Goal: Task Accomplishment & Management: Use online tool/utility

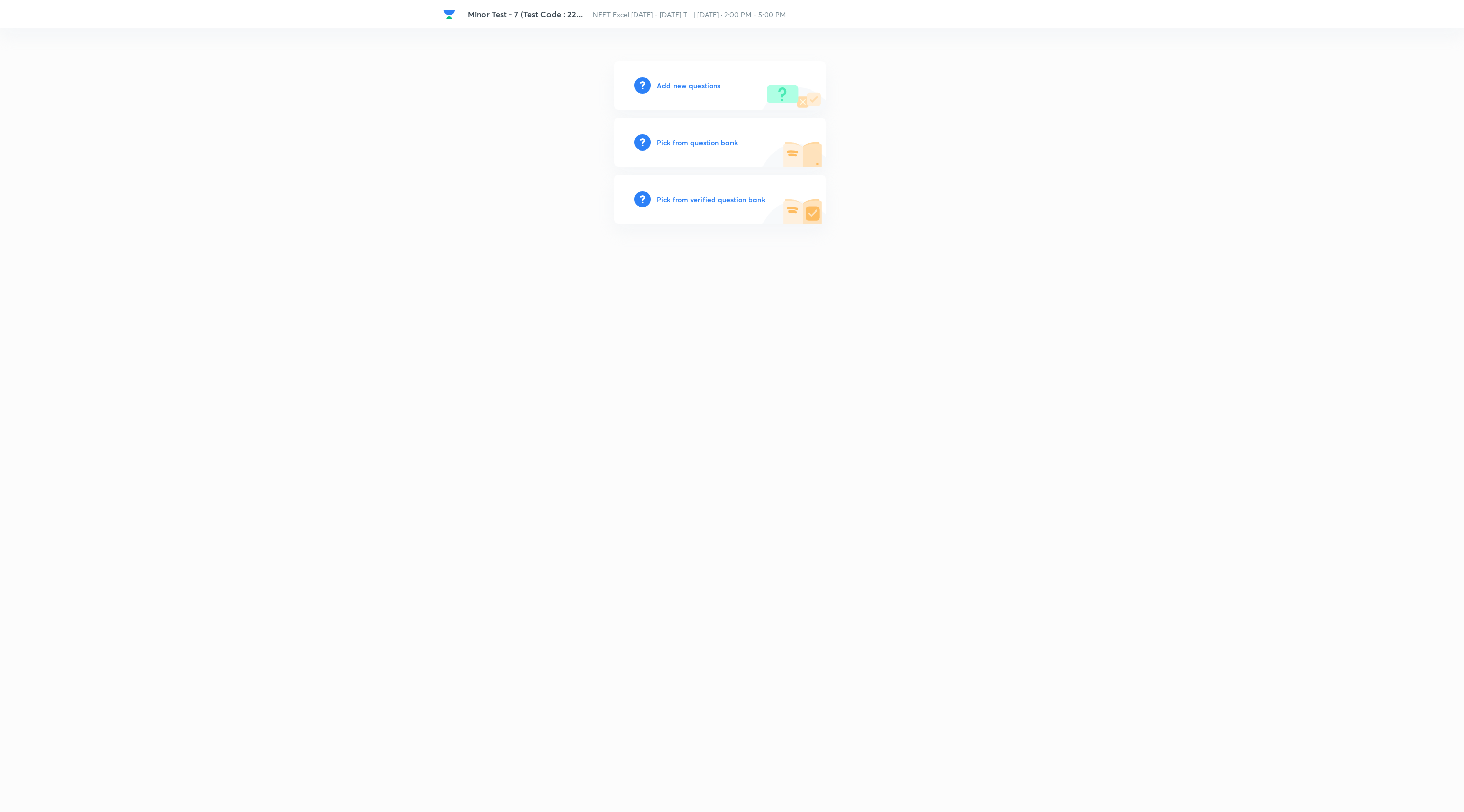
click at [702, 85] on h6 "Add new questions" at bounding box center [689, 86] width 63 height 11
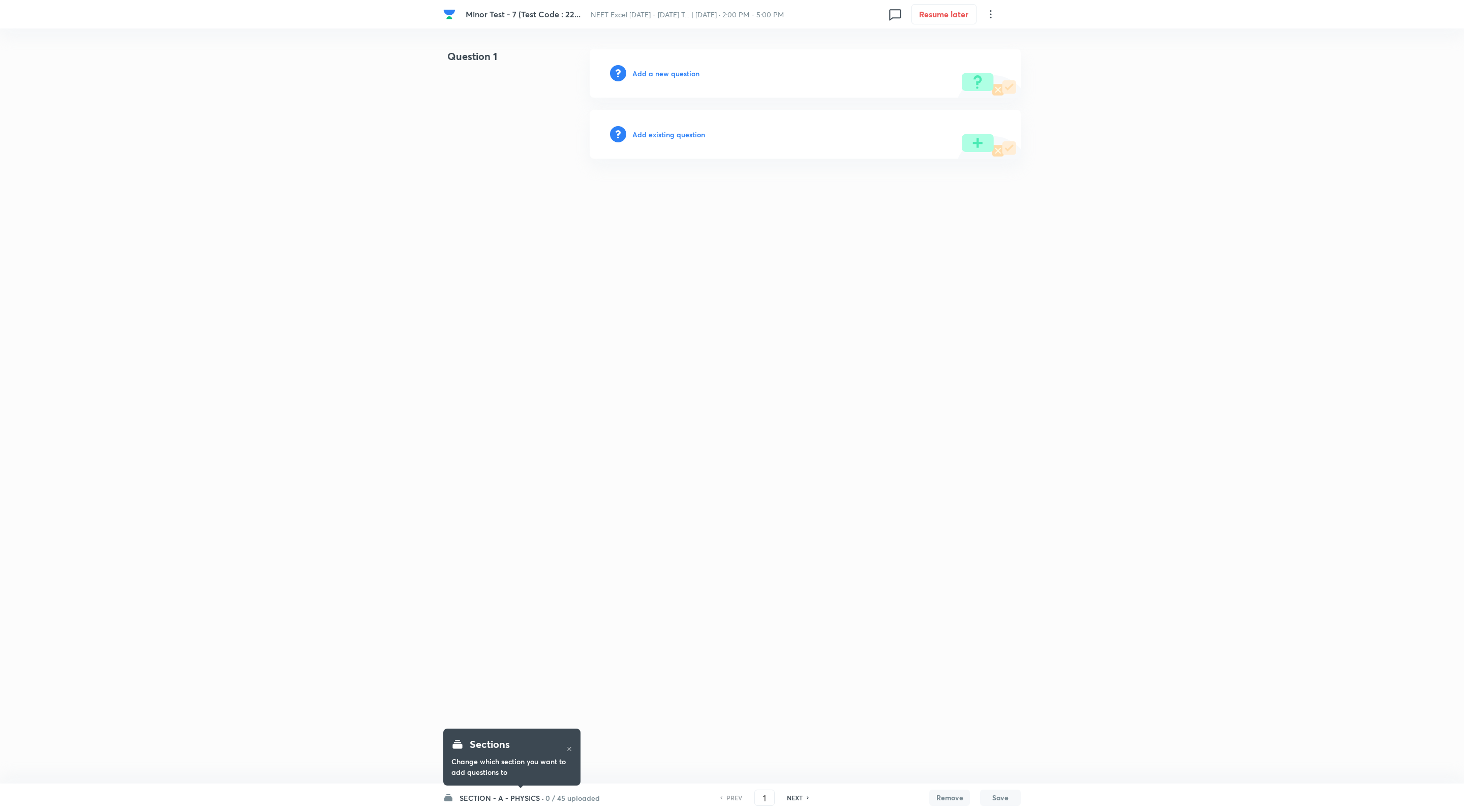
click at [534, 796] on h6 "SECTION - A - PHYSICS ·" at bounding box center [502, 798] width 85 height 11
click at [1457, 165] on html "[MEDICAL_DATA] - 7 (Test Code : 22... NEET Excel [DATE] - [DATE] T... | [DATE] …" at bounding box center [732, 103] width 1464 height 207
click at [522, 606] on p "0 / 45 uploaded" at bounding box center [506, 610] width 92 height 9
drag, startPoint x: 184, startPoint y: 295, endPoint x: 126, endPoint y: 8, distance: 292.8
click at [182, 207] on html "[MEDICAL_DATA] - 7 (Test Code : 22... NEET Excel [DATE] - [DATE] T... | [DATE] …" at bounding box center [732, 103] width 1464 height 207
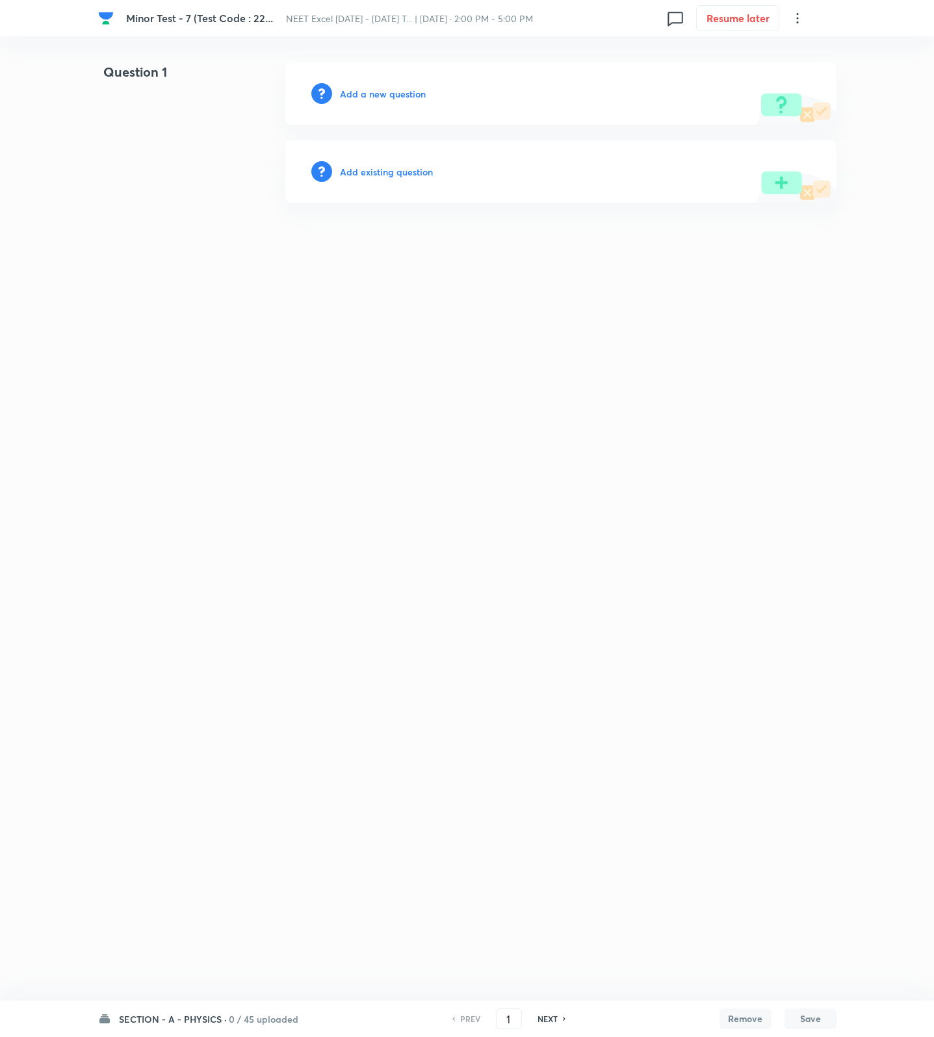
click at [375, 94] on h6 "Add a new question" at bounding box center [383, 94] width 86 height 14
click at [375, 94] on h6 "Choose a question type" at bounding box center [390, 94] width 100 height 14
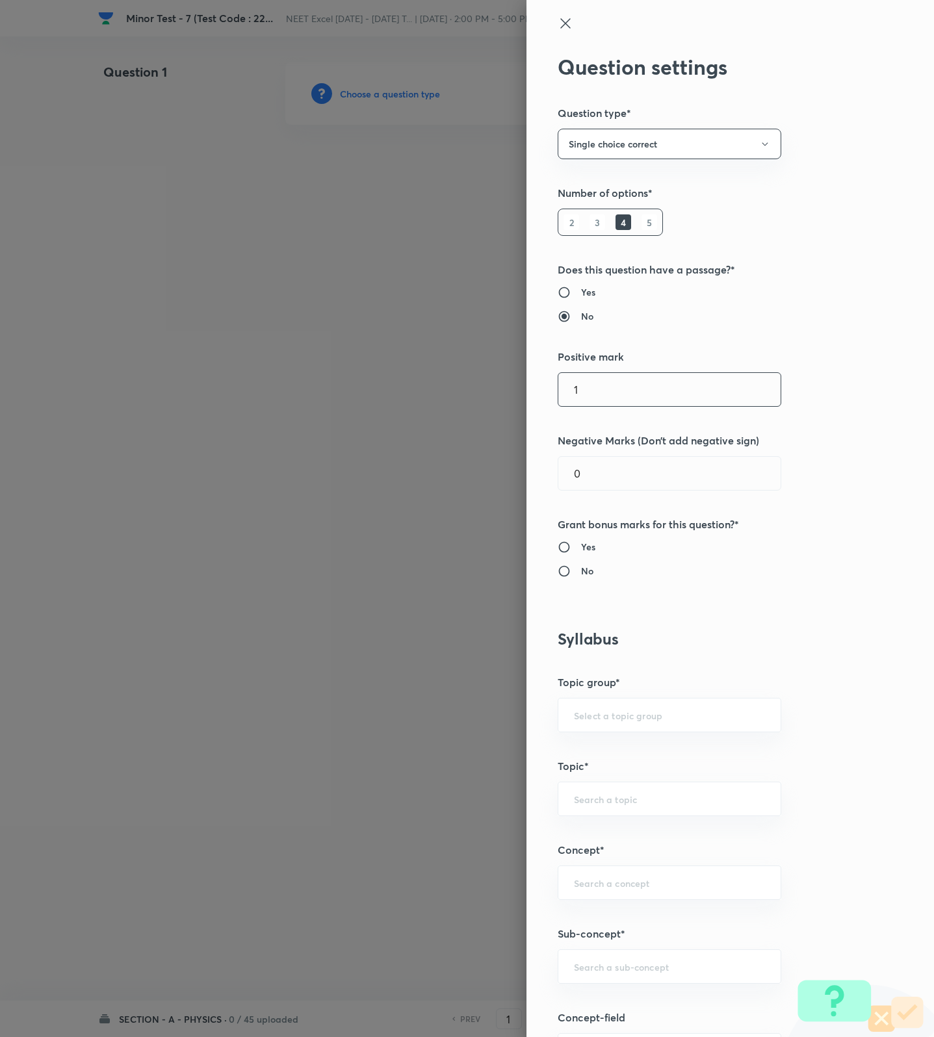
click at [634, 402] on input "1" at bounding box center [669, 389] width 222 height 33
type input "4"
type input "1"
click at [581, 568] on h6 "No" at bounding box center [587, 571] width 12 height 14
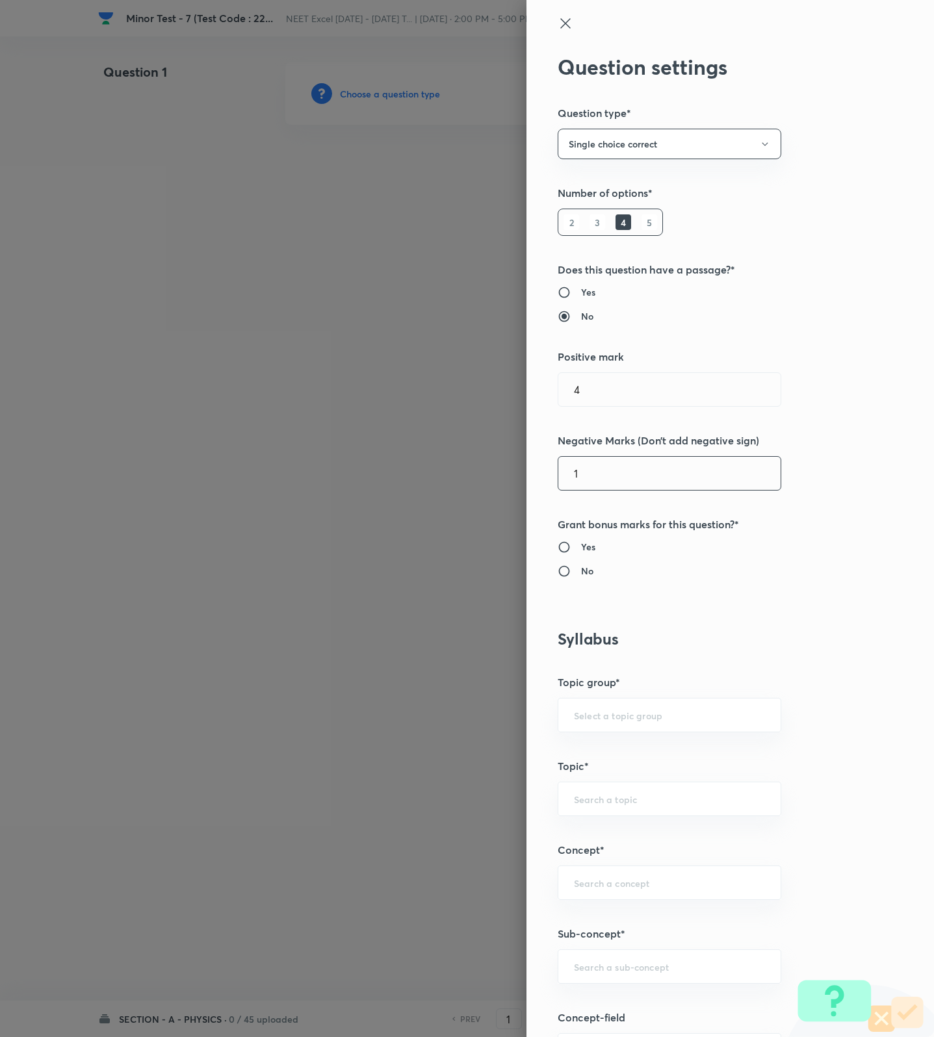
click at [578, 568] on input "No" at bounding box center [569, 571] width 23 height 13
radio input "true"
click at [574, 966] on input "text" at bounding box center [669, 966] width 191 height 12
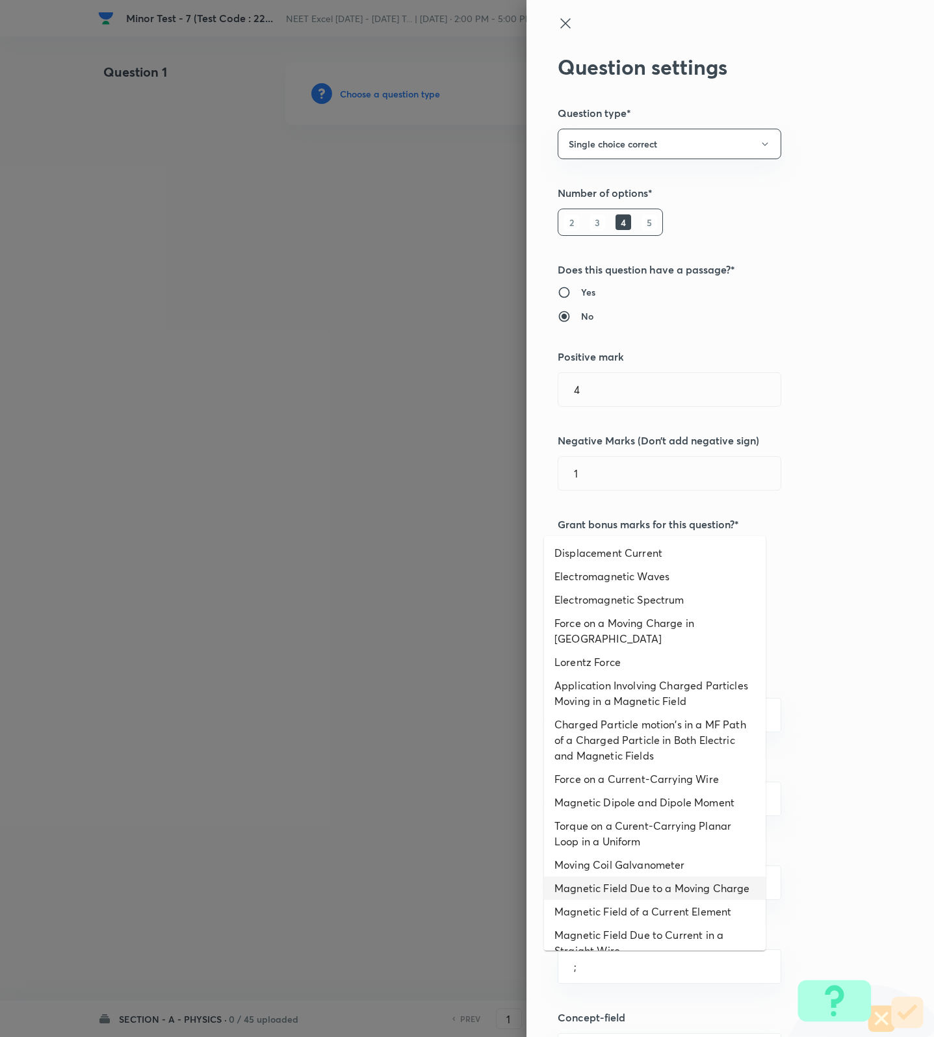
click at [626, 900] on li "Magnetic Field Due to a Moving Charge" at bounding box center [655, 888] width 222 height 23
type input "Magnetic Field Due to a Moving Charge"
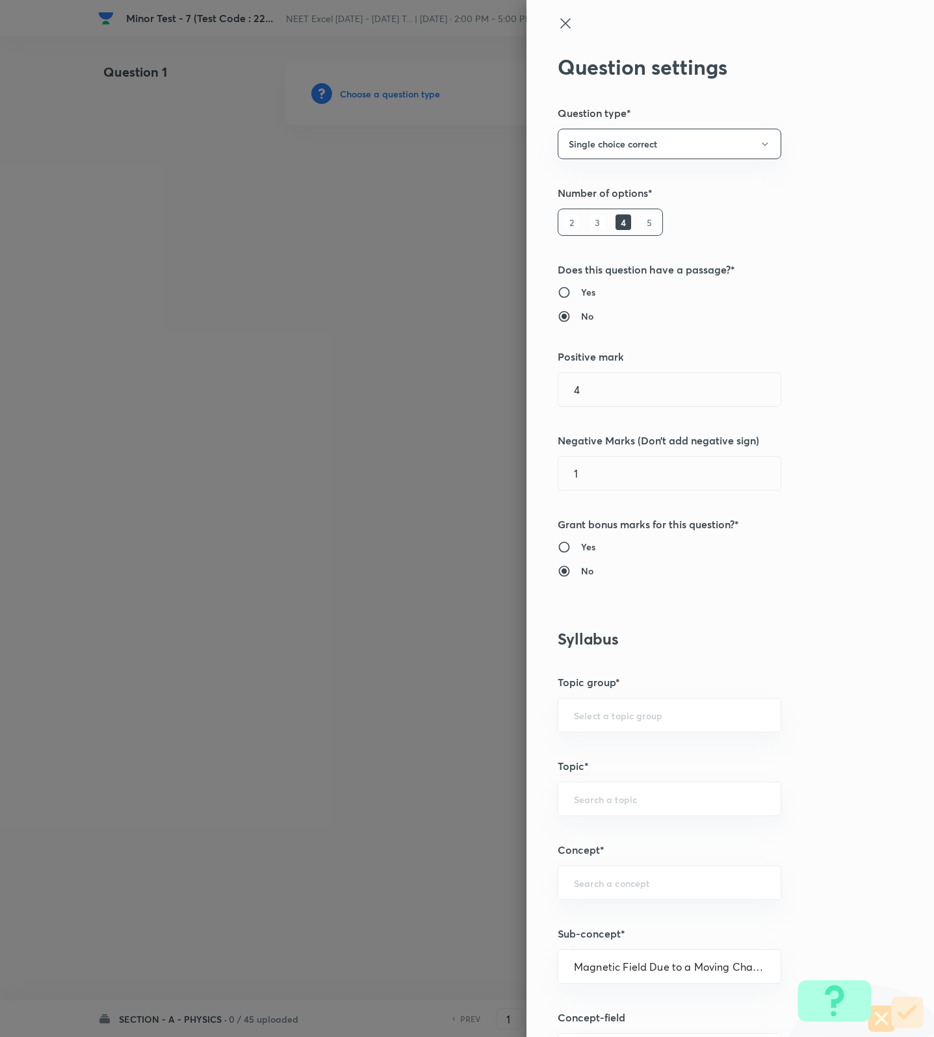
type input "Physics"
type input "Electricity & Magnetism"
type input "Magnetic Field & Magnetic Forces"
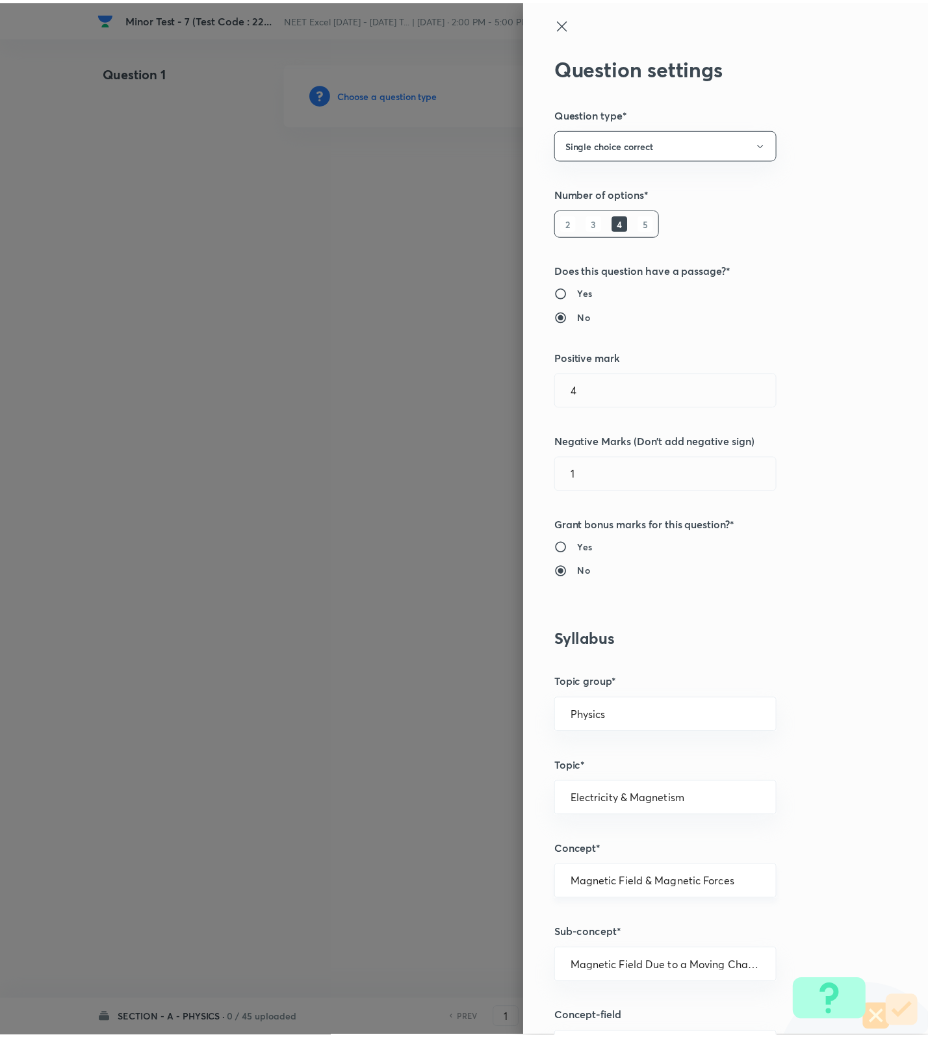
scroll to position [825, 0]
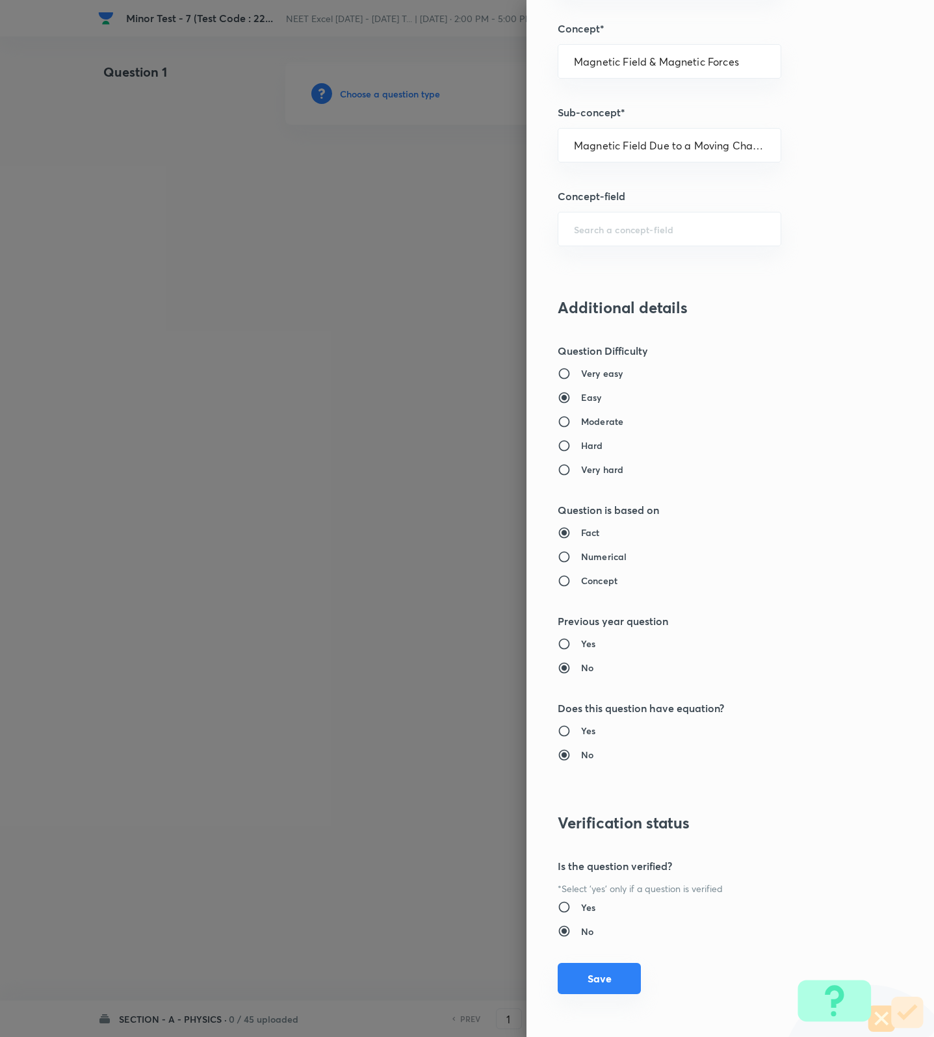
click at [593, 973] on button "Save" at bounding box center [599, 978] width 83 height 31
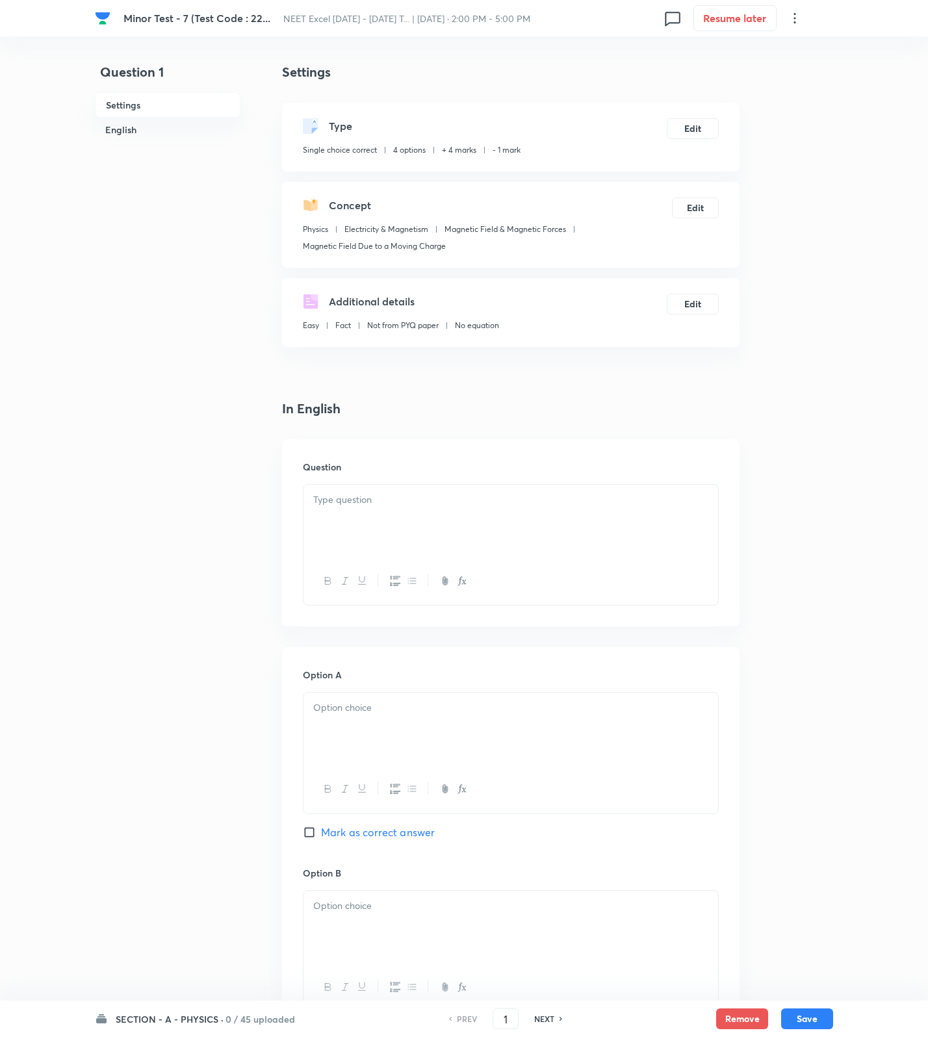
drag, startPoint x: 735, startPoint y: 425, endPoint x: 626, endPoint y: 494, distance: 129.1
click at [735, 429] on div "In English Question Option A Mark as correct answer Option B [PERSON_NAME] as c…" at bounding box center [510, 1030] width 457 height 1263
click at [584, 506] on p at bounding box center [510, 500] width 395 height 15
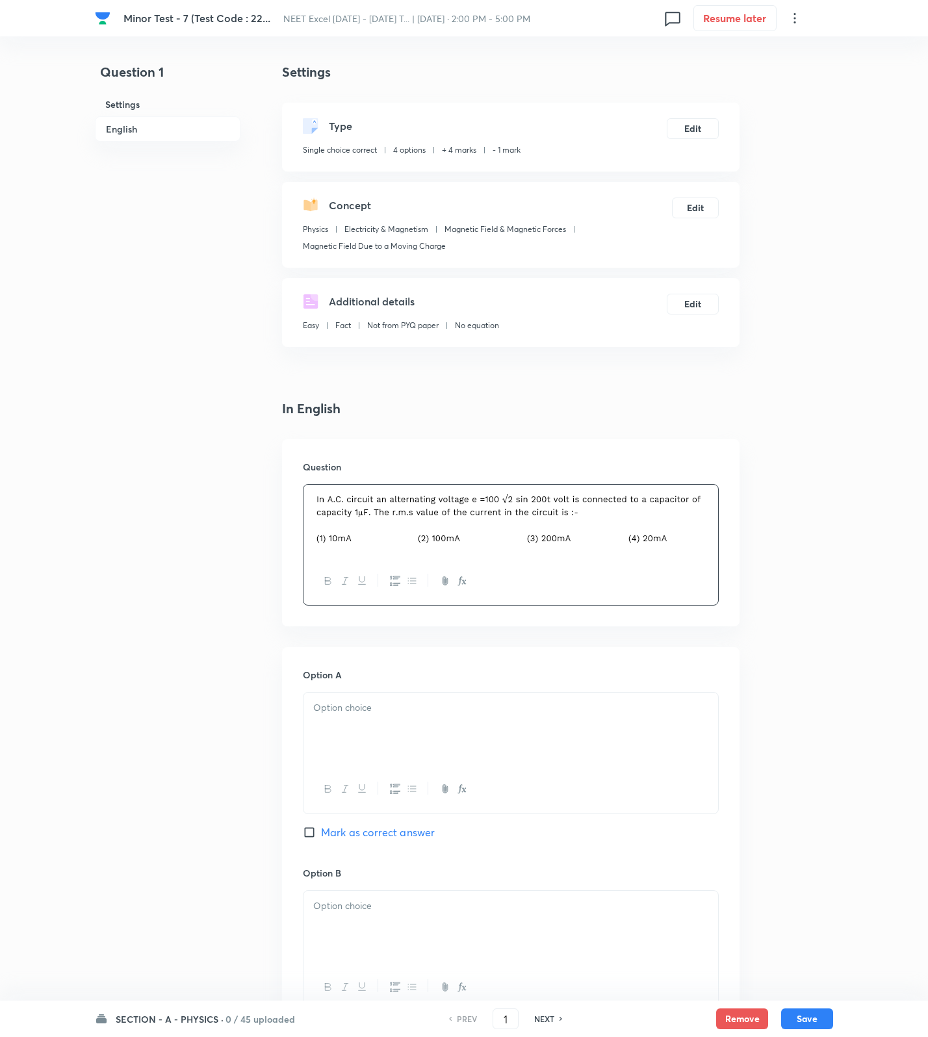
scroll to position [743, 0]
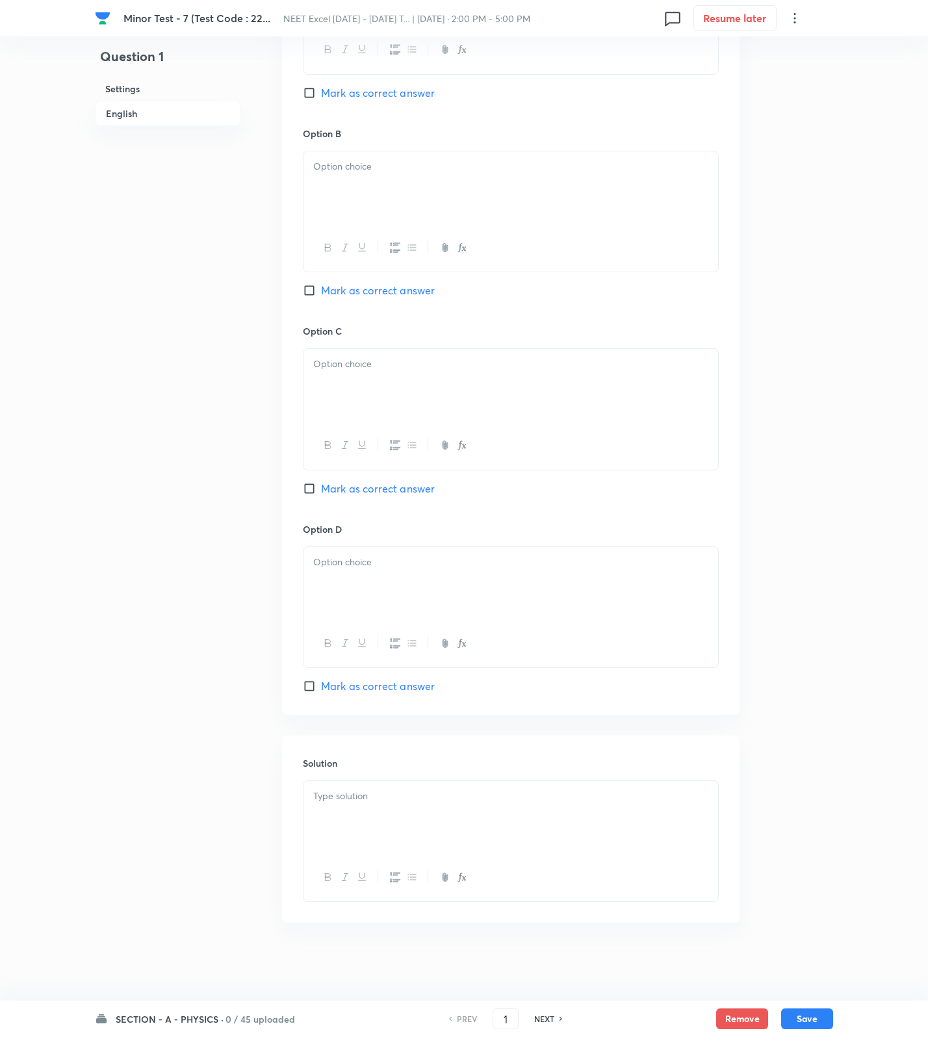
click at [519, 825] on div at bounding box center [510, 817] width 415 height 73
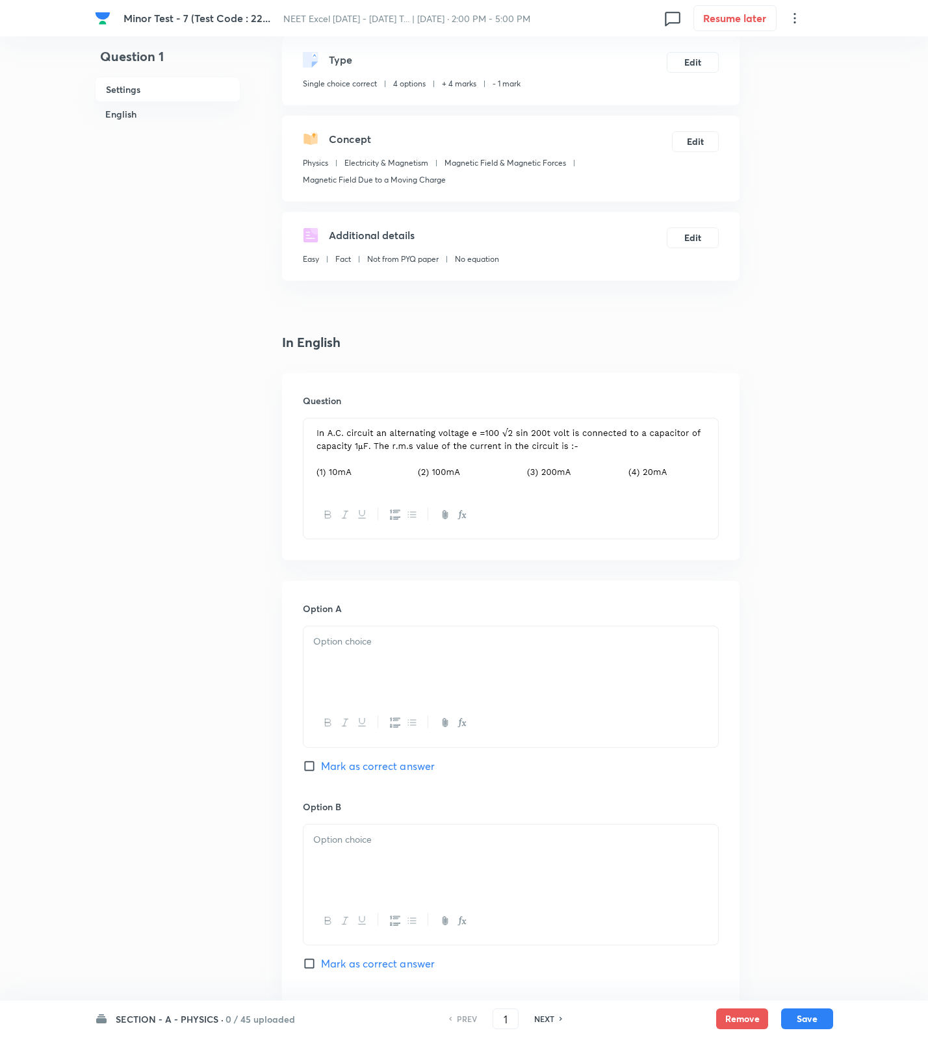
scroll to position [0, 0]
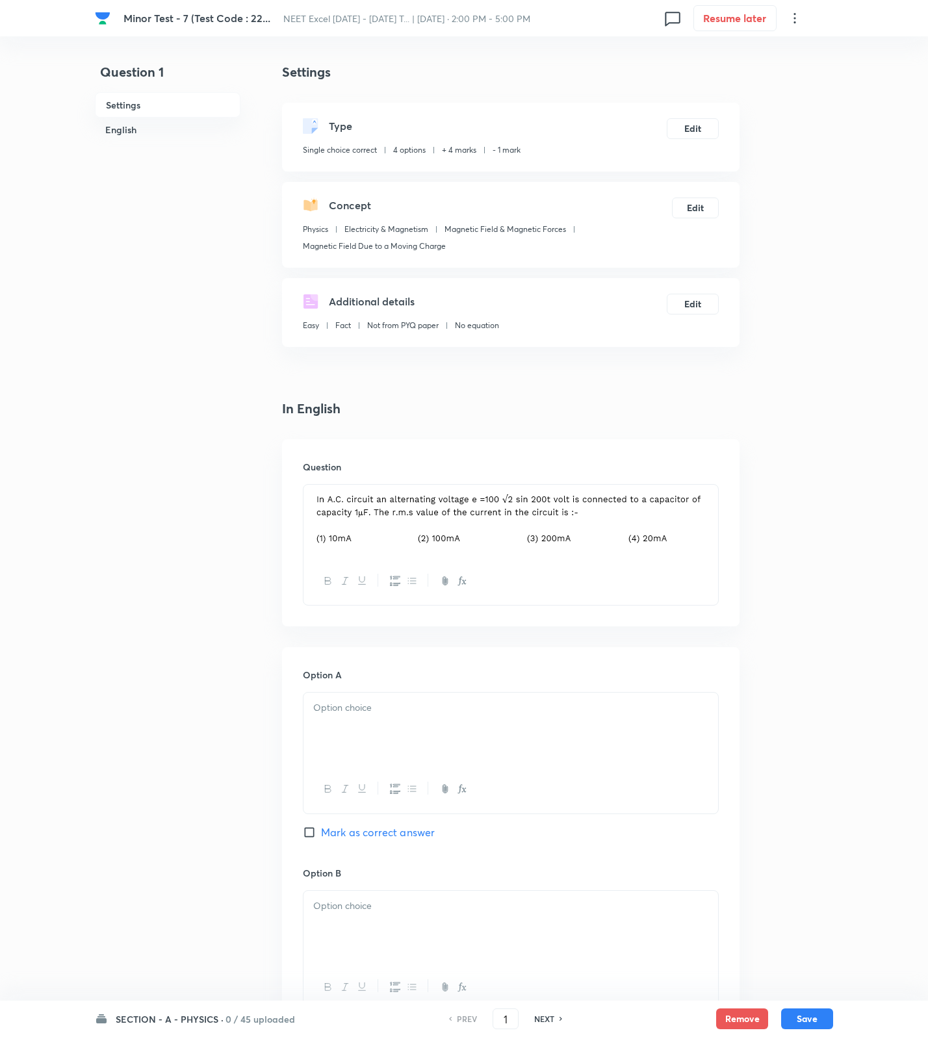
click at [363, 723] on div at bounding box center [510, 729] width 415 height 73
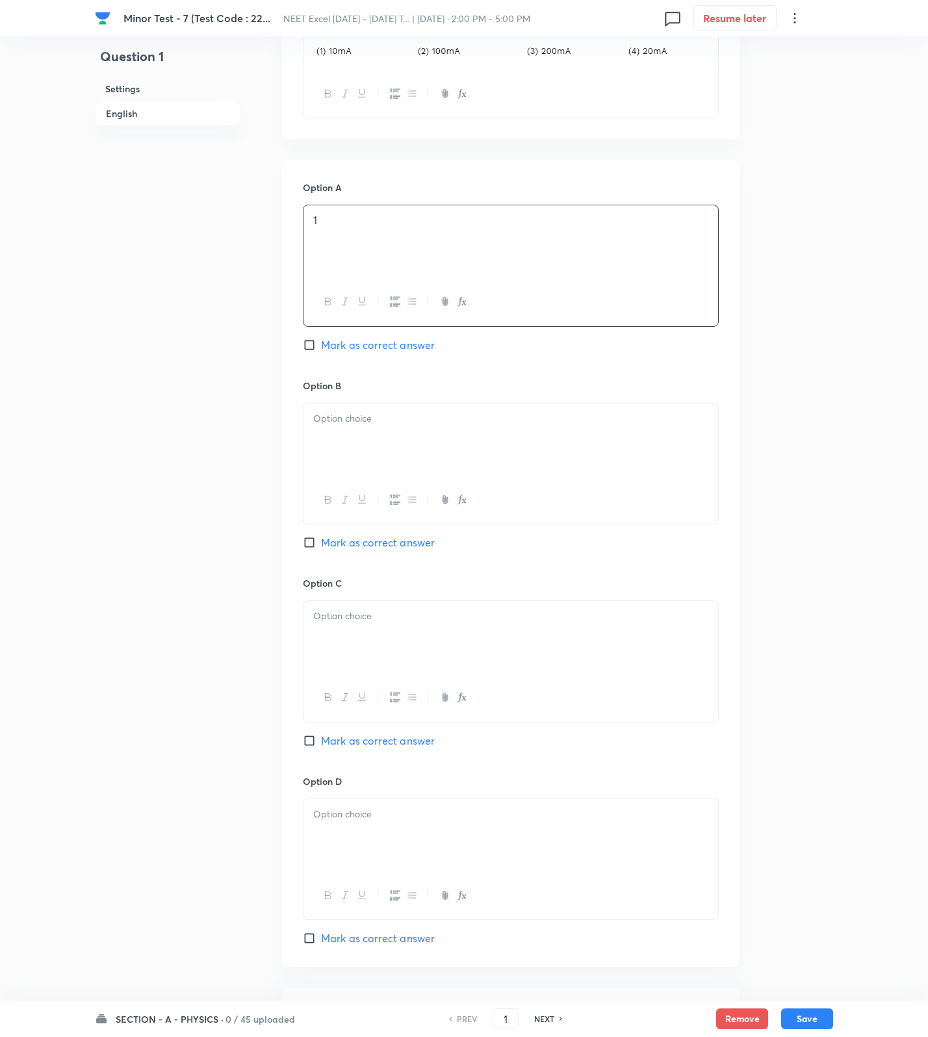
click at [361, 448] on div at bounding box center [510, 440] width 415 height 73
click at [394, 610] on div at bounding box center [510, 637] width 415 height 73
click at [330, 830] on div at bounding box center [510, 835] width 415 height 73
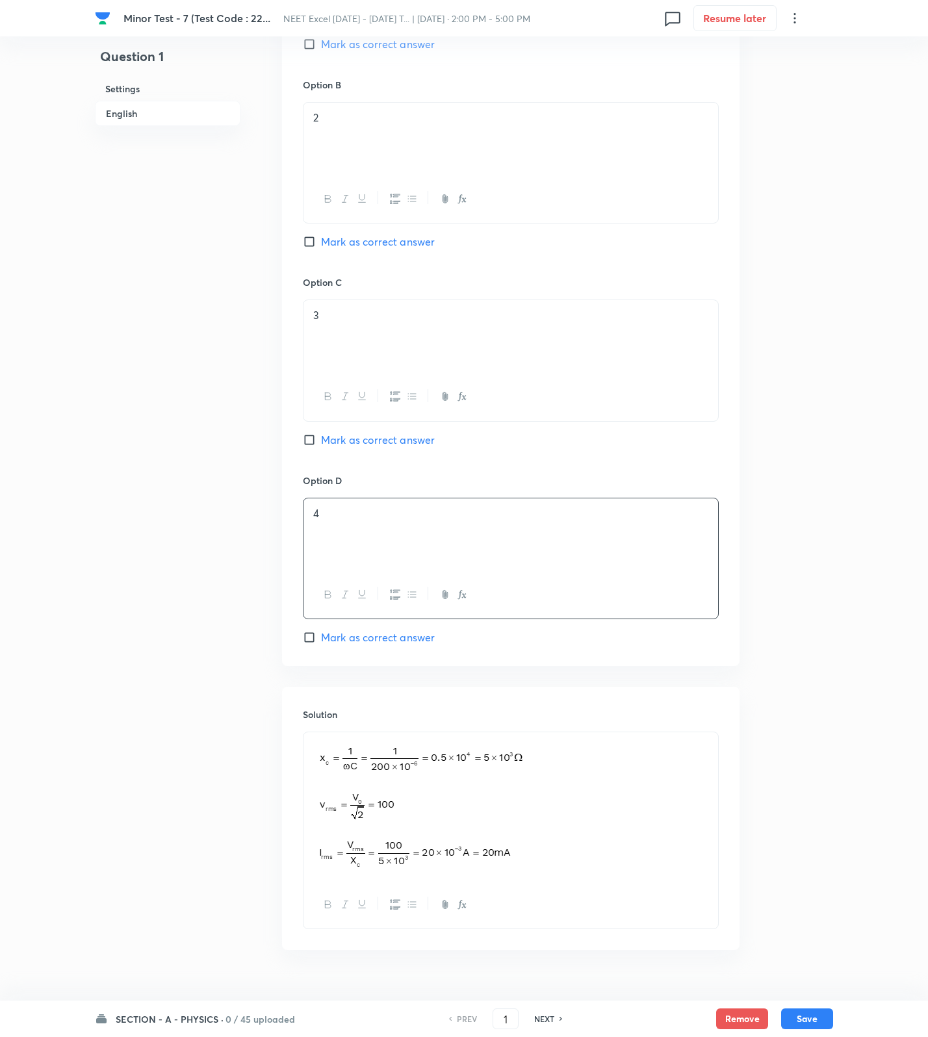
scroll to position [819, 0]
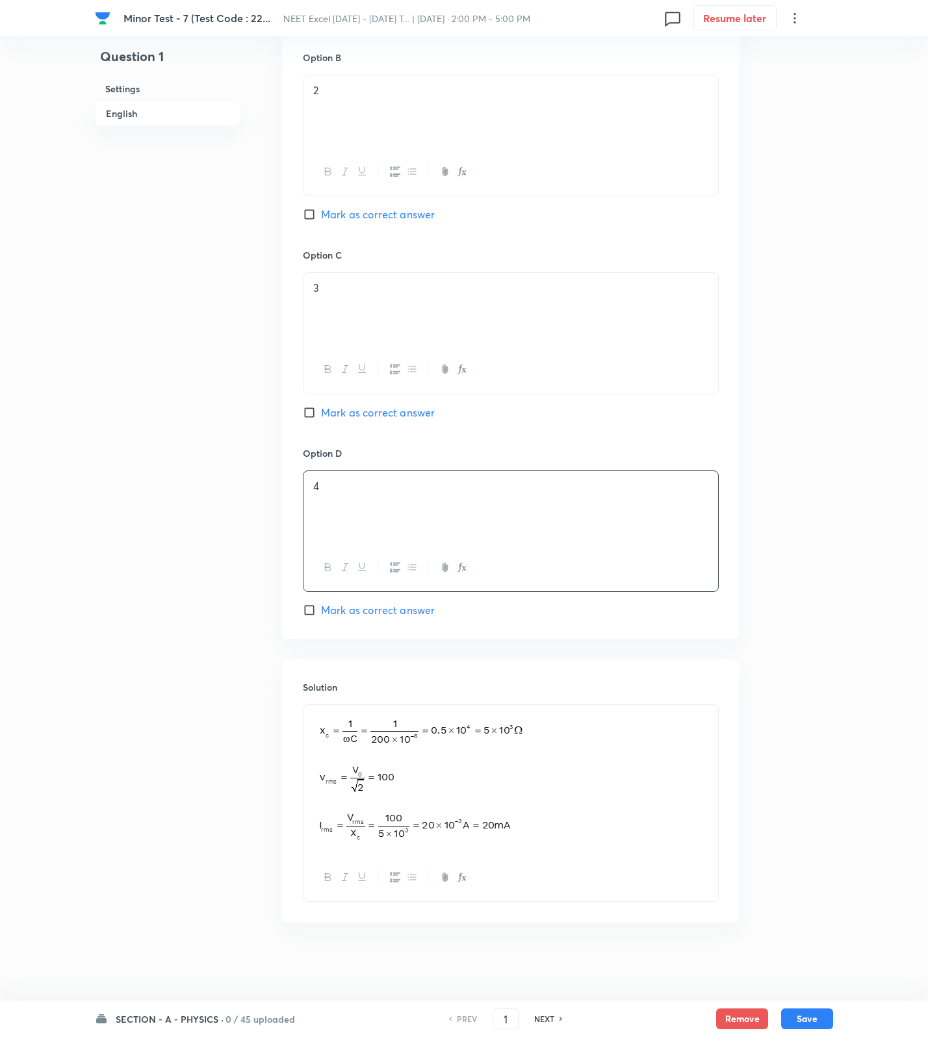
click at [394, 591] on div "Option D 4 Mark as correct answer" at bounding box center [511, 532] width 416 height 172
click at [394, 602] on span "Mark as correct answer" at bounding box center [378, 610] width 114 height 16
click at [321, 604] on input "Mark as correct answer" at bounding box center [312, 610] width 18 height 13
checkbox input "true"
click at [793, 1010] on button "Save" at bounding box center [807, 1017] width 52 height 21
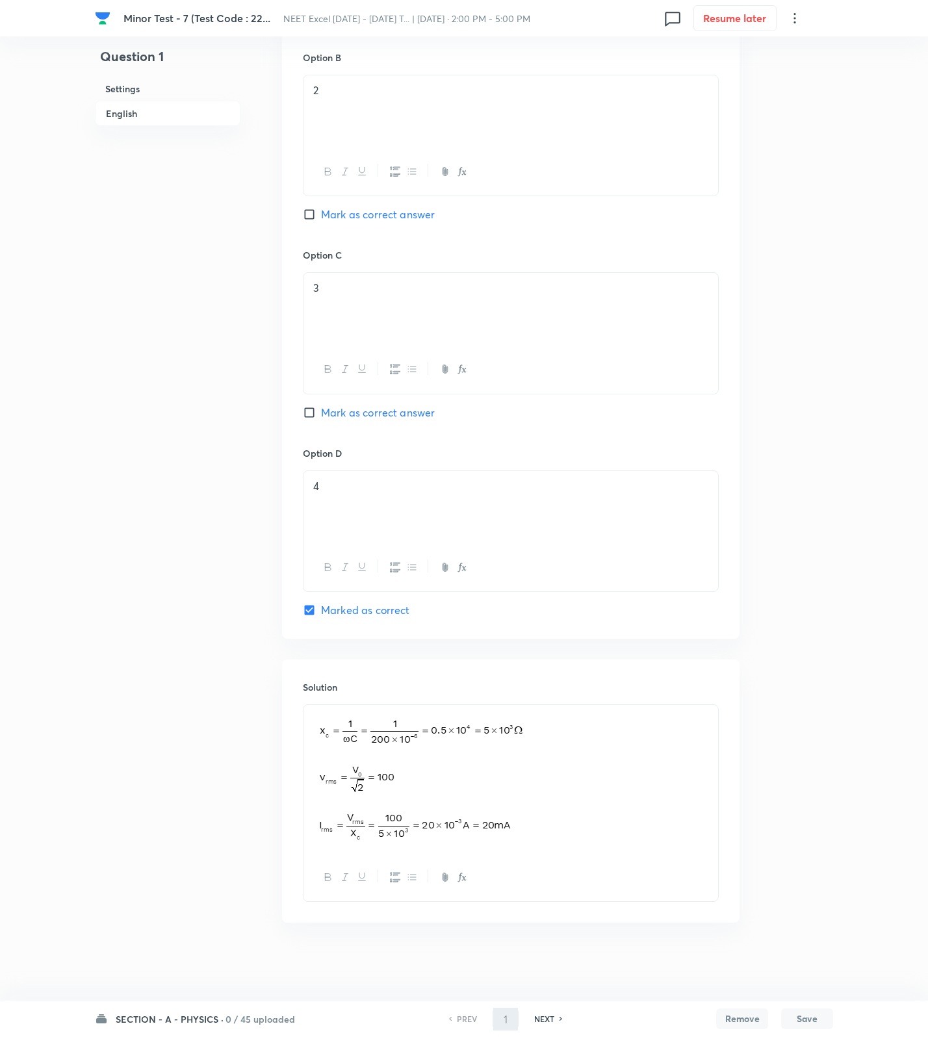
type input "2"
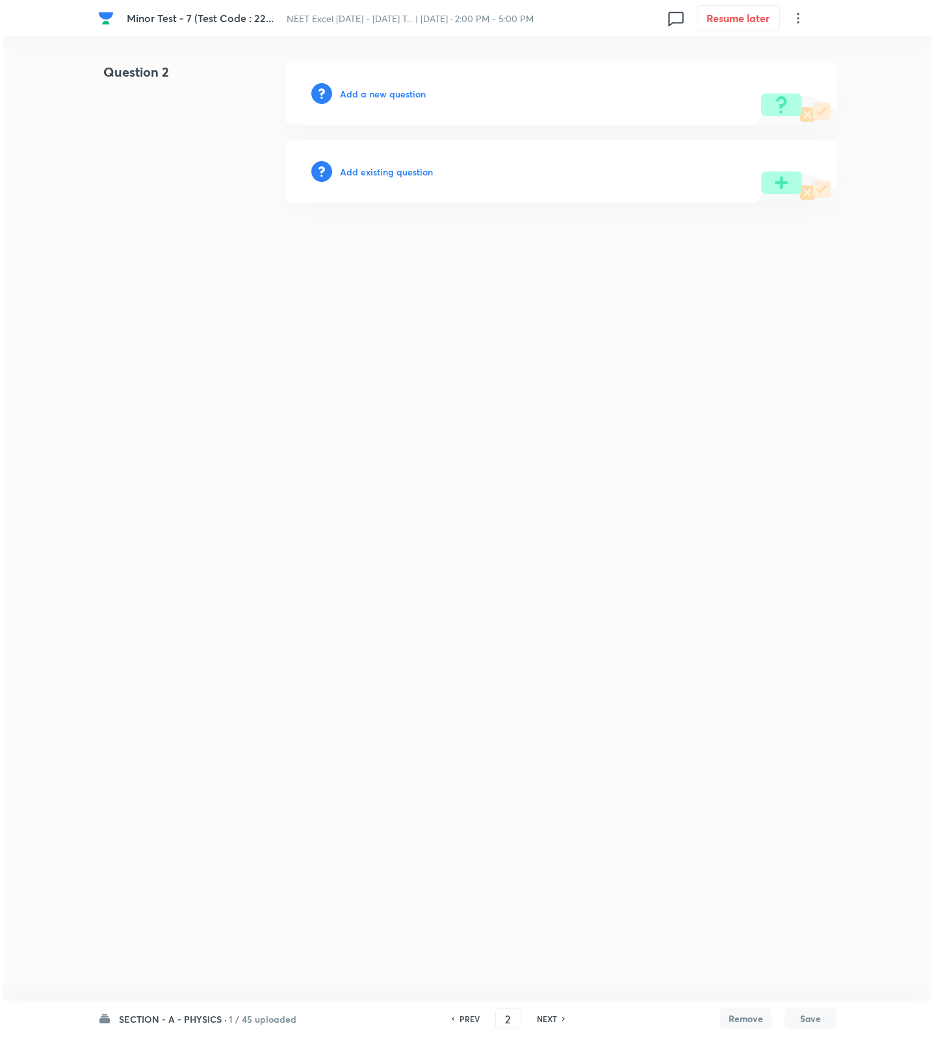
scroll to position [0, 0]
click at [372, 100] on div "Add a new question" at bounding box center [560, 93] width 551 height 62
click at [377, 94] on h6 "Add a new question" at bounding box center [383, 94] width 86 height 14
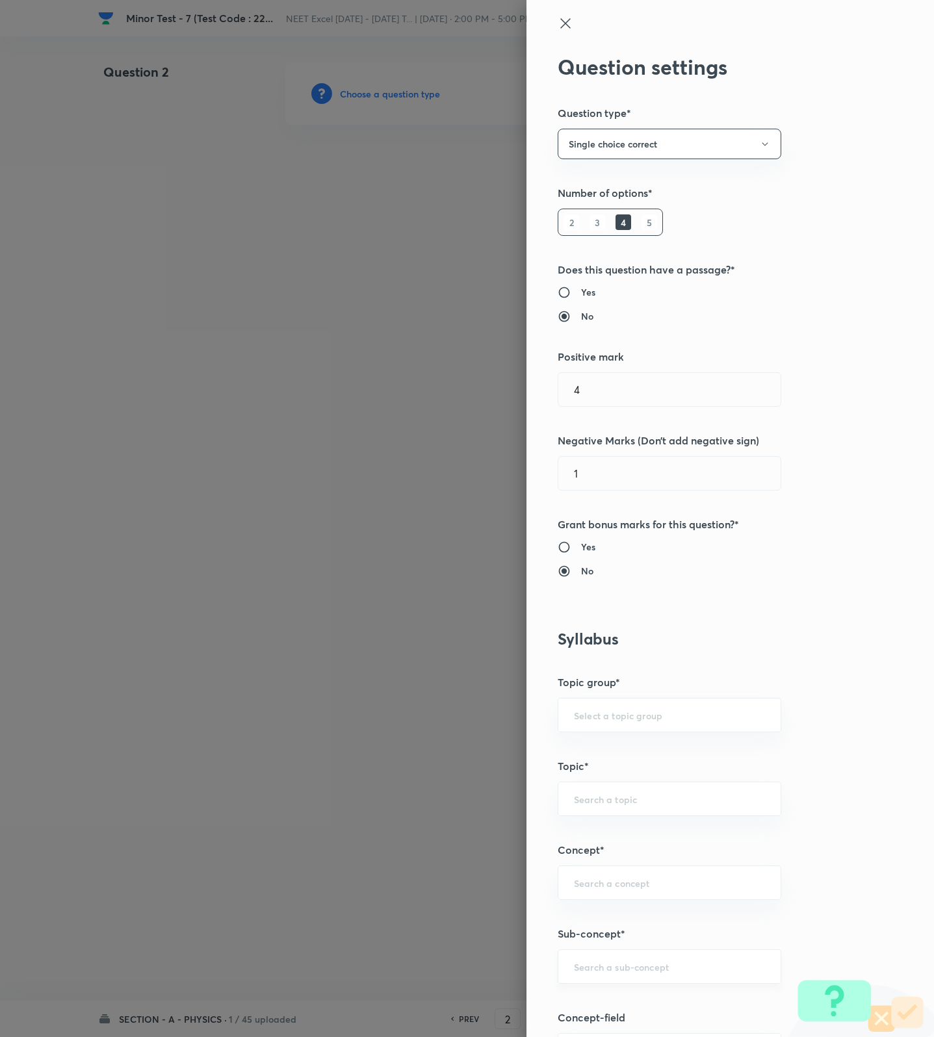
click at [660, 964] on input "text" at bounding box center [669, 966] width 191 height 12
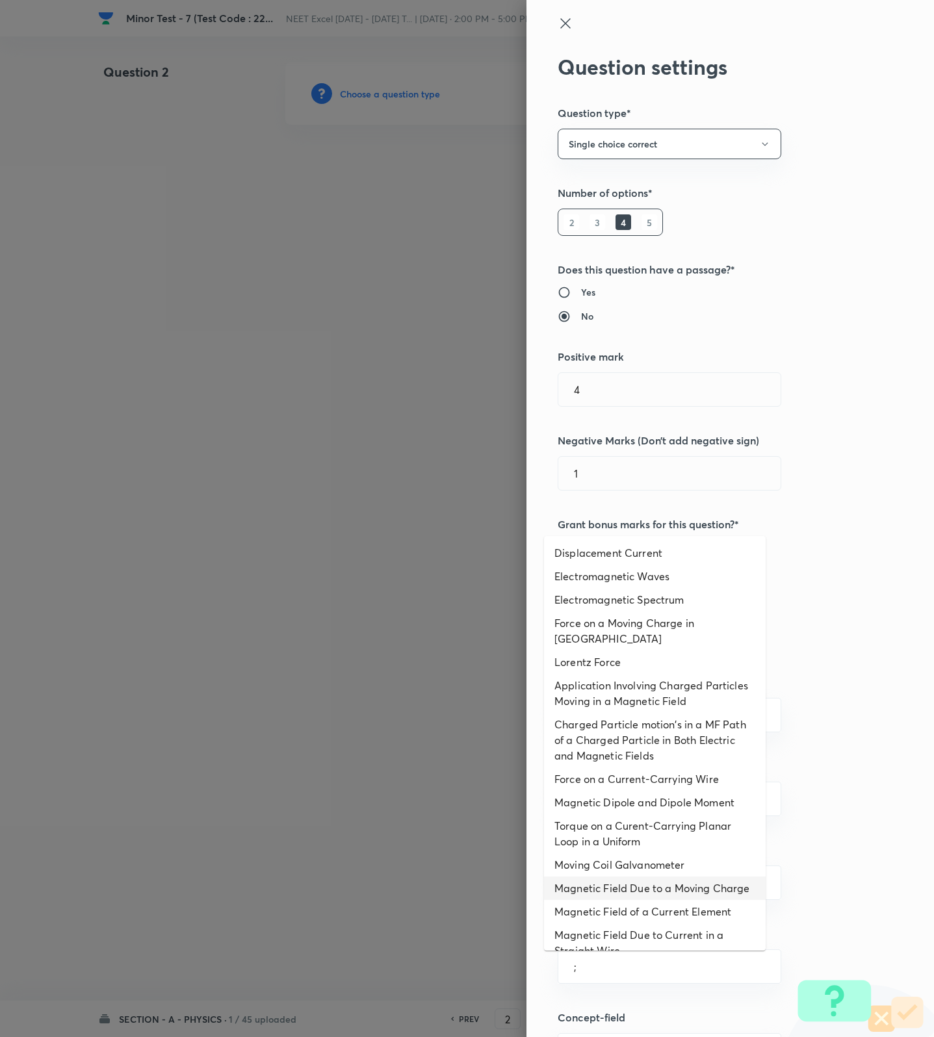
click at [632, 878] on li "Magnetic Field Due to a Moving Charge" at bounding box center [655, 888] width 222 height 23
type input "Magnetic Field Due to a Moving Charge"
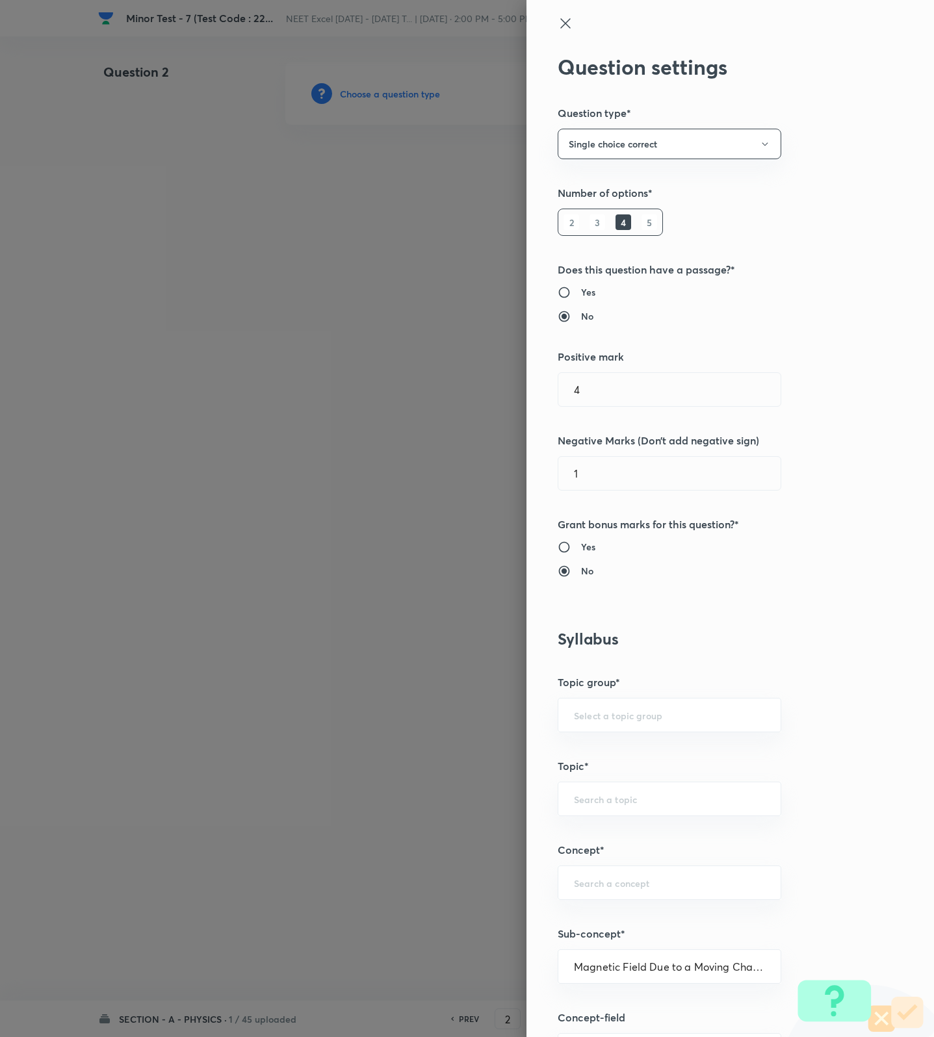
type input "Physics"
type input "Electricity & Magnetism"
type input "Magnetic Field & Magnetic Forces"
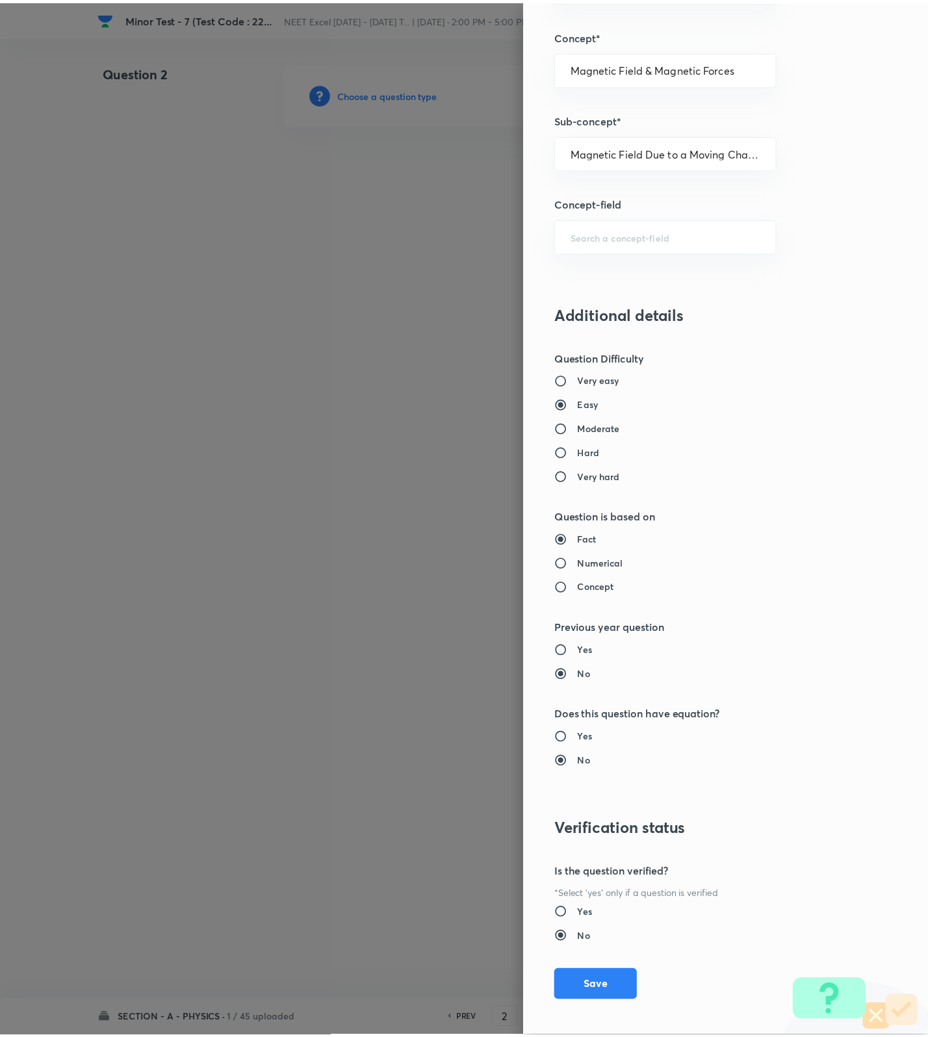
scroll to position [825, 0]
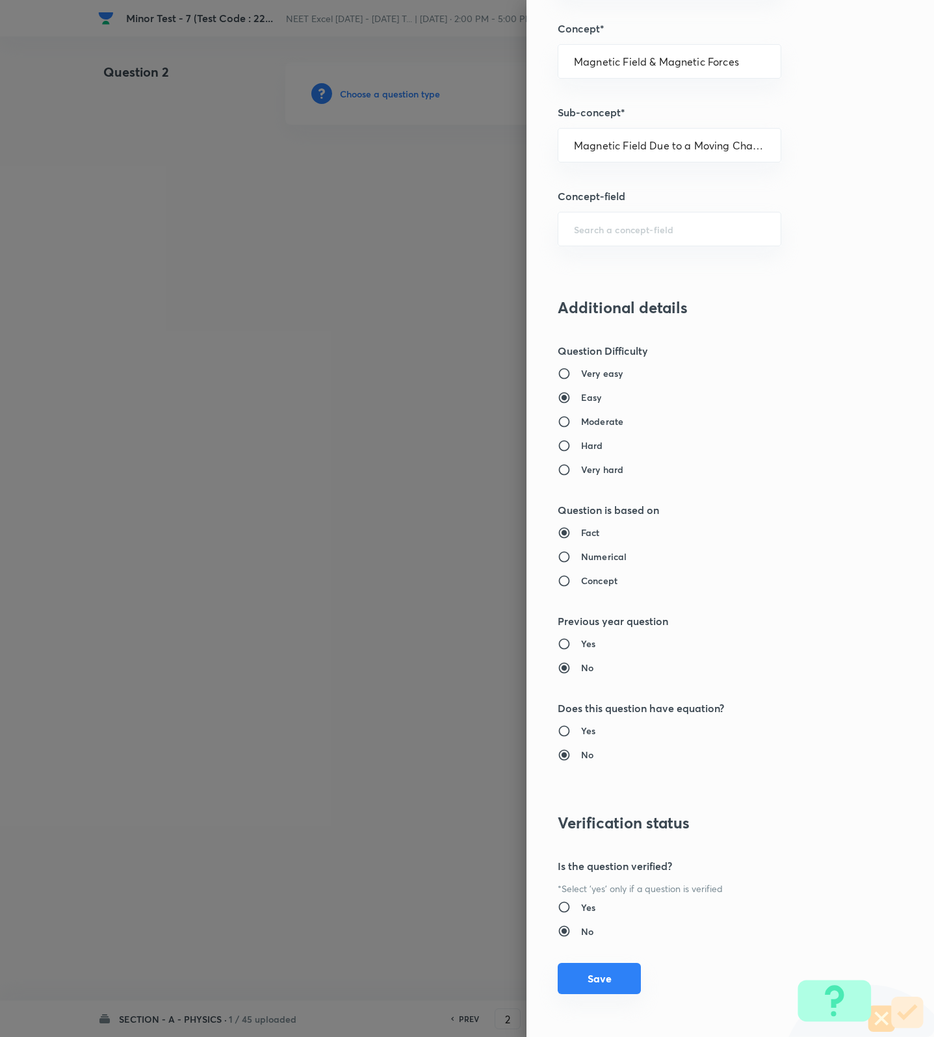
click at [605, 973] on button "Save" at bounding box center [599, 978] width 83 height 31
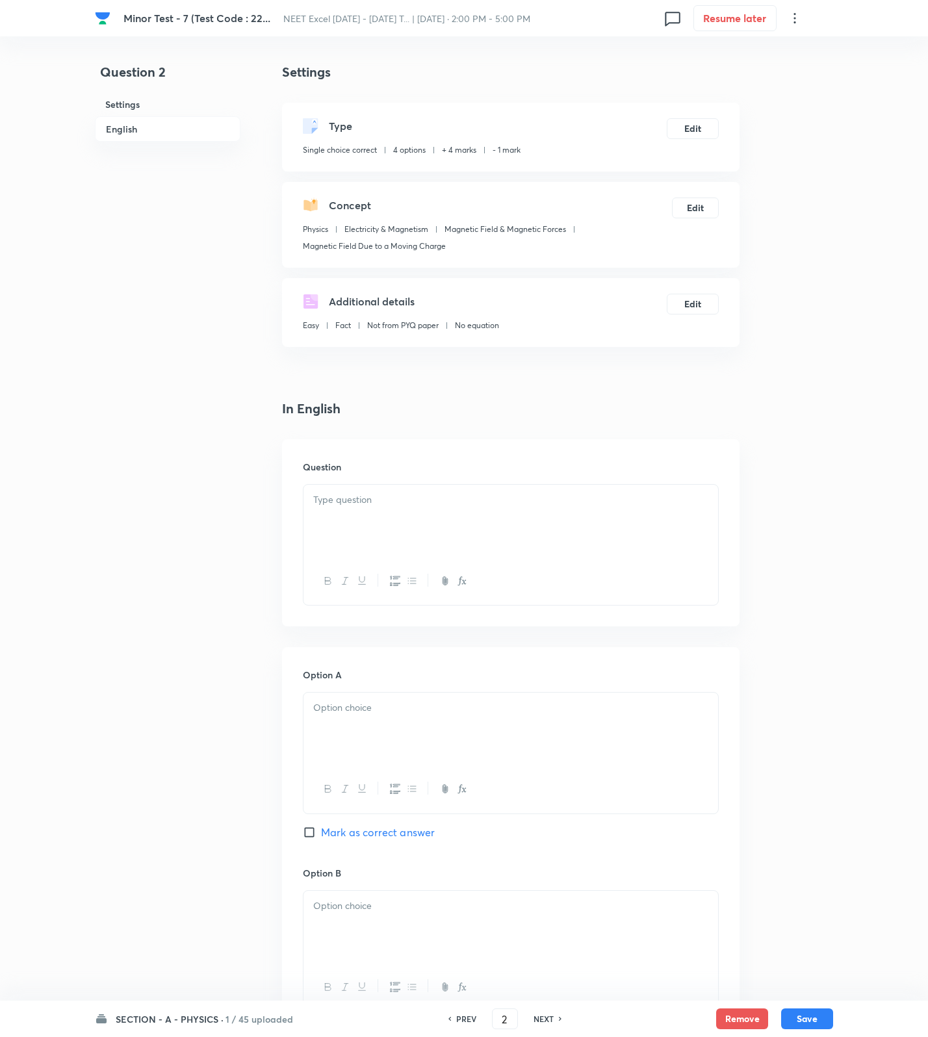
click at [632, 513] on div at bounding box center [510, 521] width 415 height 73
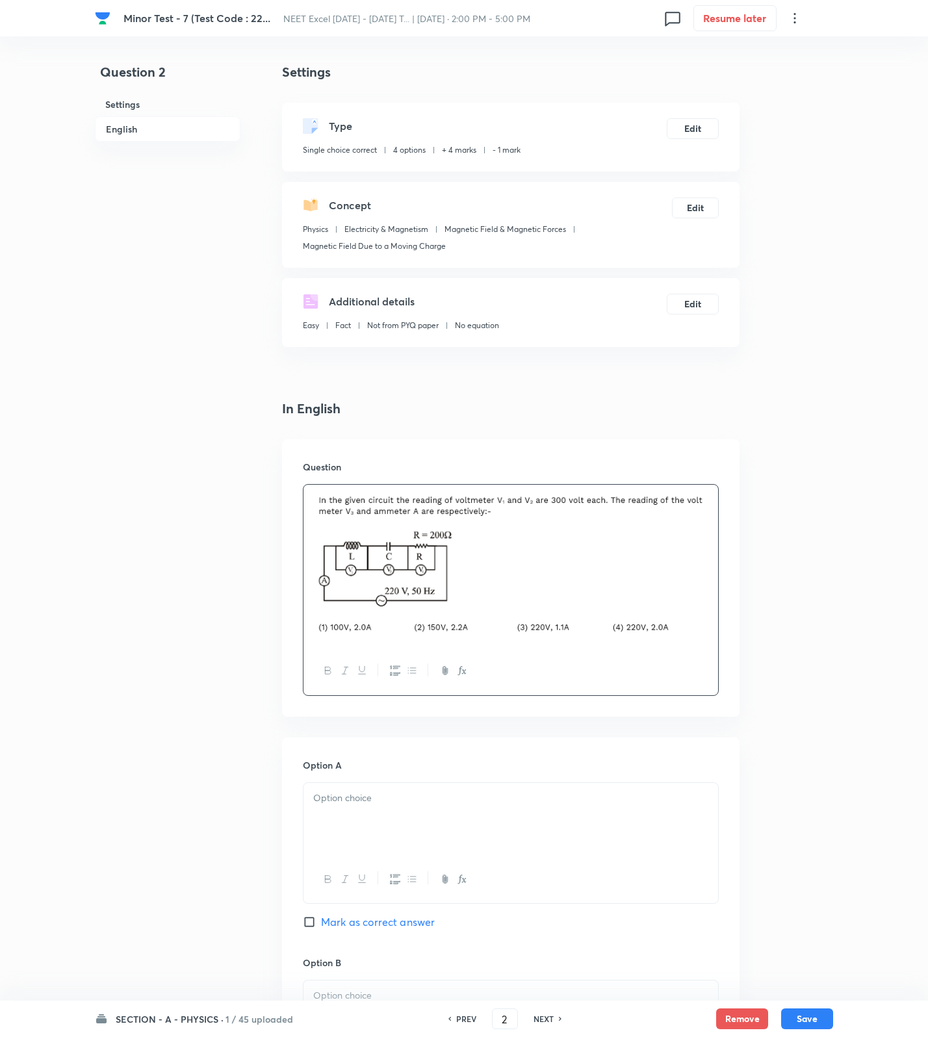
drag, startPoint x: 704, startPoint y: 816, endPoint x: 577, endPoint y: 788, distance: 129.8
click at [702, 816] on div at bounding box center [510, 819] width 415 height 73
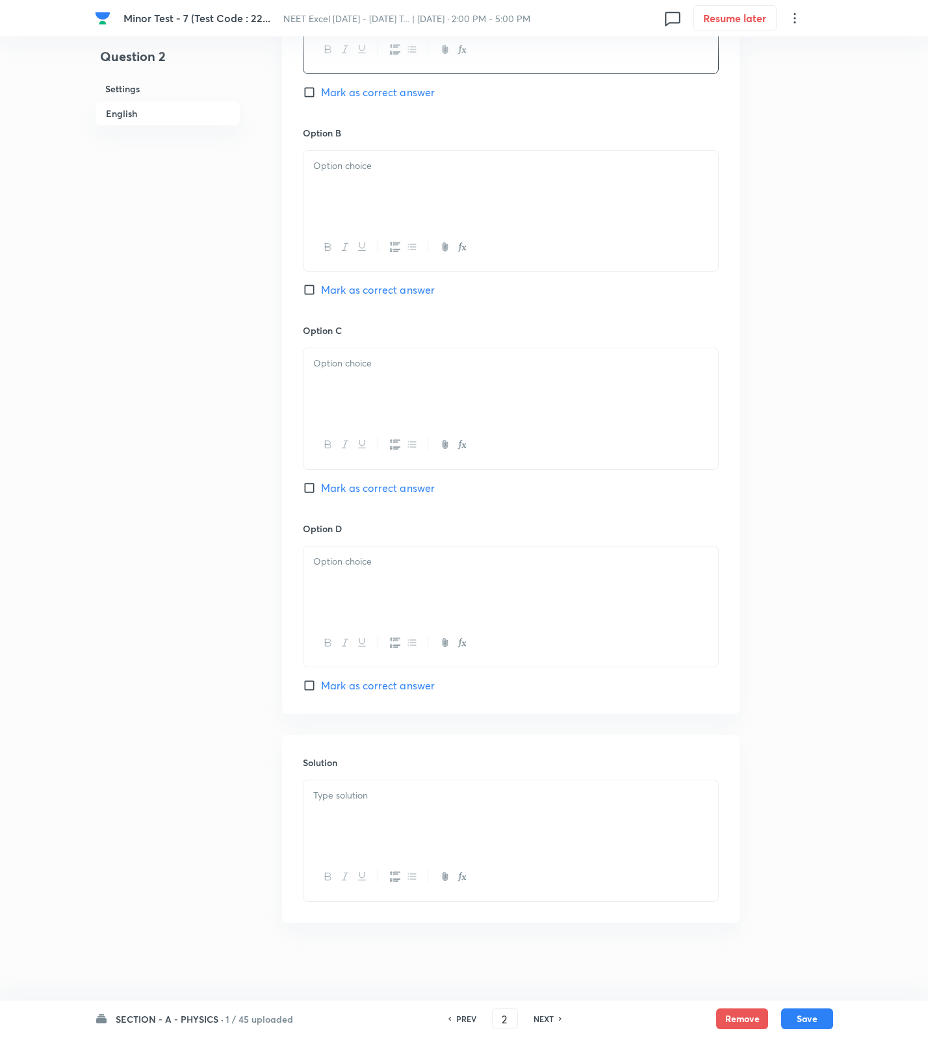
click at [378, 805] on div at bounding box center [510, 816] width 415 height 73
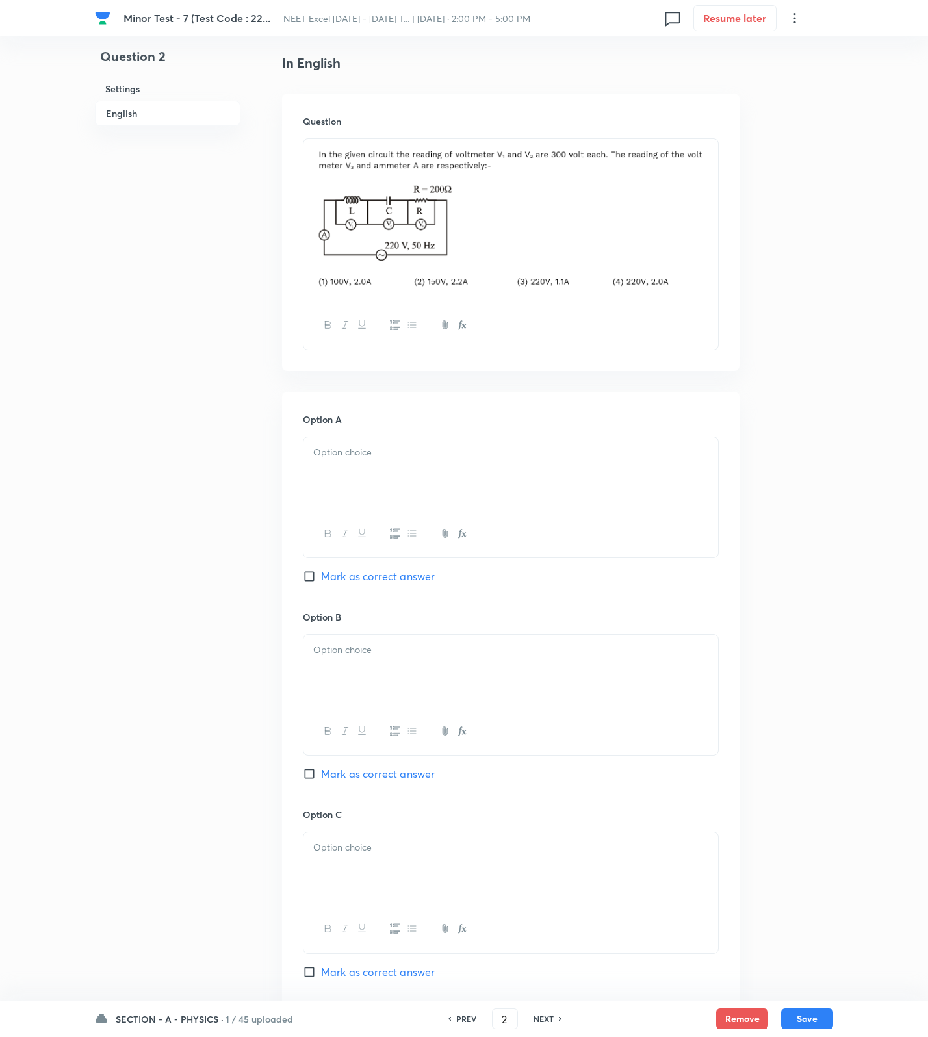
click at [387, 450] on p at bounding box center [510, 452] width 395 height 15
click at [380, 652] on p at bounding box center [510, 650] width 395 height 15
click at [348, 852] on p at bounding box center [510, 847] width 395 height 15
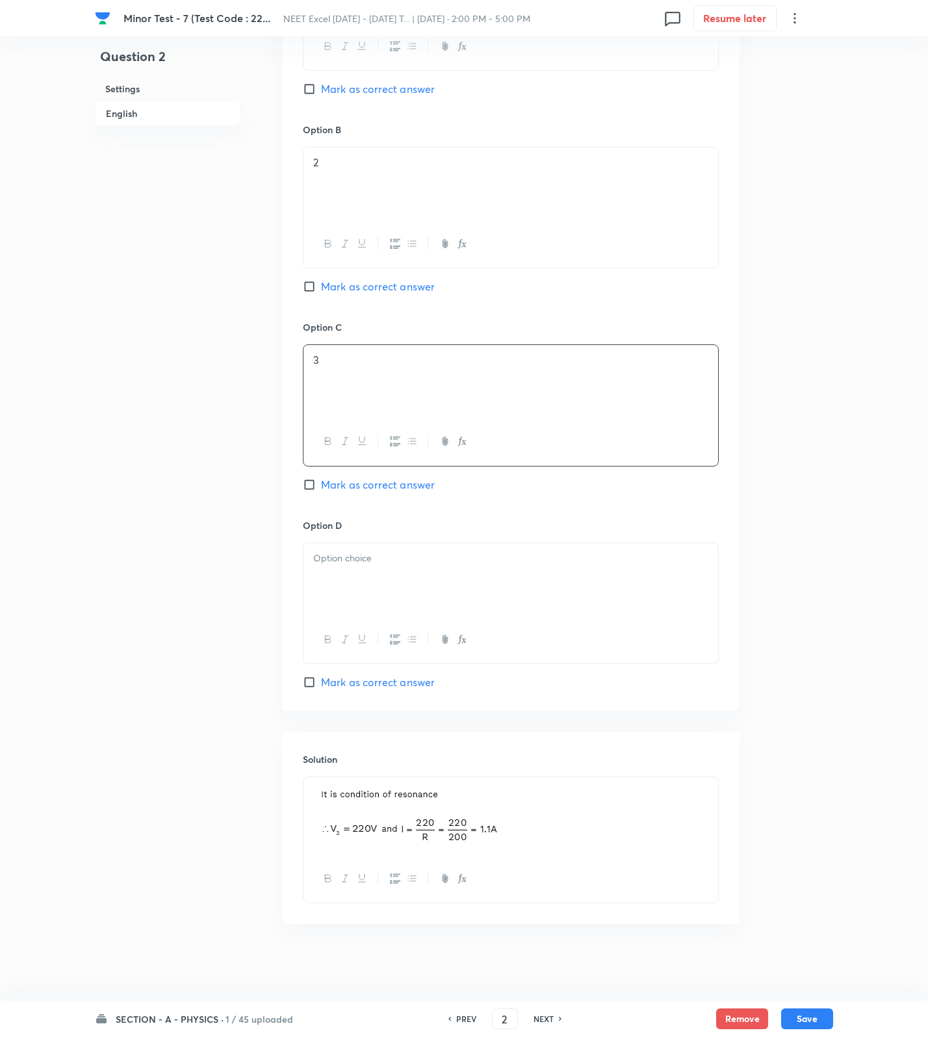
click at [367, 480] on span "Mark as correct answer" at bounding box center [378, 485] width 114 height 16
click at [321, 480] on input "Mark as correct answer" at bounding box center [312, 484] width 18 height 13
checkbox input "true"
drag, startPoint x: 370, startPoint y: 563, endPoint x: 416, endPoint y: 663, distance: 109.3
click at [370, 571] on div at bounding box center [510, 579] width 415 height 73
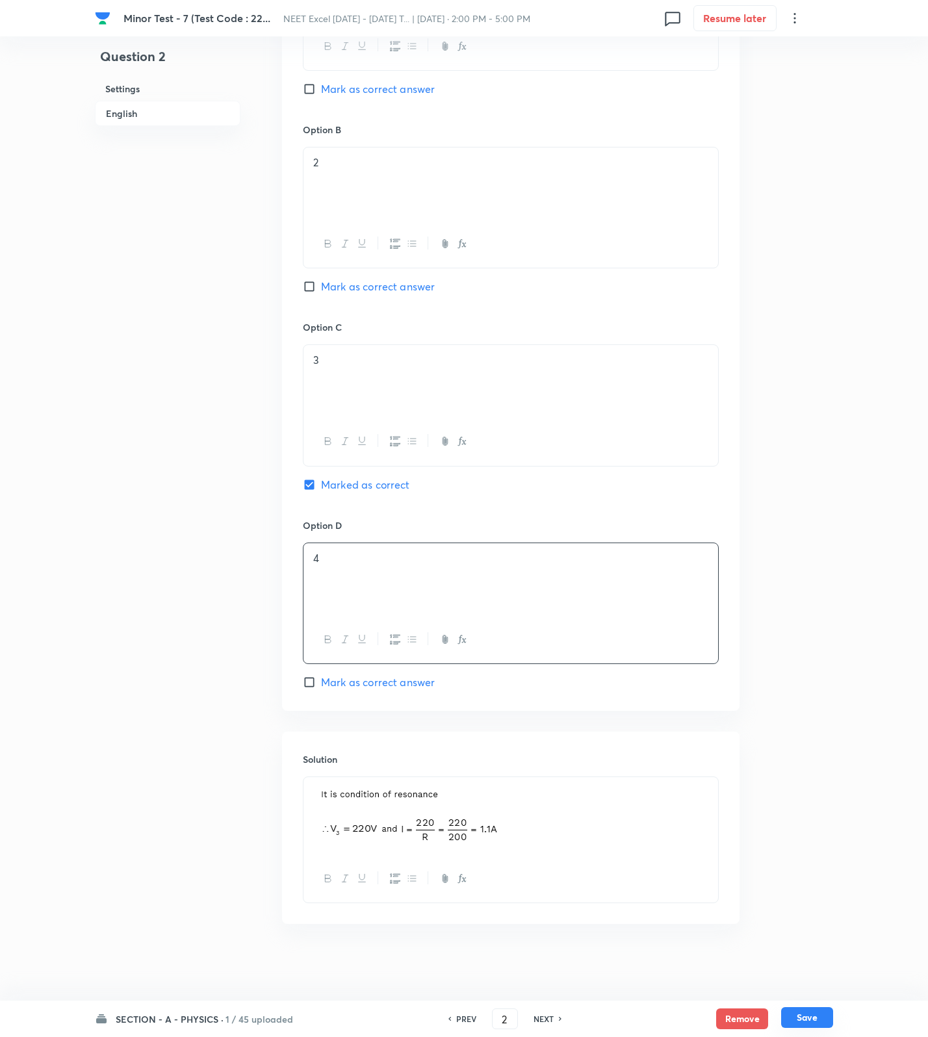
click at [792, 1012] on button "Save" at bounding box center [807, 1017] width 52 height 21
type input "3"
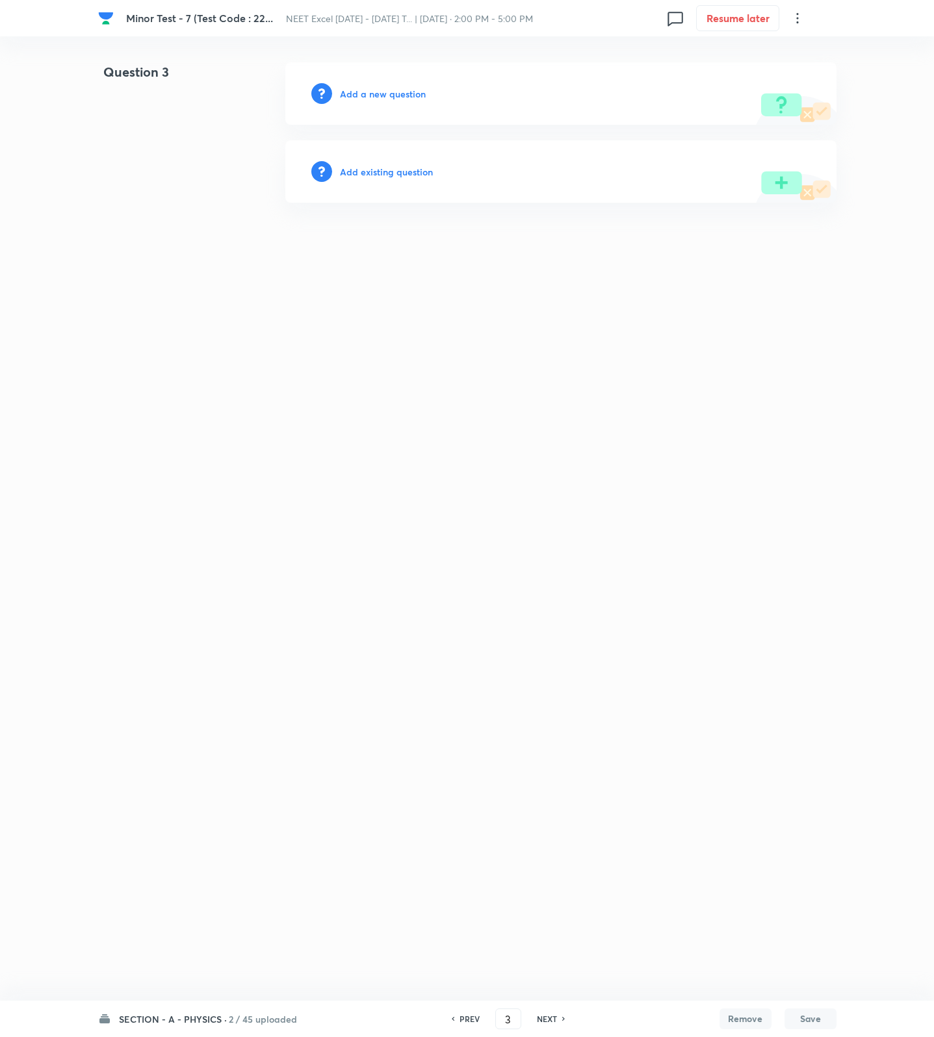
click at [380, 90] on h6 "Add a new question" at bounding box center [383, 94] width 86 height 14
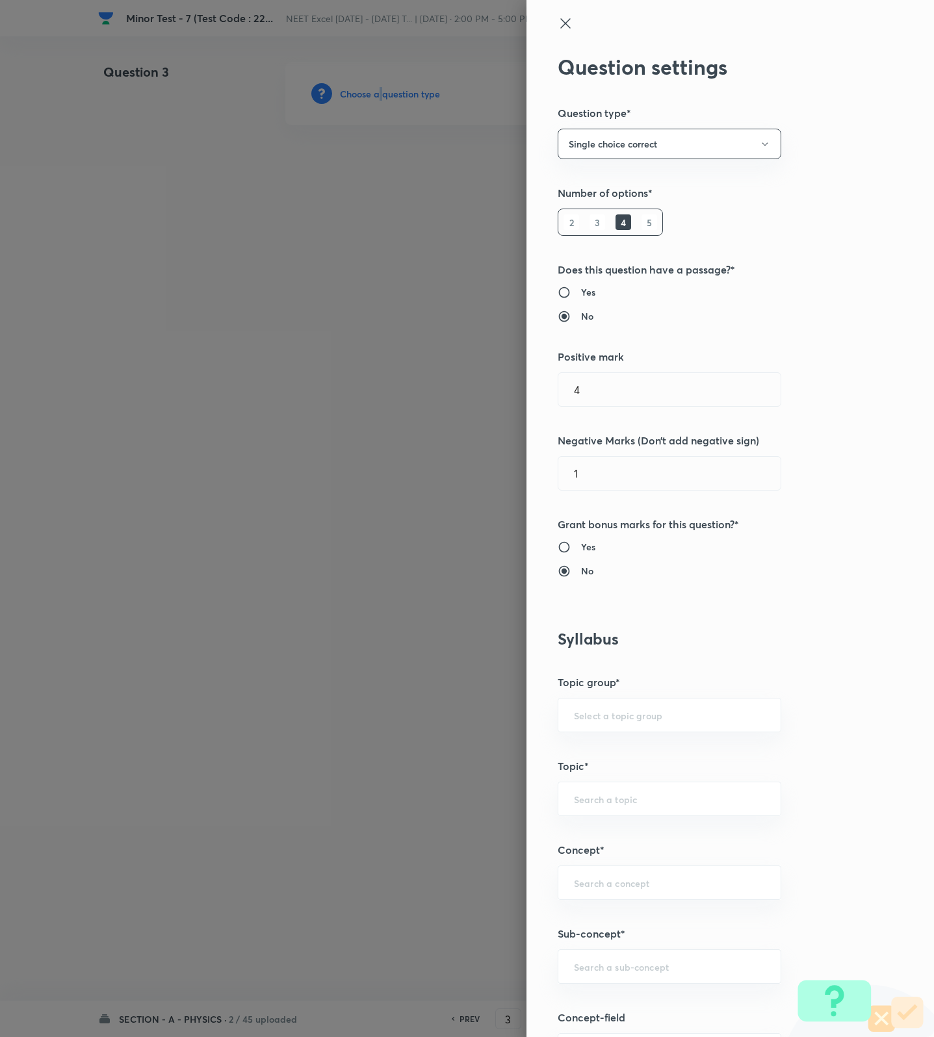
scroll to position [487, 0]
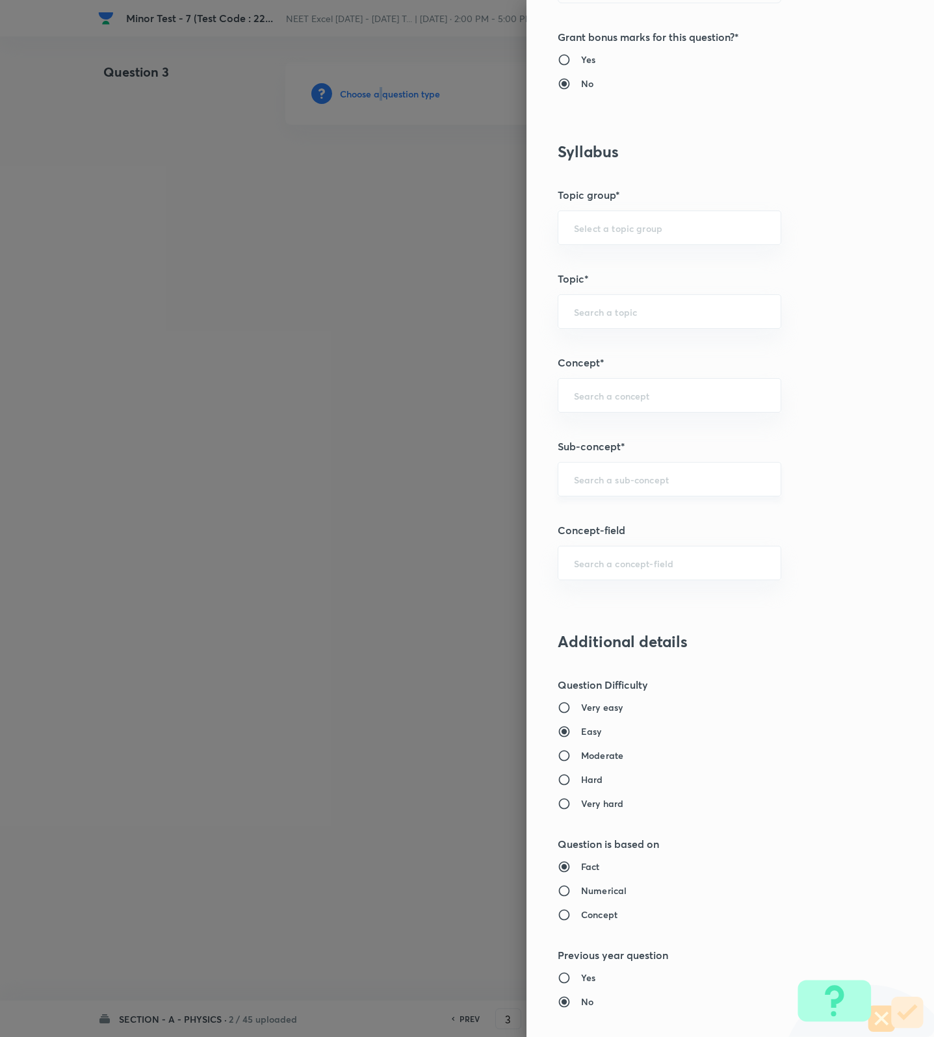
click at [659, 466] on div "​" at bounding box center [670, 479] width 224 height 34
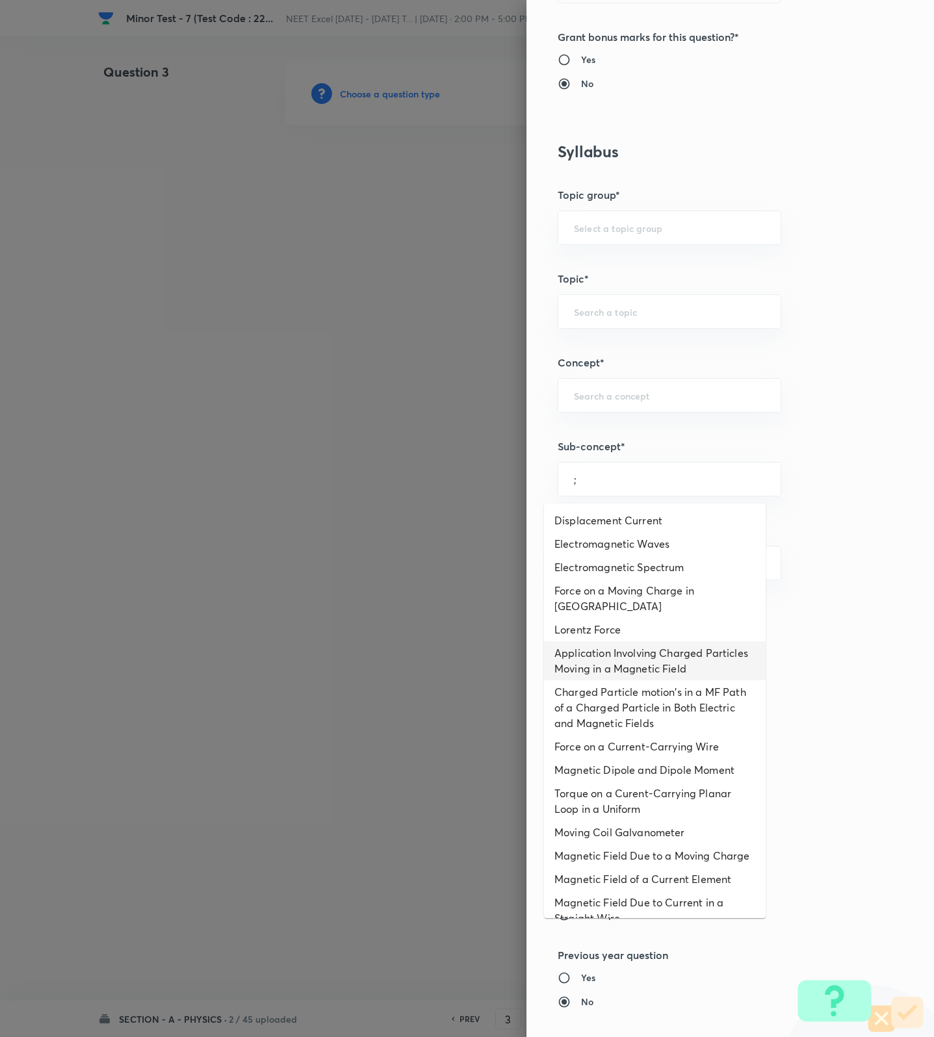
click at [652, 654] on li "Application Involving Charged Particles Moving in a Magnetic Field" at bounding box center [655, 660] width 222 height 39
type input "Application Involving Charged Particles Moving in a Magnetic Field"
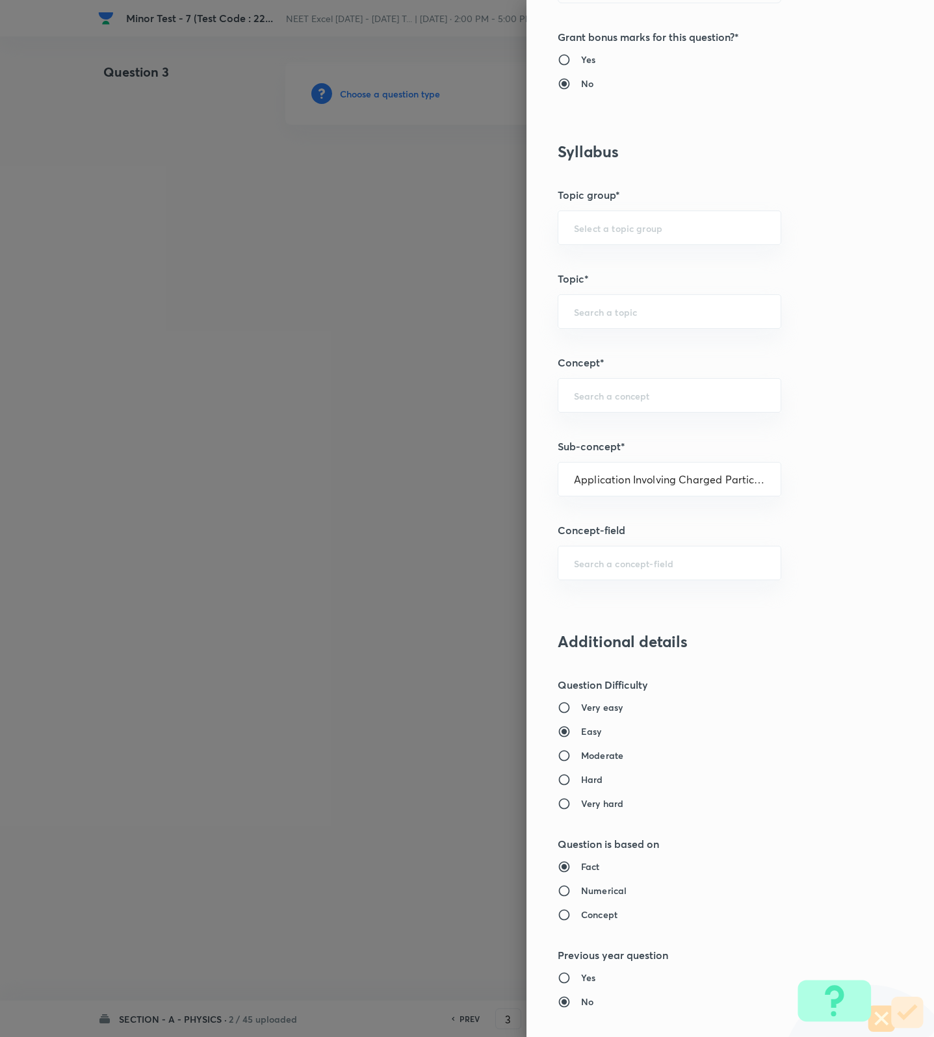
type input "Physics"
type input "Electricity & Magnetism"
type input "Magnetic Field & Magnetic Forces"
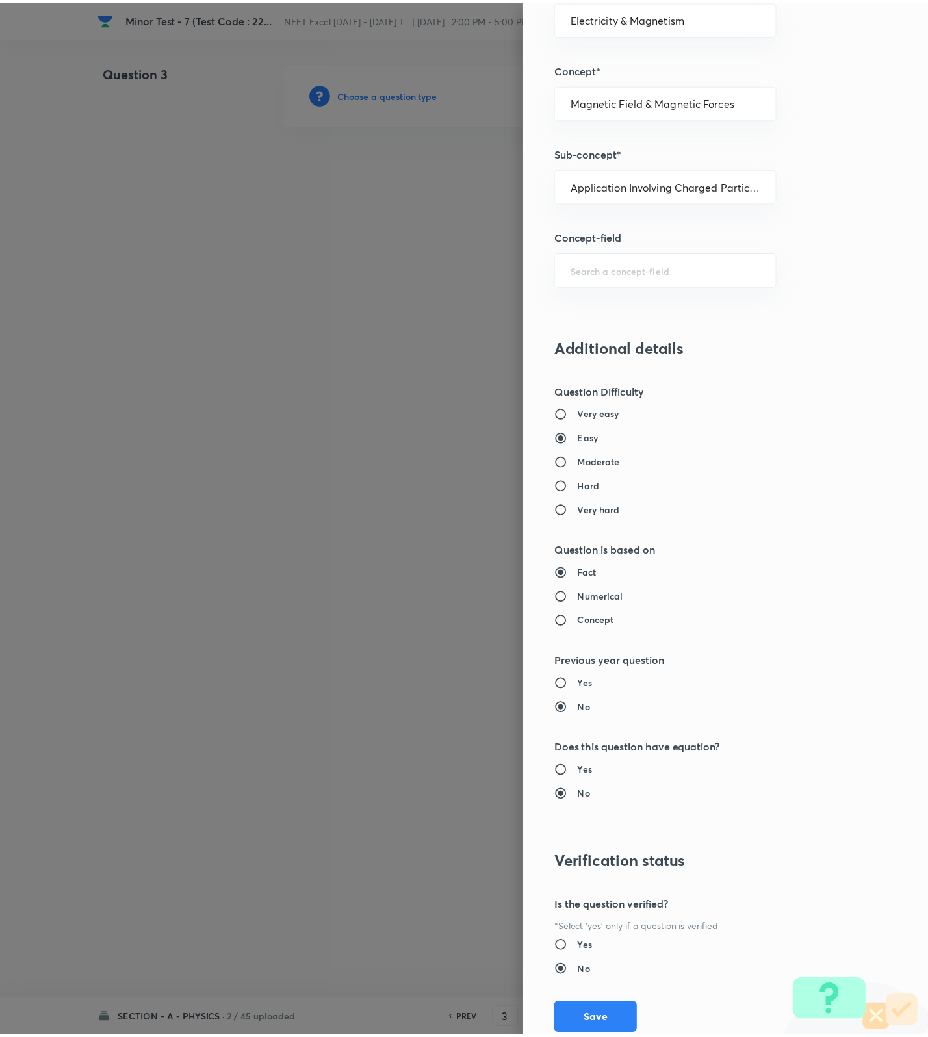
scroll to position [825, 0]
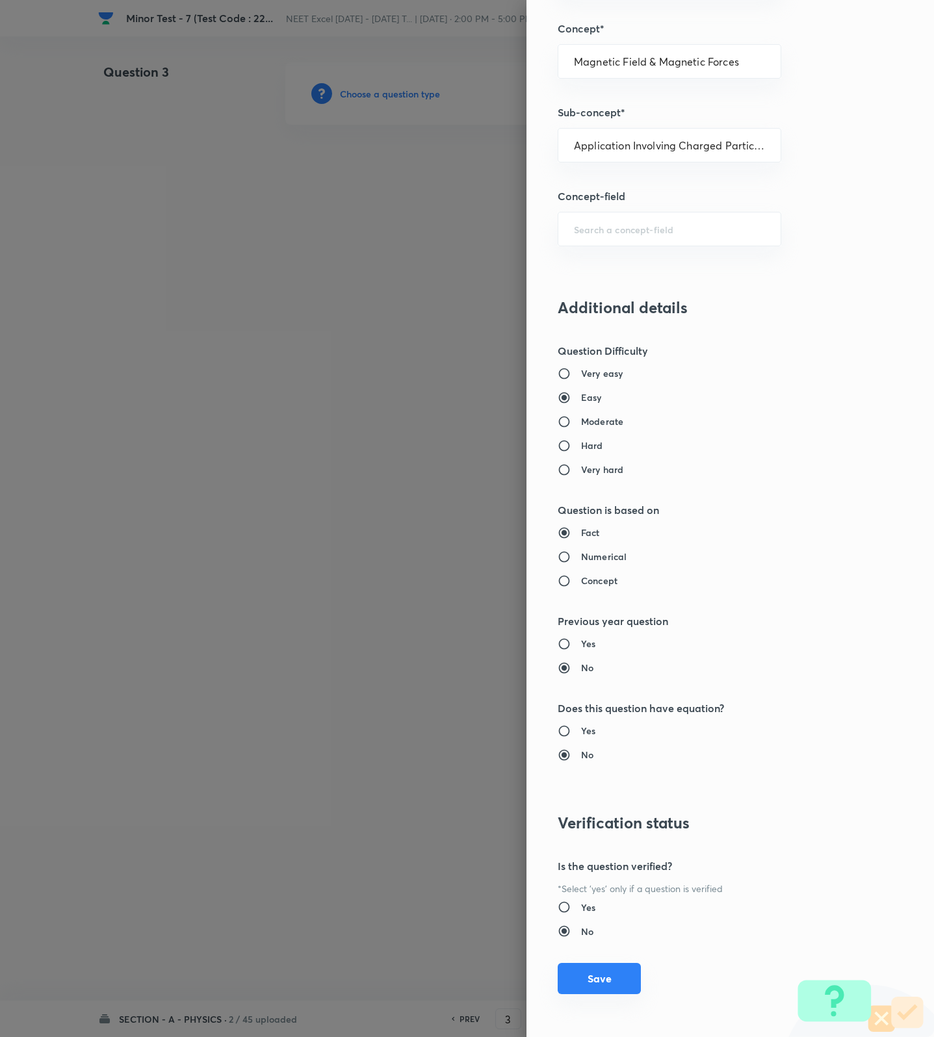
click at [578, 973] on button "Save" at bounding box center [599, 978] width 83 height 31
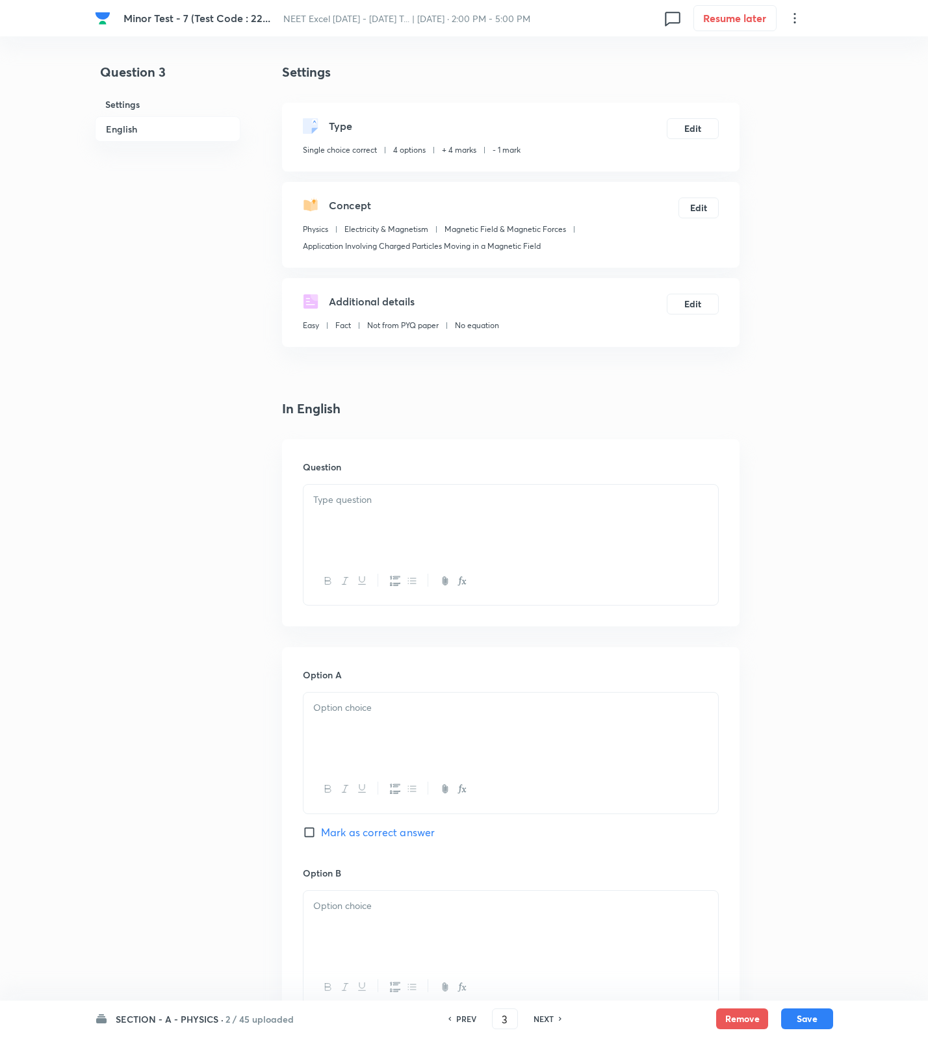
drag, startPoint x: 695, startPoint y: 532, endPoint x: 671, endPoint y: 526, distance: 24.1
click at [673, 527] on div at bounding box center [510, 521] width 415 height 73
click at [727, 887] on div "Option A [PERSON_NAME] as correct answer Option B Mark as correct answer Option…" at bounding box center [510, 1052] width 457 height 807
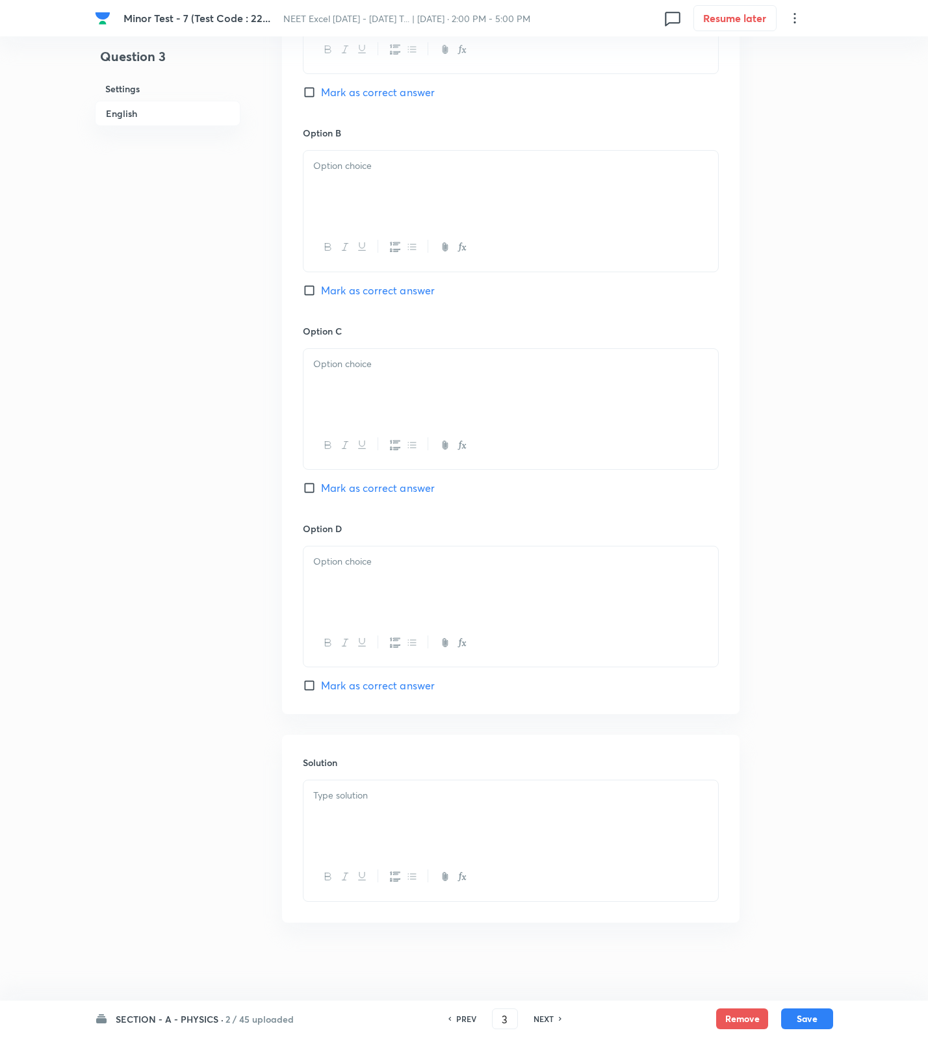
click at [433, 809] on div at bounding box center [510, 816] width 415 height 73
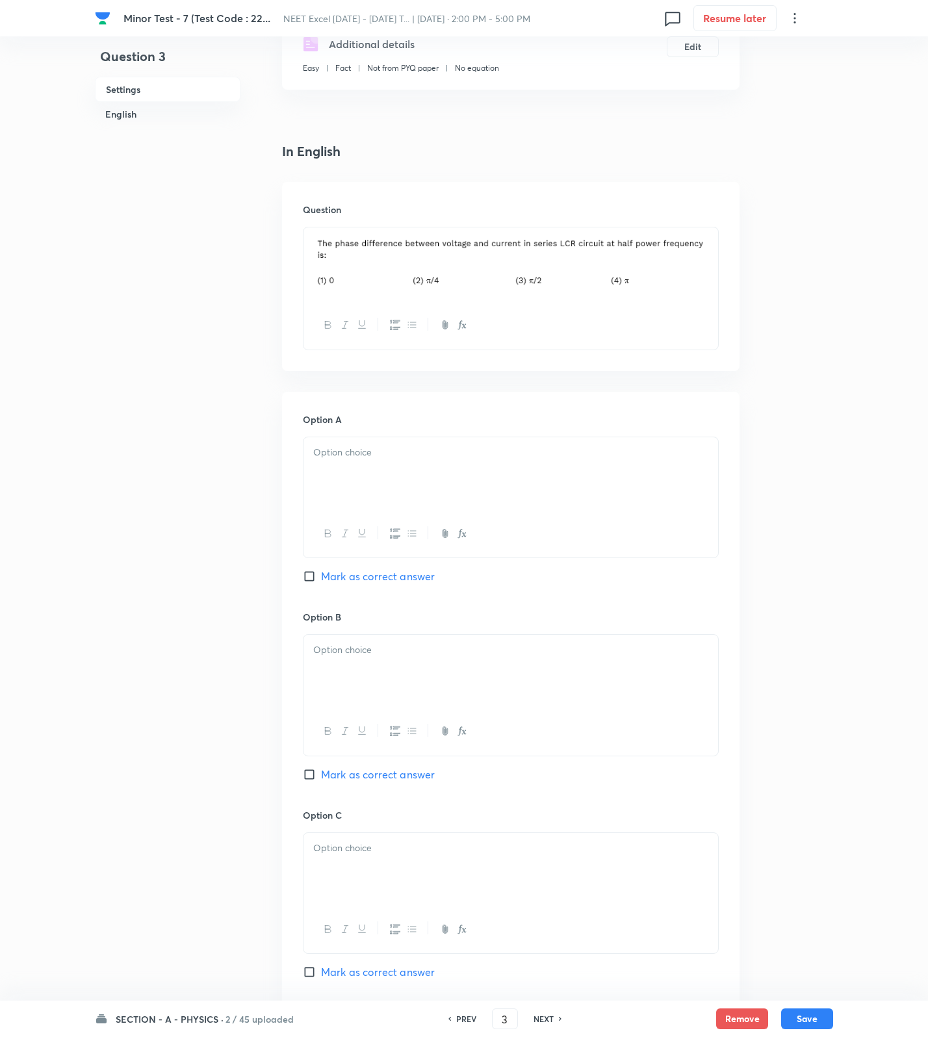
click at [392, 495] on div at bounding box center [510, 473] width 415 height 73
click at [373, 674] on div at bounding box center [510, 671] width 415 height 73
click at [381, 858] on div at bounding box center [510, 869] width 415 height 73
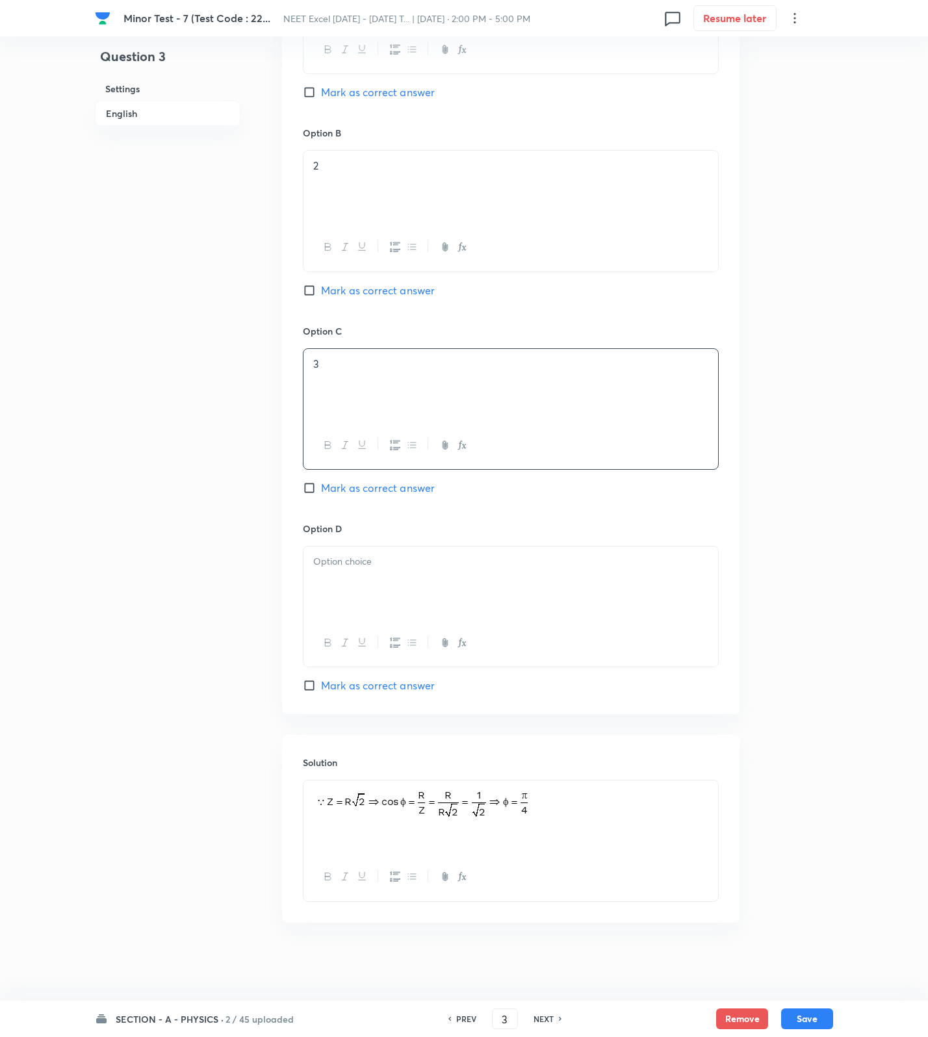
click at [363, 568] on p at bounding box center [510, 561] width 395 height 15
click at [361, 290] on span "Mark as correct answer" at bounding box center [378, 291] width 114 height 16
click at [321, 290] on input "Mark as correct answer" at bounding box center [312, 290] width 18 height 13
checkbox input "true"
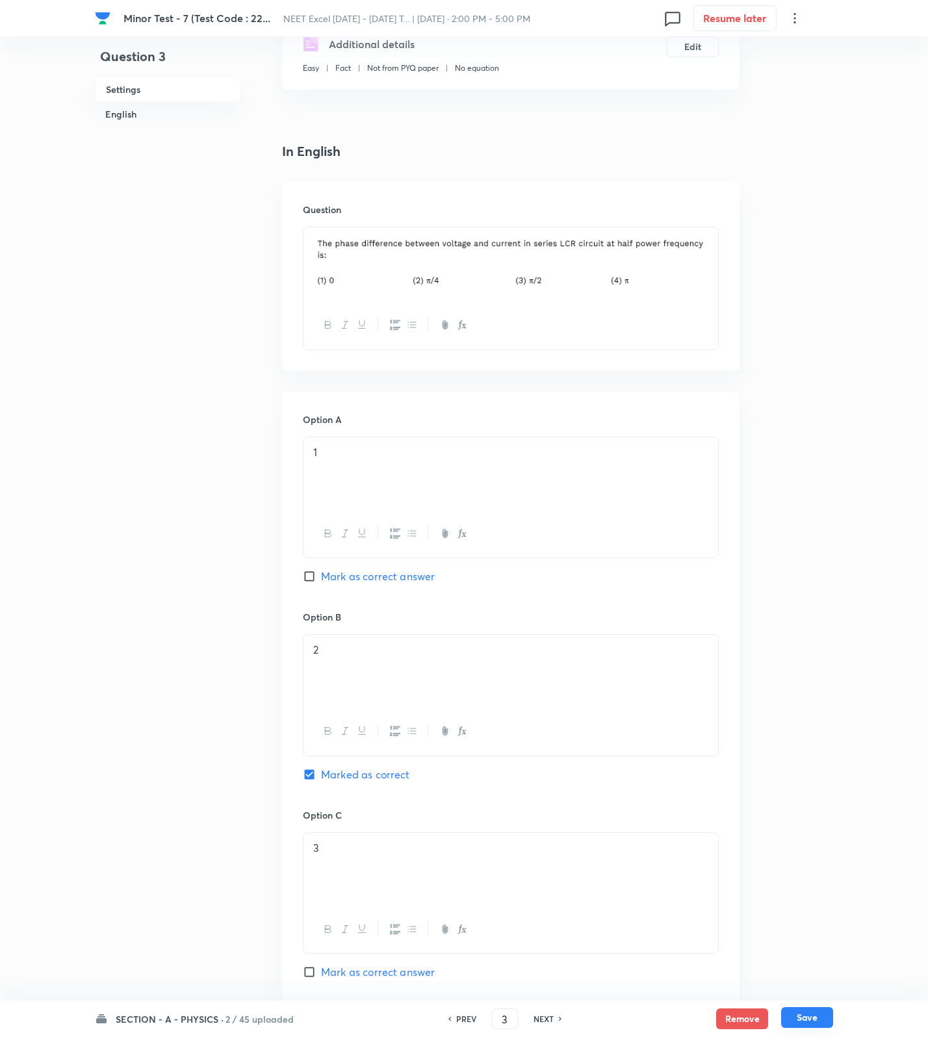
click at [809, 1020] on button "Save" at bounding box center [807, 1017] width 52 height 21
type input "4"
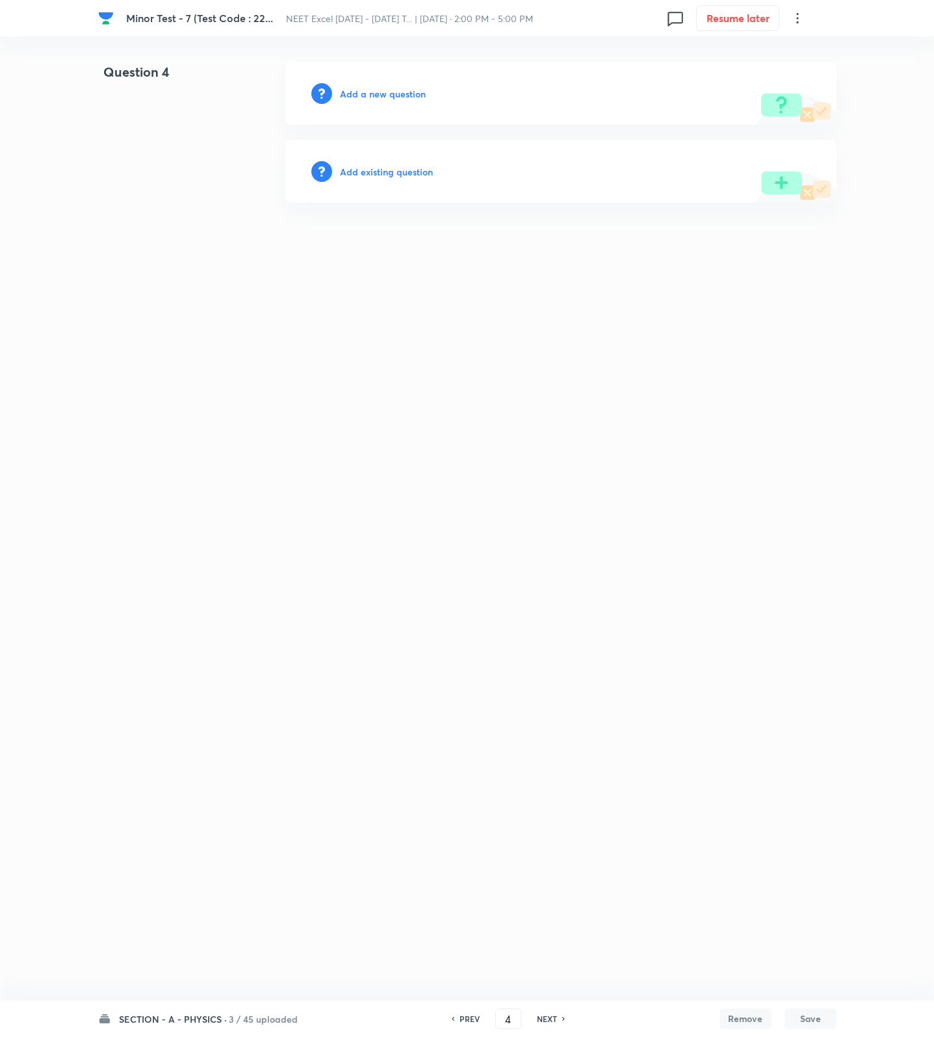
click at [394, 94] on h6 "Add a new question" at bounding box center [383, 94] width 86 height 14
click at [394, 94] on h6 "Choose a question type" at bounding box center [390, 94] width 100 height 14
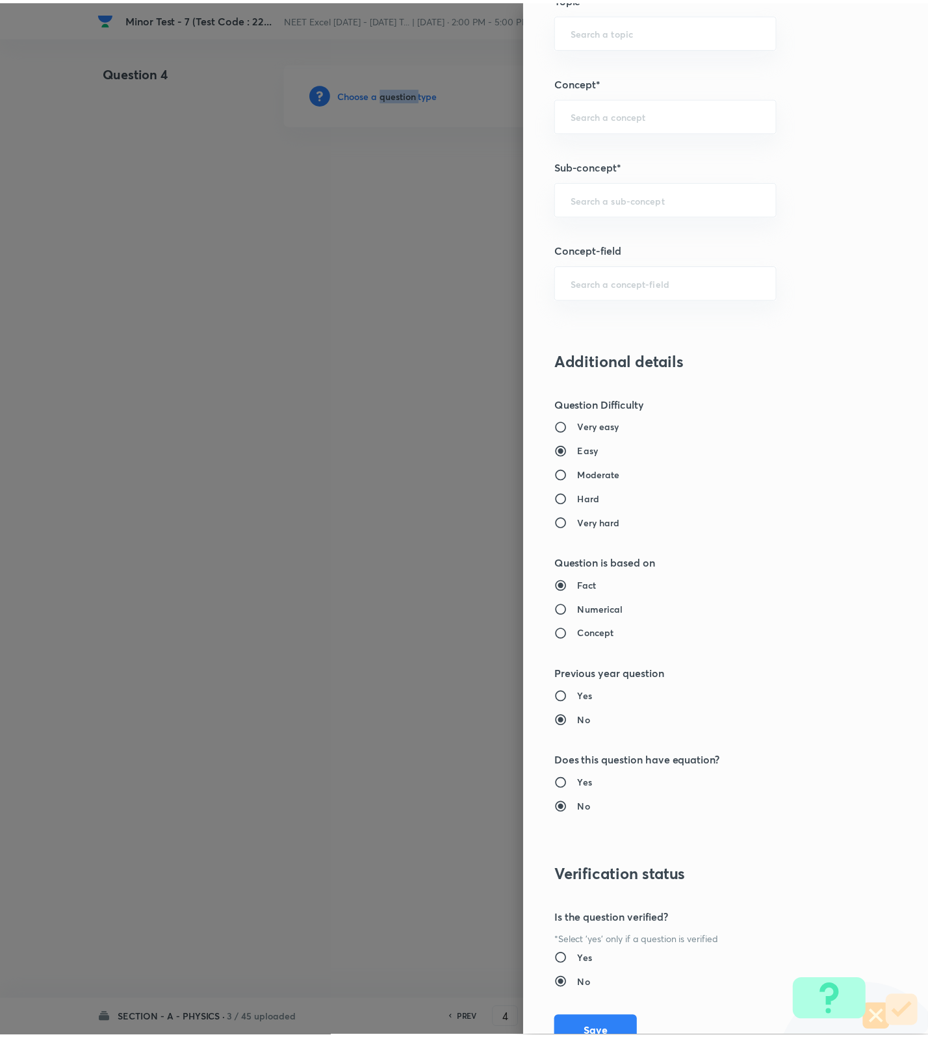
scroll to position [825, 0]
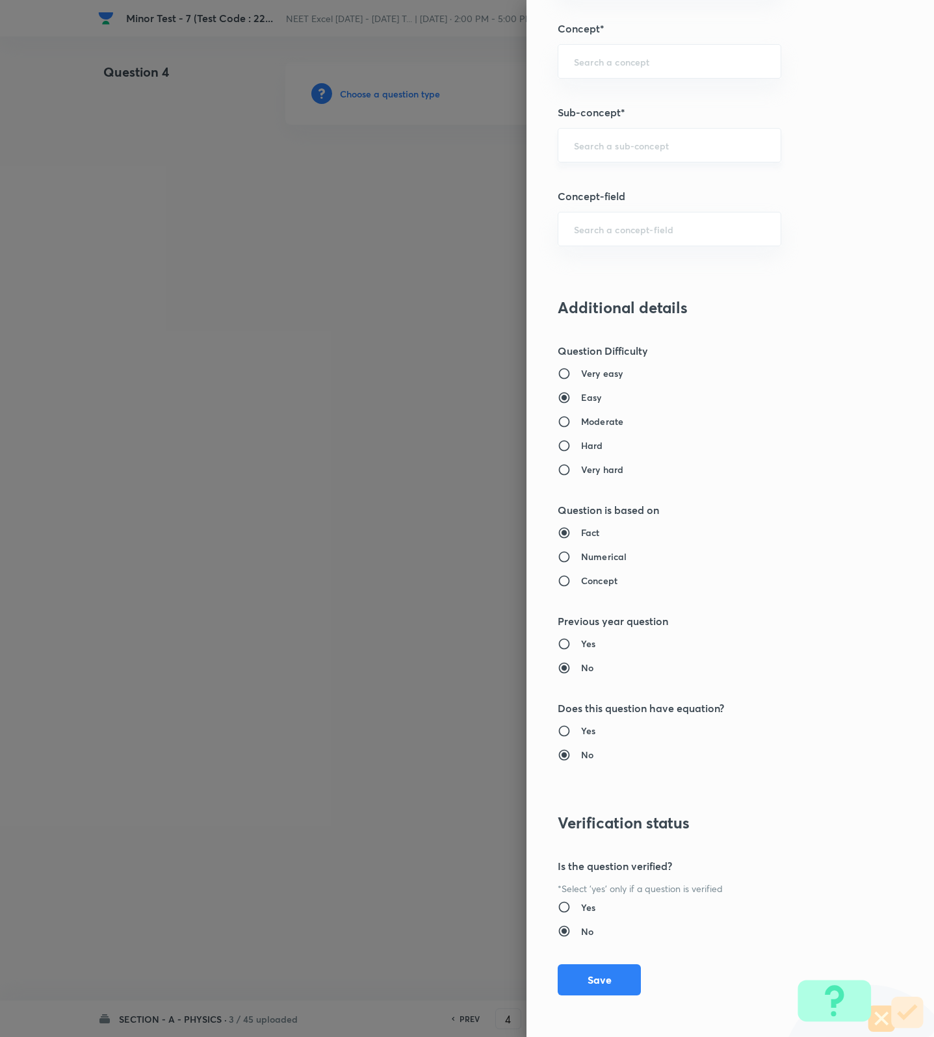
click at [639, 142] on input "text" at bounding box center [669, 145] width 191 height 12
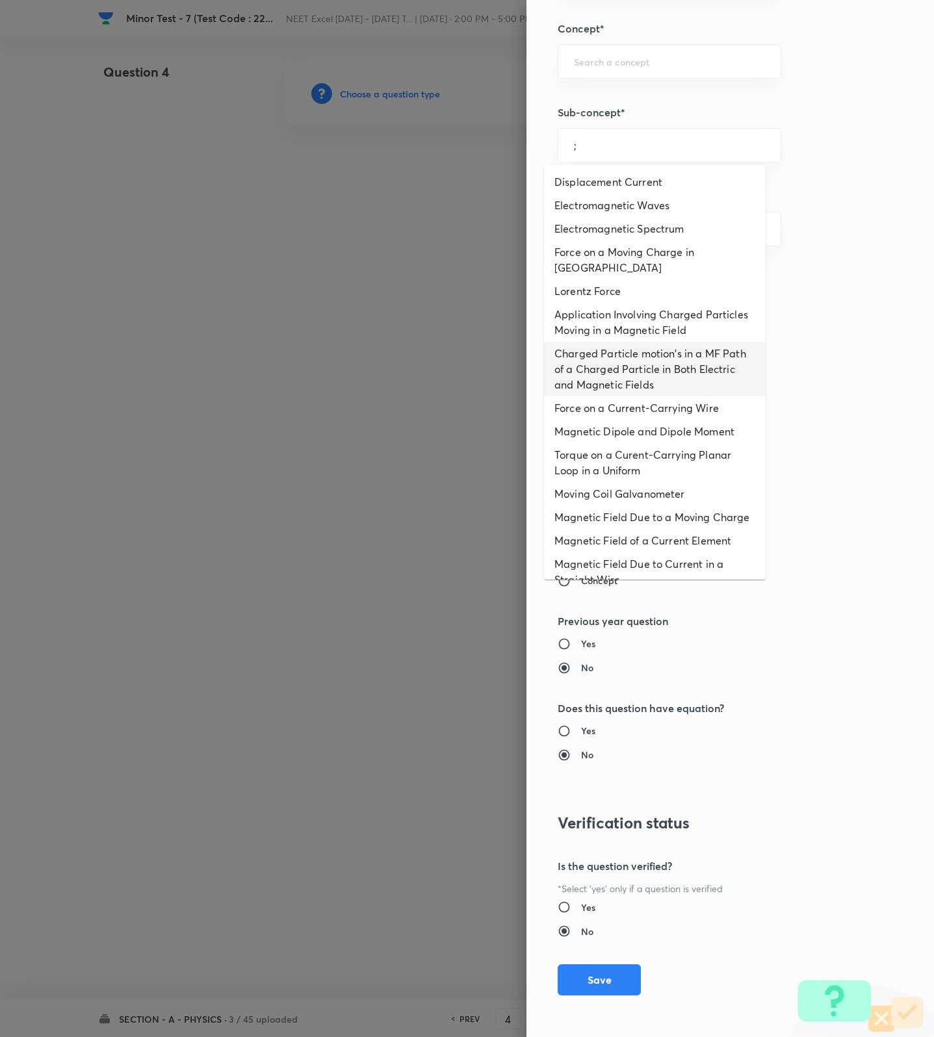
click at [613, 394] on li "Charged Particle motion's in a MF Path of a Charged Particle in Both Electric a…" at bounding box center [655, 369] width 222 height 55
type input "Charged Particle motion's in a MF Path of a Charged Particle in Both Electric a…"
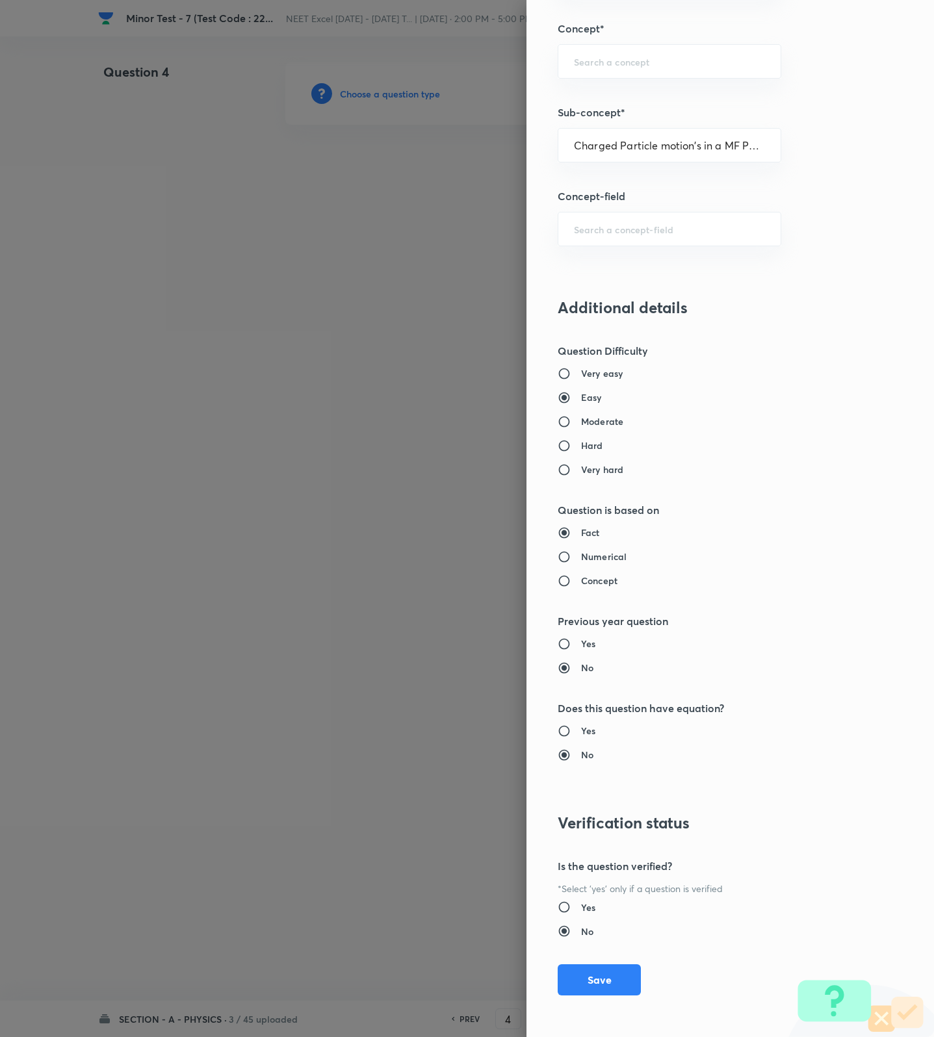
type input "Physics"
type input "Electricity & Magnetism"
type input "Magnetic Field & Magnetic Forces"
drag, startPoint x: 617, startPoint y: 706, endPoint x: 569, endPoint y: 749, distance: 64.4
drag, startPoint x: 569, startPoint y: 749, endPoint x: 649, endPoint y: 265, distance: 490.7
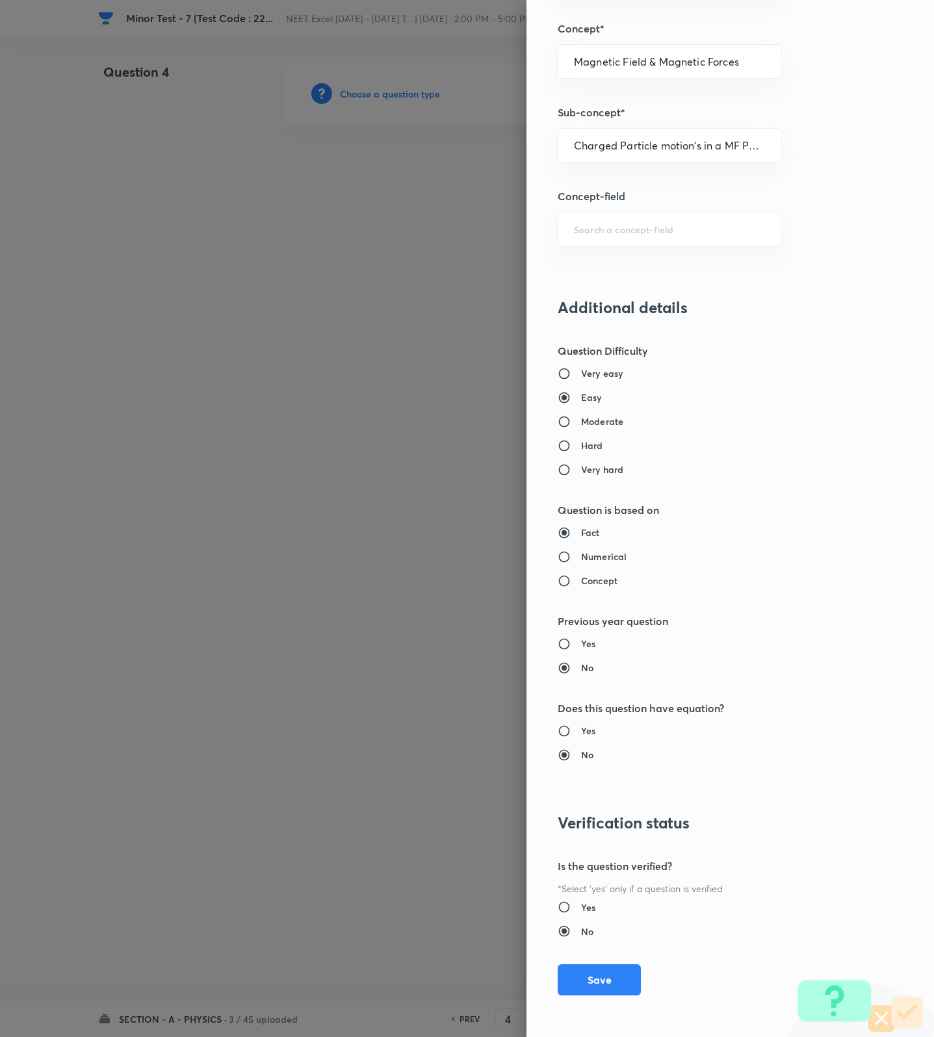
click at [649, 265] on div "Question settings Question type* Single choice correct Number of options* 2 3 4…" at bounding box center [729, 518] width 407 height 1037
click at [589, 971] on button "Save" at bounding box center [599, 978] width 83 height 31
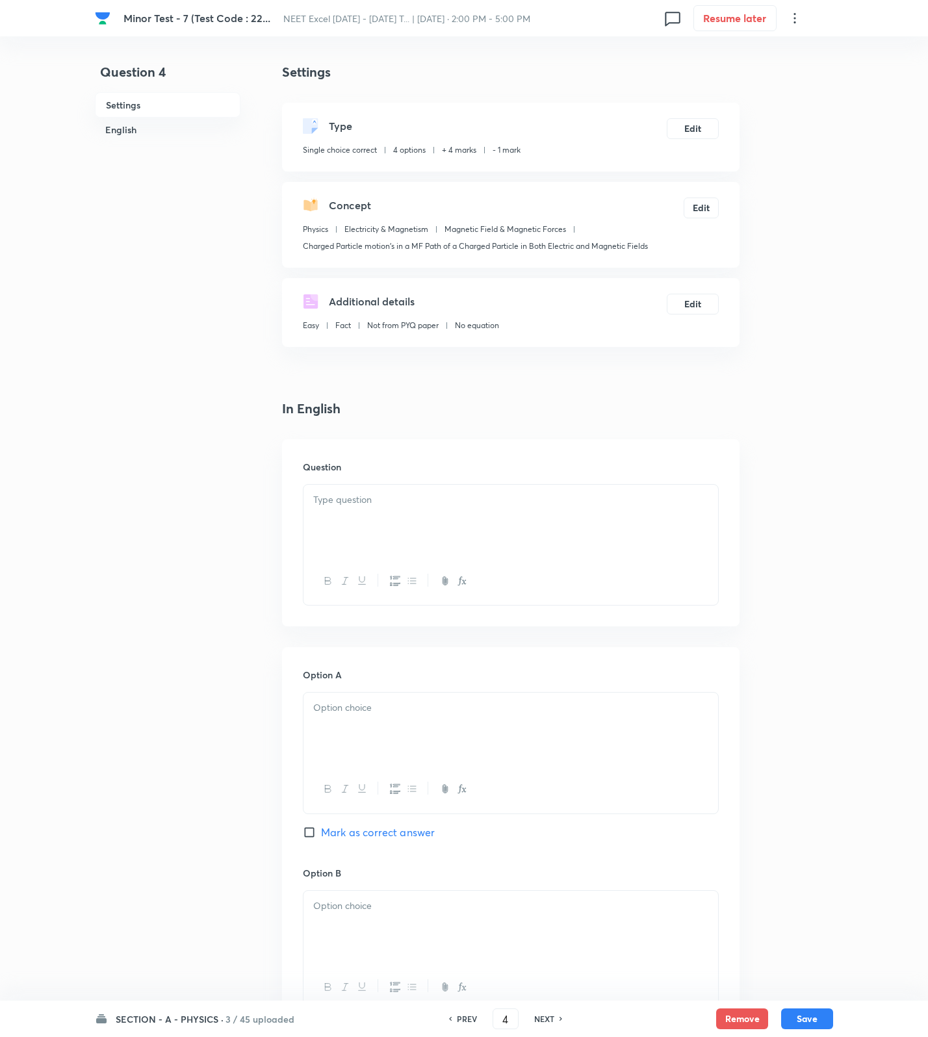
click at [332, 501] on p at bounding box center [510, 500] width 395 height 15
click at [641, 509] on div at bounding box center [510, 521] width 415 height 73
click at [550, 517] on div "﻿" at bounding box center [510, 521] width 415 height 73
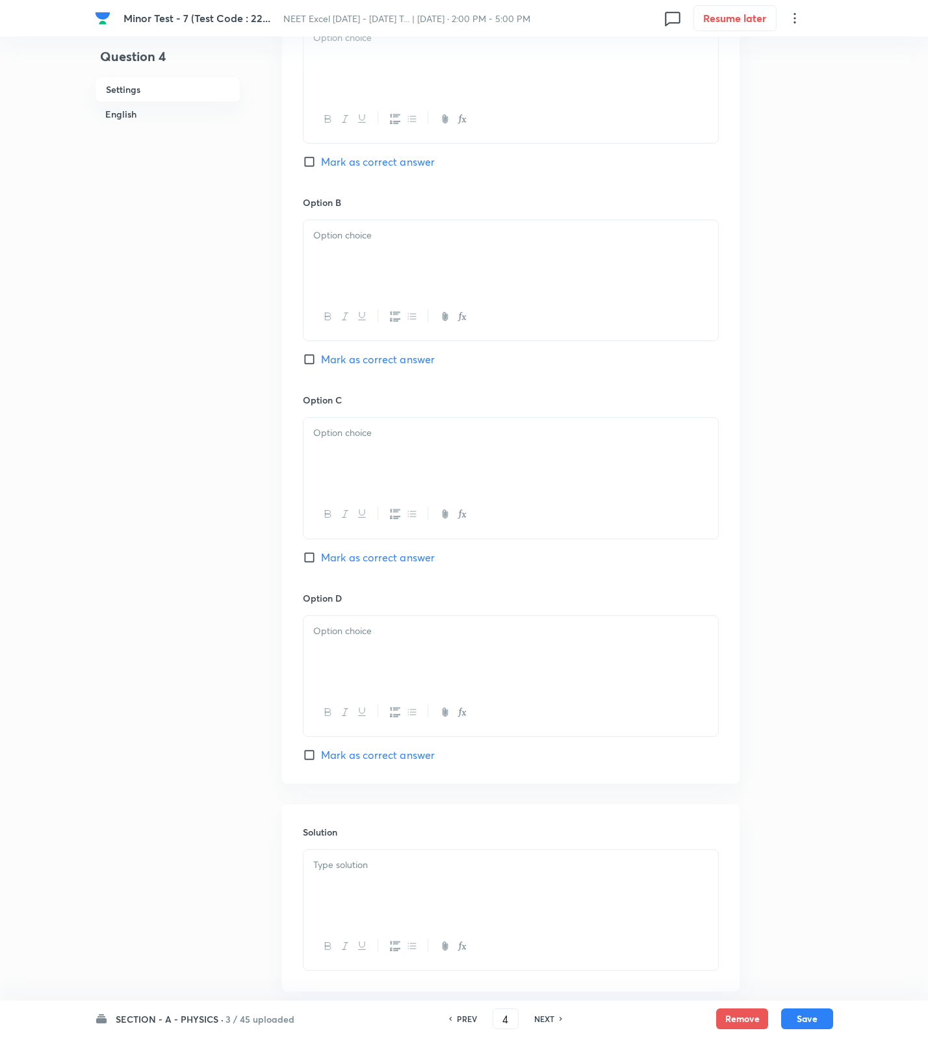
scroll to position [755, 0]
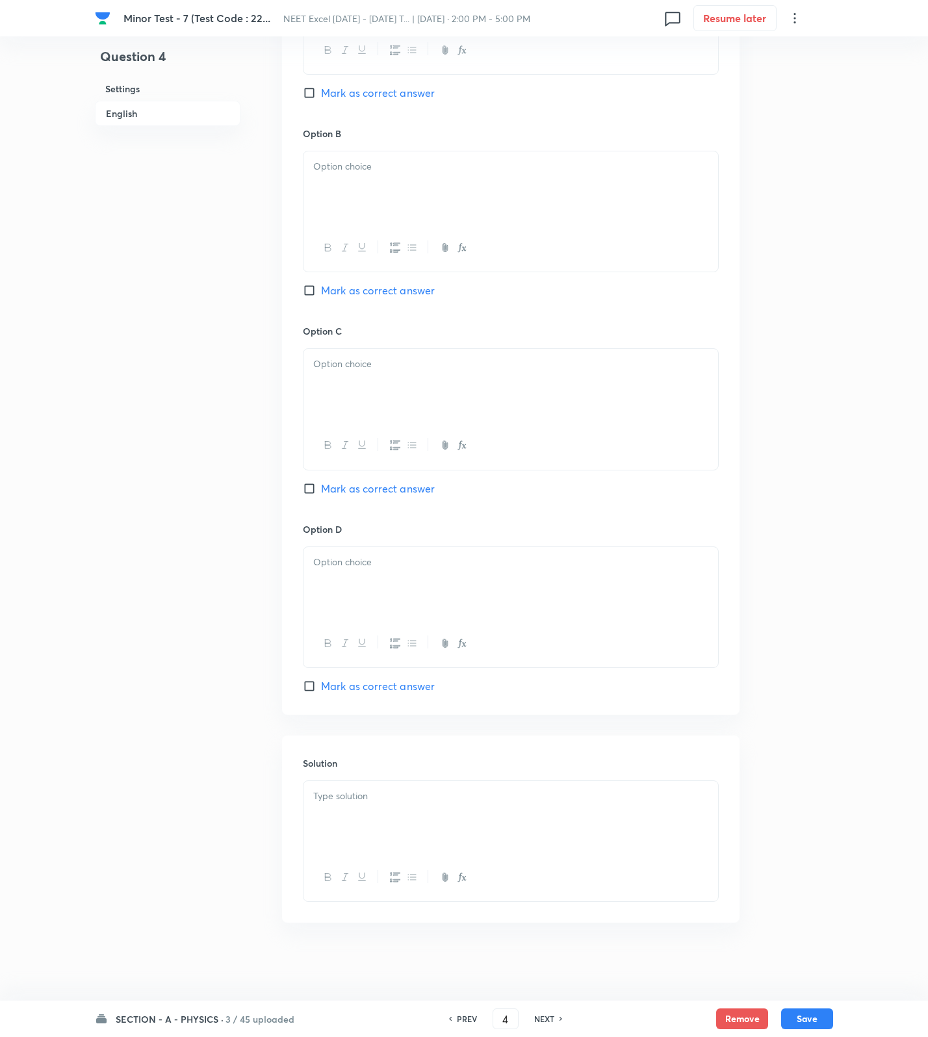
click at [523, 823] on div at bounding box center [510, 817] width 415 height 73
click at [523, 823] on div "﻿" at bounding box center [510, 817] width 415 height 73
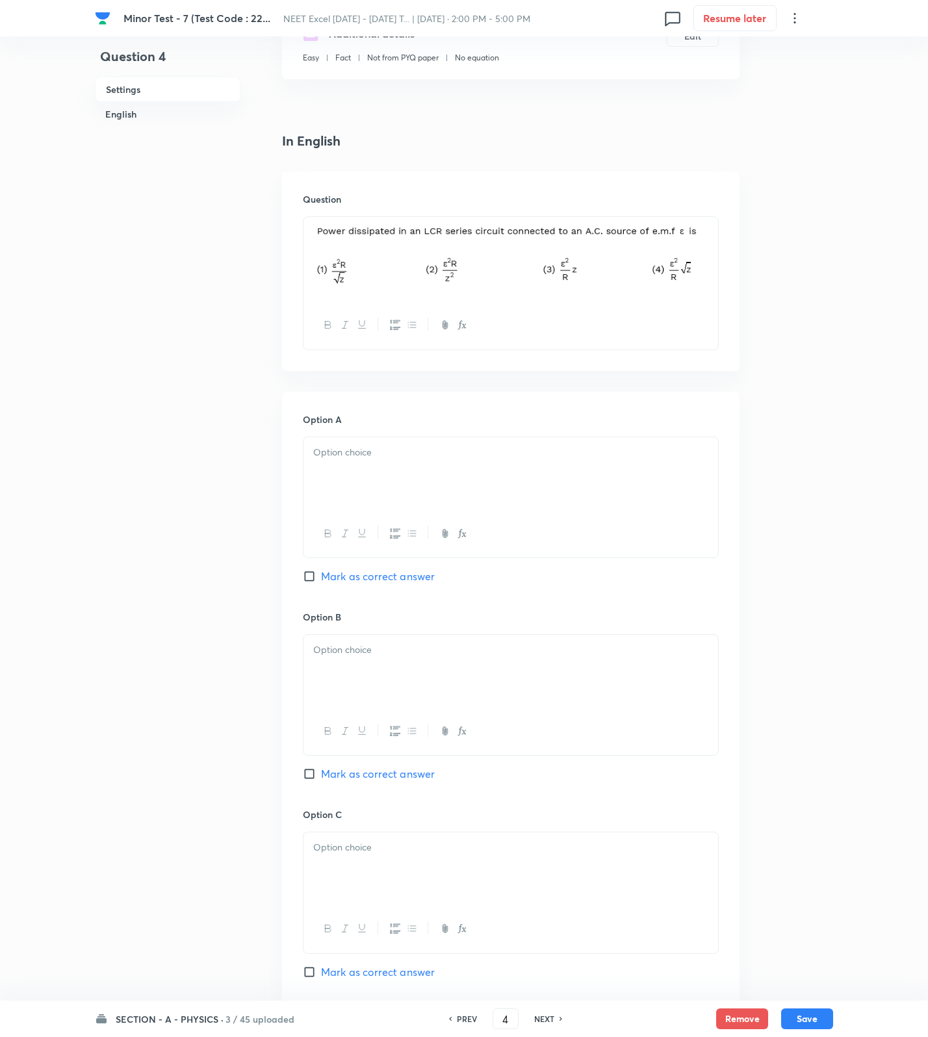
click at [357, 459] on p at bounding box center [510, 452] width 395 height 15
click at [396, 653] on p at bounding box center [510, 650] width 395 height 15
click at [380, 778] on span "Mark as correct answer" at bounding box center [378, 774] width 114 height 16
click at [321, 778] on input "Mark as correct answer" at bounding box center [312, 773] width 18 height 13
checkbox input "true"
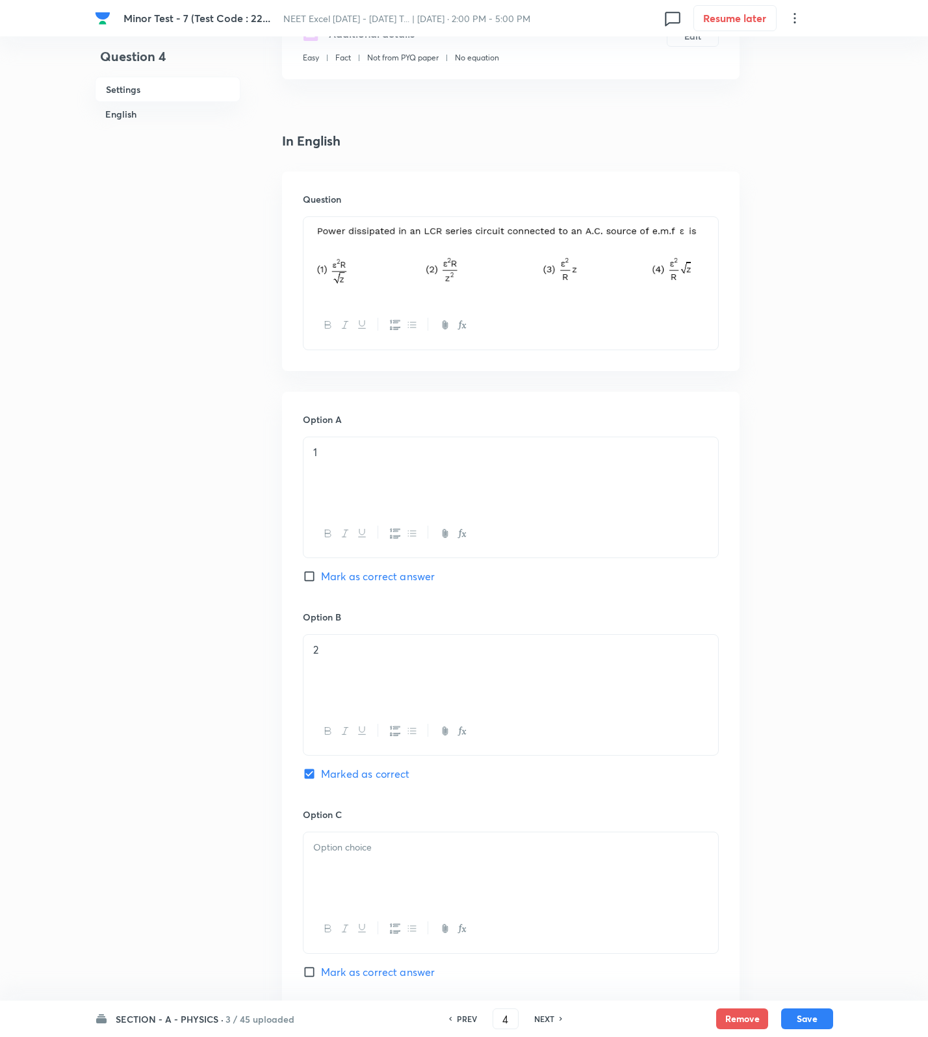
click at [336, 873] on div at bounding box center [510, 868] width 415 height 73
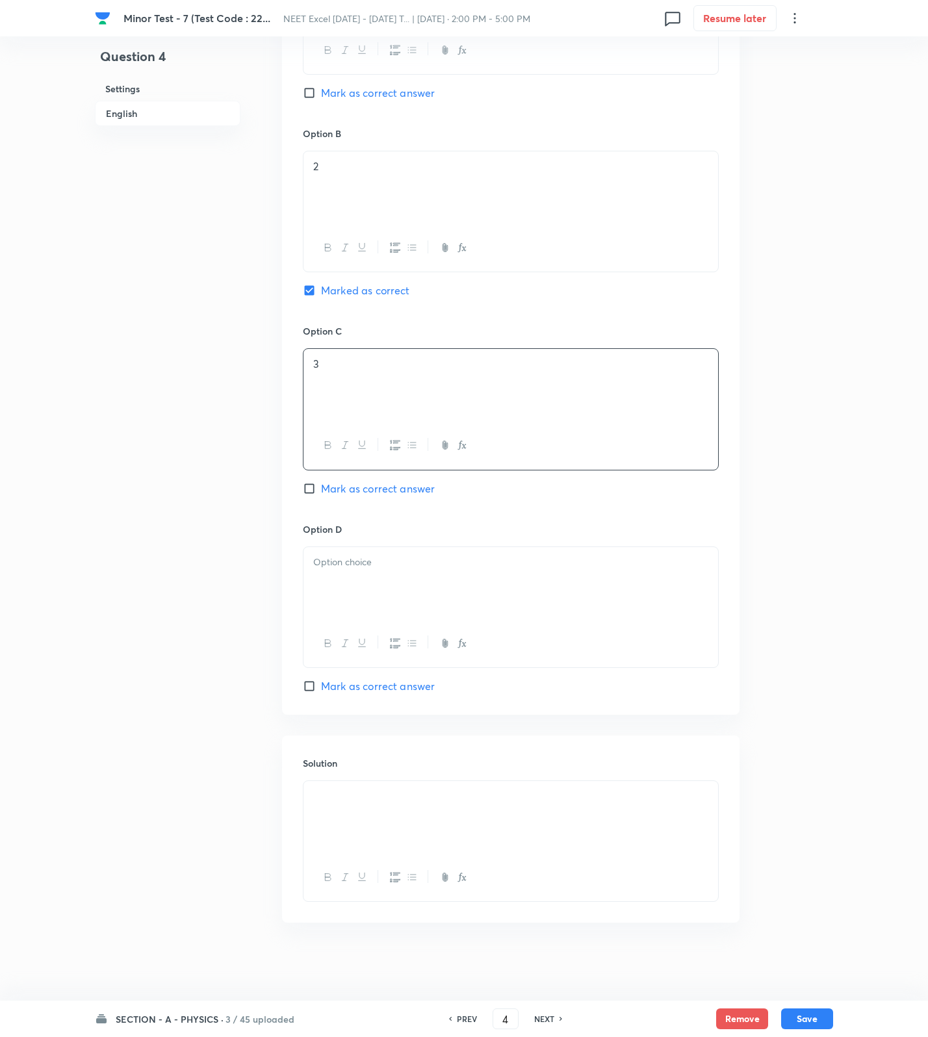
click at [355, 609] on div at bounding box center [510, 583] width 415 height 73
click at [817, 1028] on button "Save" at bounding box center [807, 1017] width 52 height 21
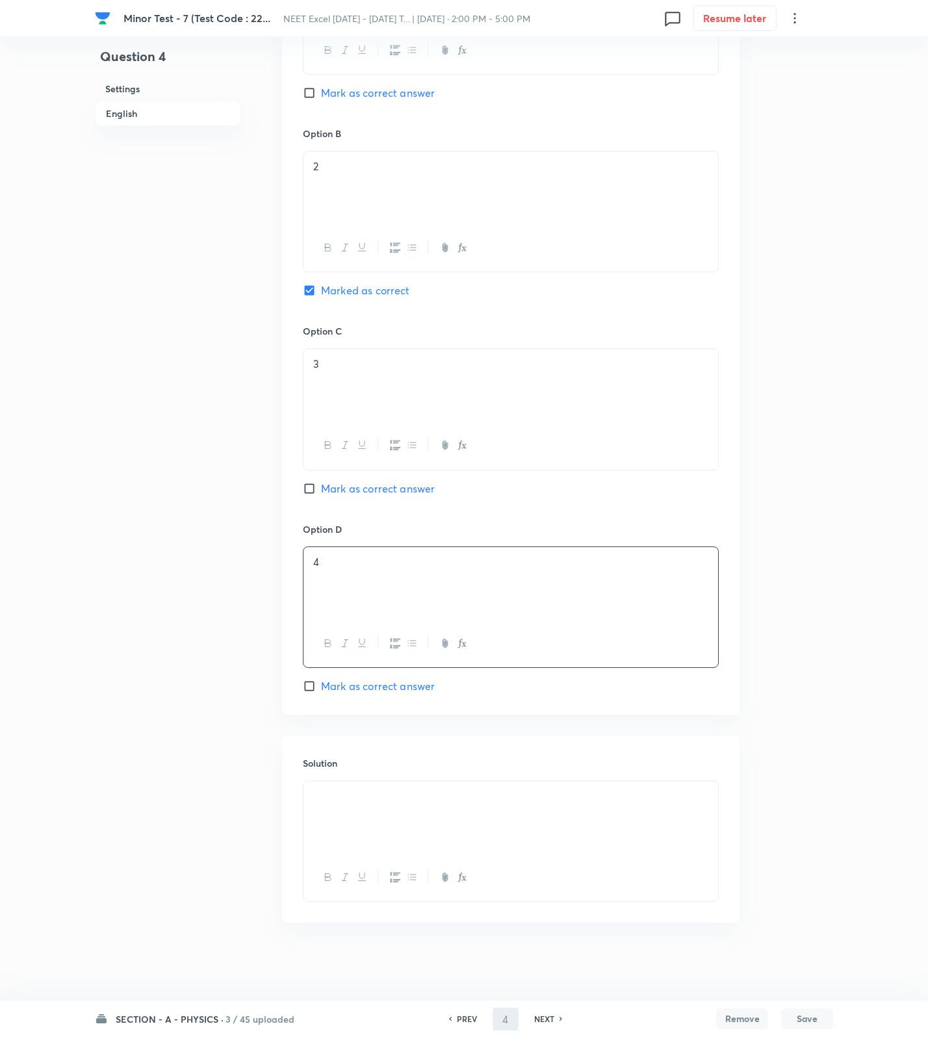
type input "5"
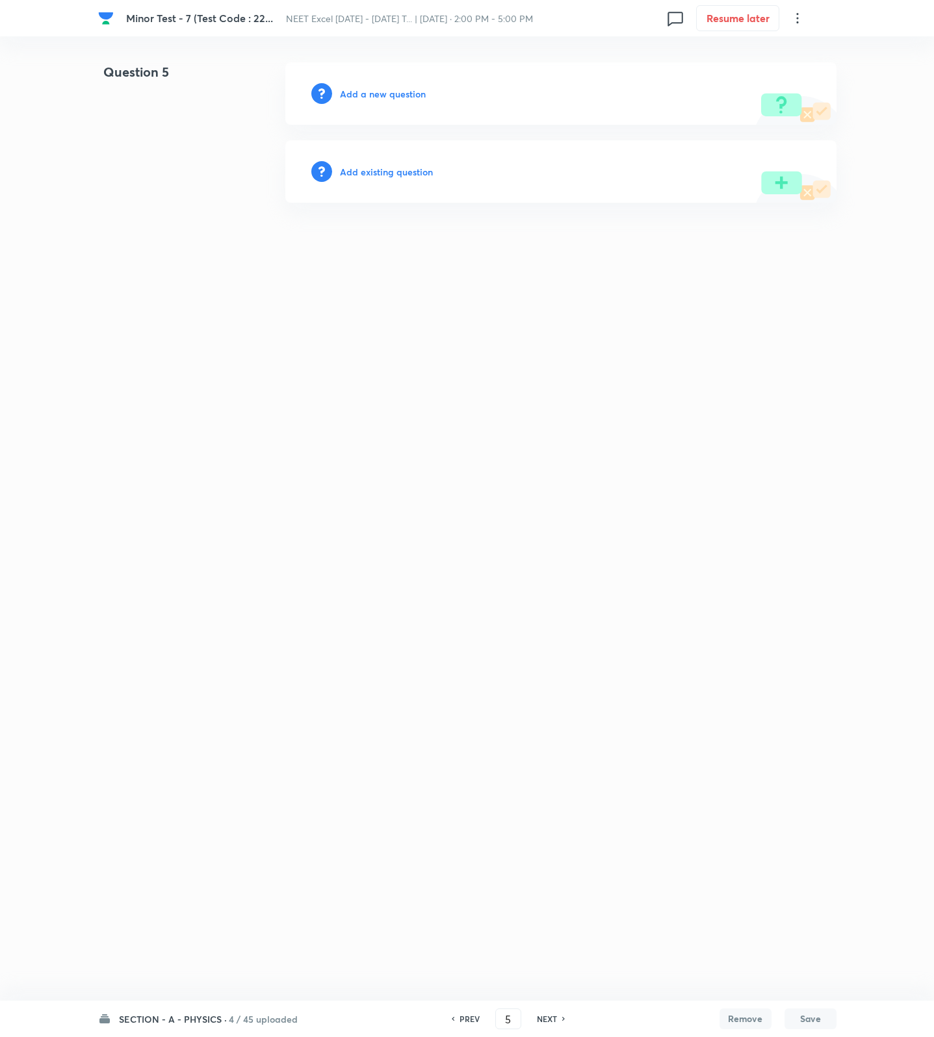
click at [396, 87] on h6 "Add a new question" at bounding box center [383, 94] width 86 height 14
click at [396, 87] on h6 "Choose a question type" at bounding box center [390, 94] width 100 height 14
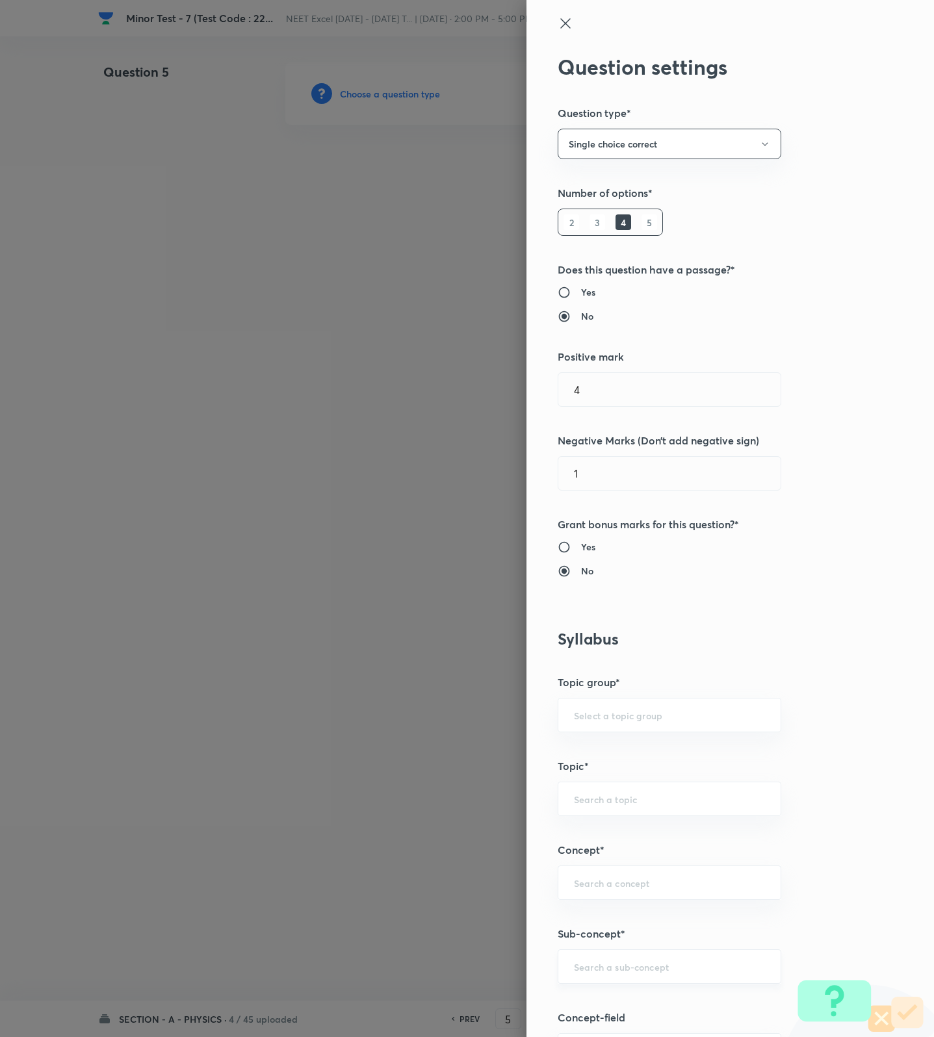
click at [609, 973] on input "text" at bounding box center [669, 966] width 191 height 12
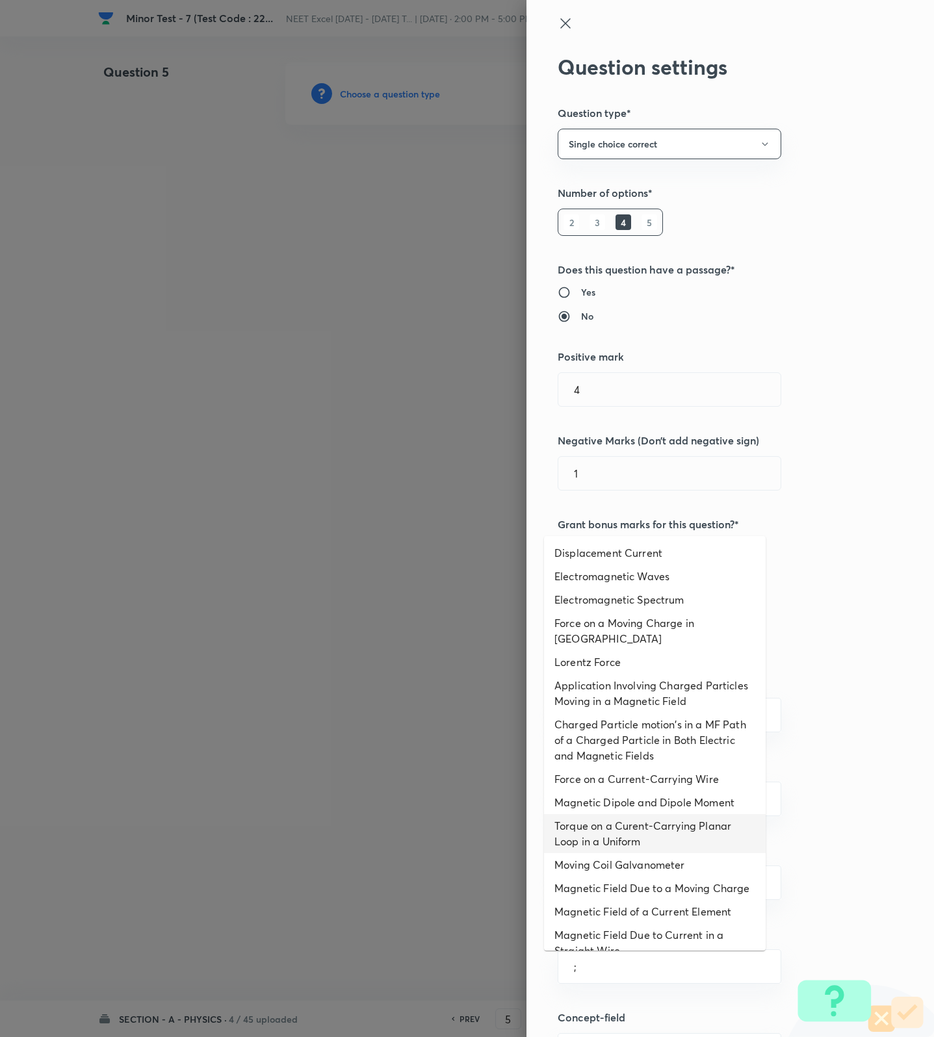
click at [587, 837] on li "Torque on a Curent-Carrying Planar Loop in a Uniform" at bounding box center [655, 833] width 222 height 39
type input "Torque on a Curent-Carrying Planar Loop in a Uniform"
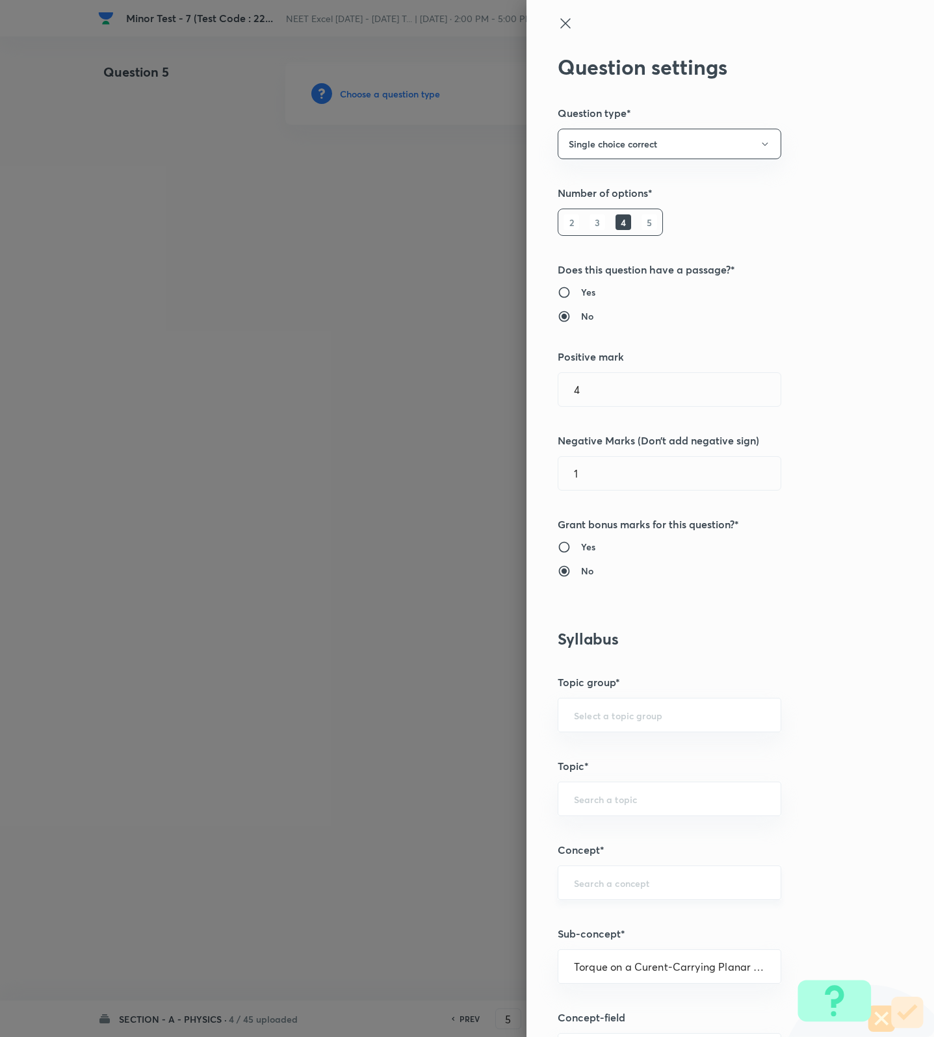
type input "Physics"
type input "Electricity & Magnetism"
type input "Magnetic Field & Magnetic Forces"
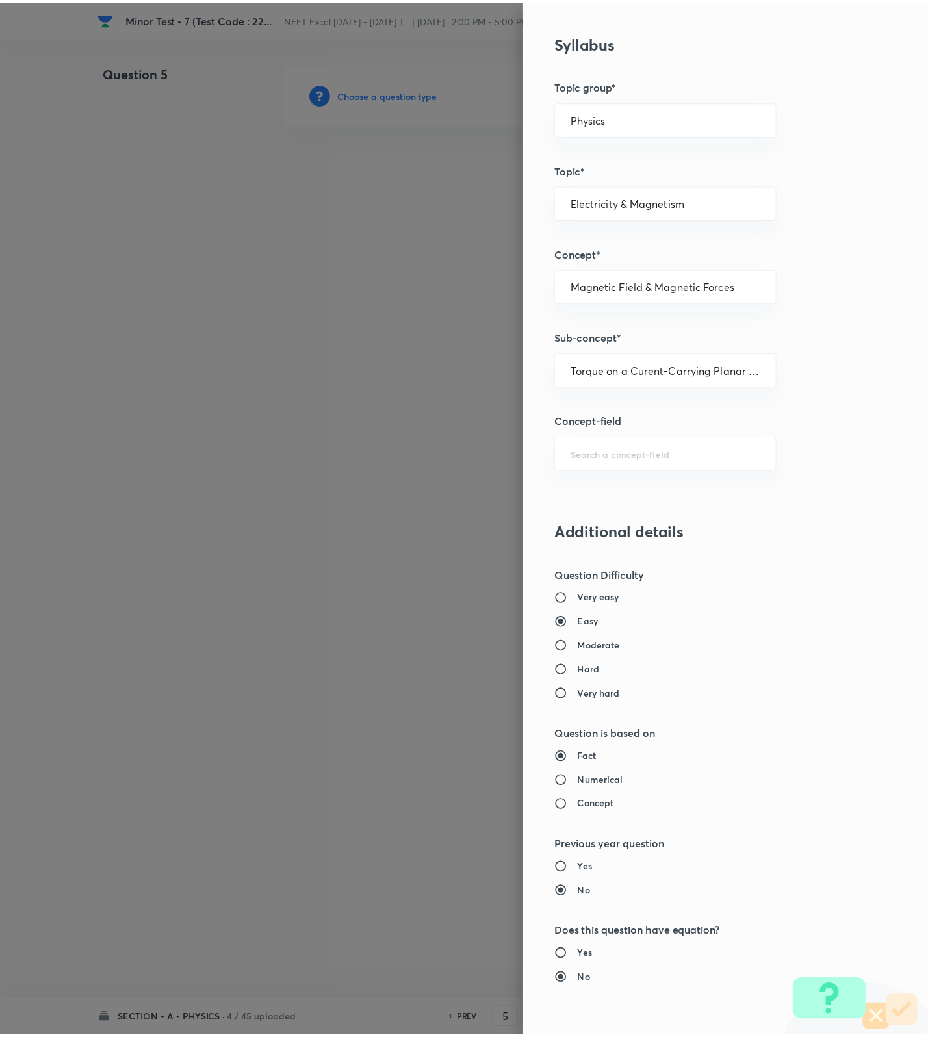
scroll to position [825, 0]
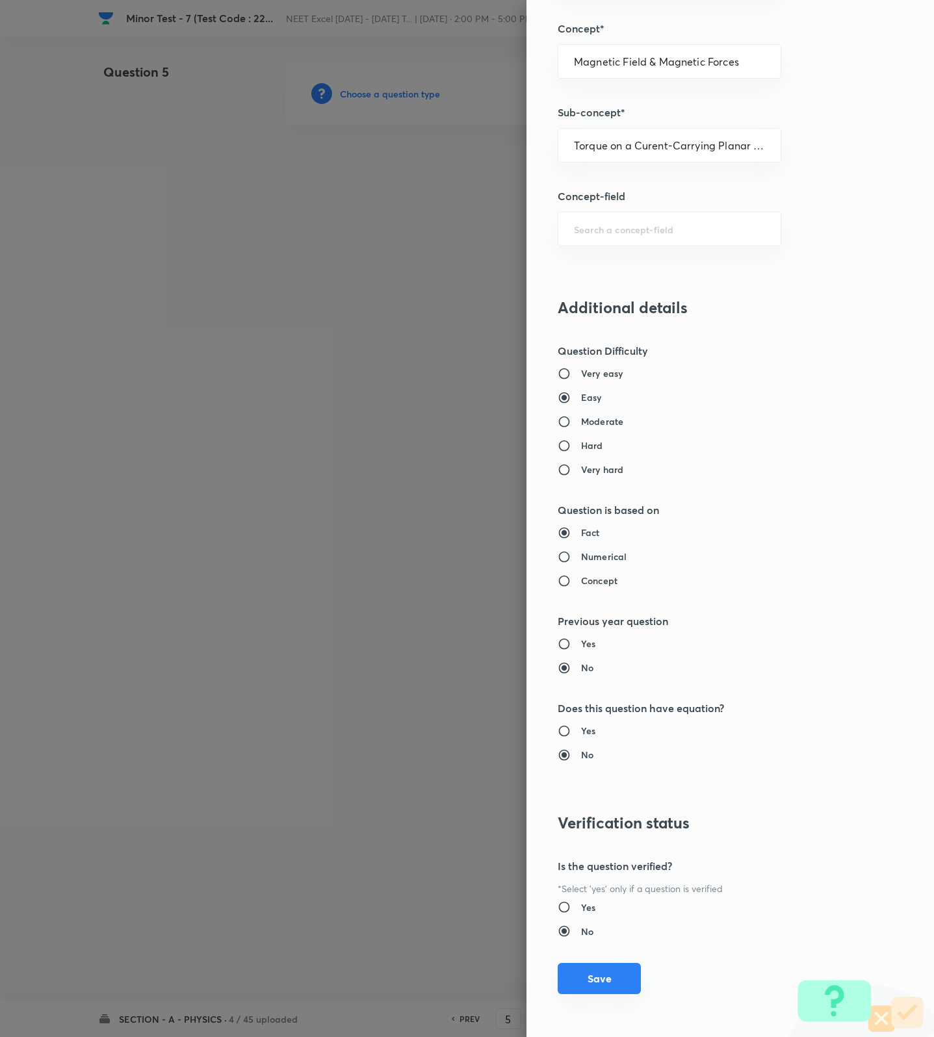
click at [583, 971] on button "Save" at bounding box center [599, 978] width 83 height 31
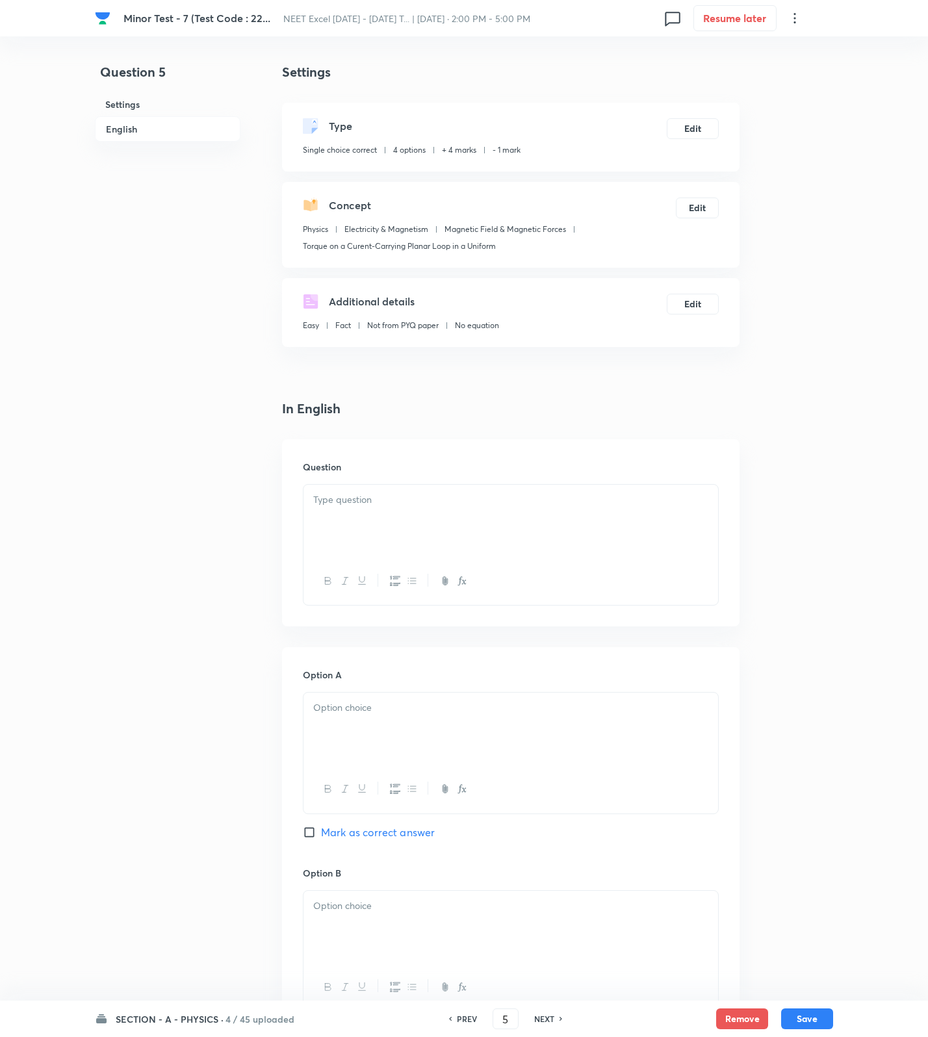
click at [626, 480] on div "Question" at bounding box center [510, 532] width 457 height 187
click at [560, 528] on div at bounding box center [510, 521] width 415 height 73
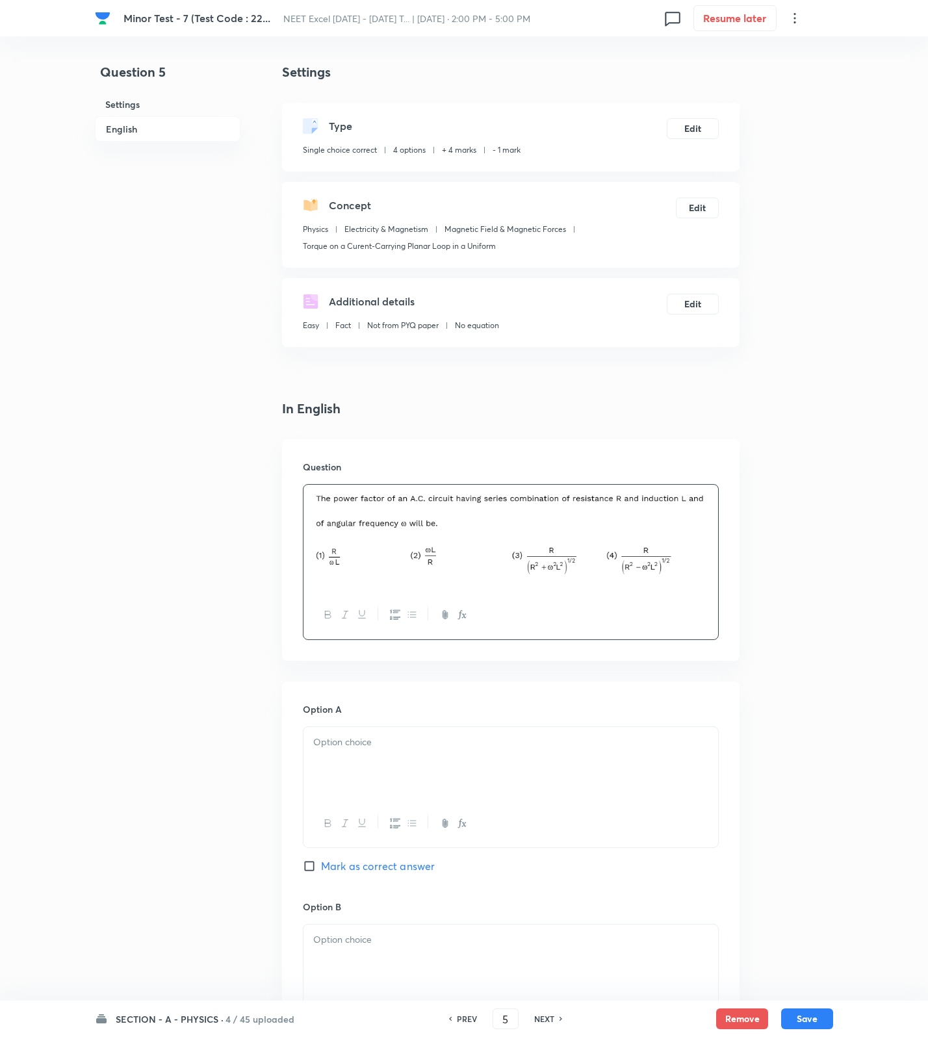
scroll to position [778, 0]
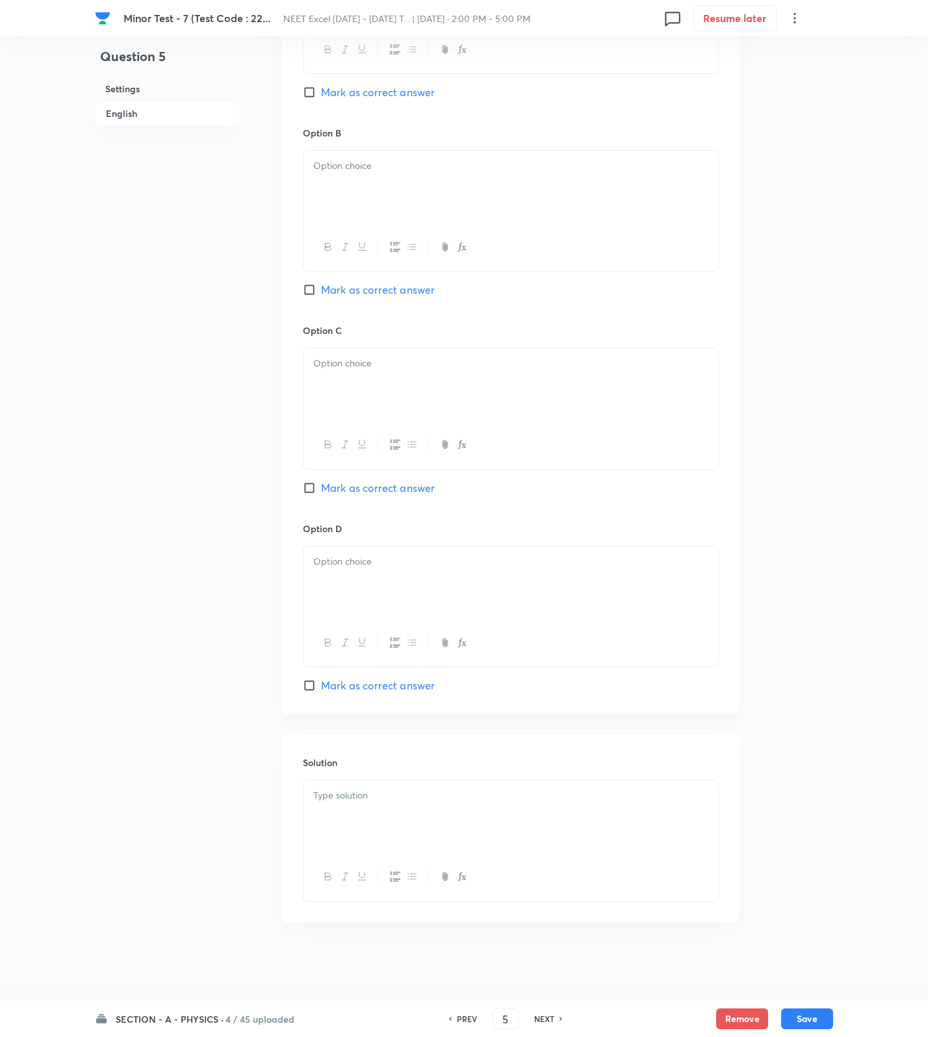
click at [468, 850] on div at bounding box center [510, 816] width 415 height 73
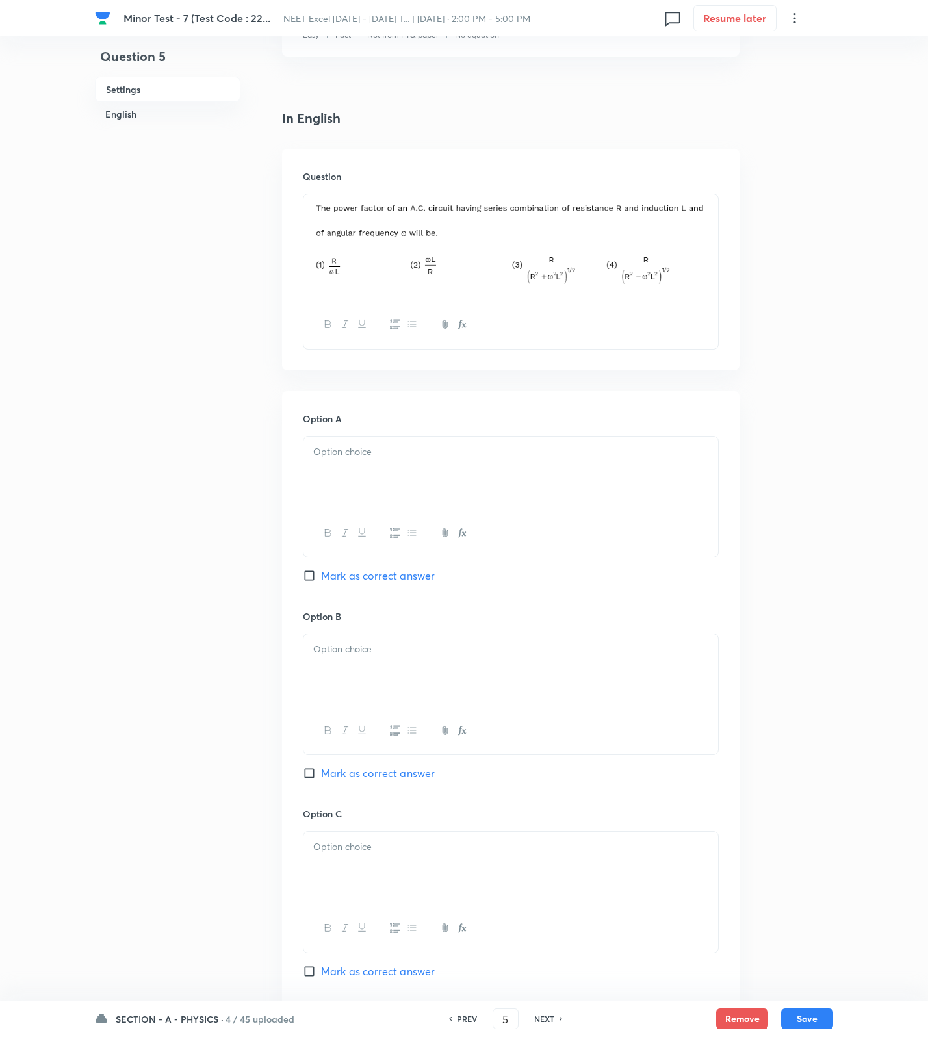
click at [386, 461] on div at bounding box center [510, 473] width 415 height 73
click at [338, 640] on div at bounding box center [510, 670] width 415 height 73
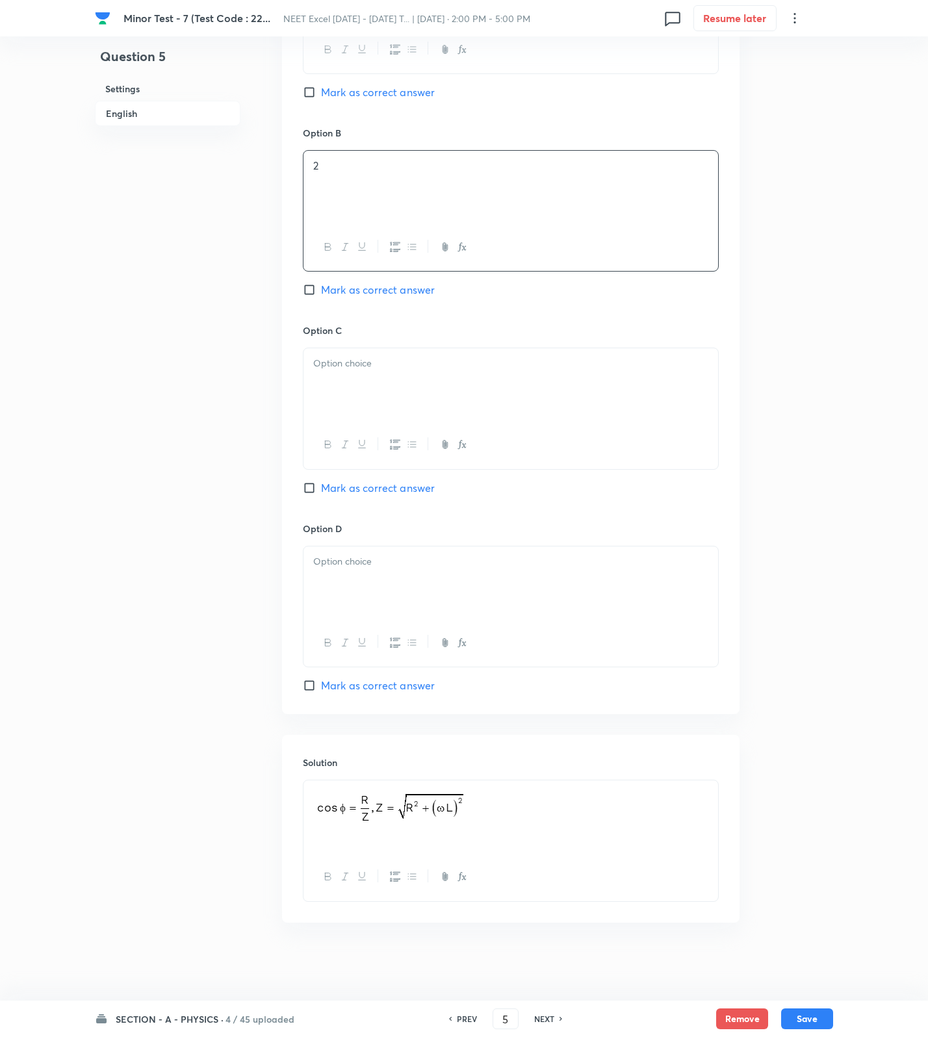
click at [355, 391] on div at bounding box center [510, 384] width 415 height 73
click at [377, 492] on span "Mark as correct answer" at bounding box center [378, 488] width 114 height 16
click at [321, 492] on input "Mark as correct answer" at bounding box center [312, 488] width 18 height 13
checkbox input "true"
click at [369, 581] on div at bounding box center [510, 582] width 415 height 73
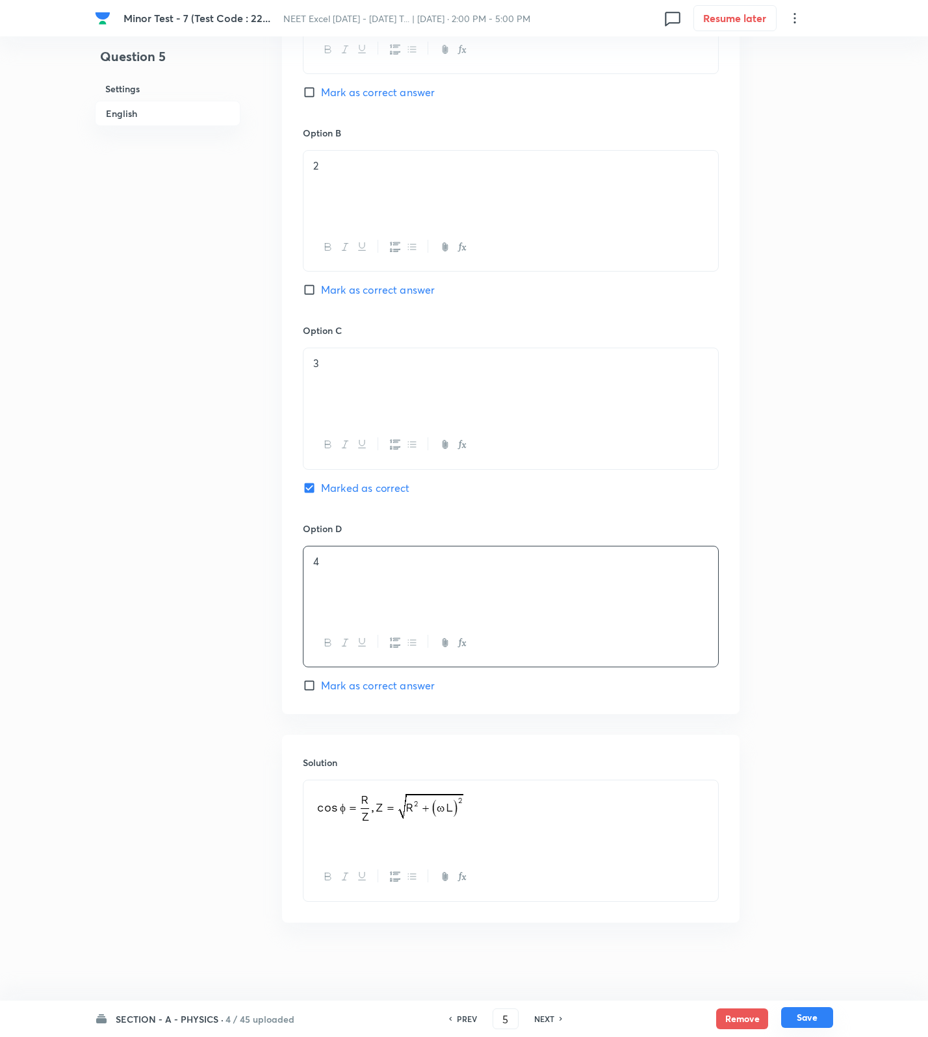
click at [812, 1012] on button "Save" at bounding box center [807, 1017] width 52 height 21
type input "6"
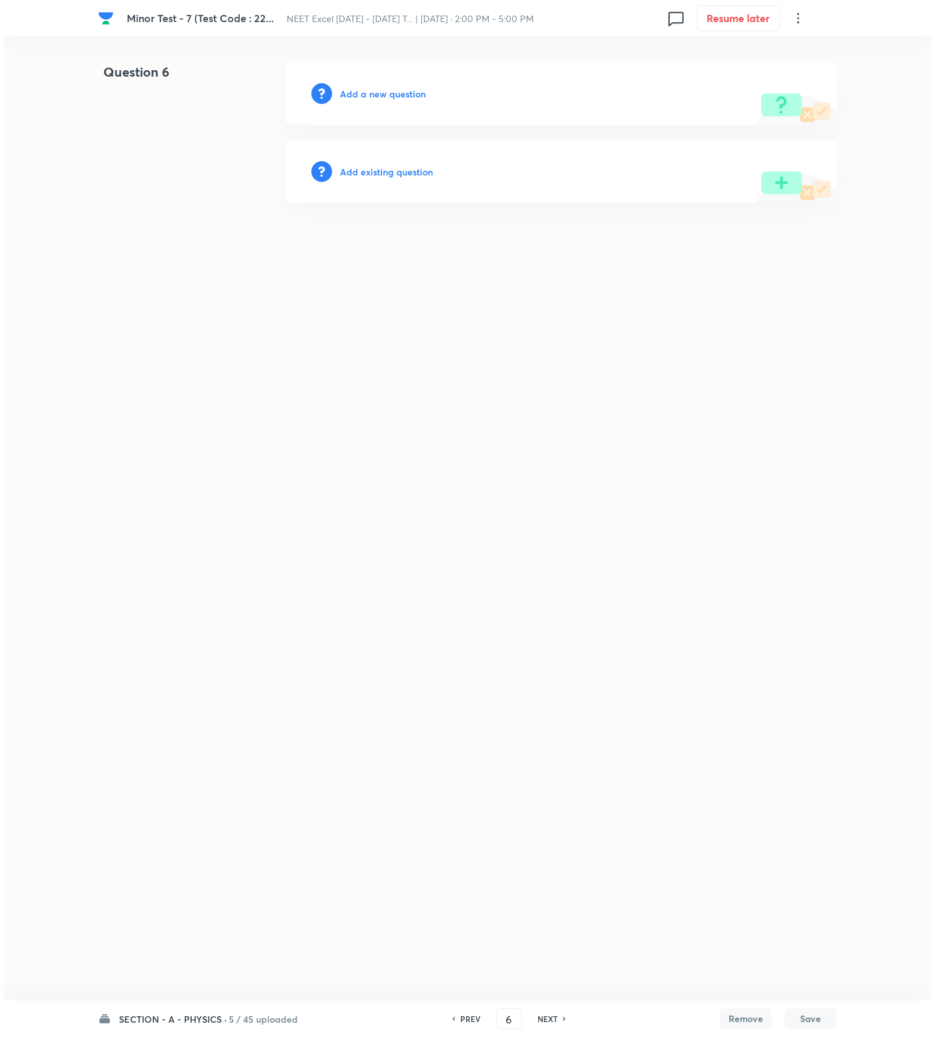
scroll to position [0, 0]
click at [392, 83] on div "Add a new question" at bounding box center [560, 93] width 551 height 62
click at [391, 94] on h6 "Add a new question" at bounding box center [383, 94] width 86 height 14
click at [391, 94] on h6 "Choose a question type" at bounding box center [390, 94] width 100 height 14
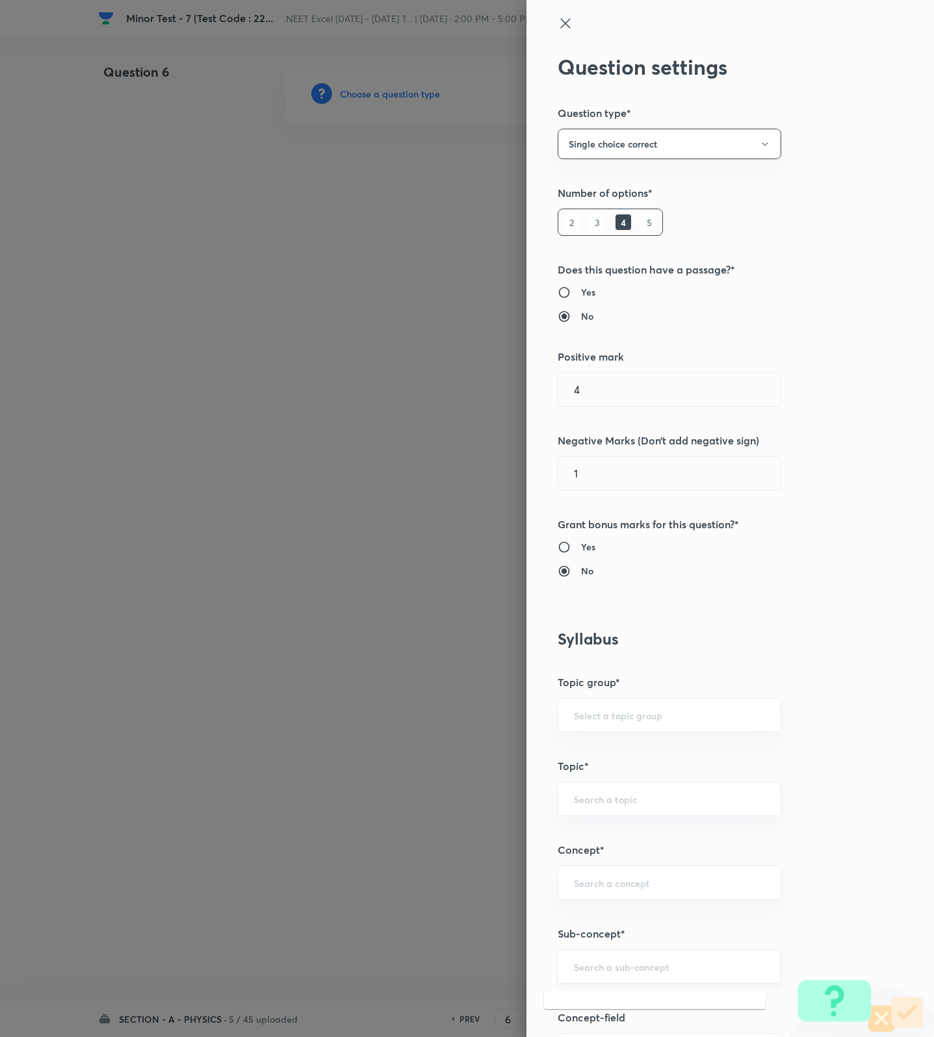
click at [637, 973] on input "text" at bounding box center [669, 966] width 191 height 12
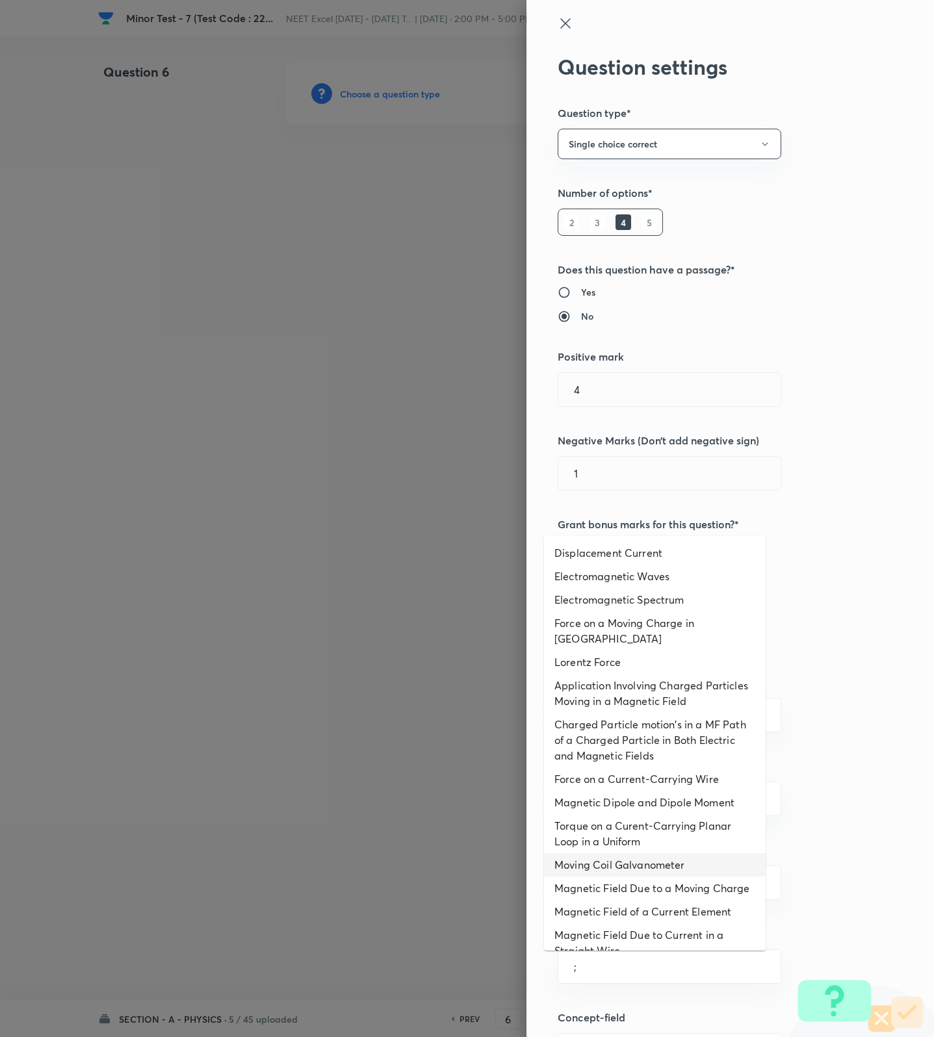
click at [609, 860] on li "Moving Coil Galvanometer" at bounding box center [655, 864] width 222 height 23
type input "Moving Coil Galvanometer"
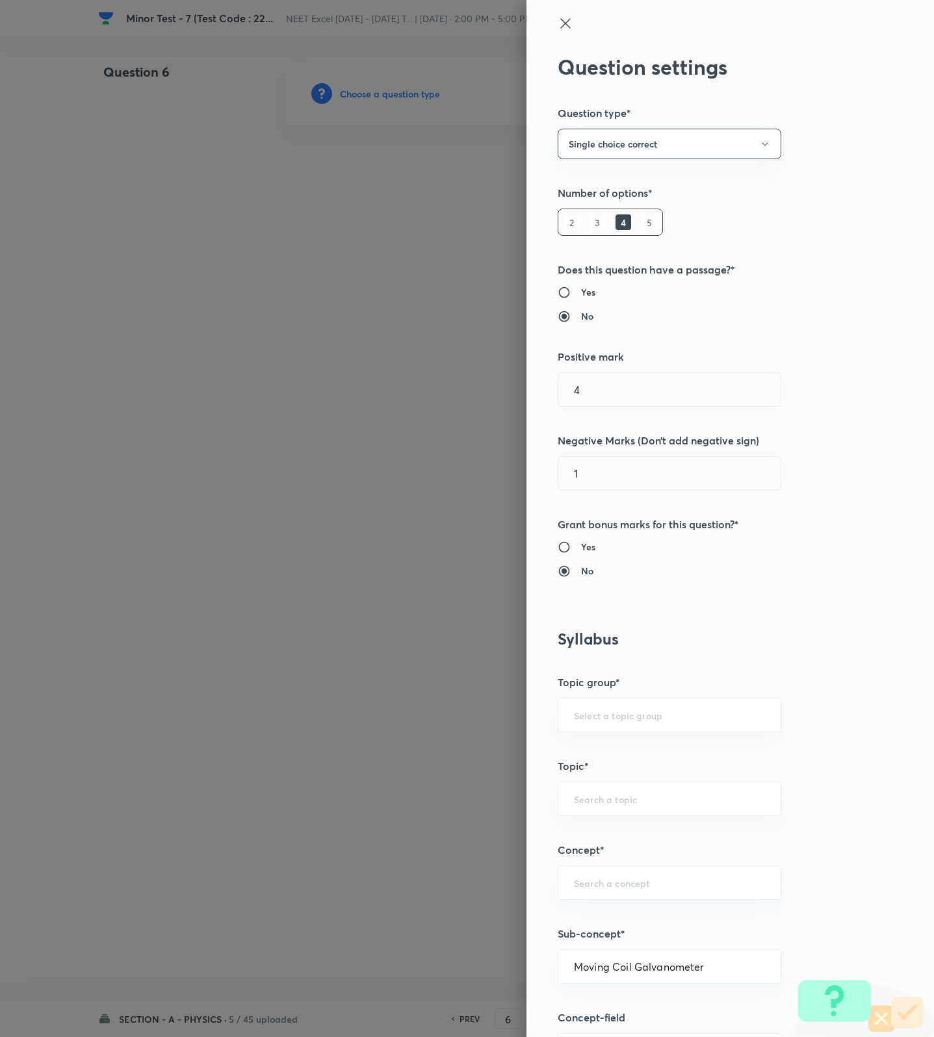
type input "Physics"
type input "Electricity & Magnetism"
type input "Magnetic Field & Magnetic Forces"
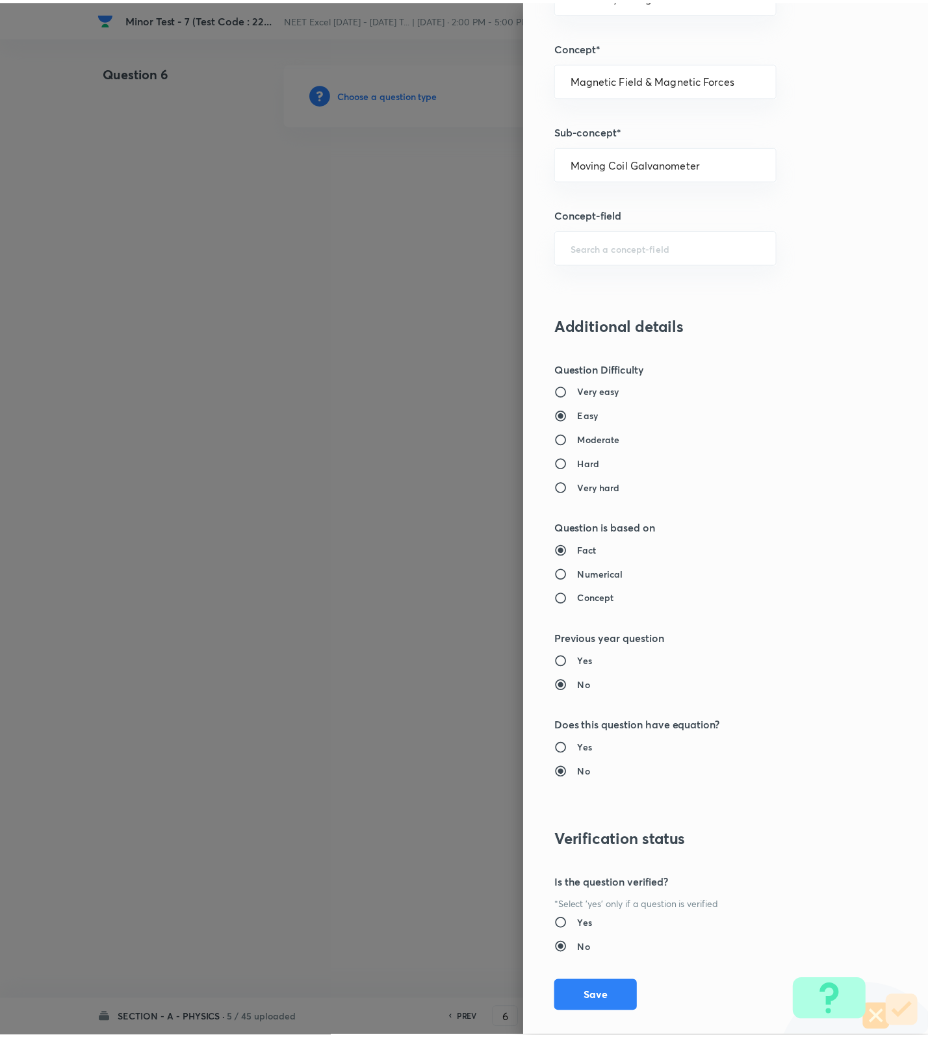
scroll to position [825, 0]
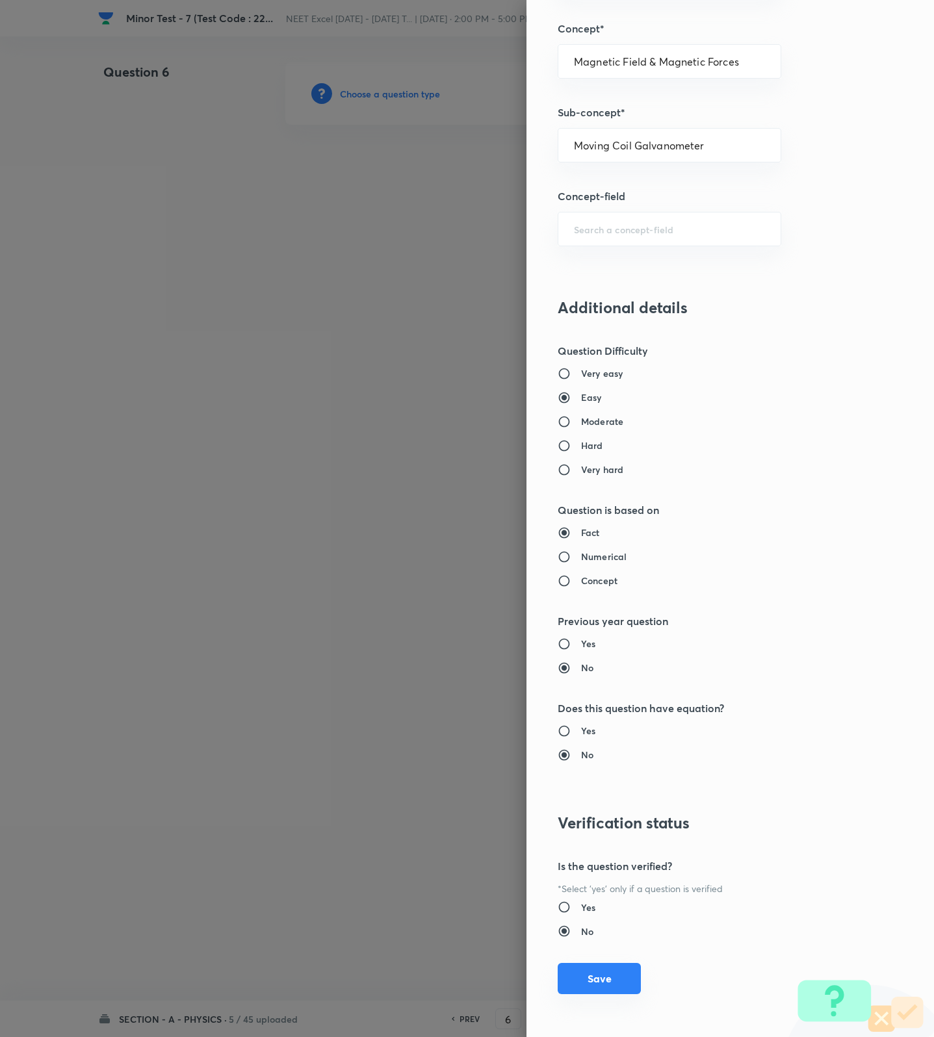
click at [587, 981] on button "Save" at bounding box center [599, 978] width 83 height 31
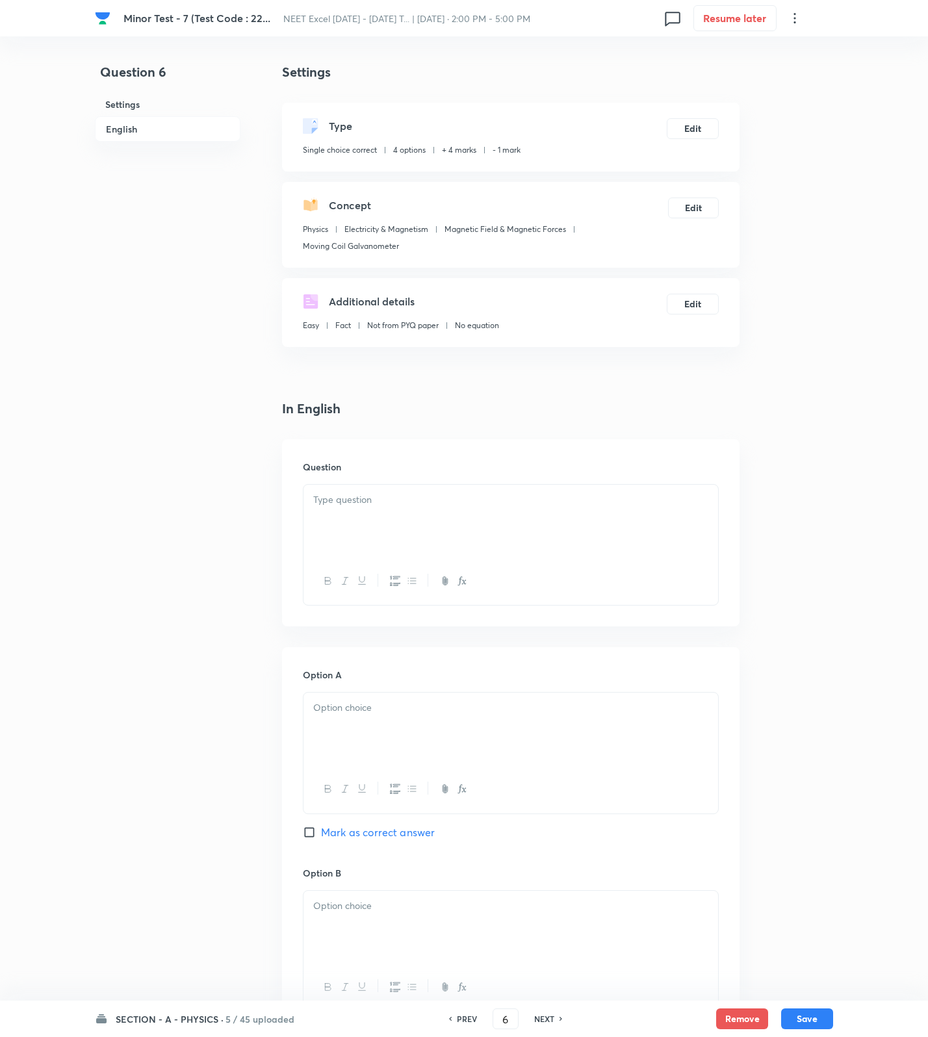
click at [554, 496] on p at bounding box center [510, 500] width 395 height 15
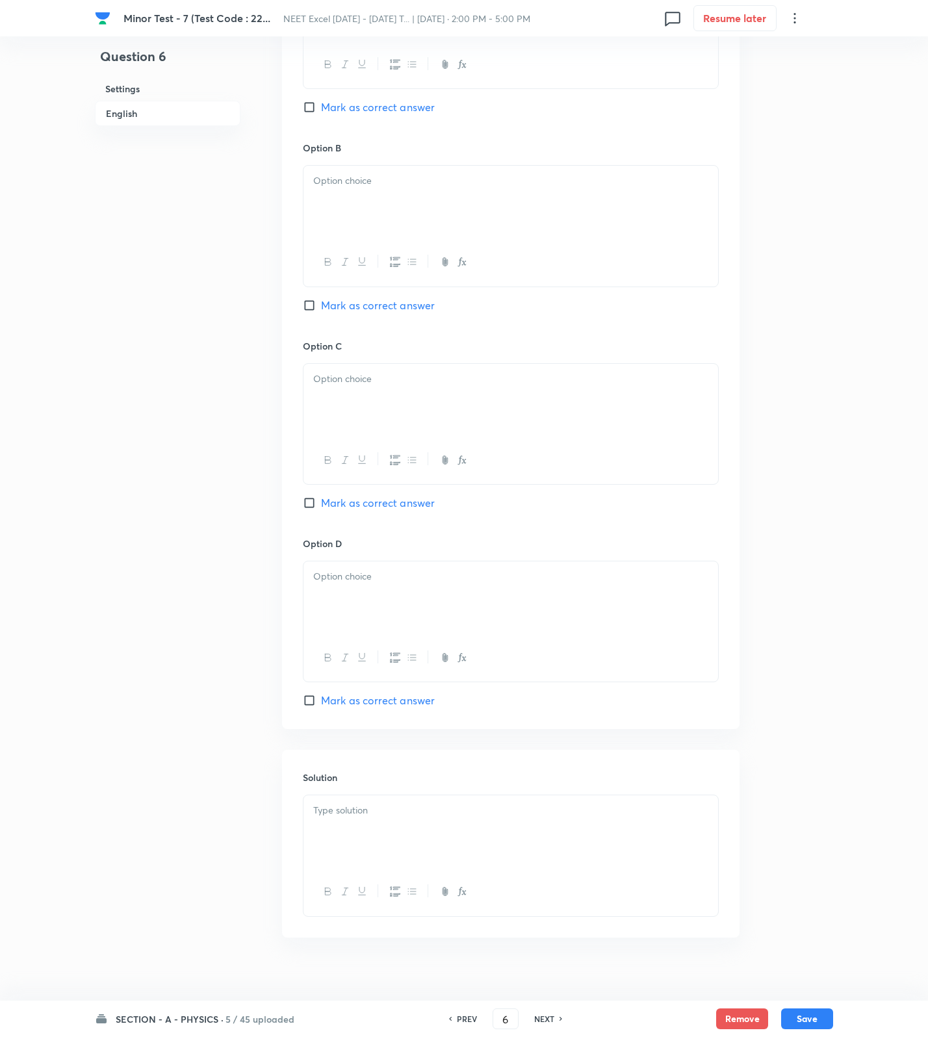
scroll to position [757, 0]
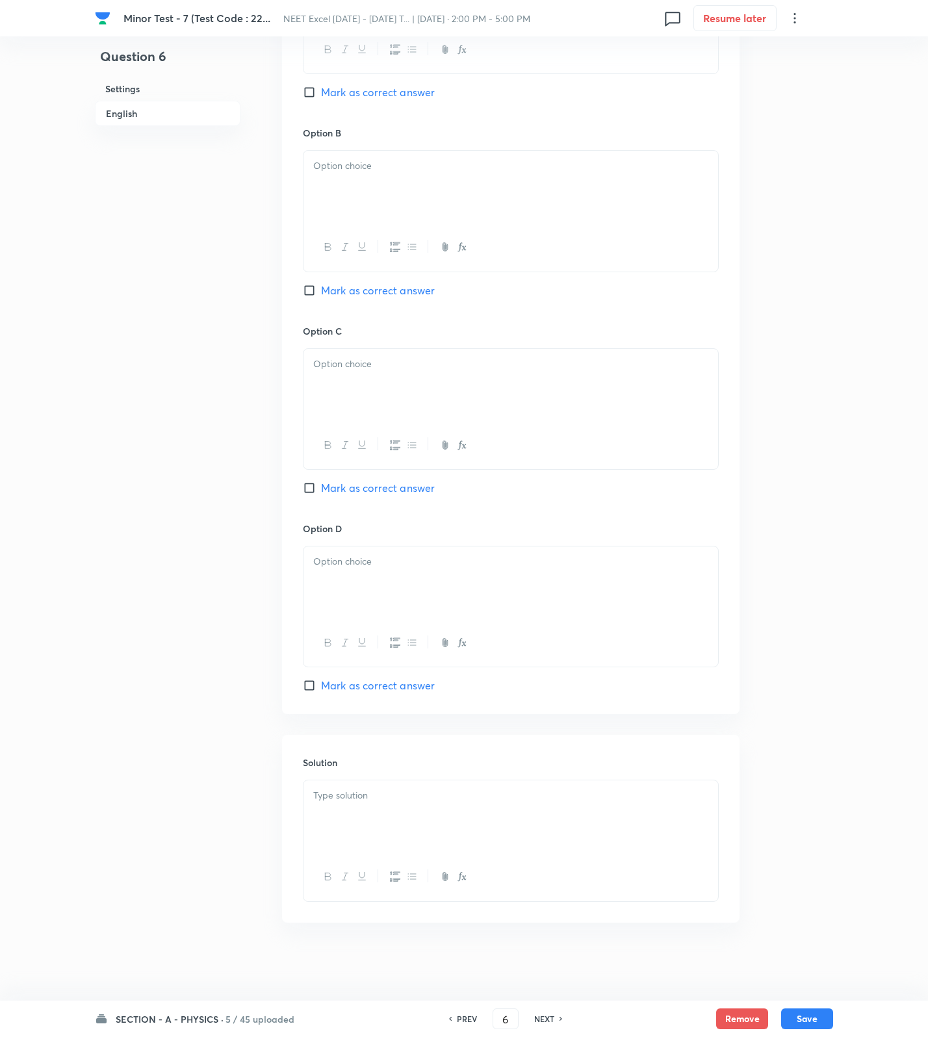
click at [595, 847] on div at bounding box center [510, 816] width 415 height 73
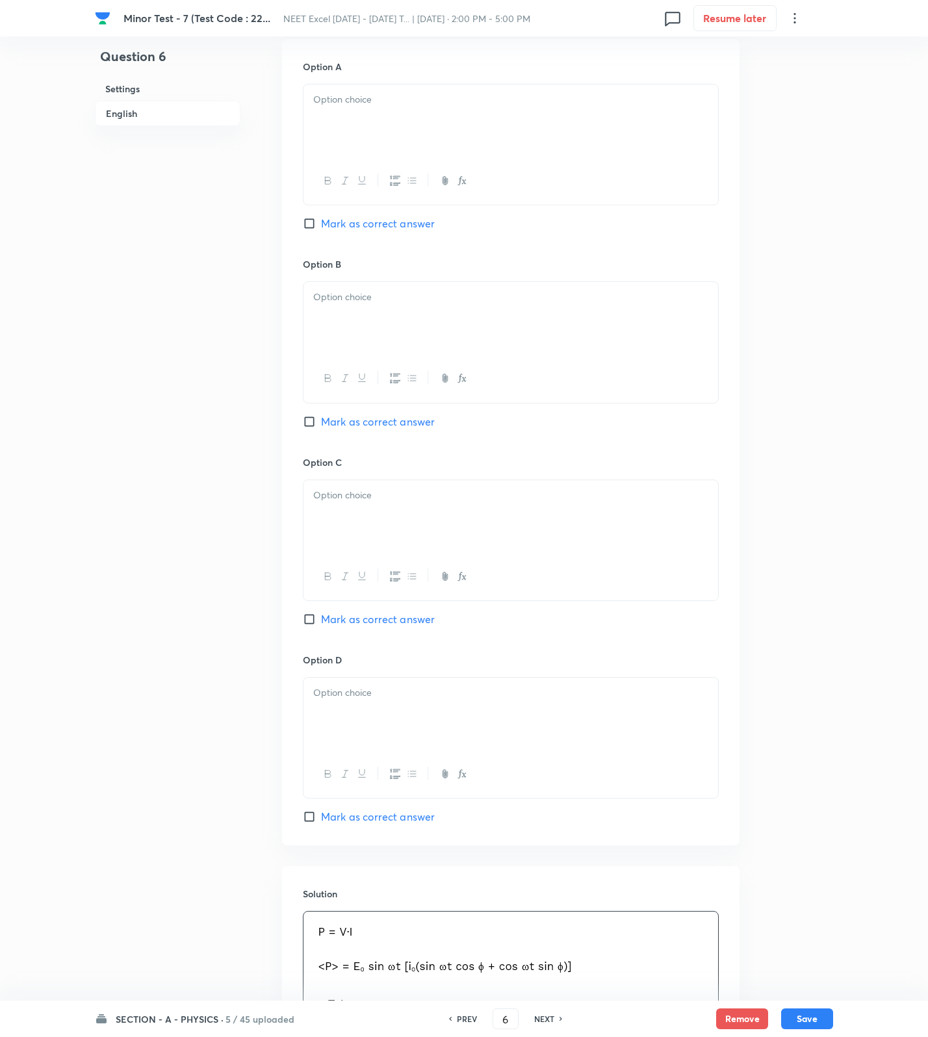
scroll to position [270, 0]
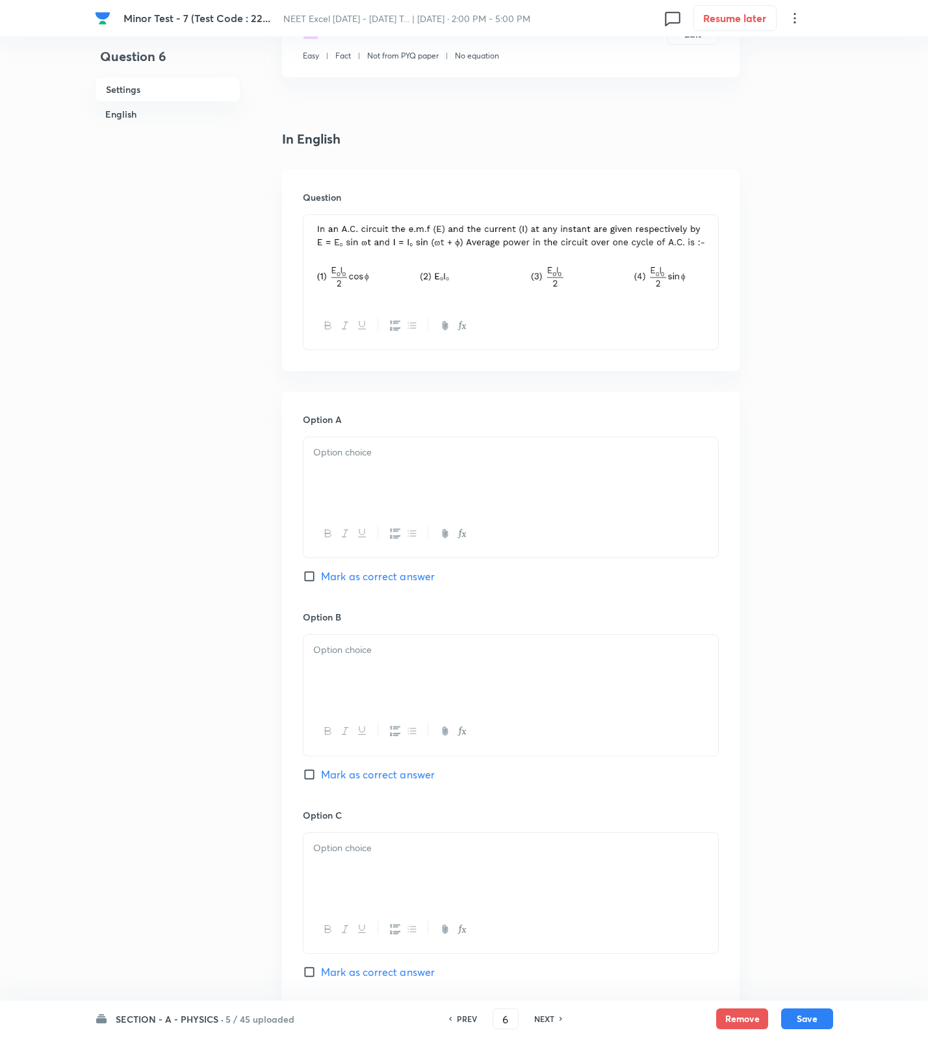
drag, startPoint x: 359, startPoint y: 404, endPoint x: 363, endPoint y: 435, distance: 30.8
click at [359, 404] on div "Option A [PERSON_NAME] as correct answer Option B Mark as correct answer Option…" at bounding box center [510, 795] width 457 height 807
click at [366, 446] on p at bounding box center [510, 452] width 395 height 15
click at [371, 579] on span "Mark as correct answer" at bounding box center [378, 577] width 114 height 16
click at [321, 579] on input "Mark as correct answer" at bounding box center [312, 576] width 18 height 13
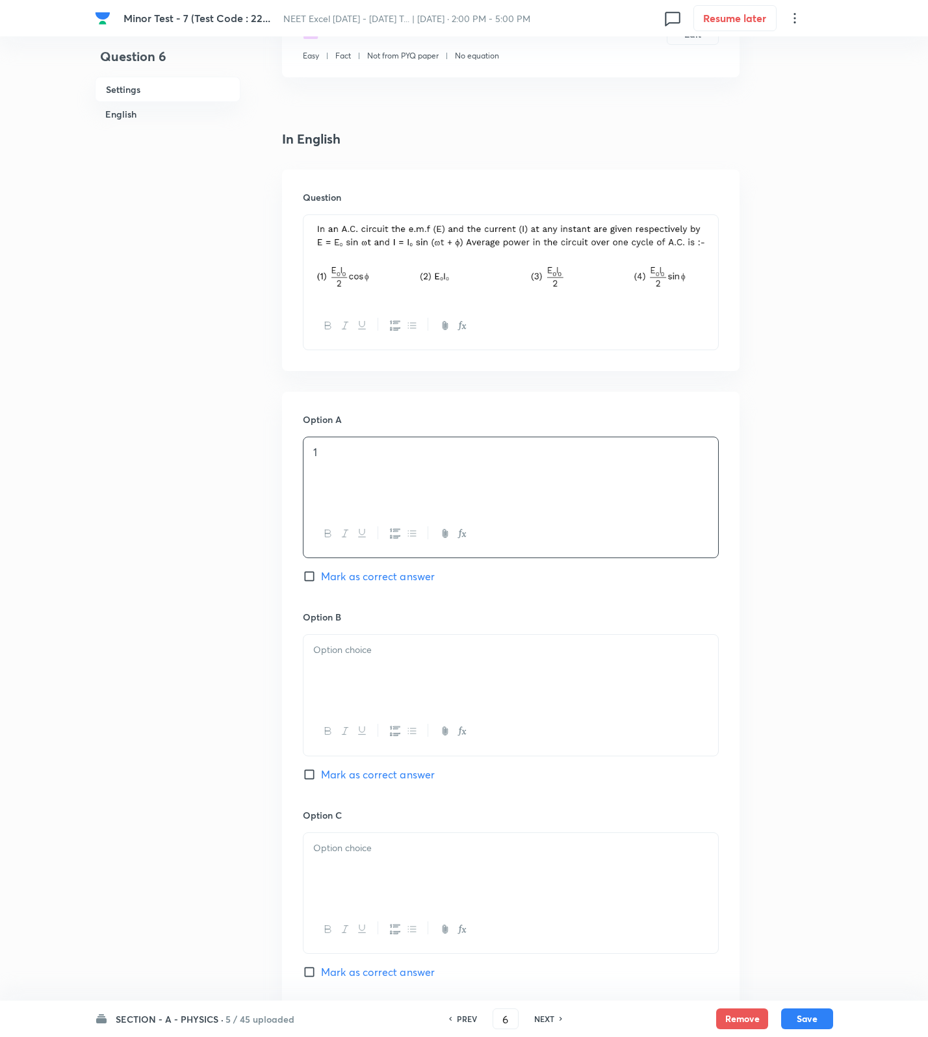
checkbox input "true"
drag, startPoint x: 363, startPoint y: 654, endPoint x: 363, endPoint y: 714, distance: 60.4
click at [363, 658] on p at bounding box center [510, 650] width 395 height 15
click at [366, 866] on div at bounding box center [510, 869] width 415 height 73
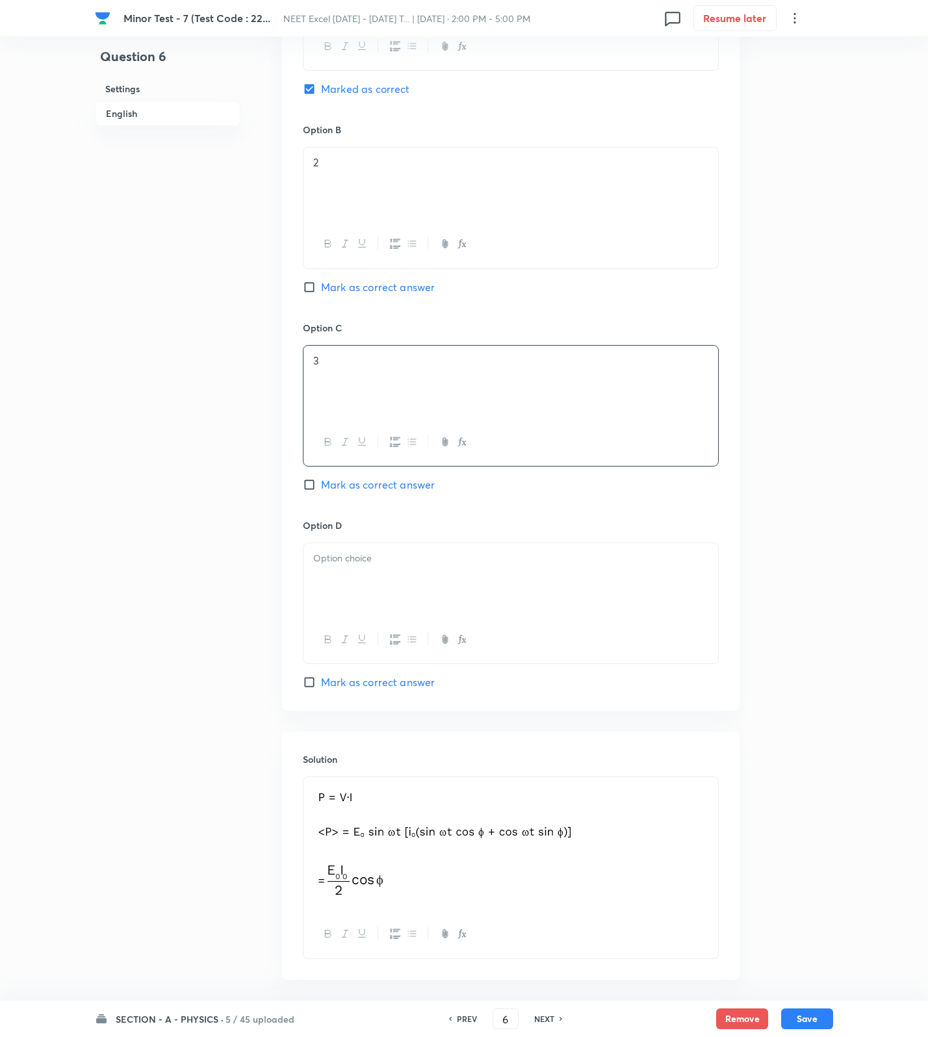
click at [376, 614] on div at bounding box center [510, 579] width 415 height 73
click at [819, 1010] on button "Save" at bounding box center [807, 1017] width 52 height 21
type input "7"
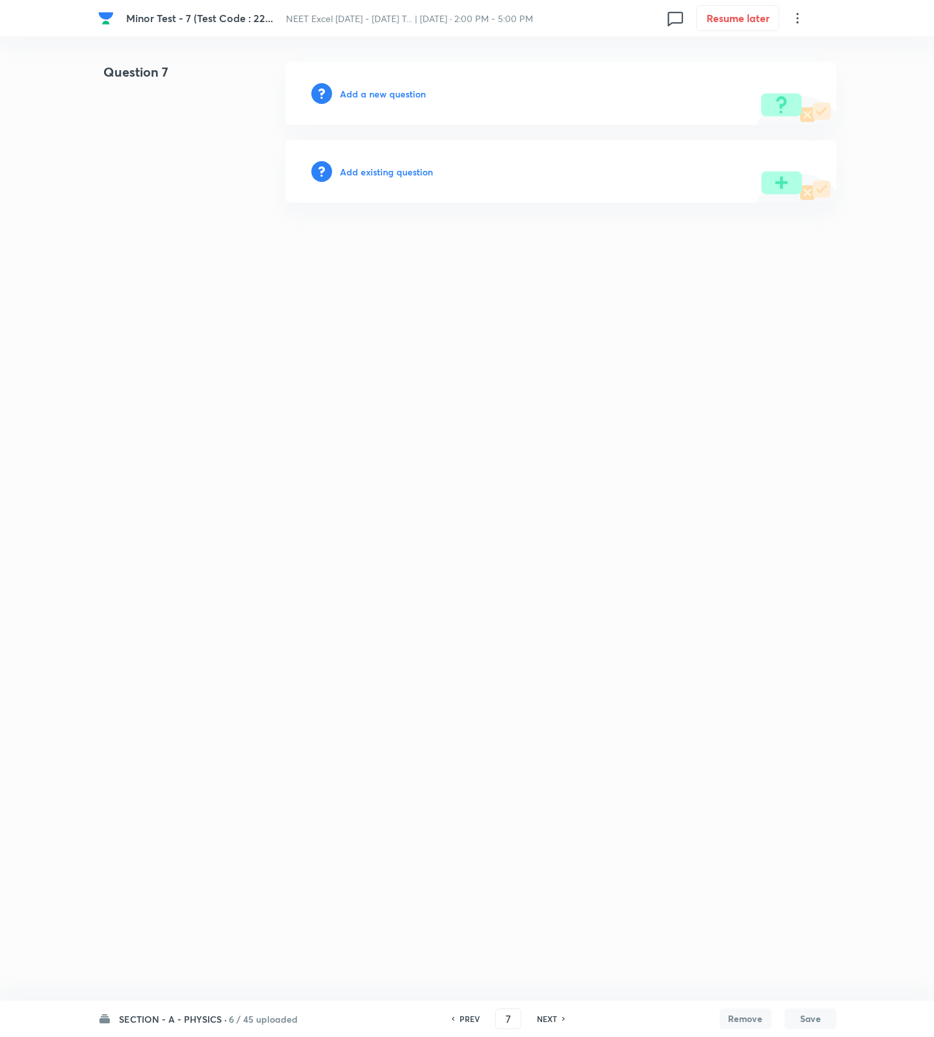
click at [382, 90] on h6 "Add a new question" at bounding box center [383, 94] width 86 height 14
click at [382, 90] on h6 "Choose a question type" at bounding box center [390, 94] width 100 height 14
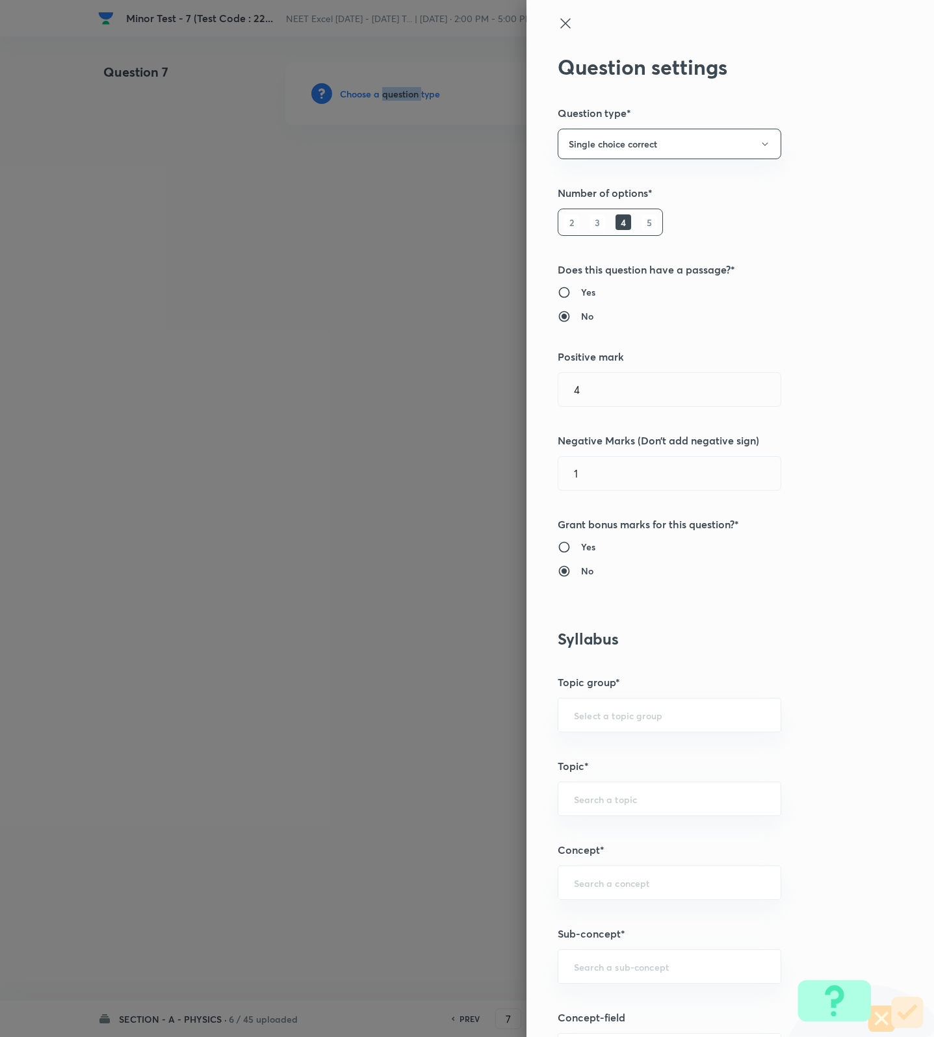
scroll to position [487, 0]
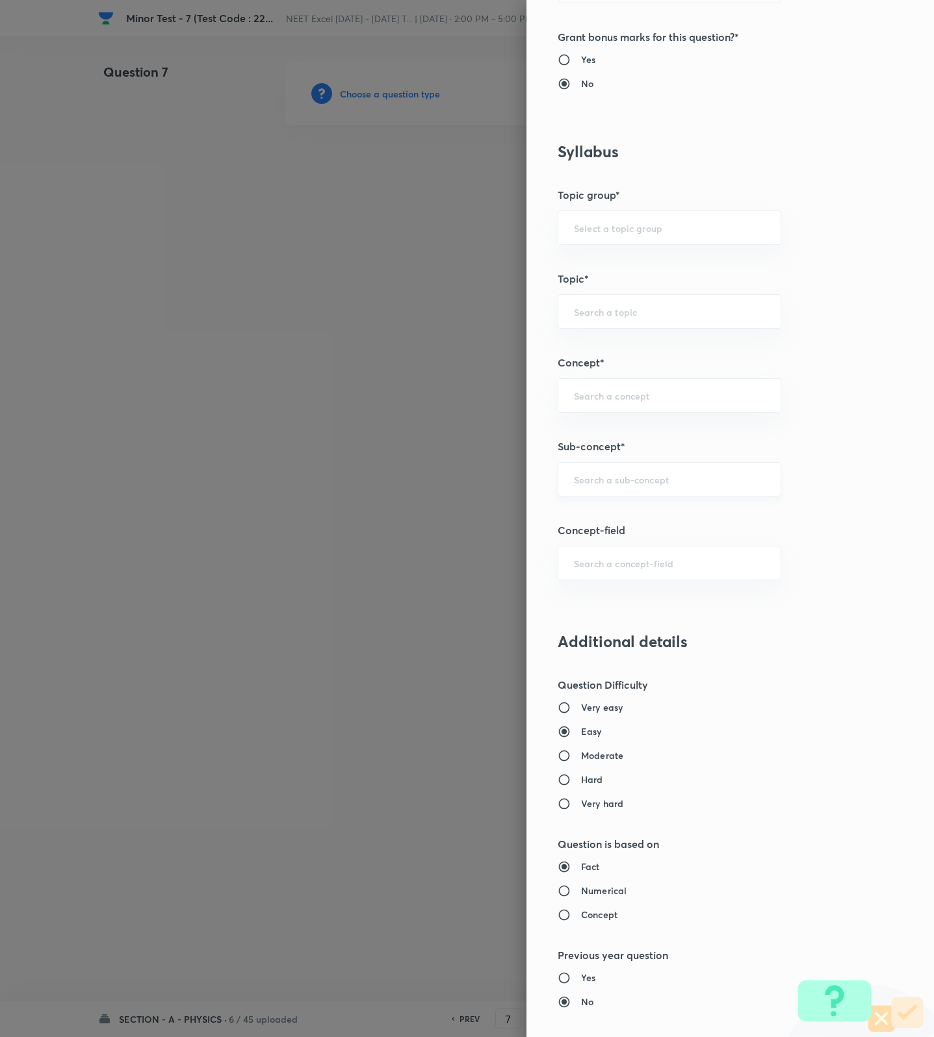
click at [636, 484] on input "text" at bounding box center [669, 479] width 191 height 12
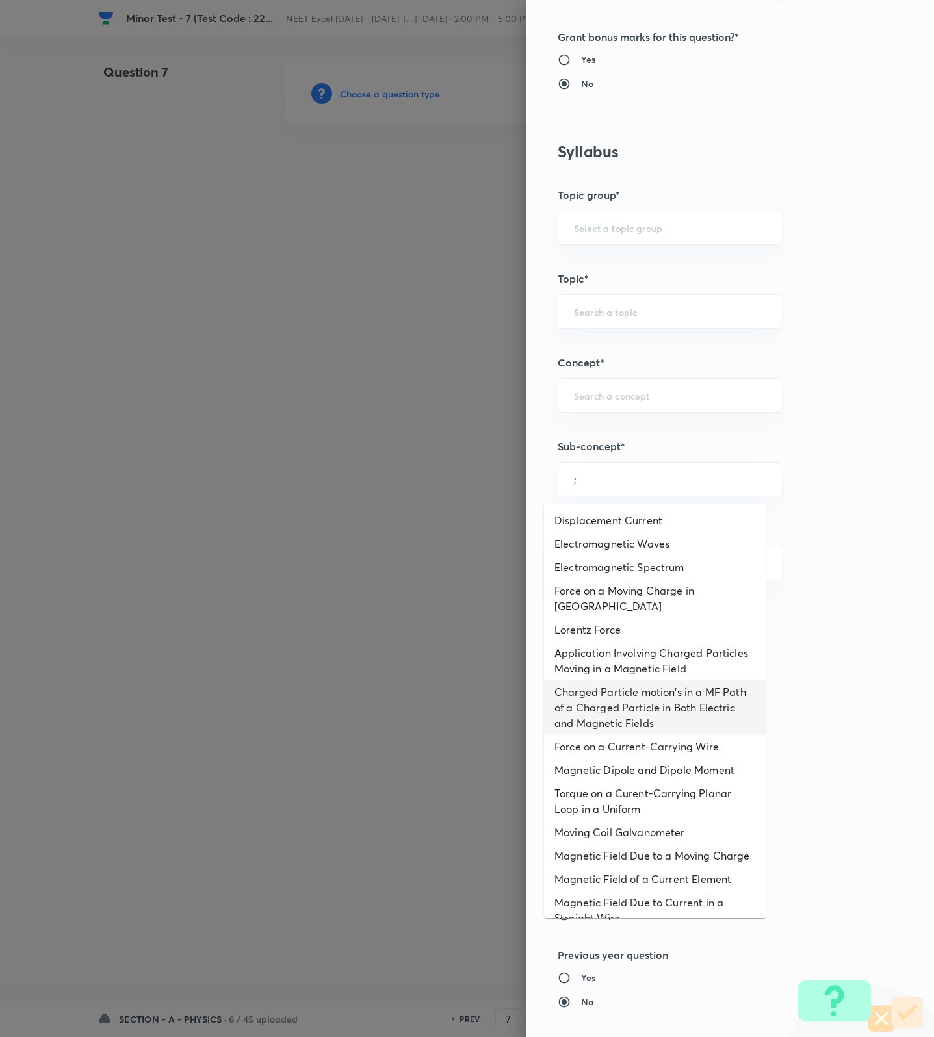
click at [671, 721] on li "Charged Particle motion's in a MF Path of a Charged Particle in Both Electric a…" at bounding box center [655, 707] width 222 height 55
type input "Charged Particle motion's in a MF Path of a Charged Particle in Both Electric a…"
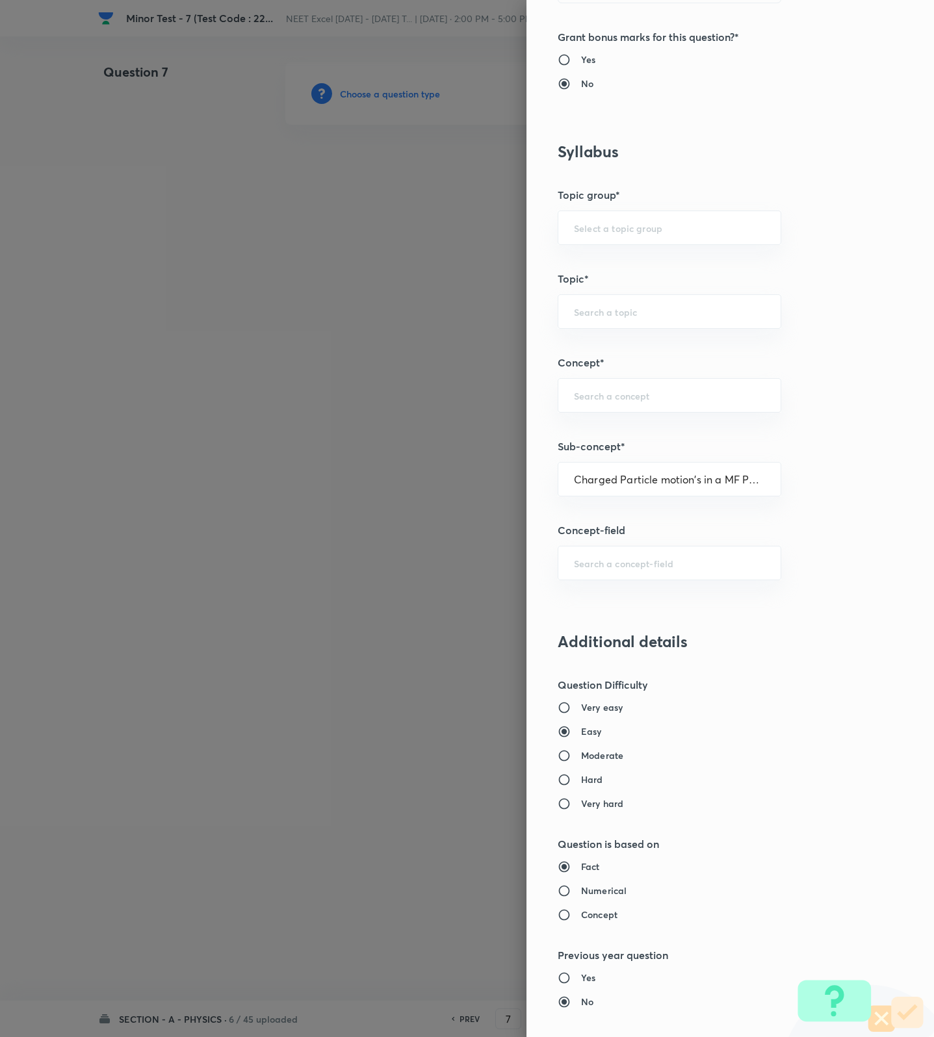
type input "Physics"
type input "Electricity & Magnetism"
type input "Magnetic Field & Magnetic Forces"
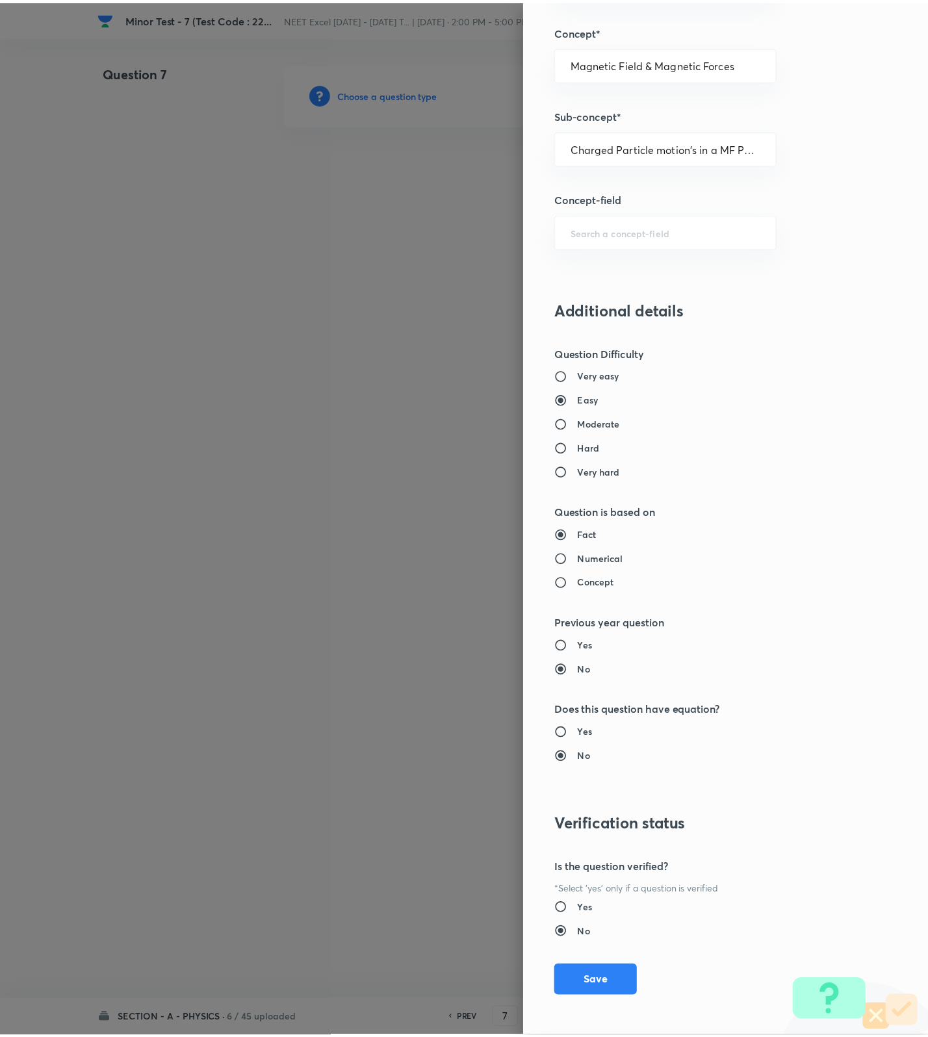
scroll to position [825, 0]
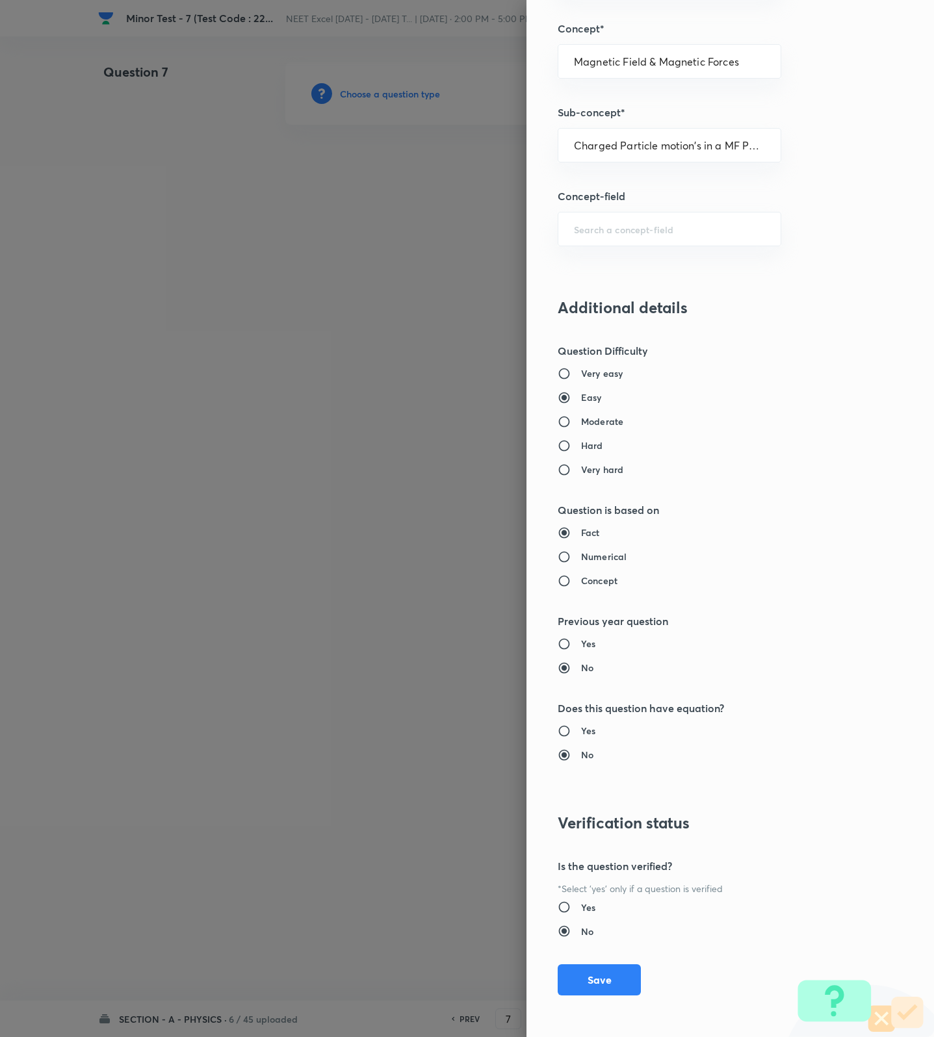
drag, startPoint x: 595, startPoint y: 970, endPoint x: 587, endPoint y: 950, distance: 21.0
click at [595, 969] on button "Save" at bounding box center [599, 979] width 83 height 31
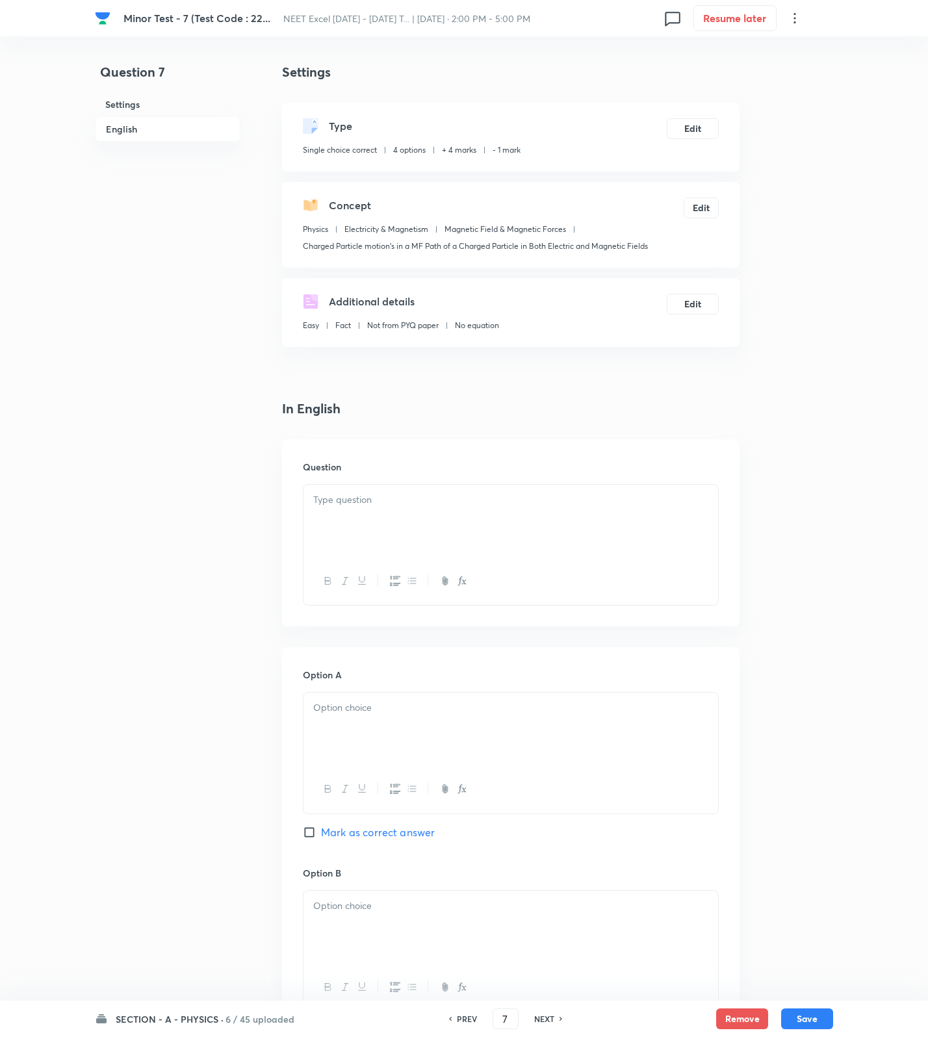
click at [683, 509] on div at bounding box center [510, 521] width 415 height 73
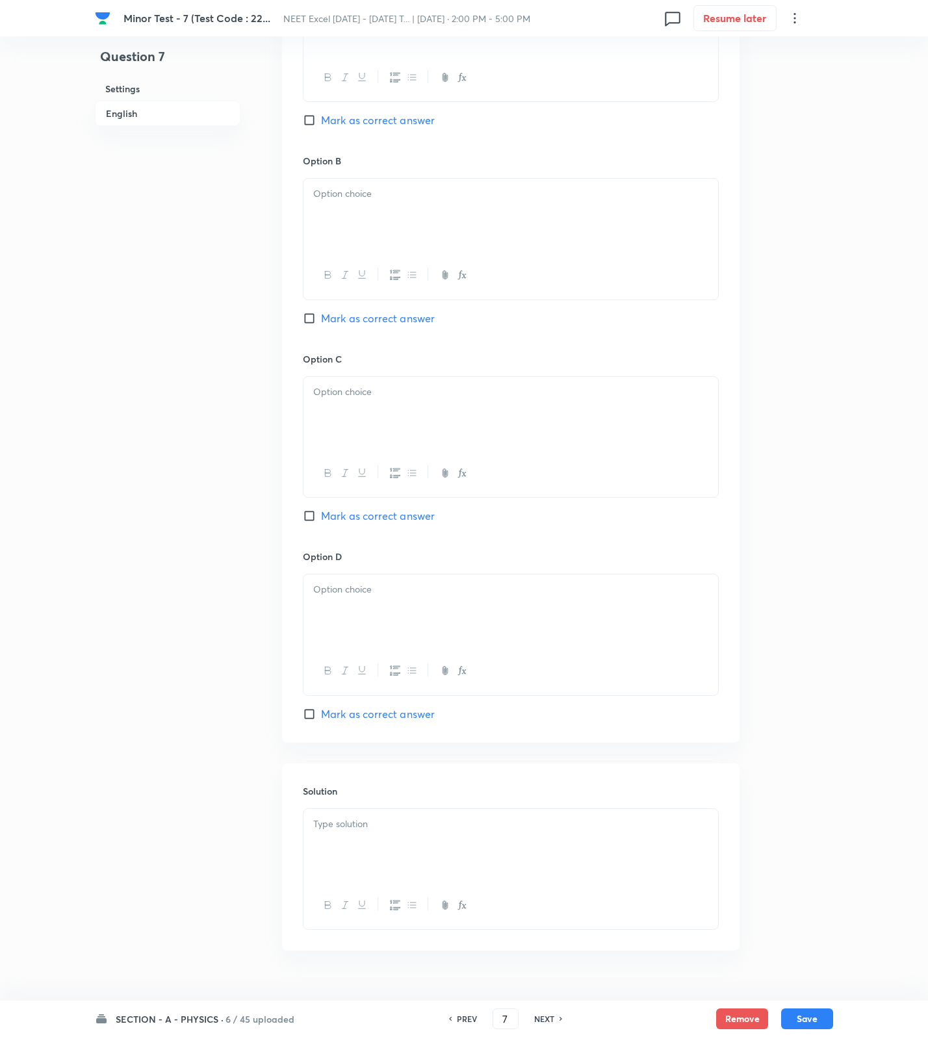
scroll to position [745, 0]
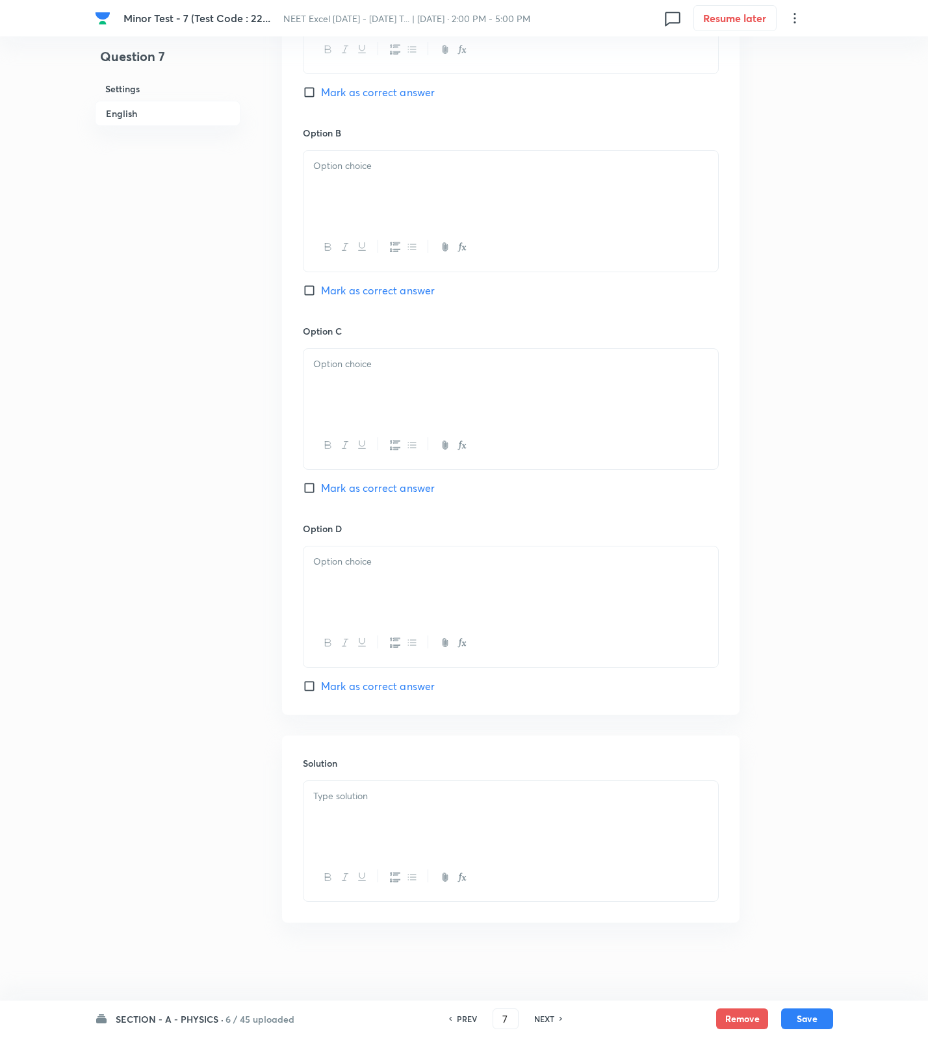
click at [490, 812] on div at bounding box center [510, 817] width 415 height 73
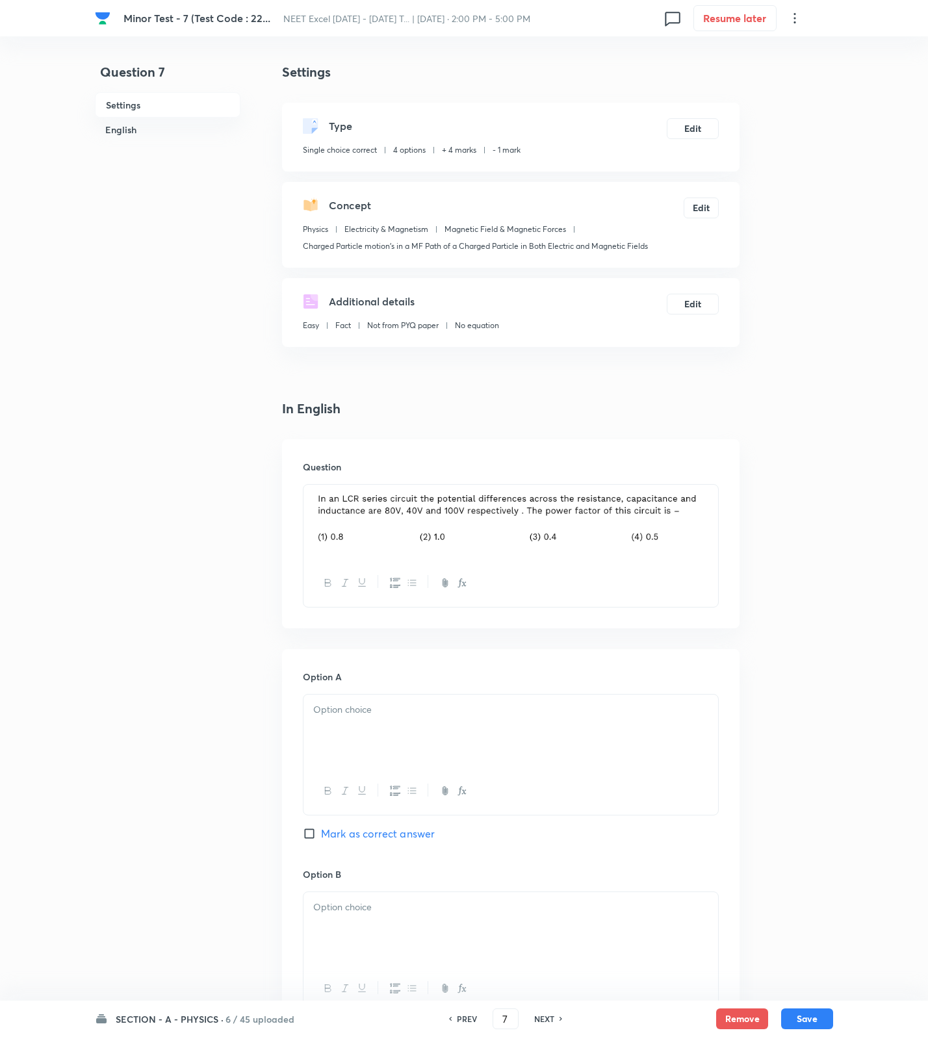
click at [390, 721] on div at bounding box center [510, 731] width 415 height 73
click at [373, 821] on div "Option A 1 Mark as correct answer" at bounding box center [511, 769] width 416 height 198
click at [373, 834] on span "Mark as correct answer" at bounding box center [378, 834] width 114 height 16
click at [321, 834] on input "Mark as correct answer" at bounding box center [312, 833] width 18 height 13
checkbox input "true"
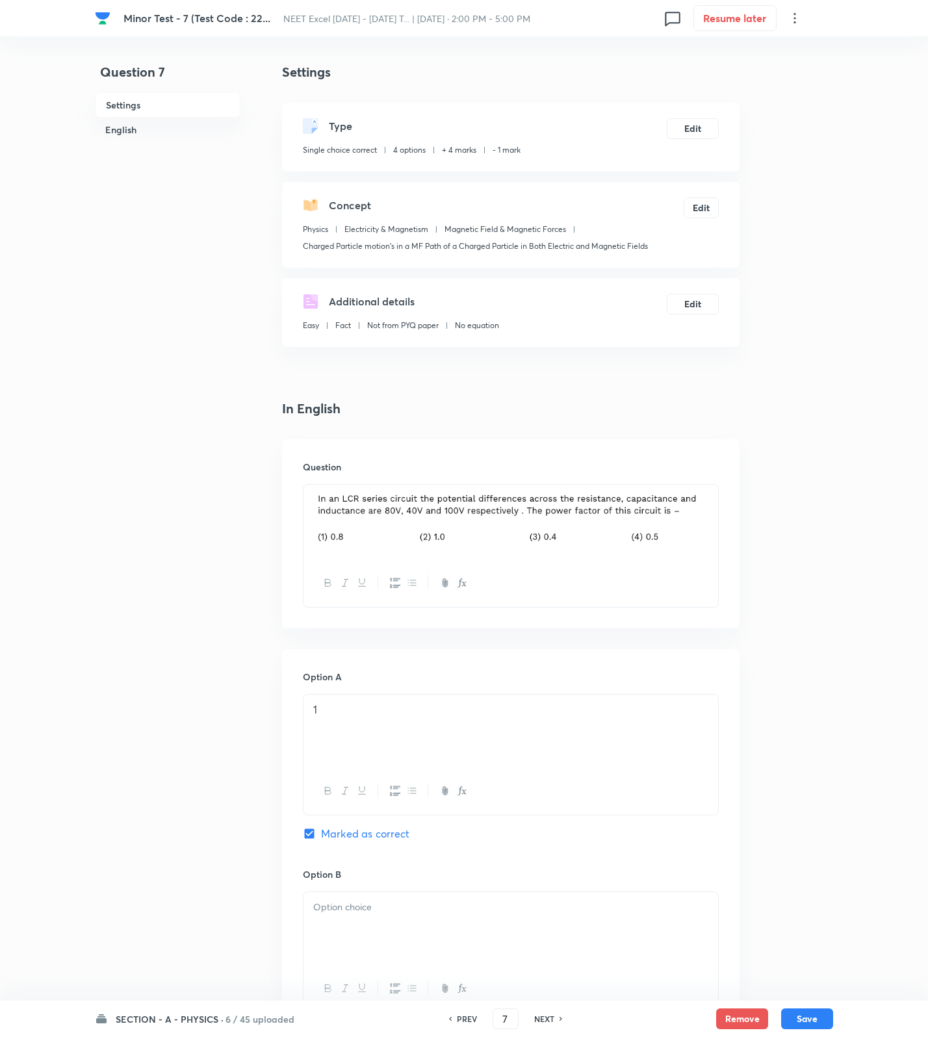
click at [365, 923] on div at bounding box center [510, 928] width 415 height 73
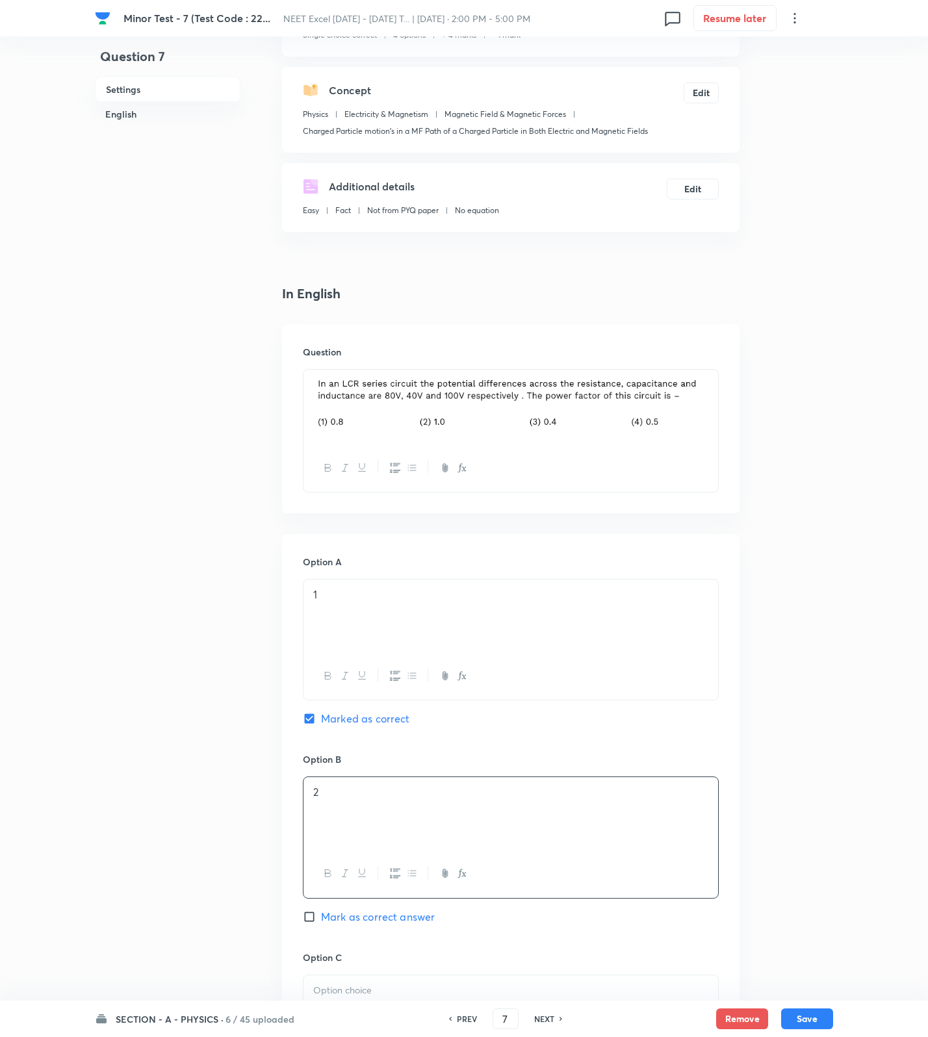
scroll to position [487, 0]
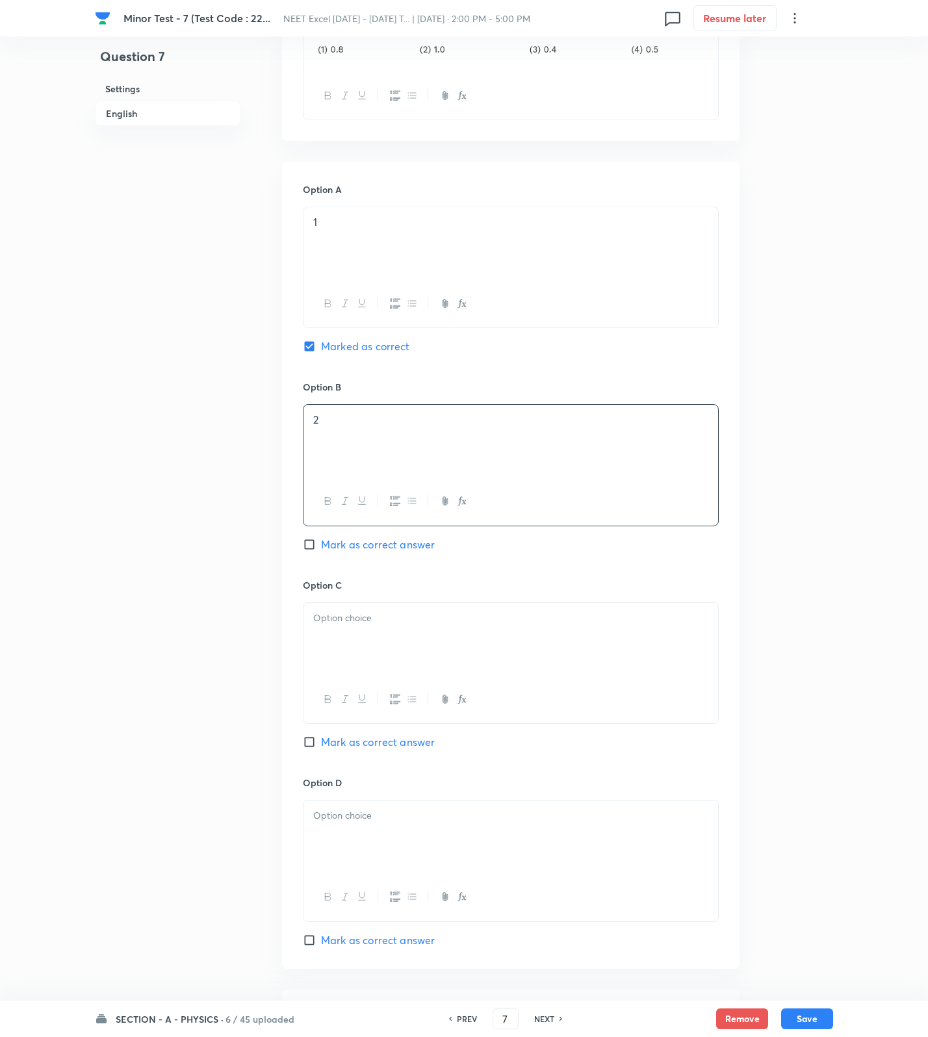
click at [353, 632] on div at bounding box center [510, 639] width 415 height 73
drag, startPoint x: 385, startPoint y: 858, endPoint x: 453, endPoint y: 920, distance: 92.0
click at [385, 860] on div at bounding box center [510, 837] width 415 height 73
click at [832, 1014] on button "Save" at bounding box center [807, 1017] width 52 height 21
type input "8"
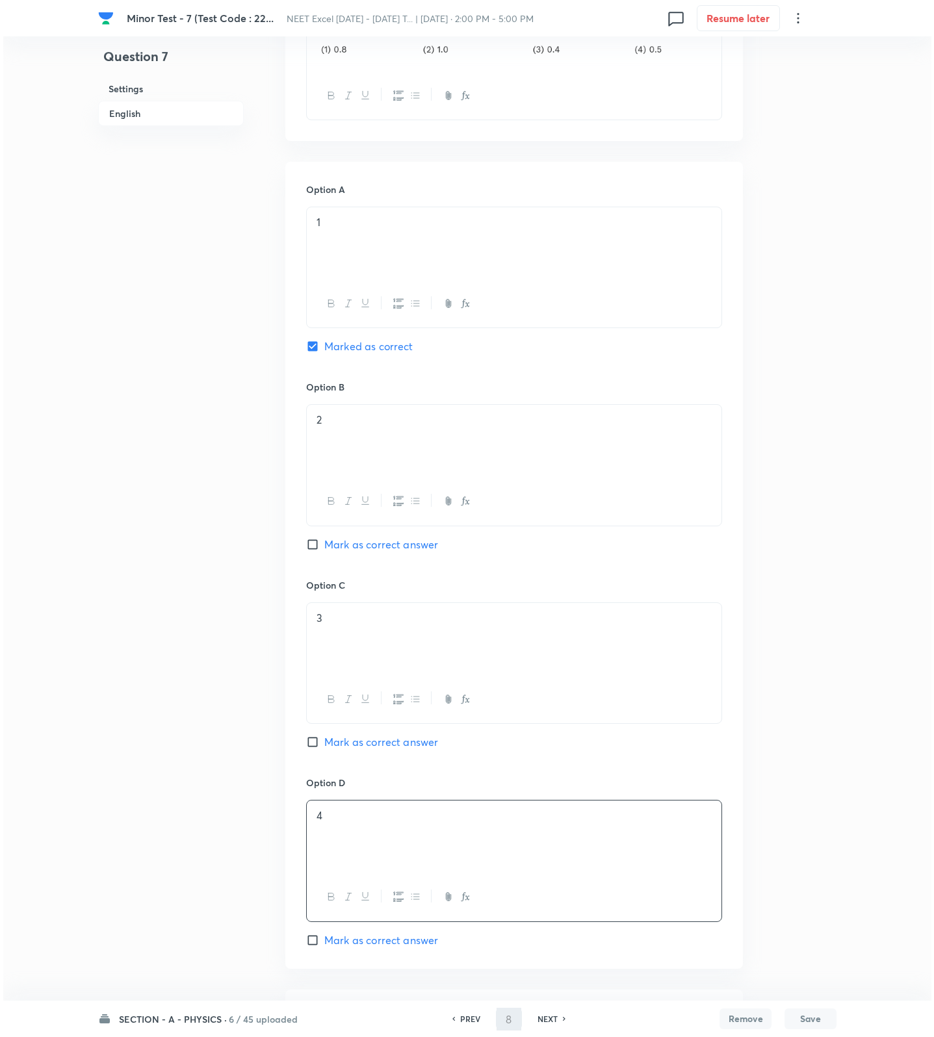
scroll to position [0, 0]
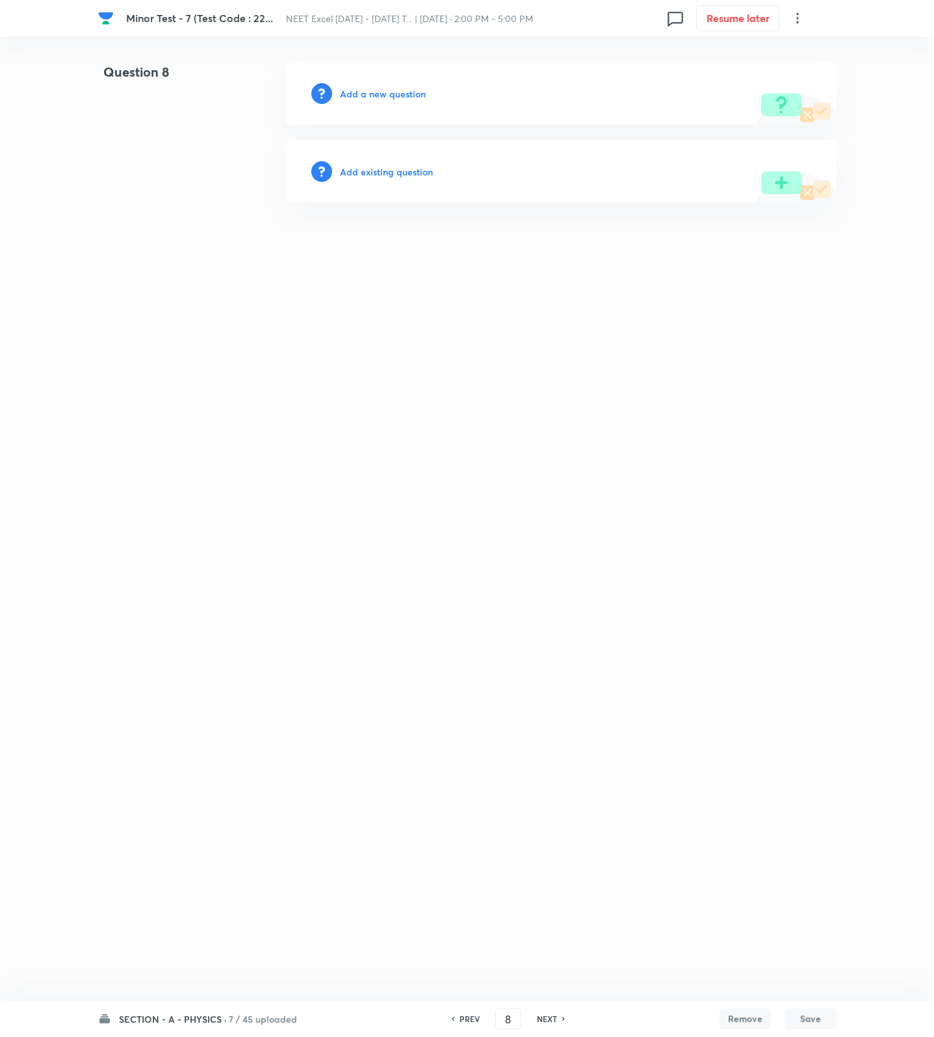
click at [404, 94] on h6 "Add a new question" at bounding box center [383, 94] width 86 height 14
click at [404, 94] on h6 "Choose a question type" at bounding box center [390, 94] width 100 height 14
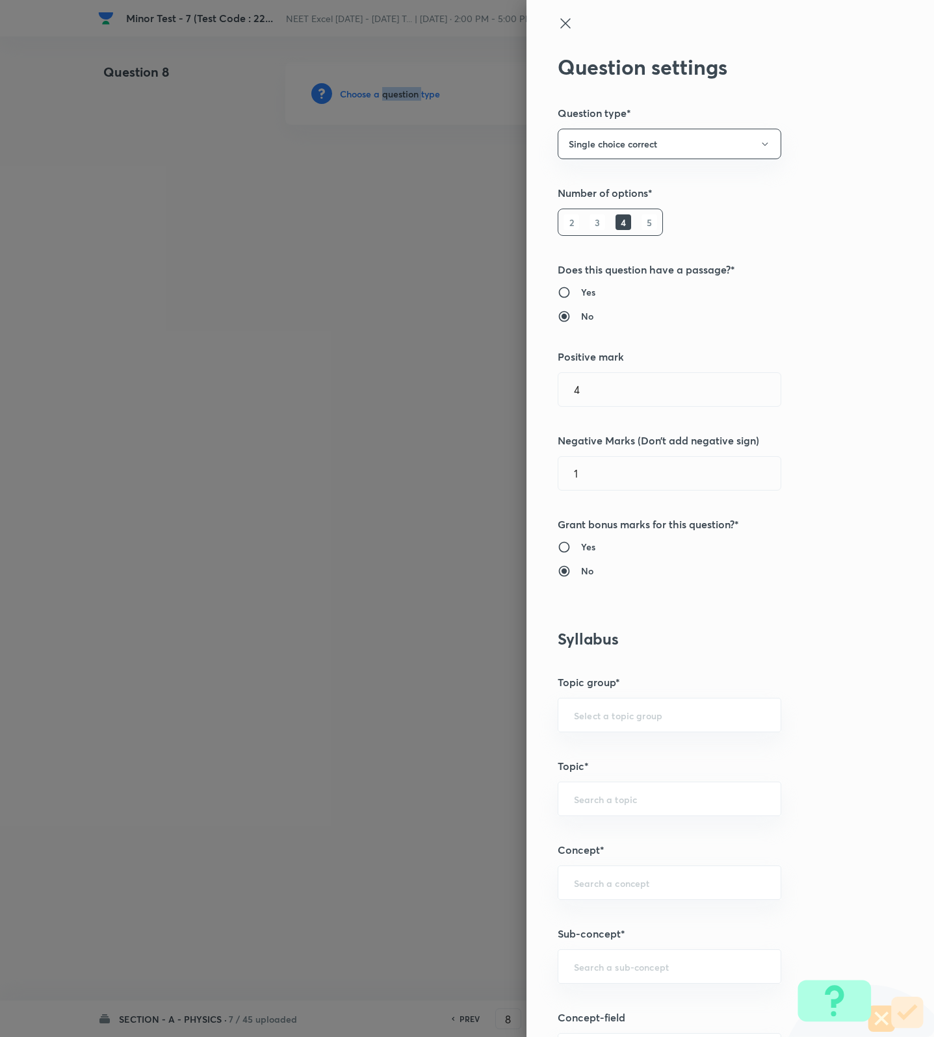
scroll to position [487, 0]
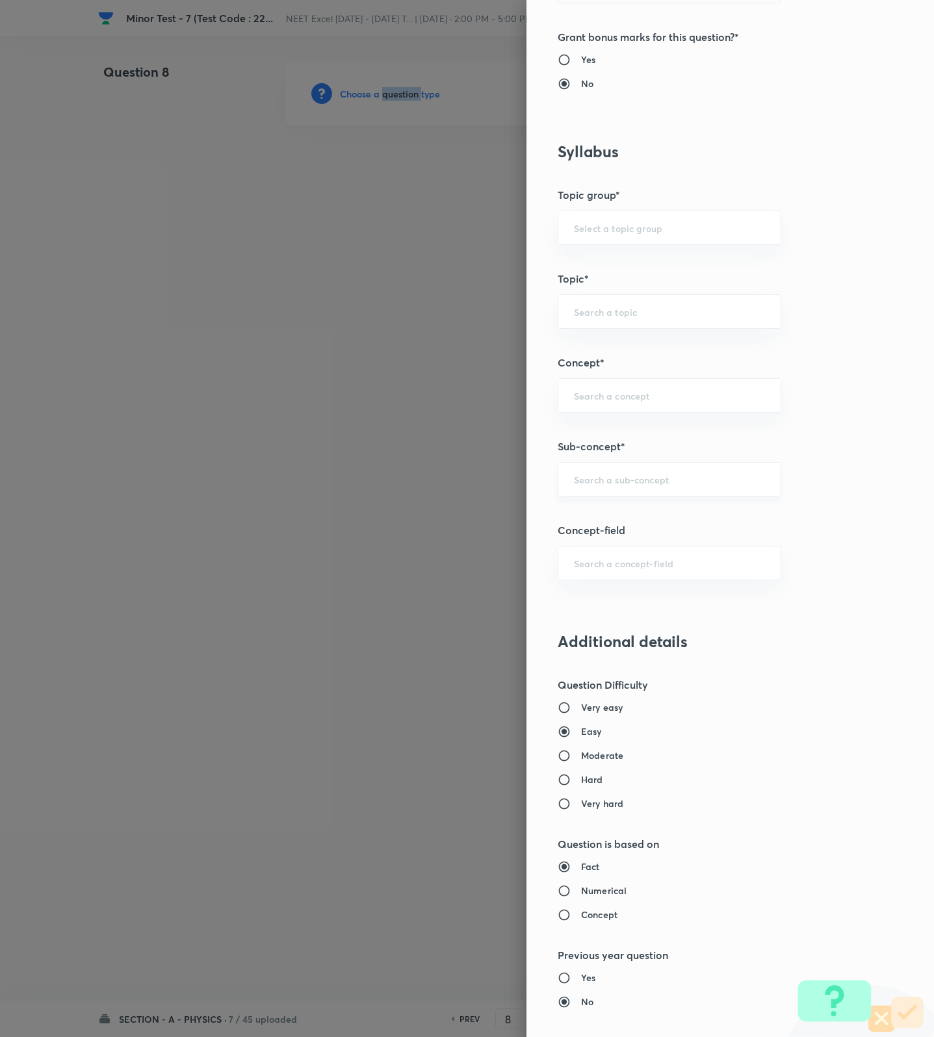
click at [620, 470] on div "​" at bounding box center [670, 479] width 224 height 34
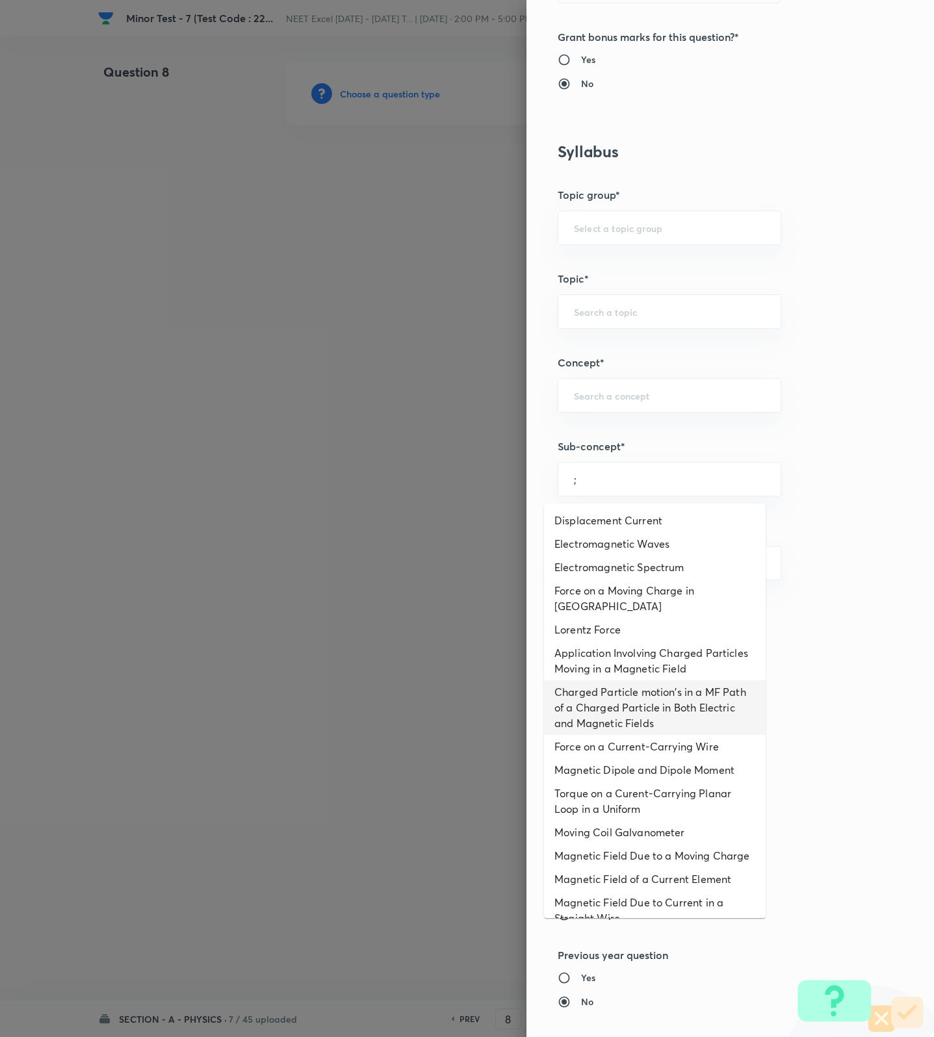
click at [673, 735] on li "Force on a Current-Carrying Wire" at bounding box center [655, 746] width 222 height 23
type input "Force on a Current-Carrying Wire"
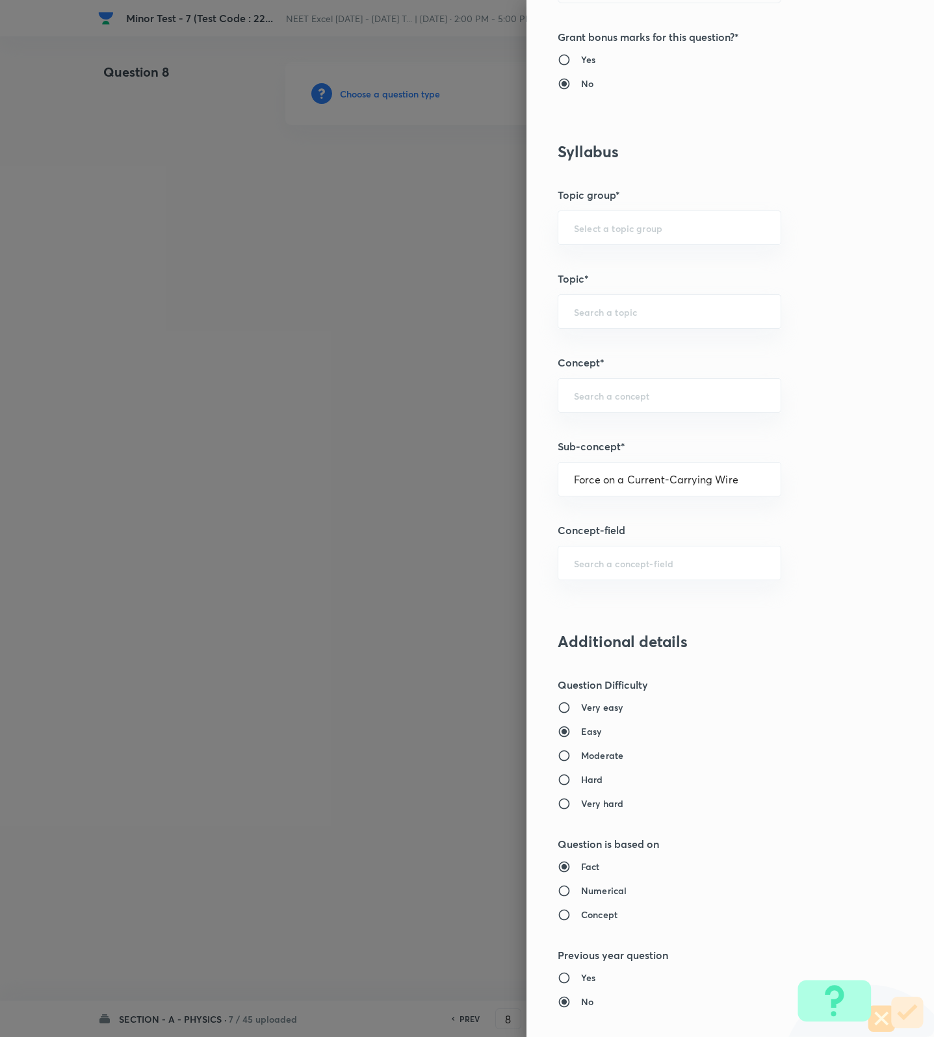
type input "Physics"
type input "Electricity & Magnetism"
type input "Magnetic Field & Magnetic Forces"
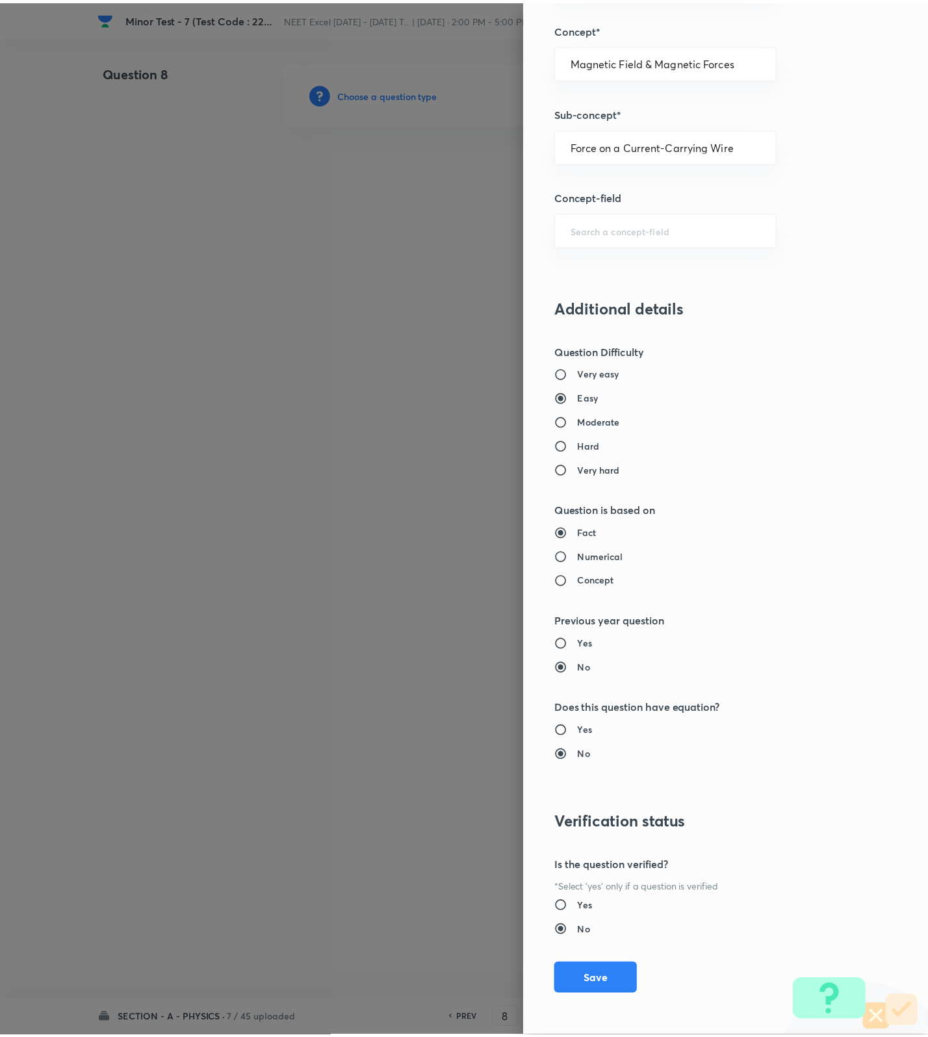
scroll to position [825, 0]
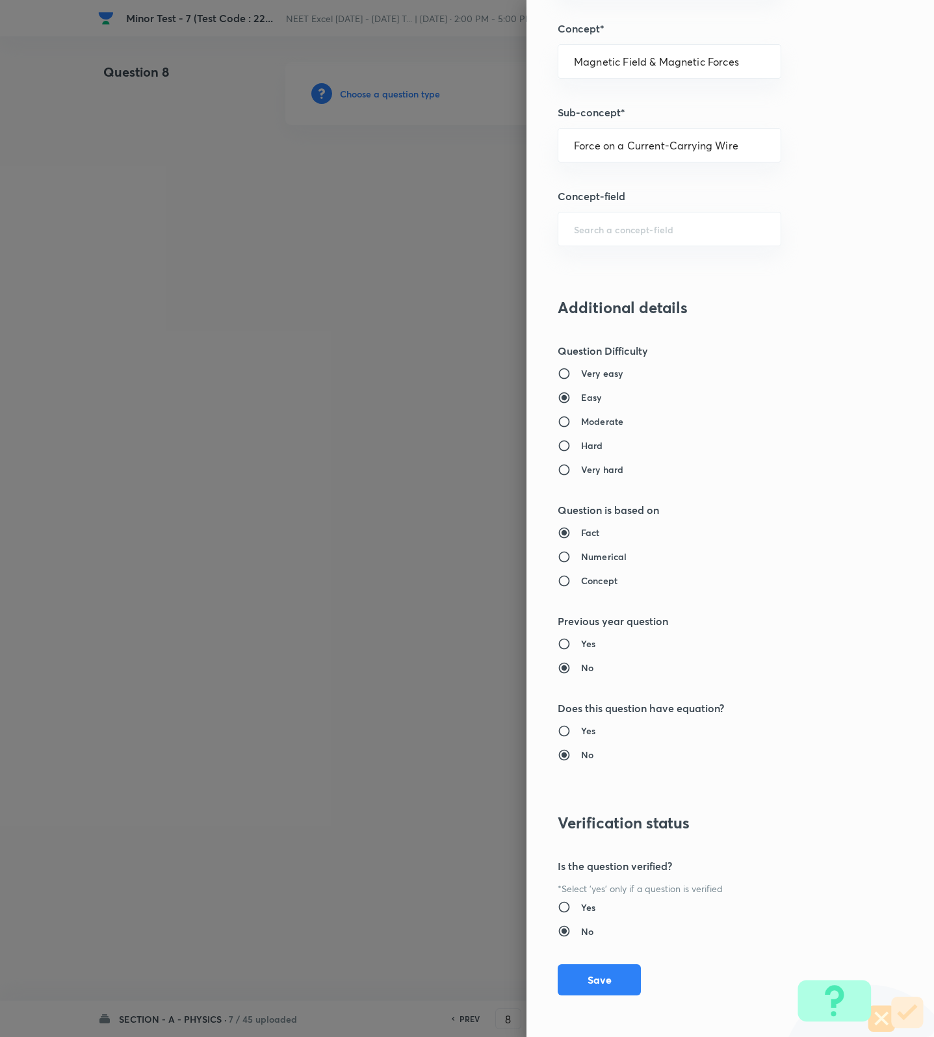
click at [595, 998] on div "Question settings Question type* Single choice correct Number of options* 2 3 4…" at bounding box center [729, 518] width 407 height 1037
click at [569, 986] on button "Save" at bounding box center [599, 979] width 83 height 31
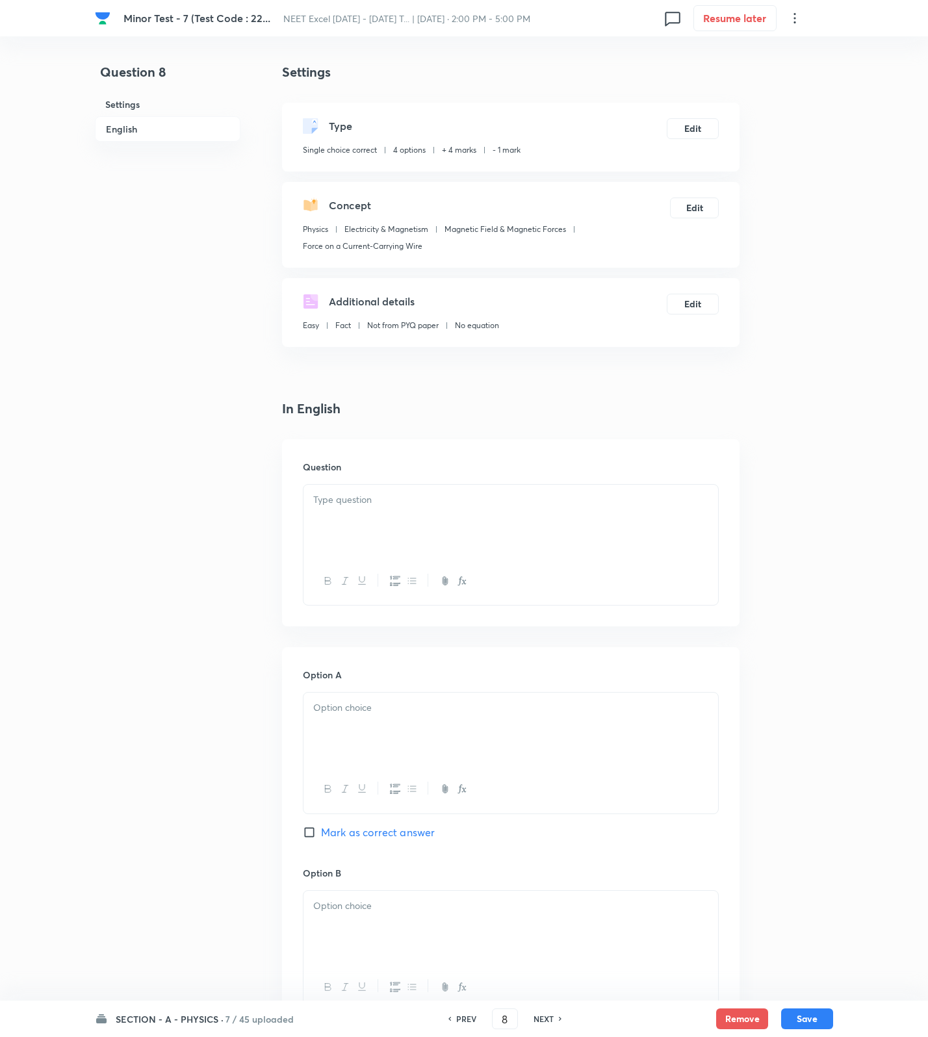
click at [640, 525] on div at bounding box center [510, 521] width 415 height 73
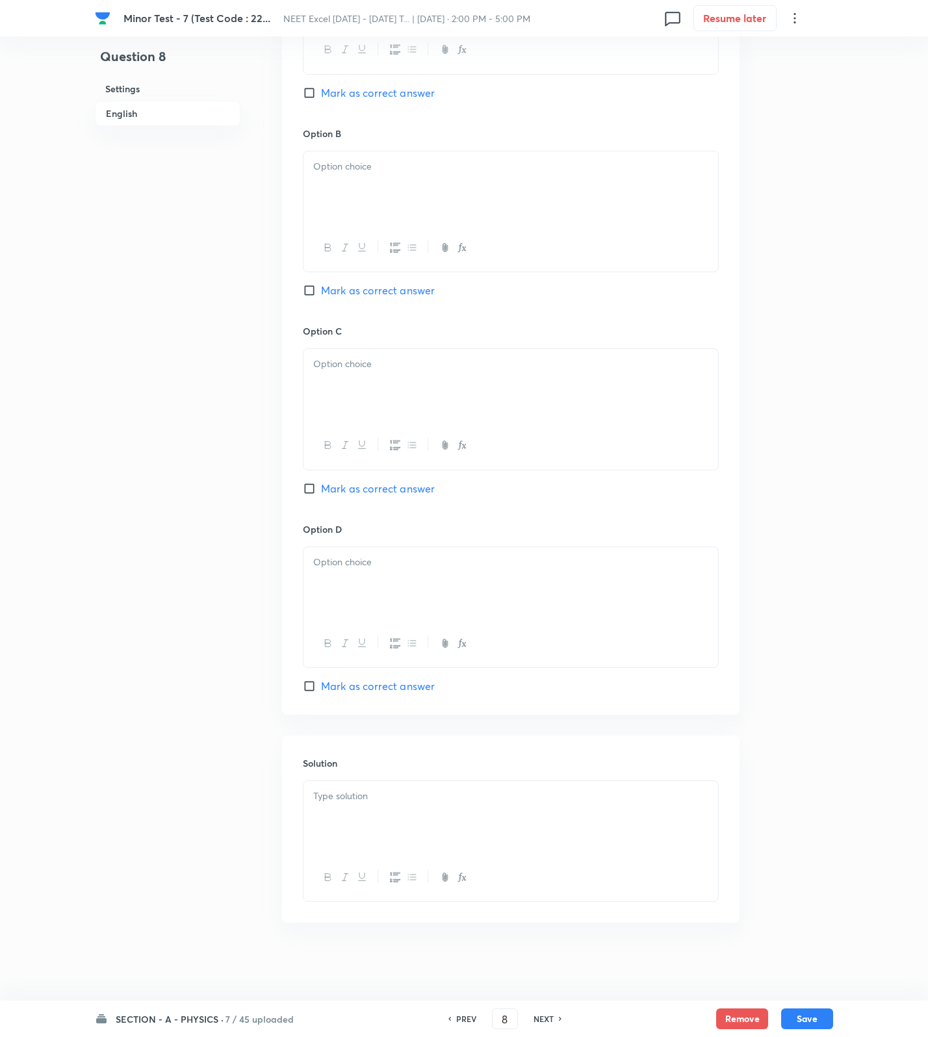
click at [515, 831] on div at bounding box center [510, 817] width 415 height 73
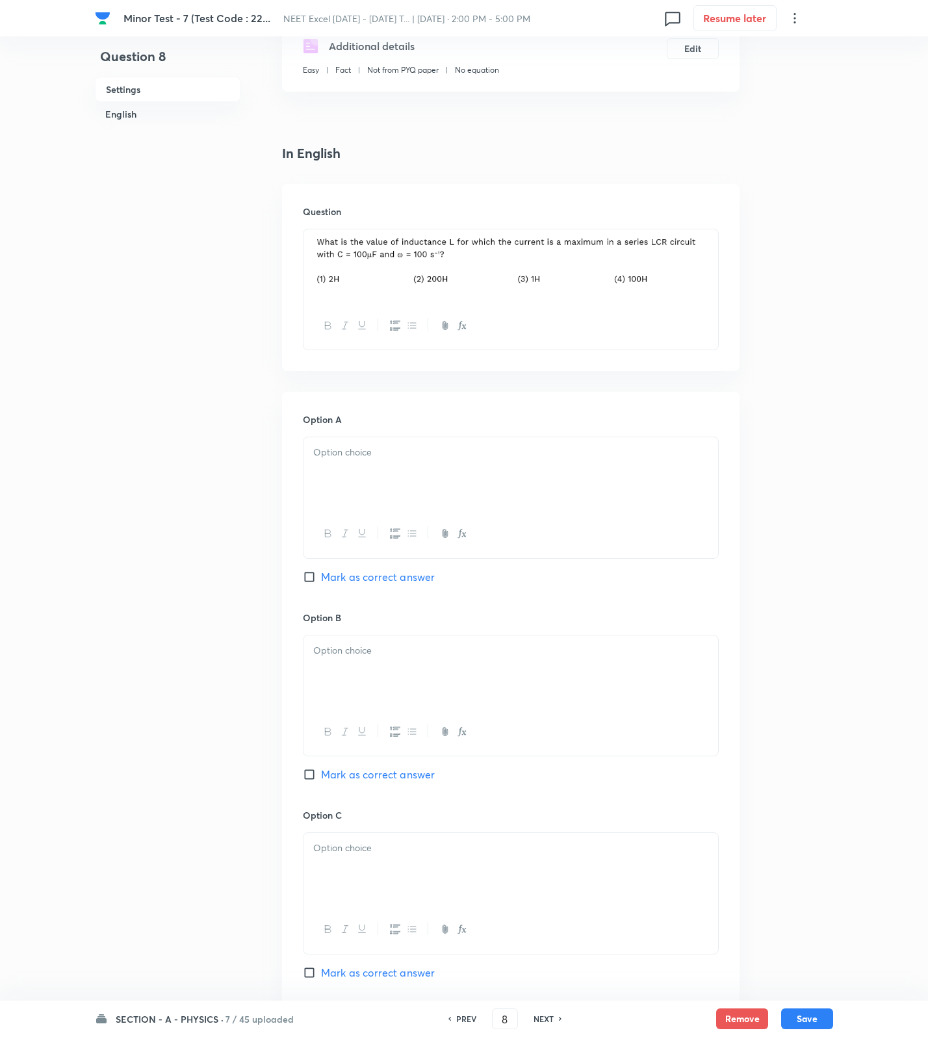
drag, startPoint x: 369, startPoint y: 455, endPoint x: 375, endPoint y: 519, distance: 64.6
click at [369, 455] on p at bounding box center [510, 452] width 395 height 15
drag, startPoint x: 376, startPoint y: 661, endPoint x: 383, endPoint y: 786, distance: 124.9
click at [376, 663] on div at bounding box center [510, 672] width 415 height 73
drag, startPoint x: 387, startPoint y: 834, endPoint x: 389, endPoint y: 864, distance: 29.3
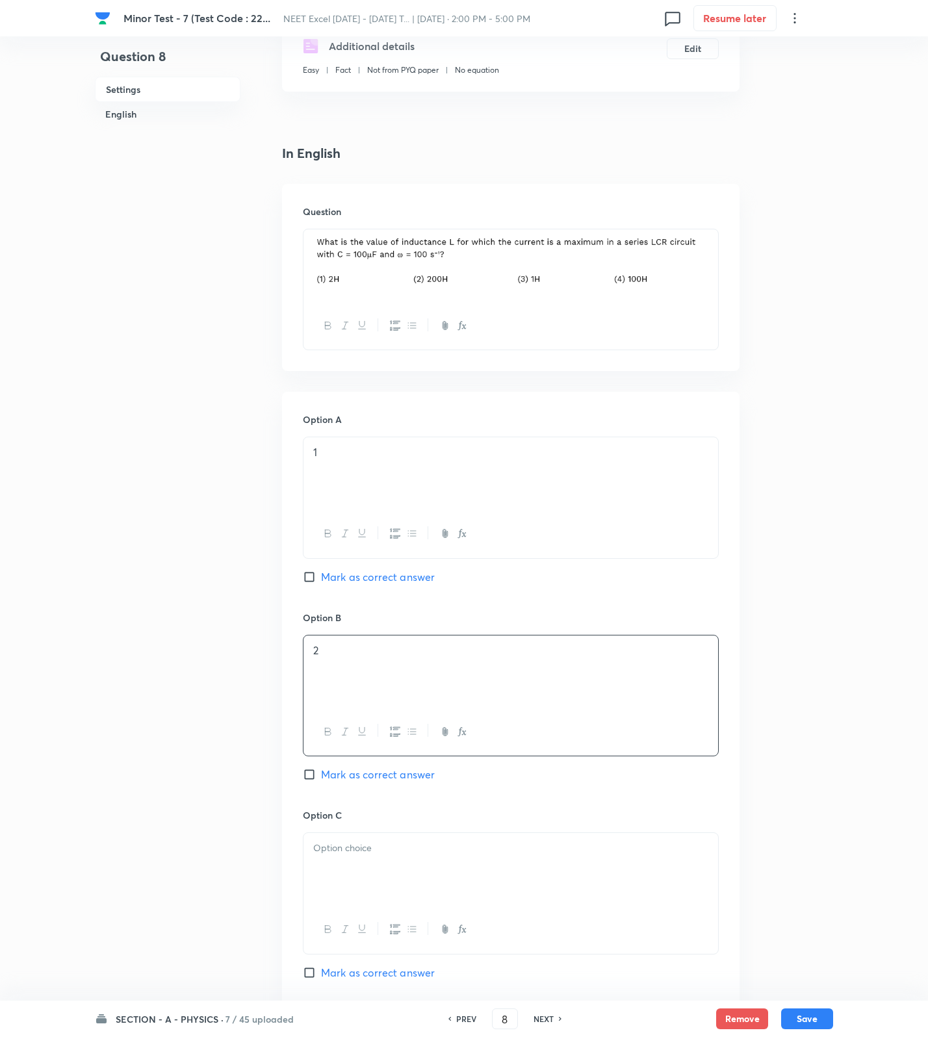
click at [389, 864] on div "Option C Mark as correct answer" at bounding box center [511, 907] width 416 height 198
click at [388, 868] on div at bounding box center [510, 869] width 415 height 73
click at [385, 891] on div at bounding box center [510, 869] width 415 height 73
click at [388, 971] on span "Mark as correct answer" at bounding box center [378, 973] width 114 height 16
click at [321, 971] on input "Mark as correct answer" at bounding box center [312, 972] width 18 height 13
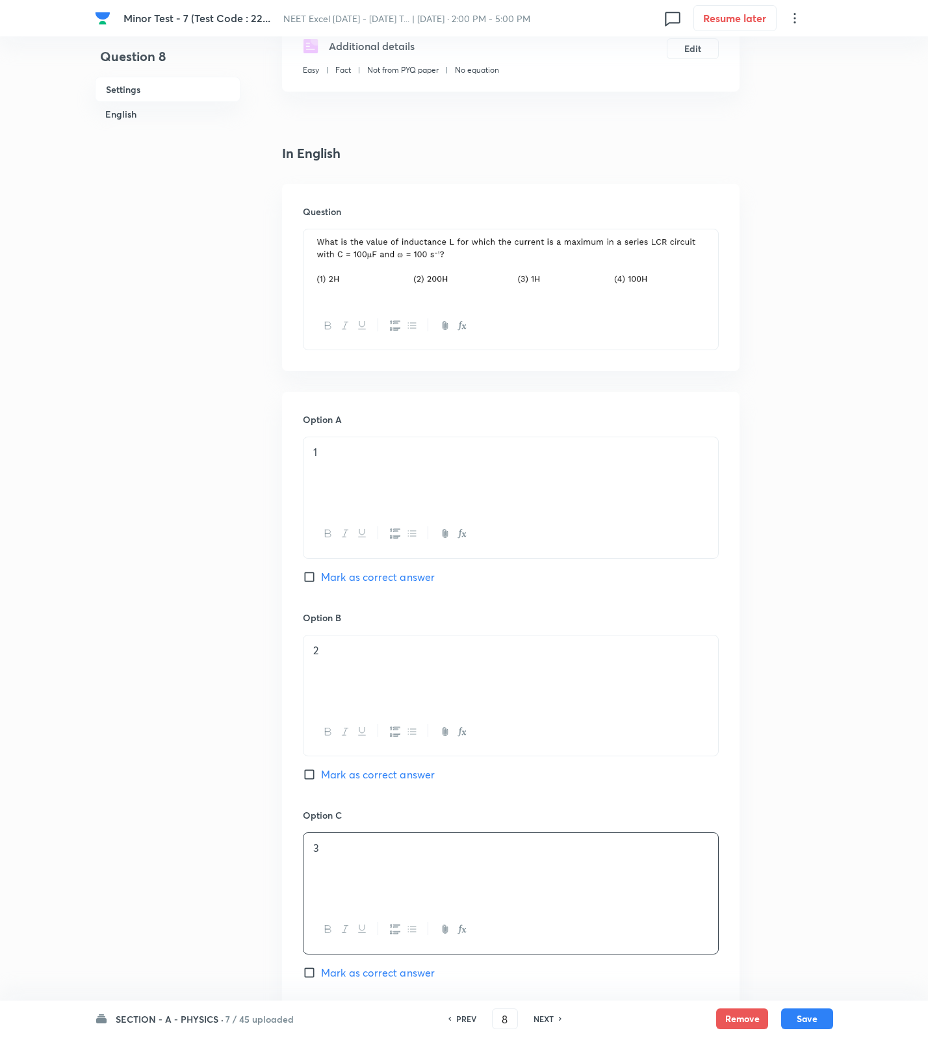
checkbox input "true"
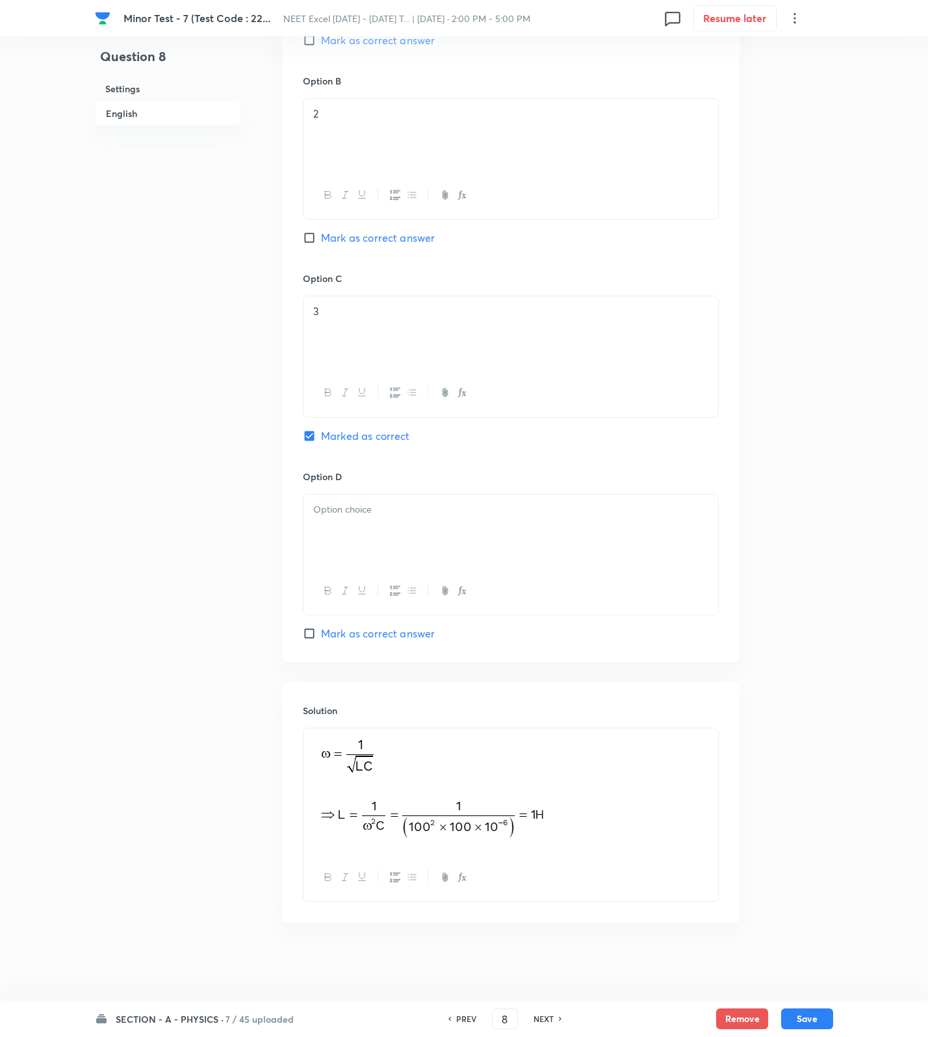
click at [361, 536] on div at bounding box center [510, 530] width 415 height 73
click at [784, 1023] on button "Save" at bounding box center [807, 1017] width 52 height 21
type input "9"
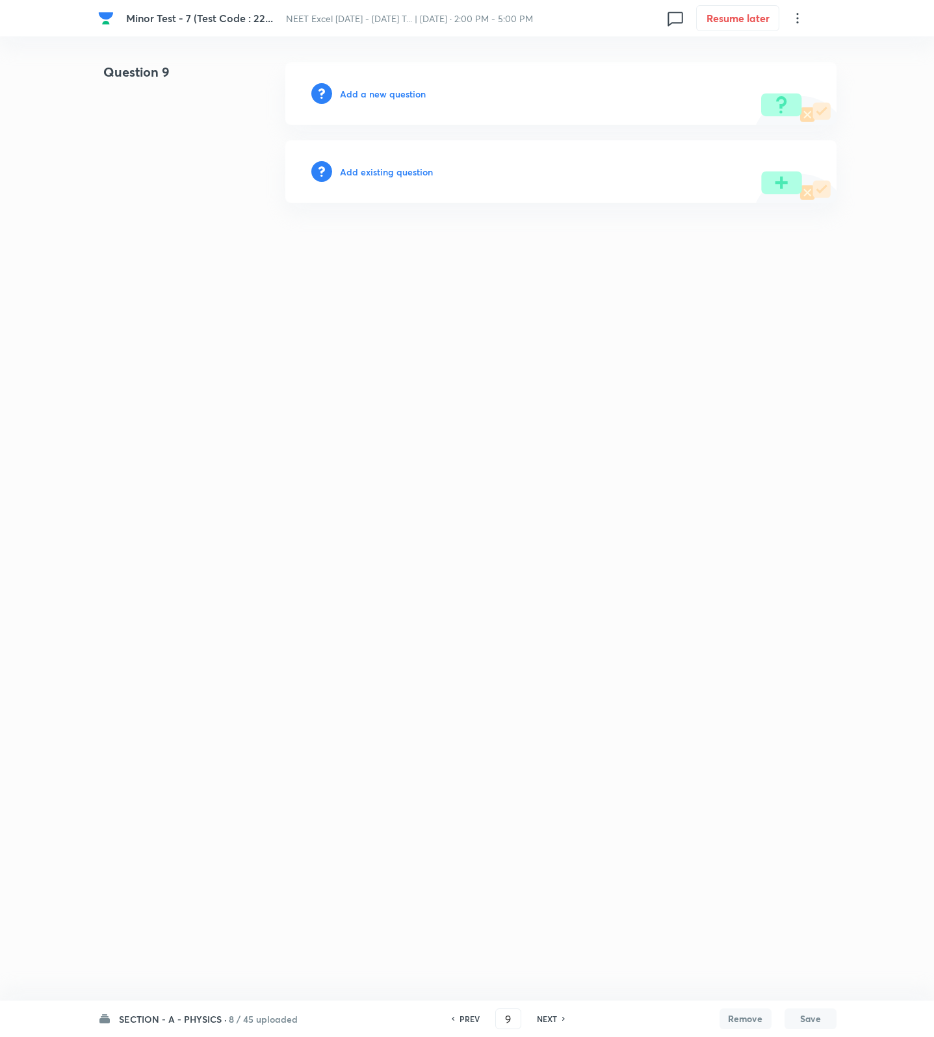
click at [357, 80] on div "Add a new question" at bounding box center [560, 93] width 551 height 62
click at [361, 94] on h6 "Add a new question" at bounding box center [383, 94] width 86 height 14
click at [361, 94] on h6 "Choose a question type" at bounding box center [390, 94] width 100 height 14
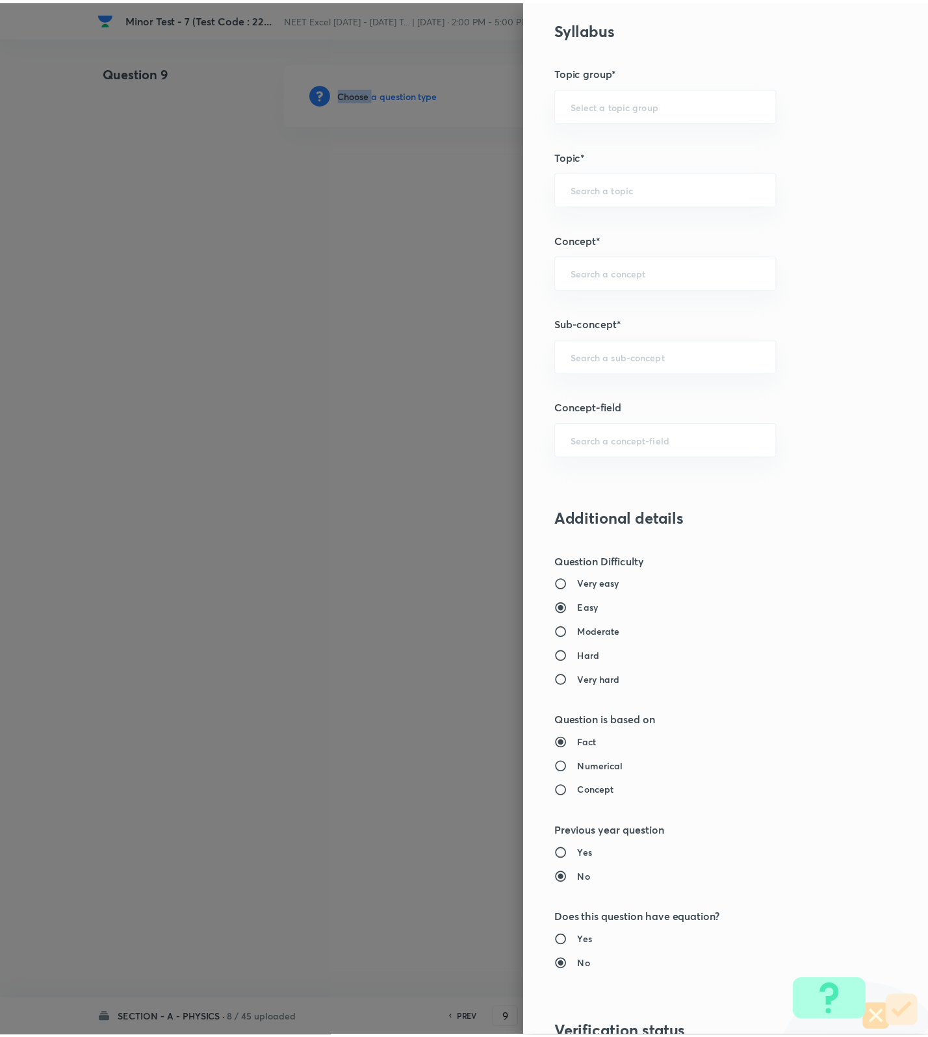
scroll to position [825, 0]
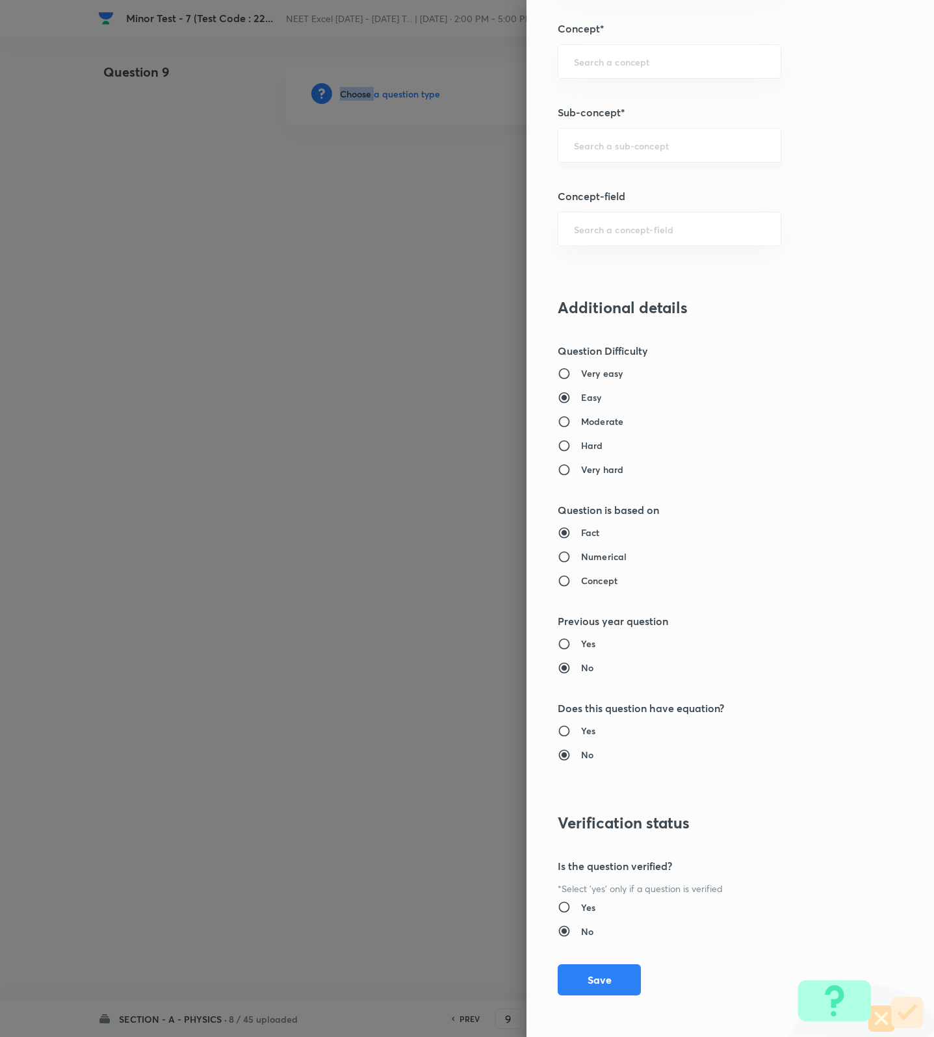
click at [628, 131] on div "​" at bounding box center [670, 145] width 224 height 34
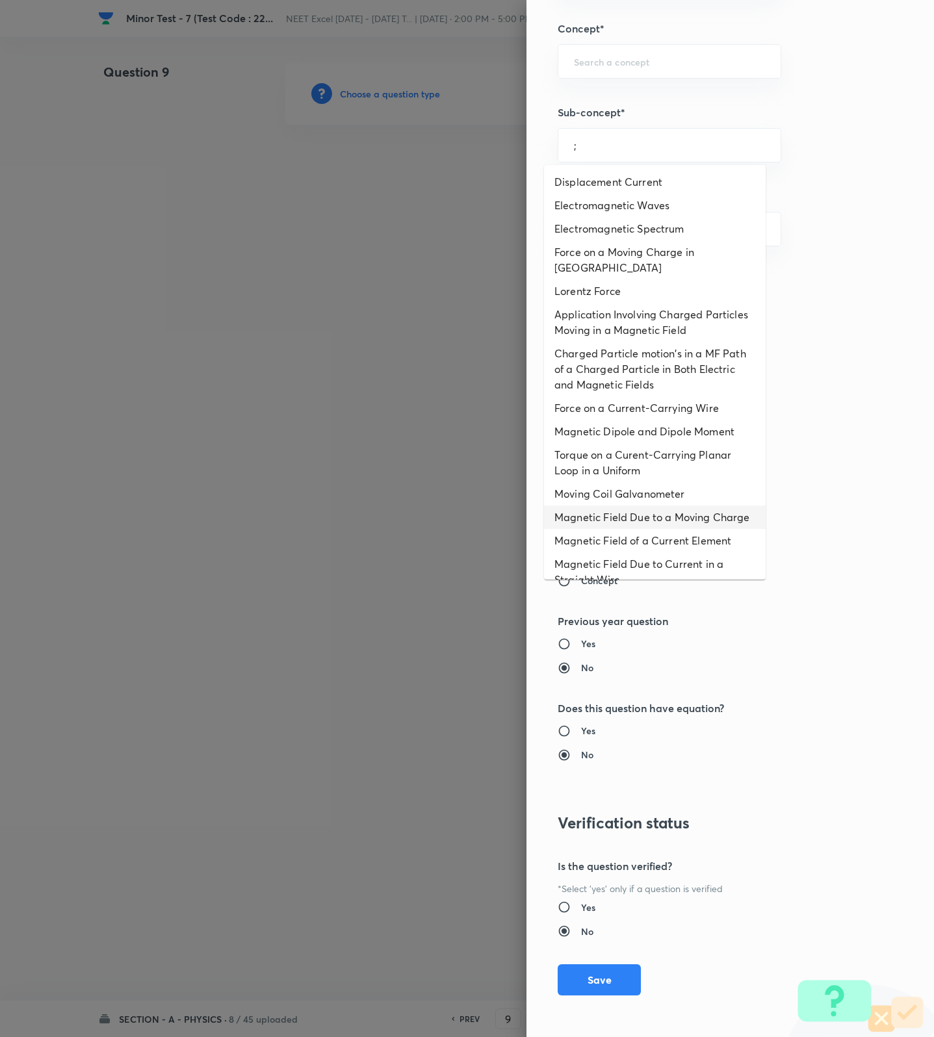
click at [674, 529] on li "Magnetic Field Due to a Moving Charge" at bounding box center [655, 517] width 222 height 23
type input "Magnetic Field Due to a Moving Charge"
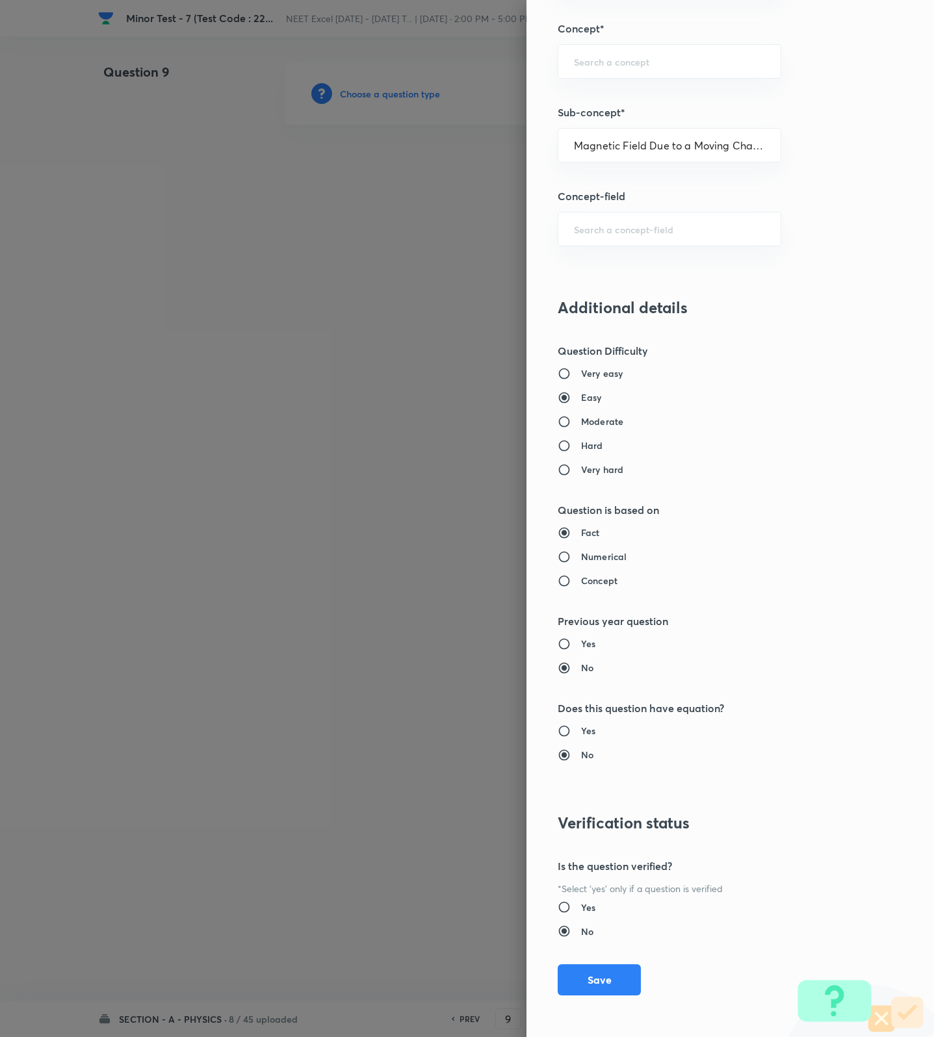
type input "Physics"
type input "Electricity & Magnetism"
type input "Magnetic Field & Magnetic Forces"
click at [575, 977] on button "Save" at bounding box center [599, 978] width 83 height 31
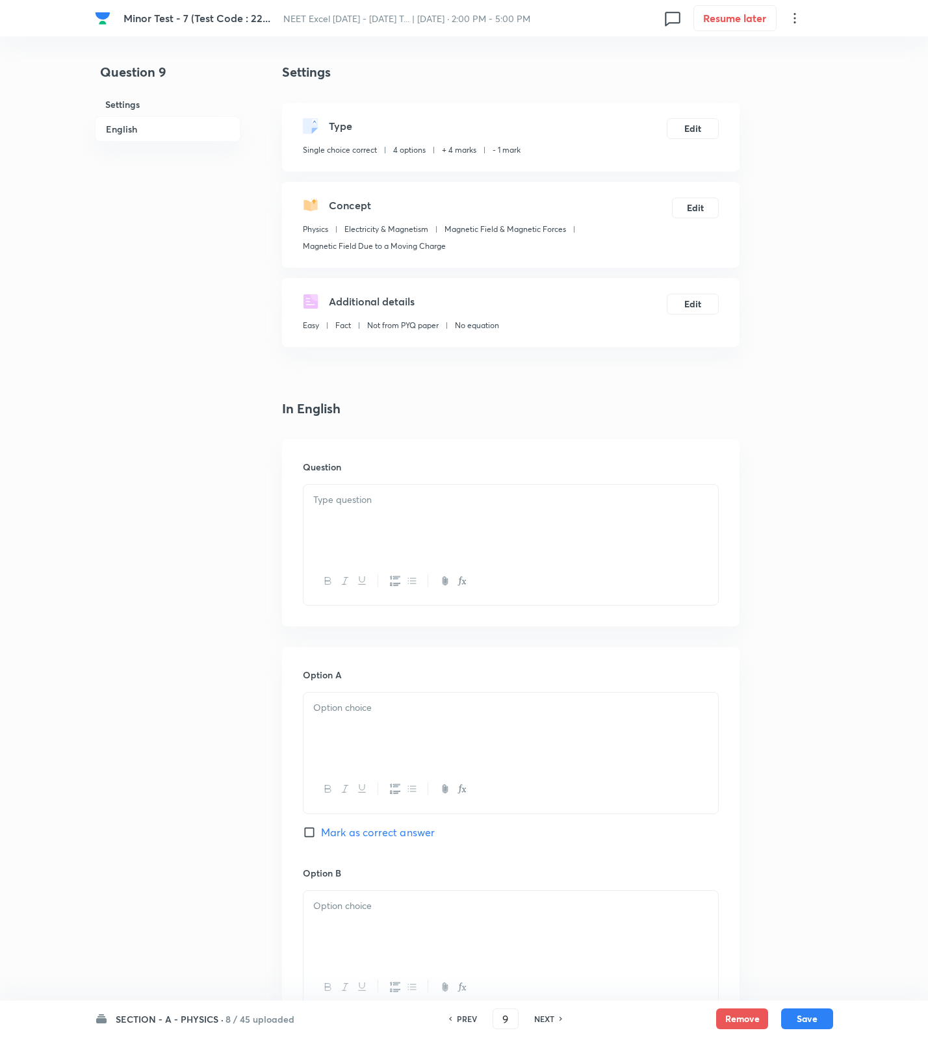
click at [605, 531] on div at bounding box center [510, 521] width 415 height 73
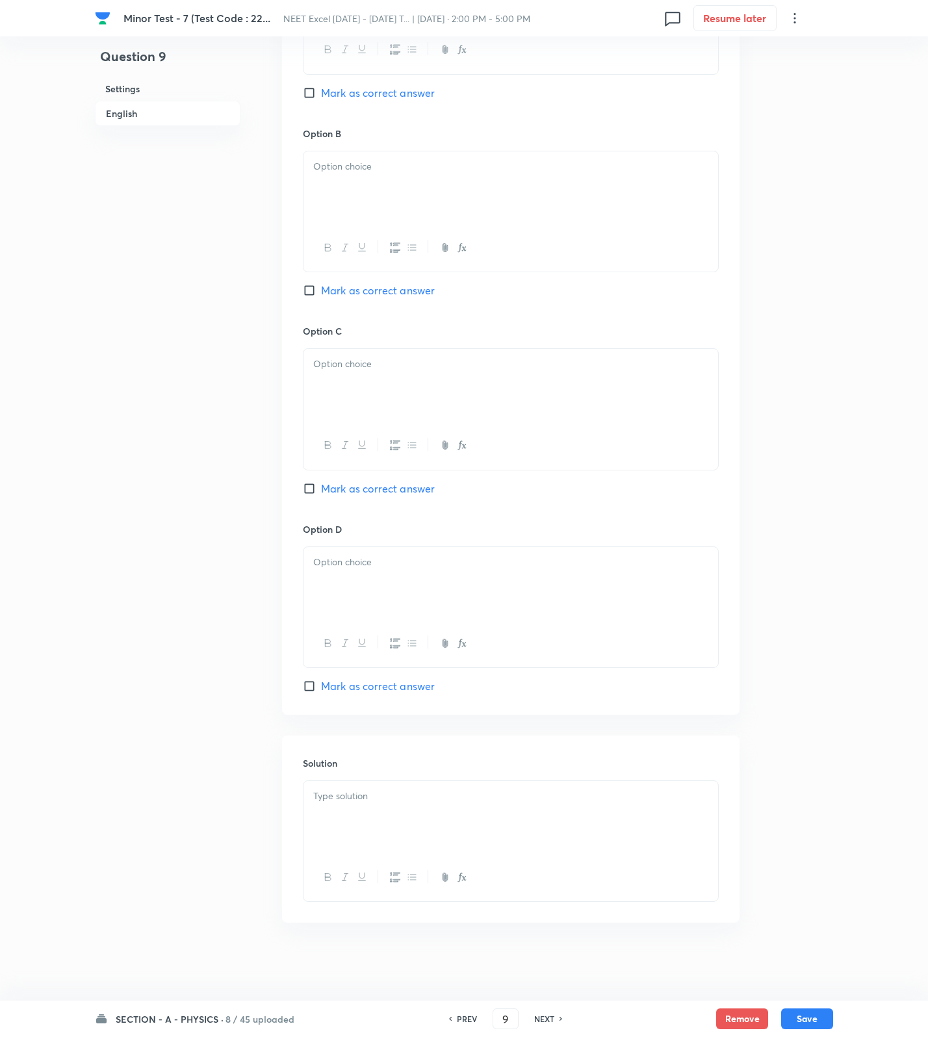
click at [496, 819] on div at bounding box center [510, 817] width 415 height 73
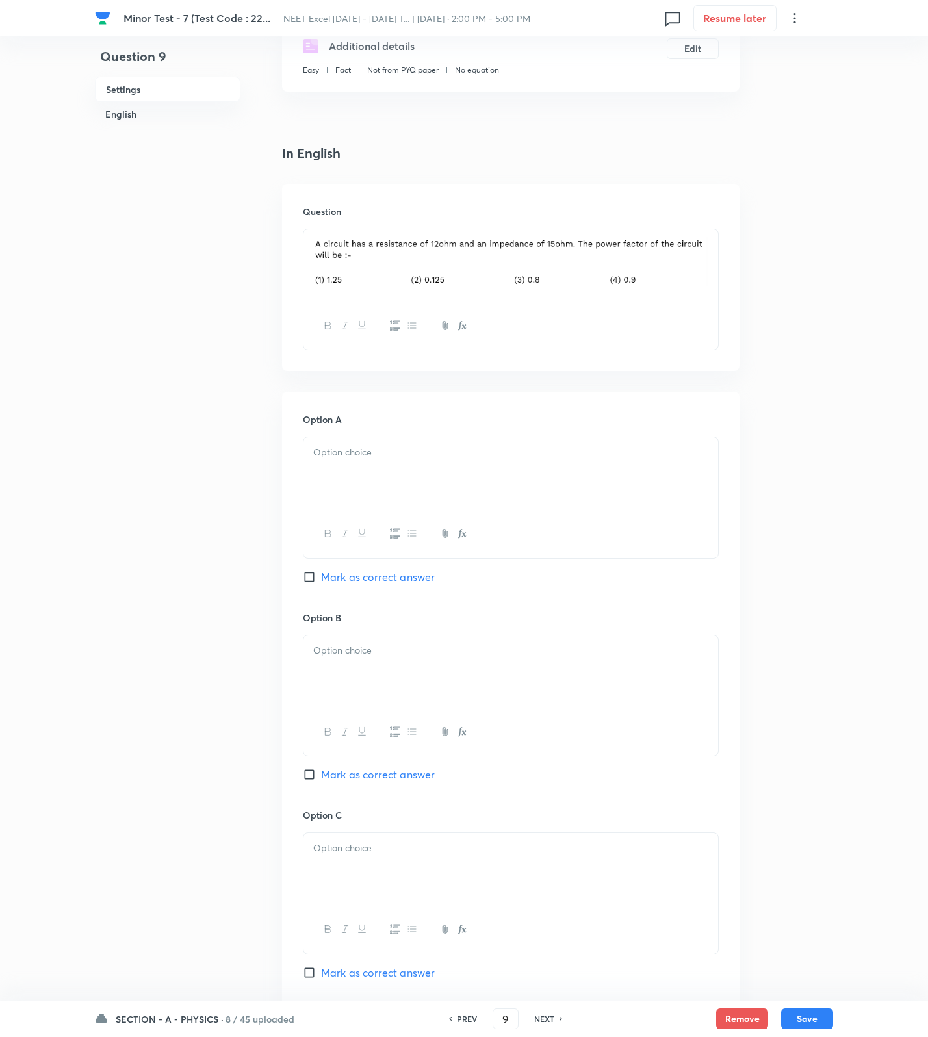
drag, startPoint x: 351, startPoint y: 495, endPoint x: 351, endPoint y: 521, distance: 26.0
click at [351, 495] on div at bounding box center [510, 473] width 415 height 73
drag, startPoint x: 352, startPoint y: 658, endPoint x: 355, endPoint y: 678, distance: 21.0
click at [352, 658] on p at bounding box center [510, 650] width 395 height 15
drag, startPoint x: 374, startPoint y: 848, endPoint x: 366, endPoint y: 913, distance: 65.4
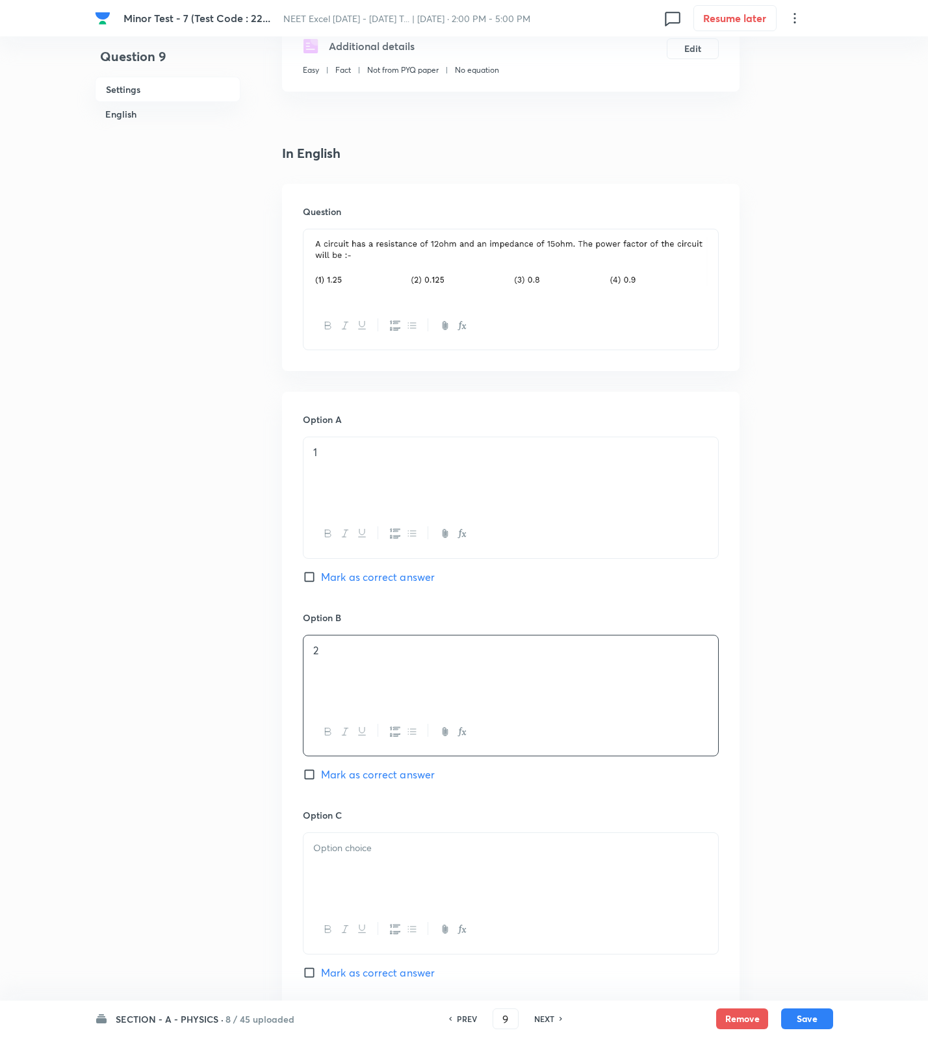
click at [374, 853] on p at bounding box center [510, 848] width 395 height 15
click at [355, 979] on span "Mark as correct answer" at bounding box center [378, 973] width 114 height 16
click at [321, 979] on input "Mark as correct answer" at bounding box center [312, 972] width 18 height 13
checkbox input "true"
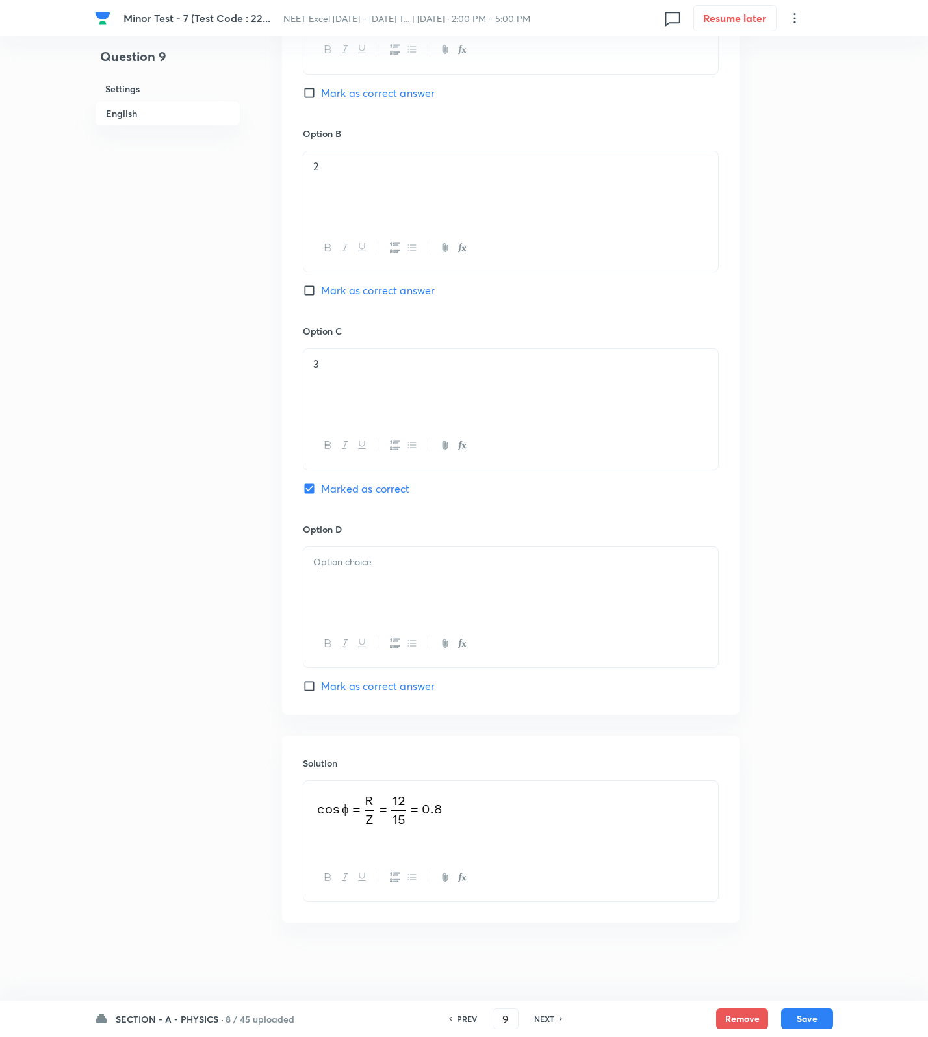
click at [384, 595] on div at bounding box center [510, 583] width 415 height 73
drag, startPoint x: 809, startPoint y: 1001, endPoint x: 809, endPoint y: 1010, distance: 9.1
click at [809, 1008] on div "SECTION - A - PHYSICS · 8 / 45 uploaded PREV 9 ​ NEXT Remove Save" at bounding box center [464, 1019] width 738 height 36
click at [809, 1010] on button "Save" at bounding box center [807, 1017] width 52 height 21
type input "10"
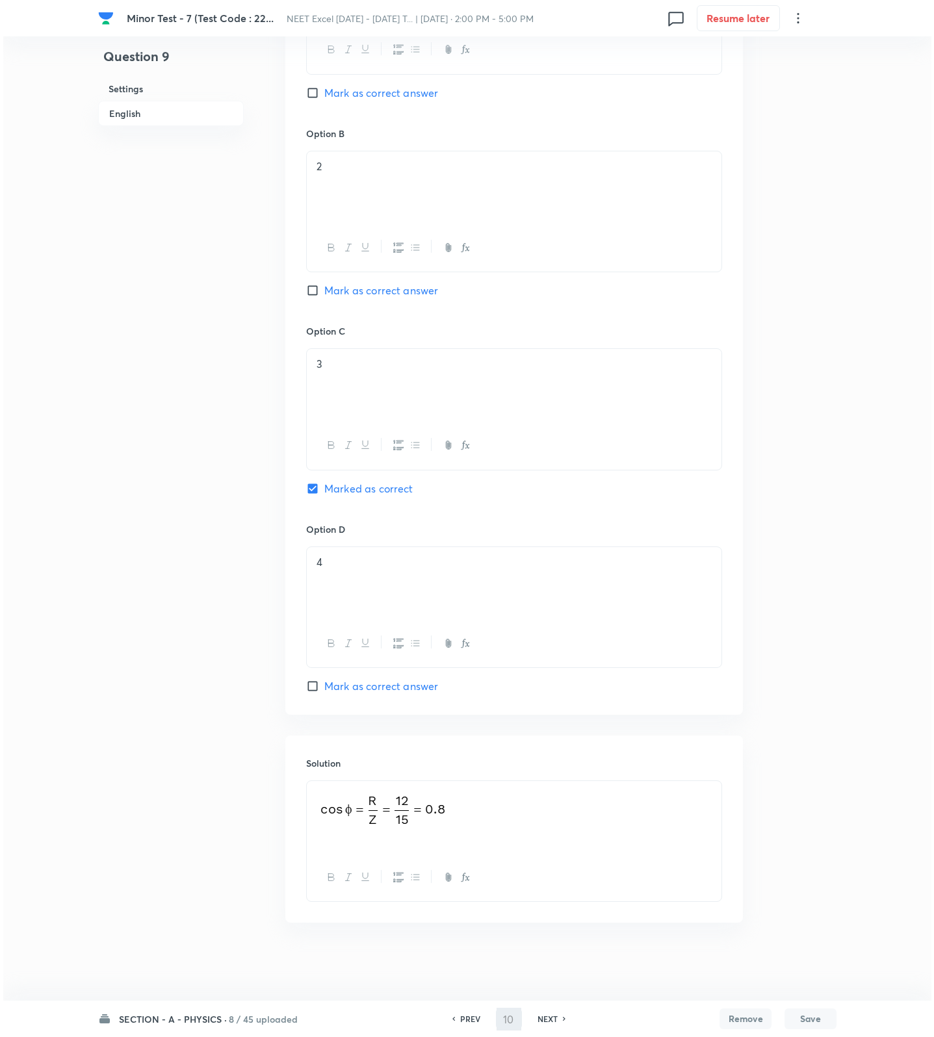
scroll to position [0, 0]
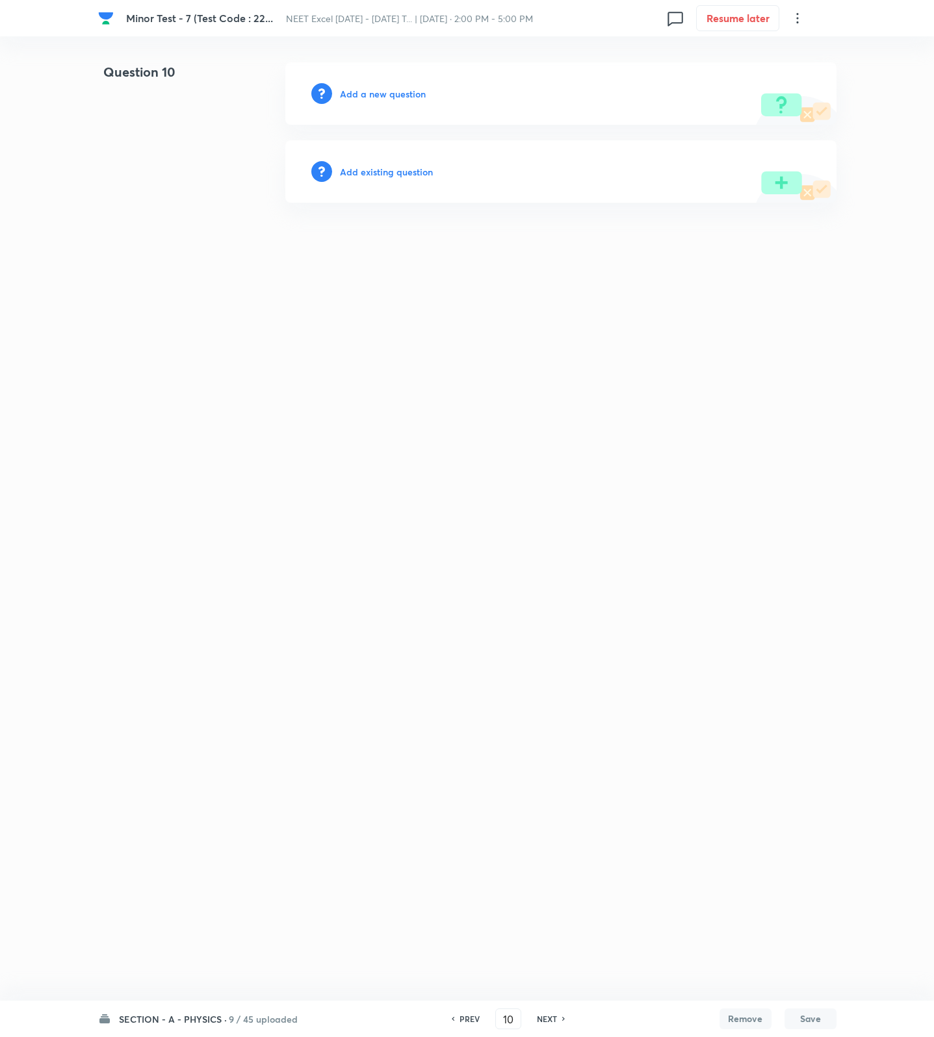
click at [380, 90] on h6 "Add a new question" at bounding box center [383, 94] width 86 height 14
click at [380, 90] on h6 "Choose a question type" at bounding box center [390, 94] width 100 height 14
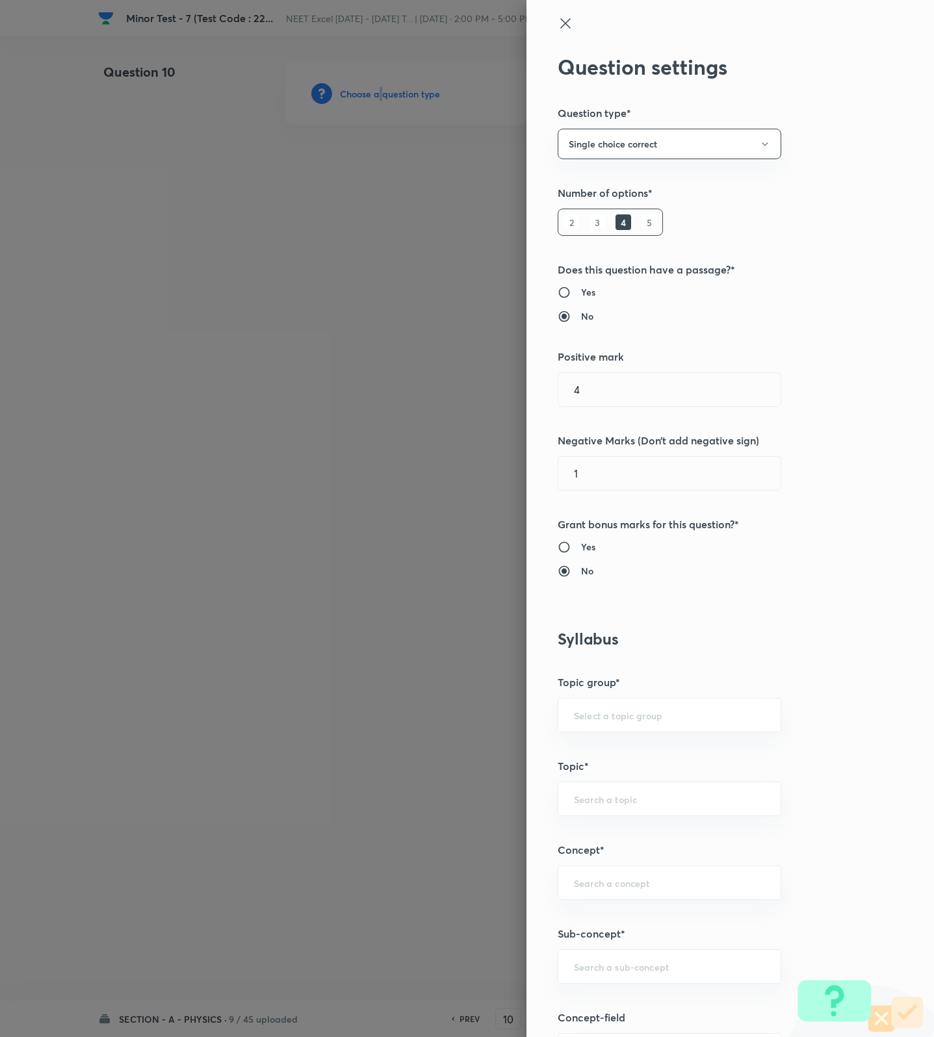
scroll to position [487, 0]
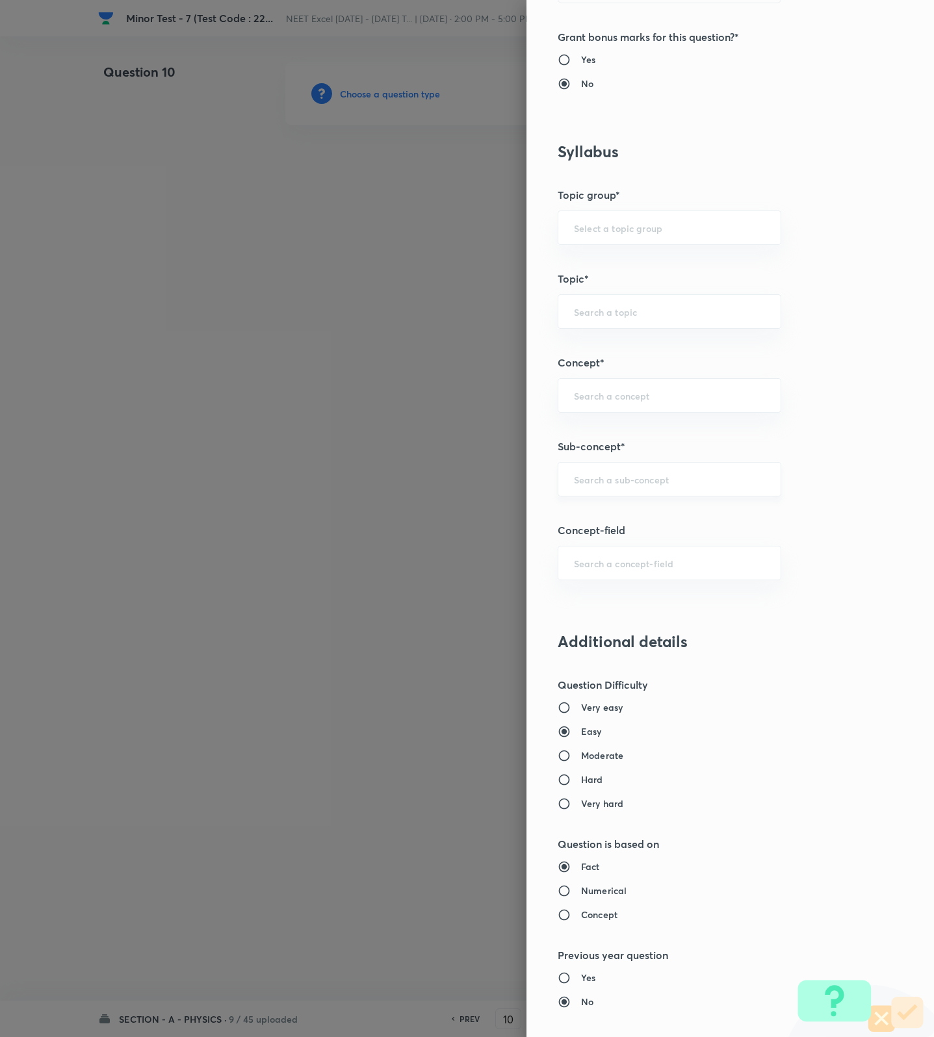
click at [600, 485] on input "text" at bounding box center [669, 479] width 191 height 12
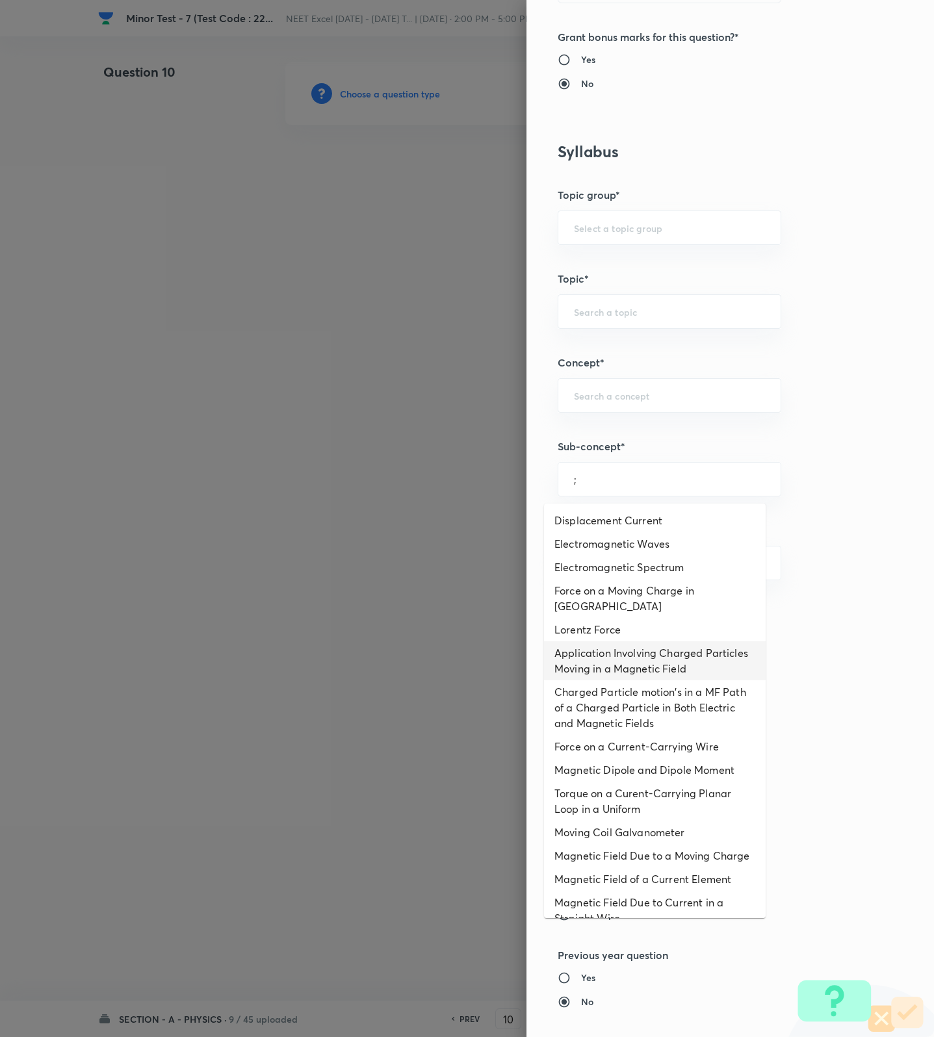
drag, startPoint x: 582, startPoint y: 689, endPoint x: 578, endPoint y: 700, distance: 11.7
click at [582, 690] on li "Charged Particle motion's in a MF Path of a Charged Particle in Both Electric a…" at bounding box center [655, 707] width 222 height 55
type input "Charged Particle motion's in a MF Path of a Charged Particle in Both Electric a…"
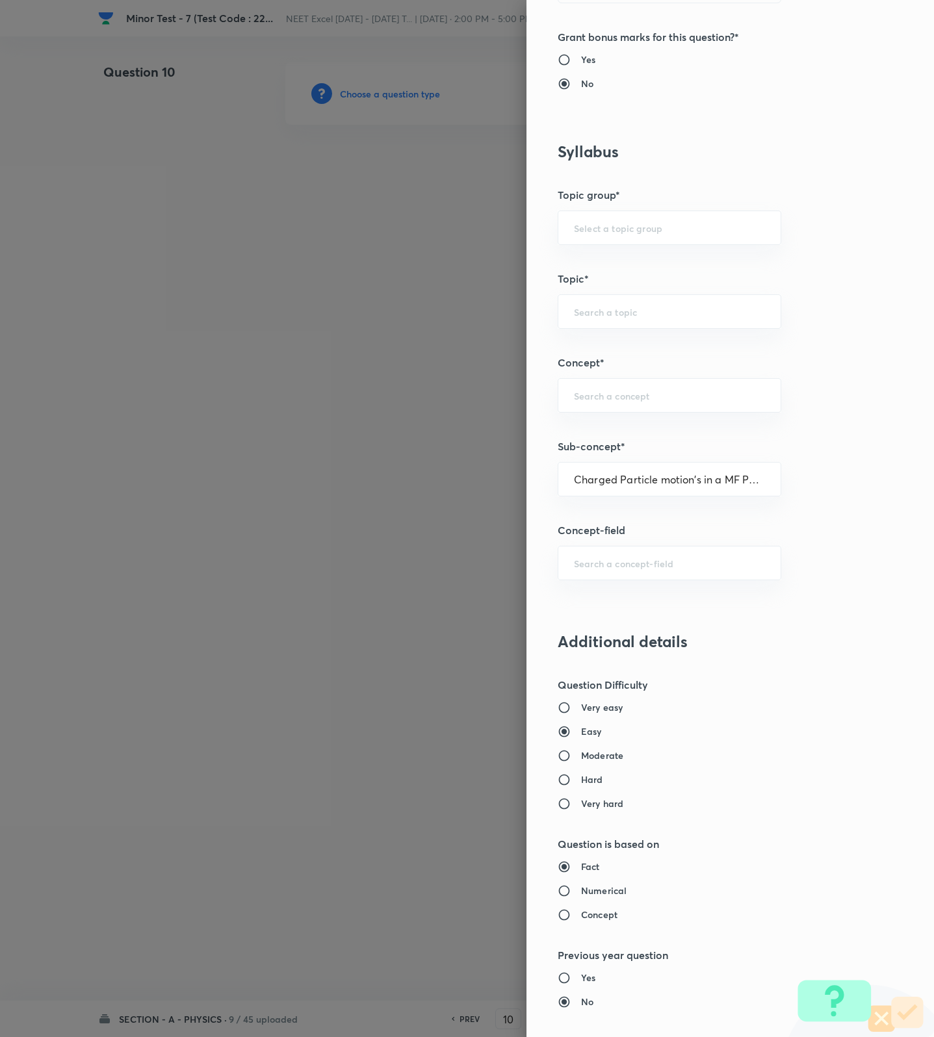
type input "Physics"
type input "Electricity & Magnetism"
type input "Magnetic Field & Magnetic Forces"
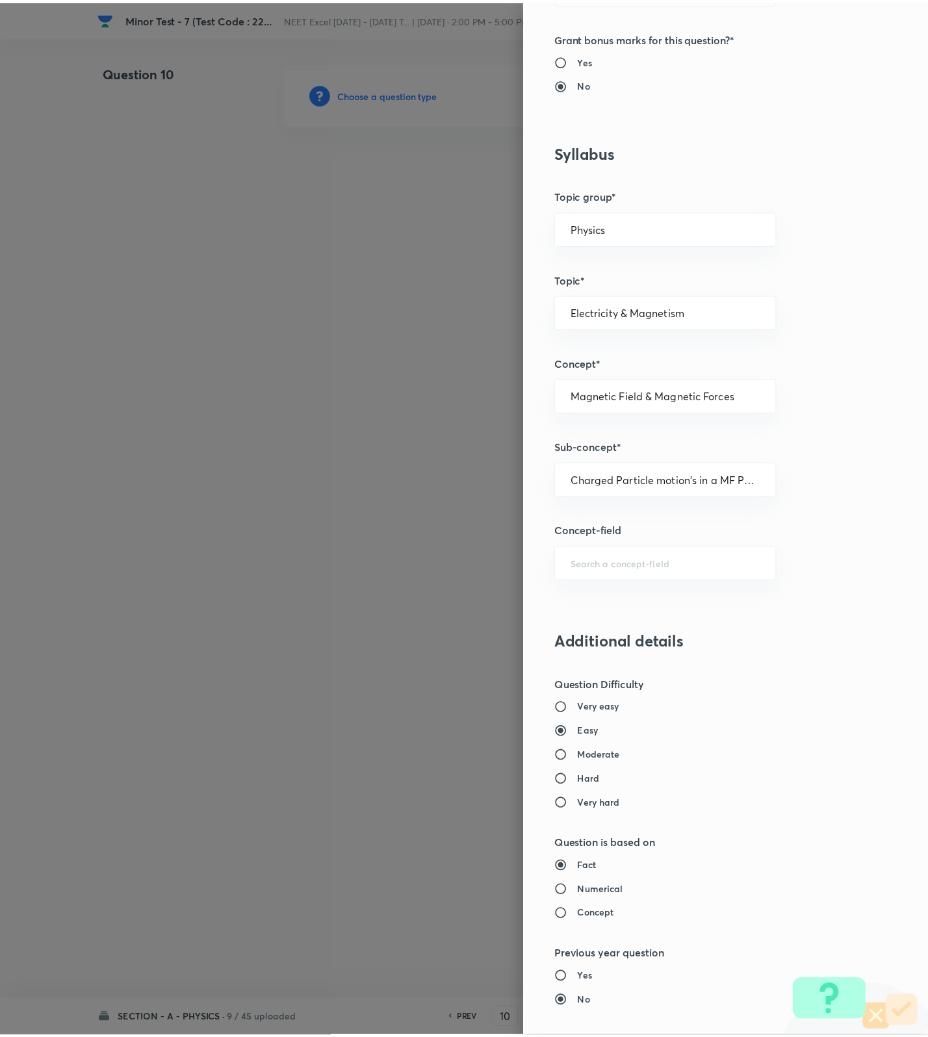
scroll to position [825, 0]
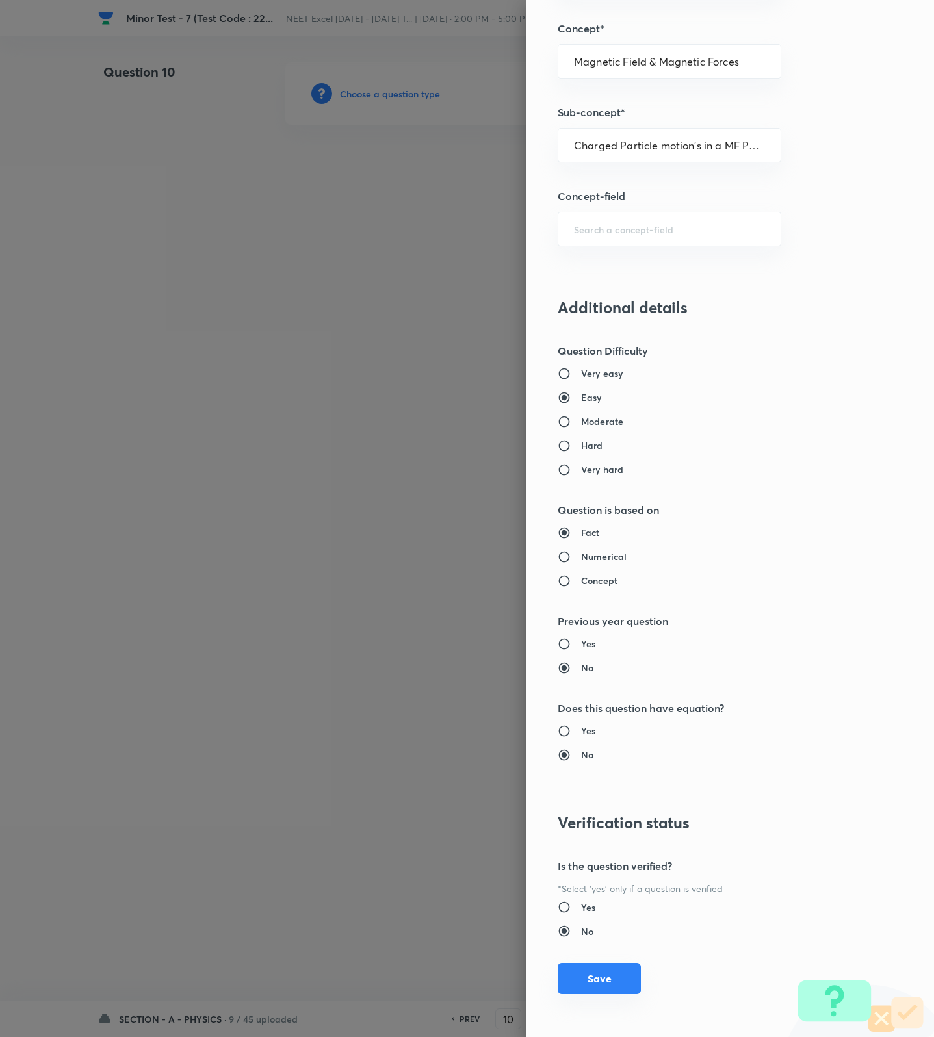
click at [593, 971] on button "Save" at bounding box center [599, 978] width 83 height 31
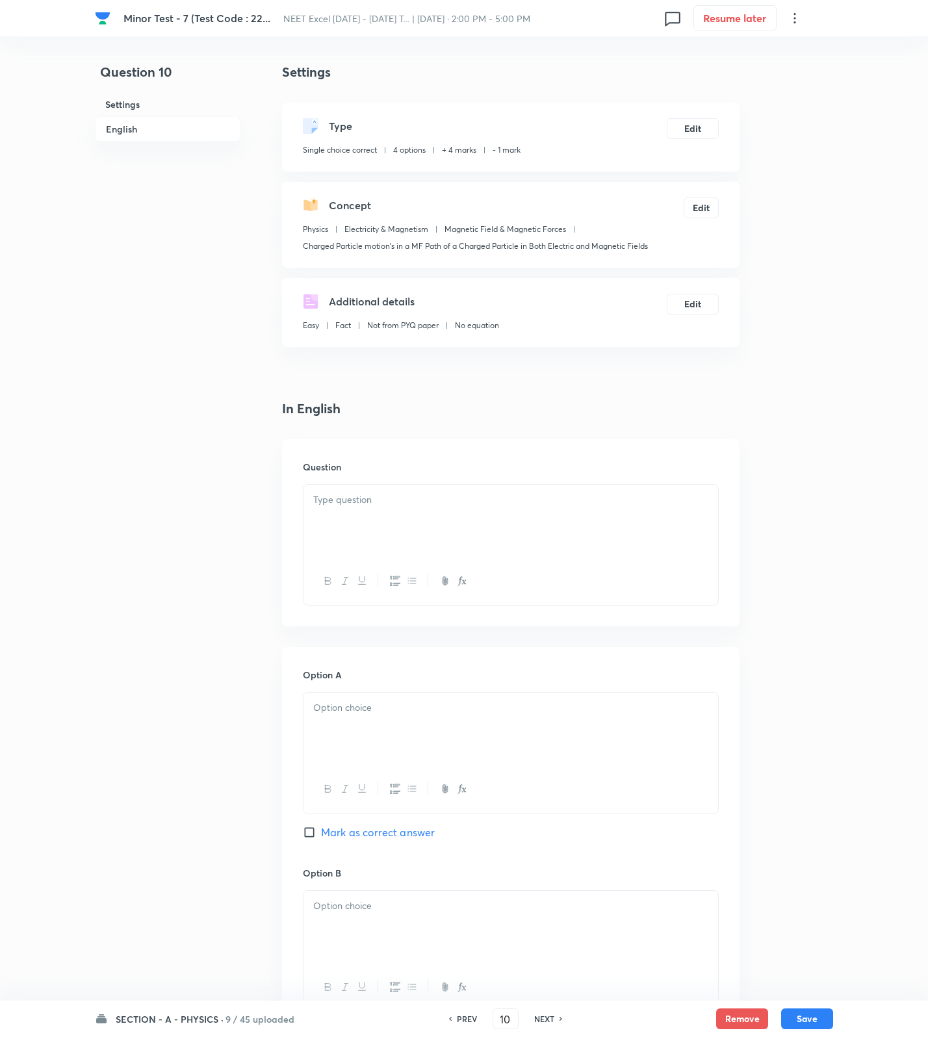
click at [671, 546] on div at bounding box center [510, 521] width 415 height 73
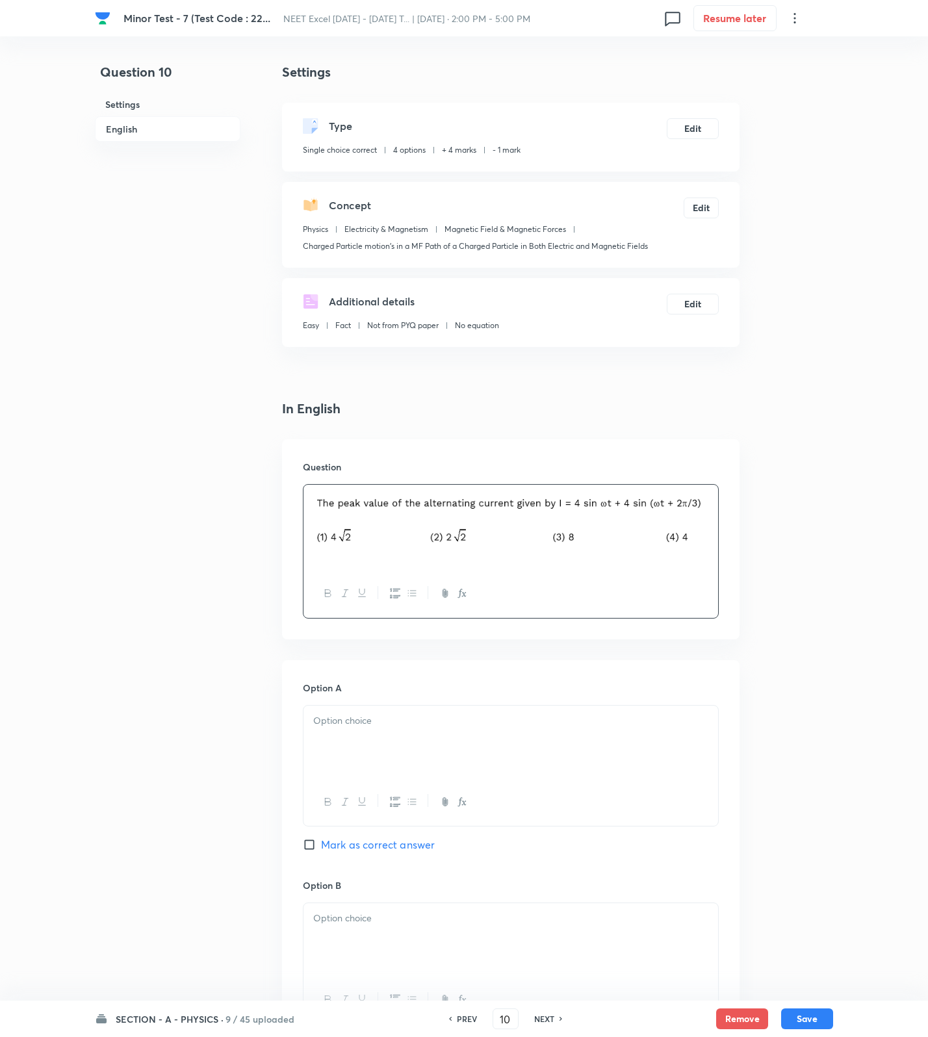
drag, startPoint x: 700, startPoint y: 809, endPoint x: 657, endPoint y: 786, distance: 48.5
click at [700, 809] on div at bounding box center [510, 801] width 415 height 47
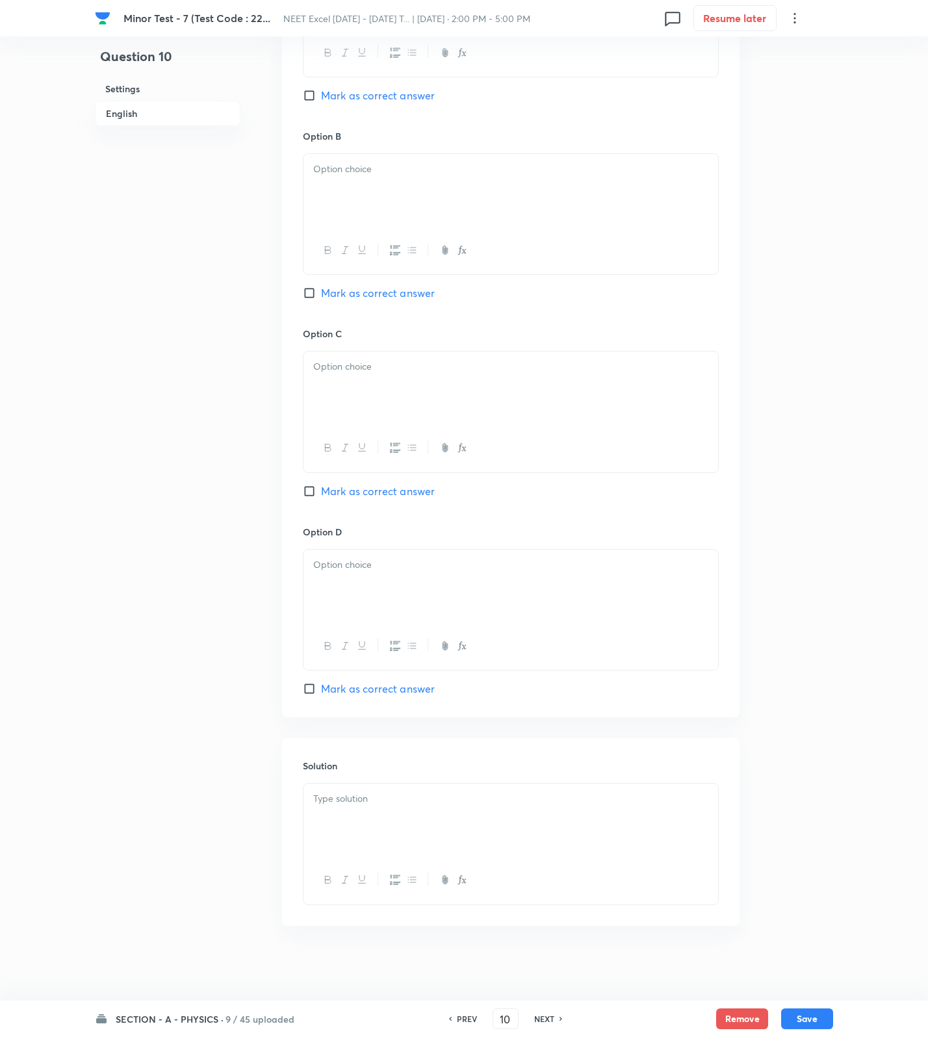
scroll to position [756, 0]
click at [441, 825] on div at bounding box center [510, 816] width 415 height 73
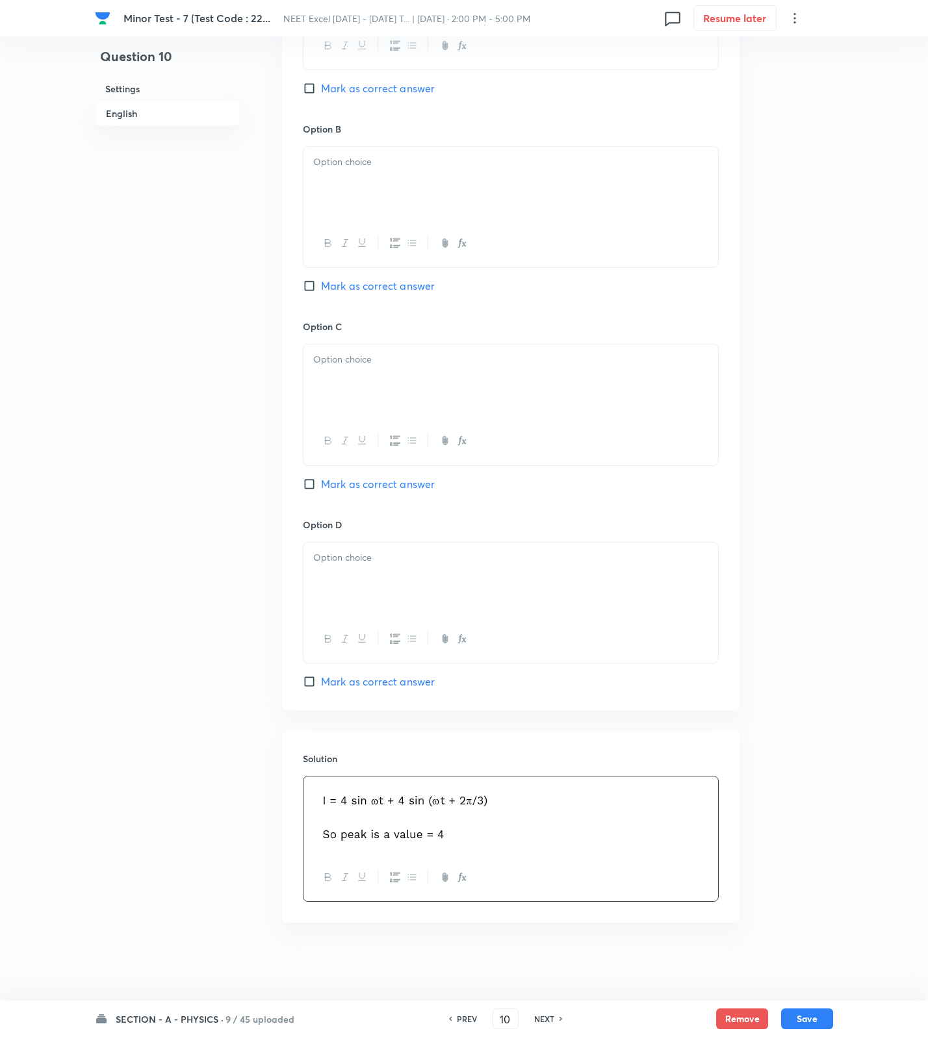
scroll to position [269, 0]
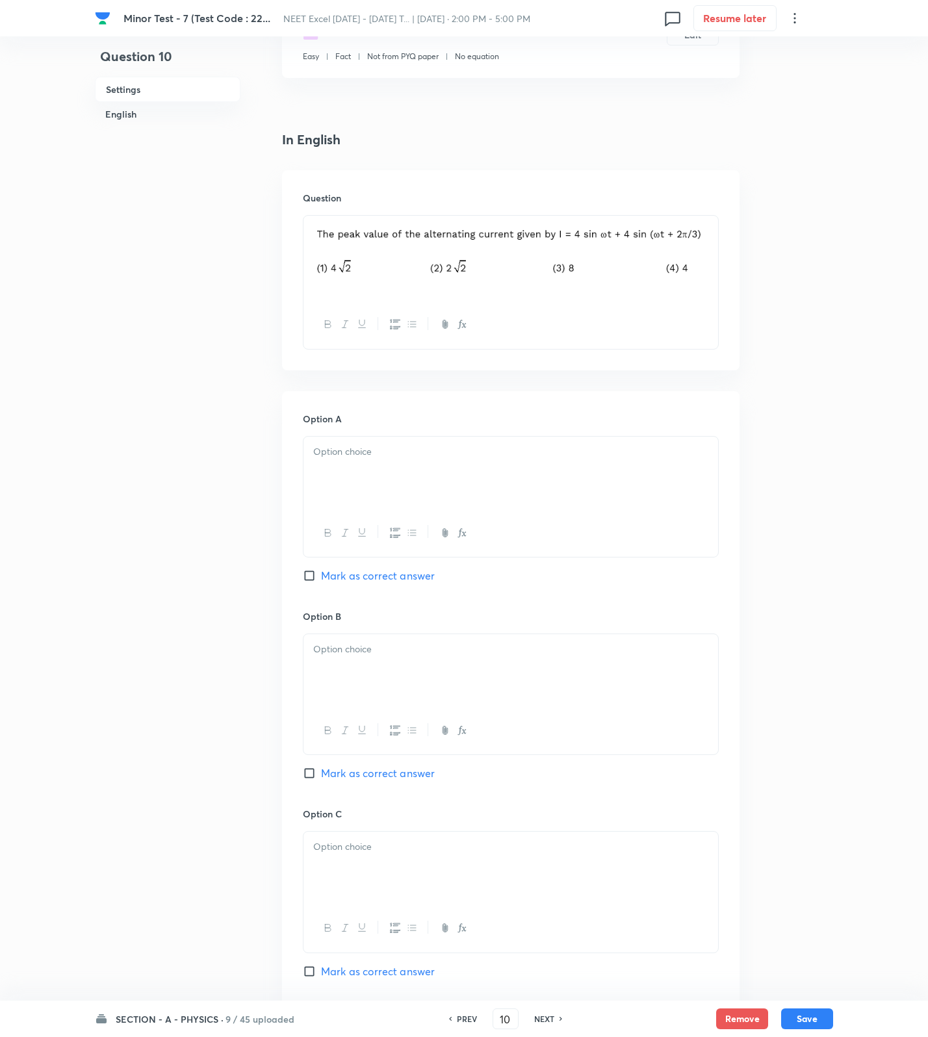
drag, startPoint x: 368, startPoint y: 513, endPoint x: 365, endPoint y: 546, distance: 34.0
click at [368, 513] on div at bounding box center [510, 532] width 415 height 47
click at [376, 513] on div at bounding box center [510, 532] width 415 height 47
click at [381, 420] on h6 "Option A" at bounding box center [511, 419] width 416 height 14
drag, startPoint x: 361, startPoint y: 408, endPoint x: 366, endPoint y: 441, distance: 33.0
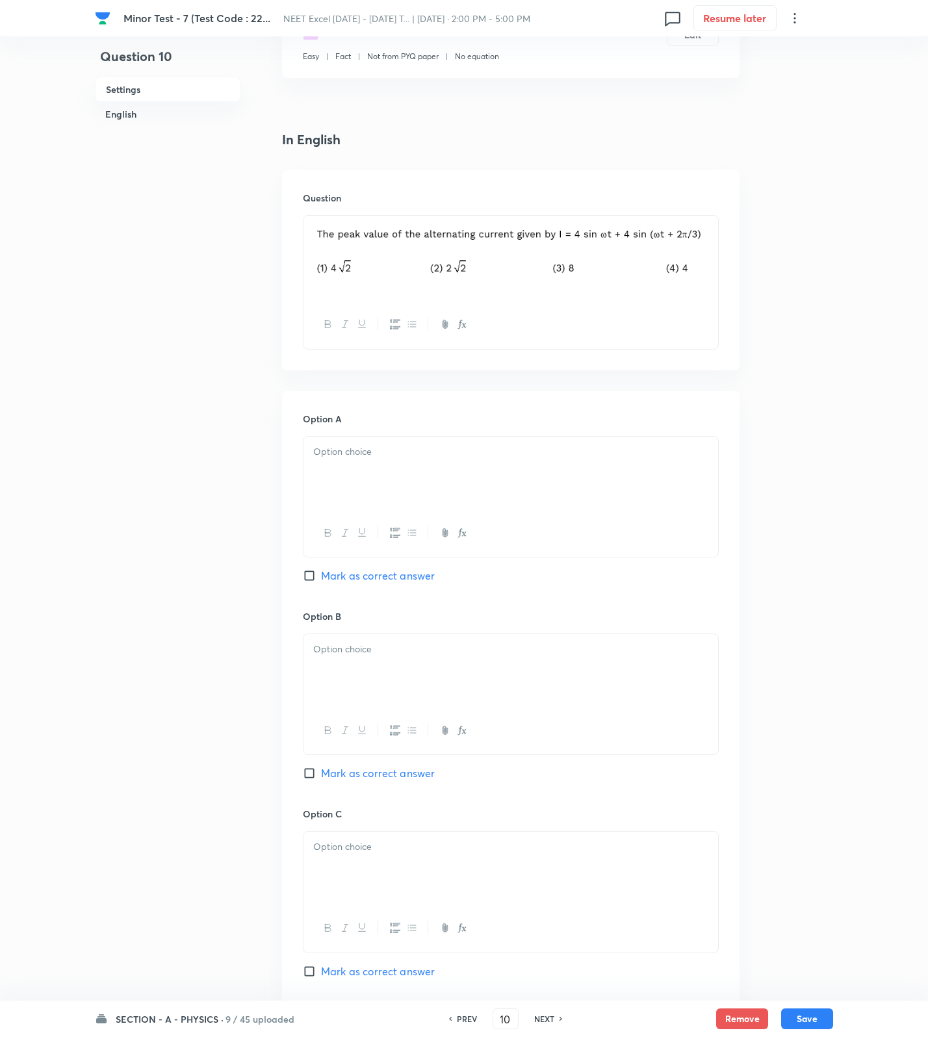
click at [361, 409] on div "Option A [PERSON_NAME] as correct answer Option B Mark as correct answer Option…" at bounding box center [510, 794] width 457 height 807
click at [366, 441] on div at bounding box center [510, 473] width 415 height 73
click at [369, 678] on div at bounding box center [510, 670] width 415 height 73
click at [405, 890] on div at bounding box center [510, 868] width 415 height 73
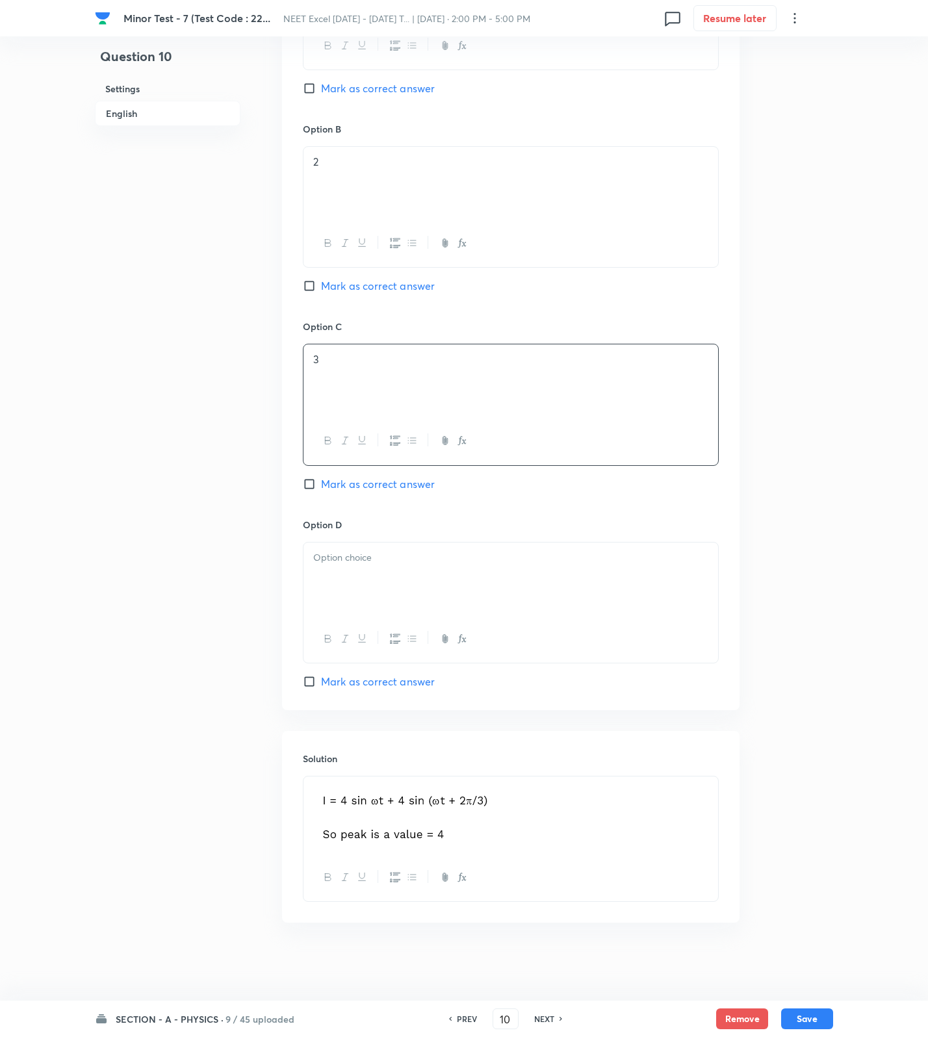
click at [381, 571] on div at bounding box center [510, 579] width 415 height 73
drag, startPoint x: 398, startPoint y: 687, endPoint x: 619, endPoint y: 788, distance: 242.8
click at [400, 689] on span "Mark as correct answer" at bounding box center [378, 682] width 114 height 16
click at [391, 687] on span "Mark as correct answer" at bounding box center [378, 682] width 114 height 16
click at [321, 687] on input "Mark as correct answer" at bounding box center [312, 681] width 18 height 13
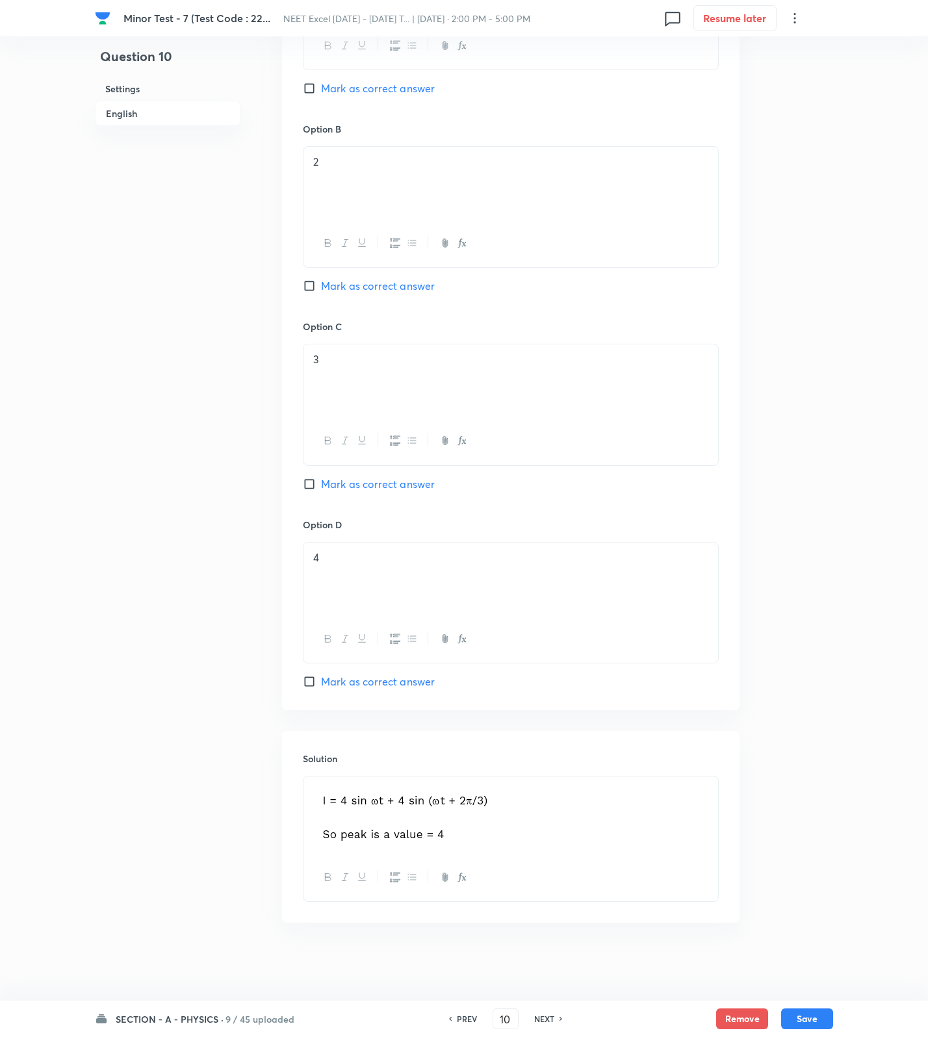
checkbox input "true"
click at [819, 1025] on button "Save" at bounding box center [807, 1017] width 52 height 21
type input "11"
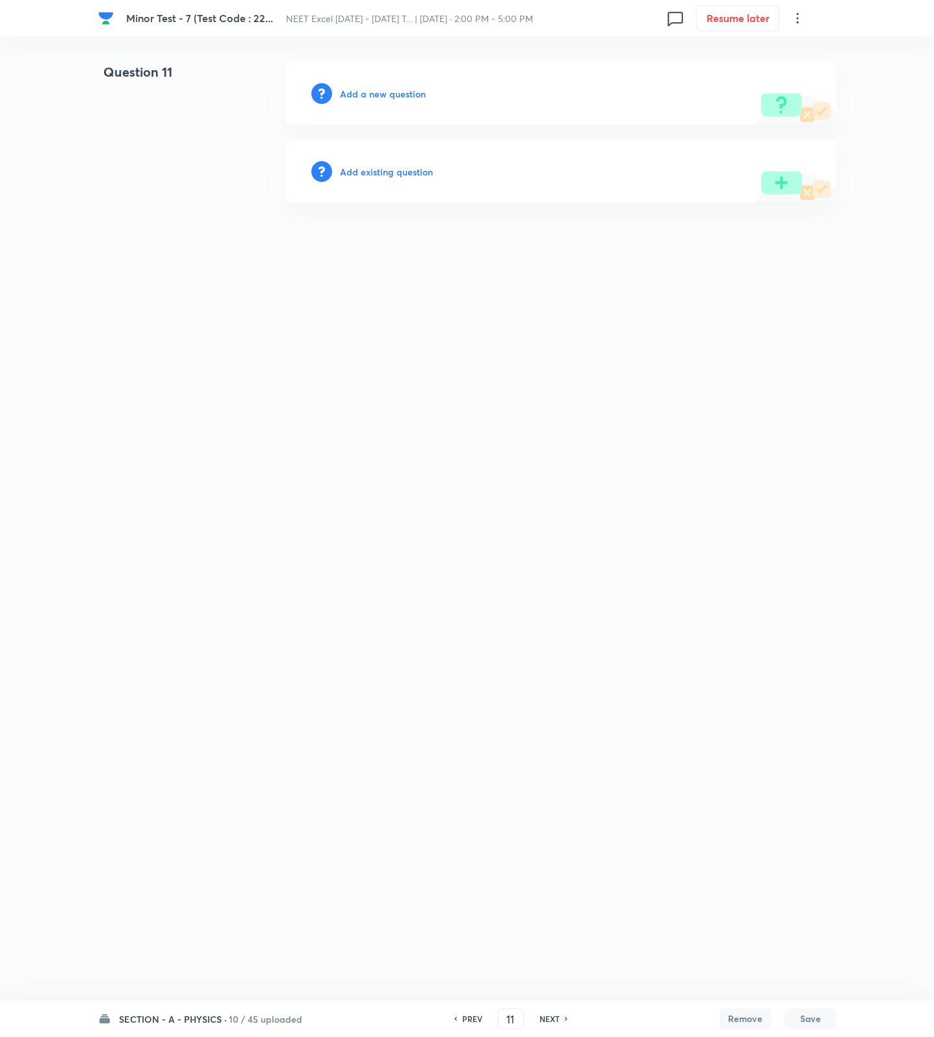
click at [396, 88] on h6 "Add a new question" at bounding box center [383, 94] width 86 height 14
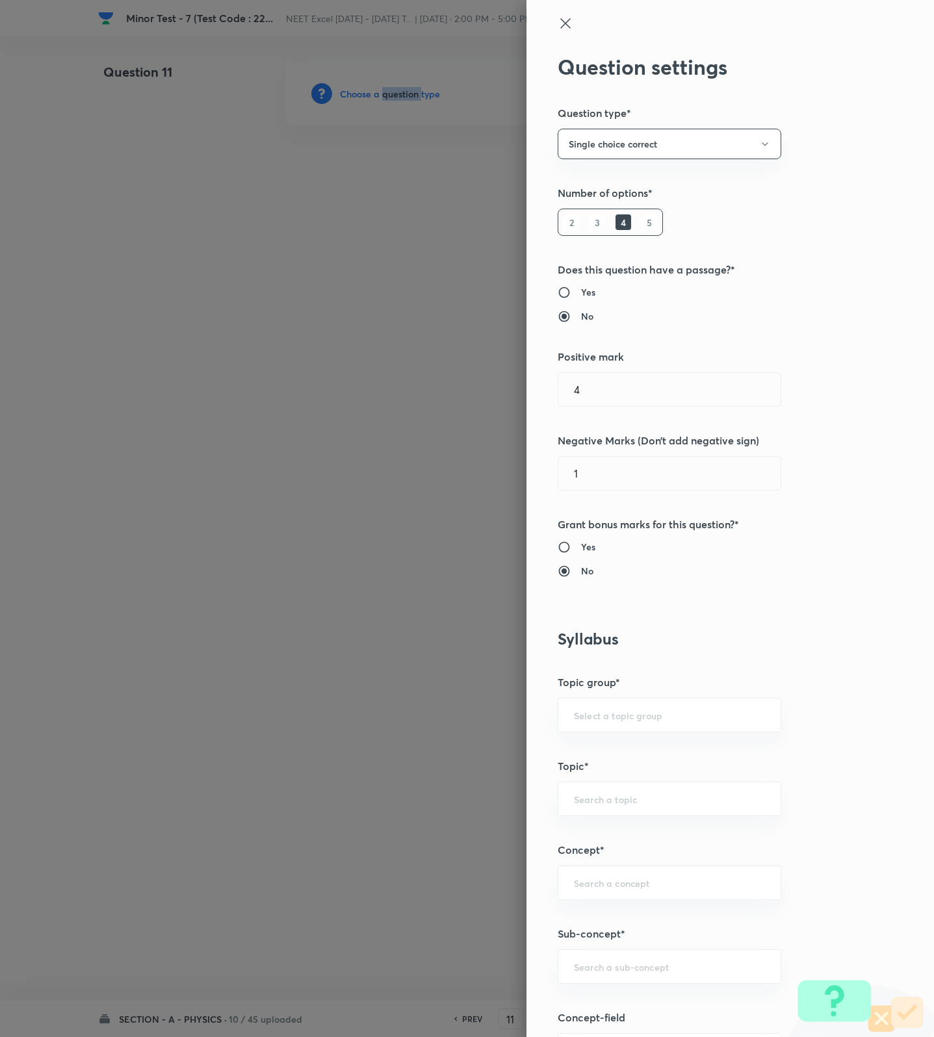
scroll to position [487, 0]
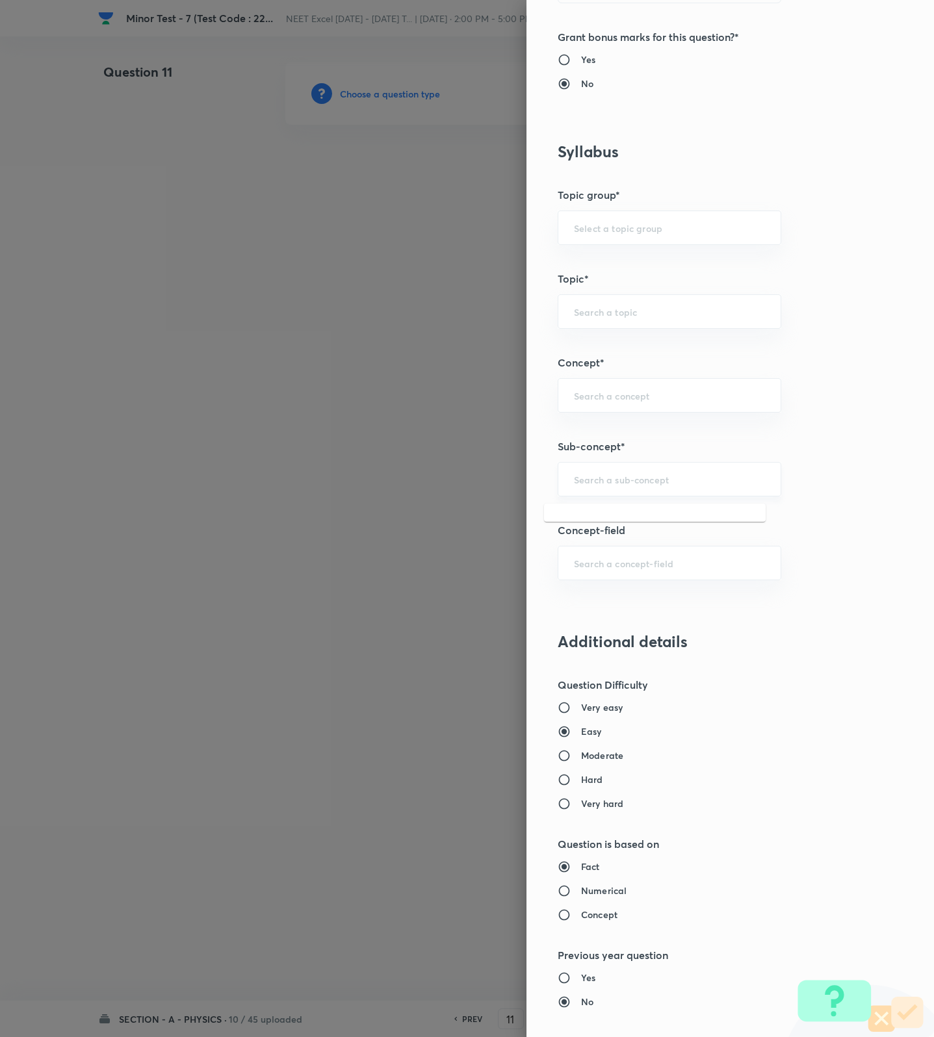
click at [606, 482] on input "text" at bounding box center [669, 479] width 191 height 12
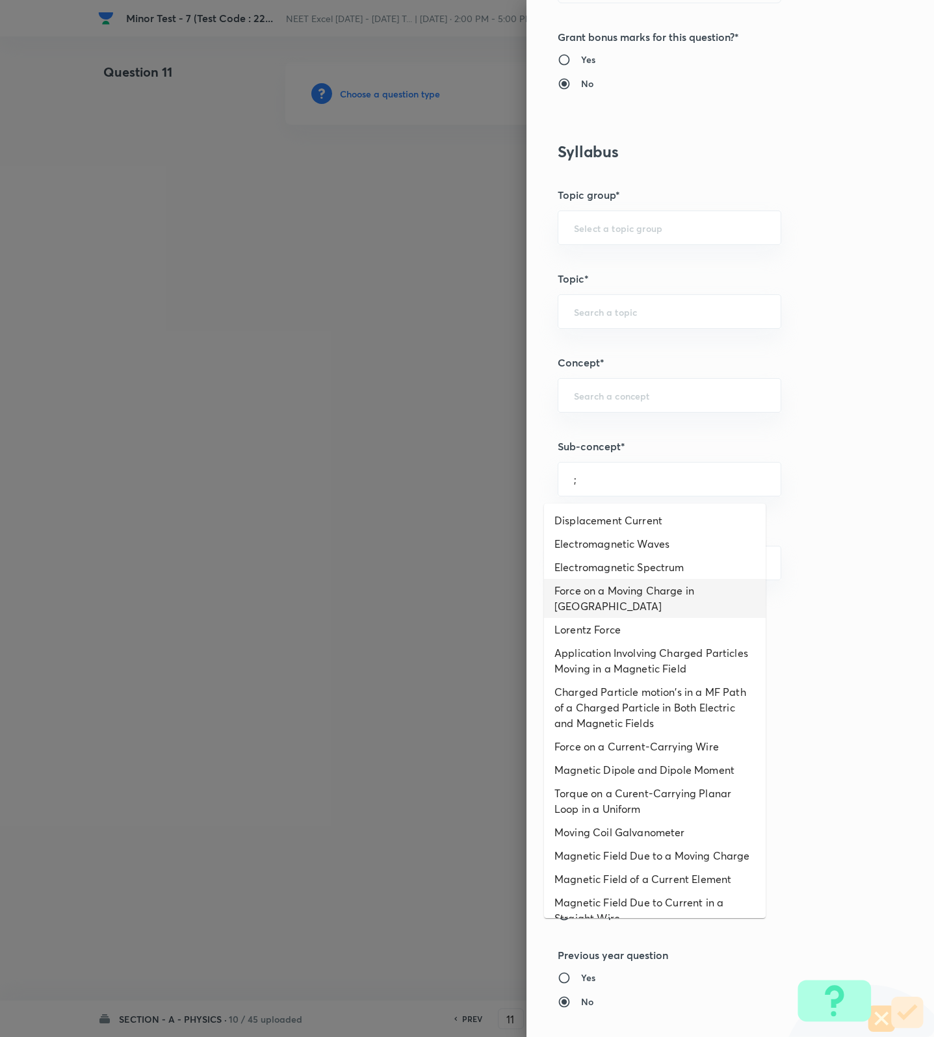
click at [623, 620] on li "Lorentz Force" at bounding box center [655, 629] width 222 height 23
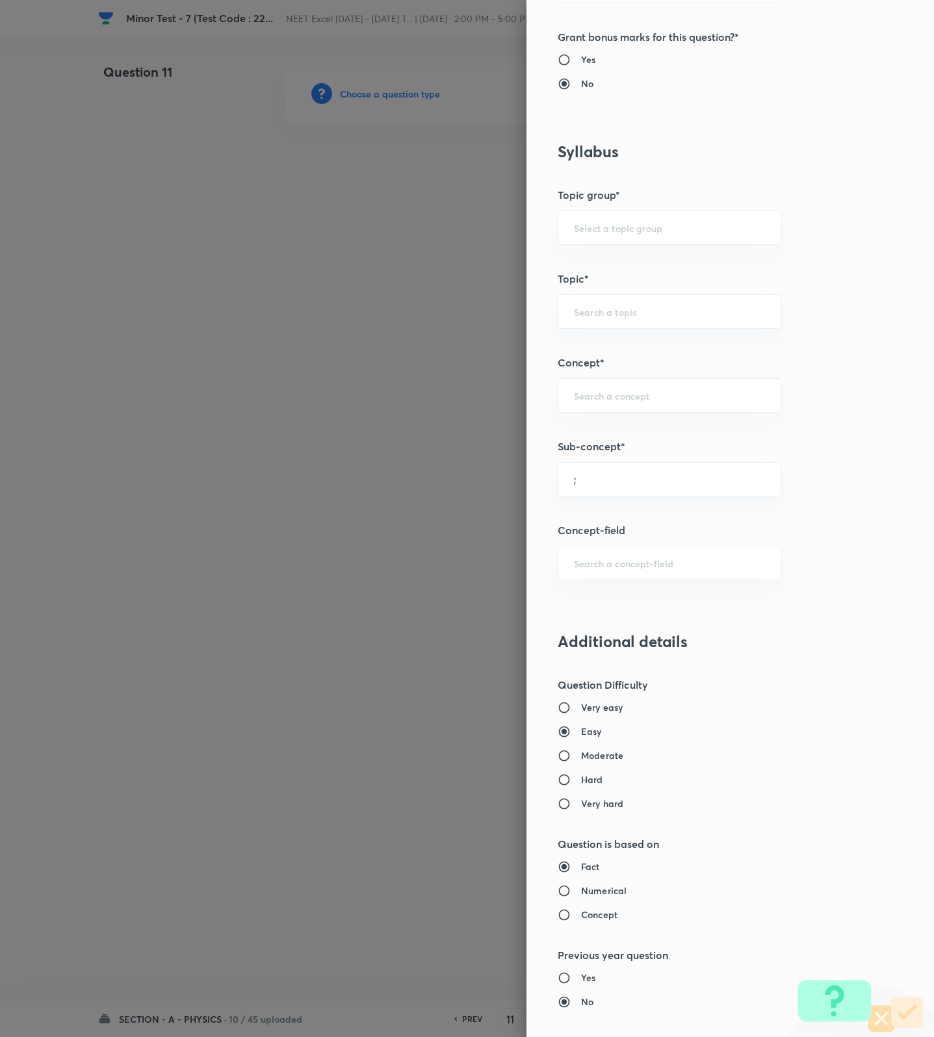
type input "Lorentz Force"
type input "Physics"
type input "Electricity & Magnetism"
type input "Magnetic Field & Magnetic Forces"
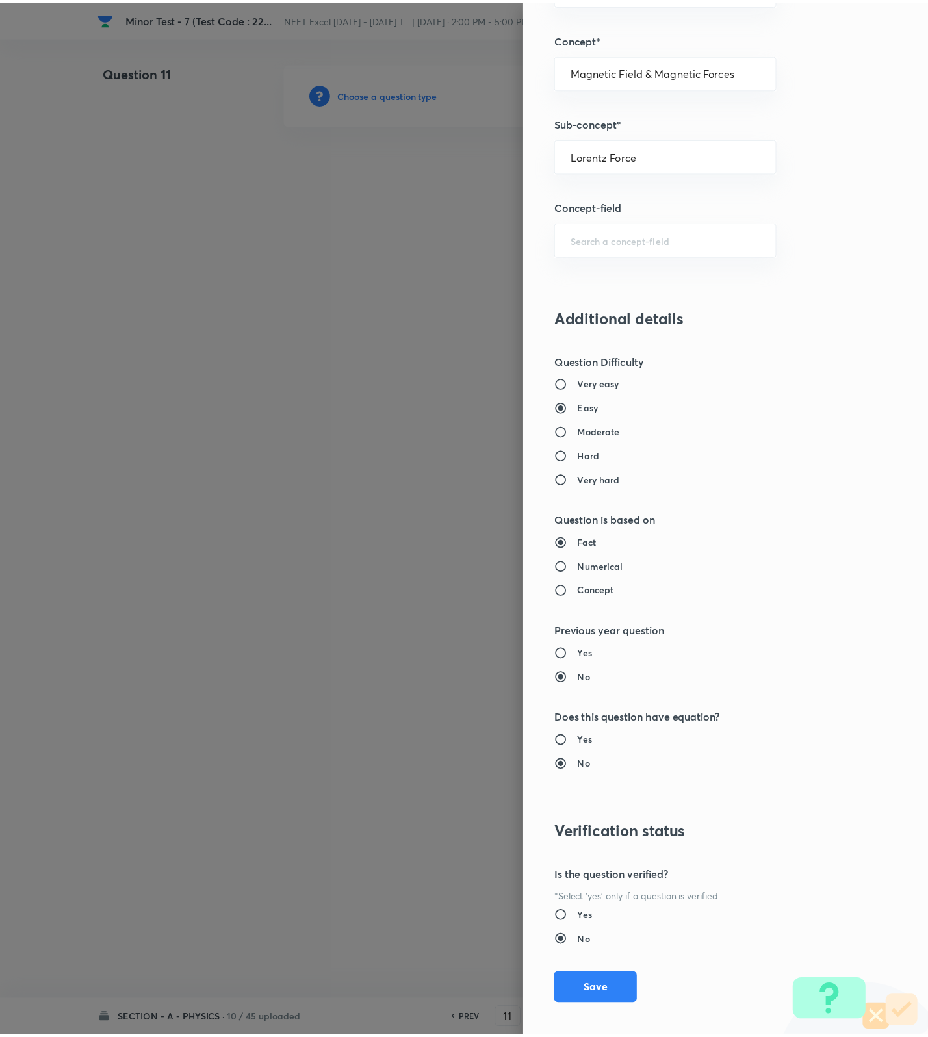
scroll to position [825, 0]
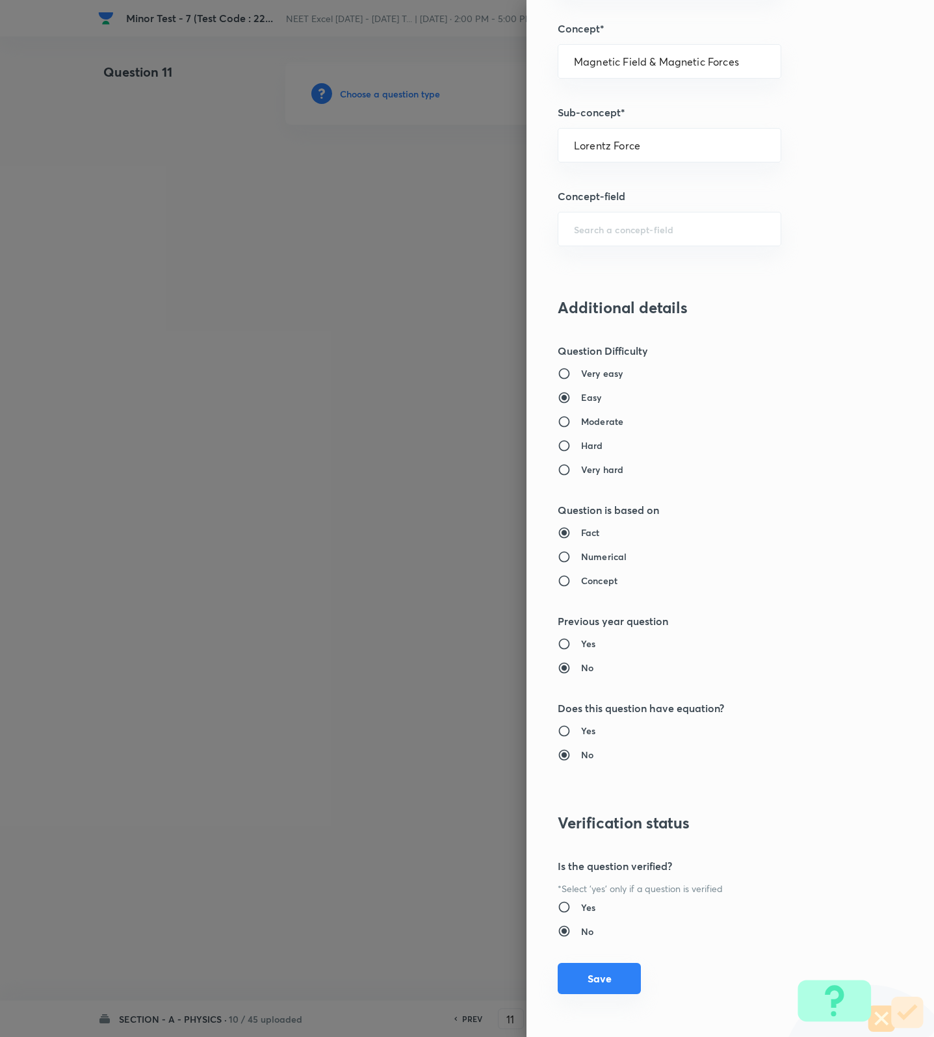
click at [584, 975] on button "Save" at bounding box center [599, 978] width 83 height 31
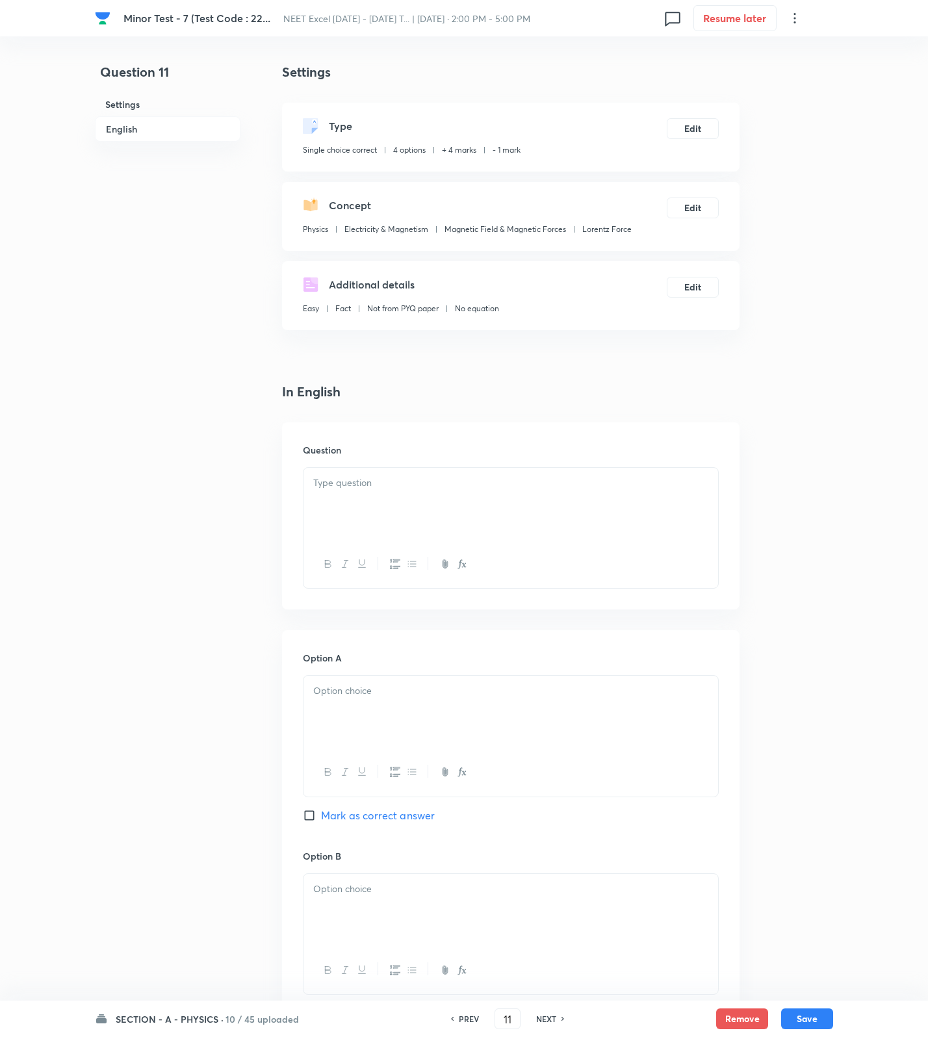
click at [598, 507] on div at bounding box center [510, 504] width 415 height 73
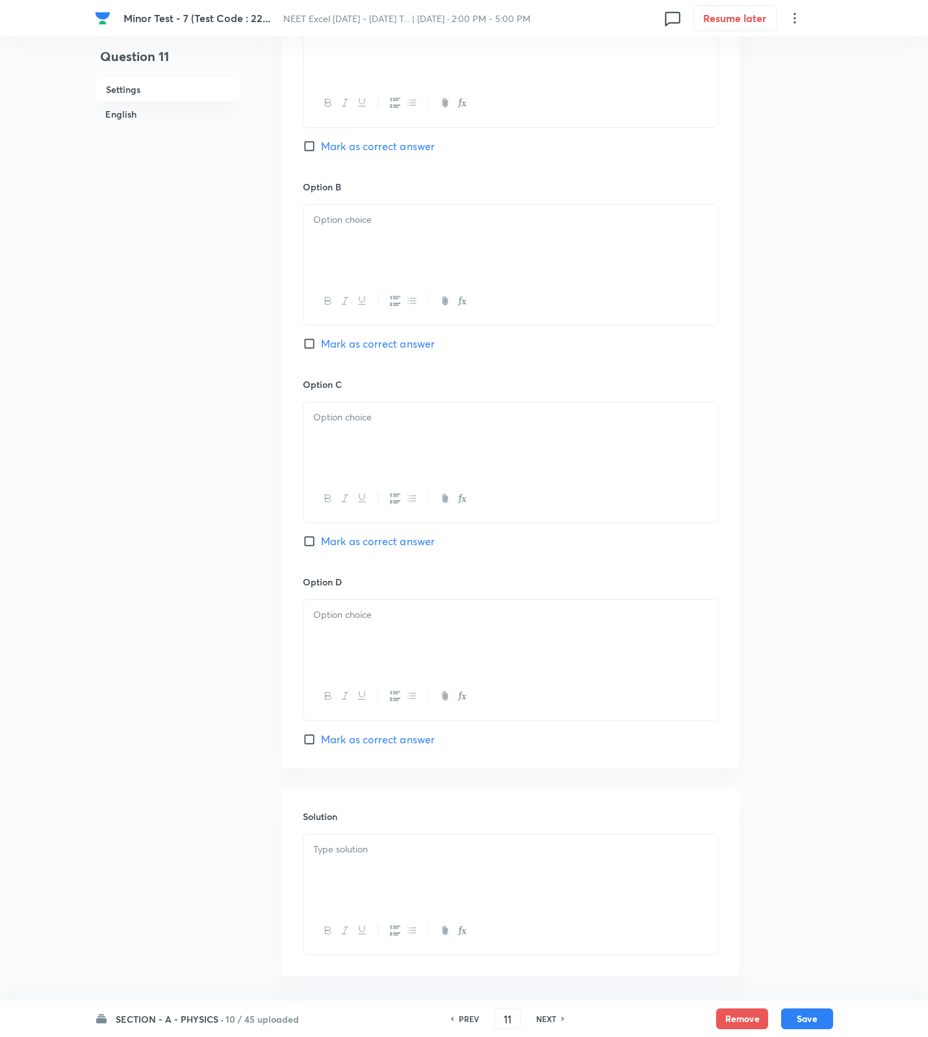
scroll to position [743, 0]
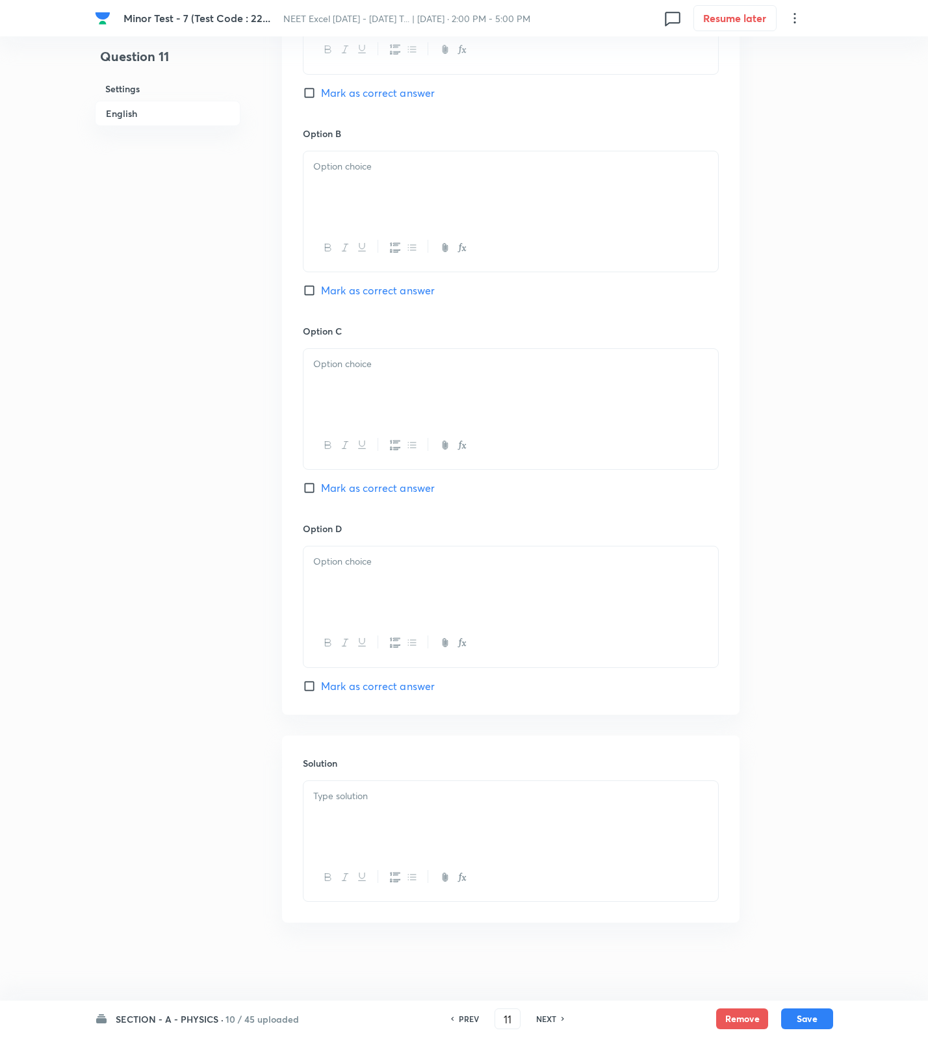
click at [558, 856] on div at bounding box center [510, 877] width 415 height 47
drag, startPoint x: 550, startPoint y: 835, endPoint x: 540, endPoint y: 834, distance: 10.4
click at [550, 834] on div at bounding box center [510, 817] width 415 height 73
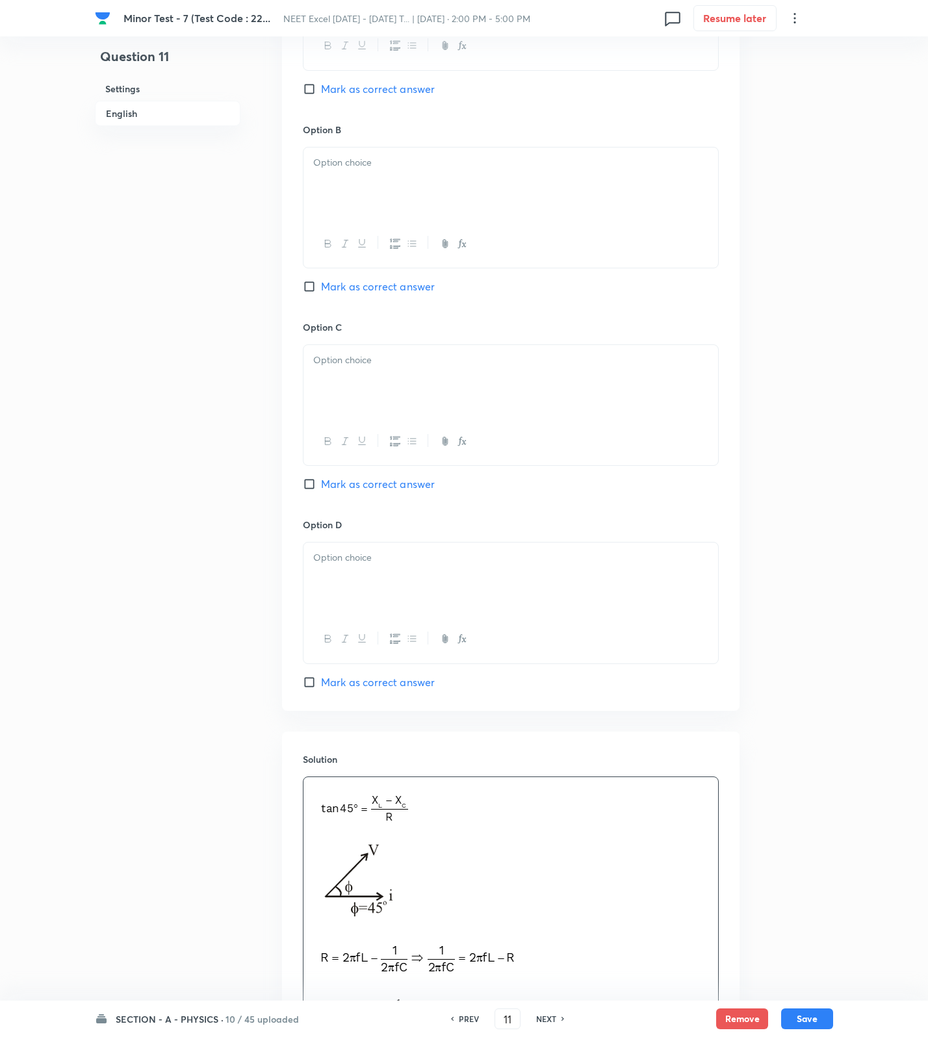
scroll to position [256, 0]
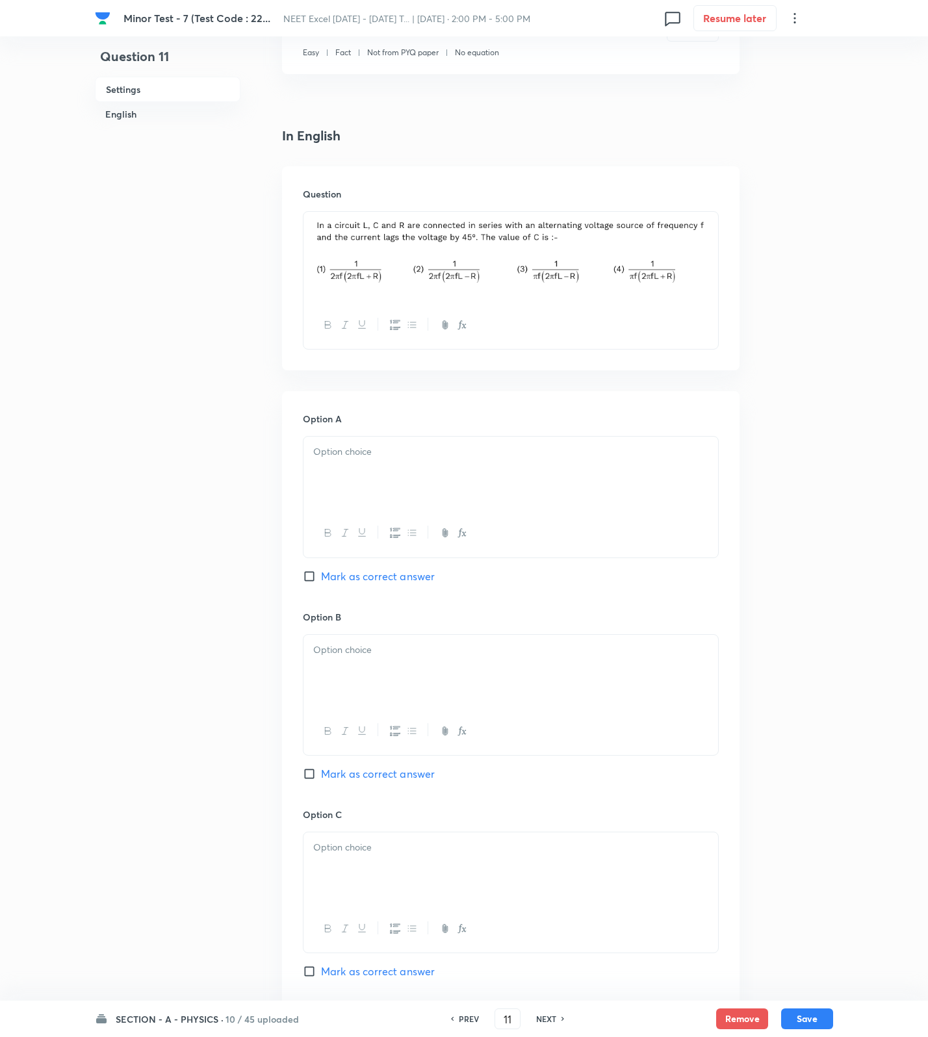
drag, startPoint x: 339, startPoint y: 476, endPoint x: 336, endPoint y: 579, distance: 103.4
click at [339, 480] on div at bounding box center [510, 473] width 415 height 73
click at [359, 667] on div at bounding box center [510, 671] width 415 height 73
drag, startPoint x: 391, startPoint y: 766, endPoint x: 359, endPoint y: 838, distance: 78.6
click at [391, 775] on div "Option B 2 Mark as correct answer" at bounding box center [511, 709] width 416 height 198
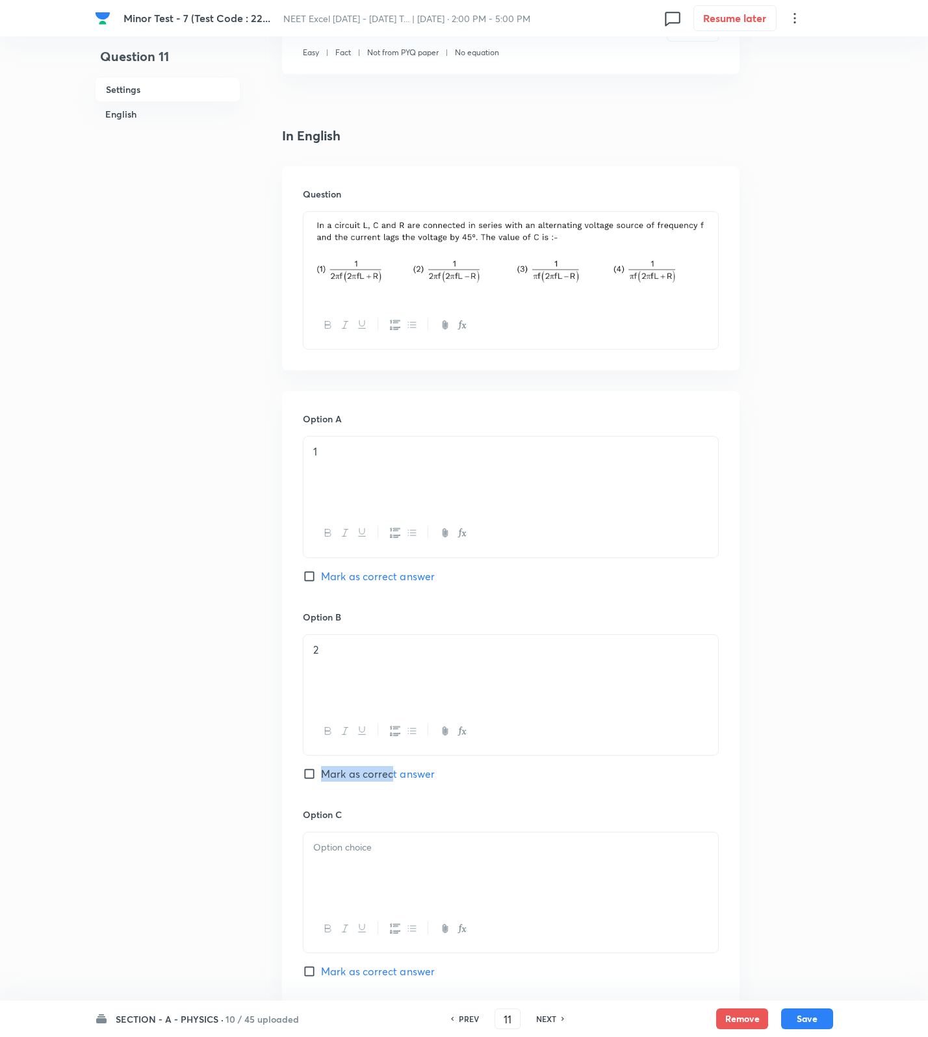
drag, startPoint x: 389, startPoint y: 771, endPoint x: 376, endPoint y: 832, distance: 63.0
click at [389, 774] on span "Mark as correct answer" at bounding box center [378, 774] width 114 height 16
click at [321, 774] on input "Mark as correct answer" at bounding box center [312, 773] width 18 height 13
checkbox input "true"
click at [363, 852] on p at bounding box center [510, 847] width 395 height 15
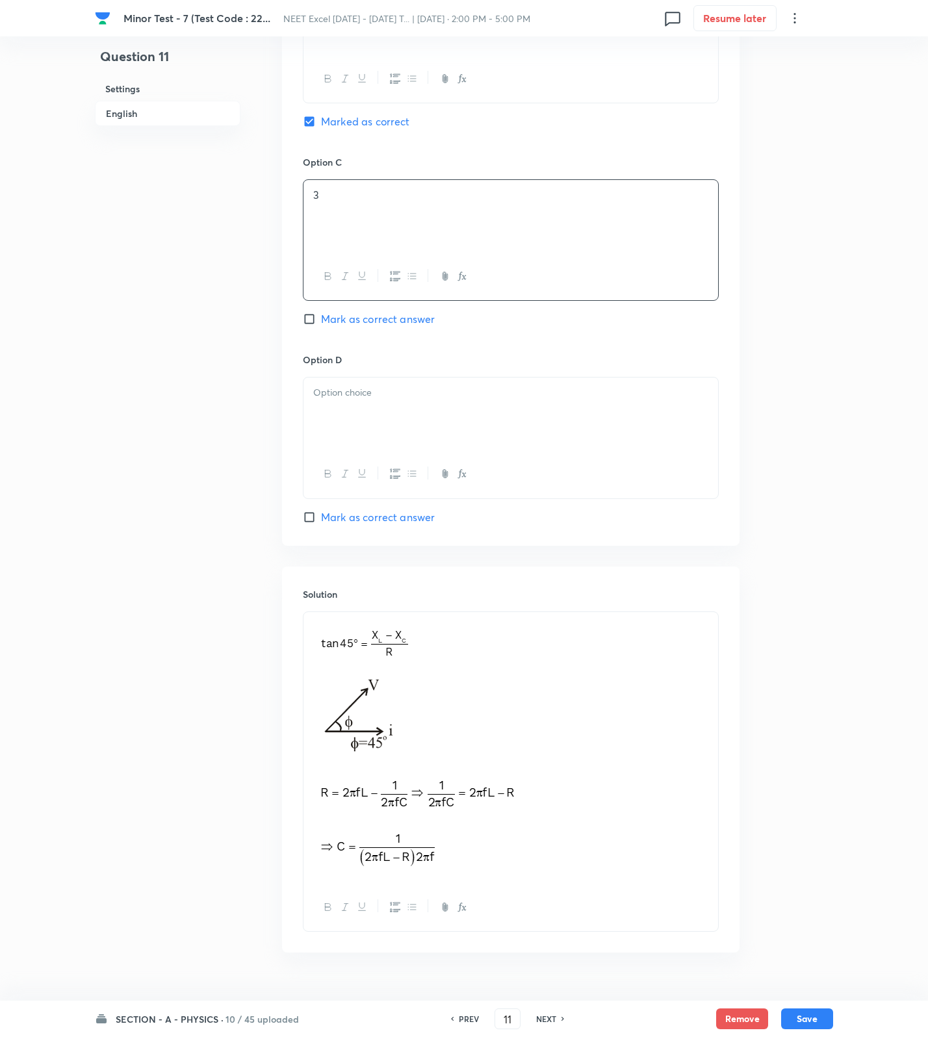
scroll to position [942, 0]
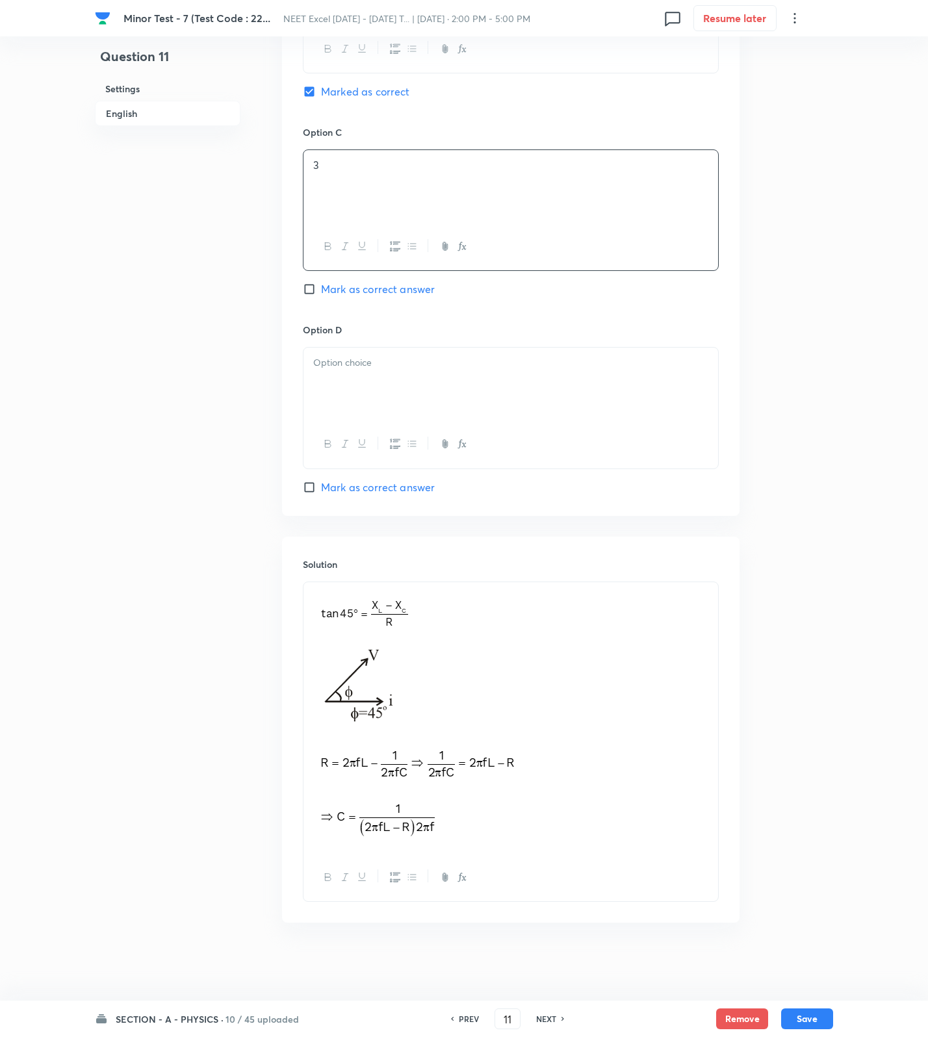
click at [322, 387] on div at bounding box center [510, 384] width 415 height 73
click at [804, 1010] on button "Save" at bounding box center [807, 1017] width 52 height 21
type input "12"
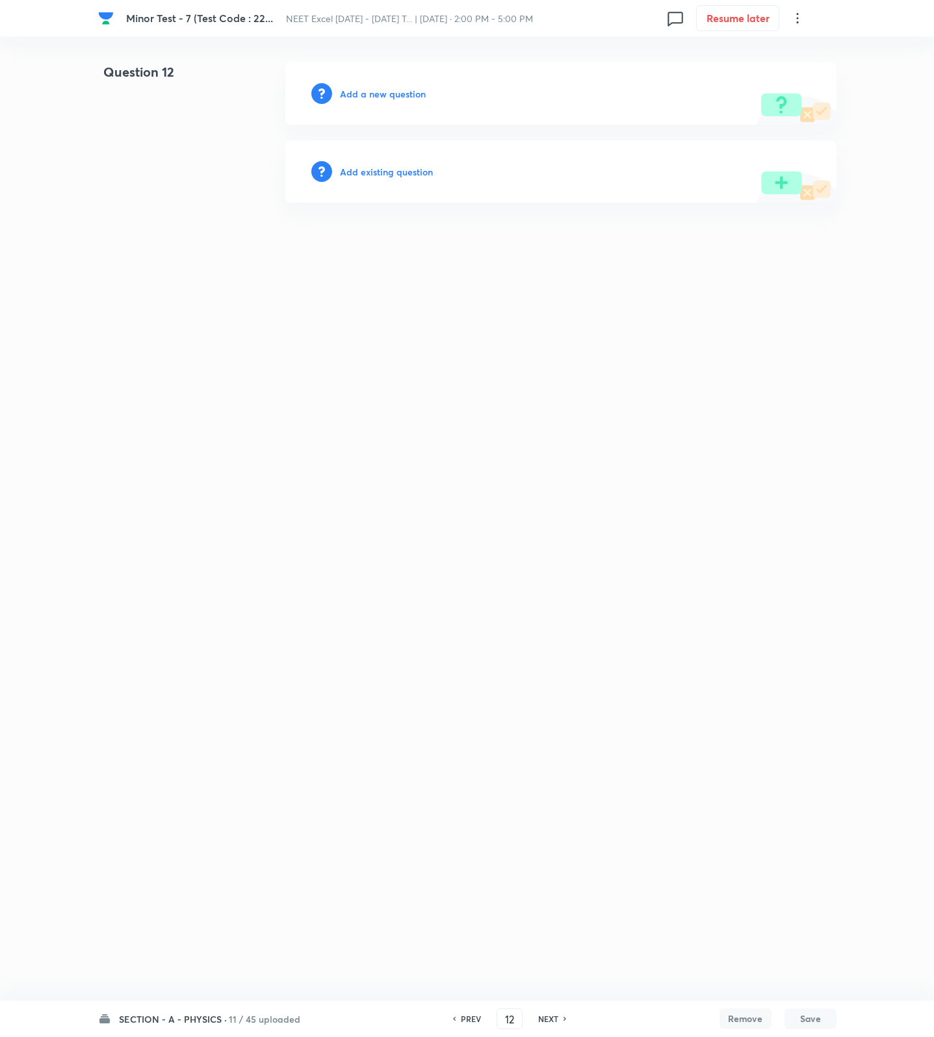
click at [427, 94] on div "Add a new question" at bounding box center [560, 93] width 551 height 62
click at [418, 96] on h6 "Add a new question" at bounding box center [383, 94] width 86 height 14
click at [418, 96] on h6 "Choose a question type" at bounding box center [390, 94] width 100 height 14
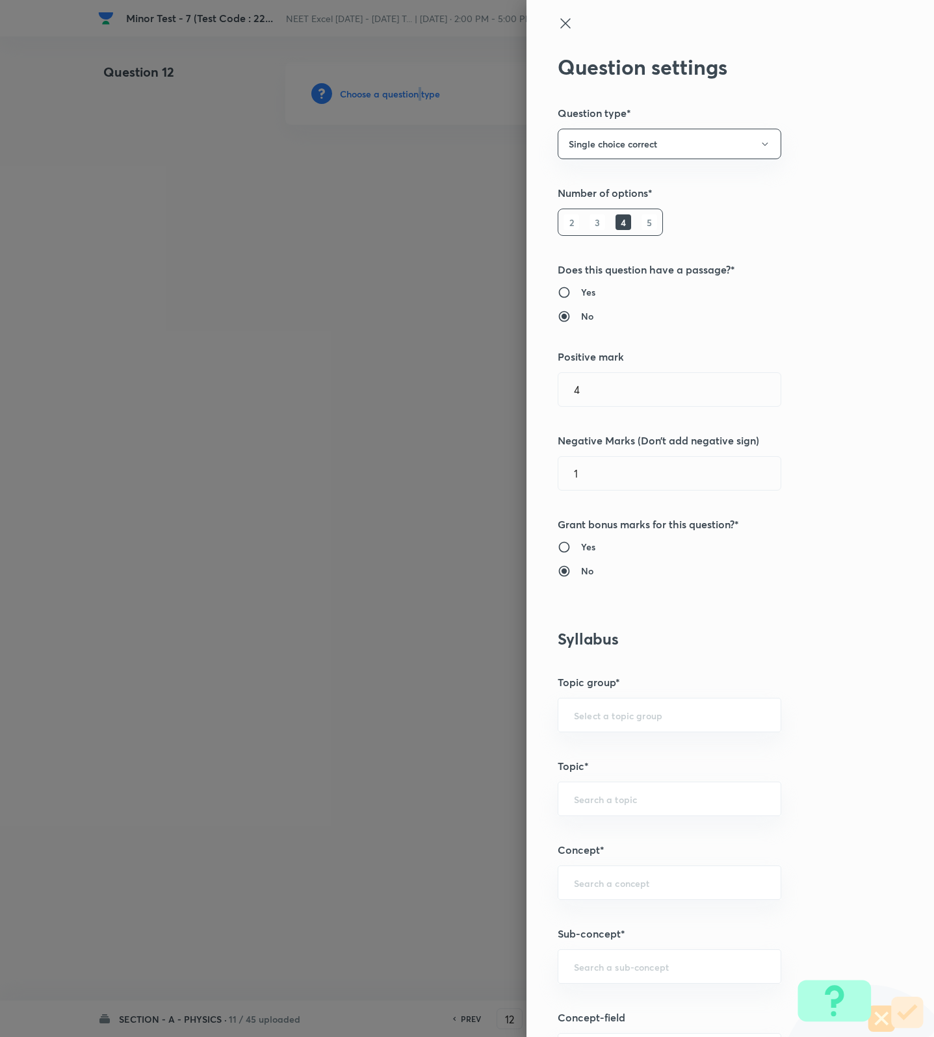
scroll to position [487, 0]
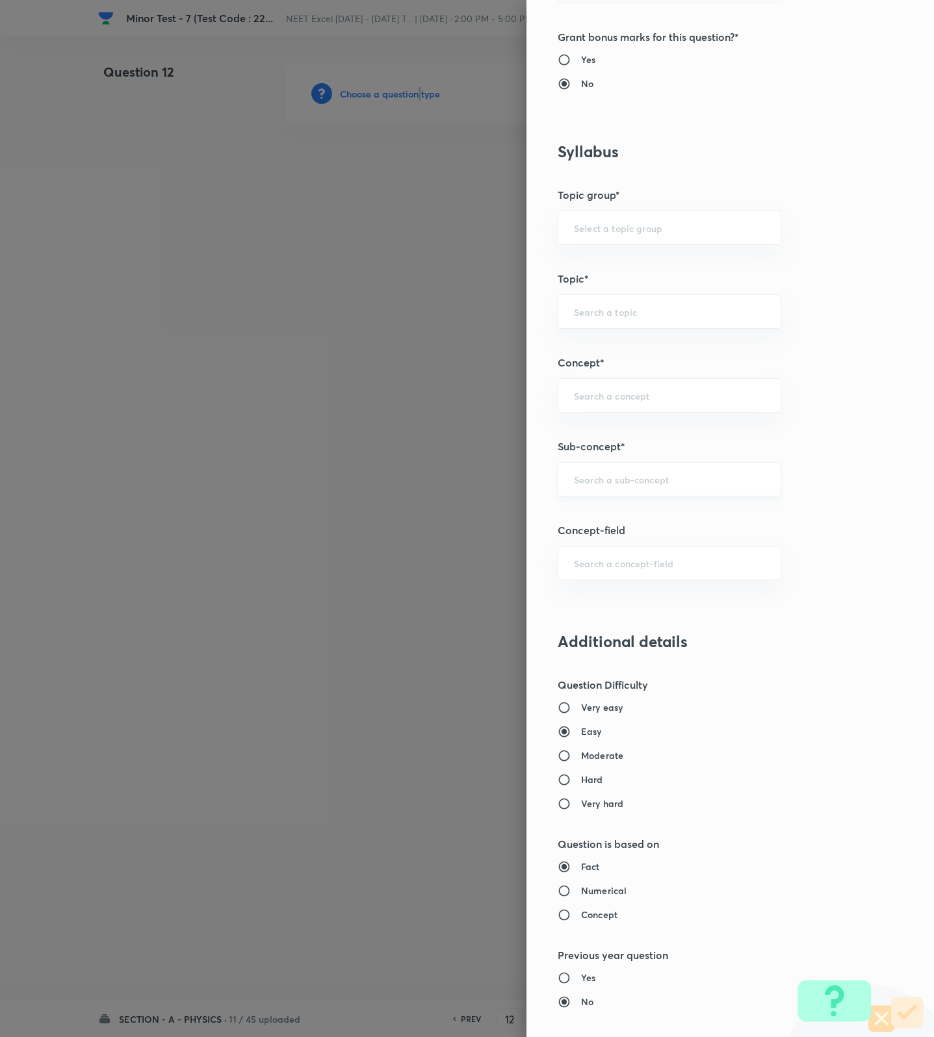
click at [597, 496] on div "​" at bounding box center [670, 479] width 224 height 34
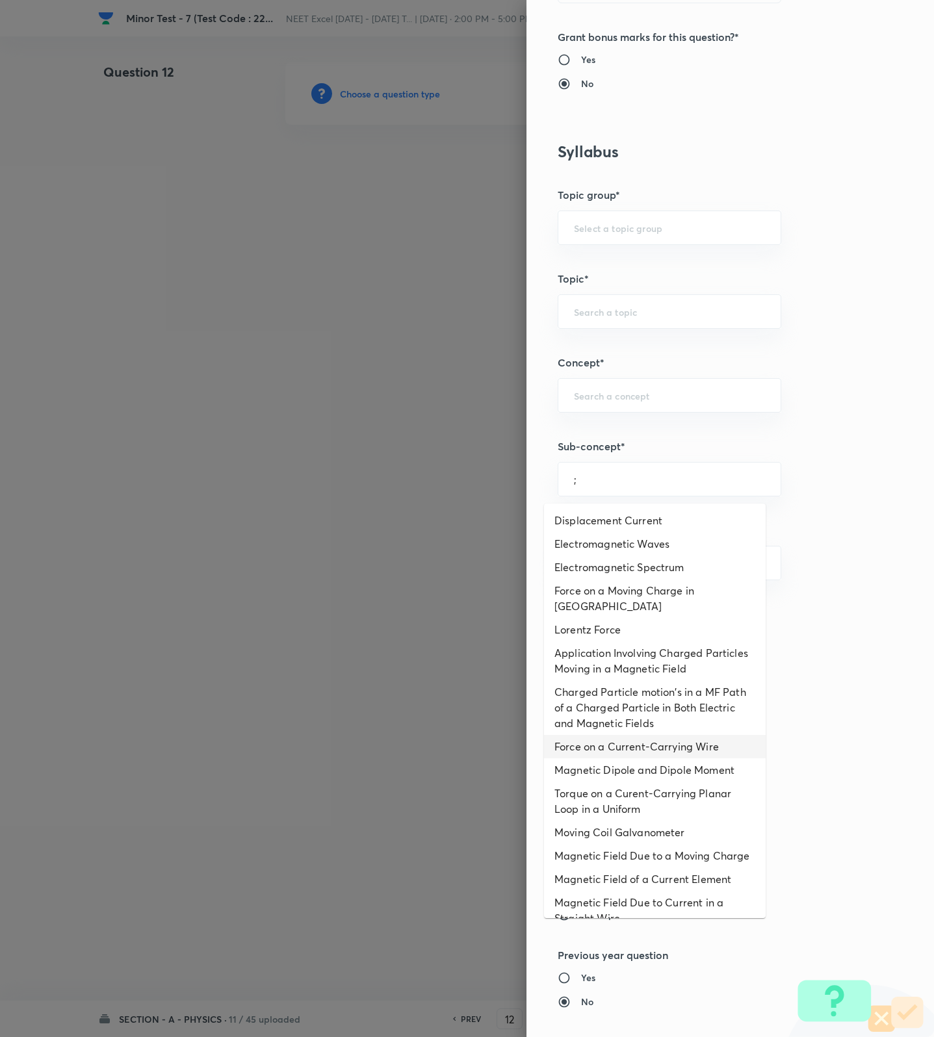
click at [636, 735] on li "Force on a Current-Carrying Wire" at bounding box center [655, 746] width 222 height 23
type input "Force on a Current-Carrying Wire"
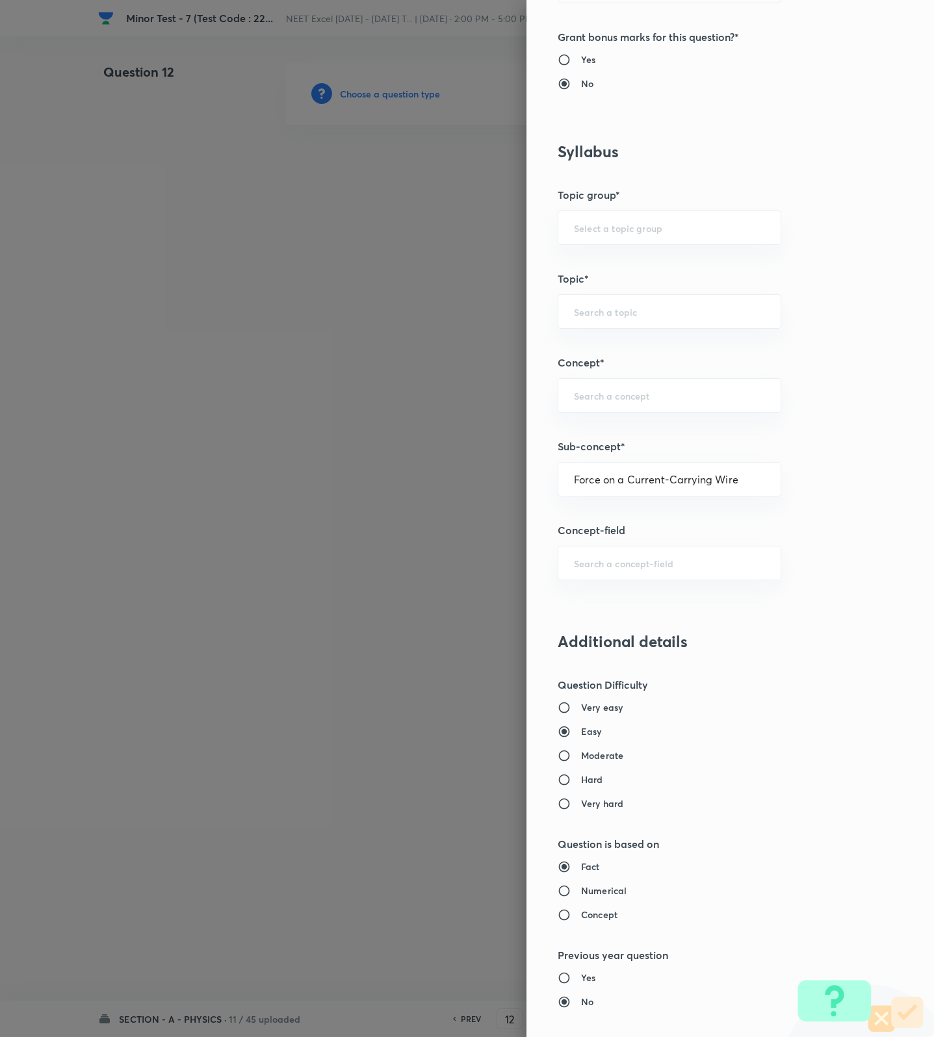
type input "Physics"
type input "Electricity & Magnetism"
type input "Magnetic Field & Magnetic Forces"
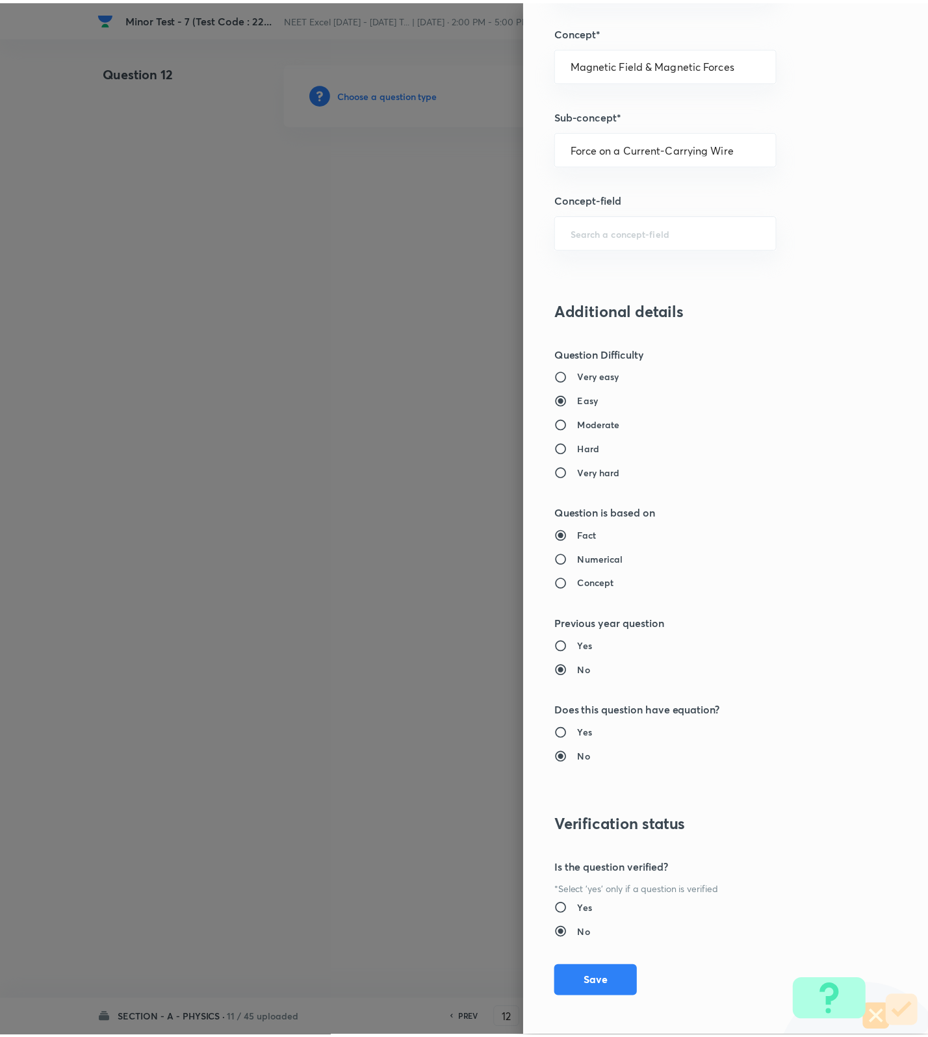
scroll to position [825, 0]
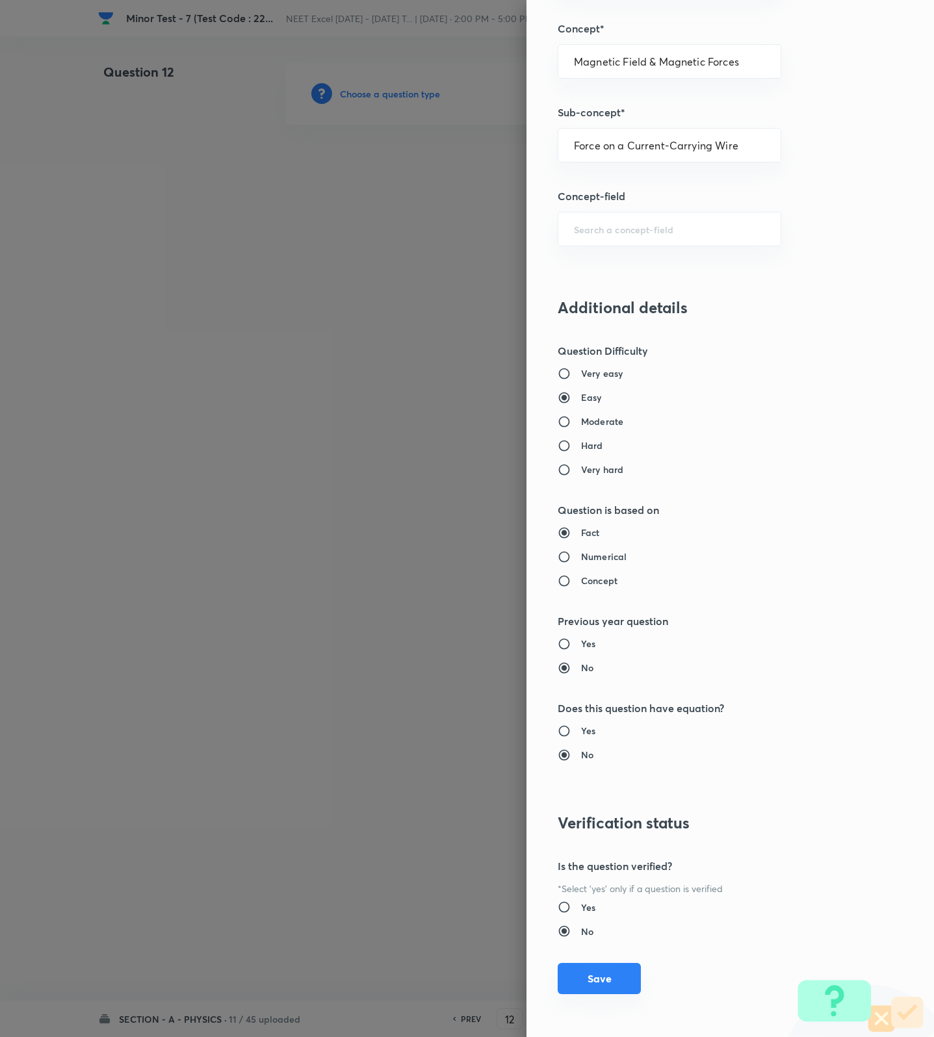
click at [587, 993] on button "Save" at bounding box center [599, 978] width 83 height 31
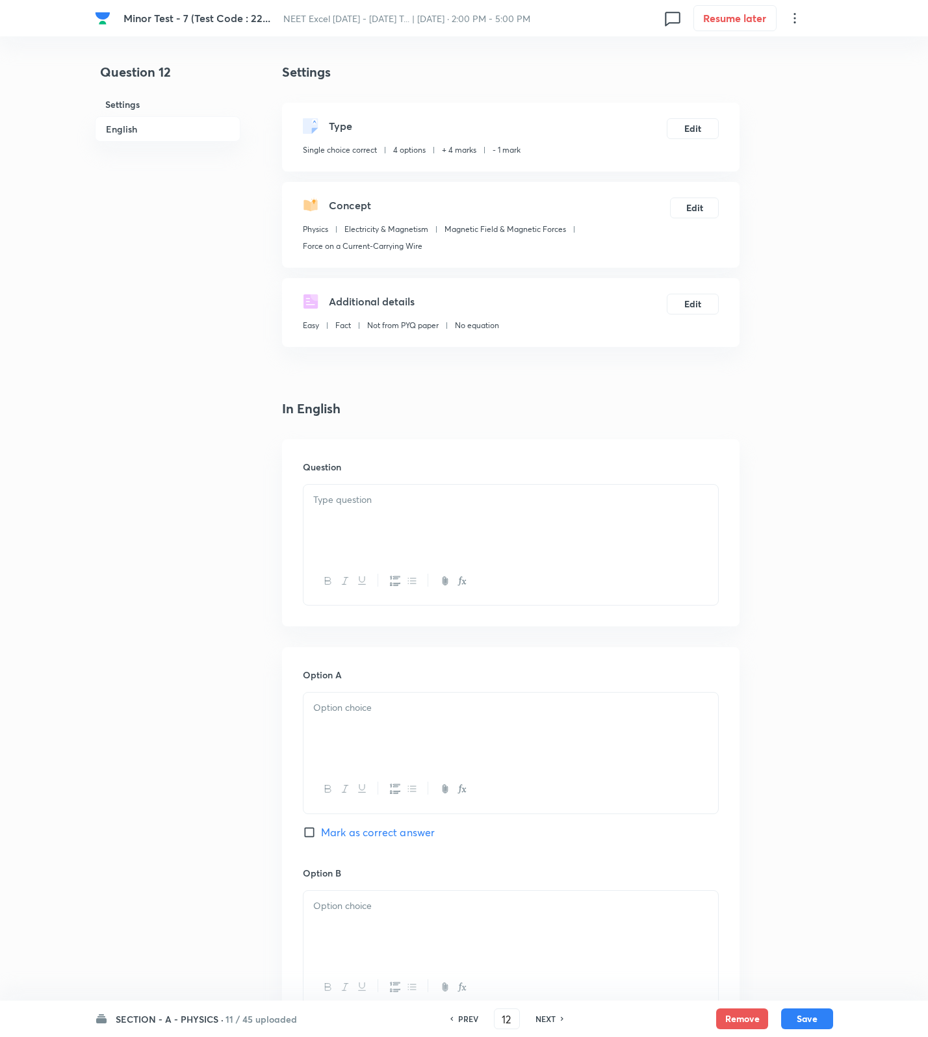
click at [392, 525] on div at bounding box center [510, 521] width 415 height 73
click at [604, 531] on div at bounding box center [510, 521] width 415 height 73
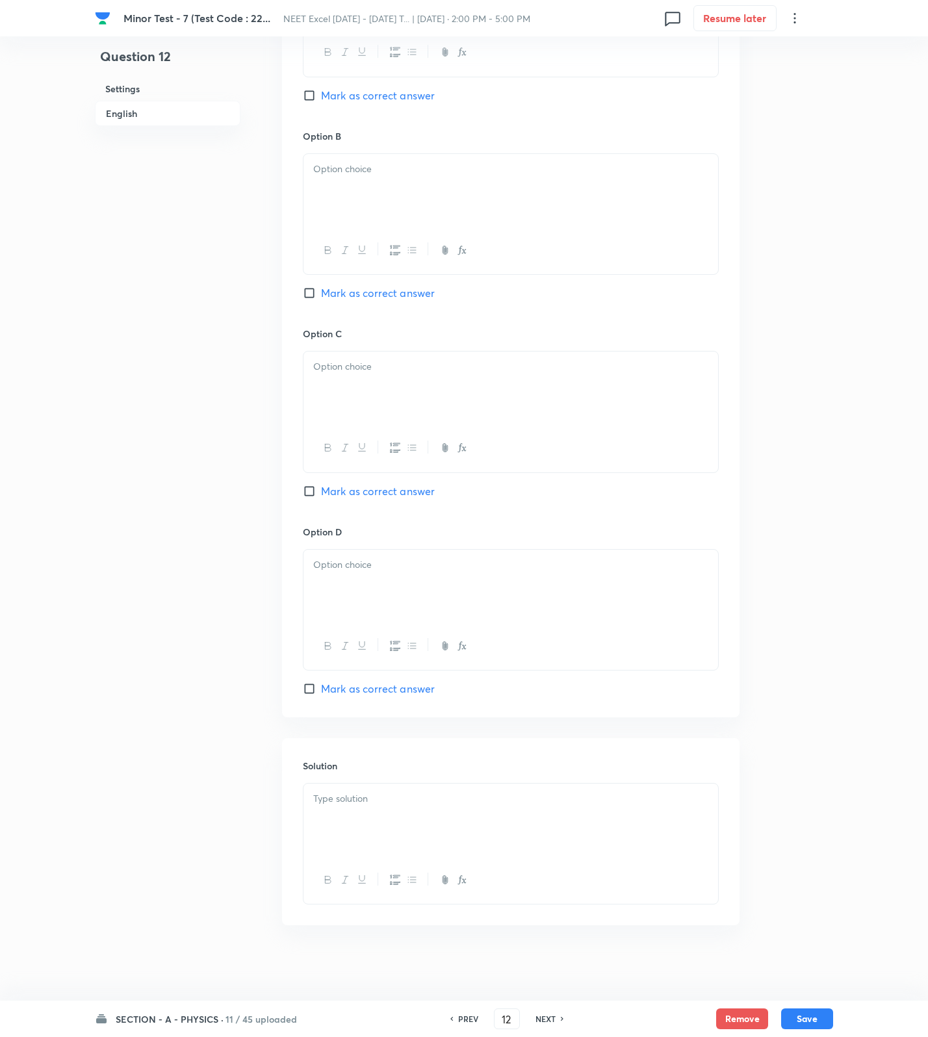
scroll to position [743, 0]
click at [469, 834] on div at bounding box center [510, 817] width 415 height 73
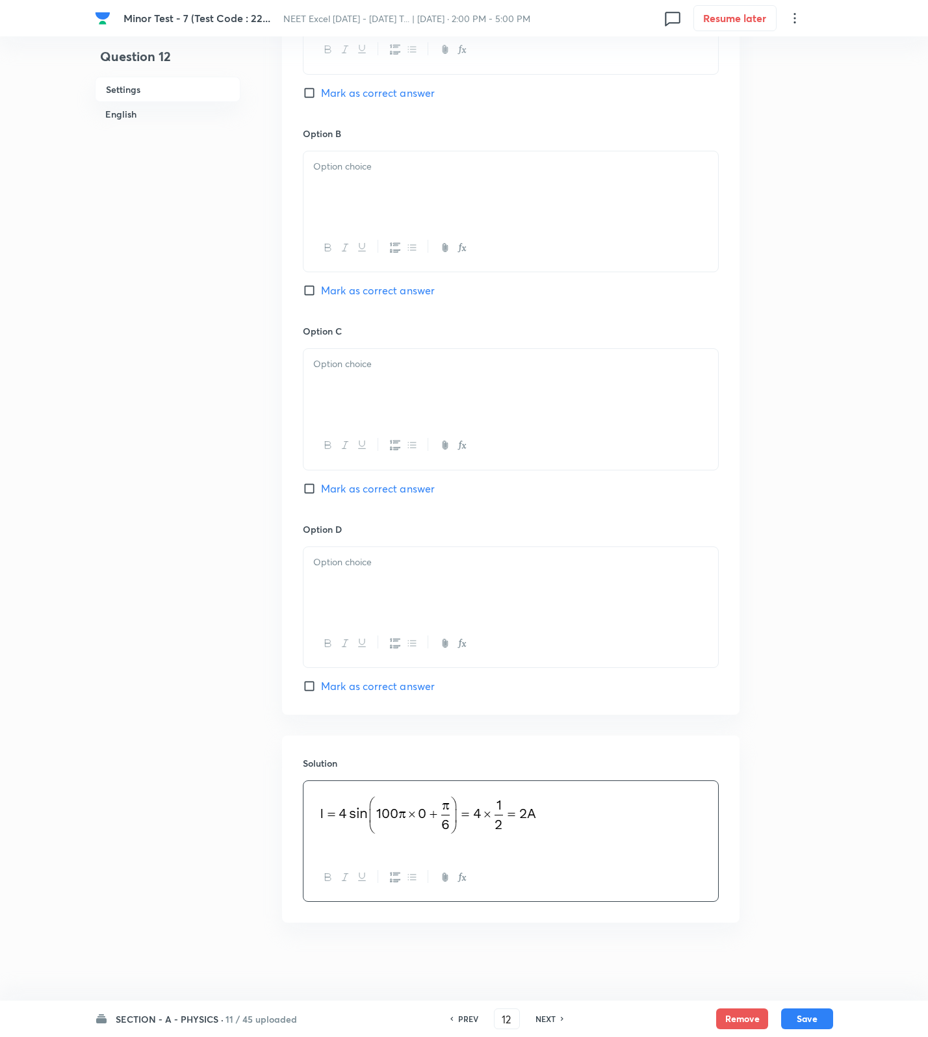
scroll to position [255, 0]
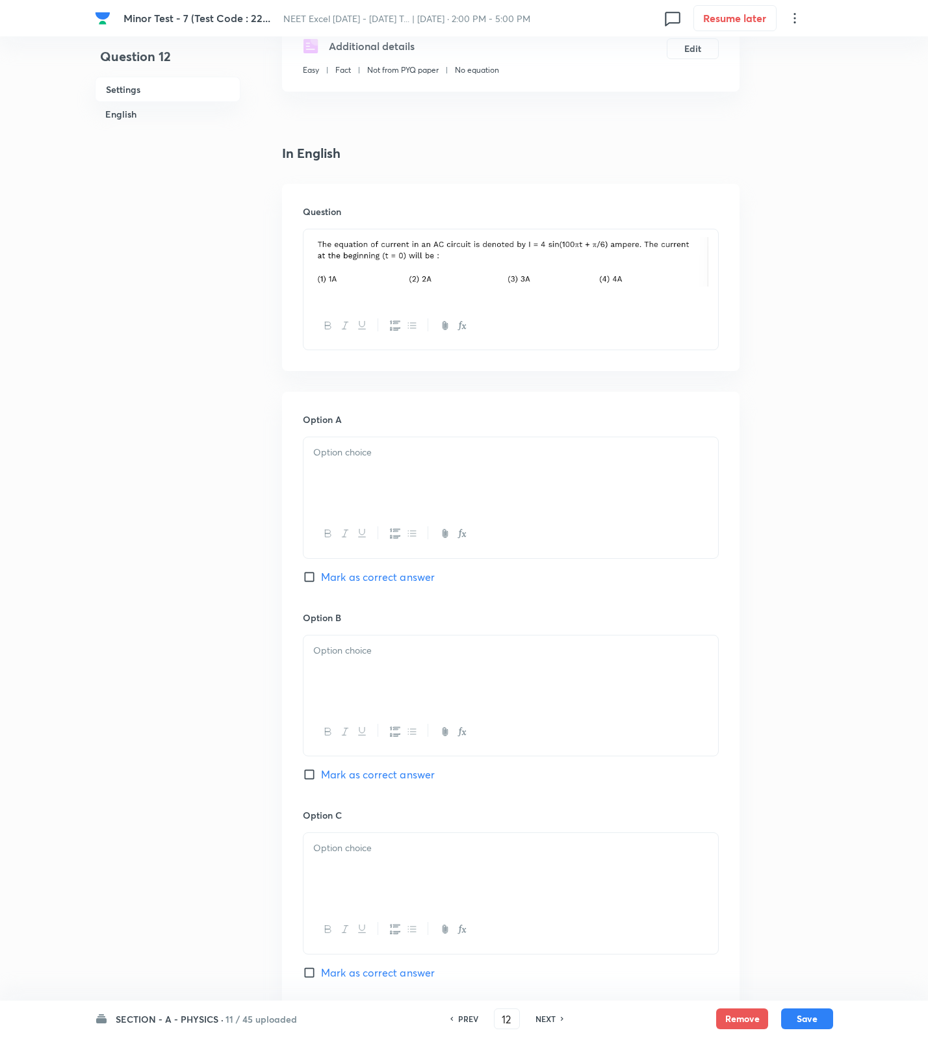
click at [350, 469] on div at bounding box center [510, 473] width 415 height 73
click at [384, 702] on div at bounding box center [510, 672] width 415 height 73
click at [384, 780] on span "Mark as correct answer" at bounding box center [378, 775] width 114 height 16
click at [321, 780] on input "Mark as correct answer" at bounding box center [312, 774] width 18 height 13
checkbox input "true"
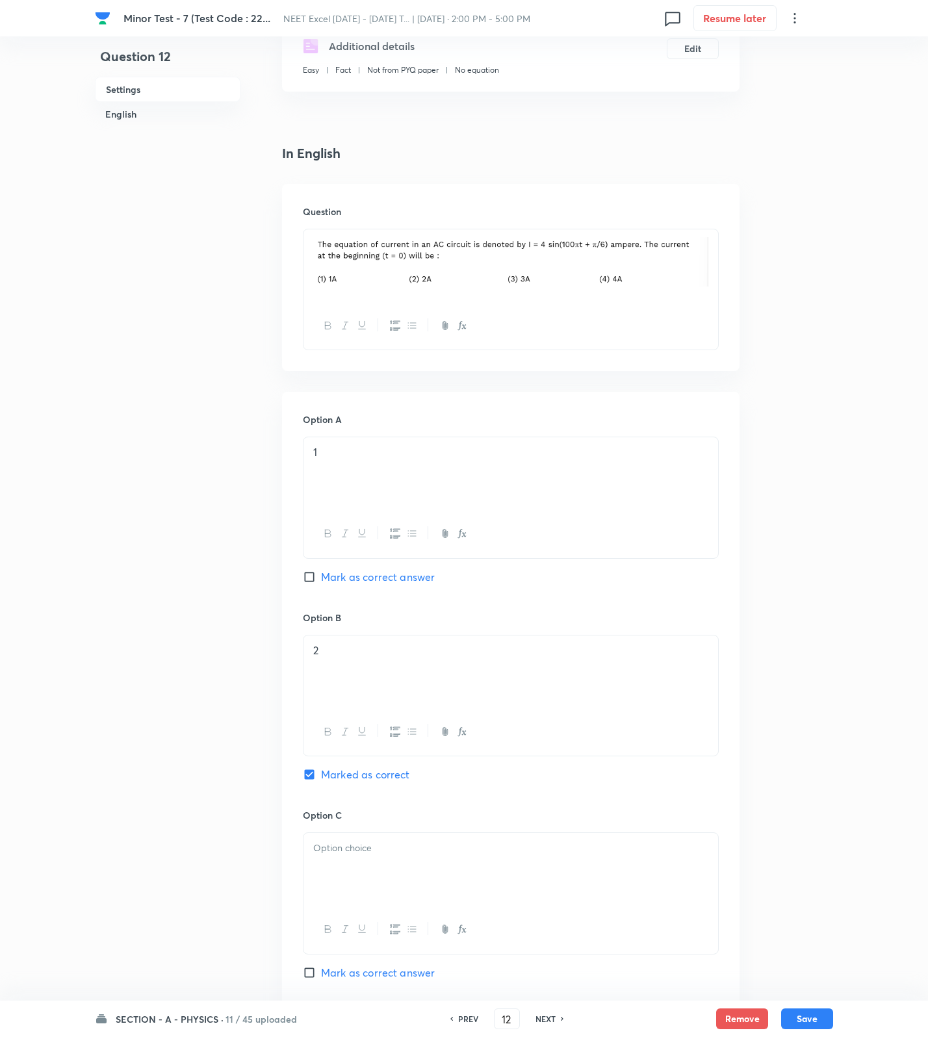
click at [370, 864] on div at bounding box center [510, 869] width 415 height 73
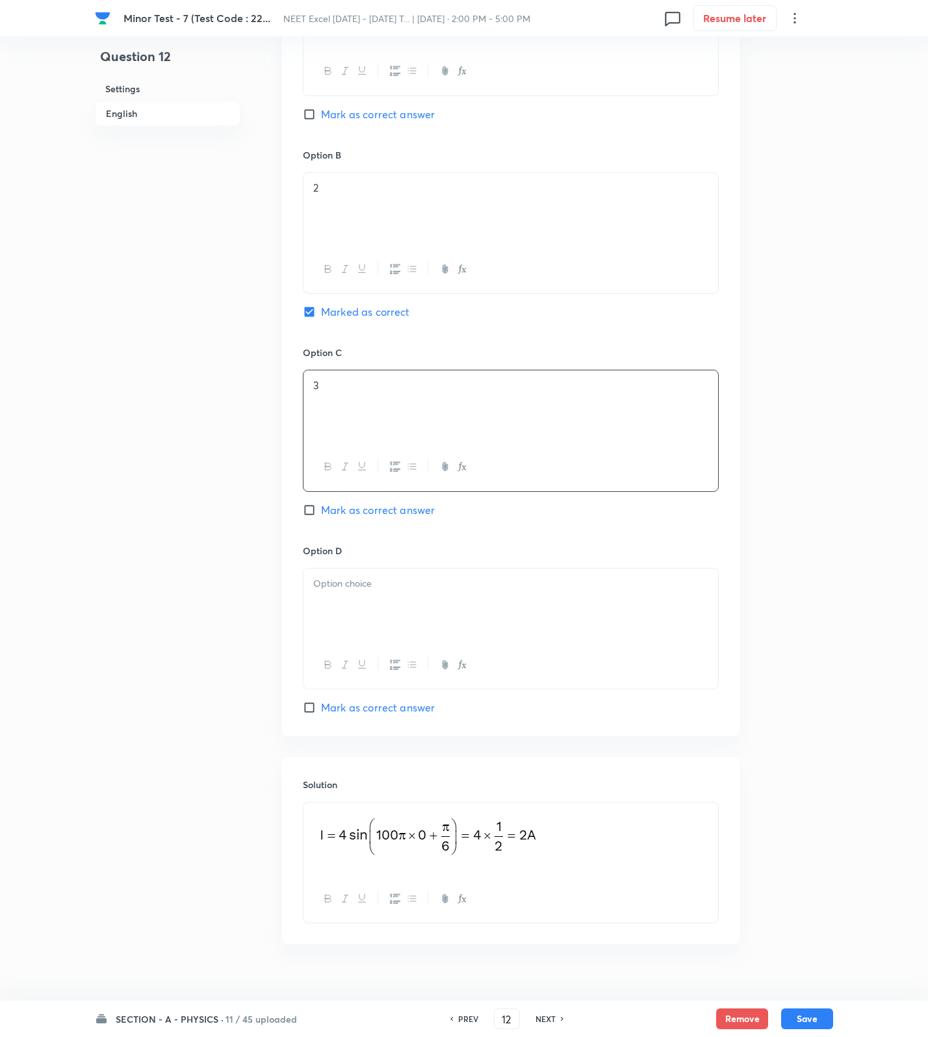
scroll to position [743, 0]
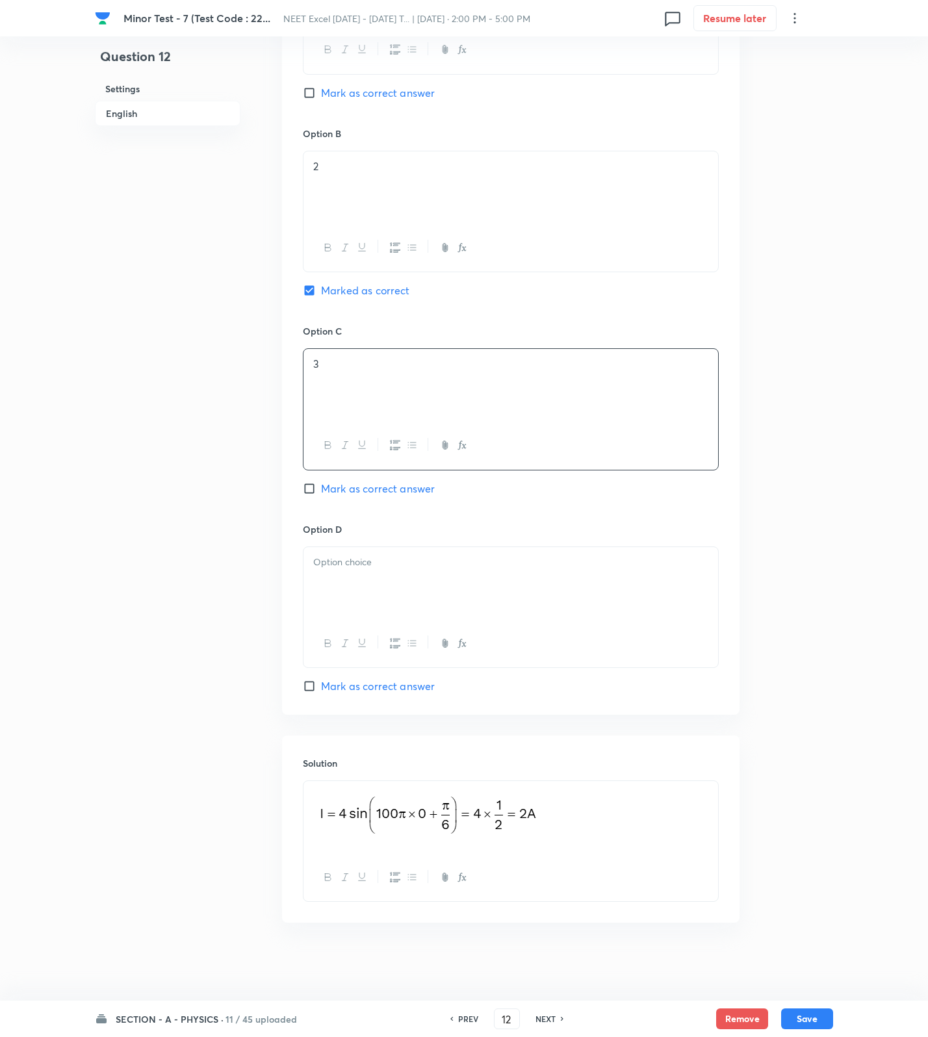
click at [371, 582] on div at bounding box center [510, 583] width 415 height 73
click at [788, 1014] on button "Save" at bounding box center [807, 1017] width 52 height 21
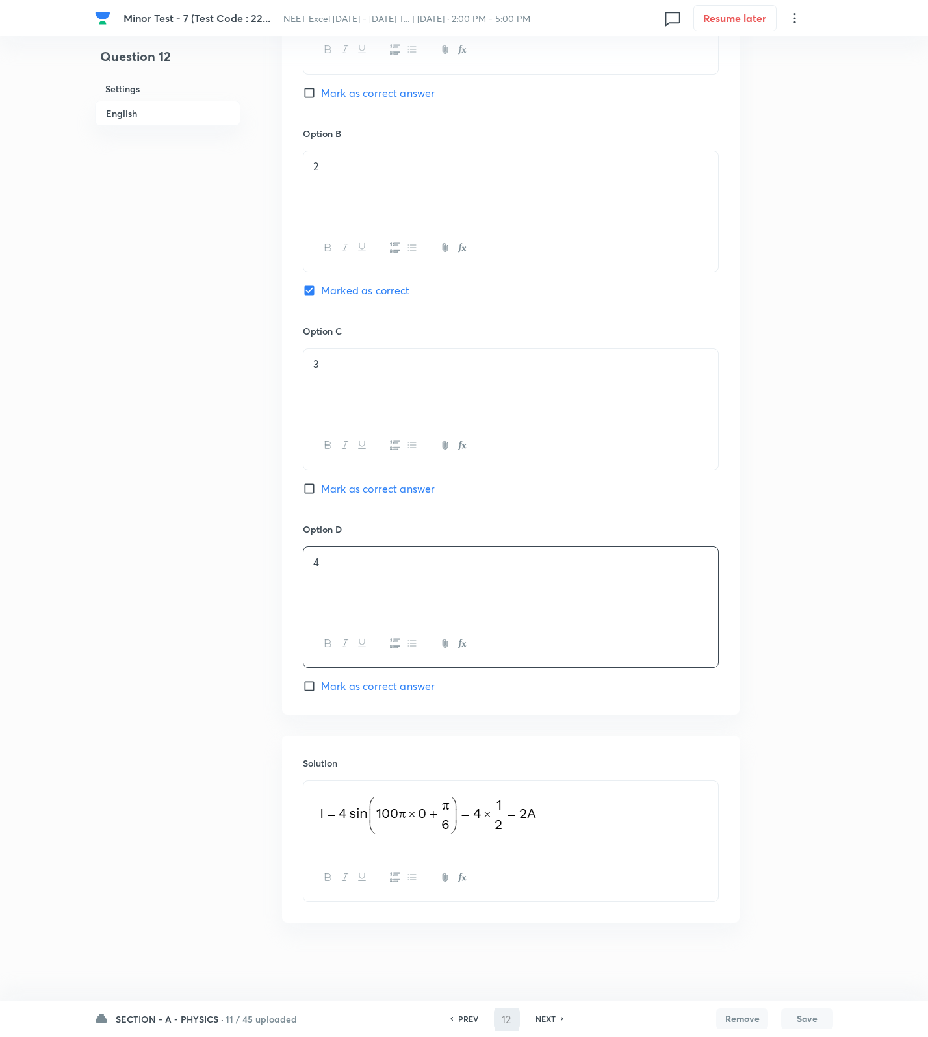
type input "13"
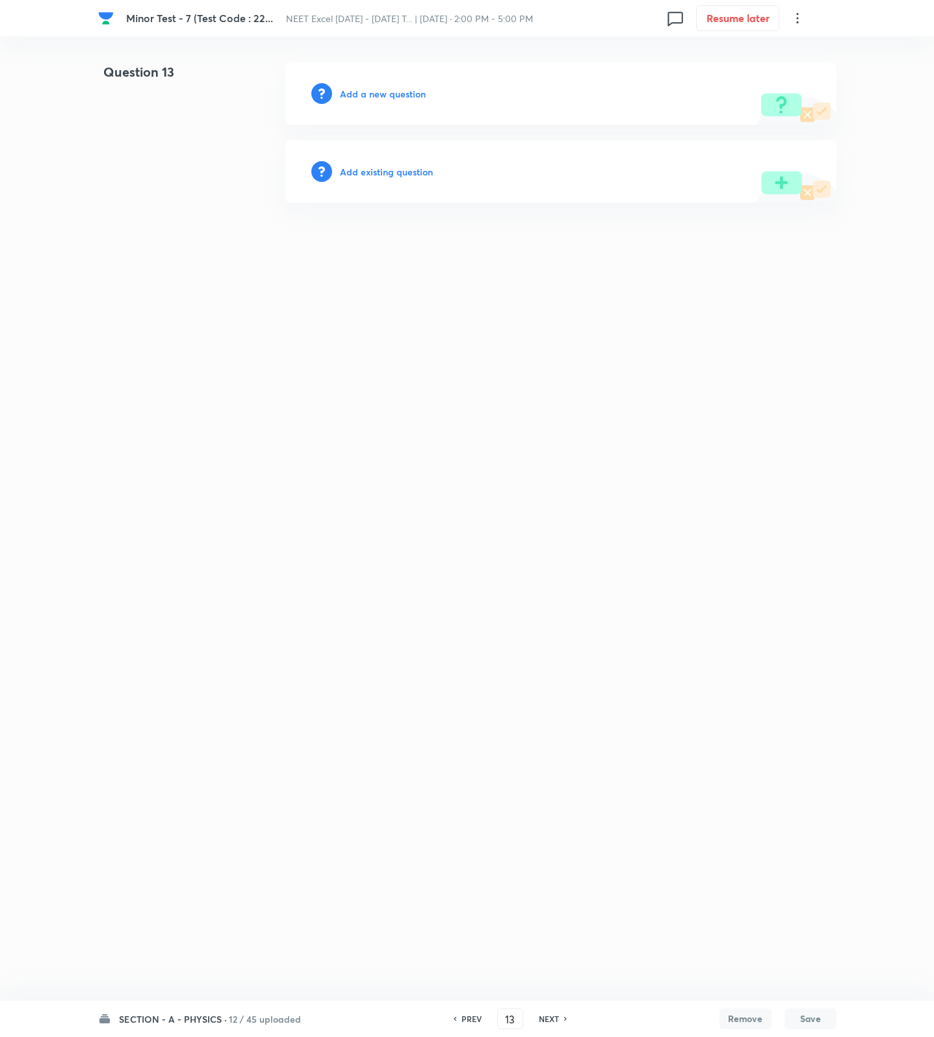
click at [392, 87] on h6 "Add a new question" at bounding box center [383, 94] width 86 height 14
click at [392, 87] on h6 "Choose a question type" at bounding box center [390, 94] width 100 height 14
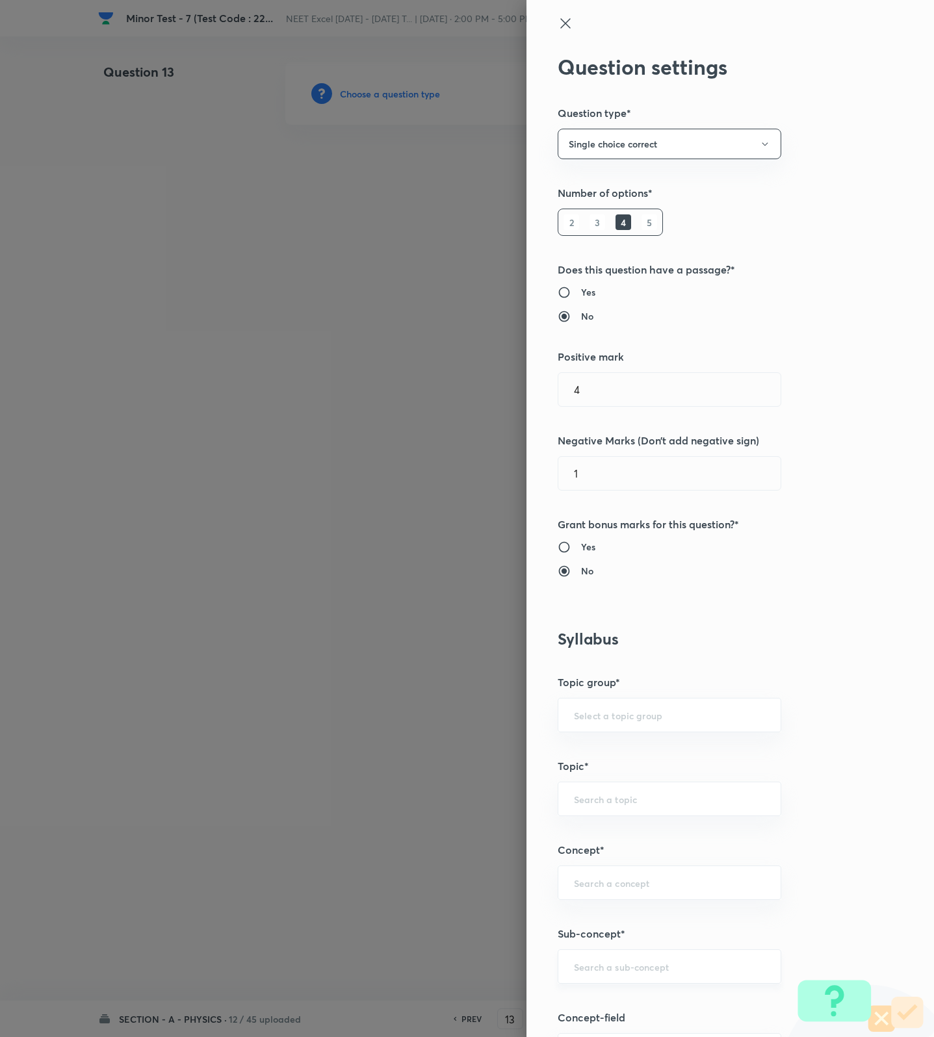
click at [601, 968] on input "text" at bounding box center [669, 966] width 191 height 12
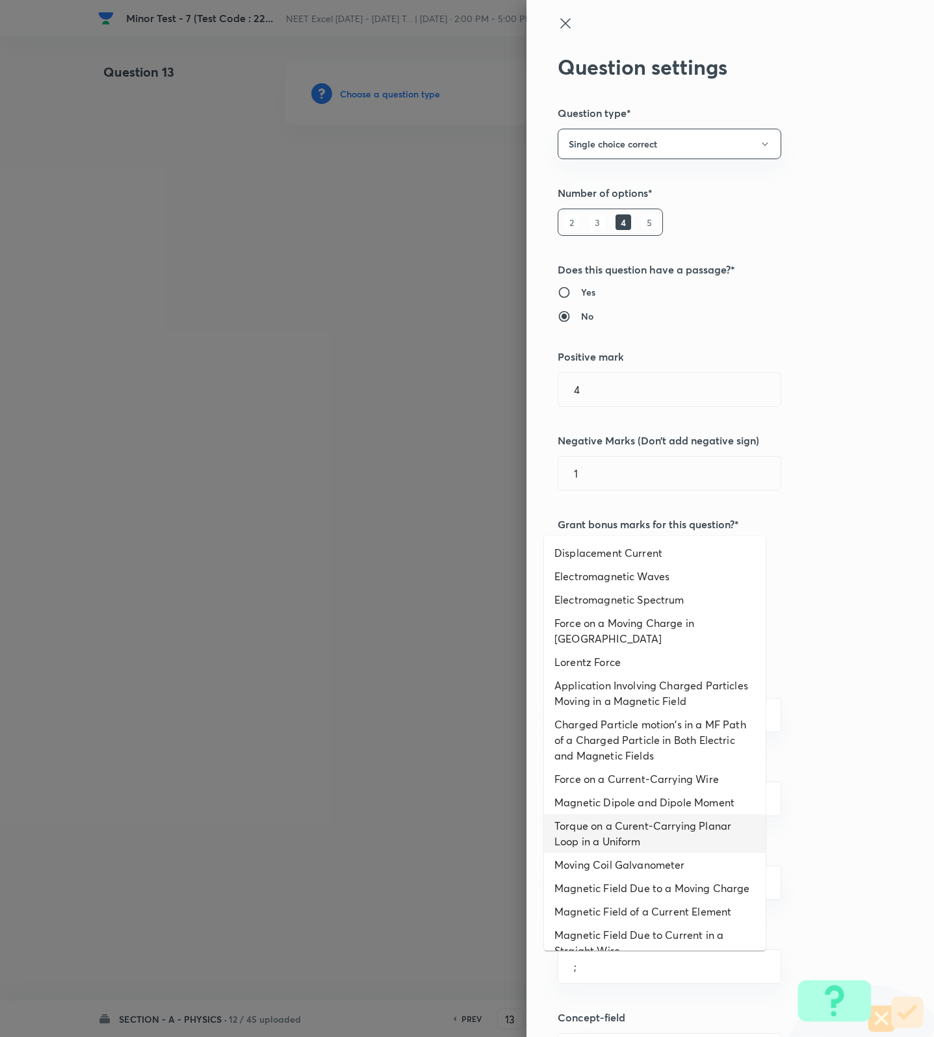
click at [623, 834] on li "Torque on a Curent-Carrying Planar Loop in a Uniform" at bounding box center [655, 833] width 222 height 39
type input "Torque on a Curent-Carrying Planar Loop in a Uniform"
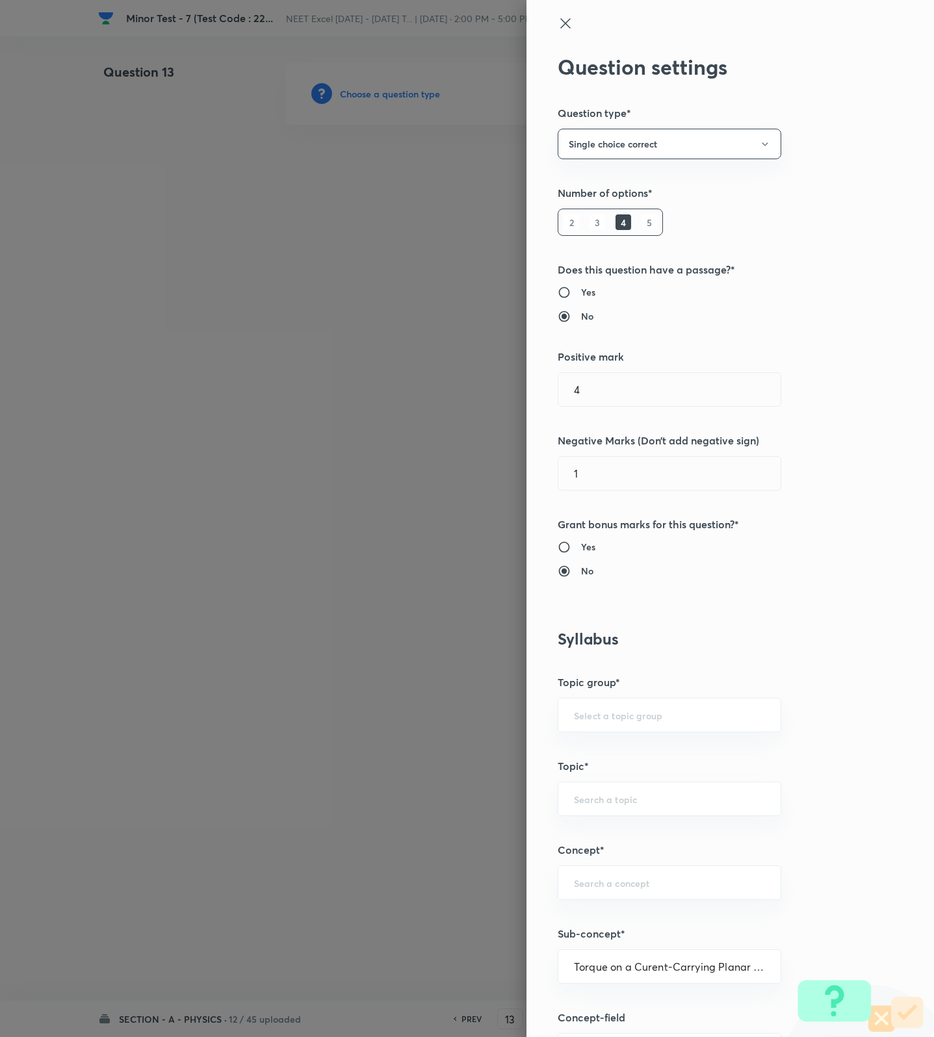
type input "Physics"
type input "Electricity & Magnetism"
type input "Magnetic Field & Magnetic Forces"
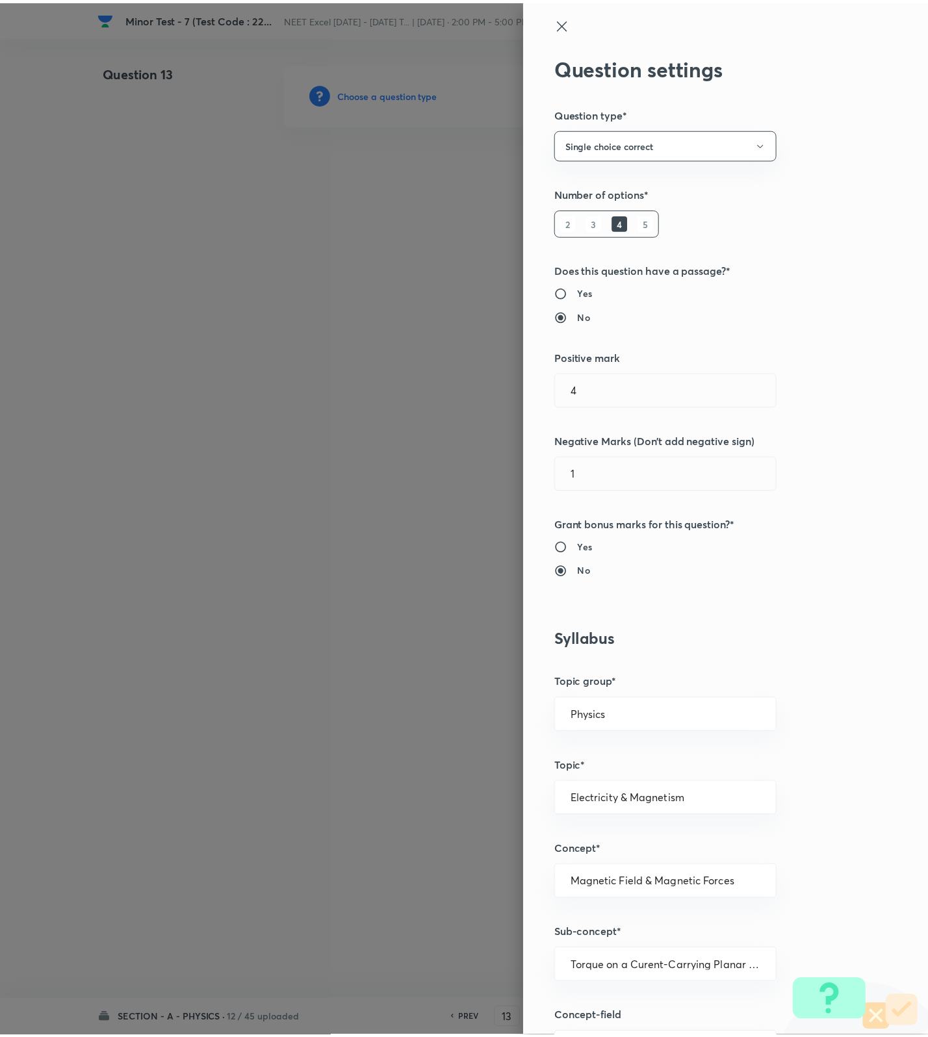
scroll to position [825, 0]
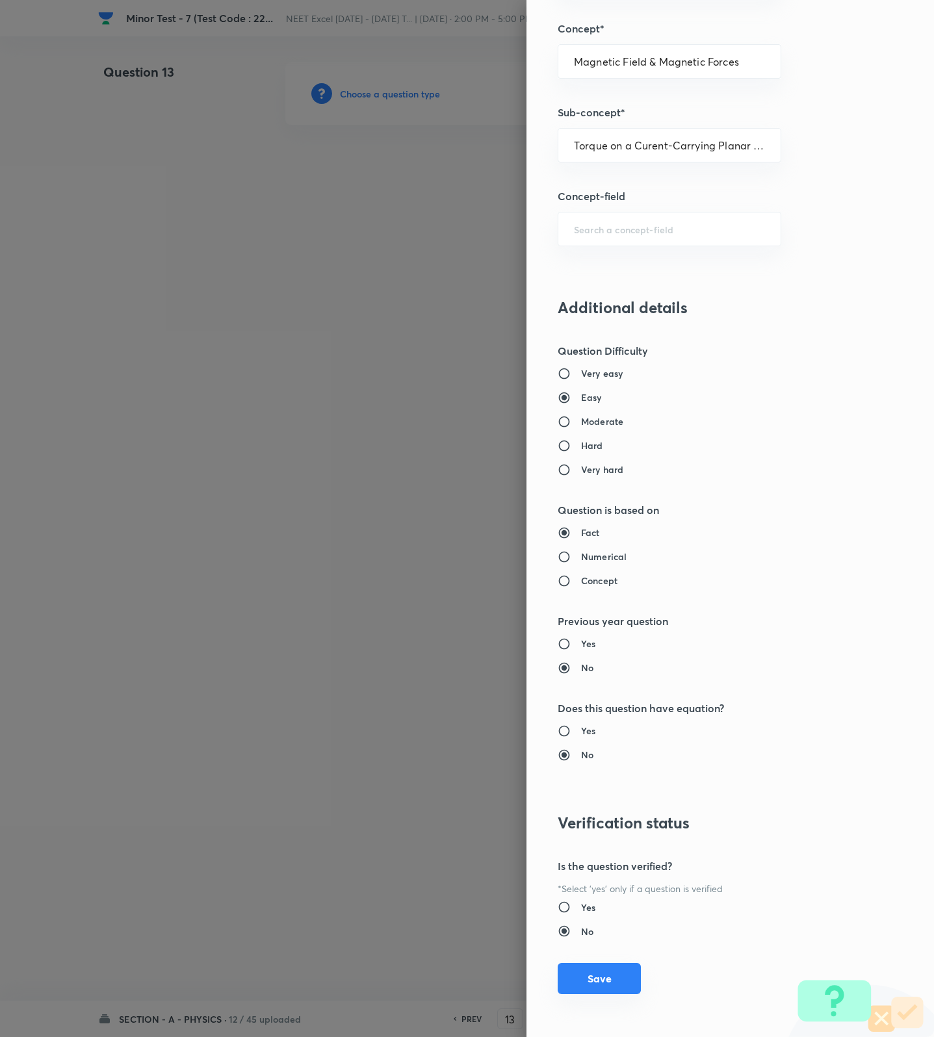
click at [595, 971] on button "Save" at bounding box center [599, 978] width 83 height 31
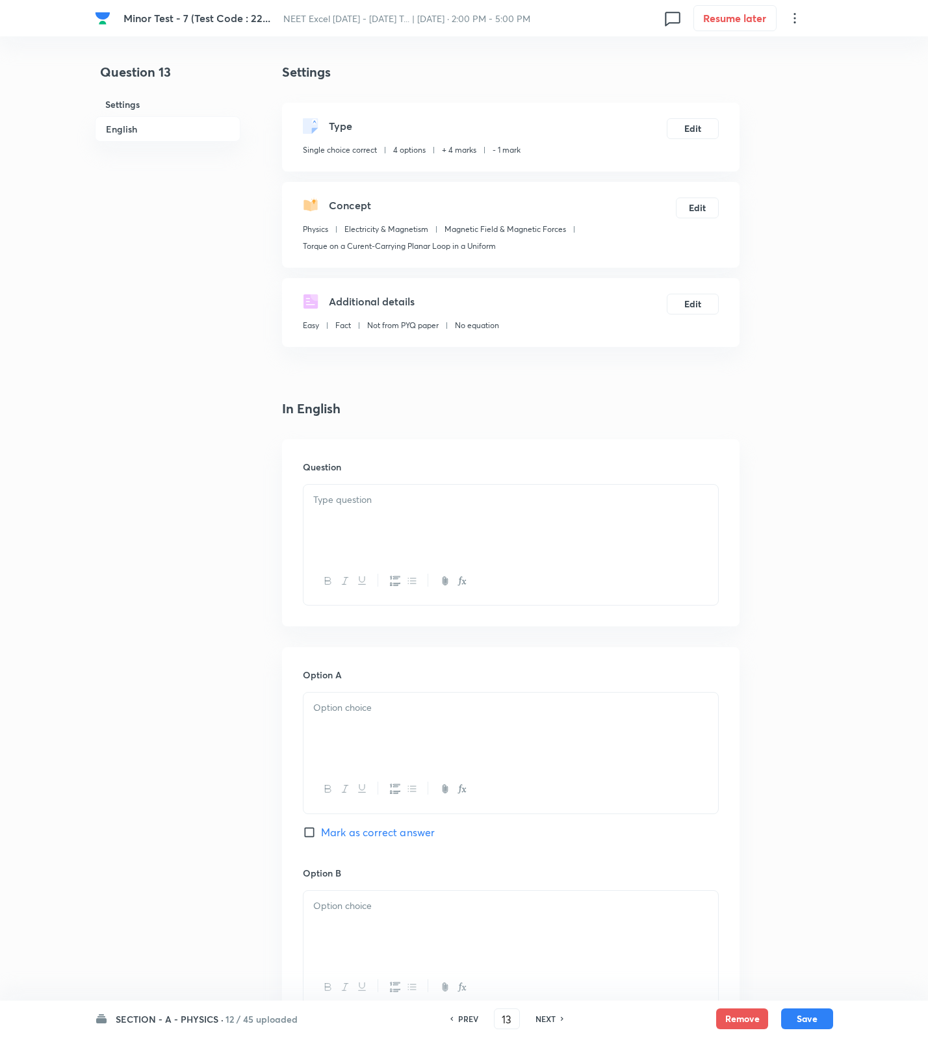
click at [568, 496] on p at bounding box center [510, 500] width 395 height 15
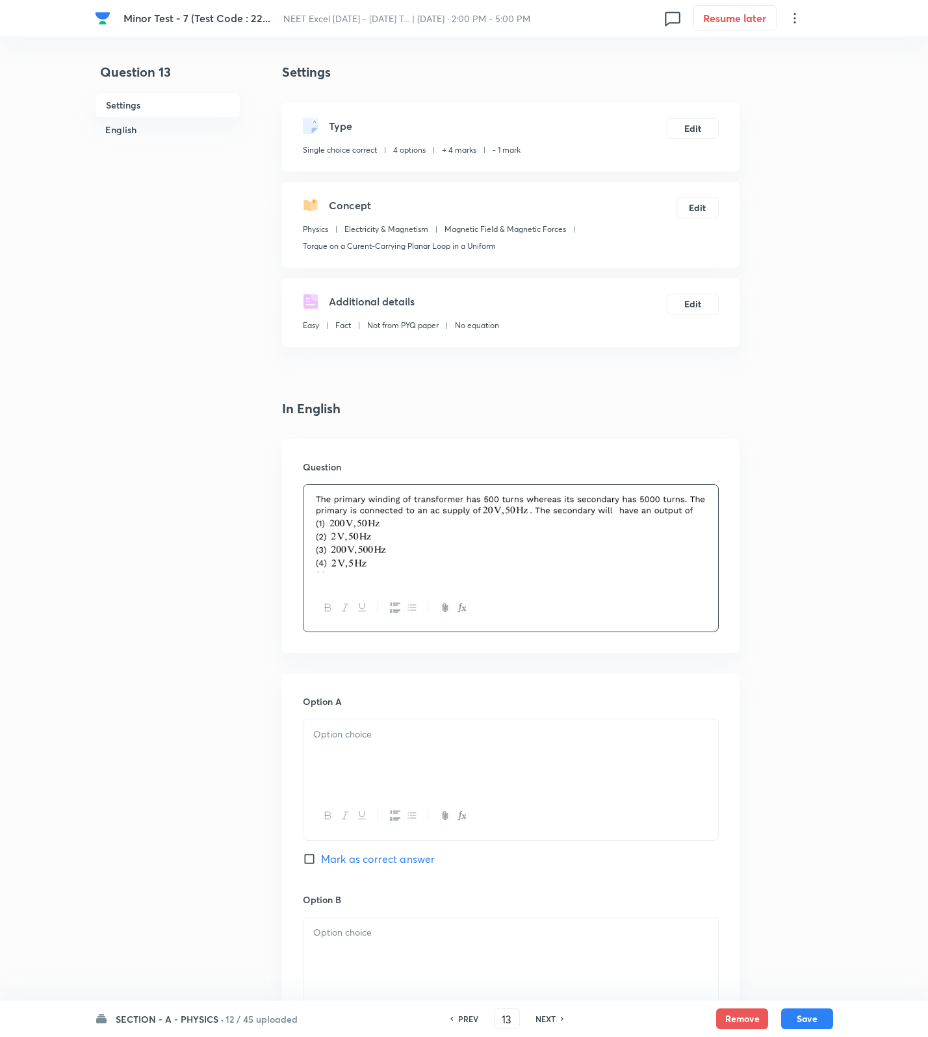
scroll to position [770, 0]
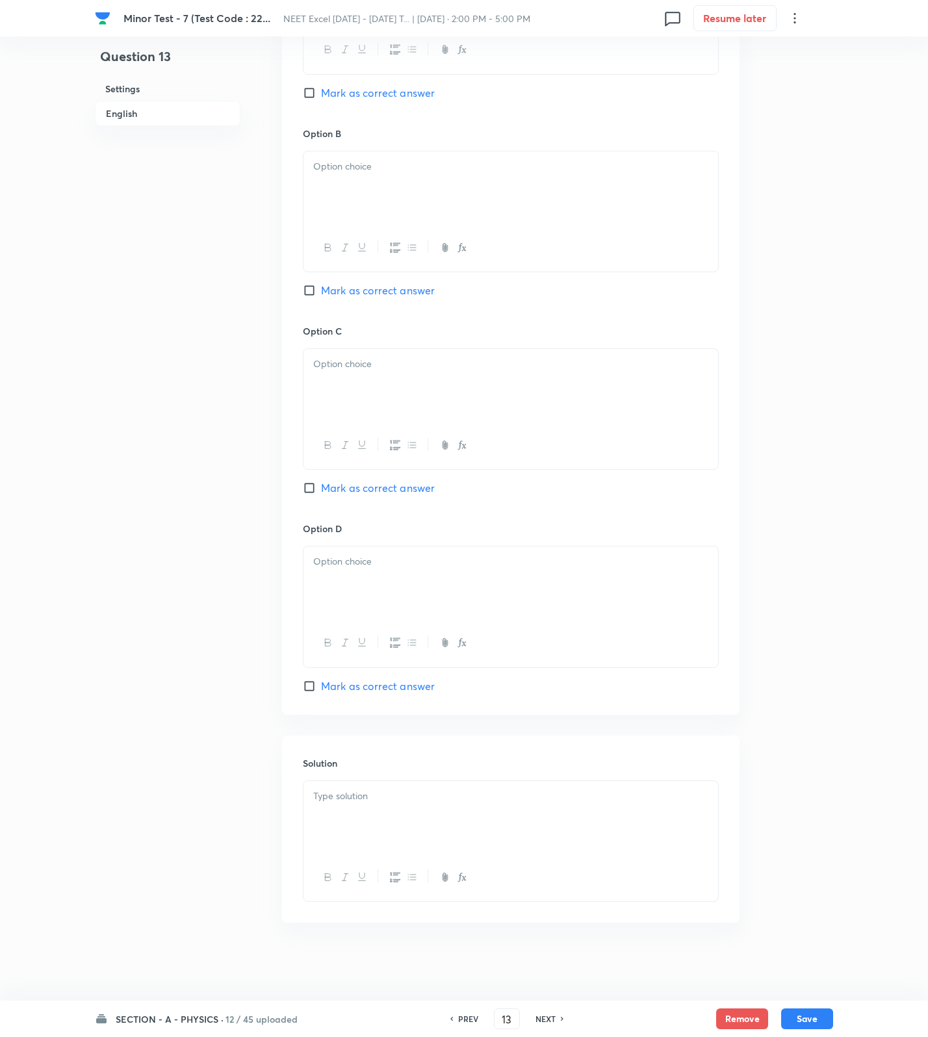
click at [487, 807] on body "[MEDICAL_DATA] - 7 (Test Code : 22... NEET Excel [DATE] - [DATE] T... | [DATE] …" at bounding box center [464, 135] width 928 height 1678
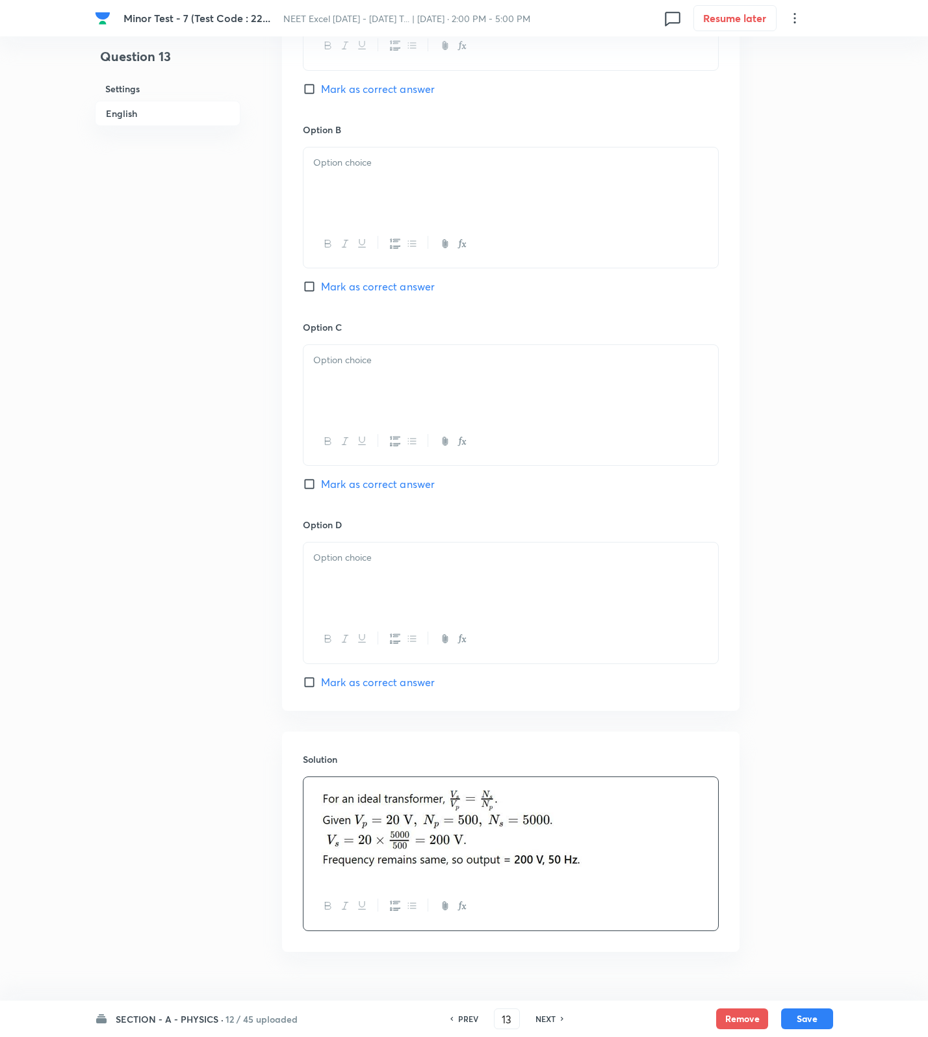
scroll to position [283, 0]
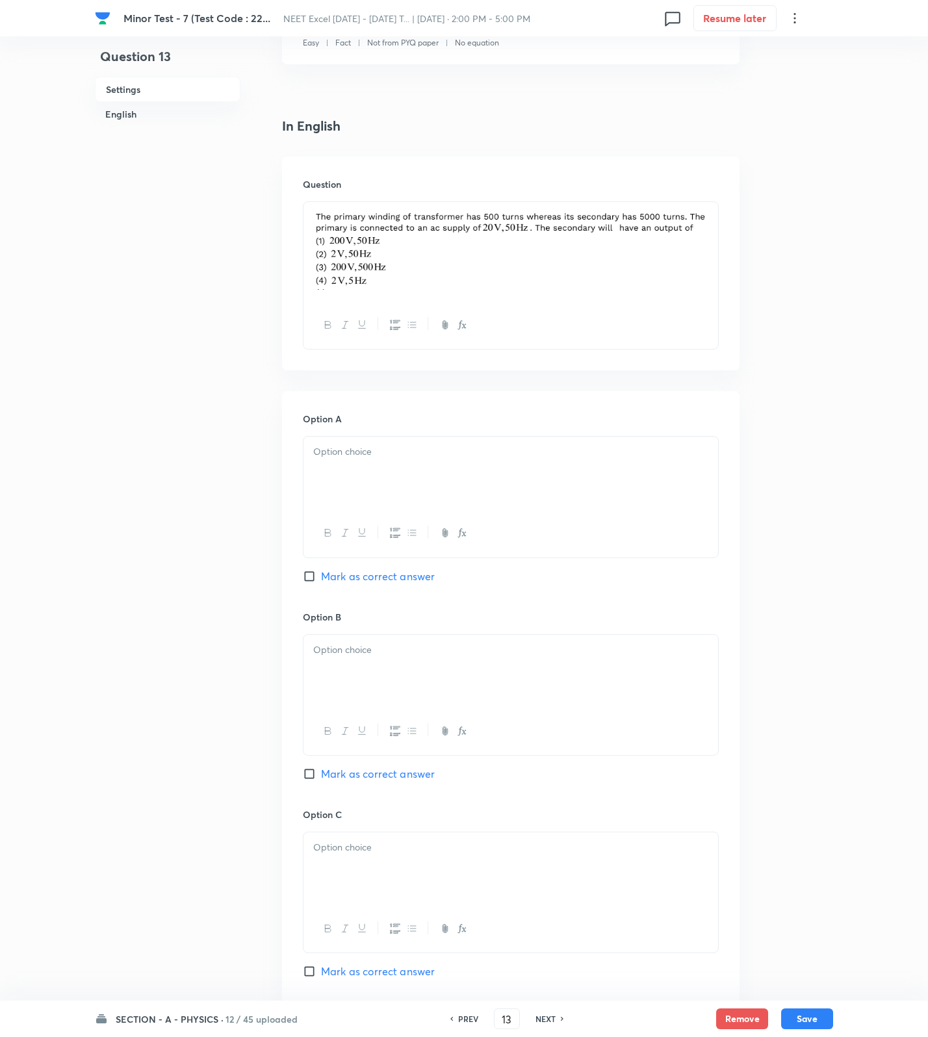
click at [373, 478] on div at bounding box center [510, 473] width 415 height 73
click at [367, 569] on span "Mark as correct answer" at bounding box center [378, 577] width 114 height 16
click at [321, 570] on input "Mark as correct answer" at bounding box center [312, 576] width 18 height 13
checkbox input "true"
click at [387, 677] on div at bounding box center [510, 671] width 415 height 73
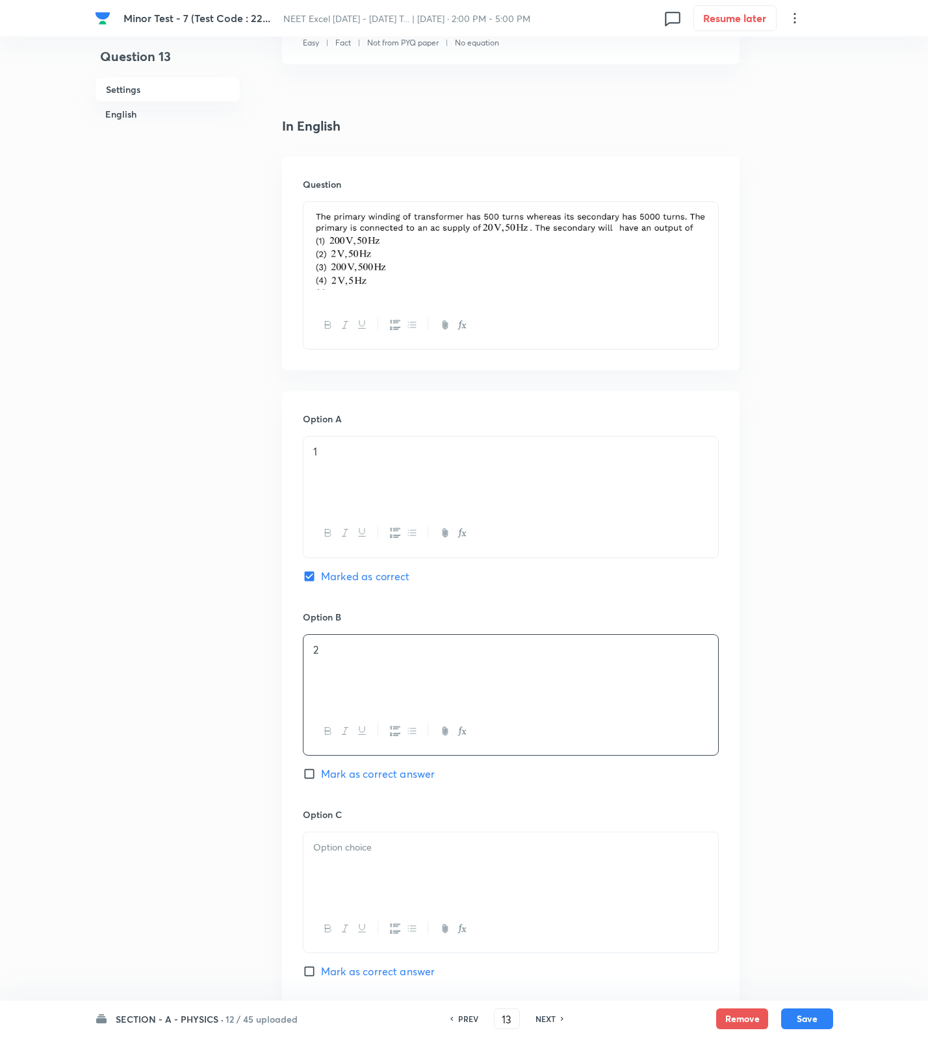
click at [374, 854] on p at bounding box center [510, 847] width 395 height 15
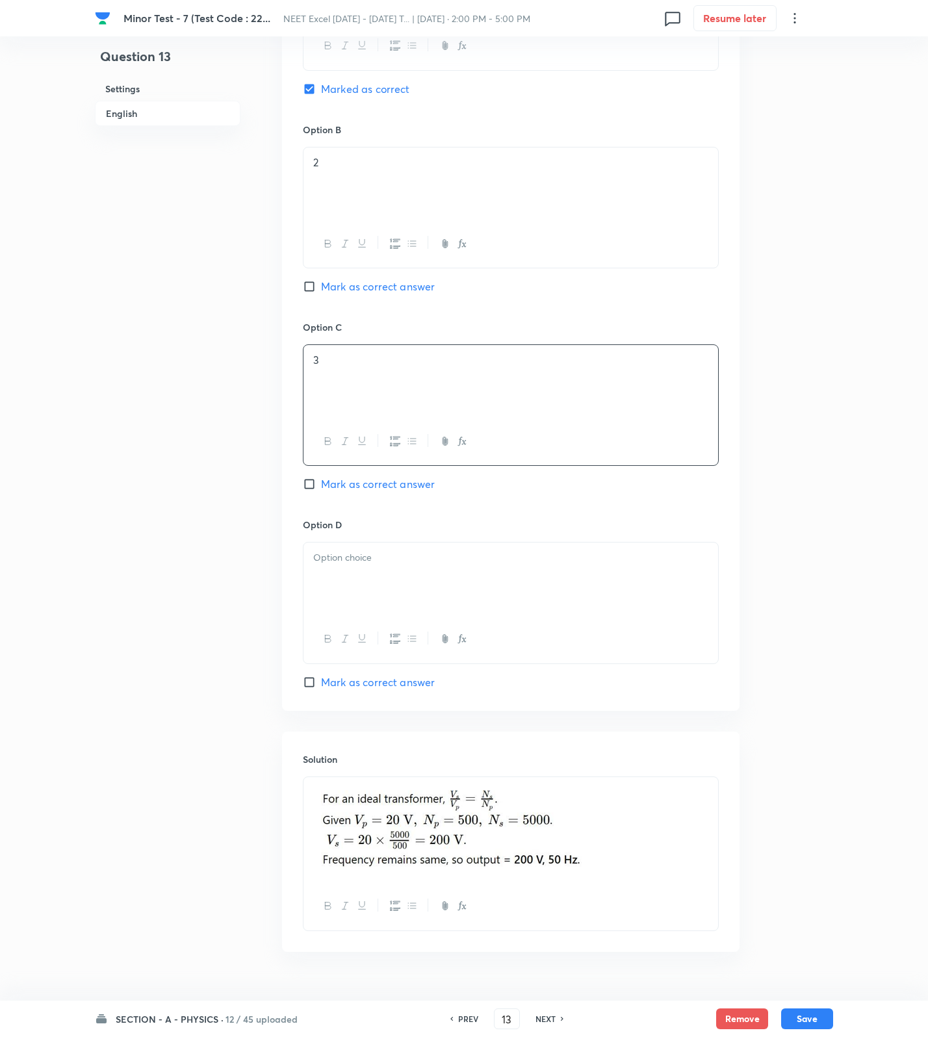
click at [363, 605] on div at bounding box center [510, 579] width 415 height 73
click at [806, 1027] on button "Save" at bounding box center [807, 1017] width 52 height 21
type input "14"
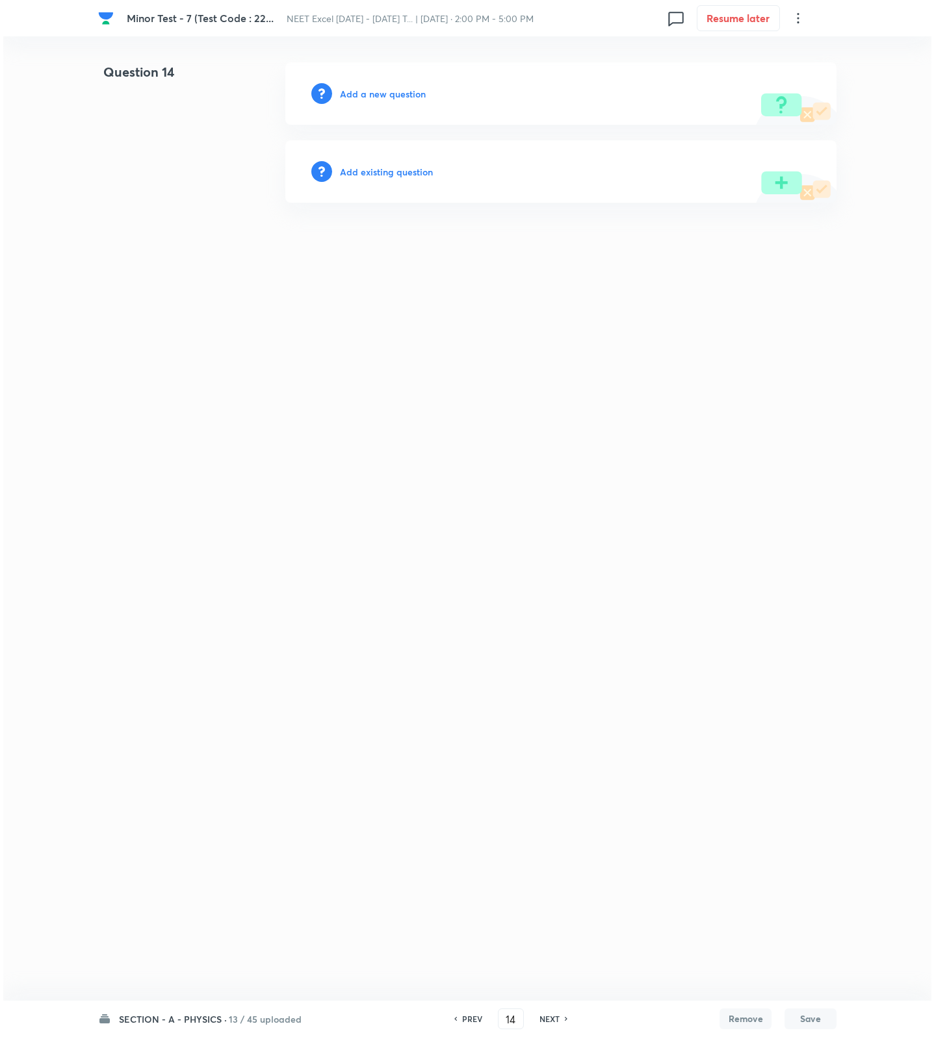
scroll to position [0, 0]
click at [371, 90] on h6 "Add a new question" at bounding box center [383, 94] width 86 height 14
click at [371, 90] on h6 "Choose a question type" at bounding box center [390, 94] width 100 height 14
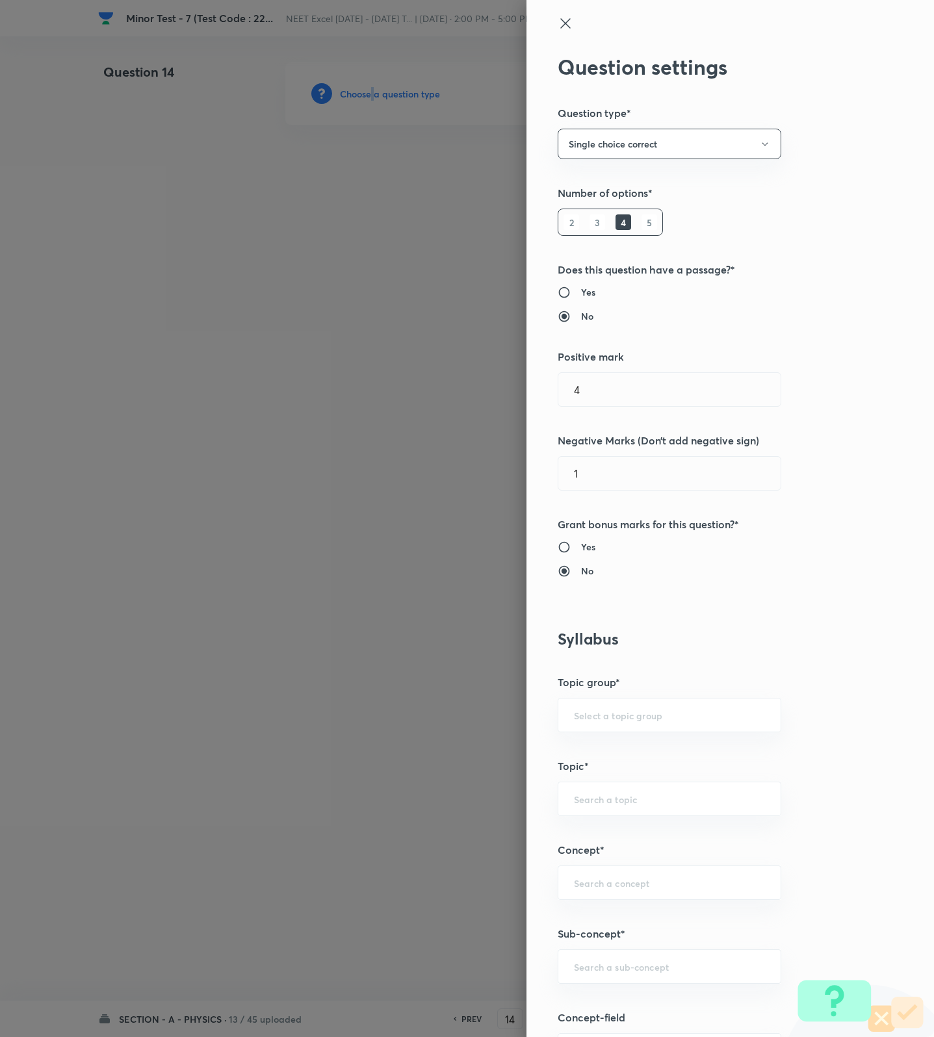
scroll to position [487, 0]
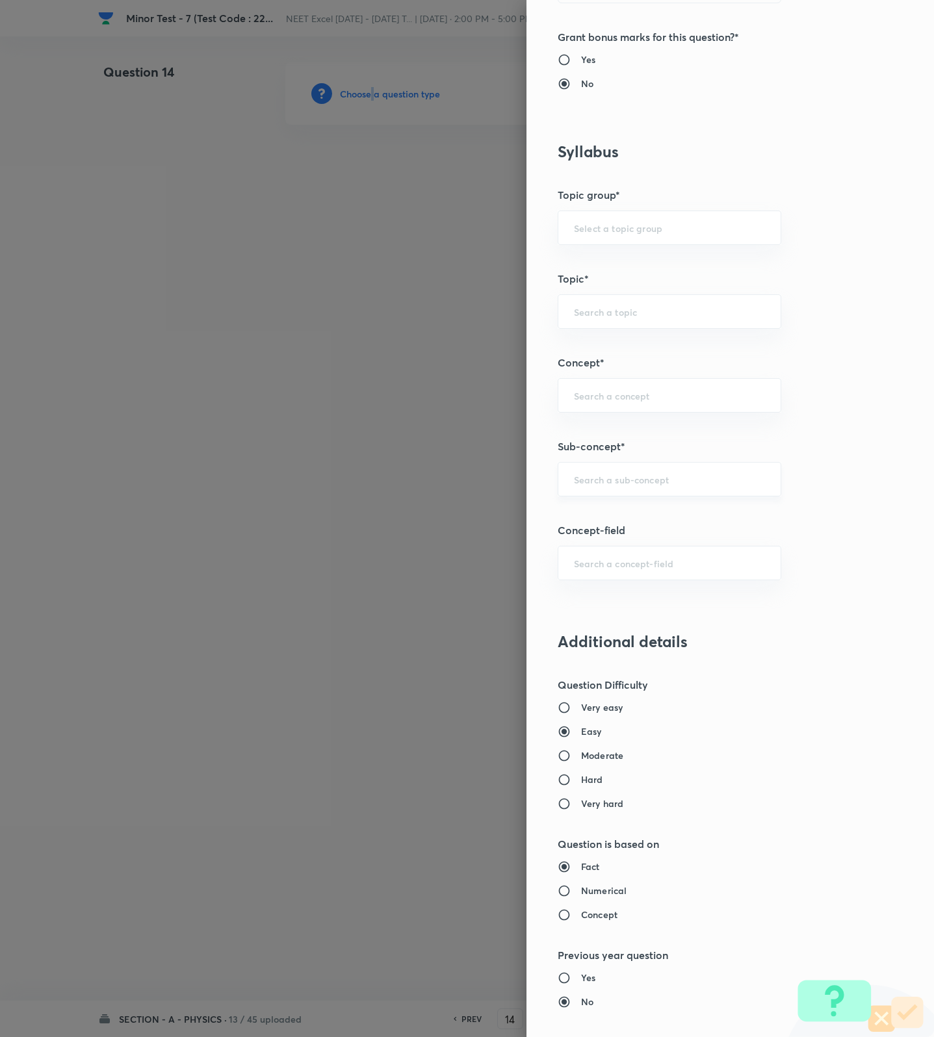
click at [597, 490] on div "​" at bounding box center [670, 479] width 224 height 34
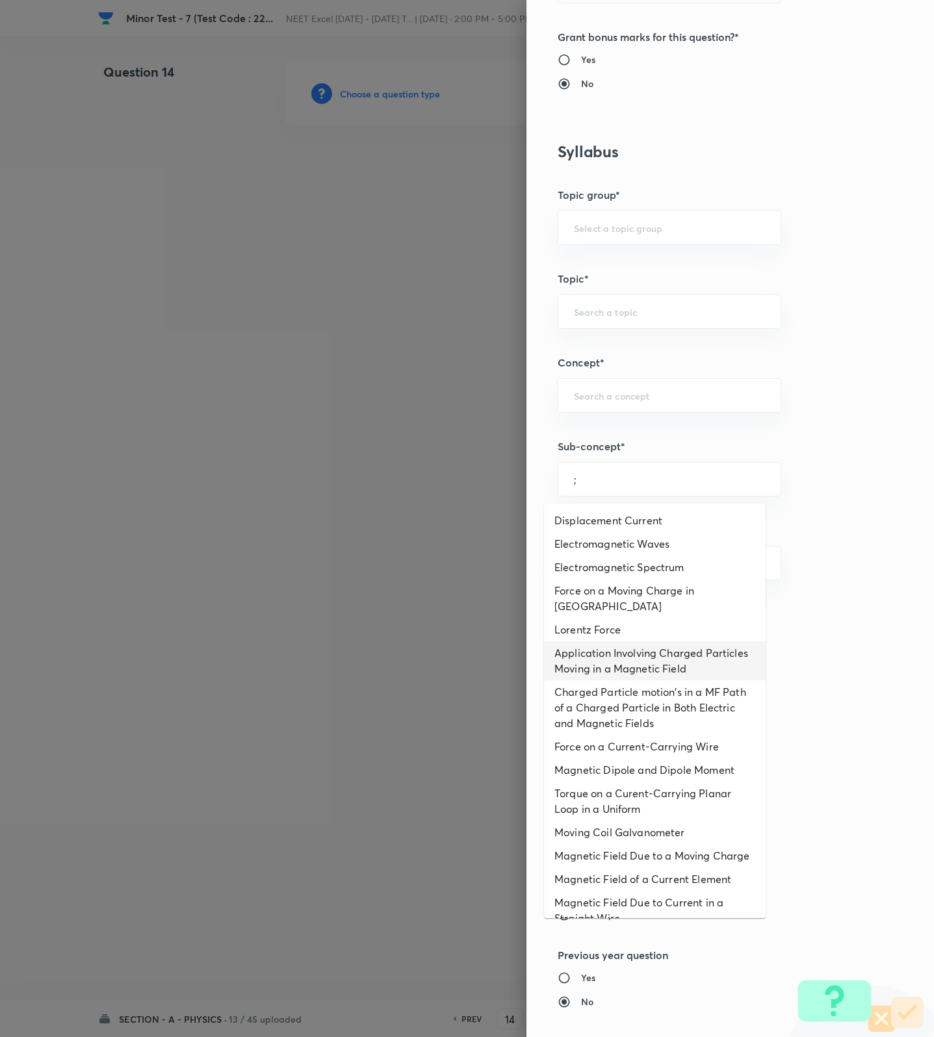
click at [595, 644] on li "Application Involving Charged Particles Moving in a Magnetic Field" at bounding box center [655, 660] width 222 height 39
type input "Application Involving Charged Particles Moving in a Magnetic Field"
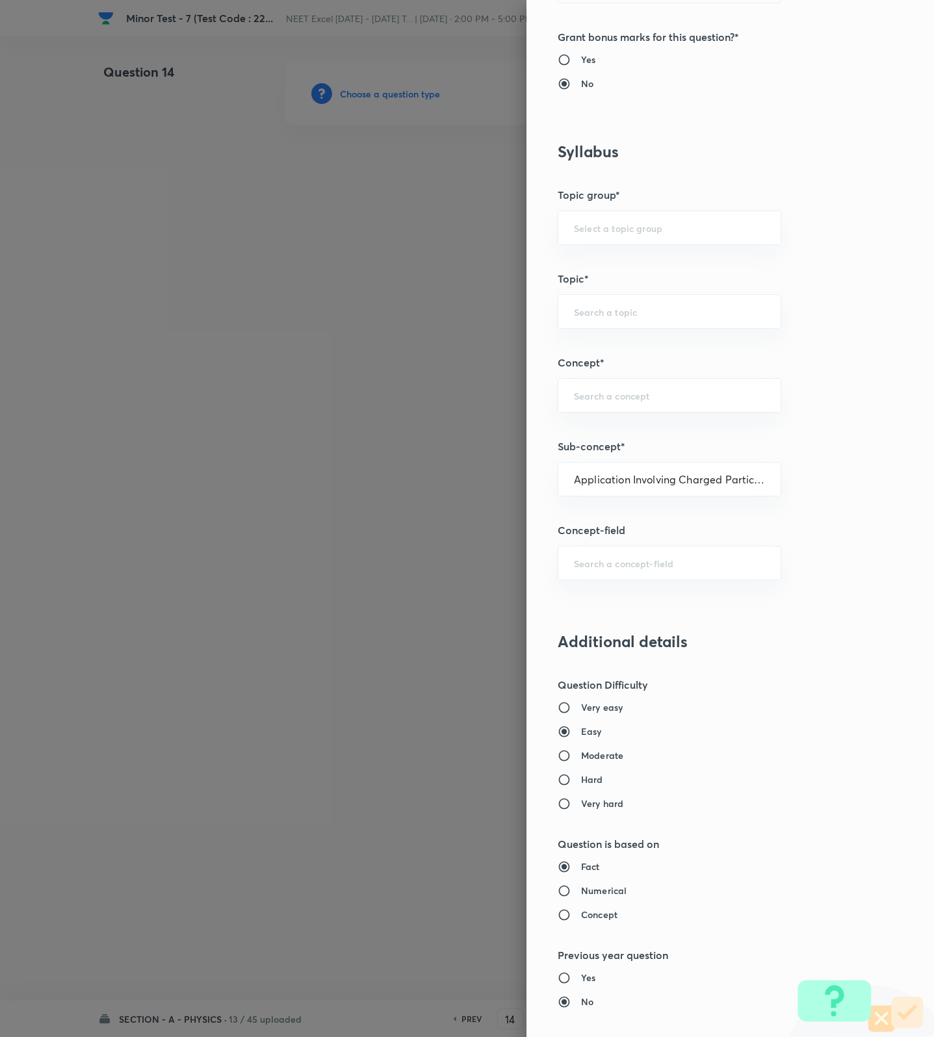
type input "Physics"
type input "Electricity & Magnetism"
type input "Magnetic Field & Magnetic Forces"
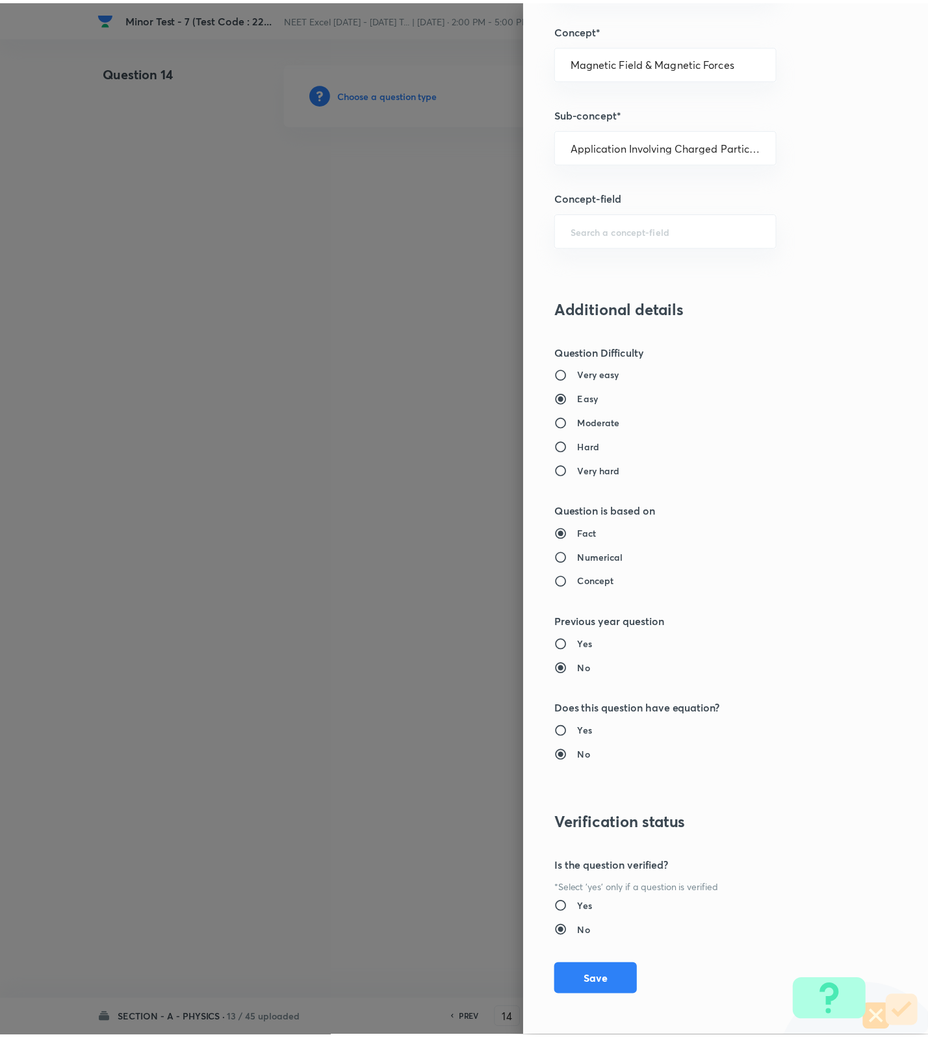
scroll to position [825, 0]
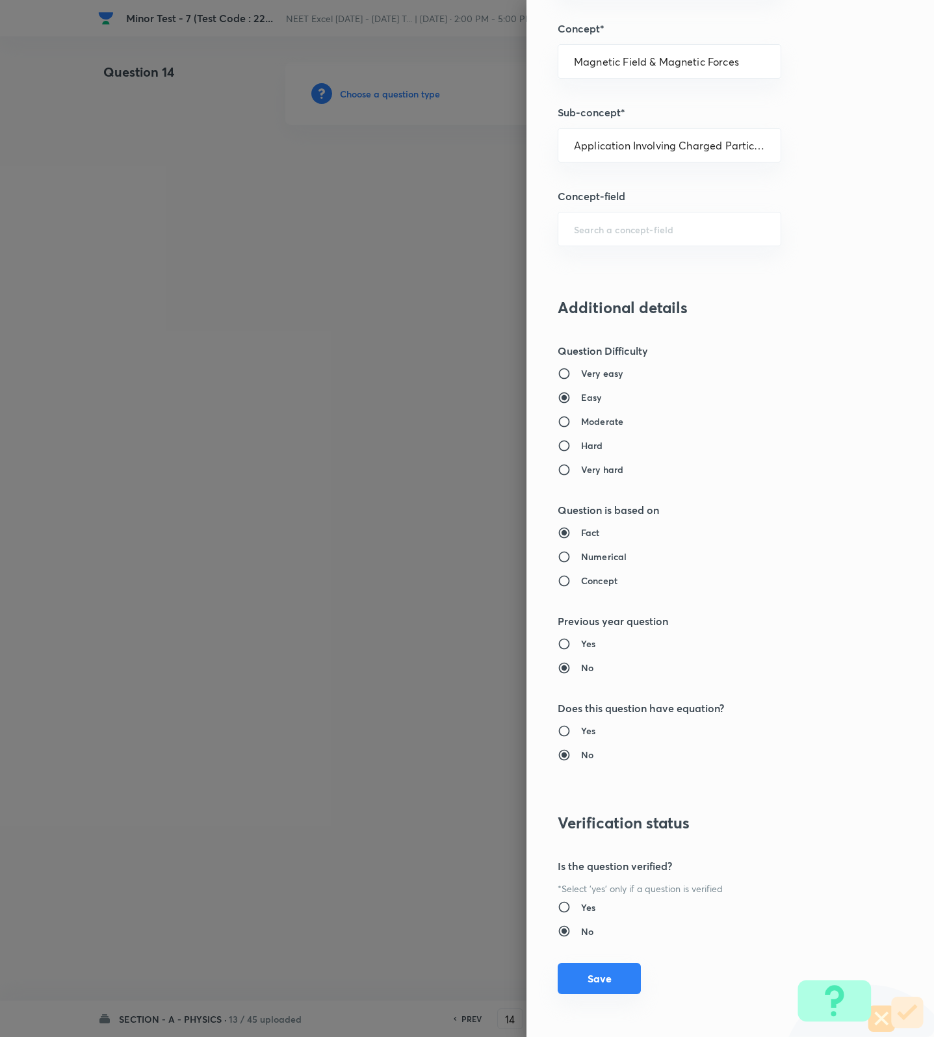
click at [573, 981] on button "Save" at bounding box center [599, 978] width 83 height 31
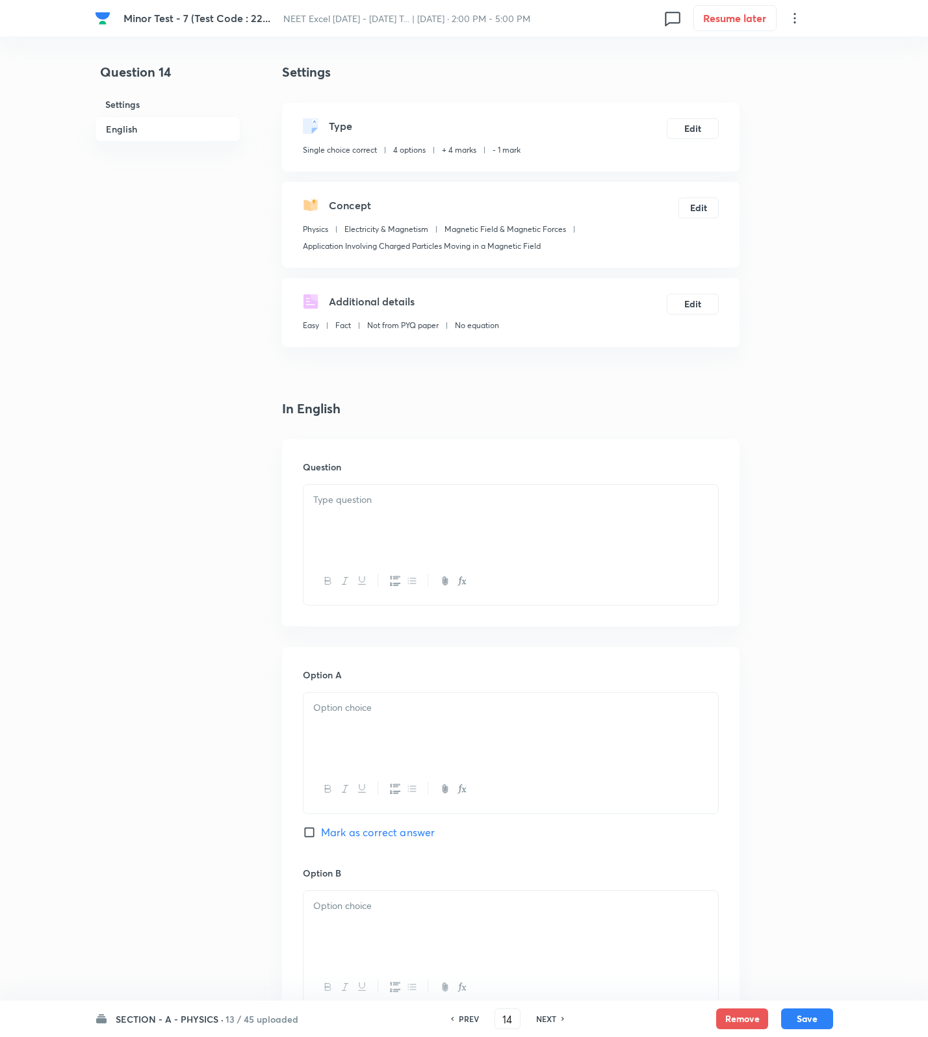
click at [636, 502] on p at bounding box center [510, 500] width 395 height 15
drag, startPoint x: 515, startPoint y: 755, endPoint x: 497, endPoint y: 751, distance: 18.0
click at [515, 755] on div at bounding box center [510, 729] width 415 height 73
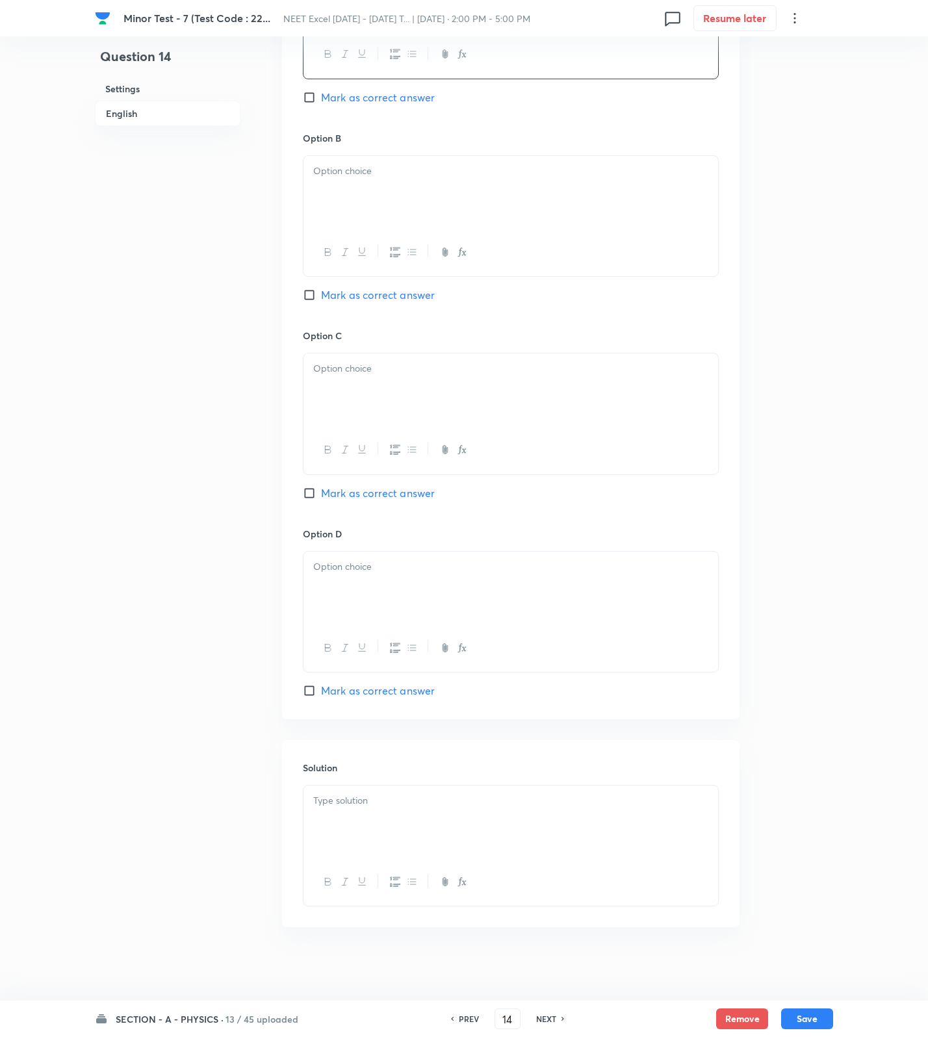
scroll to position [743, 0]
click at [405, 813] on div at bounding box center [510, 817] width 415 height 73
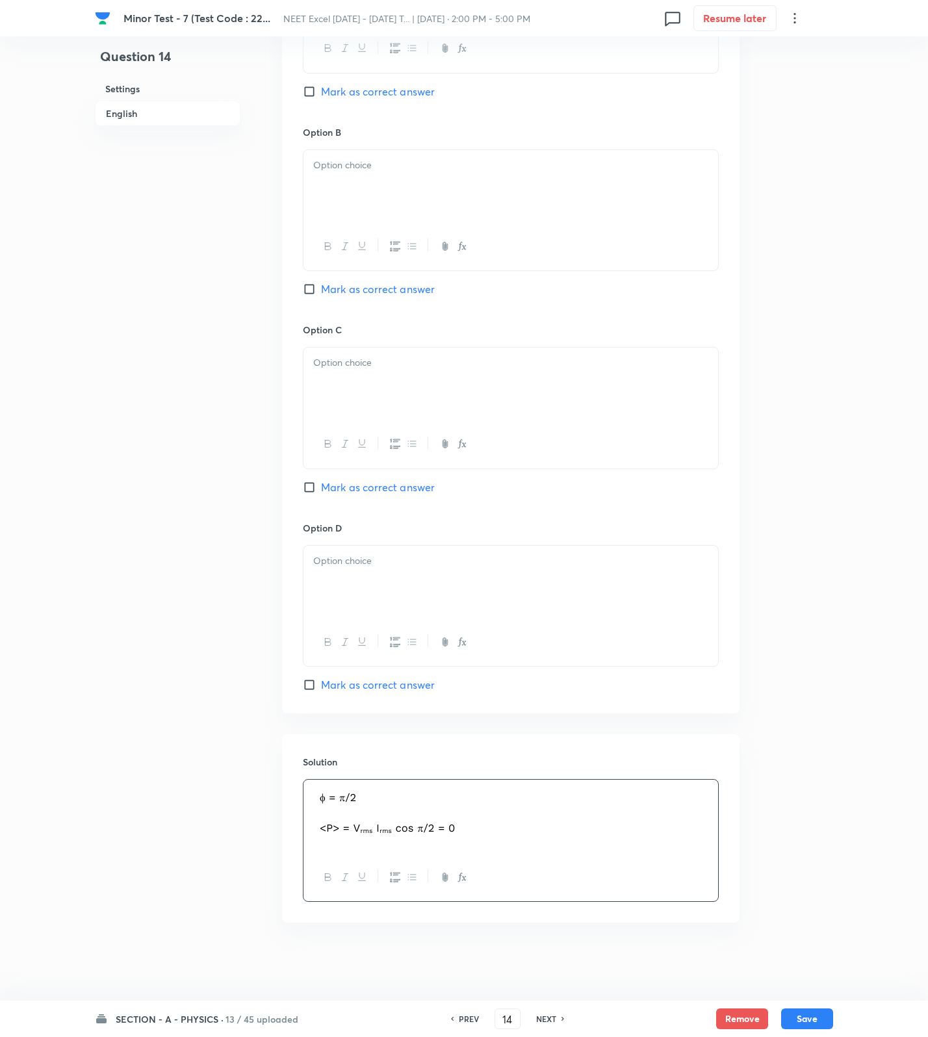
click at [355, 603] on div at bounding box center [510, 582] width 415 height 73
click at [384, 675] on div "Option D 4 Mark as correct answer" at bounding box center [511, 607] width 416 height 172
click at [383, 689] on span "Mark as correct answer" at bounding box center [378, 685] width 114 height 16
click at [321, 689] on input "Mark as correct answer" at bounding box center [312, 684] width 18 height 13
checkbox input "true"
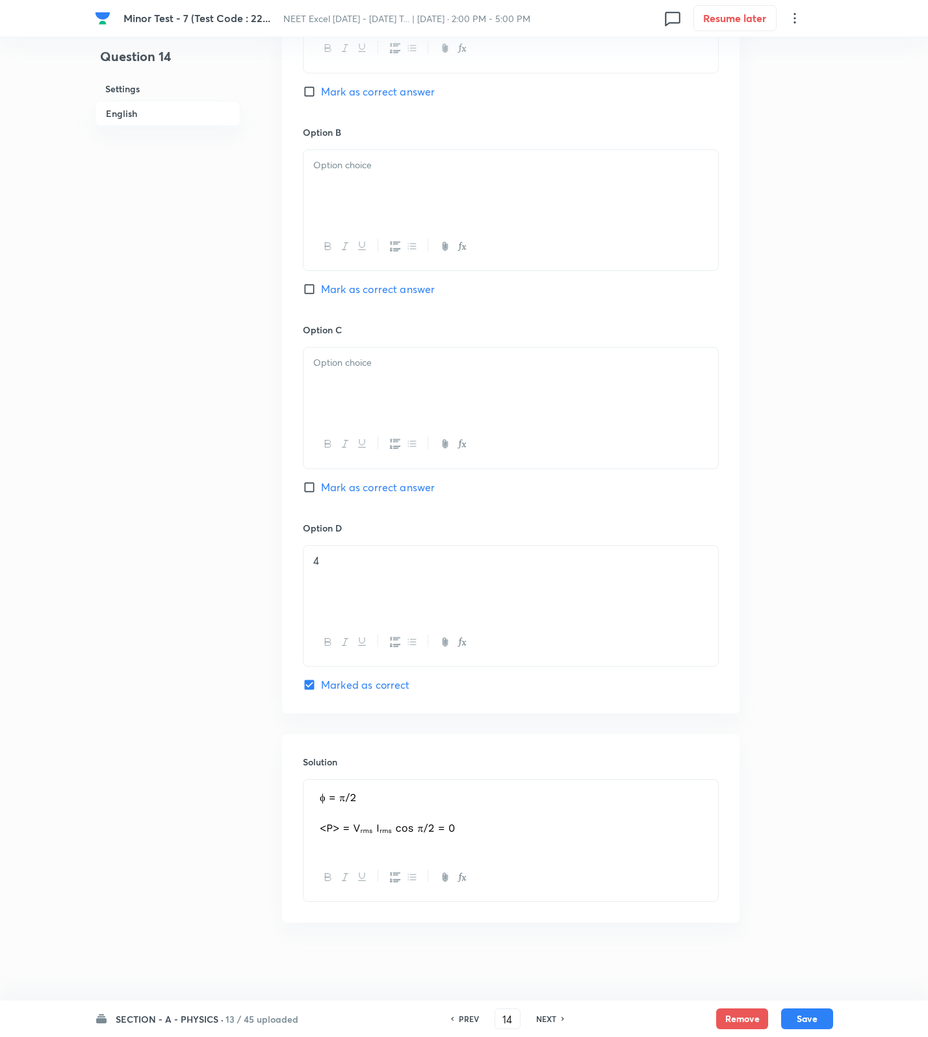
drag, startPoint x: 396, startPoint y: 370, endPoint x: 398, endPoint y: 411, distance: 41.0
click at [396, 374] on div at bounding box center [510, 384] width 415 height 73
click at [400, 494] on span "Mark as correct answer" at bounding box center [378, 488] width 114 height 16
click at [321, 494] on input "Mark as correct answer" at bounding box center [312, 487] width 18 height 13
checkbox input "true"
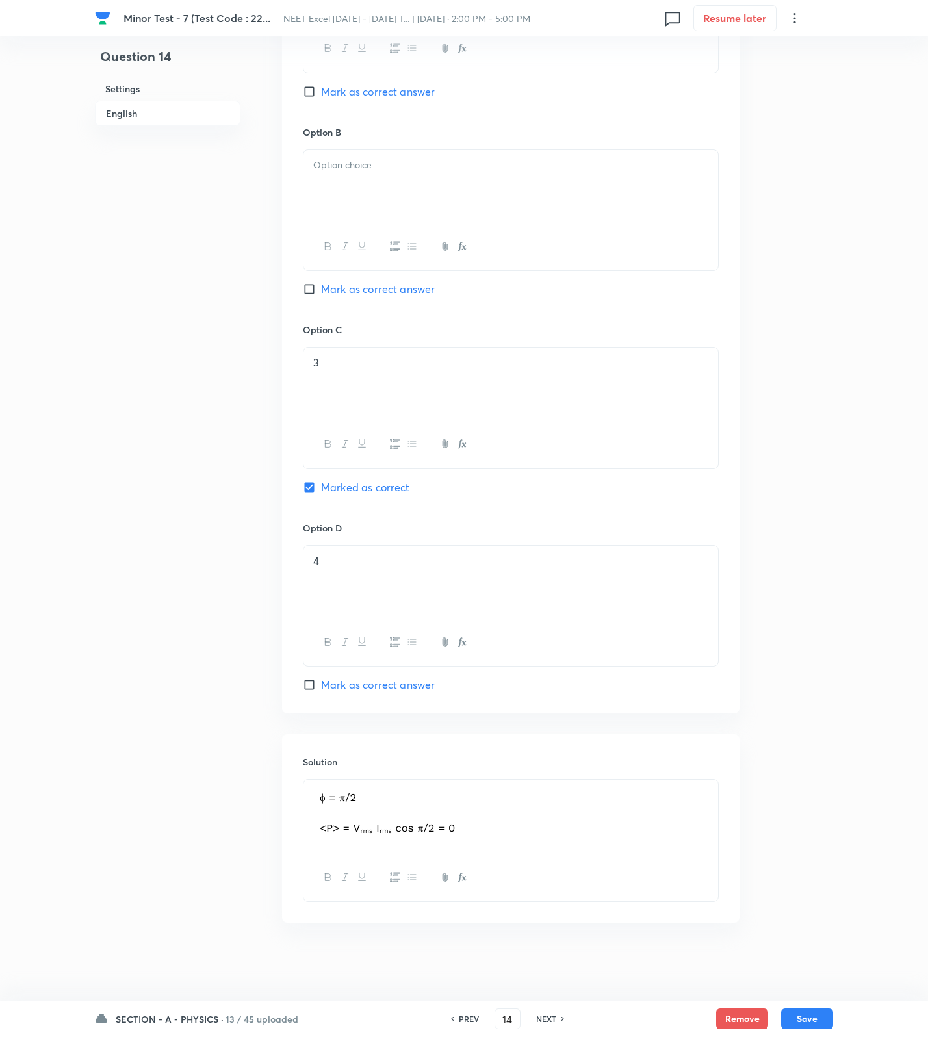
click at [384, 682] on span "Mark as correct answer" at bounding box center [378, 685] width 114 height 16
click at [321, 682] on input "Mark as correct answer" at bounding box center [312, 684] width 18 height 13
checkbox input "true"
checkbox input "false"
click at [372, 209] on div at bounding box center [510, 186] width 415 height 73
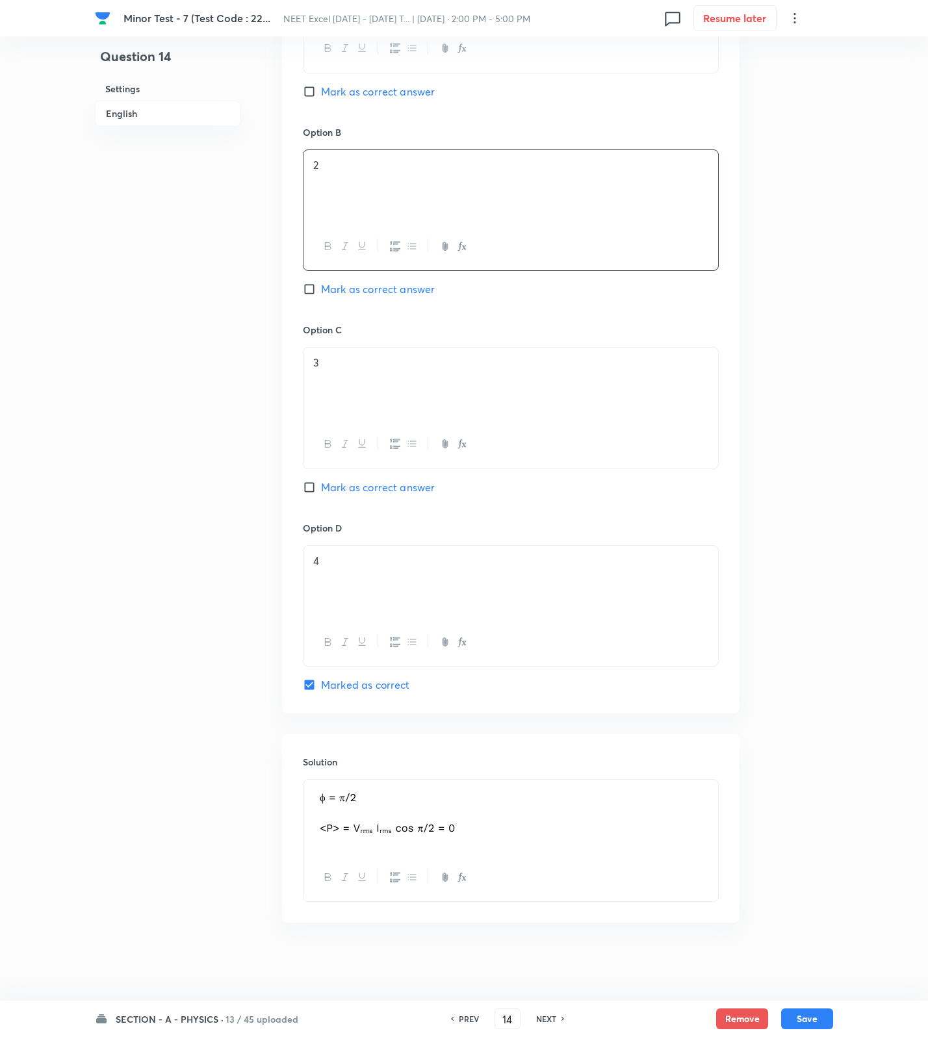
scroll to position [255, 0]
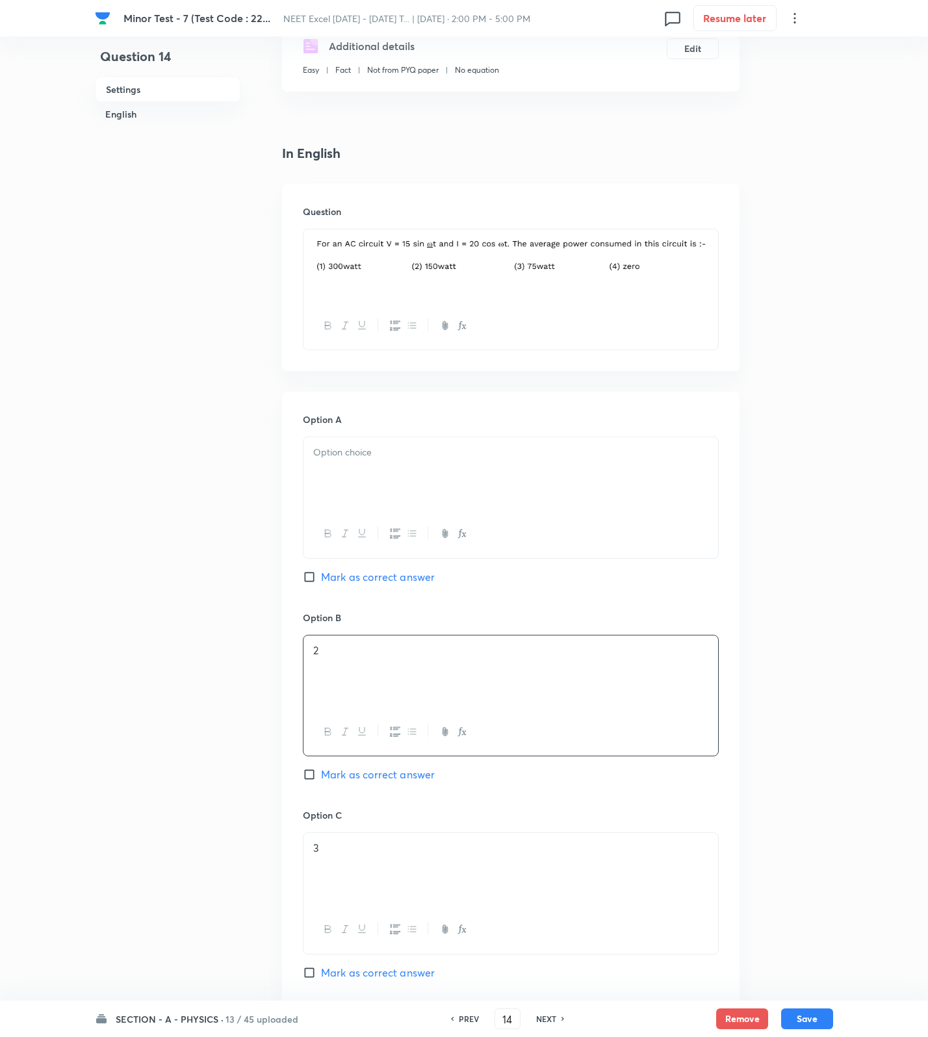
click at [381, 472] on div at bounding box center [510, 473] width 415 height 73
click at [786, 1020] on button "Save" at bounding box center [807, 1017] width 52 height 21
type input "15"
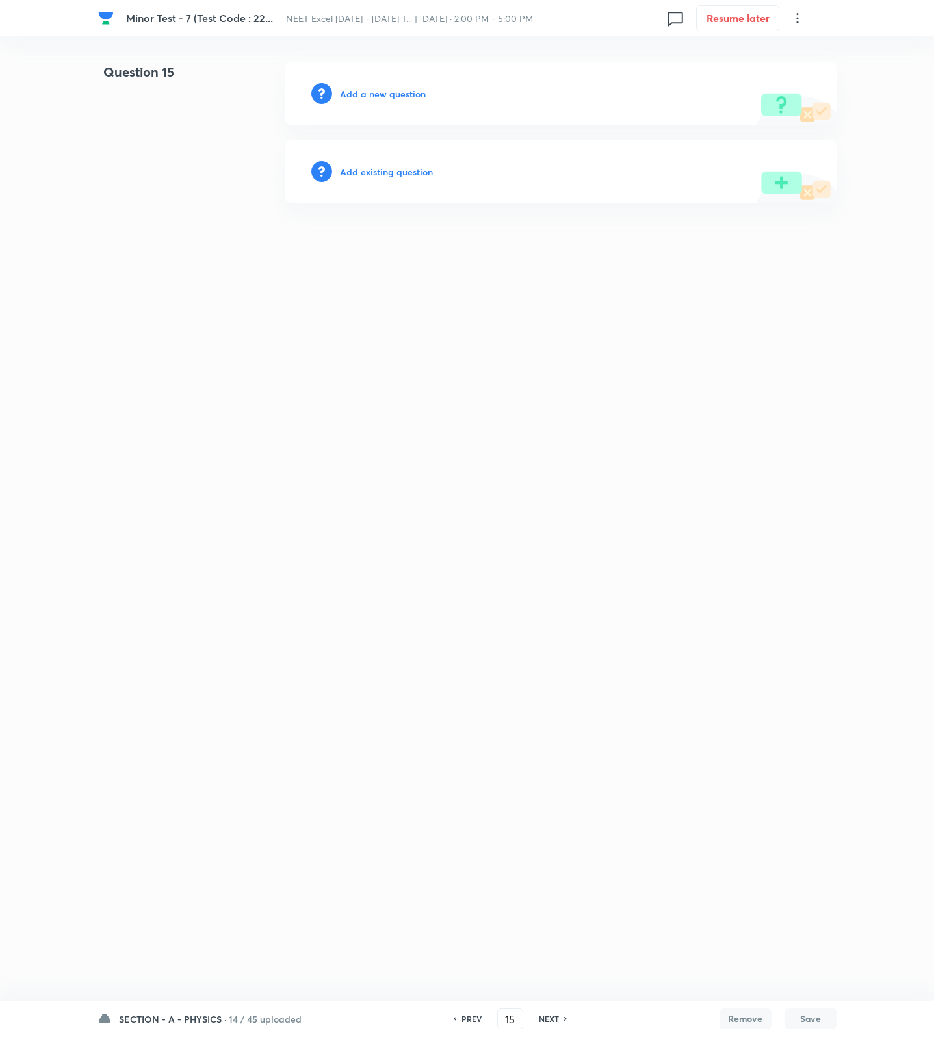
click at [402, 92] on h6 "Add a new question" at bounding box center [383, 94] width 86 height 14
click at [402, 92] on h6 "Choose a question type" at bounding box center [390, 94] width 100 height 14
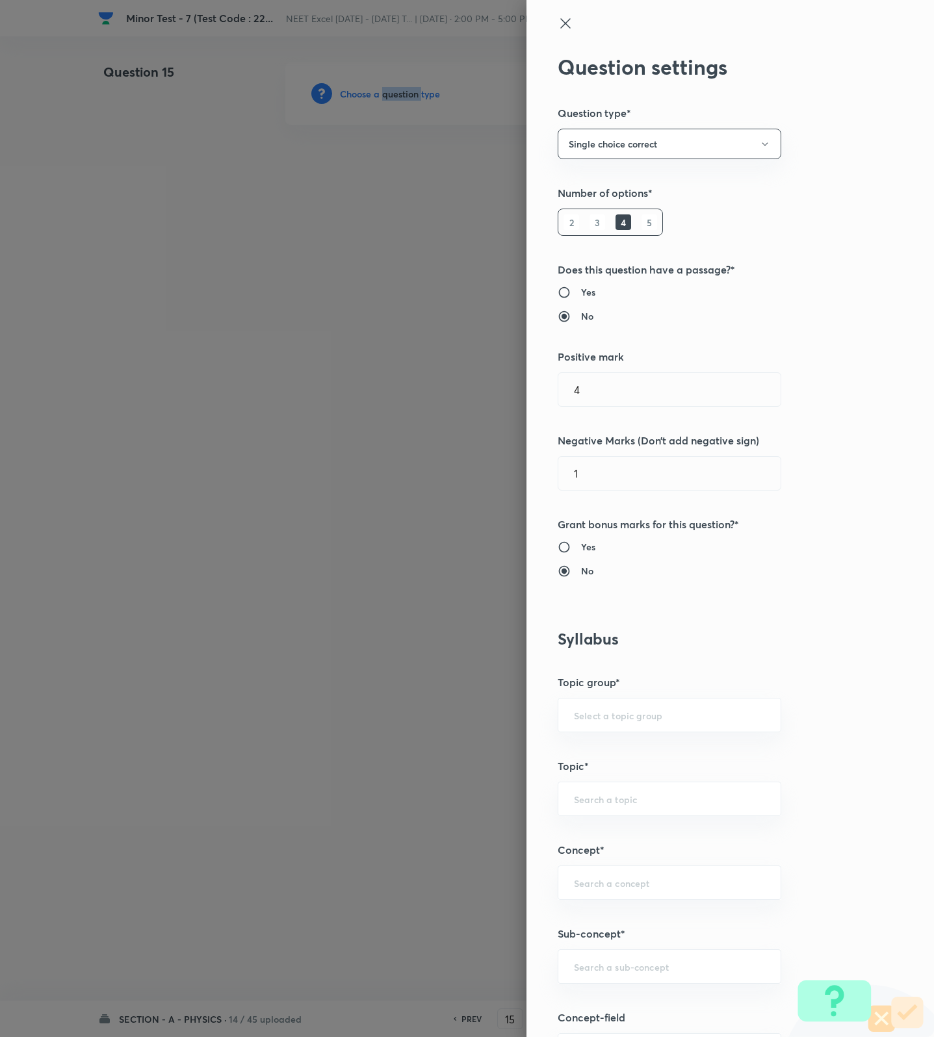
scroll to position [487, 0]
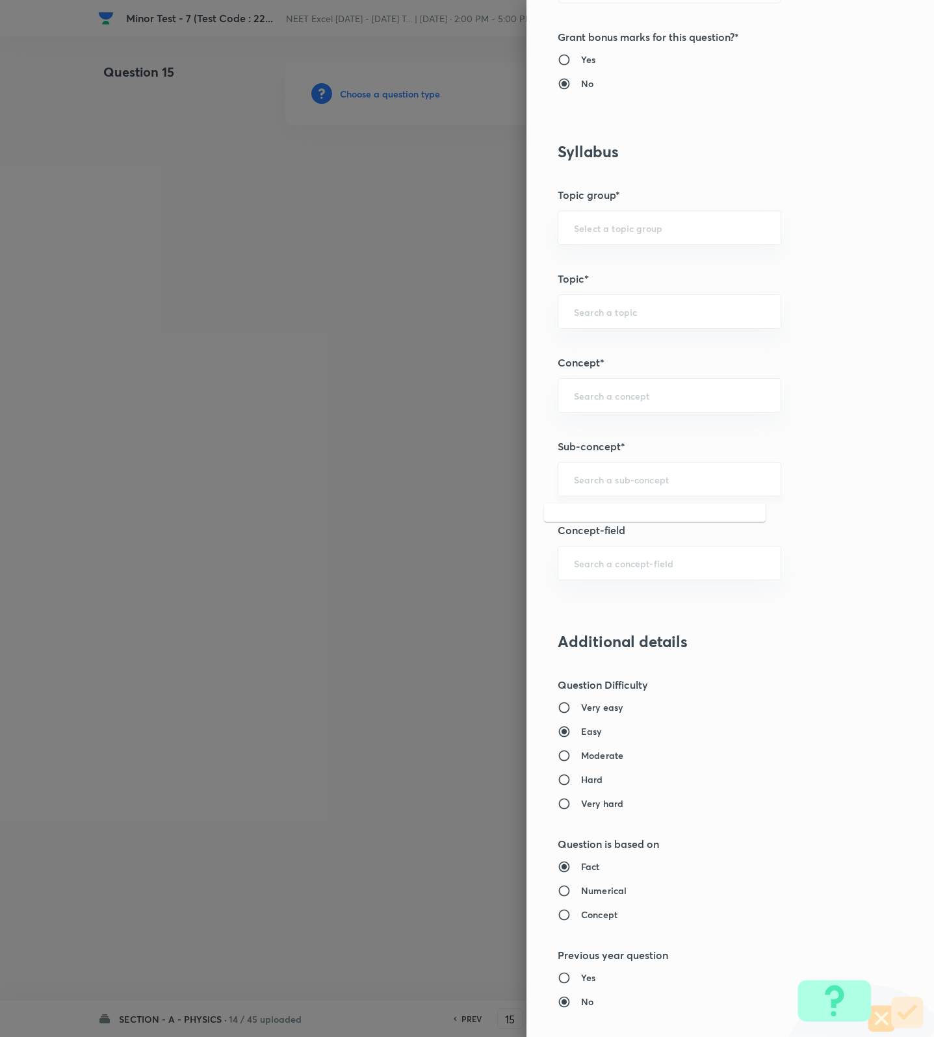
click at [597, 485] on input "text" at bounding box center [669, 479] width 191 height 12
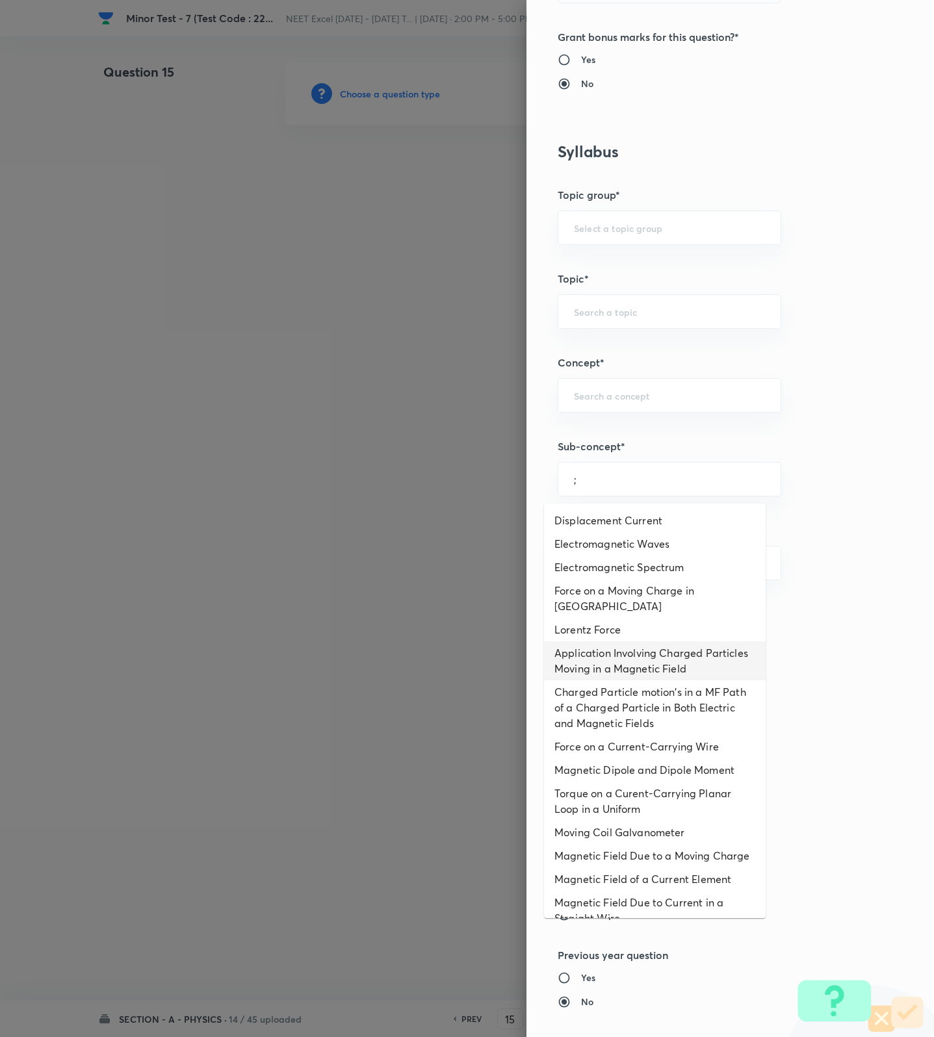
click at [654, 661] on li "Application Involving Charged Particles Moving in a Magnetic Field" at bounding box center [655, 660] width 222 height 39
type input "Application Involving Charged Particles Moving in a Magnetic Field"
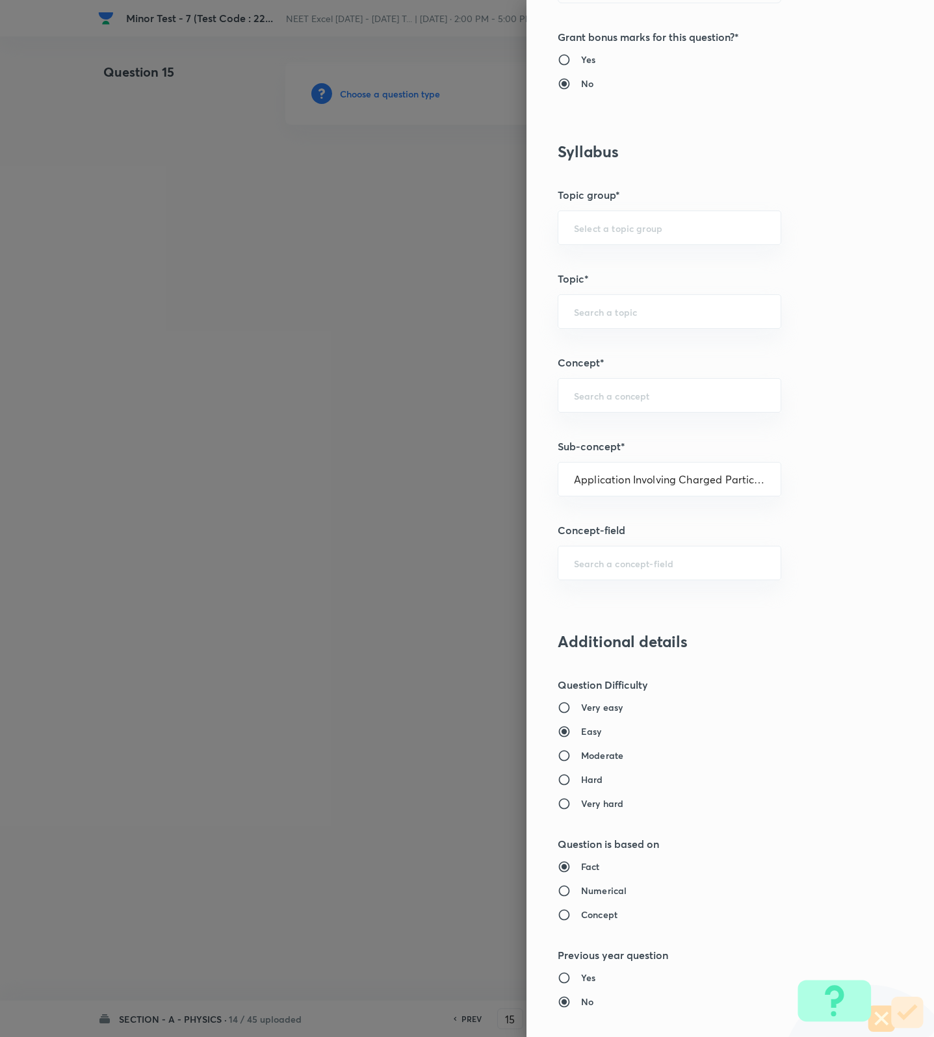
type input "Physics"
type input "Electricity & Magnetism"
type input "Magnetic Field & Magnetic Forces"
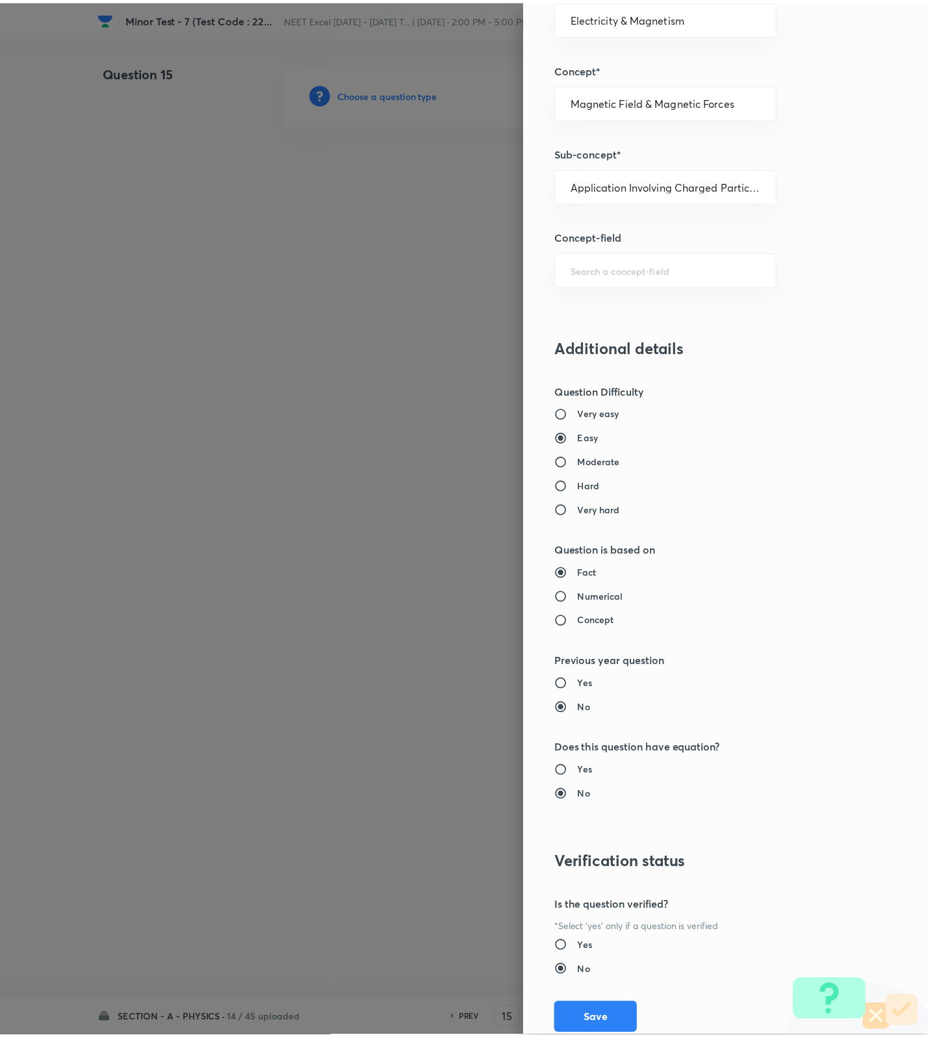
scroll to position [825, 0]
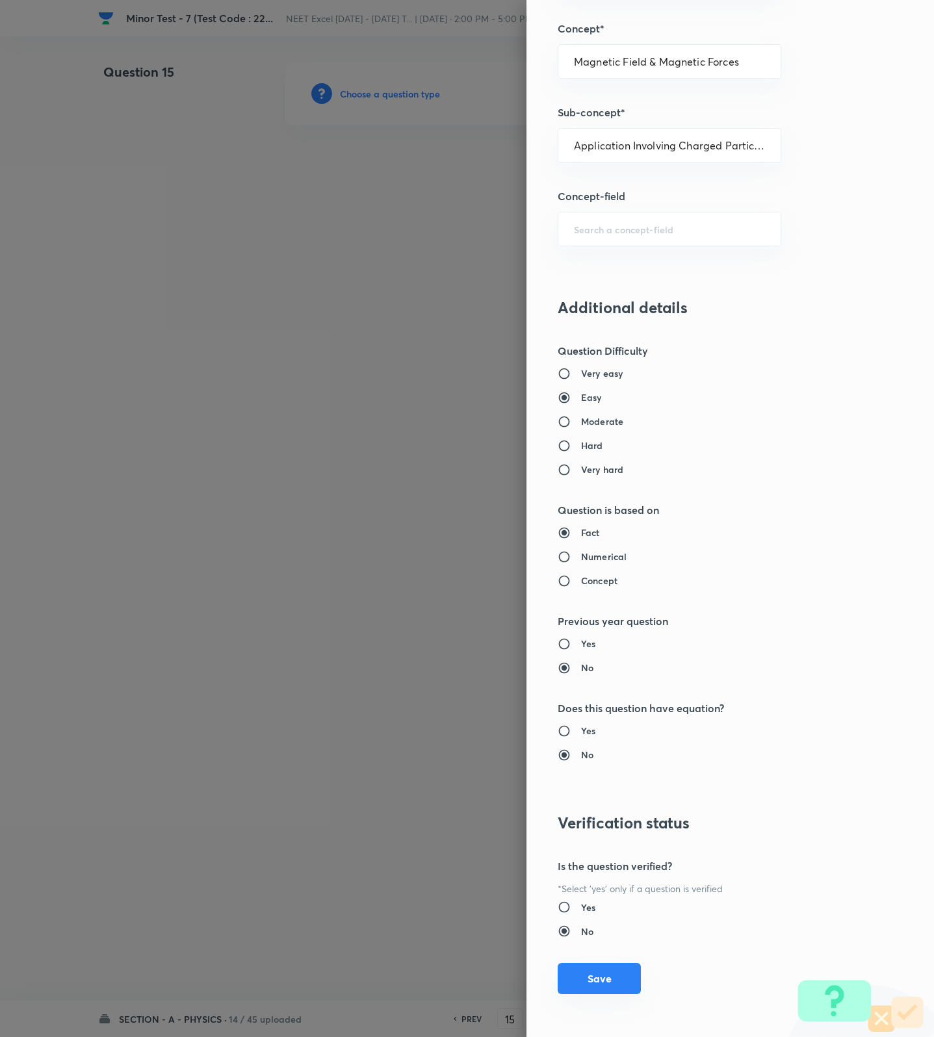
click at [583, 967] on button "Save" at bounding box center [599, 978] width 83 height 31
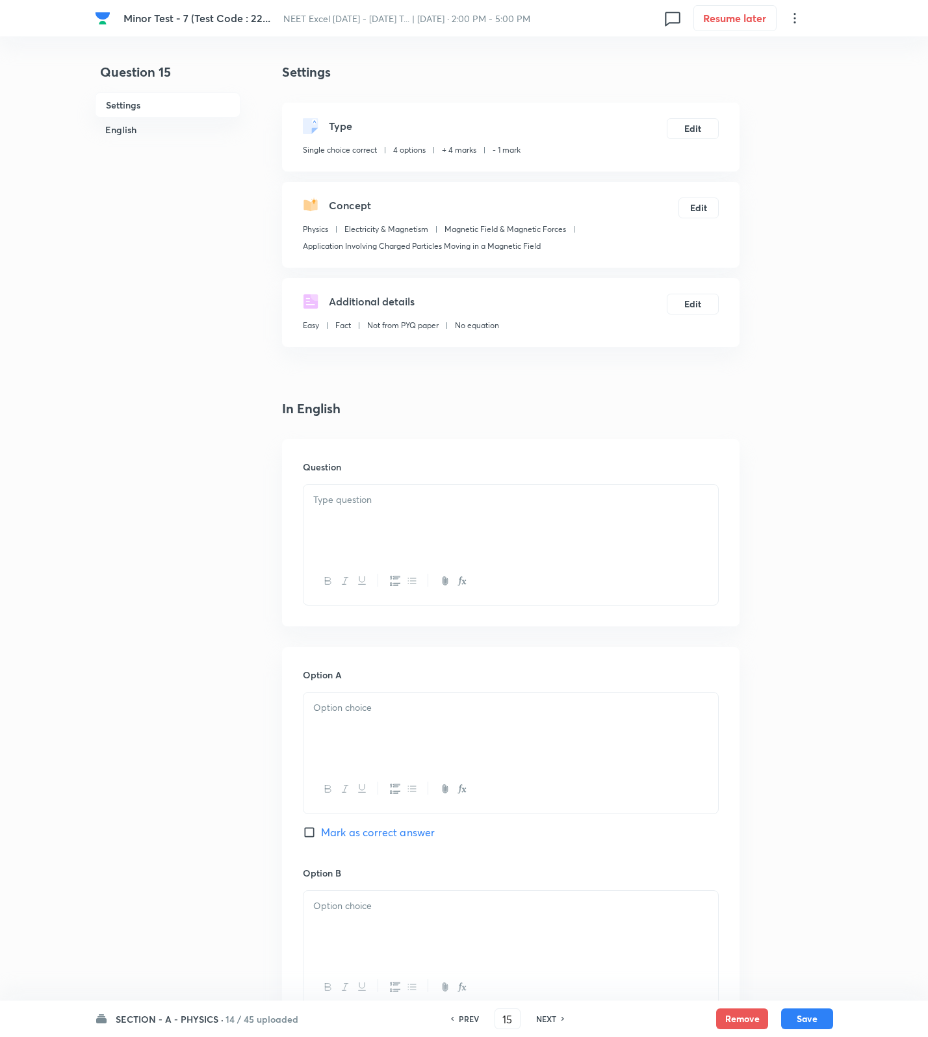
click at [576, 534] on div at bounding box center [510, 521] width 415 height 73
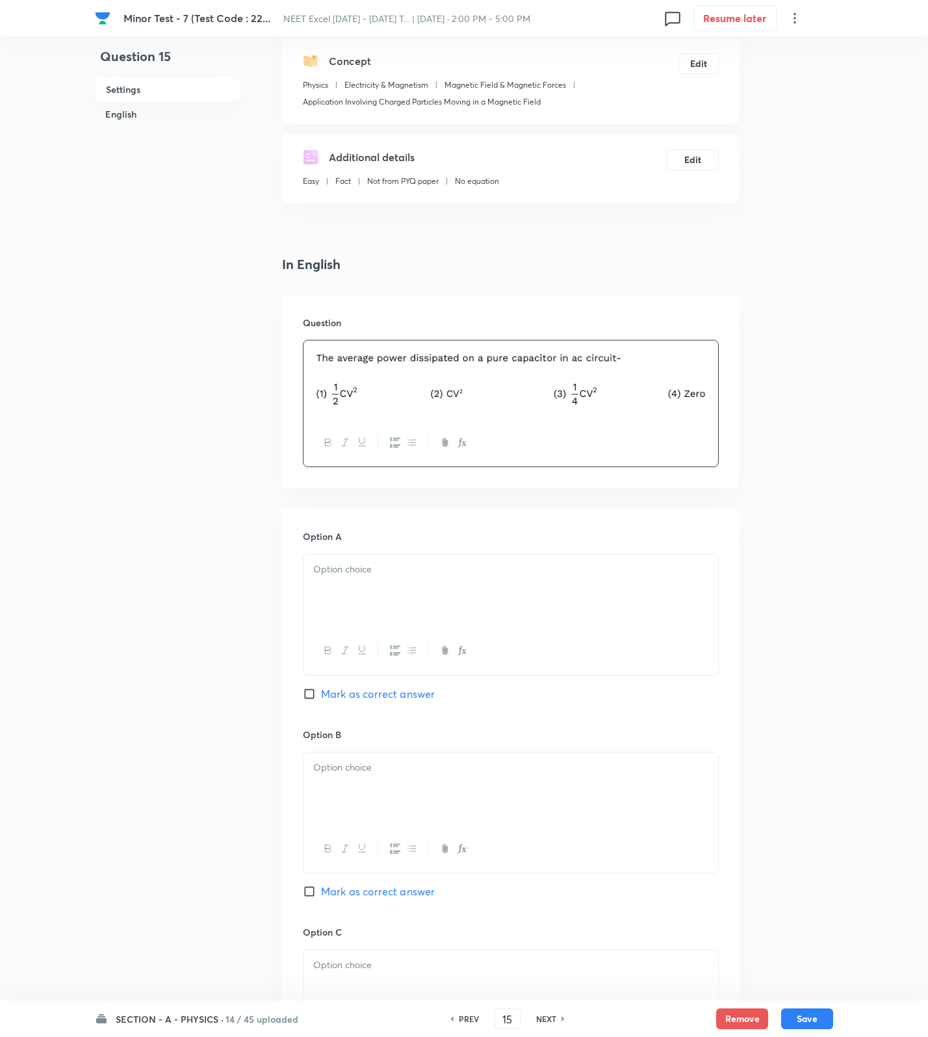
scroll to position [749, 0]
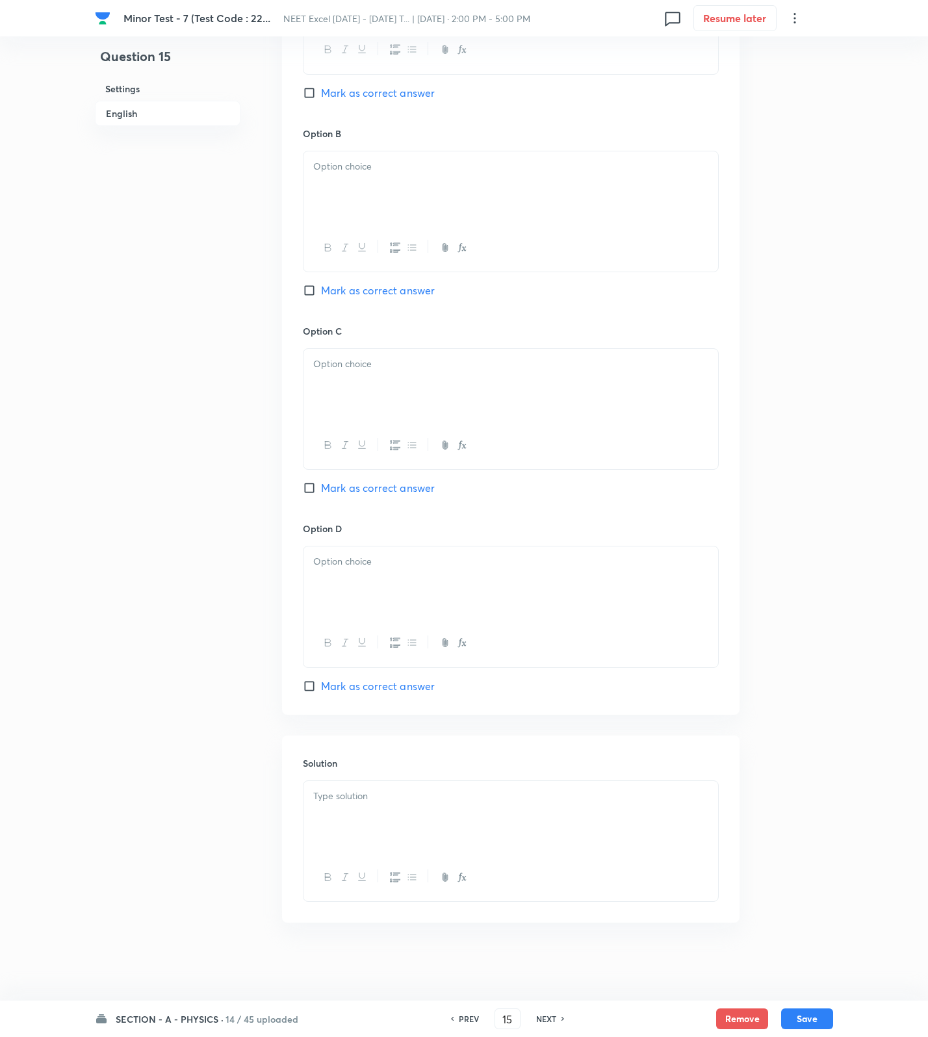
click at [461, 795] on p at bounding box center [510, 796] width 395 height 15
click at [361, 559] on p at bounding box center [510, 561] width 395 height 15
click at [343, 680] on span "Mark as correct answer" at bounding box center [378, 686] width 114 height 16
click at [321, 680] on input "Mark as correct answer" at bounding box center [312, 686] width 18 height 13
checkbox input "true"
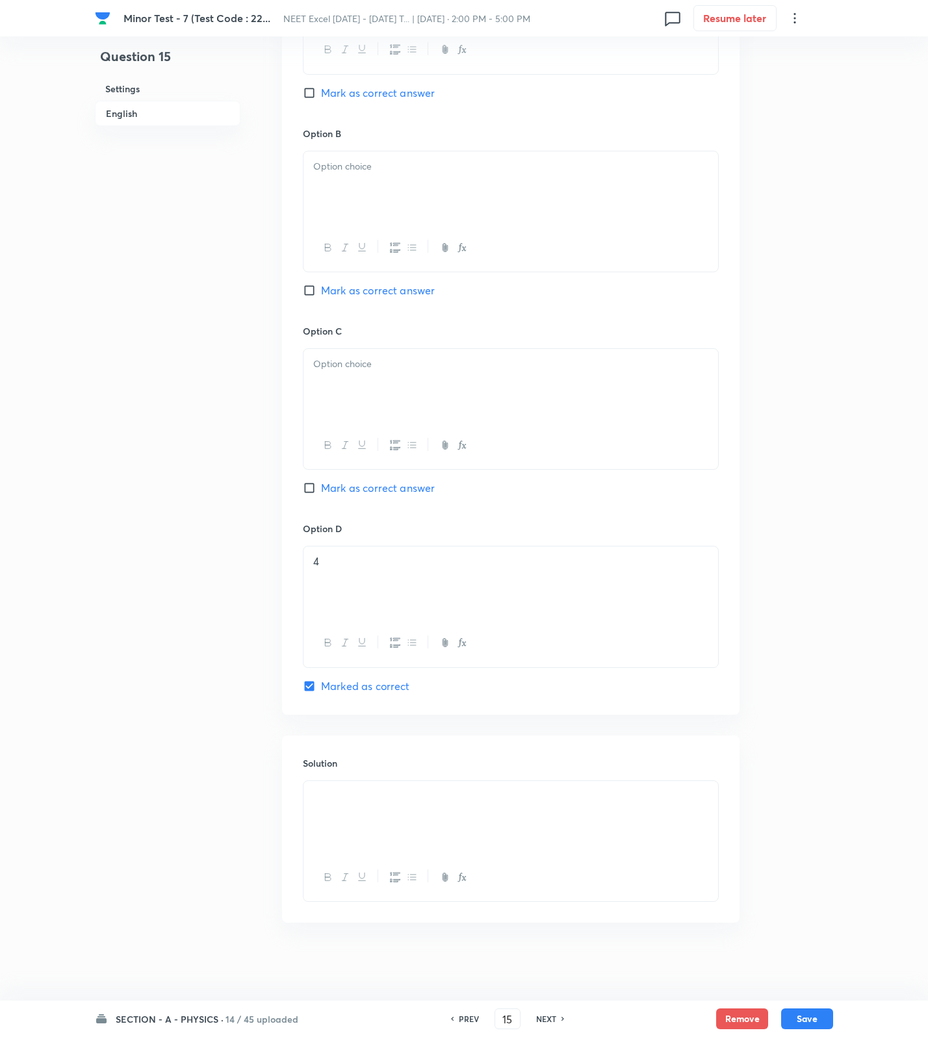
click at [396, 357] on p at bounding box center [510, 364] width 395 height 15
click at [419, 168] on p at bounding box center [510, 166] width 395 height 15
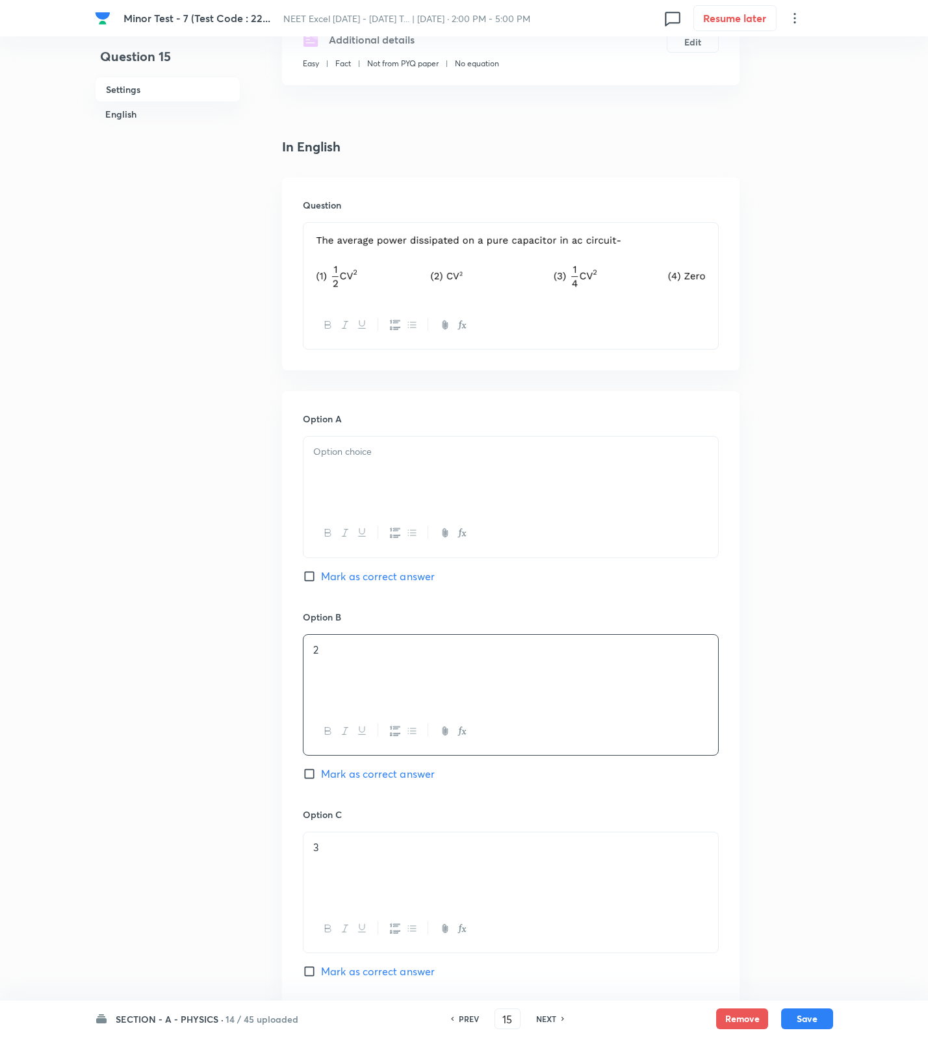
click at [402, 437] on div at bounding box center [510, 473] width 415 height 73
click at [803, 1020] on button "Save" at bounding box center [807, 1017] width 52 height 21
type input "16"
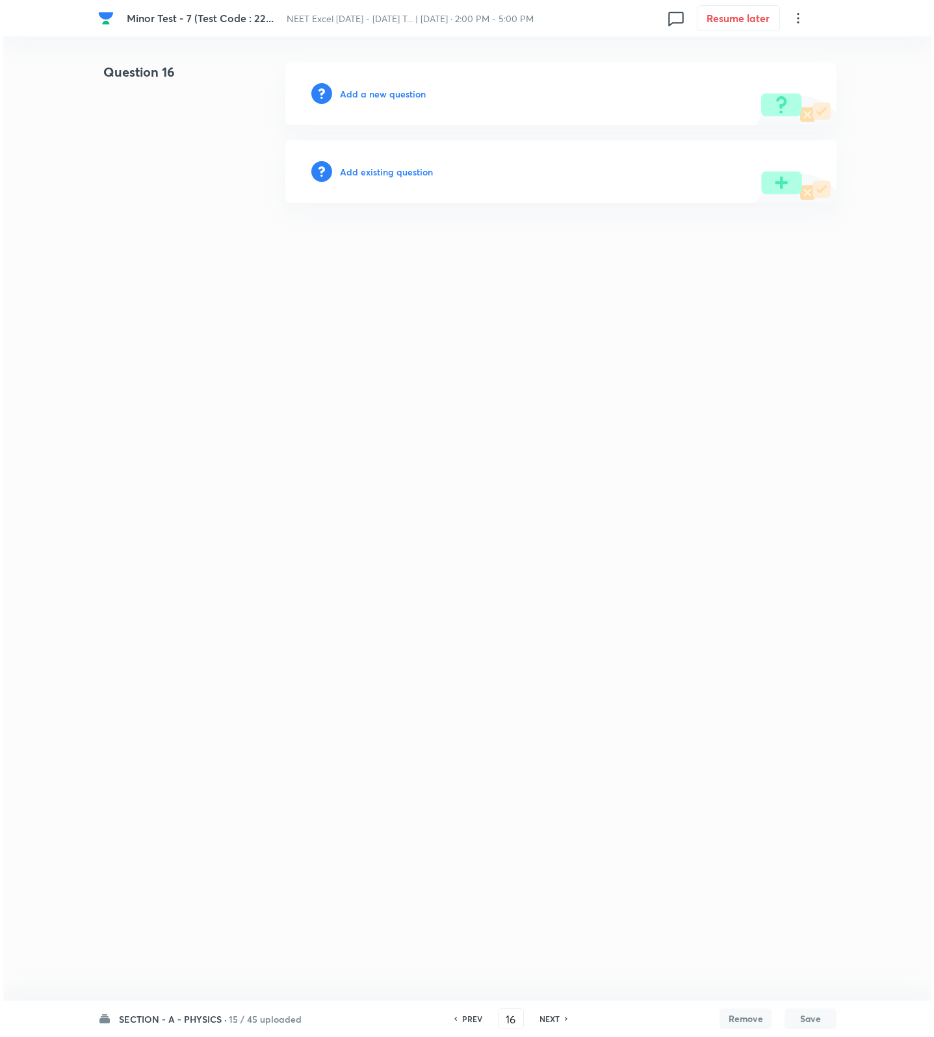
scroll to position [0, 0]
click at [390, 90] on h6 "Add a new question" at bounding box center [383, 94] width 86 height 14
click at [390, 90] on h6 "Choose a question type" at bounding box center [390, 94] width 100 height 14
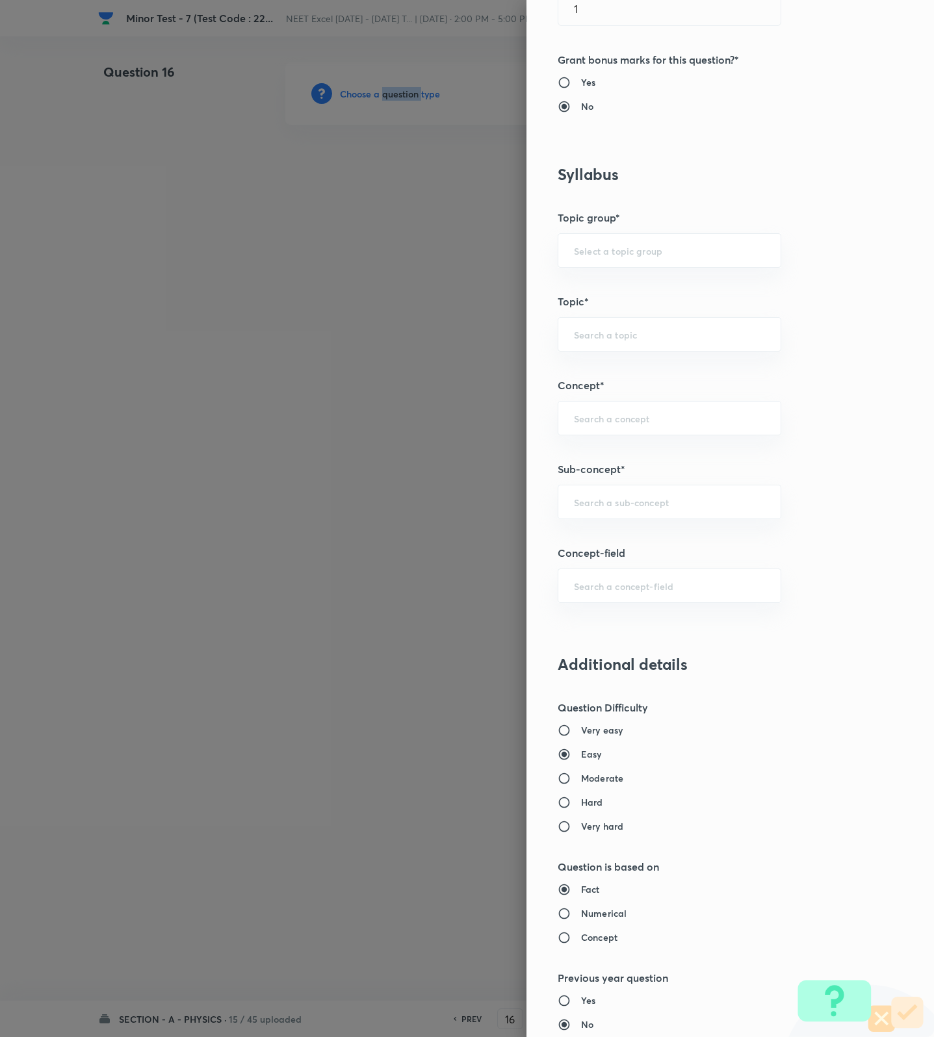
scroll to position [487, 0]
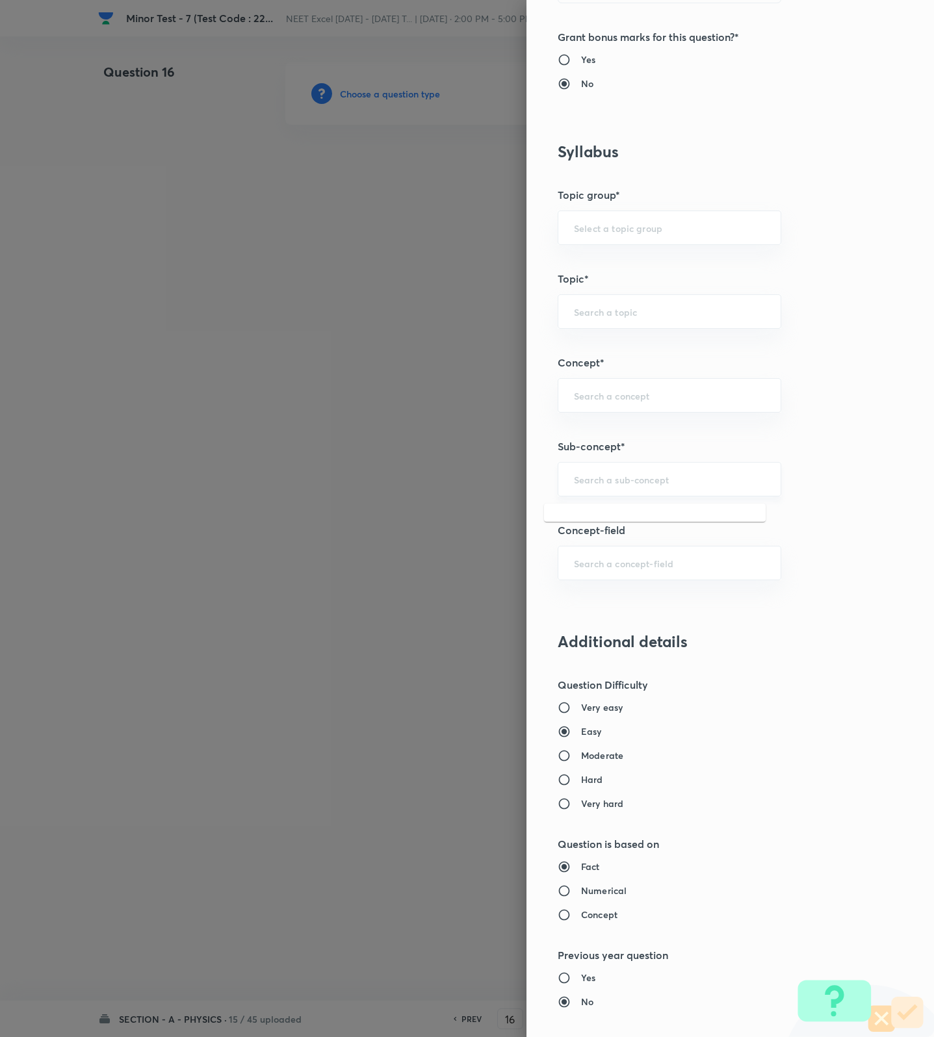
click at [637, 482] on input "text" at bounding box center [669, 479] width 191 height 12
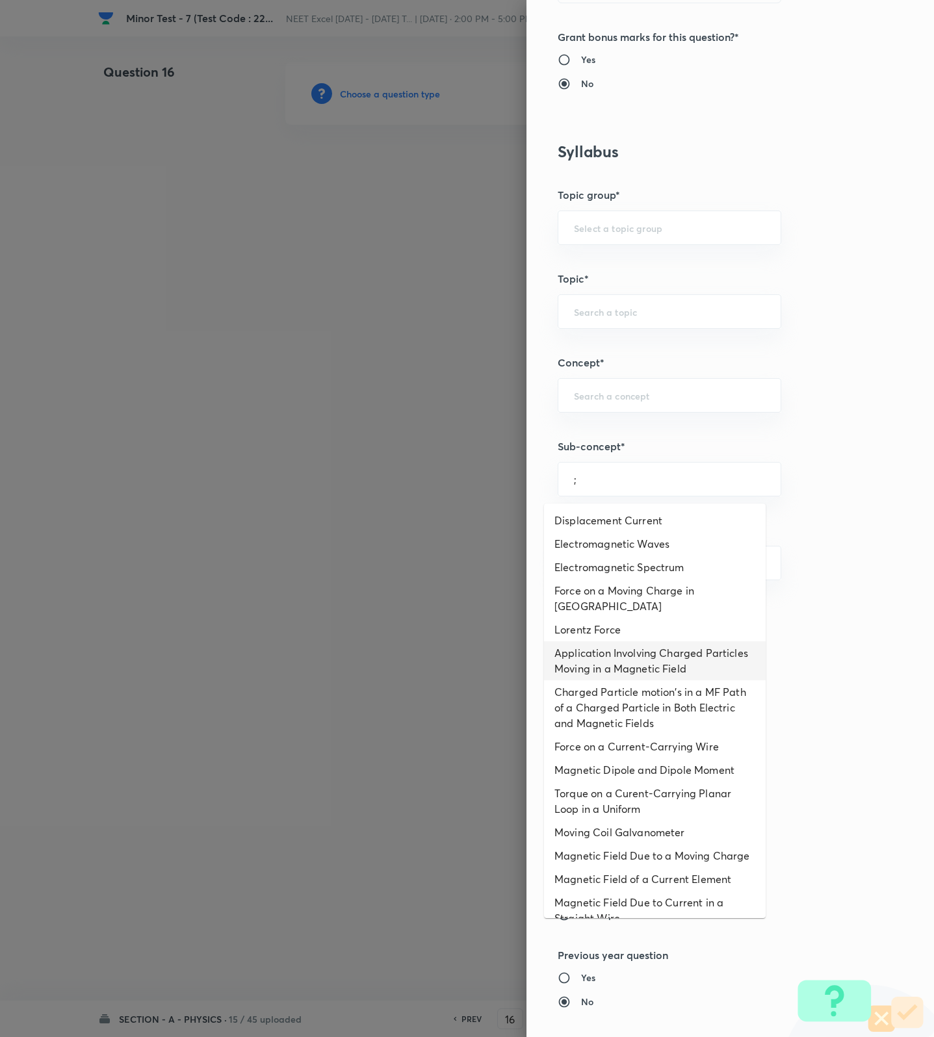
click at [624, 667] on li "Application Involving Charged Particles Moving in a Magnetic Field" at bounding box center [655, 660] width 222 height 39
type input "Application Involving Charged Particles Moving in a Magnetic Field"
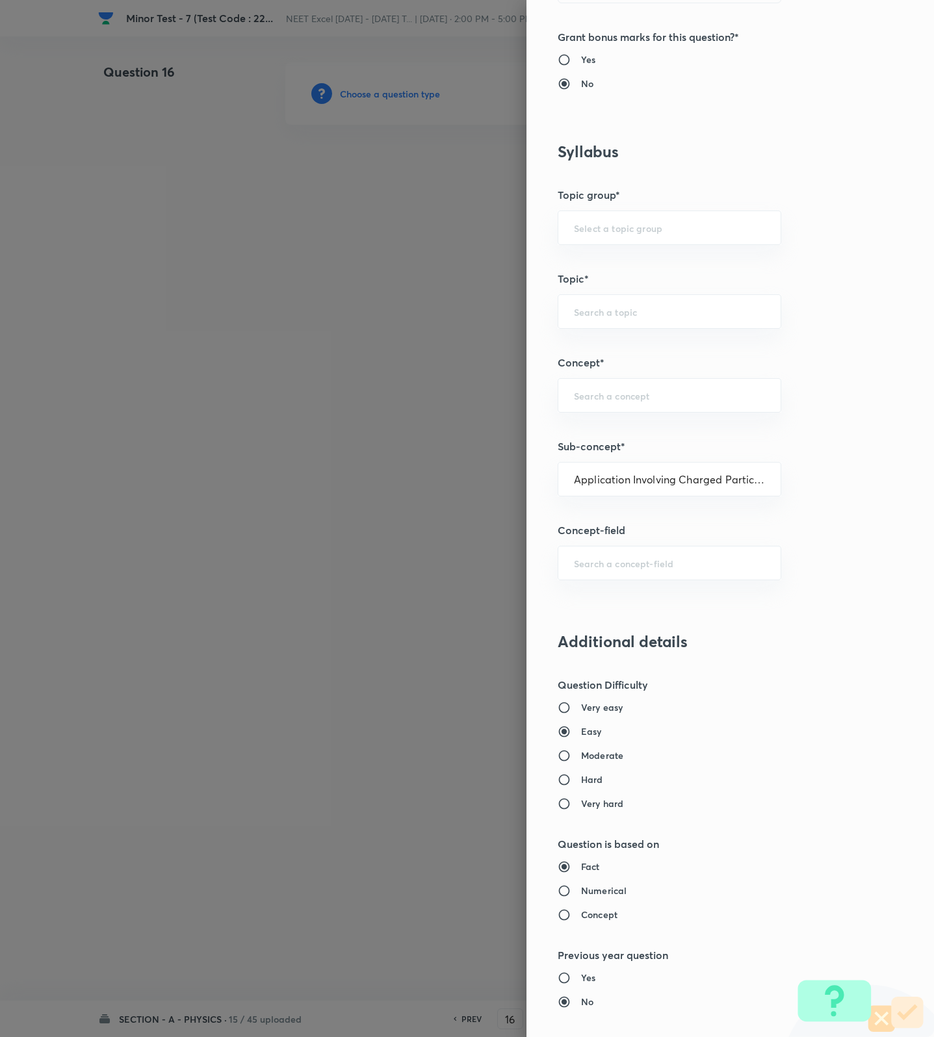
type input "Physics"
type input "Electricity & Magnetism"
type input "Magnetic Field & Magnetic Forces"
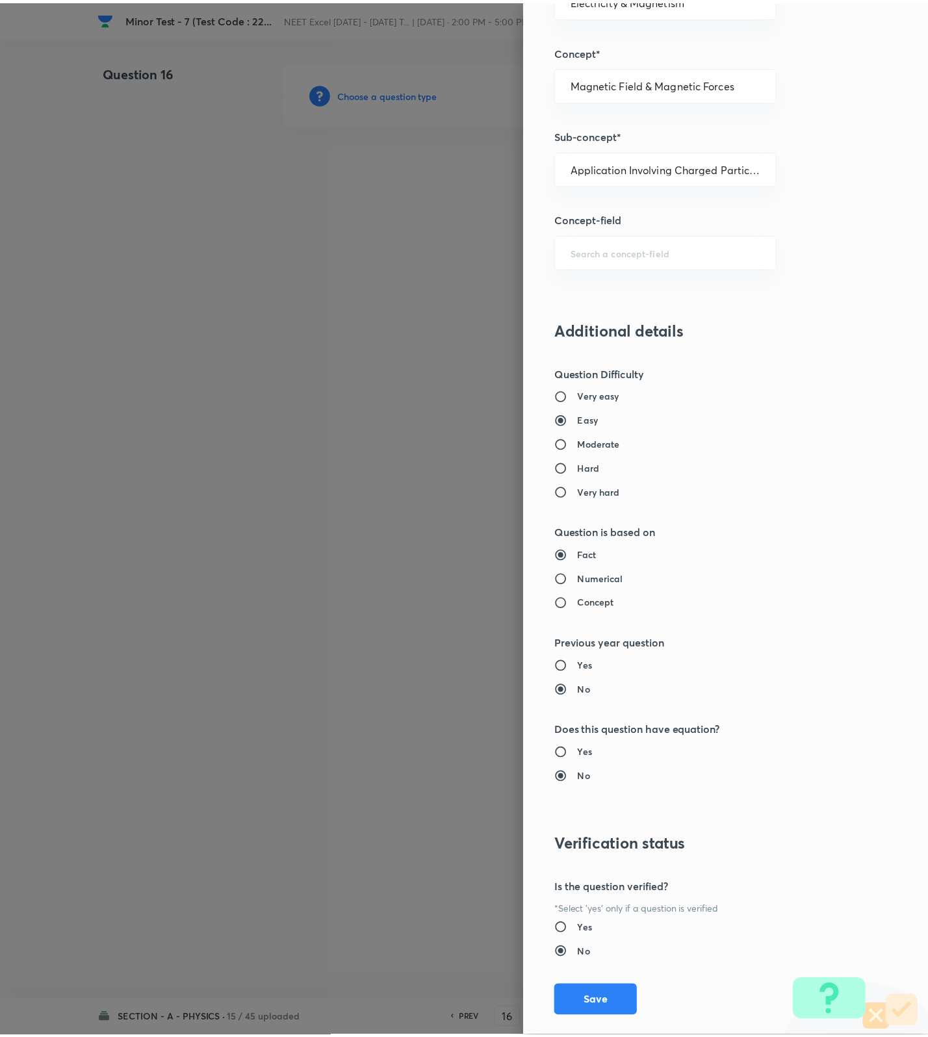
scroll to position [825, 0]
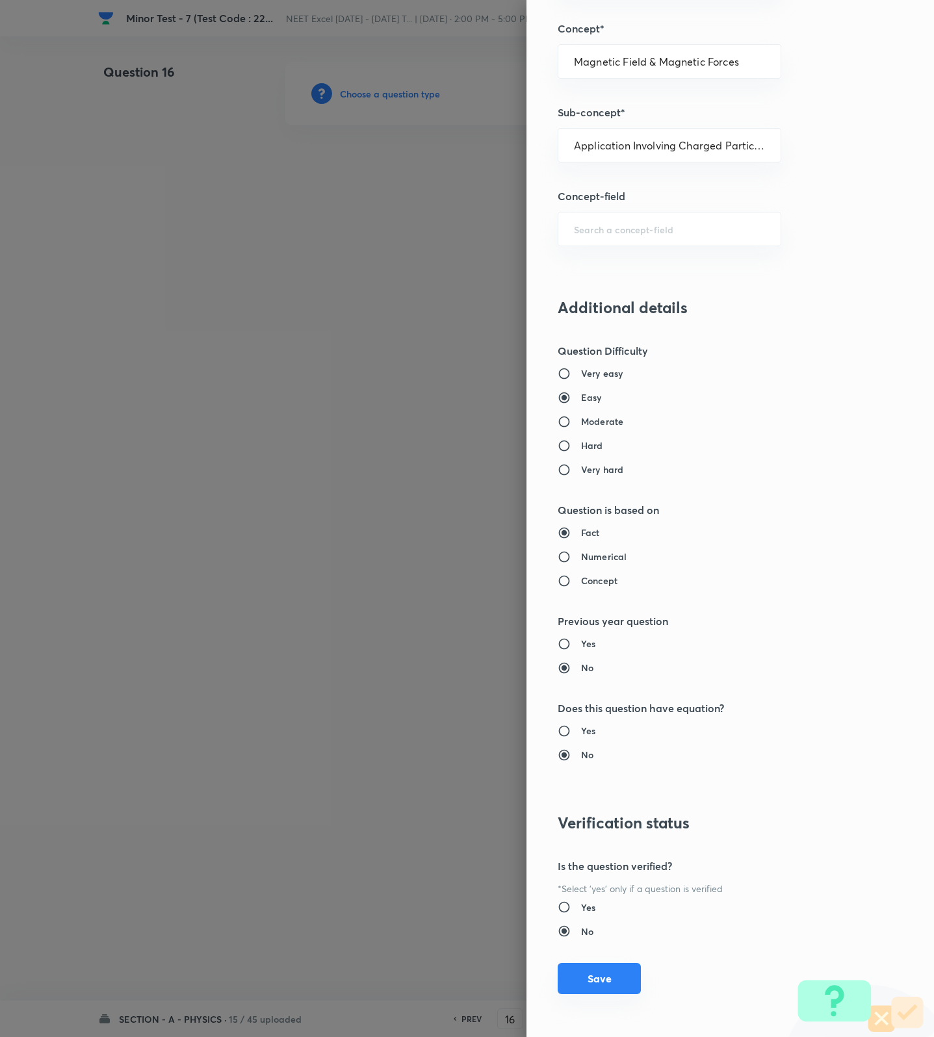
click at [574, 977] on button "Save" at bounding box center [599, 978] width 83 height 31
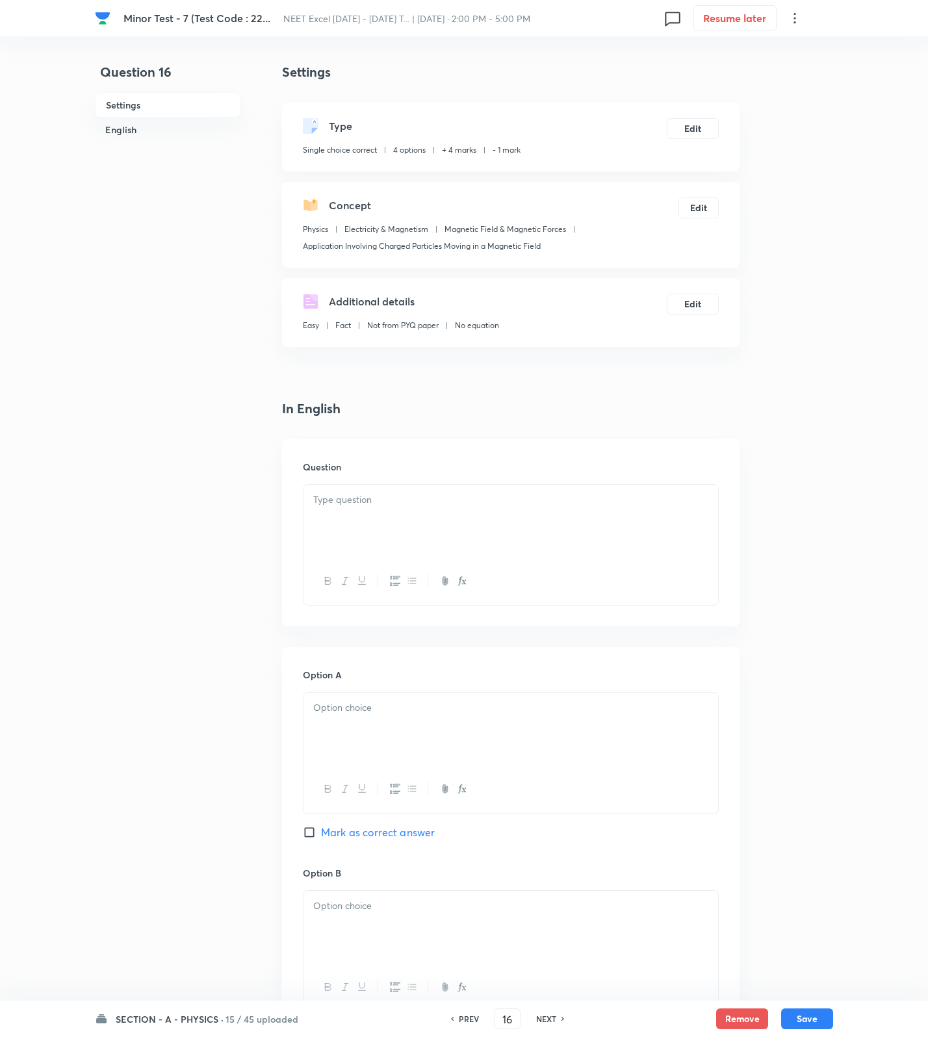
click at [361, 535] on div at bounding box center [510, 521] width 415 height 73
click at [565, 530] on div at bounding box center [510, 521] width 415 height 73
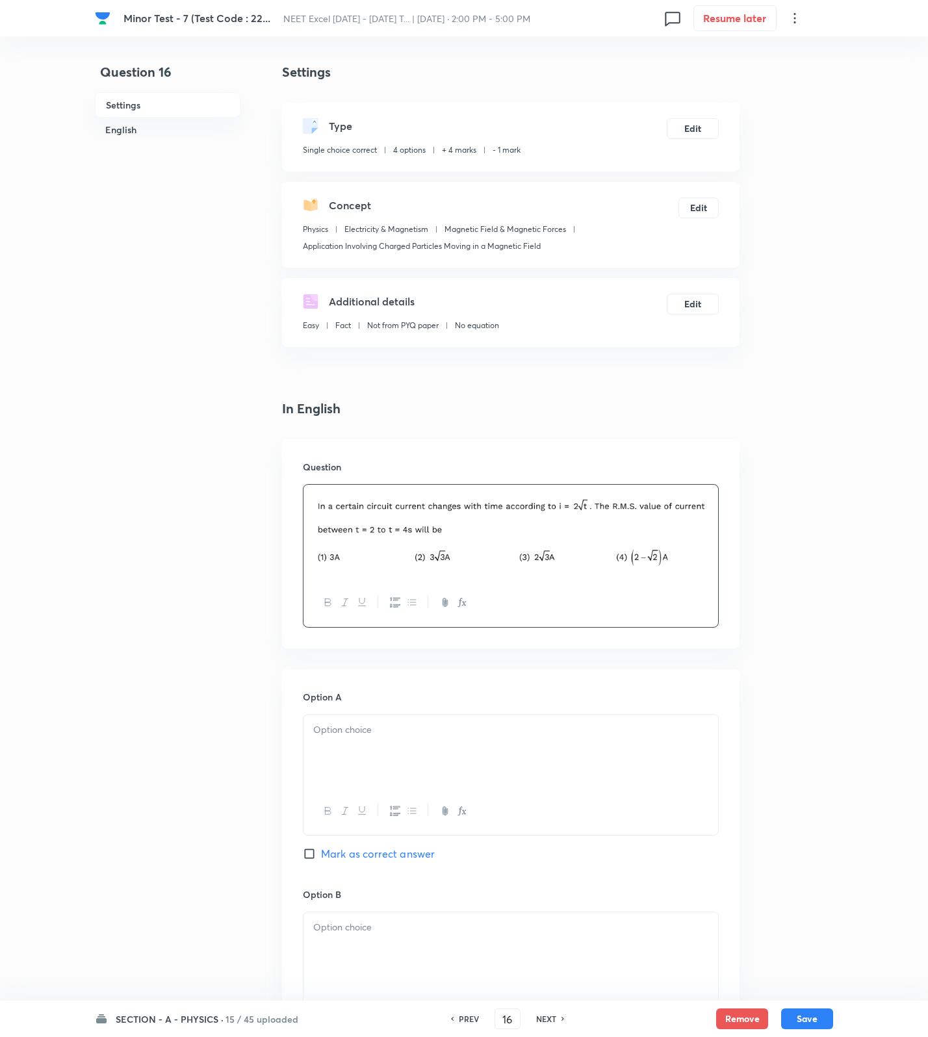
click at [841, 833] on div "[MEDICAL_DATA] - 7 (Test Code : 22... NEET Excel [DATE] - [DATE] T... | [DATE] …" at bounding box center [464, 899] width 928 height 1674
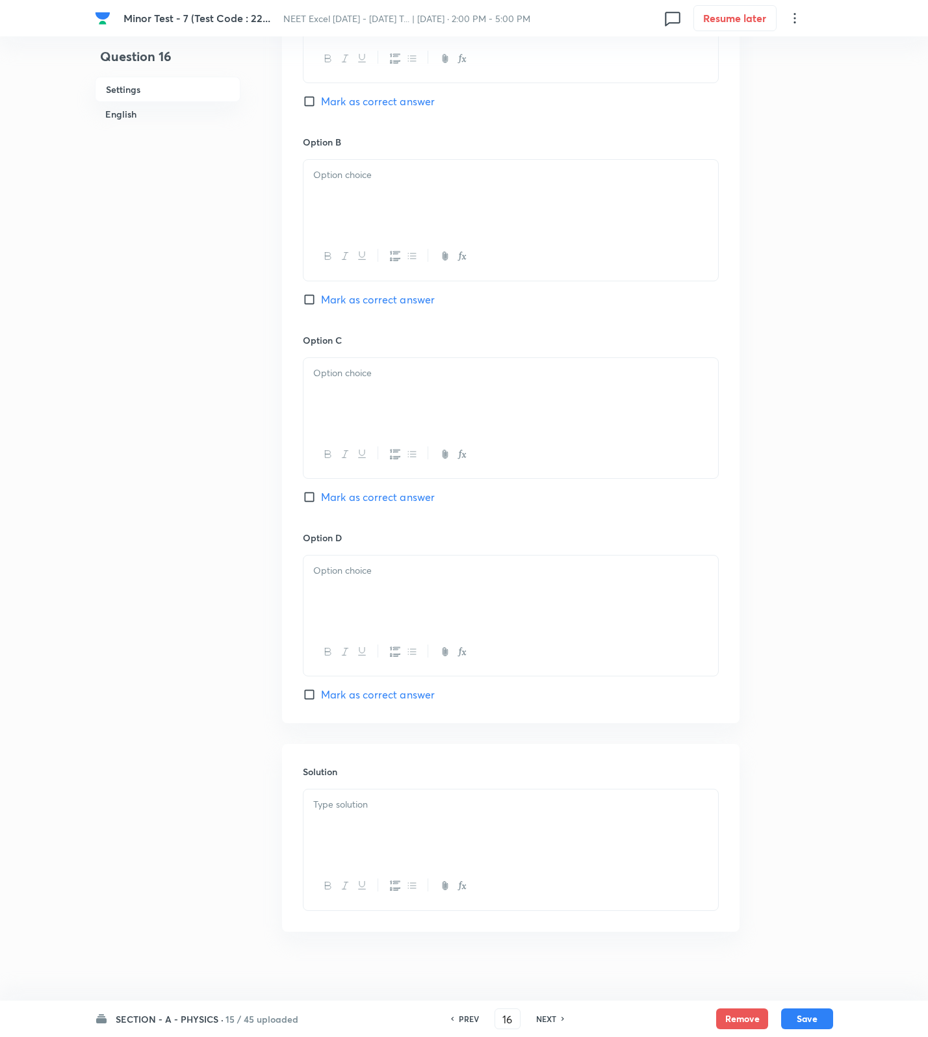
scroll to position [765, 0]
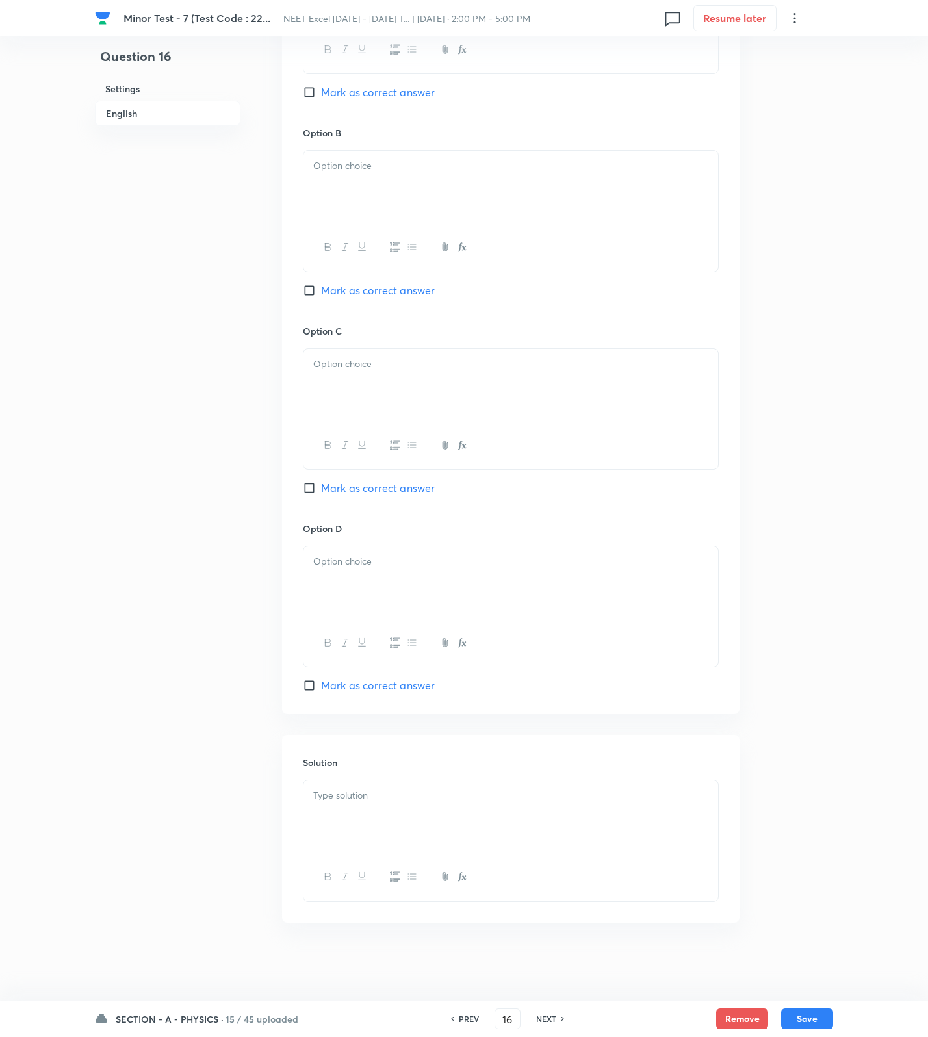
drag, startPoint x: 368, startPoint y: 778, endPoint x: 363, endPoint y: 794, distance: 16.7
click at [367, 786] on div "Solution" at bounding box center [510, 828] width 457 height 187
click at [361, 799] on p at bounding box center [510, 795] width 395 height 15
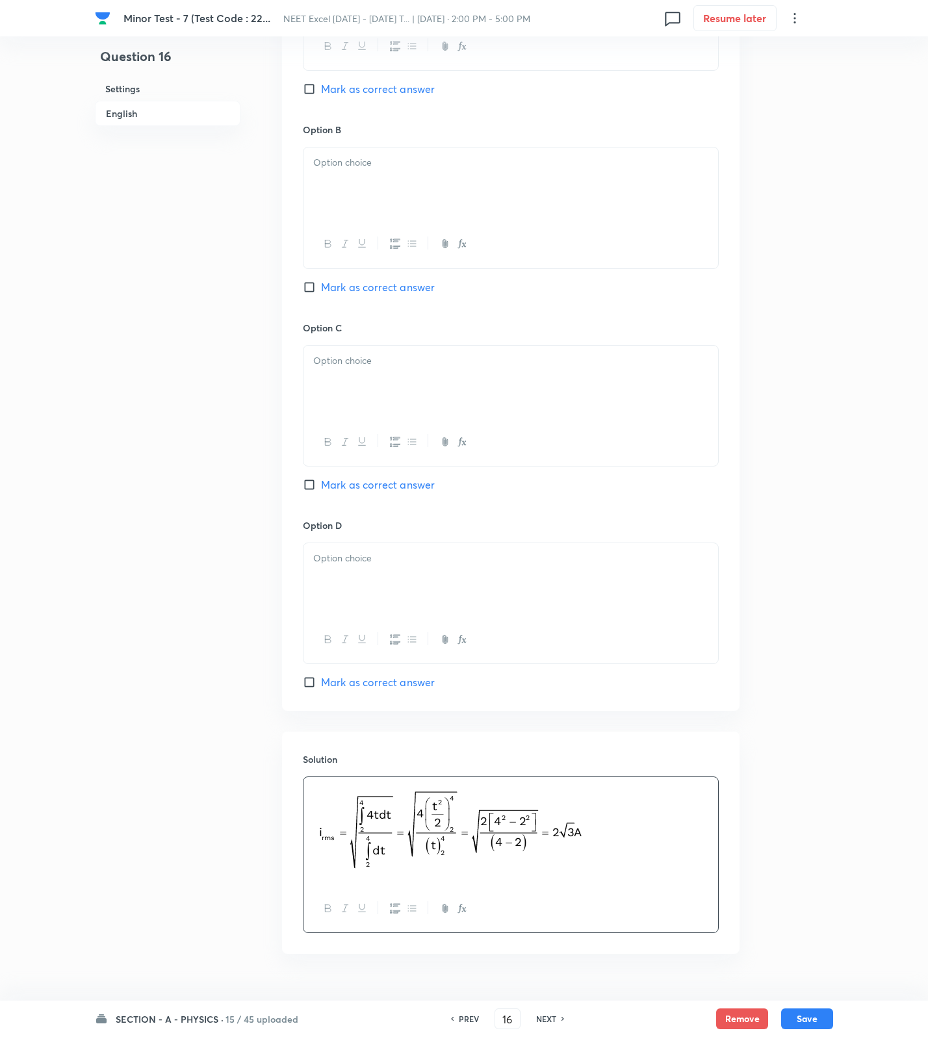
click at [333, 418] on div at bounding box center [510, 382] width 415 height 73
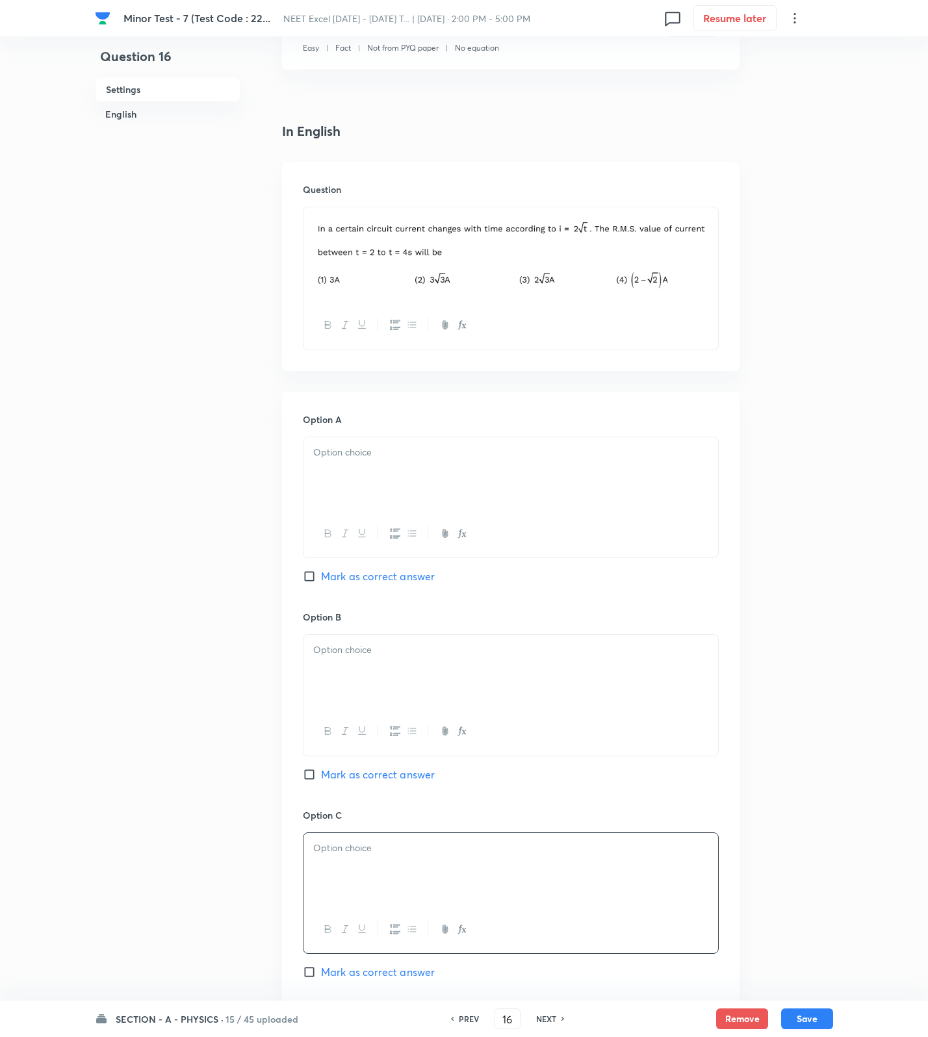
click at [361, 465] on div at bounding box center [510, 473] width 415 height 73
drag, startPoint x: 367, startPoint y: 642, endPoint x: 368, endPoint y: 665, distance: 22.8
click at [367, 660] on div at bounding box center [510, 671] width 415 height 73
drag, startPoint x: 381, startPoint y: 848, endPoint x: 385, endPoint y: 864, distance: 16.7
click at [381, 854] on p at bounding box center [510, 848] width 395 height 15
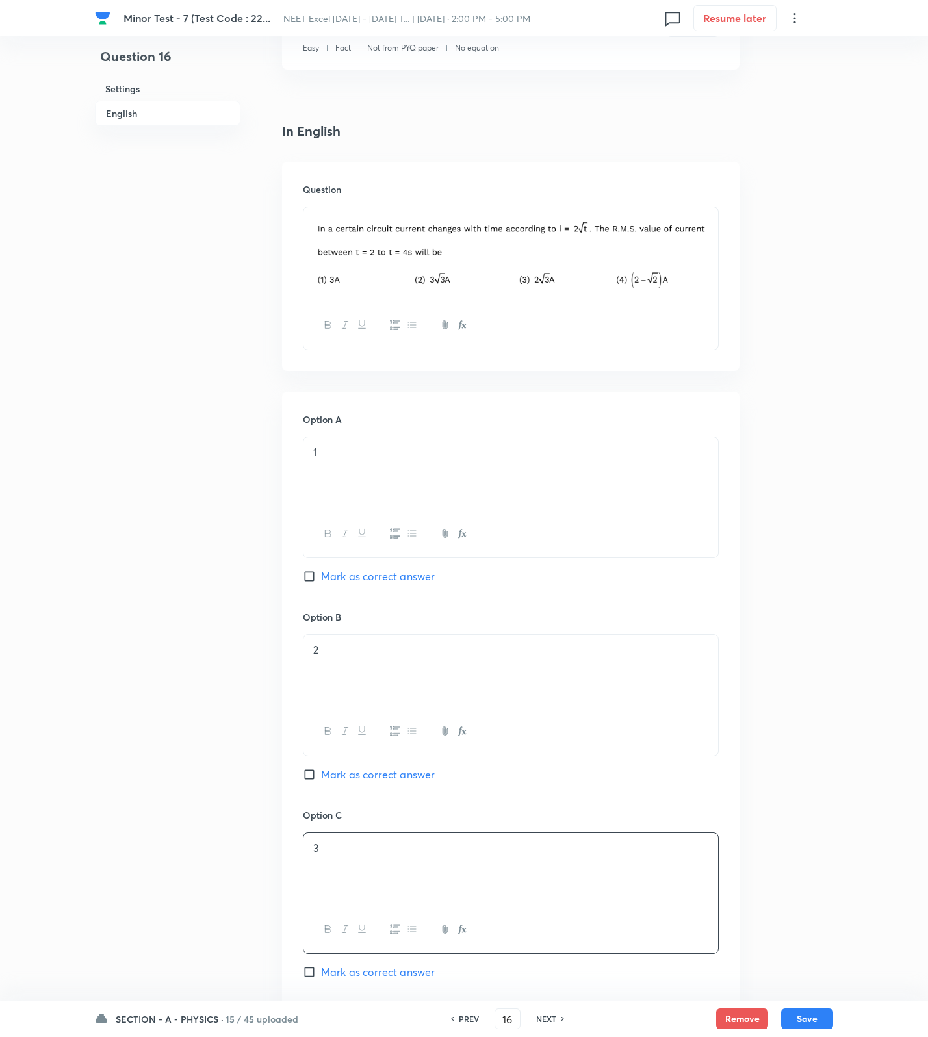
scroll to position [765, 0]
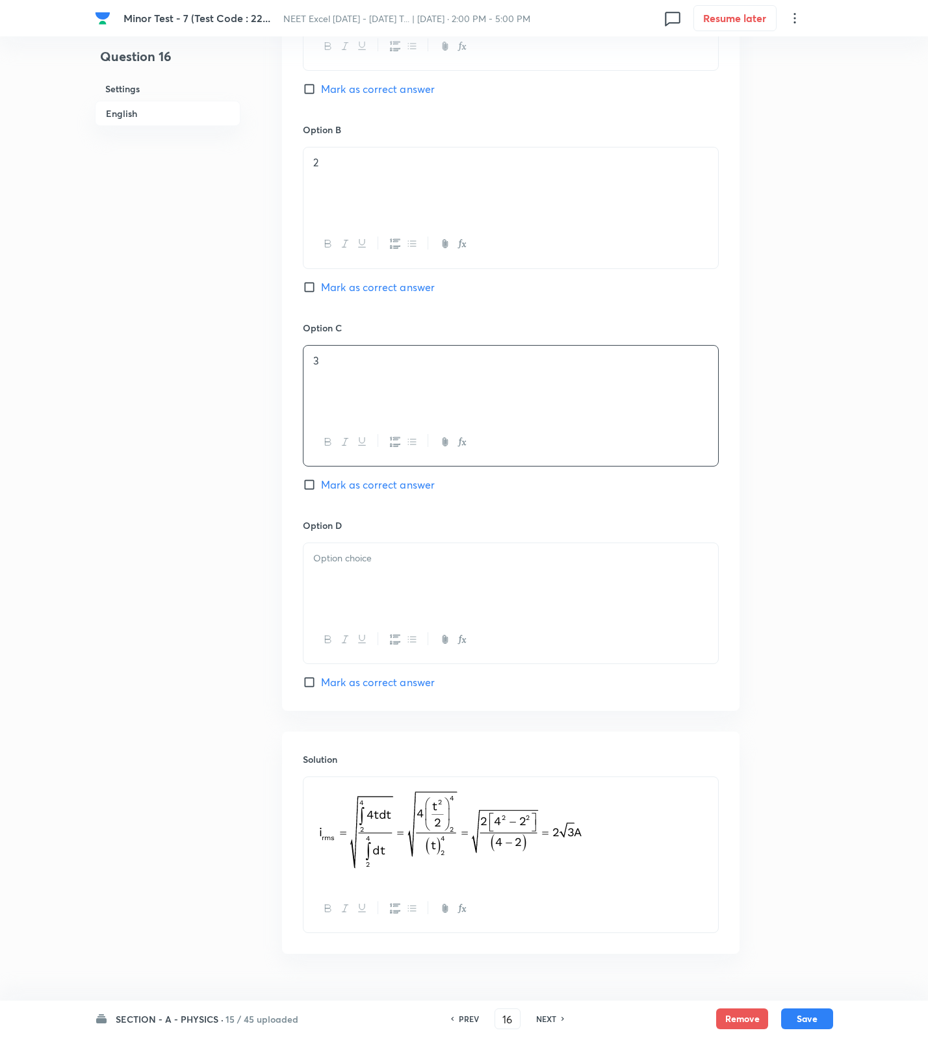
click at [363, 578] on div at bounding box center [510, 579] width 415 height 73
click at [361, 489] on span "Mark as correct answer" at bounding box center [378, 485] width 114 height 16
click at [321, 489] on input "Mark as correct answer" at bounding box center [312, 484] width 18 height 13
checkbox input "true"
click at [806, 1020] on button "Save" at bounding box center [807, 1017] width 52 height 21
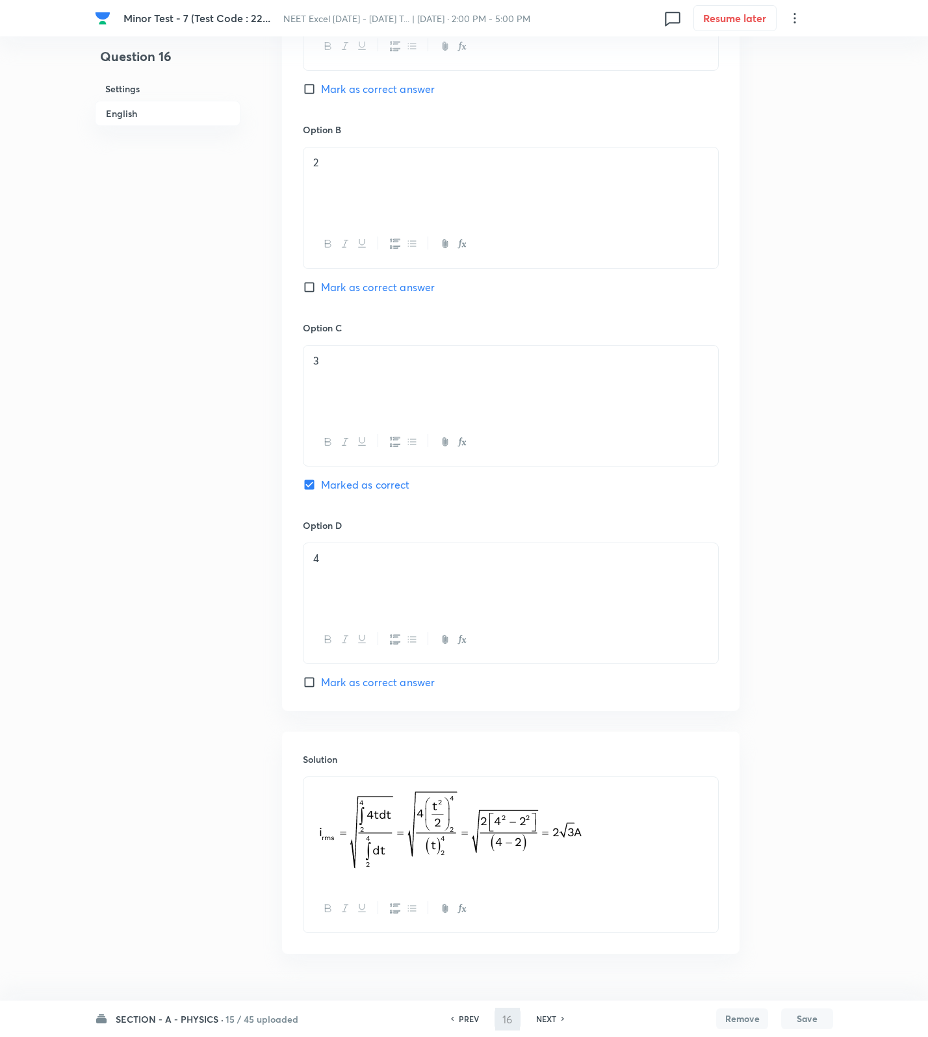
type input "17"
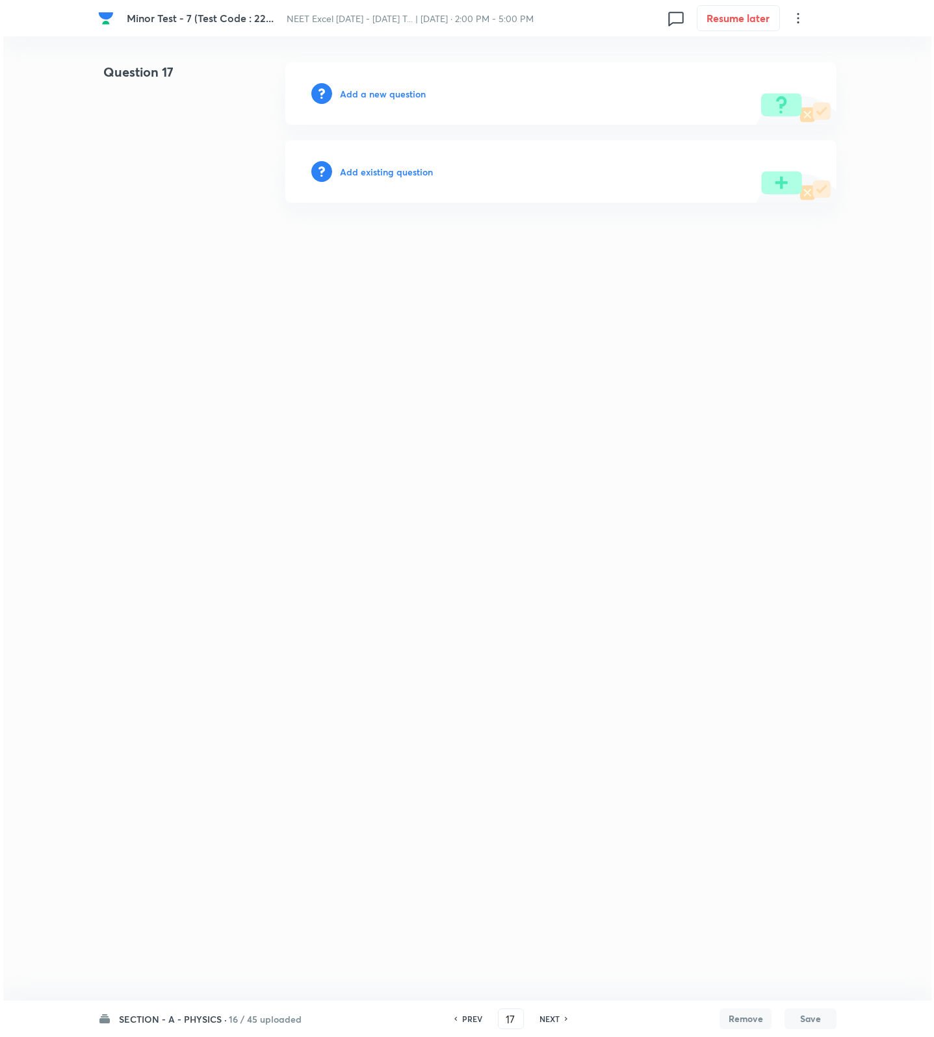
scroll to position [0, 0]
click at [388, 90] on h6 "Add a new question" at bounding box center [383, 94] width 86 height 14
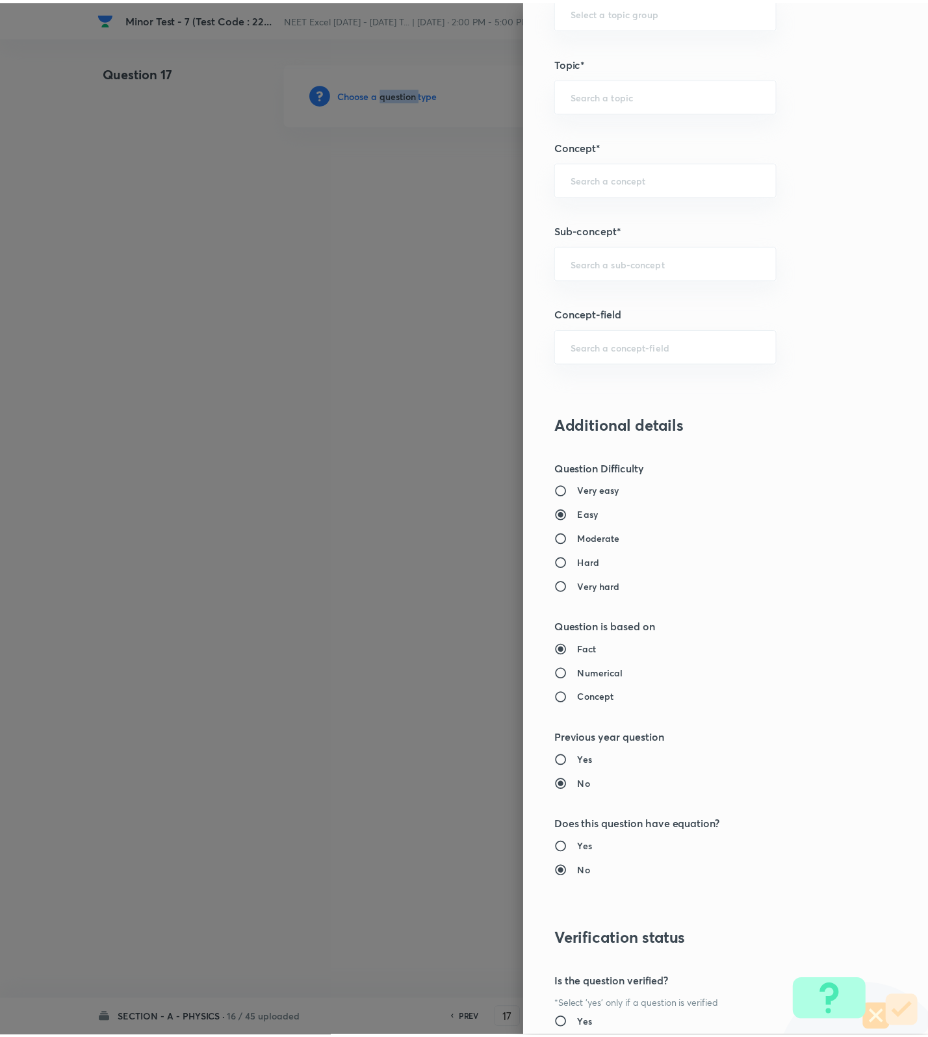
scroll to position [825, 0]
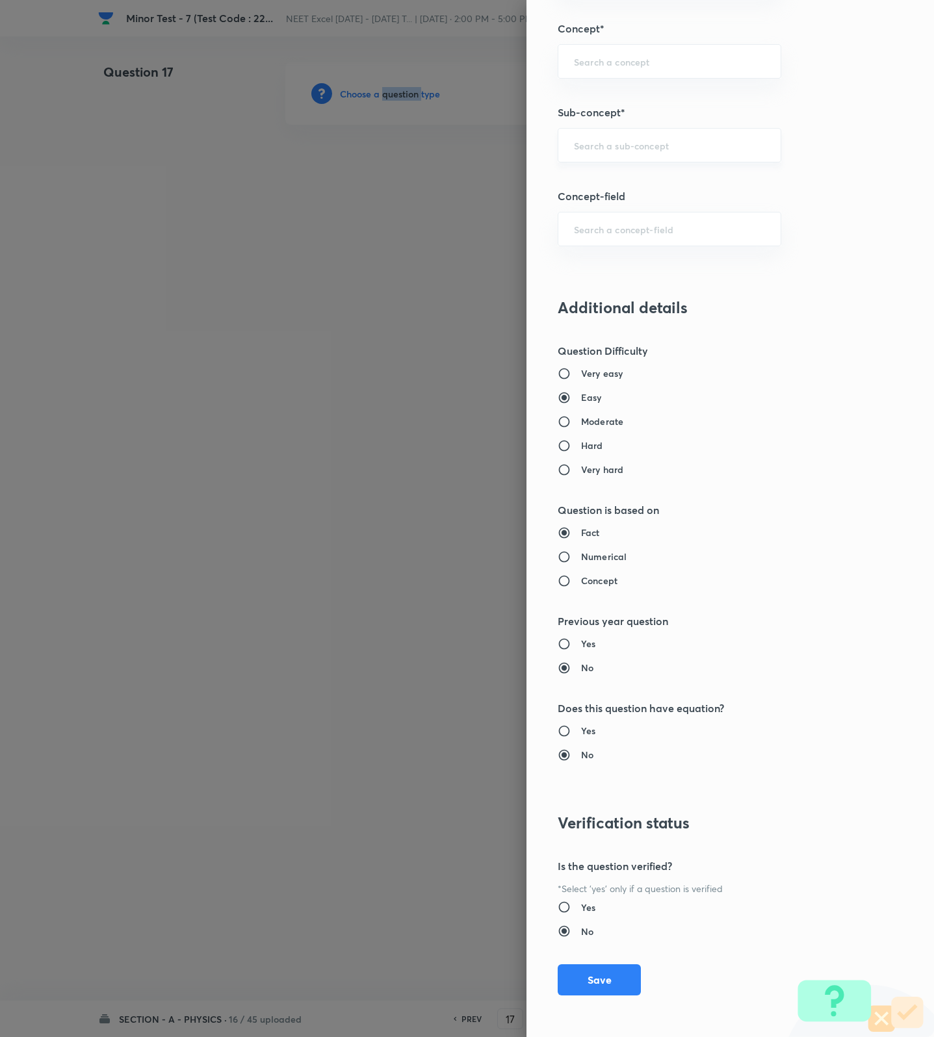
drag, startPoint x: 589, startPoint y: 129, endPoint x: 589, endPoint y: 147, distance: 18.2
click at [589, 141] on div "​" at bounding box center [670, 145] width 224 height 34
click at [589, 147] on input "text" at bounding box center [669, 145] width 191 height 12
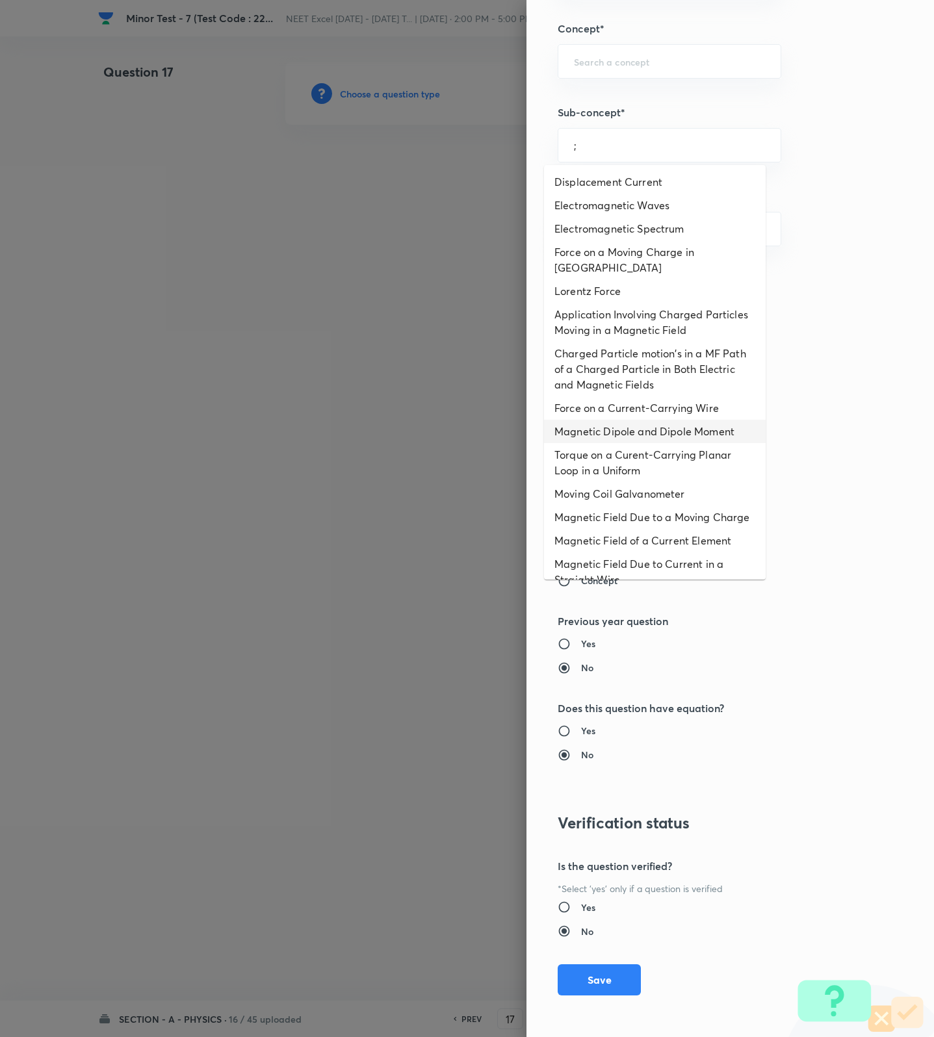
click at [667, 420] on li "Magnetic Dipole and Dipole Moment" at bounding box center [655, 431] width 222 height 23
type input "Magnetic Dipole and Dipole Moment"
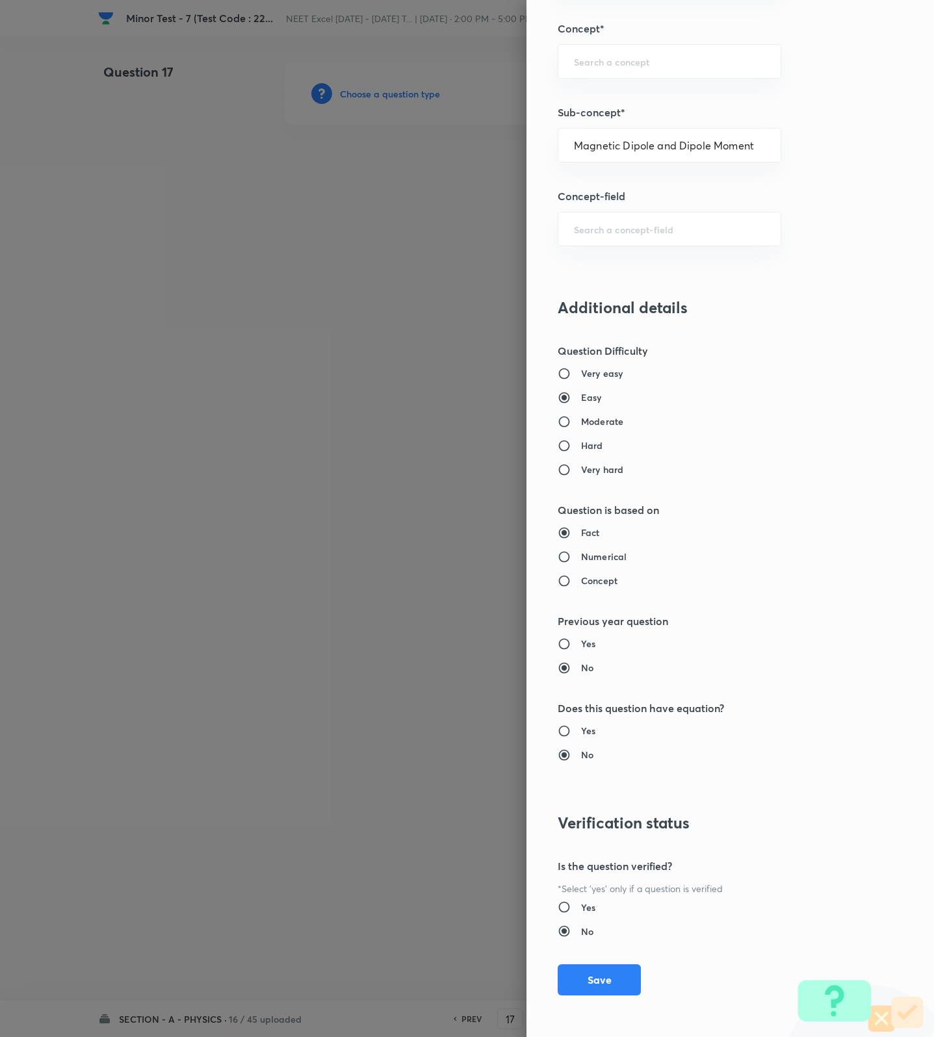
type input "Physics"
type input "Electricity & Magnetism"
type input "Magnetic Field & Magnetic Forces"
click at [580, 990] on button "Save" at bounding box center [599, 978] width 83 height 31
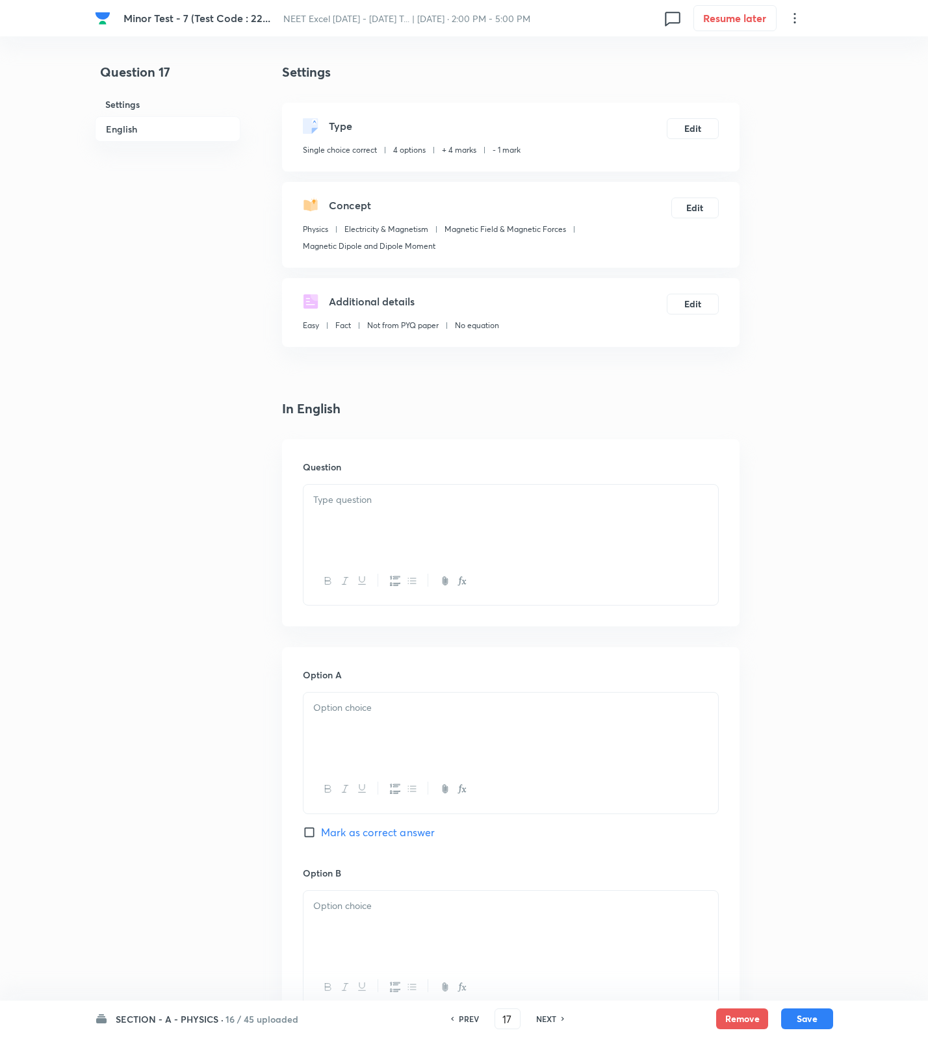
click at [659, 544] on div at bounding box center [510, 521] width 415 height 73
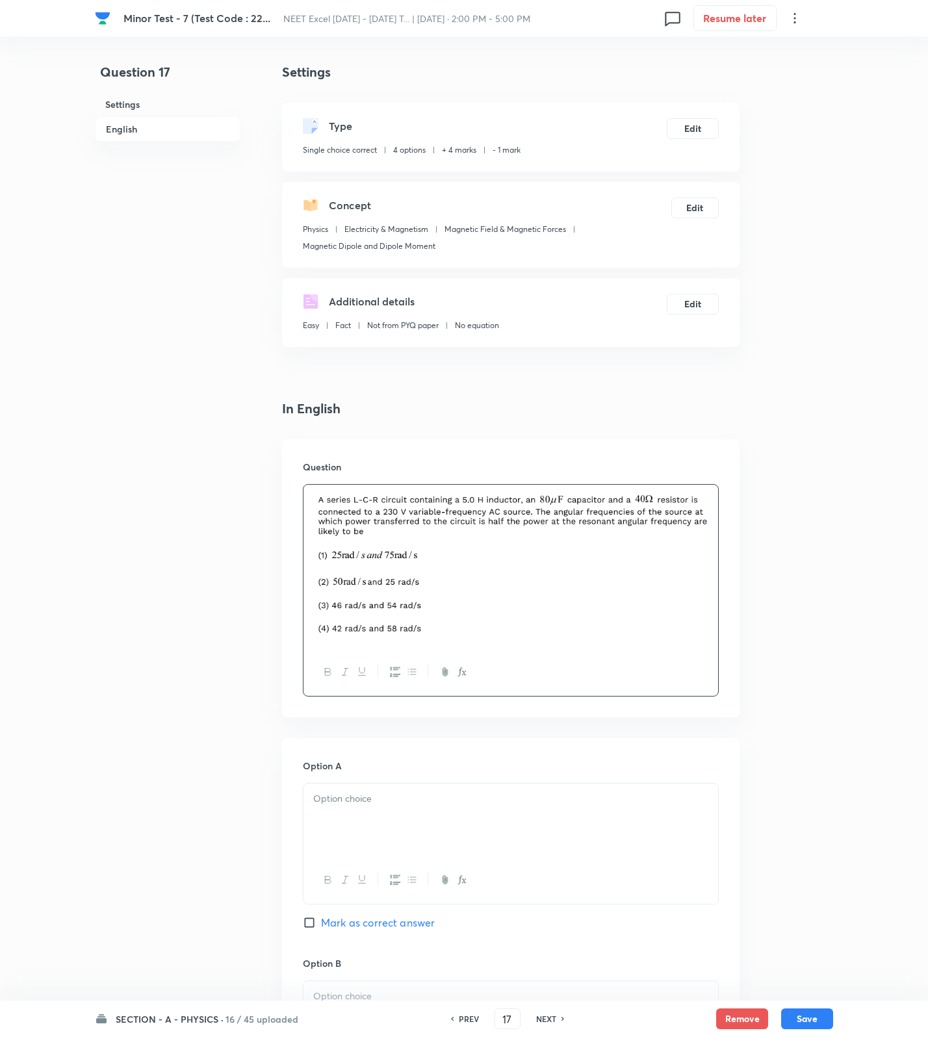
click at [327, 850] on div at bounding box center [510, 820] width 415 height 73
drag, startPoint x: 337, startPoint y: 992, endPoint x: 347, endPoint y: 945, distance: 47.8
click at [337, 997] on div at bounding box center [510, 1017] width 415 height 73
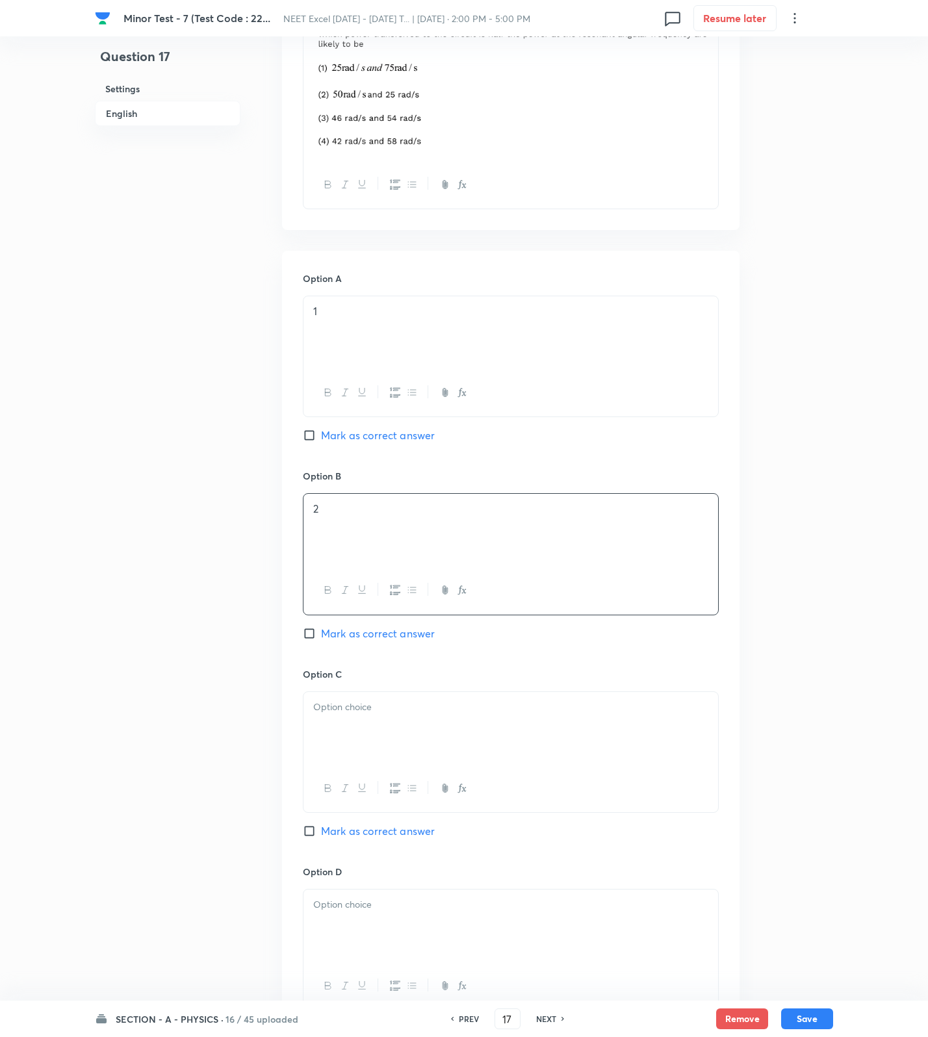
drag, startPoint x: 371, startPoint y: 729, endPoint x: 389, endPoint y: 817, distance: 89.5
click at [371, 739] on div at bounding box center [510, 728] width 415 height 73
click at [390, 838] on span "Mark as correct answer" at bounding box center [378, 831] width 114 height 16
click at [321, 838] on input "Mark as correct answer" at bounding box center [312, 831] width 18 height 13
checkbox input "true"
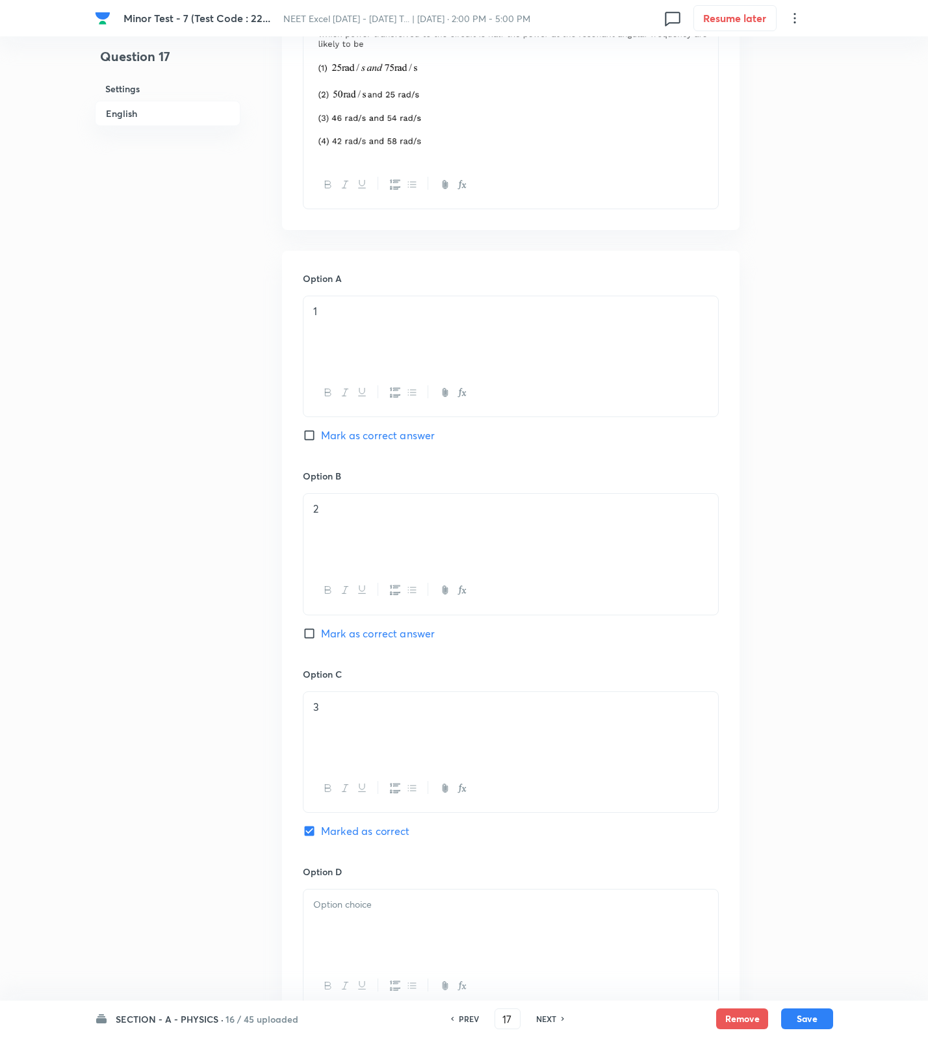
drag, startPoint x: 387, startPoint y: 912, endPoint x: 390, endPoint y: 924, distance: 12.1
click at [387, 919] on div at bounding box center [510, 926] width 415 height 73
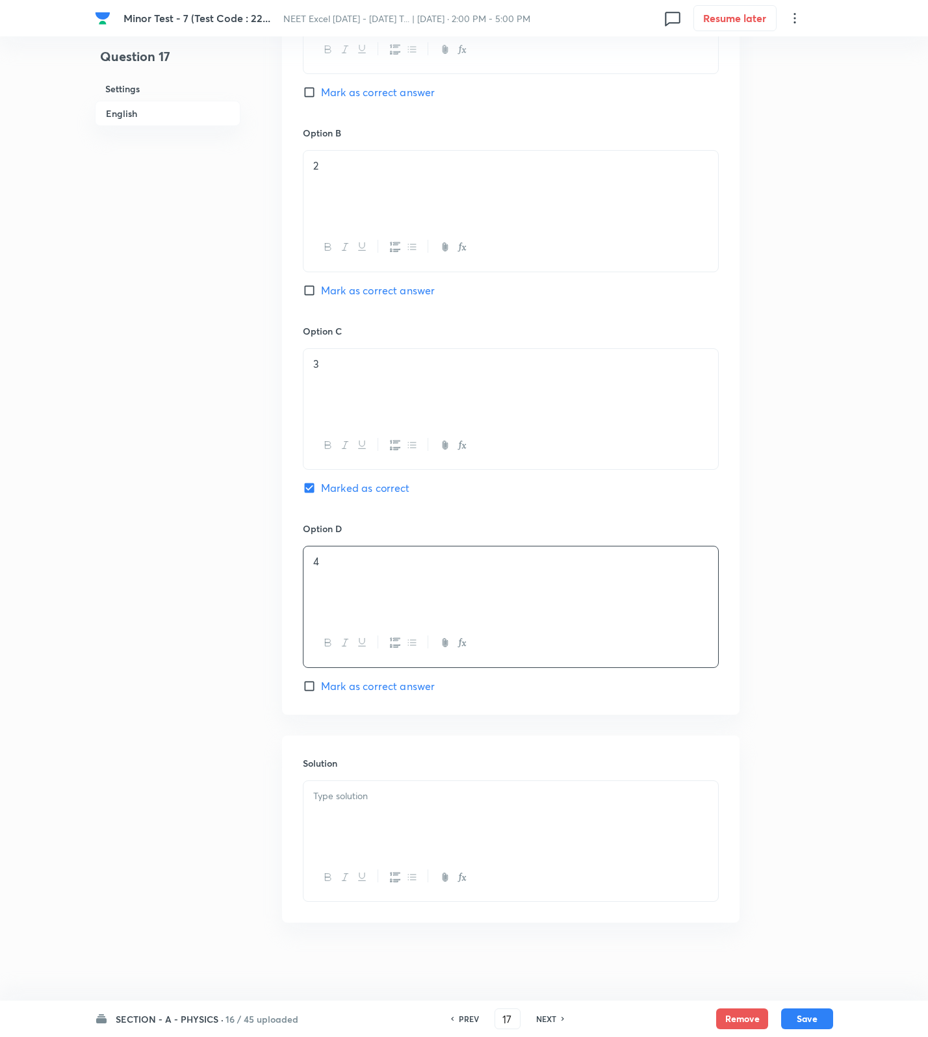
click at [392, 814] on div at bounding box center [510, 817] width 415 height 73
click at [616, 816] on div at bounding box center [510, 817] width 415 height 73
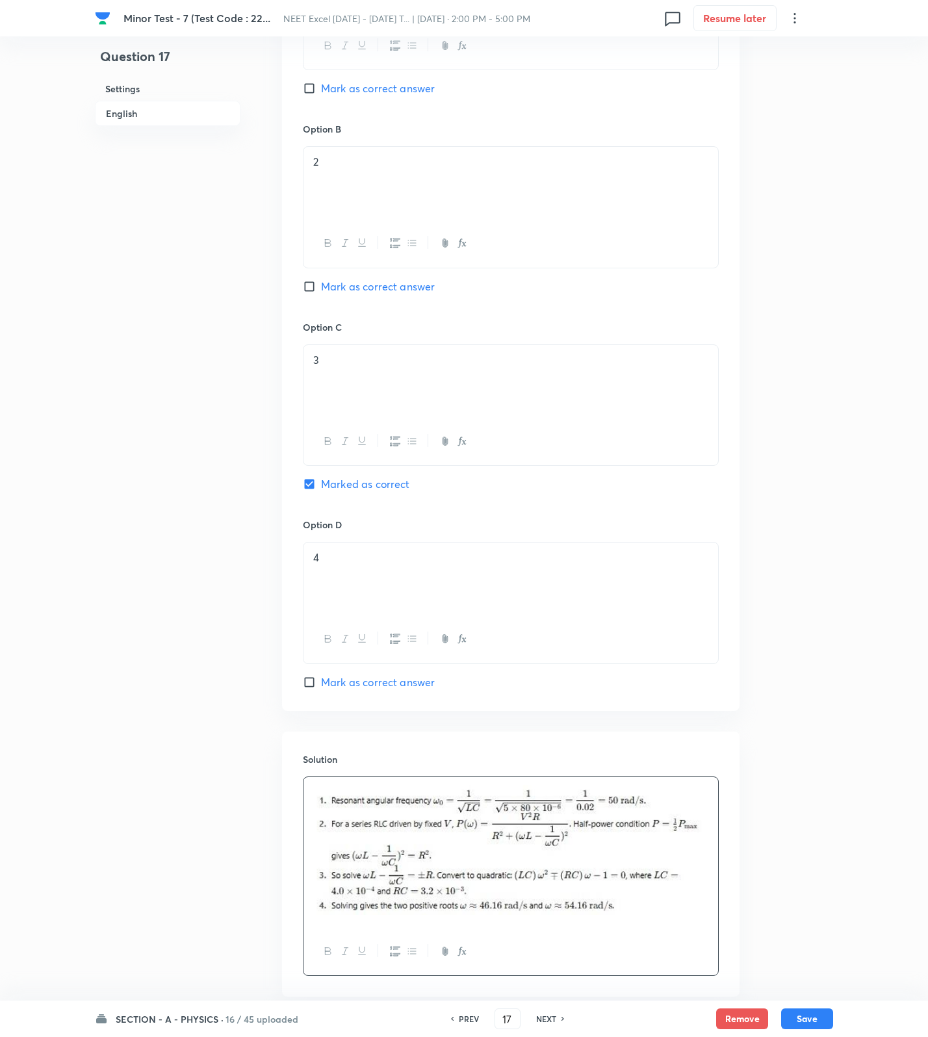
click at [800, 1029] on div "SECTION - A - PHYSICS · 16 / 45 uploaded PREV 17 ​ NEXT Remove Save" at bounding box center [464, 1019] width 738 height 36
click at [801, 1020] on button "Save" at bounding box center [807, 1017] width 52 height 21
type input "18"
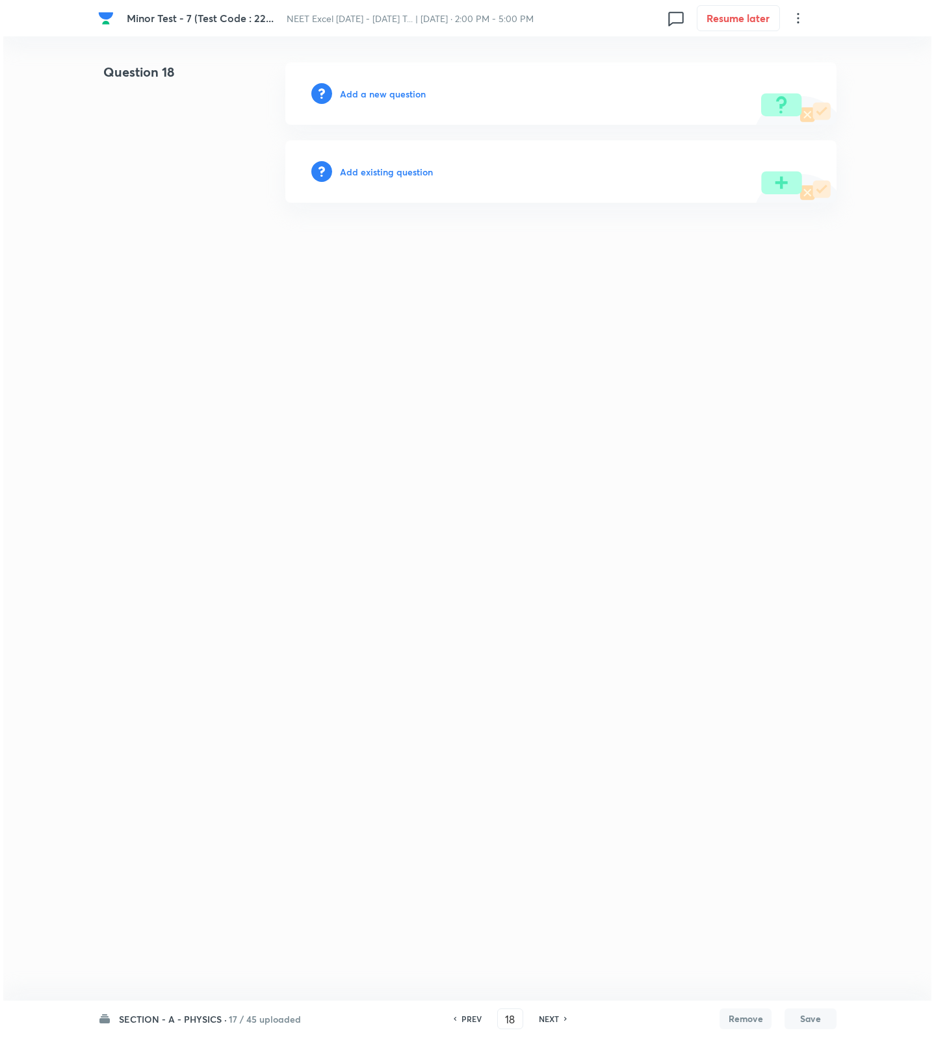
scroll to position [0, 0]
click at [404, 96] on h6 "Add a new question" at bounding box center [383, 94] width 86 height 14
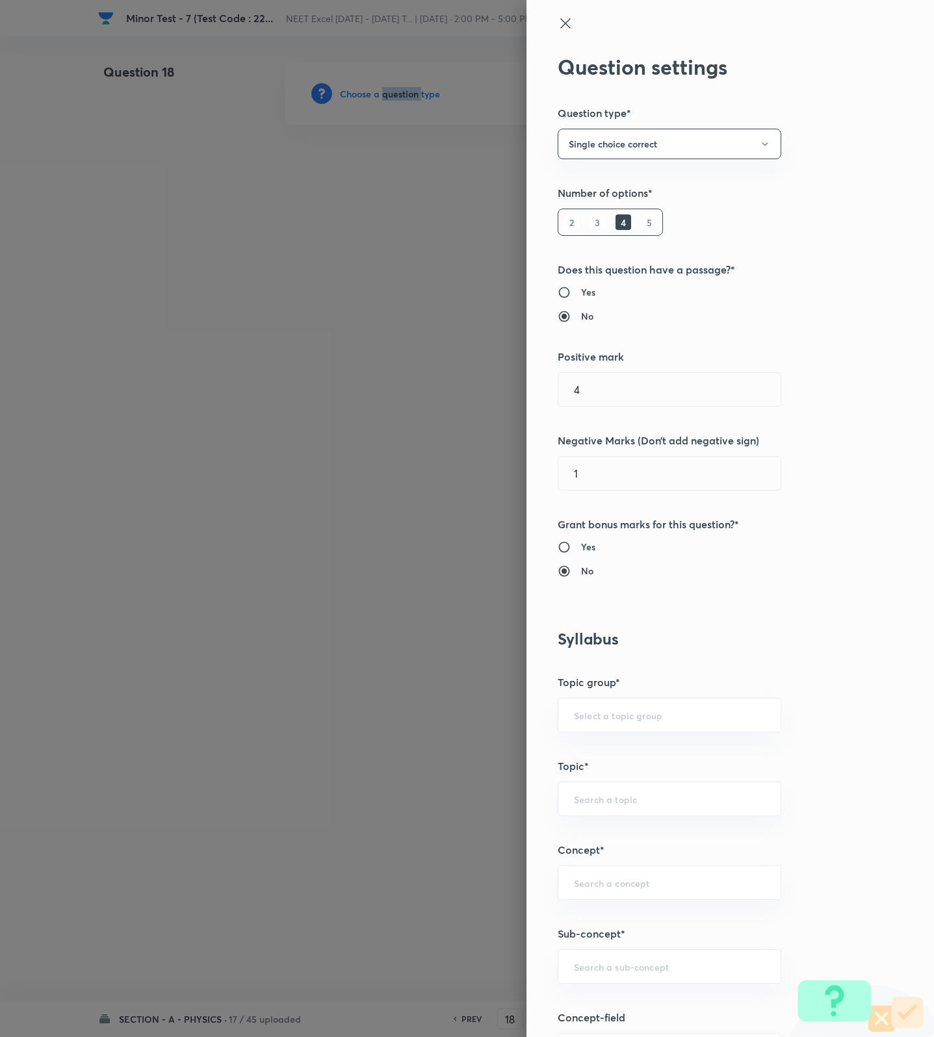
scroll to position [487, 0]
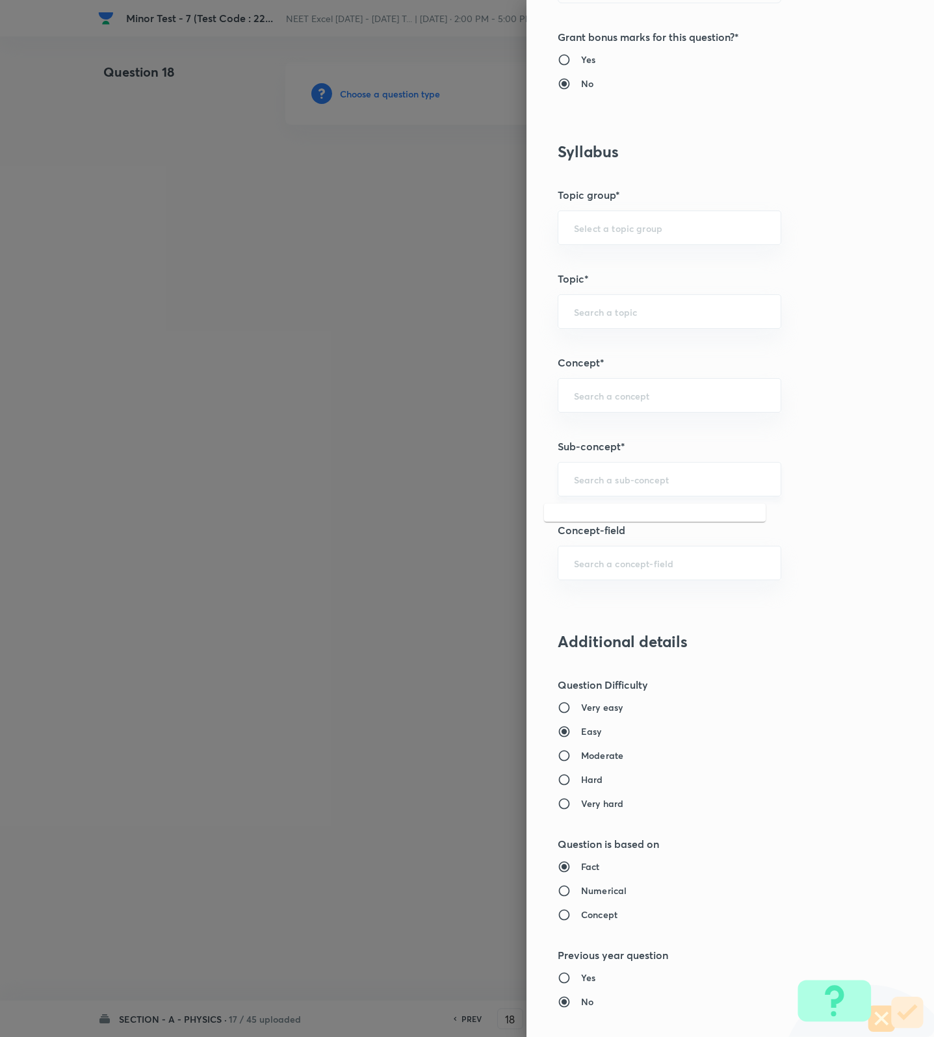
click at [636, 483] on input "text" at bounding box center [669, 479] width 191 height 12
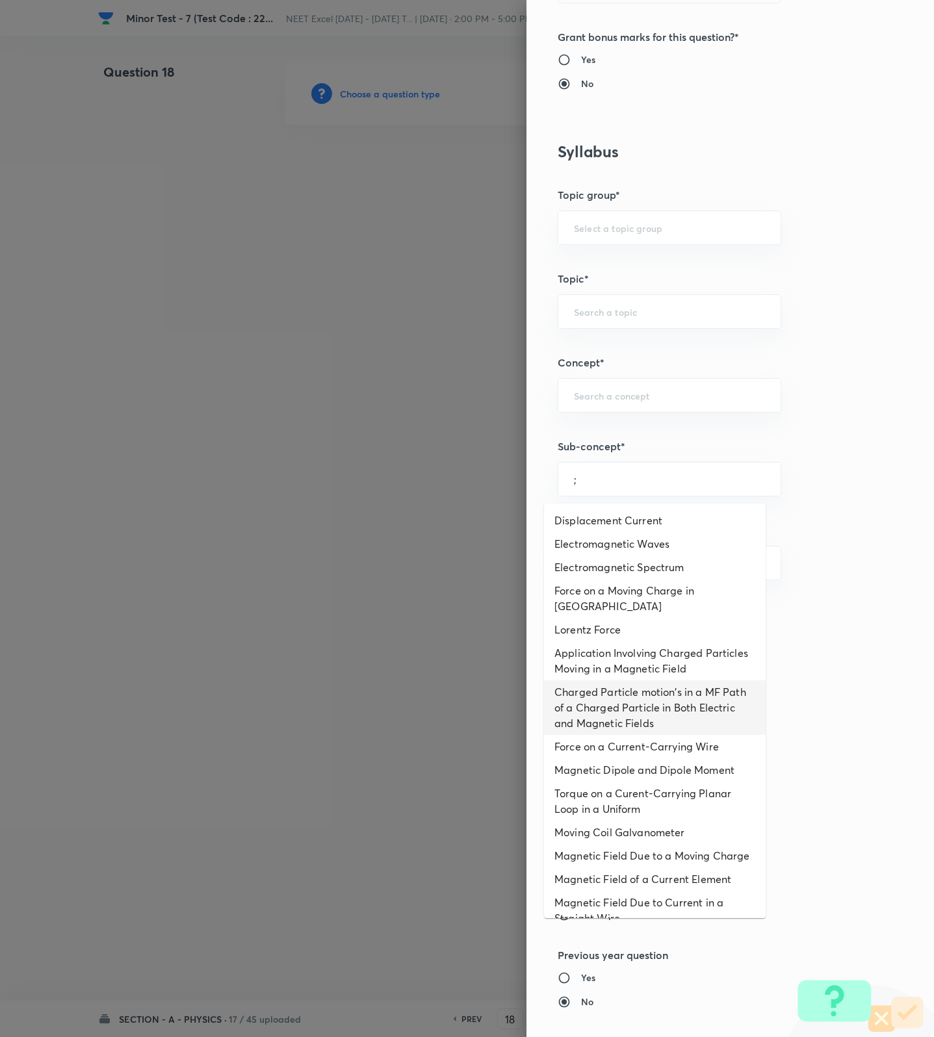
click at [589, 702] on li "Charged Particle motion's in a MF Path of a Charged Particle in Both Electric a…" at bounding box center [655, 707] width 222 height 55
type input "Charged Particle motion's in a MF Path of a Charged Particle in Both Electric a…"
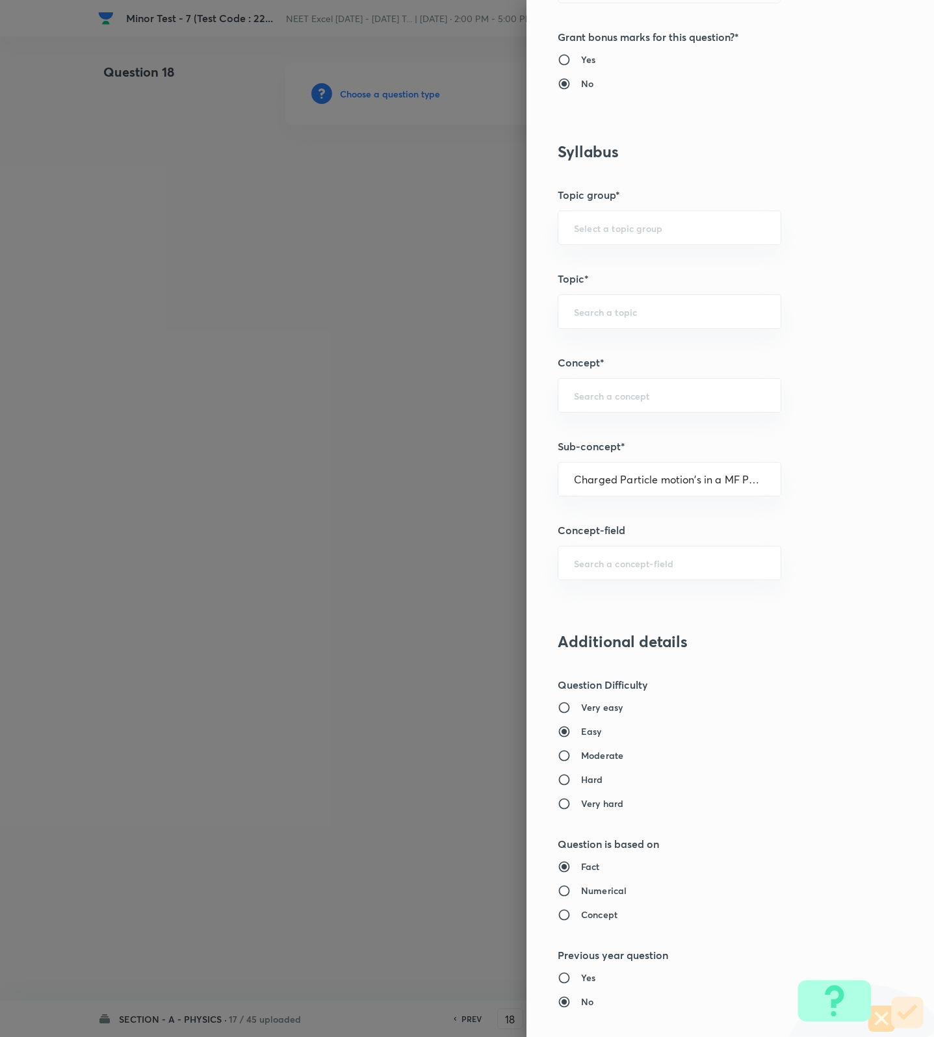
type input "Physics"
type input "Electricity & Magnetism"
type input "Magnetic Field & Magnetic Forces"
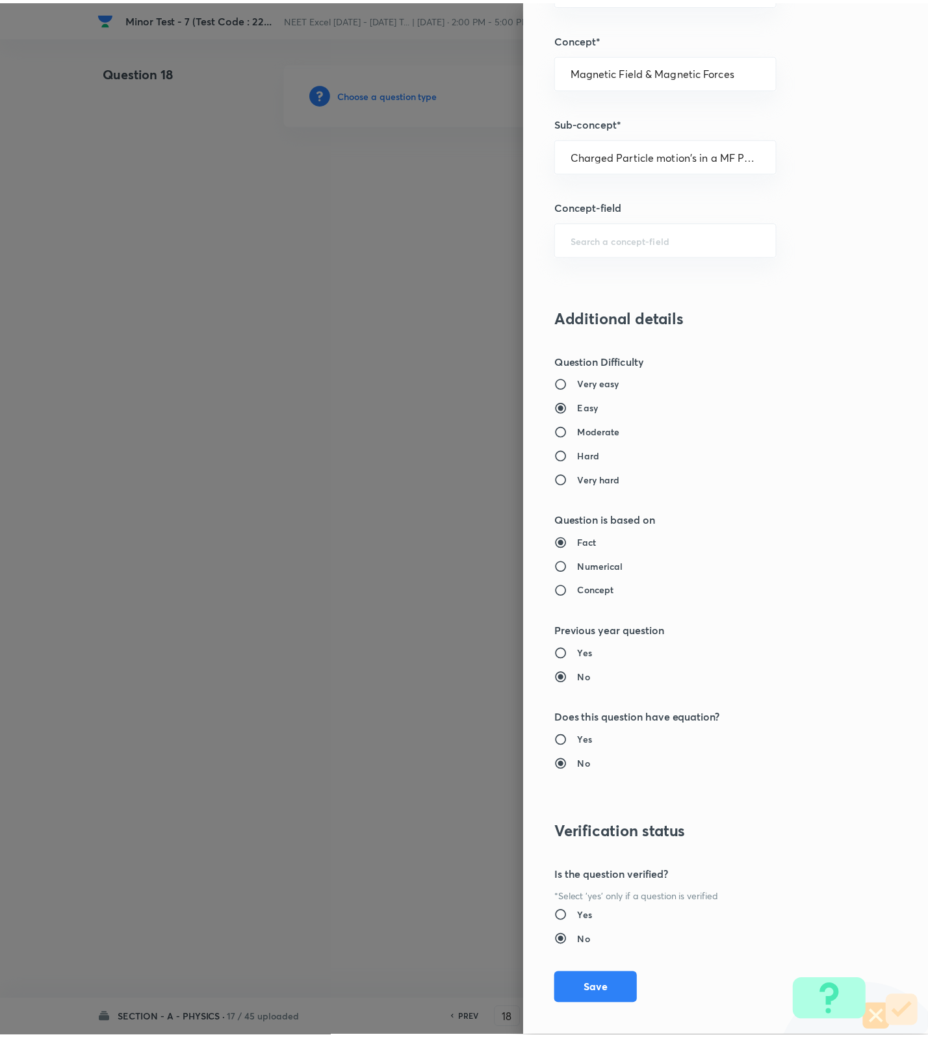
scroll to position [825, 0]
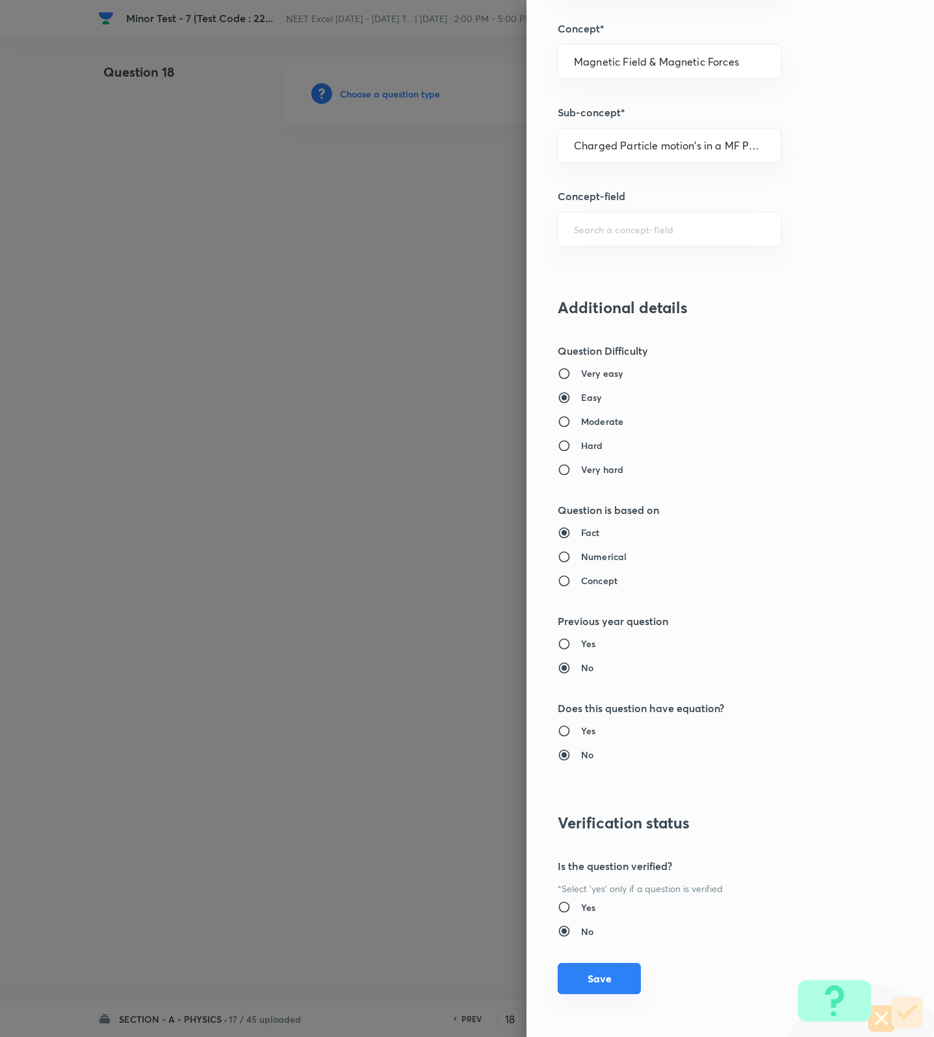
click at [589, 986] on button "Save" at bounding box center [599, 978] width 83 height 31
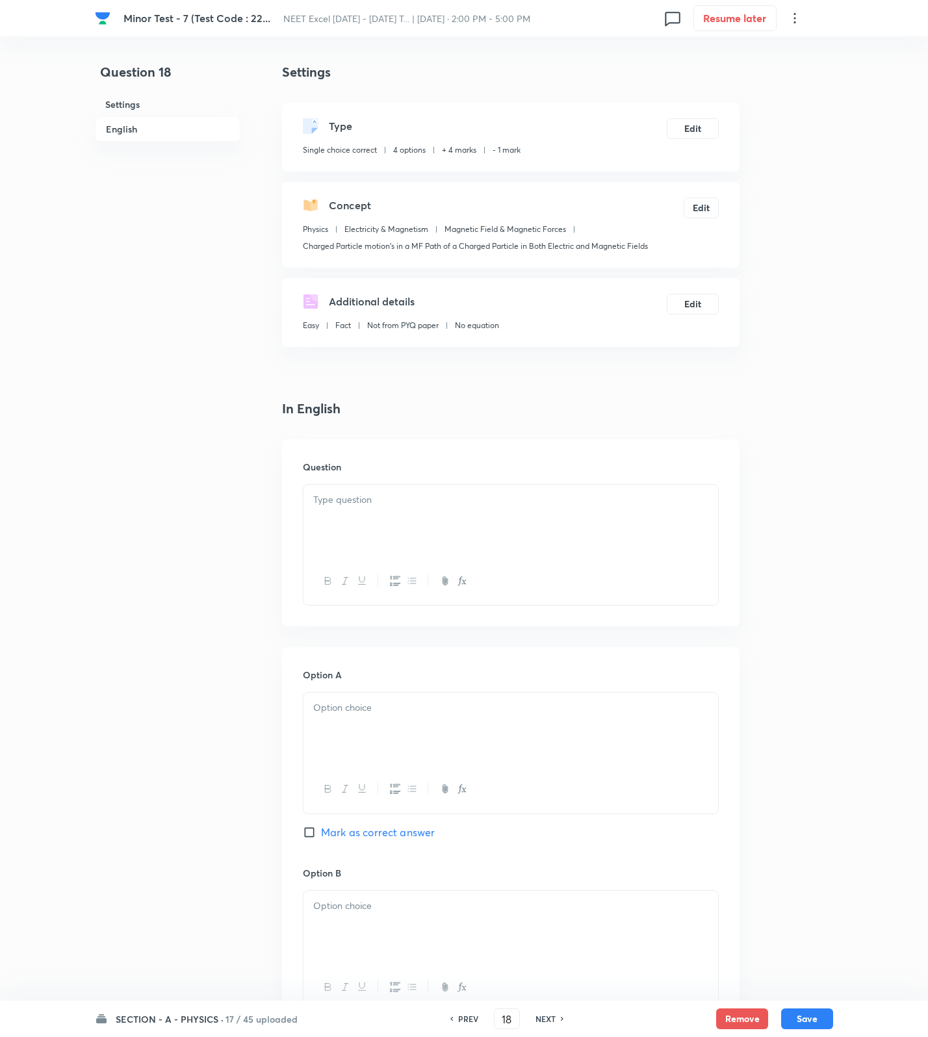
click at [548, 531] on div at bounding box center [510, 521] width 415 height 73
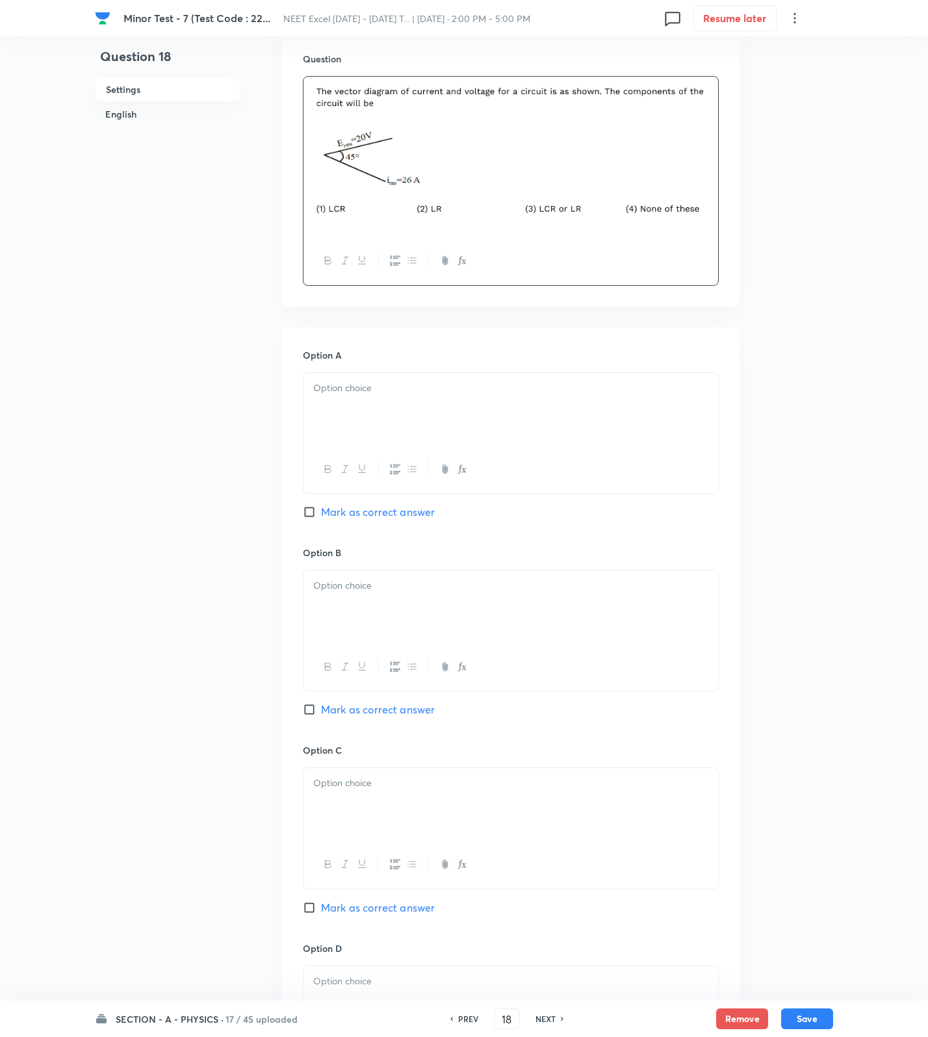
scroll to position [487, 0]
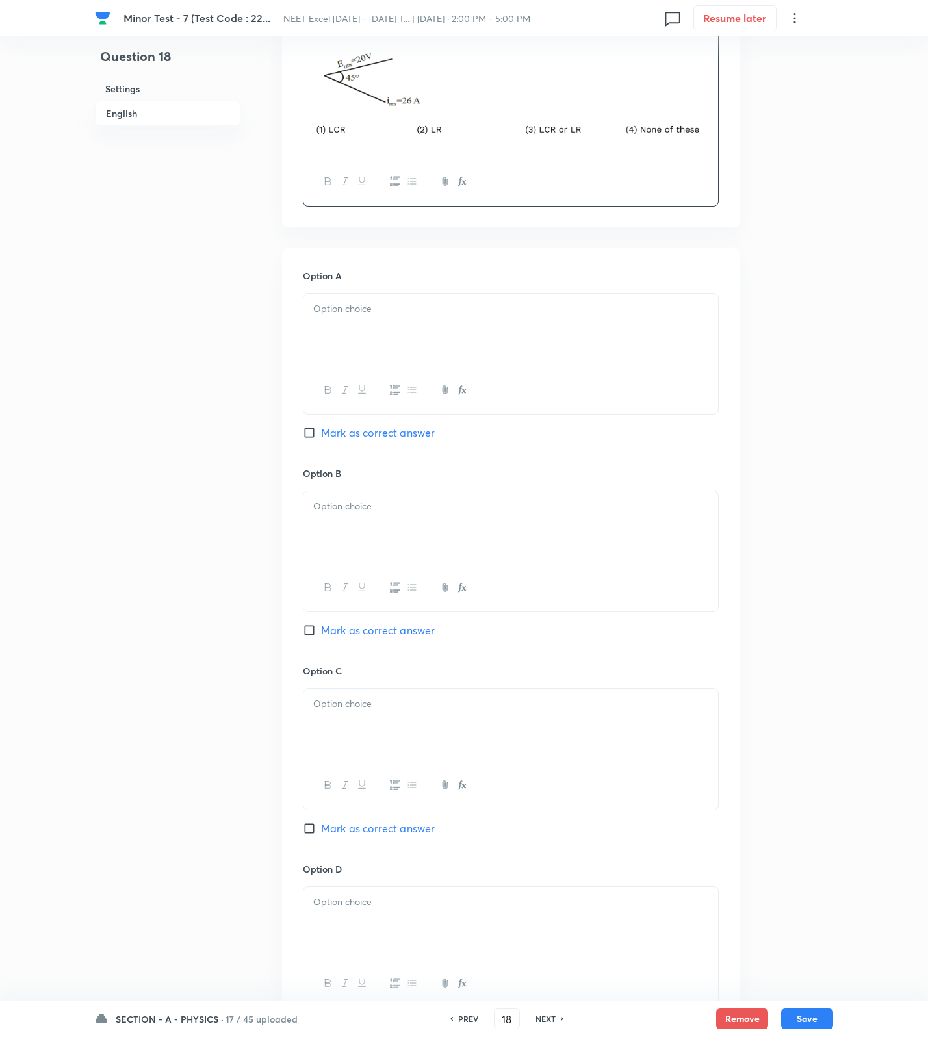
drag, startPoint x: 367, startPoint y: 333, endPoint x: 366, endPoint y: 345, distance: 11.7
click at [367, 333] on div at bounding box center [510, 330] width 415 height 73
click at [378, 531] on div at bounding box center [510, 527] width 415 height 73
click at [361, 724] on div at bounding box center [510, 725] width 415 height 73
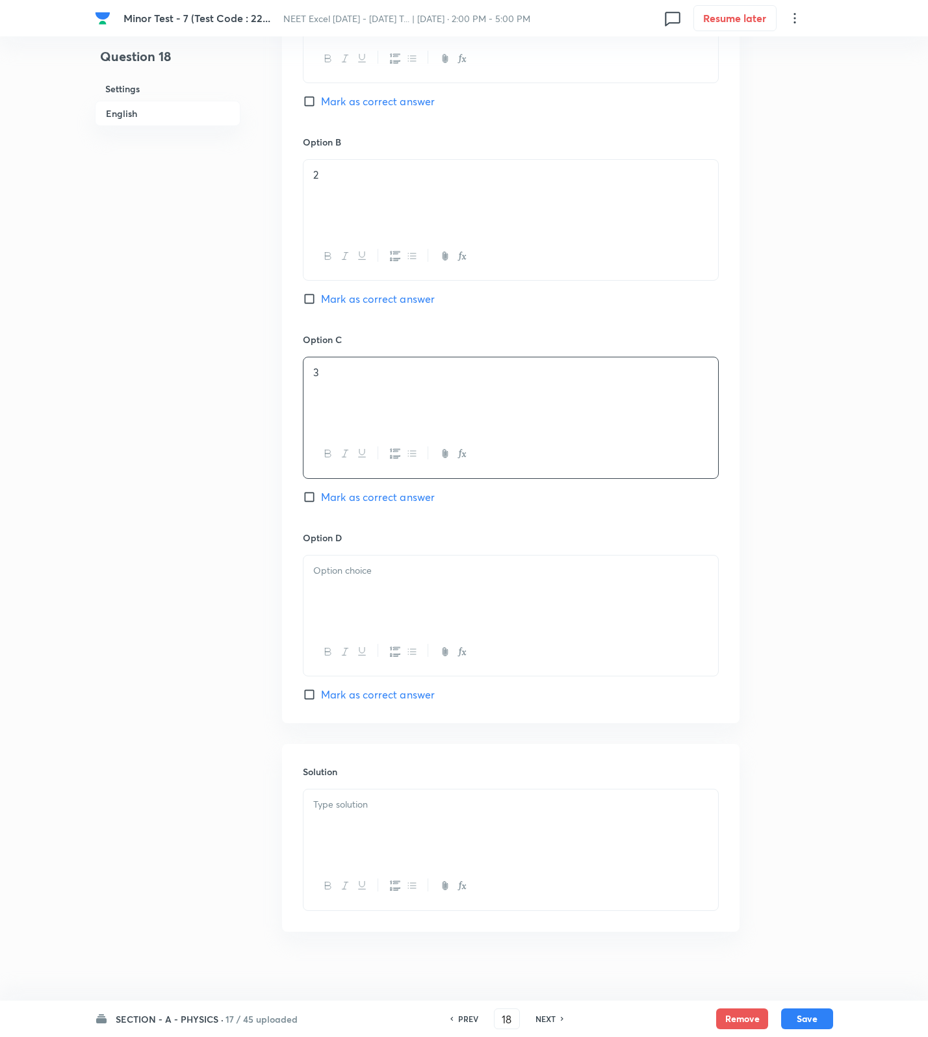
scroll to position [831, 0]
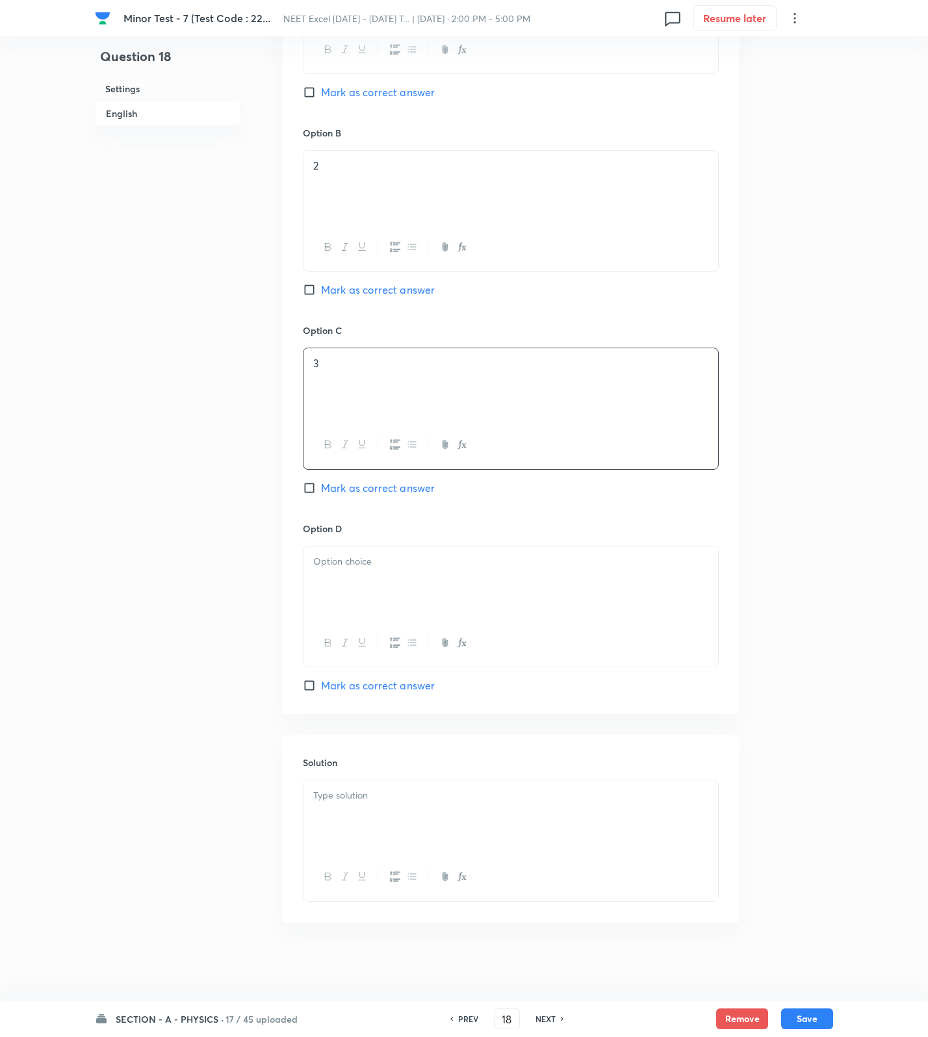
click at [374, 556] on p at bounding box center [510, 561] width 395 height 15
click at [394, 487] on span "Mark as correct answer" at bounding box center [378, 488] width 114 height 16
click at [321, 487] on input "Mark as correct answer" at bounding box center [312, 488] width 18 height 13
checkbox input "true"
click at [332, 837] on div at bounding box center [510, 816] width 415 height 73
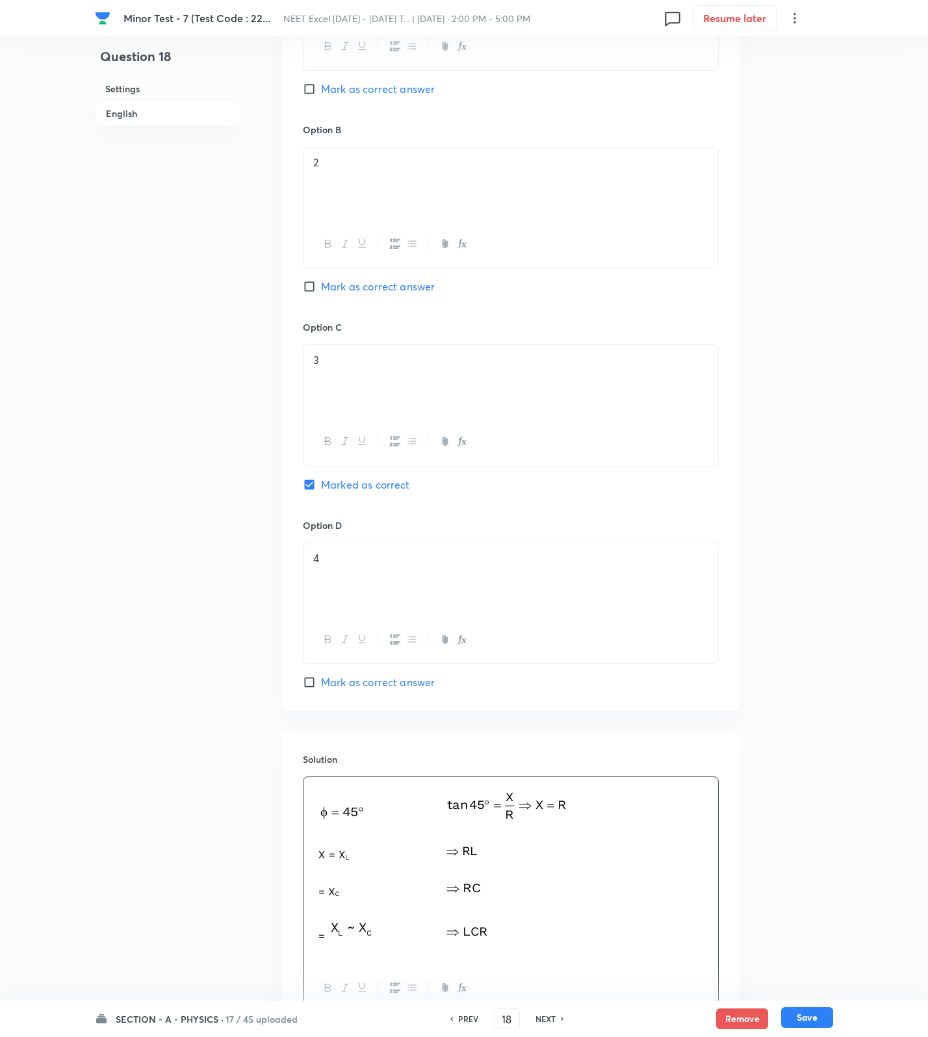
click at [790, 1016] on button "Save" at bounding box center [807, 1017] width 52 height 21
type input "19"
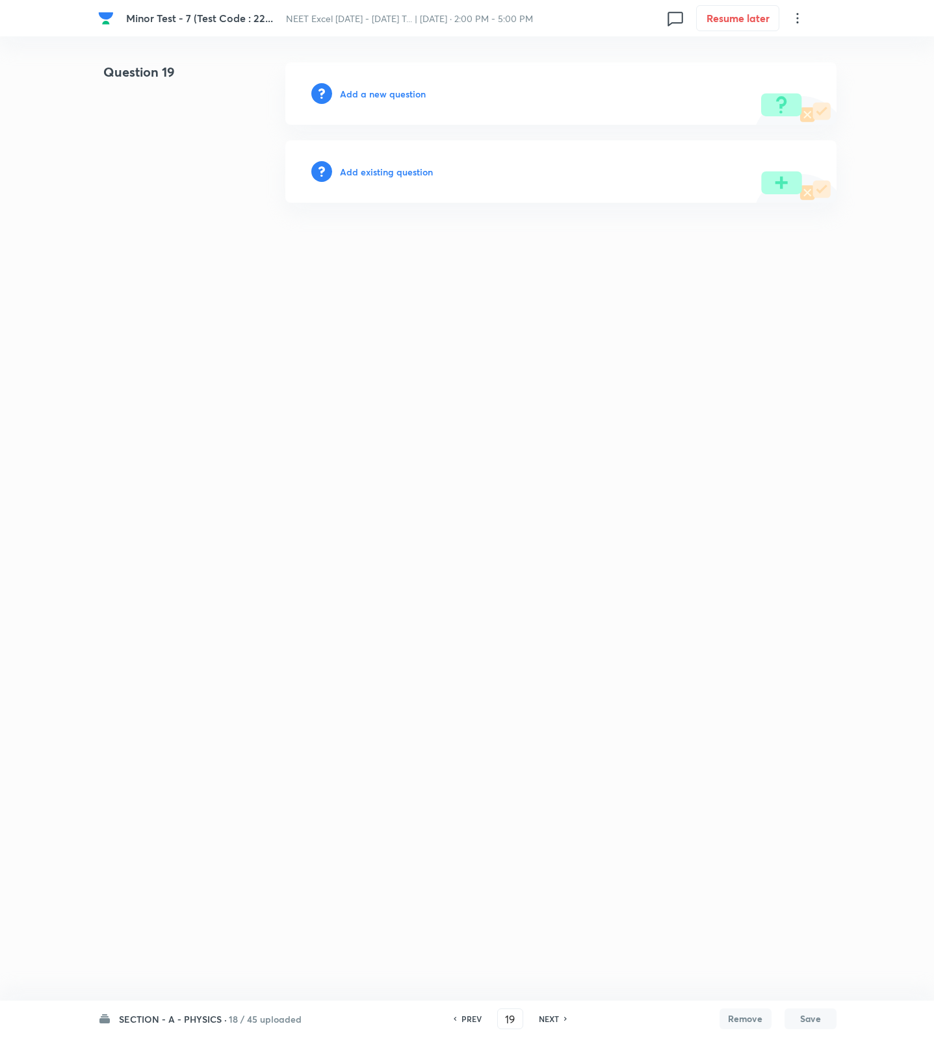
click at [363, 96] on h6 "Add a new question" at bounding box center [383, 94] width 86 height 14
click at [363, 96] on h6 "Choose a question type" at bounding box center [390, 94] width 100 height 14
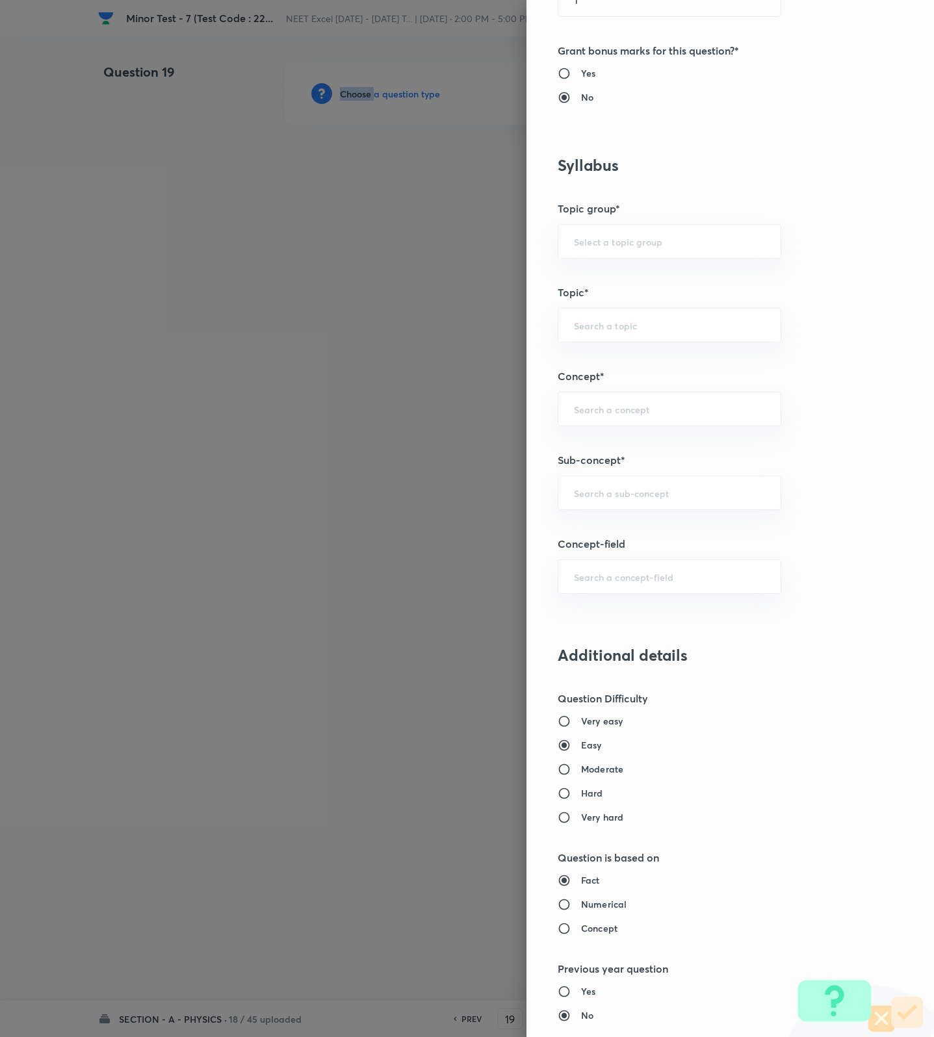
scroll to position [487, 0]
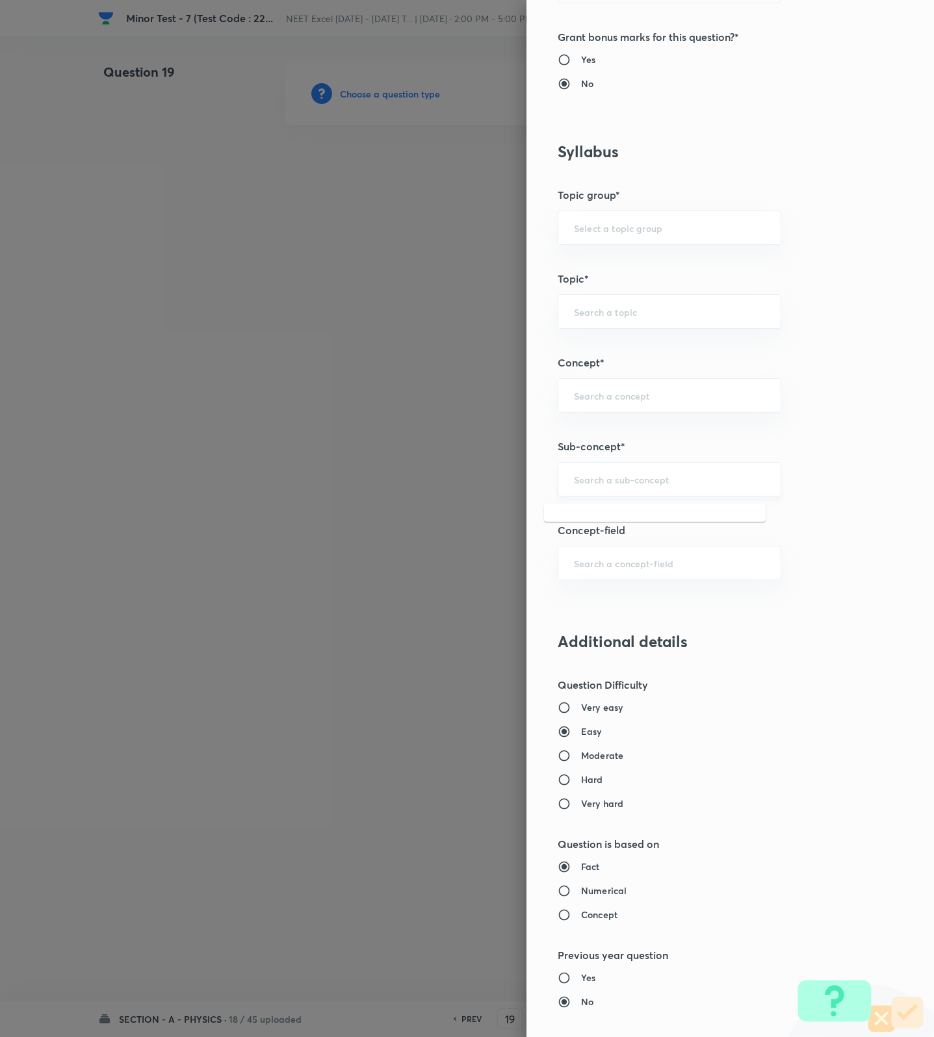
click at [628, 482] on input "text" at bounding box center [669, 479] width 191 height 12
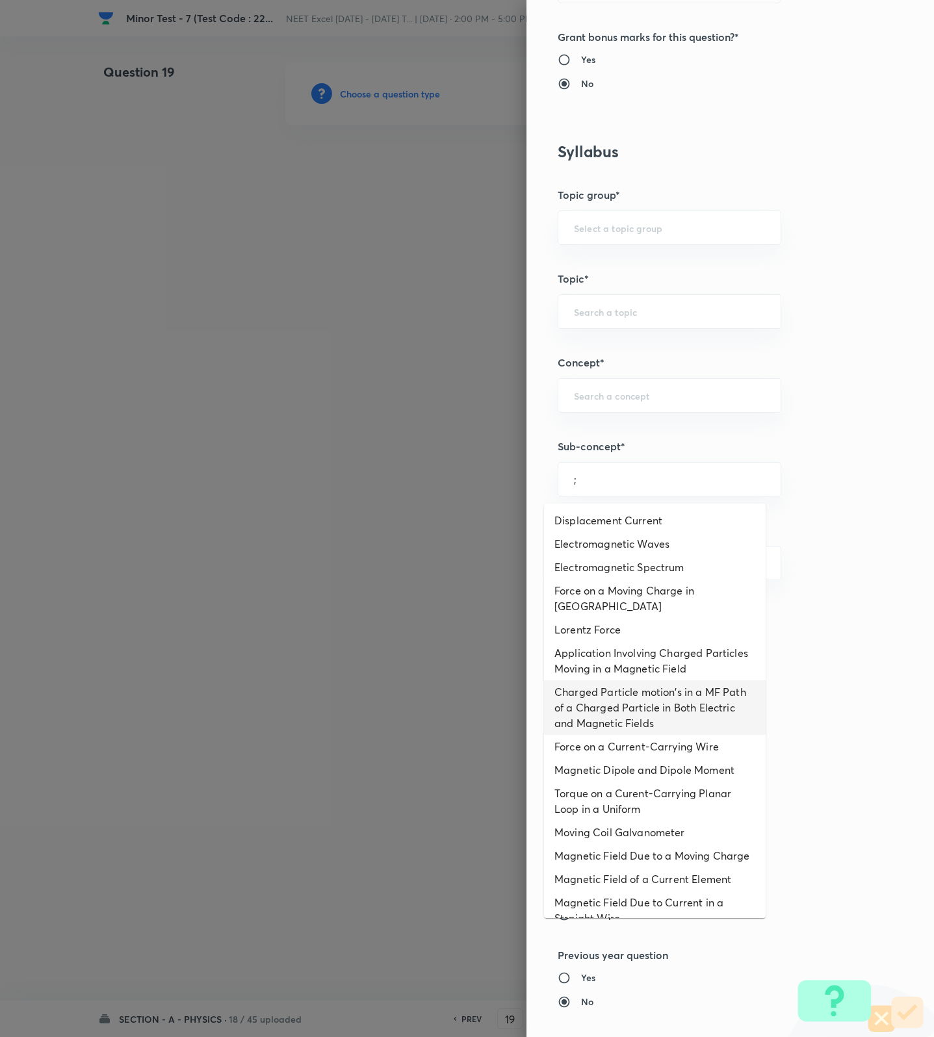
click at [614, 715] on li "Charged Particle motion's in a MF Path of a Charged Particle in Both Electric a…" at bounding box center [655, 707] width 222 height 55
type input "Charged Particle motion's in a MF Path of a Charged Particle in Both Electric a…"
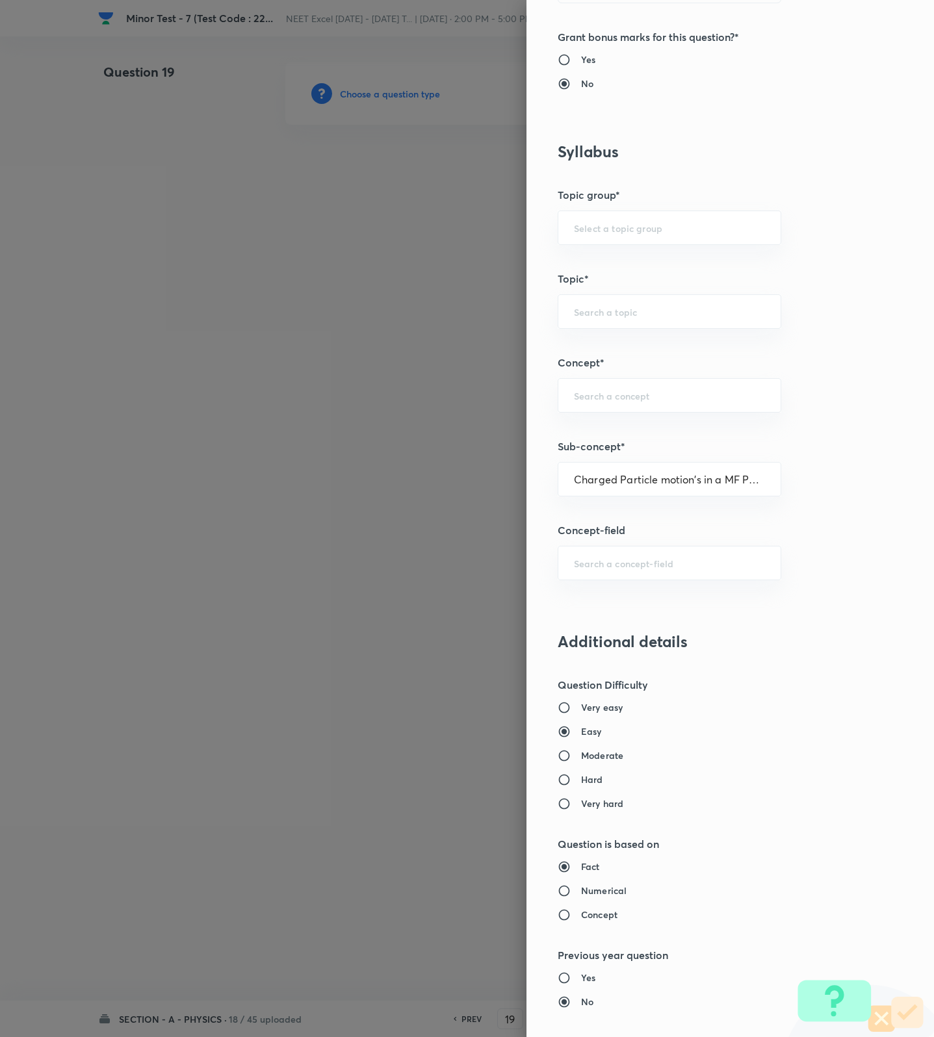
type input "Physics"
type input "Electricity & Magnetism"
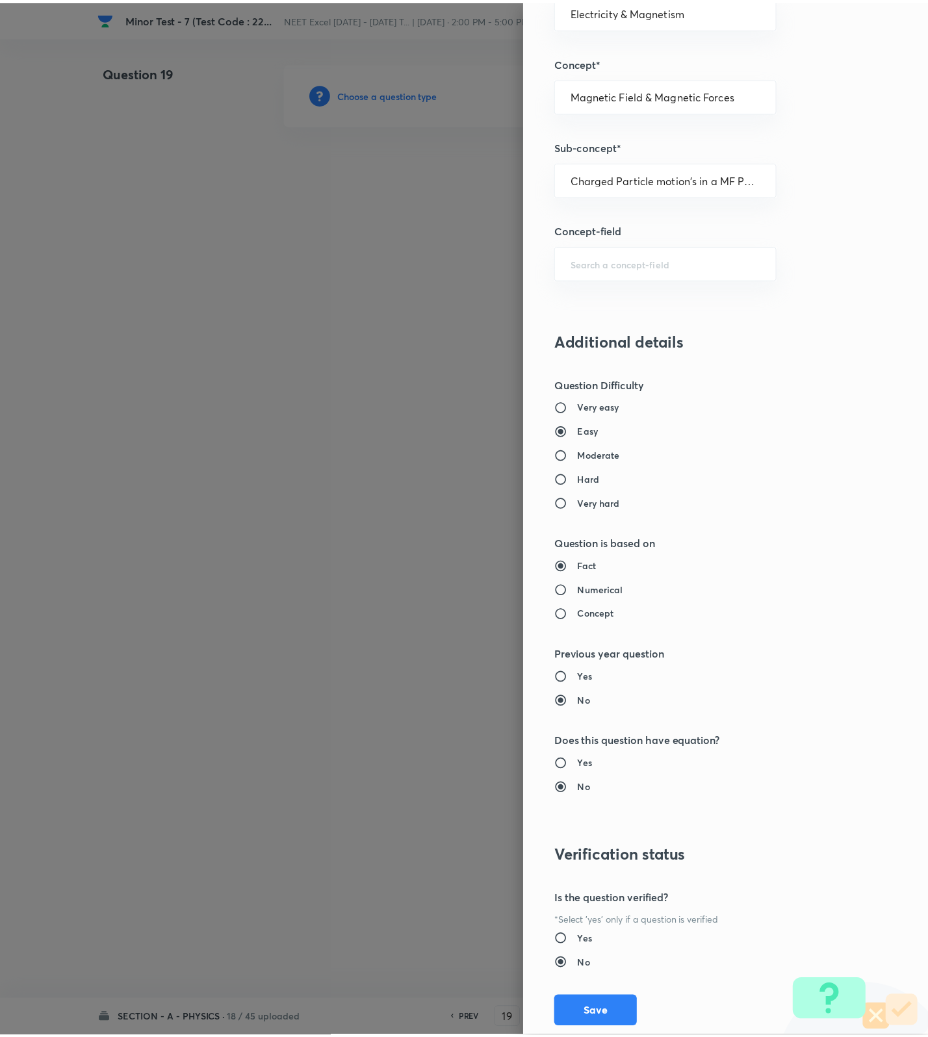
scroll to position [825, 0]
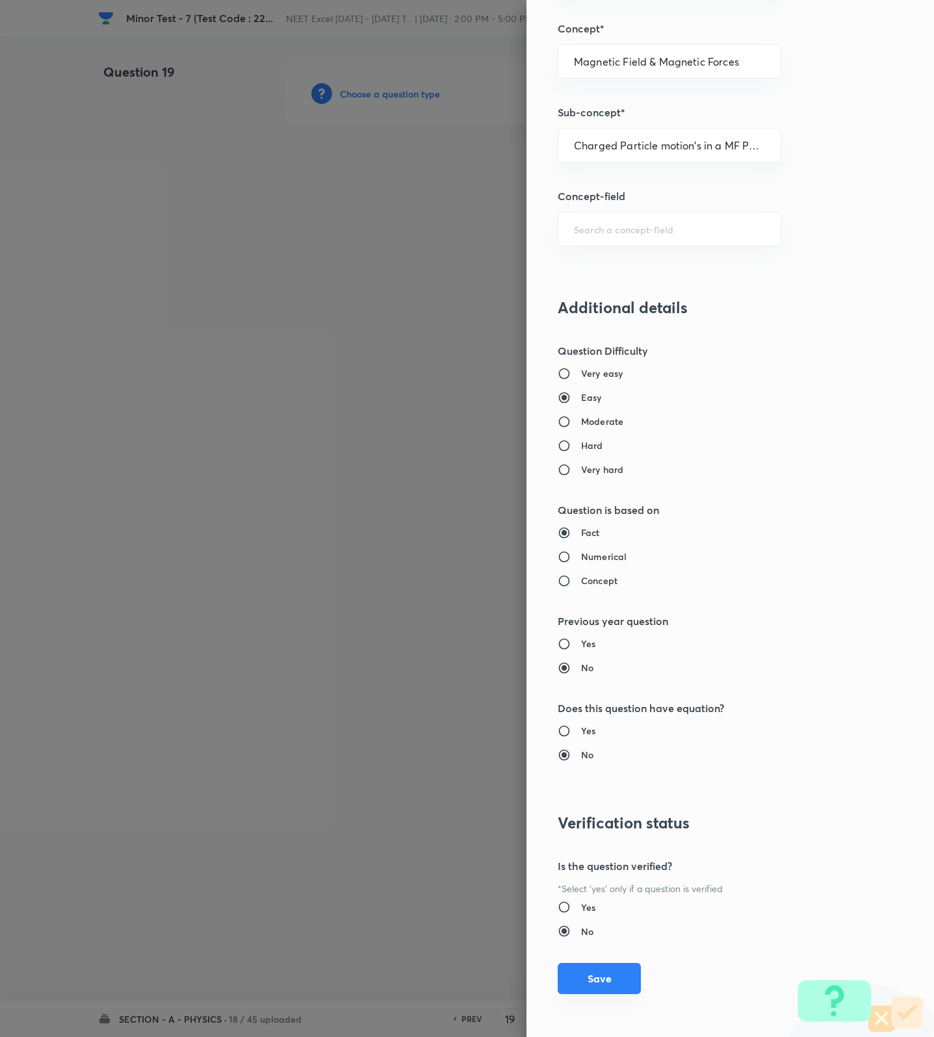
click at [580, 973] on button "Save" at bounding box center [599, 978] width 83 height 31
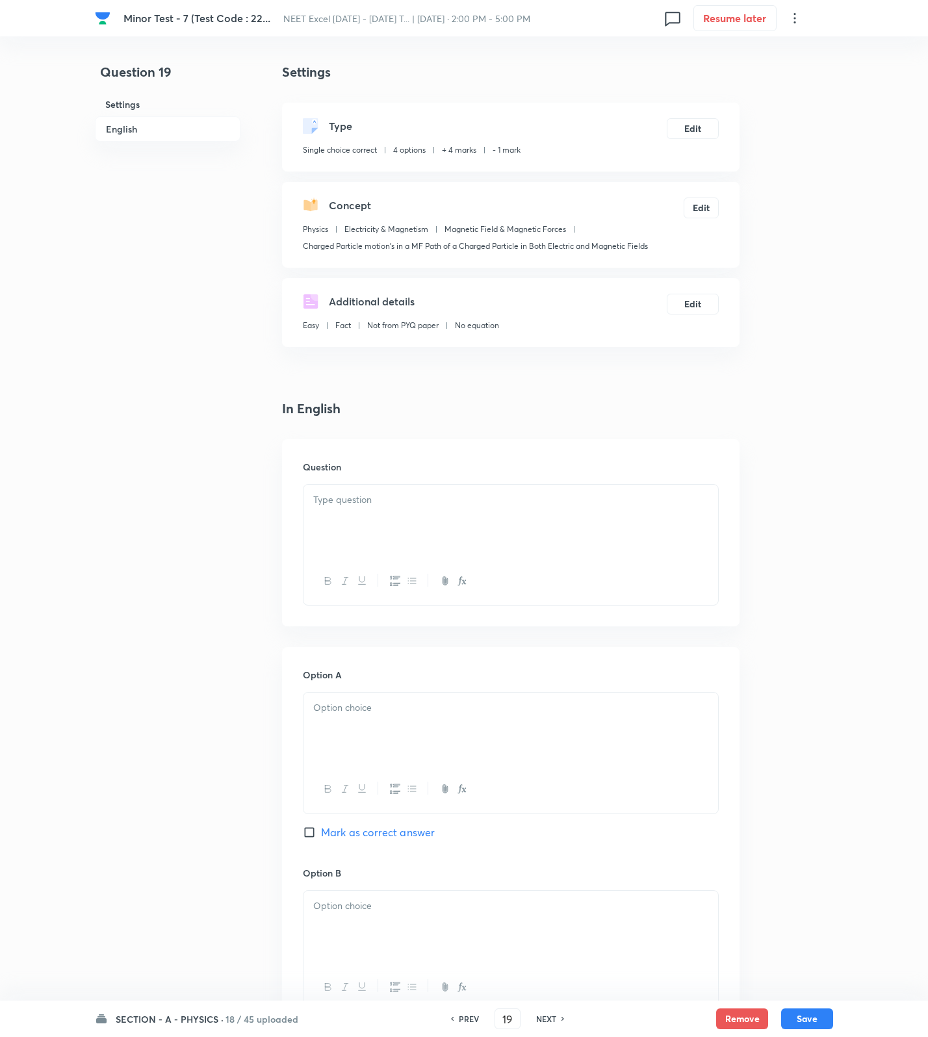
click at [530, 519] on div at bounding box center [510, 521] width 415 height 73
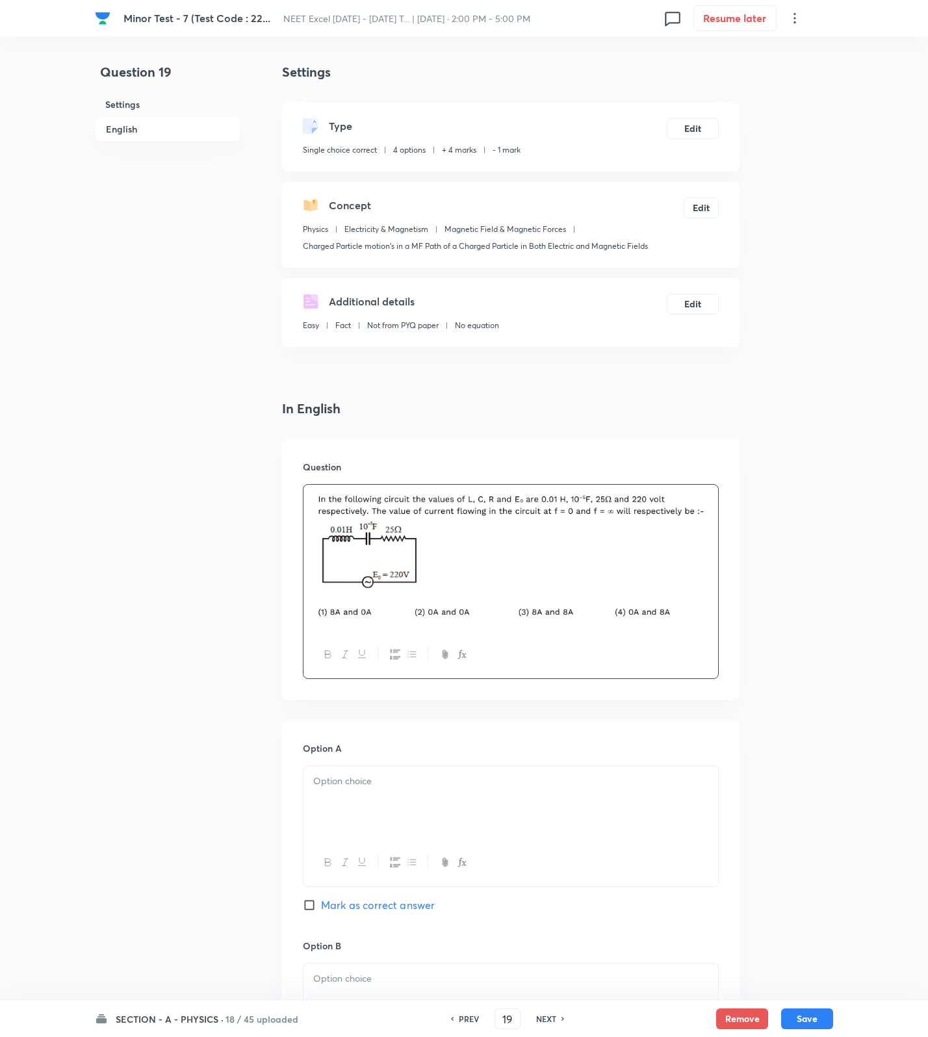
click at [412, 808] on div at bounding box center [510, 802] width 415 height 73
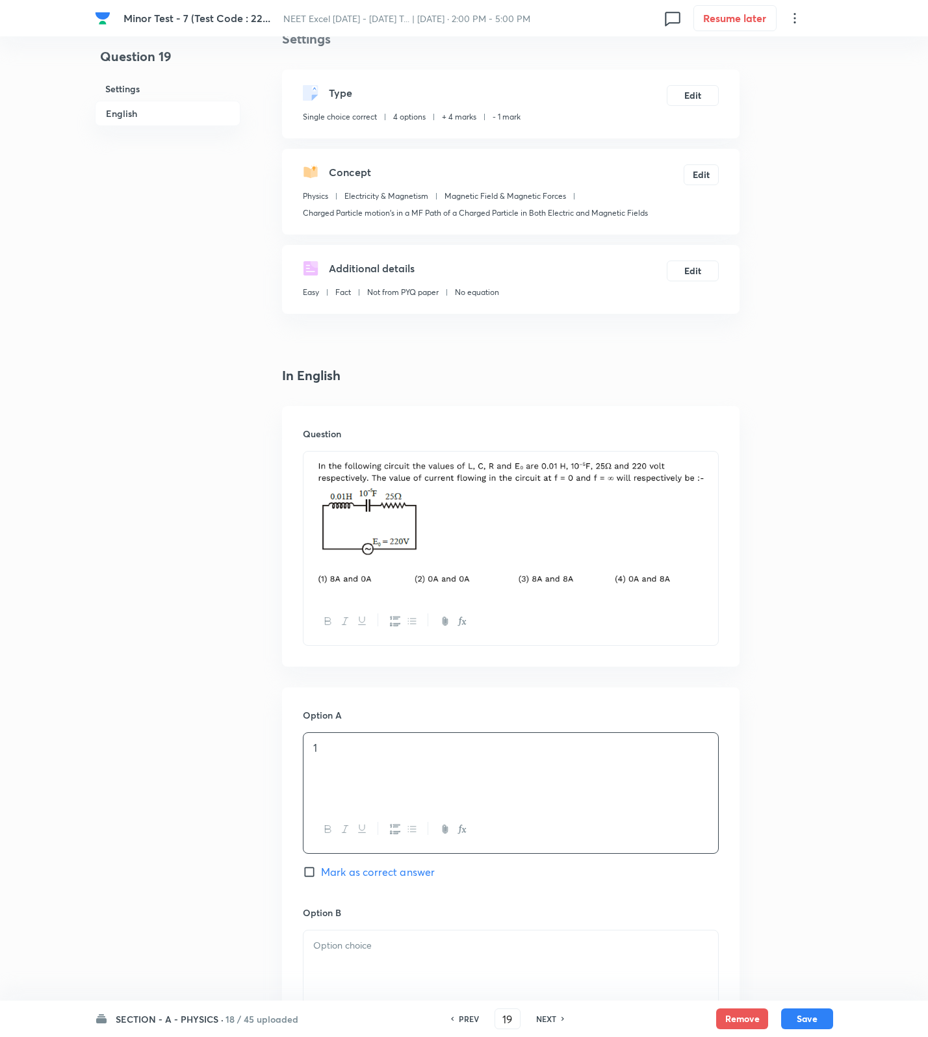
scroll to position [487, 0]
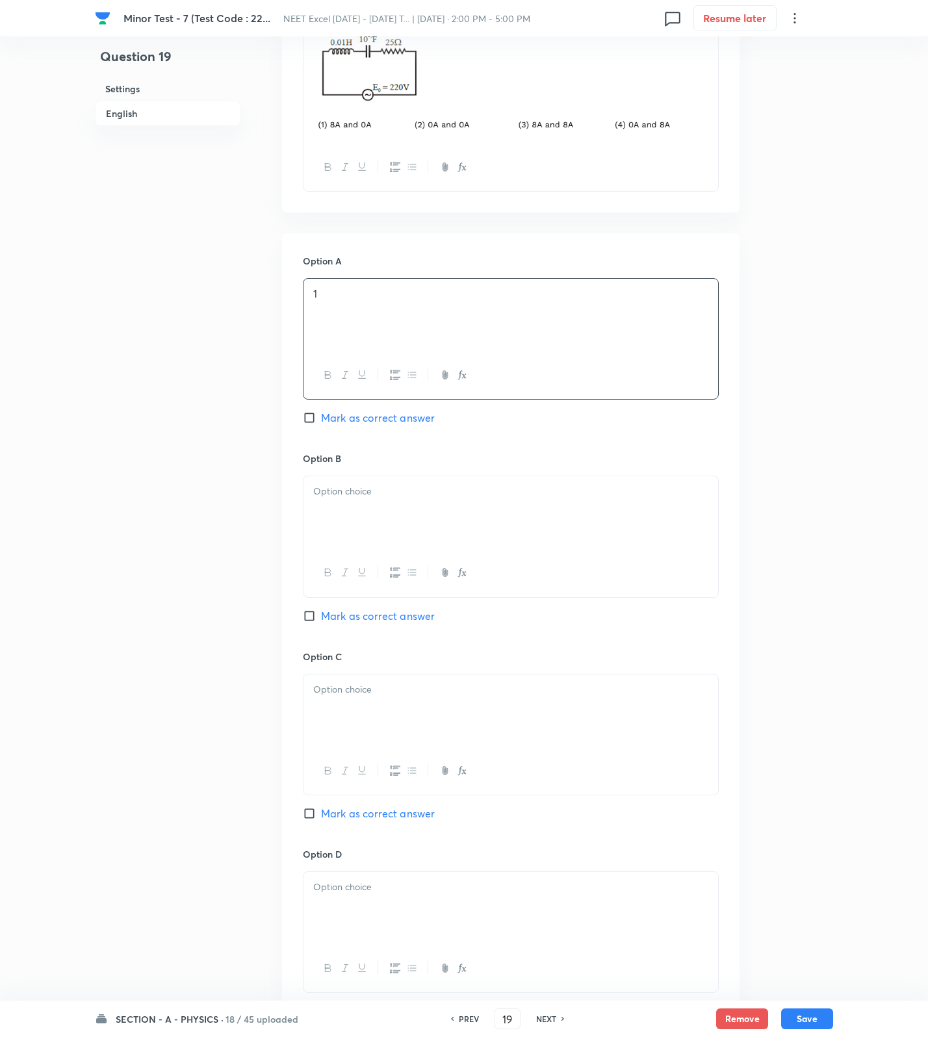
click at [382, 545] on div at bounding box center [510, 512] width 415 height 73
click at [386, 621] on span "Mark as correct answer" at bounding box center [378, 616] width 114 height 16
click at [321, 621] on input "Mark as correct answer" at bounding box center [312, 616] width 18 height 13
click at [377, 721] on div at bounding box center [510, 710] width 415 height 73
click at [357, 916] on div at bounding box center [510, 908] width 415 height 73
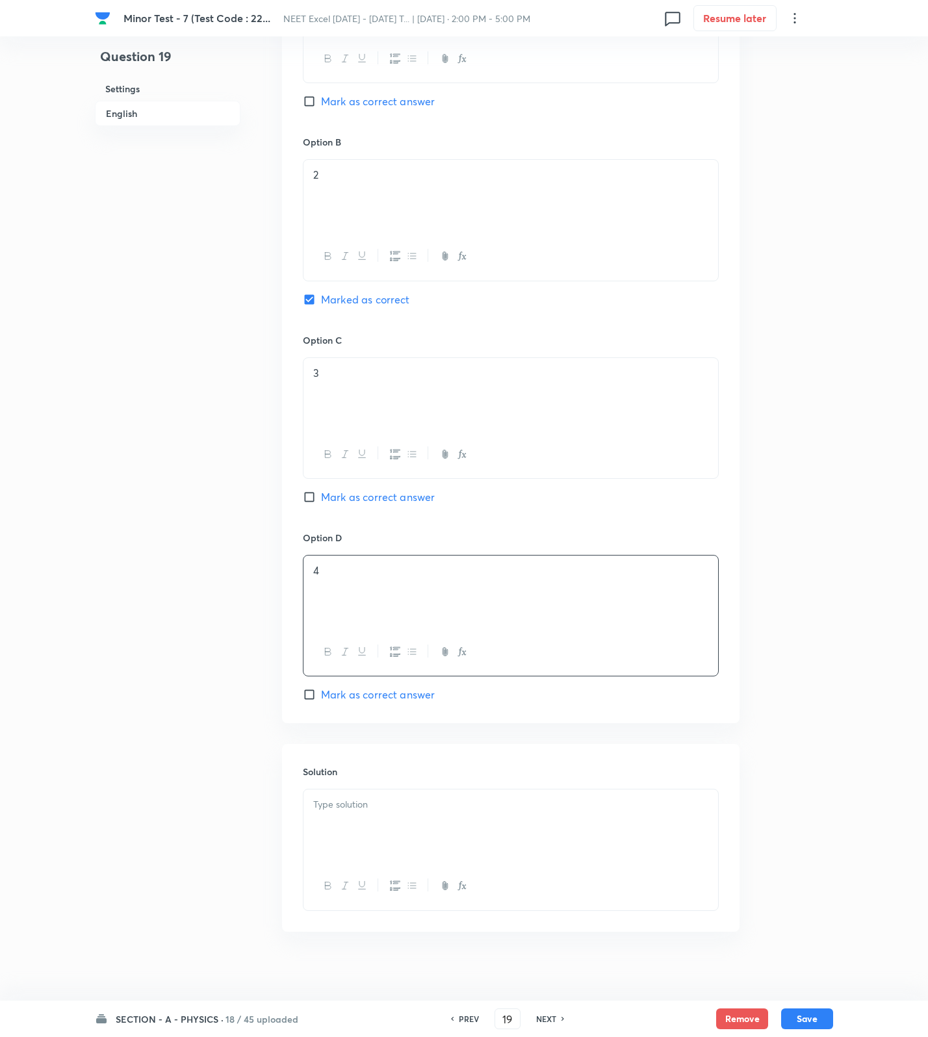
scroll to position [817, 0]
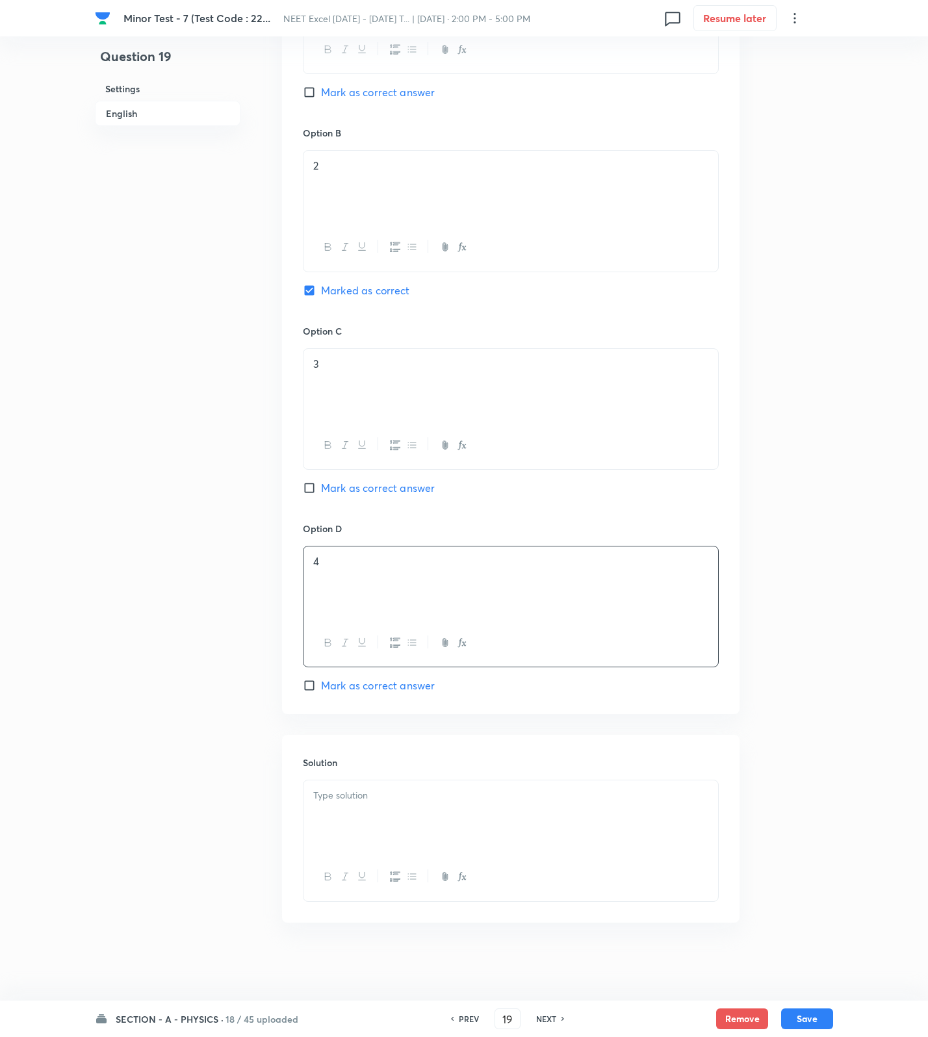
click at [431, 823] on div at bounding box center [510, 816] width 415 height 73
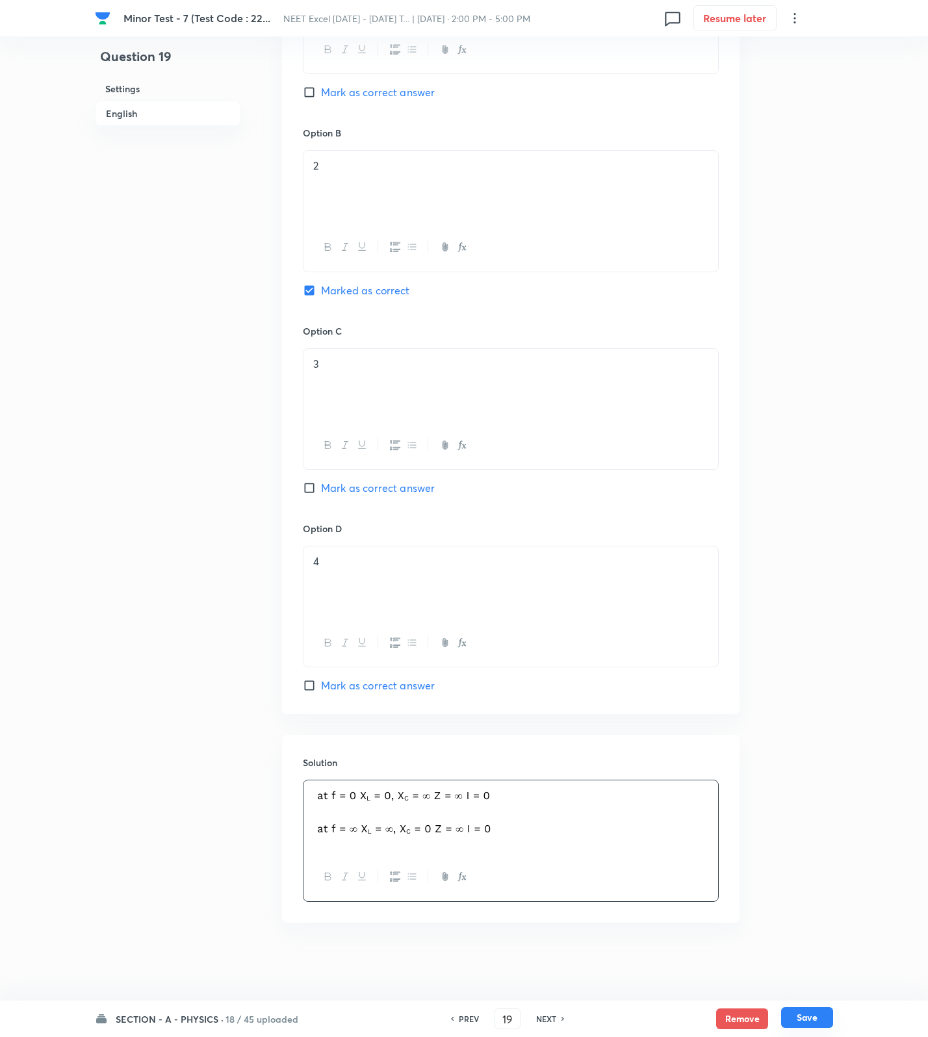
click at [830, 1010] on button "Save" at bounding box center [807, 1017] width 52 height 21
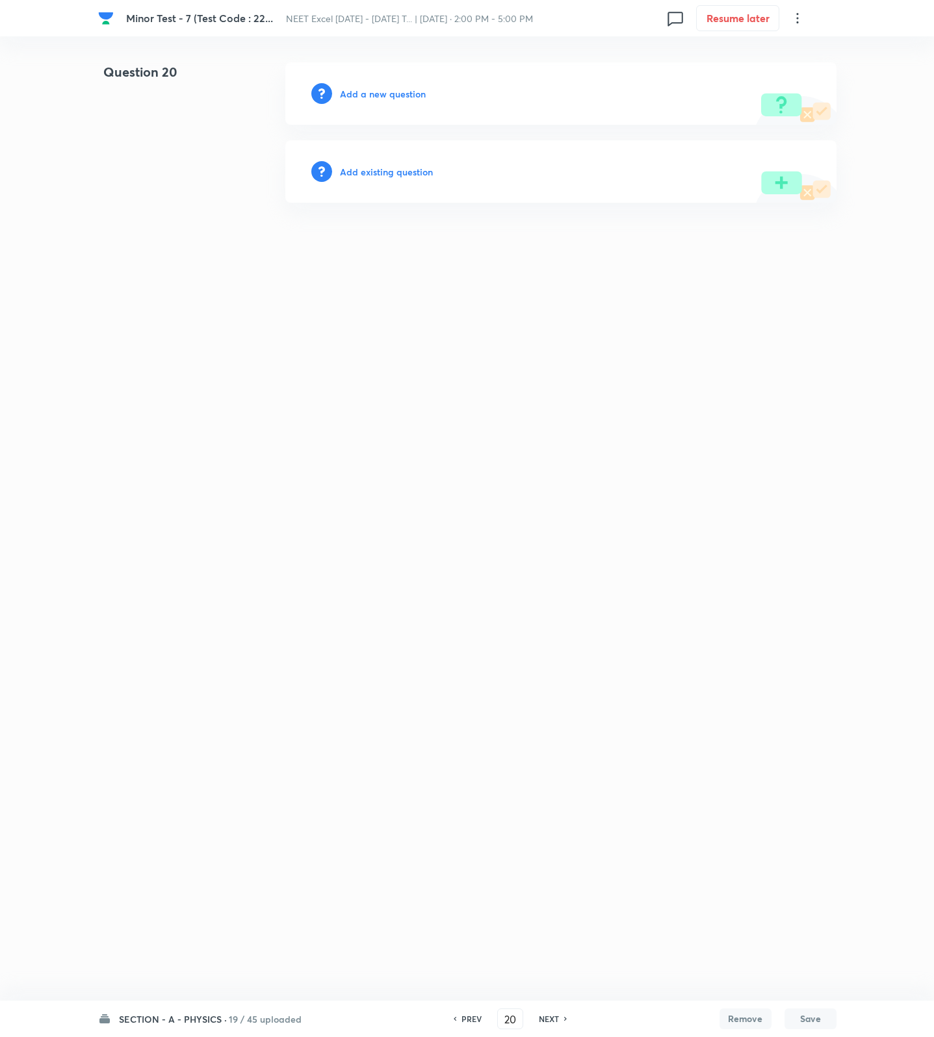
click at [372, 87] on h6 "Add a new question" at bounding box center [383, 94] width 86 height 14
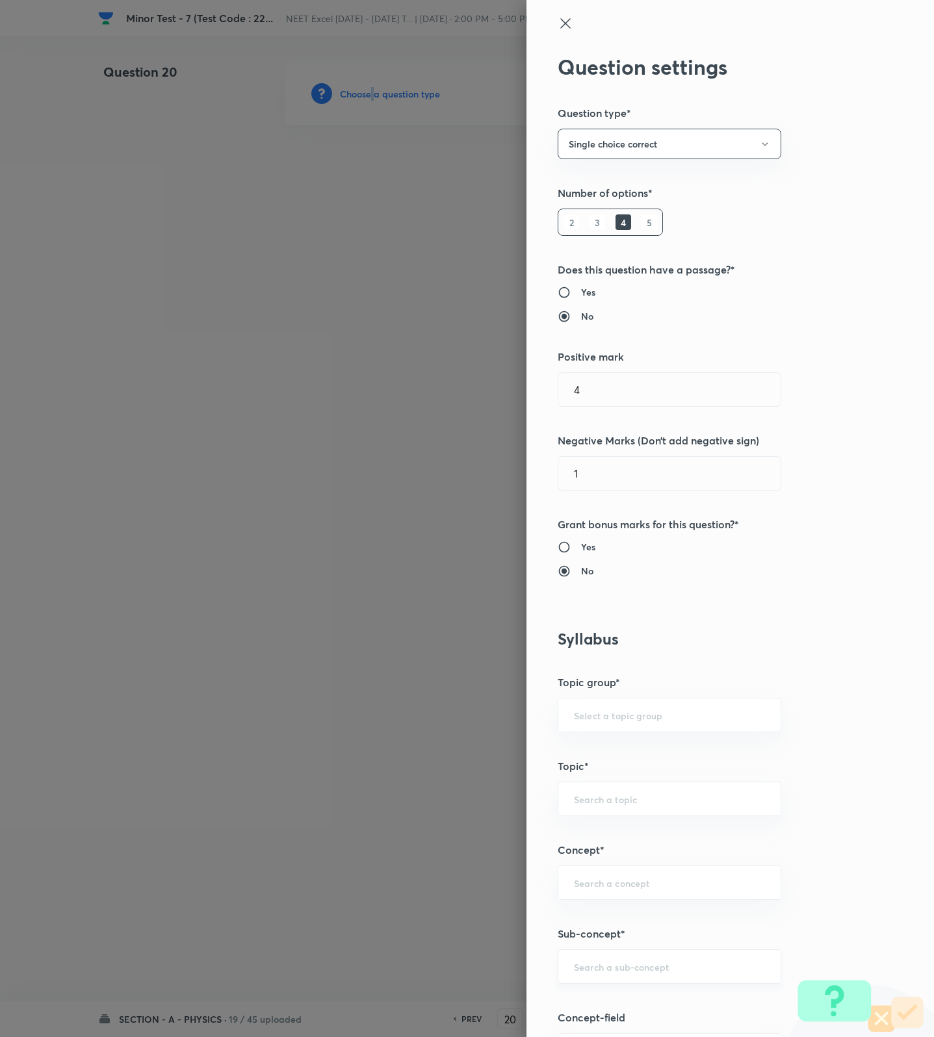
scroll to position [487, 0]
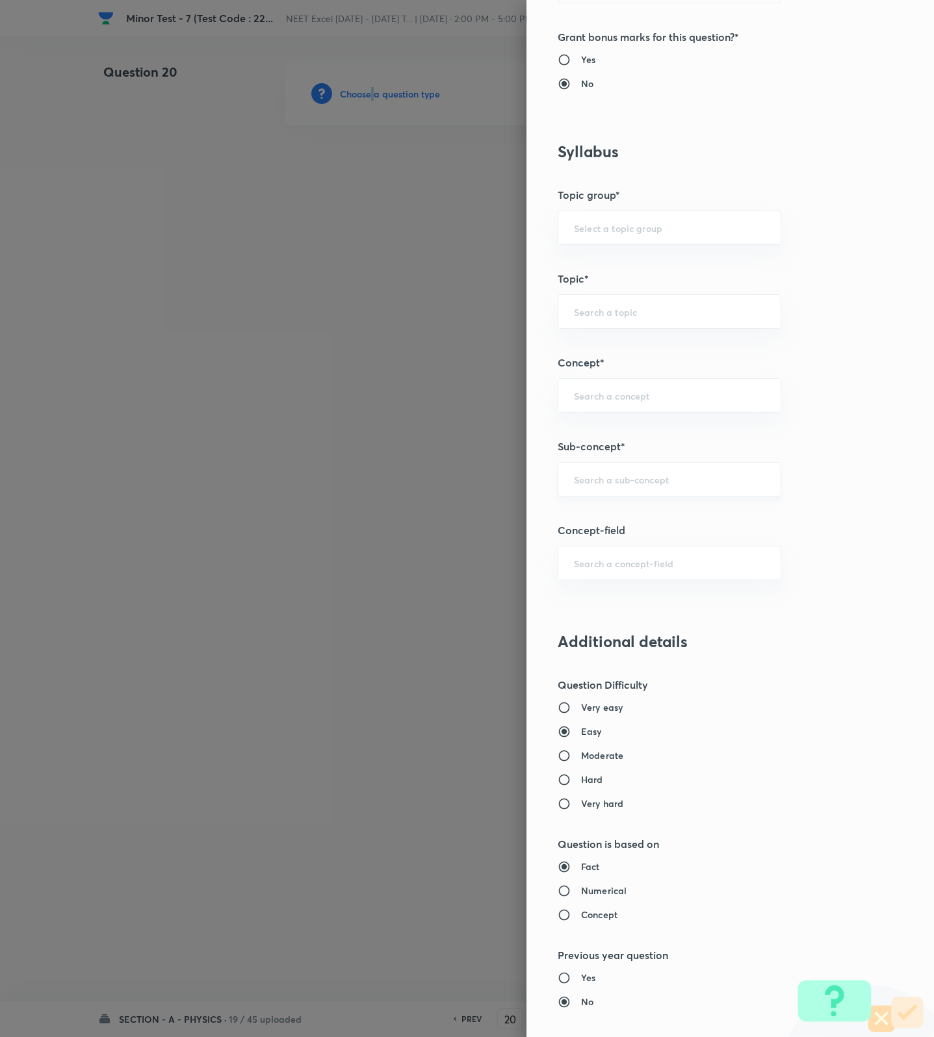
click at [632, 470] on div "​" at bounding box center [670, 479] width 224 height 34
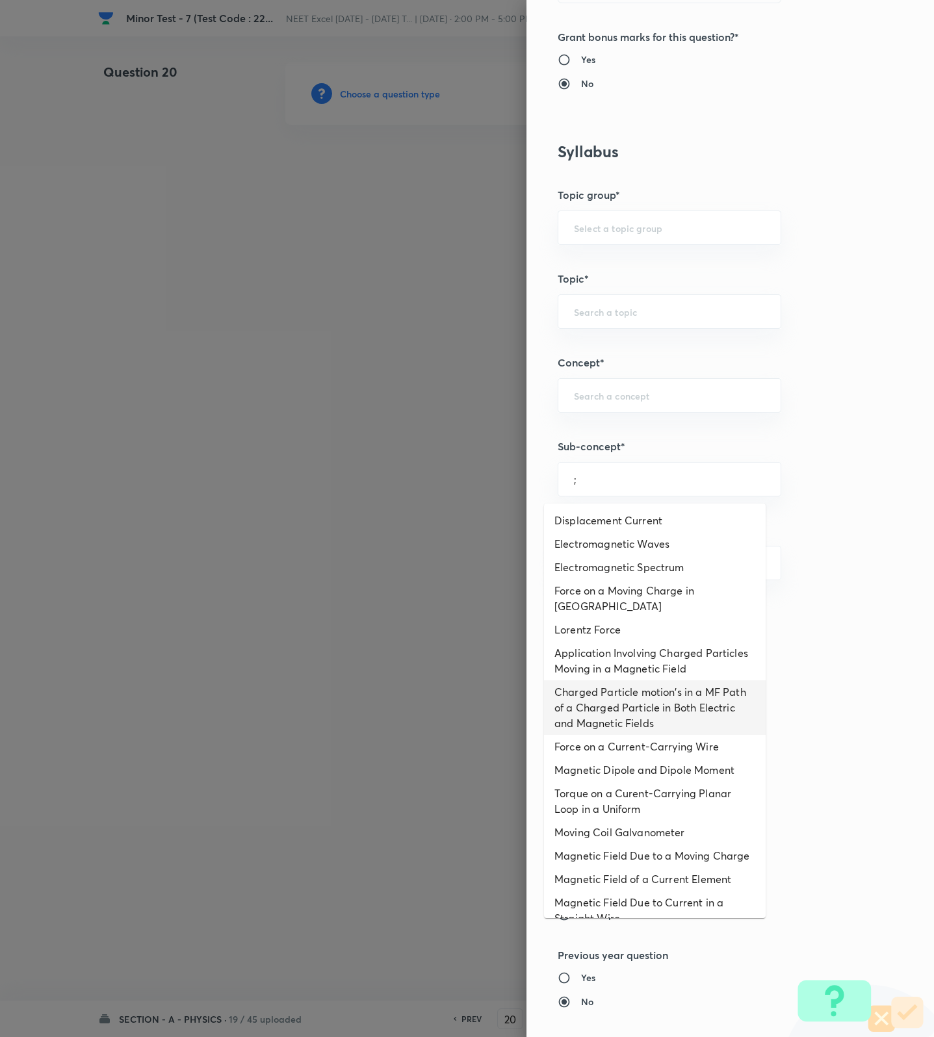
click at [630, 685] on li "Charged Particle motion's in a MF Path of a Charged Particle in Both Electric a…" at bounding box center [655, 707] width 222 height 55
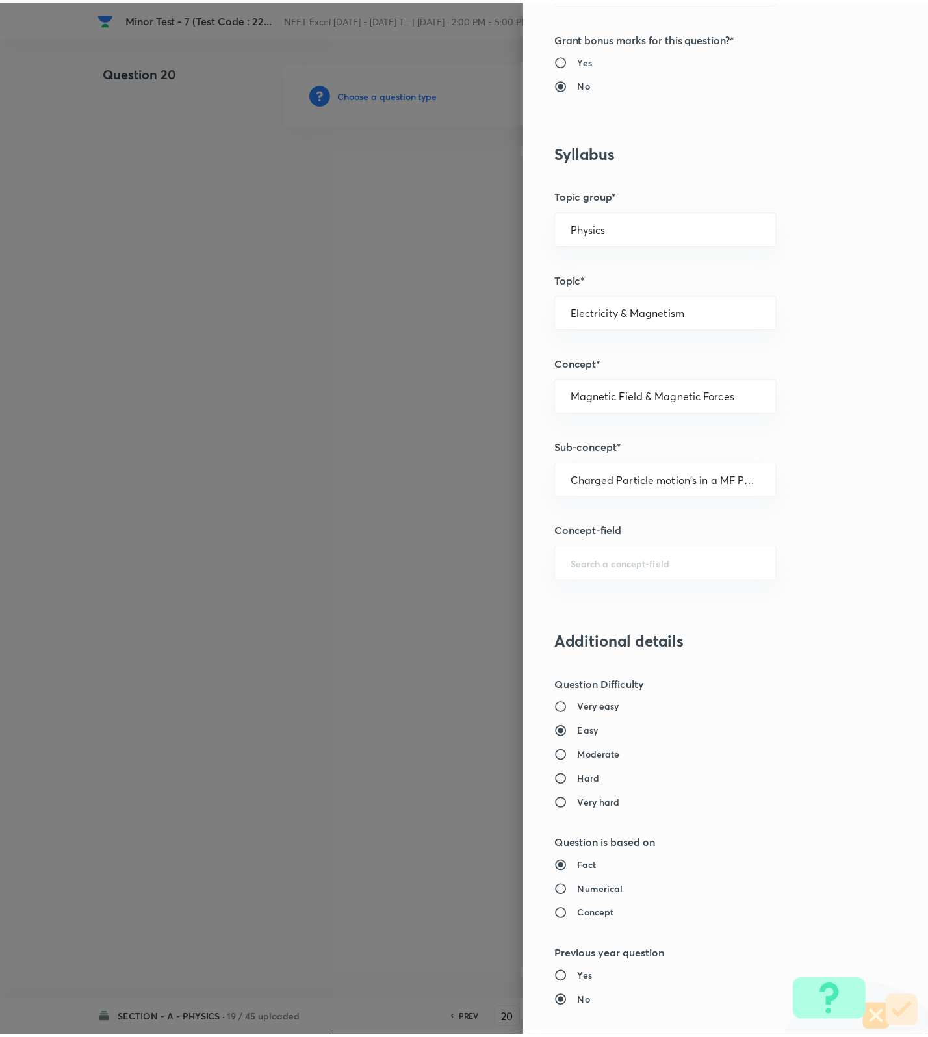
scroll to position [825, 0]
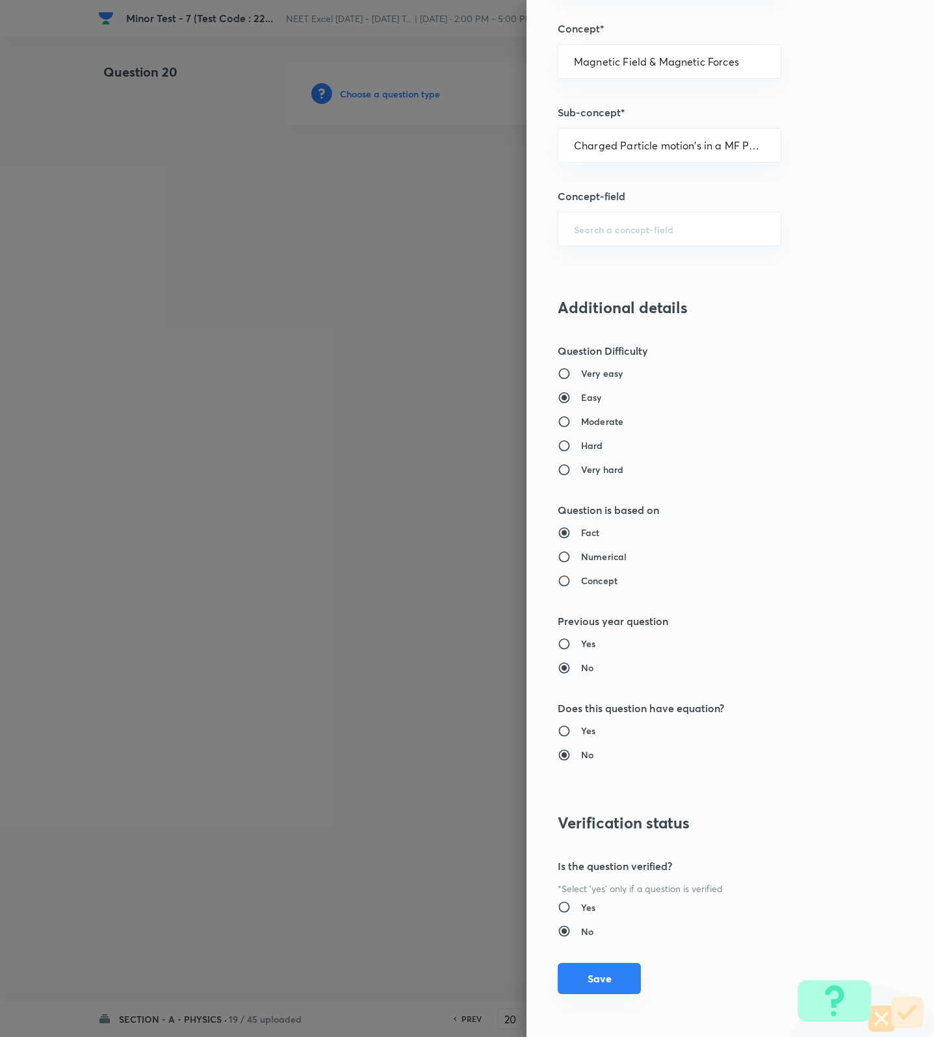
click at [591, 975] on button "Save" at bounding box center [599, 978] width 83 height 31
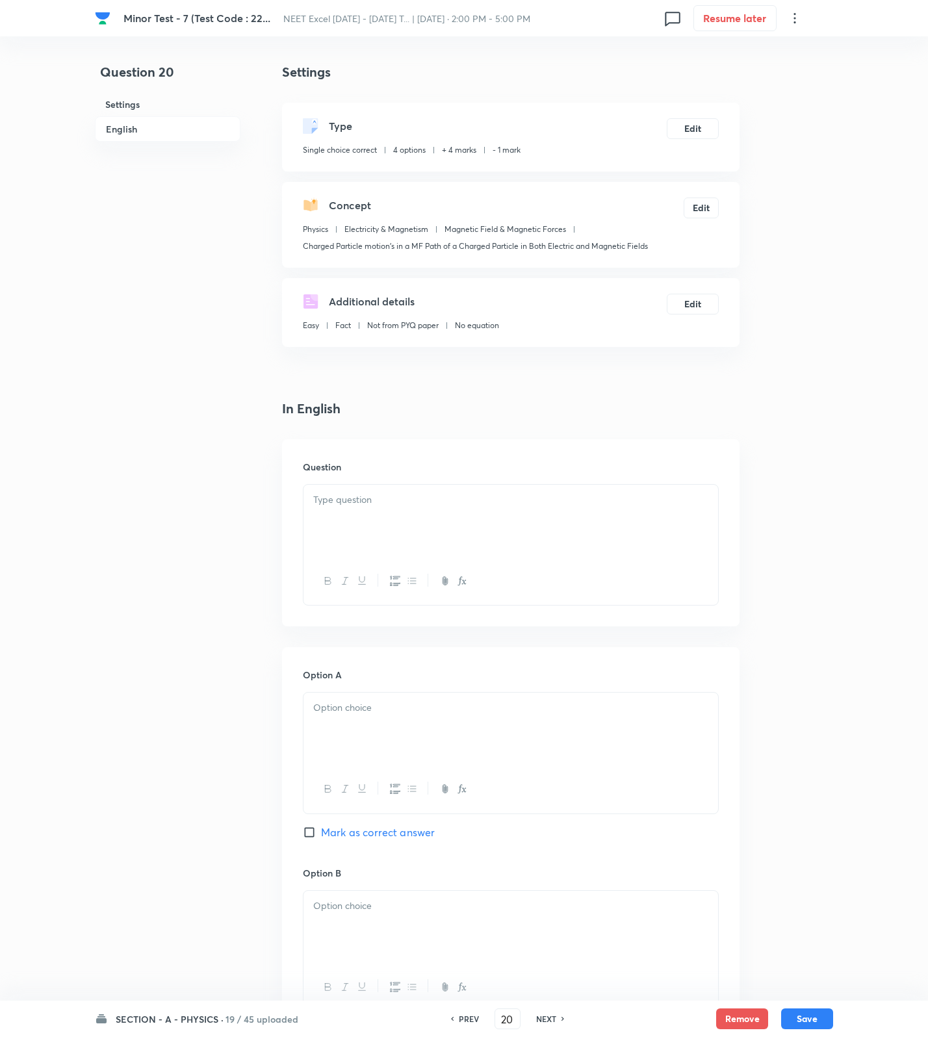
click at [412, 532] on div at bounding box center [510, 521] width 415 height 73
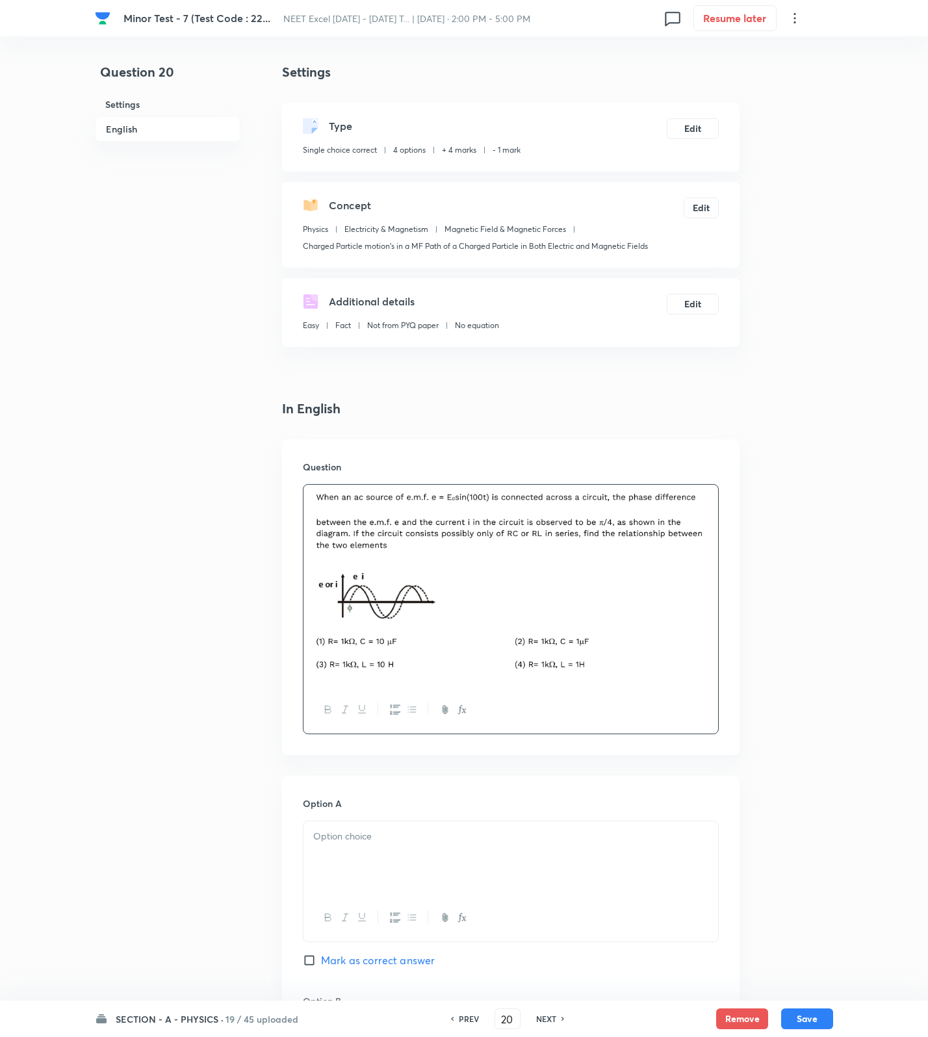
click at [367, 840] on p at bounding box center [510, 836] width 395 height 15
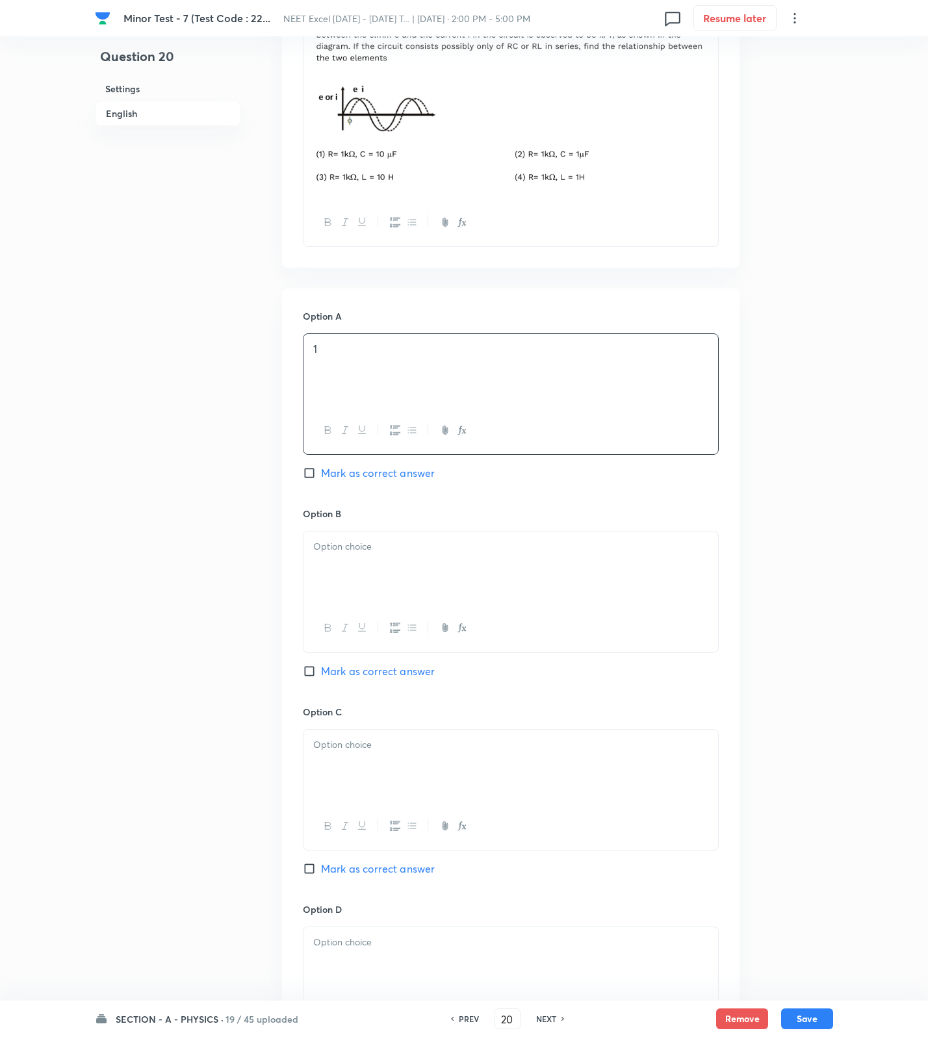
click at [374, 478] on span "Mark as correct answer" at bounding box center [378, 473] width 114 height 16
click at [321, 478] on input "Mark as correct answer" at bounding box center [312, 473] width 18 height 13
click at [355, 615] on div at bounding box center [510, 627] width 415 height 47
click at [375, 548] on p at bounding box center [510, 546] width 395 height 15
click at [384, 762] on div at bounding box center [510, 766] width 415 height 73
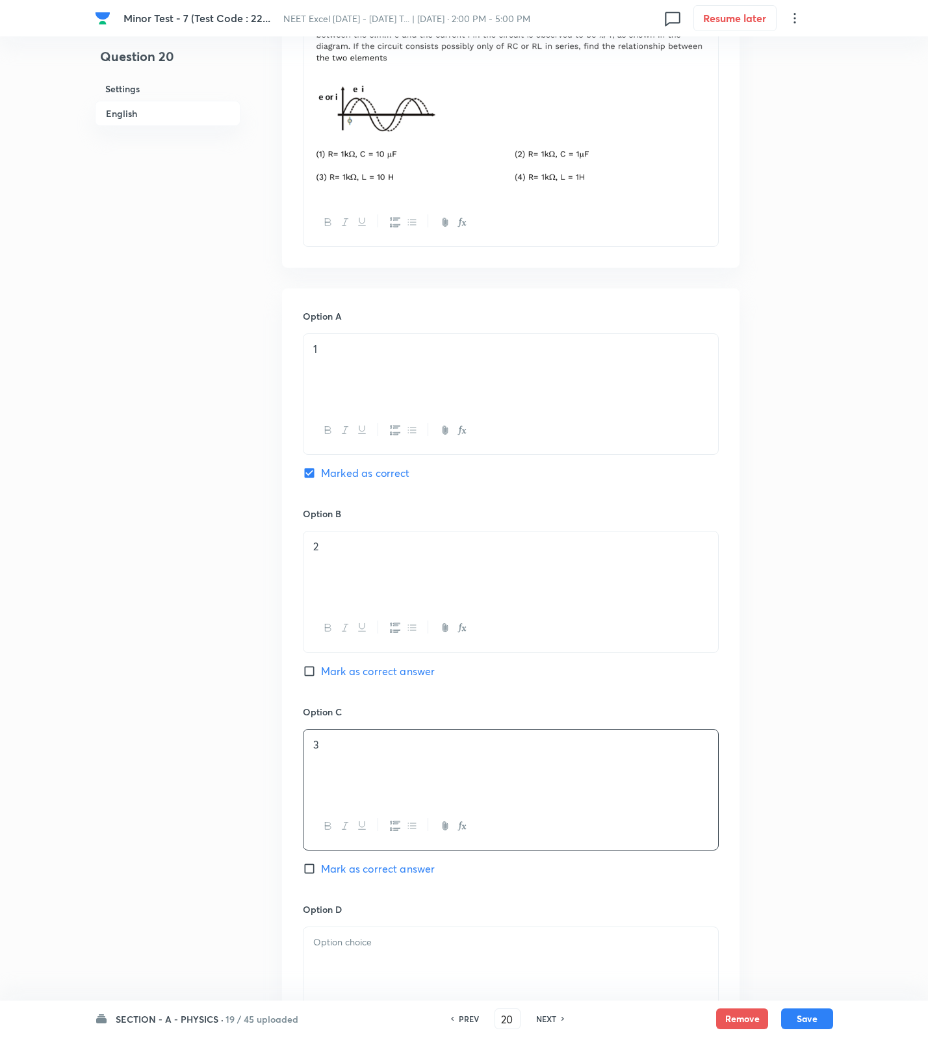
scroll to position [871, 0]
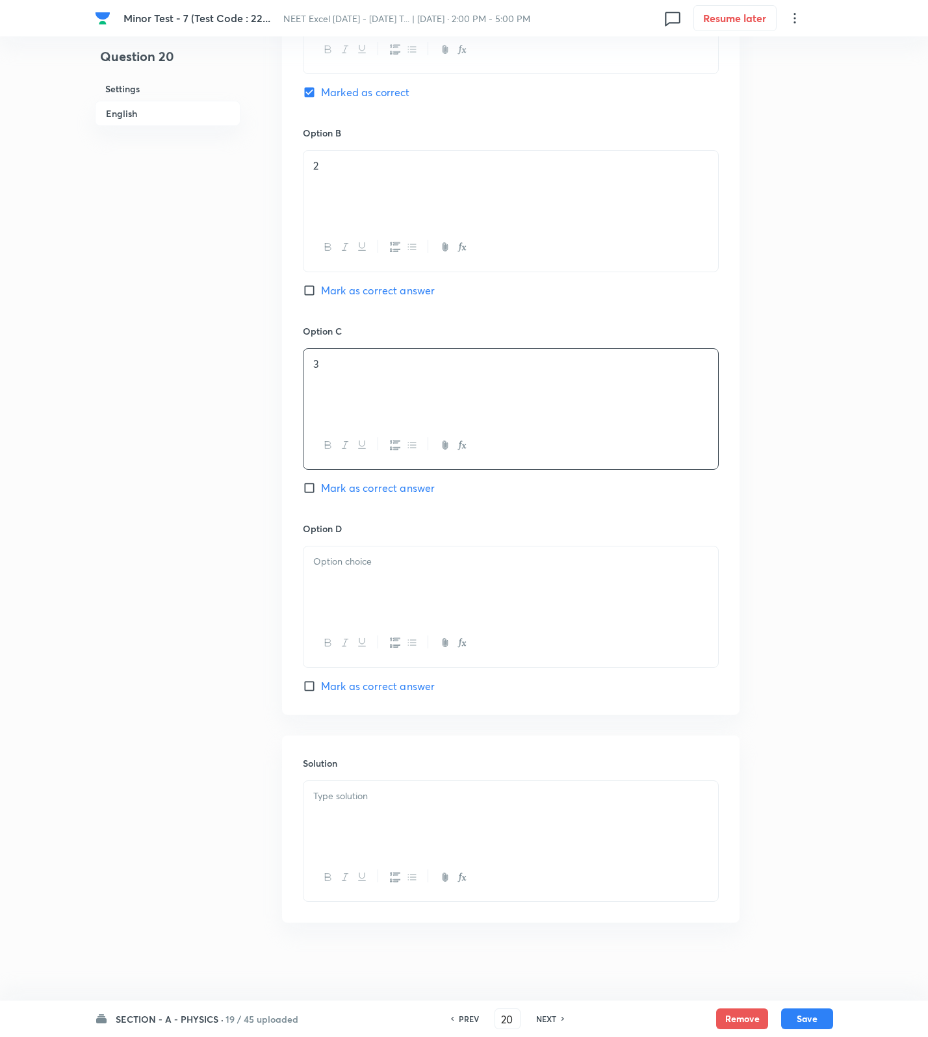
click at [378, 585] on div at bounding box center [510, 582] width 415 height 73
click at [460, 808] on div at bounding box center [510, 817] width 415 height 73
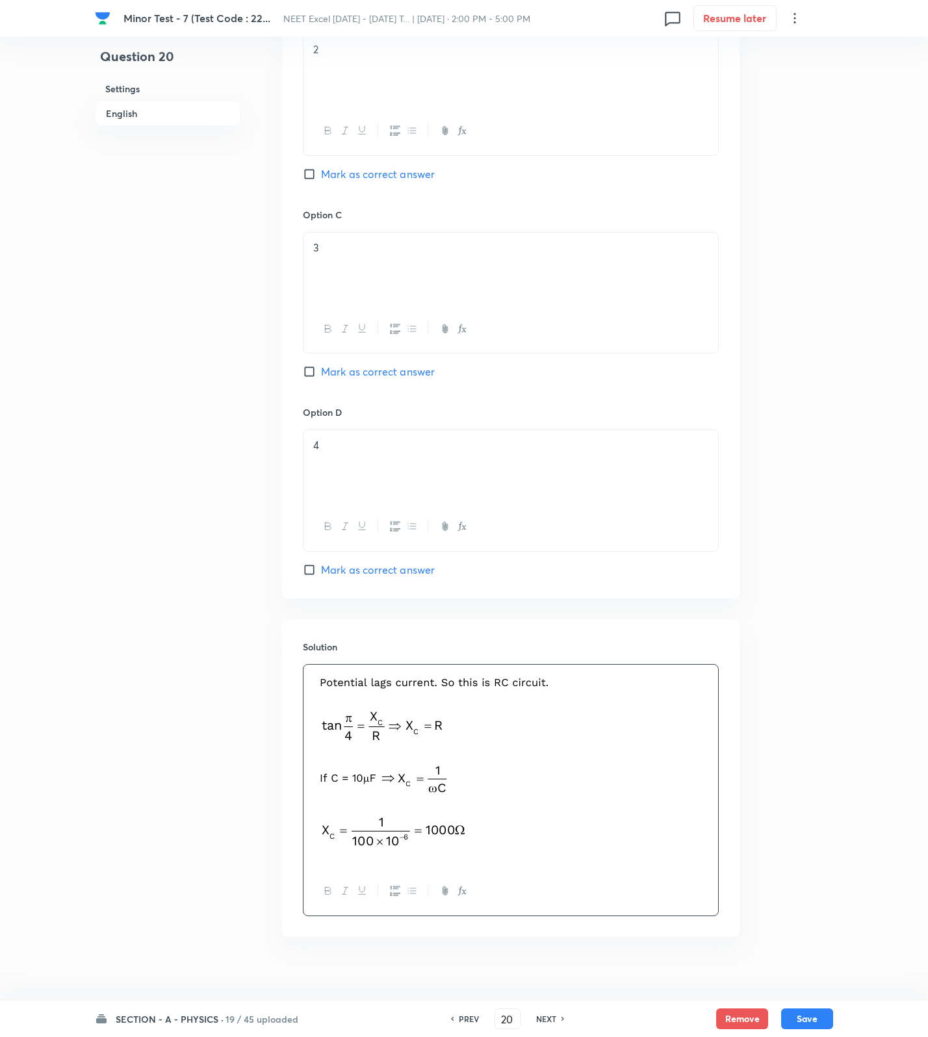
scroll to position [1003, 0]
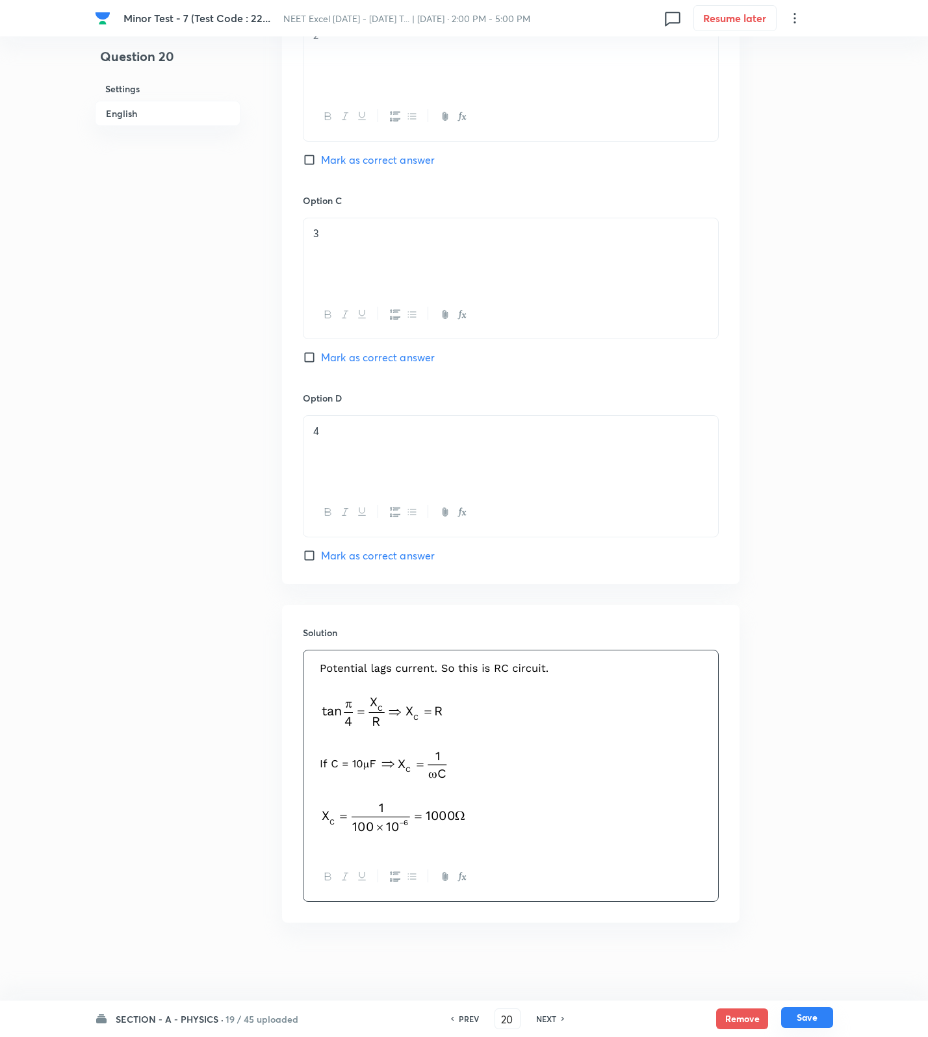
click at [812, 1010] on button "Save" at bounding box center [807, 1017] width 52 height 21
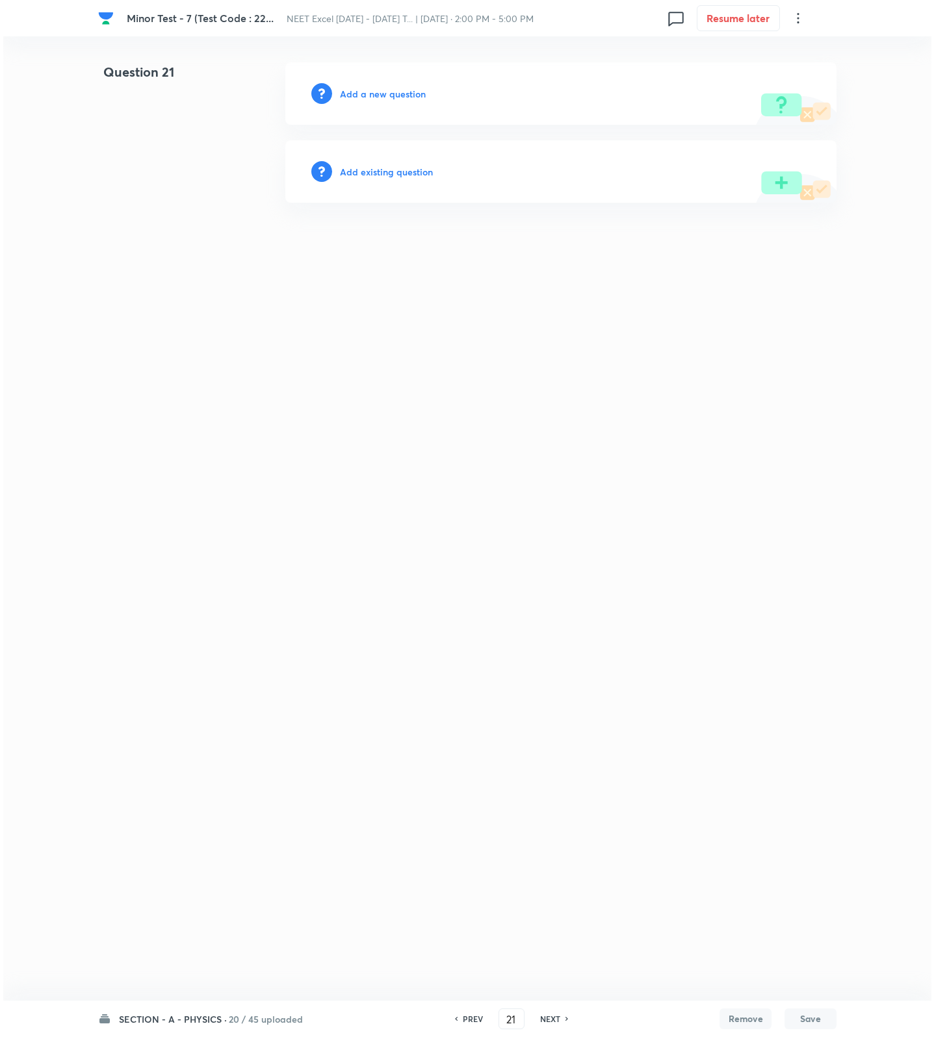
scroll to position [0, 0]
click at [392, 83] on div "Add a new question" at bounding box center [560, 93] width 551 height 62
click at [392, 94] on h6 "Add a new question" at bounding box center [383, 94] width 86 height 14
click at [392, 94] on h6 "Choose a question type" at bounding box center [390, 94] width 100 height 14
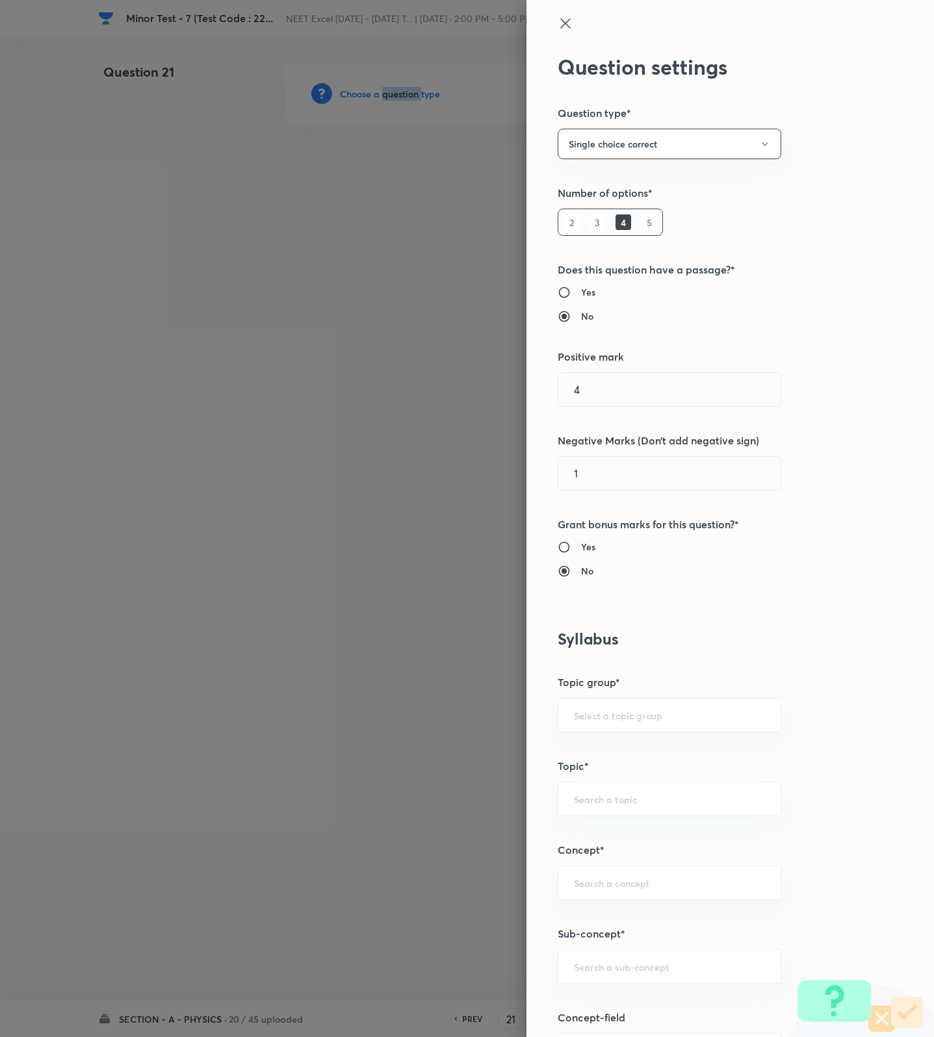
scroll to position [487, 0]
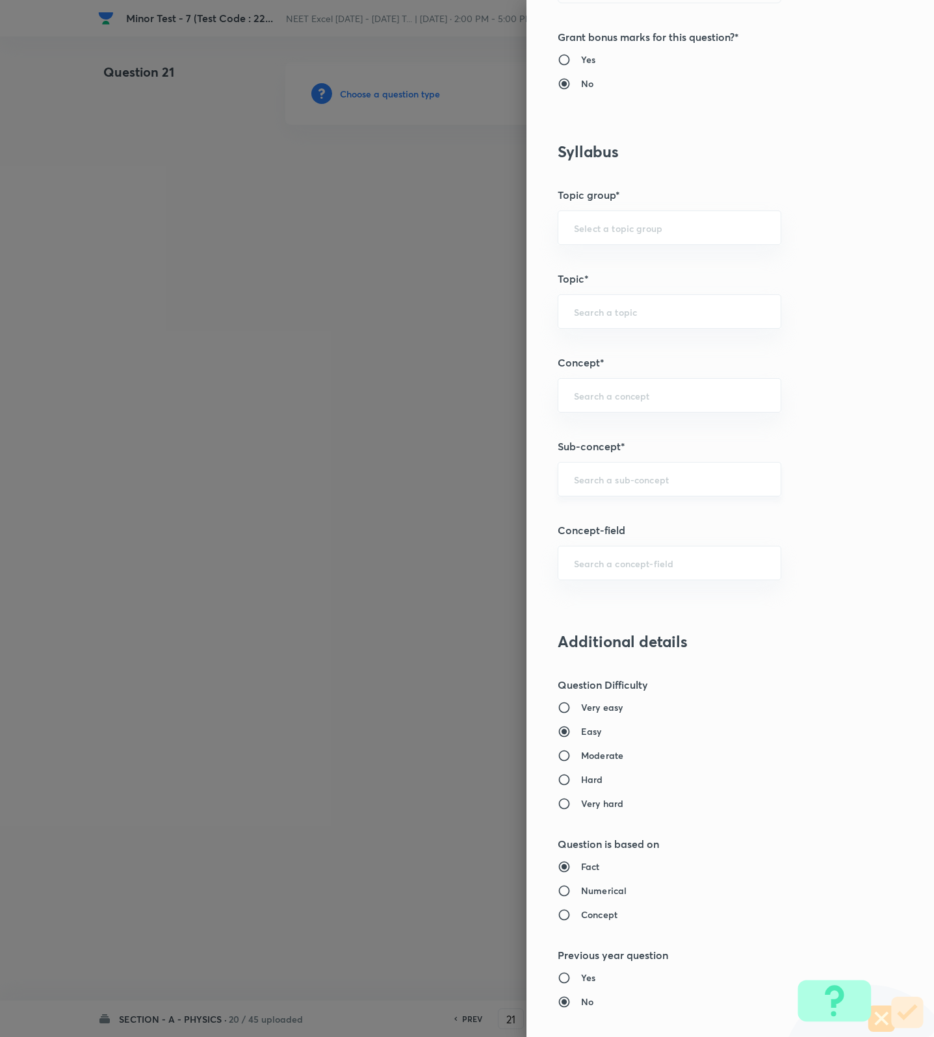
click at [607, 485] on input "text" at bounding box center [669, 479] width 191 height 12
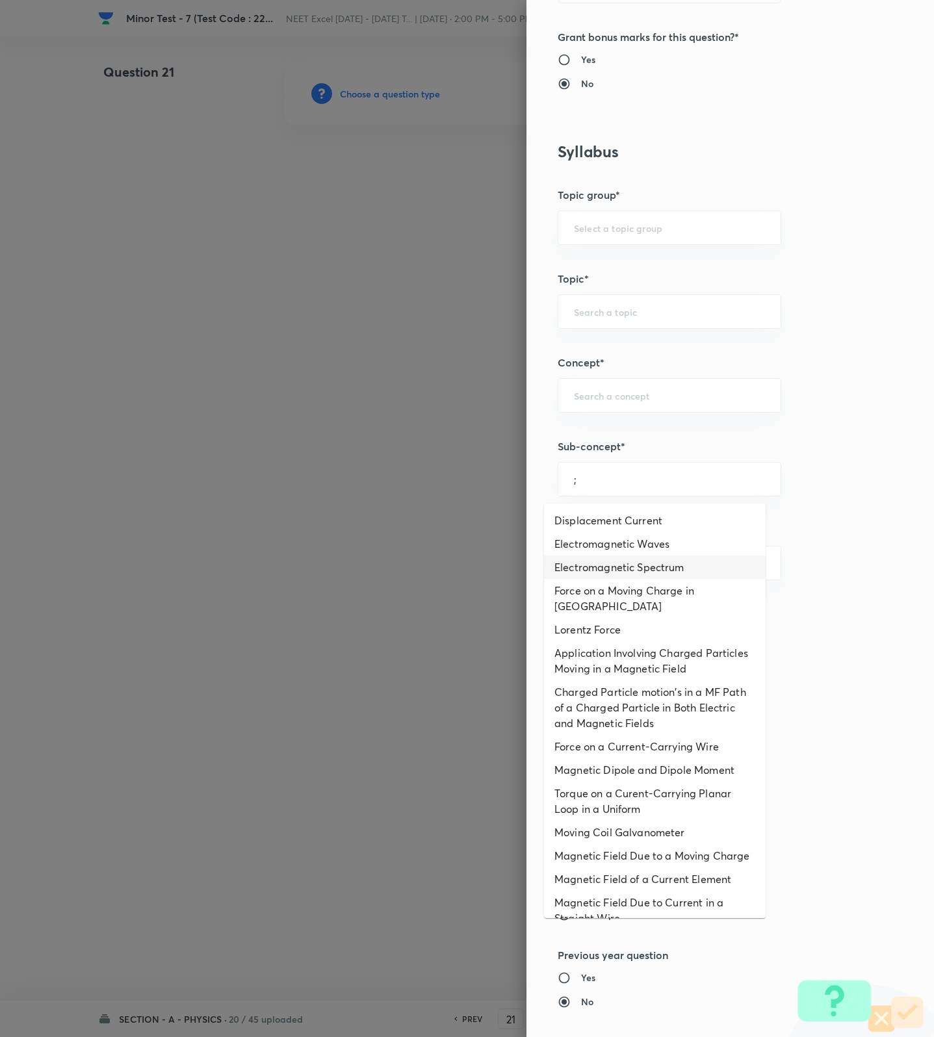
click at [636, 562] on li "Electromagnetic Spectrum" at bounding box center [655, 567] width 222 height 23
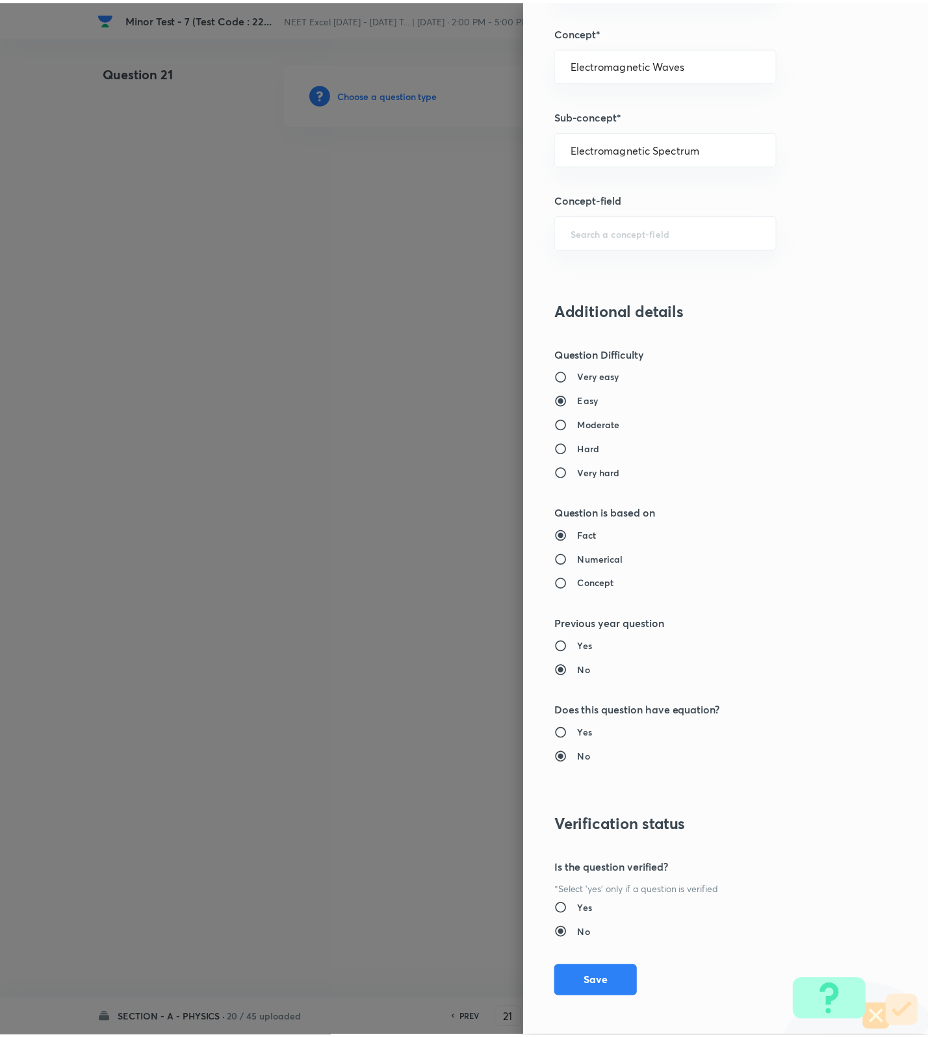
scroll to position [825, 0]
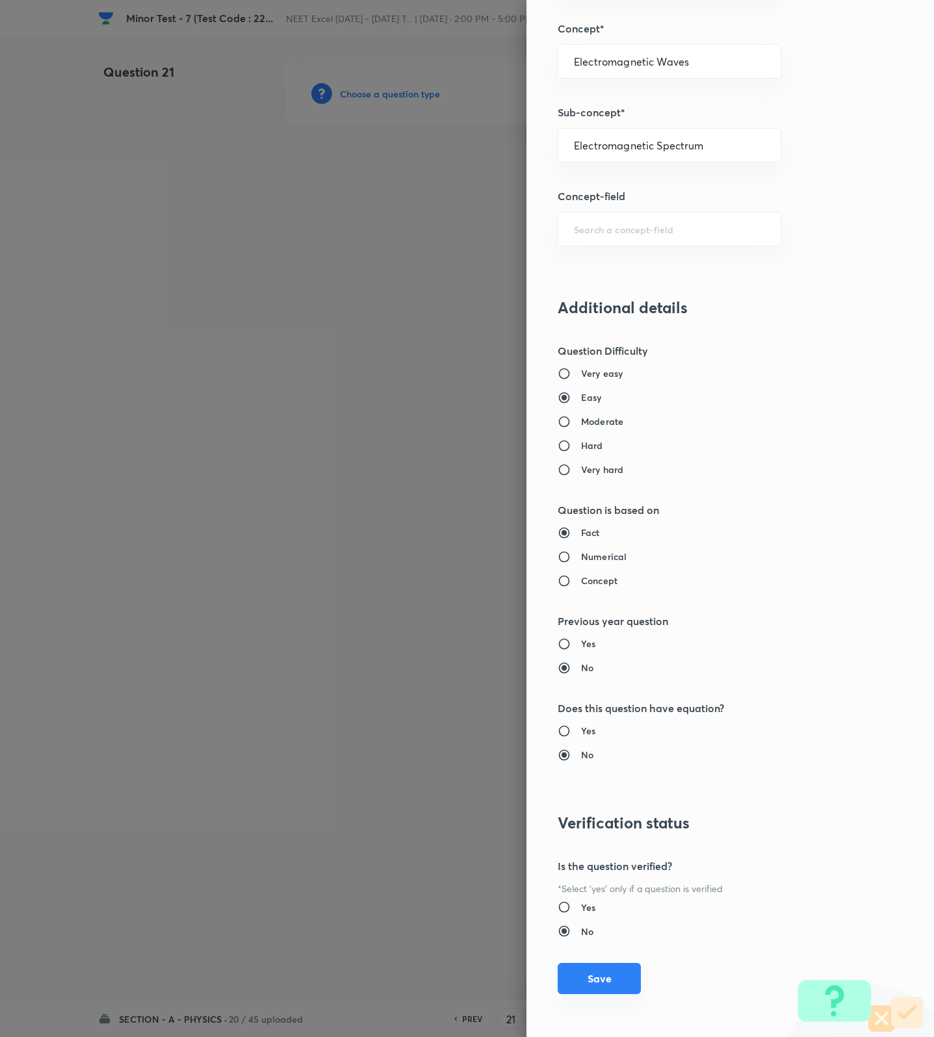
click at [591, 973] on button "Save" at bounding box center [599, 978] width 83 height 31
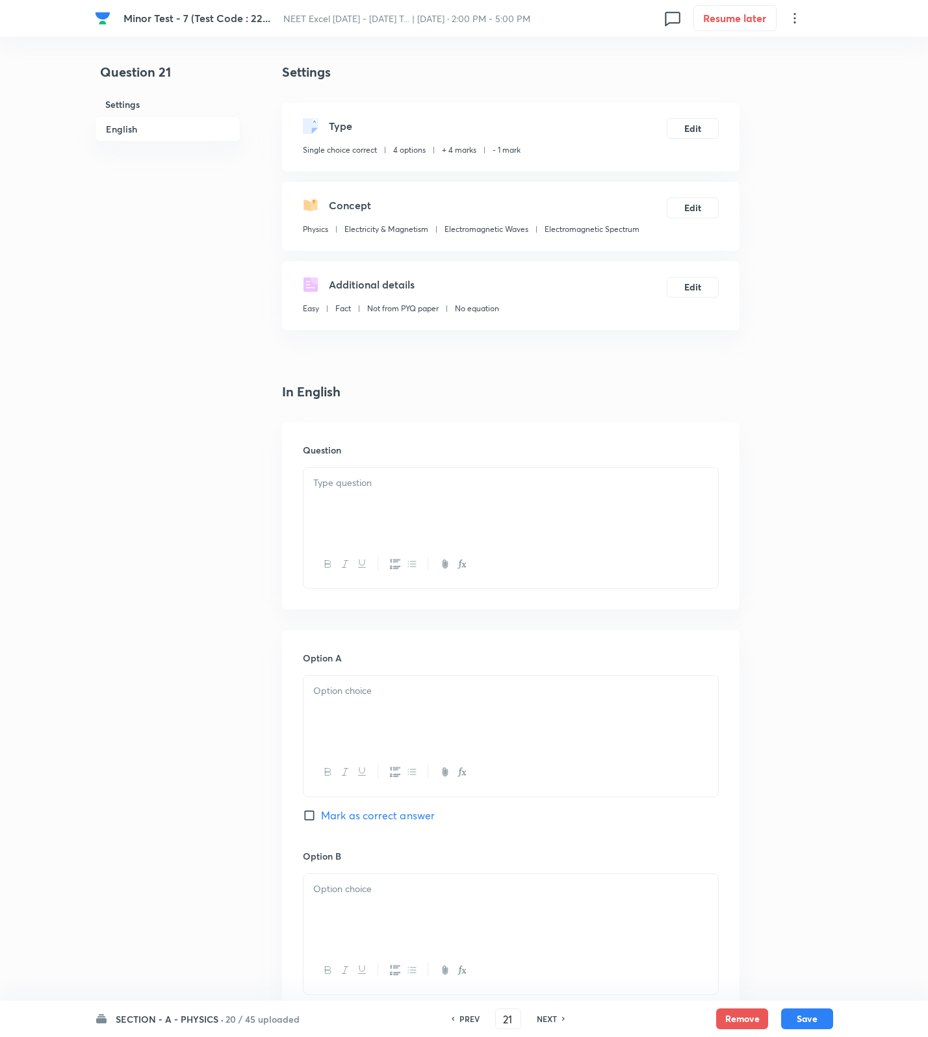
click at [556, 521] on div at bounding box center [510, 504] width 415 height 73
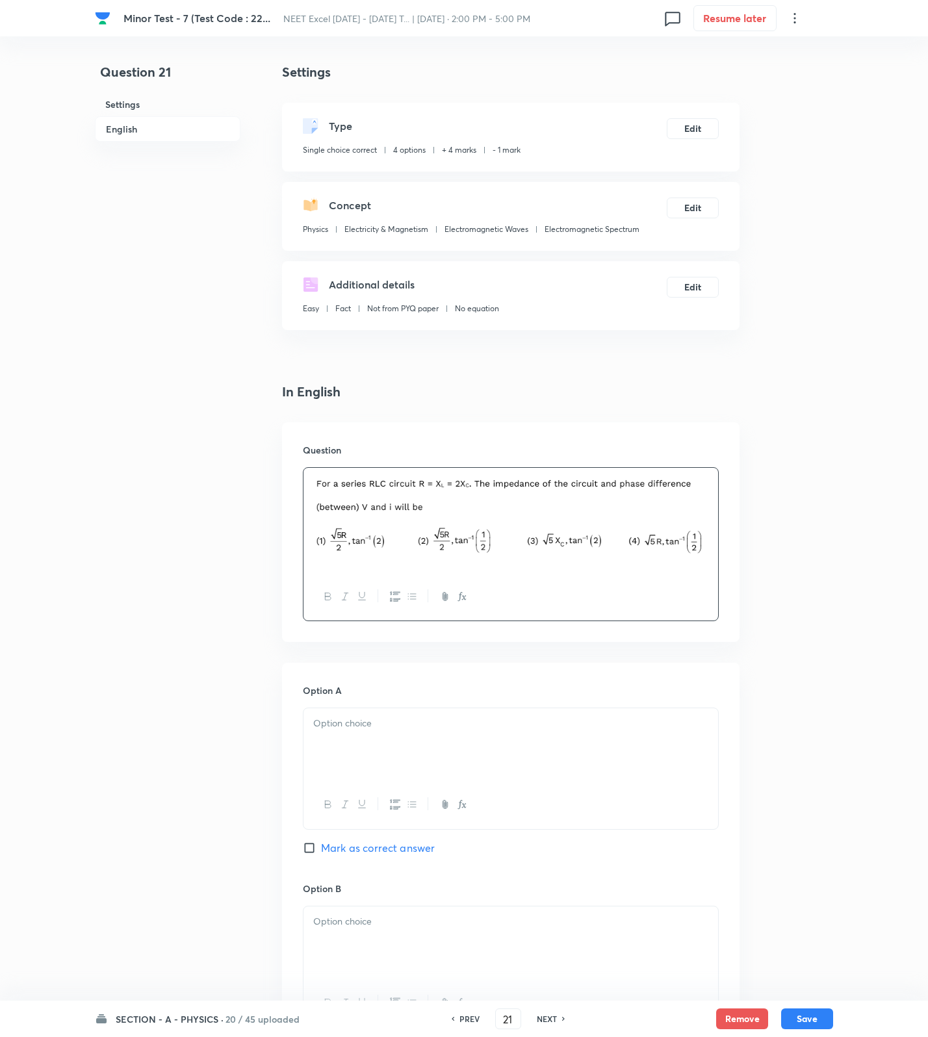
click at [324, 858] on div "Option A Mark as correct answer" at bounding box center [511, 783] width 416 height 198
click at [365, 745] on div at bounding box center [510, 744] width 415 height 73
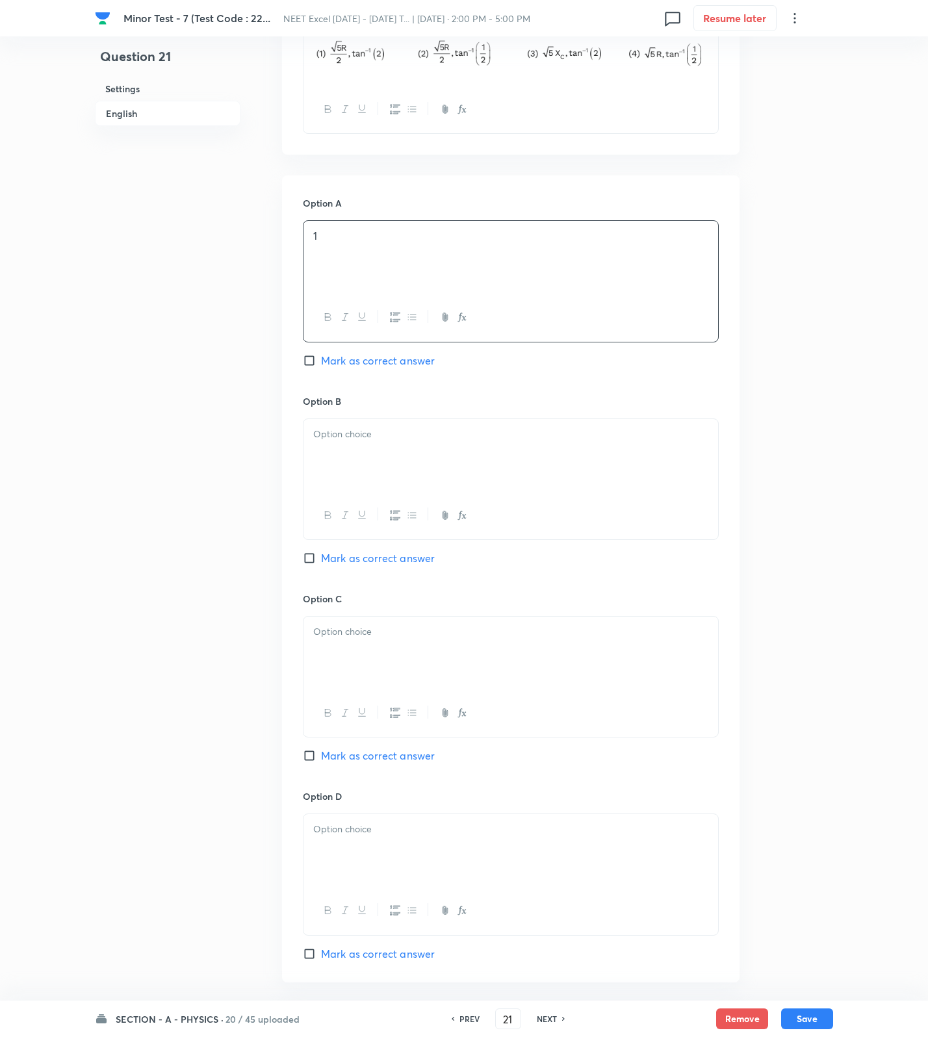
click at [371, 470] on div at bounding box center [510, 455] width 415 height 73
drag, startPoint x: 412, startPoint y: 582, endPoint x: 415, endPoint y: 558, distance: 23.6
click at [413, 579] on div "Option B 2 Mark as correct answer" at bounding box center [511, 493] width 416 height 198
drag, startPoint x: 415, startPoint y: 558, endPoint x: 420, endPoint y: 647, distance: 89.8
click at [415, 558] on span "Mark as correct answer" at bounding box center [378, 558] width 114 height 16
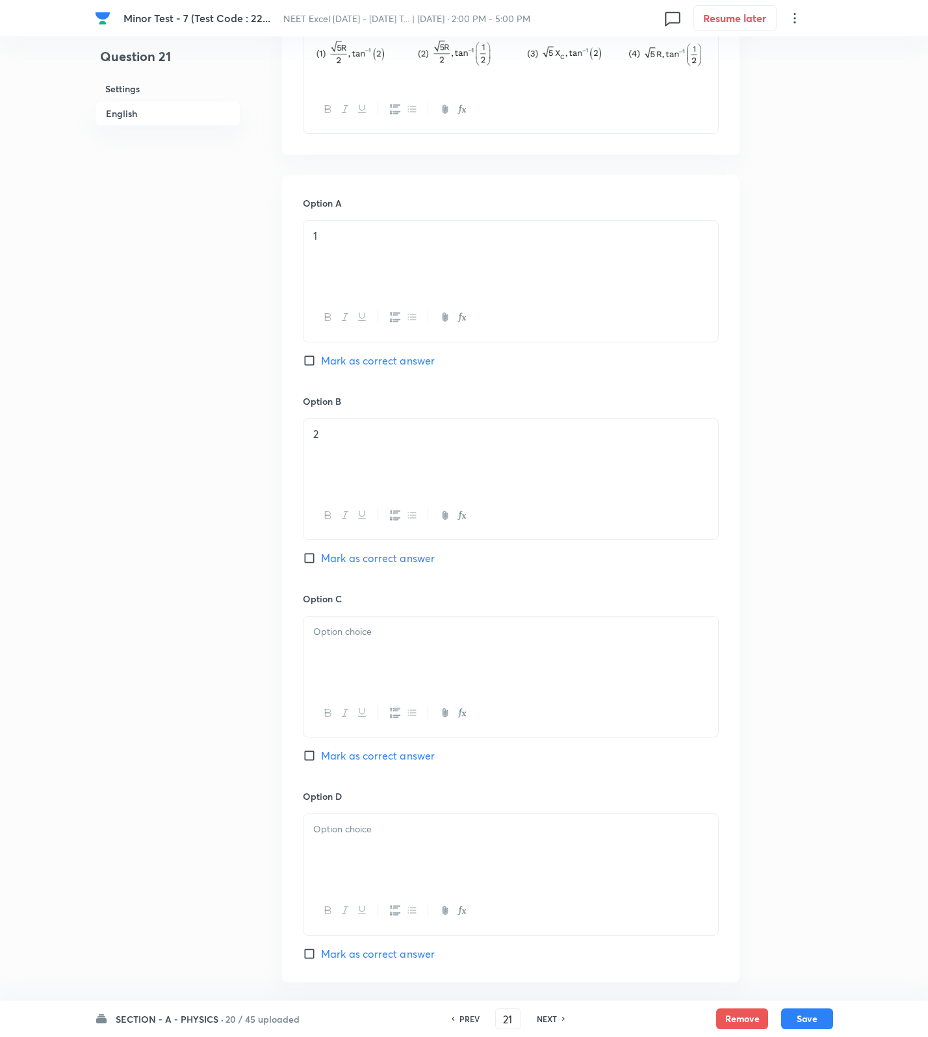
click at [321, 558] on input "Mark as correct answer" at bounding box center [312, 558] width 18 height 13
click at [420, 665] on div at bounding box center [510, 653] width 415 height 73
click at [405, 862] on div at bounding box center [510, 850] width 415 height 73
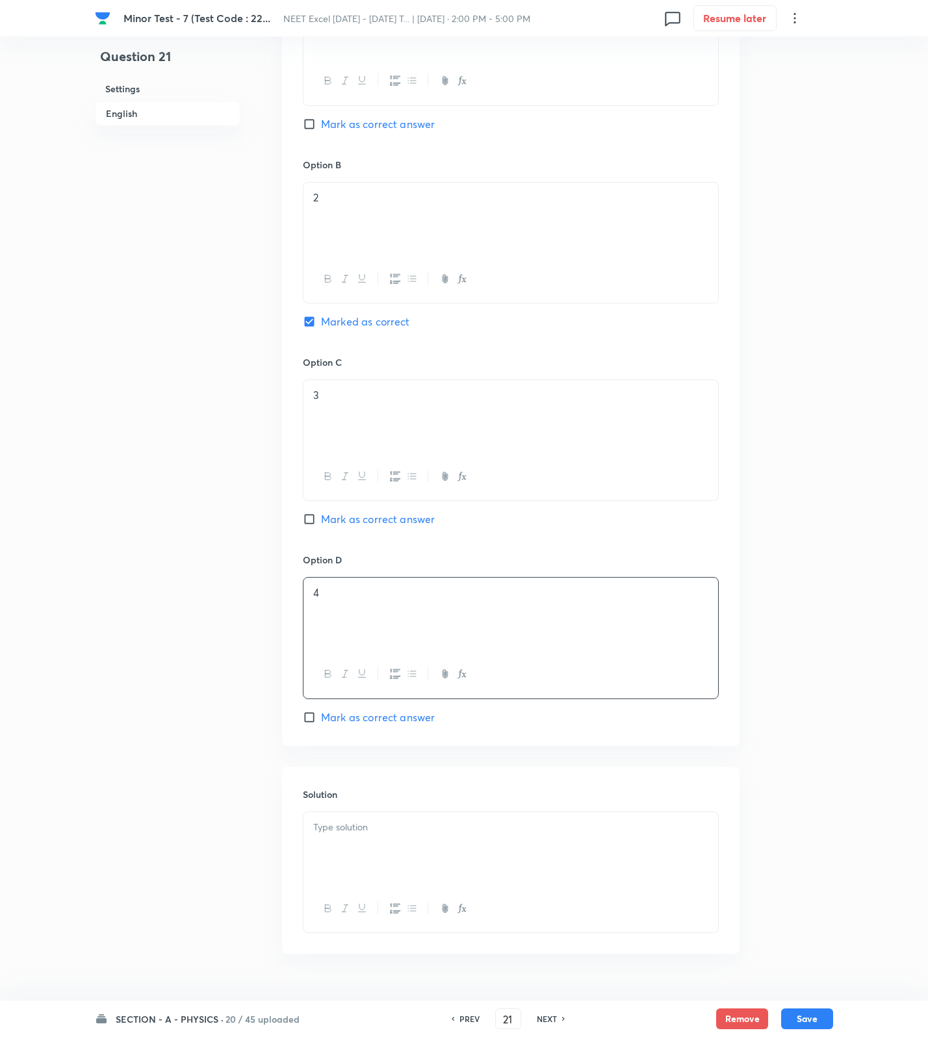
scroll to position [759, 0]
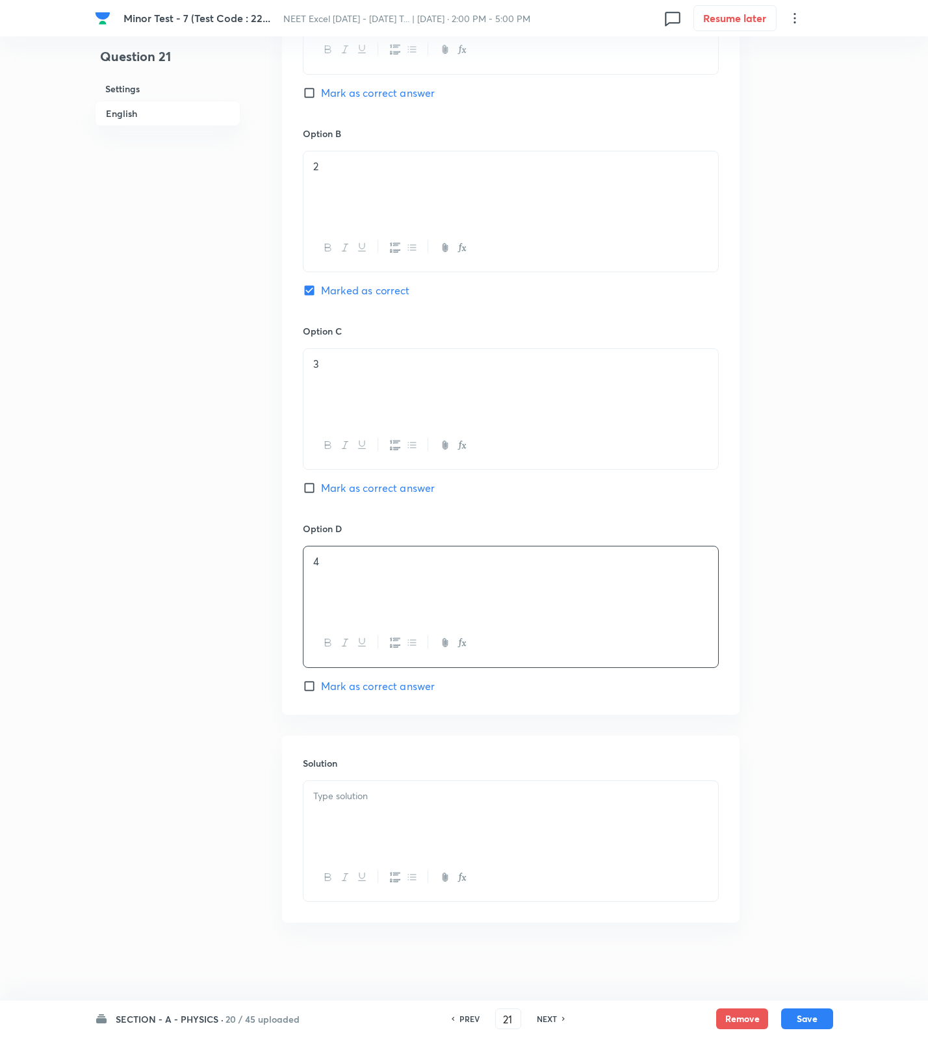
click at [388, 813] on div at bounding box center [510, 817] width 415 height 73
click at [412, 798] on p at bounding box center [510, 796] width 395 height 15
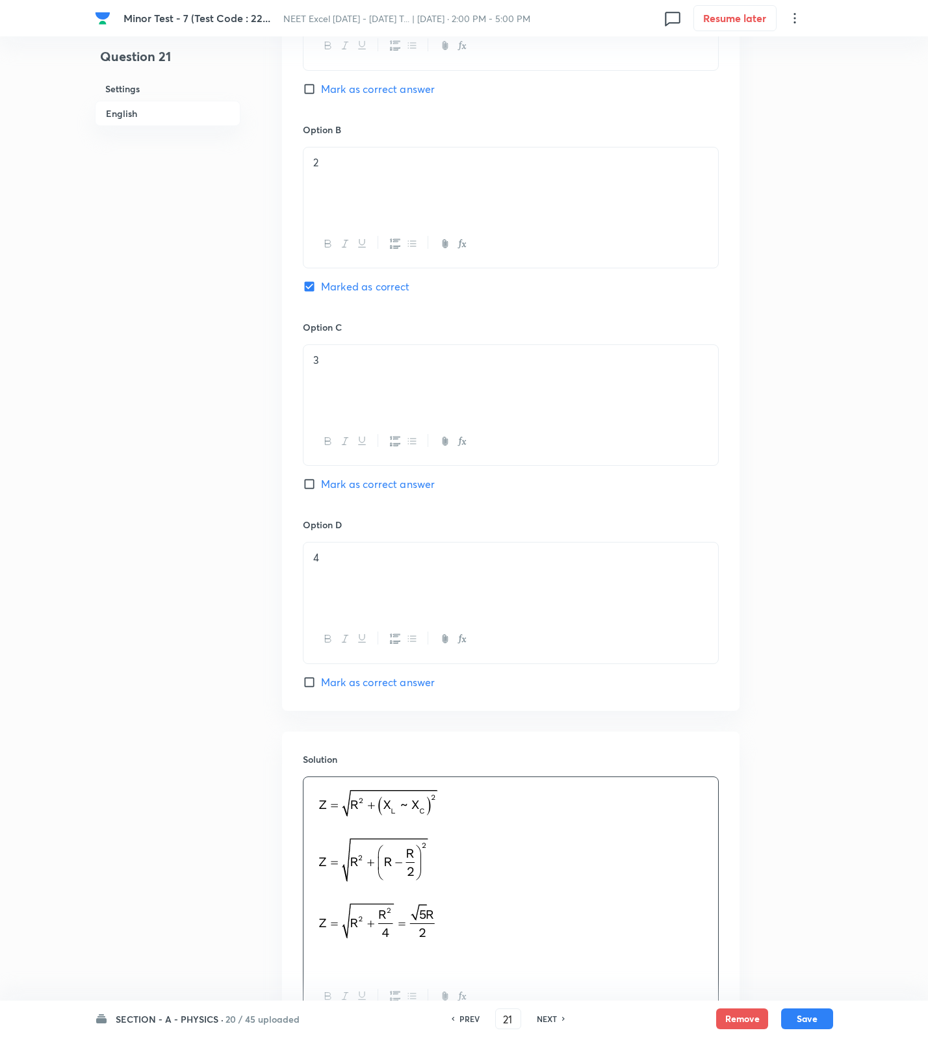
scroll to position [882, 0]
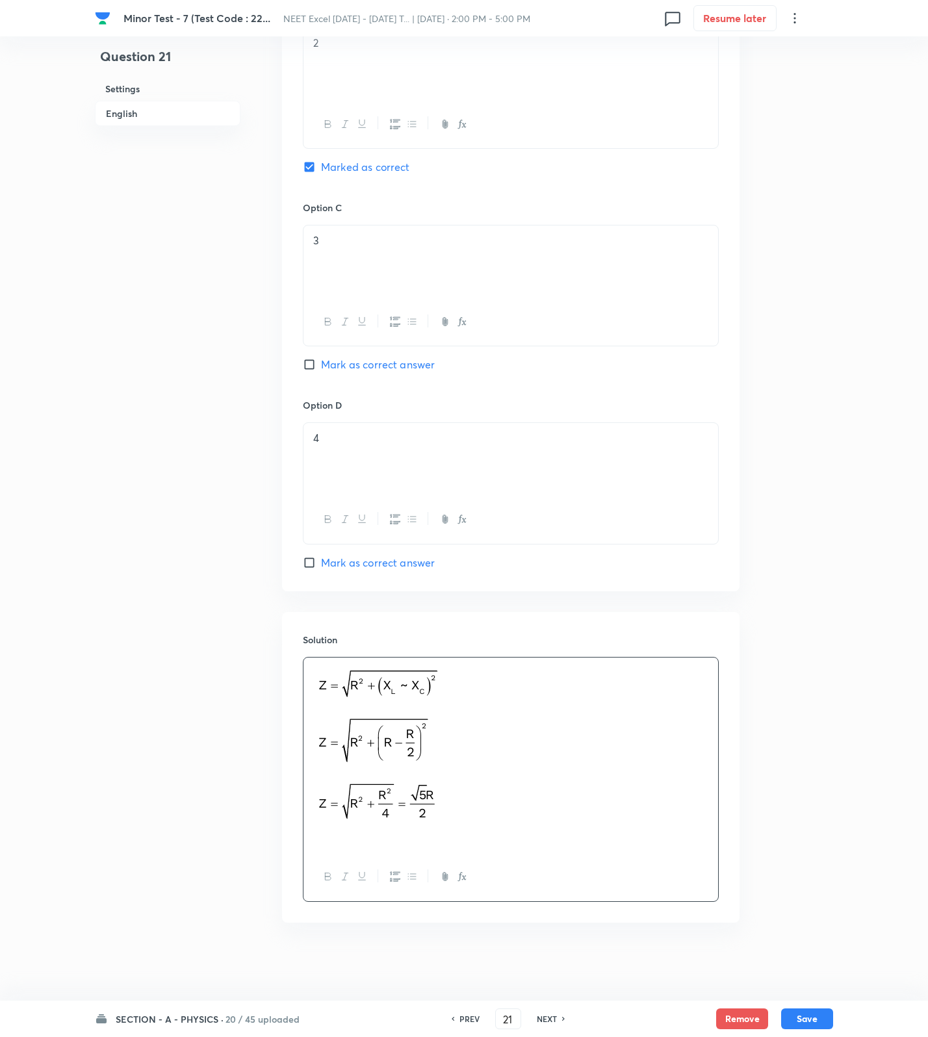
click at [420, 836] on p at bounding box center [510, 838] width 395 height 15
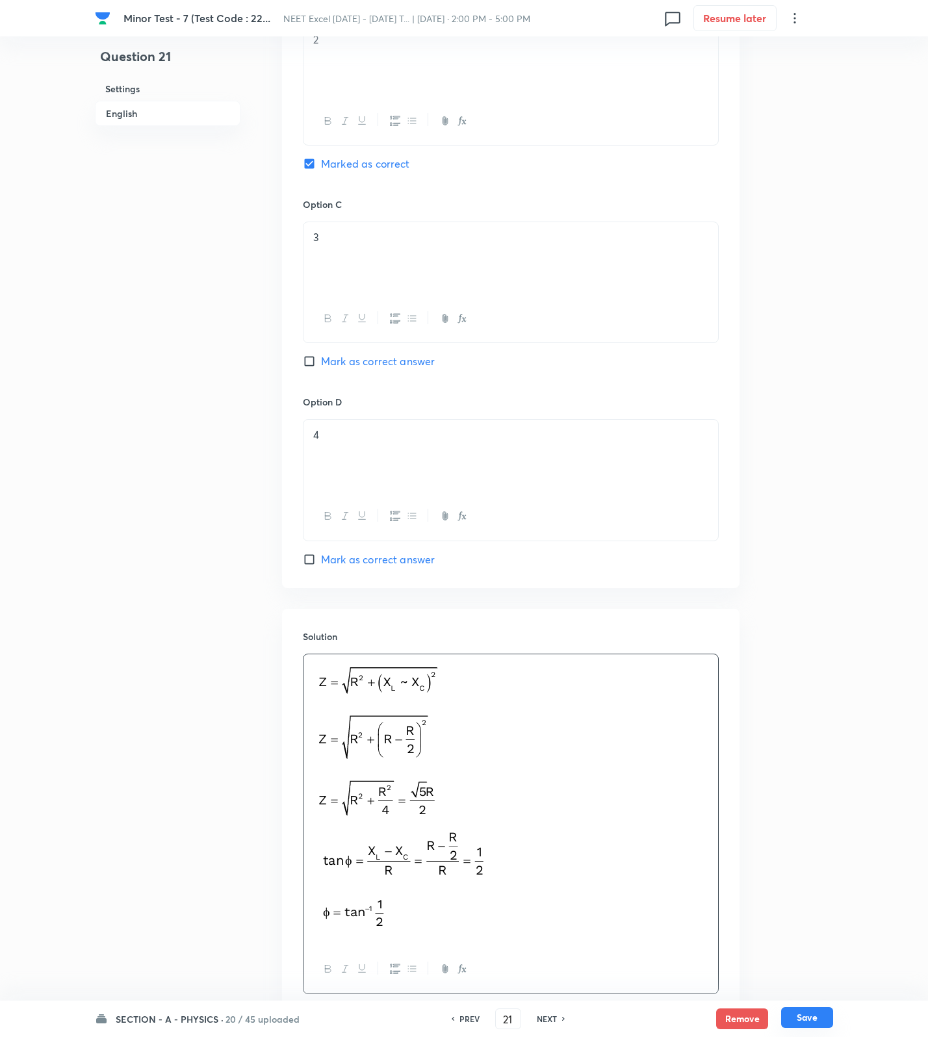
click at [792, 1010] on button "Save" at bounding box center [807, 1017] width 52 height 21
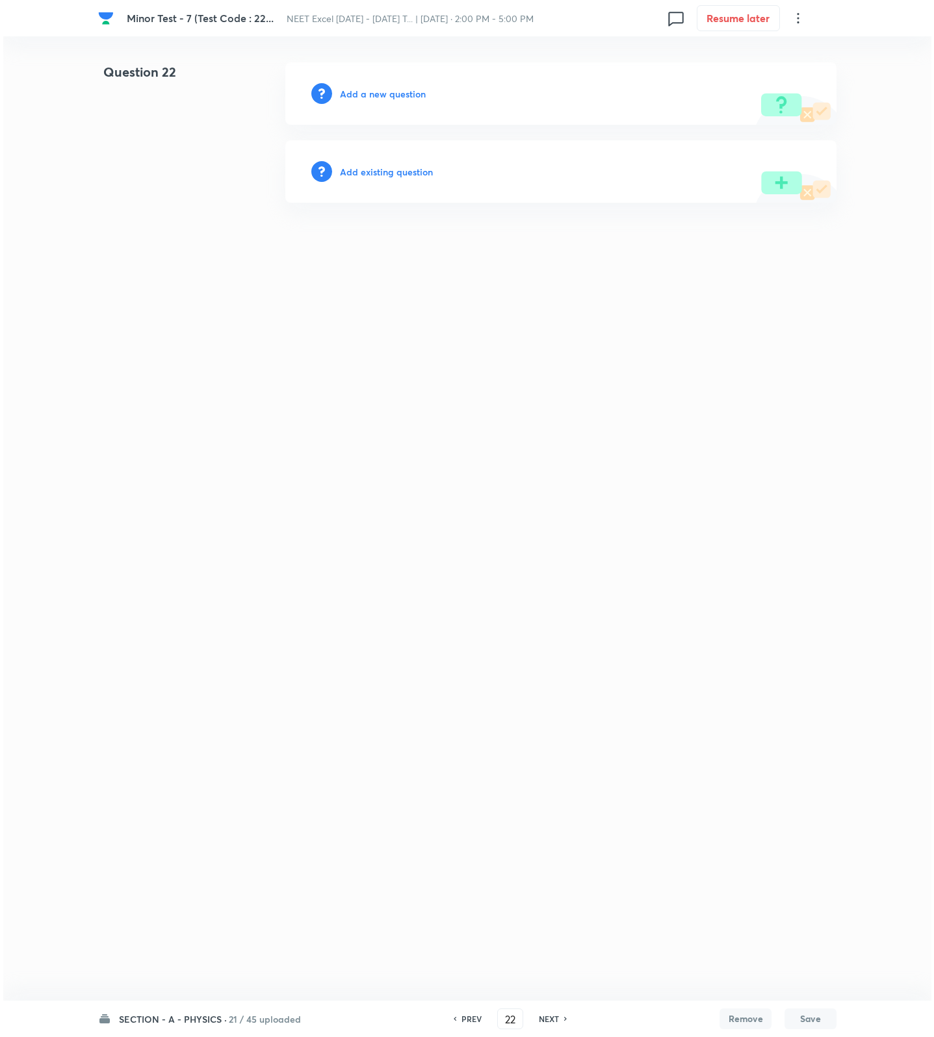
scroll to position [0, 0]
click at [368, 94] on h6 "Add a new question" at bounding box center [383, 94] width 86 height 14
click at [368, 94] on h6 "Choose a question type" at bounding box center [390, 94] width 100 height 14
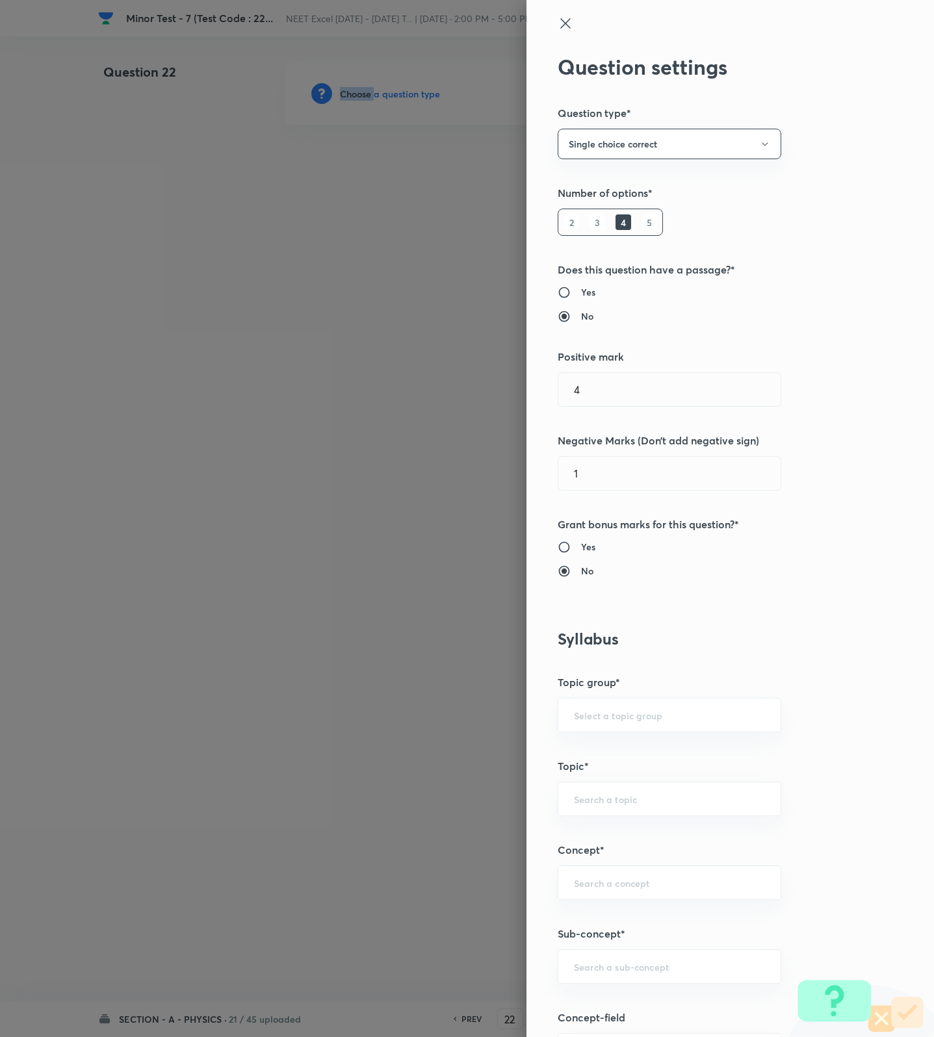
scroll to position [487, 0]
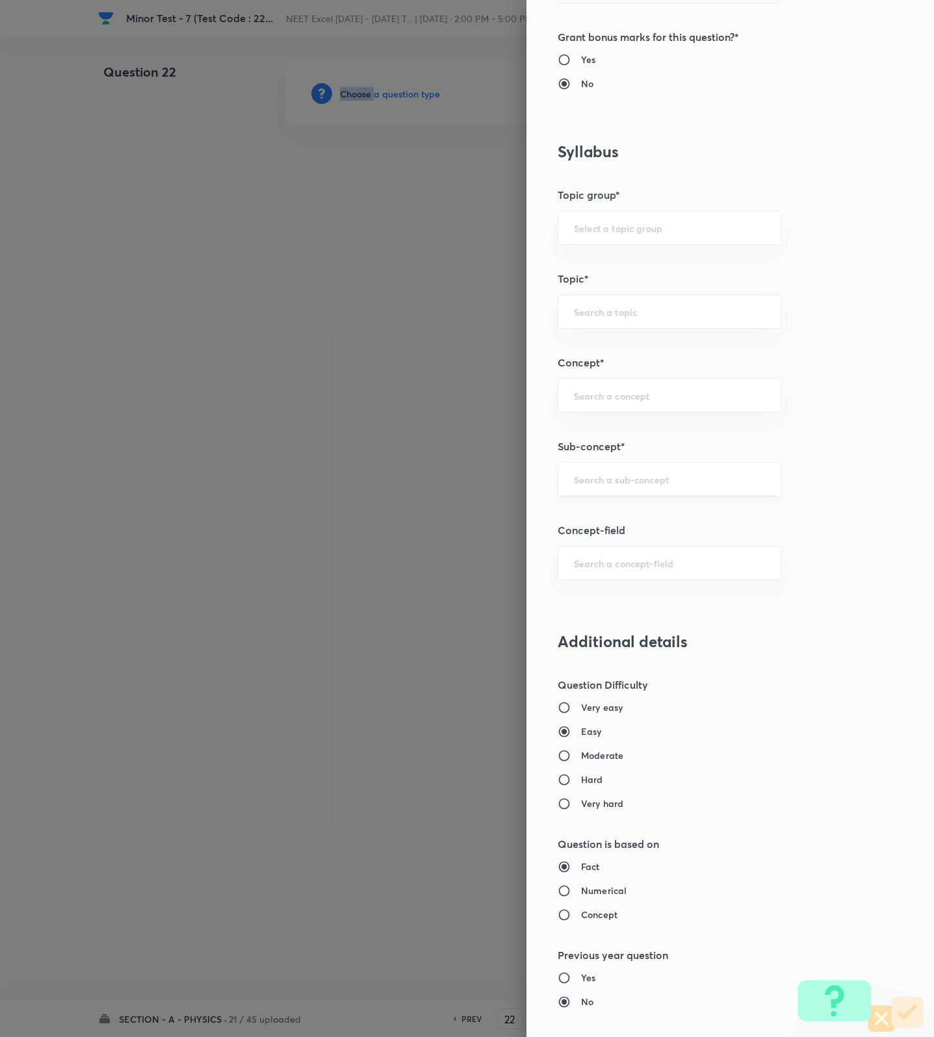
click at [623, 474] on div "​" at bounding box center [670, 479] width 224 height 34
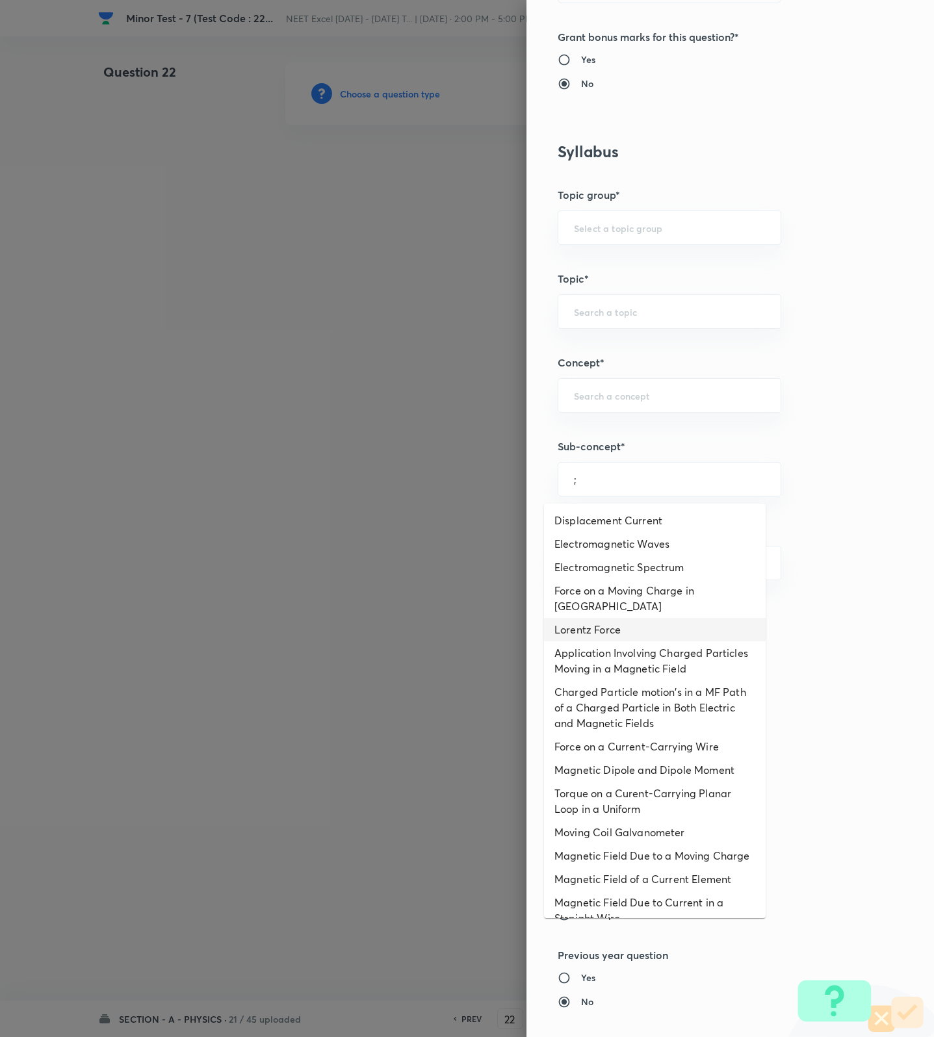
click at [622, 634] on li "Lorentz Force" at bounding box center [655, 629] width 222 height 23
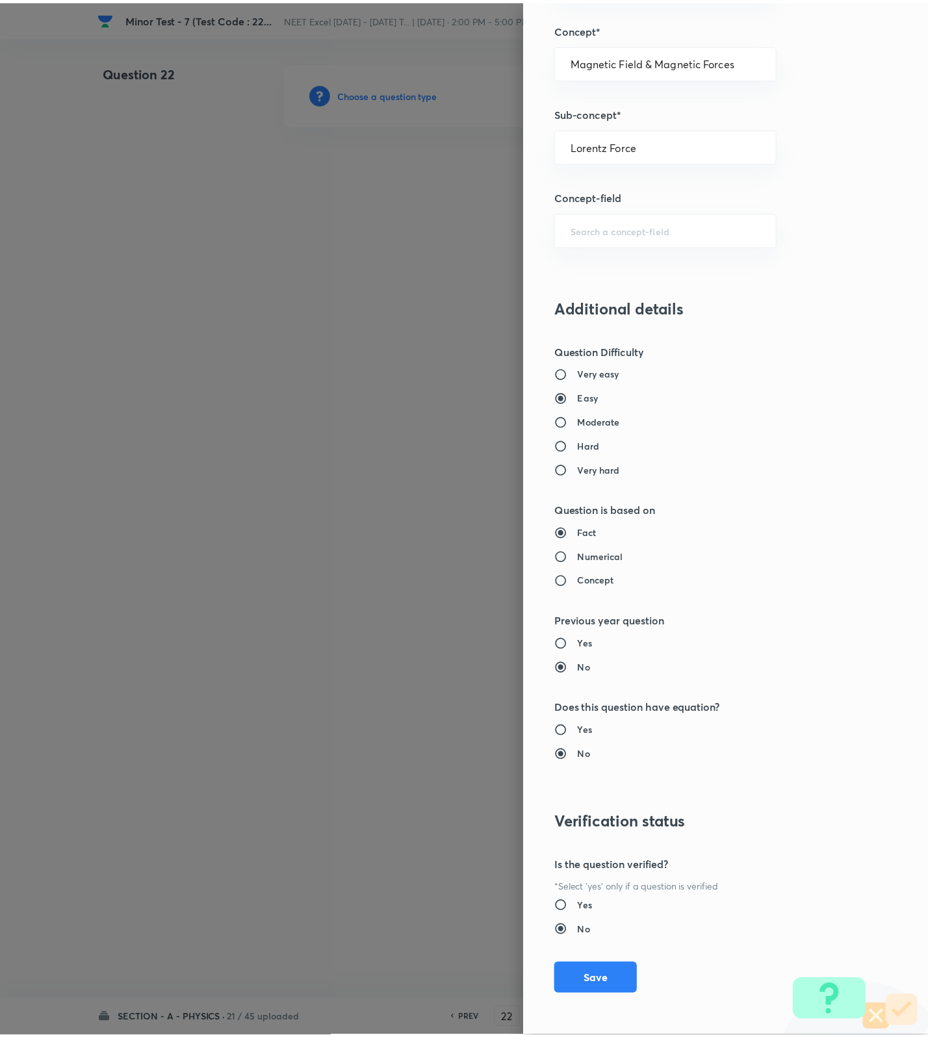
scroll to position [825, 0]
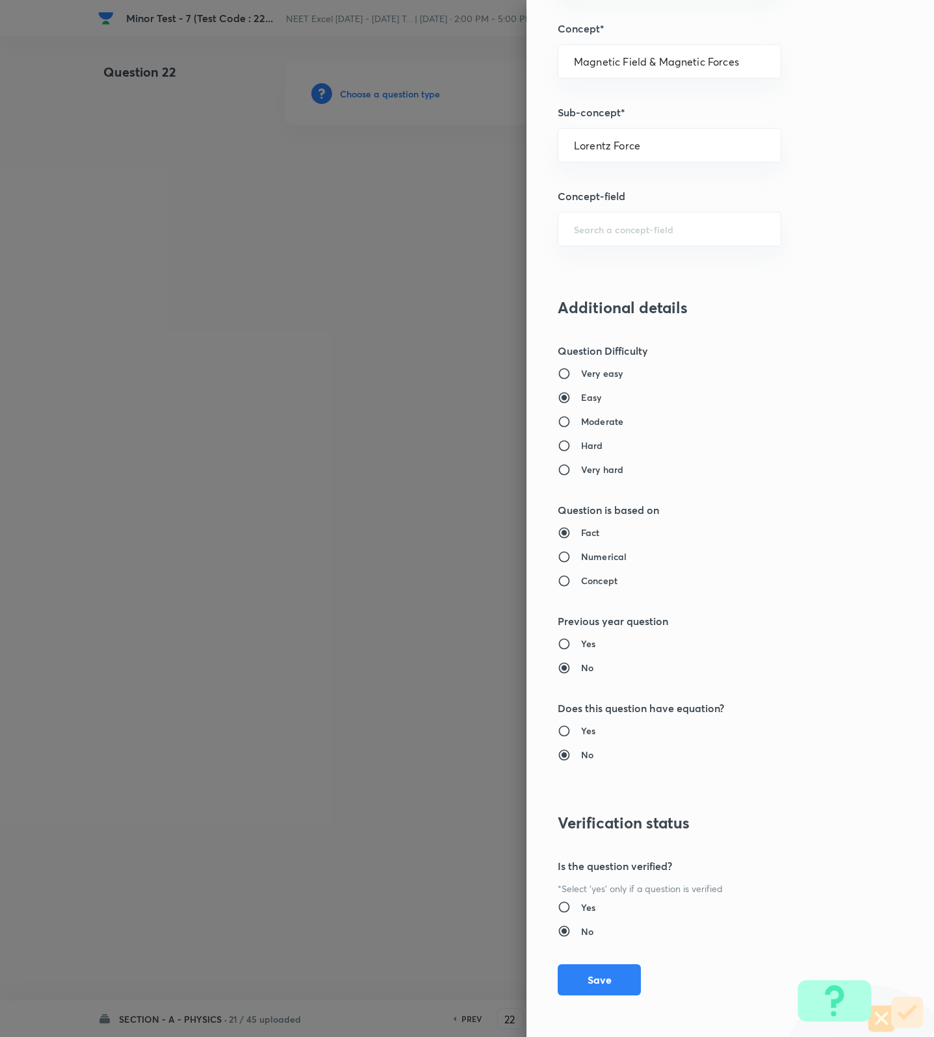
click at [565, 954] on div "Question settings Question type* Single choice correct Number of options* 2 3 4…" at bounding box center [729, 518] width 407 height 1037
click at [571, 977] on button "Save" at bounding box center [599, 978] width 83 height 31
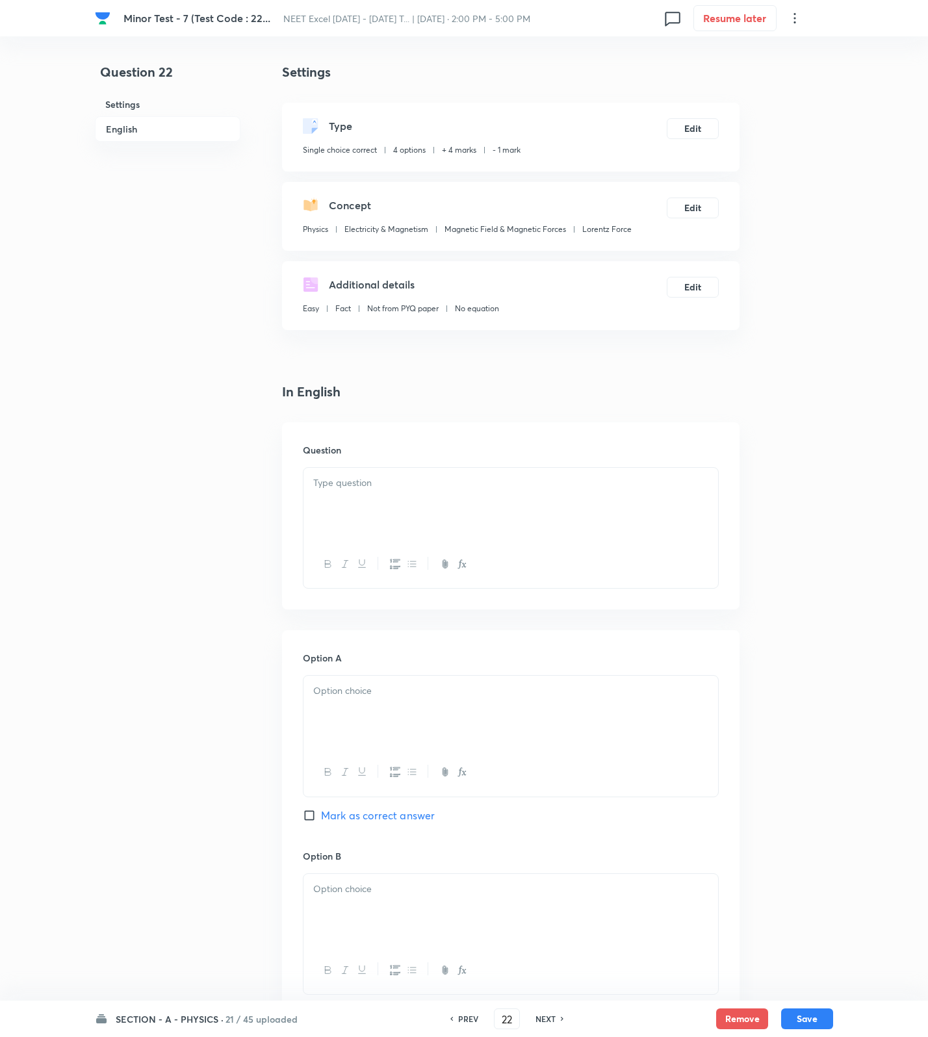
click at [366, 502] on div at bounding box center [510, 504] width 415 height 73
click at [493, 537] on div at bounding box center [510, 504] width 415 height 73
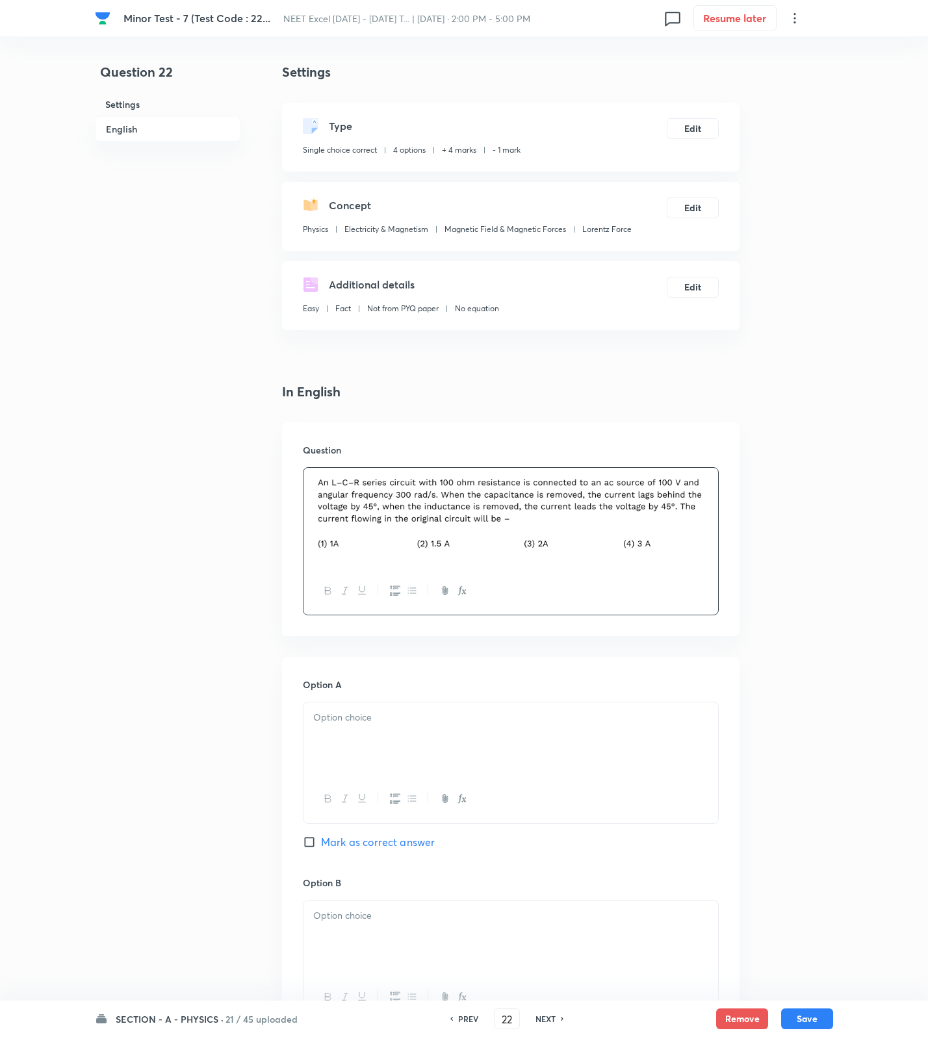
click at [361, 736] on div at bounding box center [510, 738] width 415 height 73
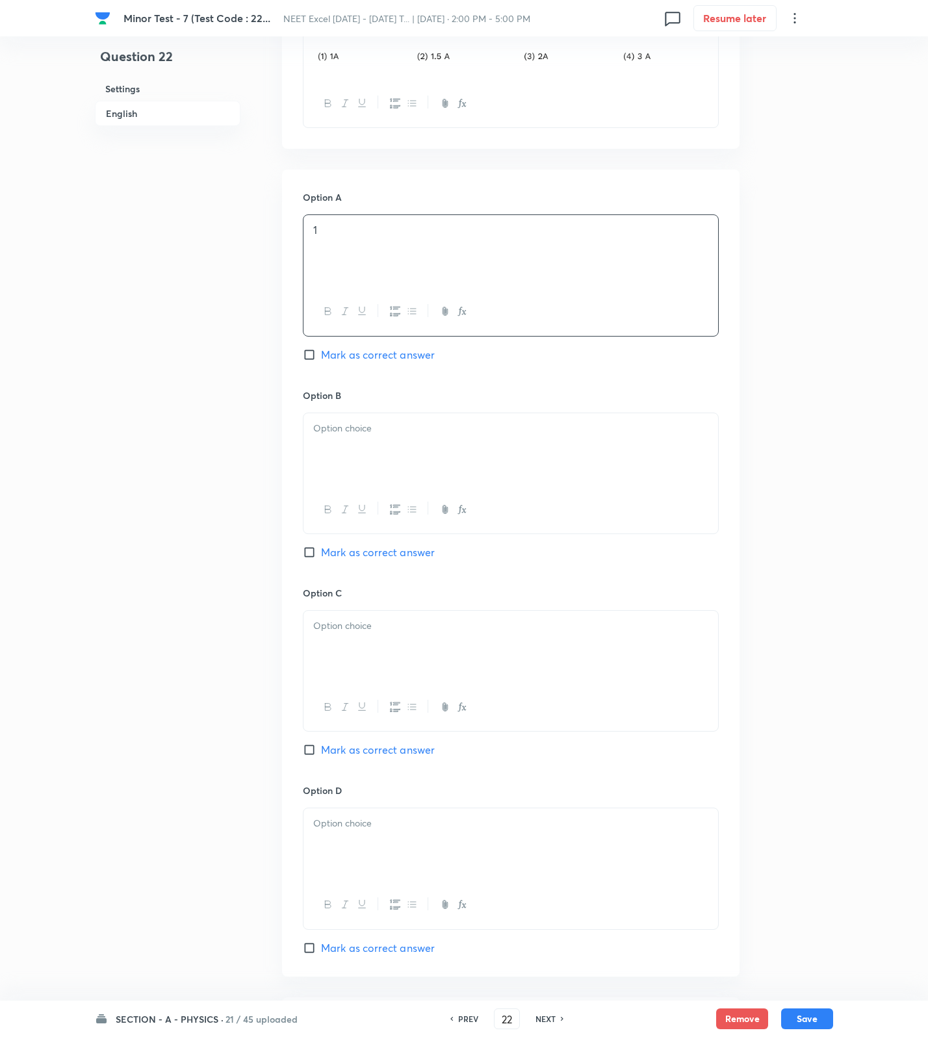
click at [344, 476] on div at bounding box center [510, 449] width 415 height 73
click at [379, 350] on span "Mark as correct answer" at bounding box center [378, 355] width 114 height 16
click at [321, 350] on input "Mark as correct answer" at bounding box center [312, 354] width 18 height 13
drag, startPoint x: 398, startPoint y: 653, endPoint x: 398, endPoint y: 766, distance: 113.1
click at [398, 658] on div at bounding box center [510, 647] width 415 height 73
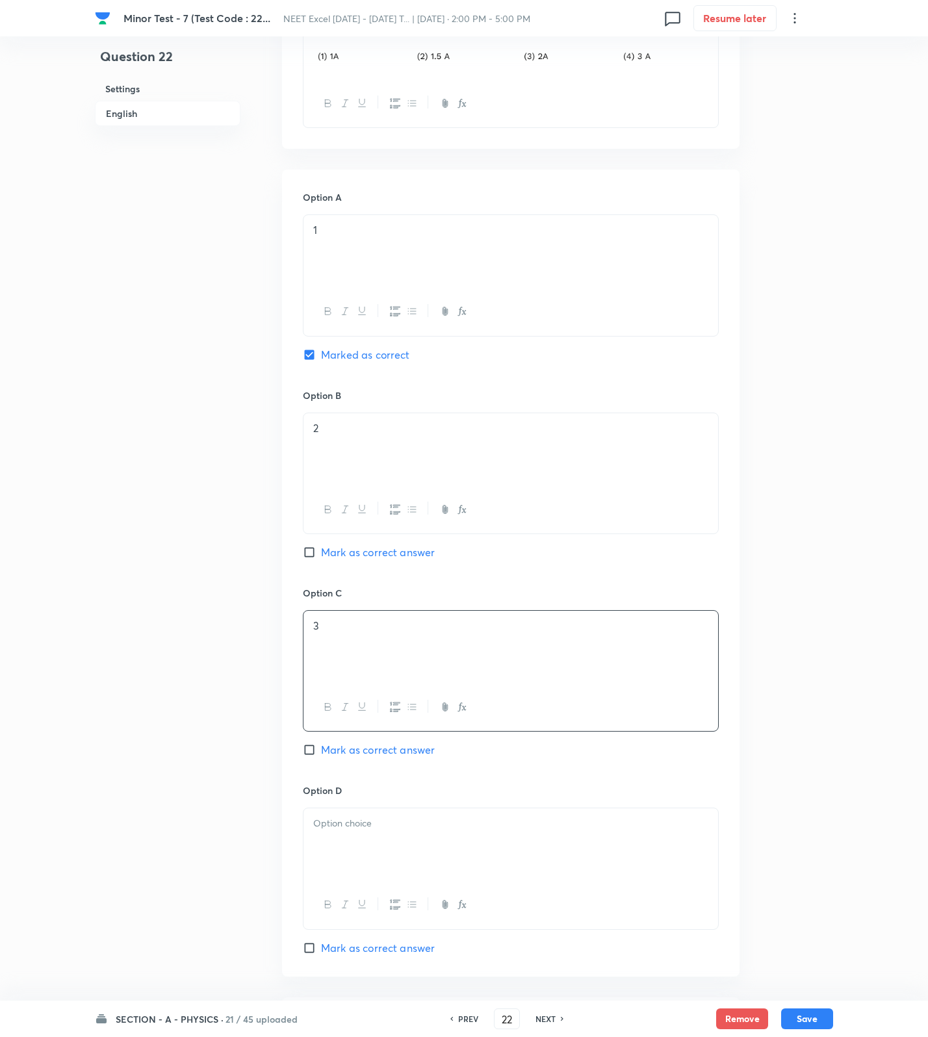
click at [371, 874] on div at bounding box center [510, 844] width 415 height 73
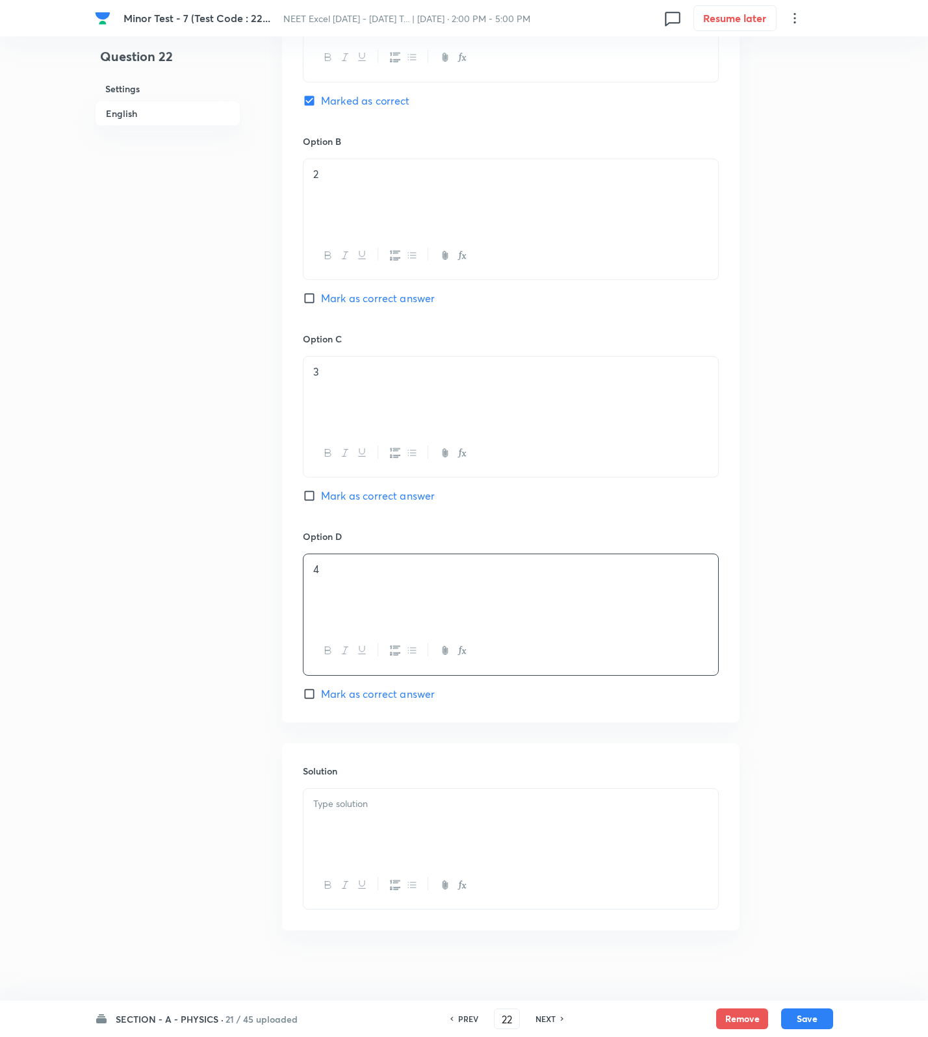
scroll to position [753, 0]
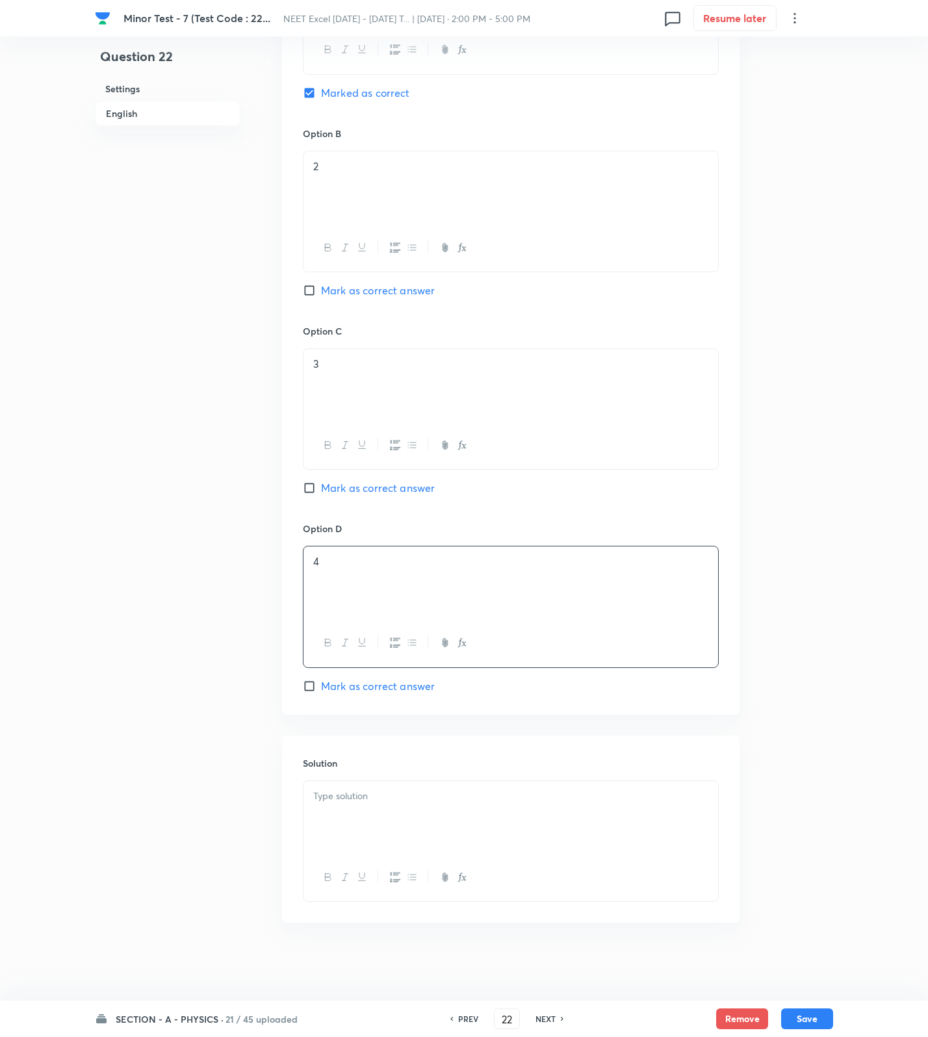
click at [333, 814] on div at bounding box center [510, 817] width 415 height 73
click at [454, 825] on div at bounding box center [510, 817] width 415 height 73
click at [445, 827] on div "﻿" at bounding box center [510, 817] width 415 height 73
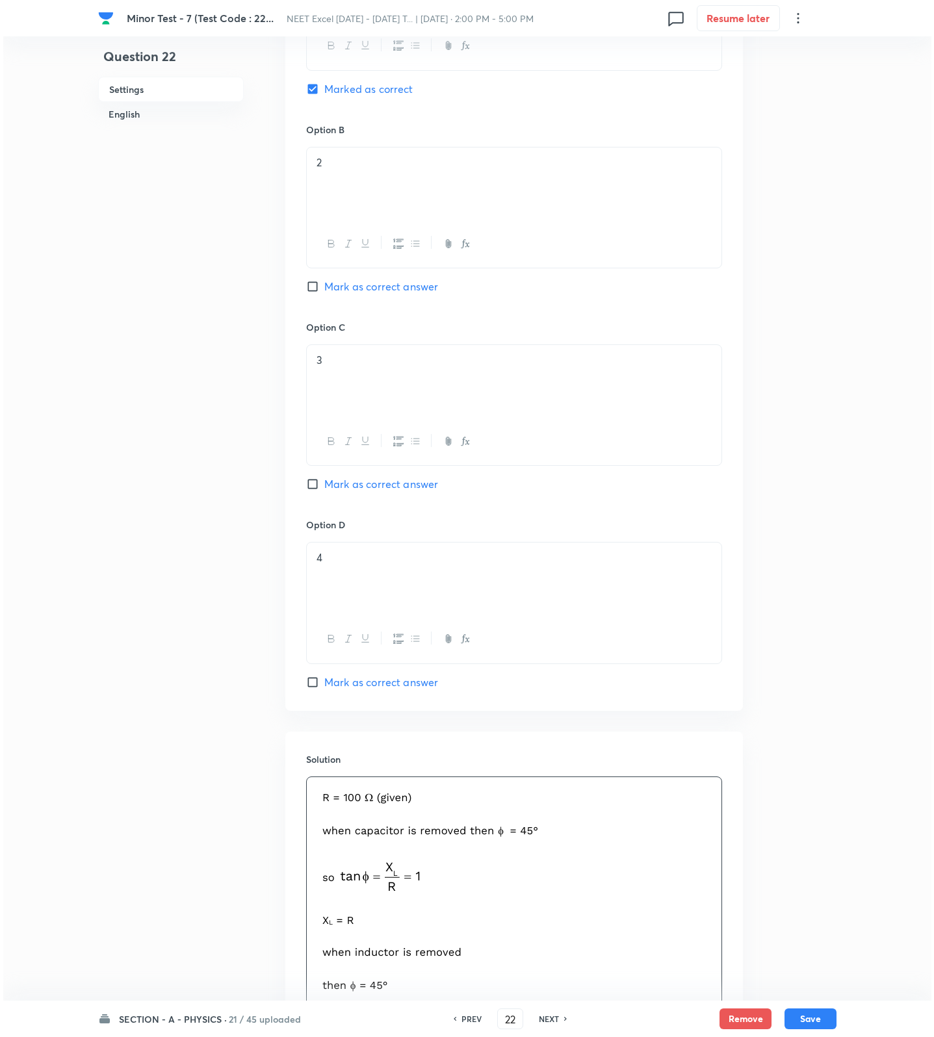
scroll to position [0, 0]
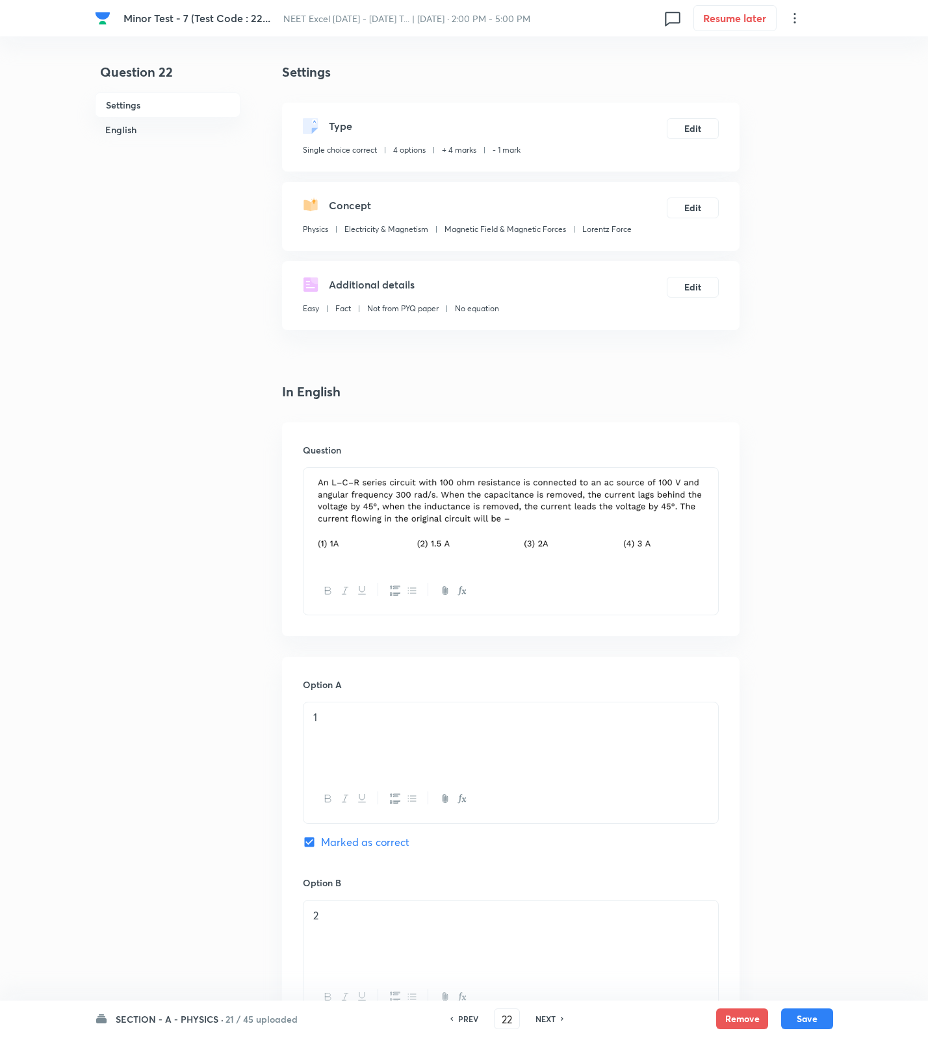
click at [799, 1004] on div "SECTION - A - PHYSICS · 21 / 45 uploaded PREV 22 ​ NEXT Remove Save" at bounding box center [464, 1019] width 738 height 36
click at [792, 1010] on button "Save" at bounding box center [807, 1017] width 52 height 21
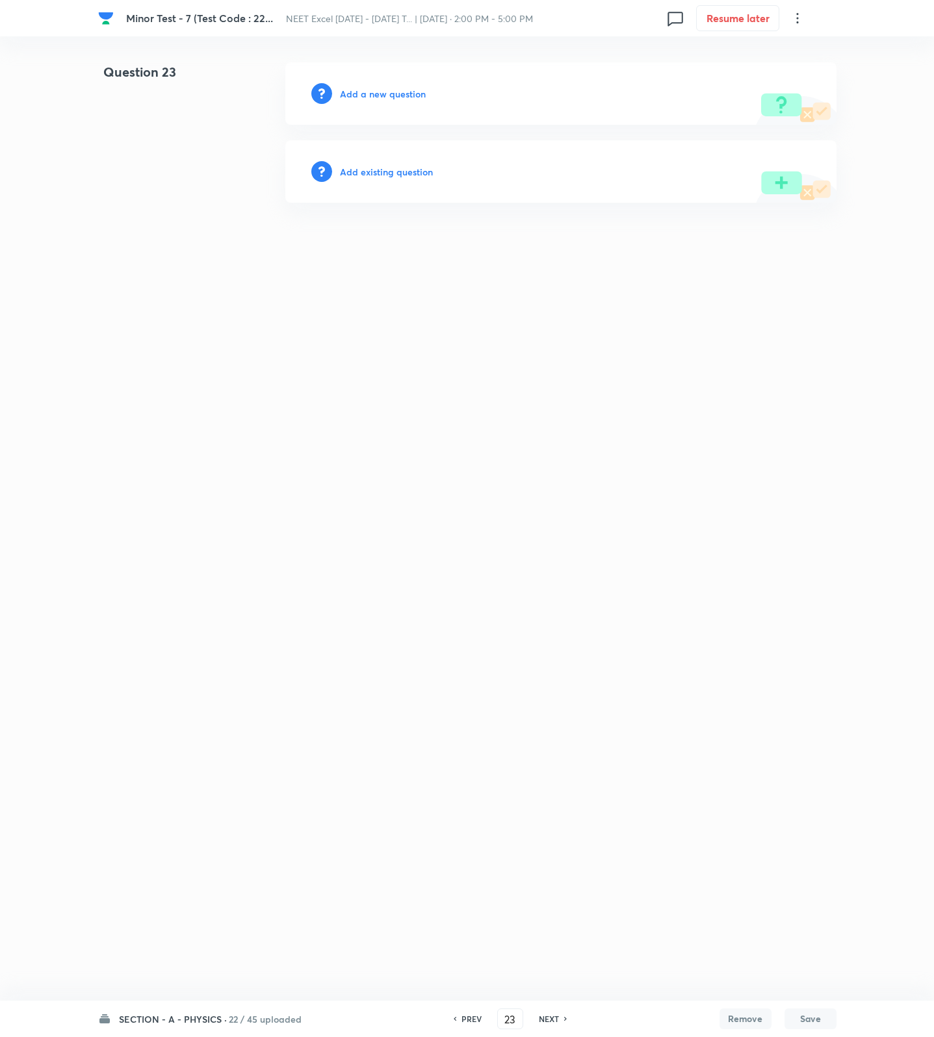
click at [384, 94] on h6 "Add a new question" at bounding box center [383, 94] width 86 height 14
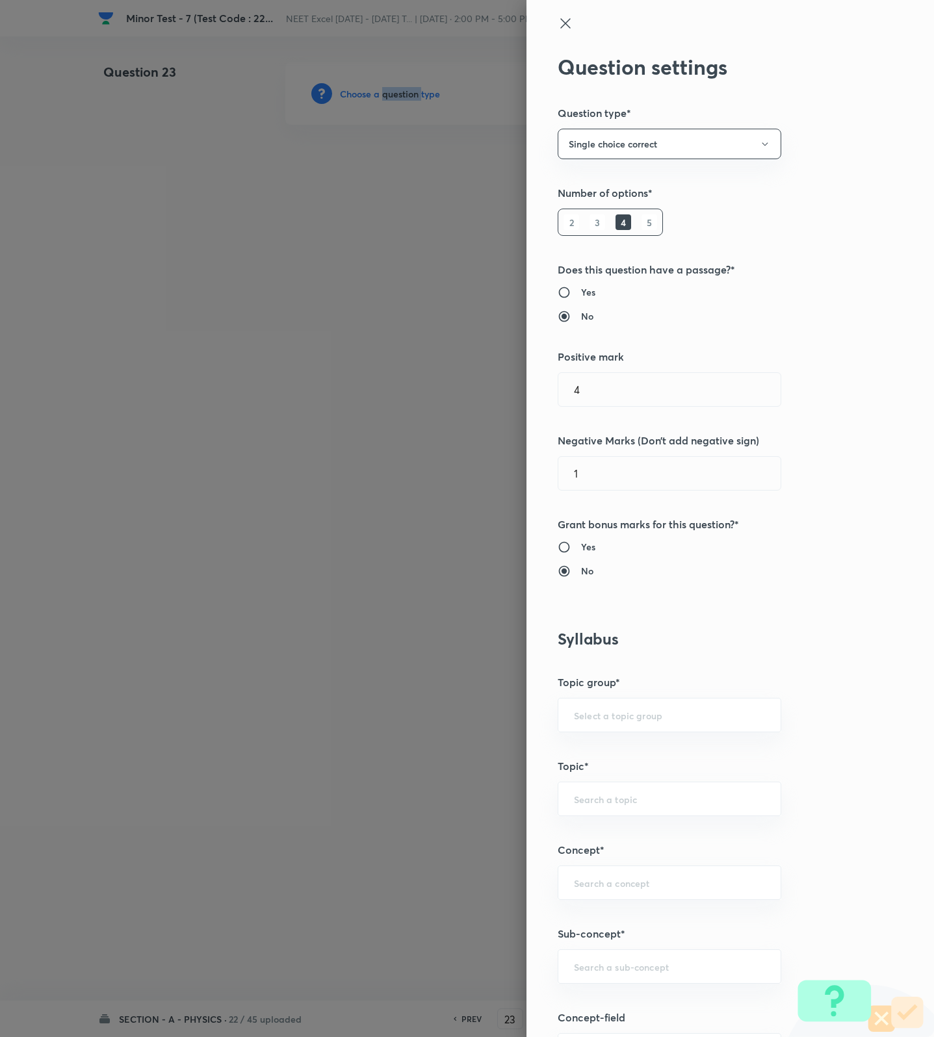
scroll to position [487, 0]
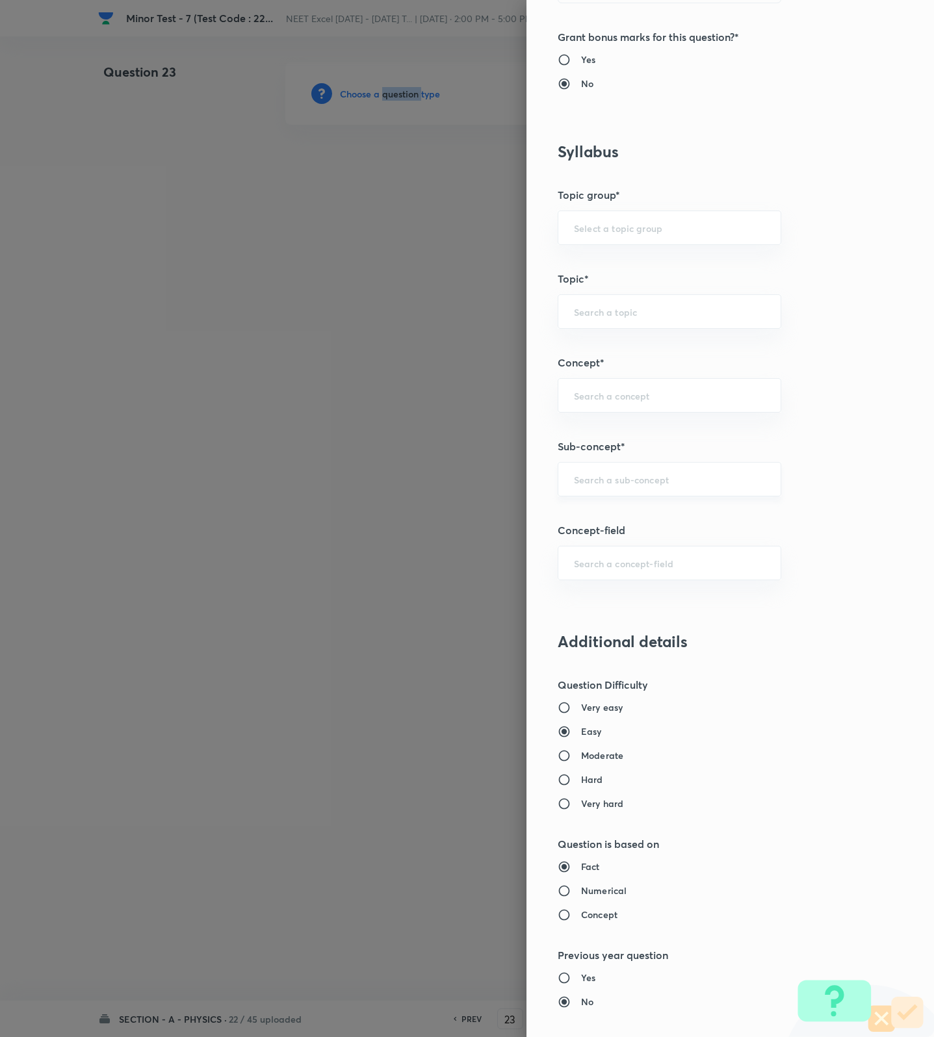
click at [626, 492] on div "​" at bounding box center [670, 479] width 224 height 34
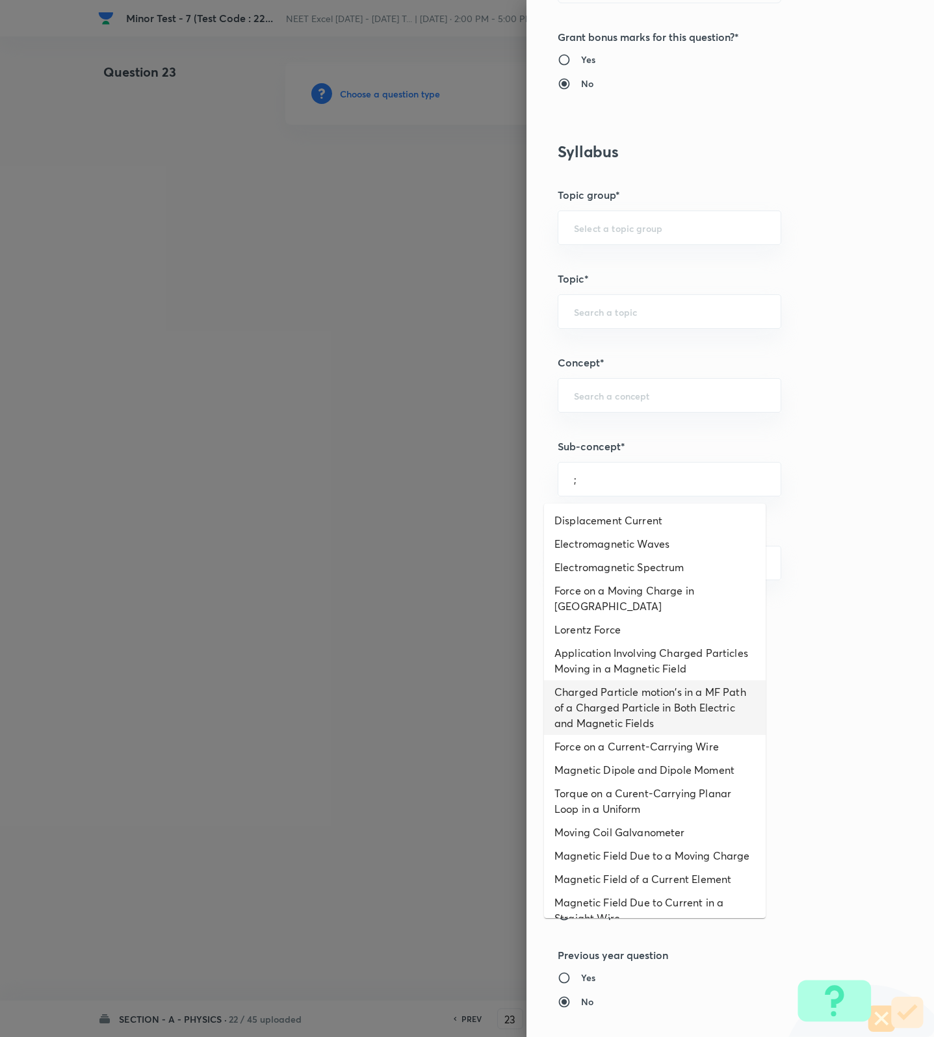
drag, startPoint x: 610, startPoint y: 708, endPoint x: 609, endPoint y: 719, distance: 11.8
click at [610, 719] on li "Charged Particle motion's in a MF Path of a Charged Particle in Both Electric a…" at bounding box center [655, 707] width 222 height 55
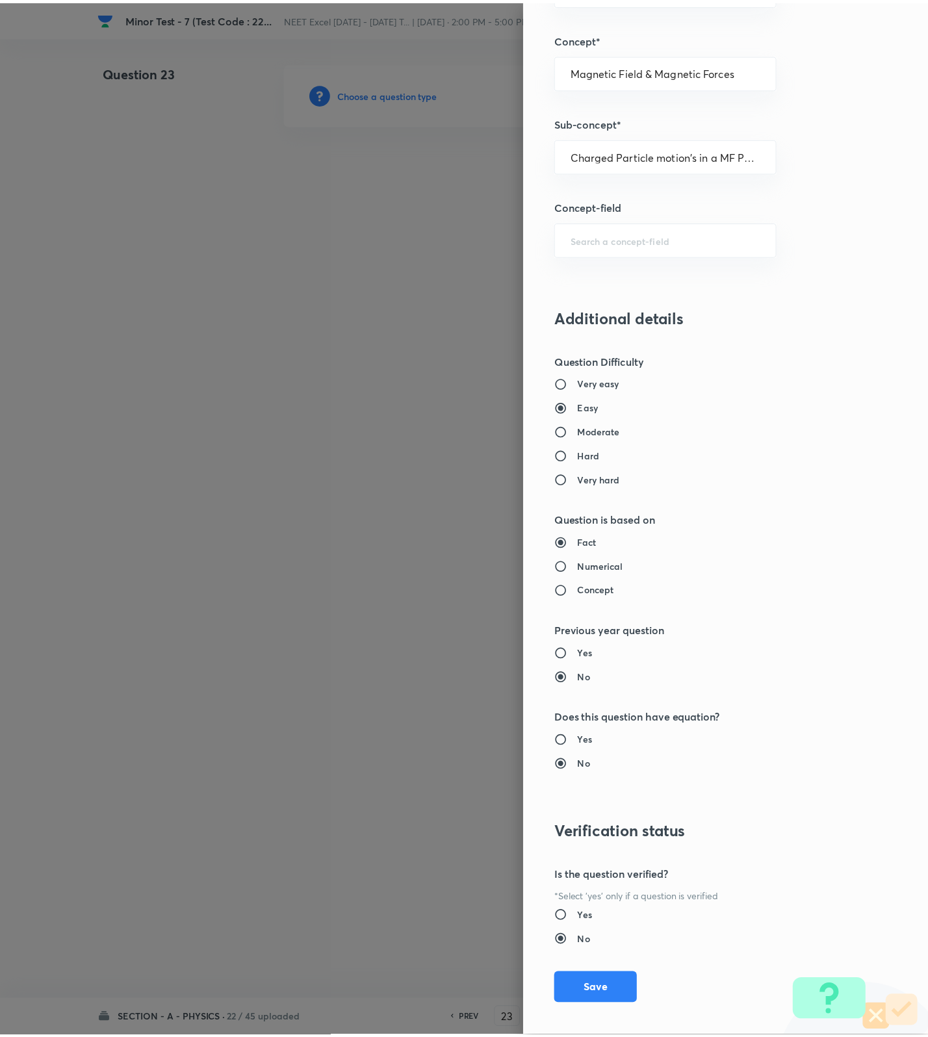
scroll to position [825, 0]
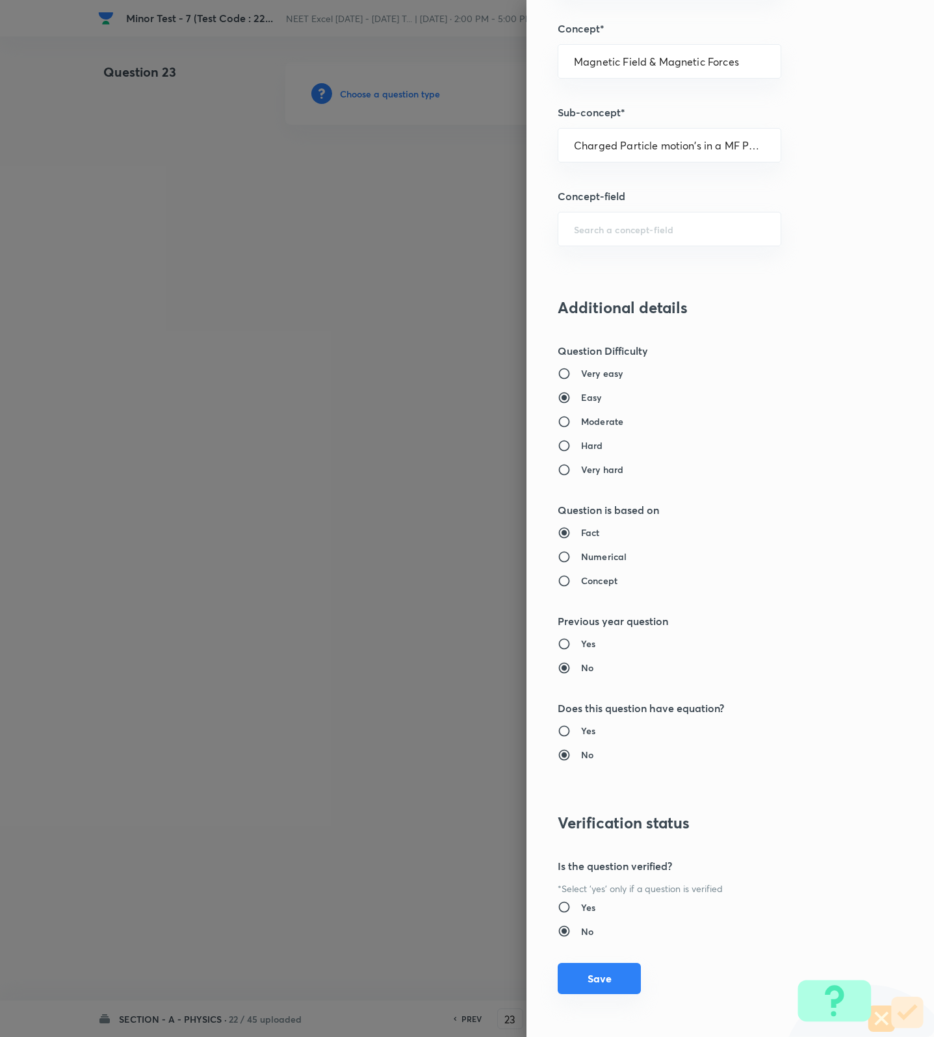
click at [574, 977] on button "Save" at bounding box center [599, 978] width 83 height 31
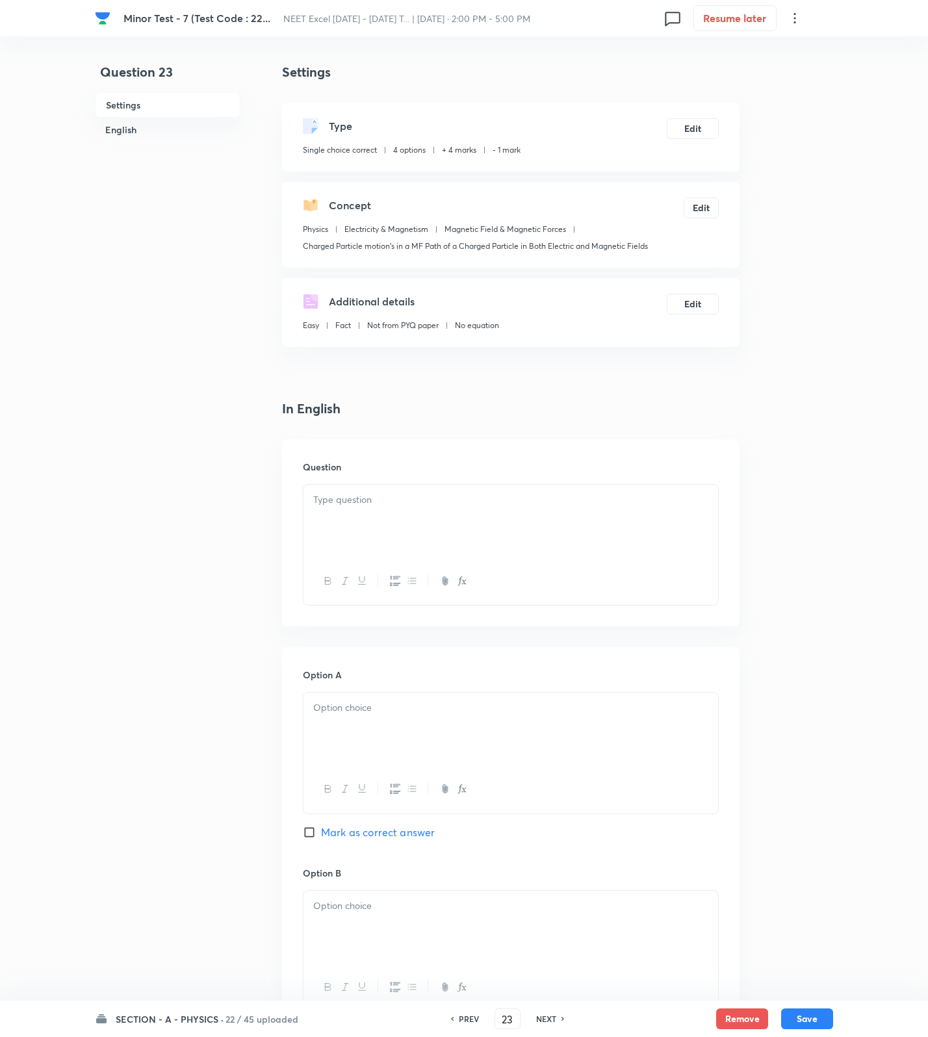
click at [498, 289] on div "Additional details Easy Fact Not from PYQ paper No equation Edit" at bounding box center [510, 312] width 457 height 69
click at [455, 513] on div at bounding box center [510, 521] width 415 height 73
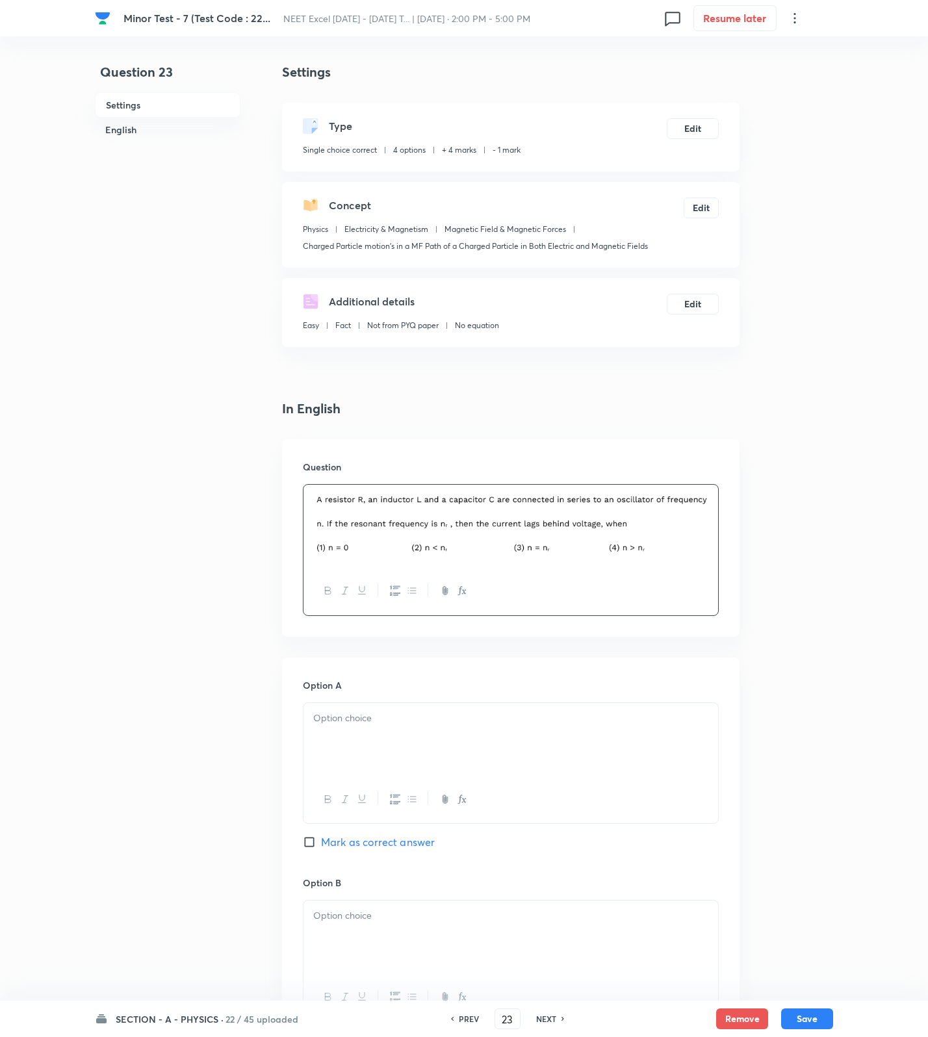
click at [470, 287] on div "Additional details Easy Fact Not from PYQ paper No equation Edit" at bounding box center [510, 312] width 457 height 69
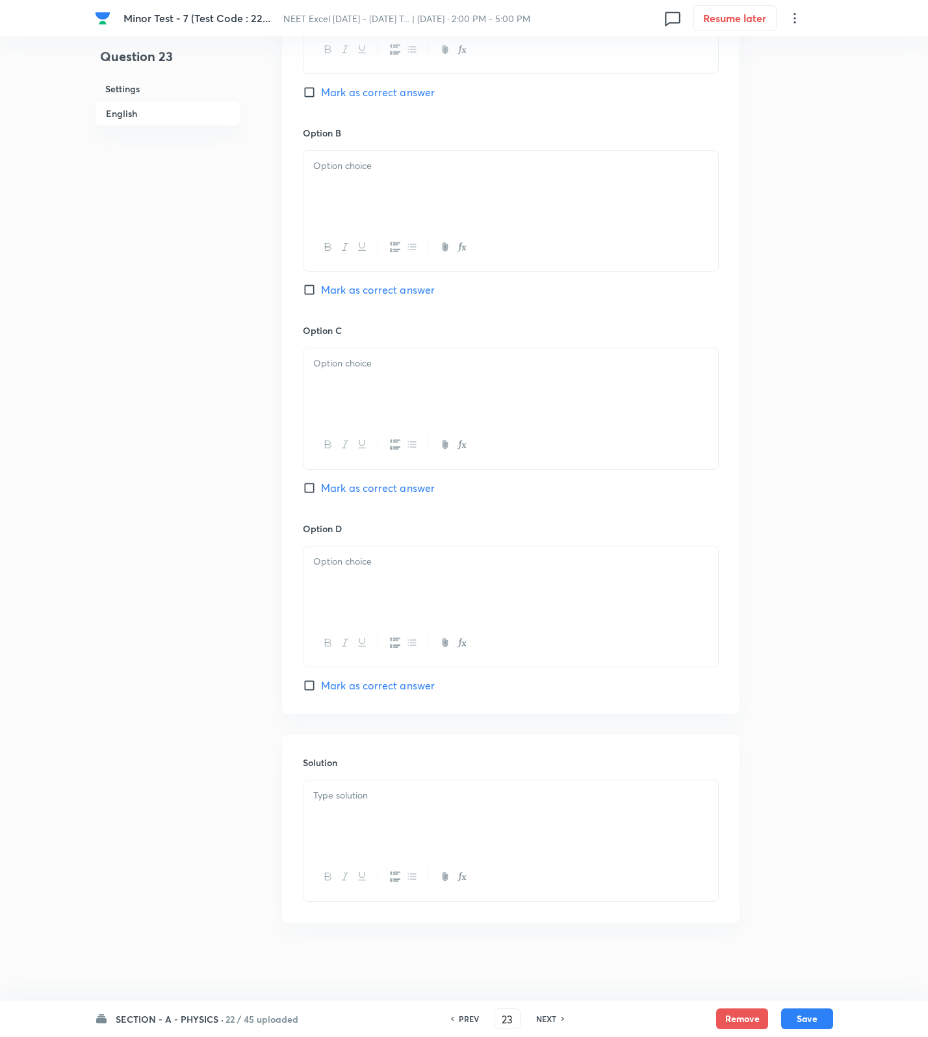
drag, startPoint x: 371, startPoint y: 803, endPoint x: 368, endPoint y: 795, distance: 8.2
click at [370, 800] on div at bounding box center [510, 816] width 415 height 73
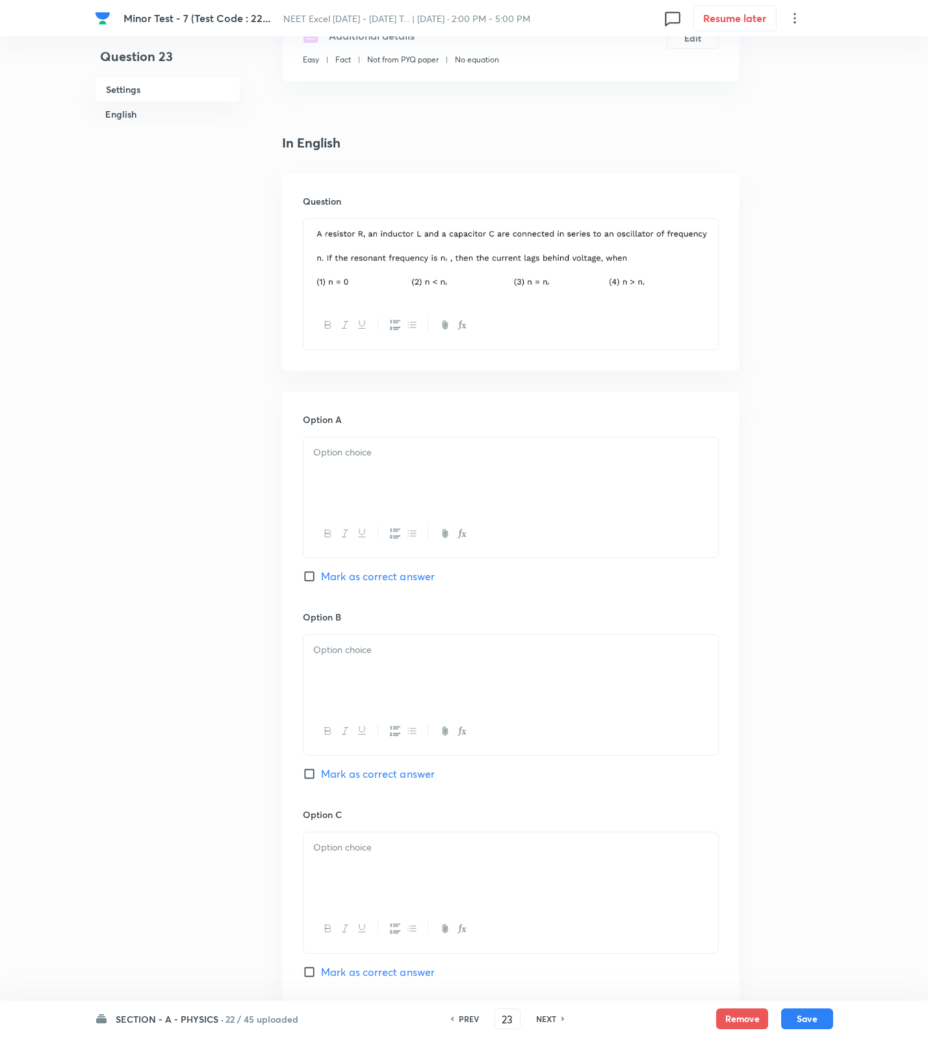
click at [392, 482] on div at bounding box center [510, 473] width 415 height 73
click at [382, 658] on p at bounding box center [510, 650] width 395 height 15
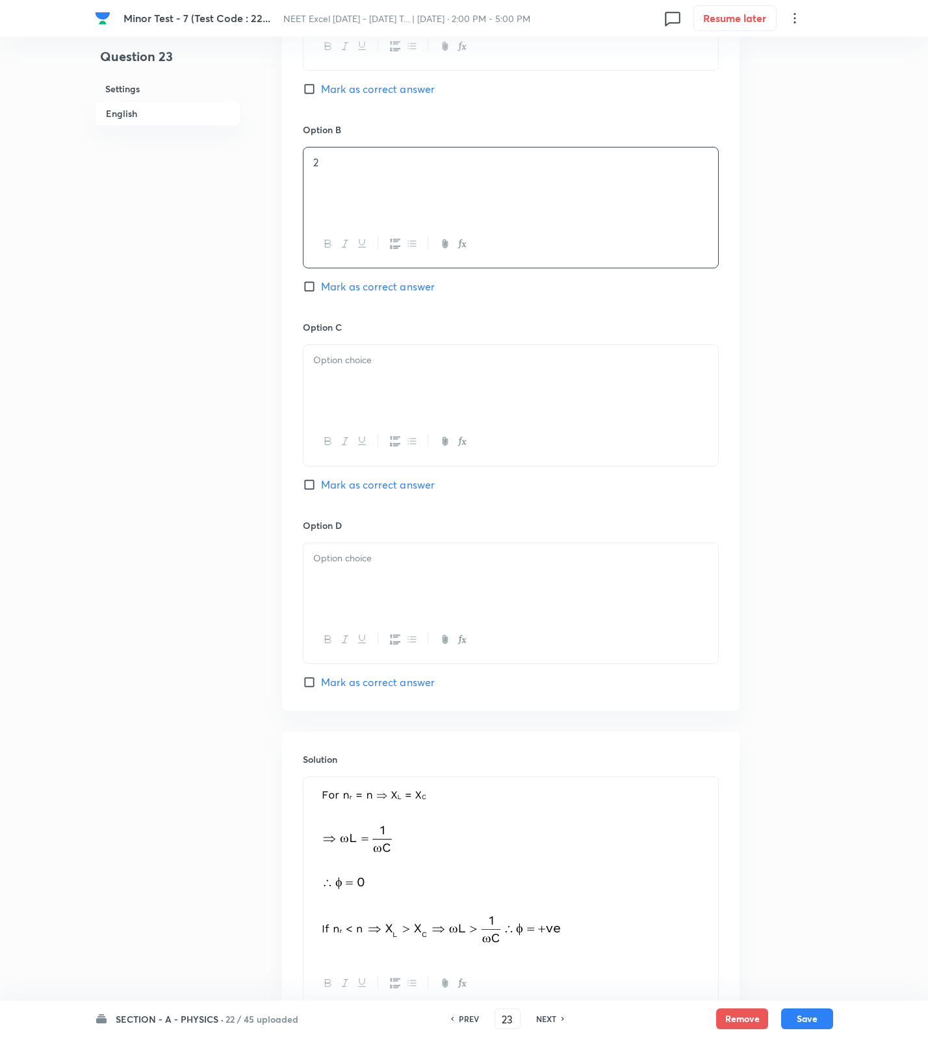
drag, startPoint x: 351, startPoint y: 369, endPoint x: 351, endPoint y: 411, distance: 42.2
click at [351, 368] on p at bounding box center [510, 360] width 395 height 15
click at [355, 573] on div at bounding box center [510, 579] width 415 height 73
click at [357, 688] on span "Mark as correct answer" at bounding box center [378, 682] width 114 height 16
click at [321, 688] on input "Mark as correct answer" at bounding box center [312, 682] width 18 height 13
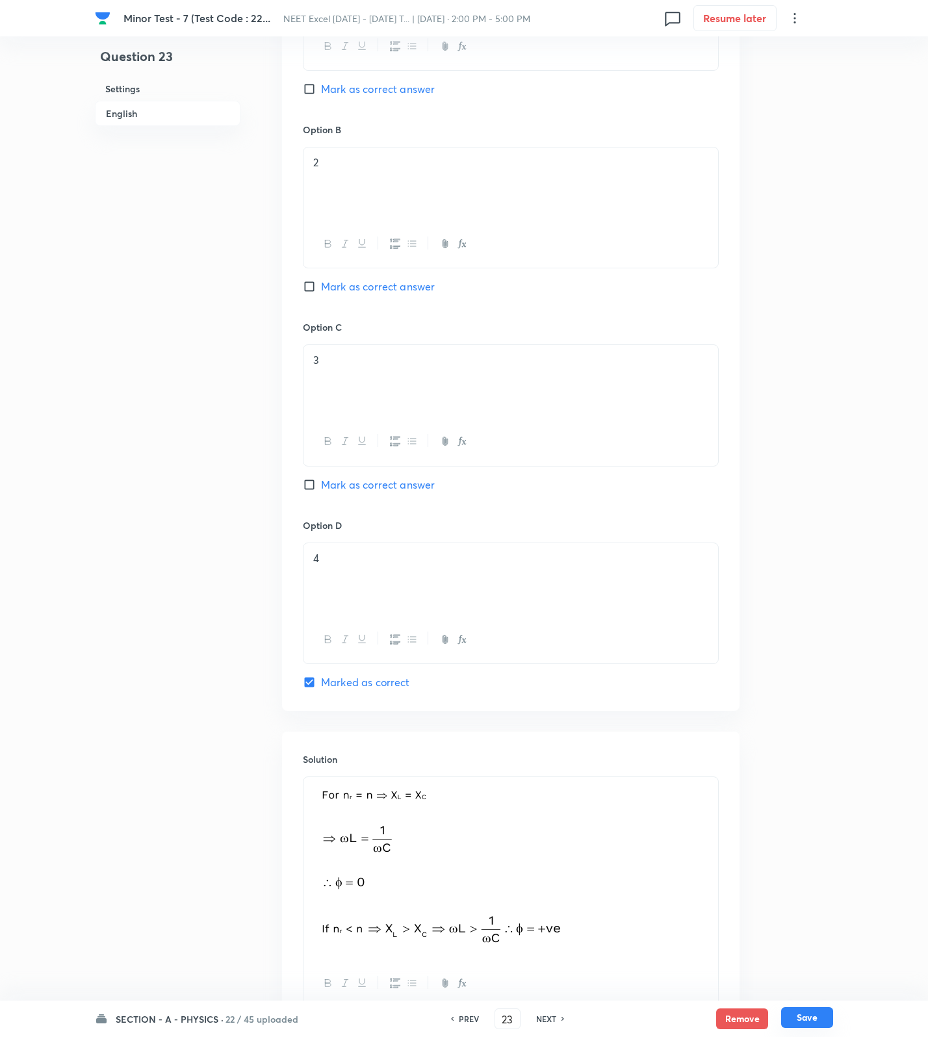
click at [802, 1018] on button "Save" at bounding box center [807, 1017] width 52 height 21
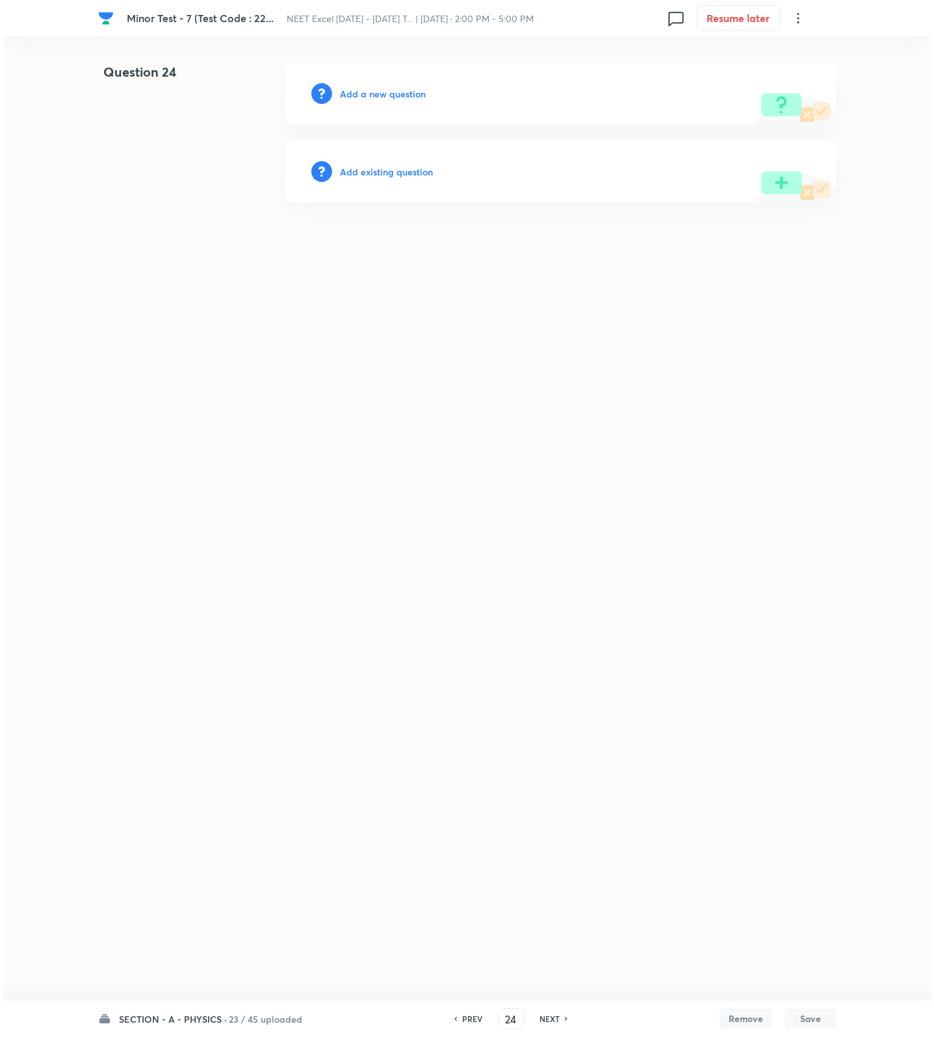
scroll to position [0, 0]
click at [379, 94] on h6 "Add a new question" at bounding box center [383, 94] width 86 height 14
click at [379, 94] on h6 "Choose a question type" at bounding box center [390, 94] width 100 height 14
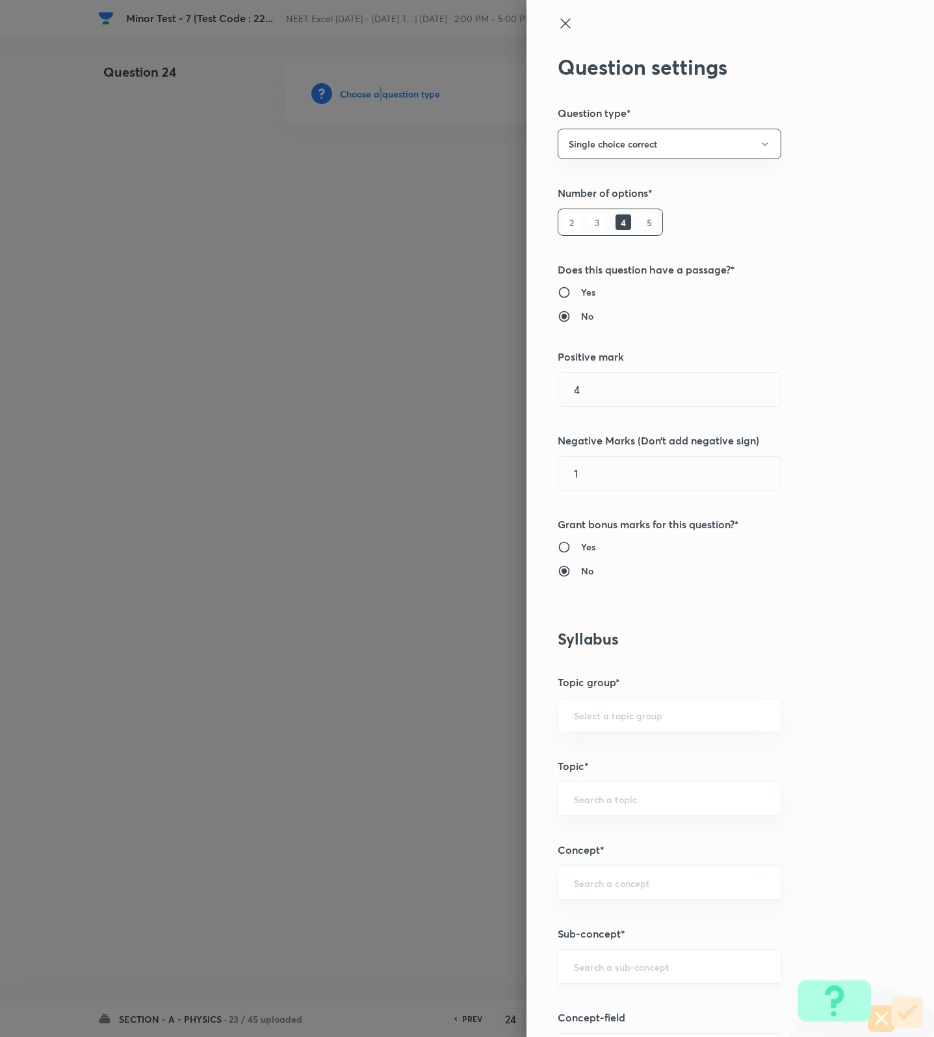
click at [650, 981] on div "​" at bounding box center [670, 966] width 224 height 34
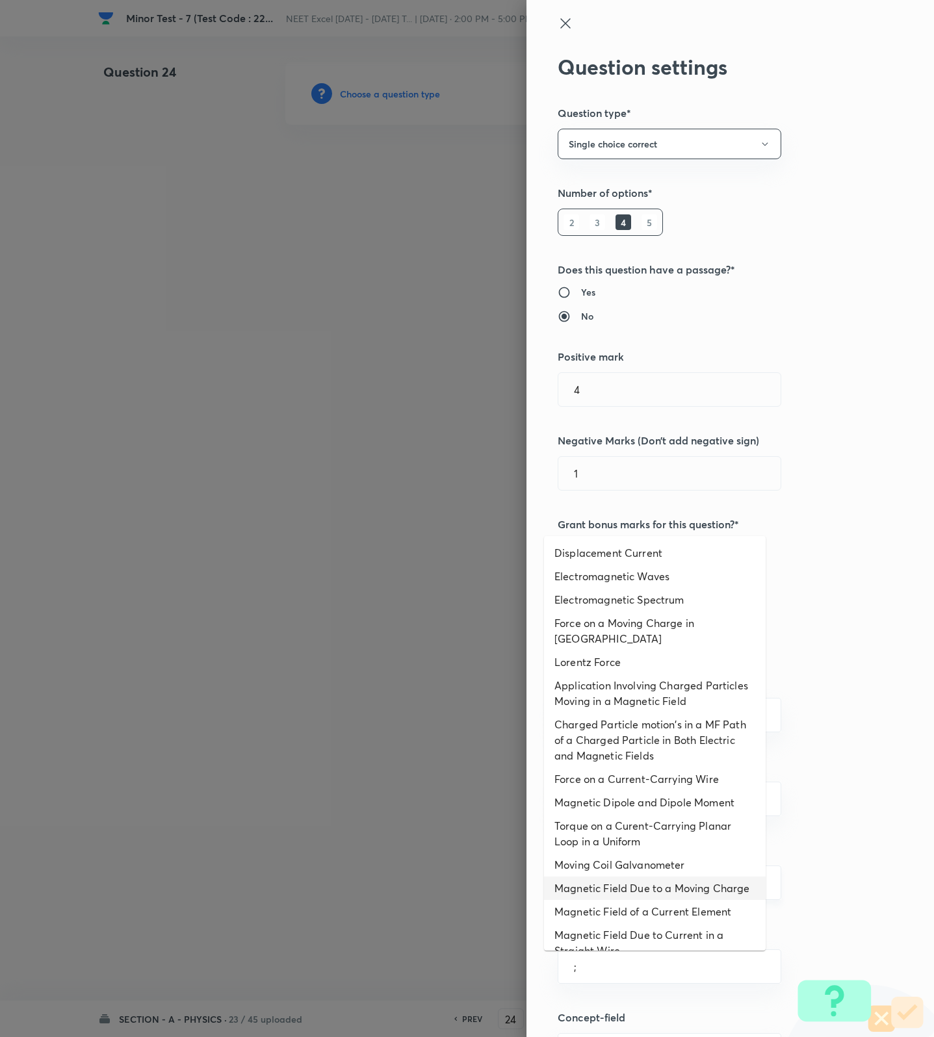
click at [604, 893] on li "Magnetic Field Due to a Moving Charge" at bounding box center [655, 888] width 222 height 23
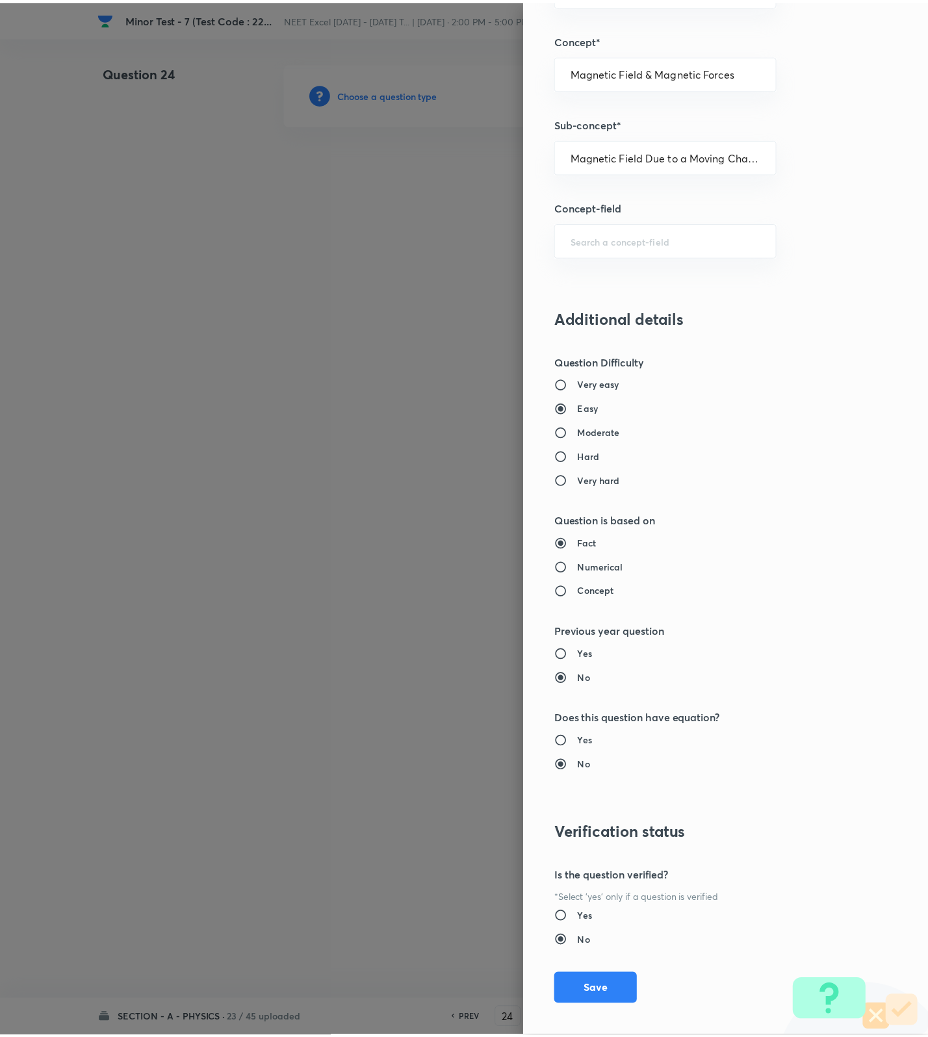
scroll to position [825, 0]
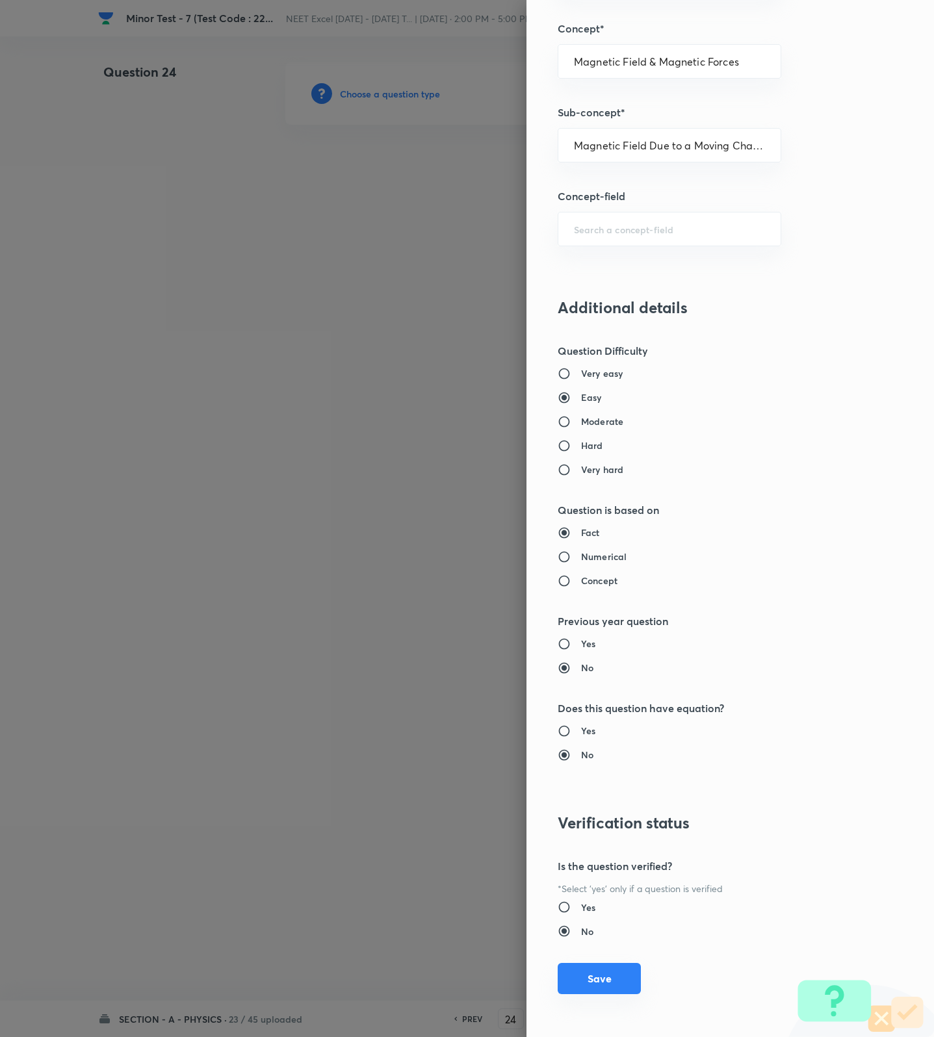
click at [585, 975] on button "Save" at bounding box center [599, 978] width 83 height 31
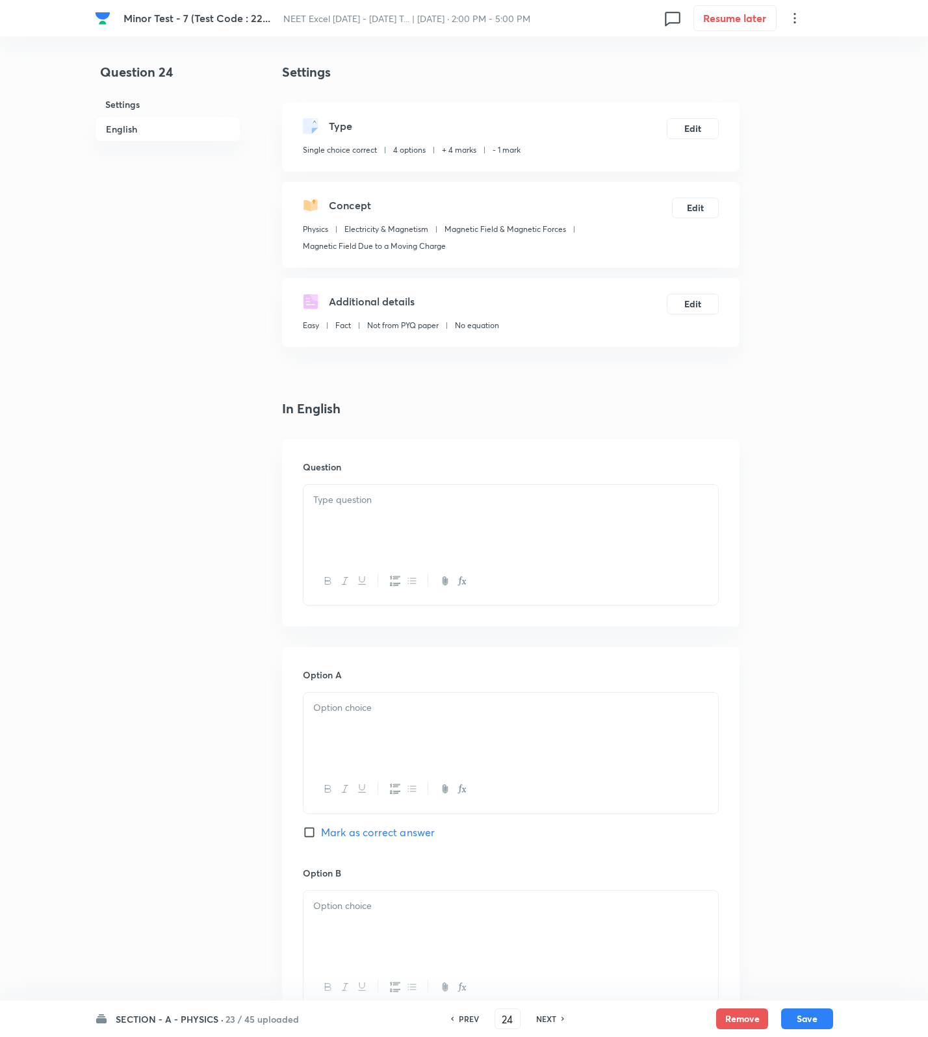
drag, startPoint x: 412, startPoint y: 175, endPoint x: 437, endPoint y: 238, distance: 67.7
click at [412, 175] on div "Settings Type Single choice correct 4 options + 4 marks - 1 mark Edit Concept P…" at bounding box center [510, 204] width 457 height 285
click at [400, 485] on div at bounding box center [510, 521] width 415 height 73
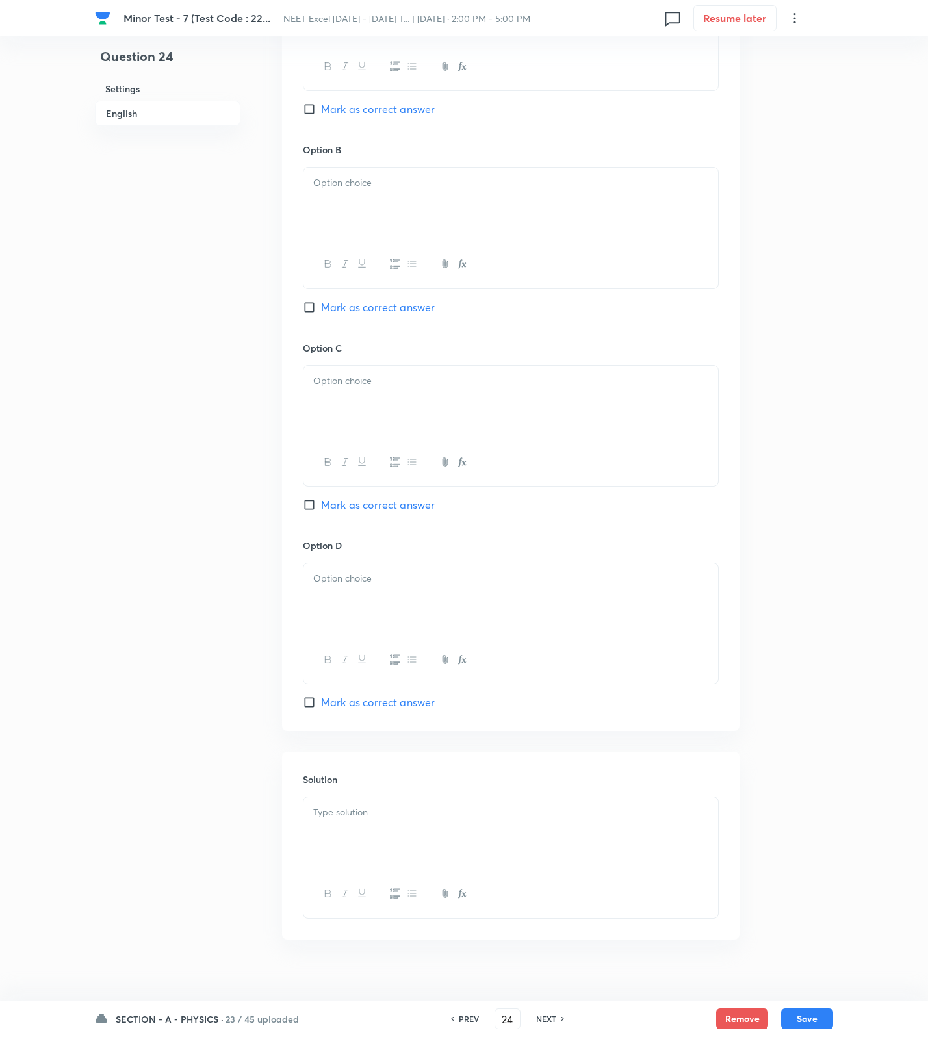
scroll to position [803, 0]
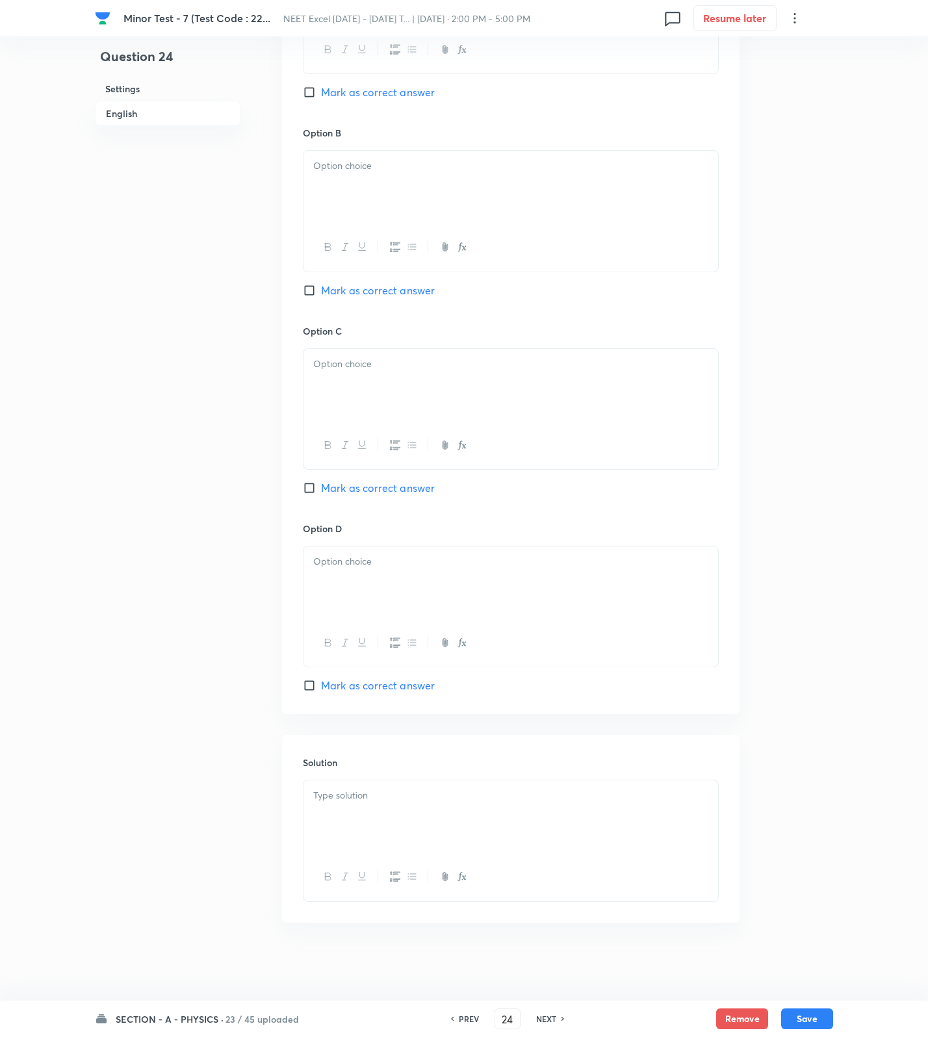
click at [404, 823] on div at bounding box center [510, 816] width 415 height 73
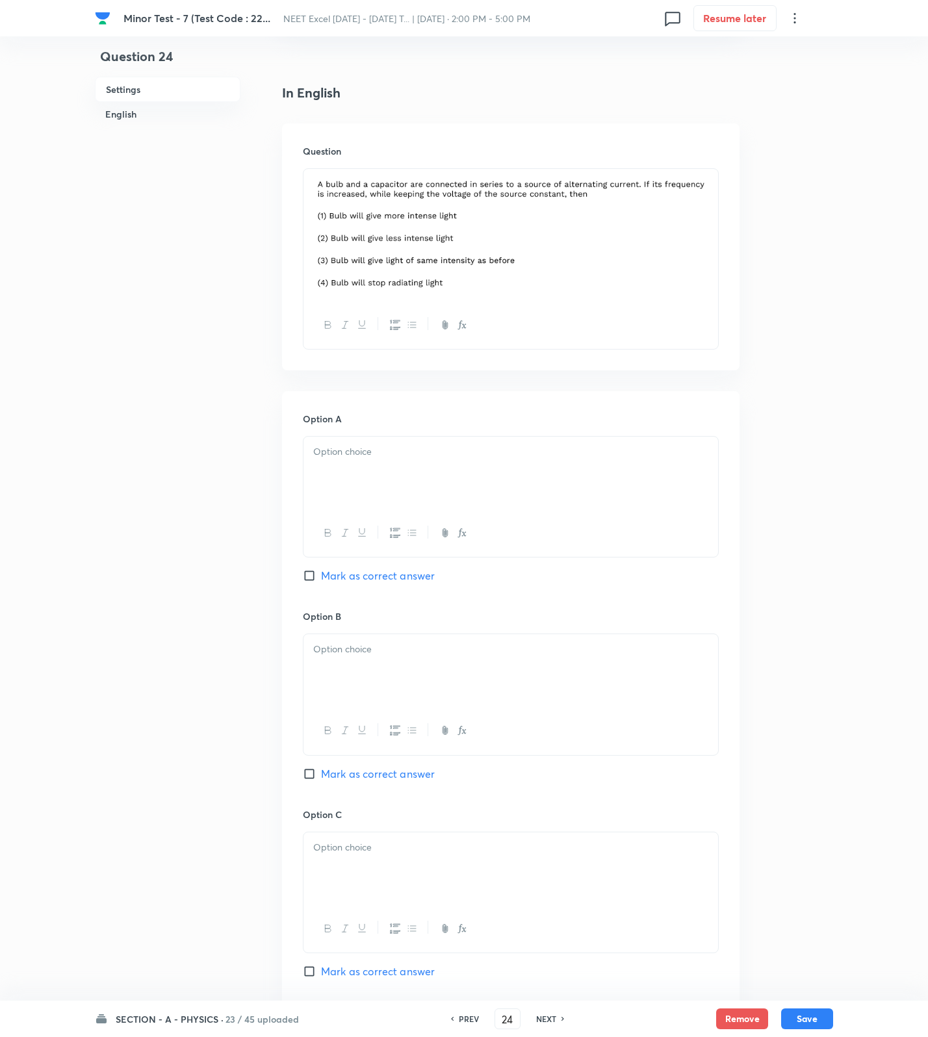
click at [341, 486] on div at bounding box center [510, 473] width 415 height 73
click at [357, 578] on span "Mark as correct answer" at bounding box center [378, 576] width 114 height 16
click at [321, 578] on input "Mark as correct answer" at bounding box center [312, 575] width 18 height 13
click at [351, 646] on p at bounding box center [510, 649] width 395 height 15
click at [341, 877] on div at bounding box center [510, 868] width 415 height 73
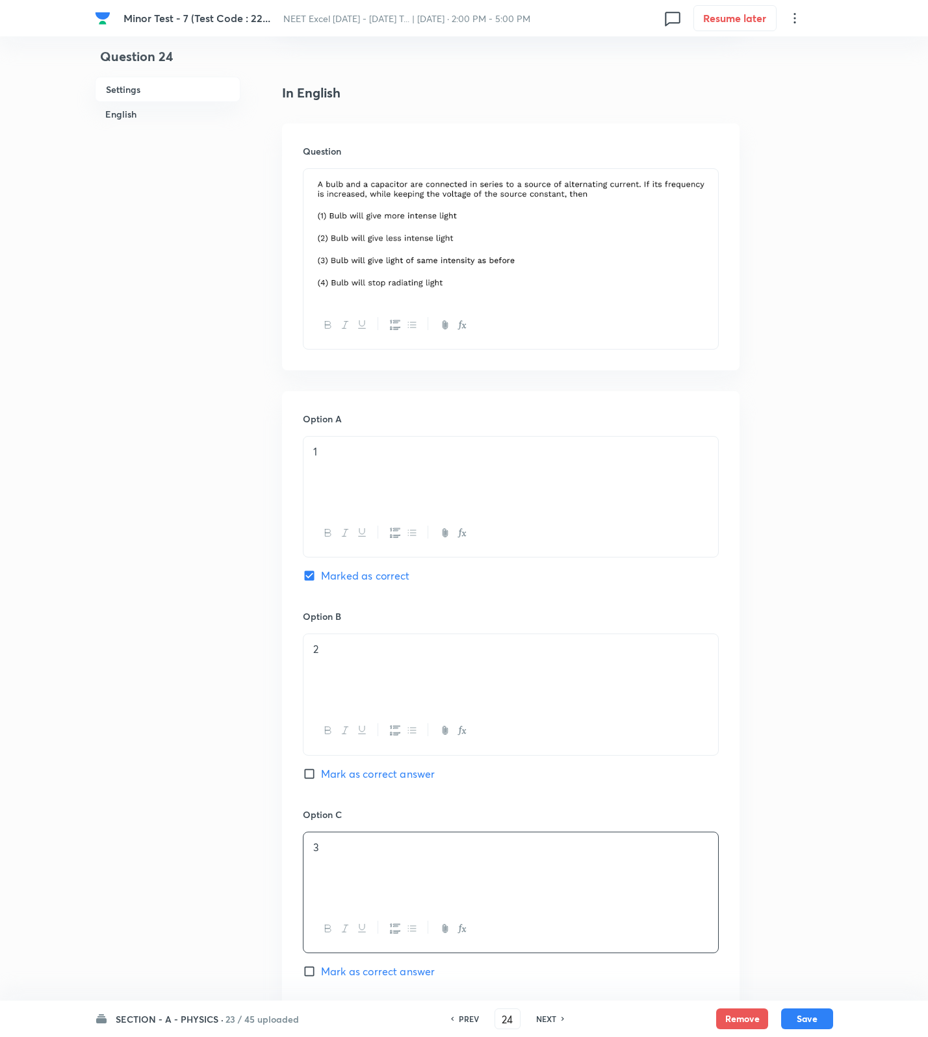
scroll to position [803, 0]
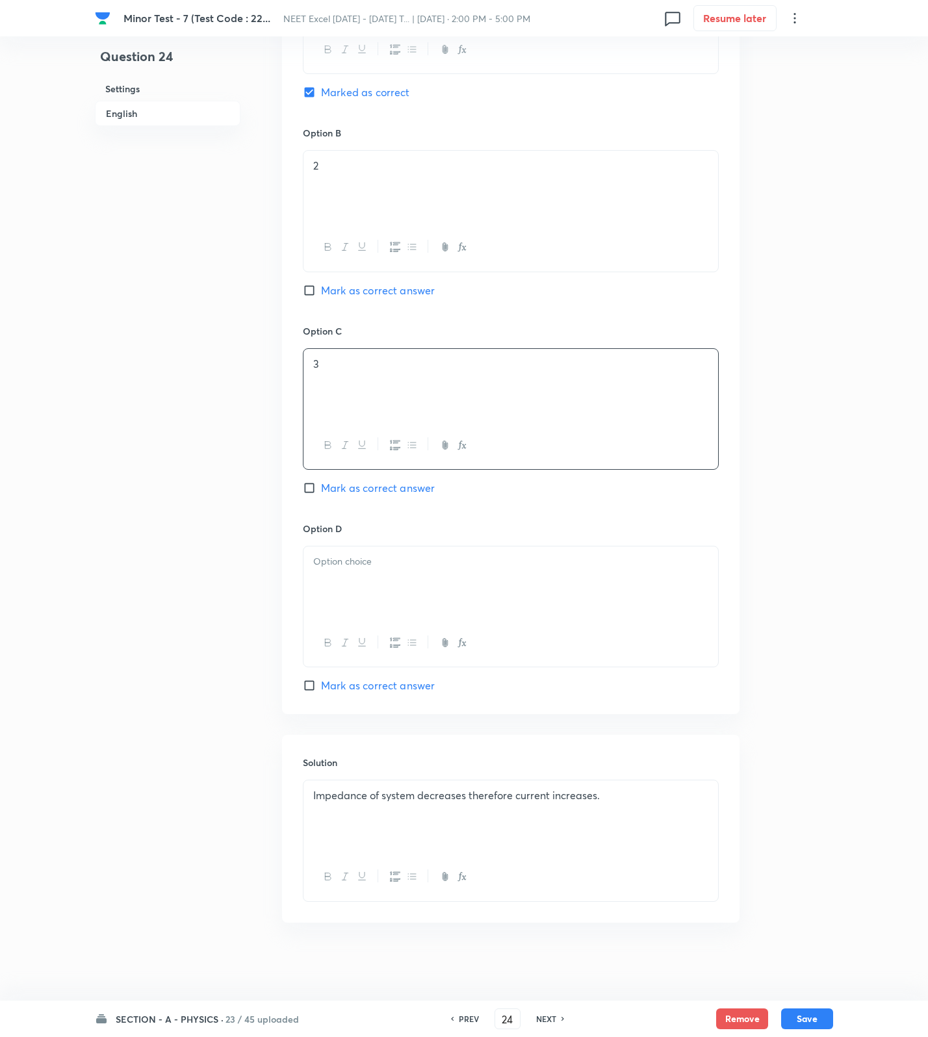
click at [341, 619] on div at bounding box center [510, 642] width 415 height 47
click at [379, 597] on div at bounding box center [510, 582] width 415 height 73
click at [808, 1024] on button "Save" at bounding box center [807, 1017] width 52 height 21
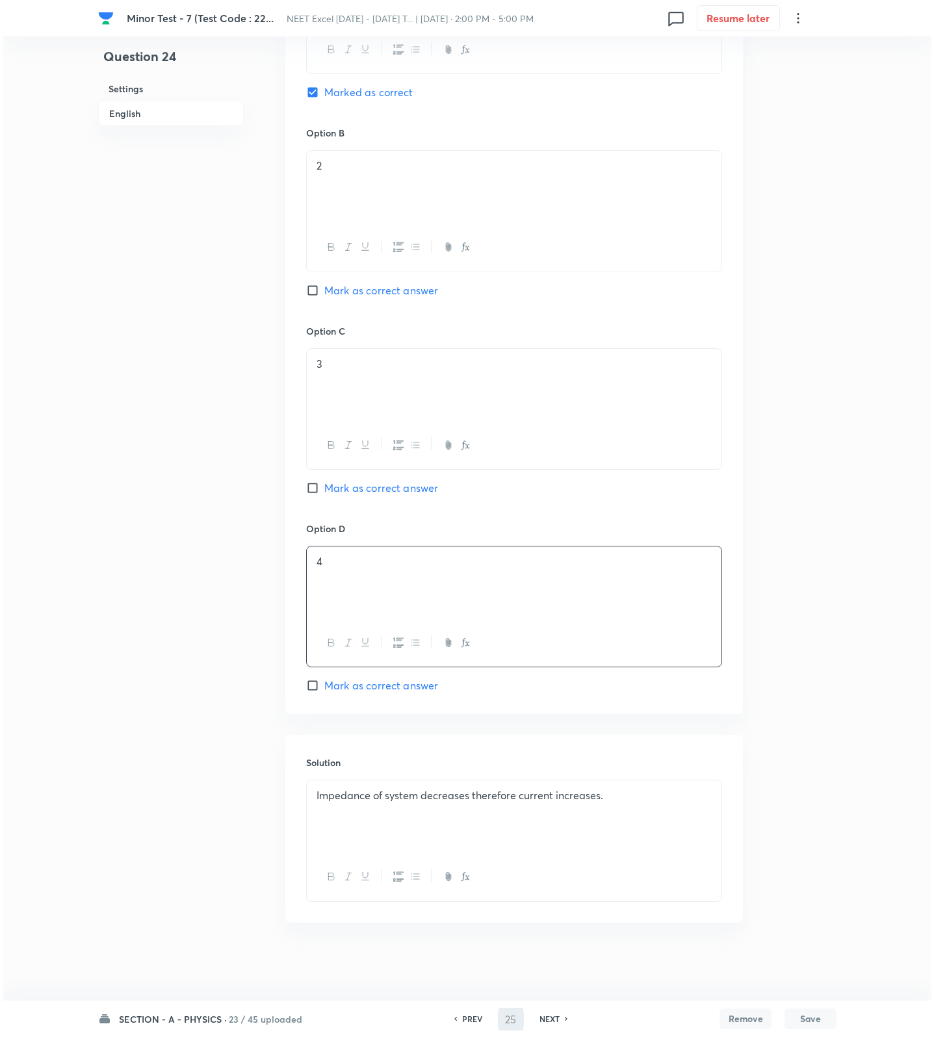
scroll to position [0, 0]
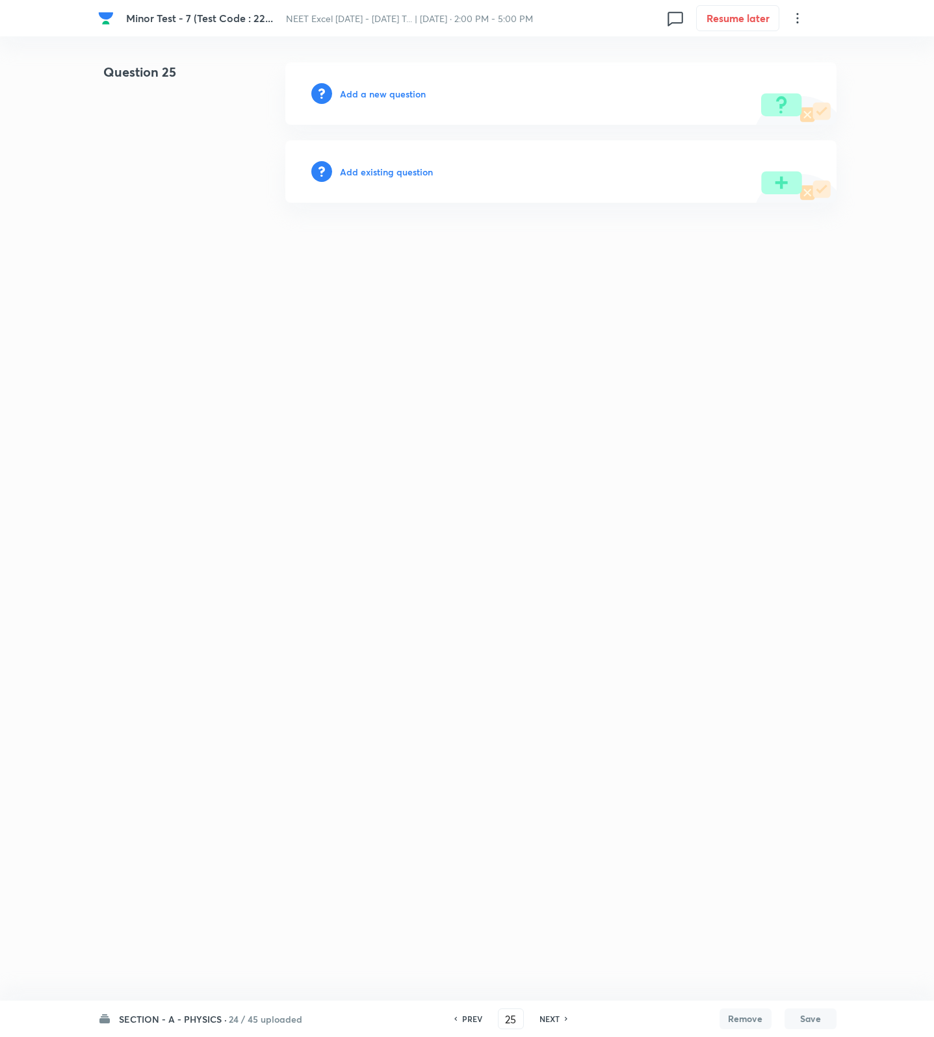
click at [394, 97] on h6 "Add a new question" at bounding box center [383, 94] width 86 height 14
click at [394, 97] on h6 "Choose a question type" at bounding box center [390, 94] width 100 height 14
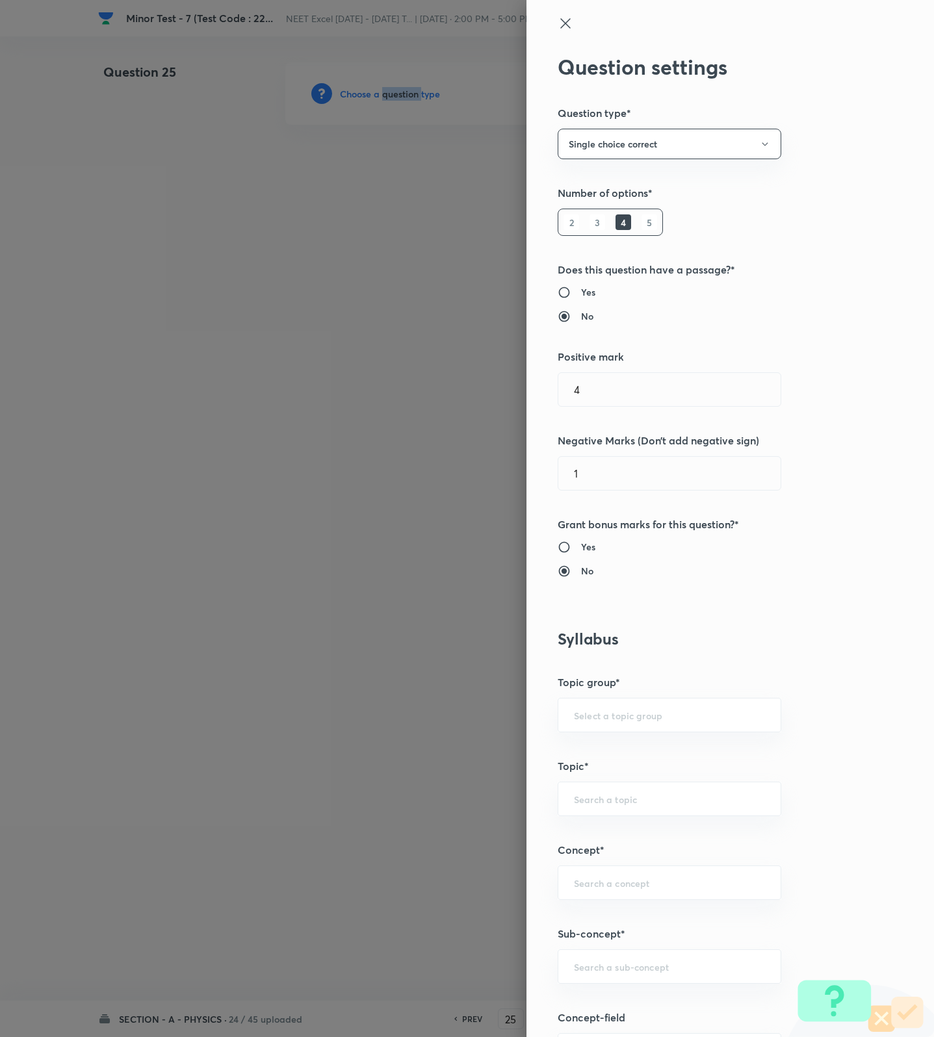
scroll to position [487, 0]
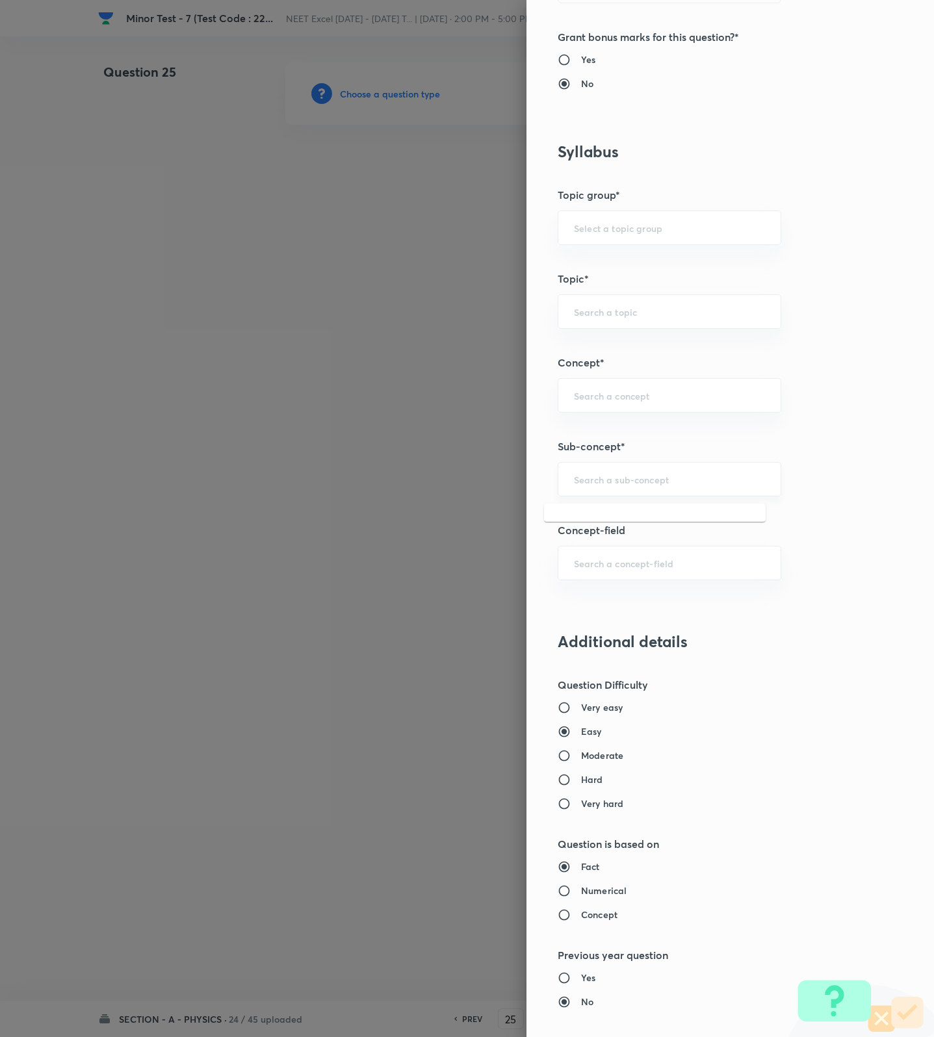
click at [667, 485] on input "text" at bounding box center [669, 479] width 191 height 12
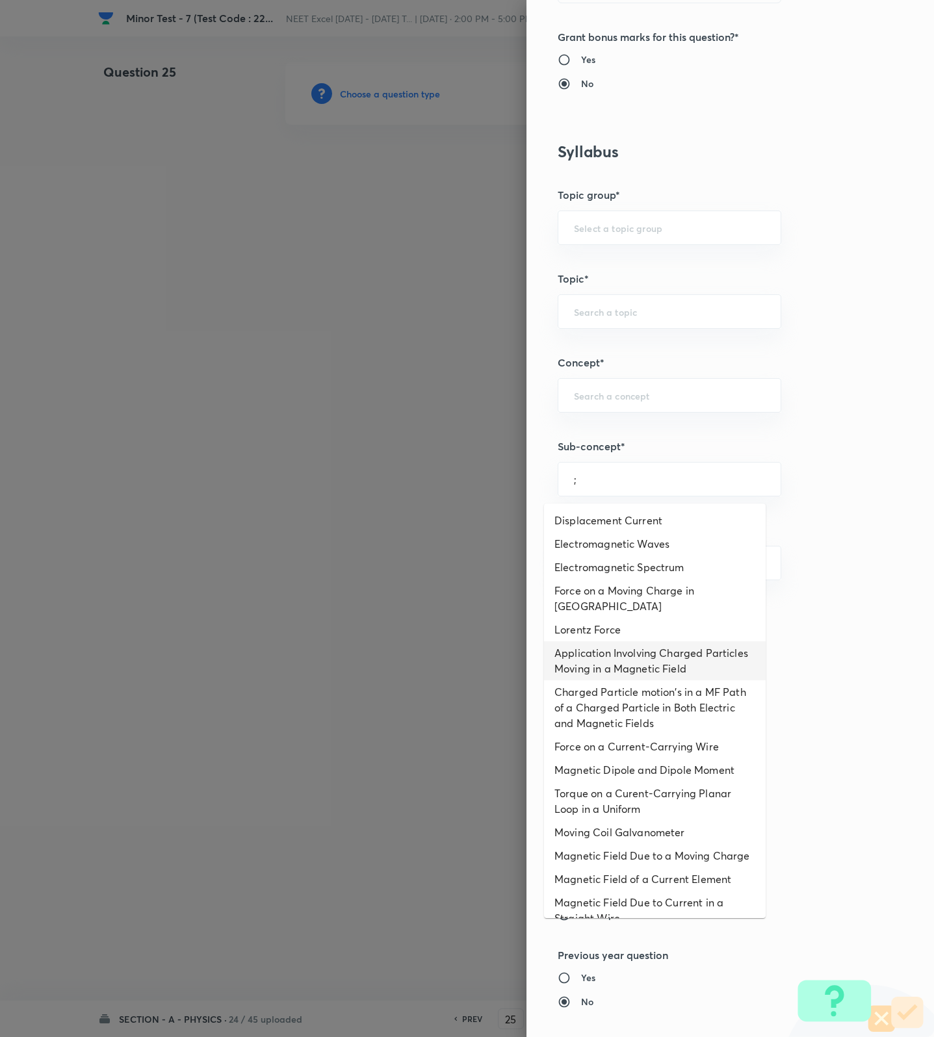
click at [595, 653] on li "Application Involving Charged Particles Moving in a Magnetic Field" at bounding box center [655, 660] width 222 height 39
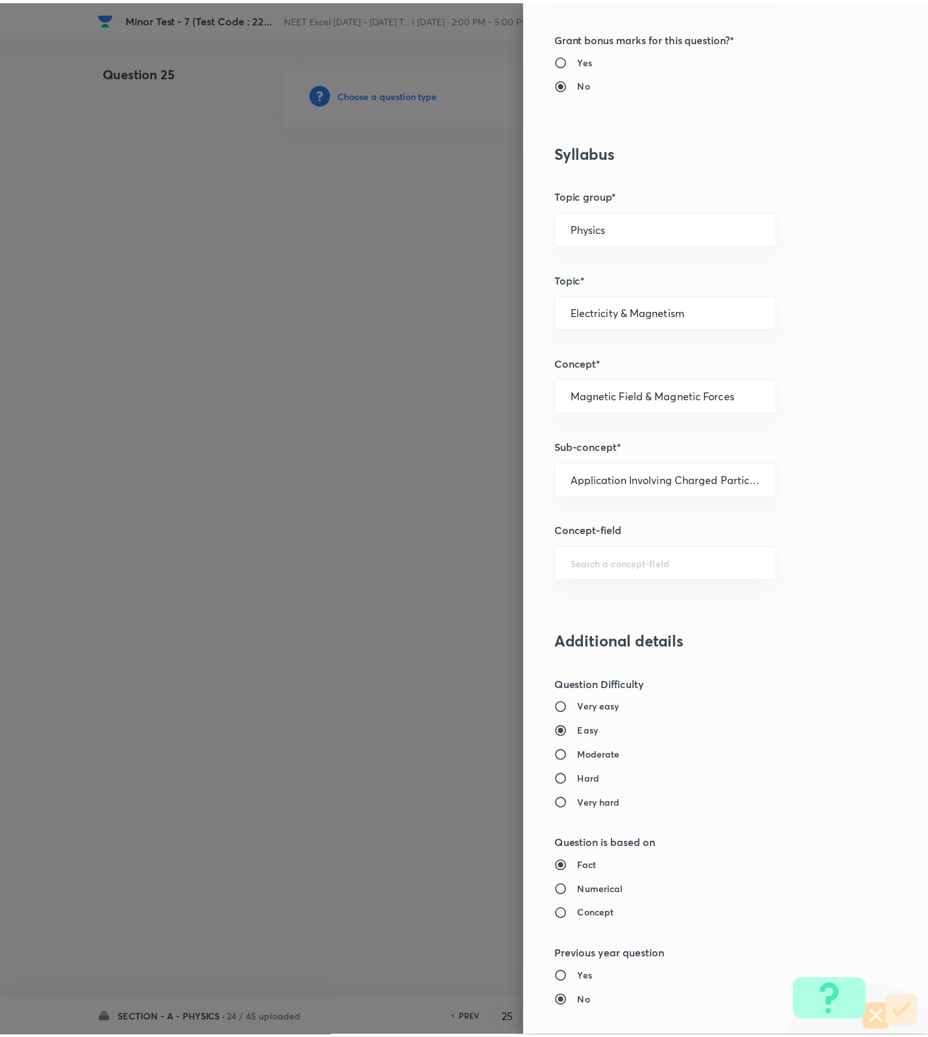
scroll to position [825, 0]
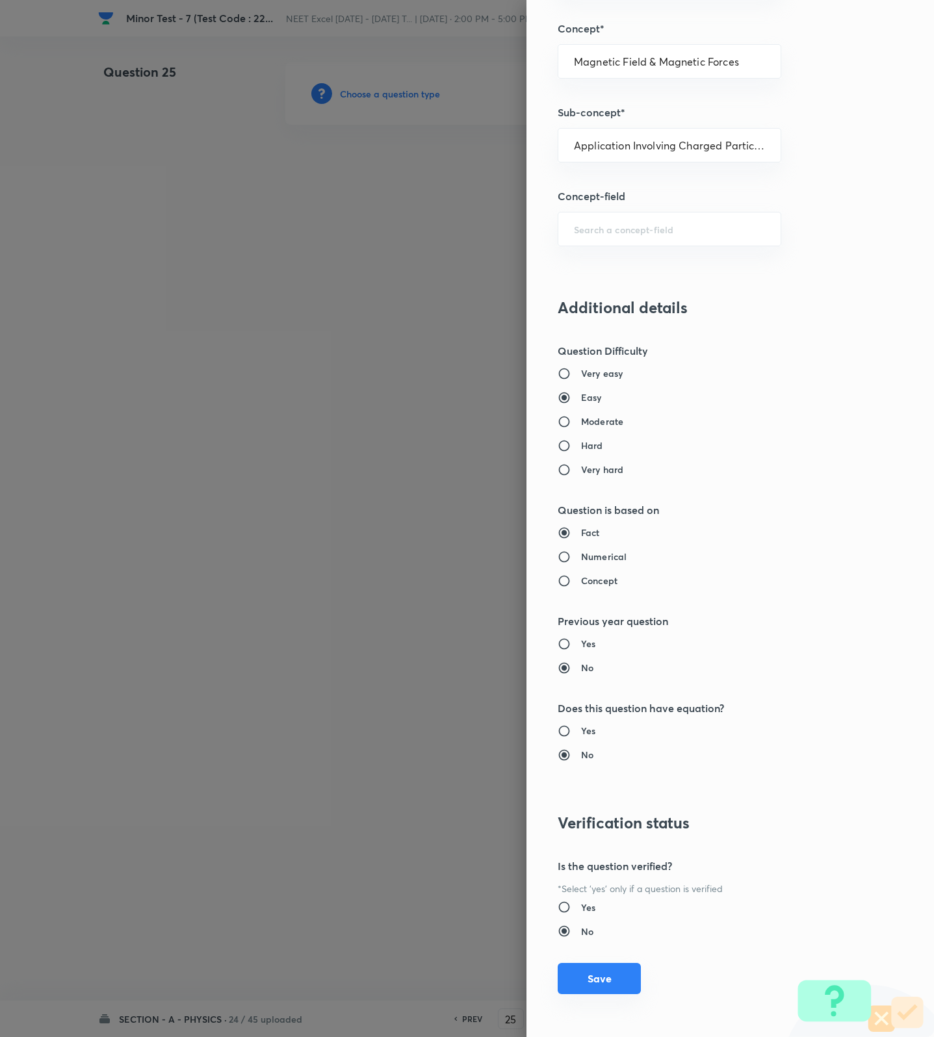
click at [572, 979] on button "Save" at bounding box center [599, 978] width 83 height 31
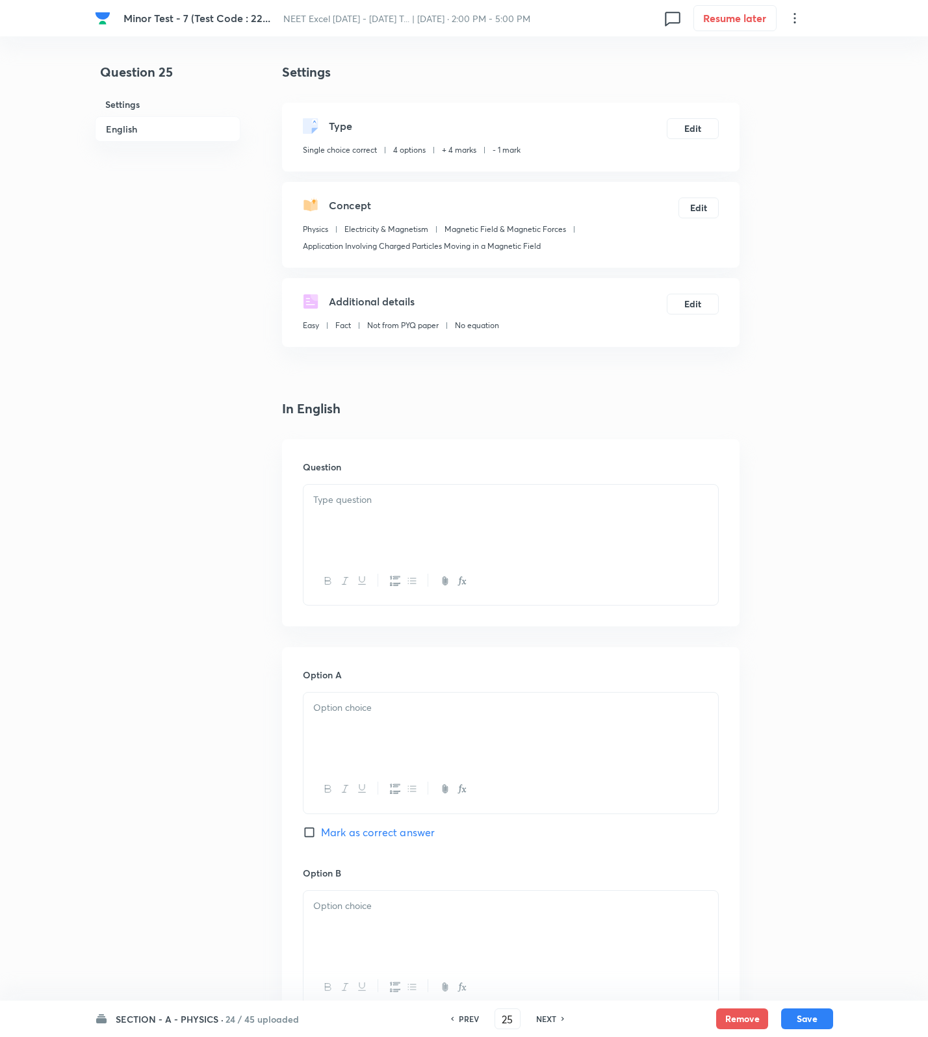
click at [545, 34] on div "[MEDICAL_DATA] - 7 (Test Code : 22... NEET Excel [DATE] - [DATE] T... | [DATE] …" at bounding box center [464, 18] width 738 height 36
click at [470, 525] on div at bounding box center [510, 521] width 415 height 73
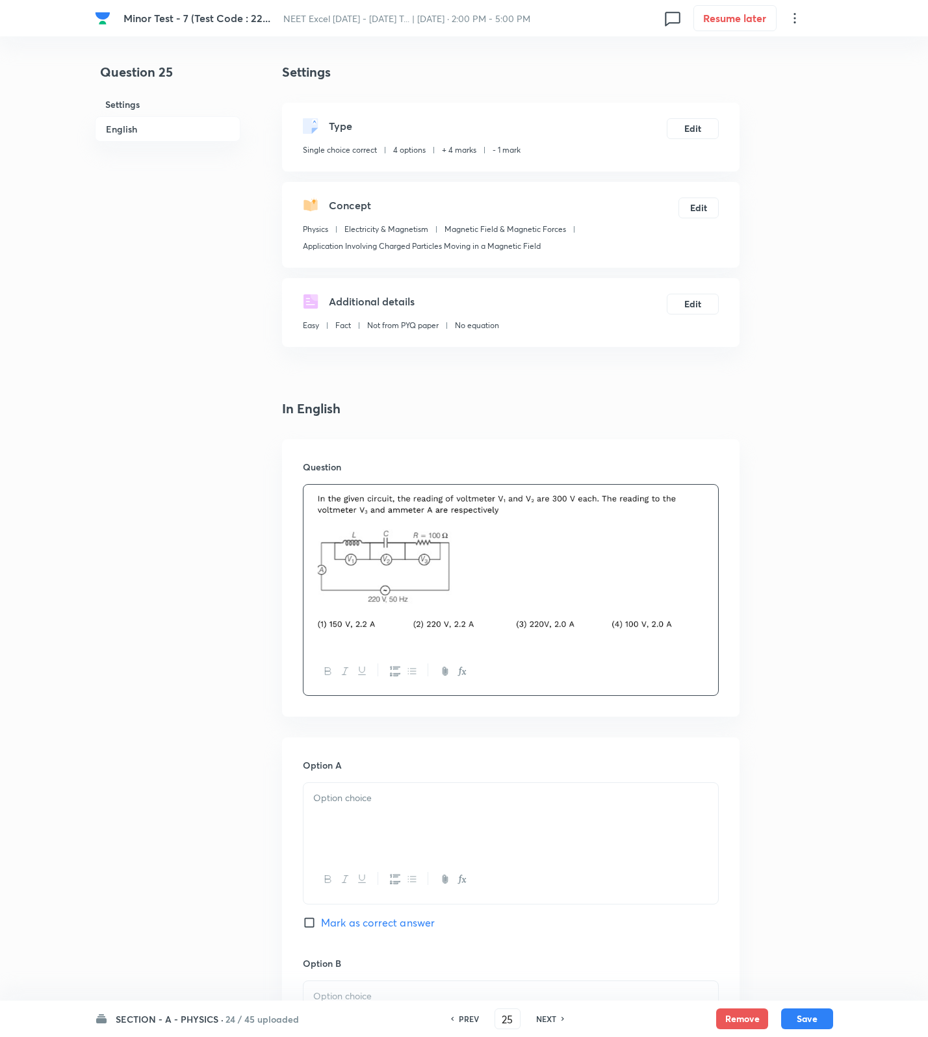
click at [686, 399] on h4 "In English" at bounding box center [510, 408] width 457 height 19
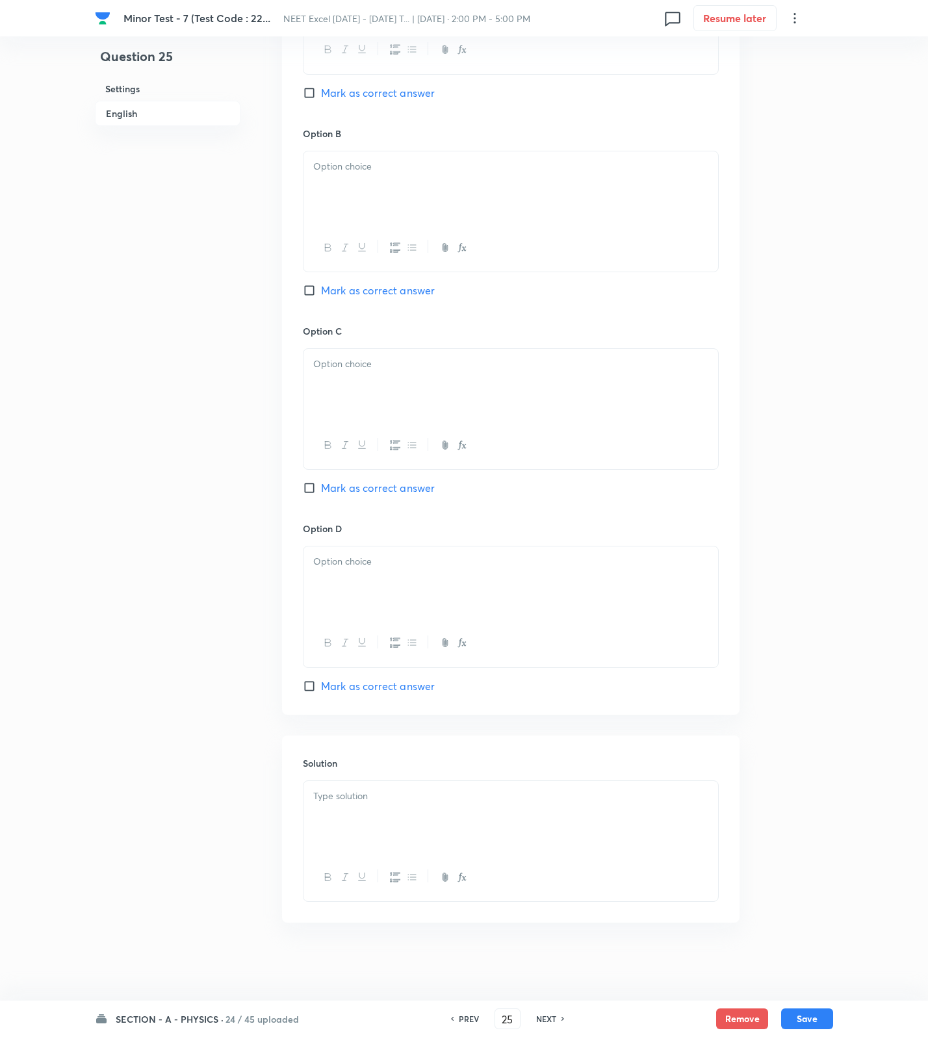
click at [400, 804] on div at bounding box center [510, 817] width 415 height 73
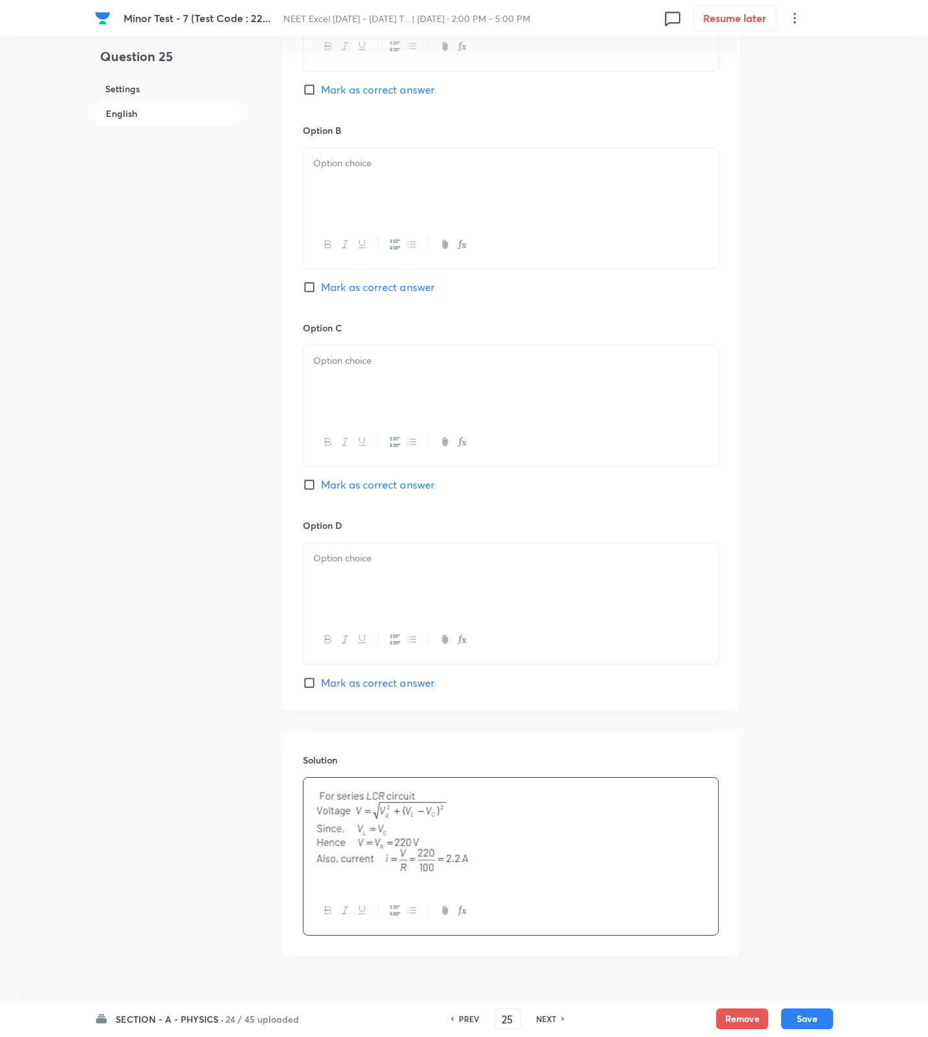
scroll to position [346, 0]
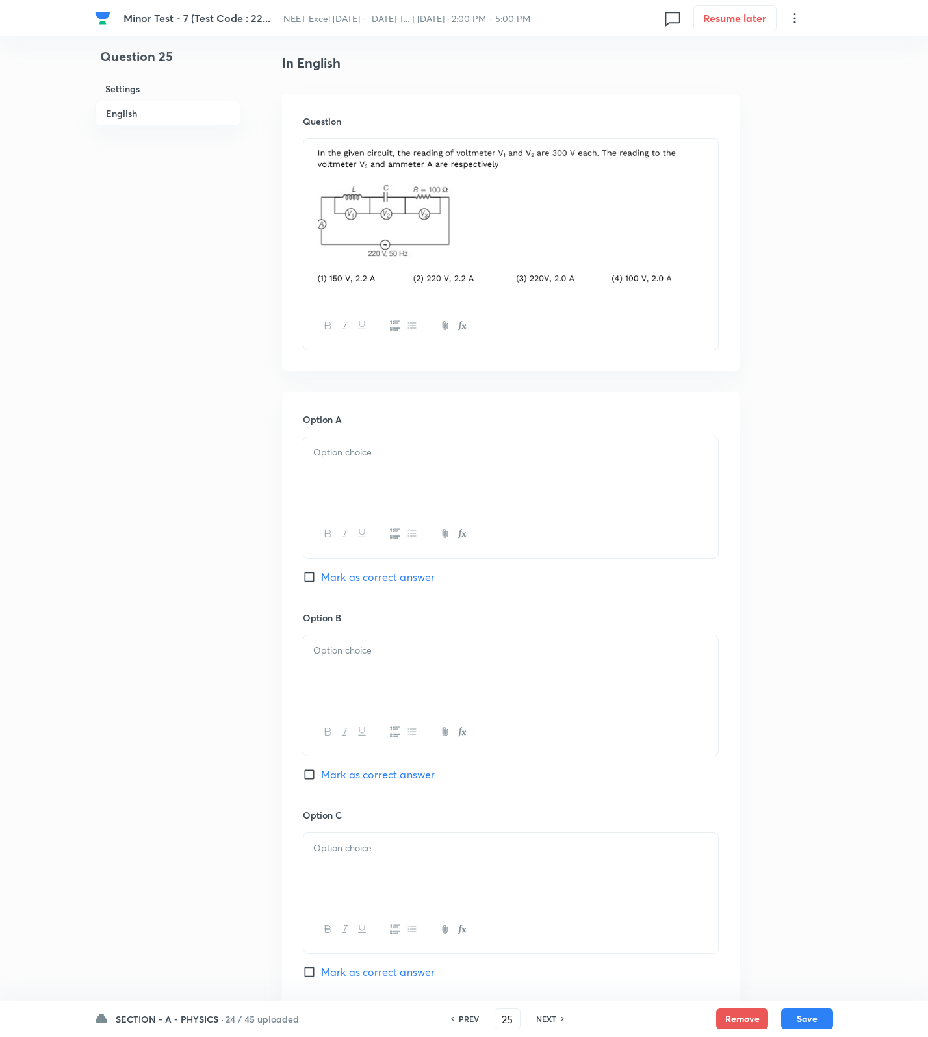
click at [427, 446] on p at bounding box center [510, 452] width 395 height 15
drag, startPoint x: 392, startPoint y: 667, endPoint x: 374, endPoint y: 716, distance: 51.8
click at [392, 669] on div at bounding box center [510, 672] width 415 height 73
click at [363, 782] on span "Mark as correct answer" at bounding box center [378, 775] width 114 height 16
click at [321, 781] on input "Mark as correct answer" at bounding box center [312, 774] width 18 height 13
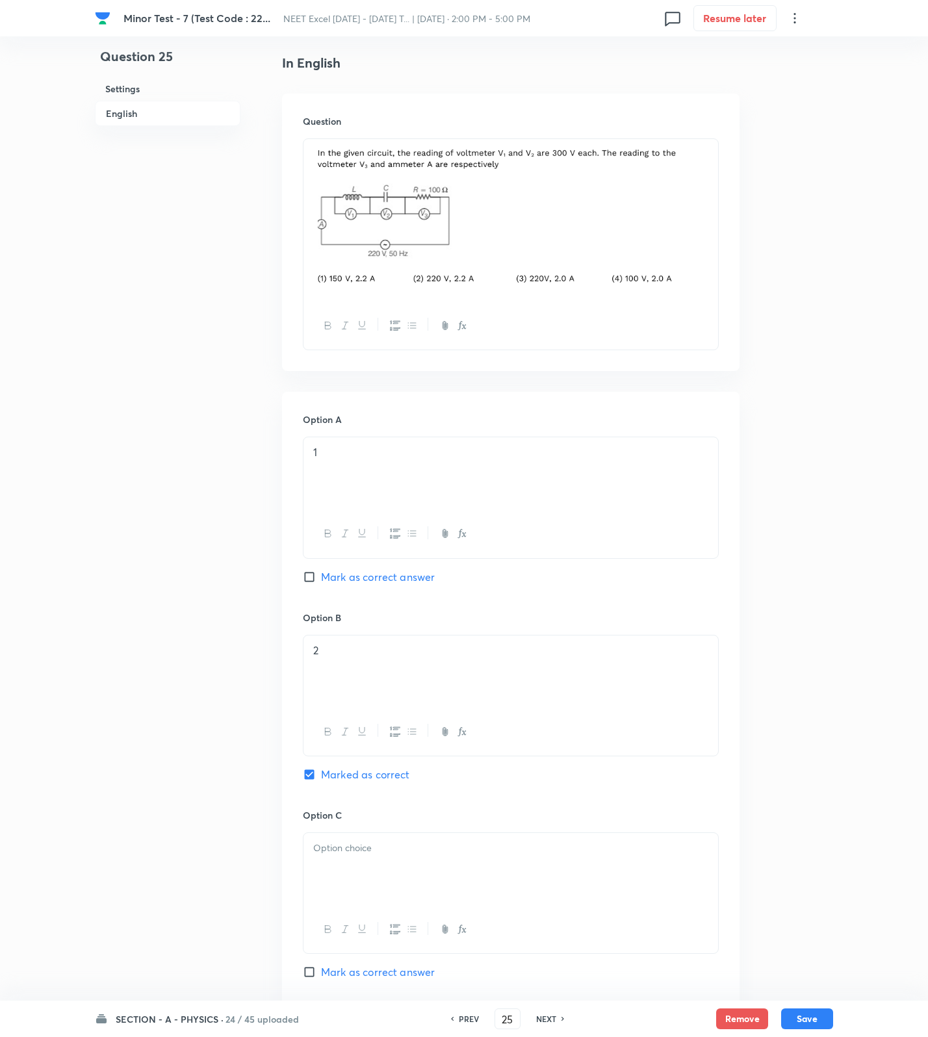
click at [350, 854] on p at bounding box center [510, 848] width 395 height 15
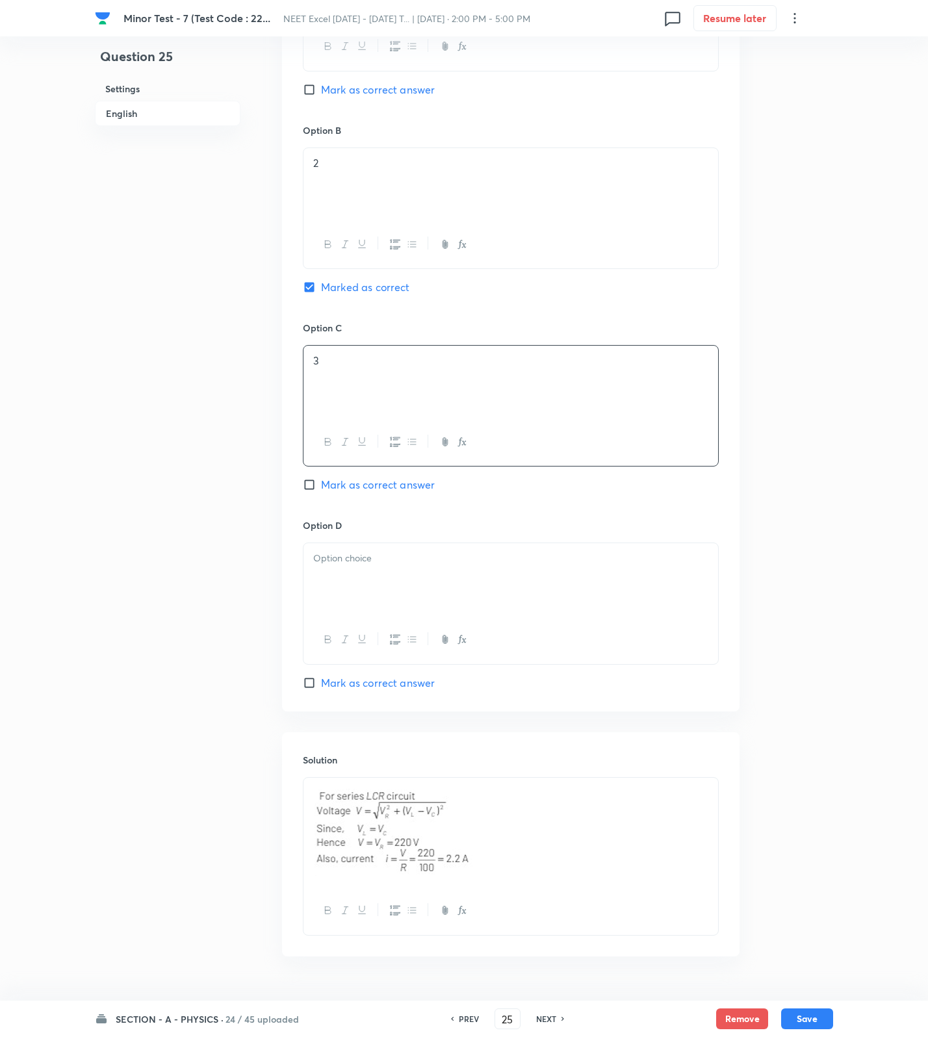
click at [363, 606] on div at bounding box center [510, 579] width 415 height 73
click at [806, 1008] on button "Save" at bounding box center [807, 1017] width 52 height 21
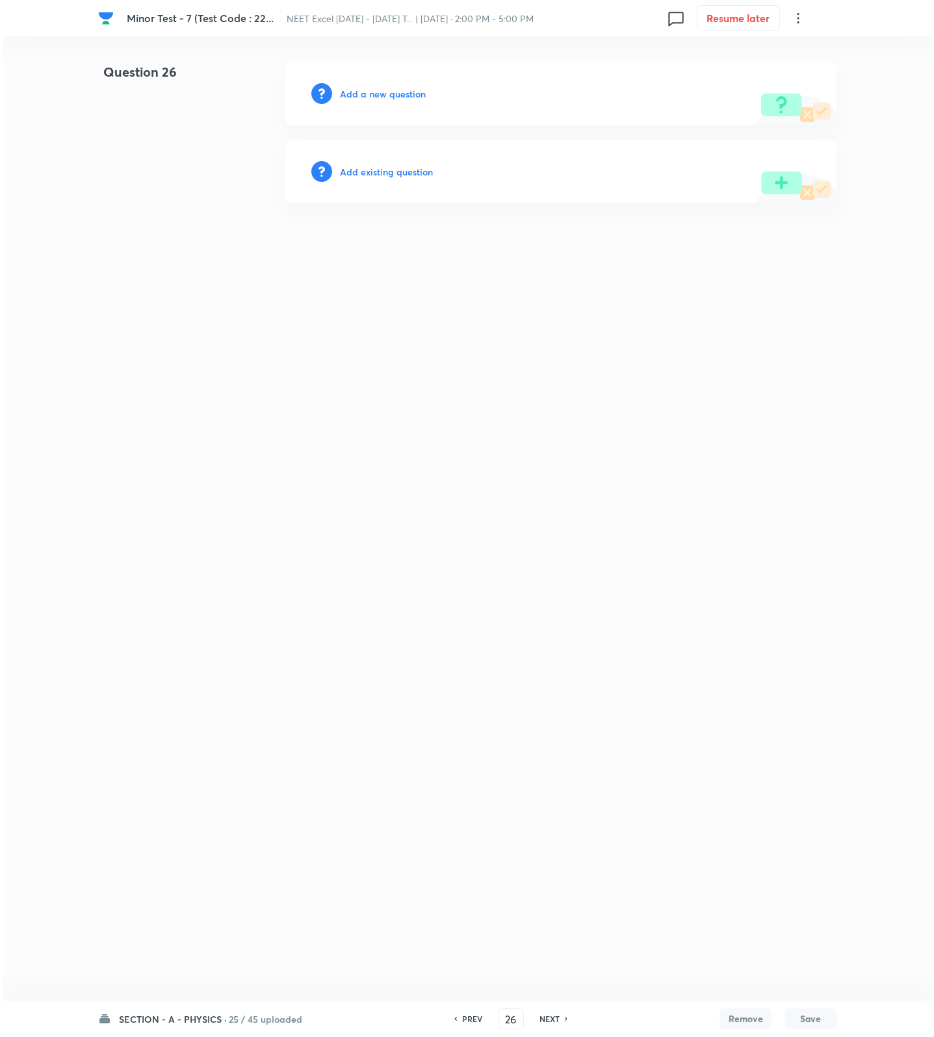
scroll to position [0, 0]
click at [336, 98] on div "Add a new question" at bounding box center [560, 93] width 551 height 62
click at [346, 96] on h6 "Add a new question" at bounding box center [383, 94] width 86 height 14
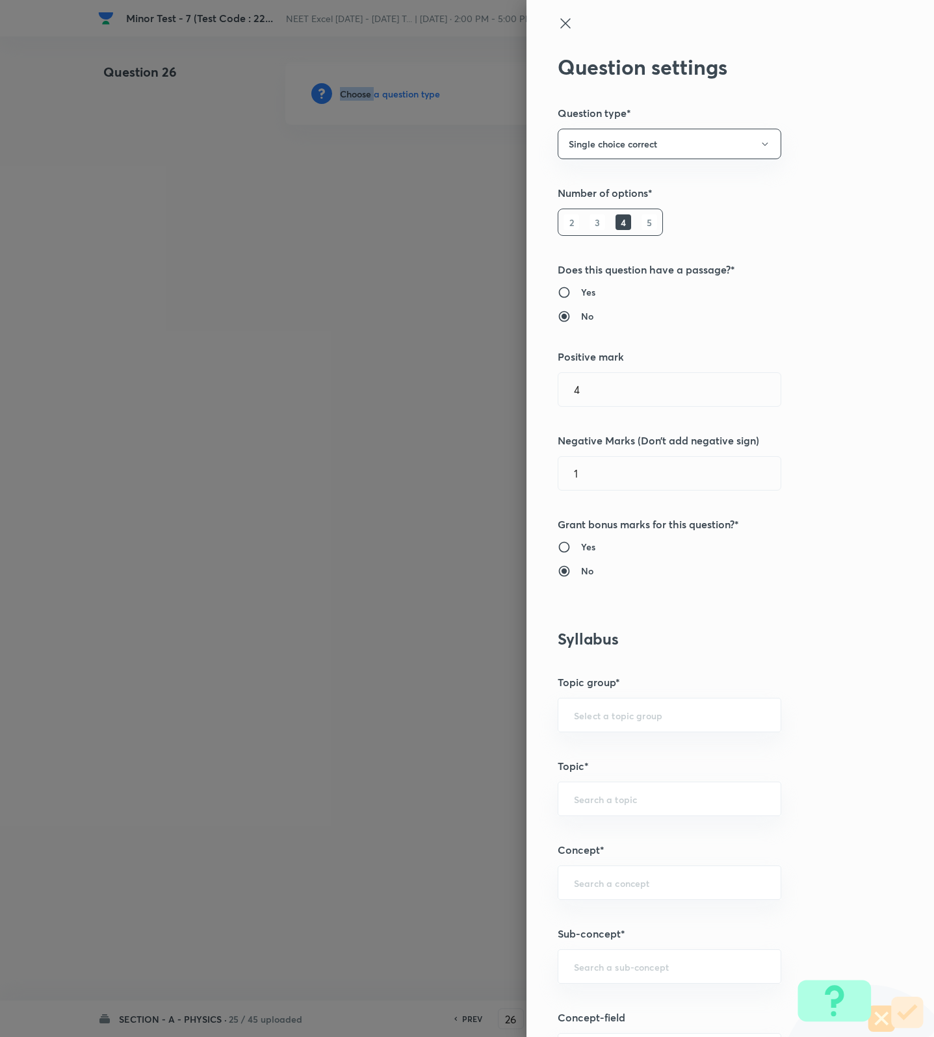
scroll to position [487, 0]
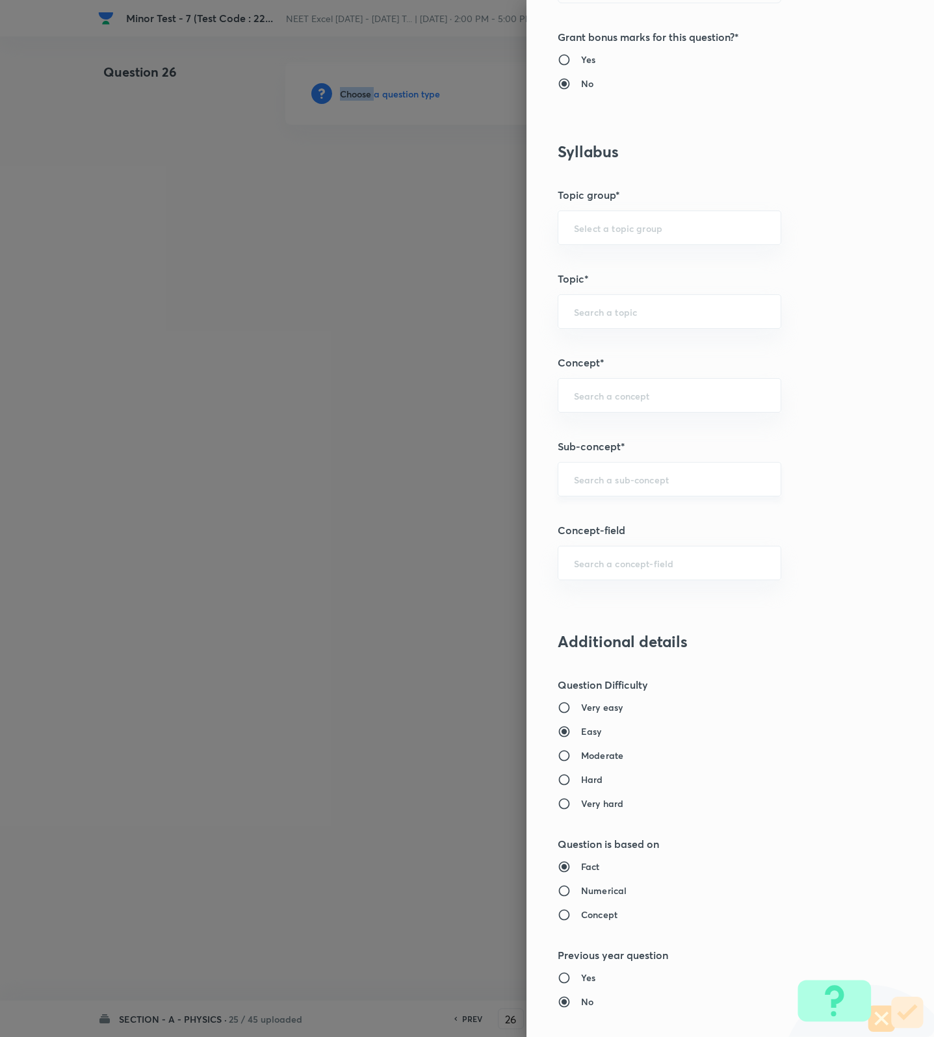
click at [637, 496] on div "​" at bounding box center [670, 479] width 224 height 34
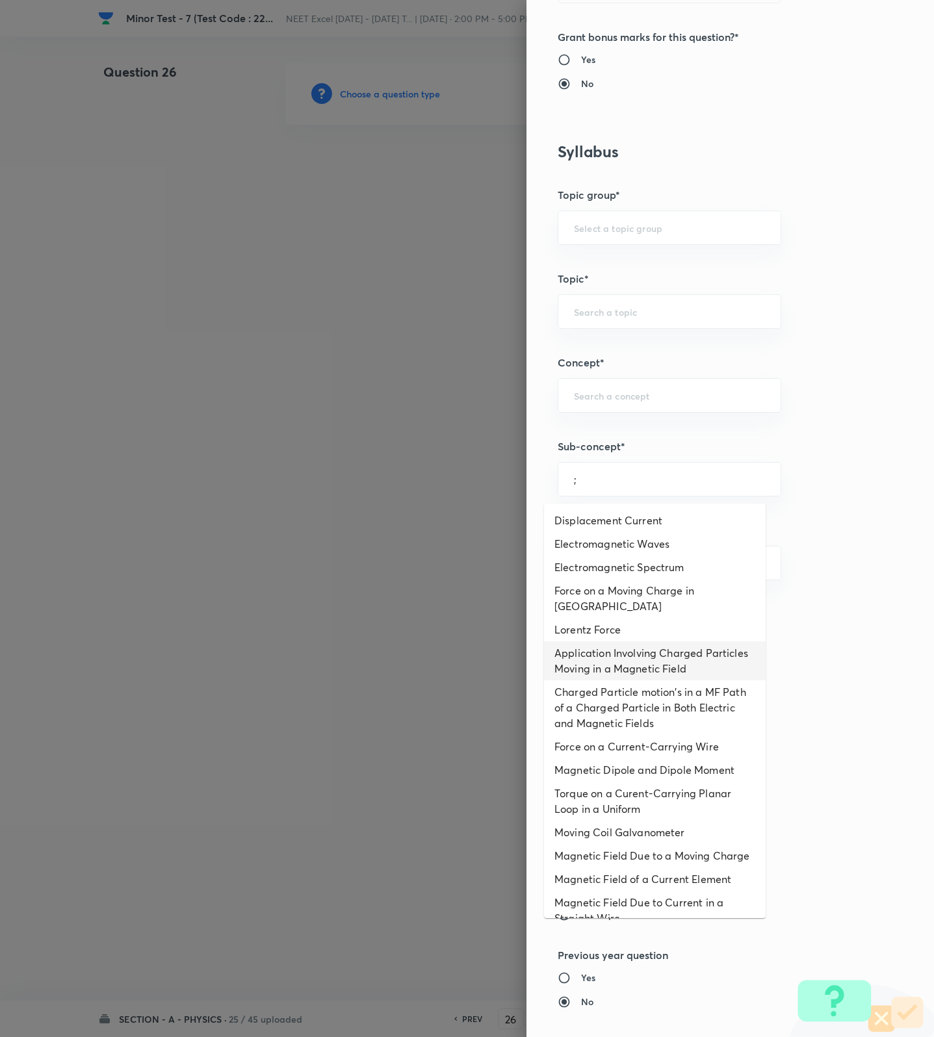
click at [603, 671] on li "Application Involving Charged Particles Moving in a Magnetic Field" at bounding box center [655, 660] width 222 height 39
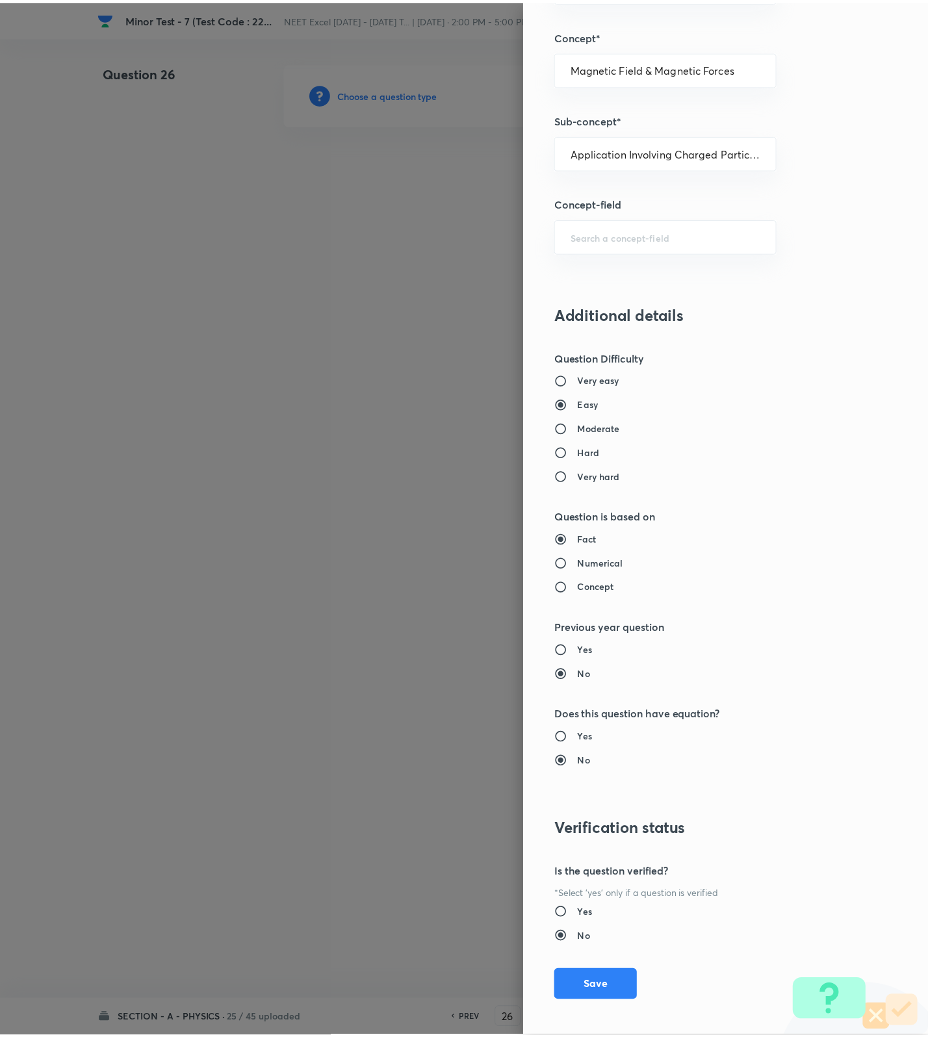
scroll to position [825, 0]
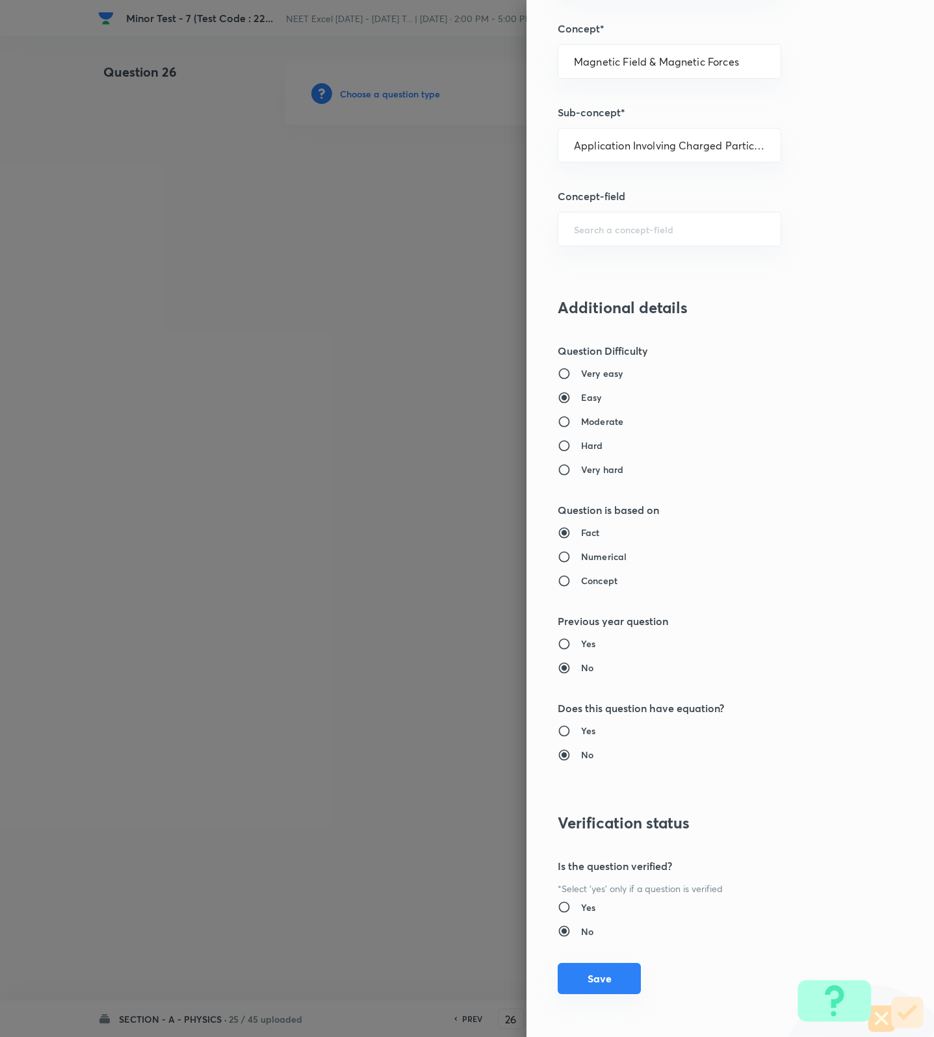
click at [611, 975] on button "Save" at bounding box center [599, 978] width 83 height 31
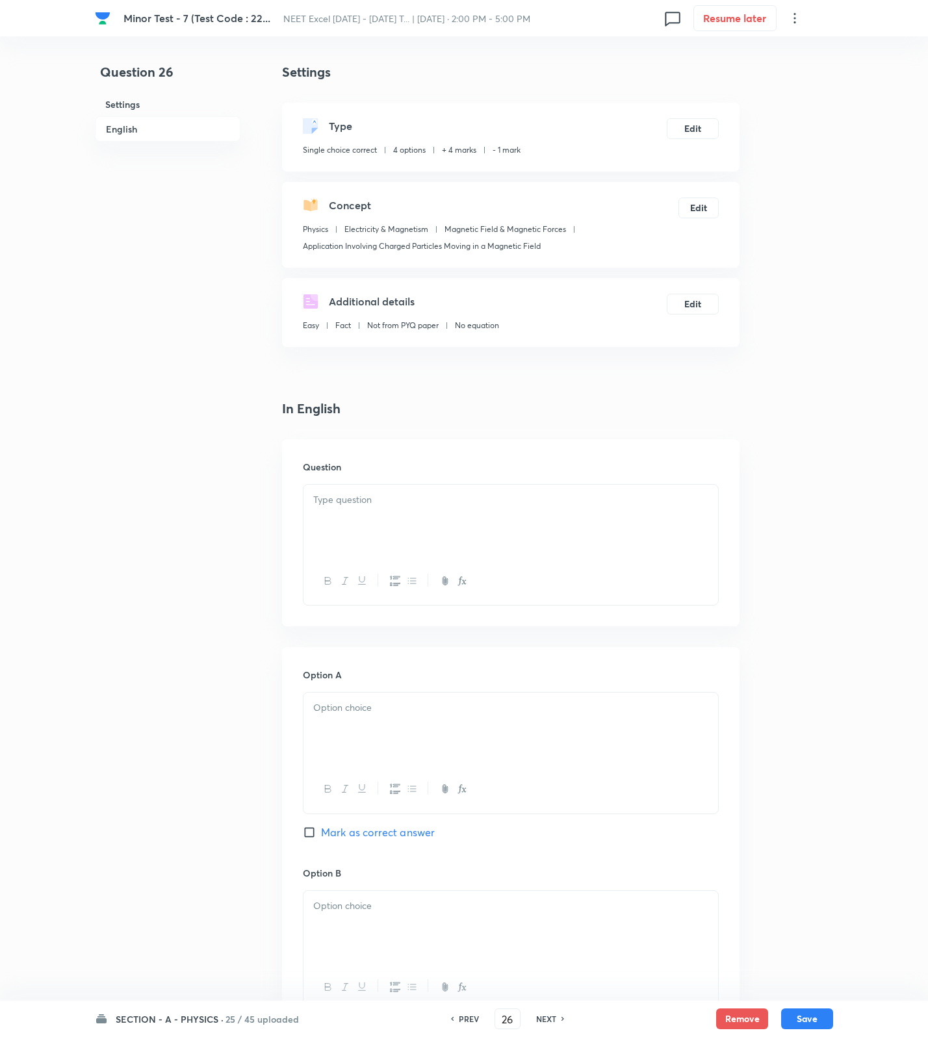
click at [562, 536] on div at bounding box center [510, 521] width 415 height 73
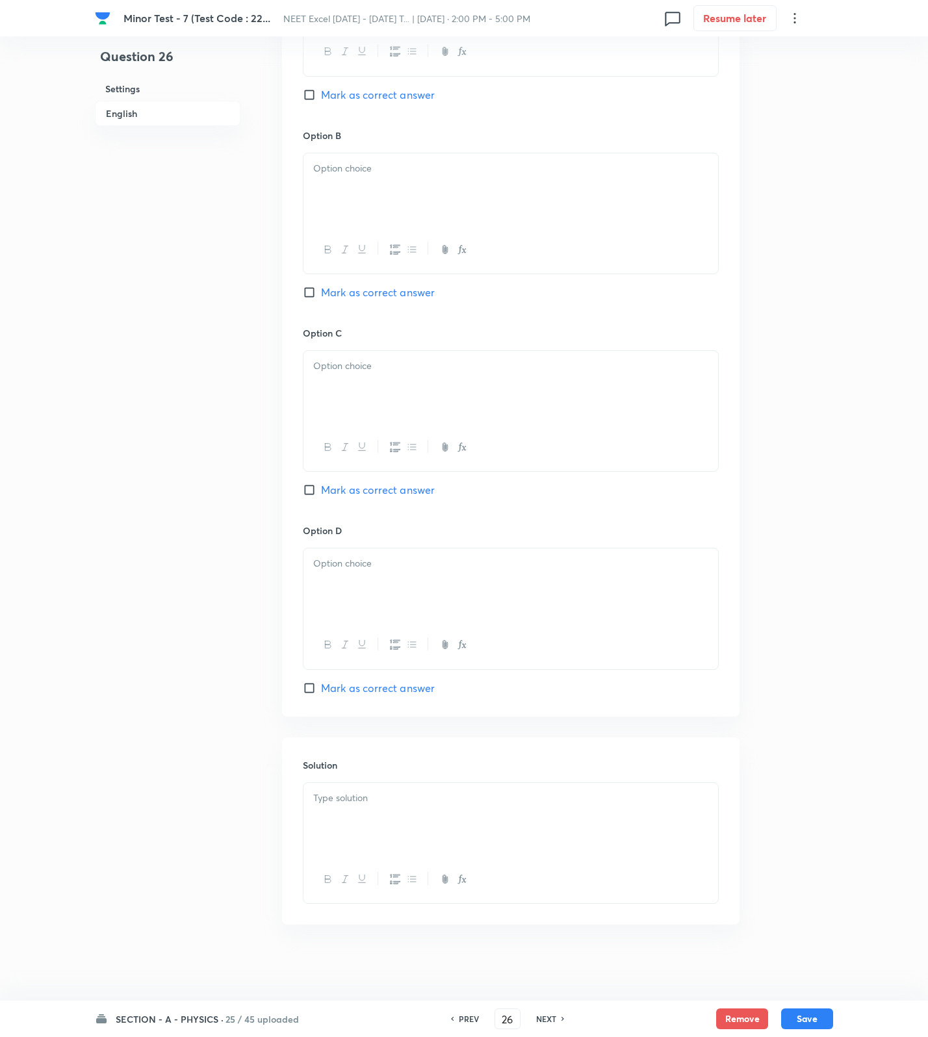
scroll to position [887, 0]
click at [543, 821] on div at bounding box center [510, 817] width 415 height 73
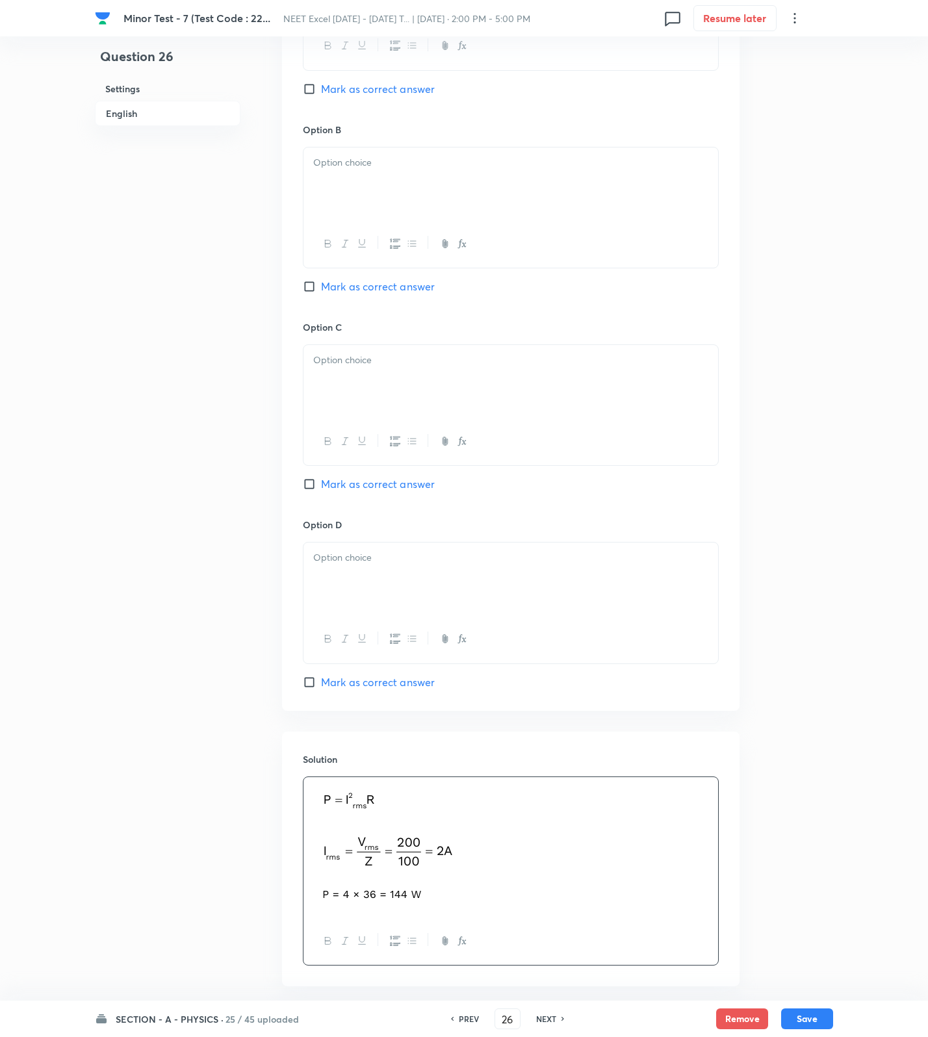
scroll to position [400, 0]
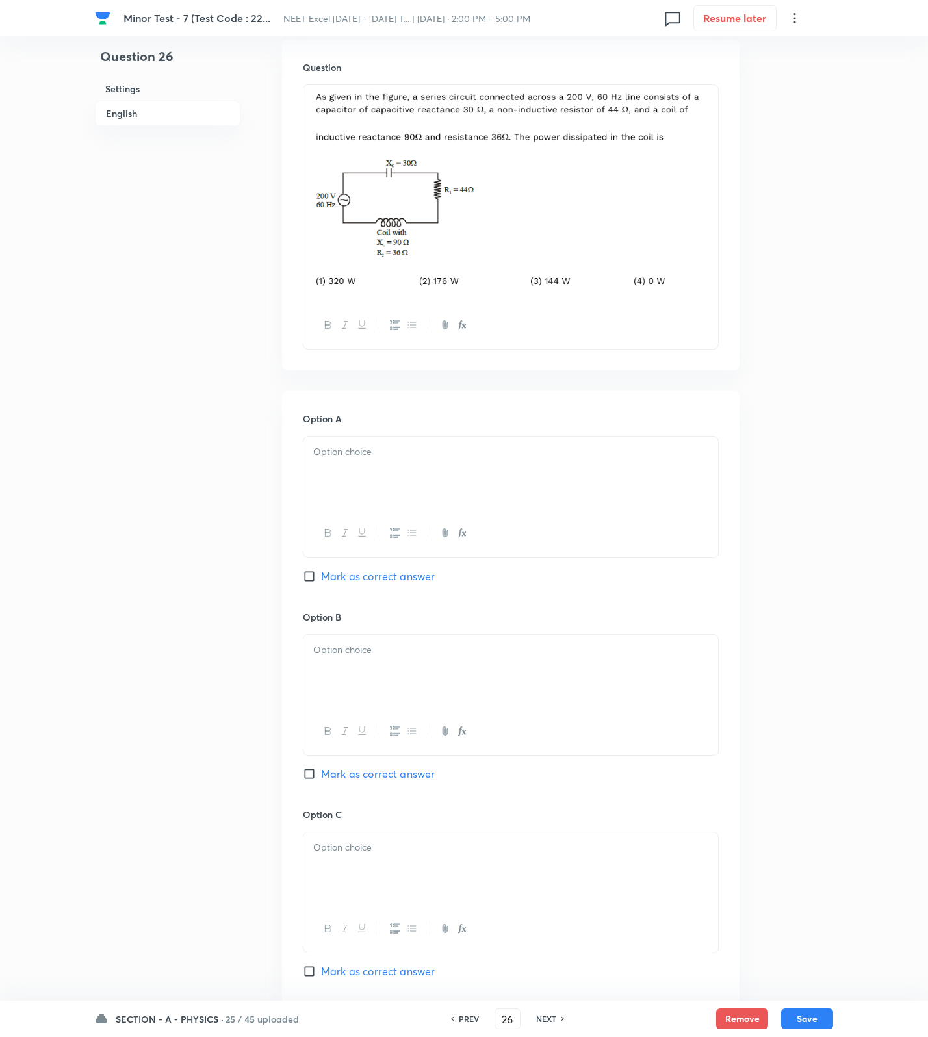
drag, startPoint x: 466, startPoint y: 486, endPoint x: 394, endPoint y: 717, distance: 242.3
click at [466, 485] on div at bounding box center [510, 473] width 415 height 73
click at [392, 719] on div at bounding box center [510, 731] width 415 height 47
drag, startPoint x: 400, startPoint y: 665, endPoint x: 379, endPoint y: 805, distance: 141.9
click at [400, 667] on div at bounding box center [510, 671] width 415 height 73
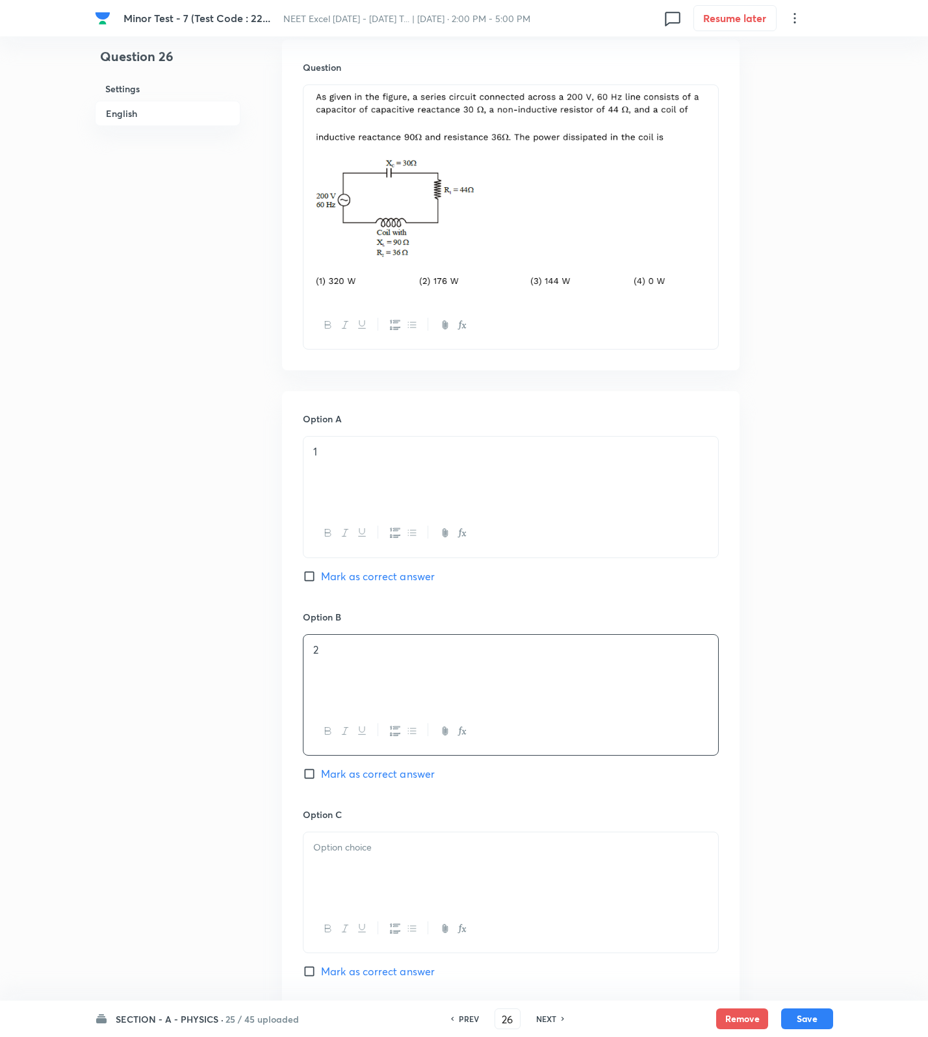
drag, startPoint x: 363, startPoint y: 838, endPoint x: 369, endPoint y: 929, distance: 90.6
click at [361, 848] on div at bounding box center [510, 868] width 415 height 73
click at [361, 971] on span "Mark as correct answer" at bounding box center [378, 972] width 114 height 16
click at [321, 971] on input "Mark as correct answer" at bounding box center [312, 971] width 18 height 13
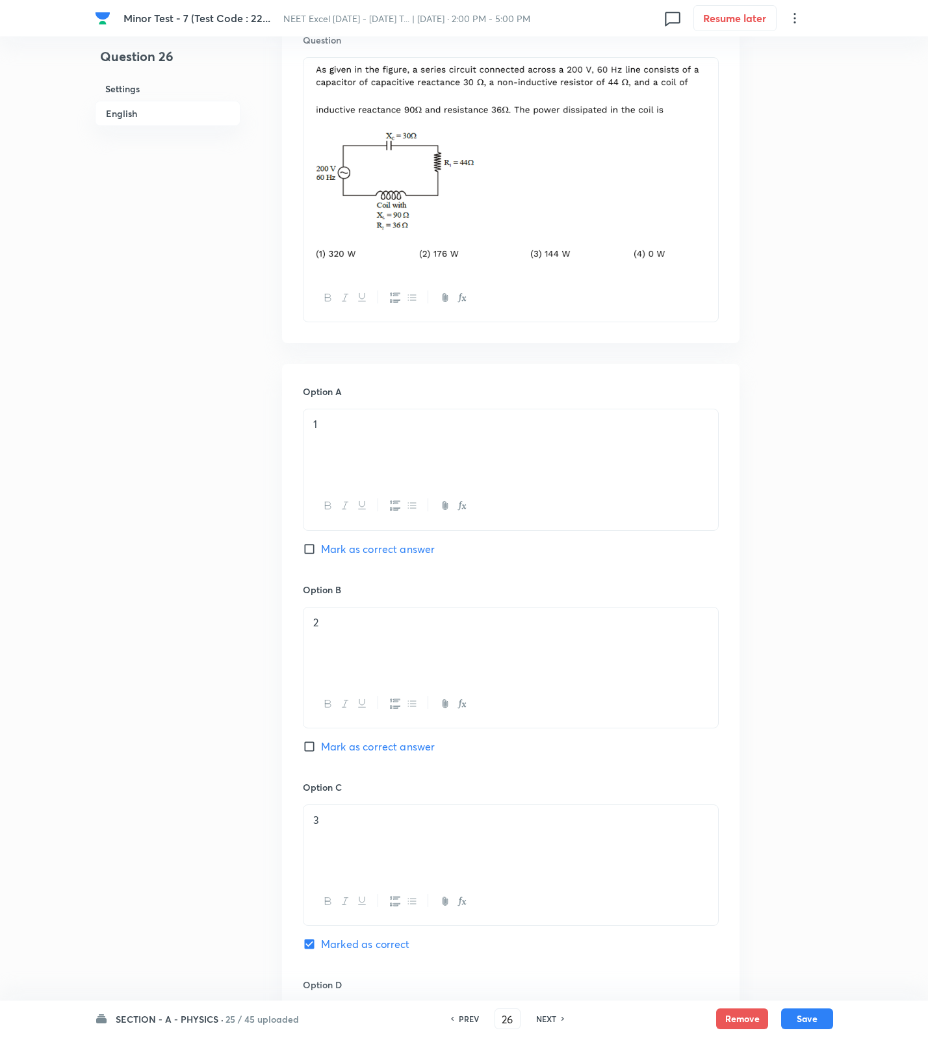
scroll to position [887, 0]
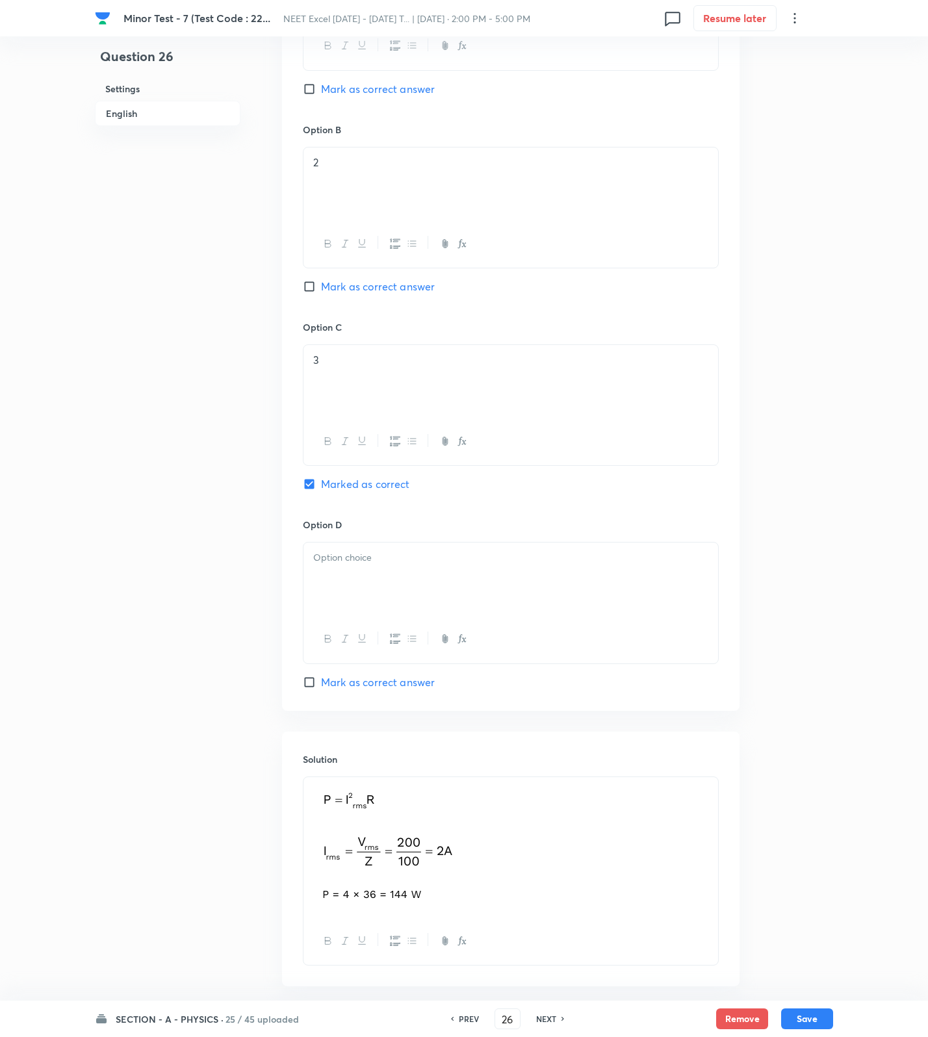
drag, startPoint x: 428, startPoint y: 587, endPoint x: 576, endPoint y: 763, distance: 229.6
click at [431, 589] on div at bounding box center [510, 579] width 415 height 73
click at [790, 1008] on button "Save" at bounding box center [807, 1017] width 52 height 21
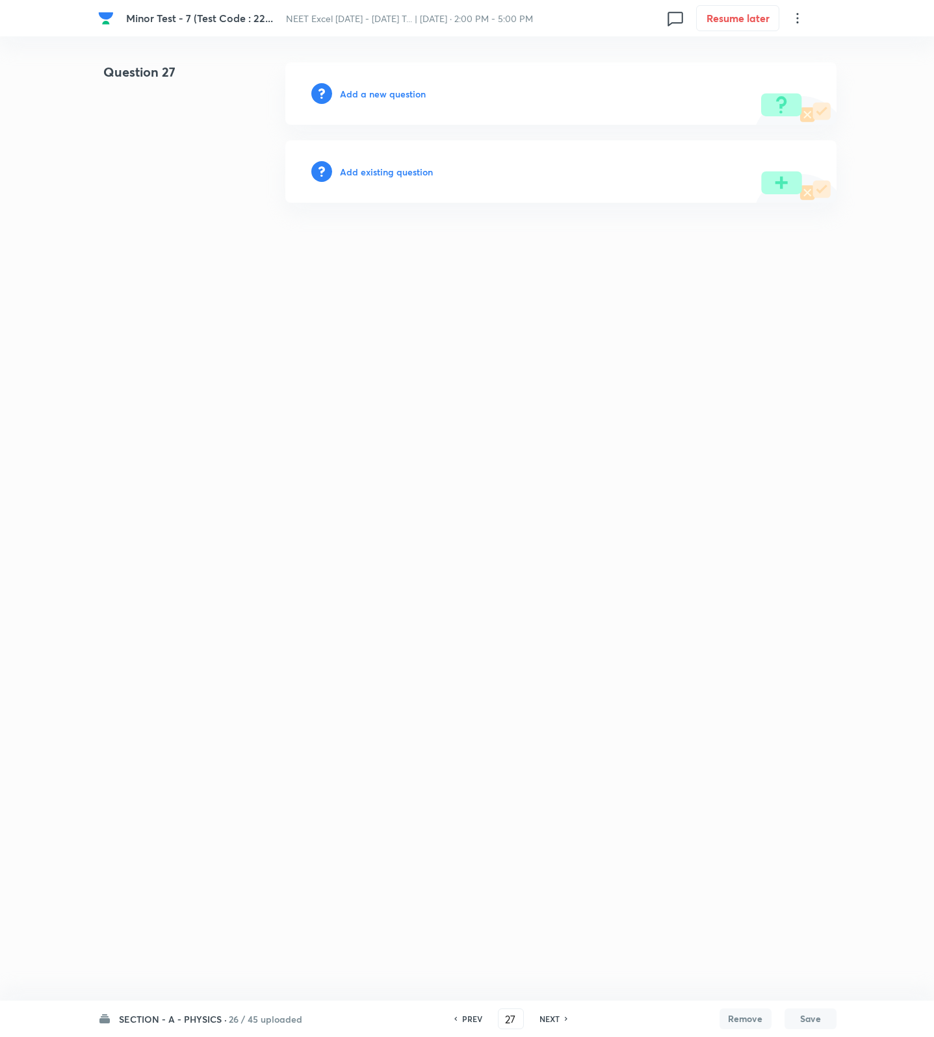
click at [413, 90] on h6 "Add a new question" at bounding box center [383, 94] width 86 height 14
click at [413, 90] on h6 "Choose a question type" at bounding box center [390, 94] width 100 height 14
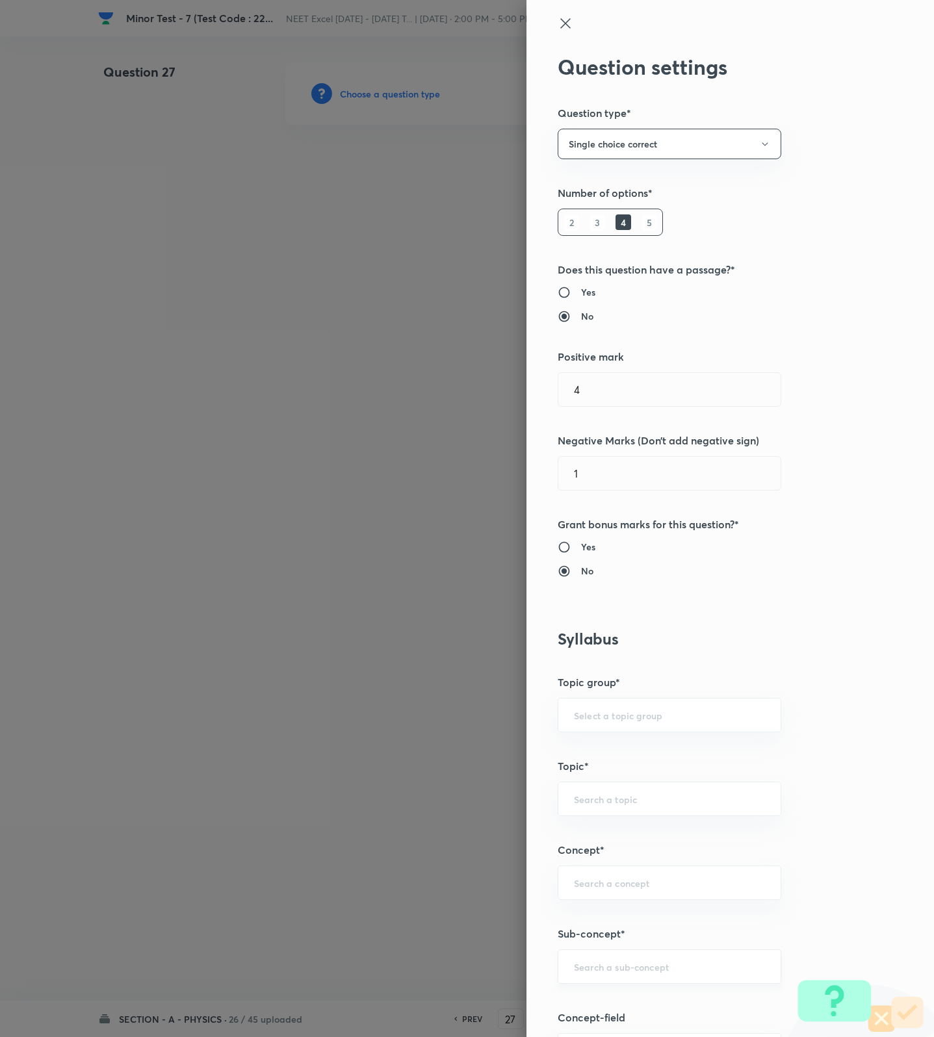
click at [601, 968] on input "text" at bounding box center [669, 966] width 191 height 12
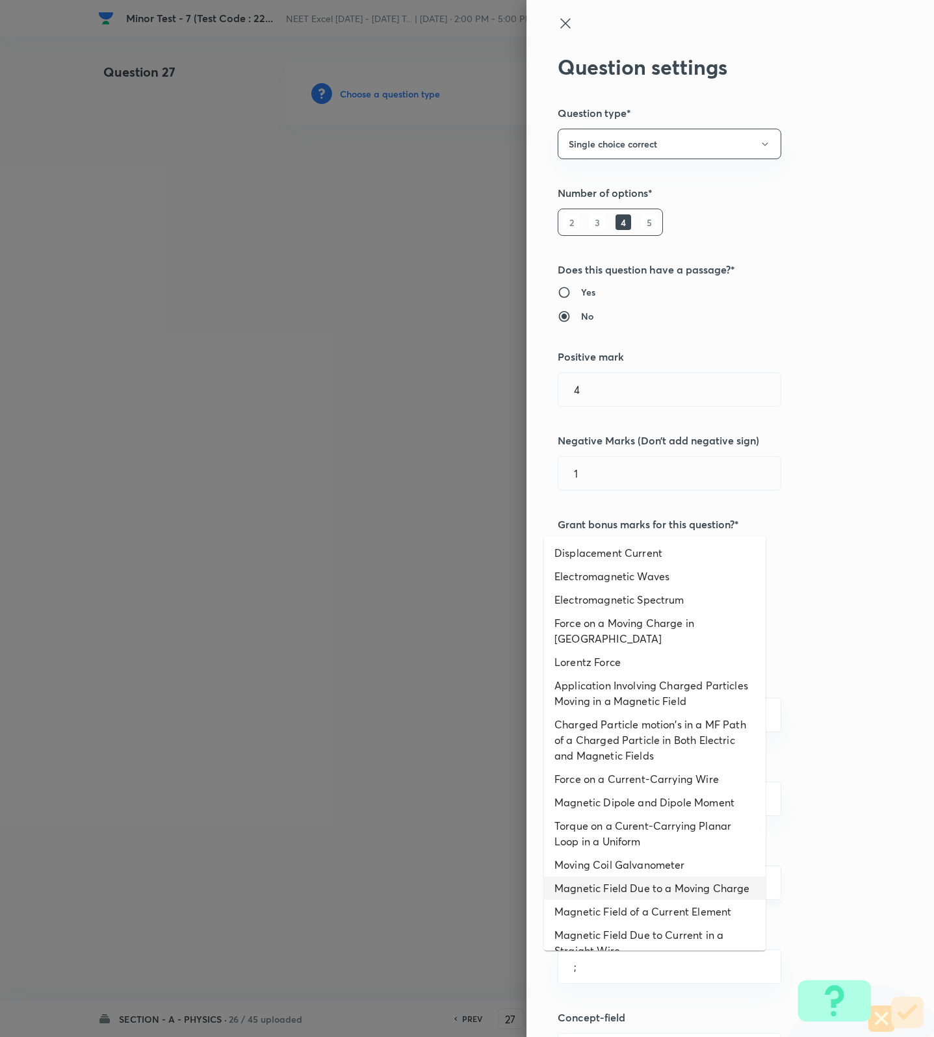
click at [624, 880] on li "Magnetic Field Due to a Moving Charge" at bounding box center [655, 888] width 222 height 23
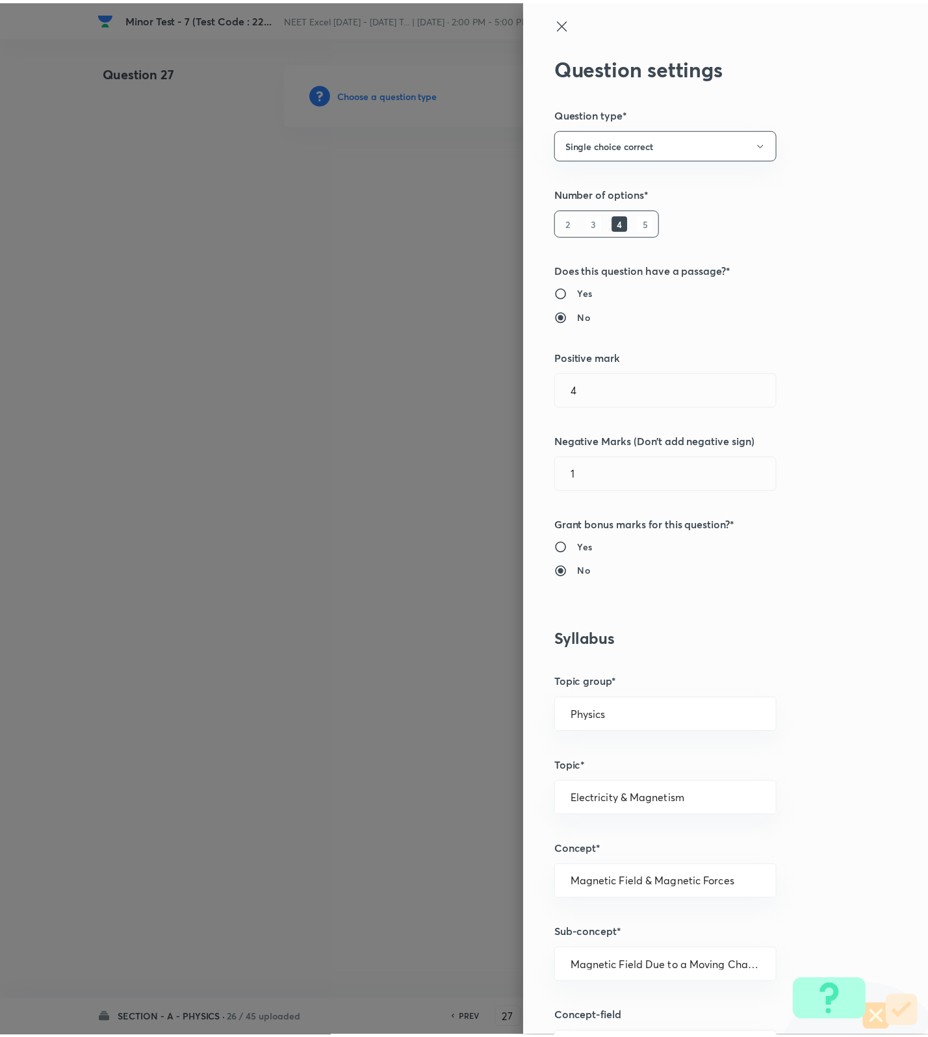
scroll to position [825, 0]
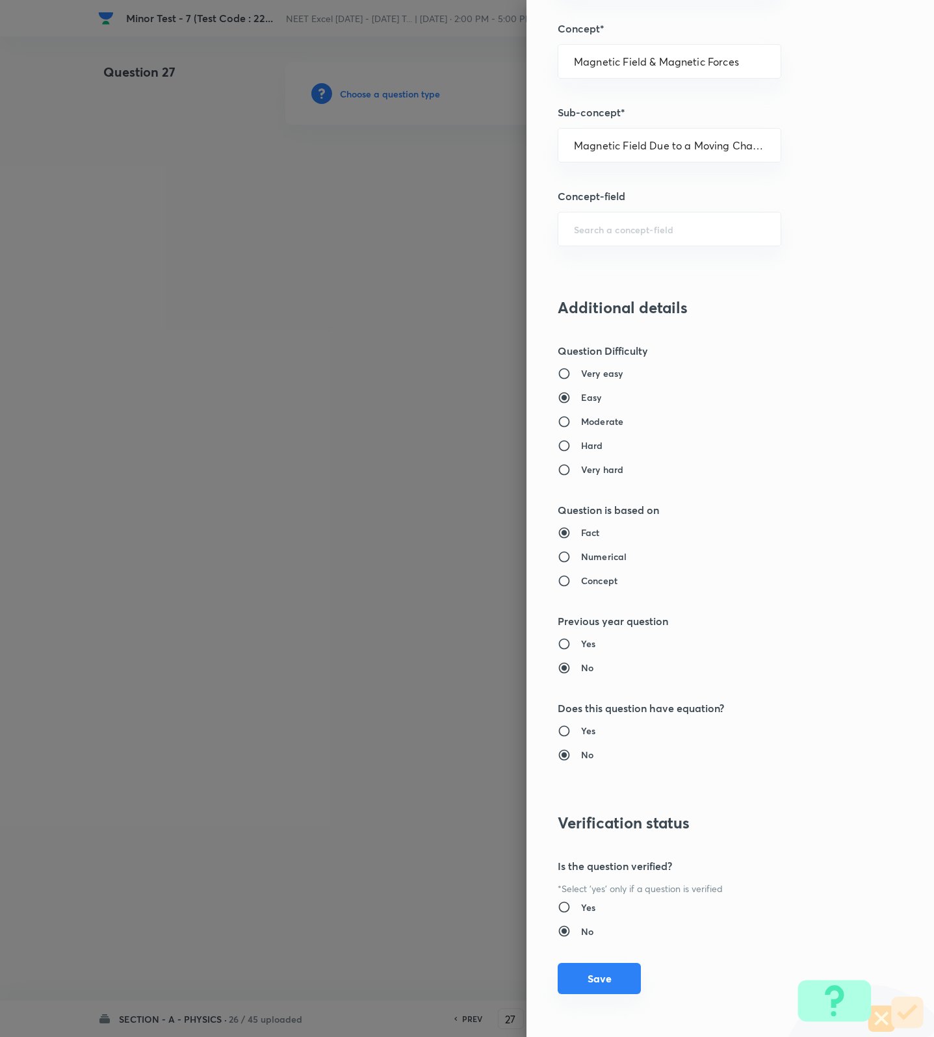
click at [598, 973] on button "Save" at bounding box center [599, 978] width 83 height 31
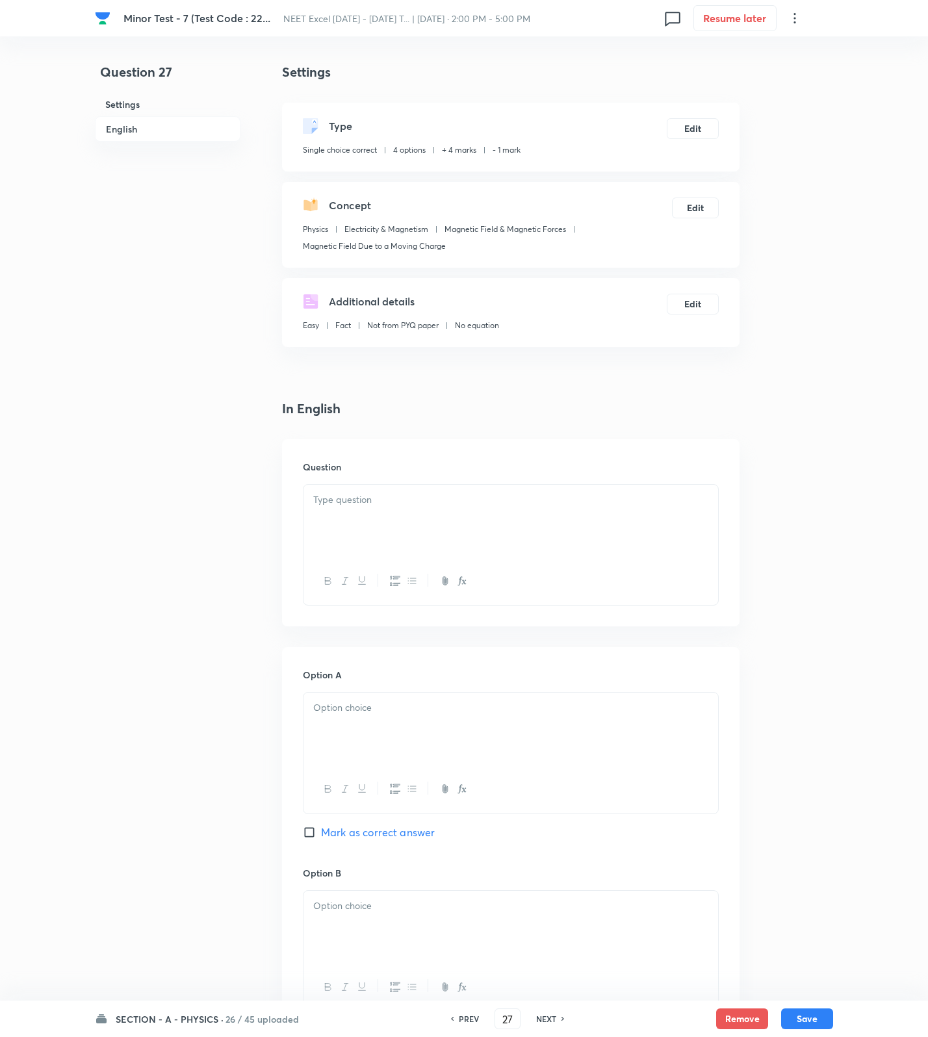
click at [593, 533] on div at bounding box center [510, 521] width 415 height 73
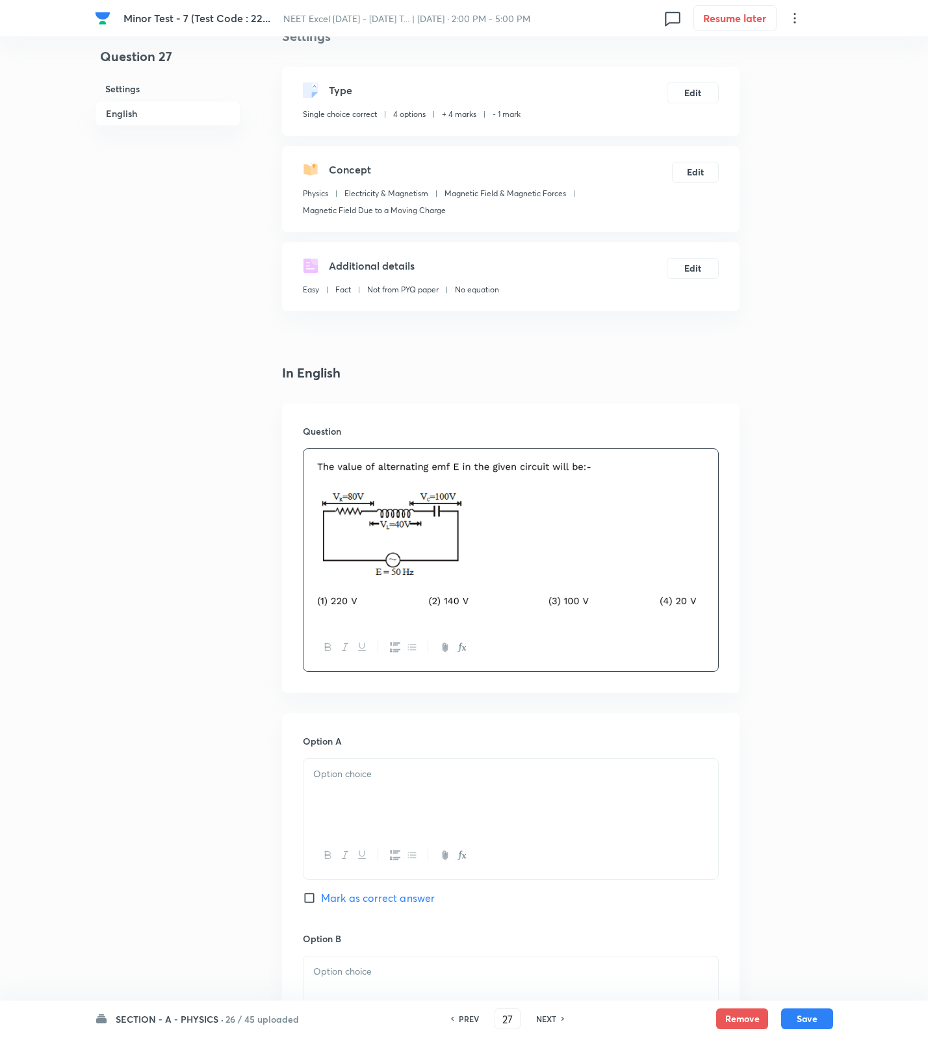
scroll to position [845, 0]
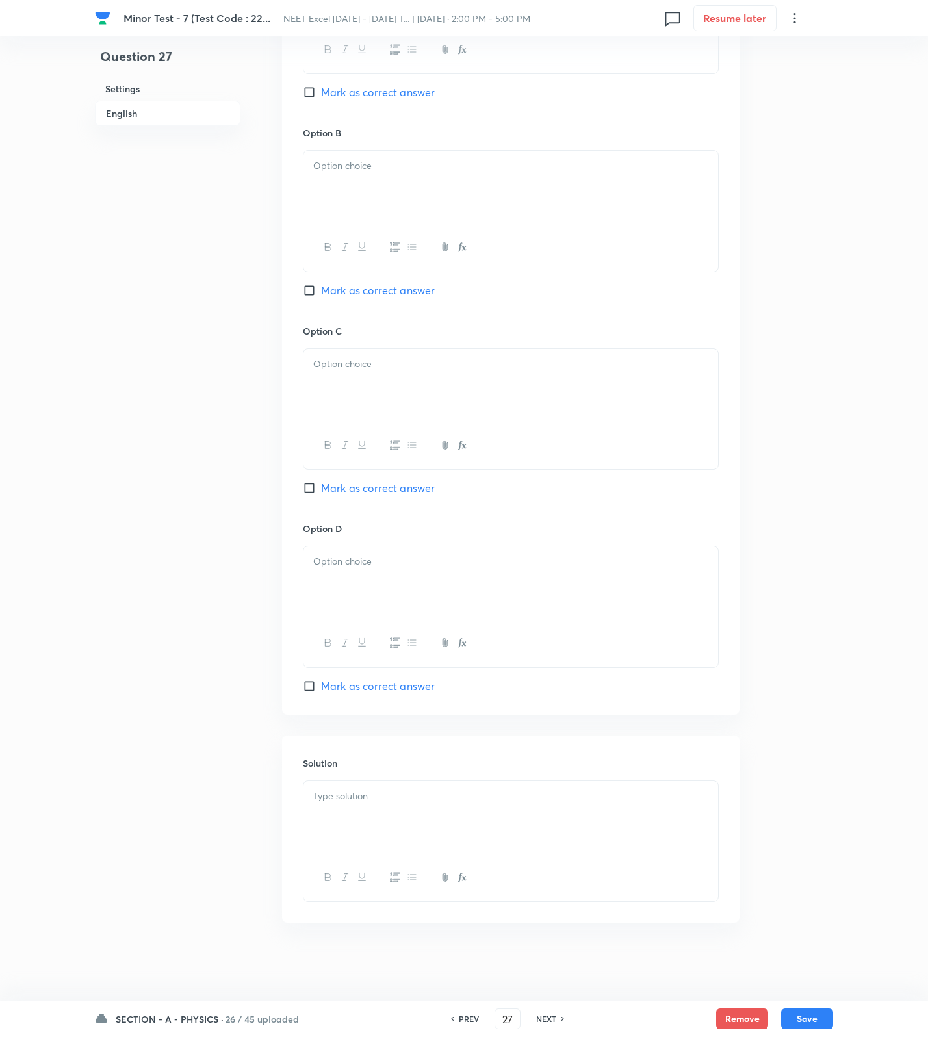
click at [542, 825] on div at bounding box center [510, 817] width 415 height 73
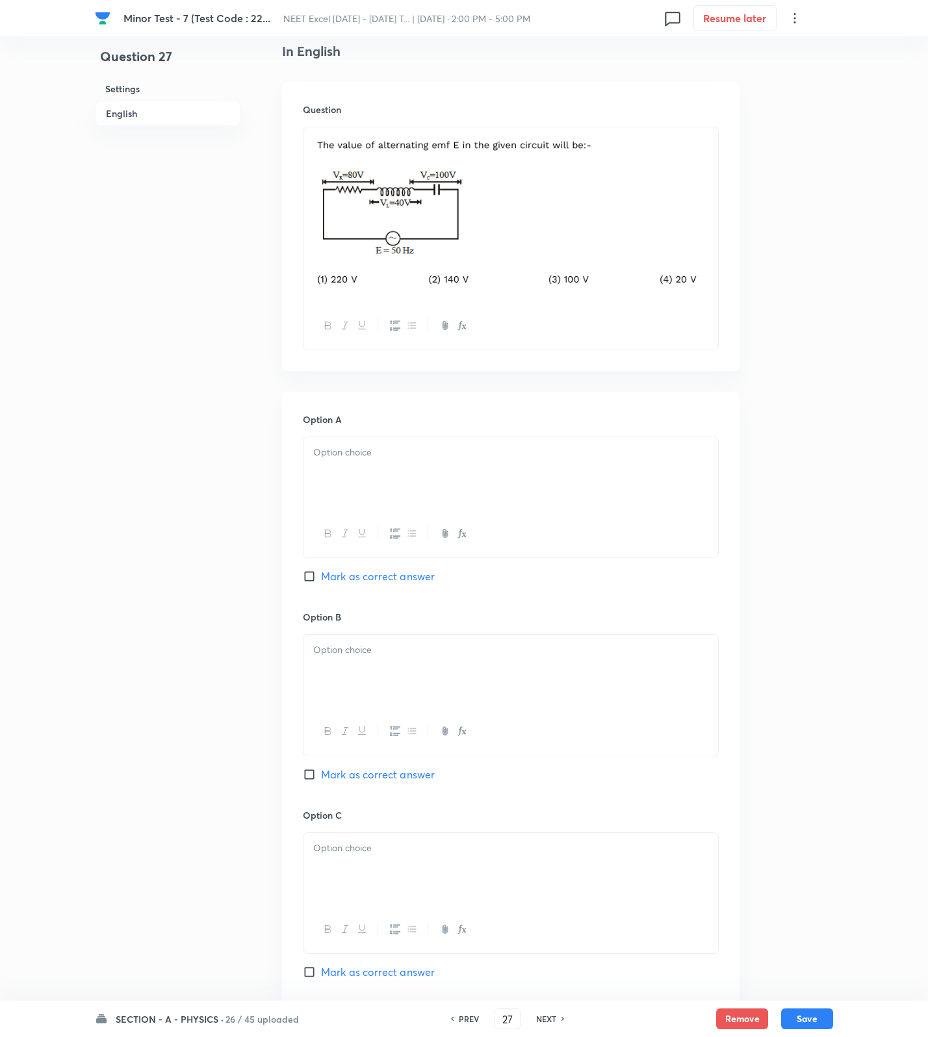
drag, startPoint x: 374, startPoint y: 439, endPoint x: 361, endPoint y: 534, distance: 95.8
click at [374, 439] on div at bounding box center [510, 473] width 415 height 73
click at [389, 691] on div at bounding box center [510, 671] width 415 height 73
click at [372, 836] on div at bounding box center [510, 869] width 415 height 73
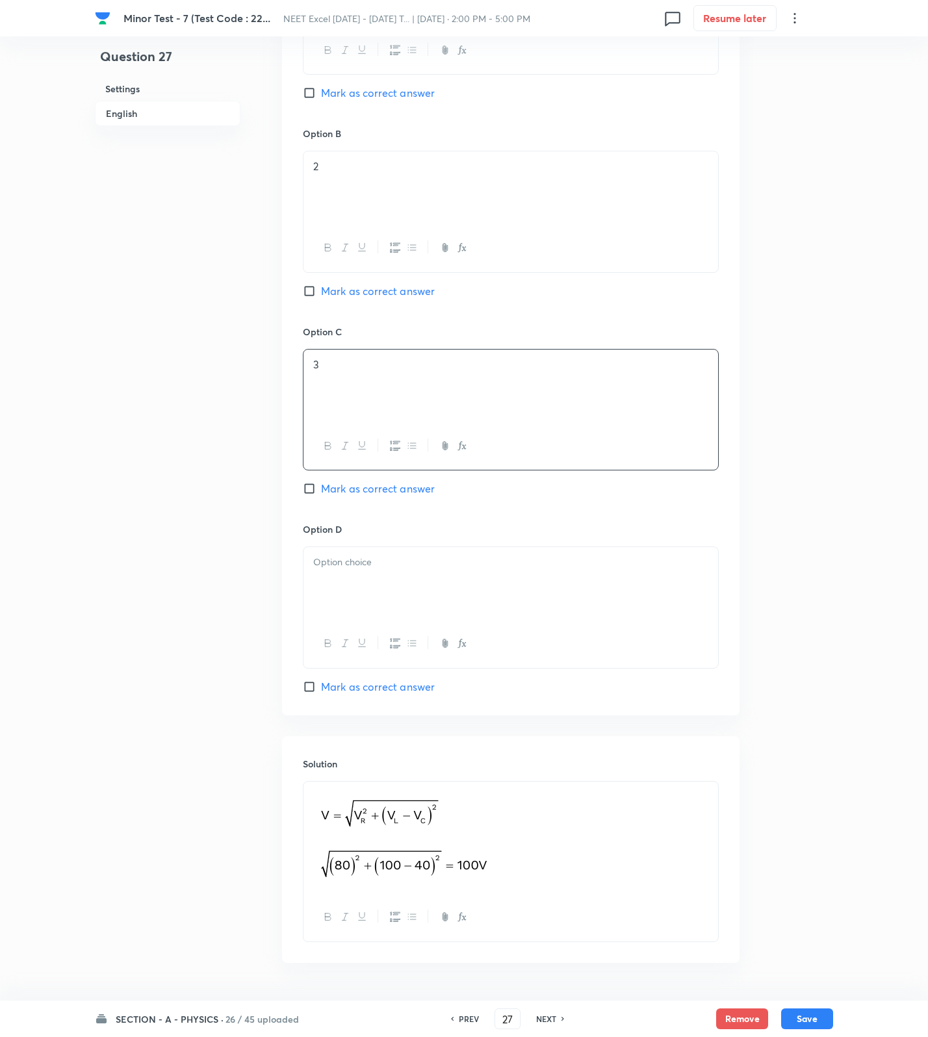
scroll to position [845, 0]
click at [387, 500] on div "Option C 3 Mark as correct answer" at bounding box center [511, 420] width 416 height 198
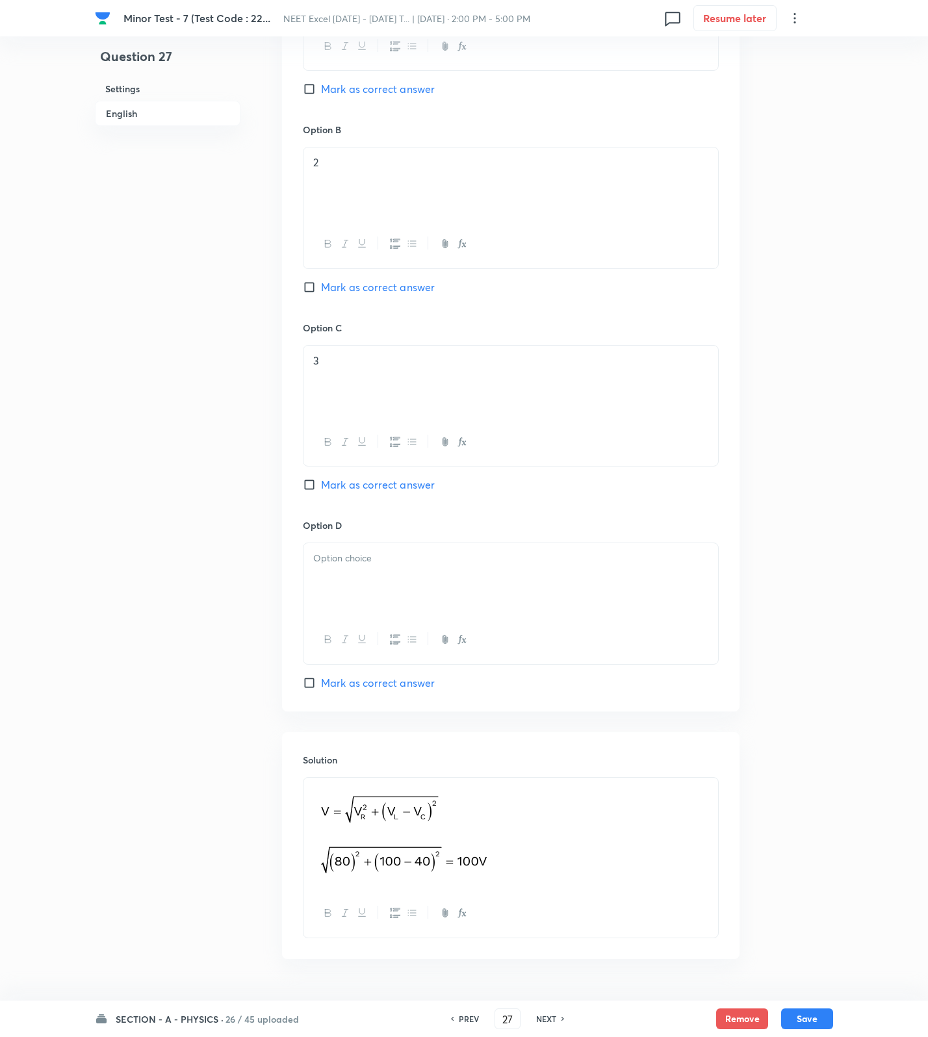
click at [392, 482] on span "Mark as correct answer" at bounding box center [378, 485] width 114 height 16
click at [321, 482] on input "Mark as correct answer" at bounding box center [312, 484] width 18 height 13
click at [371, 575] on div at bounding box center [510, 579] width 415 height 73
click at [821, 1018] on button "Save" at bounding box center [807, 1017] width 52 height 21
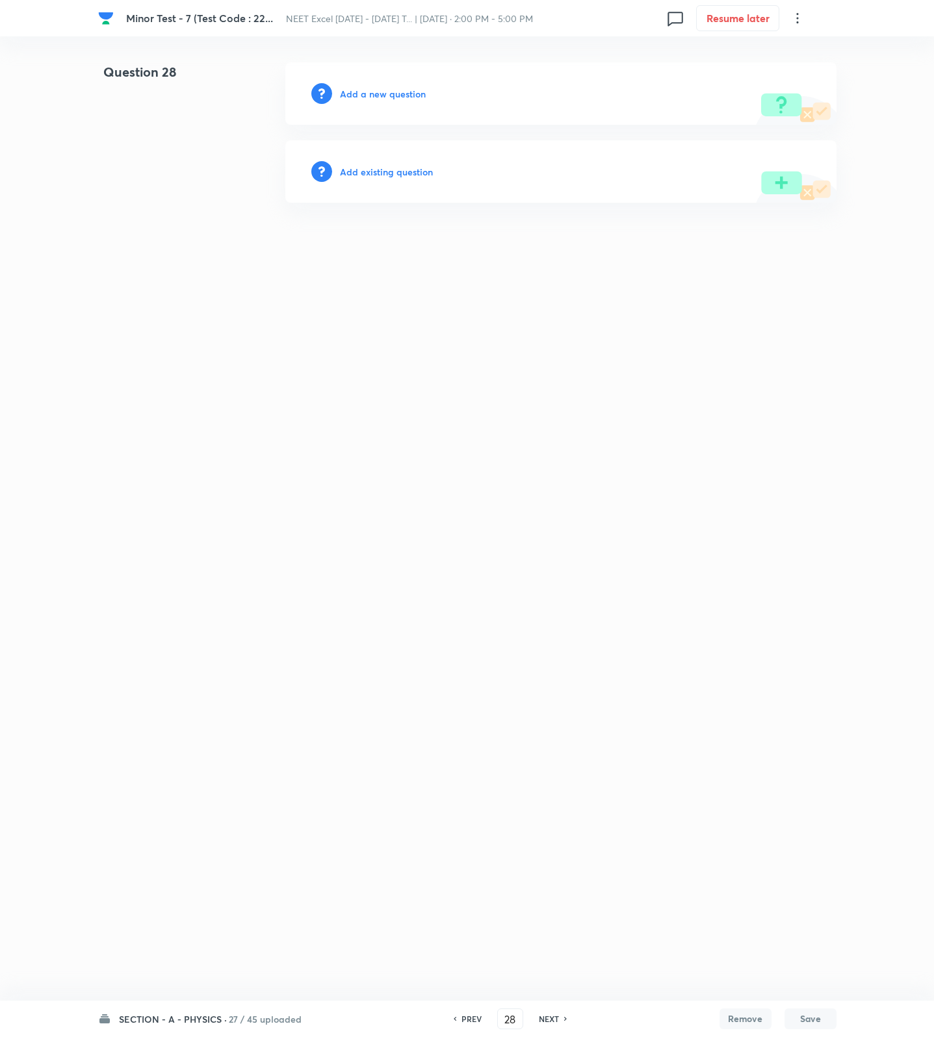
click at [373, 90] on h6 "Add a new question" at bounding box center [383, 94] width 86 height 14
click at [373, 90] on h6 "Choose a question type" at bounding box center [390, 94] width 100 height 14
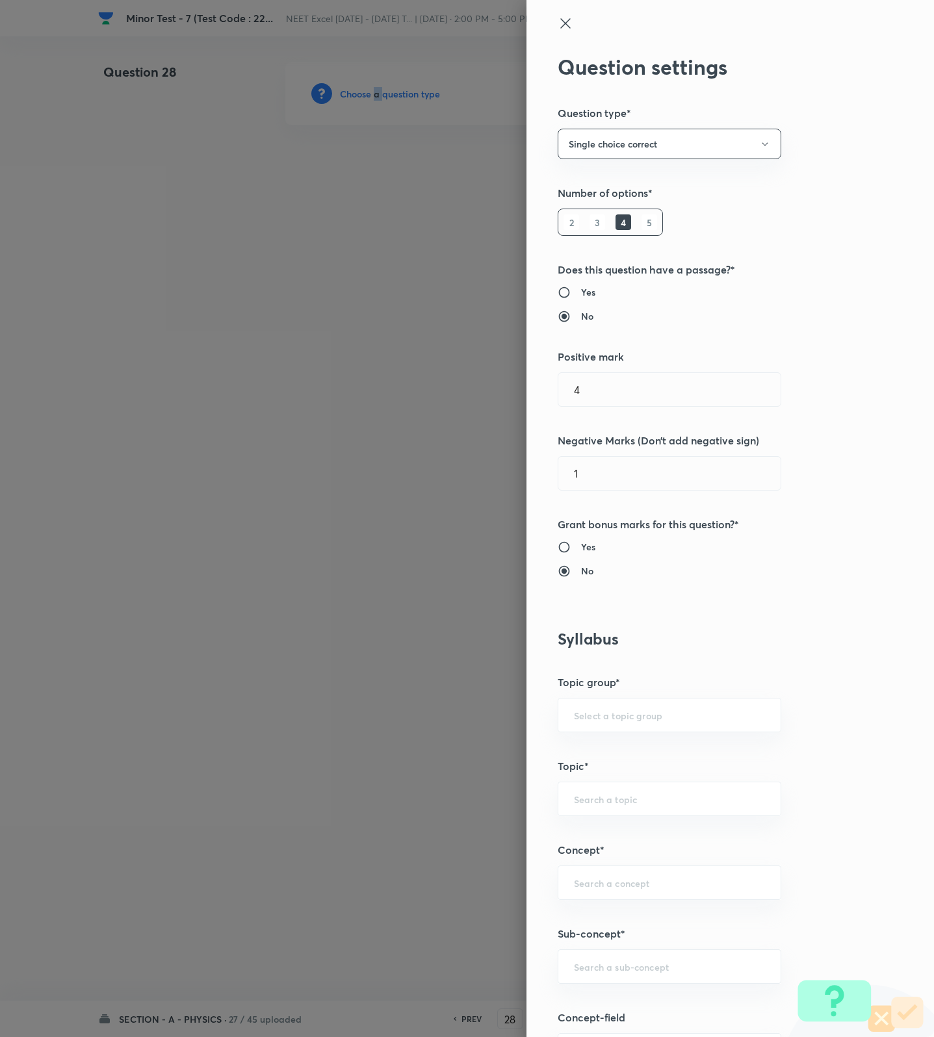
scroll to position [487, 0]
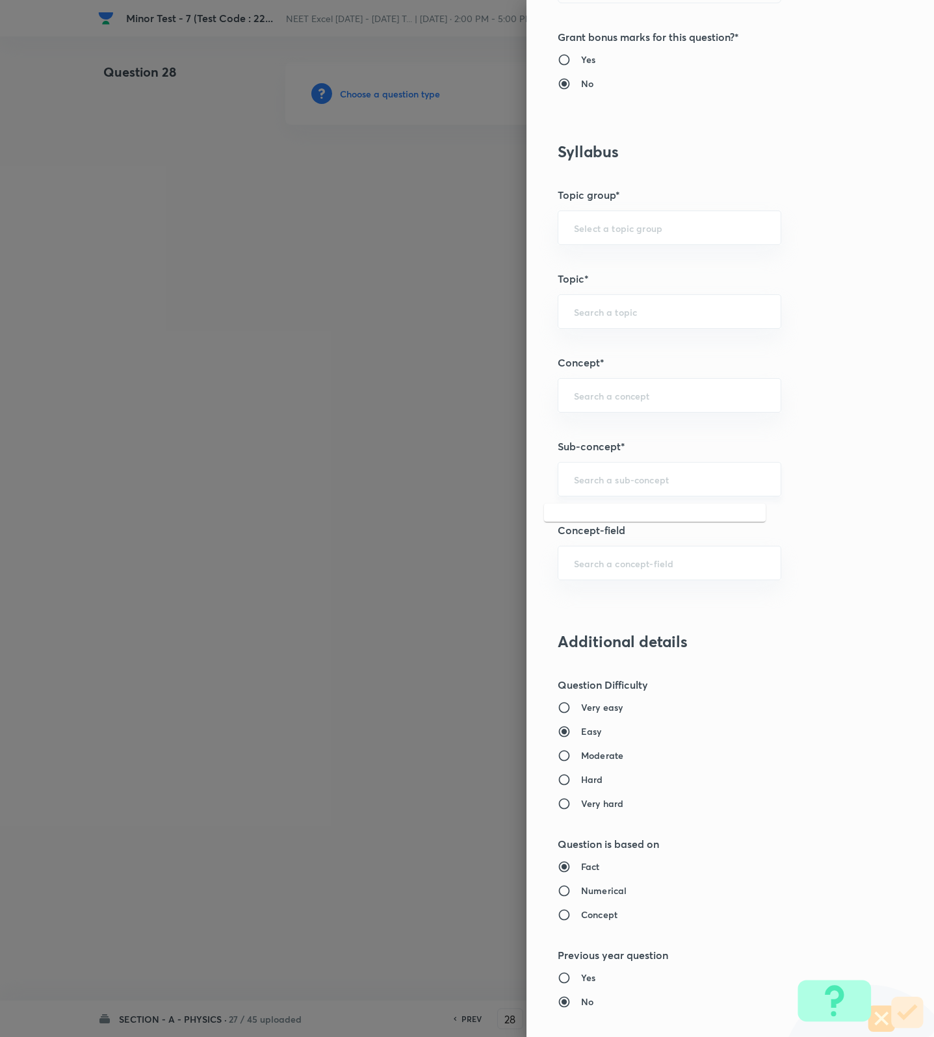
click at [649, 480] on input "text" at bounding box center [669, 479] width 191 height 12
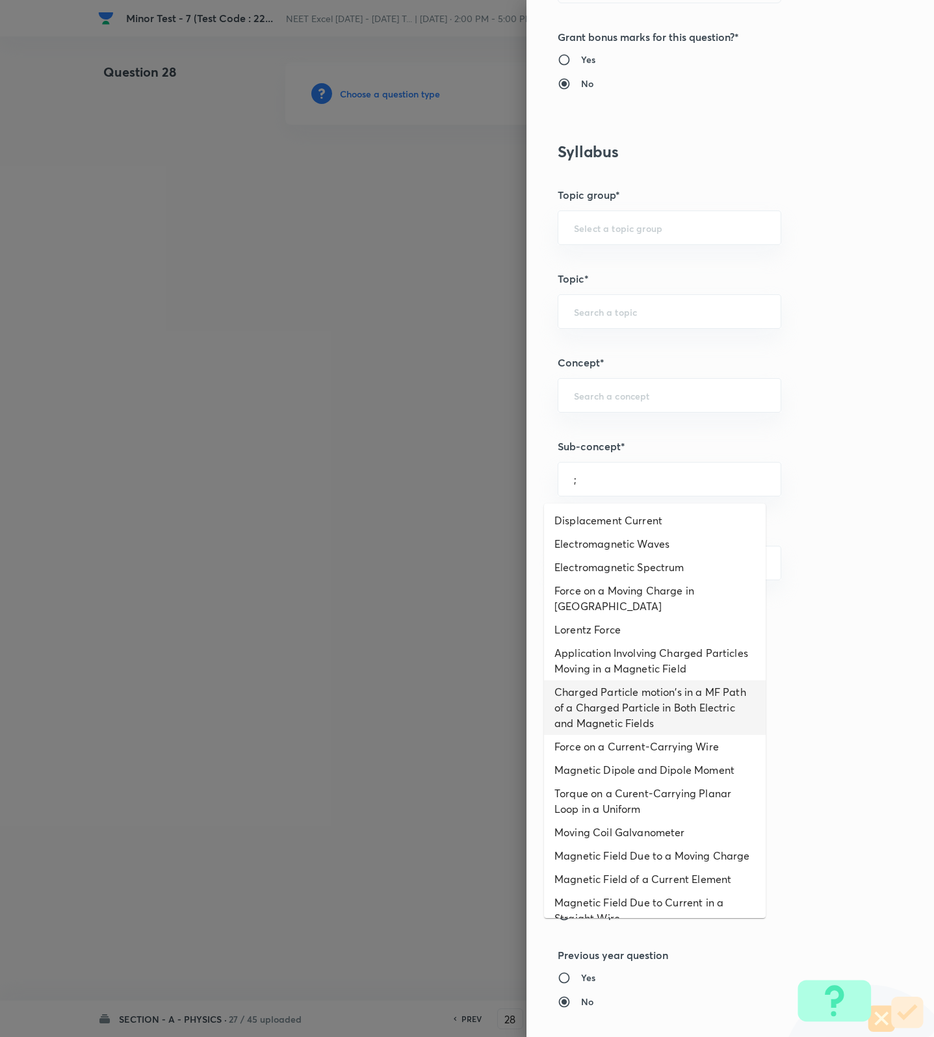
click at [642, 727] on li "Charged Particle motion's in a MF Path of a Charged Particle in Both Electric a…" at bounding box center [655, 707] width 222 height 55
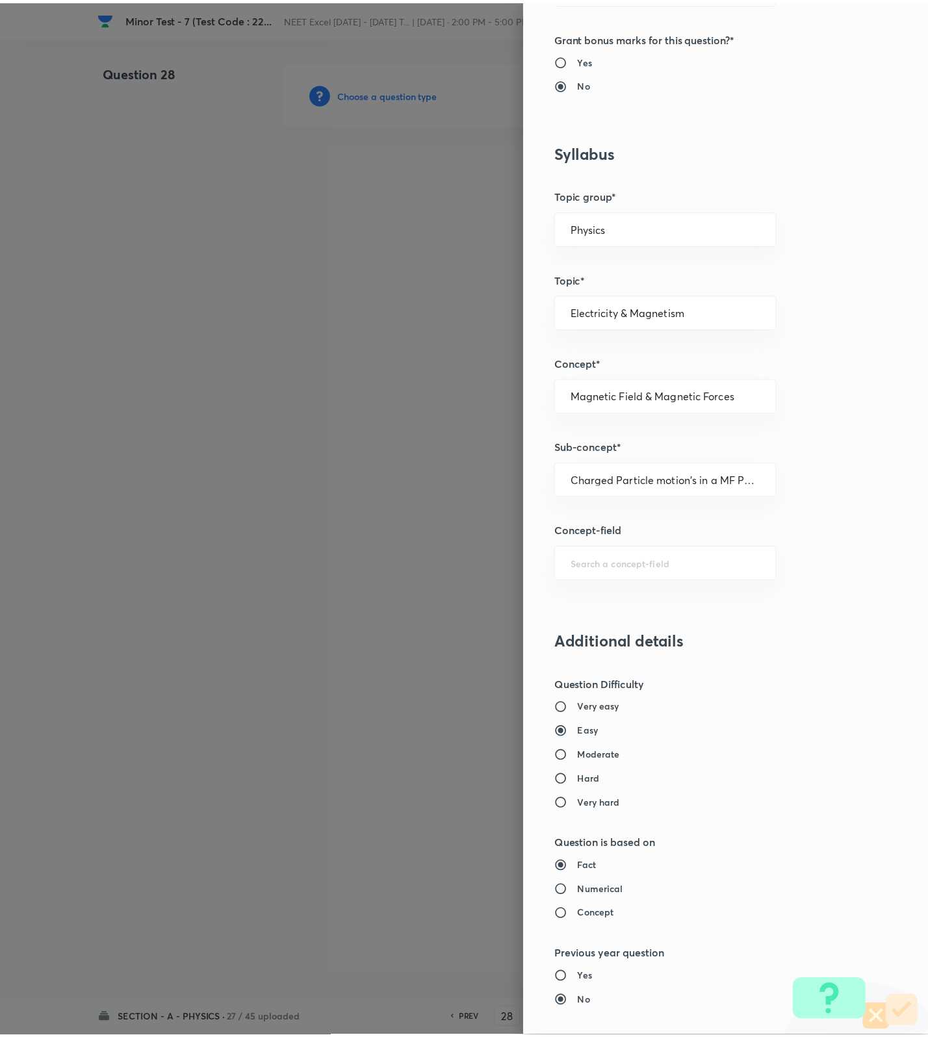
scroll to position [825, 0]
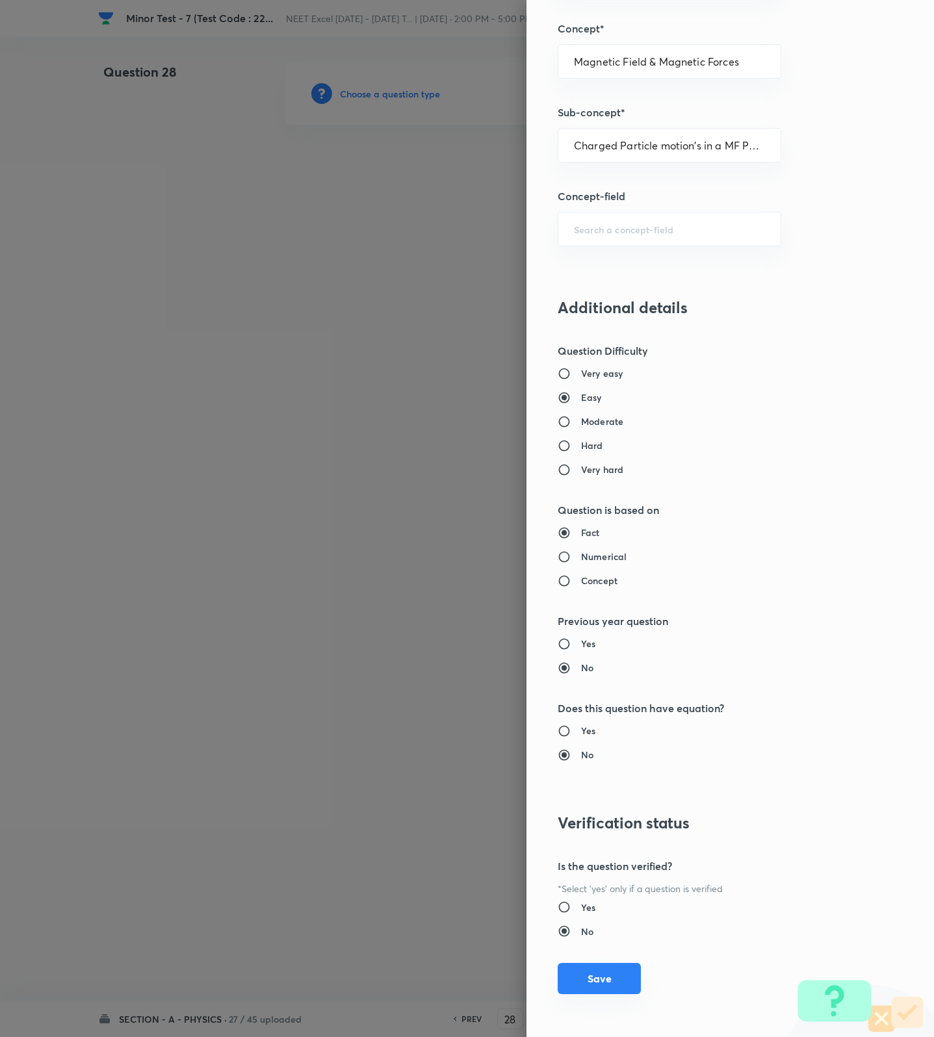
click at [583, 969] on button "Save" at bounding box center [599, 978] width 83 height 31
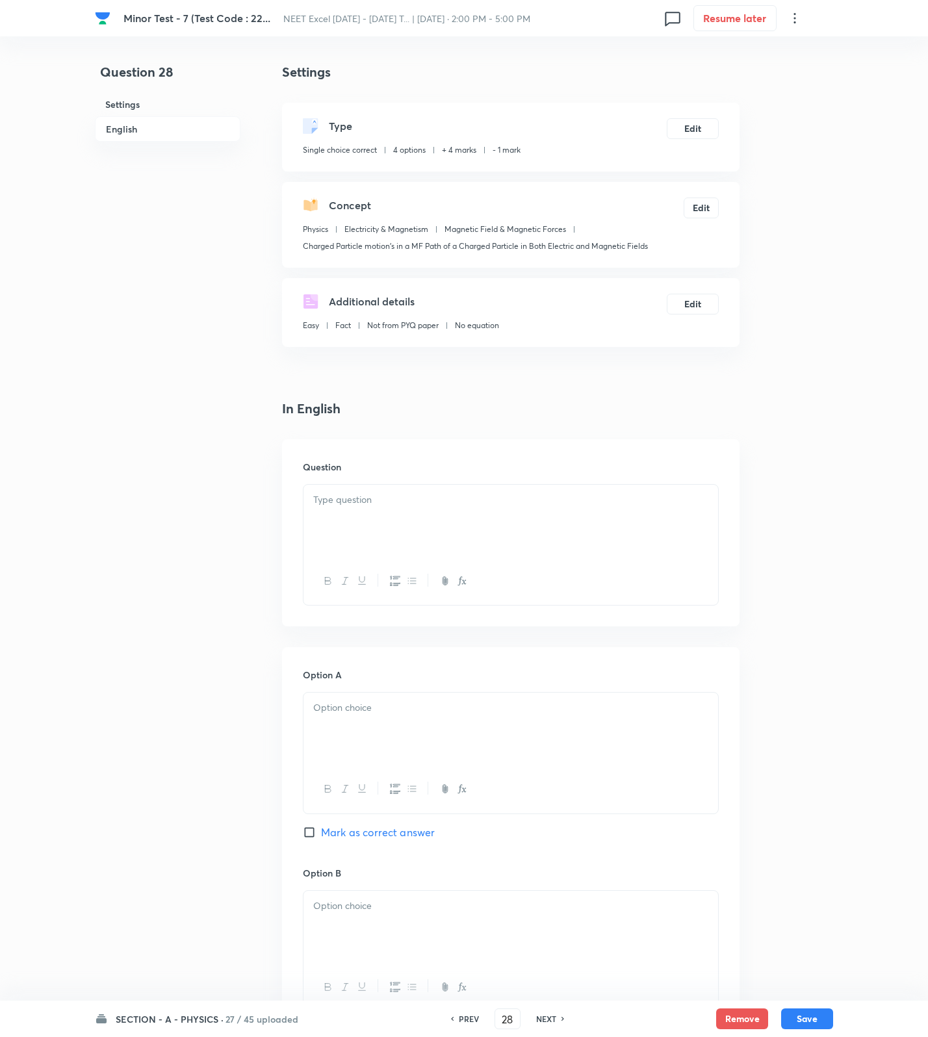
drag, startPoint x: 548, startPoint y: 505, endPoint x: 528, endPoint y: 519, distance: 24.3
click at [539, 511] on div at bounding box center [510, 521] width 415 height 73
click at [402, 531] on div "﻿" at bounding box center [510, 521] width 415 height 73
click at [406, 482] on div "Question" at bounding box center [510, 532] width 457 height 187
click at [402, 513] on div at bounding box center [510, 521] width 415 height 73
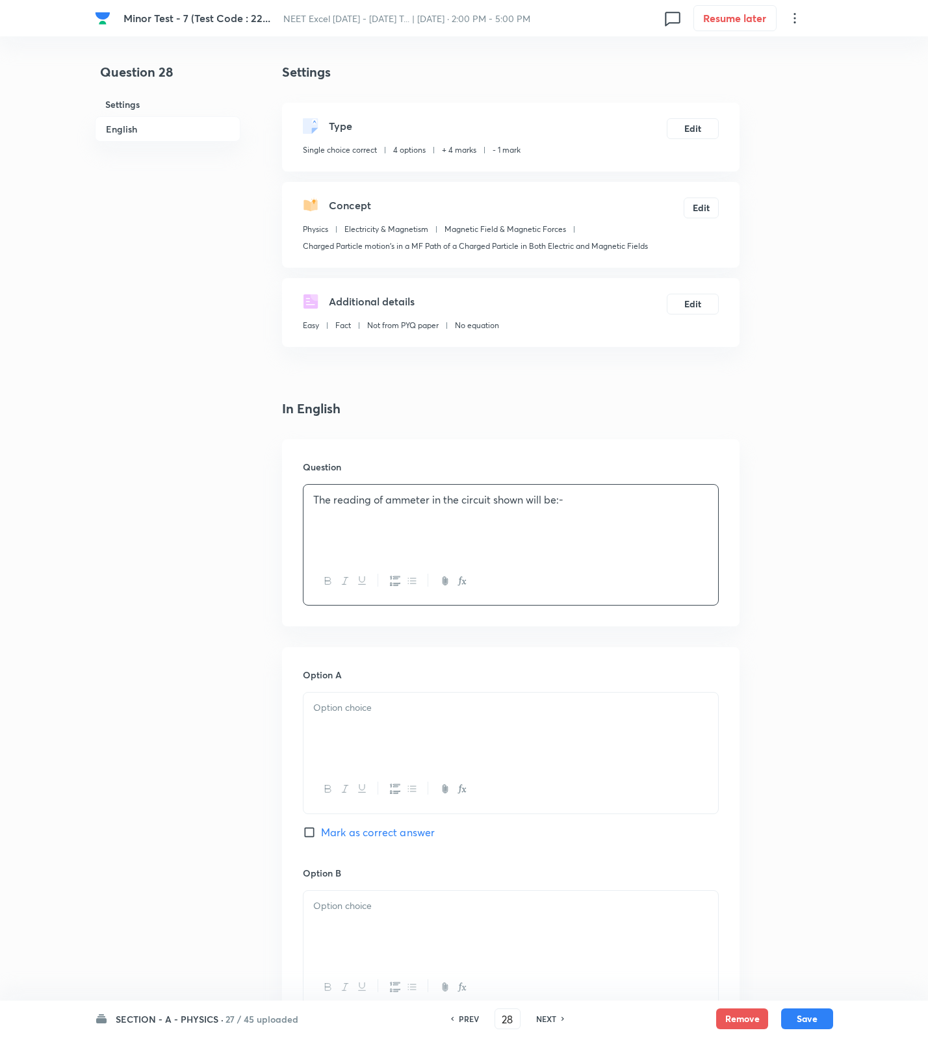
click at [647, 513] on p at bounding box center [510, 514] width 395 height 15
click at [693, 527] on div "The reading of ammeter in the circuit shown will be:-" at bounding box center [510, 521] width 415 height 73
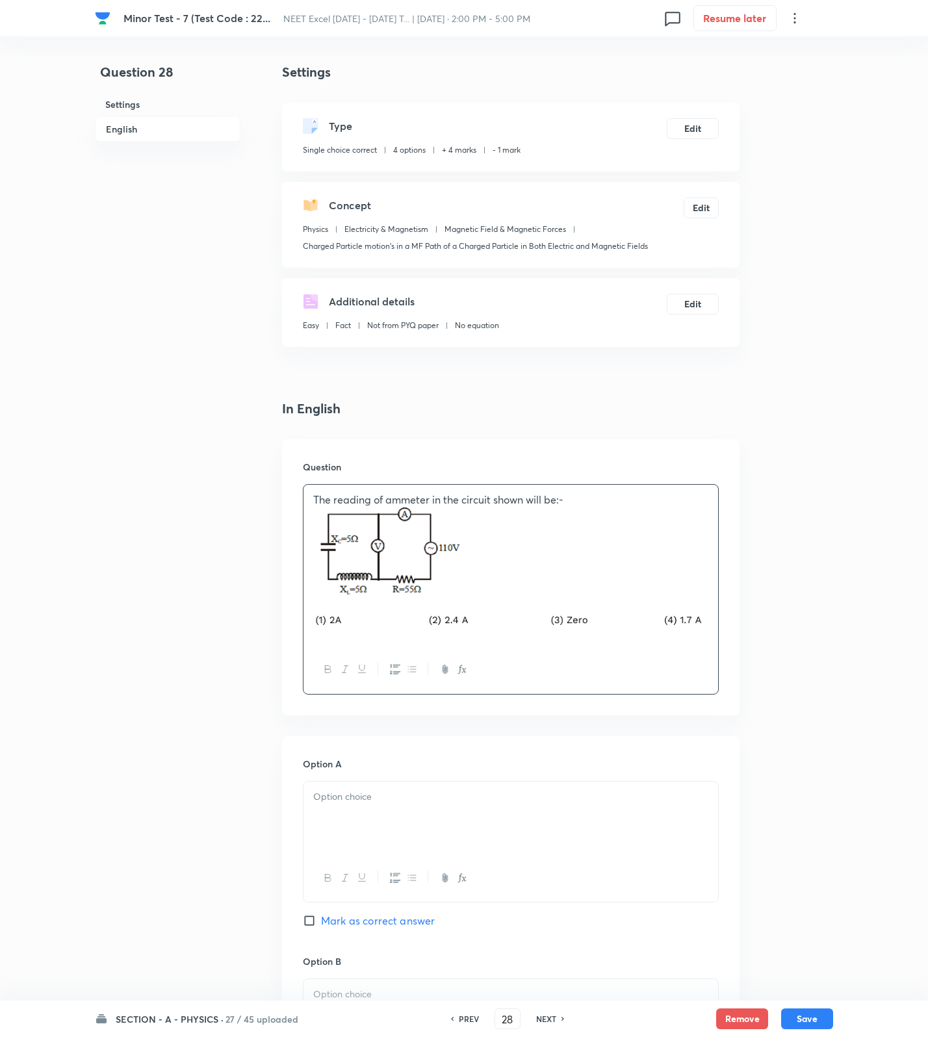
drag, startPoint x: 778, startPoint y: 899, endPoint x: 755, endPoint y: 893, distance: 23.7
click at [778, 899] on div "Question 28 Settings English Settings Type Single choice correct 4 options + 4 …" at bounding box center [464, 932] width 738 height 1741
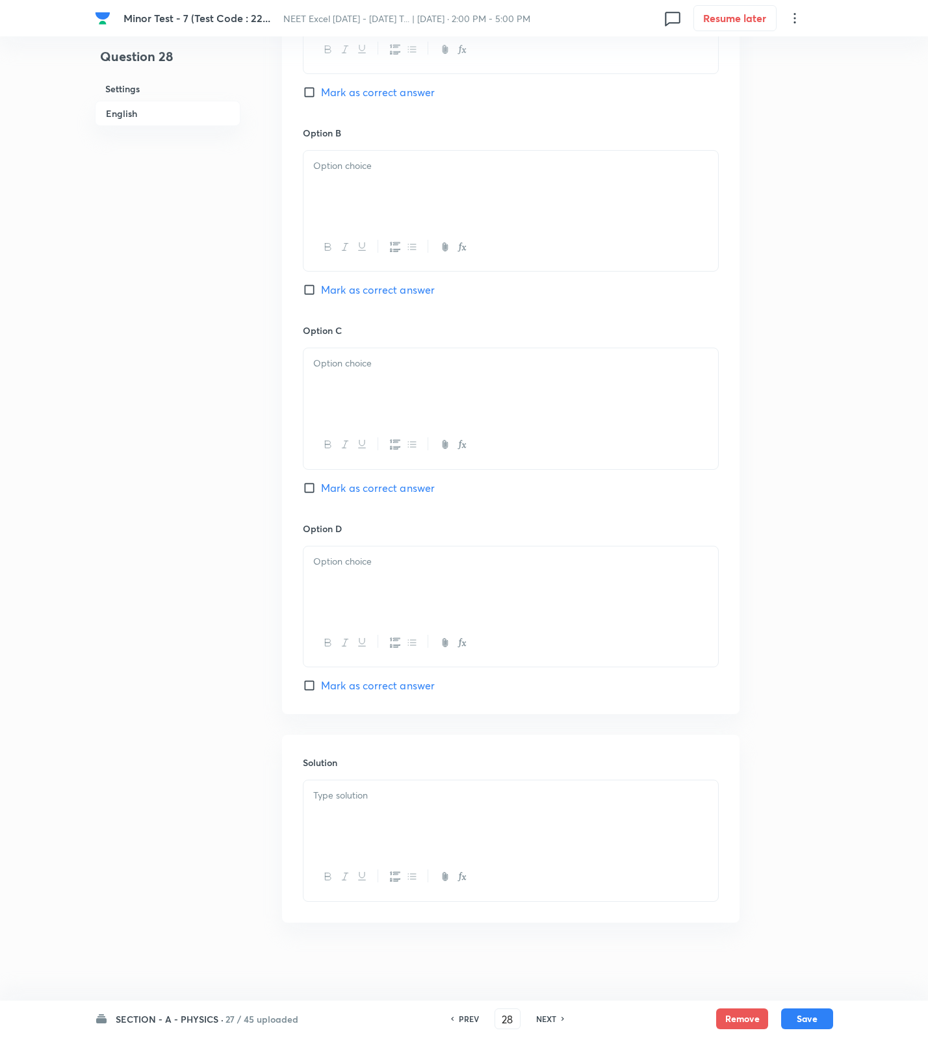
click at [400, 823] on div at bounding box center [510, 816] width 415 height 73
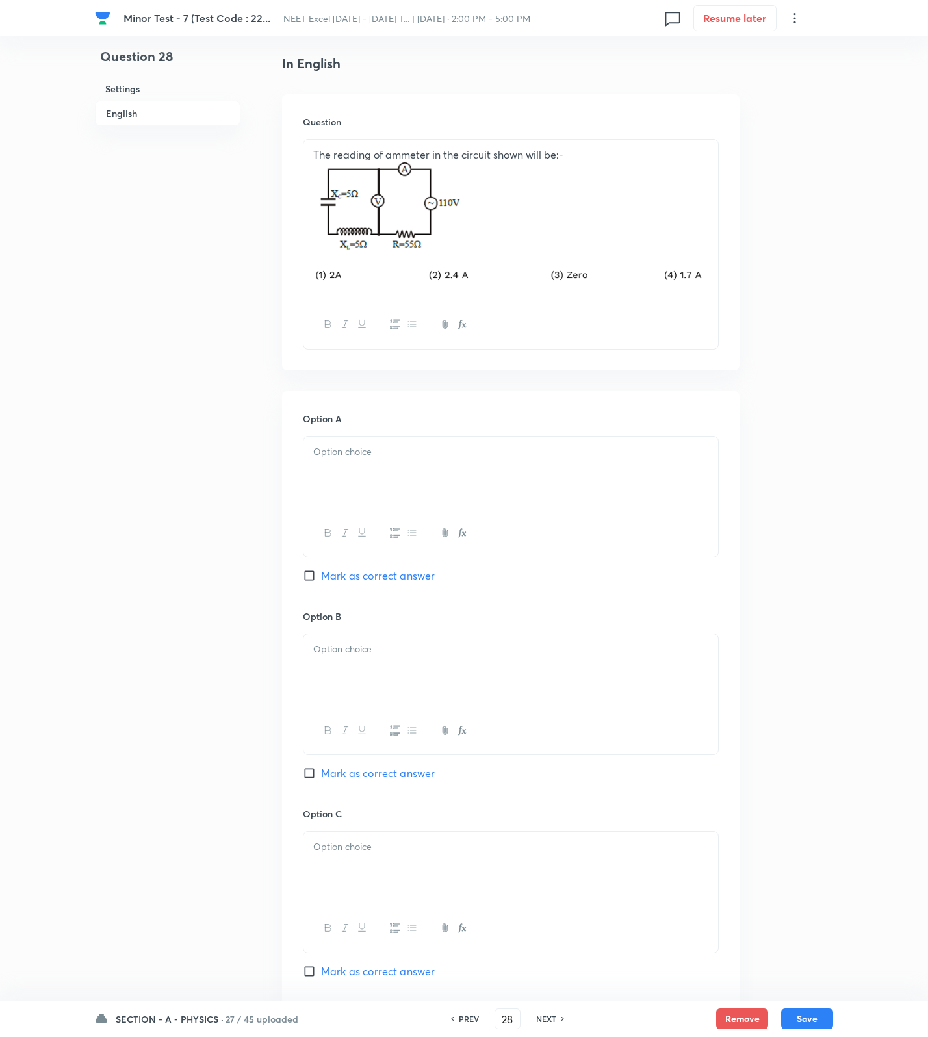
drag, startPoint x: 394, startPoint y: 472, endPoint x: 413, endPoint y: 584, distance: 113.5
click at [396, 480] on div at bounding box center [510, 473] width 415 height 73
click at [405, 584] on span "Mark as correct answer" at bounding box center [378, 576] width 114 height 16
click at [321, 582] on input "Mark as correct answer" at bounding box center [312, 575] width 18 height 13
drag, startPoint x: 396, startPoint y: 669, endPoint x: 404, endPoint y: 792, distance: 123.1
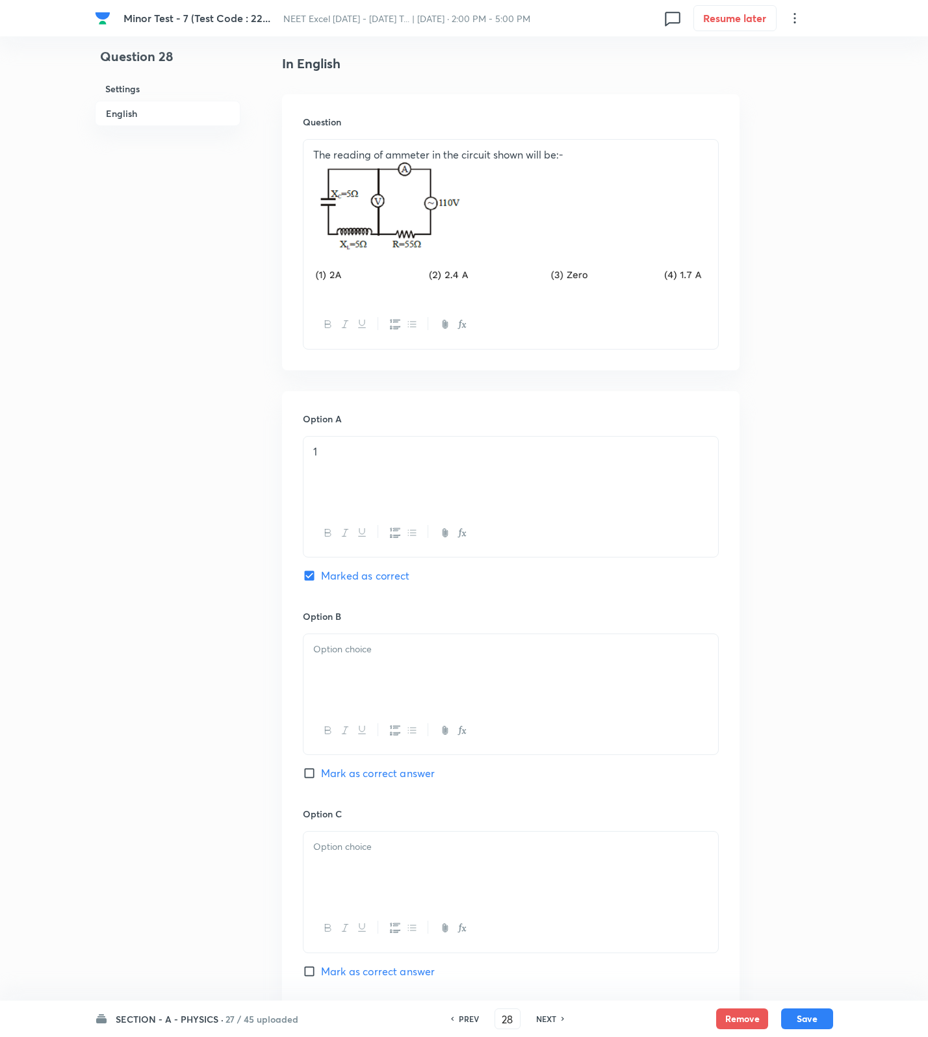
click at [396, 674] on div at bounding box center [510, 670] width 415 height 73
drag, startPoint x: 382, startPoint y: 836, endPoint x: 380, endPoint y: 848, distance: 11.9
click at [381, 837] on div at bounding box center [511, 892] width 416 height 122
click at [375, 849] on p at bounding box center [510, 847] width 395 height 15
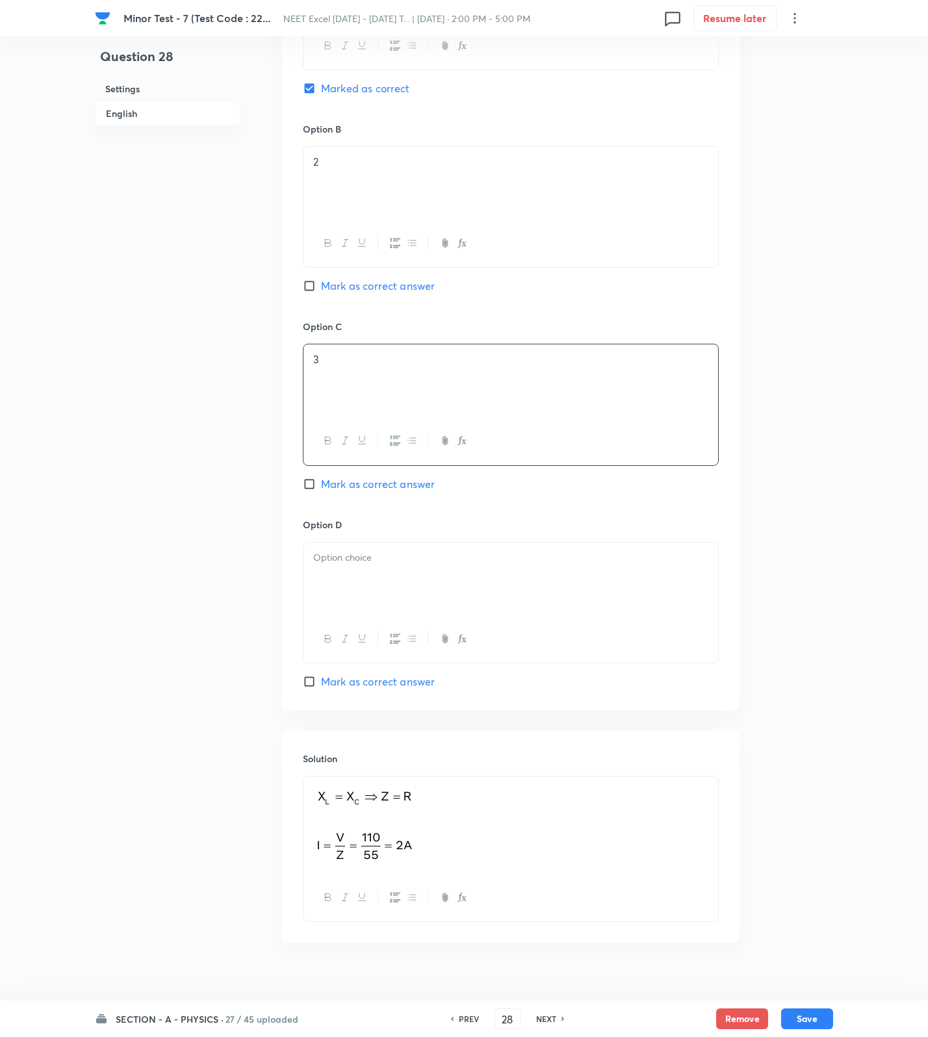
click at [349, 589] on div at bounding box center [510, 579] width 415 height 73
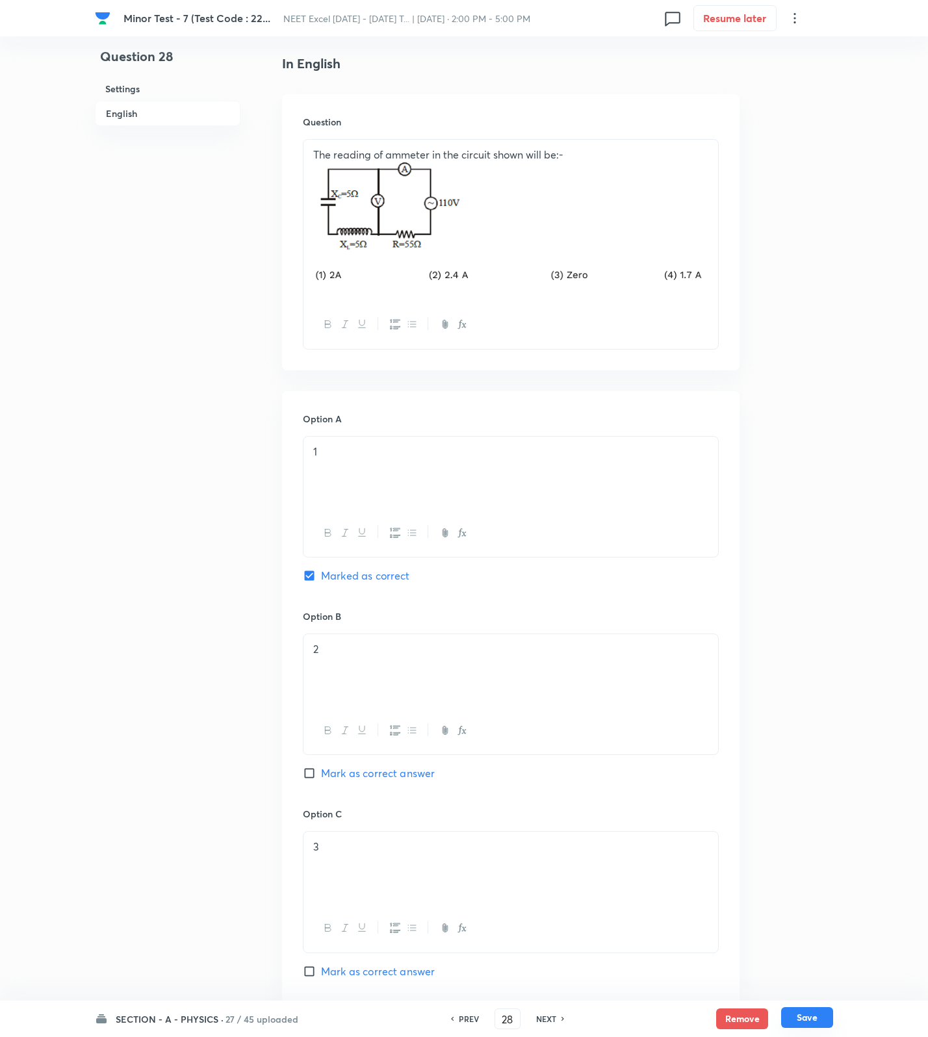
click at [819, 1021] on button "Save" at bounding box center [807, 1017] width 52 height 21
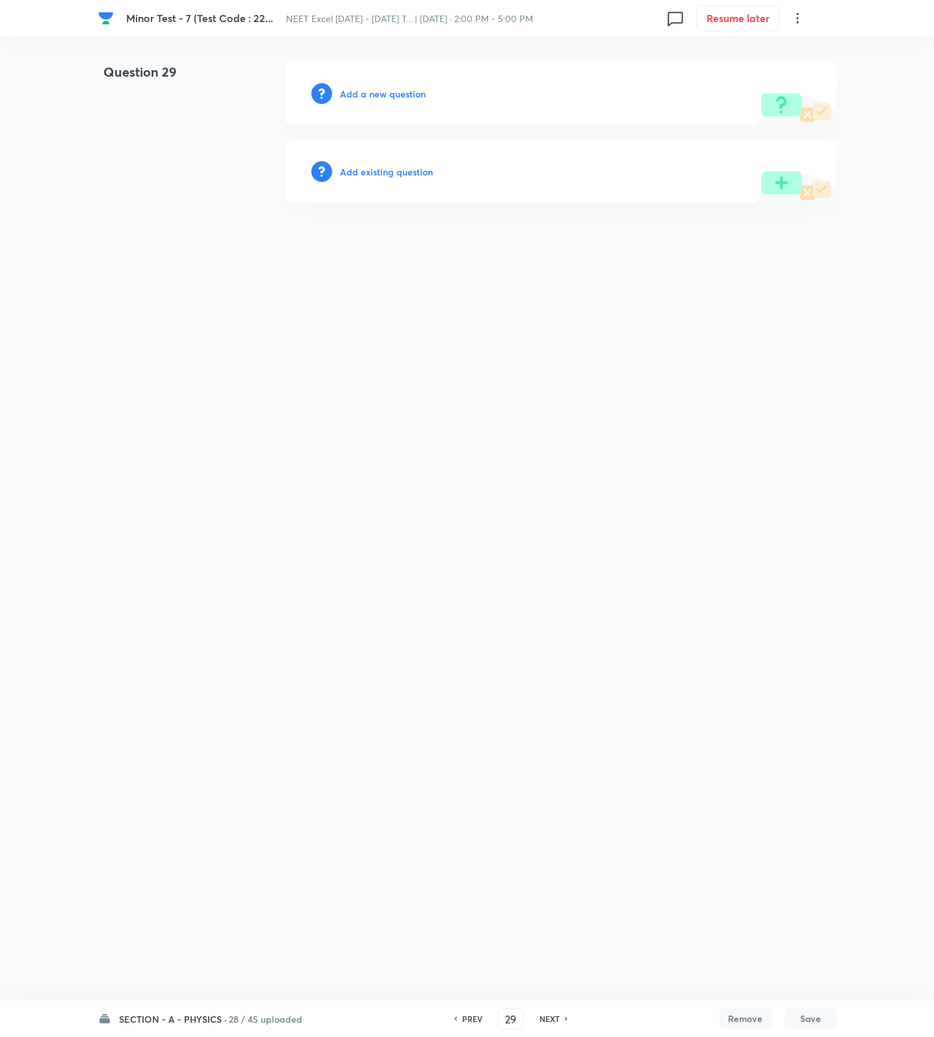
click at [367, 92] on h6 "Add a new question" at bounding box center [383, 94] width 86 height 14
click at [367, 92] on h6 "Choose a question type" at bounding box center [390, 94] width 100 height 14
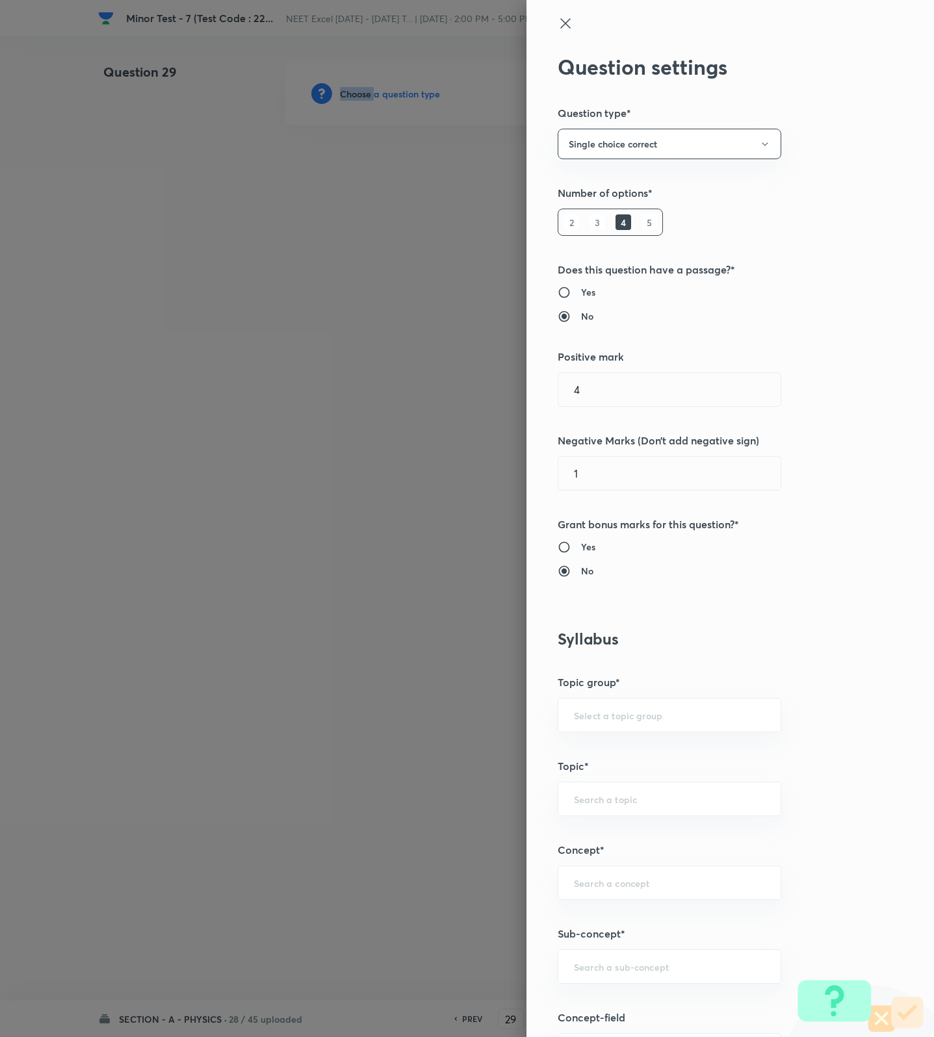
scroll to position [487, 0]
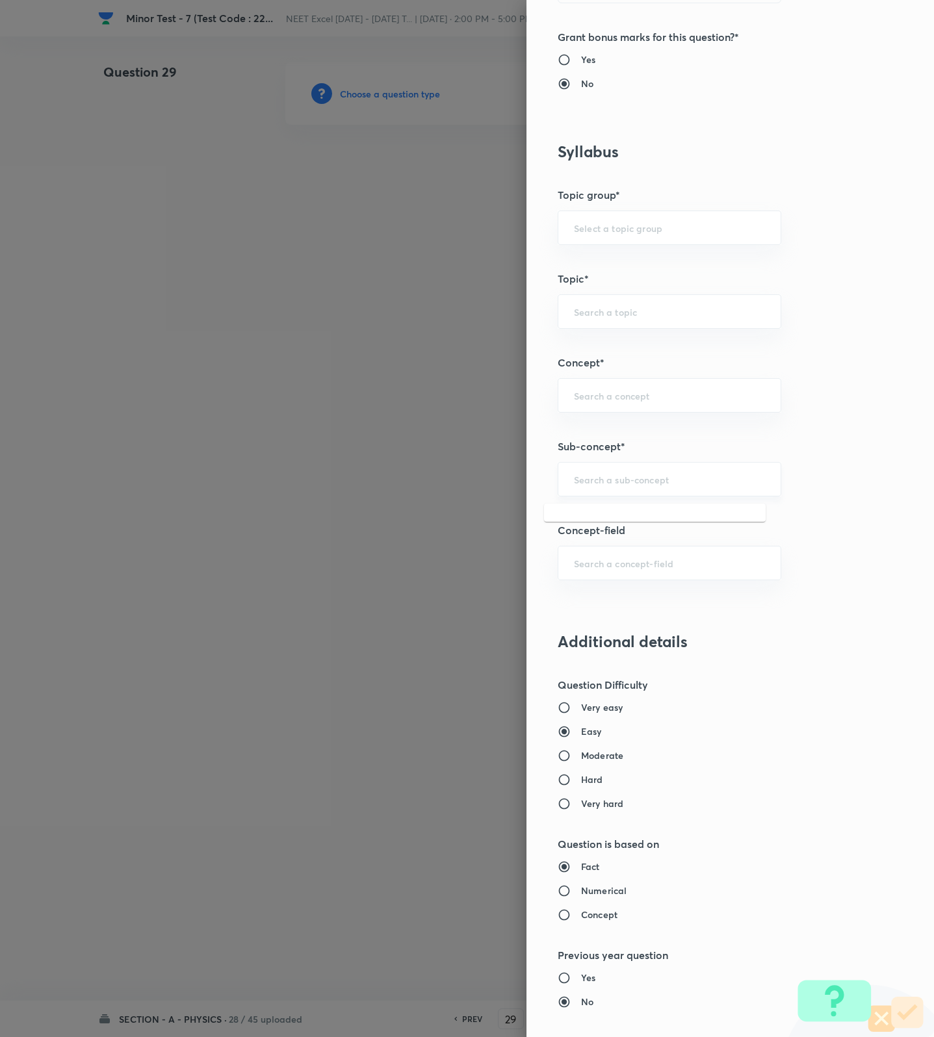
click at [637, 480] on input "text" at bounding box center [669, 479] width 191 height 12
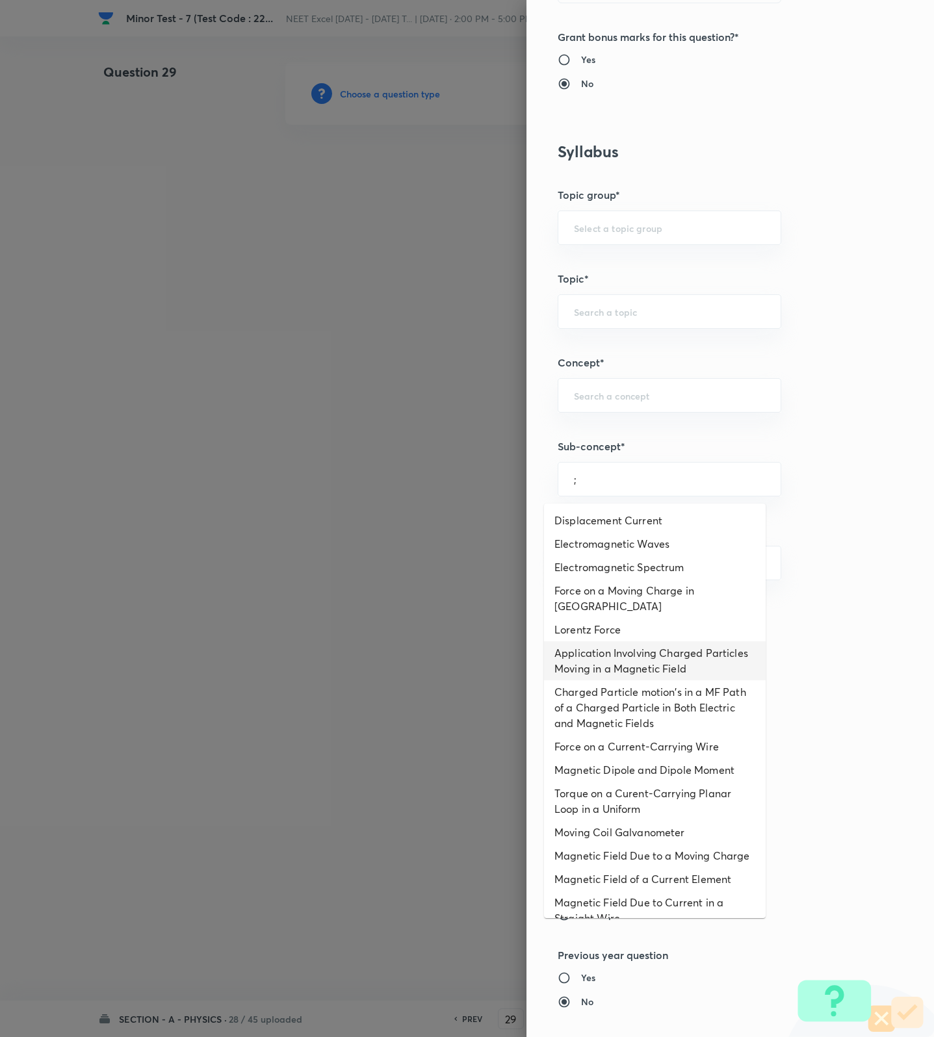
click at [608, 669] on li "Application Involving Charged Particles Moving in a Magnetic Field" at bounding box center [655, 660] width 222 height 39
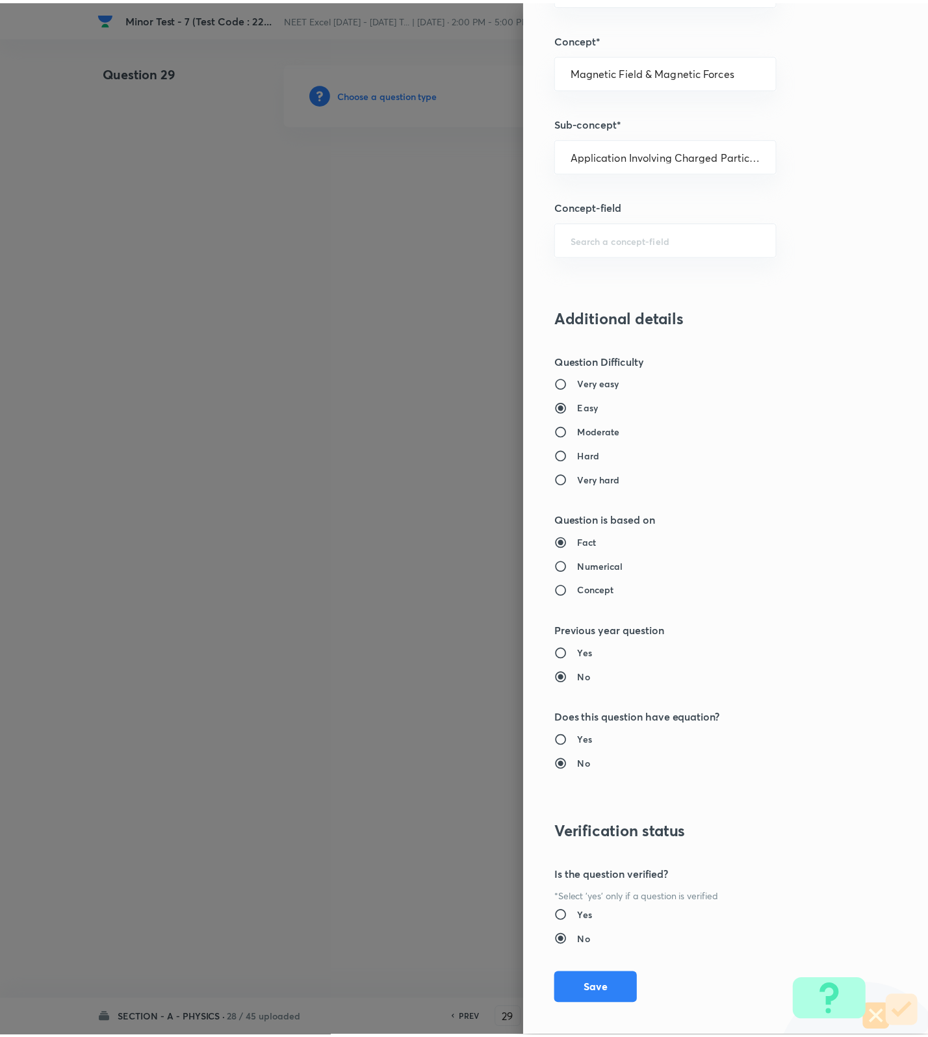
scroll to position [825, 0]
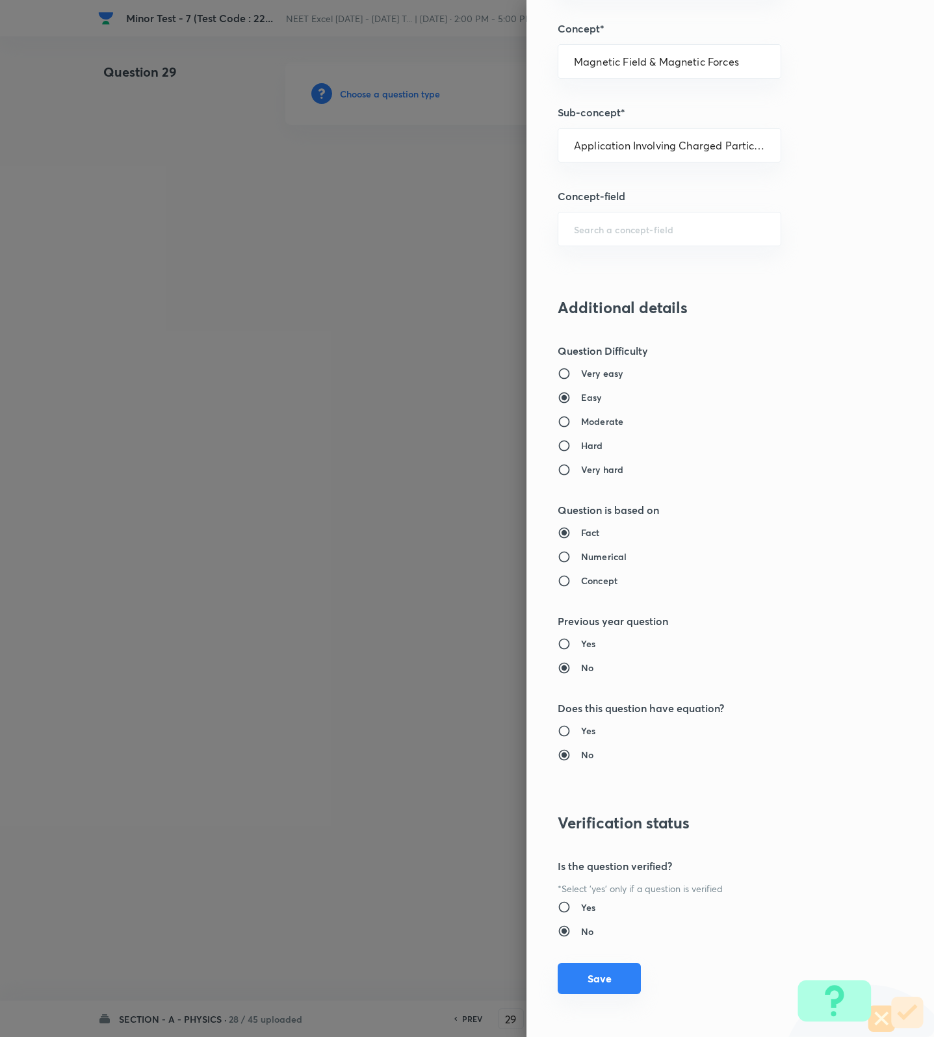
click at [591, 982] on button "Save" at bounding box center [599, 978] width 83 height 31
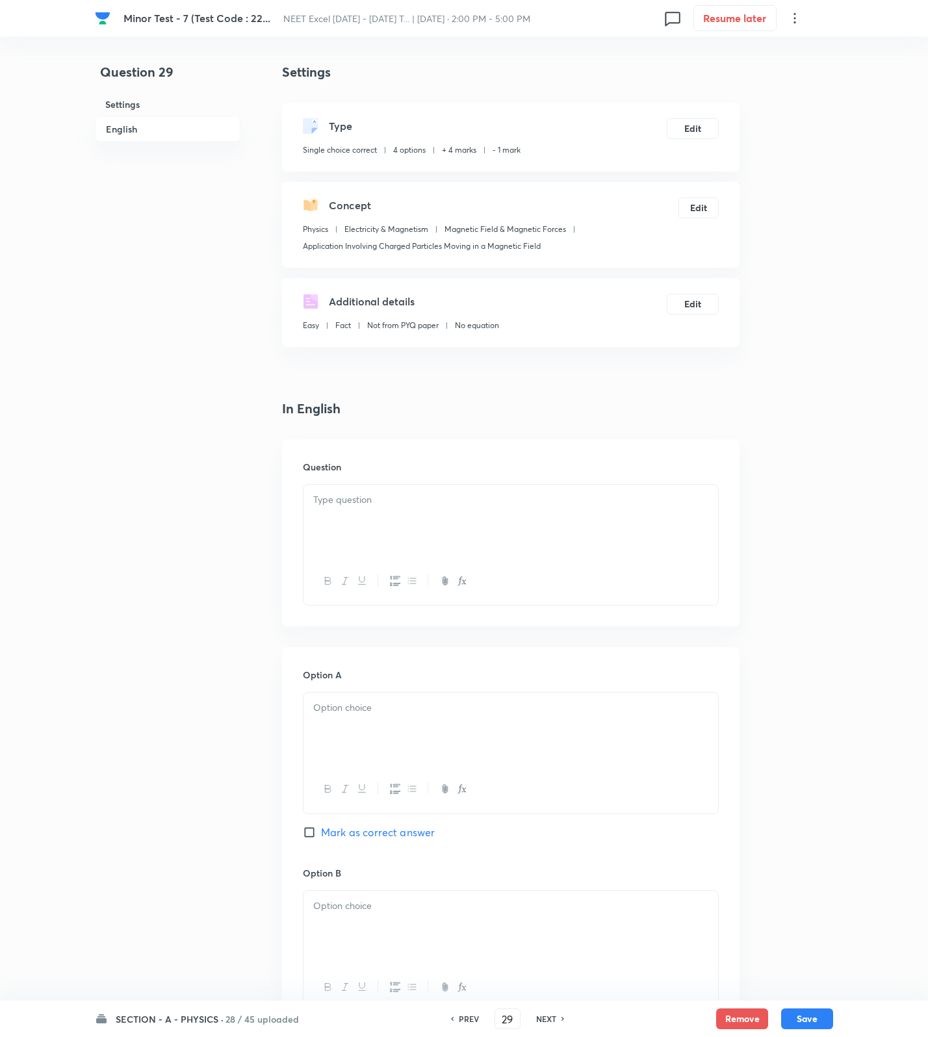
click at [543, 513] on div at bounding box center [510, 521] width 415 height 73
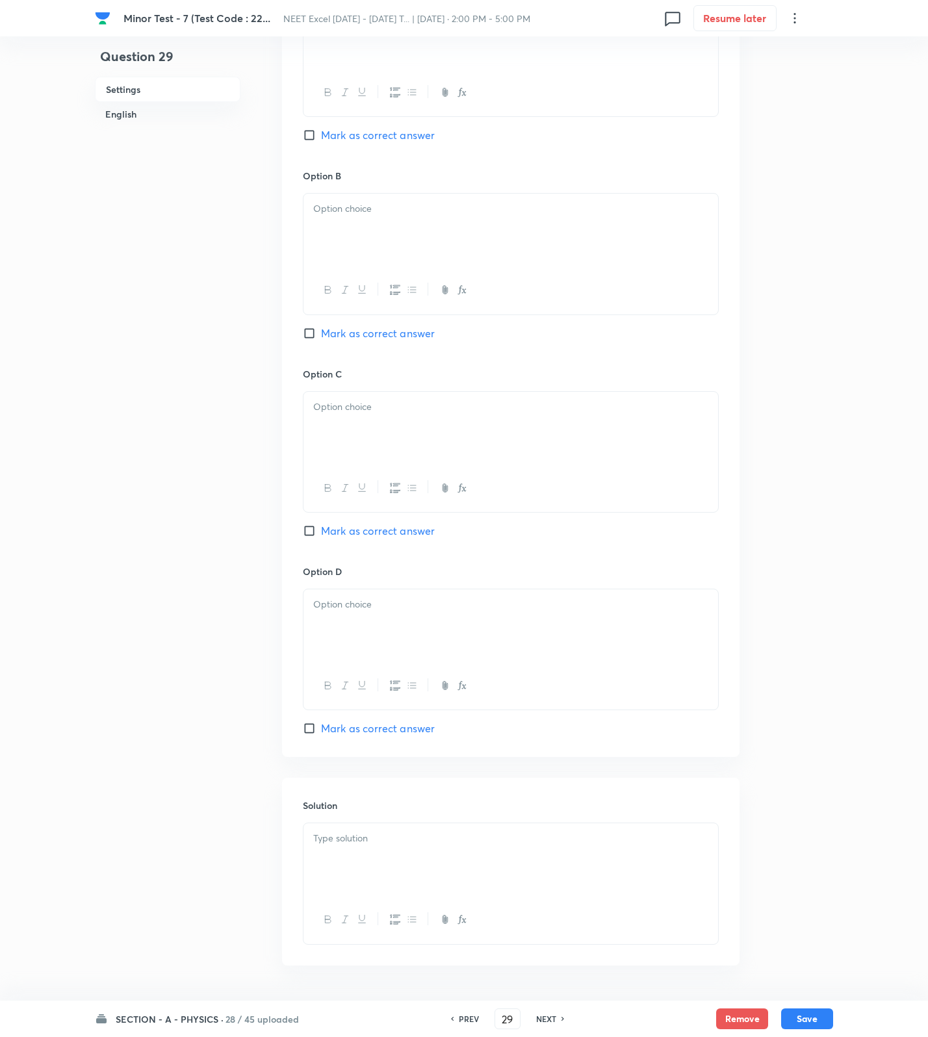
scroll to position [772, 0]
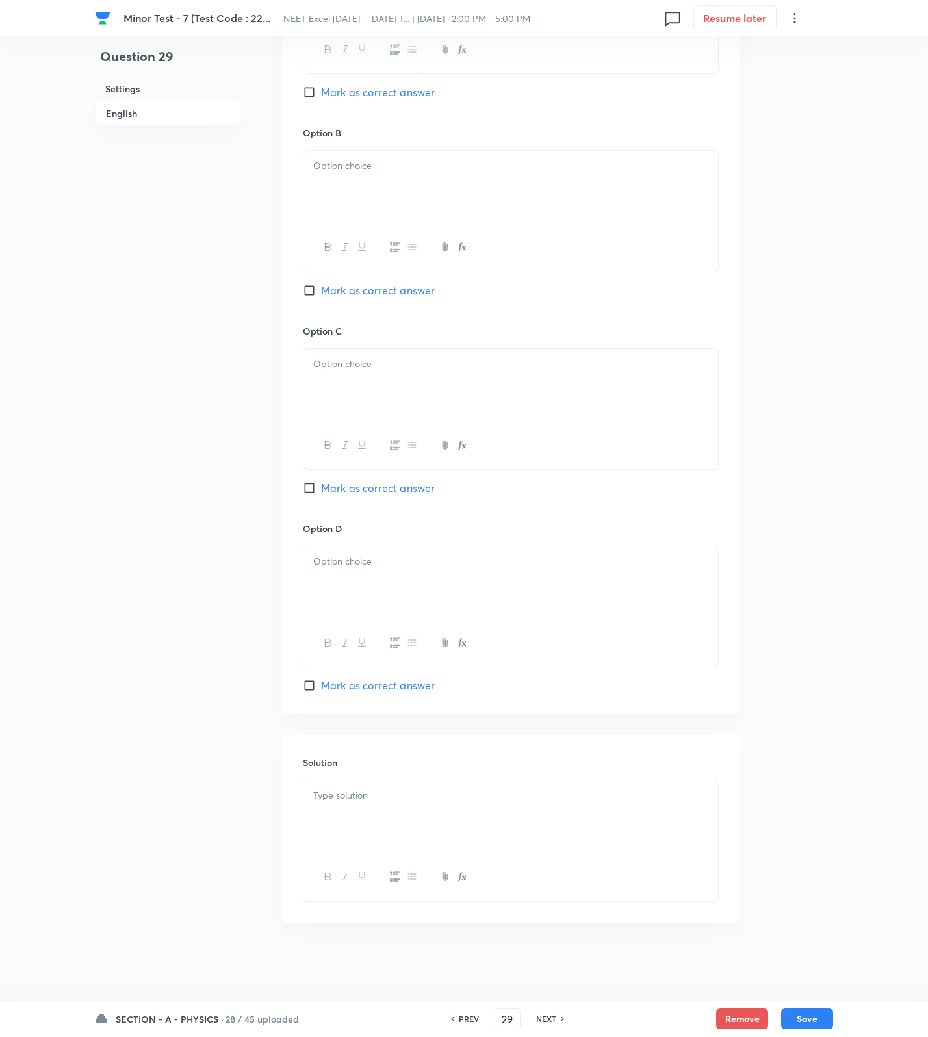
click at [546, 814] on div at bounding box center [510, 816] width 415 height 73
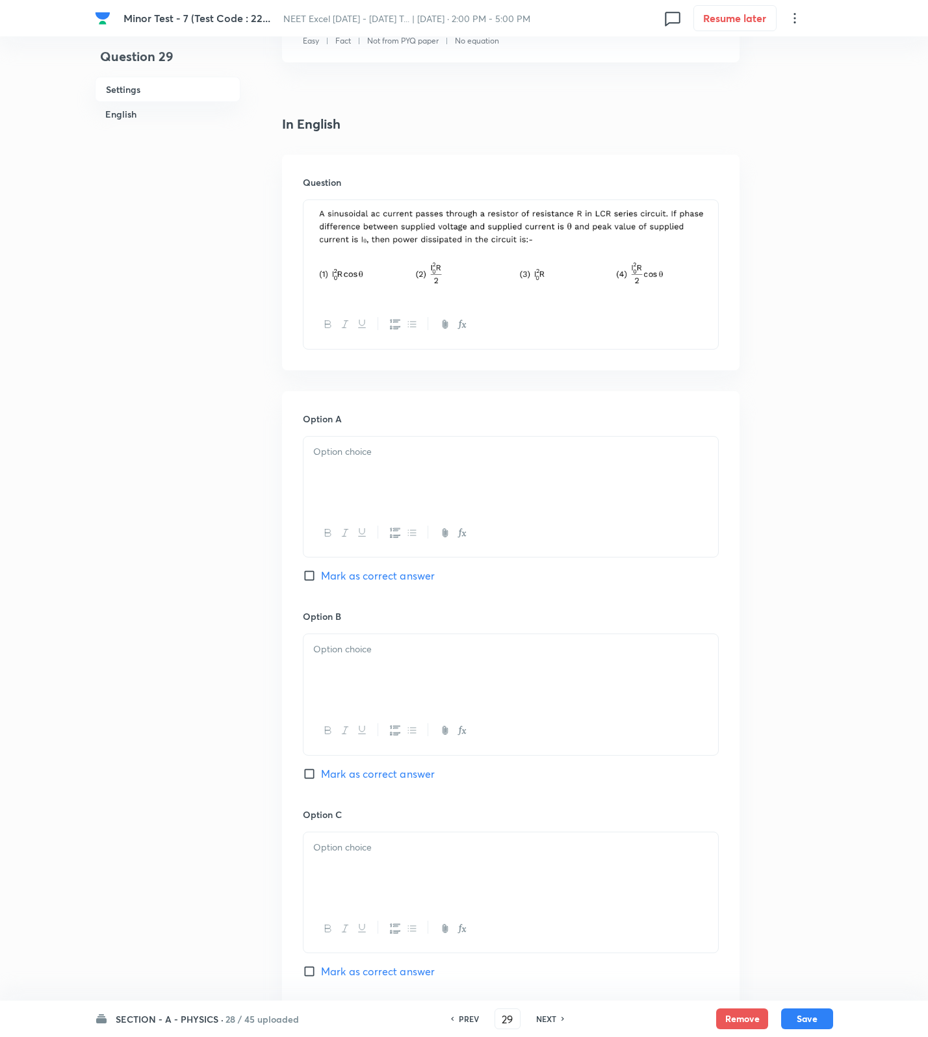
click at [359, 457] on p at bounding box center [510, 451] width 395 height 15
drag, startPoint x: 348, startPoint y: 624, endPoint x: 349, endPoint y: 638, distance: 14.4
click at [348, 630] on div "Option B [PERSON_NAME] as correct answer" at bounding box center [511, 709] width 416 height 198
click at [349, 638] on div at bounding box center [510, 670] width 415 height 73
click at [359, 782] on span "Mark as correct answer" at bounding box center [378, 774] width 114 height 16
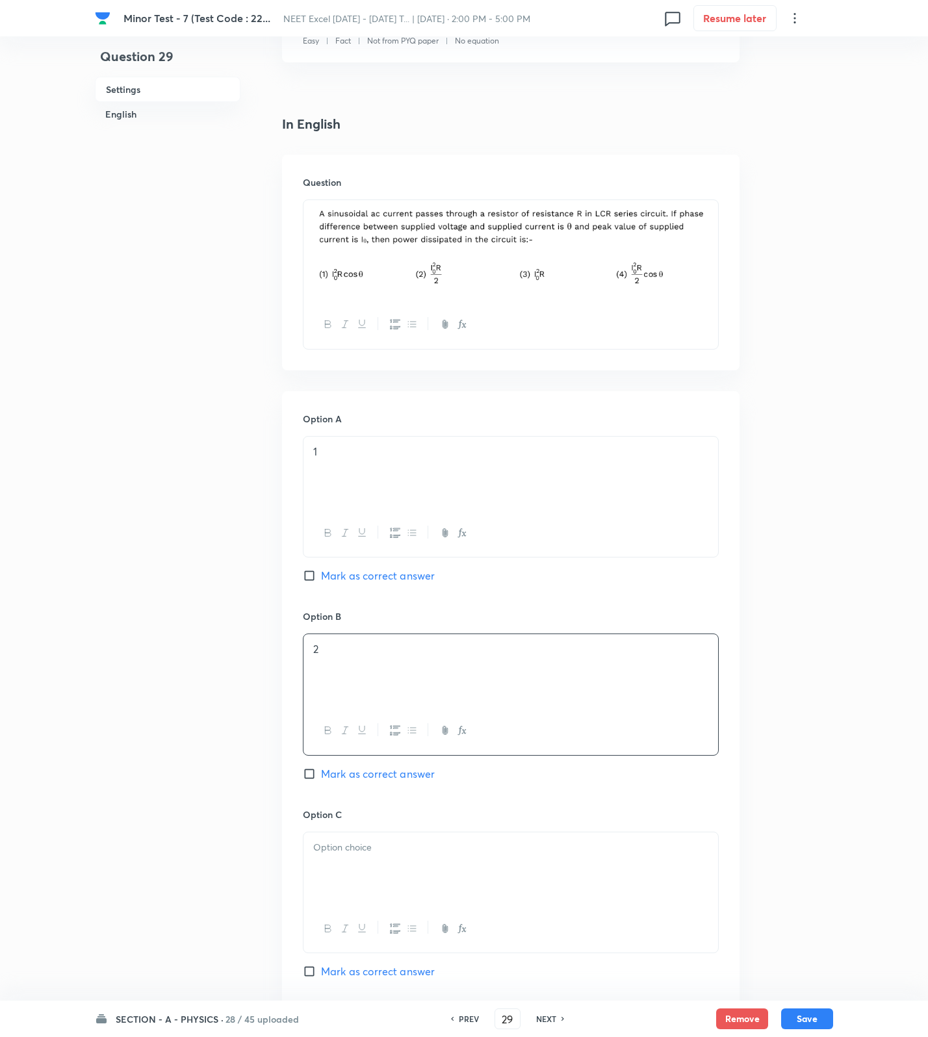
click at [321, 780] on input "Mark as correct answer" at bounding box center [312, 773] width 18 height 13
click at [350, 828] on div "Option C Mark as correct answer" at bounding box center [511, 907] width 416 height 198
click at [333, 884] on div at bounding box center [510, 868] width 415 height 73
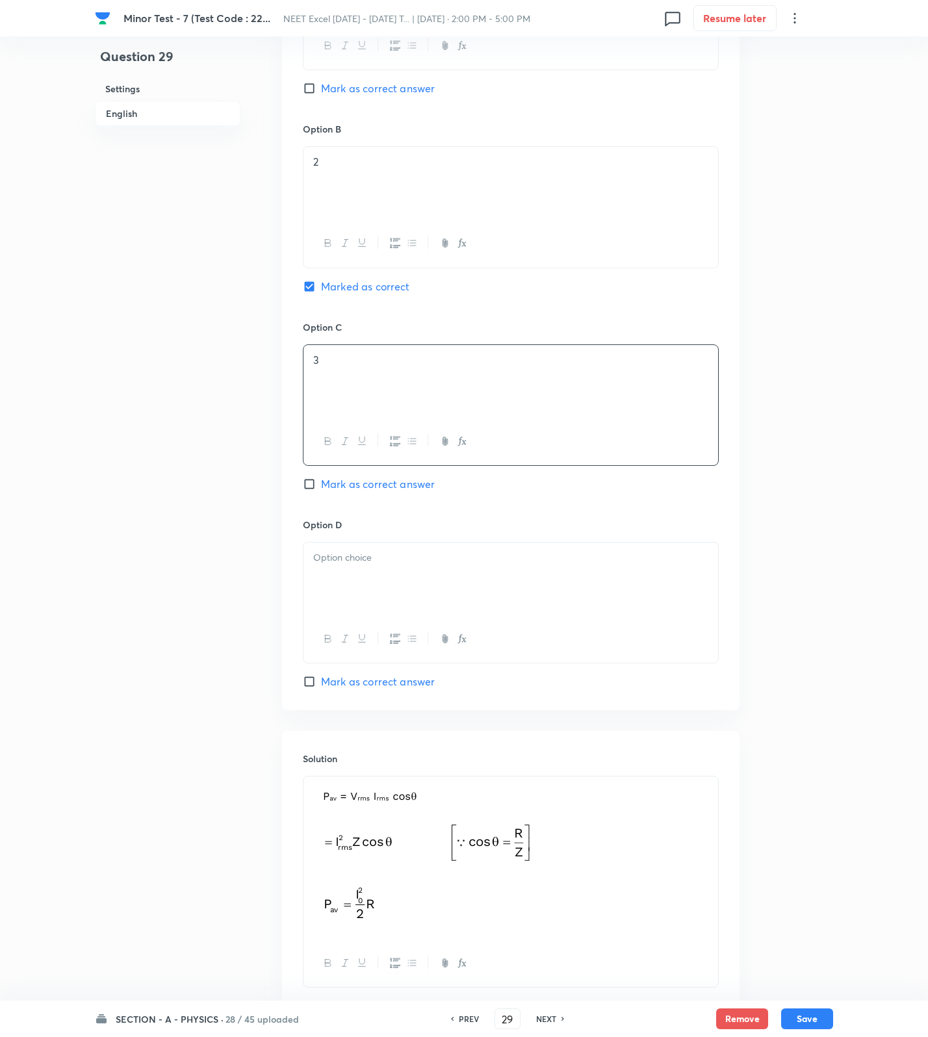
click at [367, 585] on div at bounding box center [510, 579] width 415 height 73
click at [800, 1025] on button "Save" at bounding box center [807, 1017] width 52 height 21
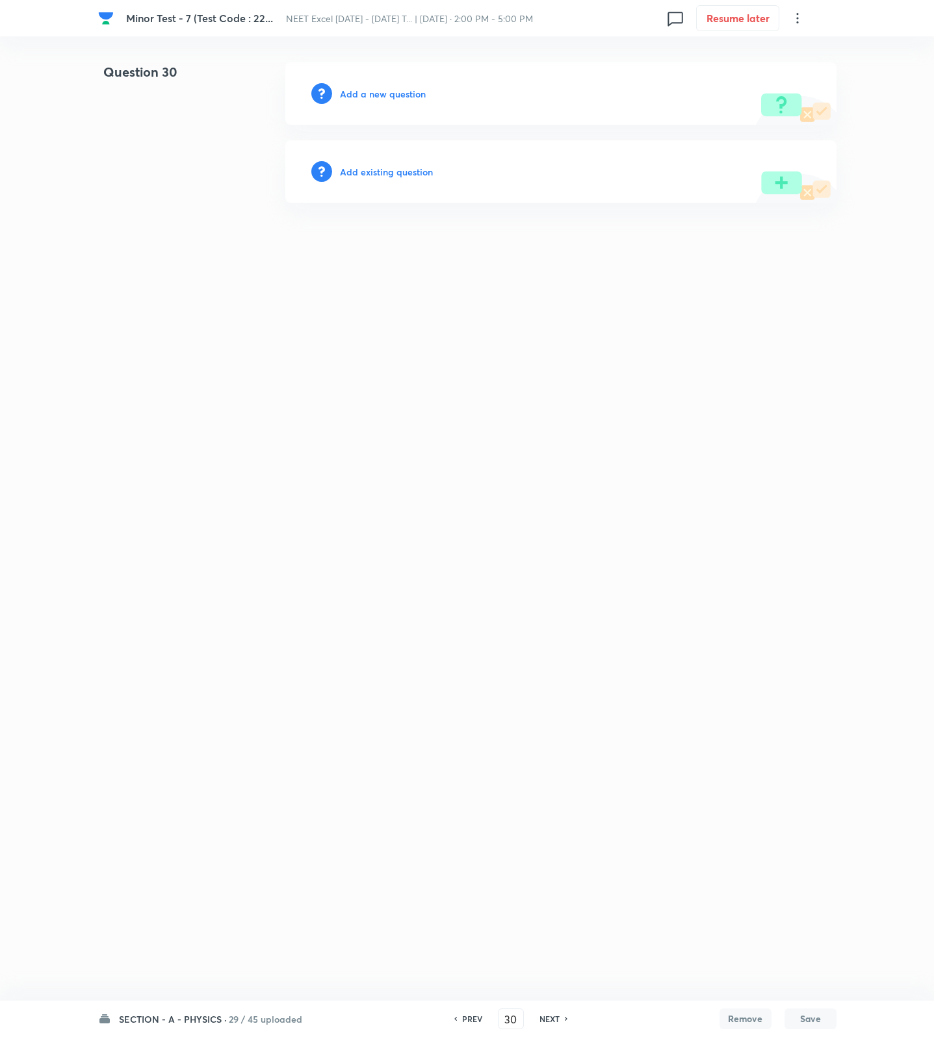
click at [374, 84] on div "Add a new question" at bounding box center [560, 93] width 551 height 62
click at [374, 88] on h6 "Add a new question" at bounding box center [383, 94] width 86 height 14
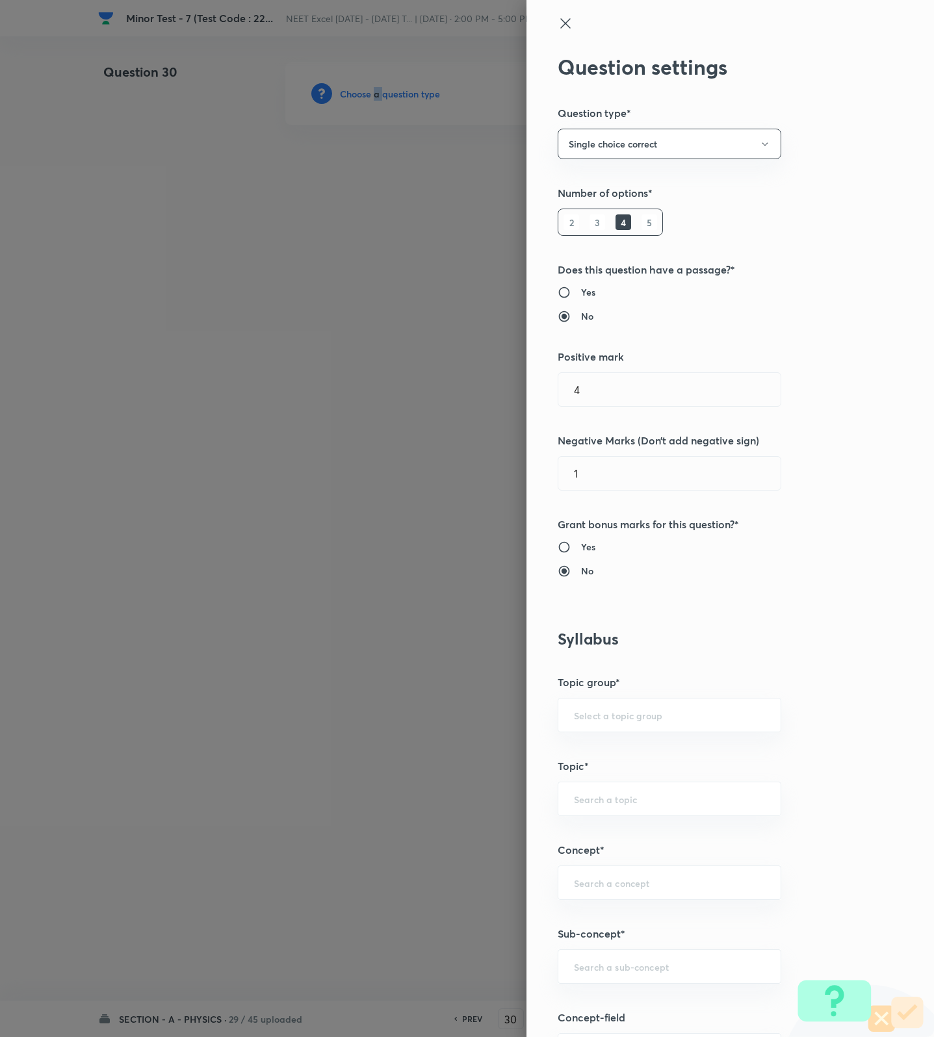
scroll to position [487, 0]
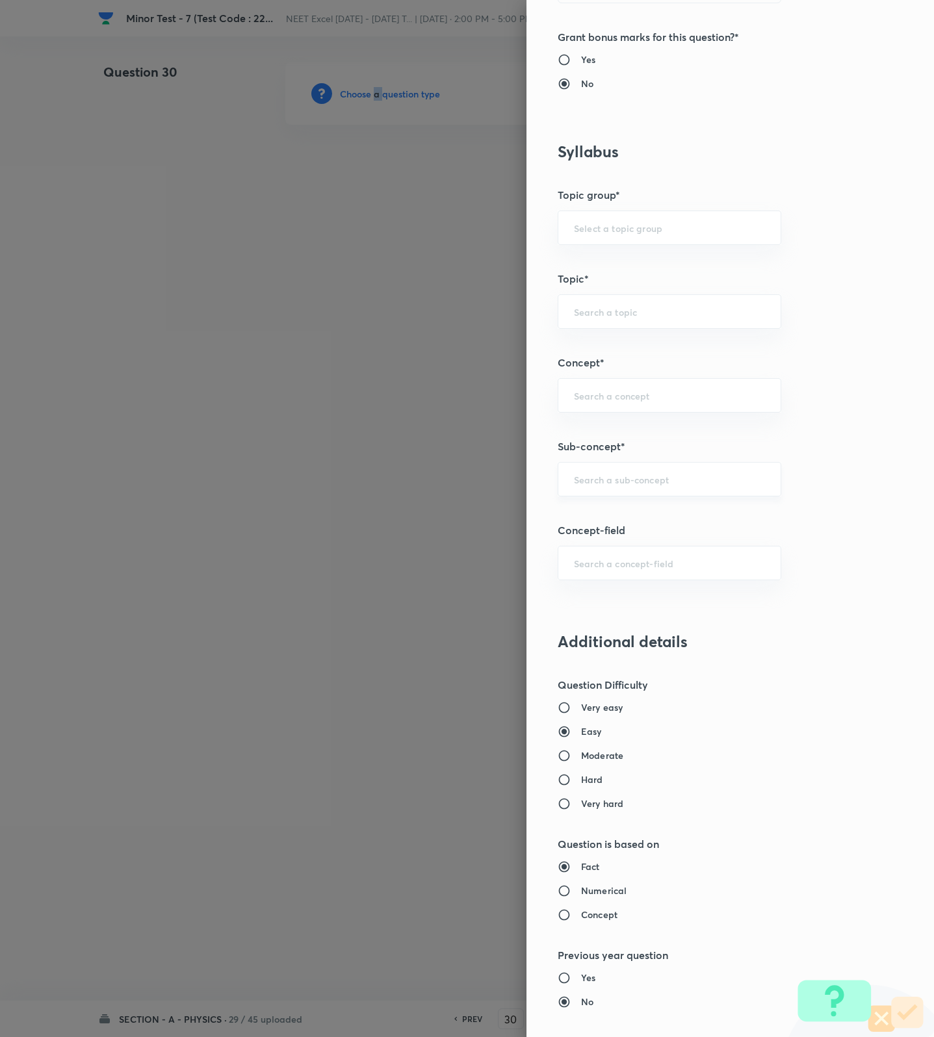
click at [610, 474] on div "​" at bounding box center [670, 479] width 224 height 34
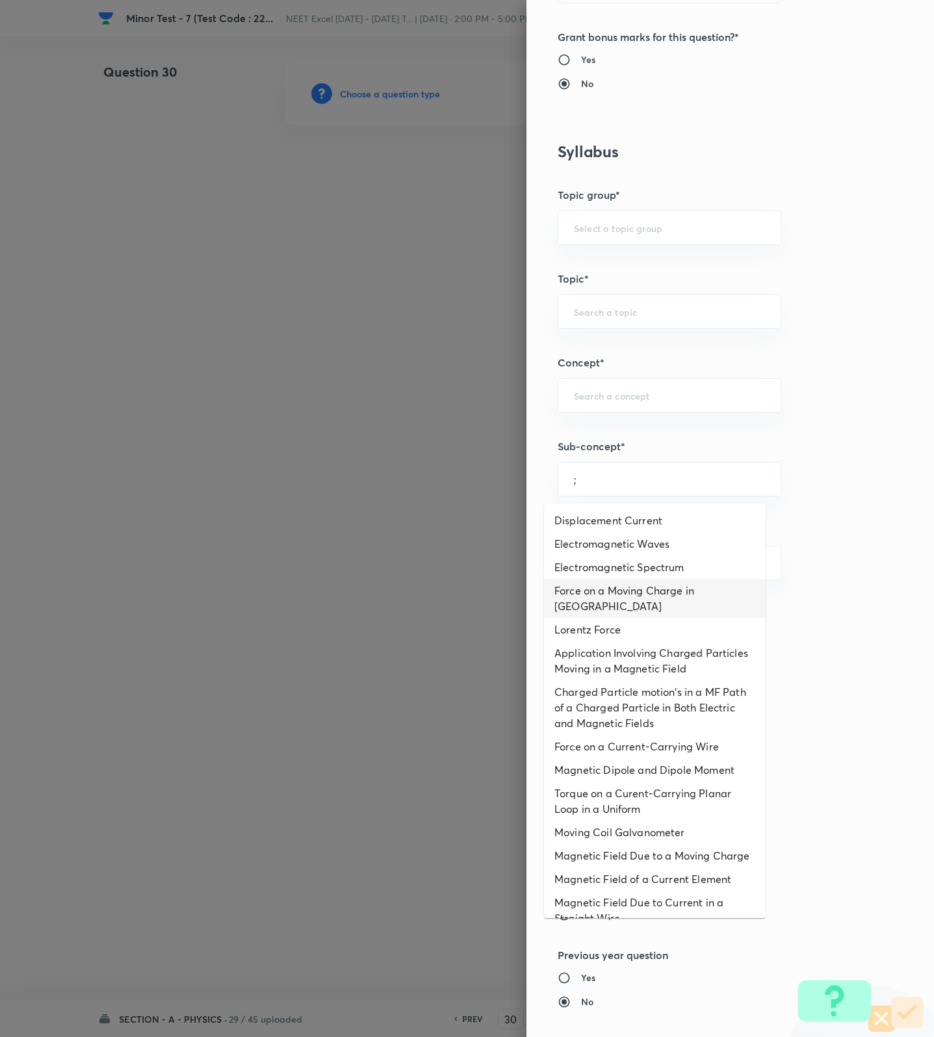
click at [597, 582] on li "Force on a Moving Charge in [GEOGRAPHIC_DATA]" at bounding box center [655, 598] width 222 height 39
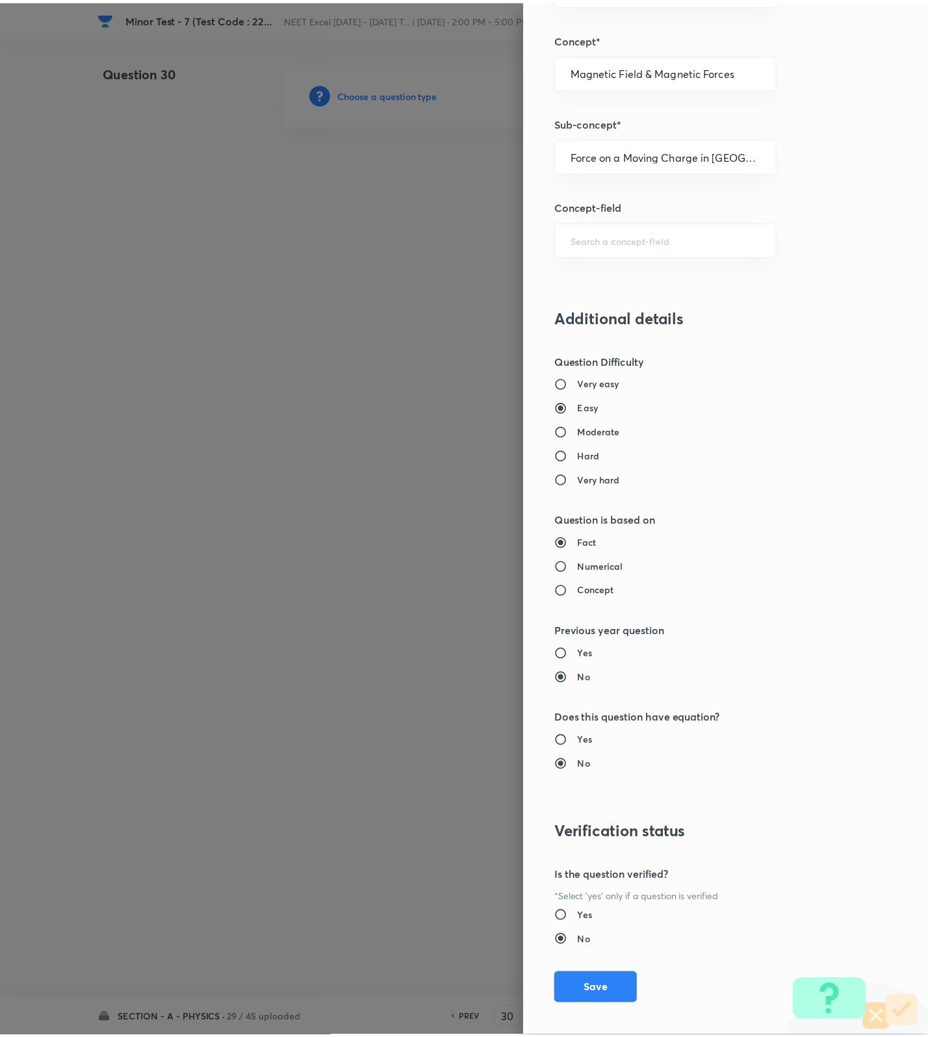
scroll to position [825, 0]
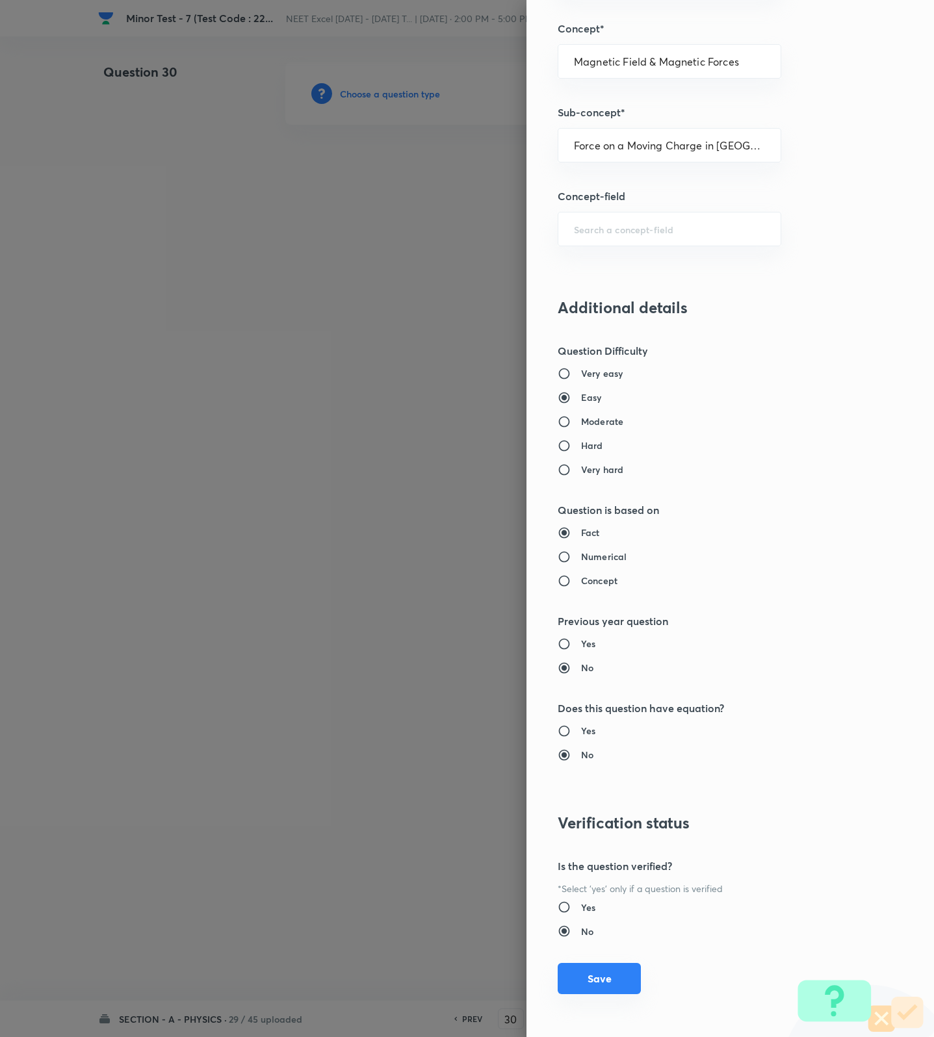
click at [591, 979] on button "Save" at bounding box center [599, 978] width 83 height 31
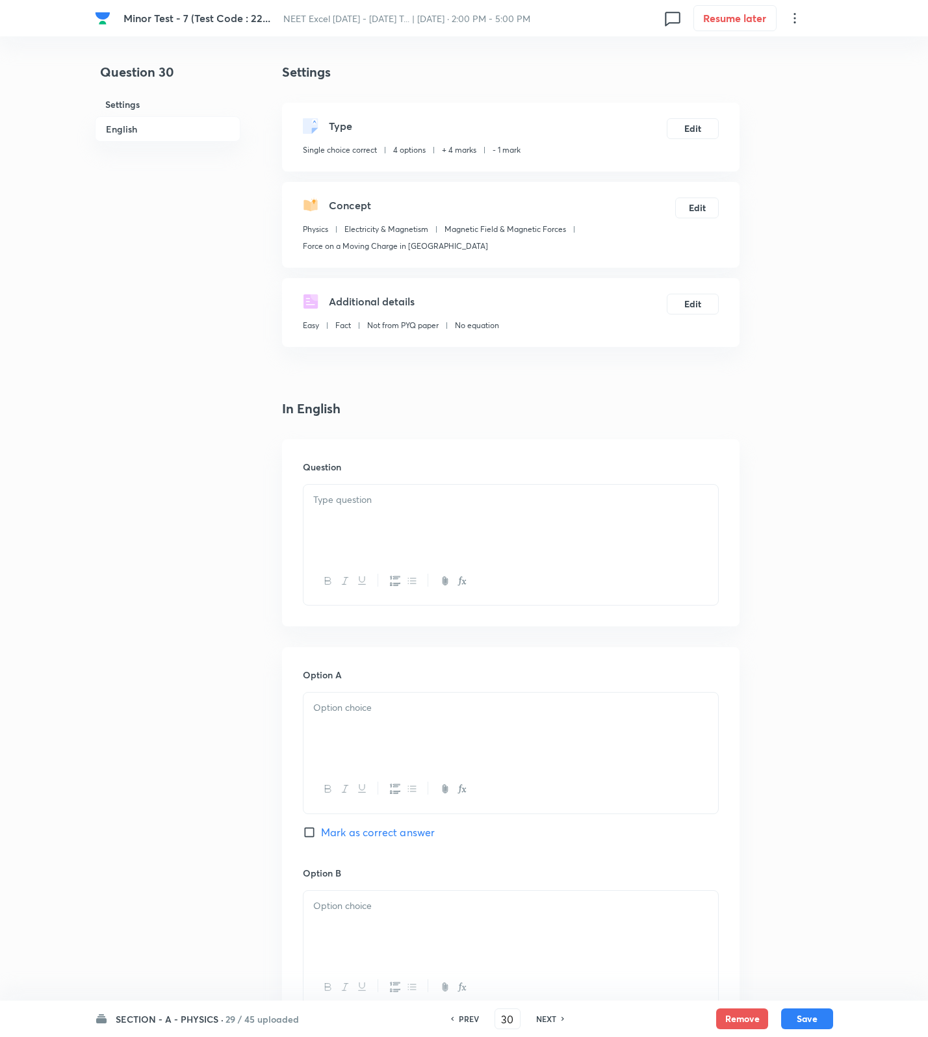
click at [656, 524] on div at bounding box center [510, 521] width 415 height 73
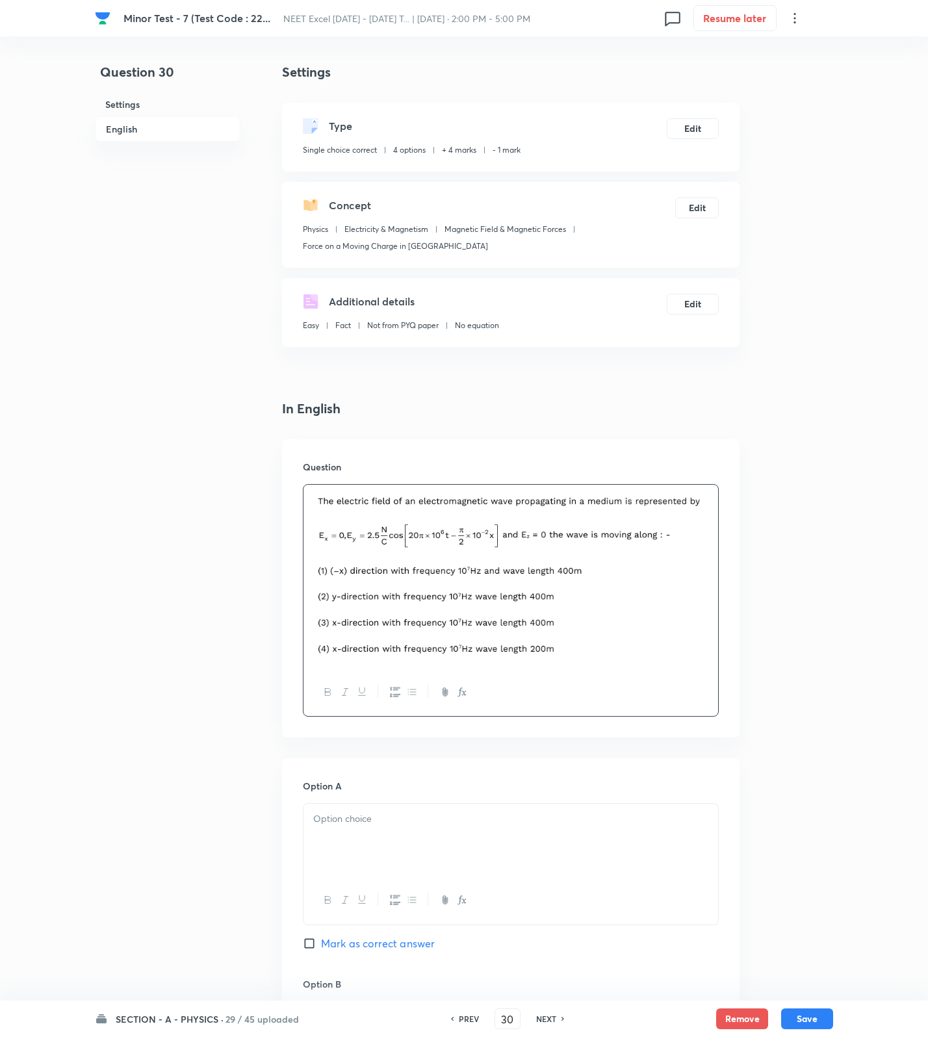
click at [413, 737] on div "Question" at bounding box center [510, 588] width 457 height 298
click at [410, 809] on div at bounding box center [510, 840] width 415 height 73
drag, startPoint x: 359, startPoint y: 950, endPoint x: 363, endPoint y: 932, distance: 18.6
click at [361, 950] on span "Mark as correct answer" at bounding box center [378, 944] width 114 height 16
click at [321, 950] on input "Mark as correct answer" at bounding box center [312, 943] width 18 height 13
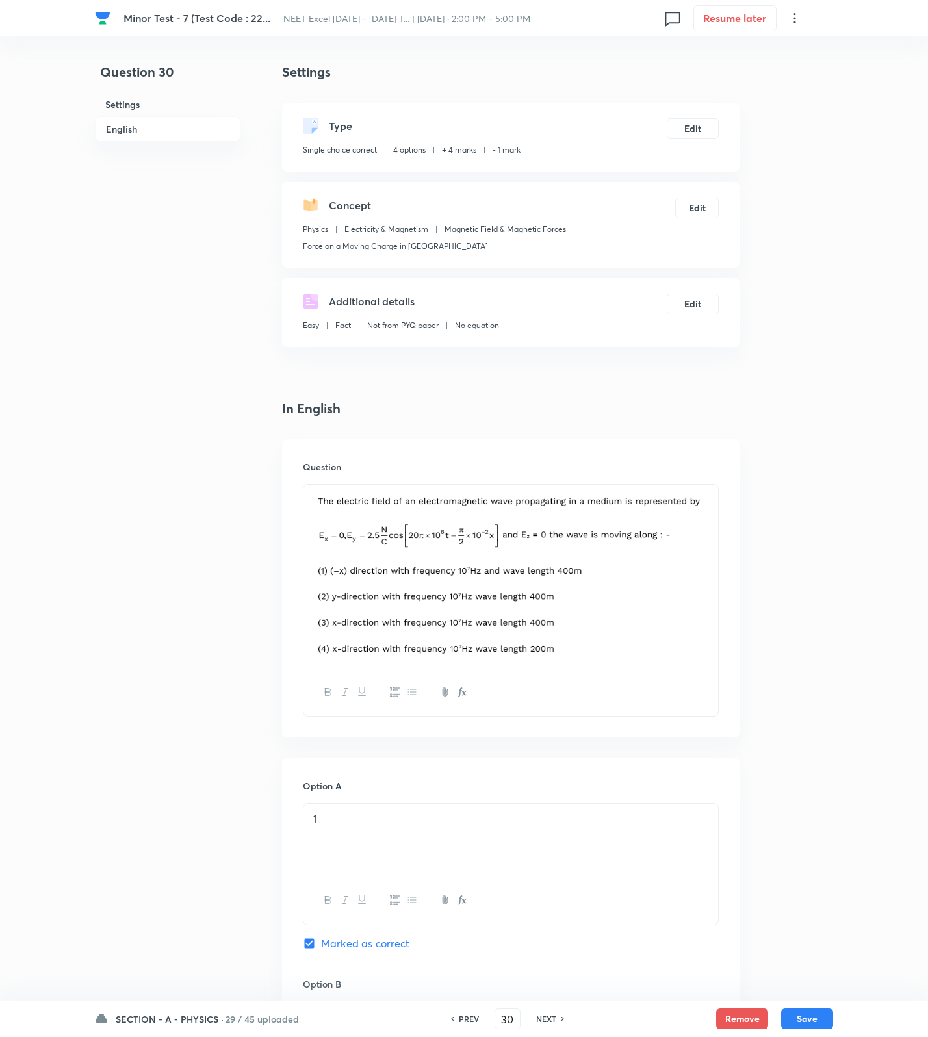
scroll to position [487, 0]
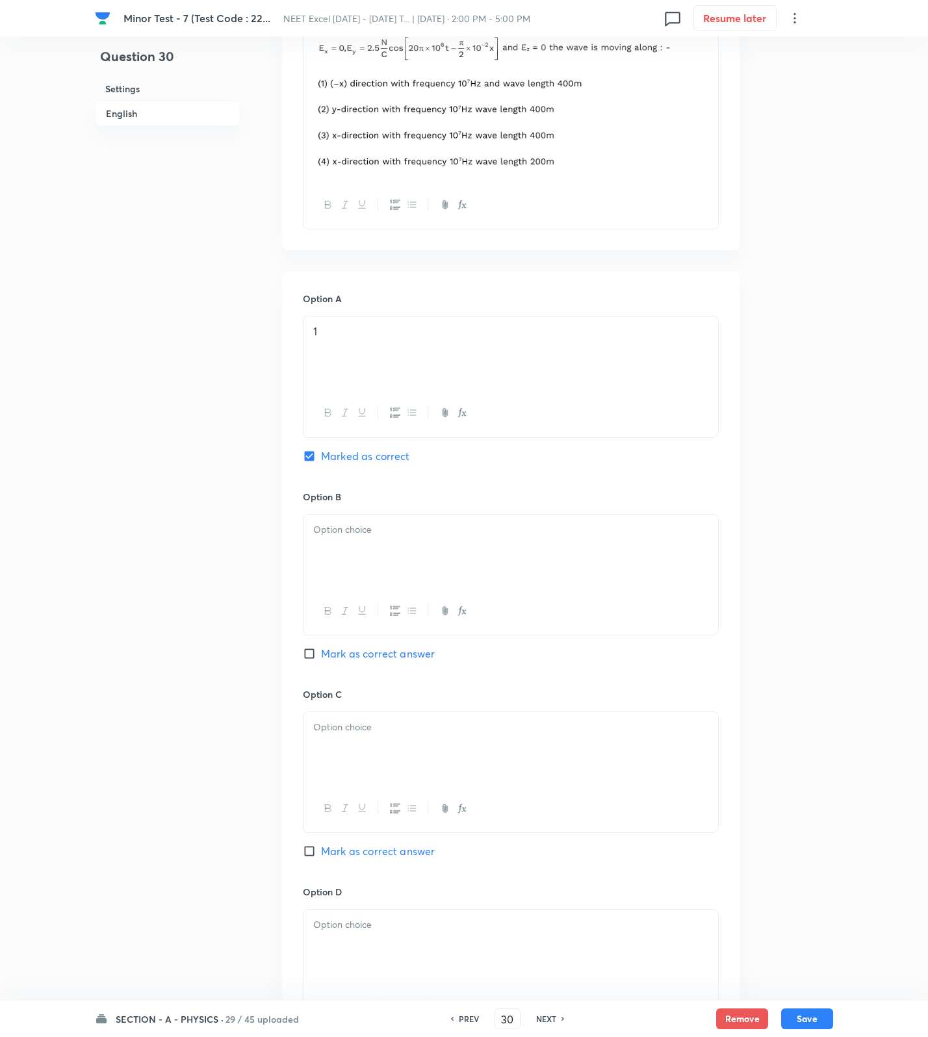
click at [394, 532] on p at bounding box center [510, 529] width 395 height 15
click at [366, 770] on div at bounding box center [510, 748] width 415 height 73
click at [342, 940] on div at bounding box center [510, 946] width 415 height 73
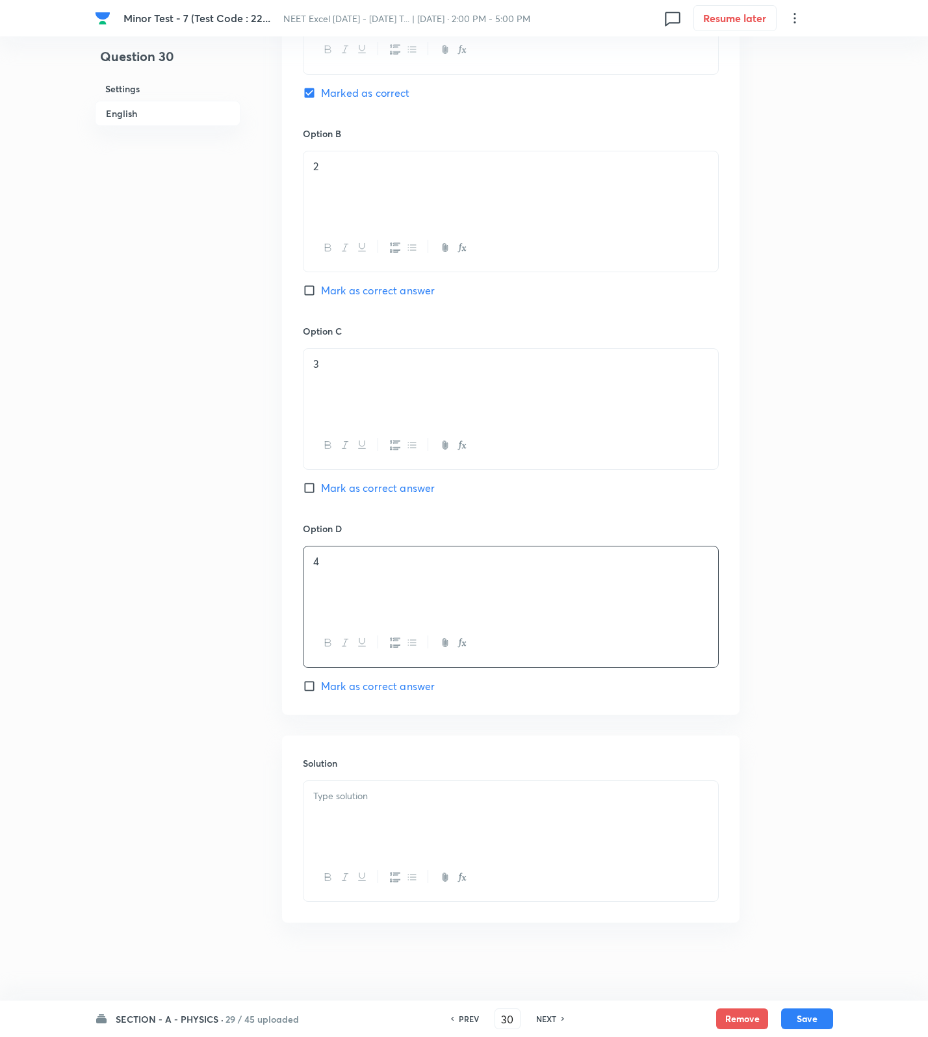
click at [378, 802] on p at bounding box center [510, 796] width 395 height 15
click at [496, 871] on div at bounding box center [510, 877] width 415 height 47
click at [483, 815] on div at bounding box center [510, 817] width 415 height 73
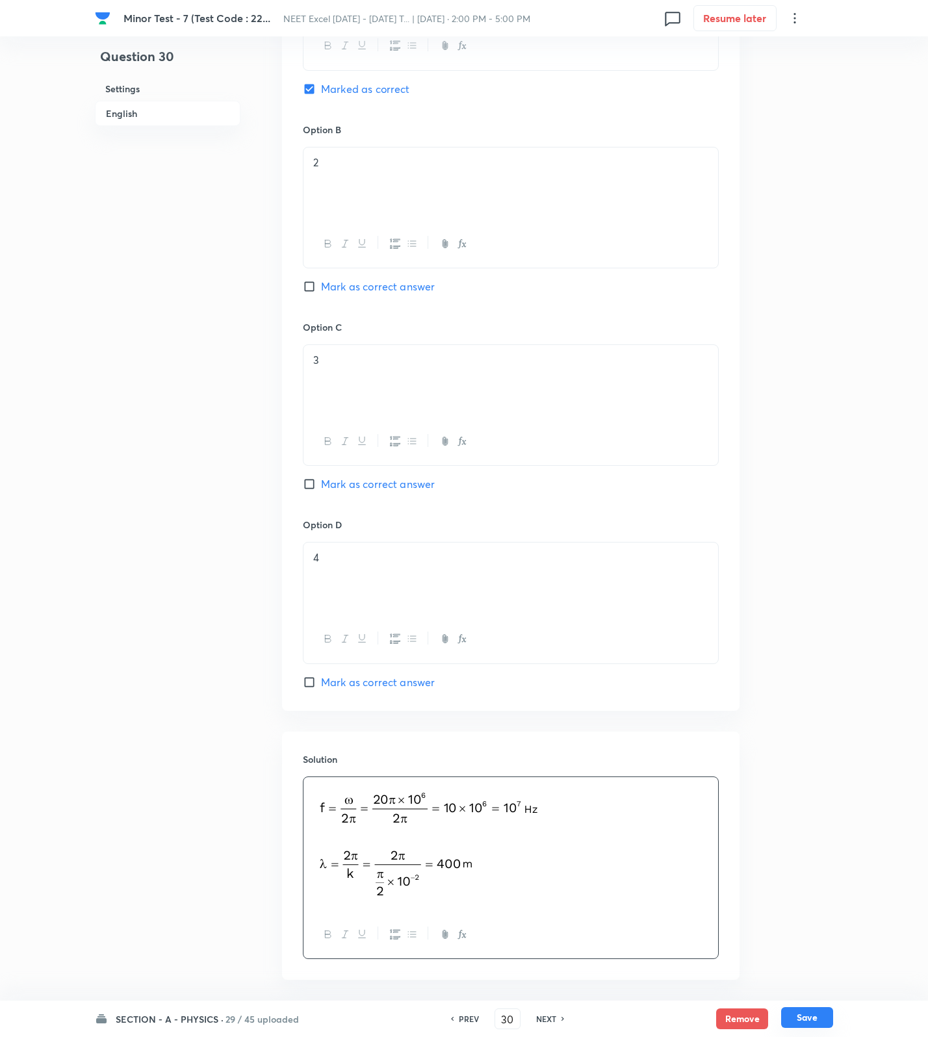
click at [811, 1016] on button "Save" at bounding box center [807, 1017] width 52 height 21
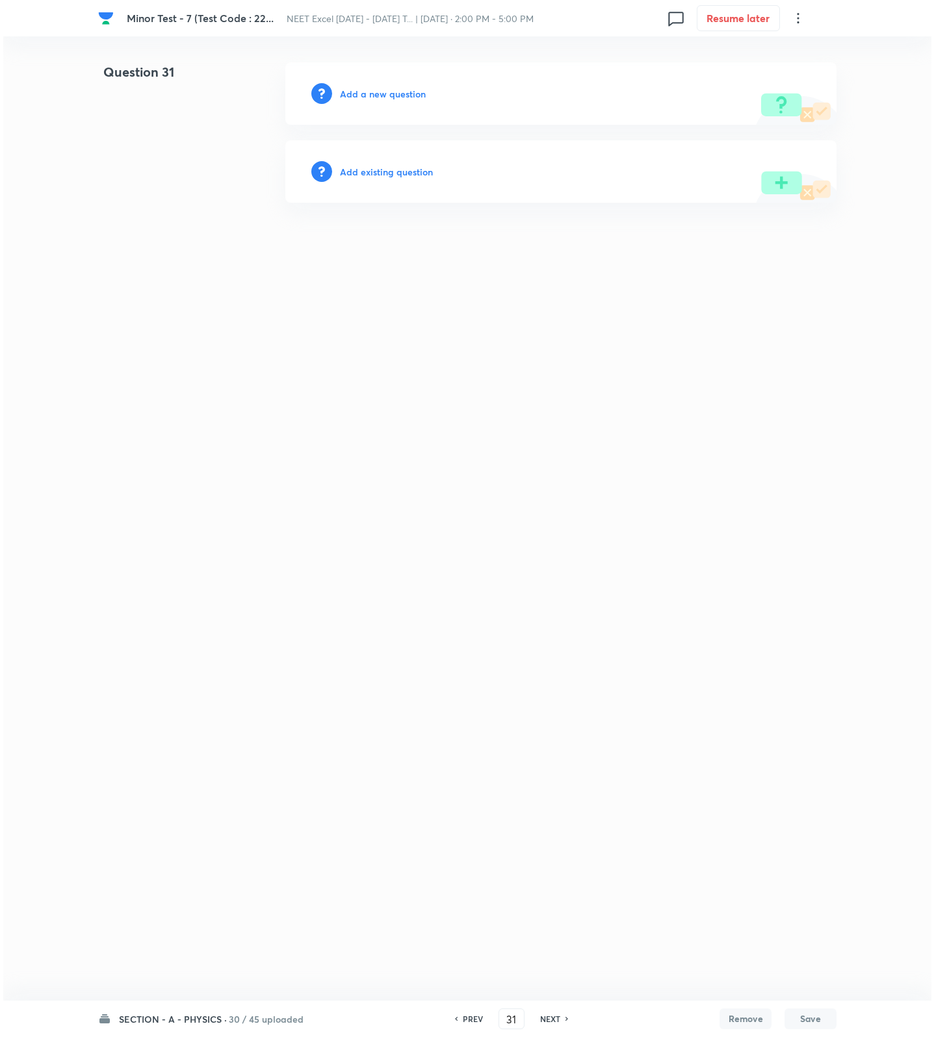
scroll to position [0, 0]
click at [353, 92] on h6 "Add a new question" at bounding box center [383, 94] width 86 height 14
click at [353, 92] on h6 "Choose a question type" at bounding box center [390, 94] width 100 height 14
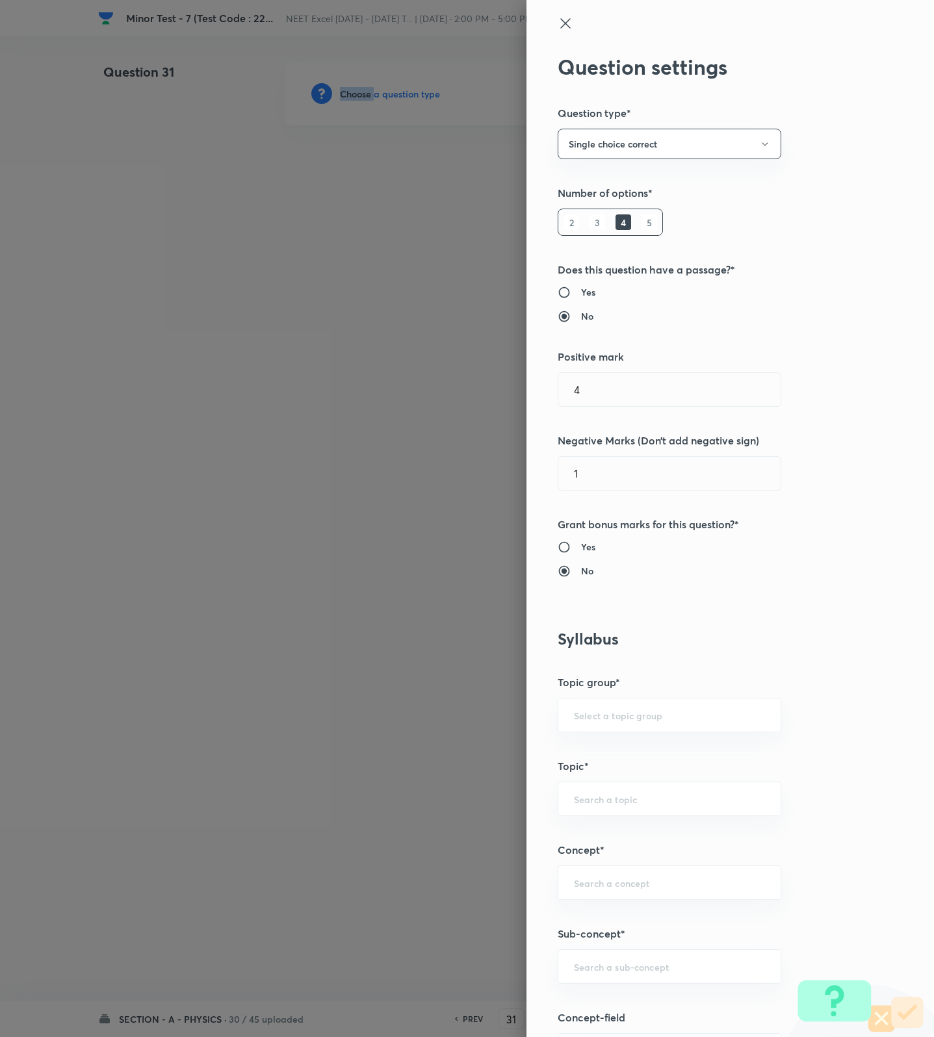
scroll to position [487, 0]
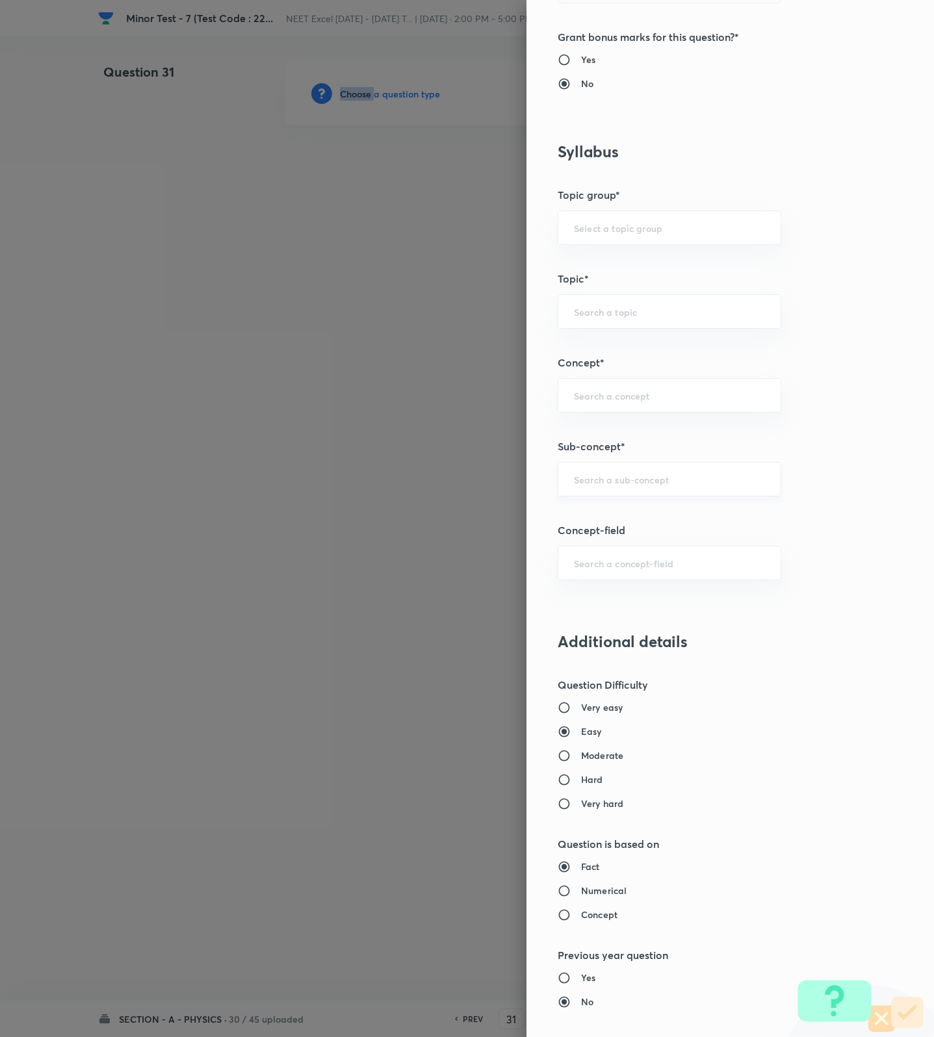
click at [593, 465] on div "​" at bounding box center [670, 479] width 224 height 34
click at [587, 480] on input "text" at bounding box center [669, 479] width 191 height 12
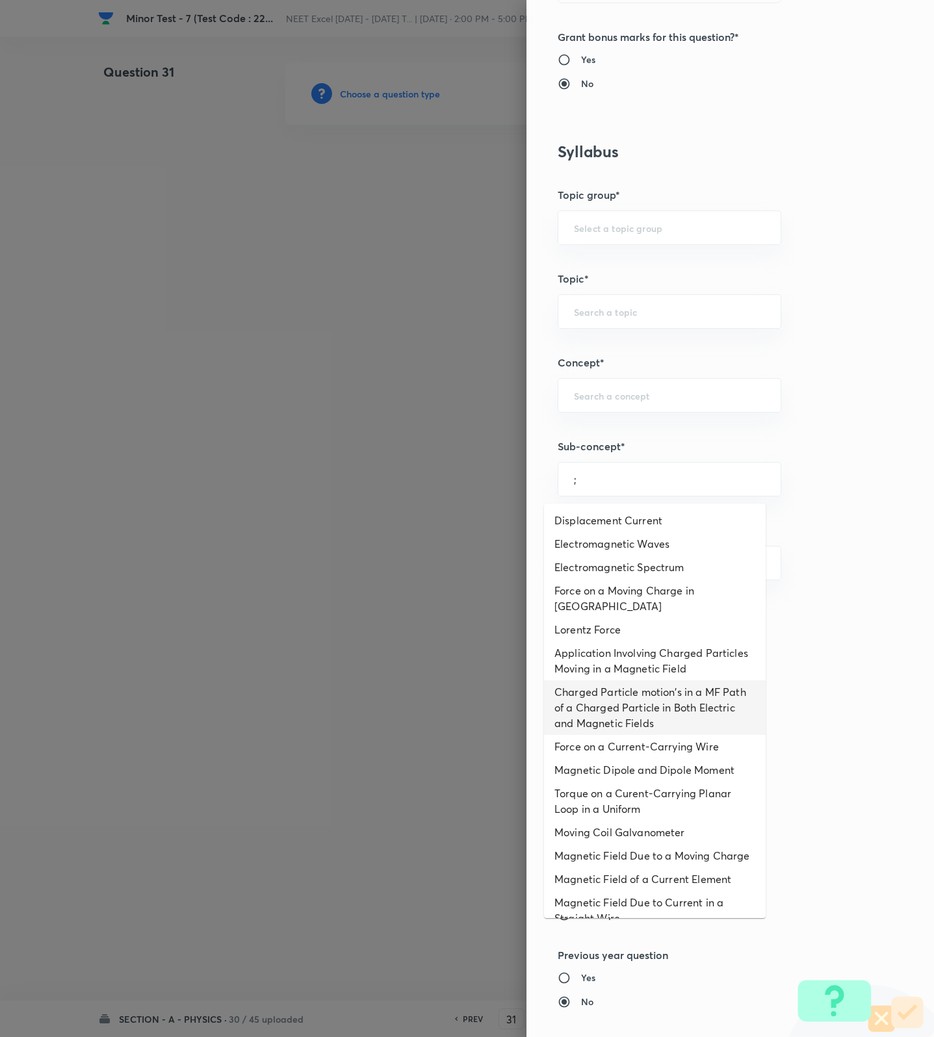
click at [584, 729] on li "Charged Particle motion's in a MF Path of a Charged Particle in Both Electric a…" at bounding box center [655, 707] width 222 height 55
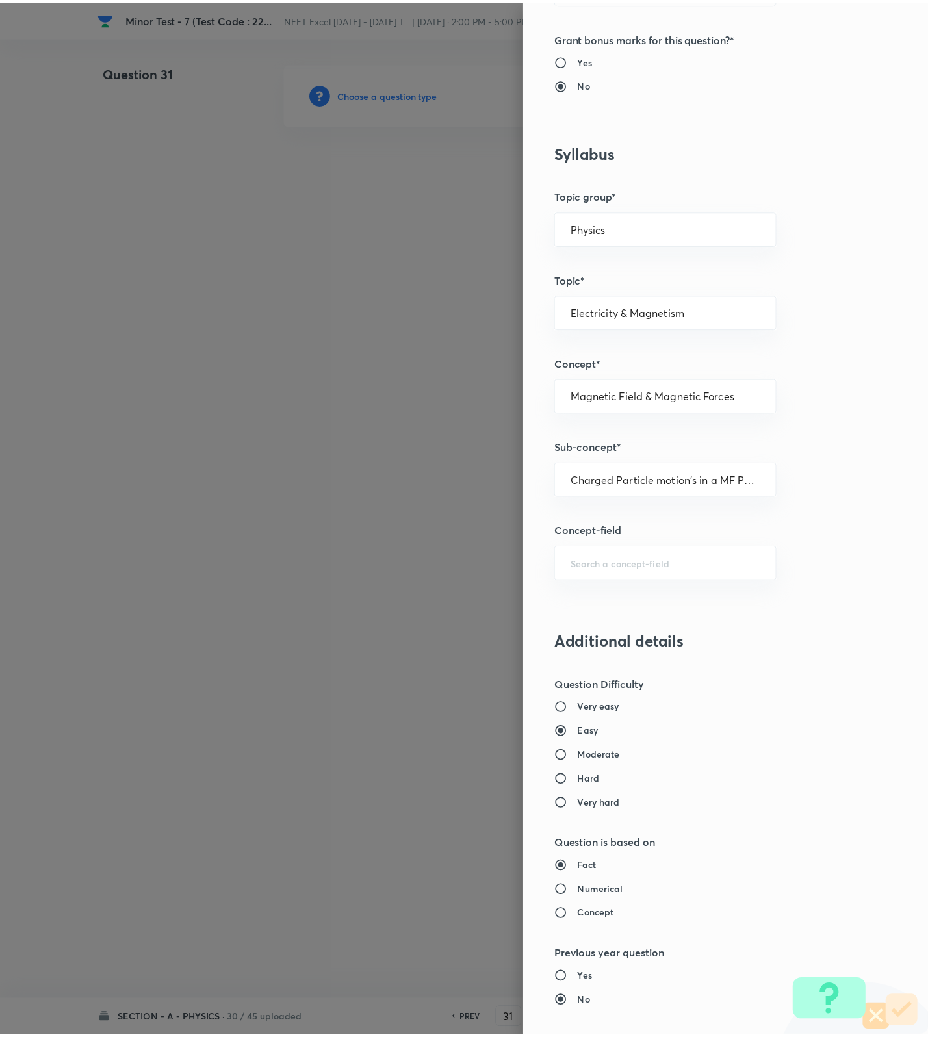
scroll to position [825, 0]
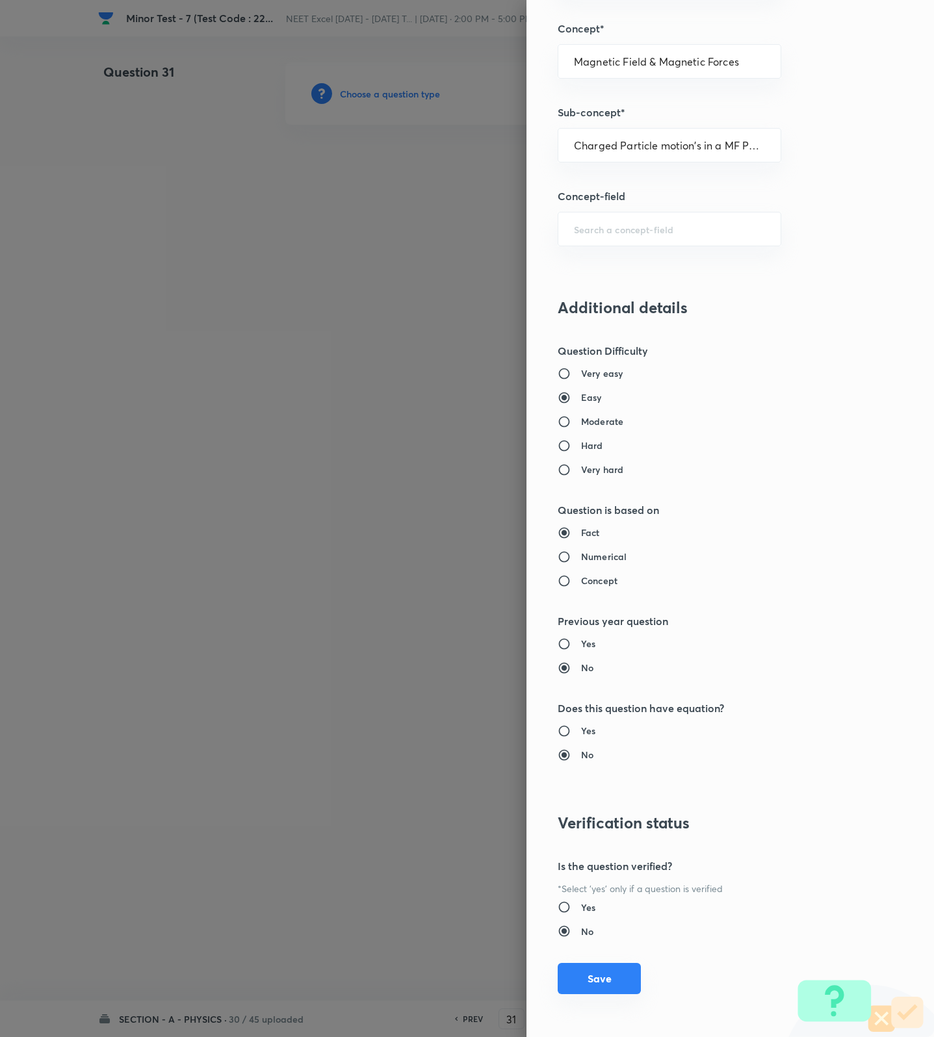
click at [593, 975] on button "Save" at bounding box center [599, 978] width 83 height 31
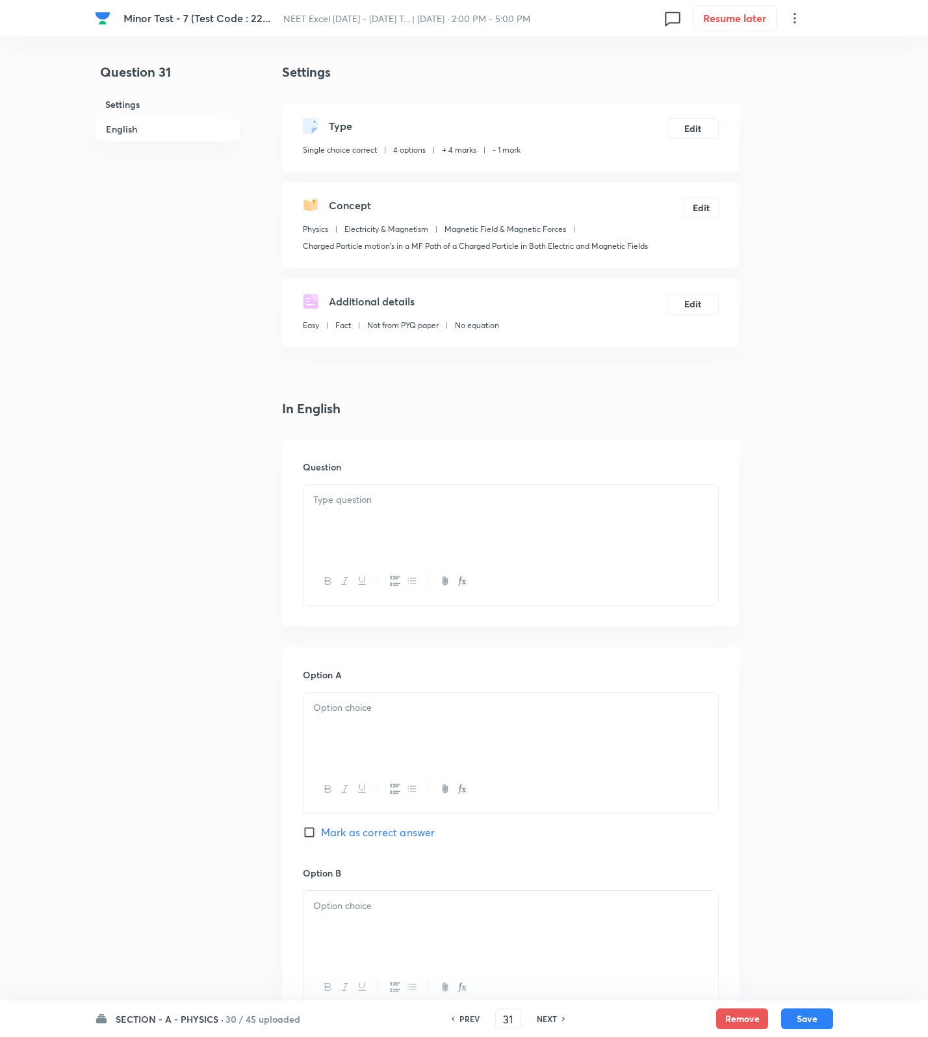
click at [654, 539] on div at bounding box center [510, 521] width 415 height 73
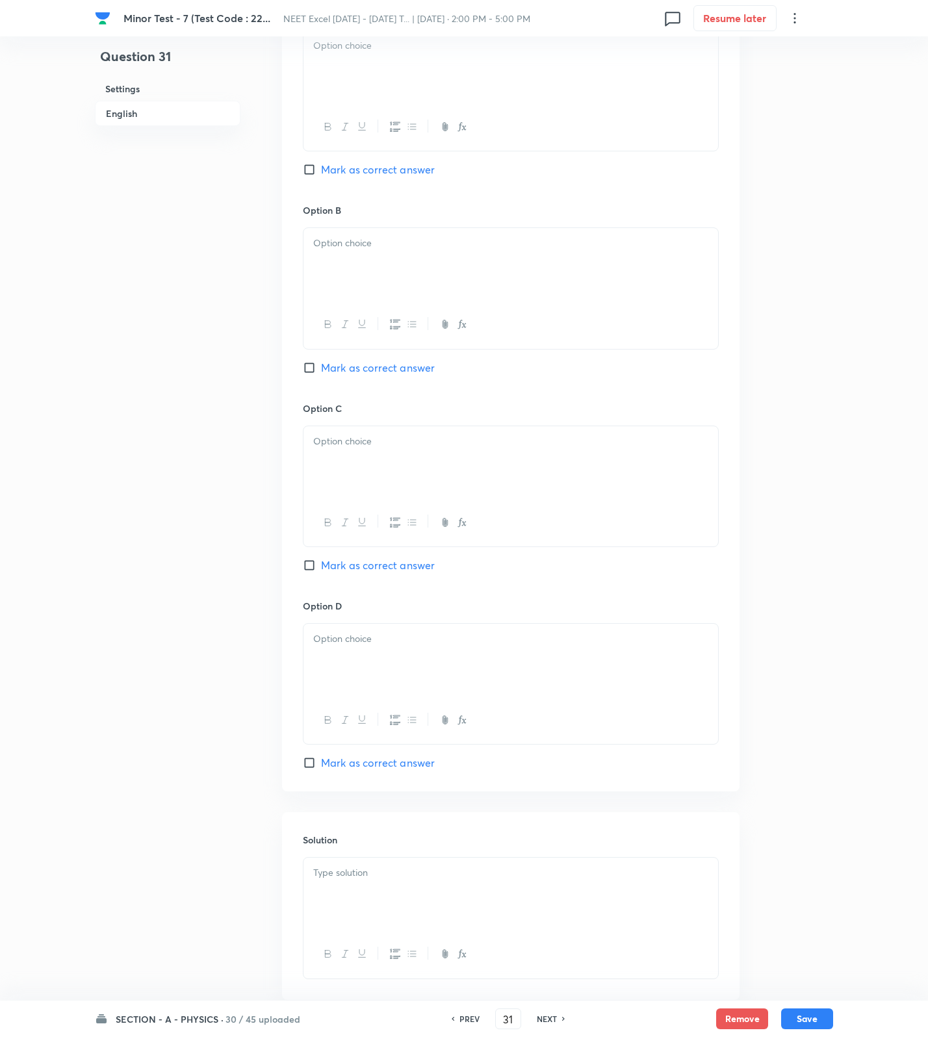
scroll to position [757, 0]
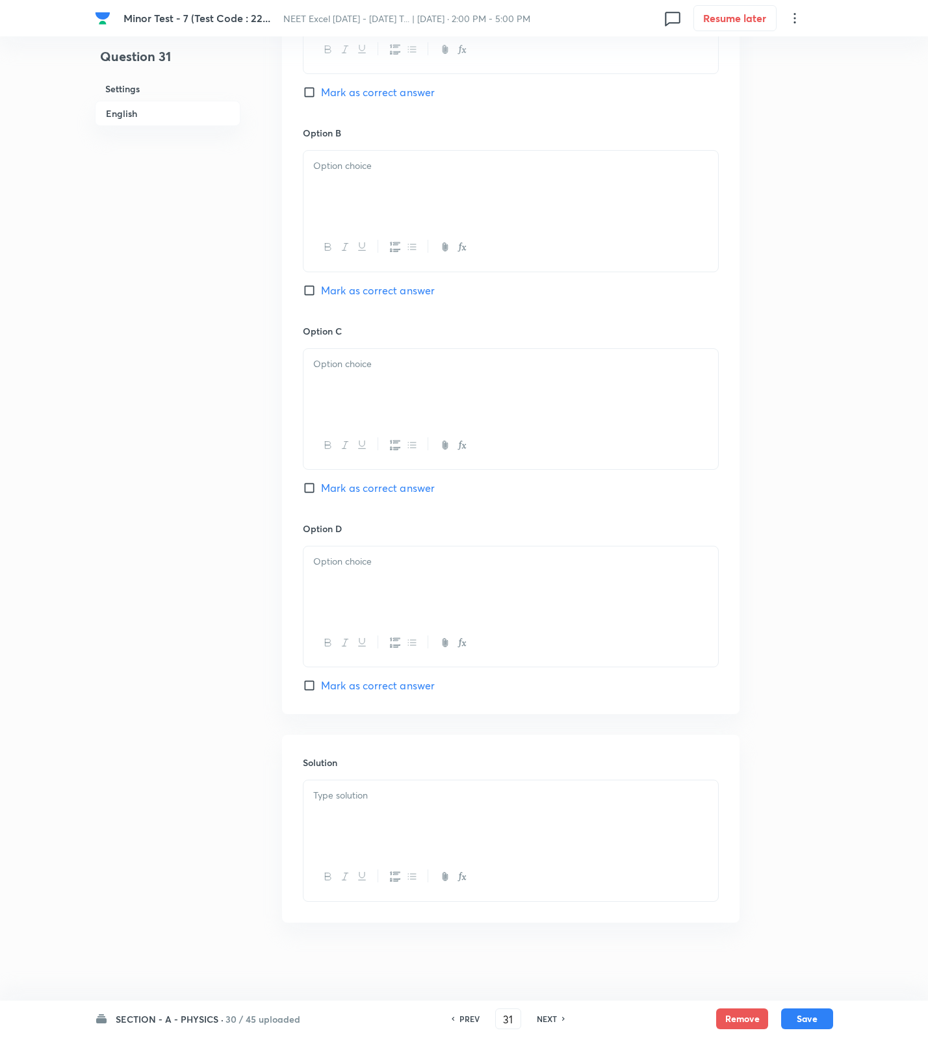
click at [498, 808] on div at bounding box center [510, 816] width 415 height 73
click at [342, 681] on span "Mark as correct answer" at bounding box center [378, 686] width 114 height 16
click at [321, 681] on input "Mark as correct answer" at bounding box center [312, 685] width 18 height 13
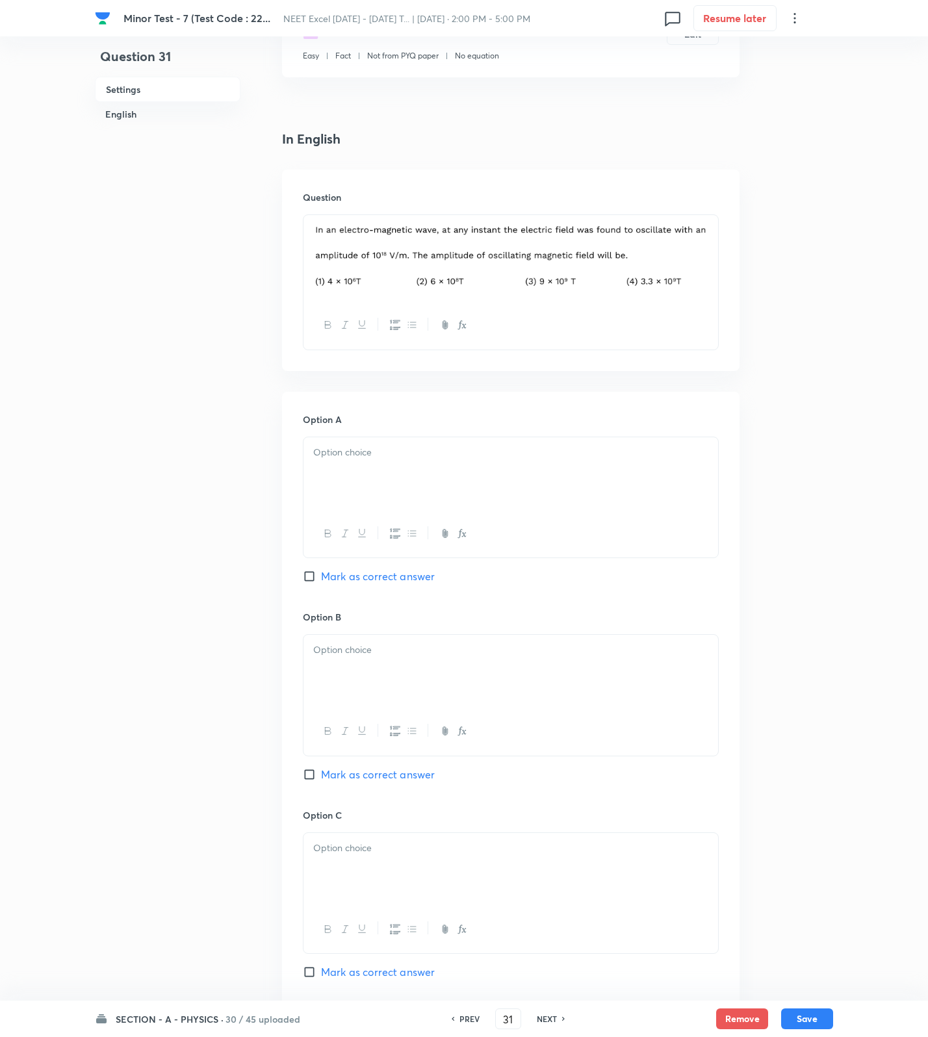
drag, startPoint x: 373, startPoint y: 484, endPoint x: 402, endPoint y: 678, distance: 196.5
click at [373, 487] on div at bounding box center [510, 473] width 415 height 73
drag, startPoint x: 402, startPoint y: 678, endPoint x: 400, endPoint y: 713, distance: 35.1
click at [402, 680] on div at bounding box center [510, 671] width 415 height 73
drag, startPoint x: 368, startPoint y: 845, endPoint x: 369, endPoint y: 879, distance: 34.4
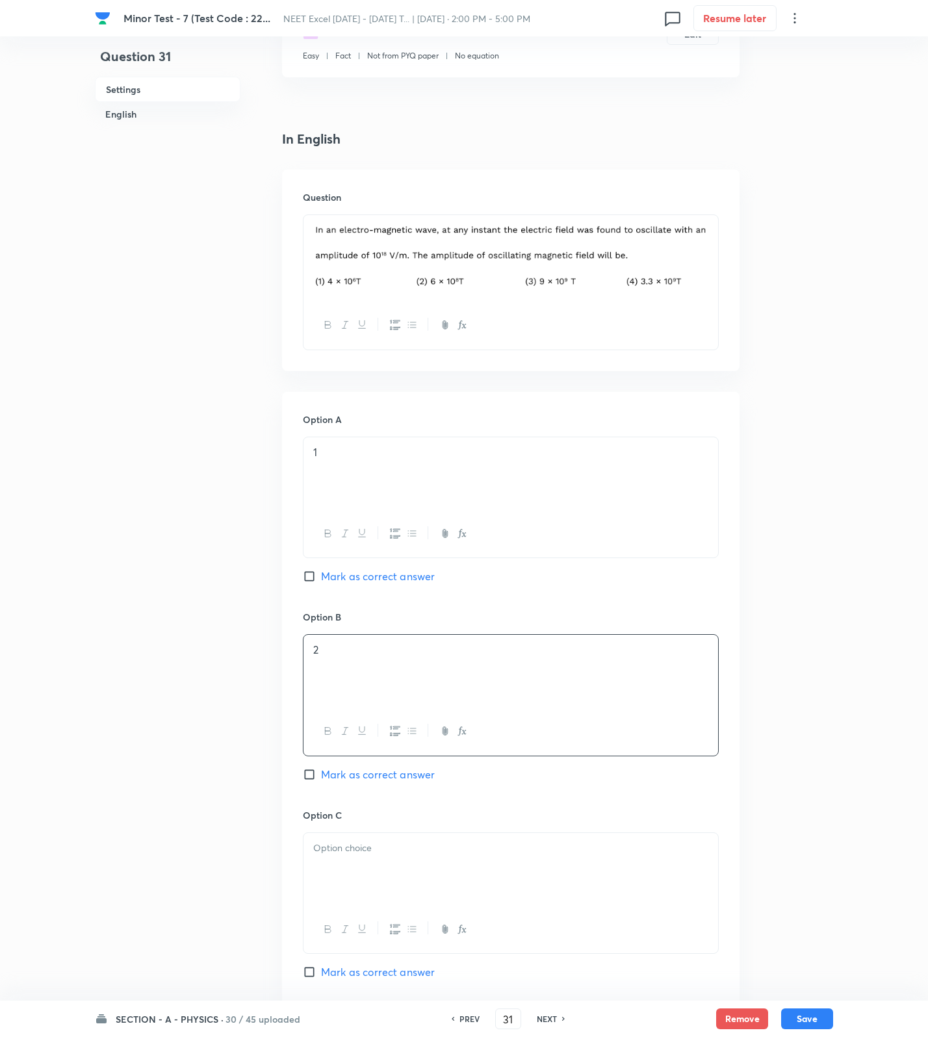
click at [368, 860] on div at bounding box center [510, 869] width 415 height 73
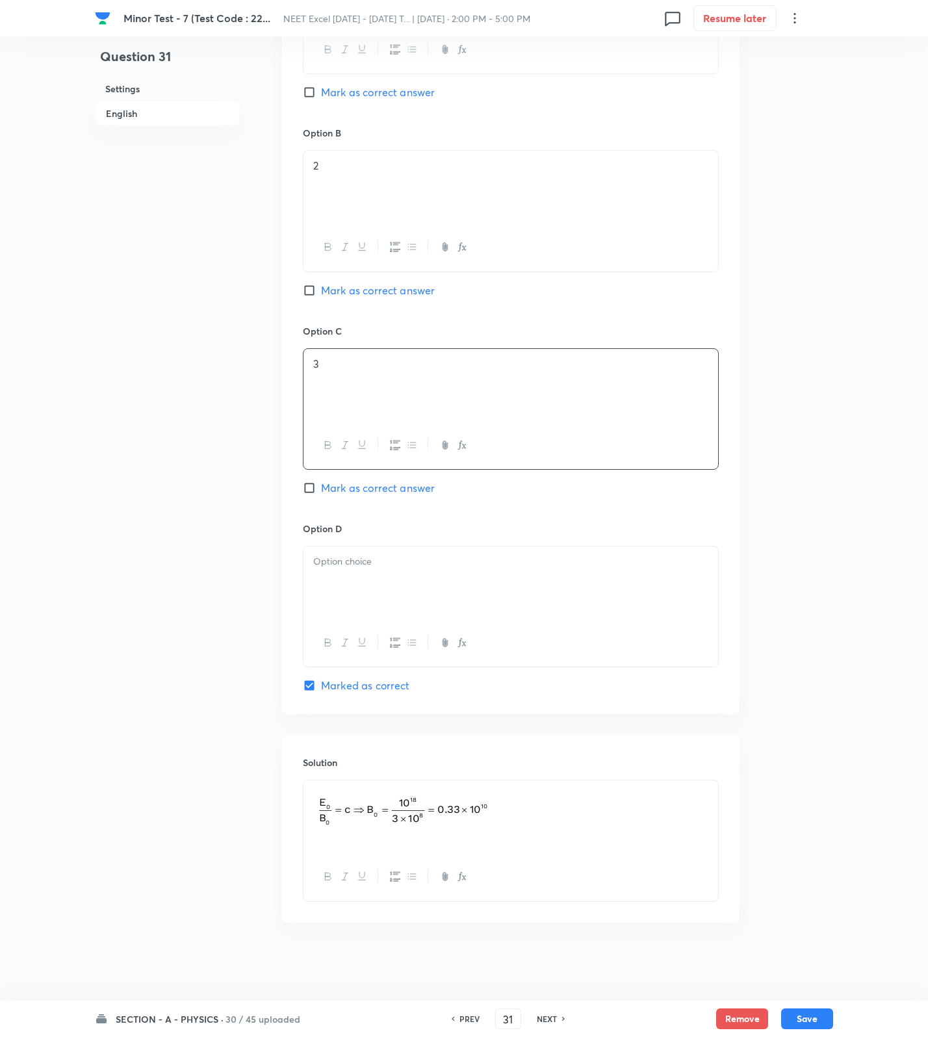
click at [387, 561] on p at bounding box center [510, 561] width 395 height 15
click at [808, 1020] on button "Save" at bounding box center [807, 1017] width 52 height 21
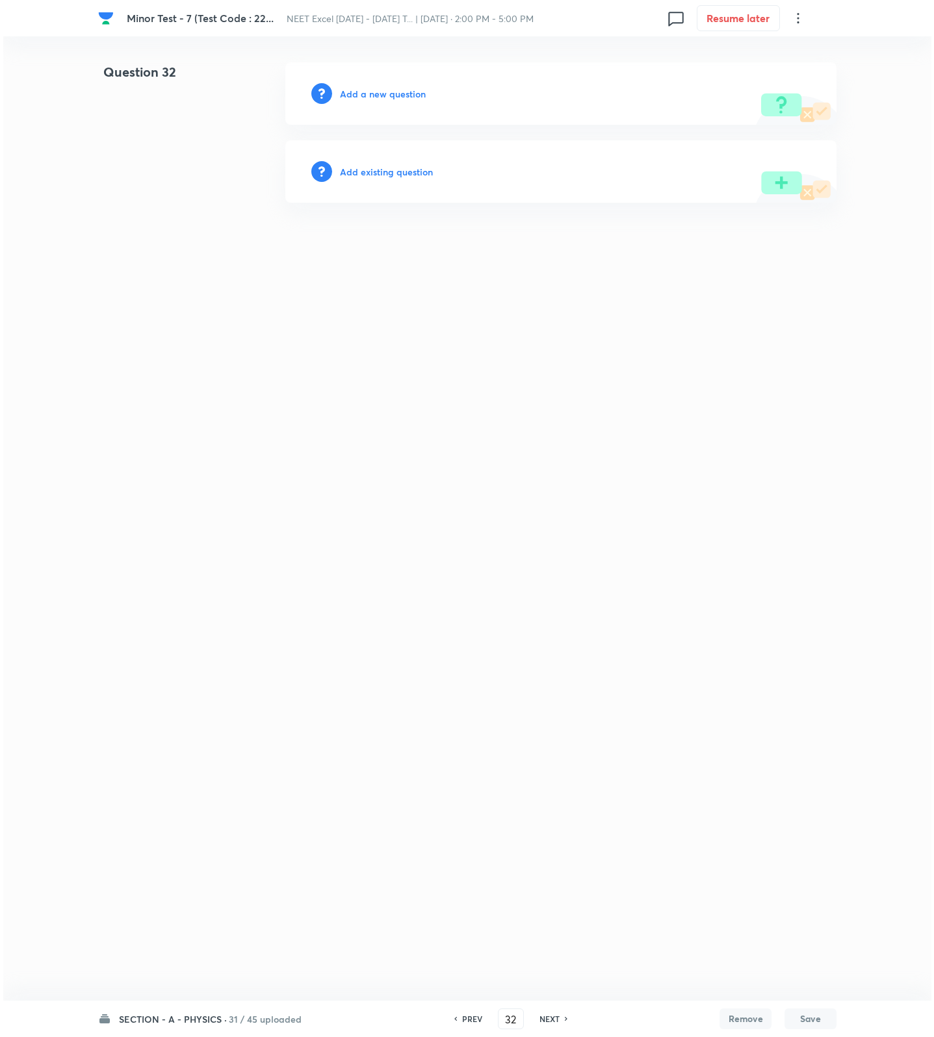
scroll to position [0, 0]
click at [357, 88] on h6 "Add a new question" at bounding box center [383, 94] width 86 height 14
click at [357, 88] on h6 "Choose a question type" at bounding box center [390, 94] width 100 height 14
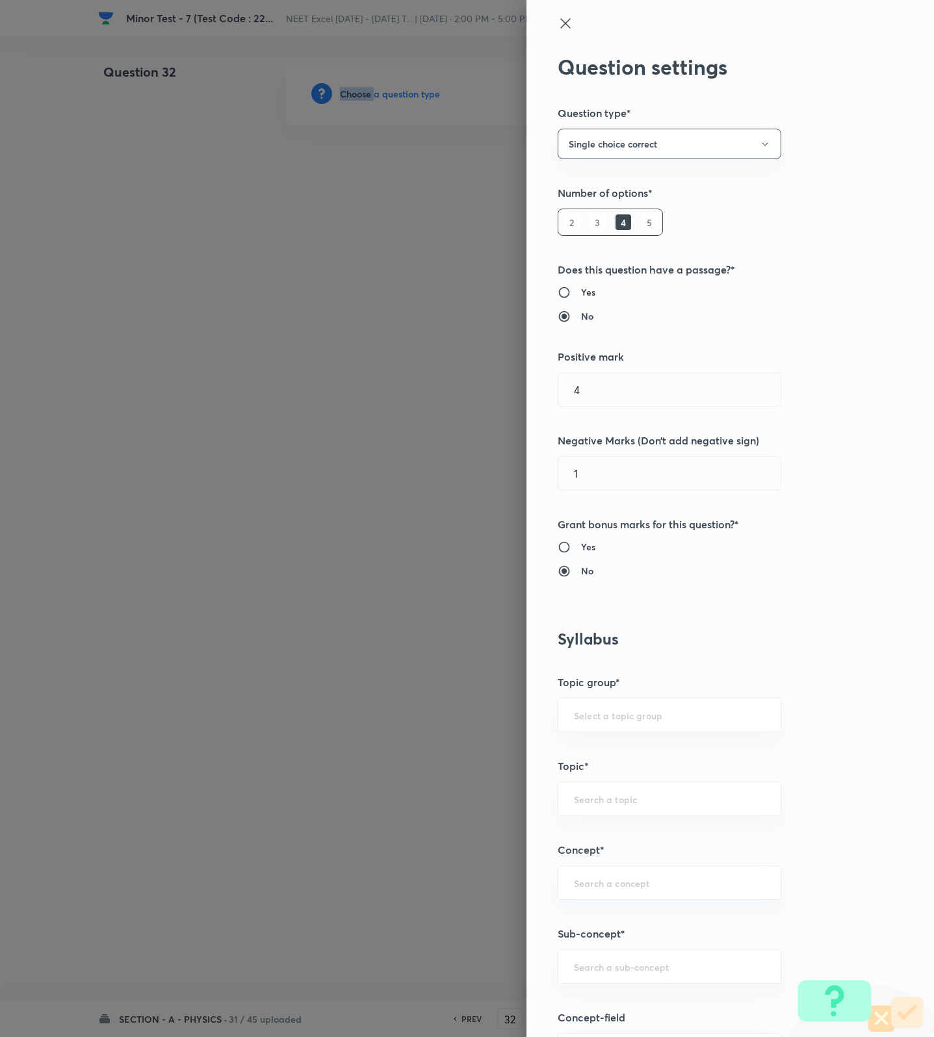
scroll to position [487, 0]
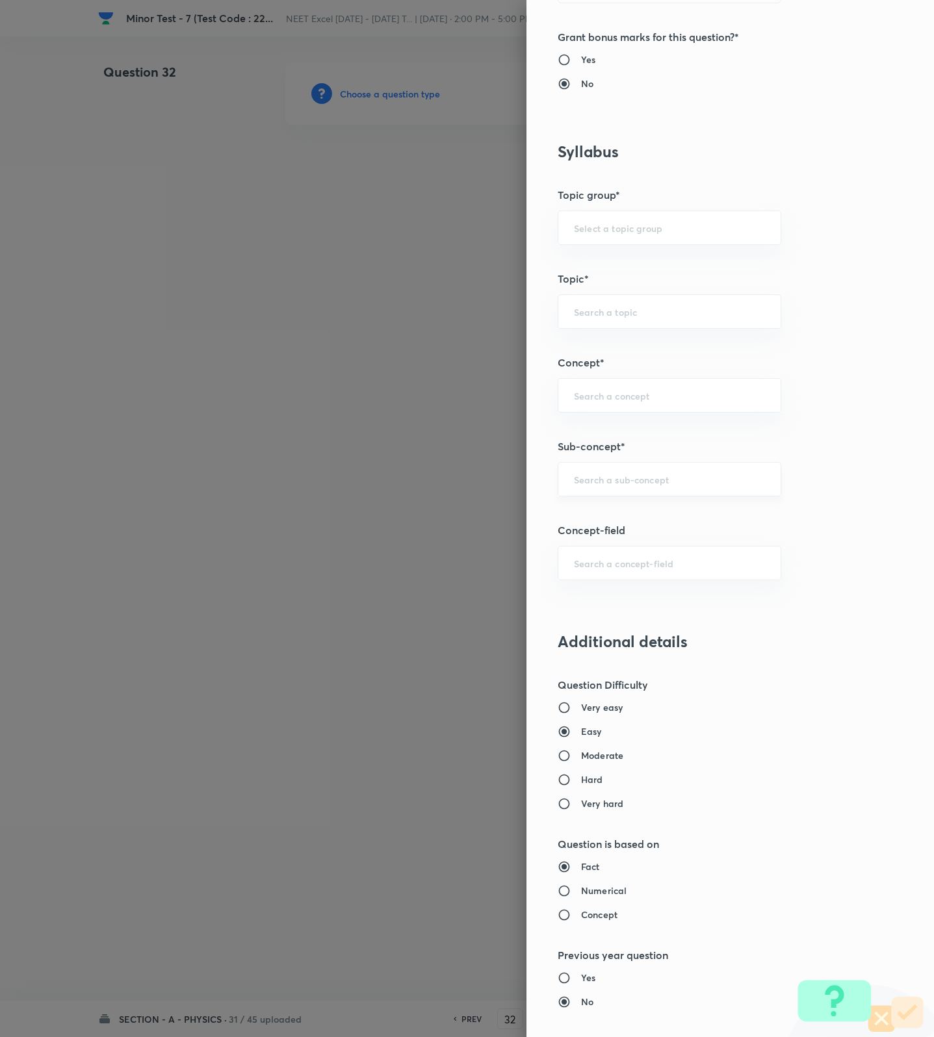
click at [667, 485] on input "text" at bounding box center [669, 479] width 191 height 12
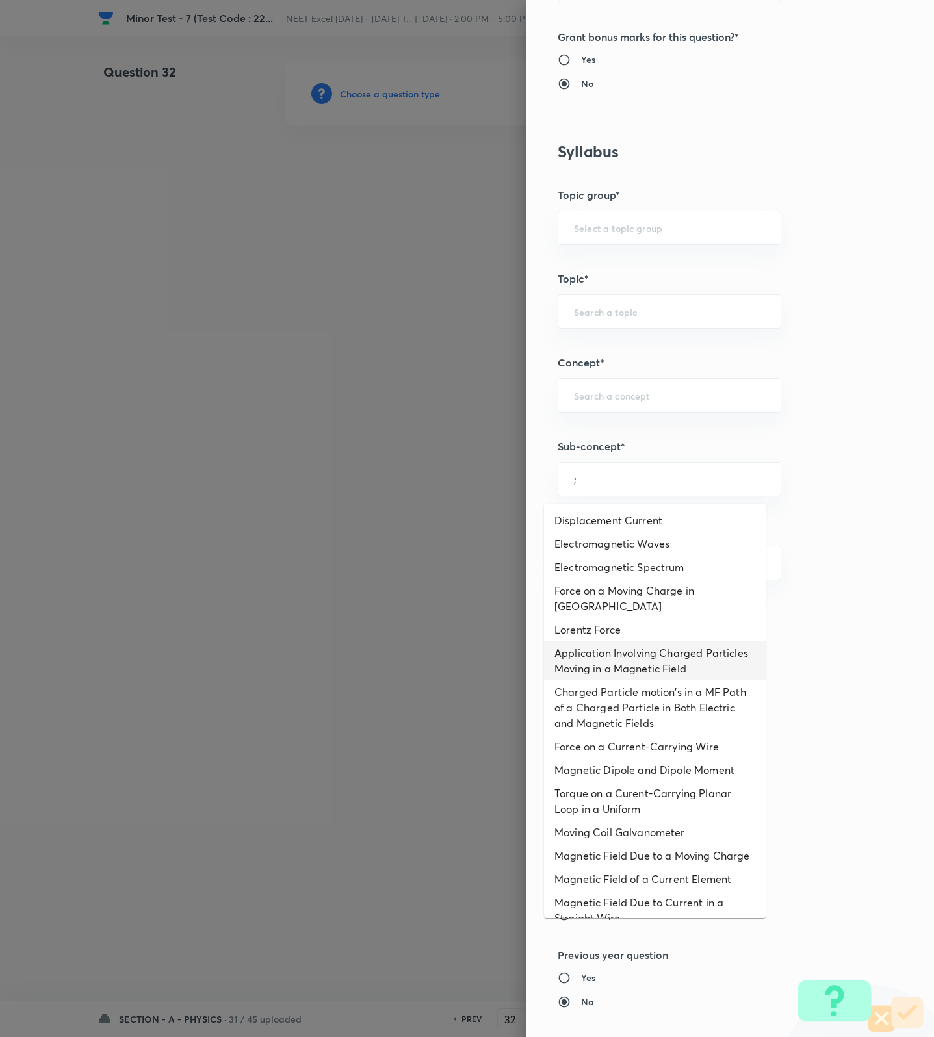
click at [575, 673] on li "Application Involving Charged Particles Moving in a Magnetic Field" at bounding box center [655, 660] width 222 height 39
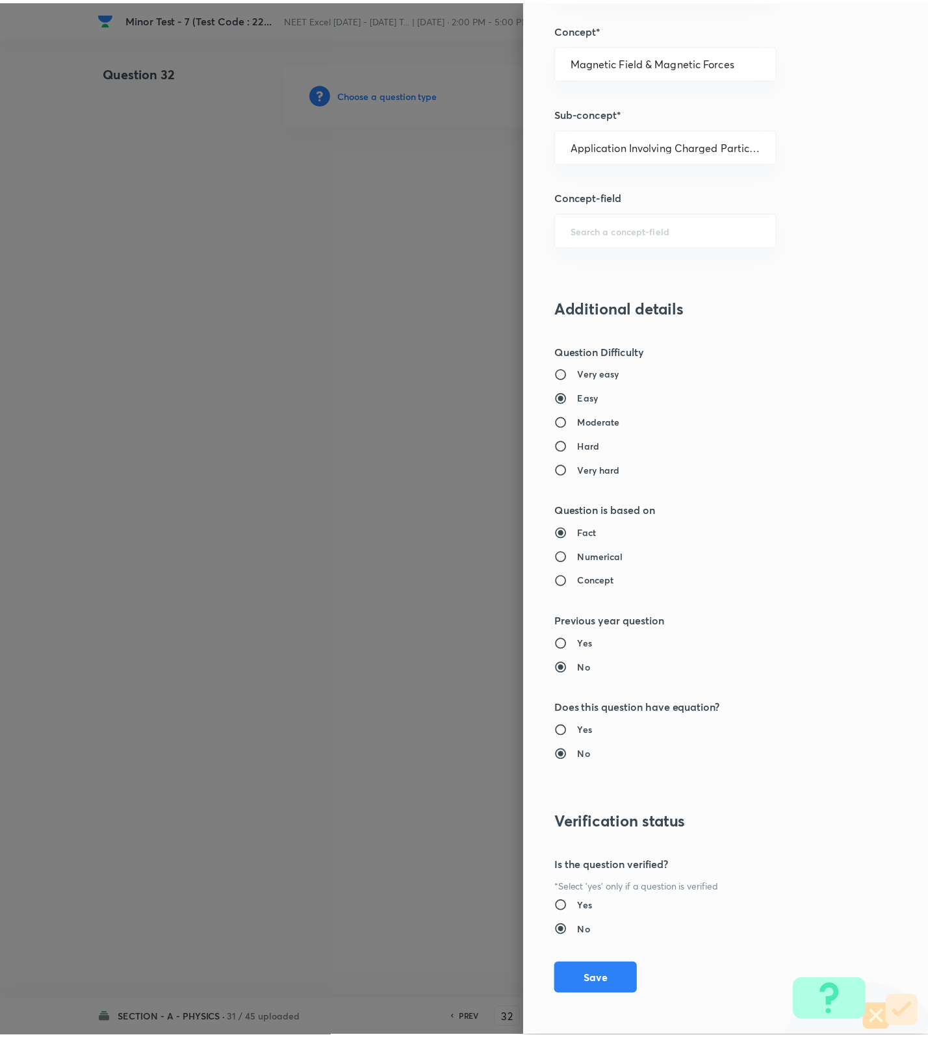
scroll to position [825, 0]
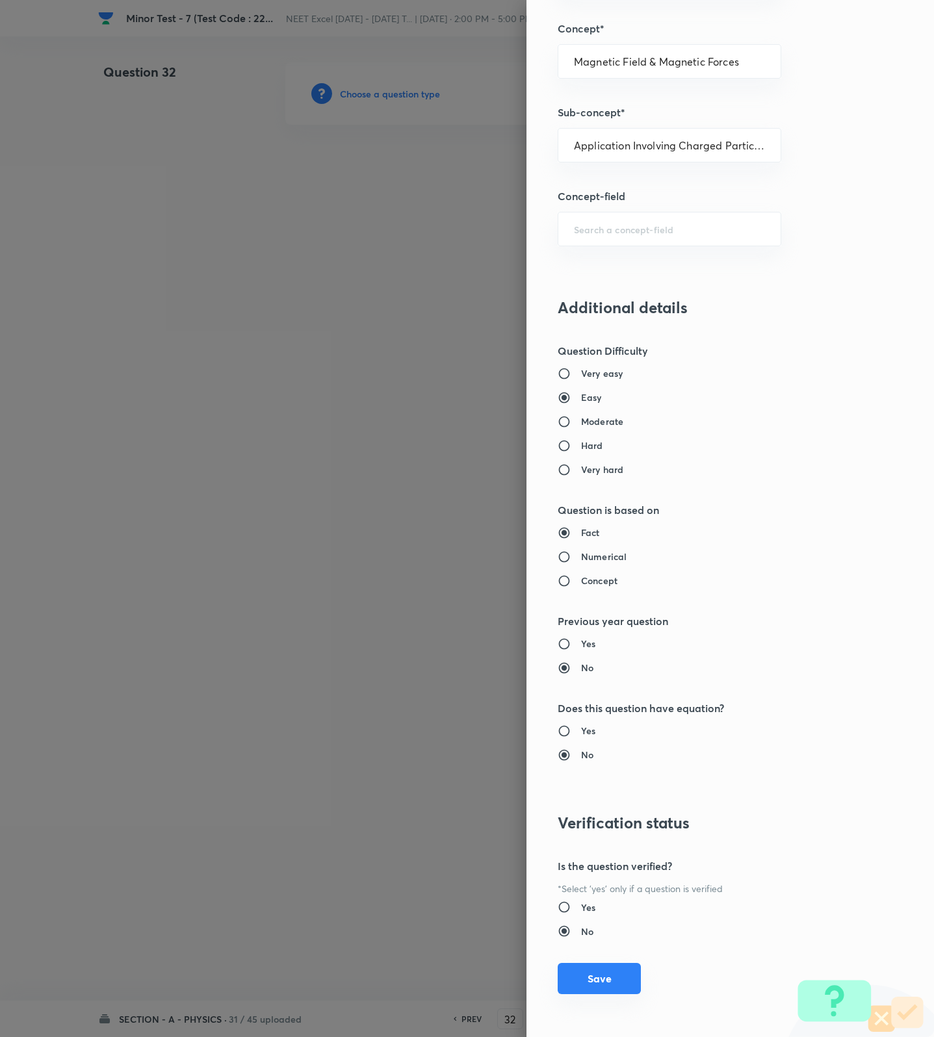
click at [597, 979] on button "Save" at bounding box center [599, 978] width 83 height 31
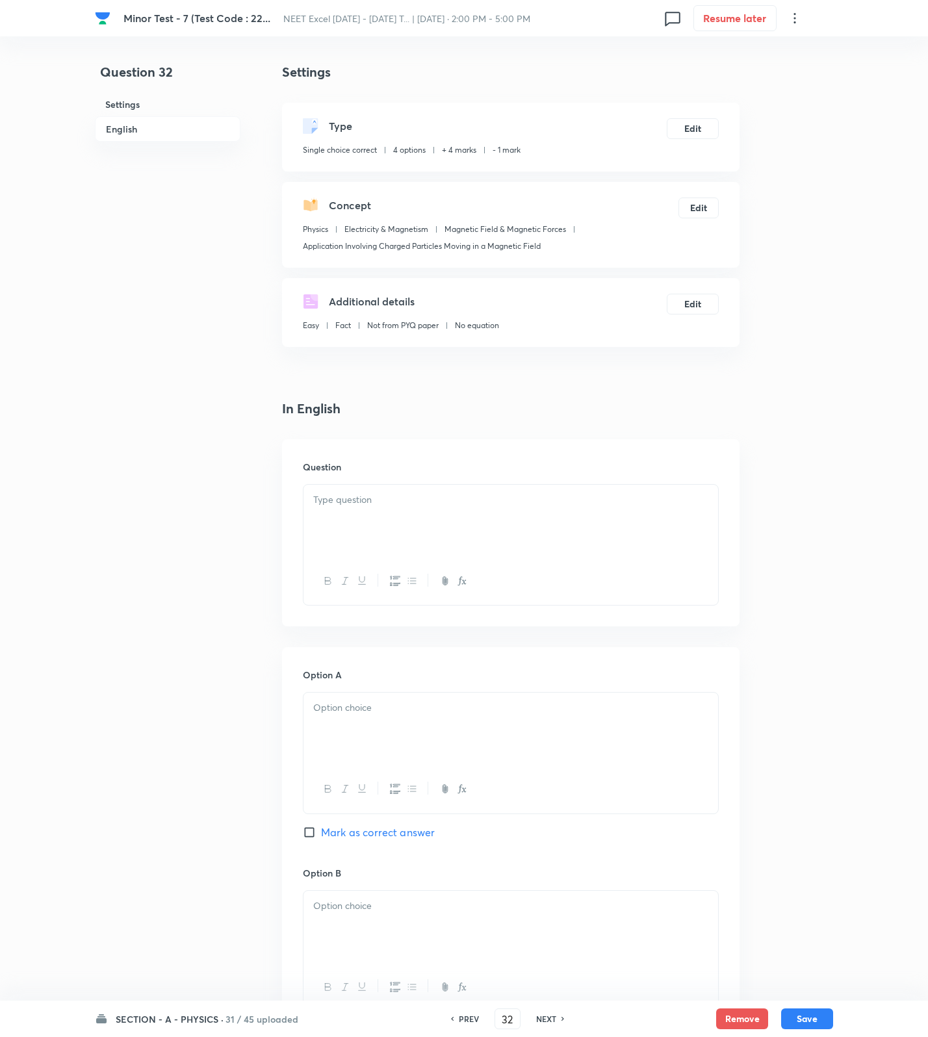
click at [669, 485] on div at bounding box center [510, 521] width 415 height 73
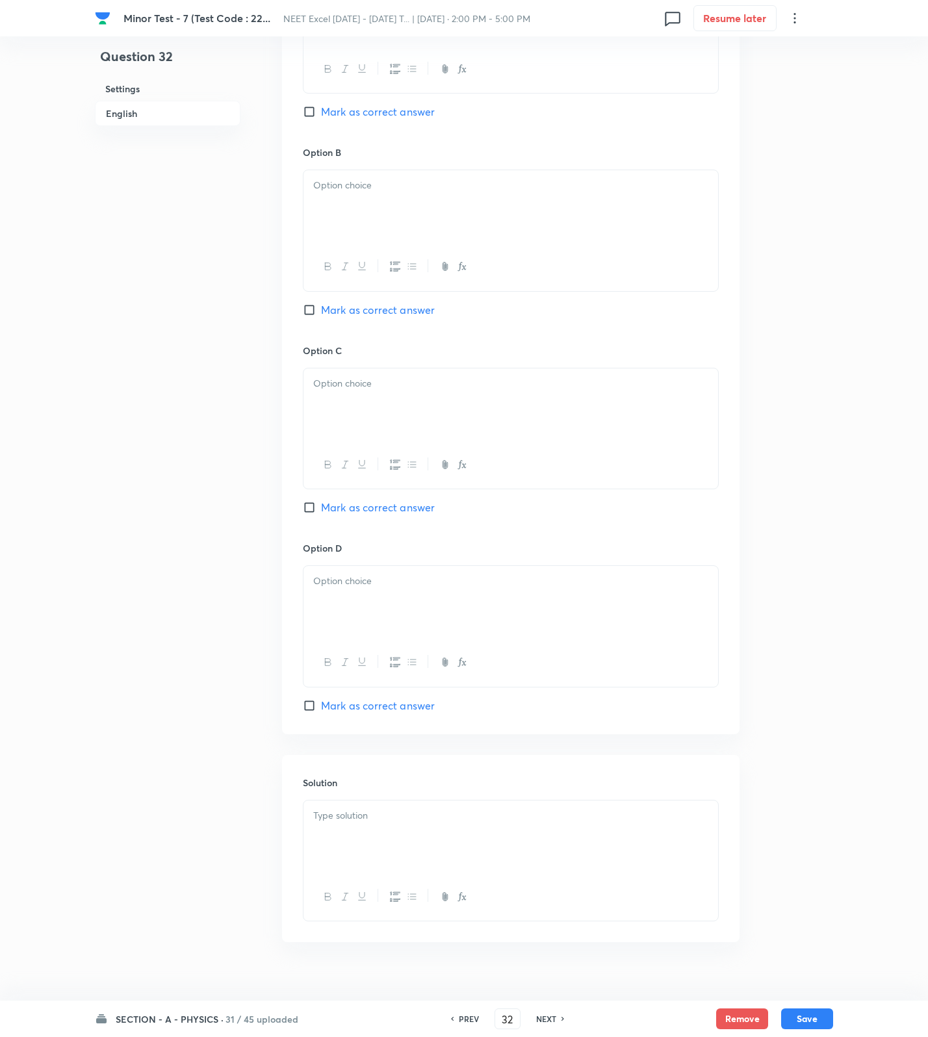
scroll to position [765, 0]
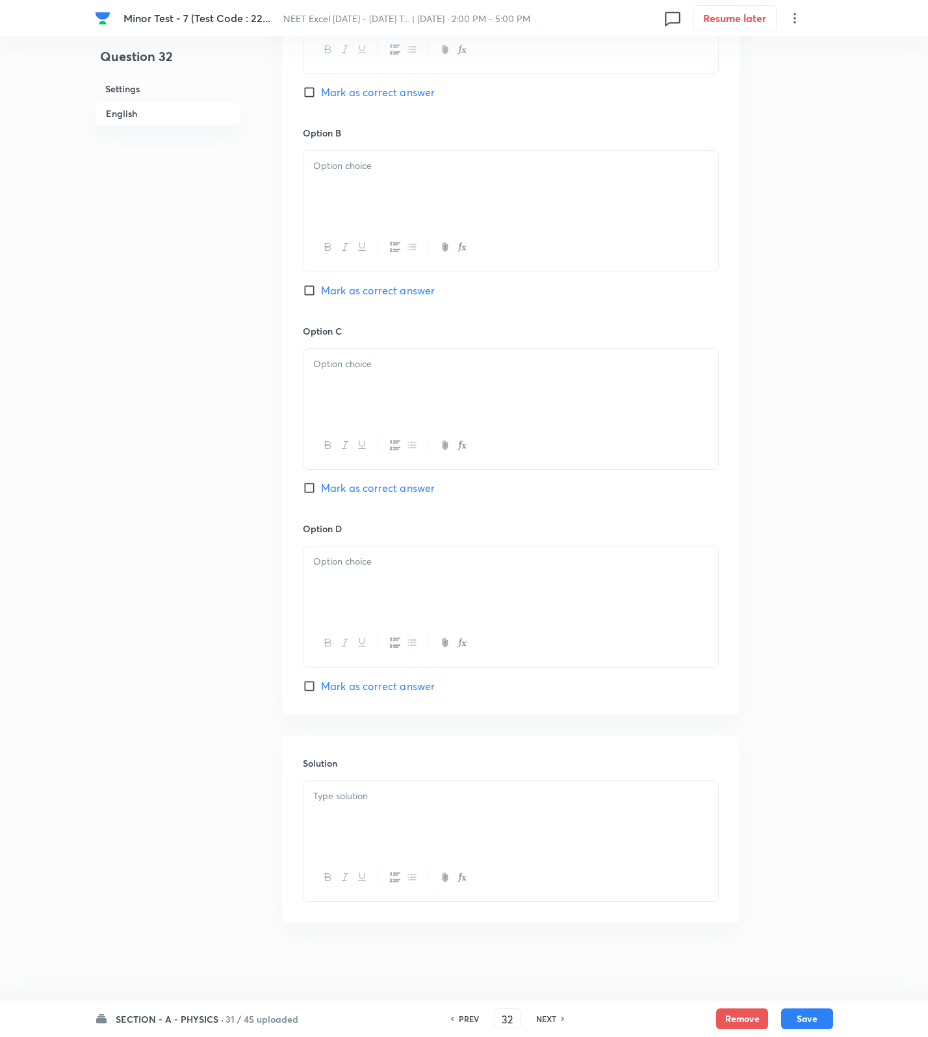
click at [574, 816] on div at bounding box center [510, 817] width 415 height 73
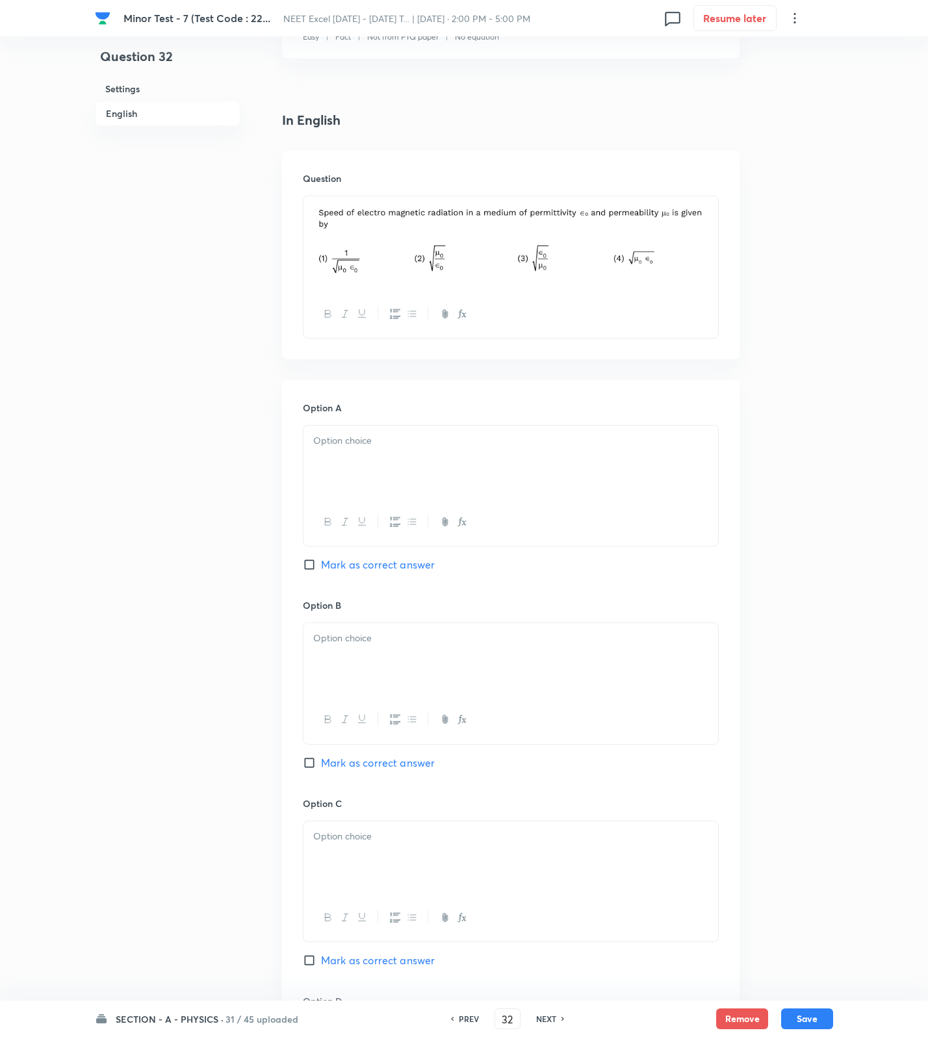
scroll to position [277, 0]
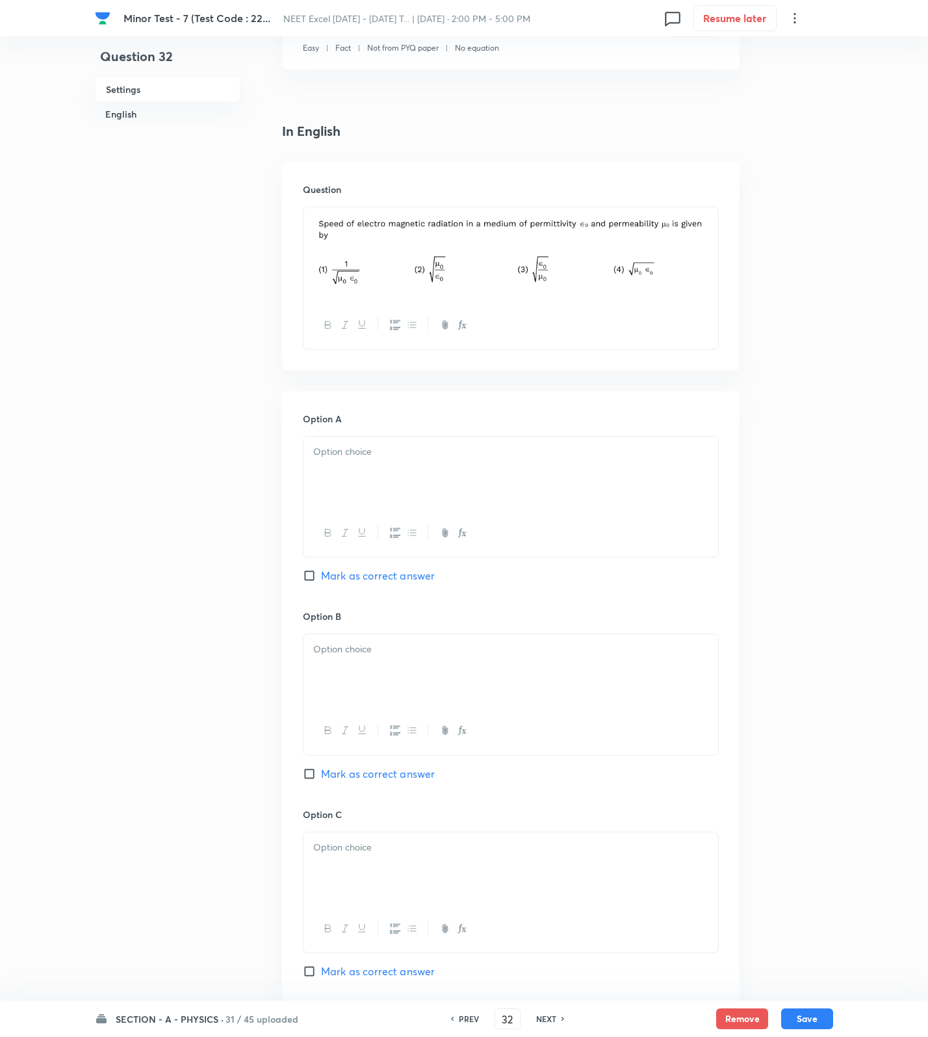
click at [433, 469] on div at bounding box center [510, 473] width 415 height 73
click at [461, 694] on div at bounding box center [510, 670] width 415 height 73
click at [344, 846] on p at bounding box center [510, 847] width 395 height 15
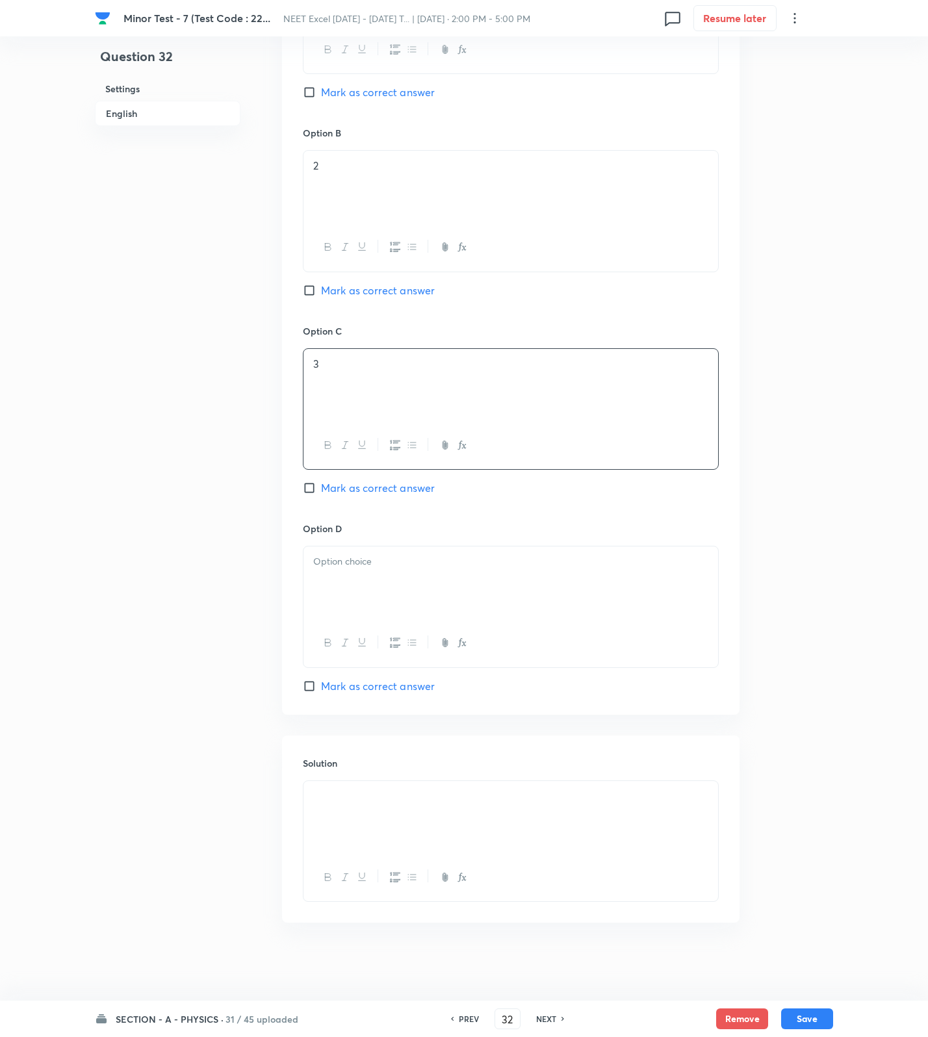
click at [388, 584] on div at bounding box center [510, 582] width 415 height 73
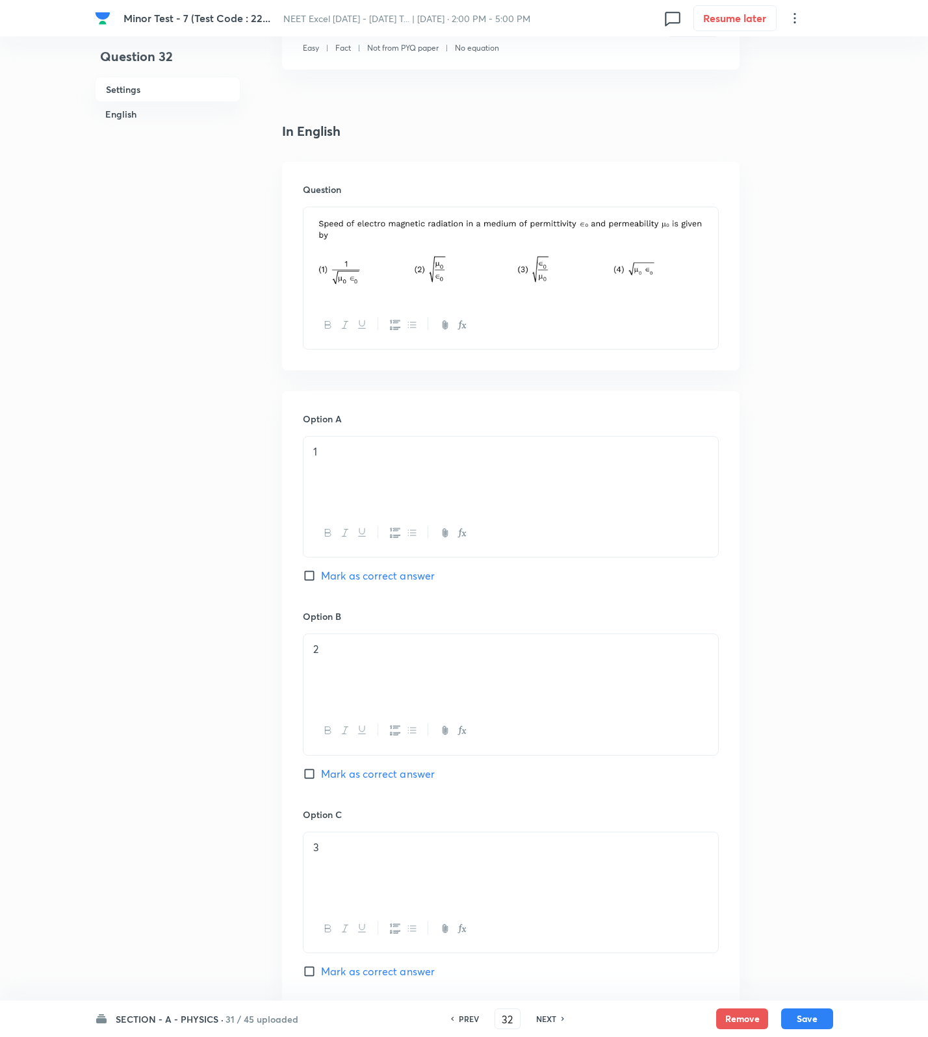
click at [392, 581] on span "Mark as correct answer" at bounding box center [378, 576] width 114 height 16
click at [321, 581] on input "Mark as correct answer" at bounding box center [312, 575] width 18 height 13
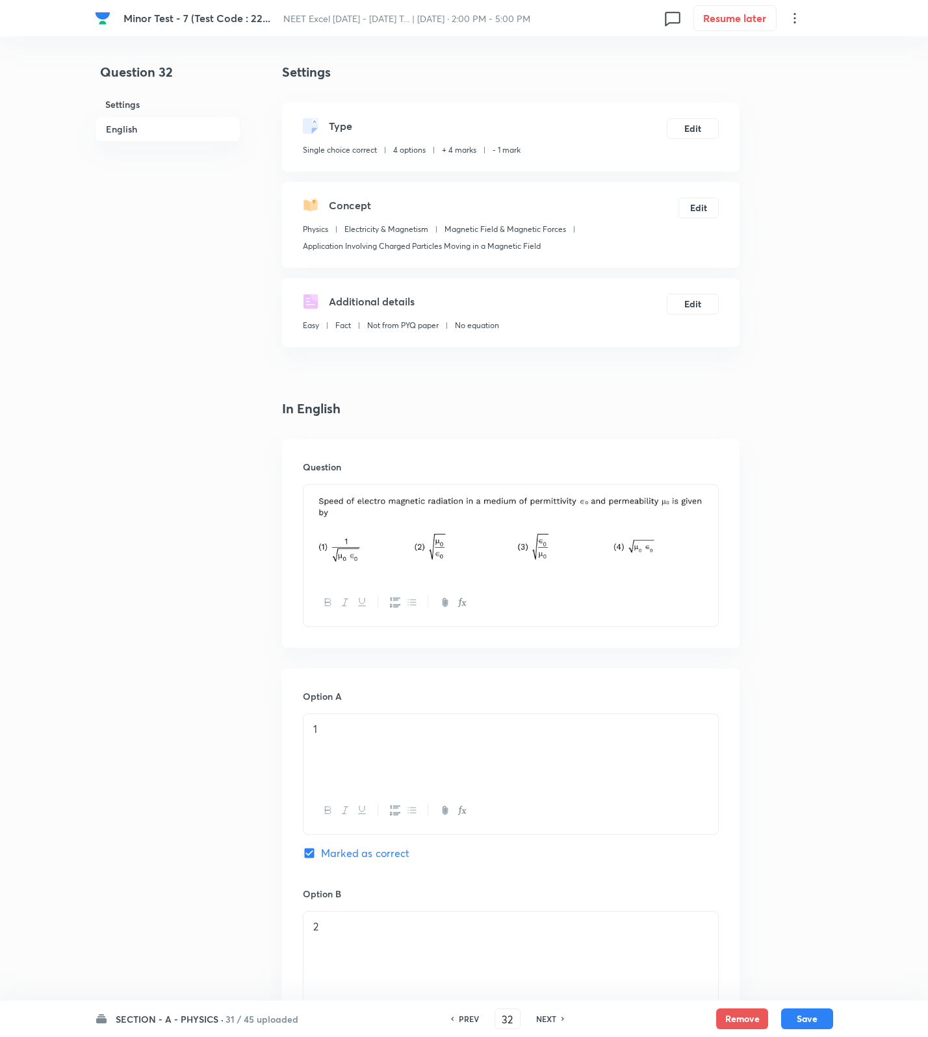
scroll to position [765, 0]
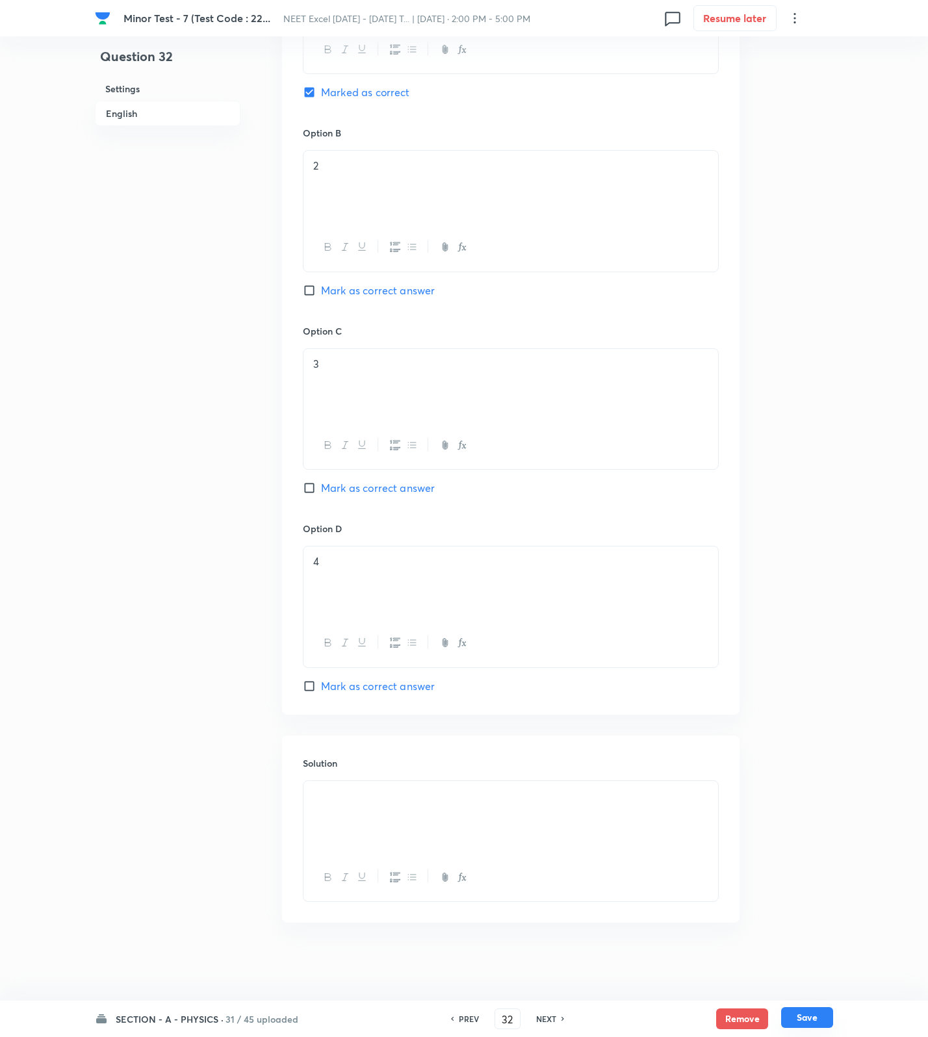
click at [811, 1022] on button "Save" at bounding box center [807, 1017] width 52 height 21
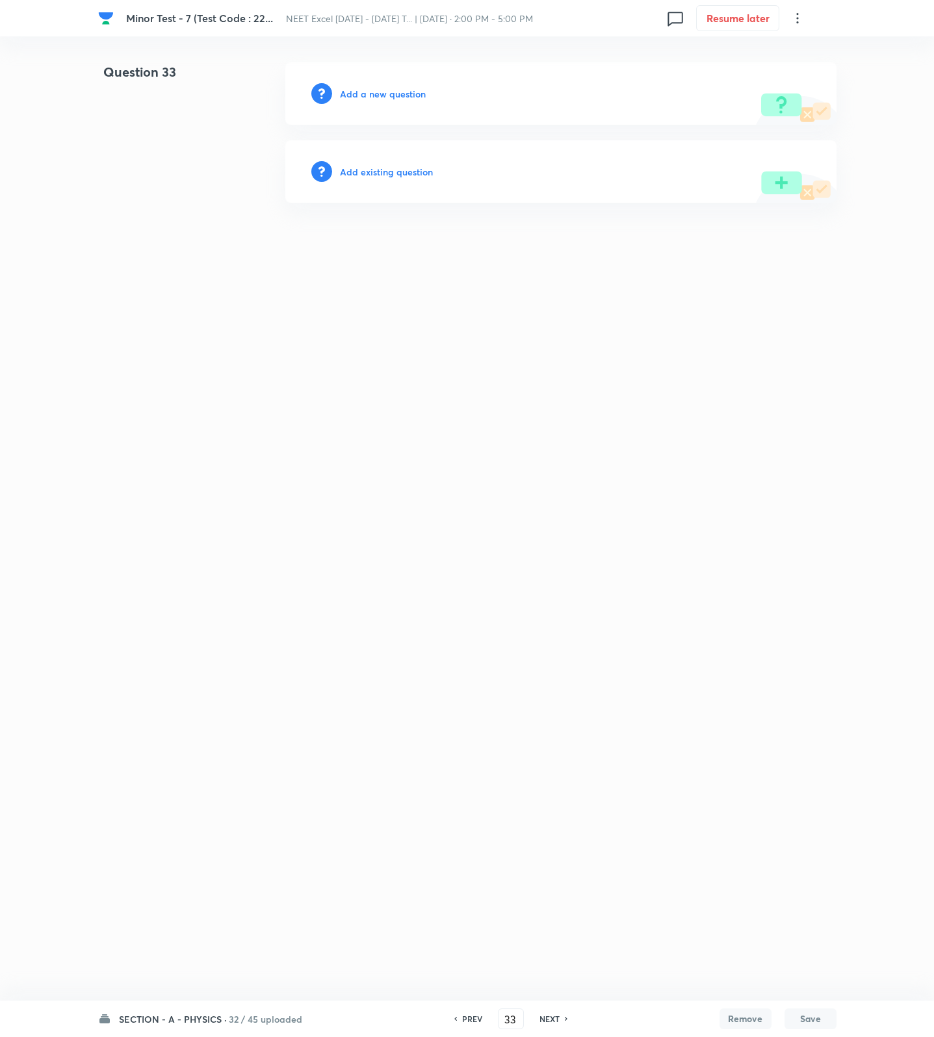
click at [385, 87] on h6 "Add a new question" at bounding box center [383, 94] width 86 height 14
click at [385, 87] on h6 "Choose a question type" at bounding box center [390, 94] width 100 height 14
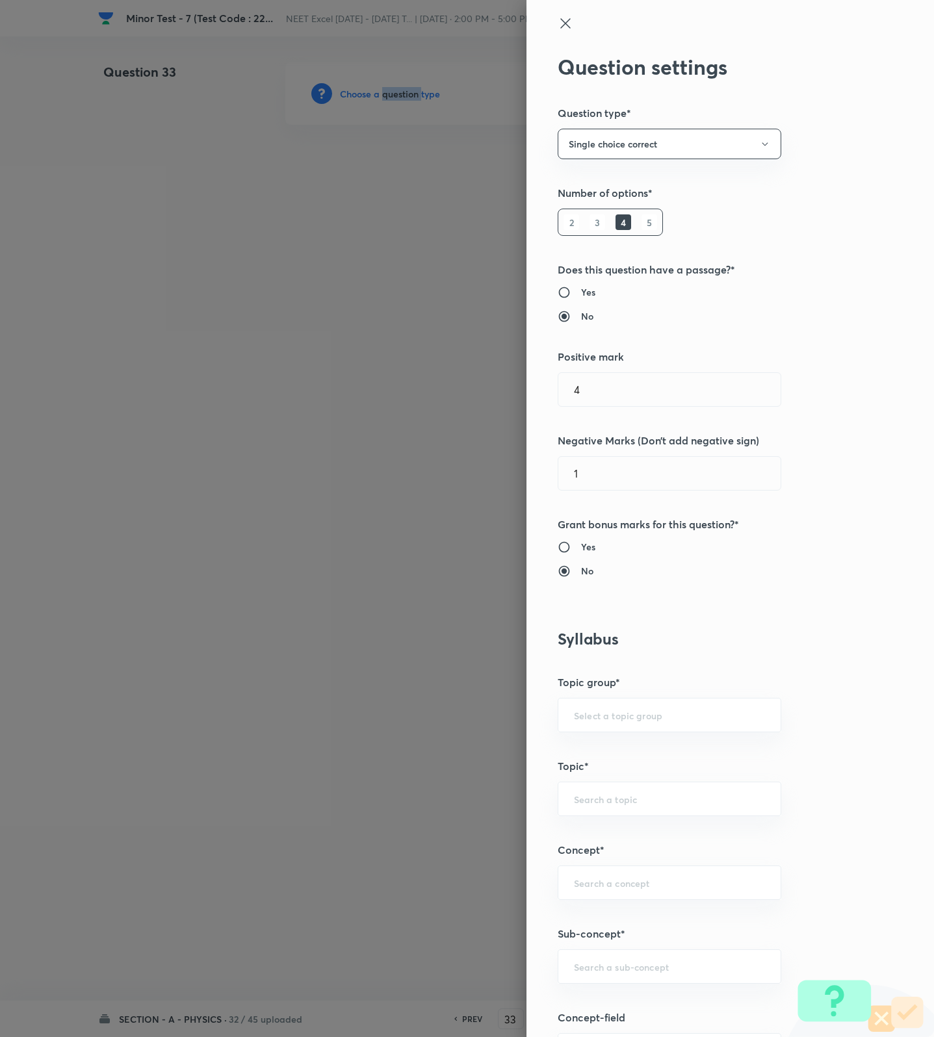
scroll to position [487, 0]
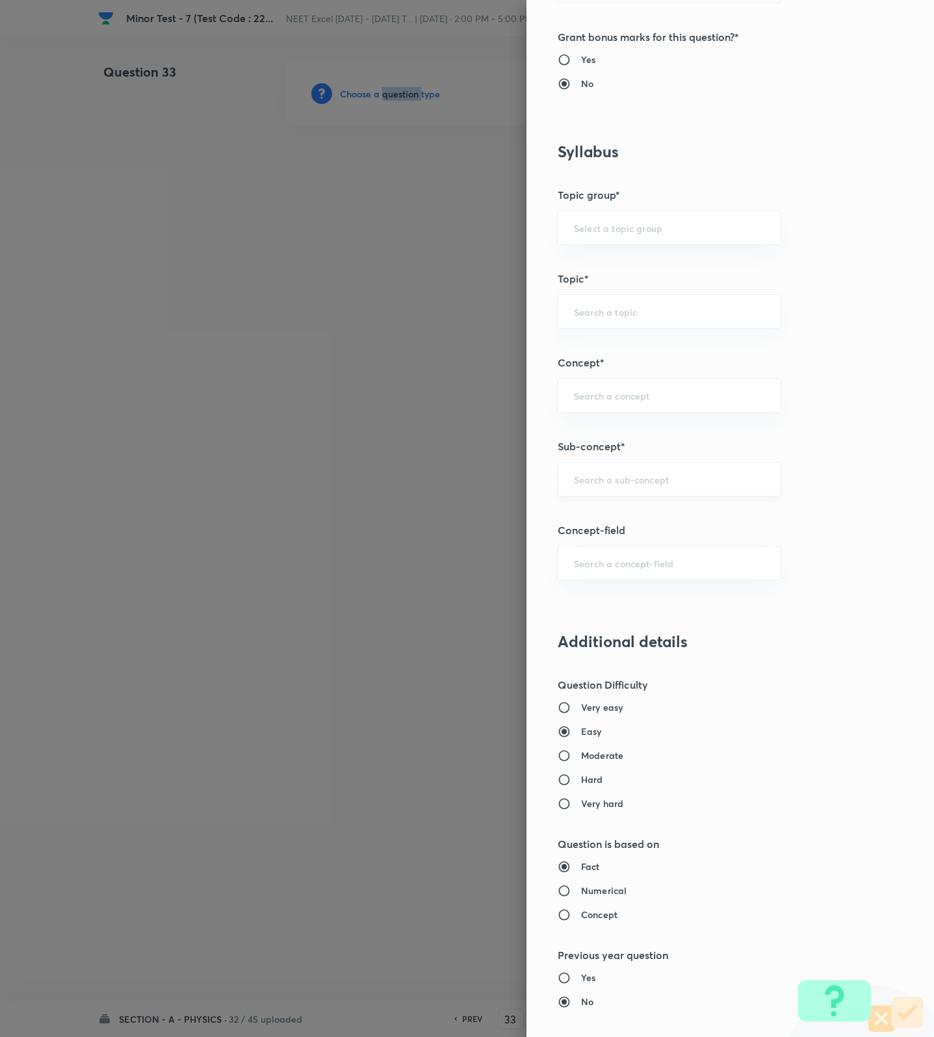
click at [641, 470] on div "​" at bounding box center [670, 479] width 224 height 34
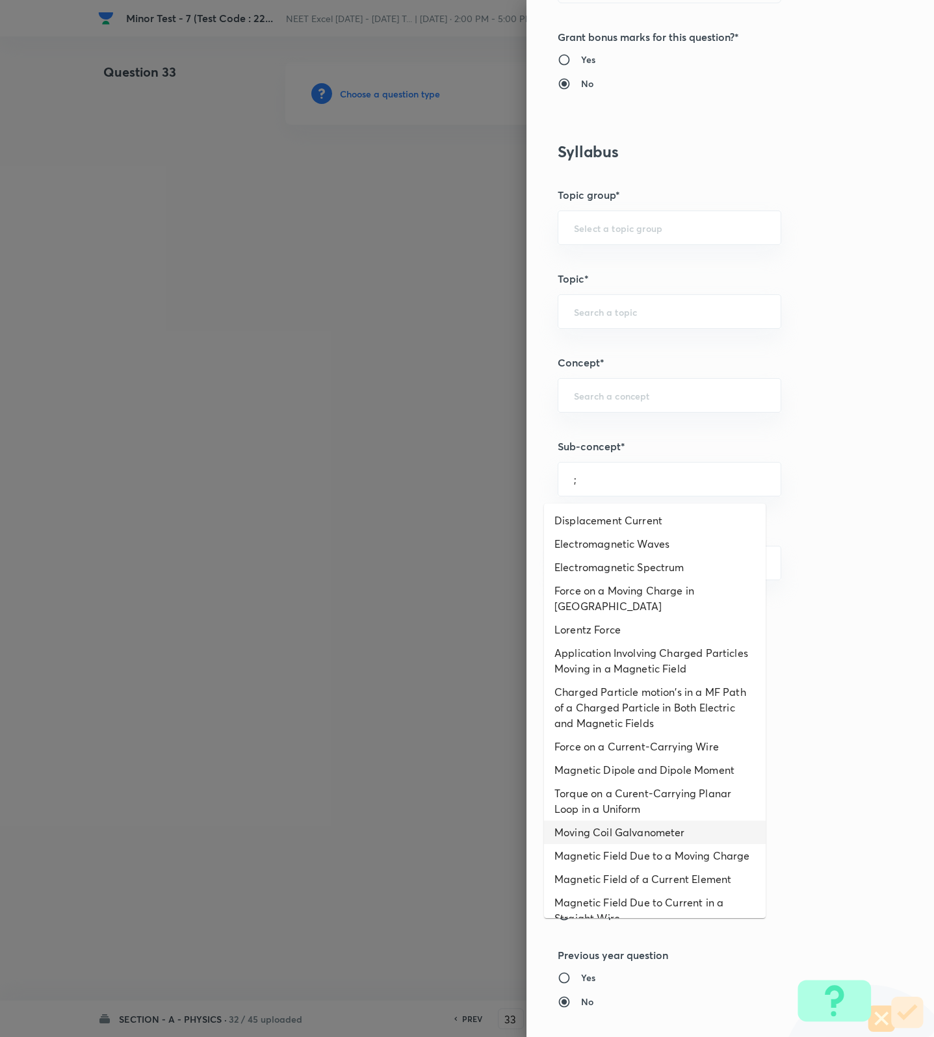
click at [612, 832] on li "Moving Coil Galvanometer" at bounding box center [655, 832] width 222 height 23
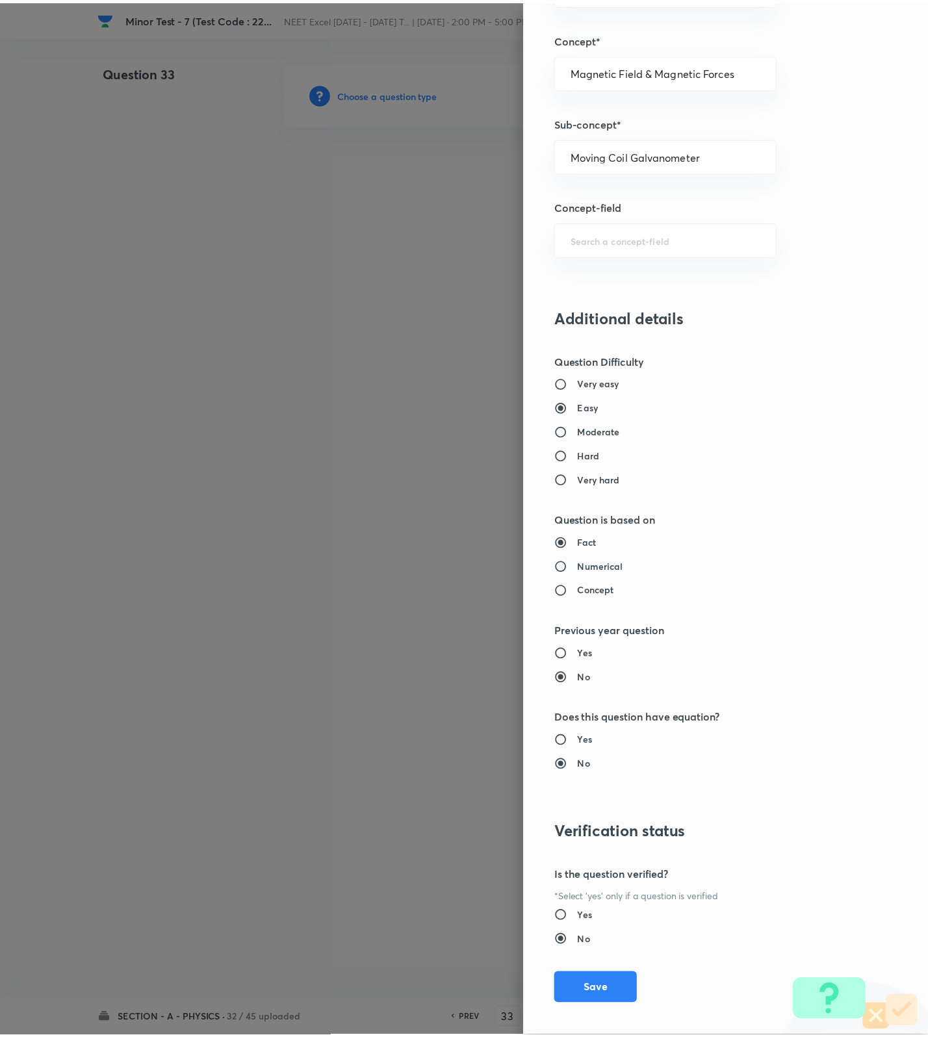
scroll to position [825, 0]
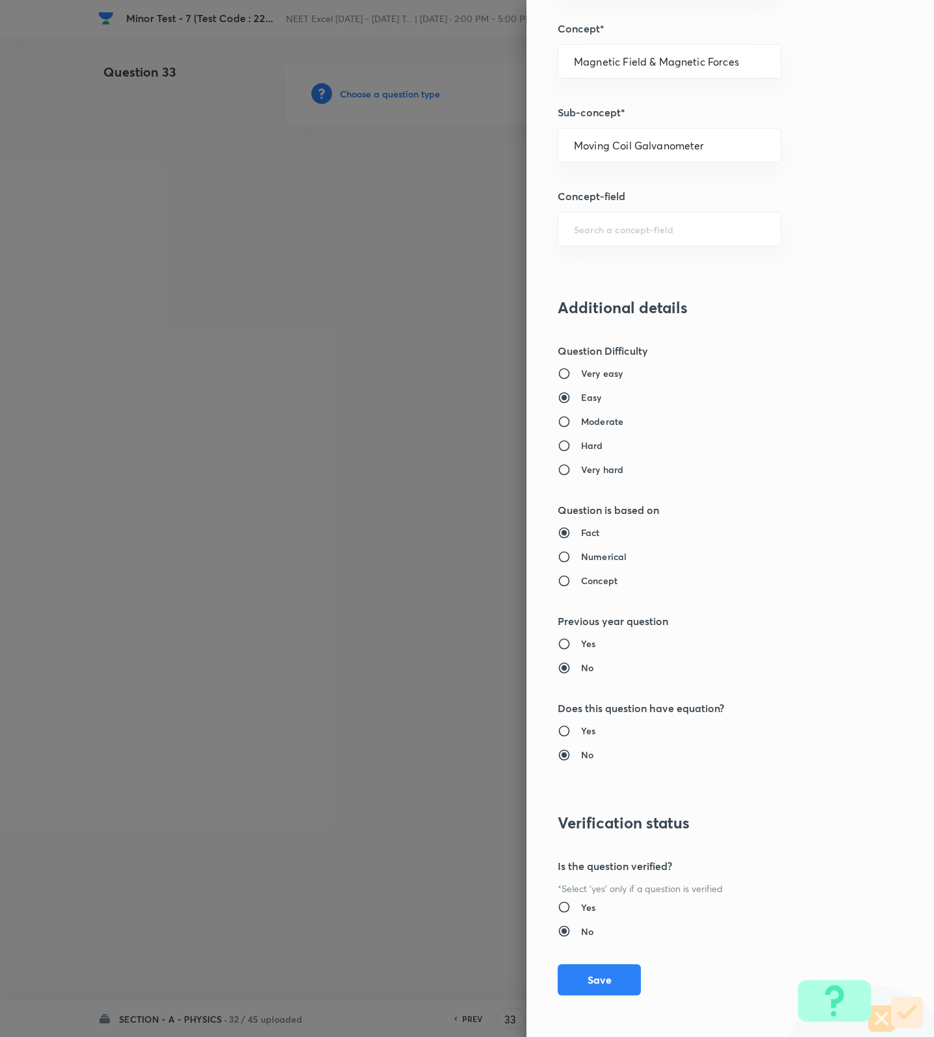
click at [564, 959] on div "Question settings Question type* Single choice correct Number of options* 2 3 4…" at bounding box center [729, 518] width 407 height 1037
click at [576, 977] on button "Save" at bounding box center [599, 978] width 83 height 31
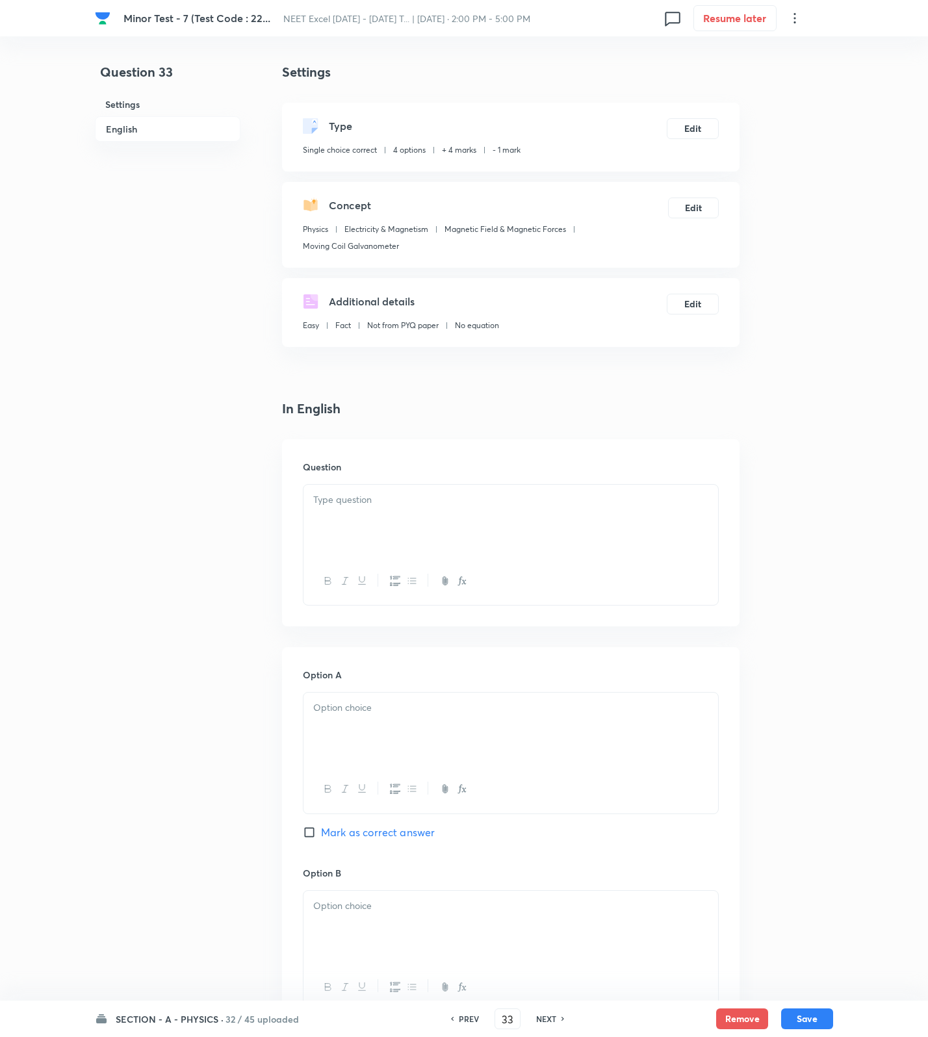
click at [374, 504] on p at bounding box center [510, 500] width 395 height 15
click at [589, 520] on div at bounding box center [510, 521] width 415 height 73
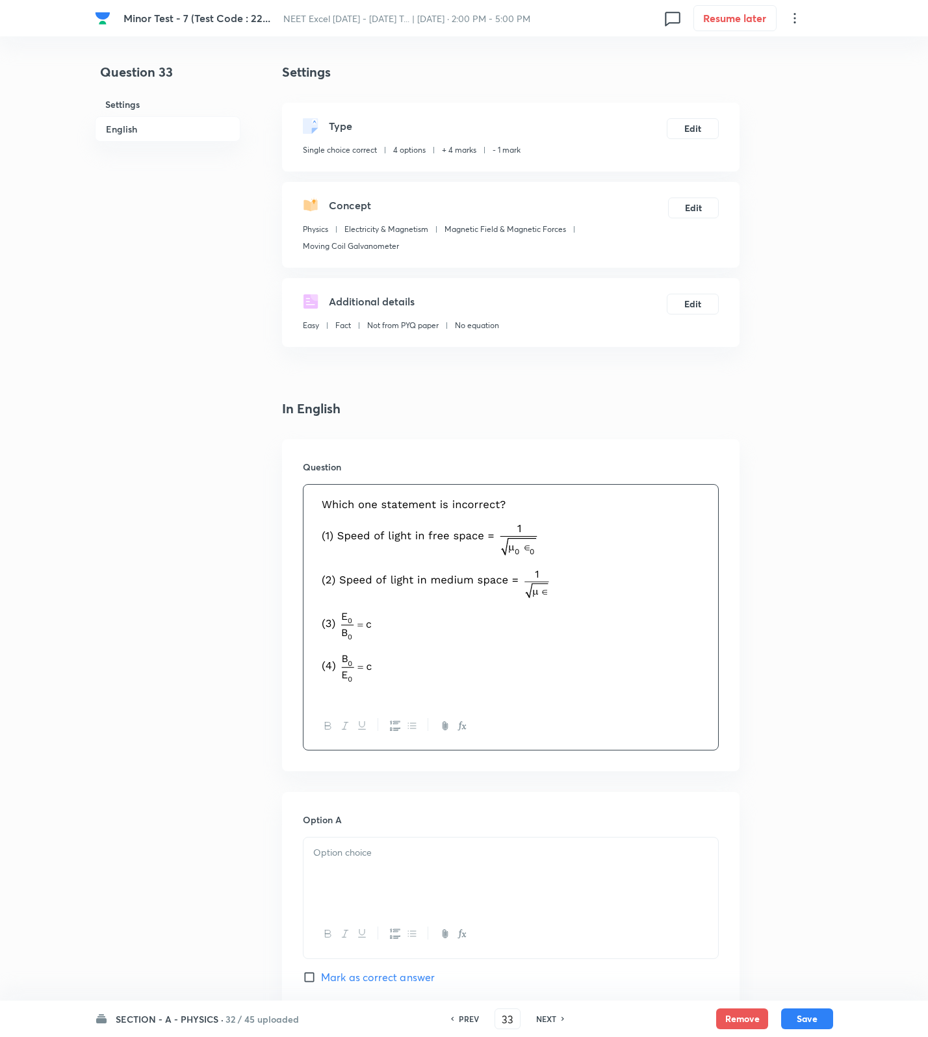
scroll to position [888, 0]
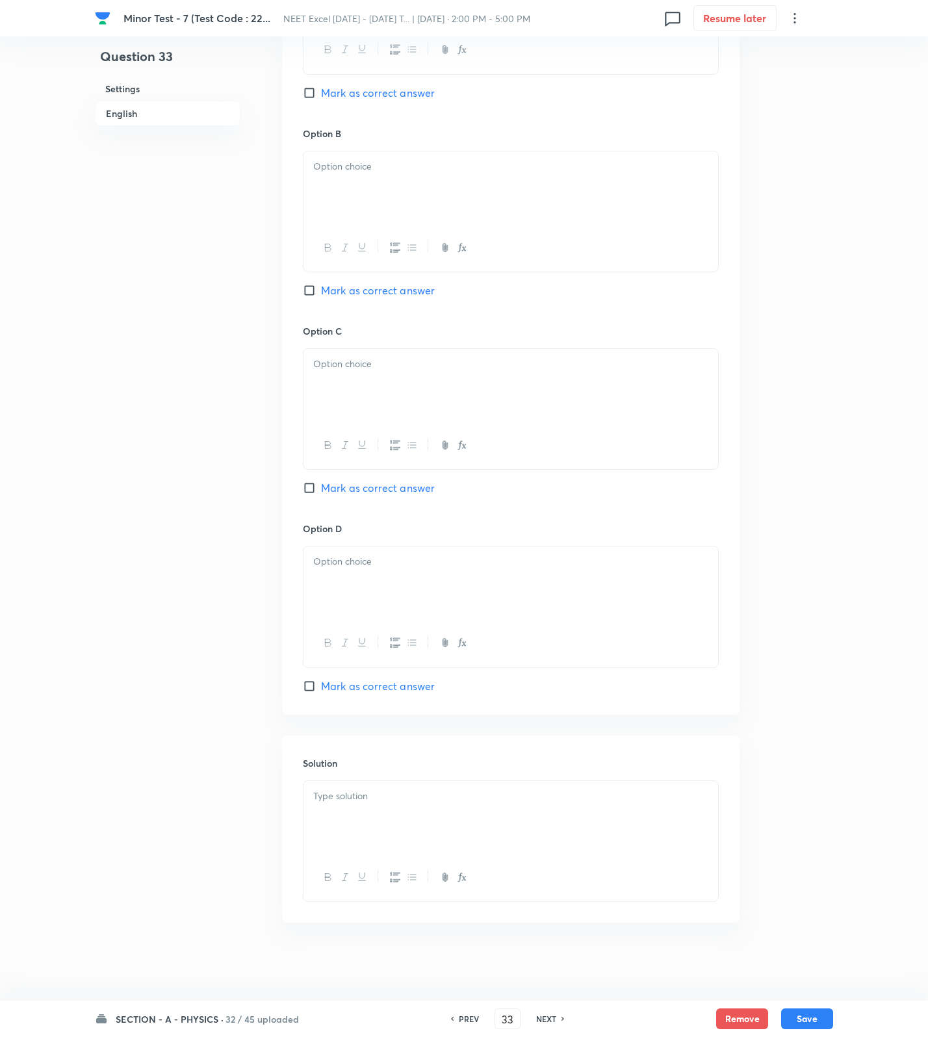
click at [406, 806] on div at bounding box center [510, 817] width 415 height 73
drag, startPoint x: 372, startPoint y: 681, endPoint x: 385, endPoint y: 665, distance: 20.4
click at [372, 681] on span "Mark as correct answer" at bounding box center [378, 686] width 114 height 16
click at [321, 681] on input "Mark as correct answer" at bounding box center [312, 686] width 18 height 13
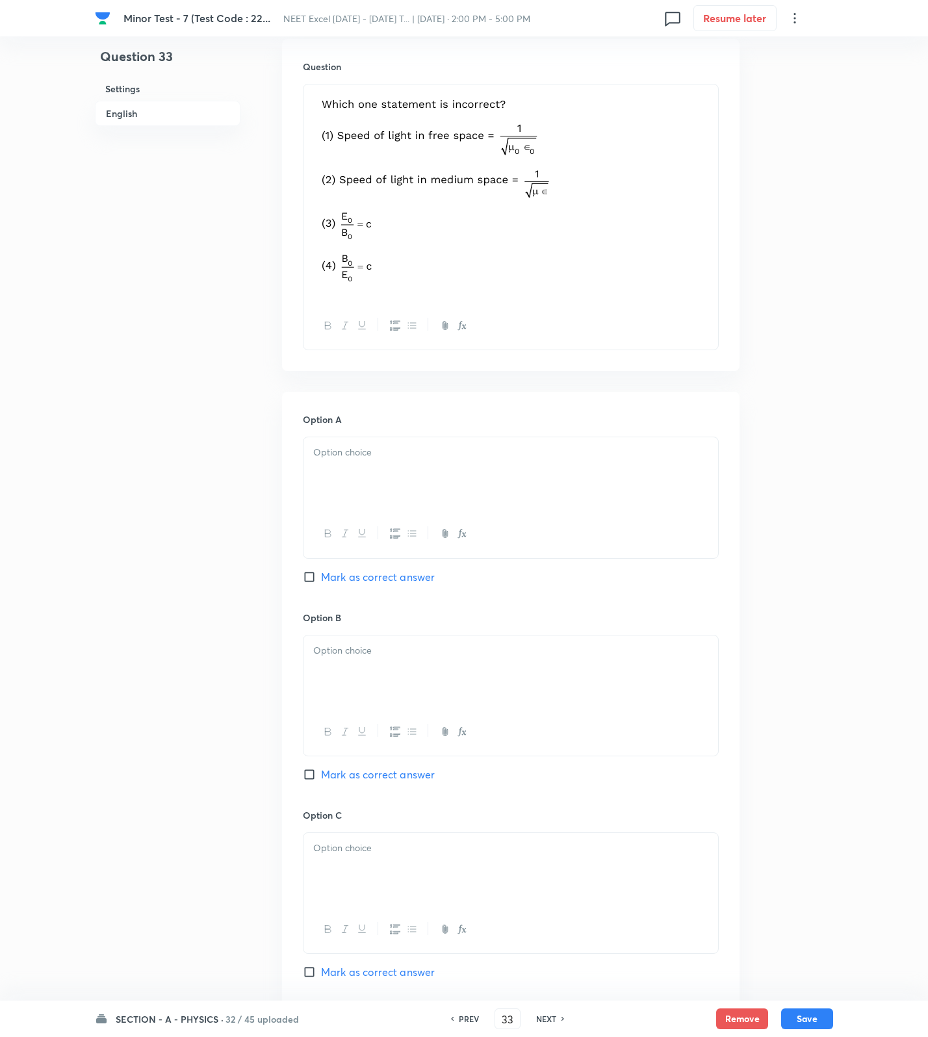
drag, startPoint x: 394, startPoint y: 468, endPoint x: 384, endPoint y: 574, distance: 106.4
click at [394, 478] on div at bounding box center [510, 473] width 415 height 73
drag, startPoint x: 386, startPoint y: 695, endPoint x: 384, endPoint y: 808, distance: 113.1
click at [387, 702] on div at bounding box center [510, 672] width 415 height 73
click at [371, 849] on div at bounding box center [510, 869] width 415 height 73
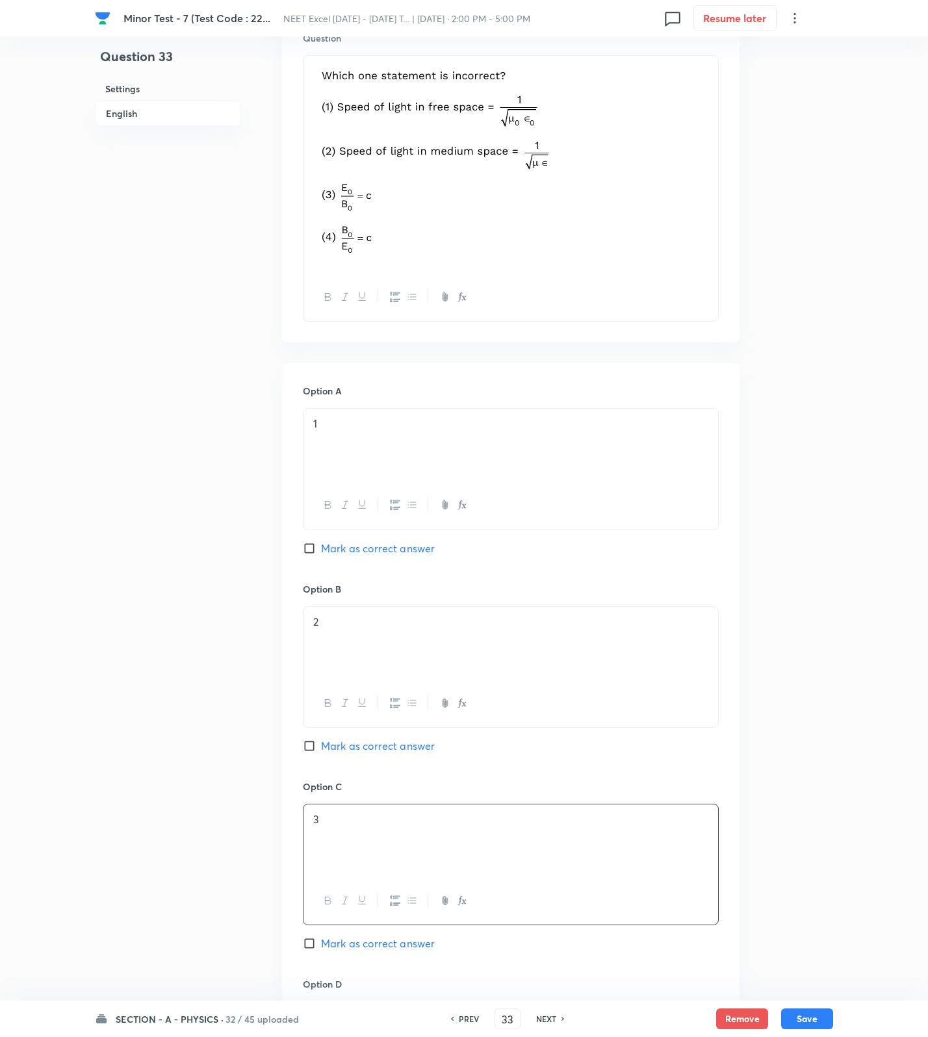
scroll to position [888, 0]
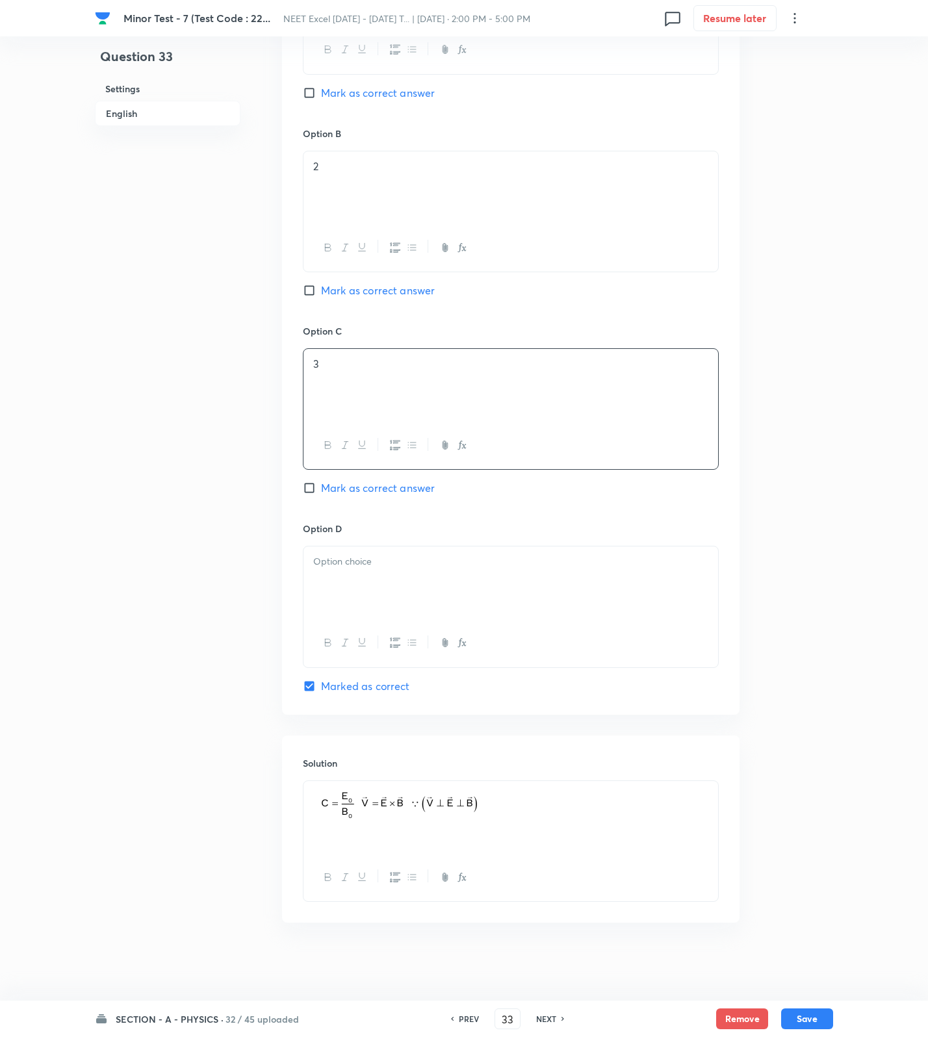
click at [387, 580] on div at bounding box center [510, 582] width 415 height 73
click at [817, 1023] on button "Save" at bounding box center [807, 1017] width 52 height 21
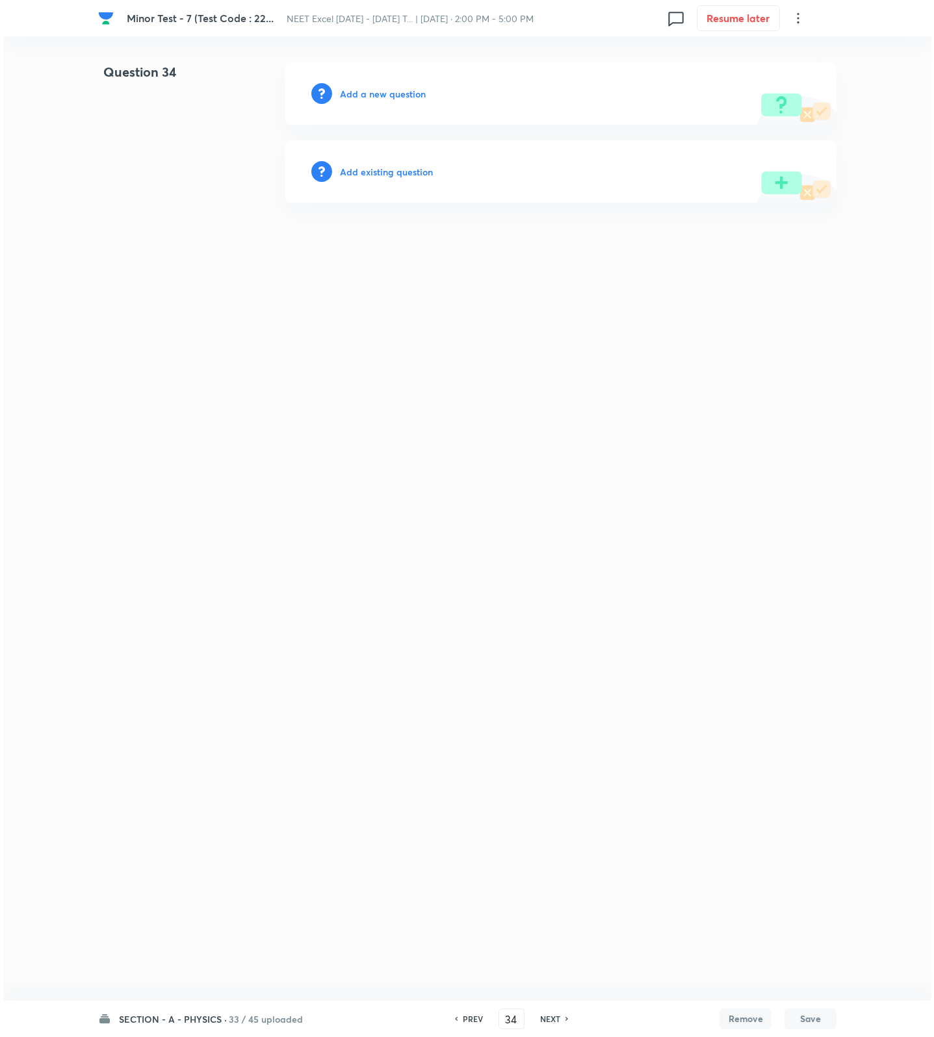
scroll to position [0, 0]
click at [389, 90] on h6 "Add a new question" at bounding box center [383, 94] width 86 height 14
click at [389, 90] on h6 "Choose a question type" at bounding box center [390, 94] width 100 height 14
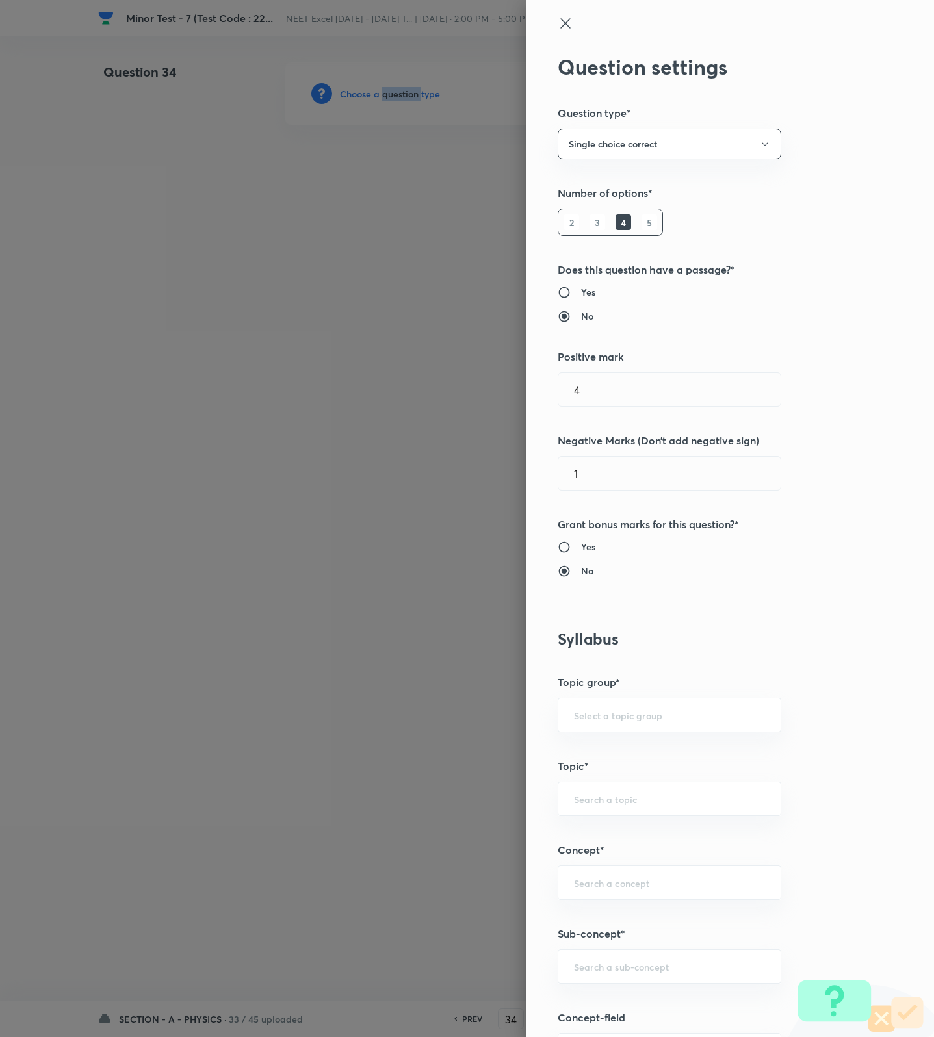
scroll to position [487, 0]
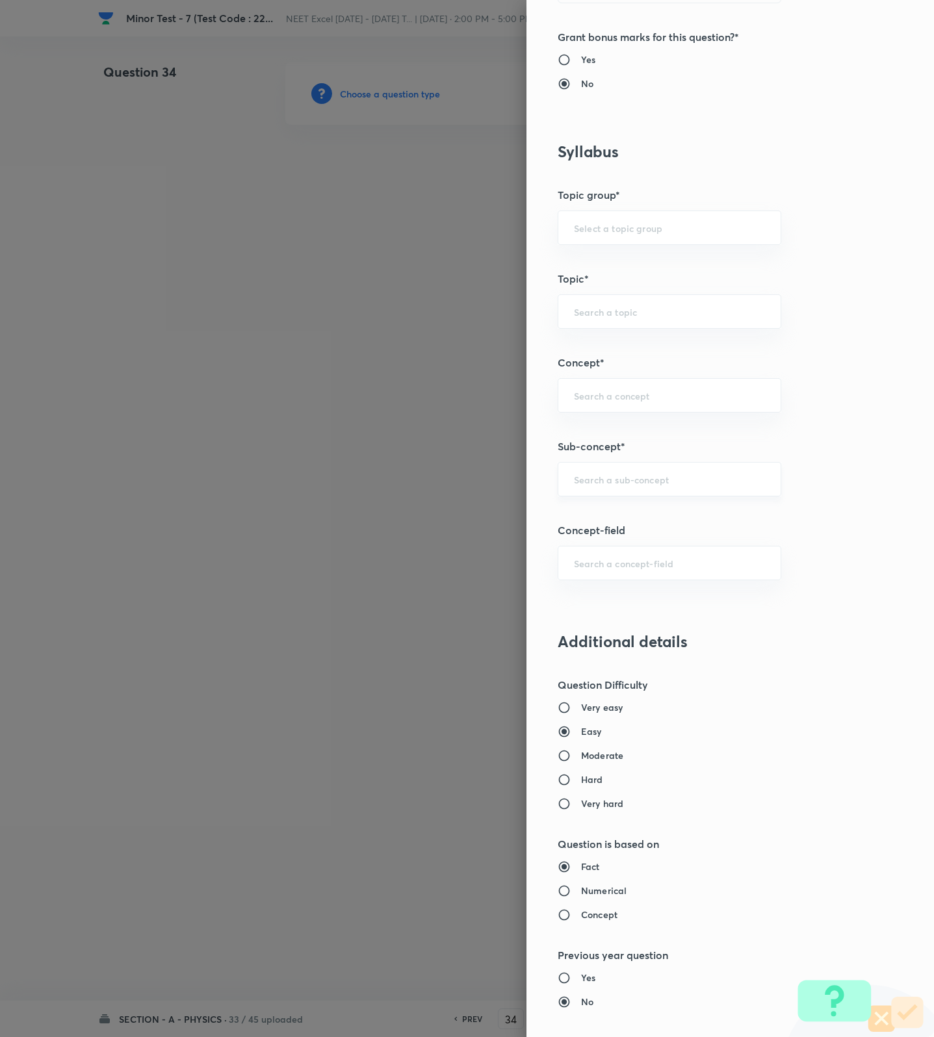
click at [630, 483] on input "text" at bounding box center [669, 479] width 191 height 12
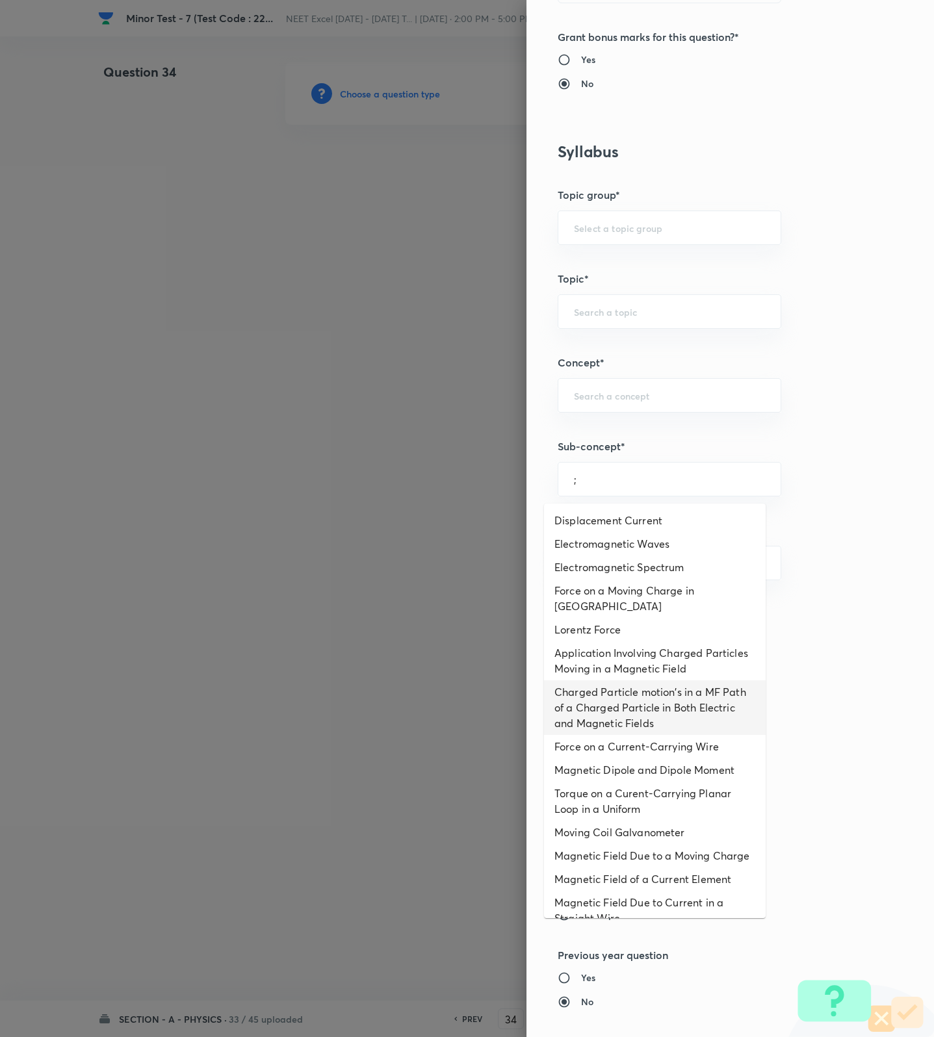
click at [615, 684] on li "Charged Particle motion's in a MF Path of a Charged Particle in Both Electric a…" at bounding box center [655, 707] width 222 height 55
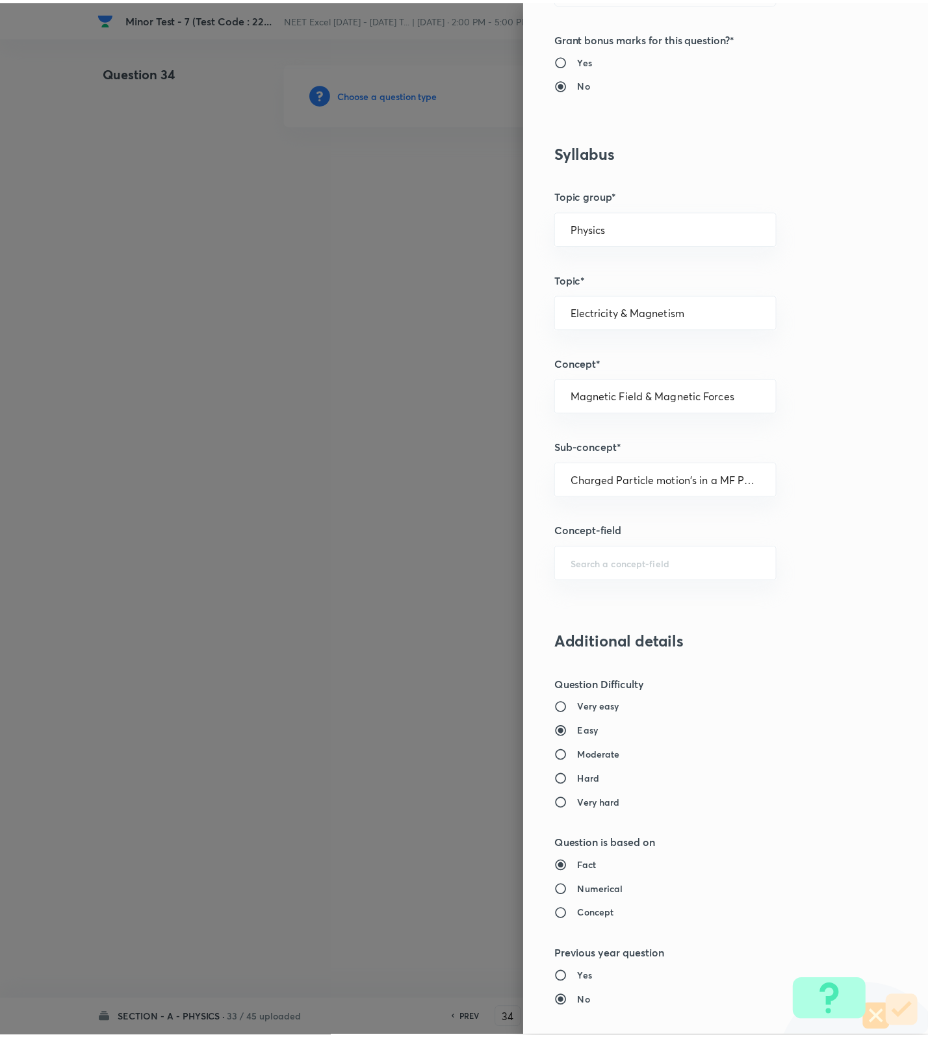
scroll to position [825, 0]
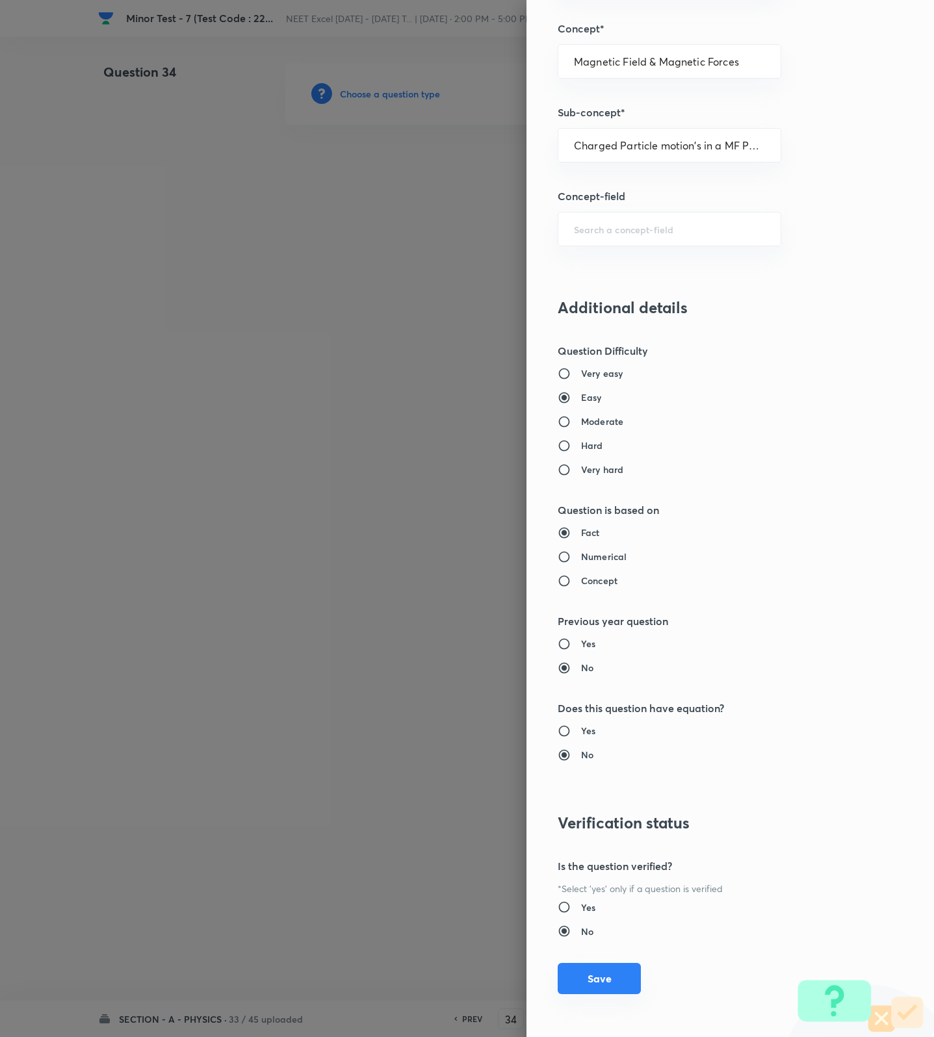
click at [595, 981] on button "Save" at bounding box center [599, 978] width 83 height 31
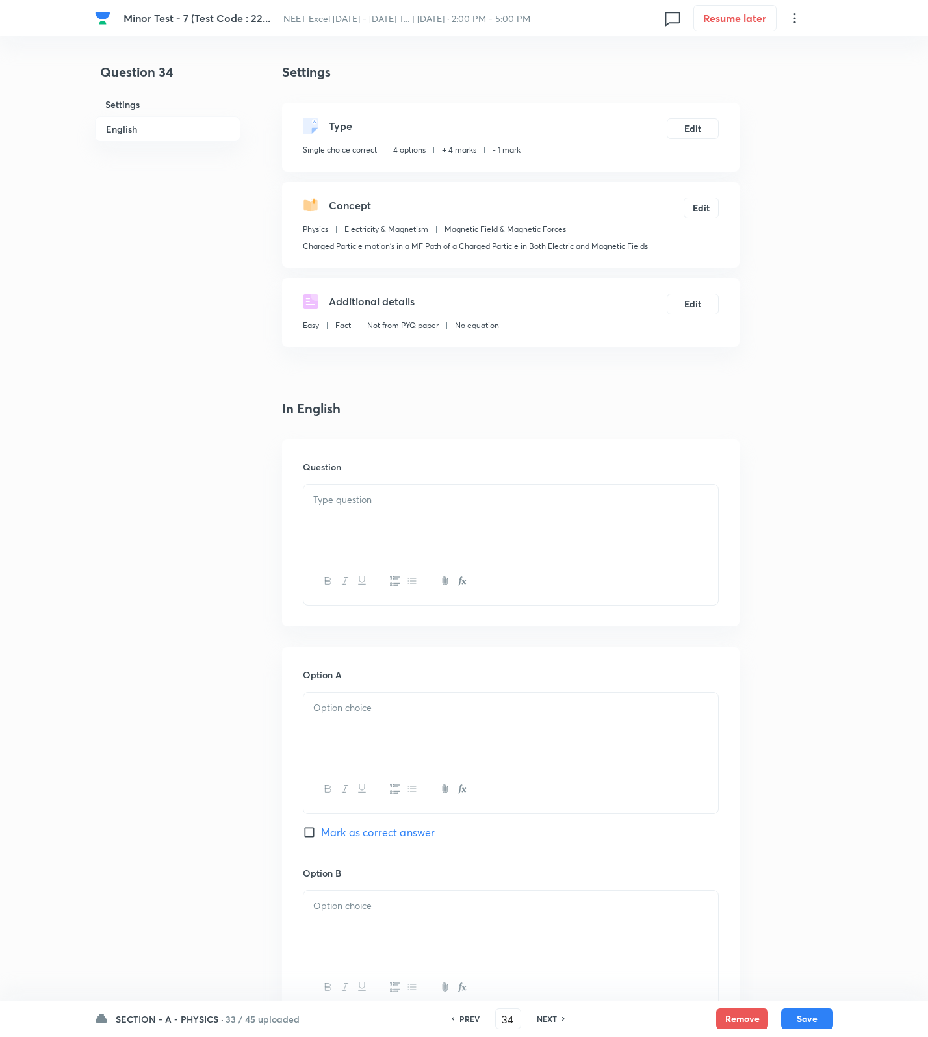
click at [572, 520] on div at bounding box center [510, 521] width 415 height 73
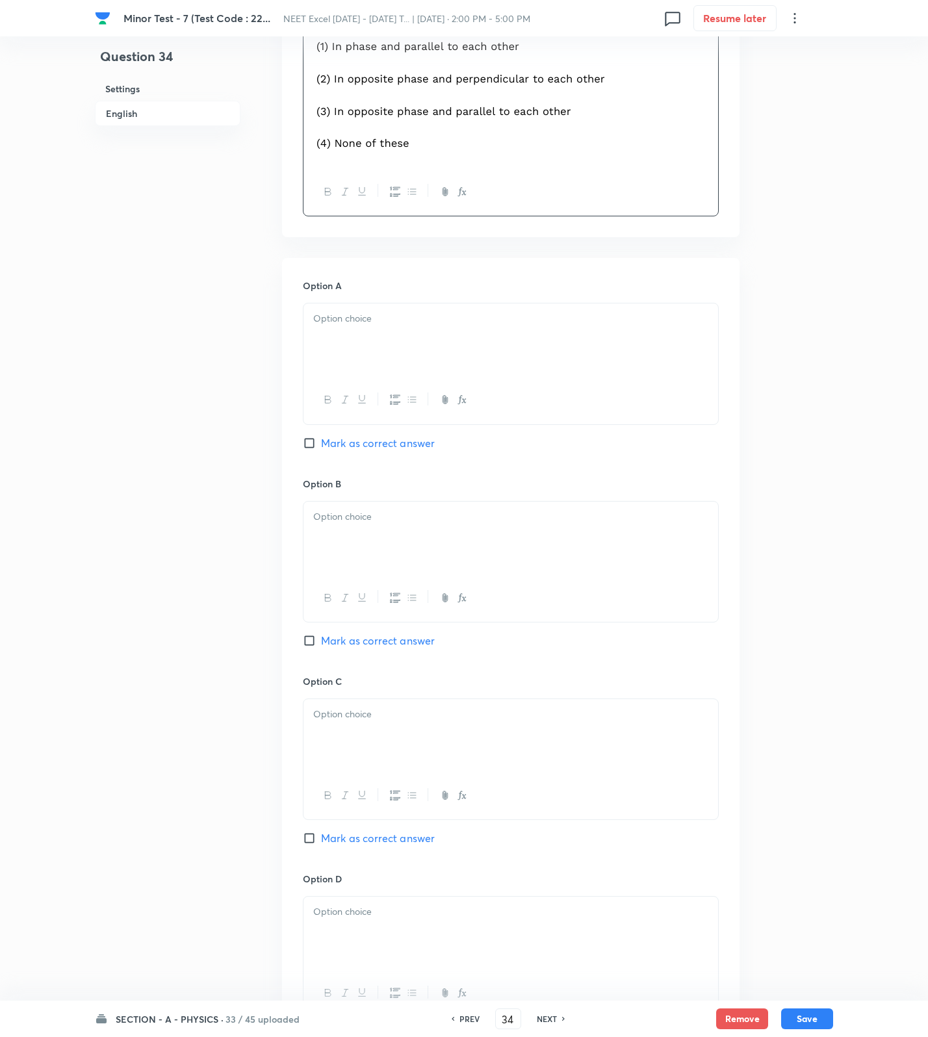
scroll to position [841, 0]
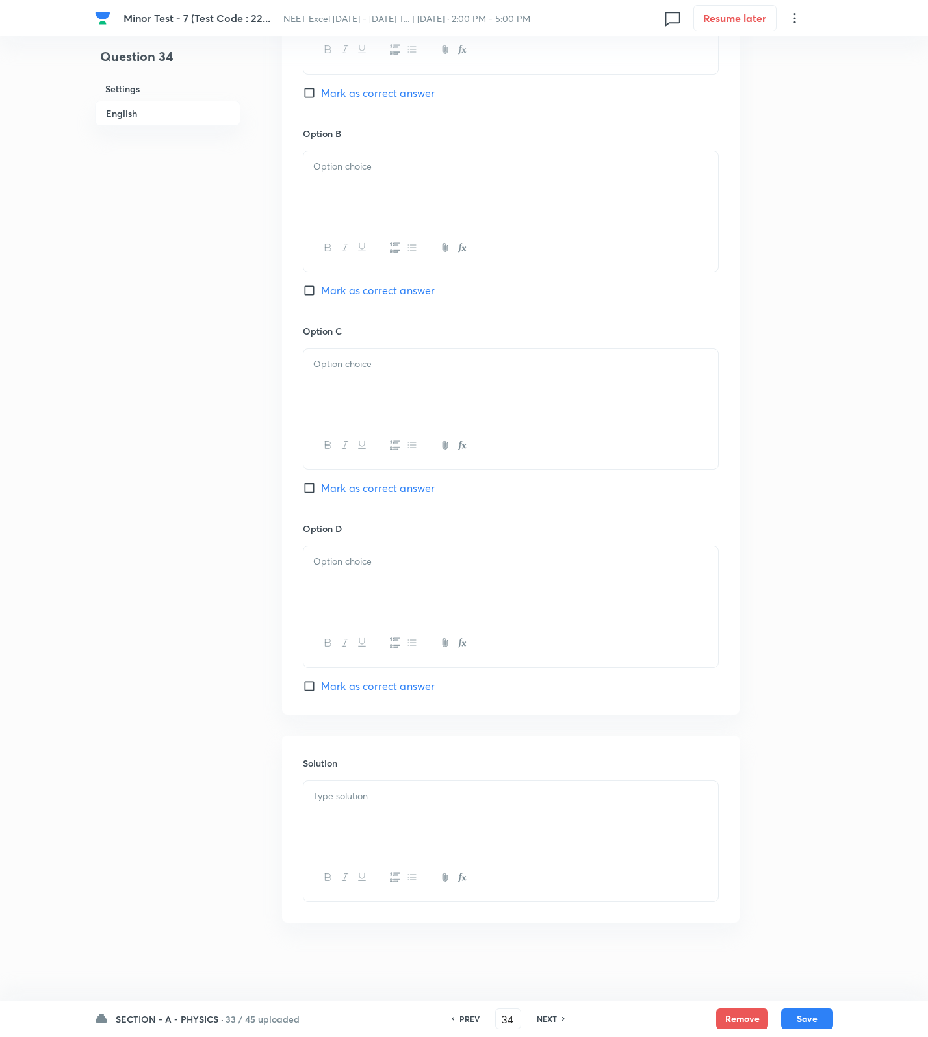
click at [376, 814] on div at bounding box center [510, 817] width 415 height 73
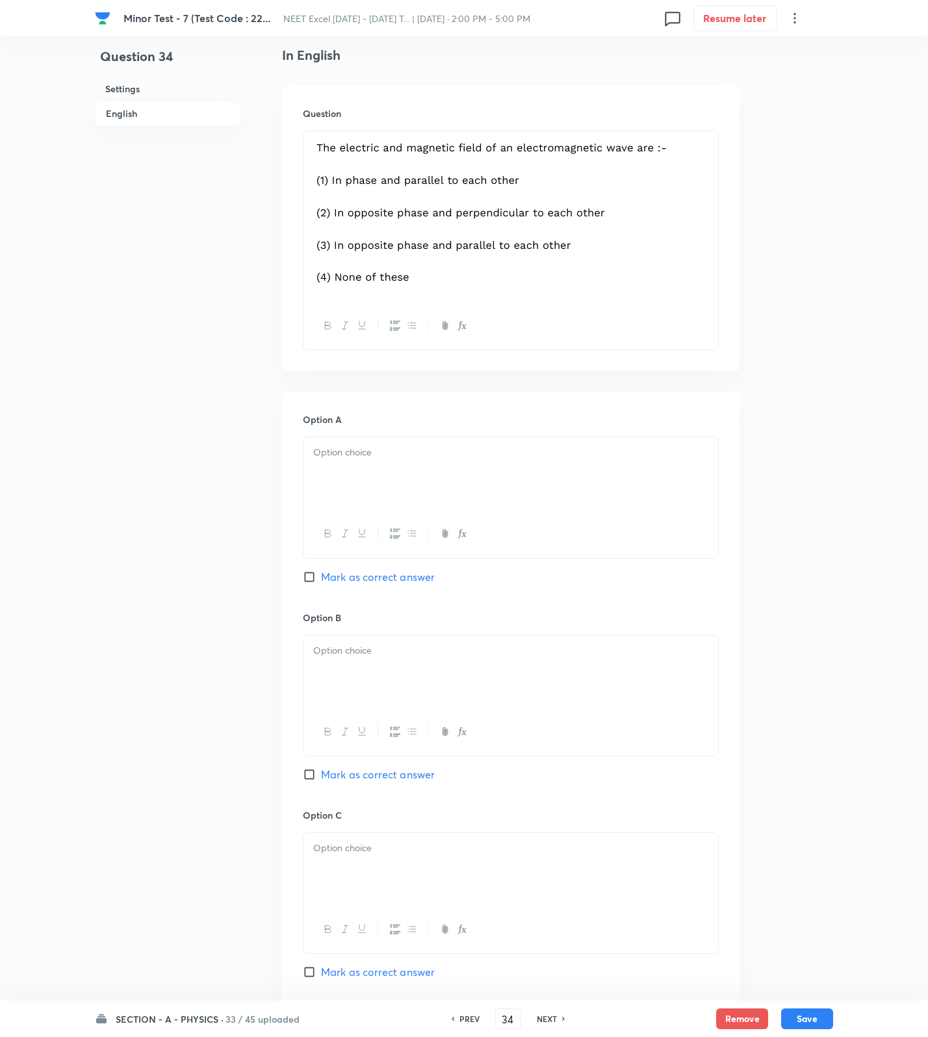
click at [363, 524] on div at bounding box center [510, 533] width 415 height 47
click at [376, 478] on div at bounding box center [510, 473] width 415 height 73
drag, startPoint x: 375, startPoint y: 660, endPoint x: 347, endPoint y: 778, distance: 121.5
click at [375, 669] on div at bounding box center [510, 672] width 415 height 73
click at [335, 880] on div at bounding box center [510, 869] width 415 height 73
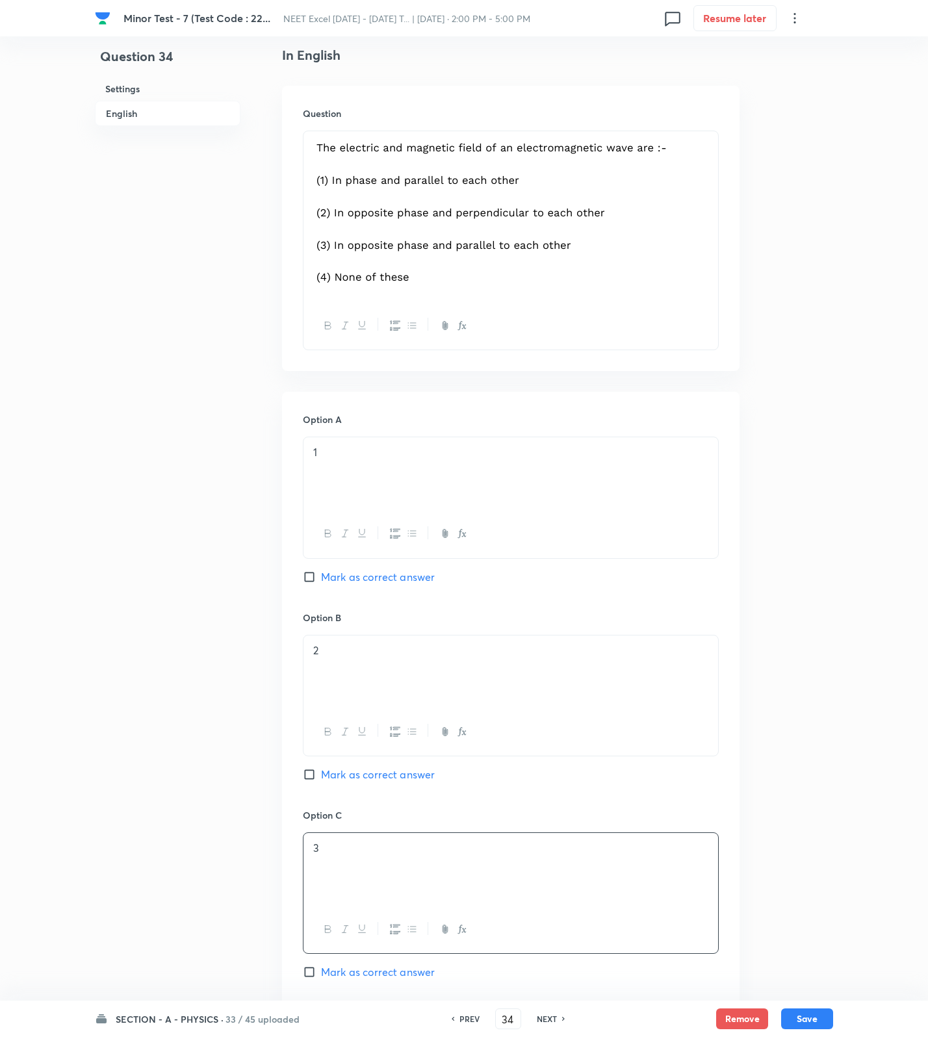
scroll to position [841, 0]
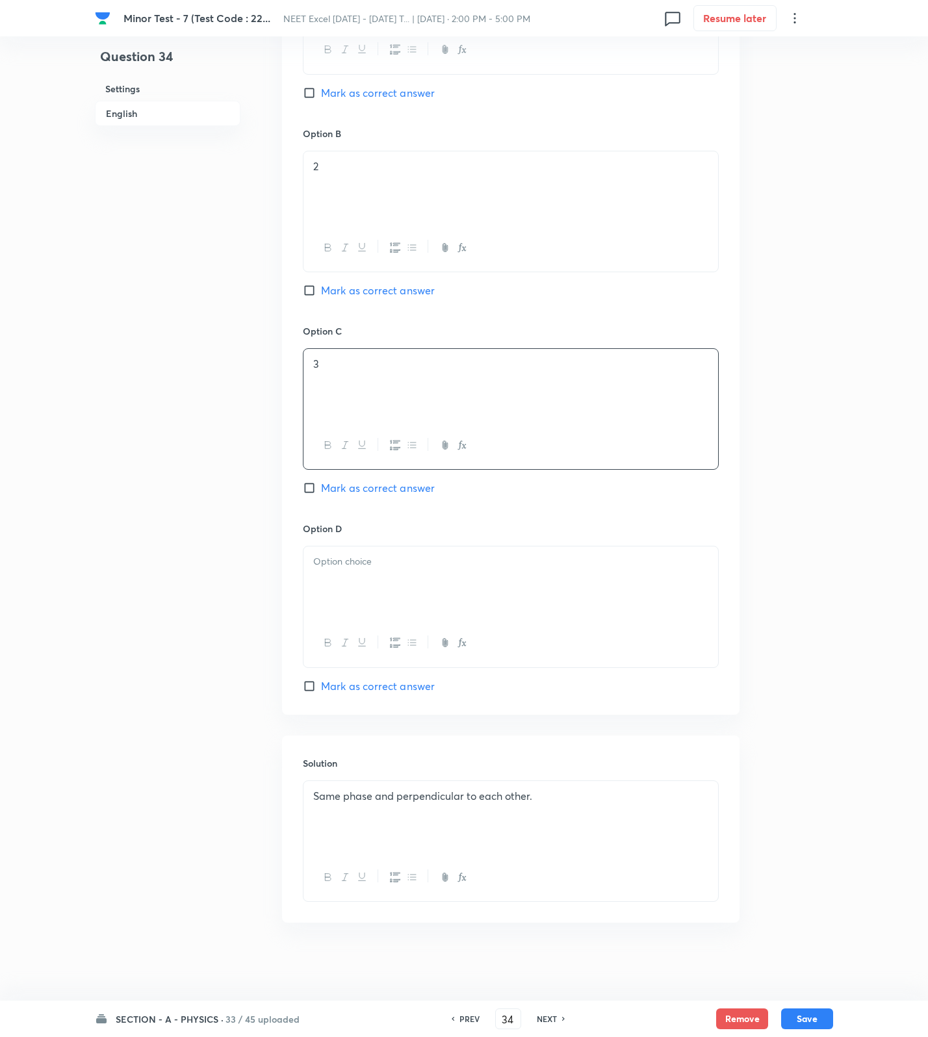
click at [365, 577] on div at bounding box center [510, 582] width 415 height 73
click at [376, 685] on span "Mark as correct answer" at bounding box center [378, 686] width 114 height 16
click at [321, 685] on input "Mark as correct answer" at bounding box center [312, 686] width 18 height 13
click at [792, 1010] on button "Save" at bounding box center [807, 1017] width 52 height 21
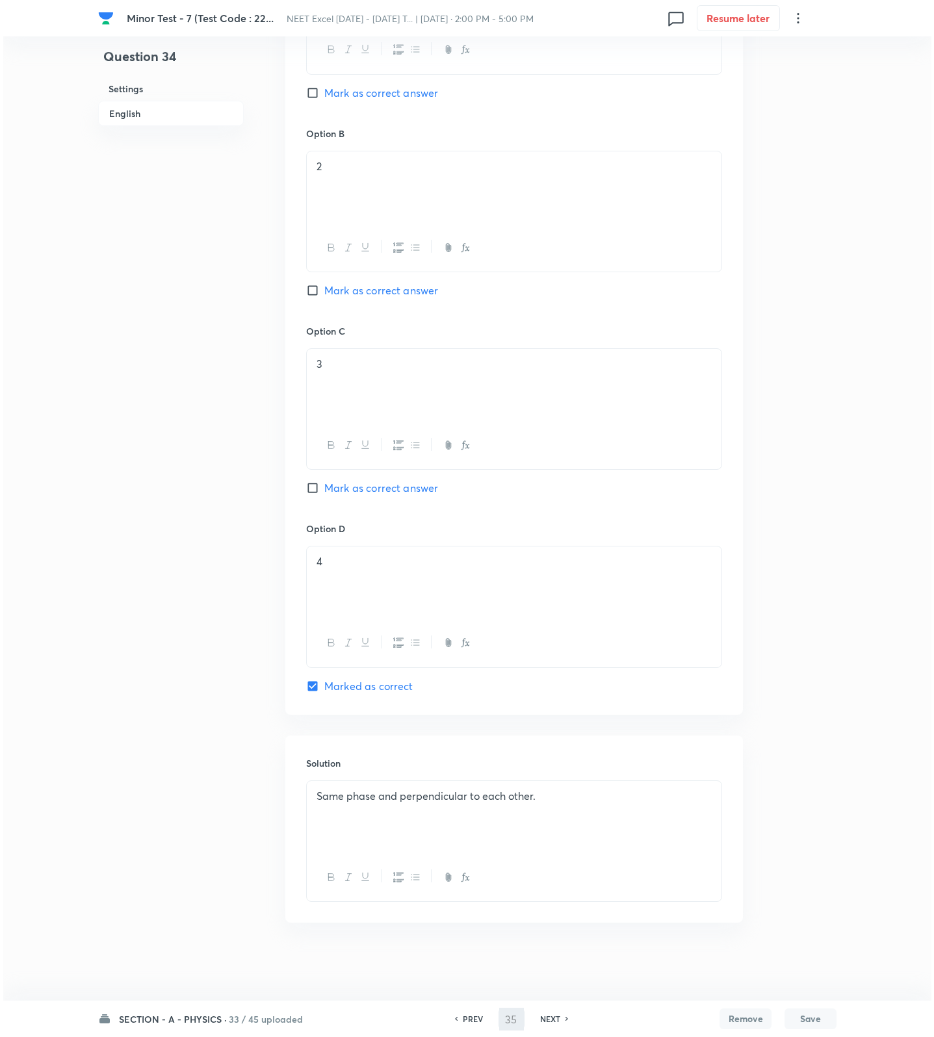
scroll to position [0, 0]
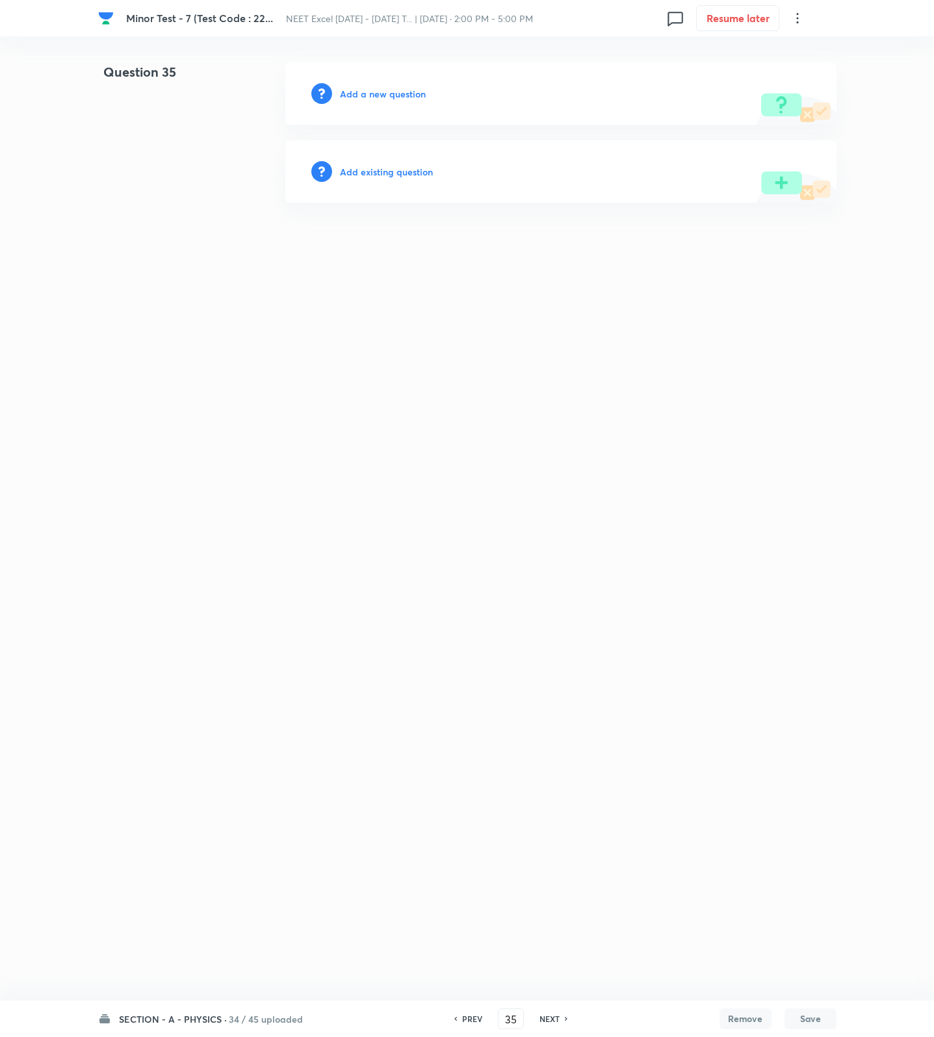
click at [349, 90] on h6 "Add a new question" at bounding box center [383, 94] width 86 height 14
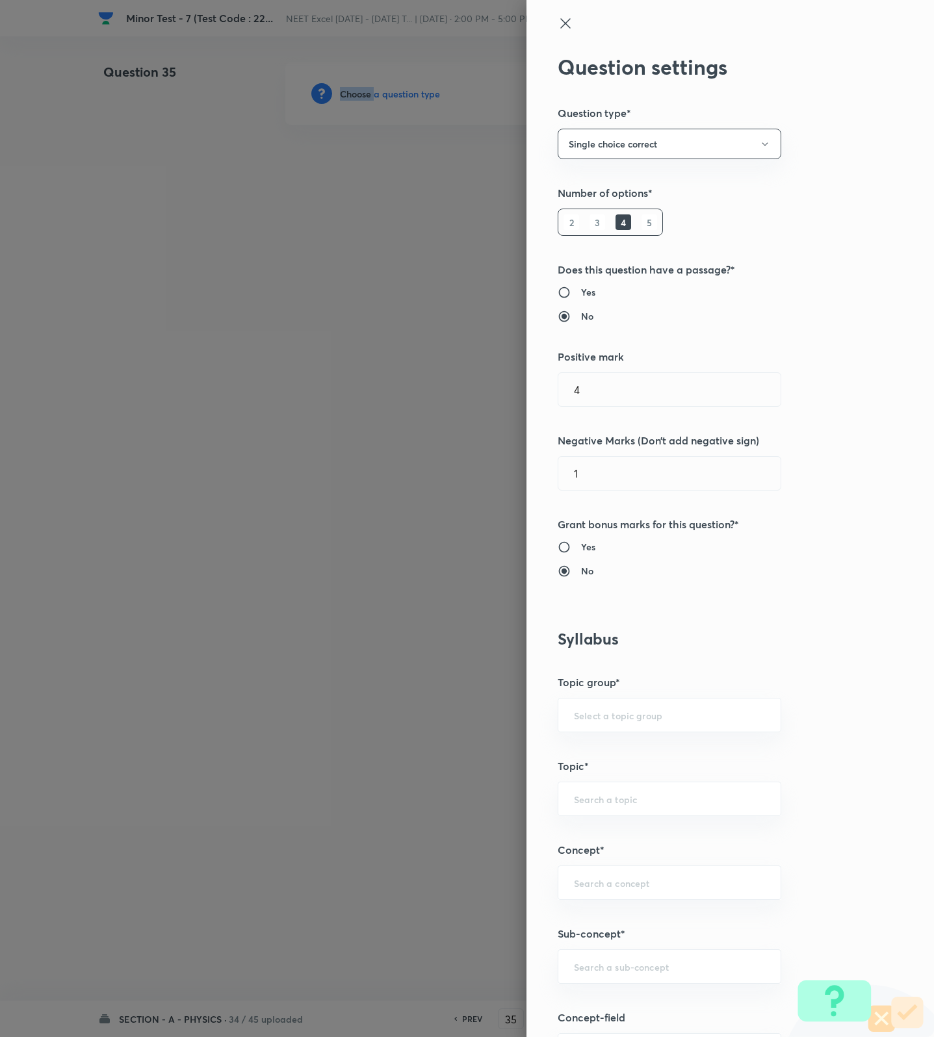
scroll to position [487, 0]
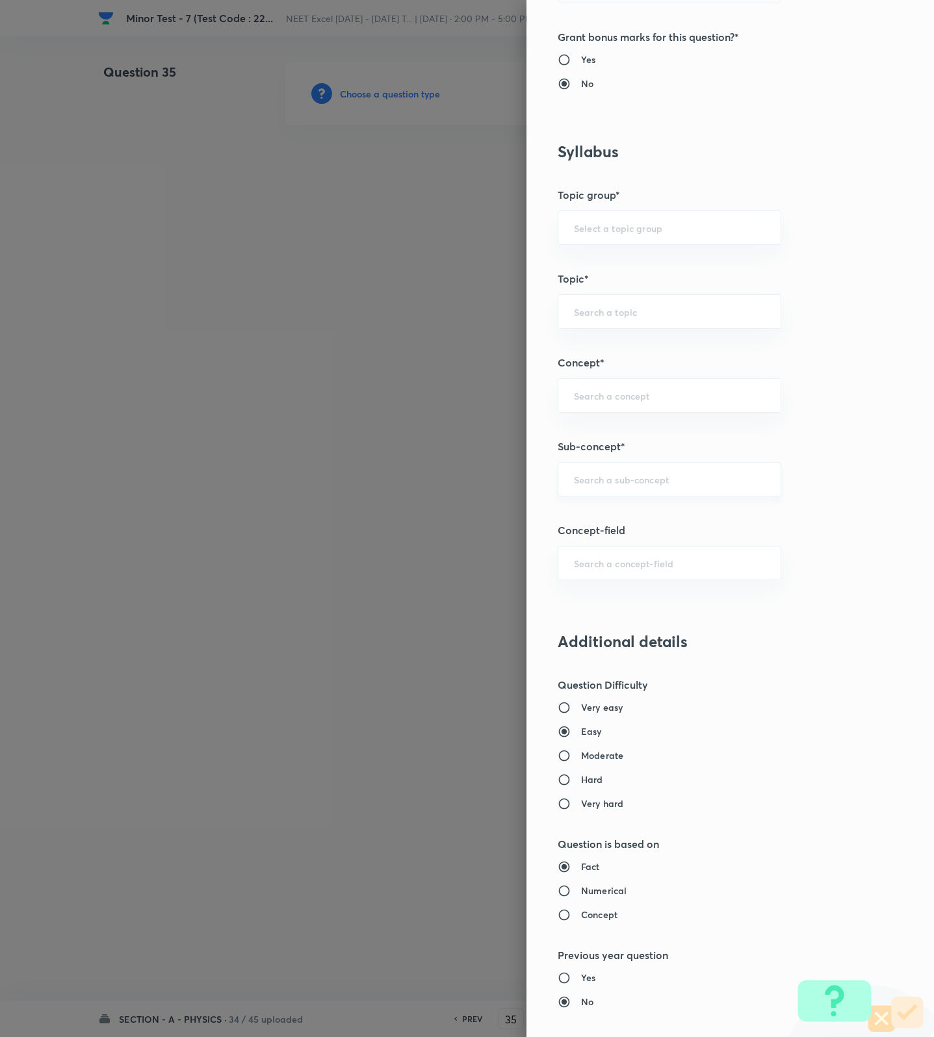
click at [595, 483] on input "text" at bounding box center [669, 479] width 191 height 12
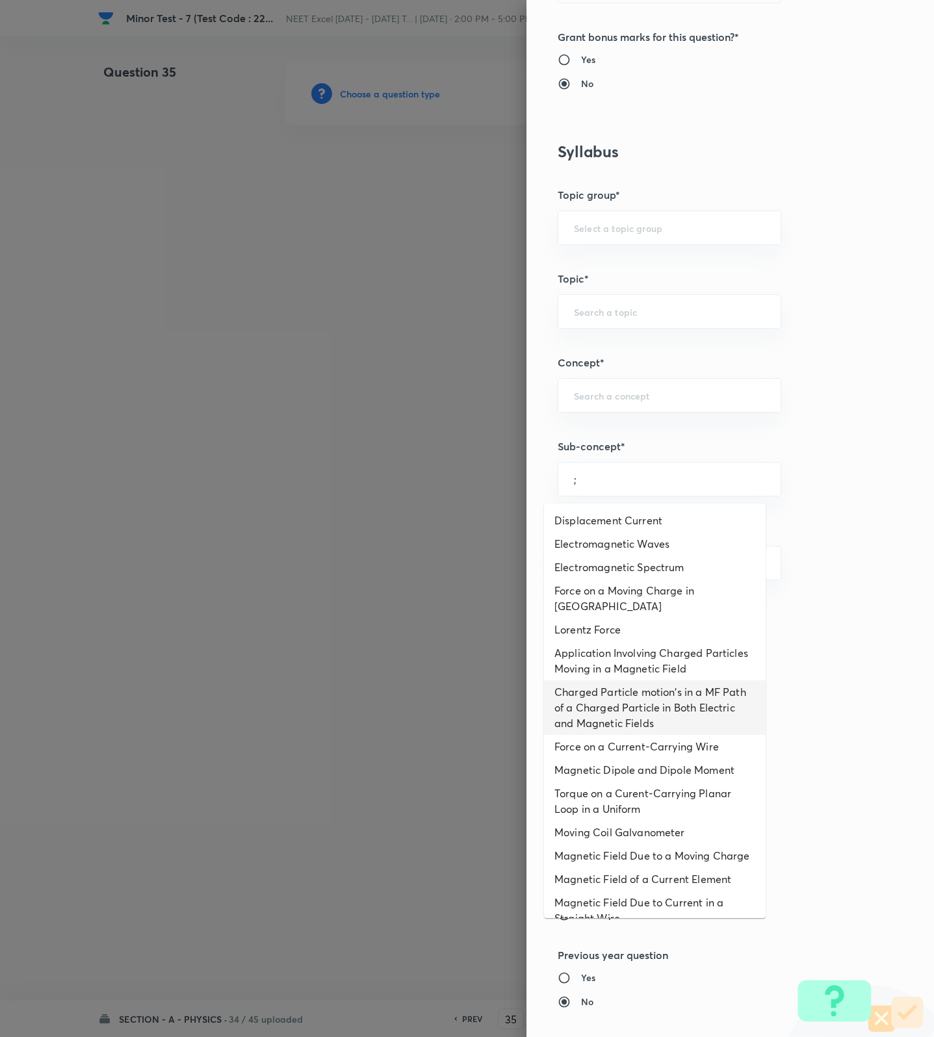
click at [612, 728] on li "Charged Particle motion's in a MF Path of a Charged Particle in Both Electric a…" at bounding box center [655, 707] width 222 height 55
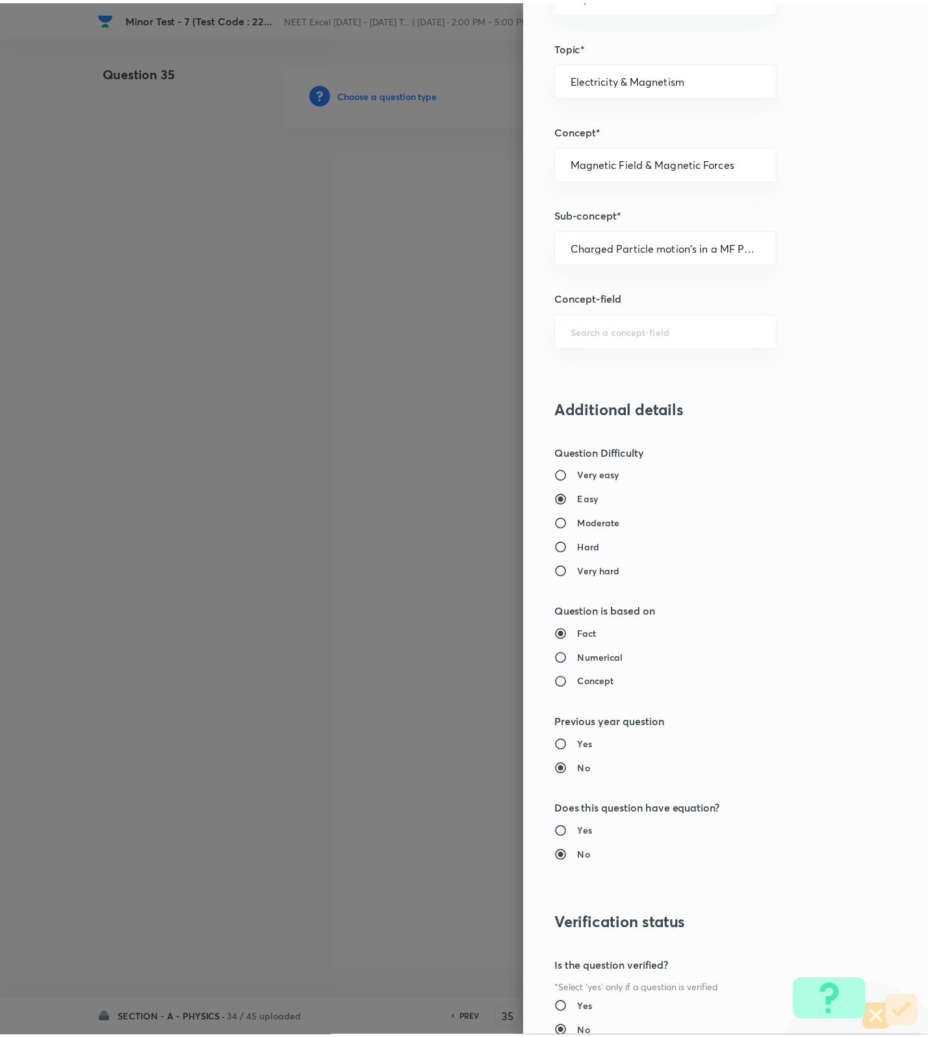
scroll to position [825, 0]
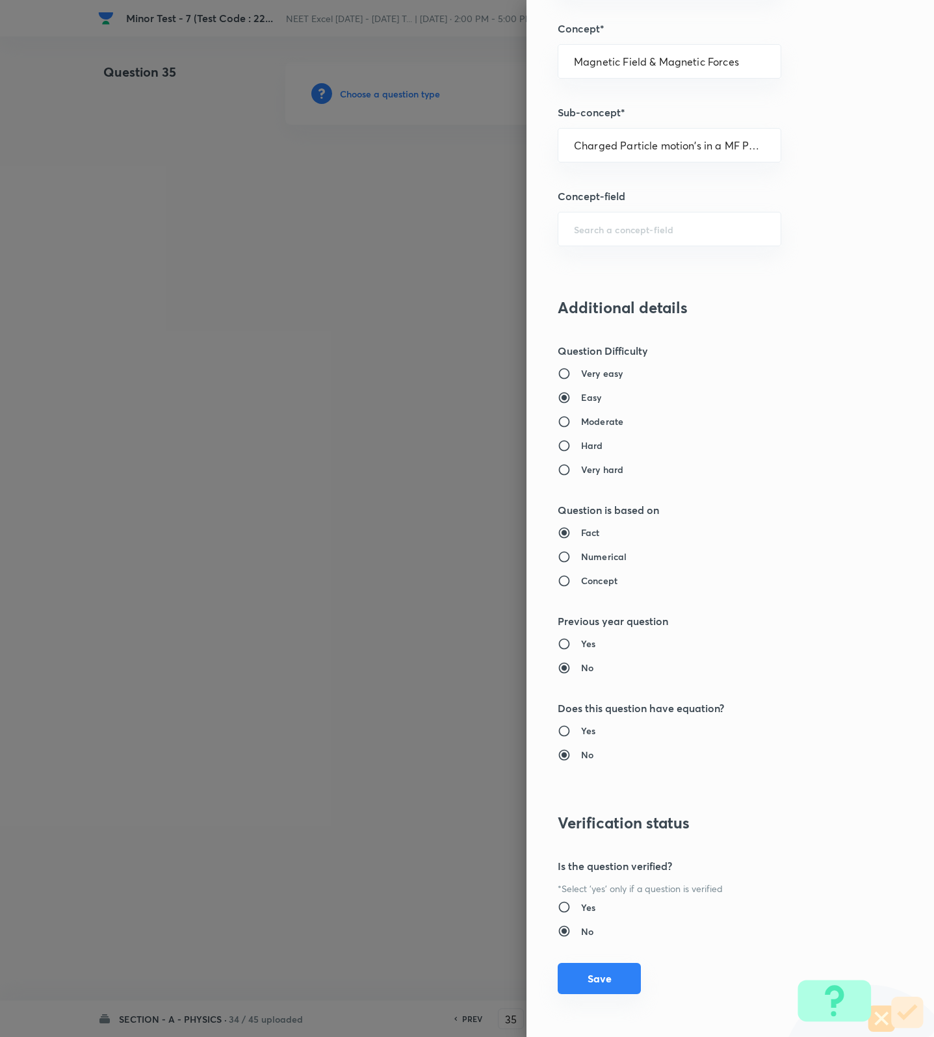
click at [584, 975] on button "Save" at bounding box center [599, 978] width 83 height 31
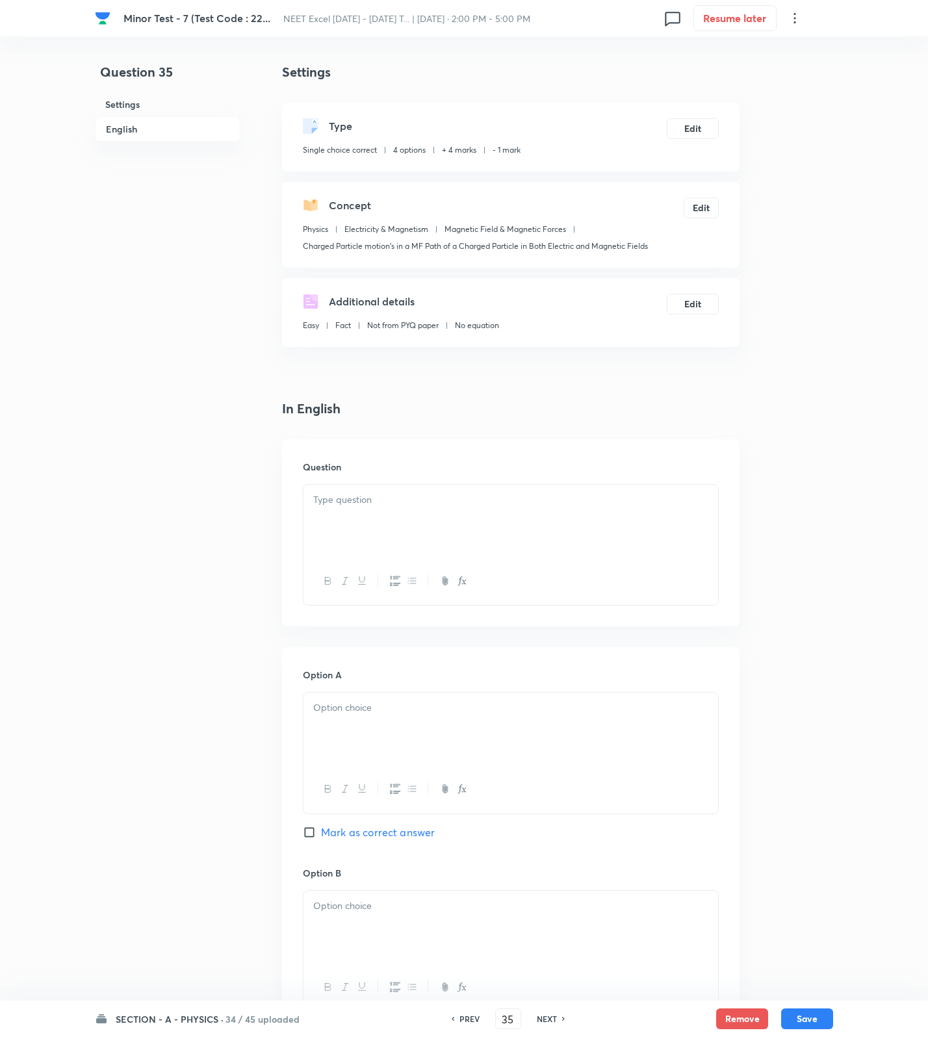
click at [577, 521] on div at bounding box center [510, 521] width 415 height 73
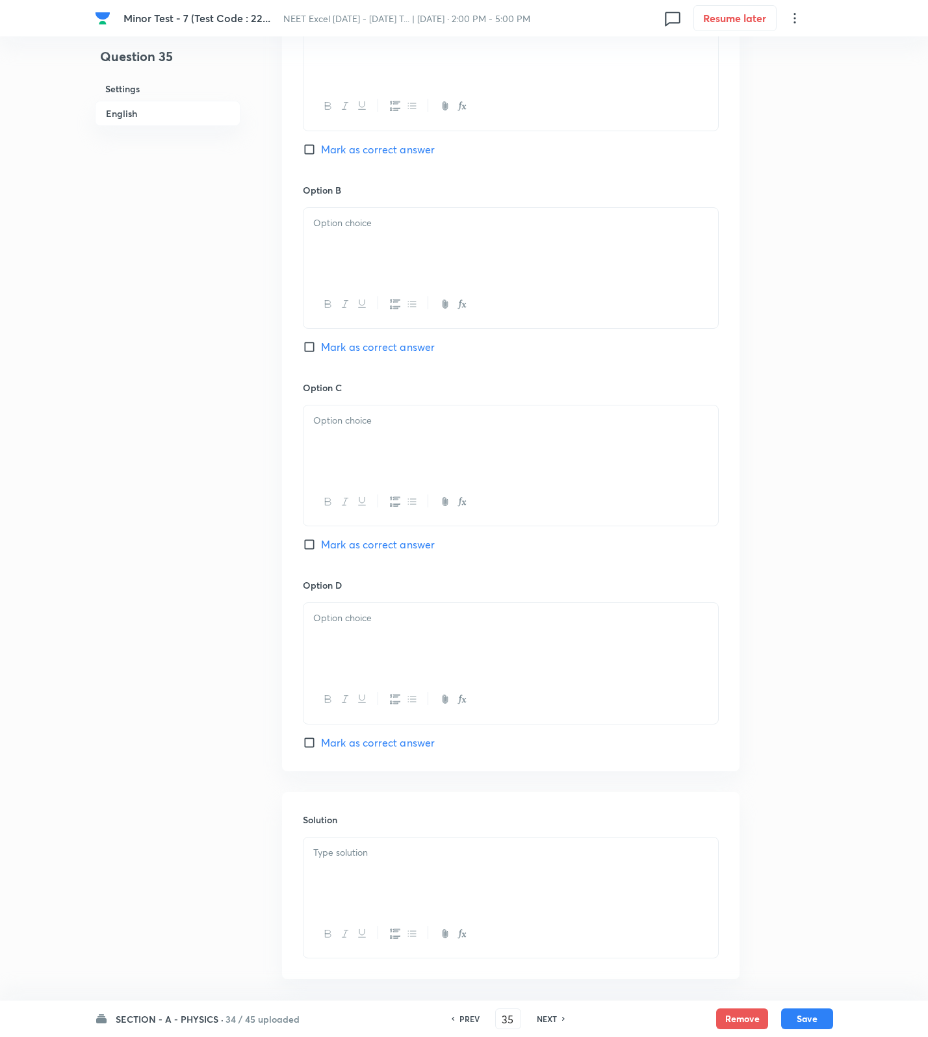
scroll to position [842, 0]
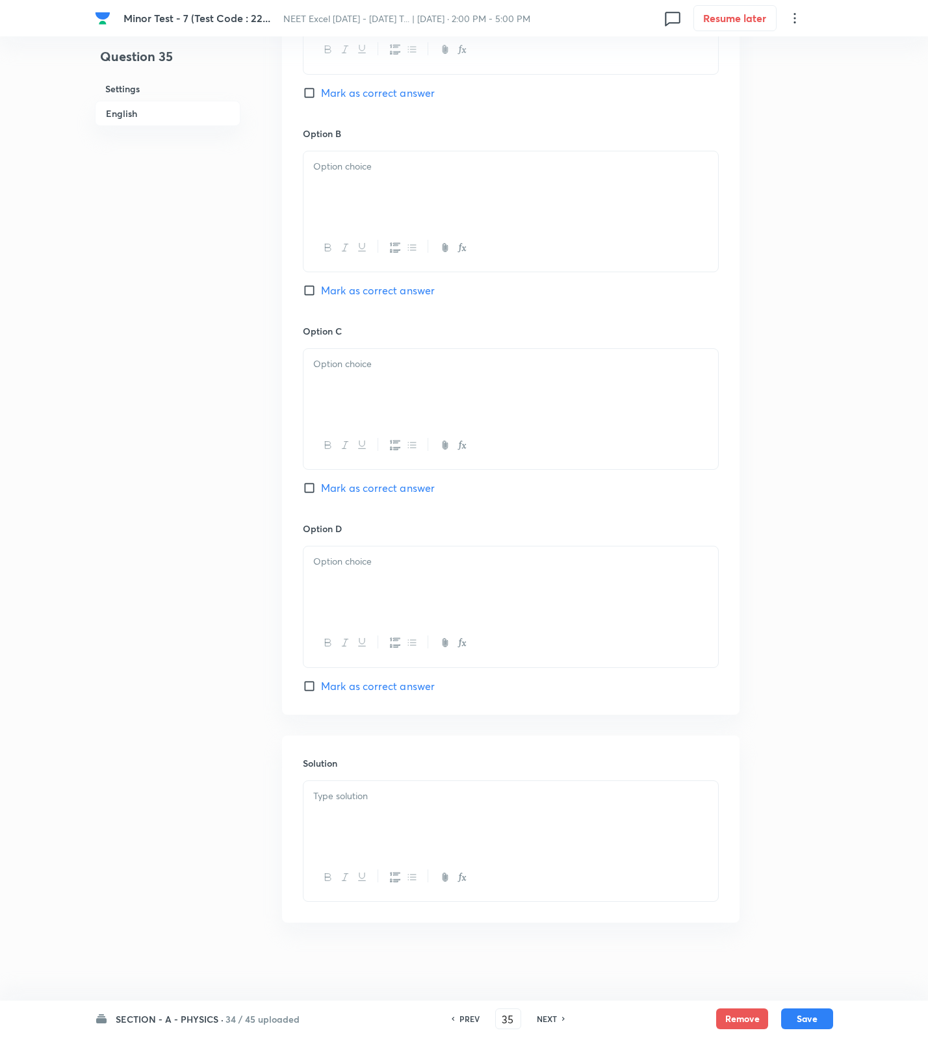
click at [365, 799] on p at bounding box center [510, 796] width 395 height 15
click at [365, 482] on span "Mark as correct answer" at bounding box center [378, 488] width 114 height 16
click at [321, 482] on input "Mark as correct answer" at bounding box center [312, 488] width 18 height 13
click at [361, 568] on div at bounding box center [510, 582] width 415 height 73
click at [385, 359] on p at bounding box center [510, 364] width 395 height 15
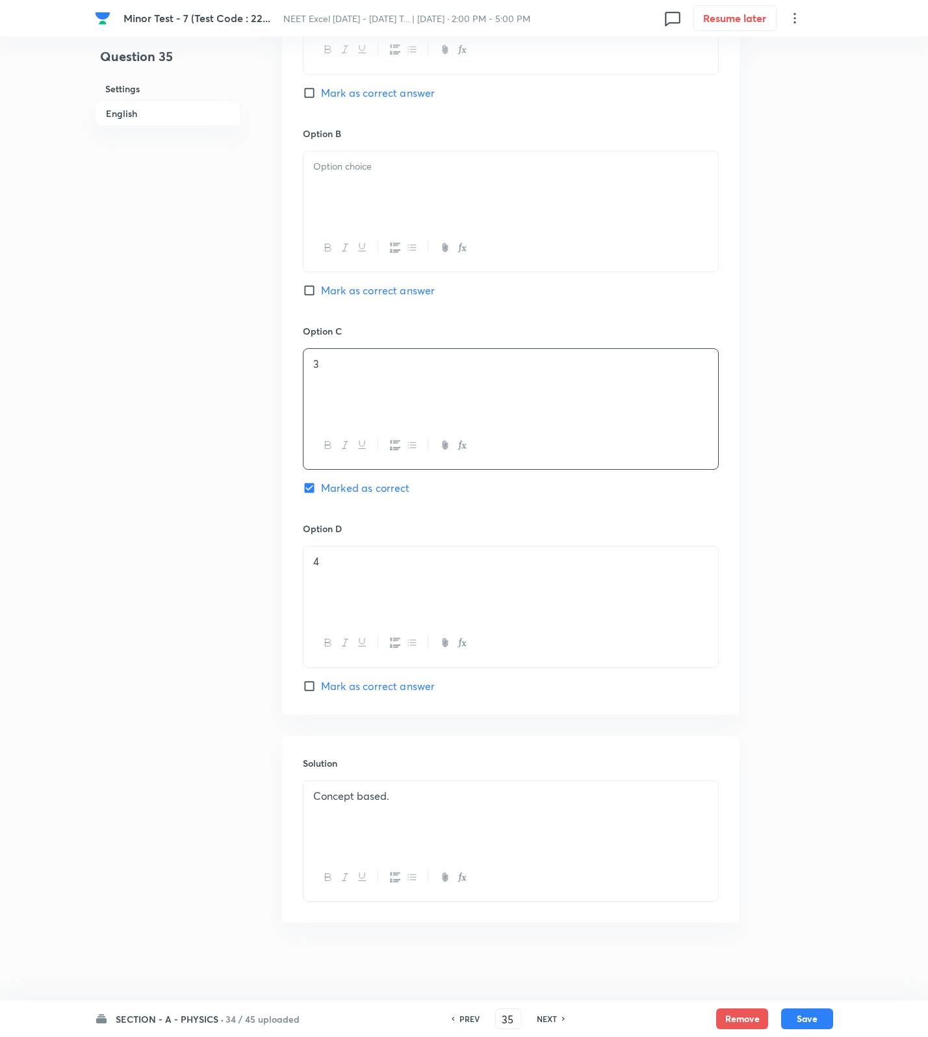
click at [420, 201] on div at bounding box center [510, 187] width 415 height 73
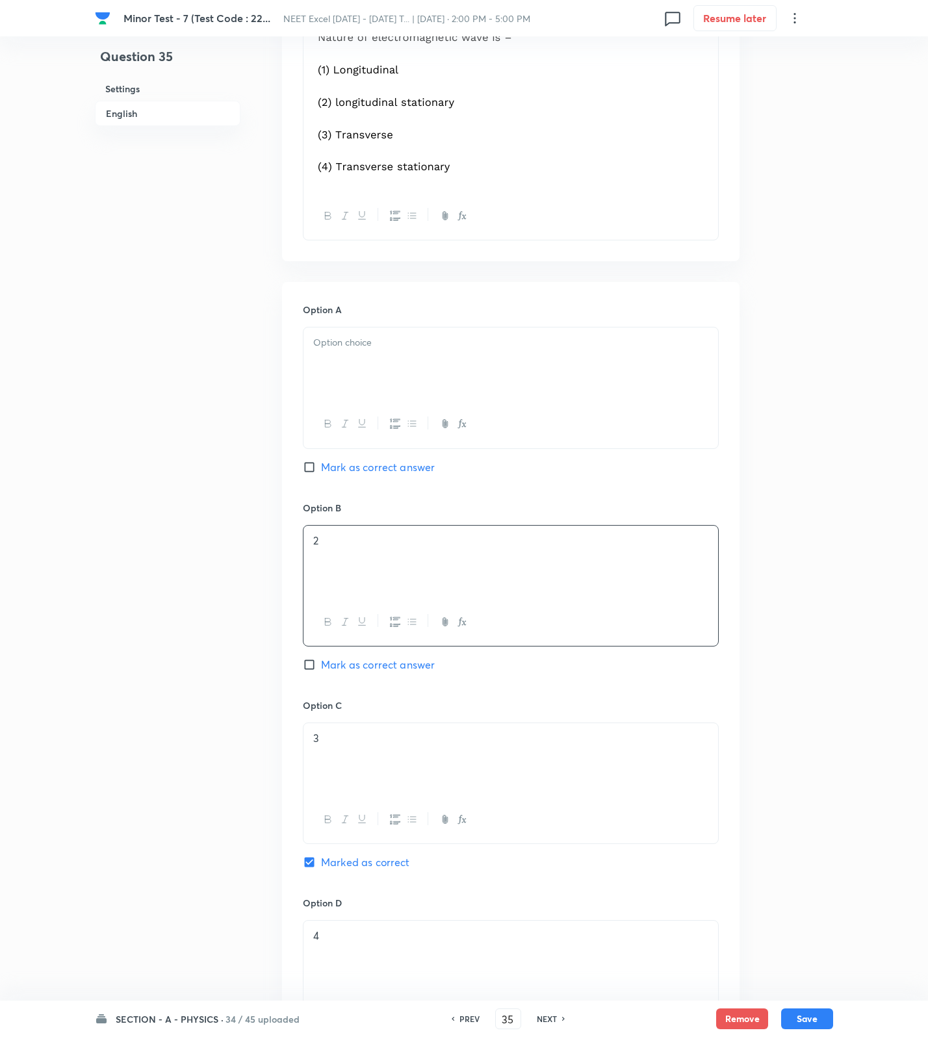
scroll to position [355, 0]
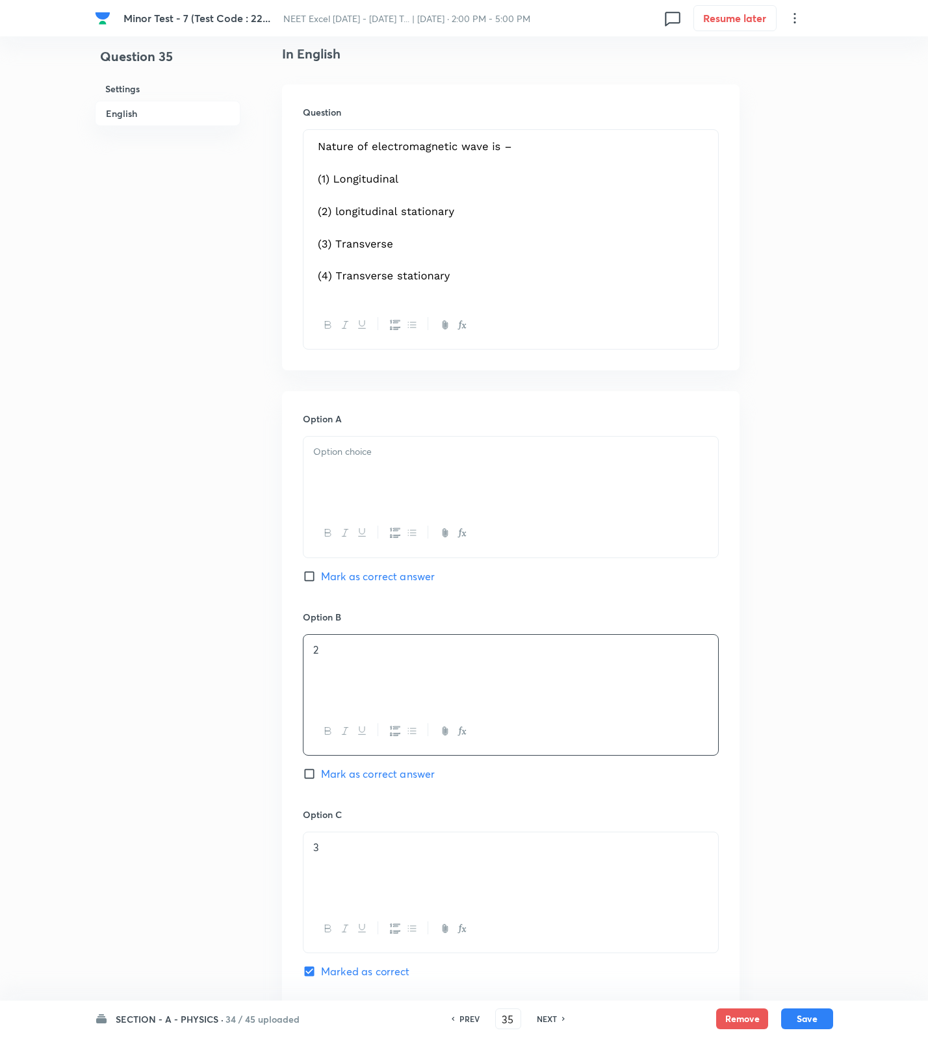
drag, startPoint x: 386, startPoint y: 474, endPoint x: 517, endPoint y: 655, distance: 223.3
click at [386, 480] on div at bounding box center [510, 473] width 415 height 73
click at [803, 1014] on button "Save" at bounding box center [807, 1017] width 52 height 21
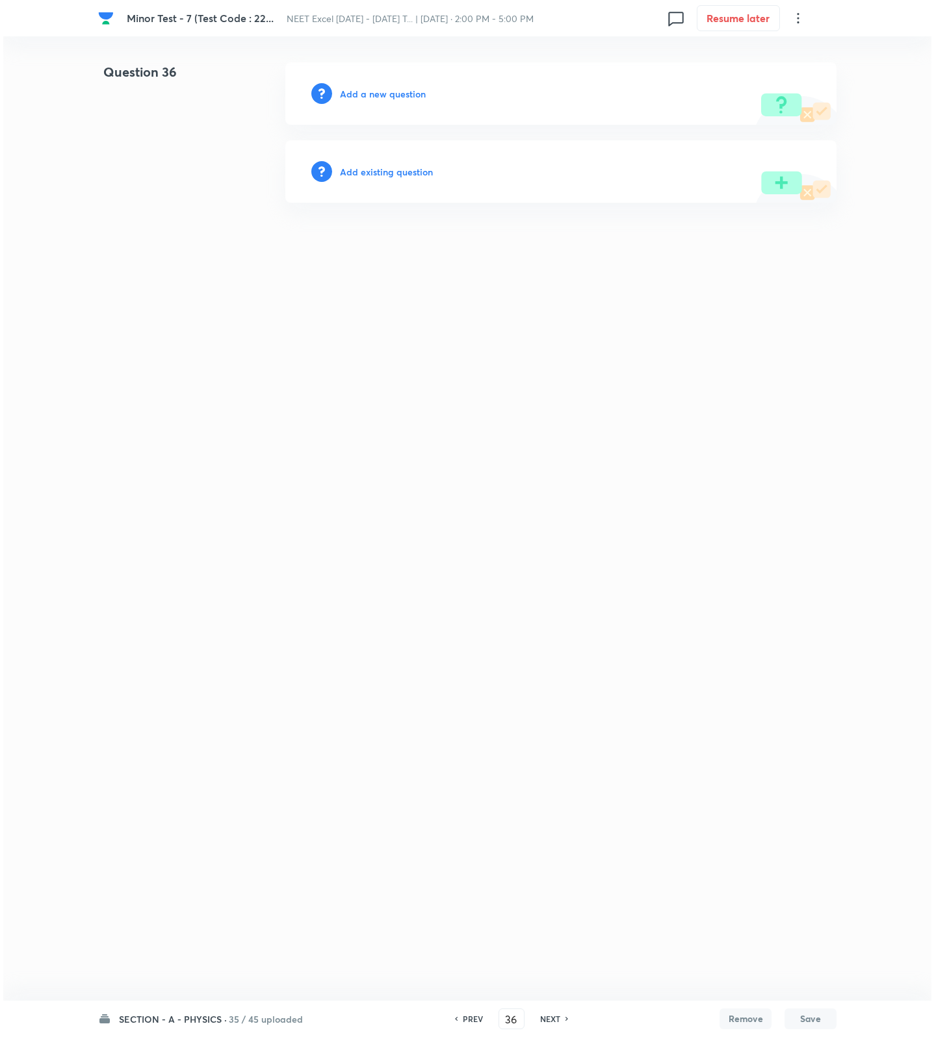
scroll to position [0, 0]
click at [404, 90] on h6 "Add a new question" at bounding box center [383, 94] width 86 height 14
click at [404, 90] on h6 "Choose a question type" at bounding box center [390, 94] width 100 height 14
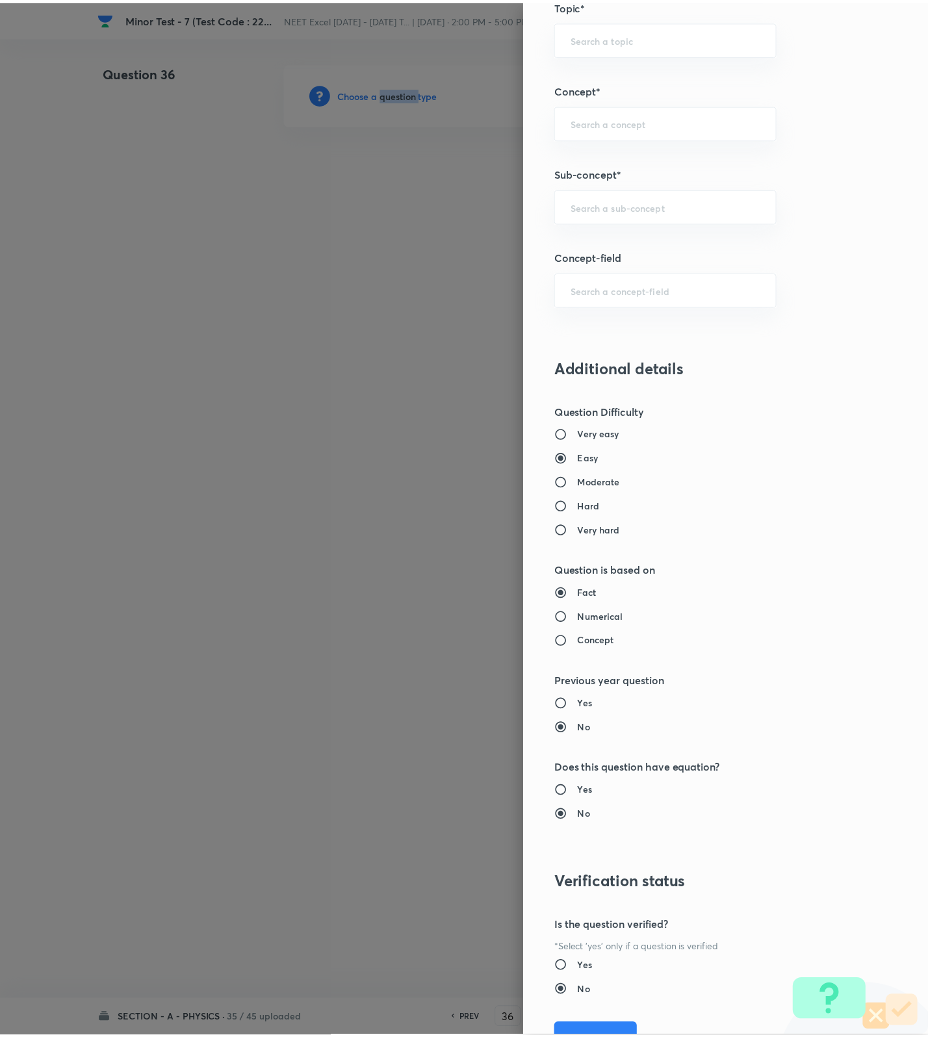
scroll to position [825, 0]
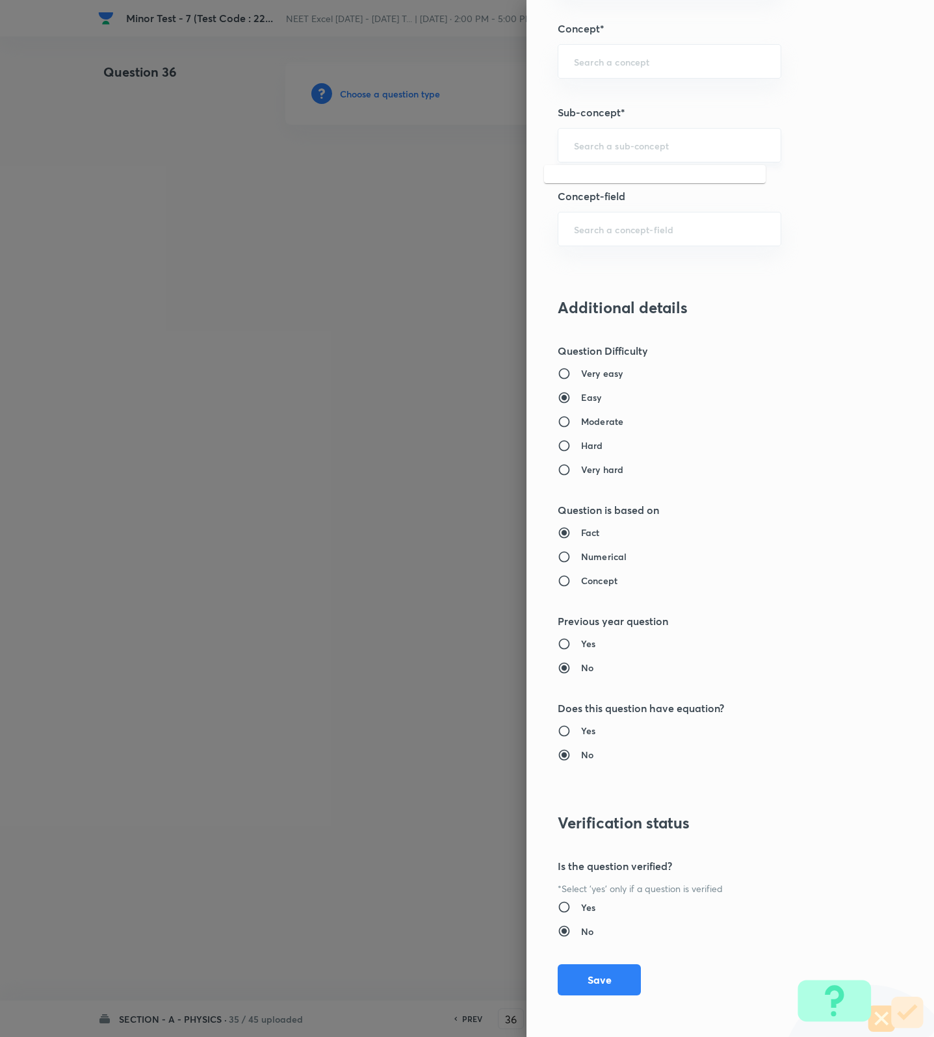
click at [600, 143] on input "text" at bounding box center [669, 145] width 191 height 12
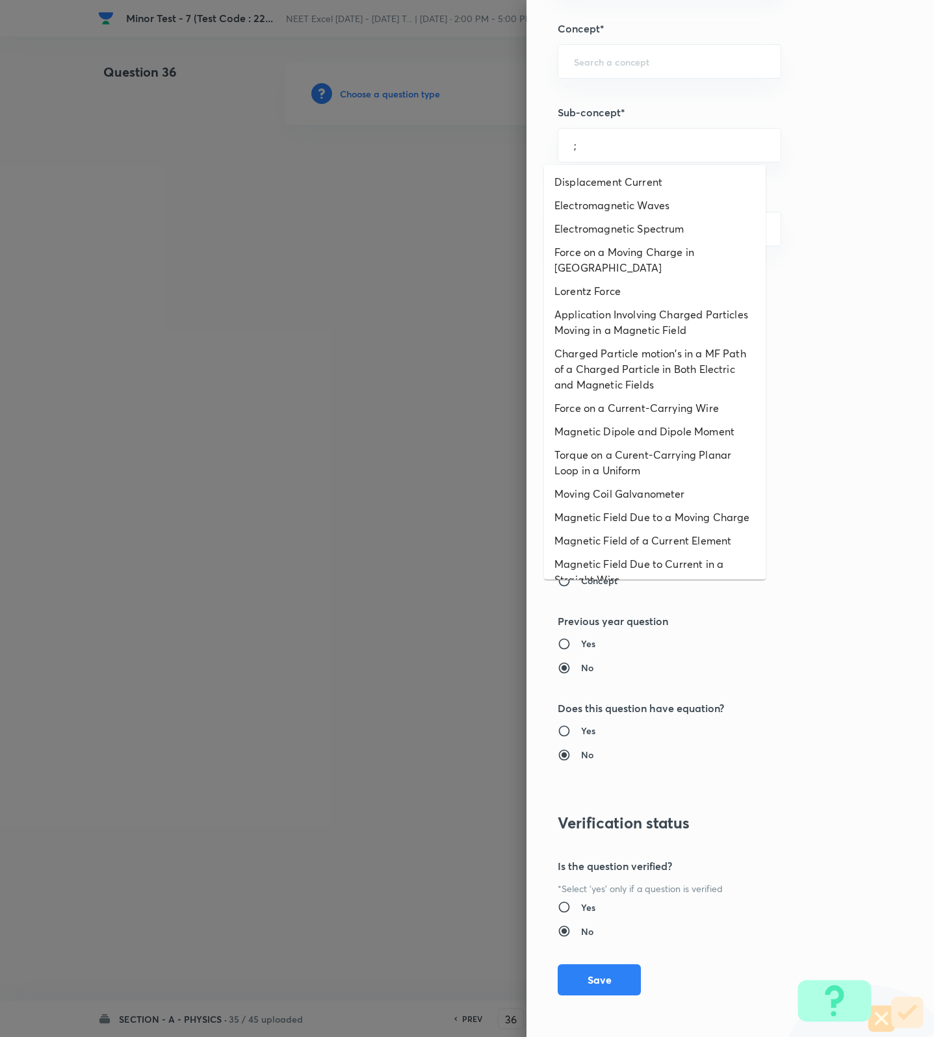
click at [655, 517] on li "Magnetic Field Due to a Moving Charge" at bounding box center [655, 517] width 222 height 23
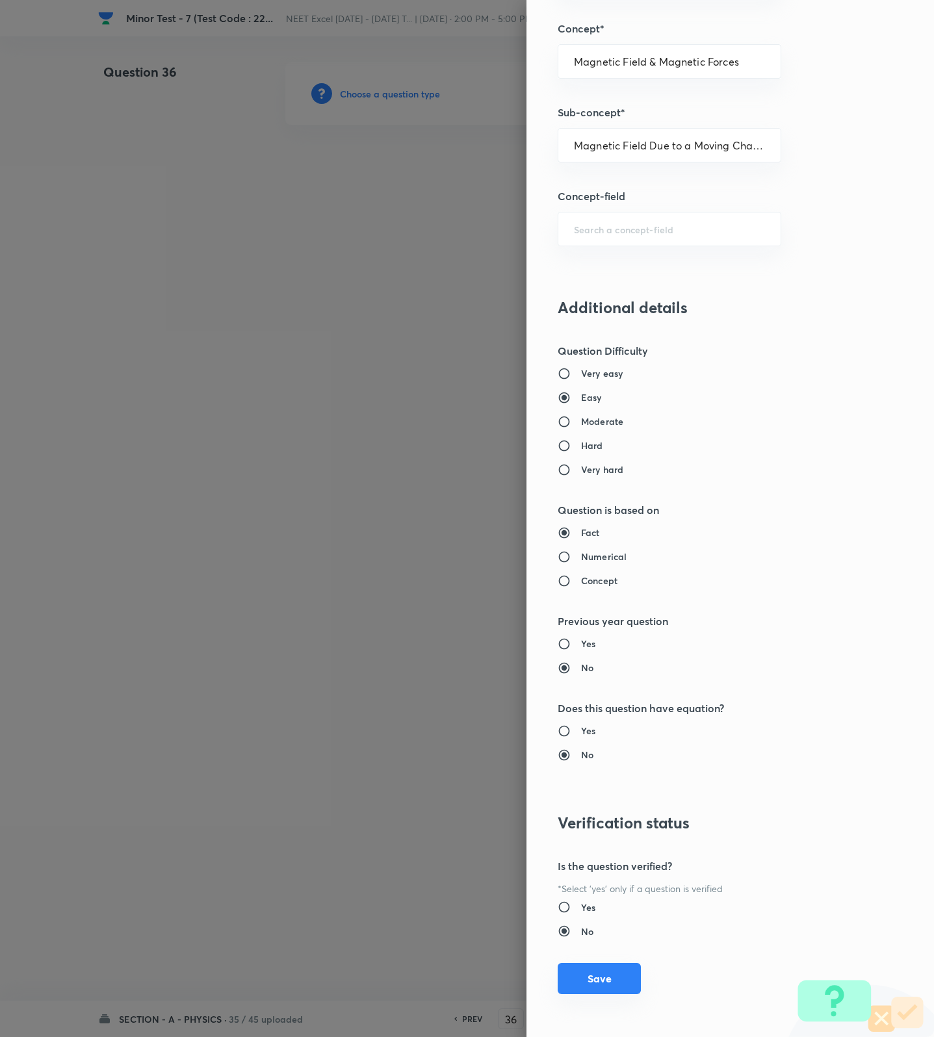
click at [595, 991] on button "Save" at bounding box center [599, 978] width 83 height 31
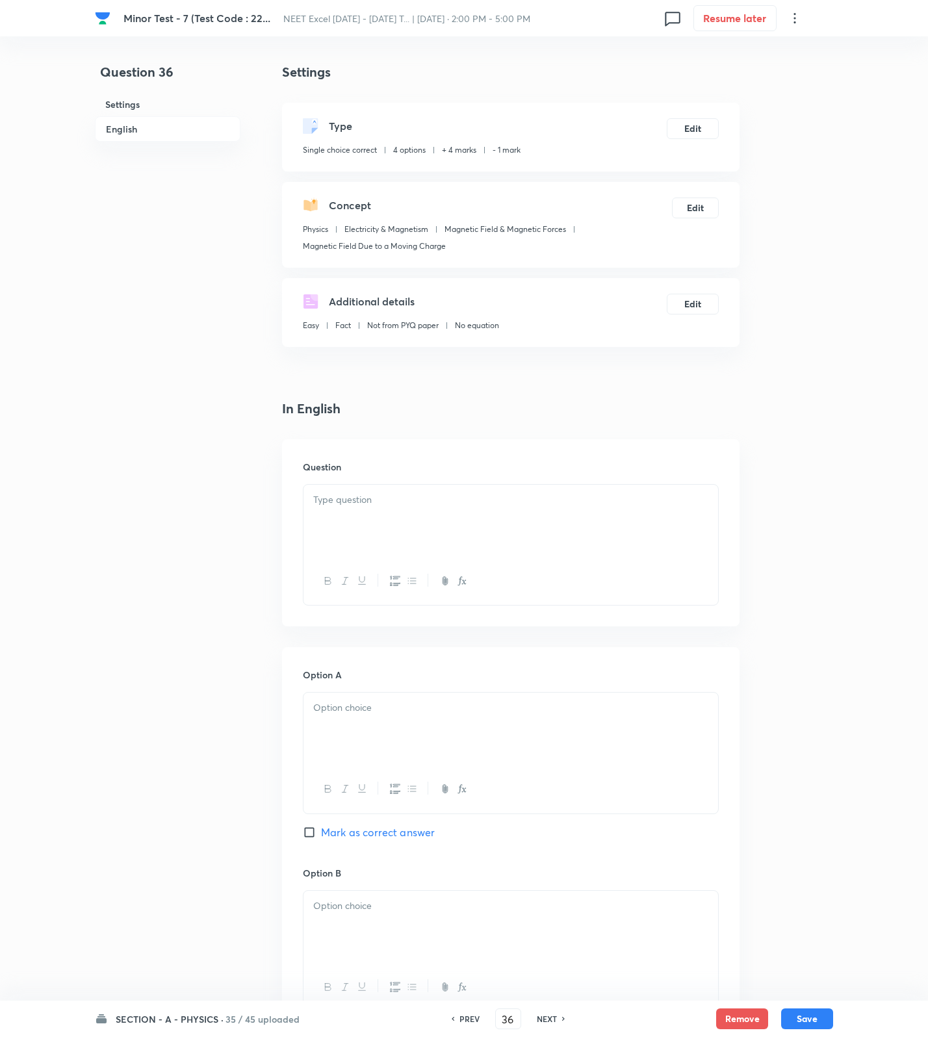
drag, startPoint x: 337, startPoint y: 470, endPoint x: 334, endPoint y: 530, distance: 60.5
click at [337, 472] on h6 "Question" at bounding box center [511, 467] width 416 height 14
click at [334, 530] on div at bounding box center [510, 521] width 415 height 73
click at [556, 546] on div at bounding box center [510, 521] width 415 height 73
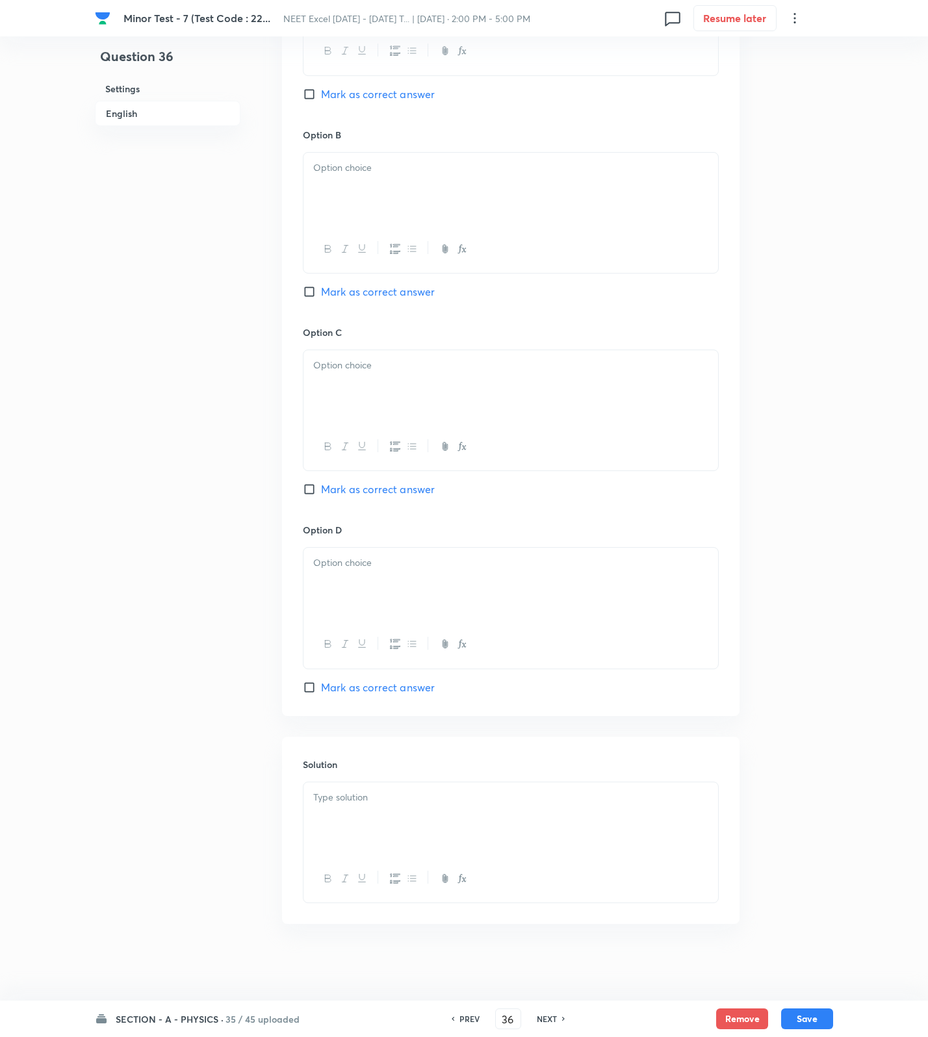
scroll to position [782, 0]
click at [443, 790] on p at bounding box center [510, 796] width 395 height 15
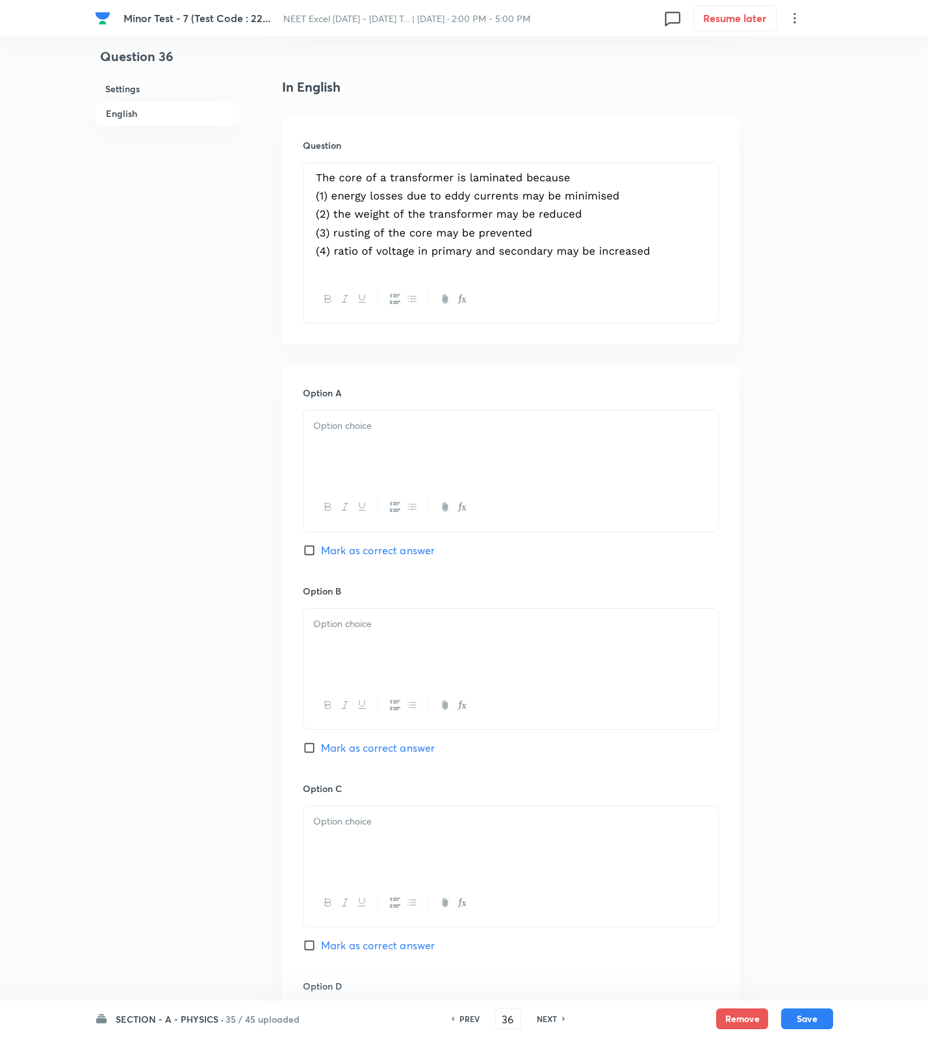
scroll to position [295, 0]
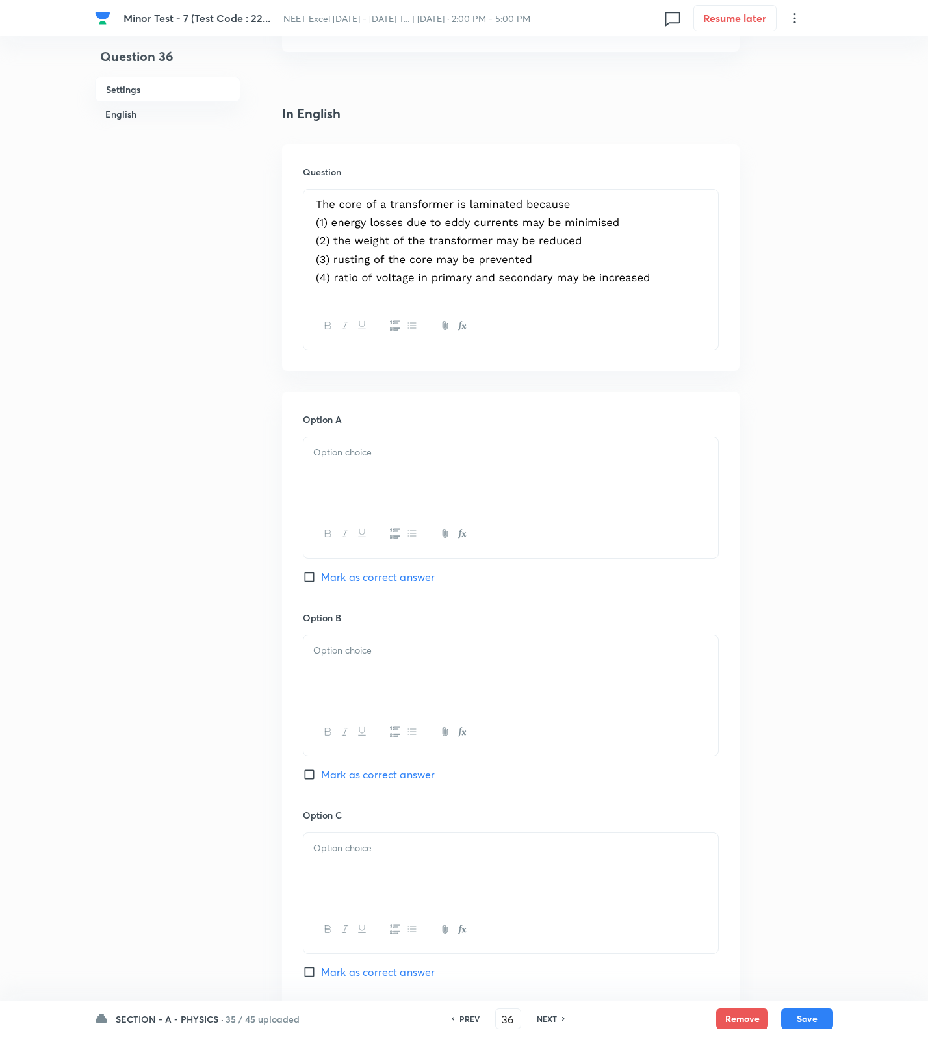
drag, startPoint x: 525, startPoint y: 437, endPoint x: 511, endPoint y: 509, distance: 73.5
click at [526, 445] on div at bounding box center [510, 473] width 415 height 73
click at [417, 575] on span "Mark as correct answer" at bounding box center [378, 577] width 114 height 16
click at [321, 575] on input "Mark as correct answer" at bounding box center [312, 577] width 18 height 13
drag, startPoint x: 377, startPoint y: 663, endPoint x: 371, endPoint y: 805, distance: 141.8
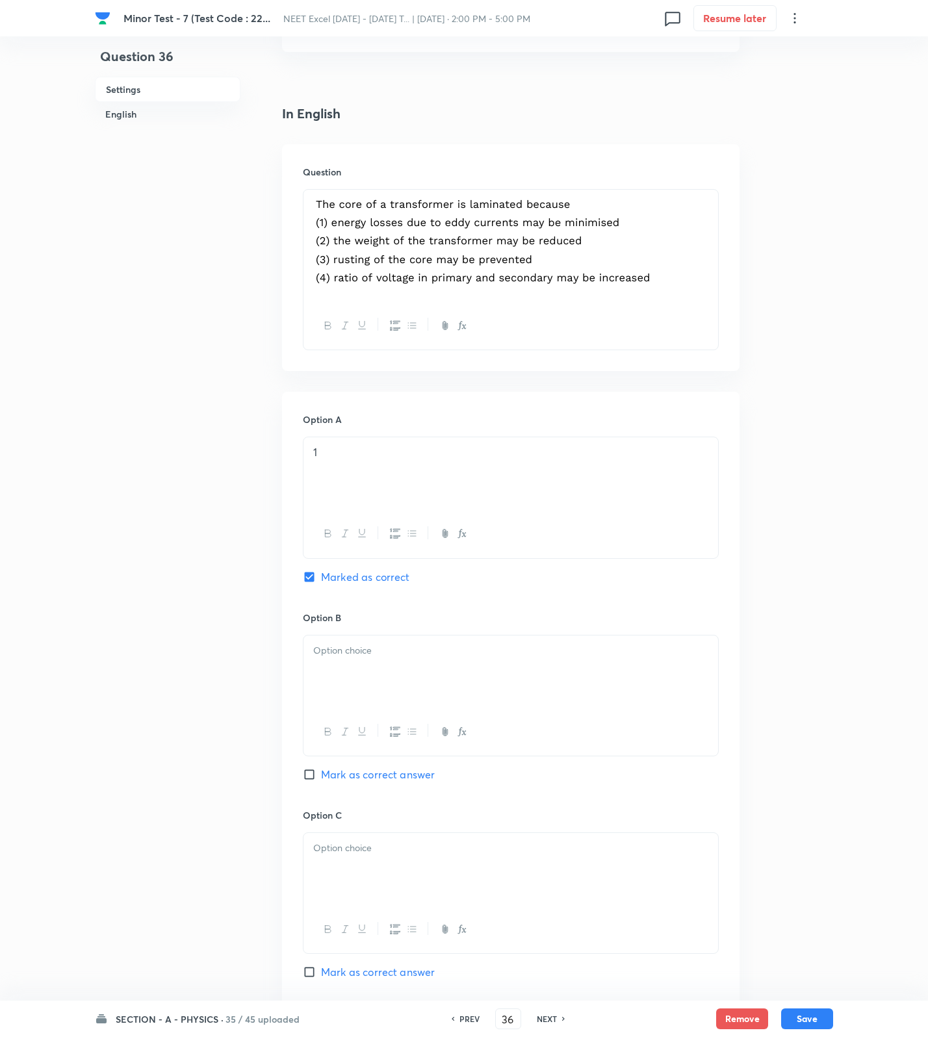
click at [377, 698] on div at bounding box center [510, 672] width 415 height 73
click at [366, 885] on div at bounding box center [510, 869] width 415 height 73
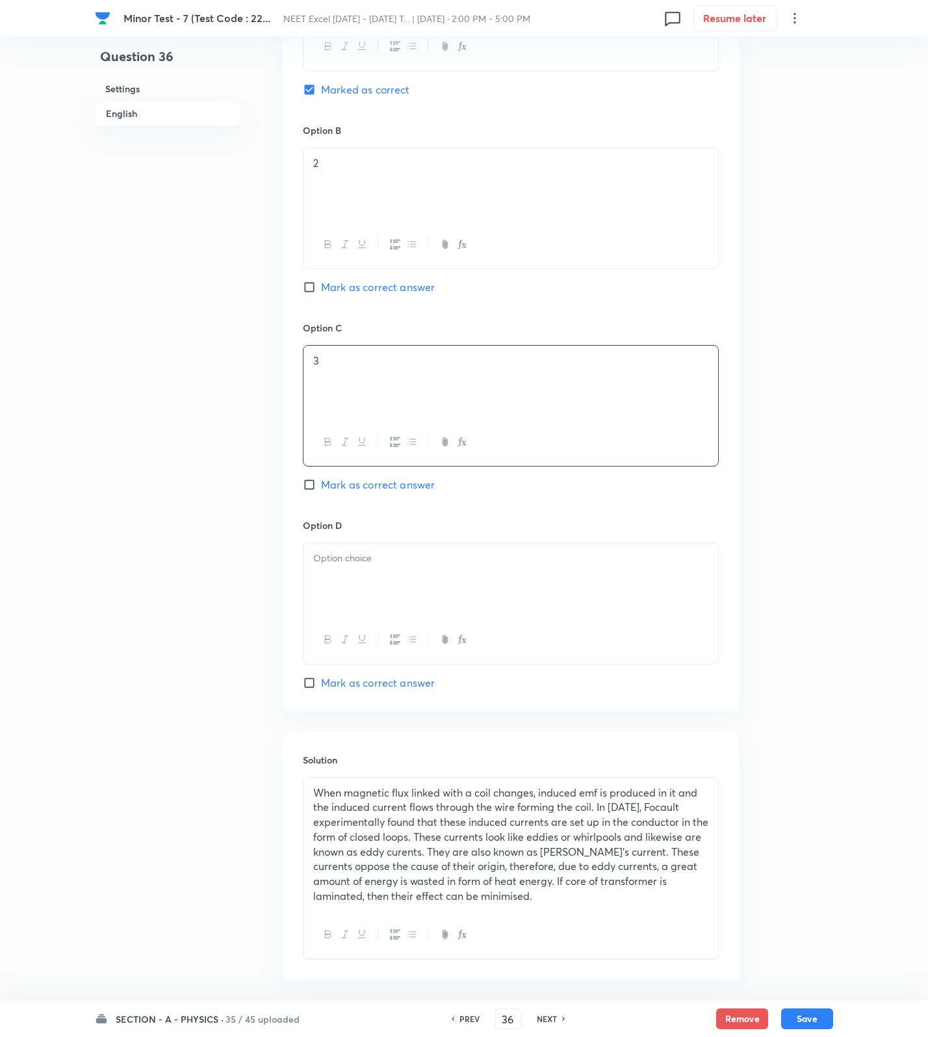
click at [394, 576] on div at bounding box center [510, 579] width 415 height 73
click at [823, 1016] on button "Save" at bounding box center [807, 1017] width 52 height 21
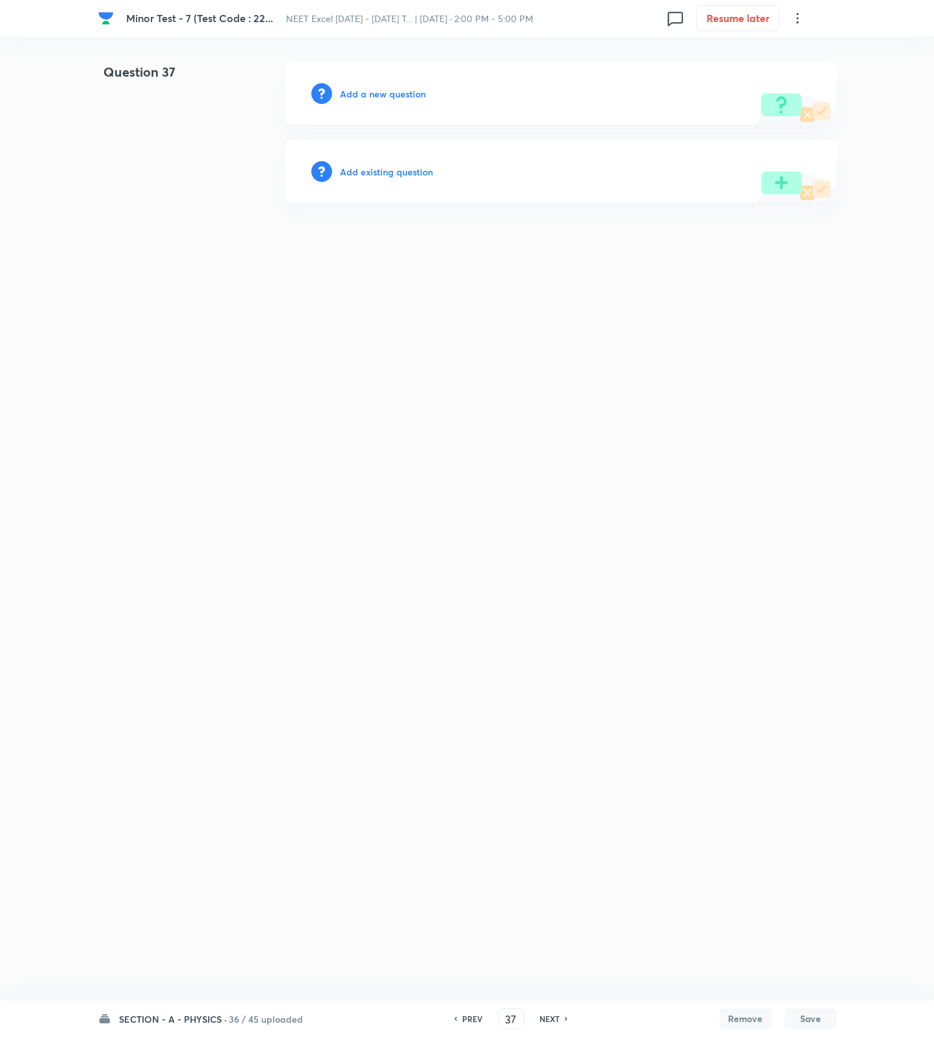
drag, startPoint x: 394, startPoint y: 75, endPoint x: 389, endPoint y: 88, distance: 14.3
click at [391, 82] on div "Add a new question" at bounding box center [560, 93] width 551 height 62
click at [388, 92] on h6 "Add a new question" at bounding box center [383, 94] width 86 height 14
click at [388, 92] on h6 "Choose a question type" at bounding box center [390, 94] width 100 height 14
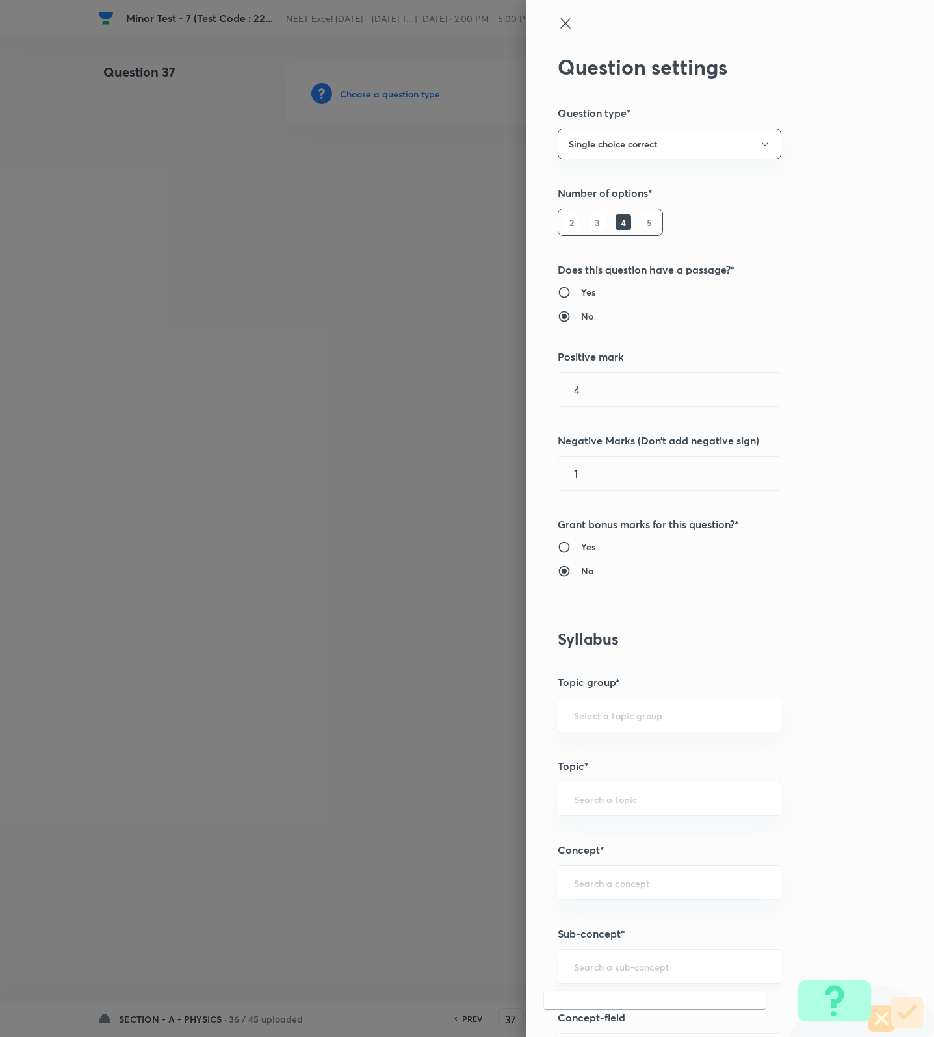
click at [638, 968] on input "text" at bounding box center [669, 966] width 191 height 12
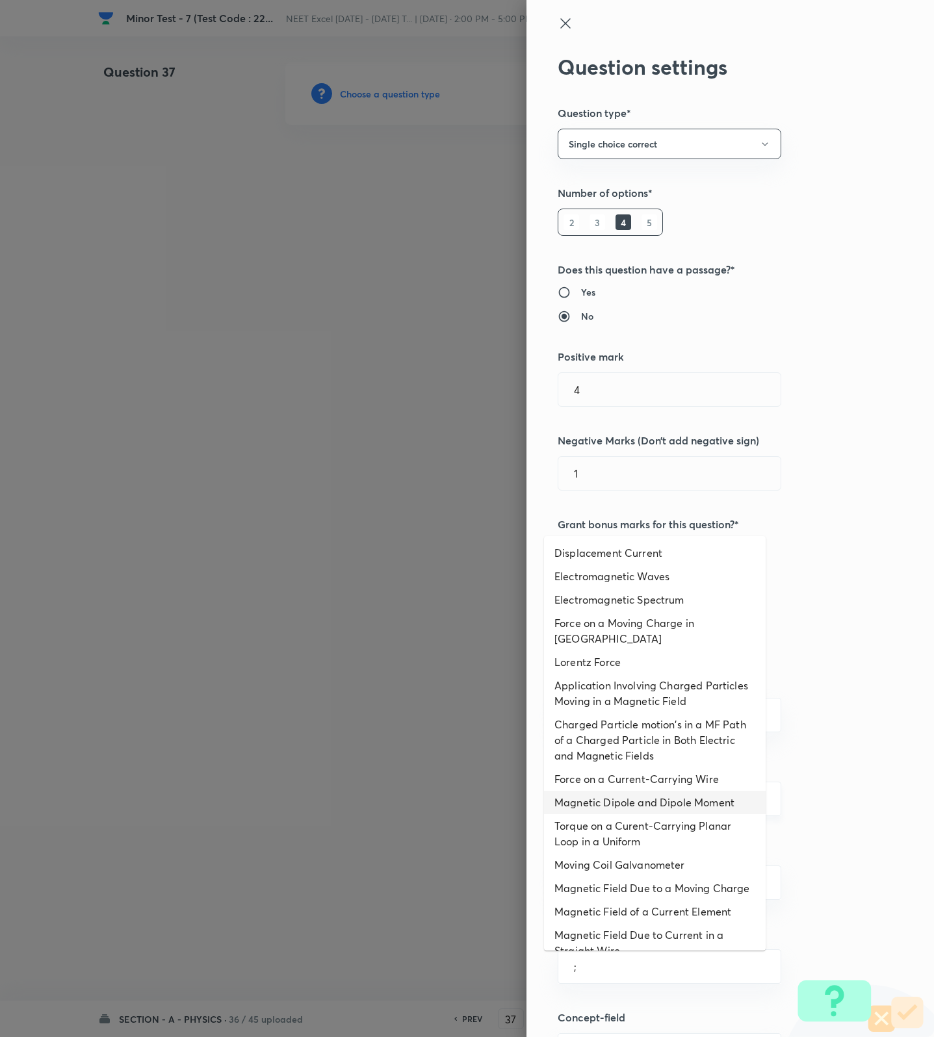
click at [607, 811] on li "Magnetic Dipole and Dipole Moment" at bounding box center [655, 802] width 222 height 23
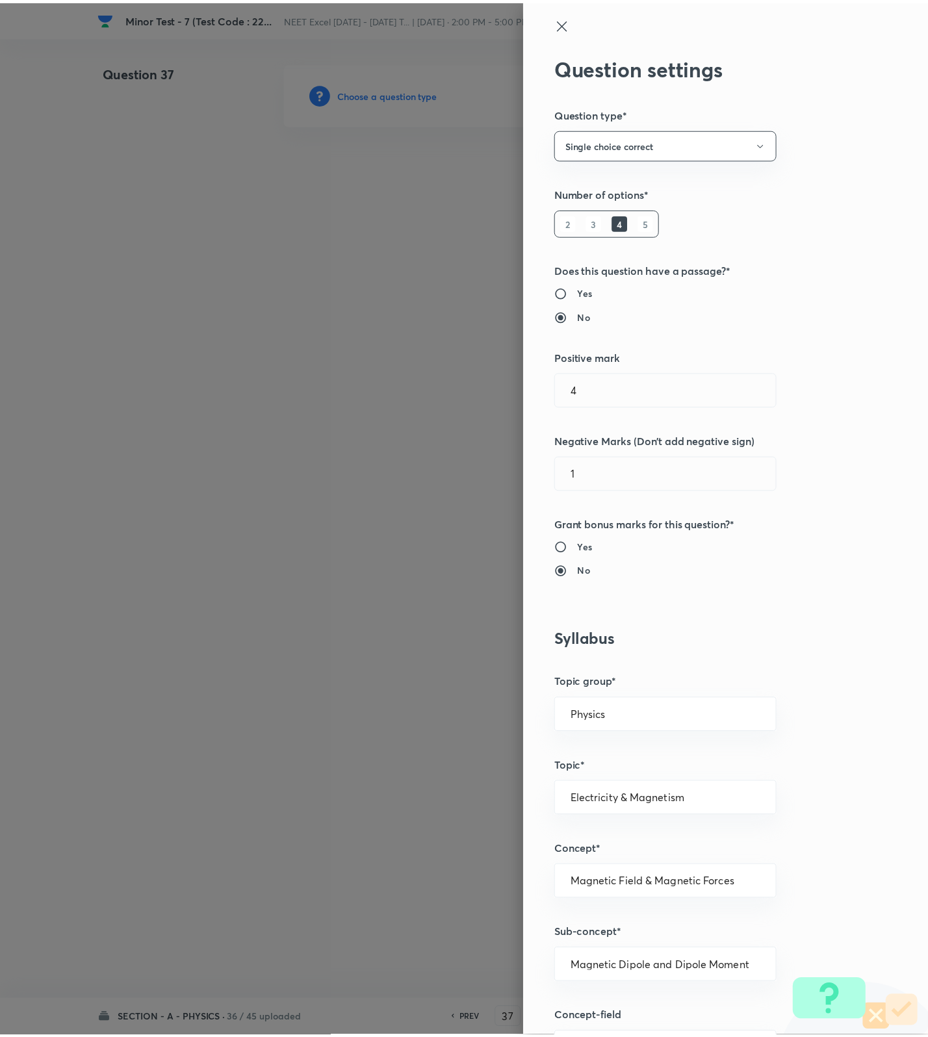
scroll to position [825, 0]
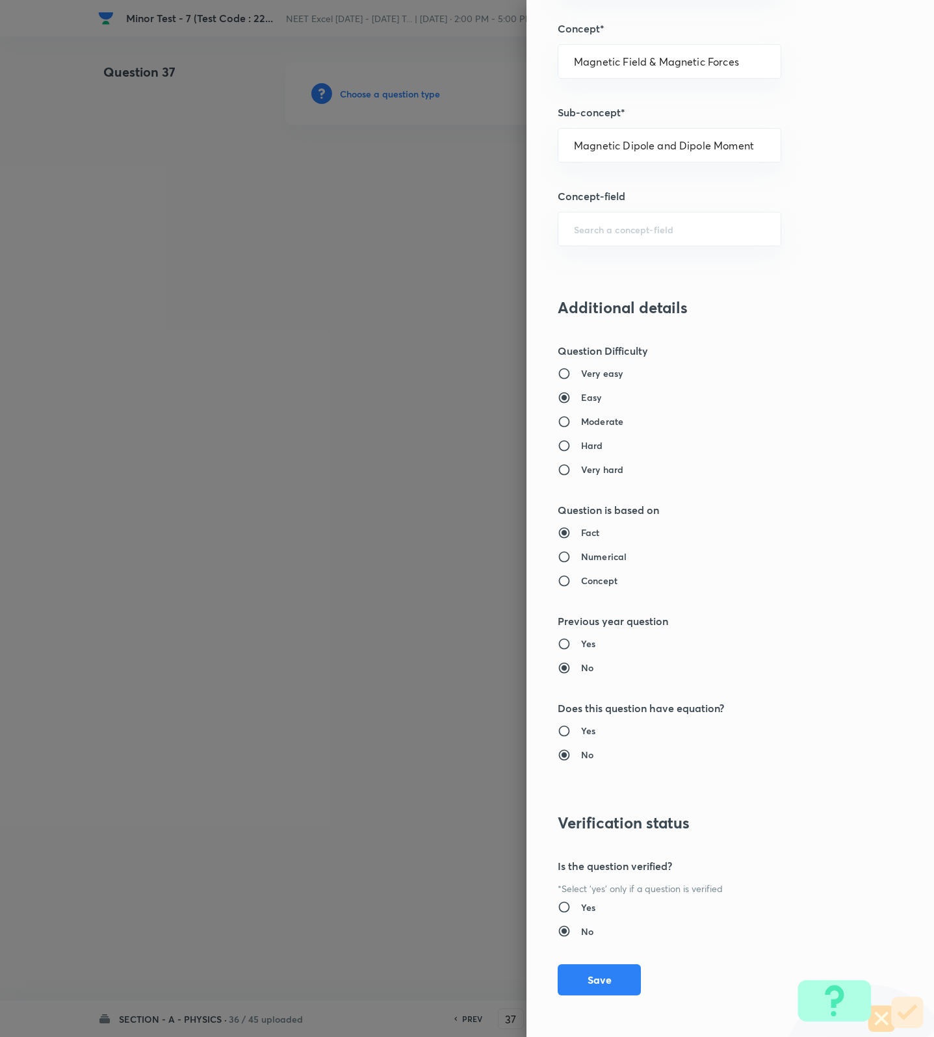
click at [584, 996] on div "Question settings Question type* Single choice correct Number of options* 2 3 4…" at bounding box center [729, 518] width 407 height 1037
click at [593, 962] on div "Question settings Question type* Single choice correct Number of options* 2 3 4…" at bounding box center [729, 518] width 407 height 1037
drag, startPoint x: 582, startPoint y: 970, endPoint x: 535, endPoint y: 944, distance: 53.2
click at [582, 970] on button "Save" at bounding box center [599, 979] width 83 height 31
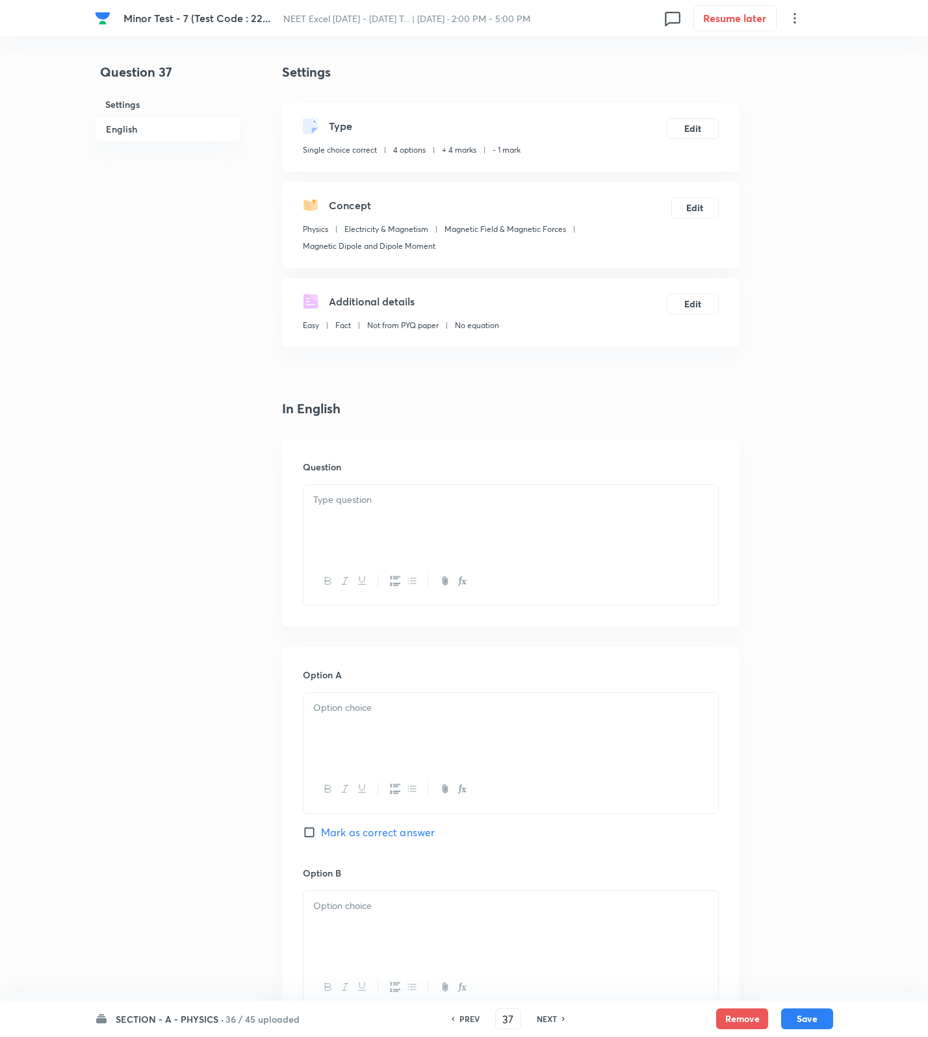
click at [454, 502] on p at bounding box center [510, 500] width 395 height 15
click at [649, 498] on p "Which of the following rays are electro magnetic waves :–" at bounding box center [510, 500] width 395 height 15
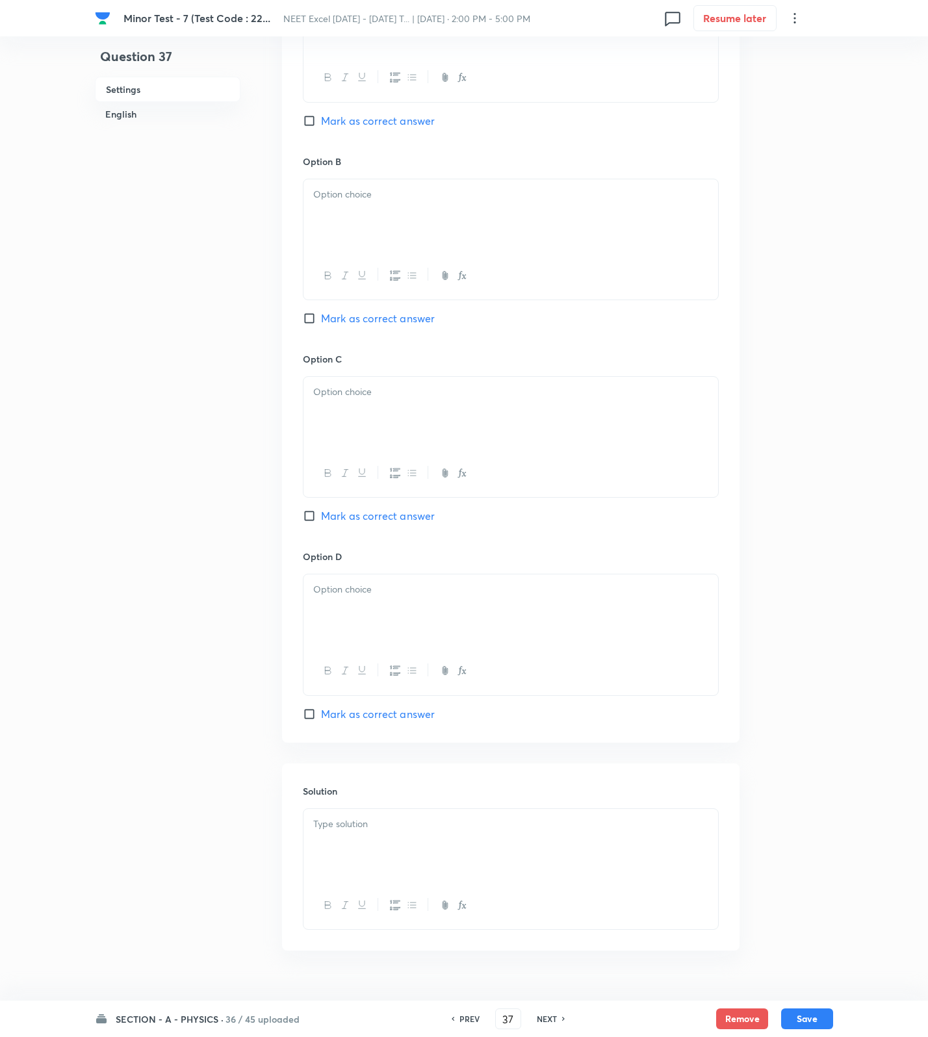
scroll to position [759, 0]
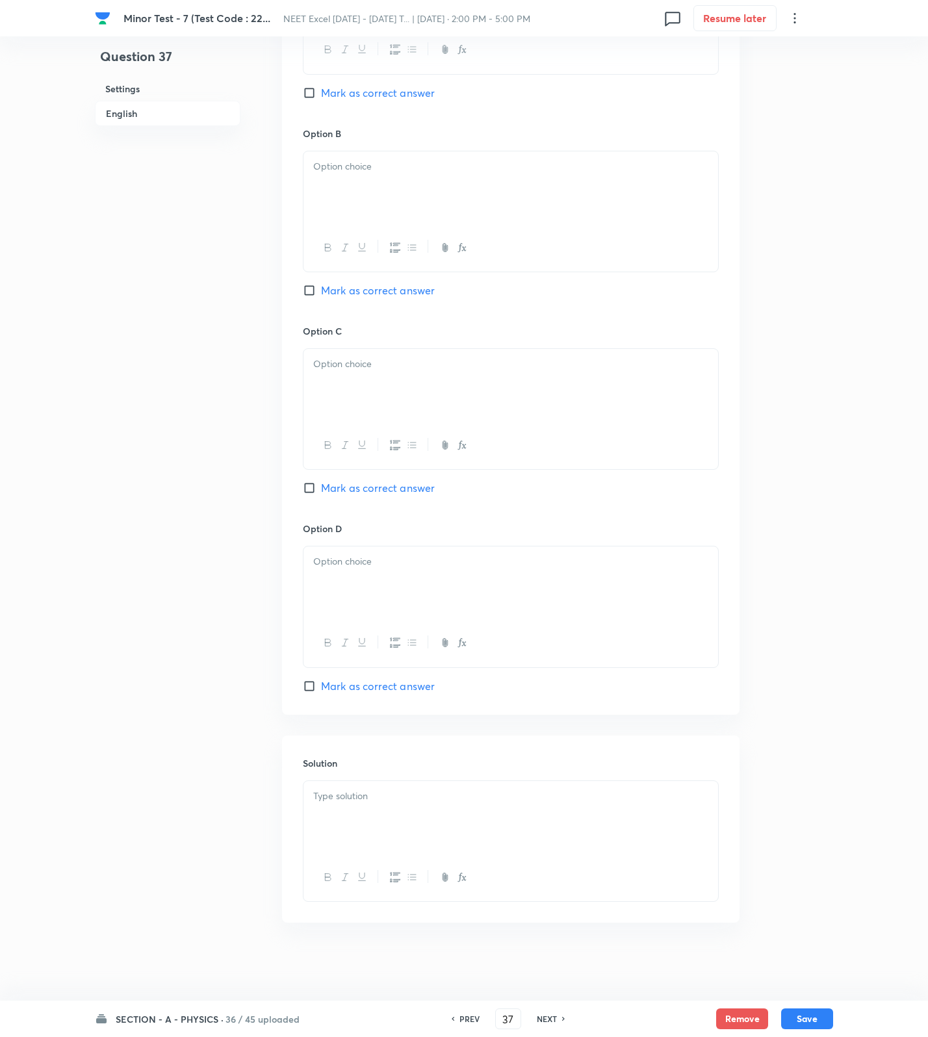
click at [452, 814] on div at bounding box center [510, 817] width 415 height 73
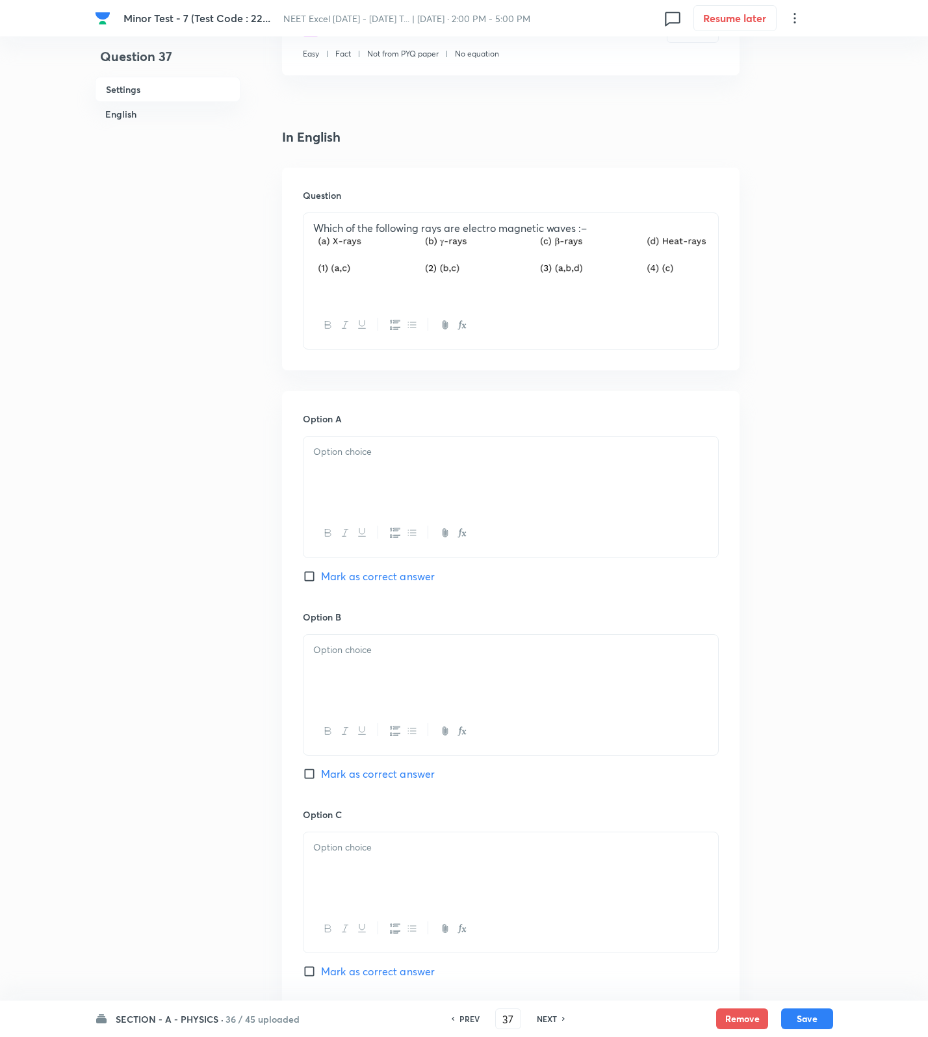
drag, startPoint x: 398, startPoint y: 462, endPoint x: 402, endPoint y: 546, distance: 83.9
click at [398, 461] on div at bounding box center [510, 473] width 415 height 73
click at [396, 681] on div at bounding box center [510, 671] width 415 height 73
click at [342, 899] on div at bounding box center [510, 868] width 415 height 73
click at [353, 979] on span "Mark as correct answer" at bounding box center [378, 972] width 114 height 16
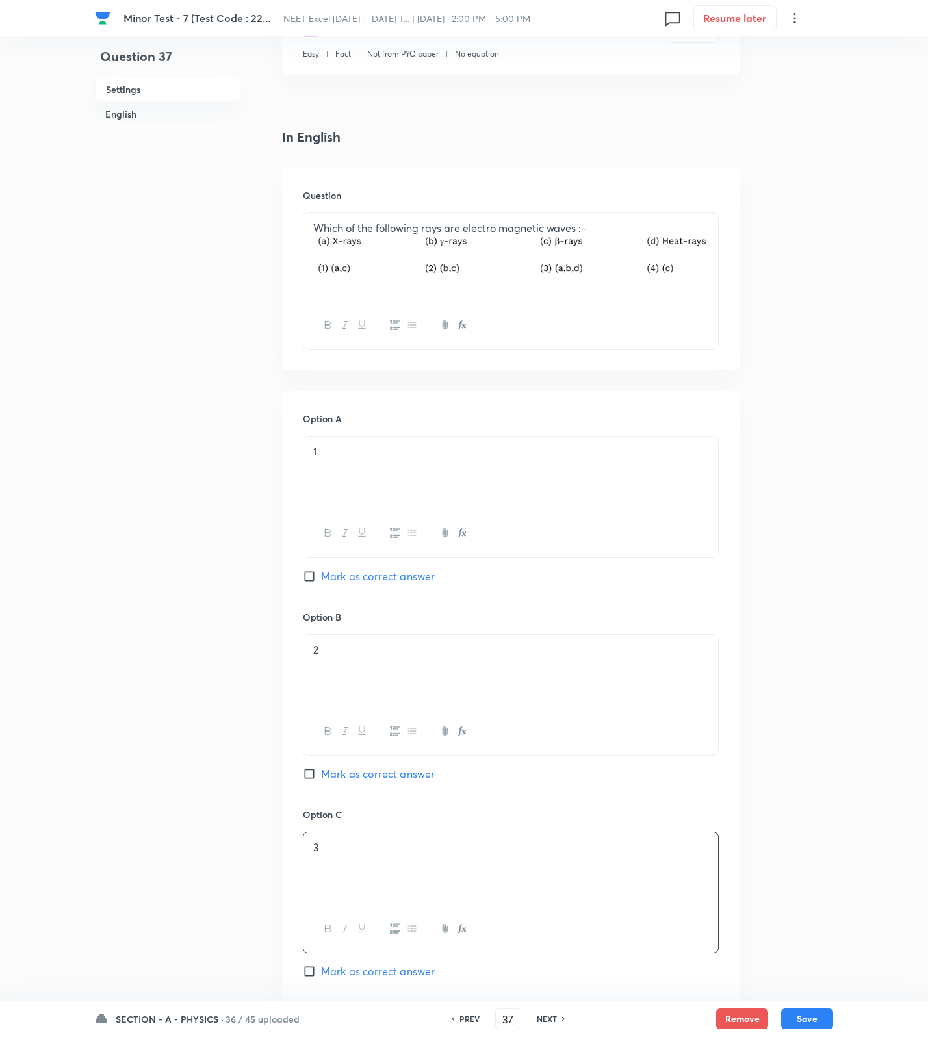
click at [321, 978] on input "Mark as correct answer" at bounding box center [312, 971] width 18 height 13
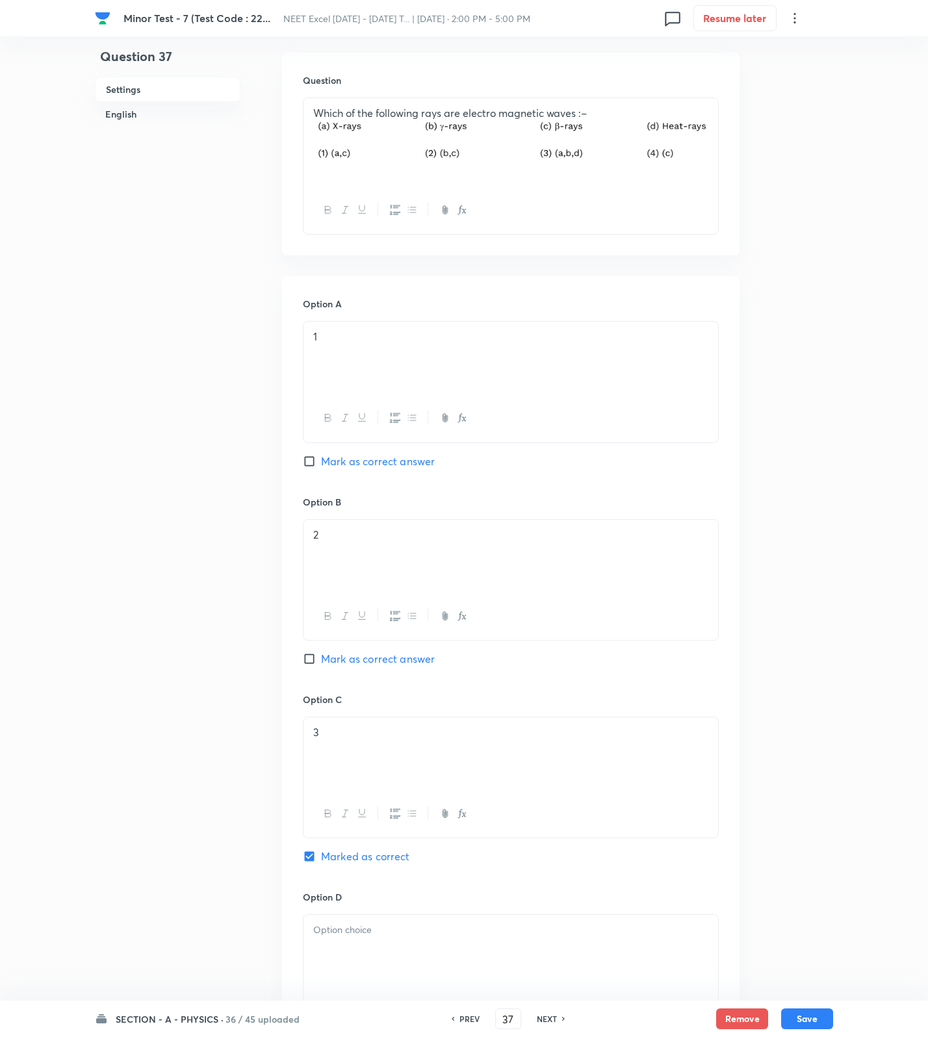
scroll to position [759, 0]
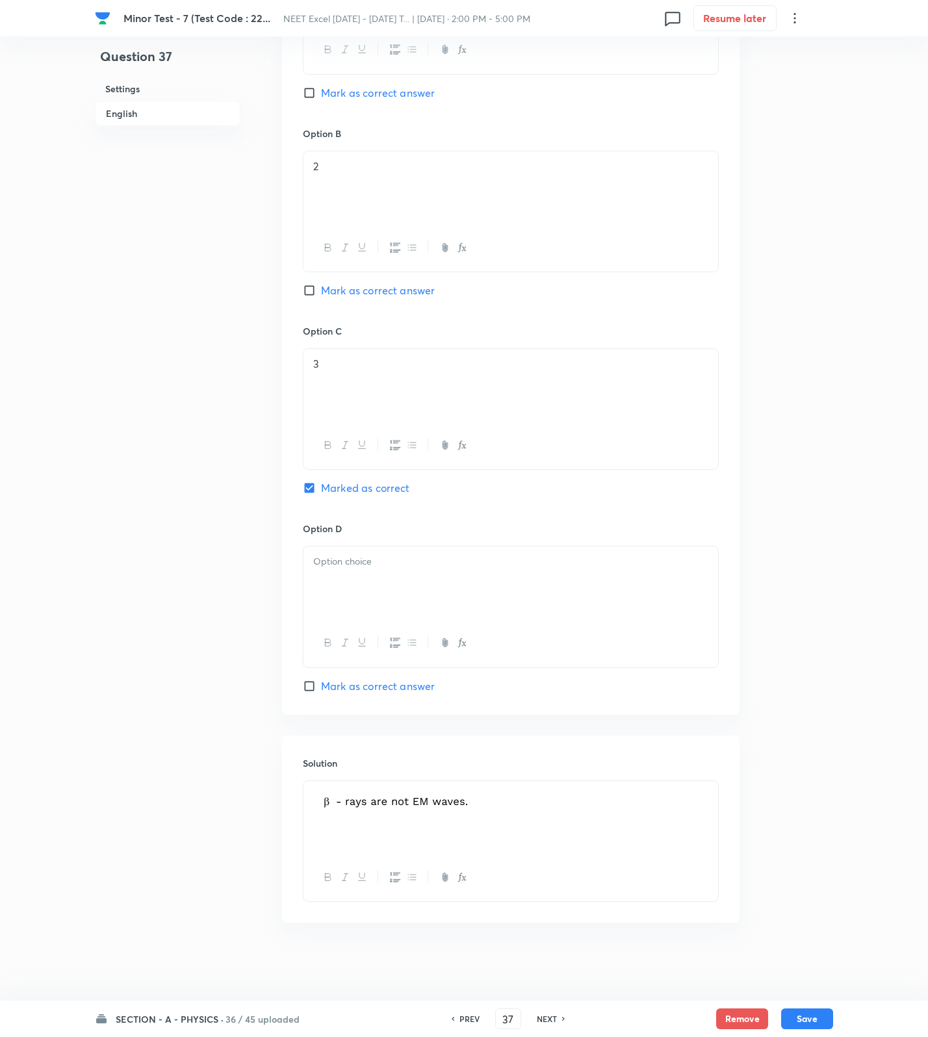
click at [359, 582] on div at bounding box center [510, 582] width 415 height 73
click at [830, 1018] on button "Save" at bounding box center [807, 1017] width 52 height 21
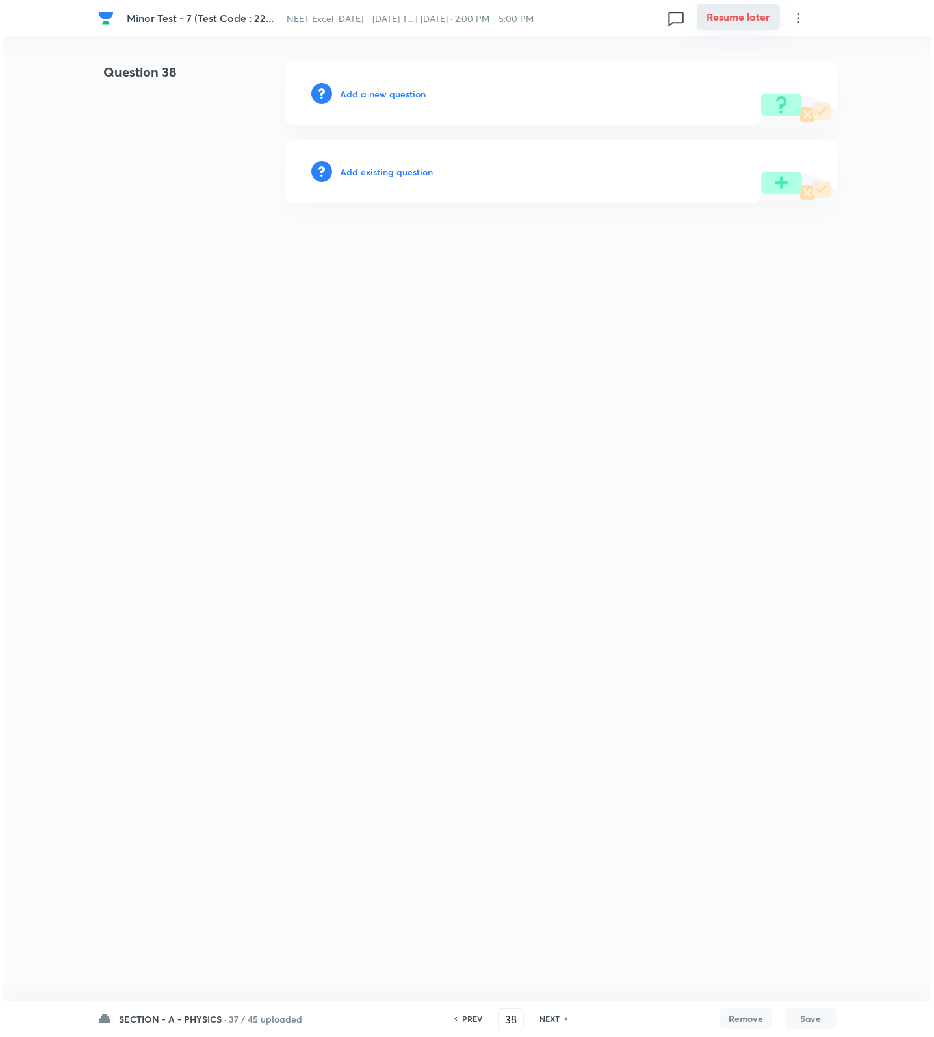
scroll to position [0, 0]
click at [388, 92] on h6 "Add a new question" at bounding box center [383, 94] width 86 height 14
click at [388, 92] on h6 "Choose a question type" at bounding box center [390, 94] width 100 height 14
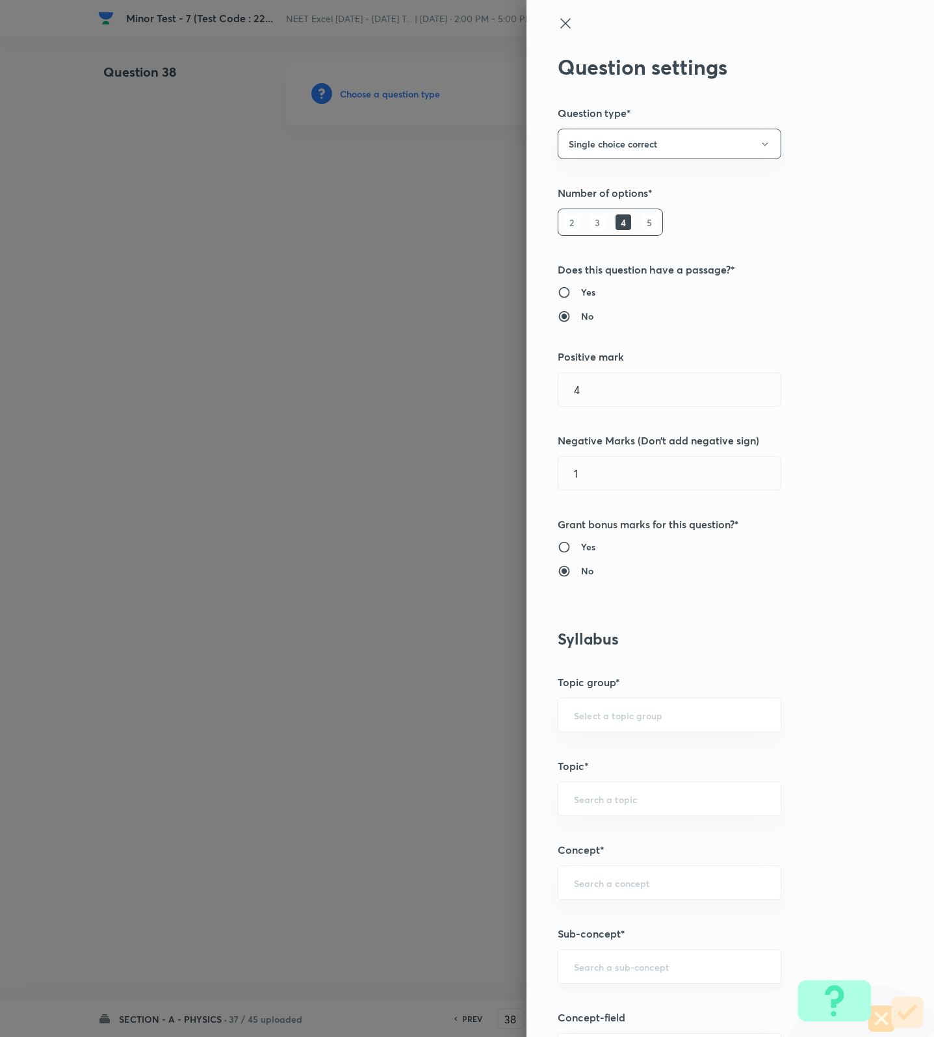
click at [609, 971] on input "text" at bounding box center [669, 966] width 191 height 12
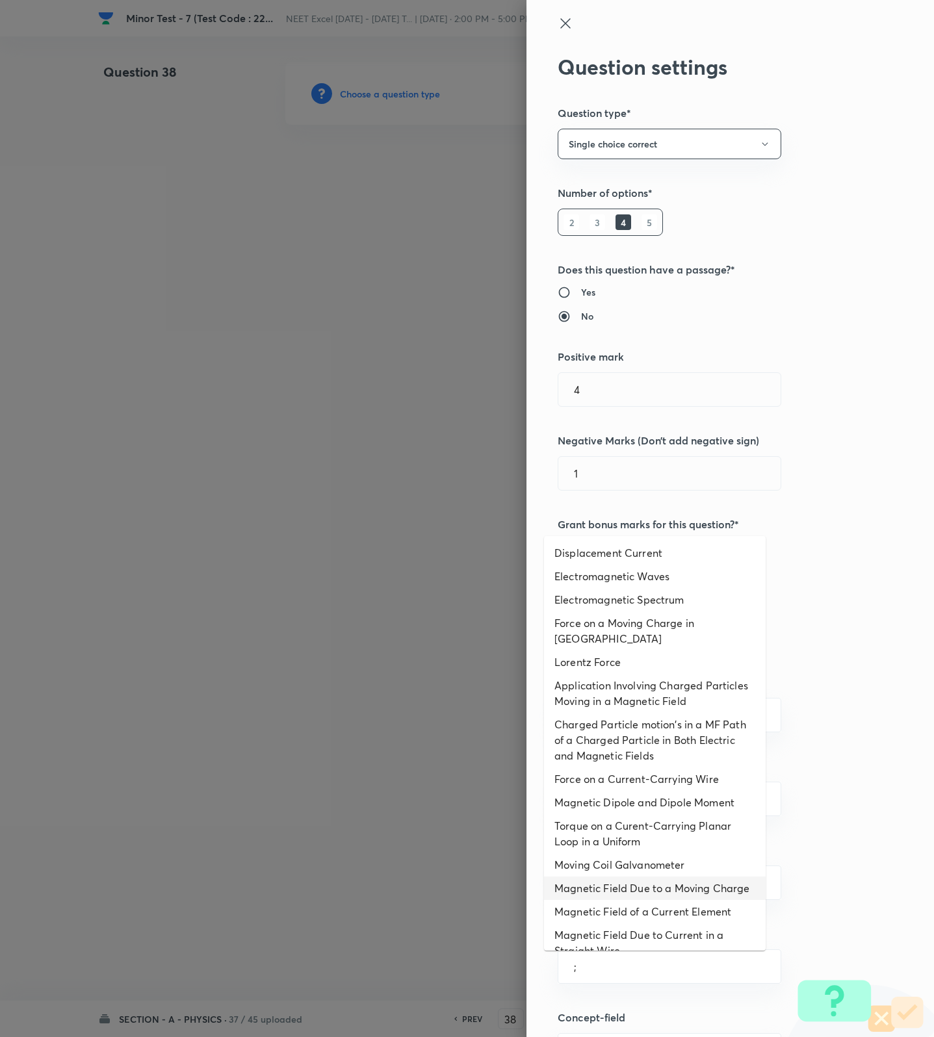
click at [615, 877] on li "Magnetic Field Due to a Moving Charge" at bounding box center [655, 888] width 222 height 23
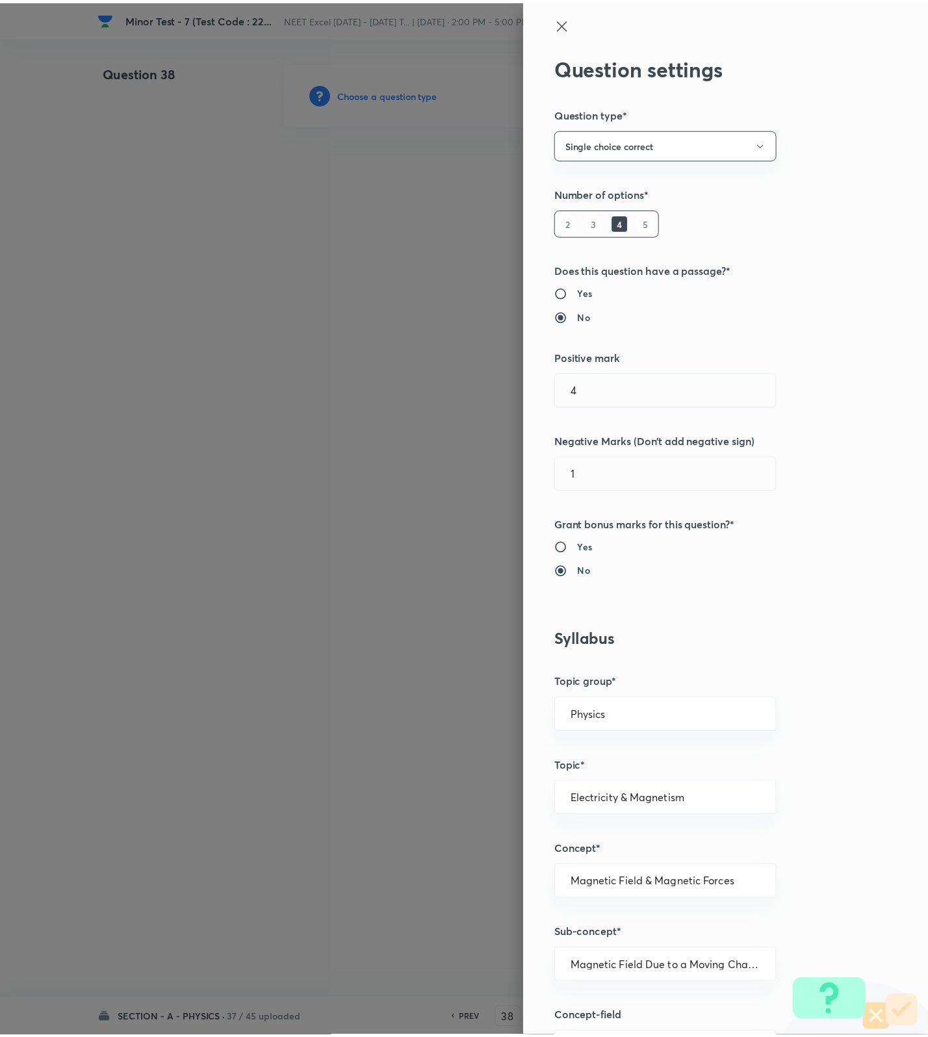
scroll to position [825, 0]
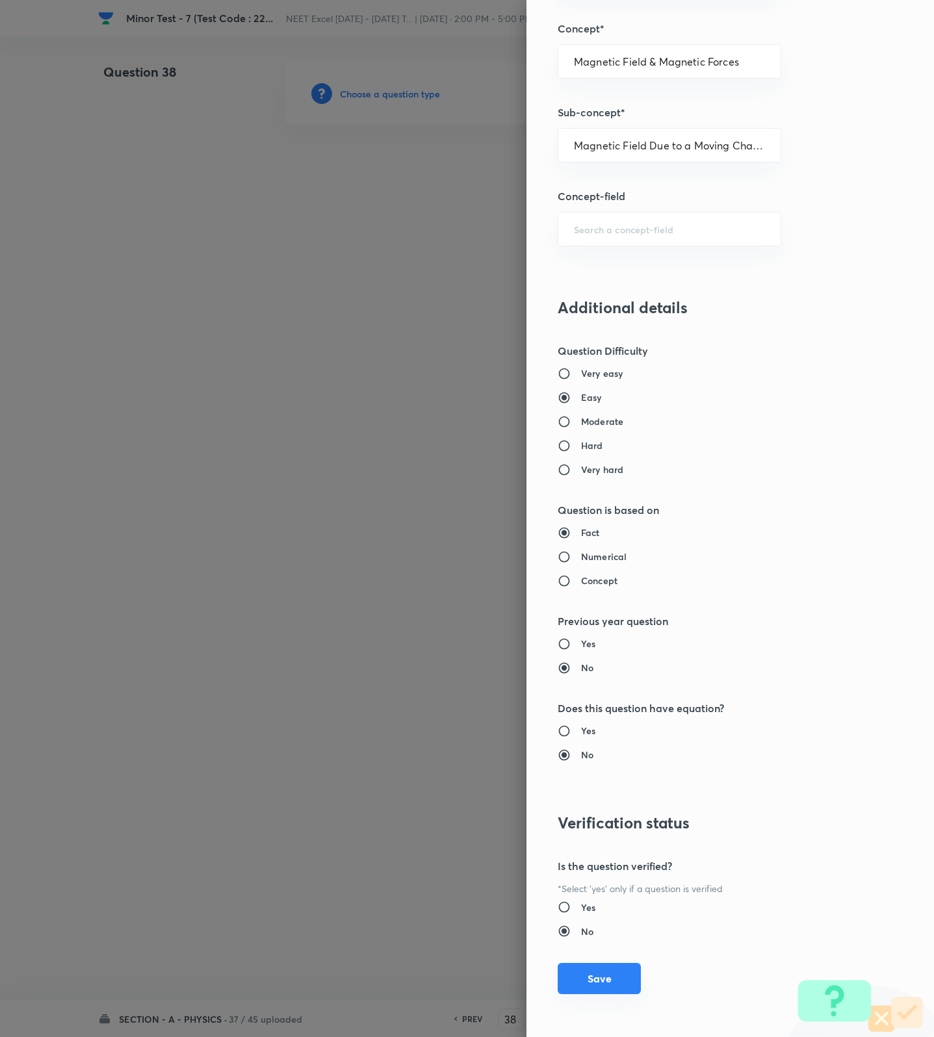
click at [602, 970] on button "Save" at bounding box center [599, 978] width 83 height 31
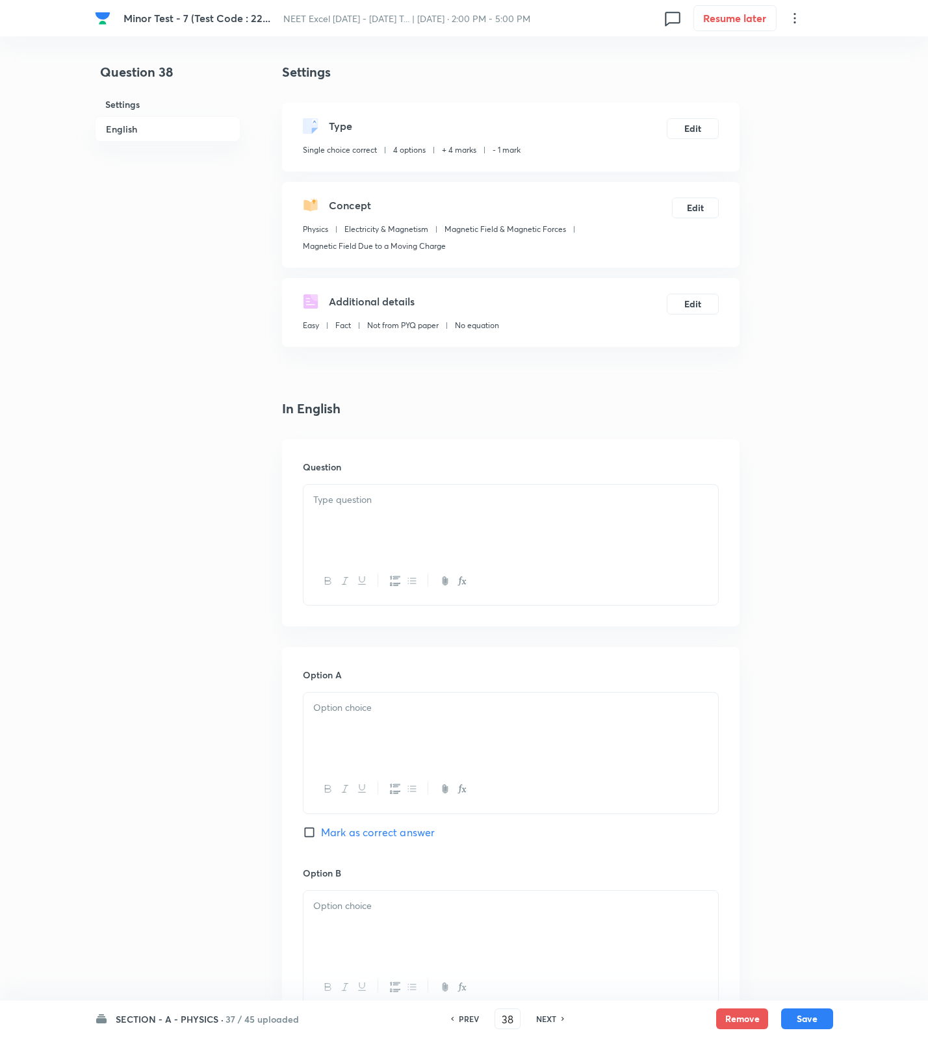
click at [515, 513] on div at bounding box center [510, 521] width 415 height 73
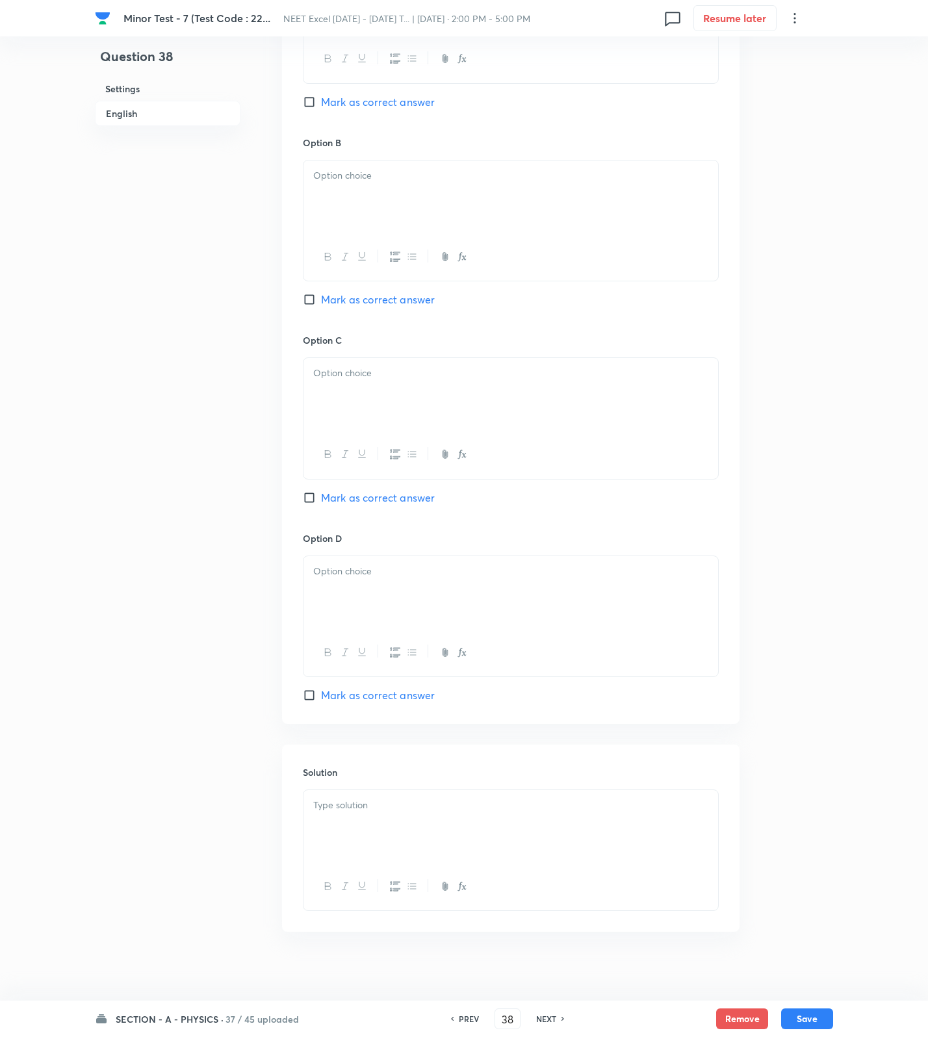
scroll to position [751, 0]
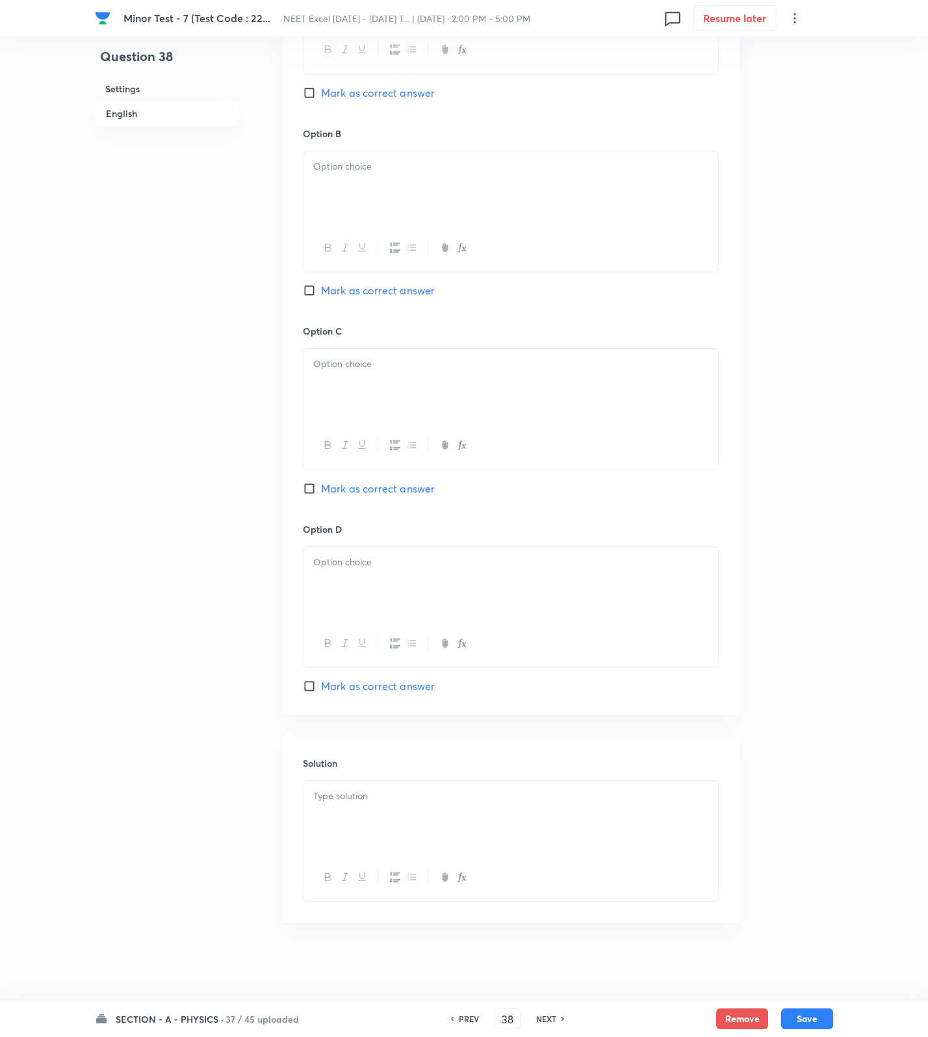
click at [461, 823] on div at bounding box center [510, 817] width 415 height 73
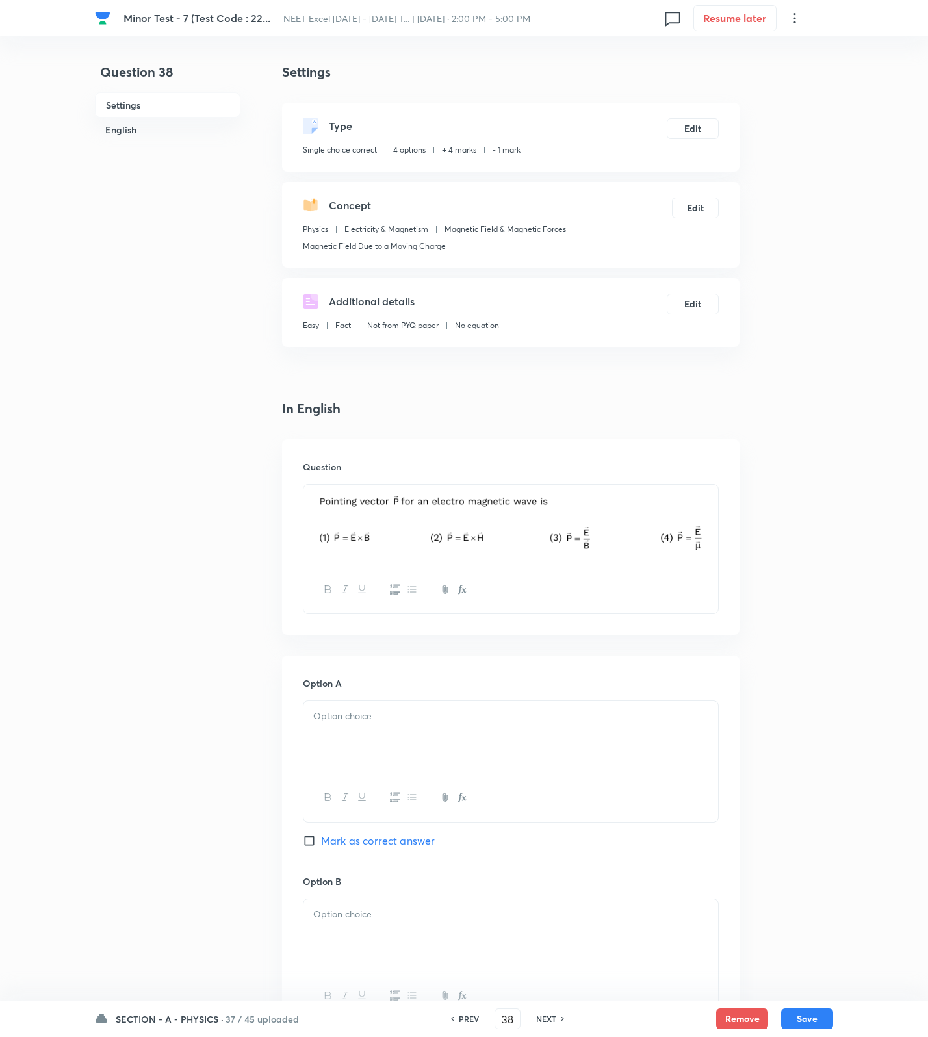
click at [414, 723] on p at bounding box center [510, 716] width 395 height 15
drag, startPoint x: 370, startPoint y: 911, endPoint x: 370, endPoint y: 942, distance: 31.2
click at [370, 916] on div "Option B [PERSON_NAME] as correct answer" at bounding box center [511, 974] width 416 height 198
click at [370, 951] on div at bounding box center [510, 935] width 415 height 73
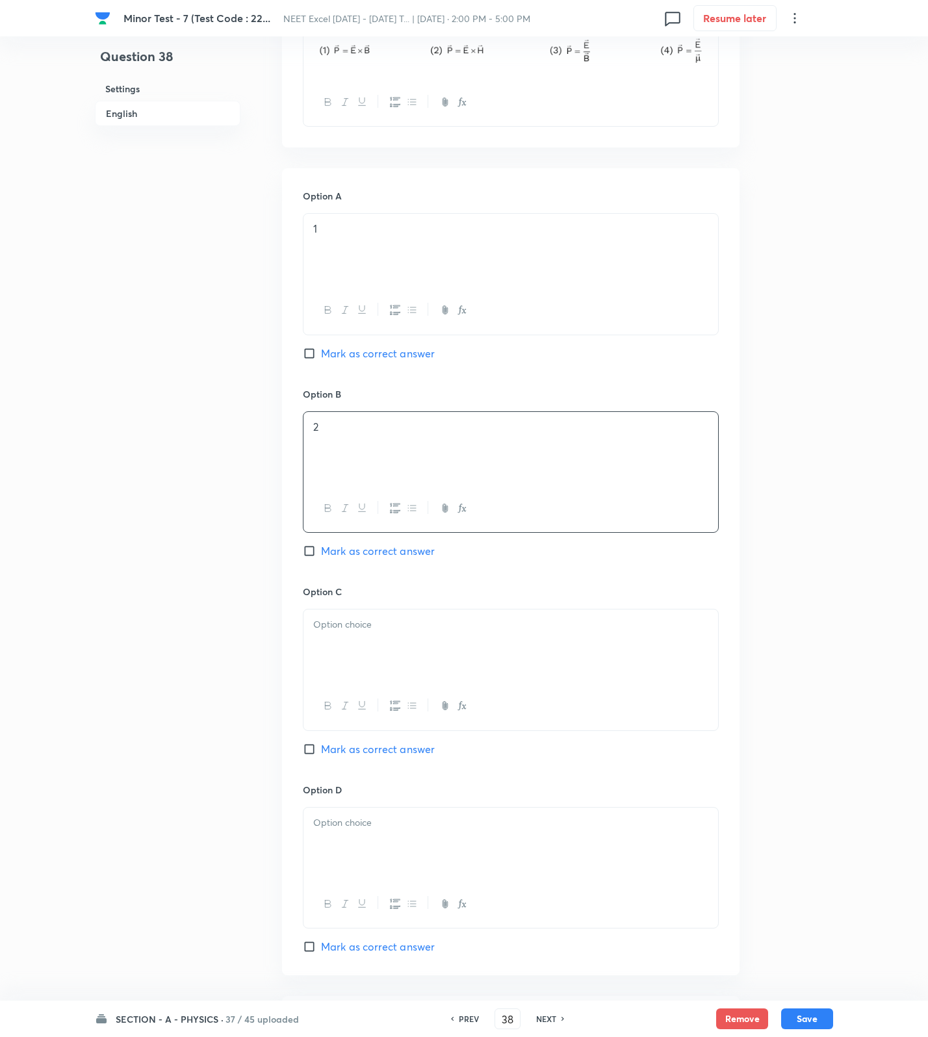
drag, startPoint x: 402, startPoint y: 548, endPoint x: 379, endPoint y: 652, distance: 105.8
click at [400, 554] on span "Mark as correct answer" at bounding box center [378, 551] width 114 height 16
click at [321, 554] on input "Mark as correct answer" at bounding box center [312, 551] width 18 height 13
drag, startPoint x: 378, startPoint y: 654, endPoint x: 374, endPoint y: 671, distance: 17.3
click at [375, 667] on div at bounding box center [510, 646] width 415 height 73
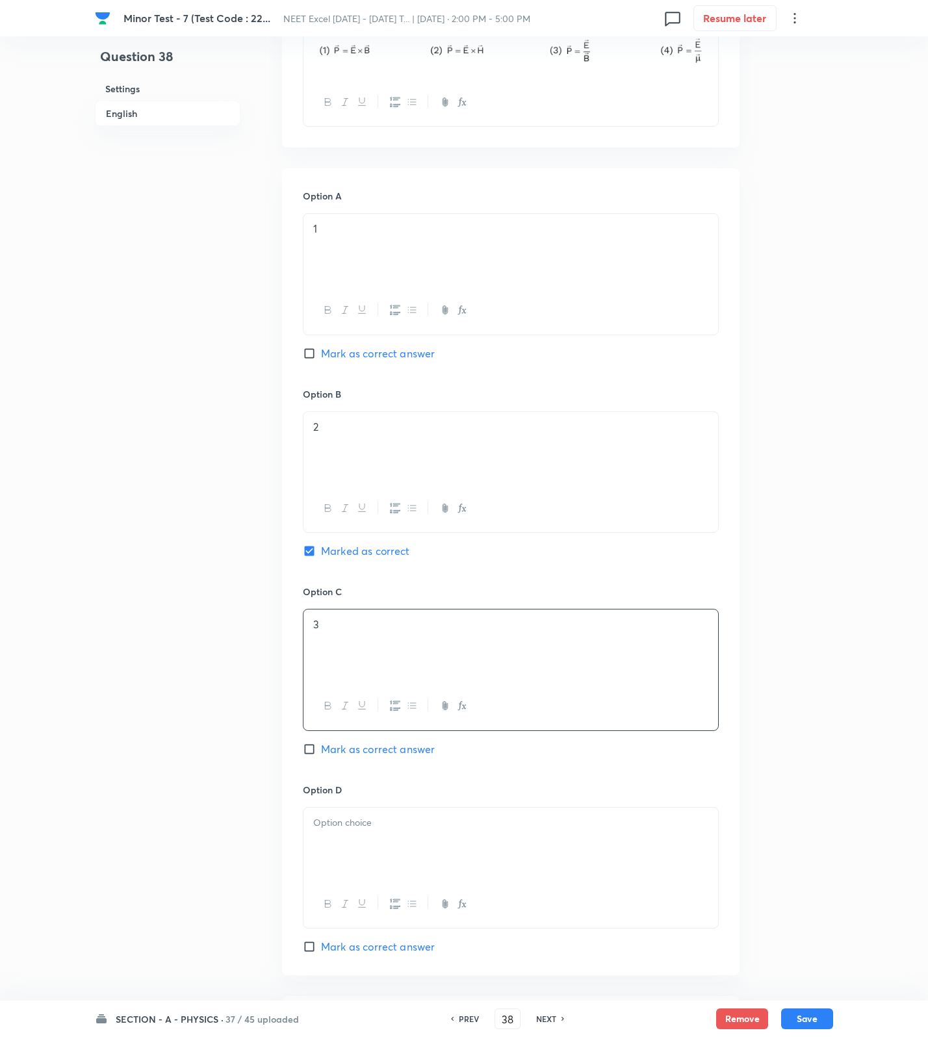
click at [359, 869] on div at bounding box center [510, 844] width 415 height 73
click at [798, 1008] on button "Save" at bounding box center [807, 1017] width 52 height 21
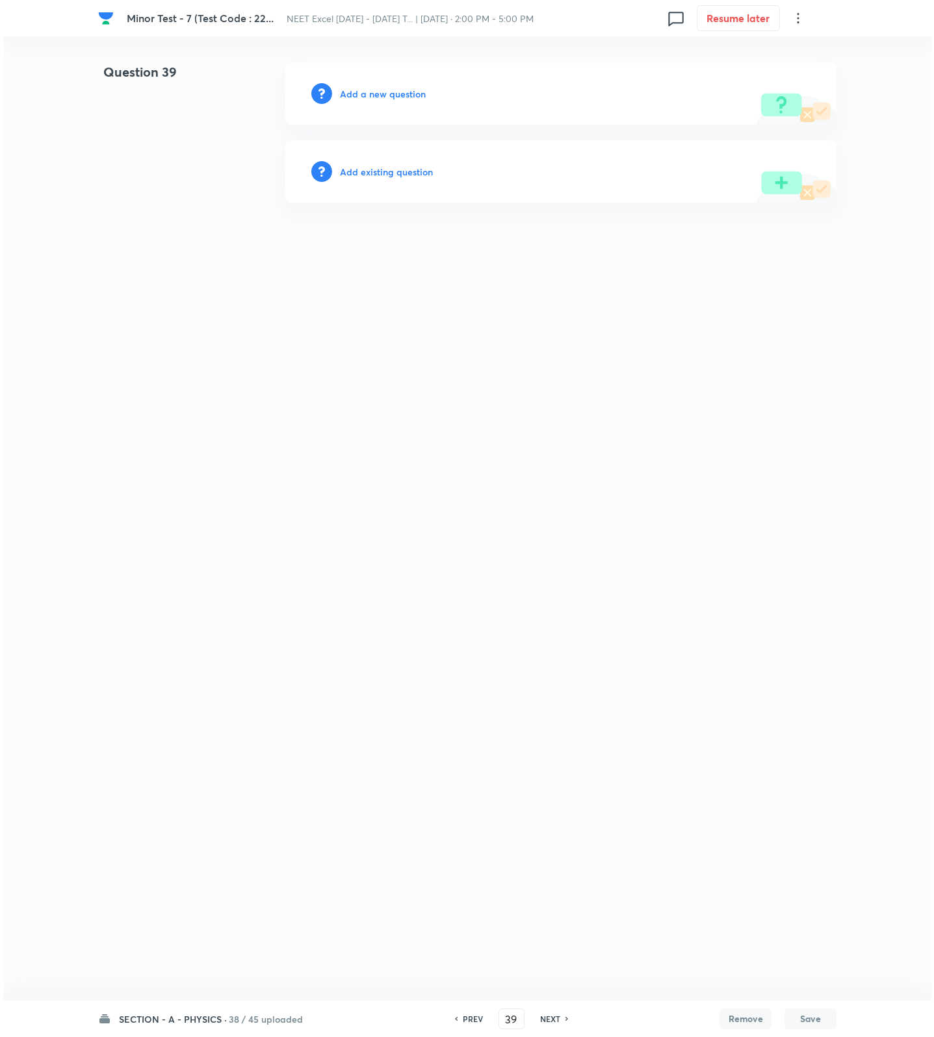
scroll to position [0, 0]
click at [387, 96] on h6 "Add a new question" at bounding box center [383, 94] width 86 height 14
click at [387, 96] on h6 "Choose a question type" at bounding box center [390, 94] width 100 height 14
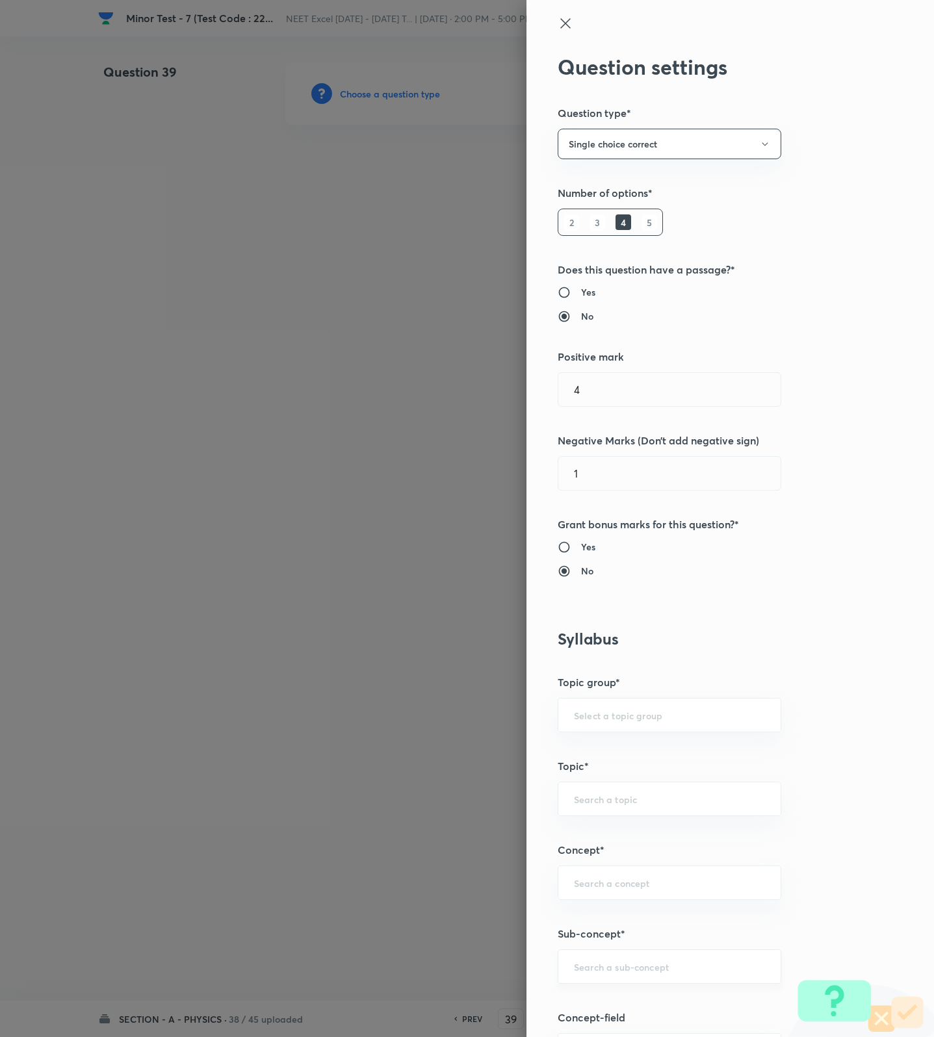
click at [621, 969] on input "text" at bounding box center [669, 966] width 191 height 12
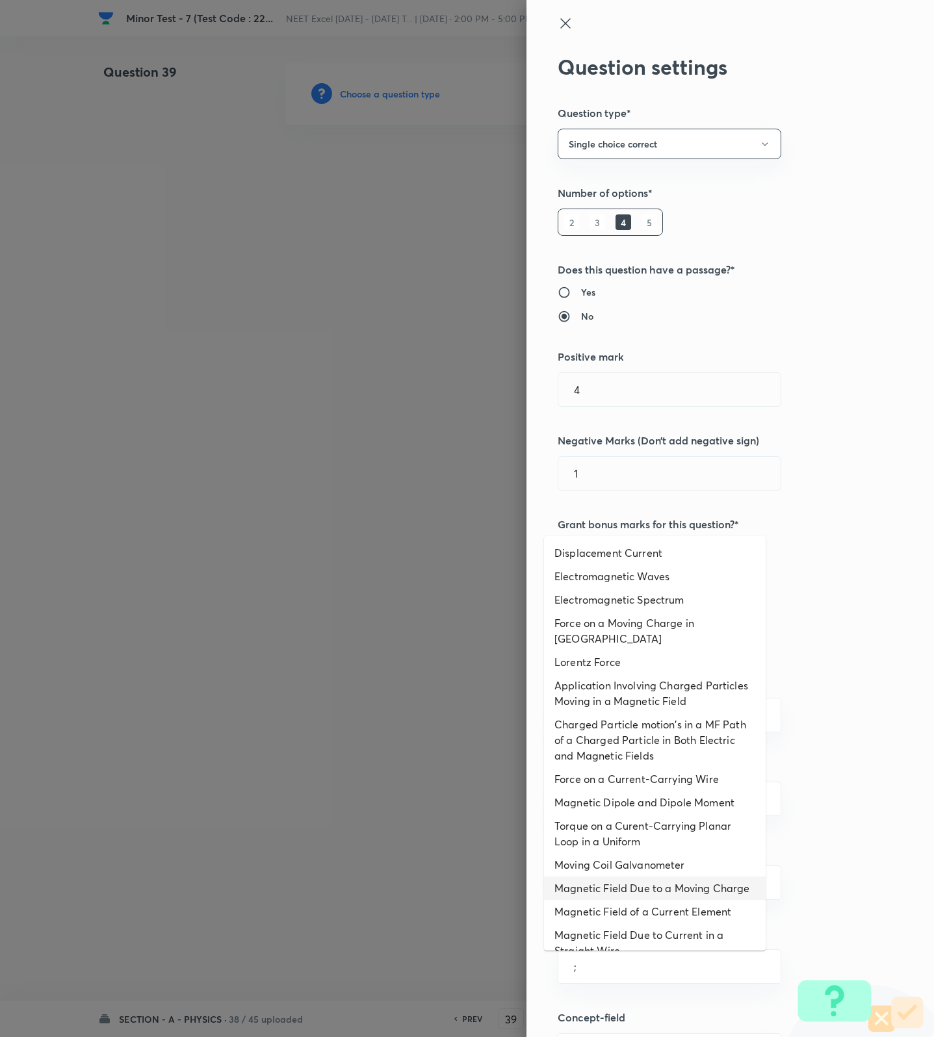
click at [605, 879] on li "Magnetic Field Due to a Moving Charge" at bounding box center [655, 888] width 222 height 23
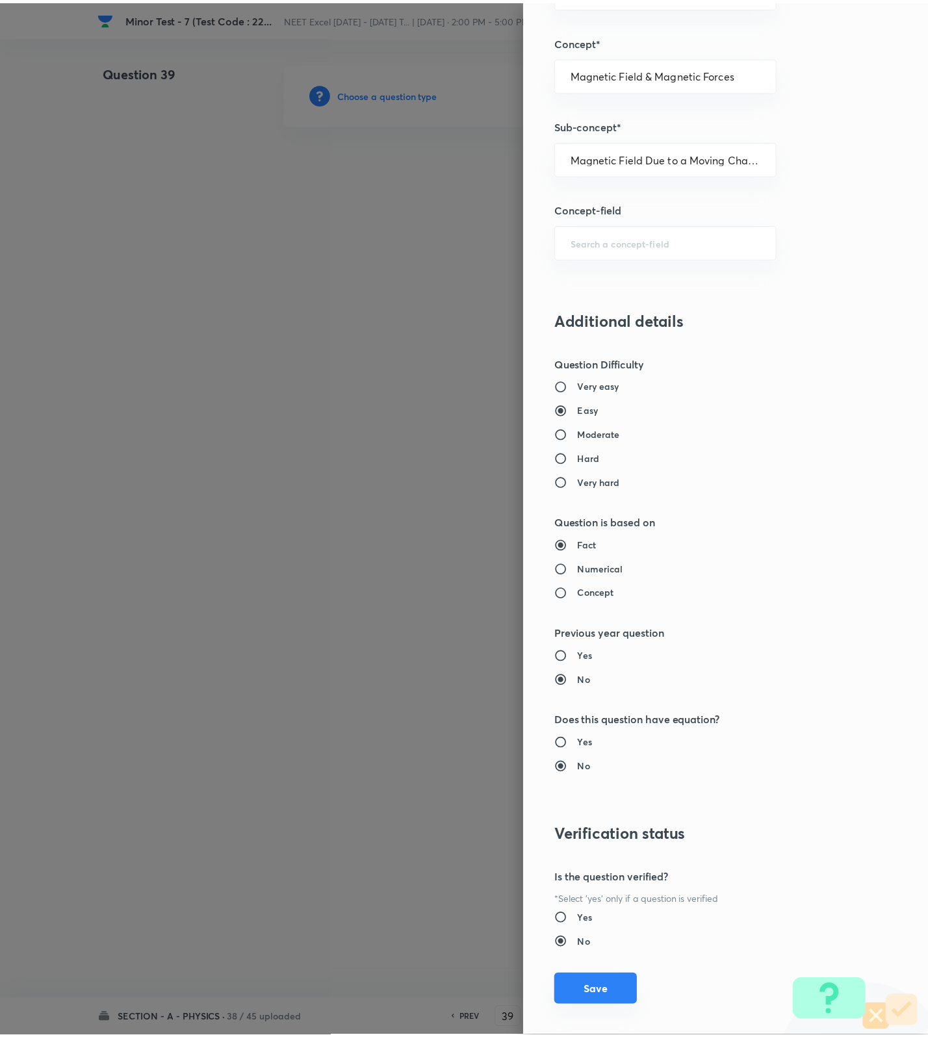
scroll to position [825, 0]
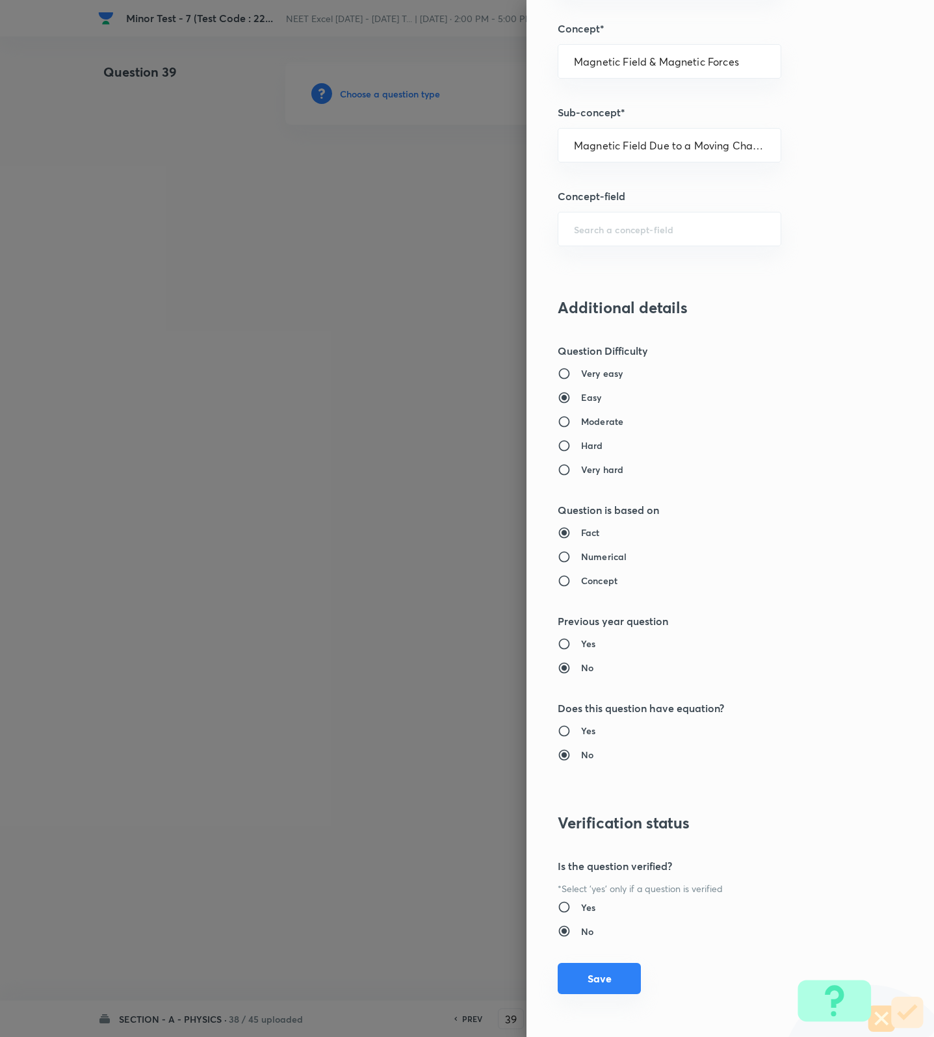
click at [598, 988] on button "Save" at bounding box center [599, 978] width 83 height 31
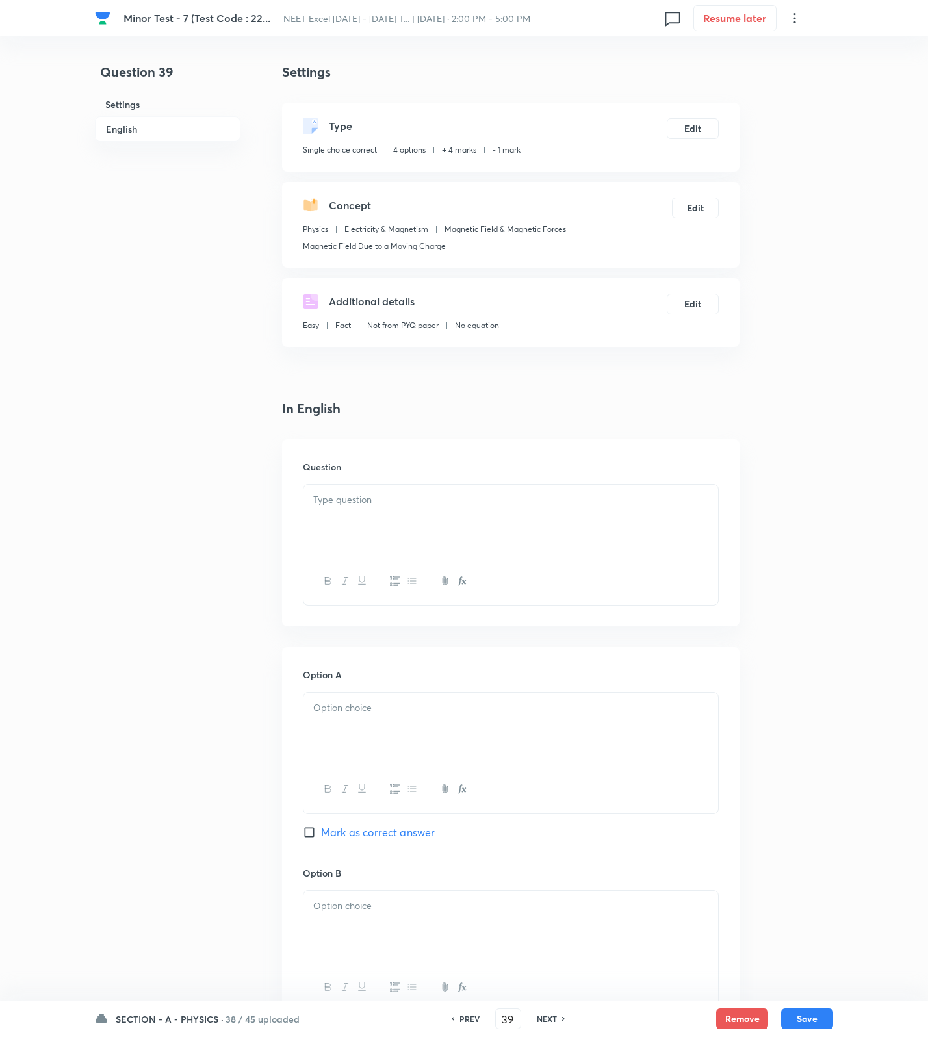
click at [582, 534] on div at bounding box center [510, 521] width 415 height 73
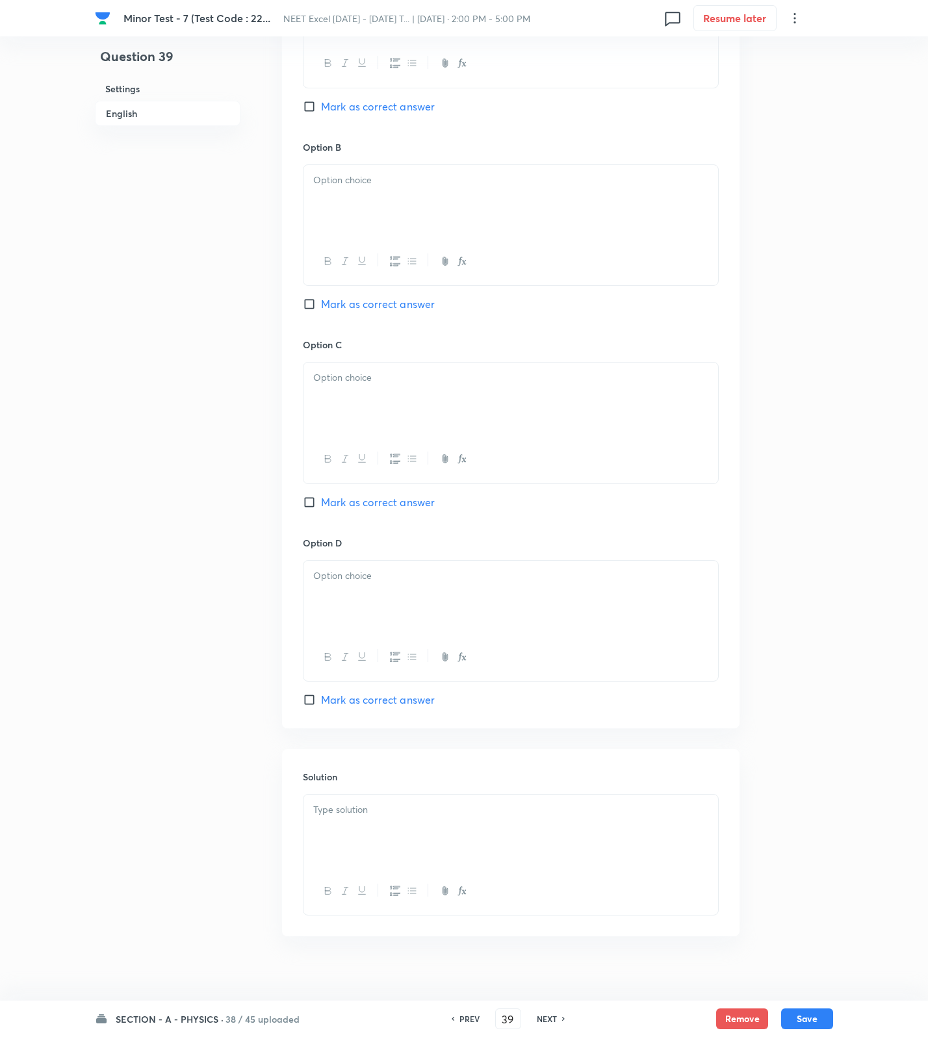
scroll to position [743, 0]
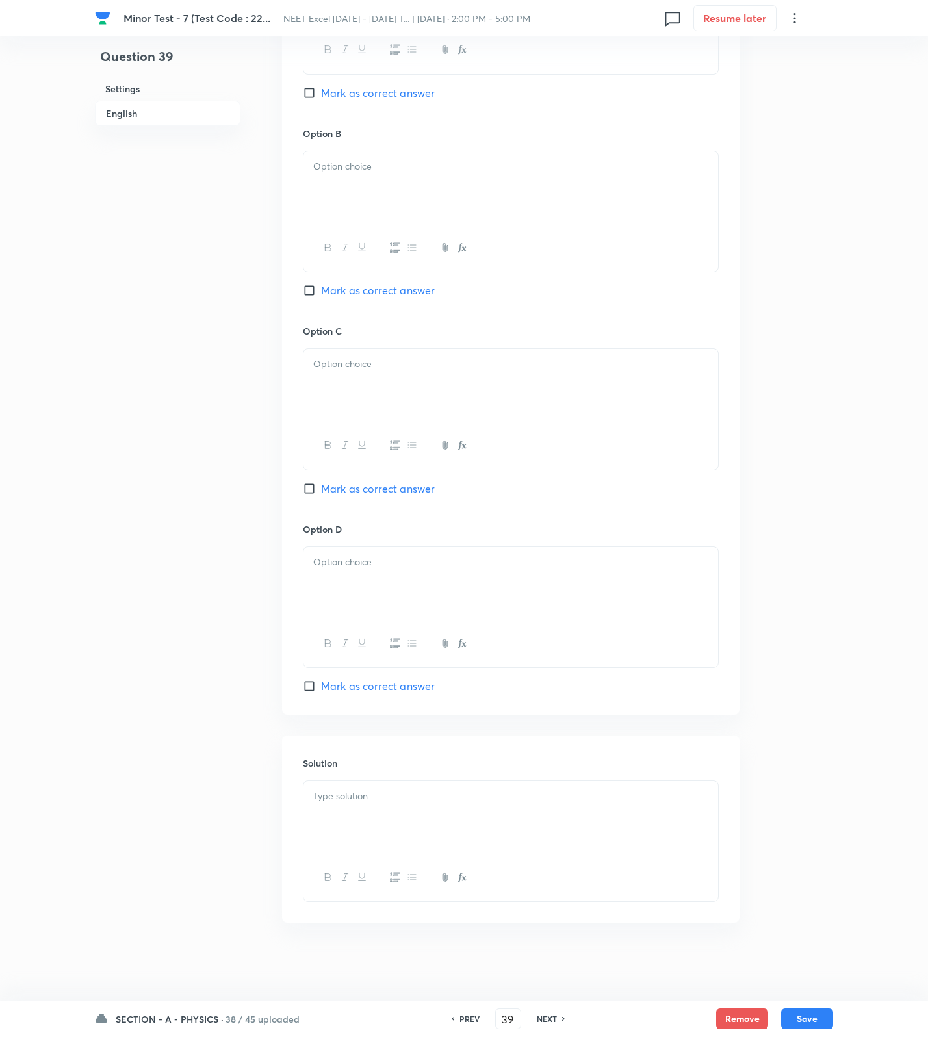
click at [373, 830] on div at bounding box center [510, 817] width 415 height 73
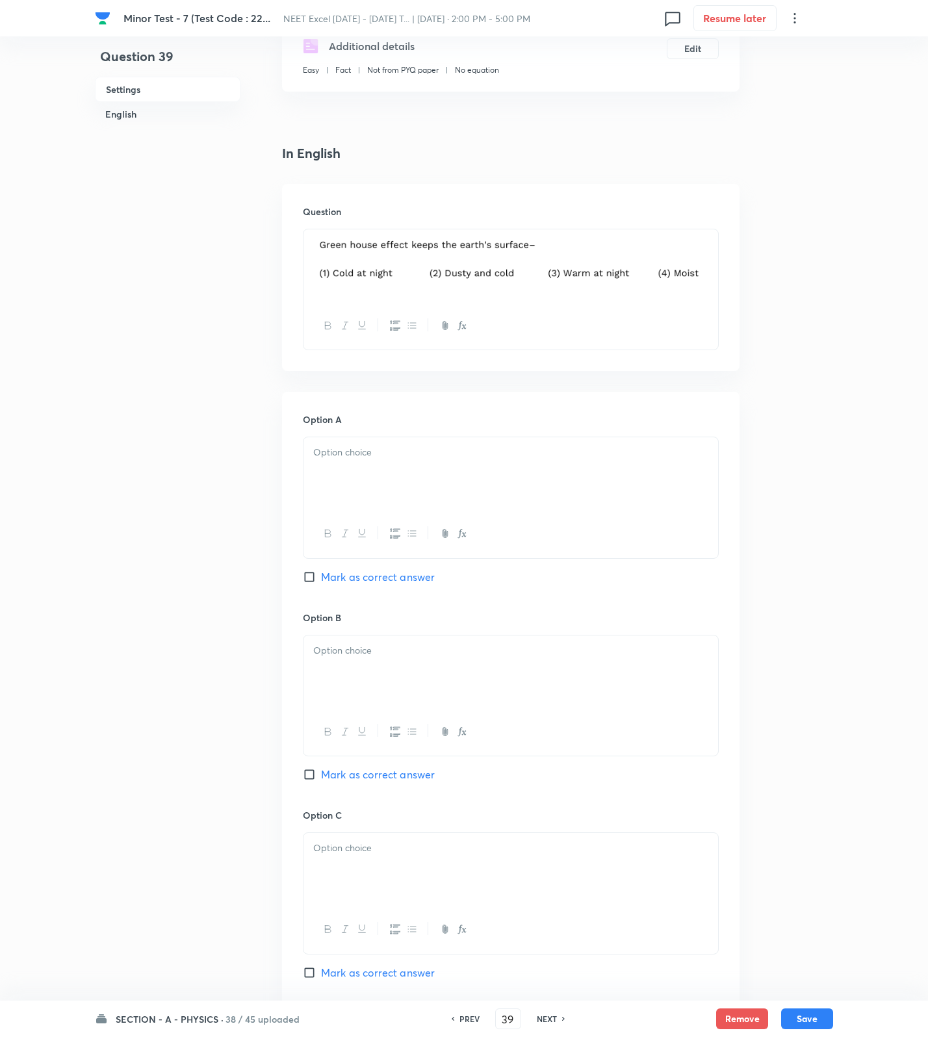
click at [457, 497] on div at bounding box center [510, 473] width 415 height 73
click at [371, 704] on div at bounding box center [510, 672] width 415 height 73
click at [365, 867] on div at bounding box center [510, 869] width 415 height 73
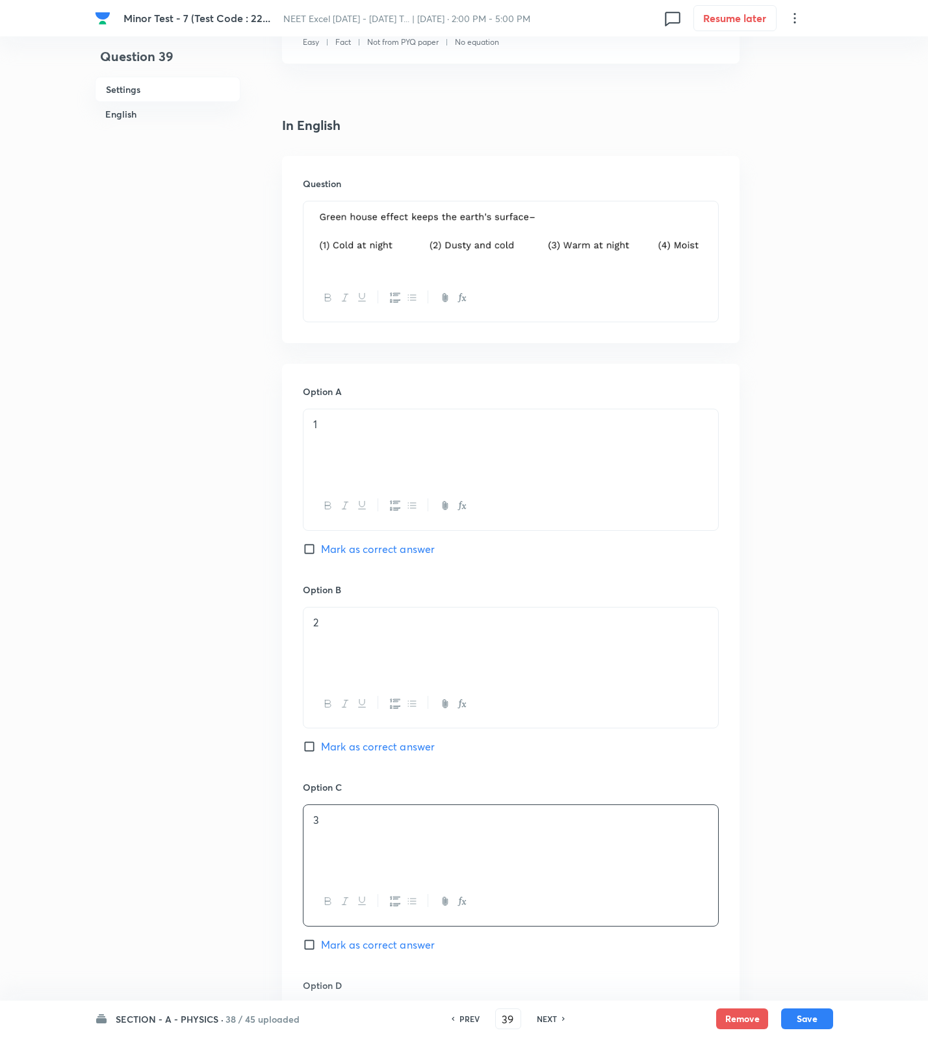
scroll to position [743, 0]
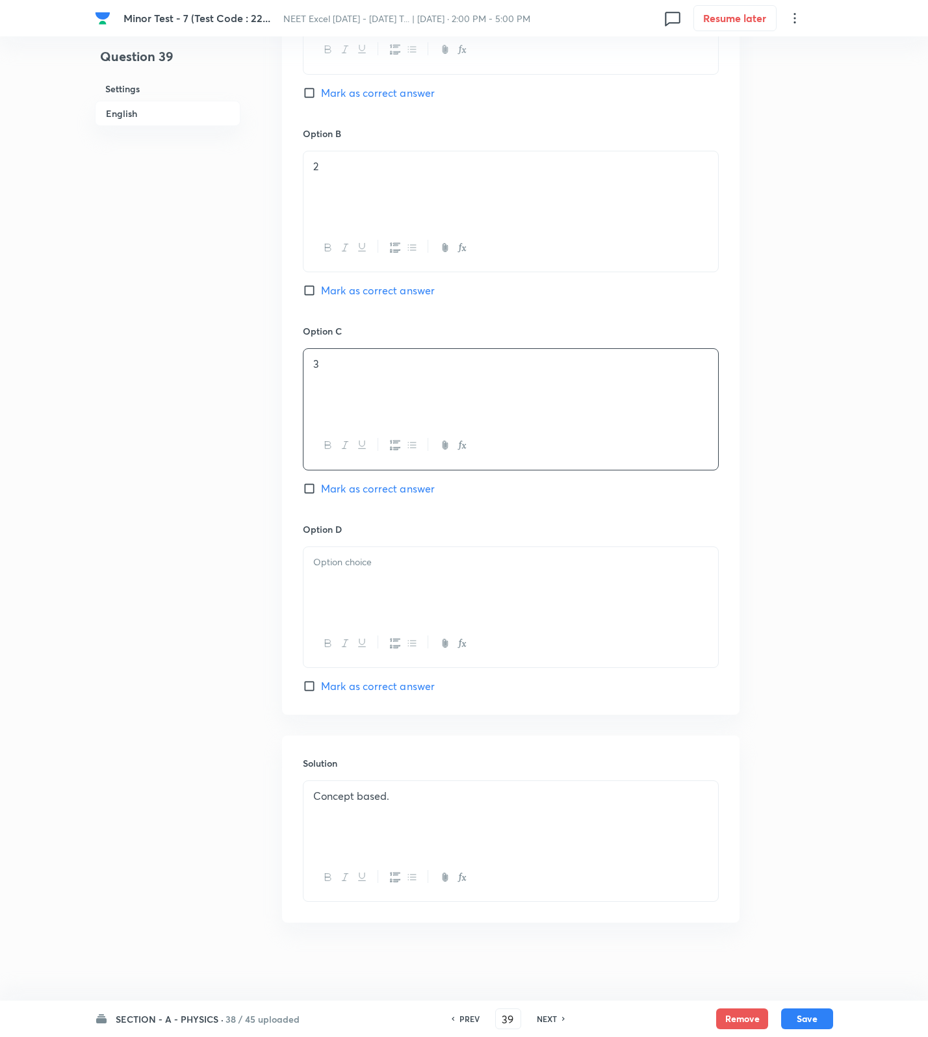
click at [366, 600] on div at bounding box center [510, 583] width 415 height 73
click at [396, 487] on span "Mark as correct answer" at bounding box center [378, 489] width 114 height 16
click at [321, 487] on input "Mark as correct answer" at bounding box center [312, 488] width 18 height 13
click at [798, 1016] on button "Save" at bounding box center [807, 1017] width 52 height 21
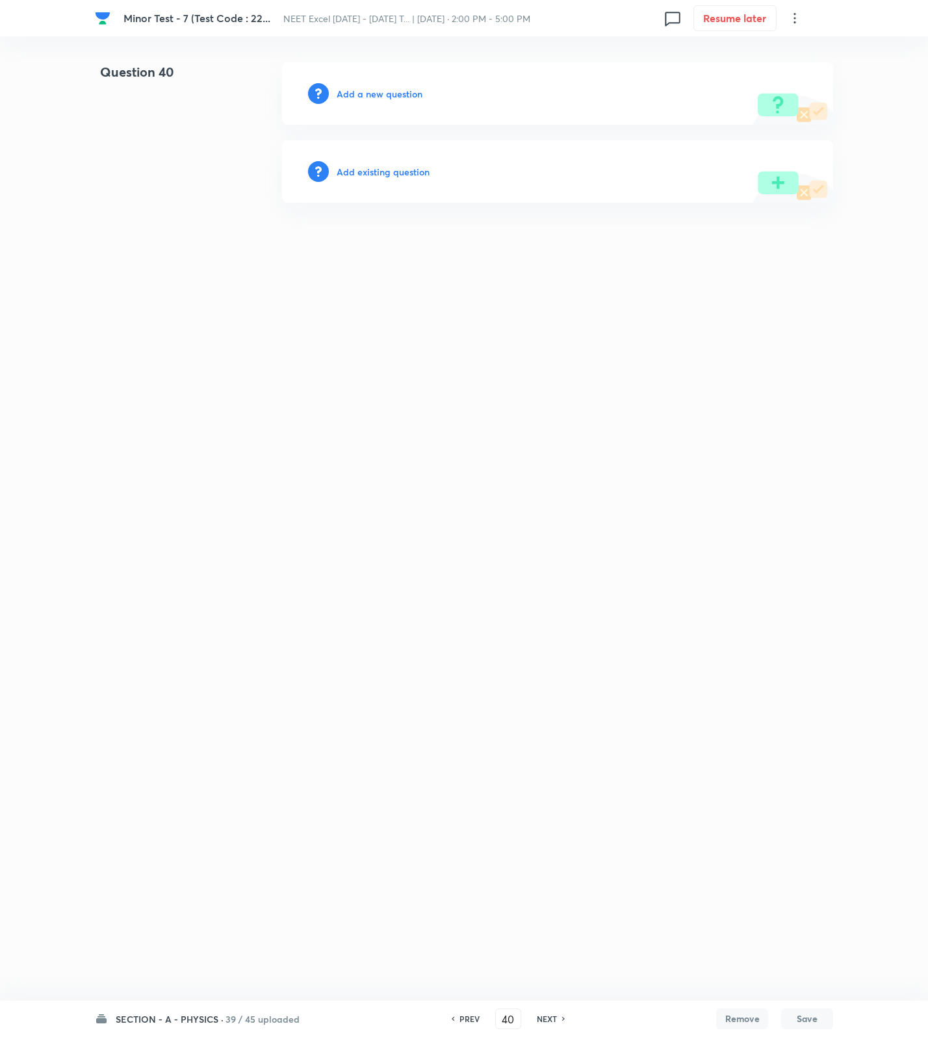
scroll to position [0, 0]
click at [465, 1020] on h6 "PREV" at bounding box center [472, 1019] width 20 height 12
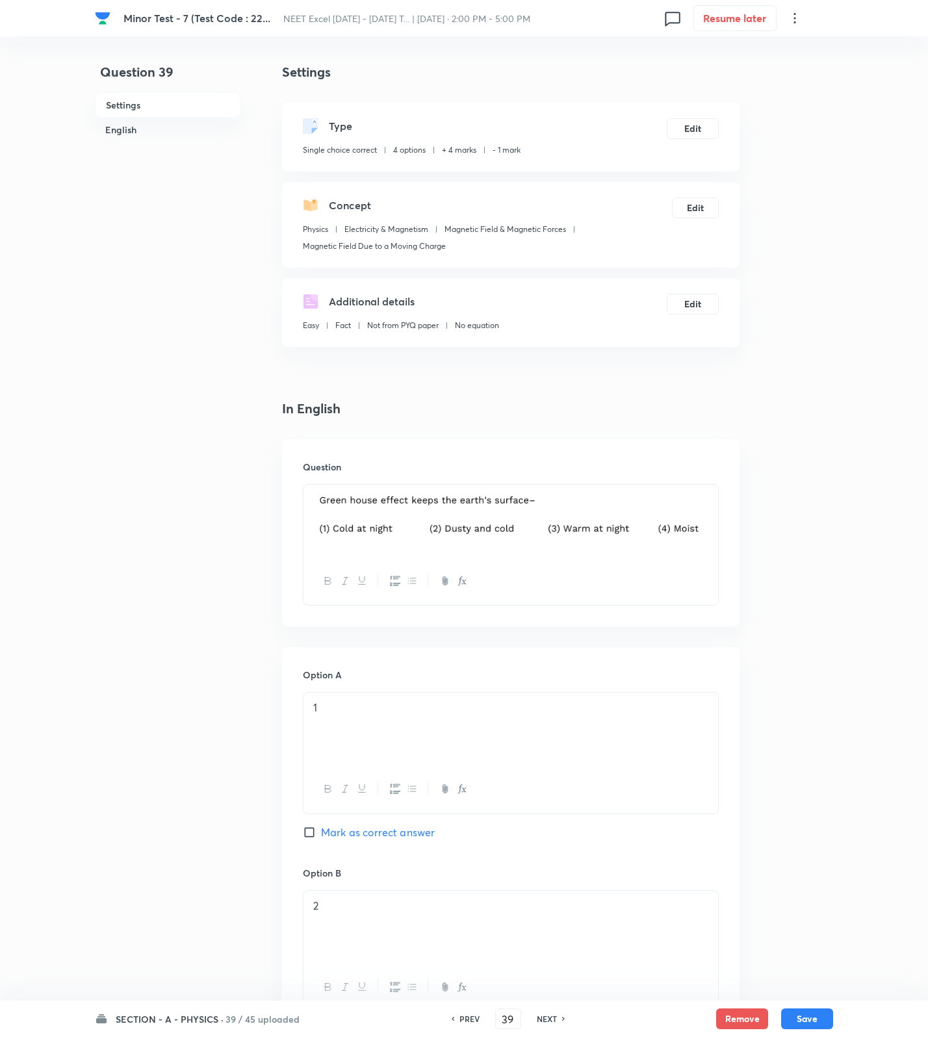
click at [558, 1016] on div "NEXT" at bounding box center [549, 1019] width 34 height 12
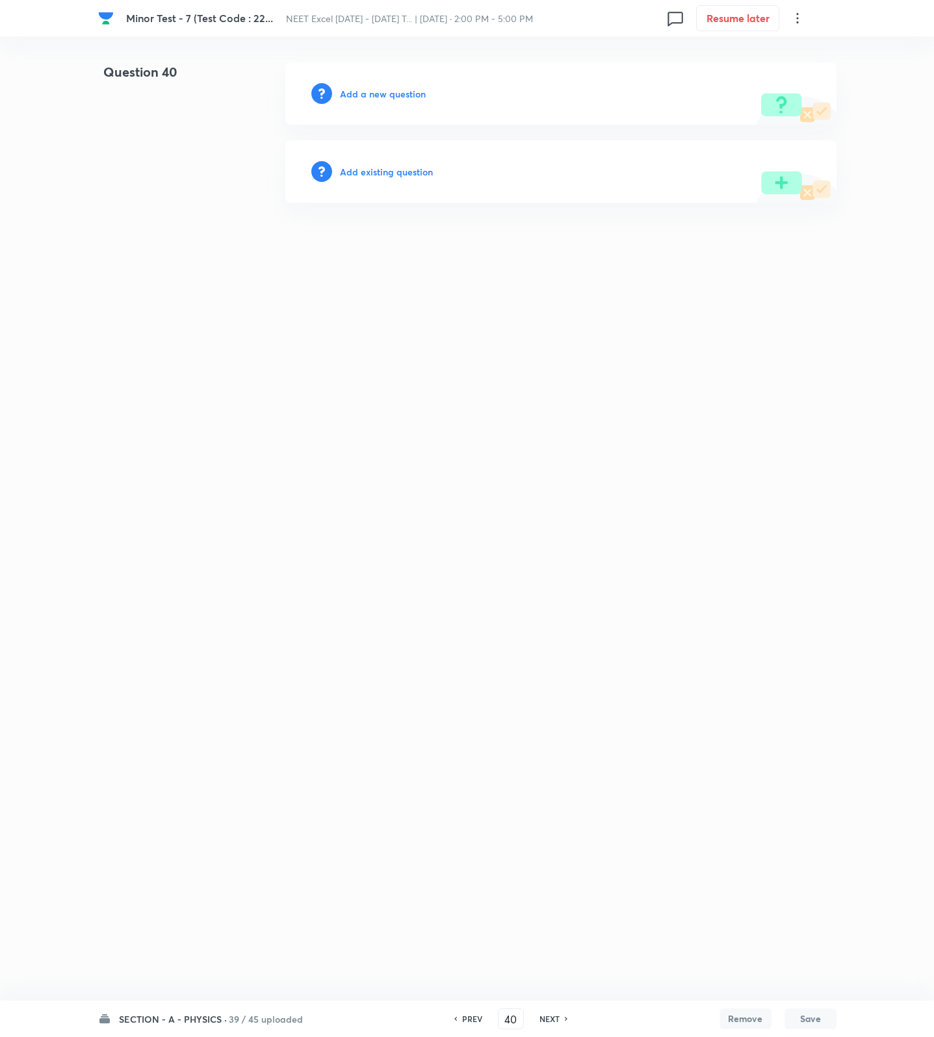
click at [379, 92] on h6 "Add a new question" at bounding box center [383, 94] width 86 height 14
click at [379, 92] on h6 "Choose a question type" at bounding box center [390, 94] width 100 height 14
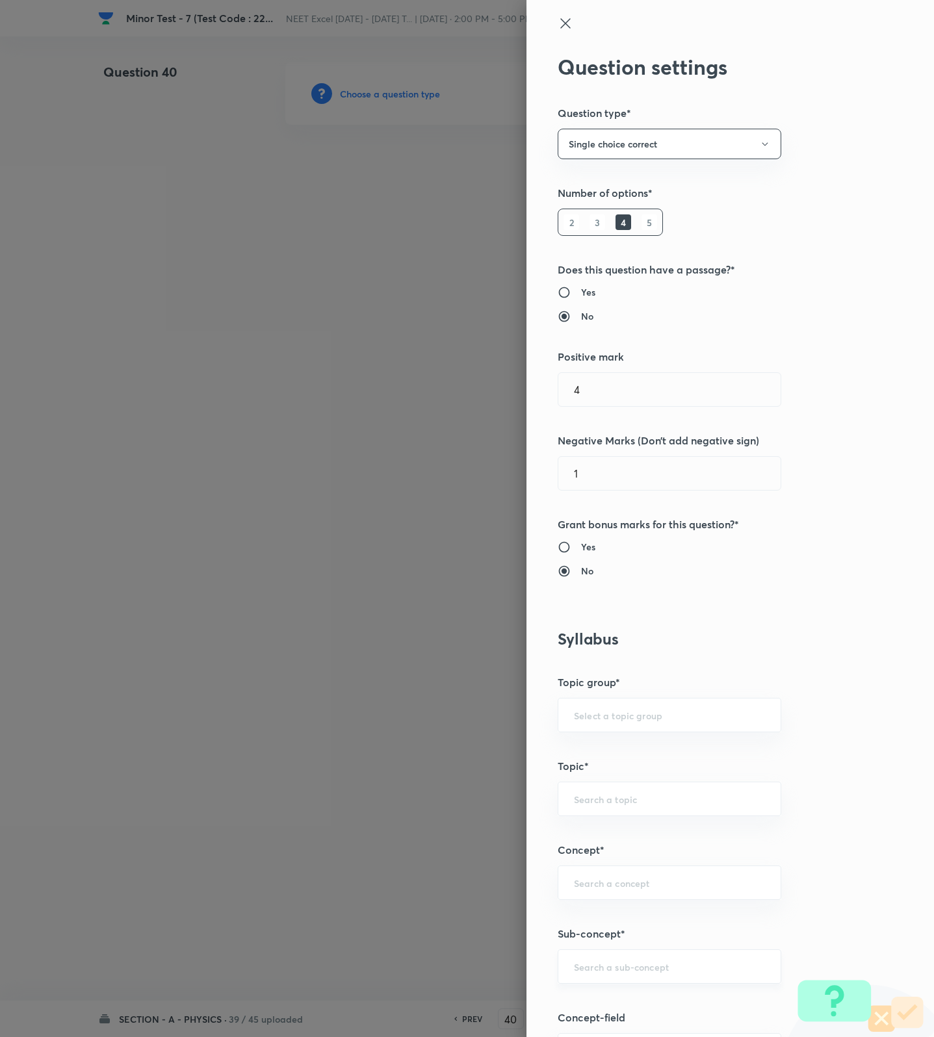
click at [597, 973] on input "text" at bounding box center [669, 966] width 191 height 12
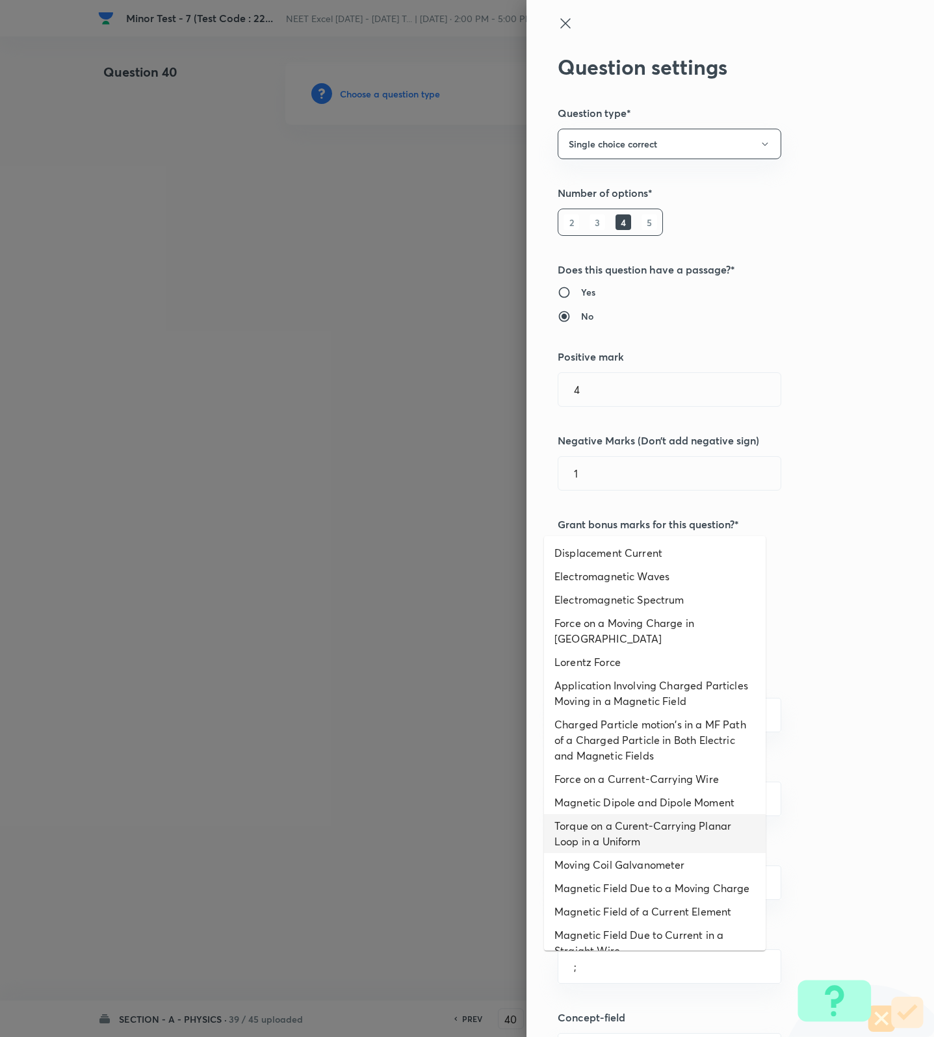
click at [611, 850] on li "Torque on a Curent-Carrying Planar Loop in a Uniform" at bounding box center [655, 833] width 222 height 39
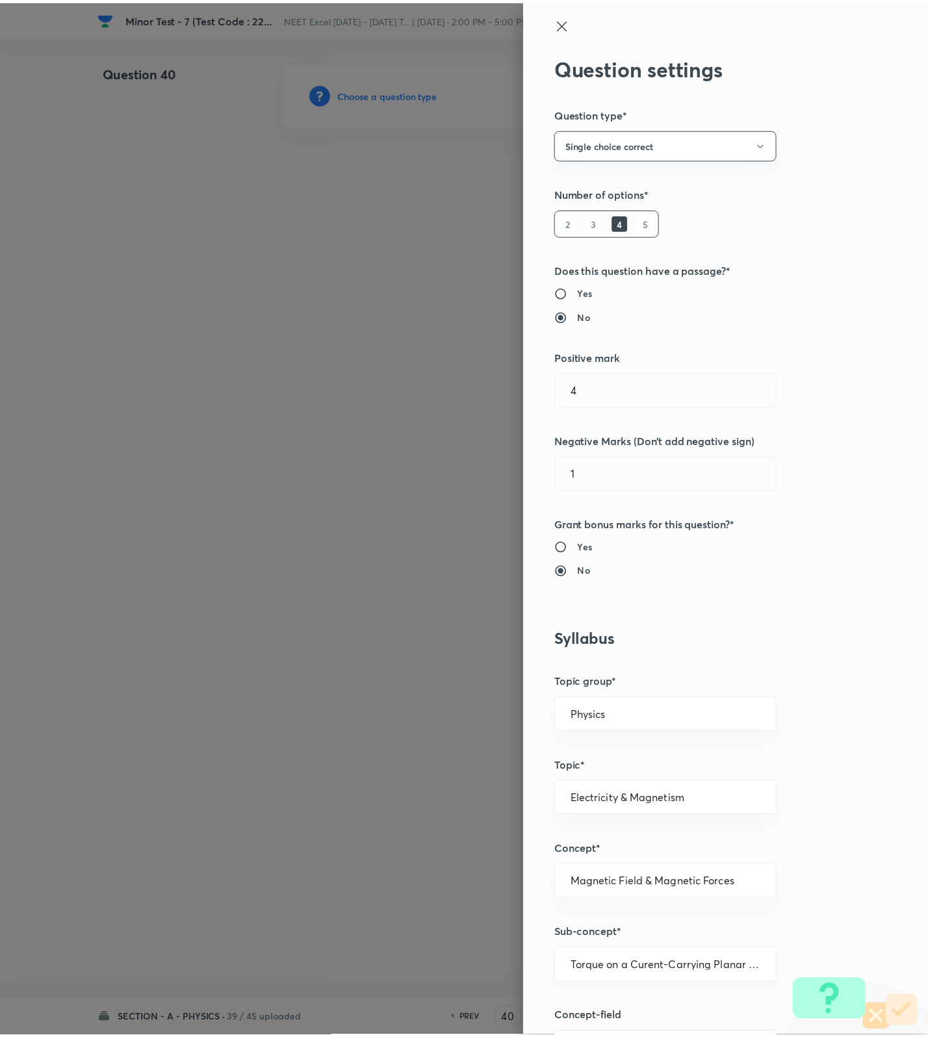
scroll to position [825, 0]
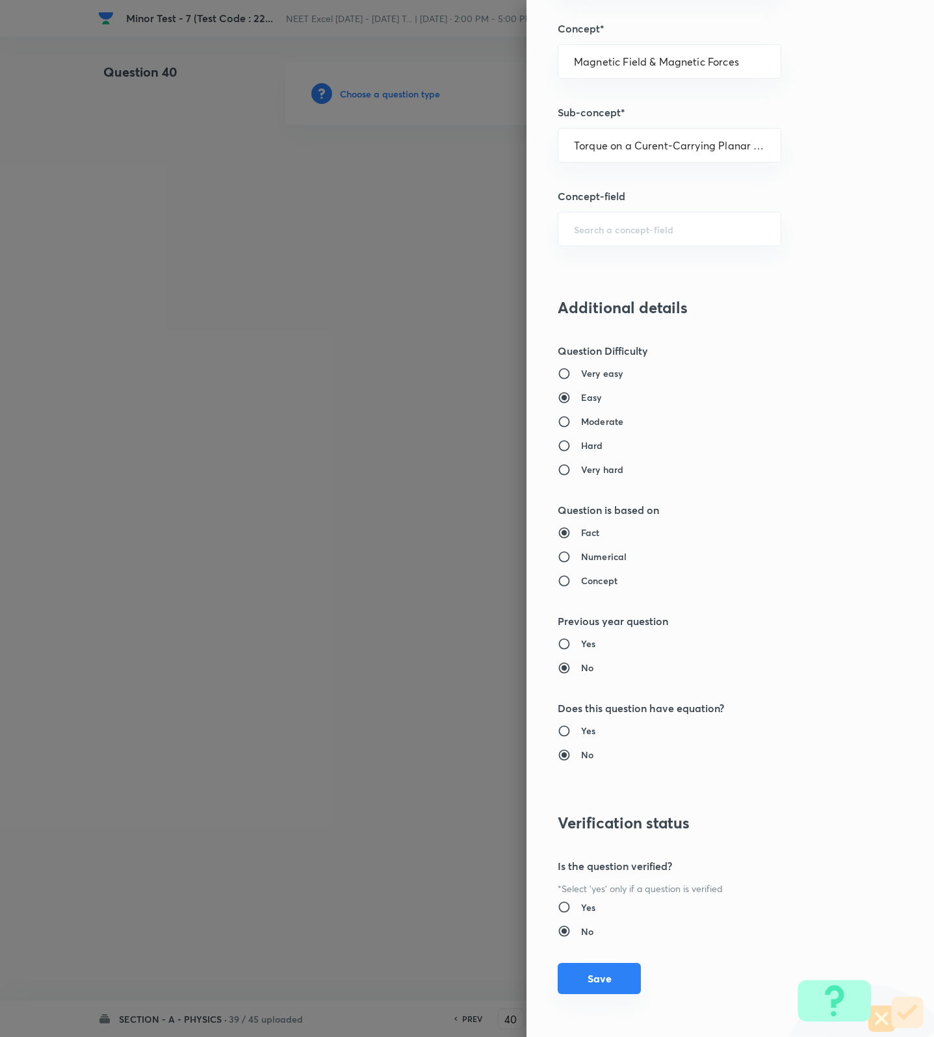
click at [591, 971] on button "Save" at bounding box center [599, 978] width 83 height 31
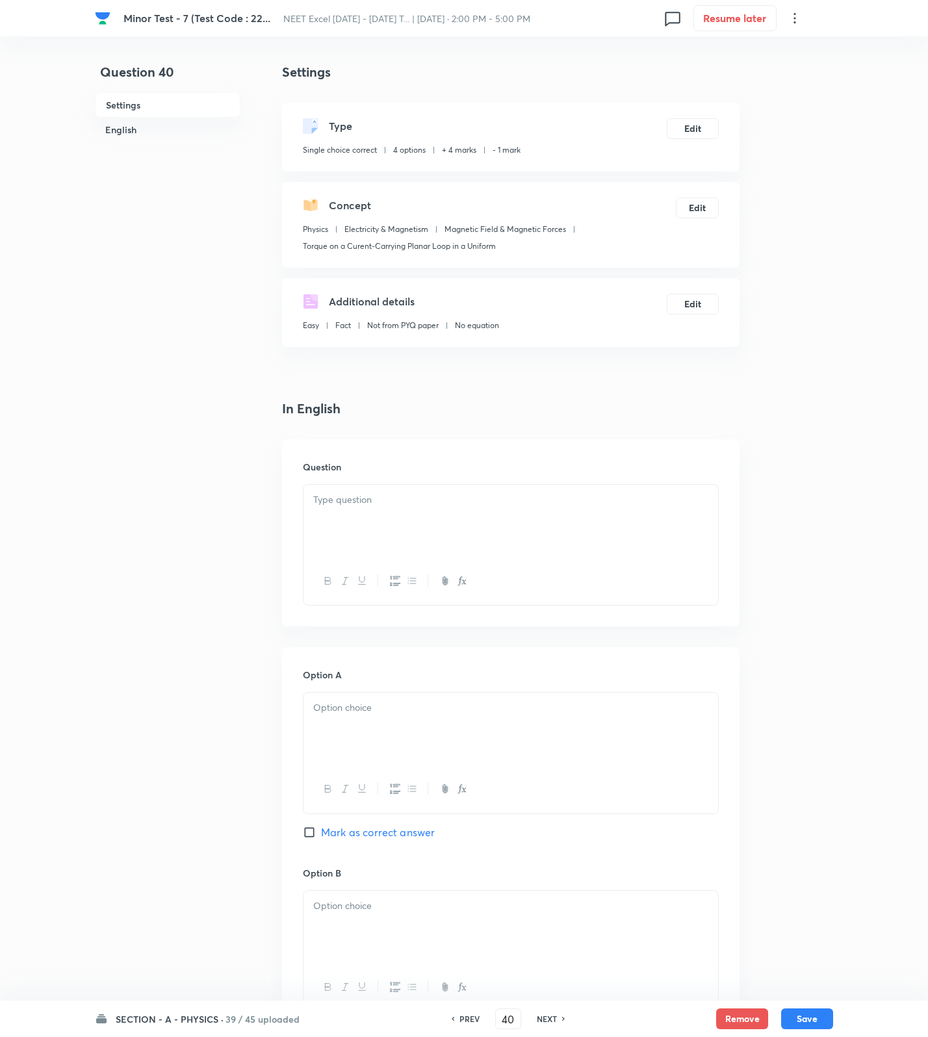
click at [194, 1027] on div "SECTION - A - PHYSICS · 39 / 45 uploaded PREV 40 ​ NEXT Remove Save" at bounding box center [464, 1019] width 738 height 36
click at [203, 1021] on h6 "SECTION - A - PHYSICS ·" at bounding box center [170, 1019] width 108 height 14
click at [201, 1018] on h6 "SECTION - A - PHYSICS ·" at bounding box center [170, 1019] width 108 height 14
click at [447, 520] on div at bounding box center [510, 521] width 415 height 73
click at [648, 513] on div at bounding box center [510, 521] width 415 height 73
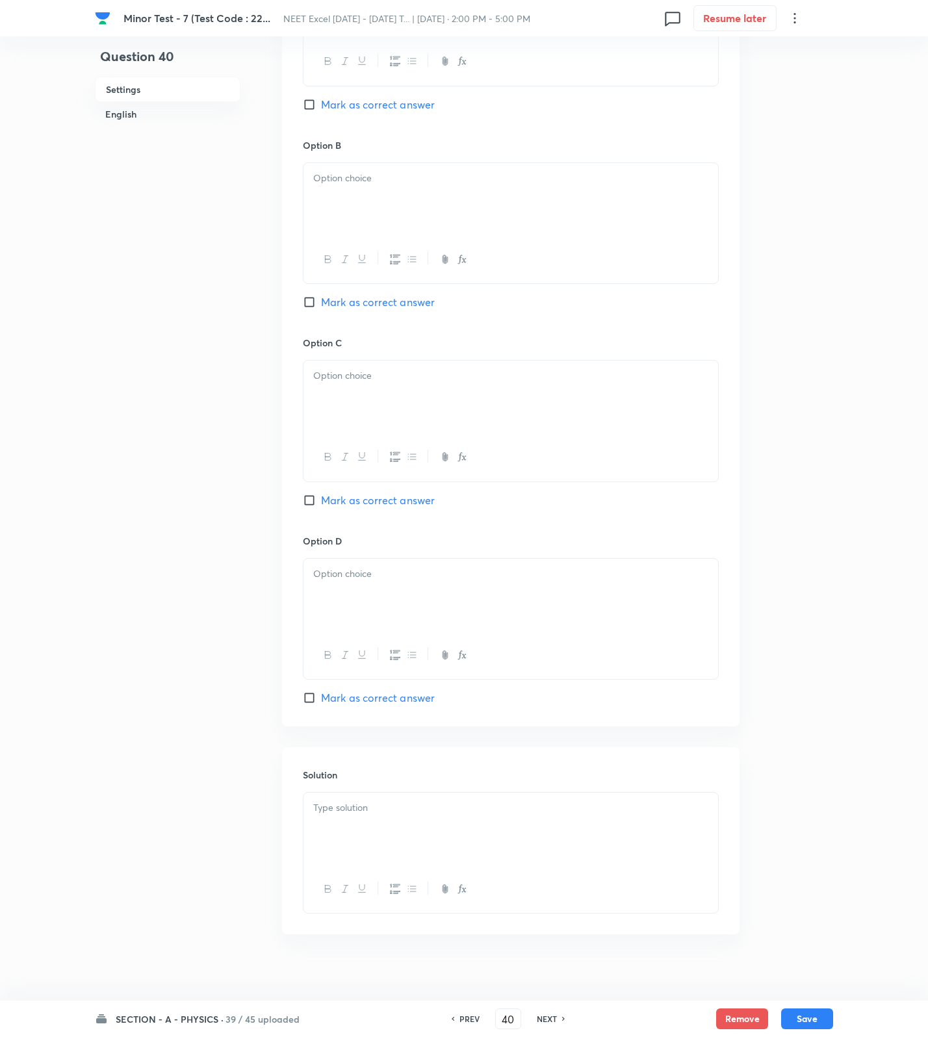
scroll to position [743, 0]
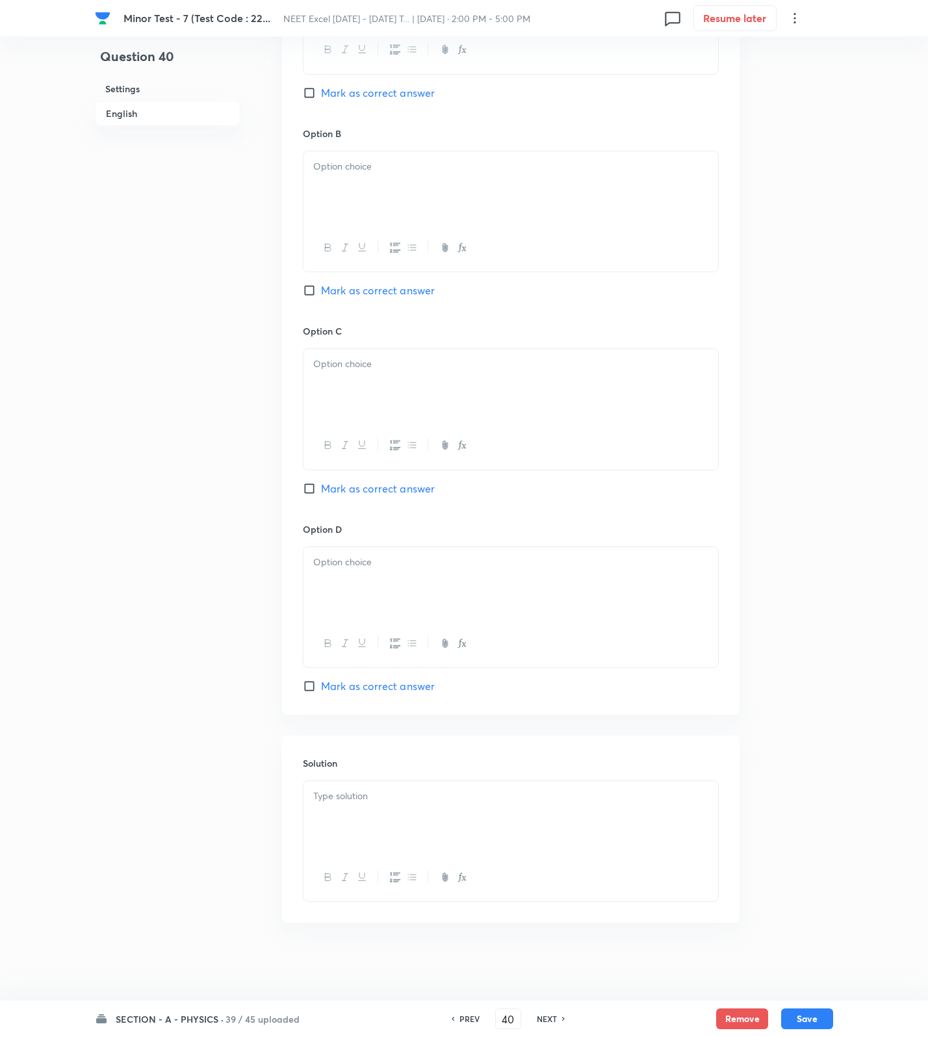
click at [381, 812] on div at bounding box center [510, 817] width 415 height 73
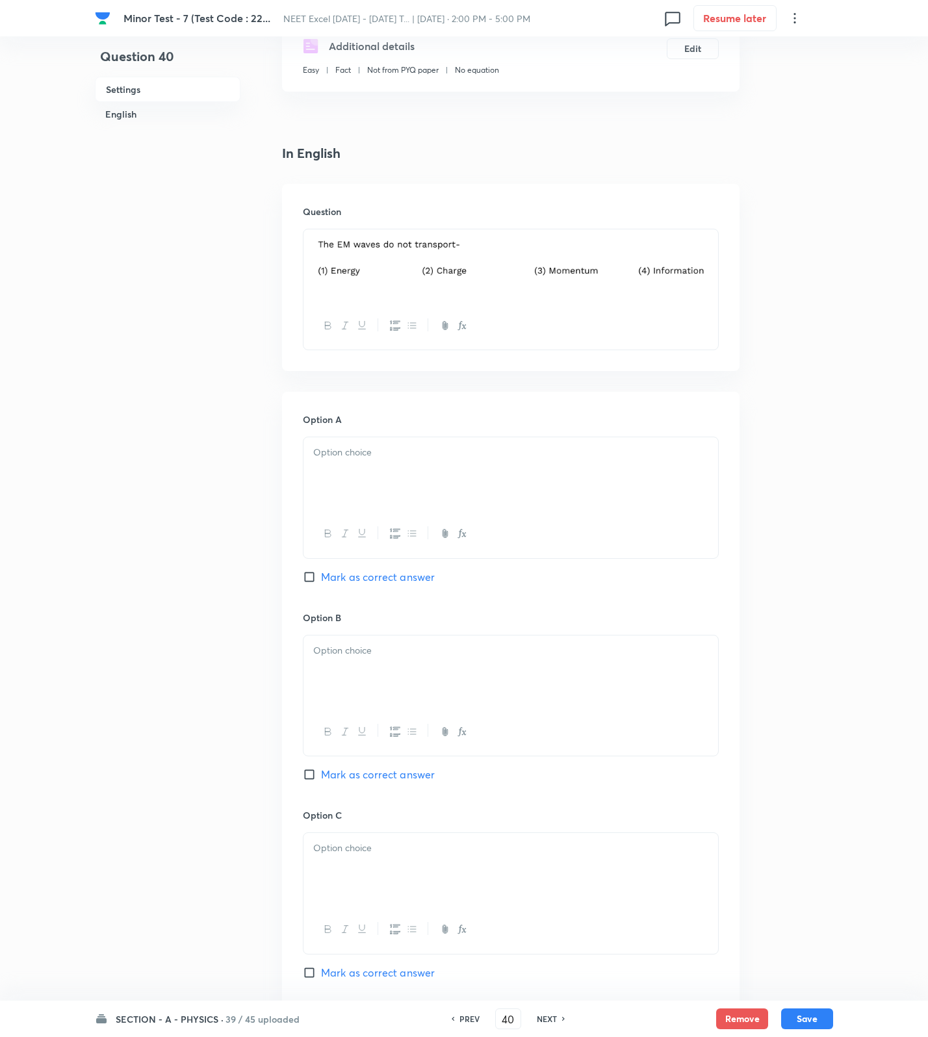
click at [355, 460] on p at bounding box center [510, 452] width 395 height 15
click at [370, 671] on div at bounding box center [510, 672] width 415 height 73
click at [379, 780] on span "Mark as correct answer" at bounding box center [378, 775] width 114 height 16
click at [321, 780] on input "Mark as correct answer" at bounding box center [312, 774] width 18 height 13
click at [369, 850] on p at bounding box center [510, 848] width 395 height 15
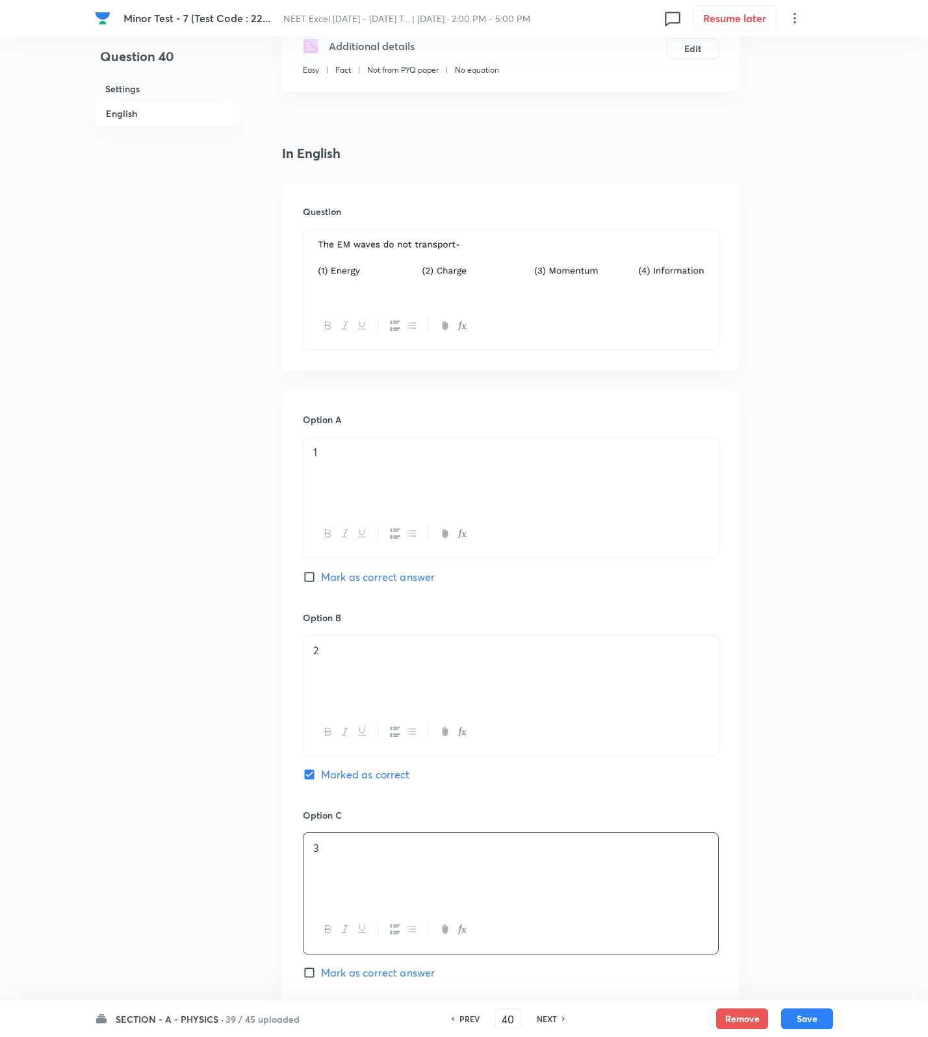
scroll to position [743, 0]
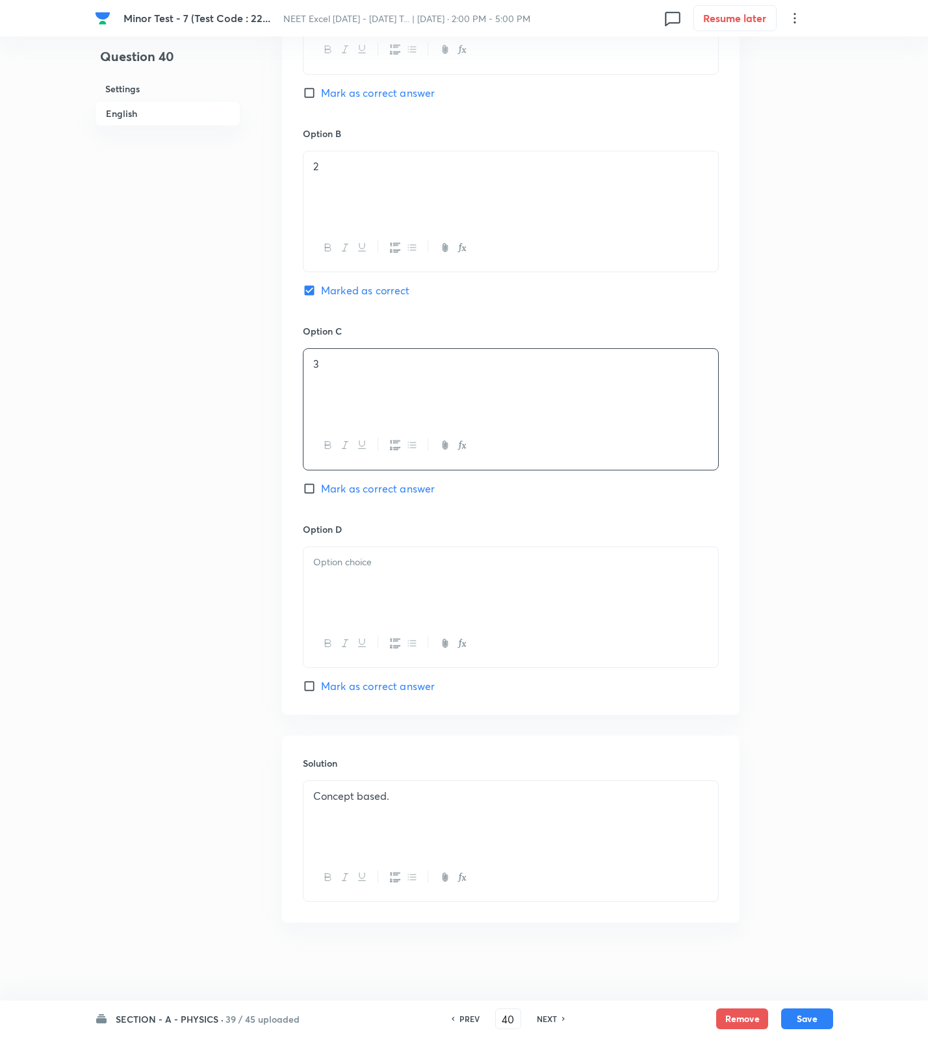
click at [365, 593] on div at bounding box center [510, 583] width 415 height 73
click at [793, 1010] on button "Save" at bounding box center [807, 1017] width 52 height 21
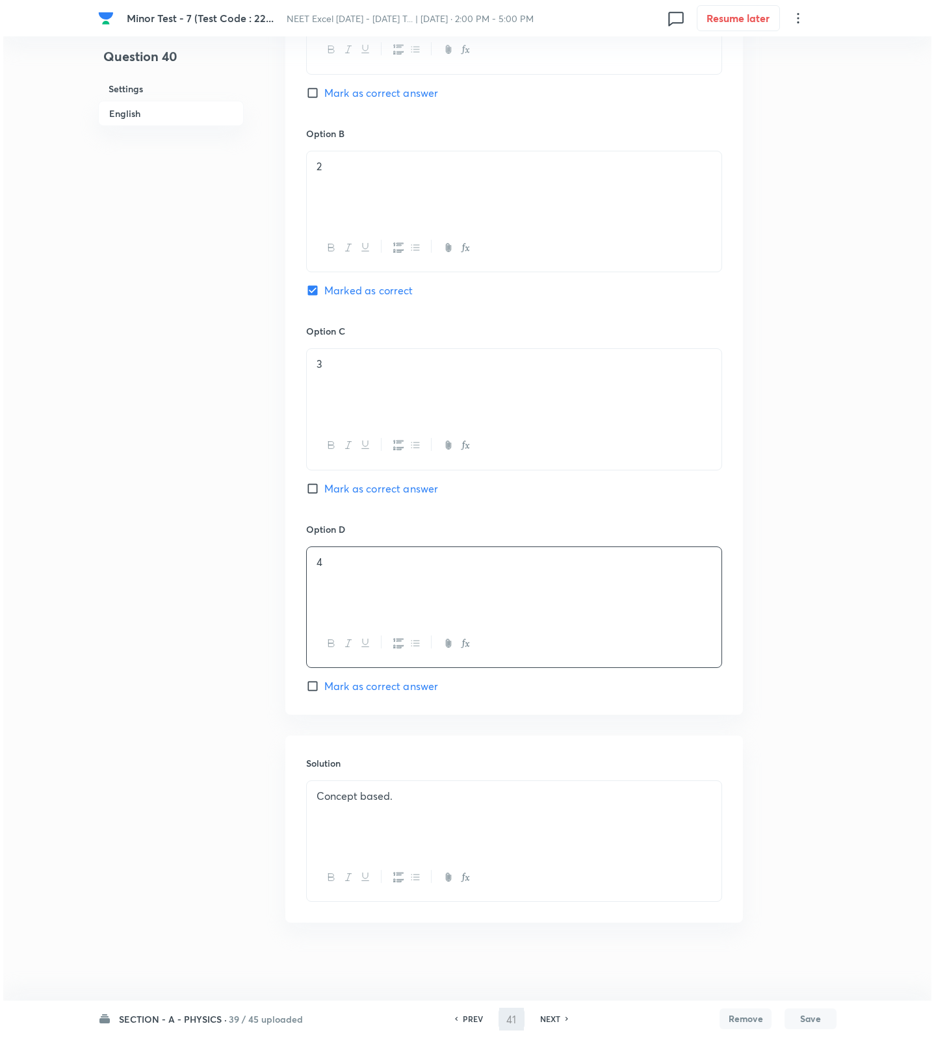
scroll to position [0, 0]
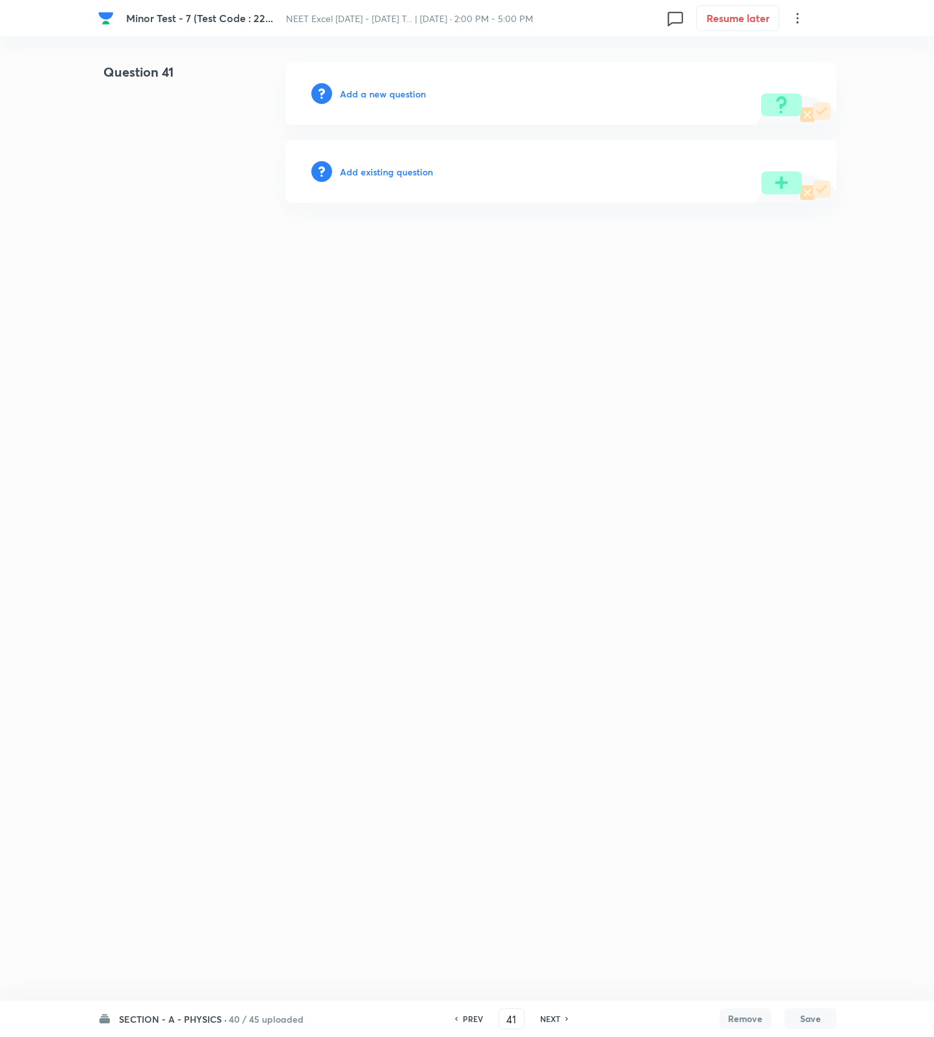
click at [391, 94] on h6 "Add a new question" at bounding box center [383, 94] width 86 height 14
click at [391, 94] on h6 "Choose a question type" at bounding box center [390, 94] width 100 height 14
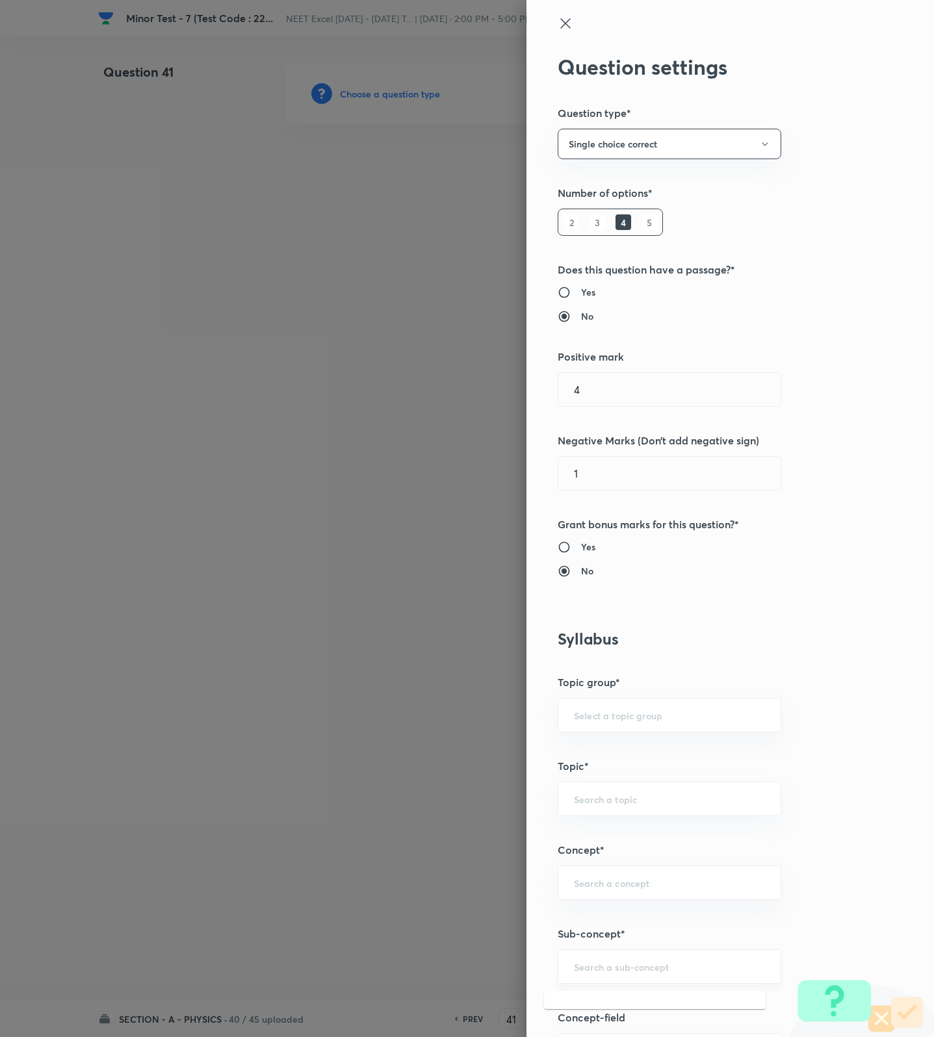
click at [615, 965] on input "text" at bounding box center [669, 966] width 191 height 12
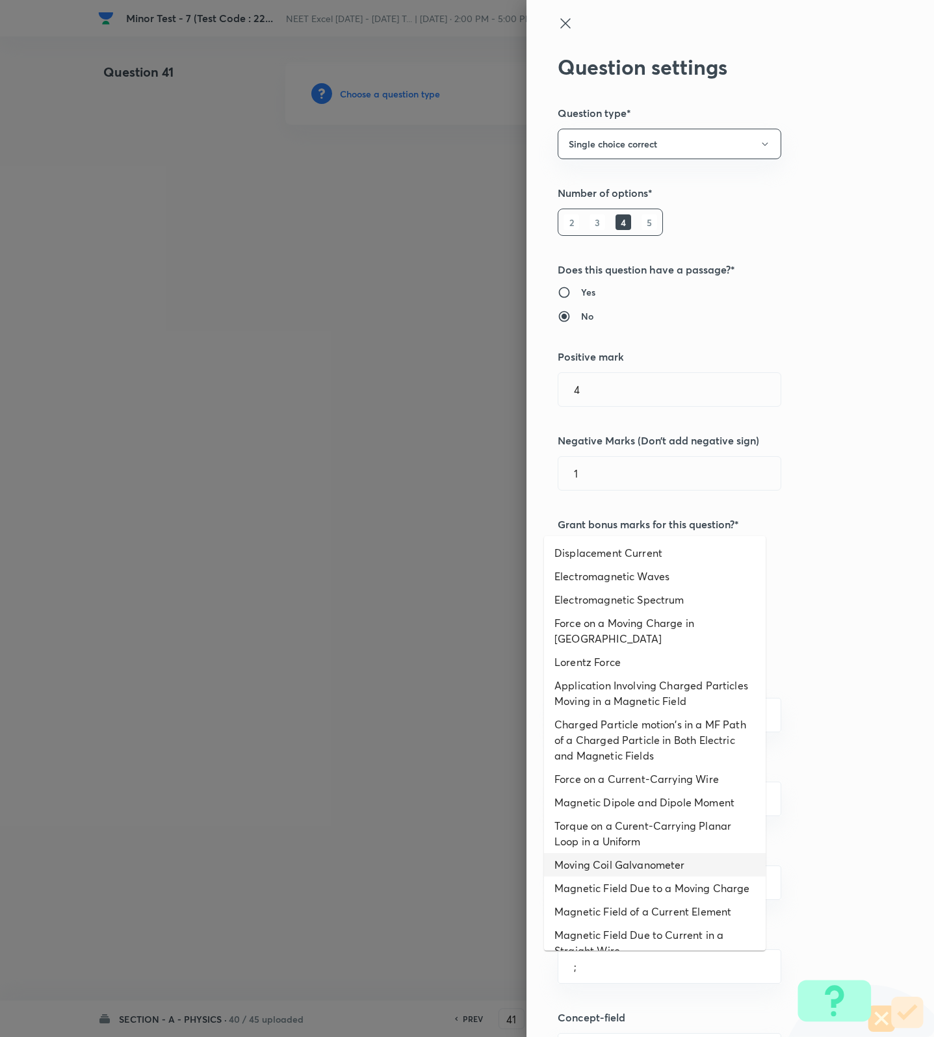
click at [597, 856] on li "Moving Coil Galvanometer" at bounding box center [655, 864] width 222 height 23
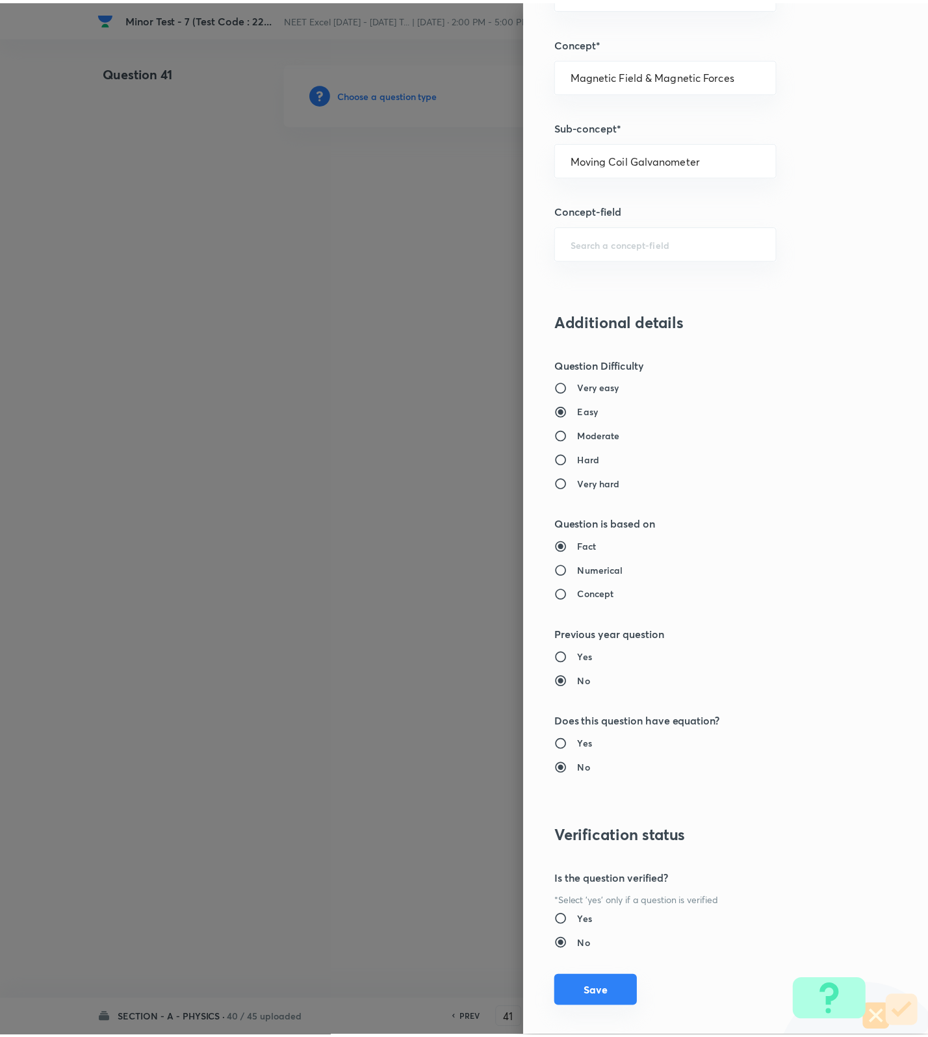
scroll to position [825, 0]
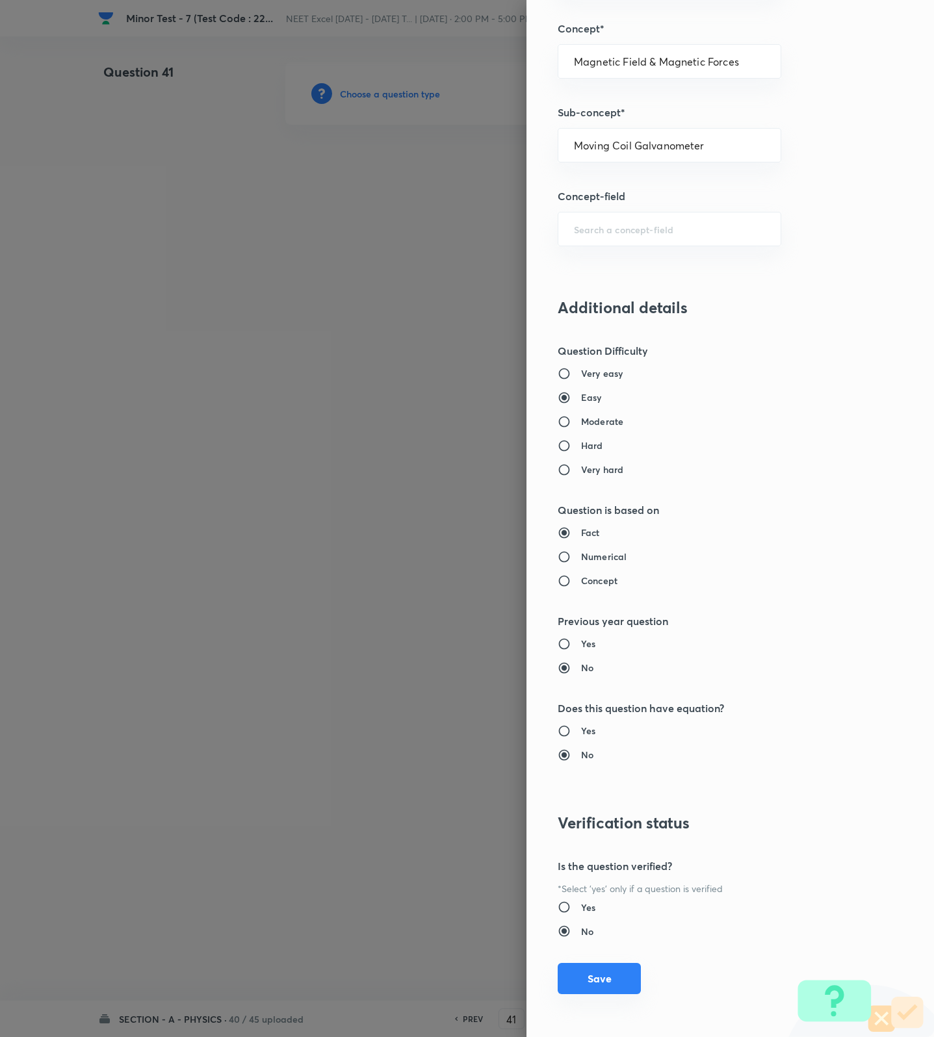
click at [573, 989] on button "Save" at bounding box center [599, 978] width 83 height 31
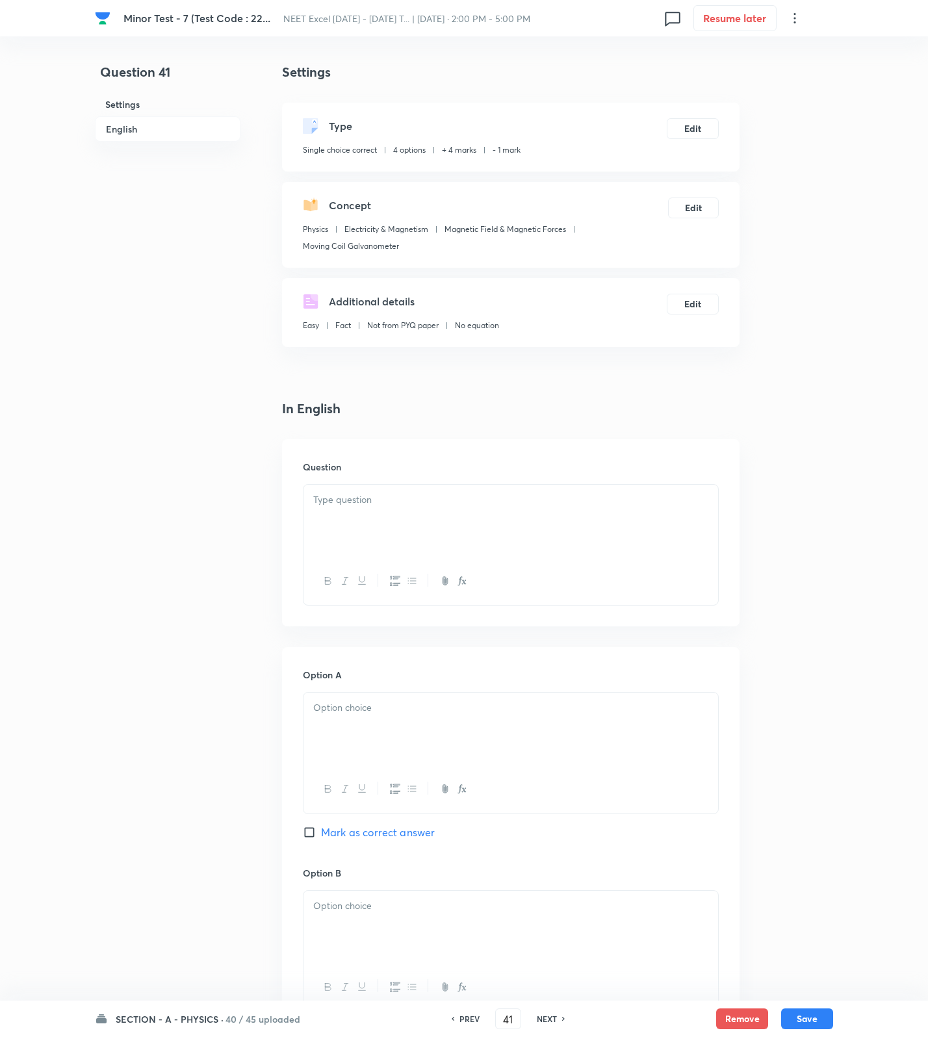
click at [630, 491] on div at bounding box center [510, 521] width 415 height 73
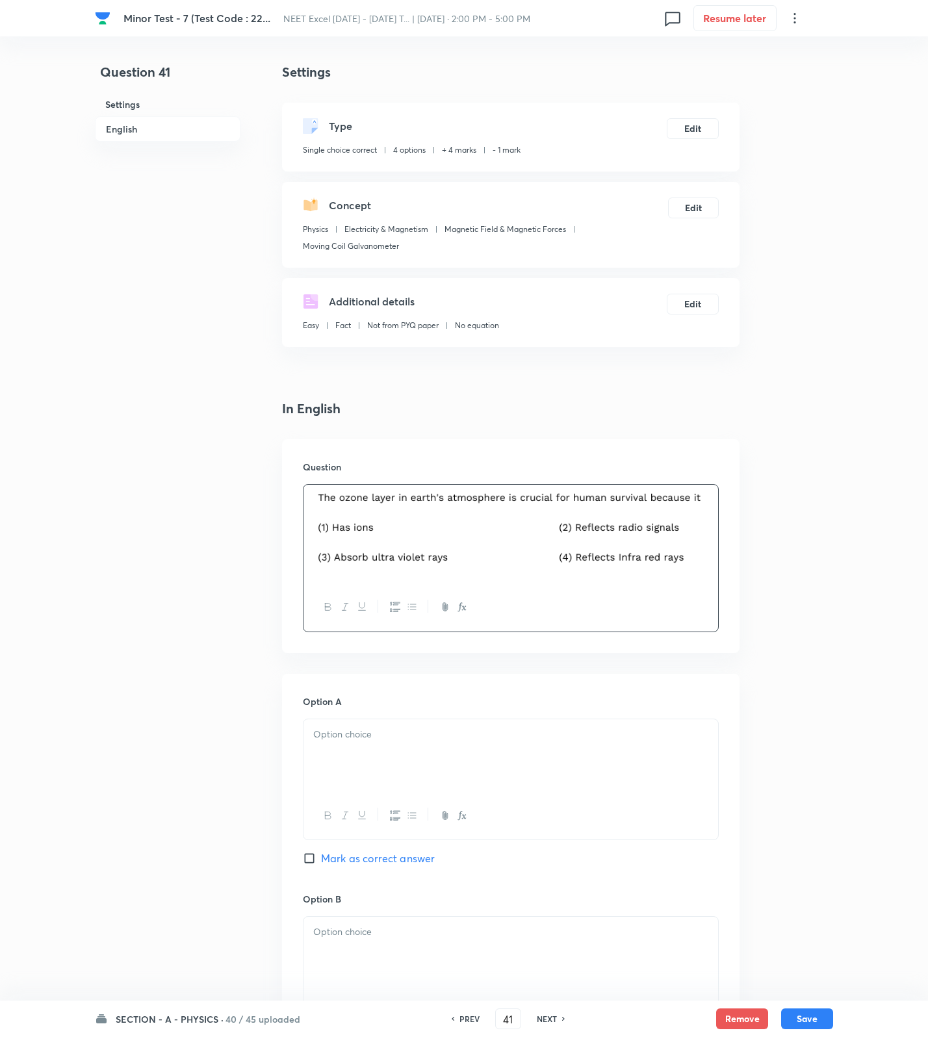
scroll to position [770, 0]
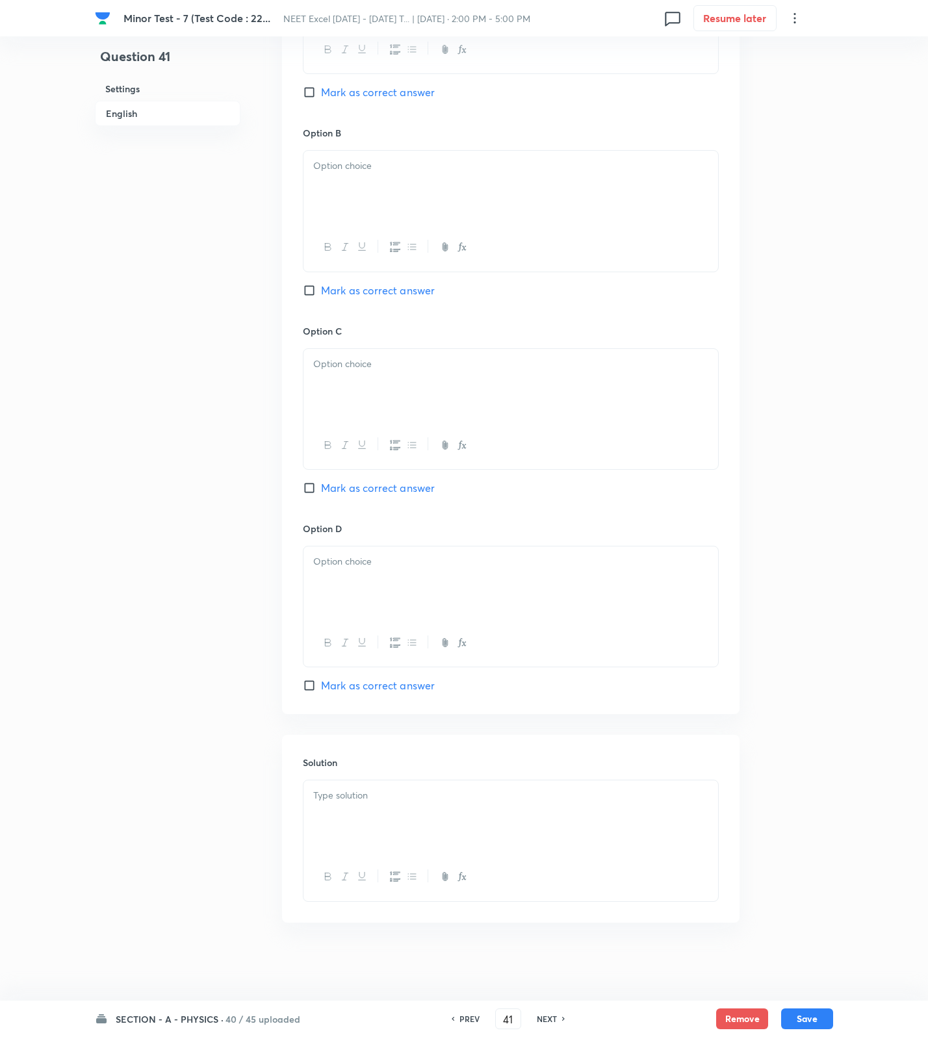
click at [385, 805] on div at bounding box center [510, 816] width 415 height 73
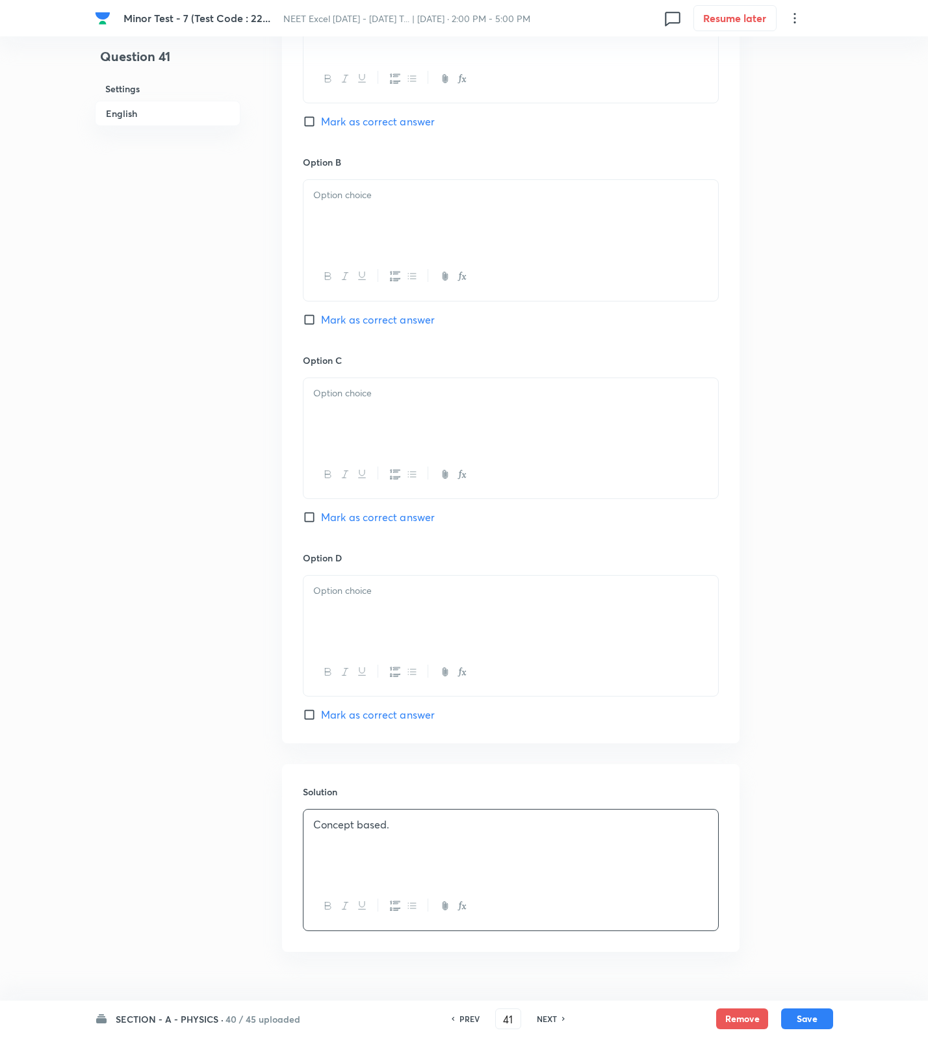
scroll to position [283, 0]
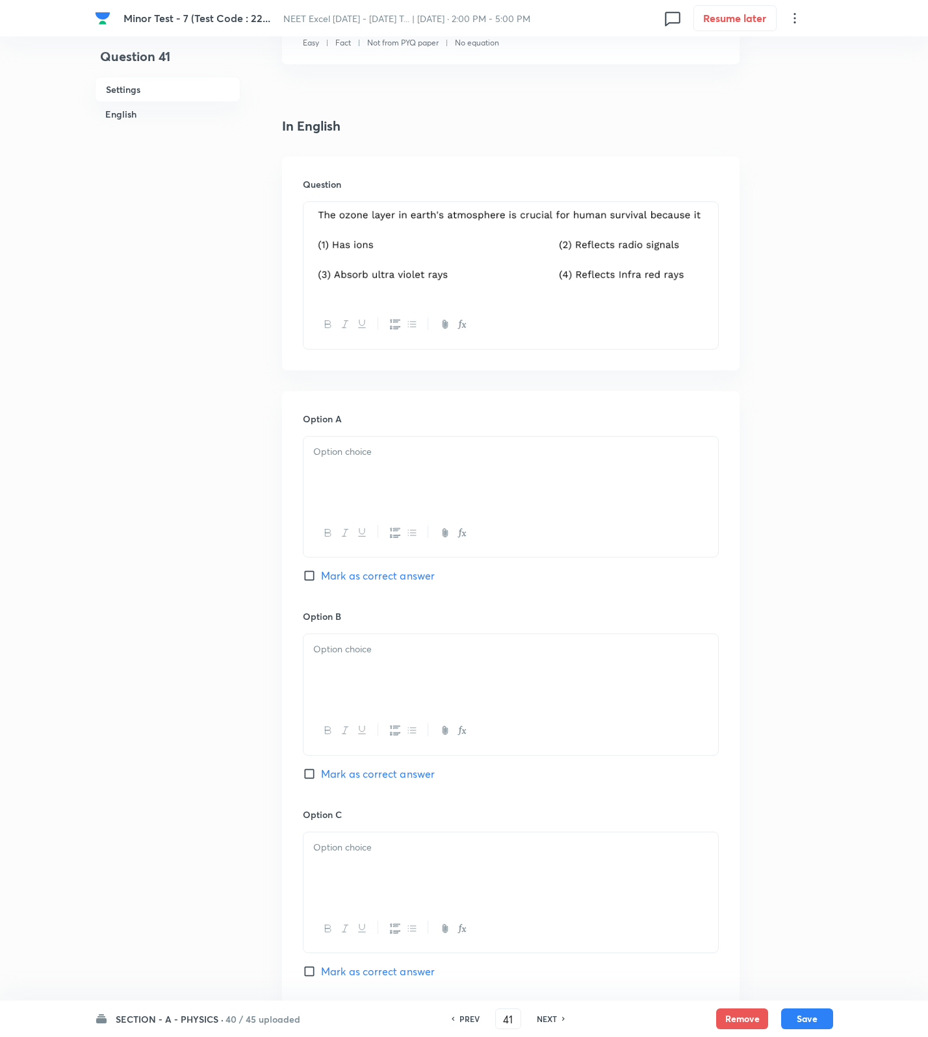
click at [363, 457] on p at bounding box center [510, 451] width 395 height 15
drag, startPoint x: 355, startPoint y: 681, endPoint x: 361, endPoint y: 813, distance: 132.0
click at [355, 691] on div at bounding box center [510, 670] width 415 height 73
click at [359, 850] on p at bounding box center [510, 847] width 395 height 15
click at [331, 964] on div "Option C 3 Mark as correct answer" at bounding box center [511, 907] width 416 height 198
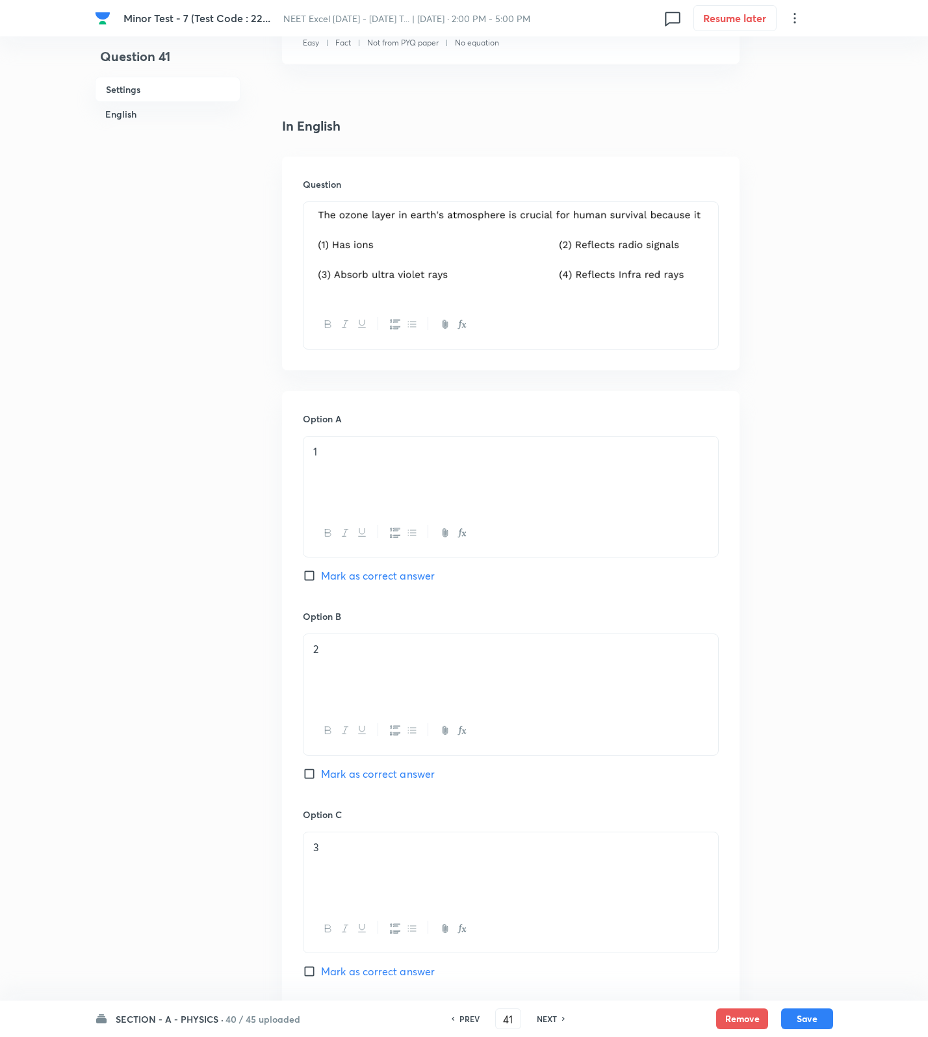
click at [331, 969] on span "Mark as correct answer" at bounding box center [378, 972] width 114 height 16
click at [321, 969] on input "Mark as correct answer" at bounding box center [312, 971] width 18 height 13
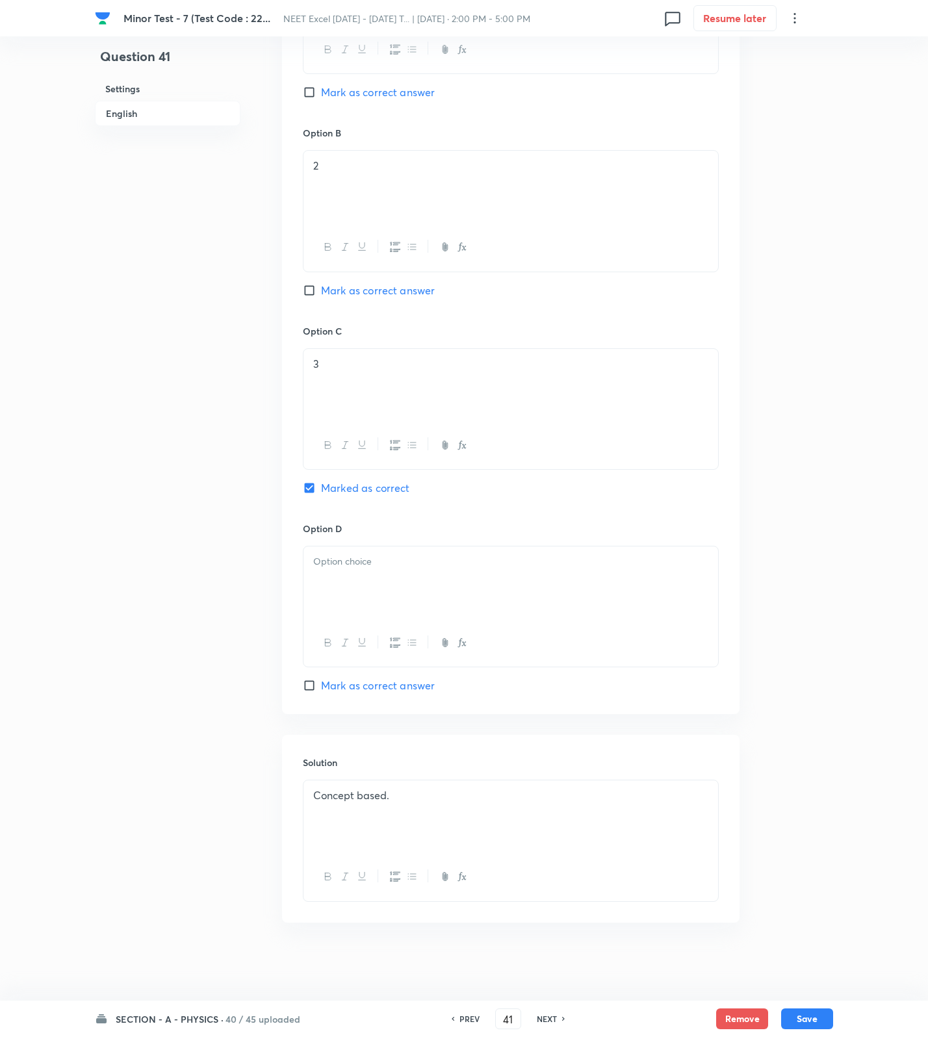
click at [350, 609] on div at bounding box center [510, 582] width 415 height 73
click at [810, 1012] on button "Save" at bounding box center [807, 1017] width 52 height 21
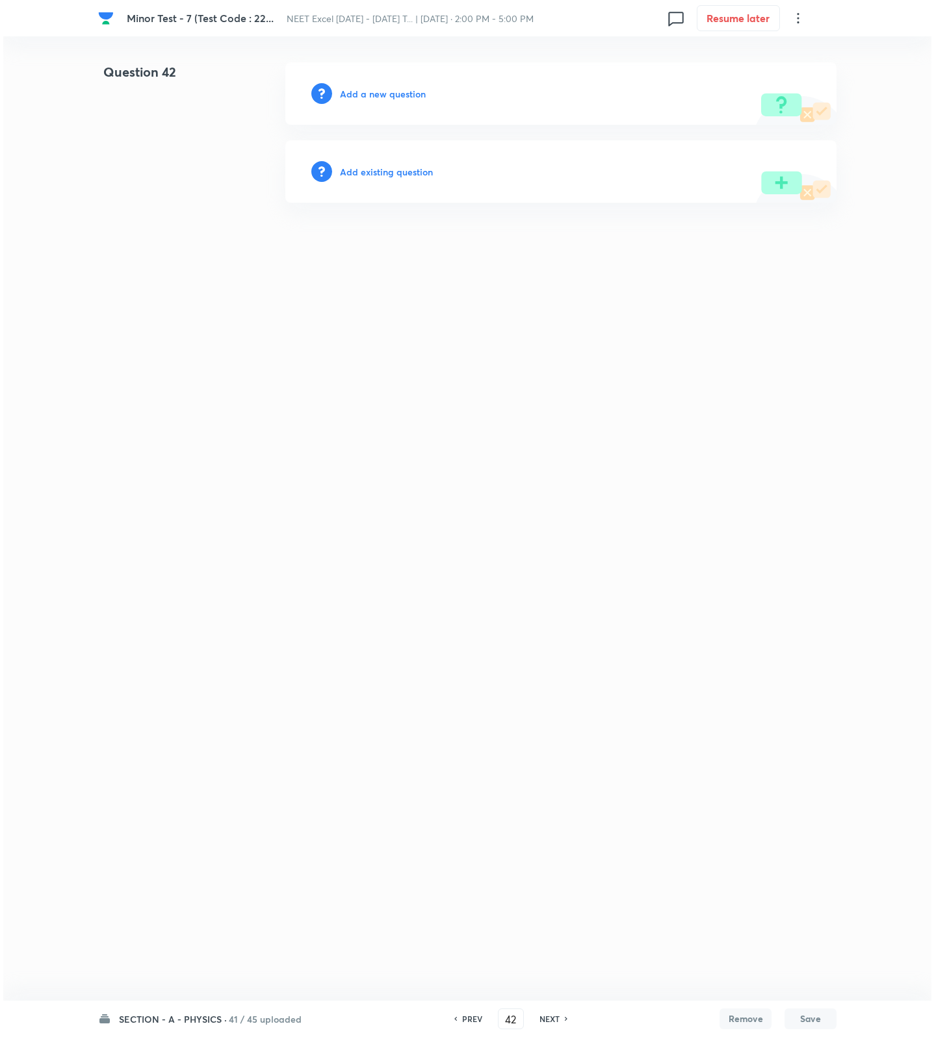
scroll to position [0, 0]
click at [388, 97] on h6 "Add a new question" at bounding box center [383, 94] width 86 height 14
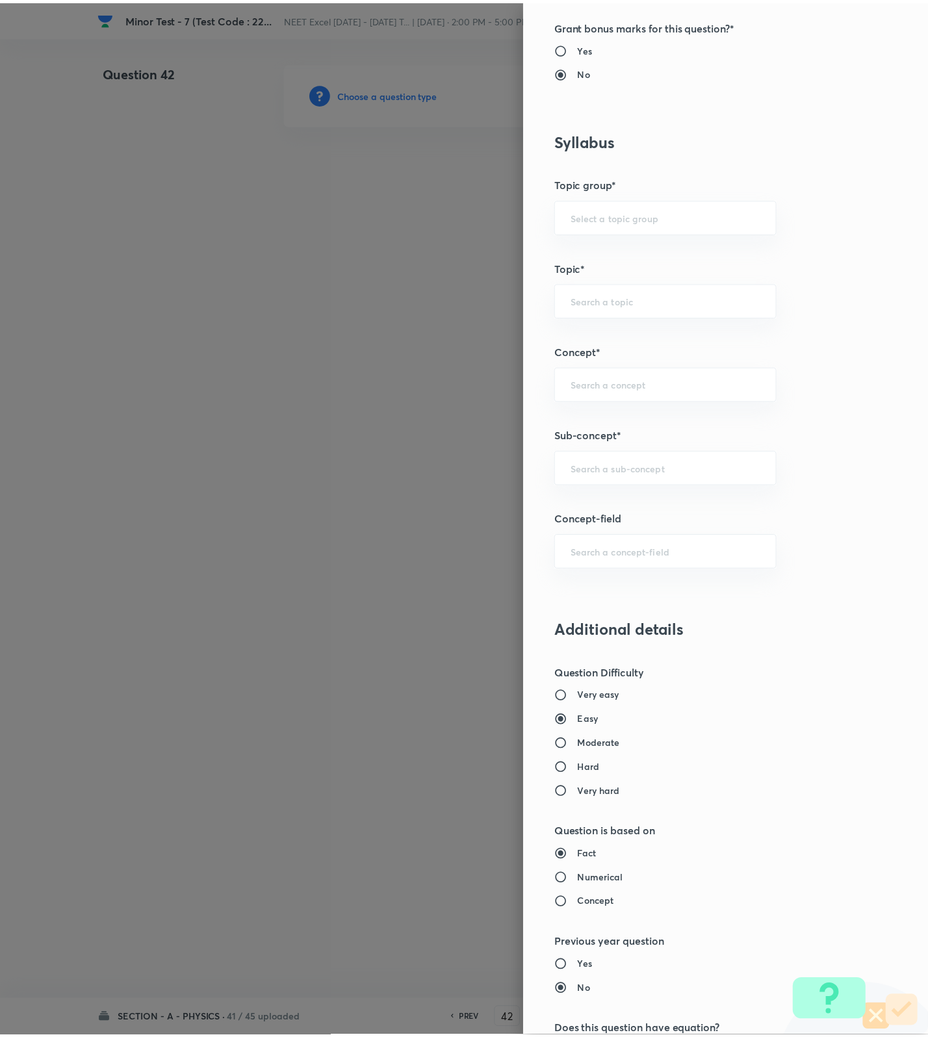
scroll to position [825, 0]
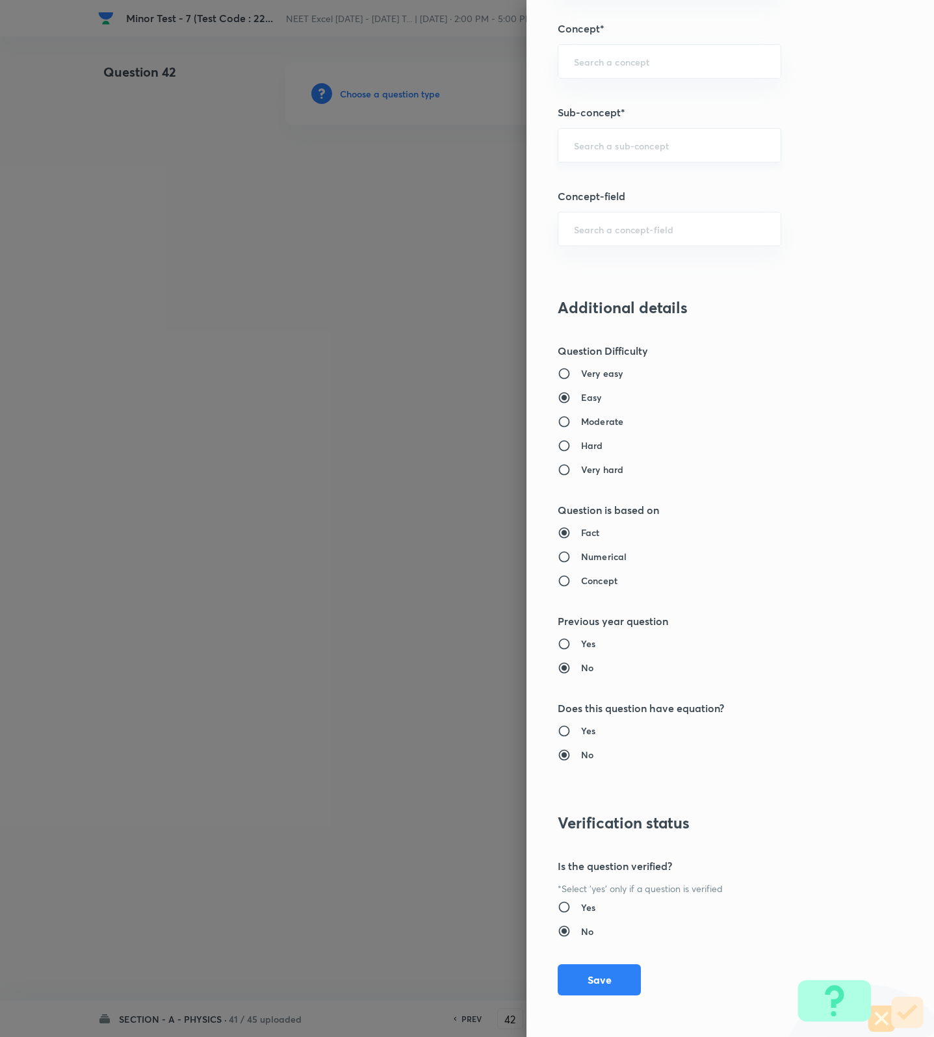
click at [622, 147] on input "text" at bounding box center [669, 145] width 191 height 12
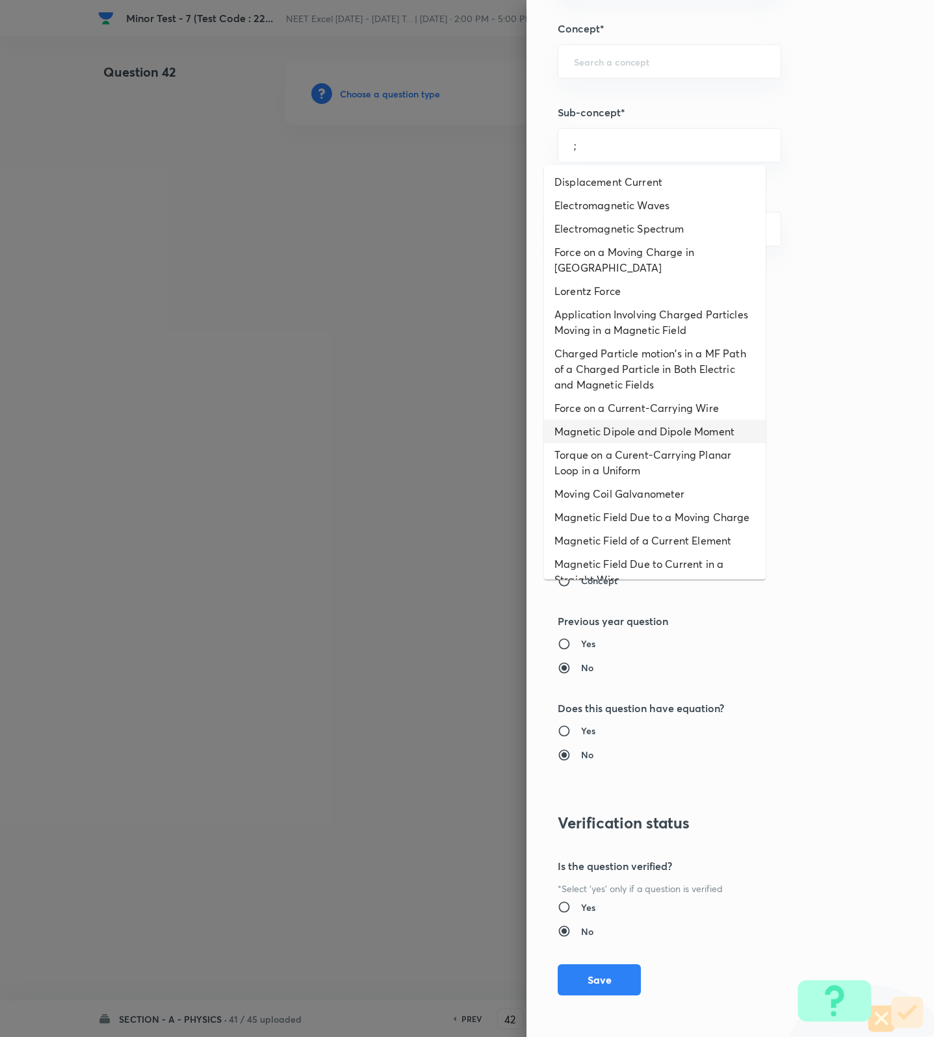
click at [615, 441] on li "Magnetic Dipole and Dipole Moment" at bounding box center [655, 431] width 222 height 23
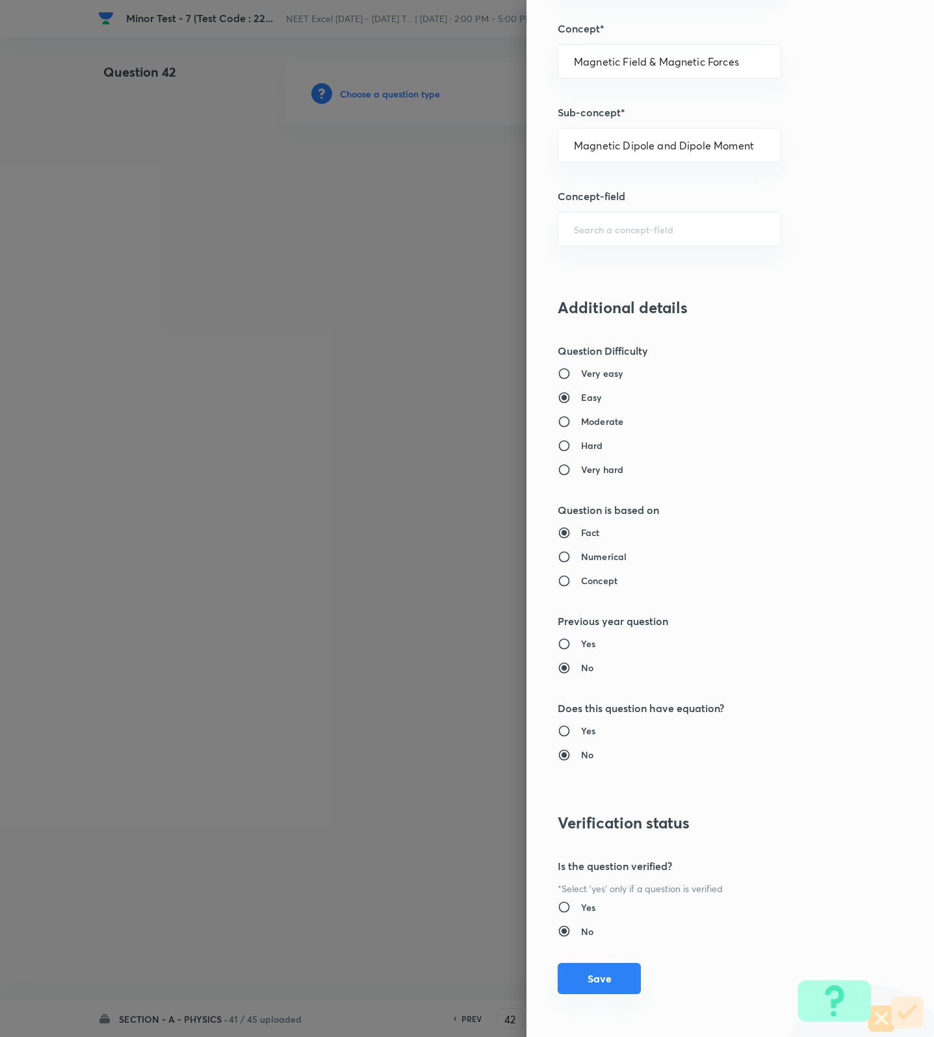
click at [619, 973] on button "Save" at bounding box center [599, 978] width 83 height 31
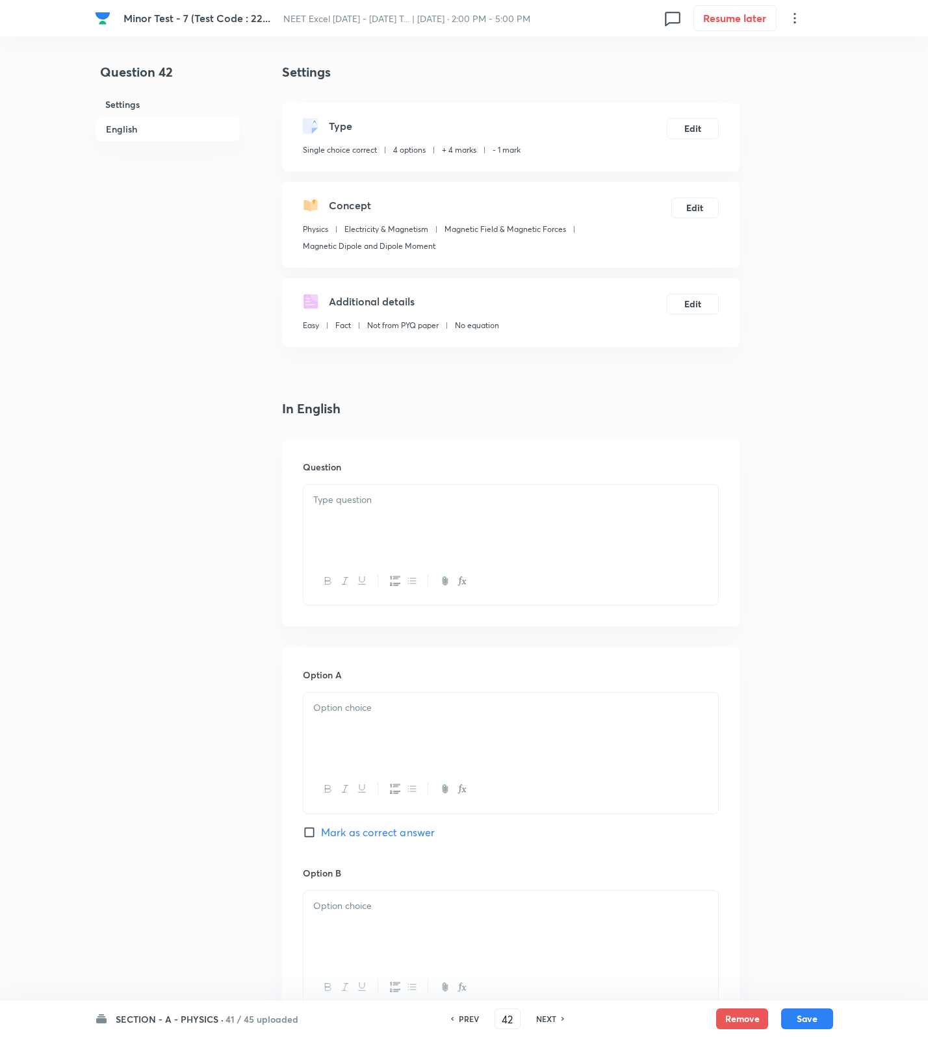
click at [570, 528] on div at bounding box center [510, 521] width 415 height 73
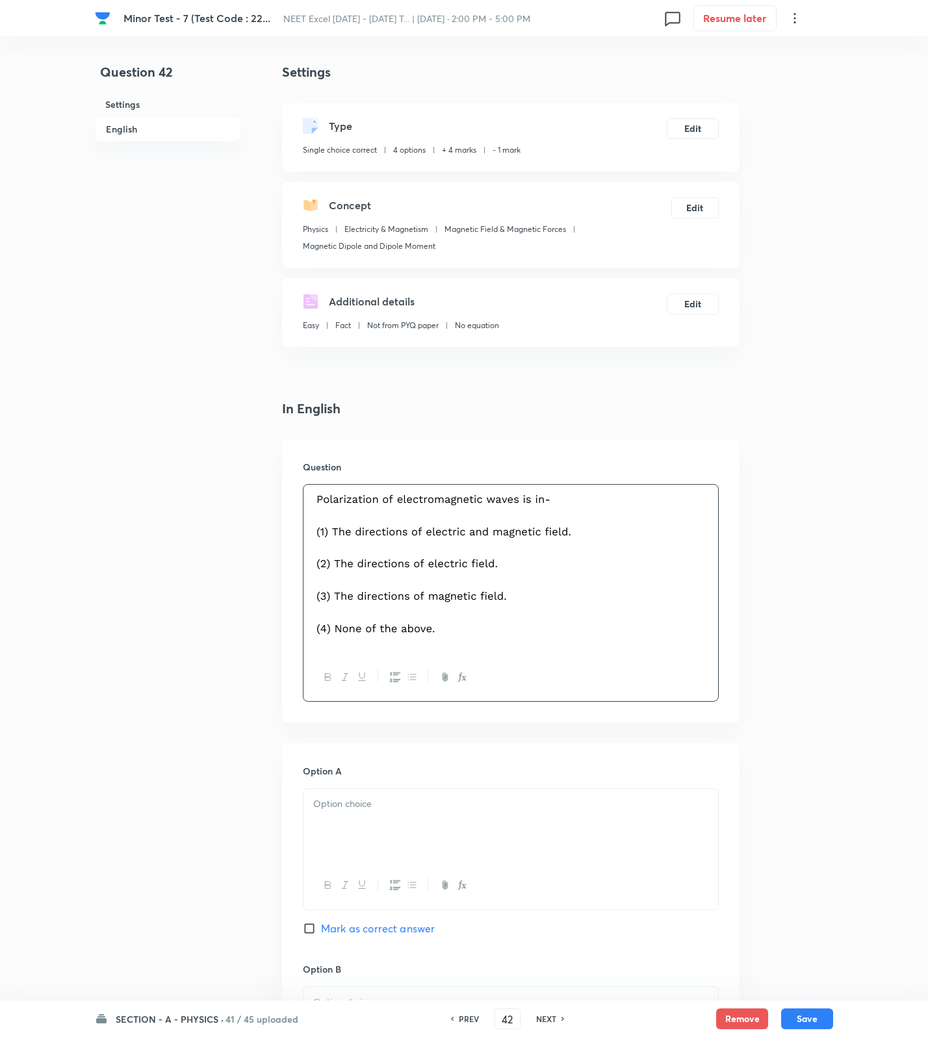
scroll to position [839, 0]
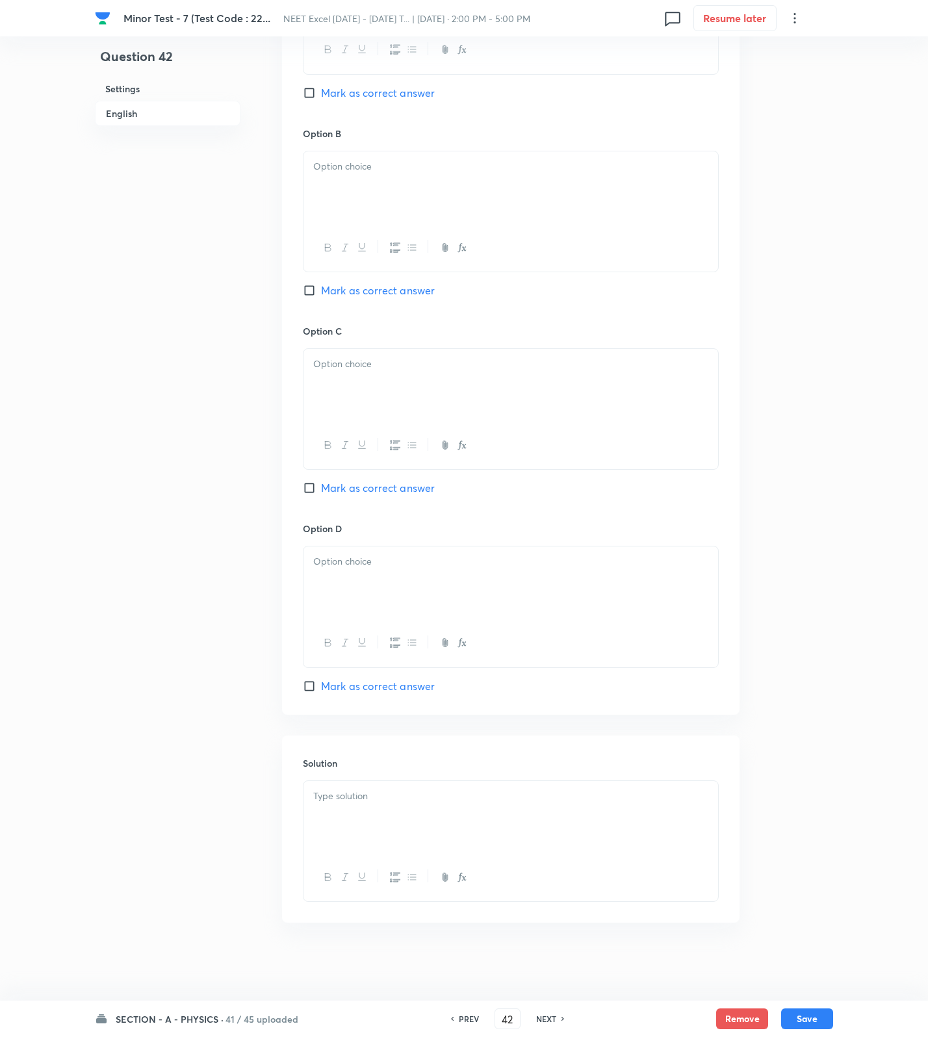
click at [340, 796] on p at bounding box center [510, 796] width 395 height 15
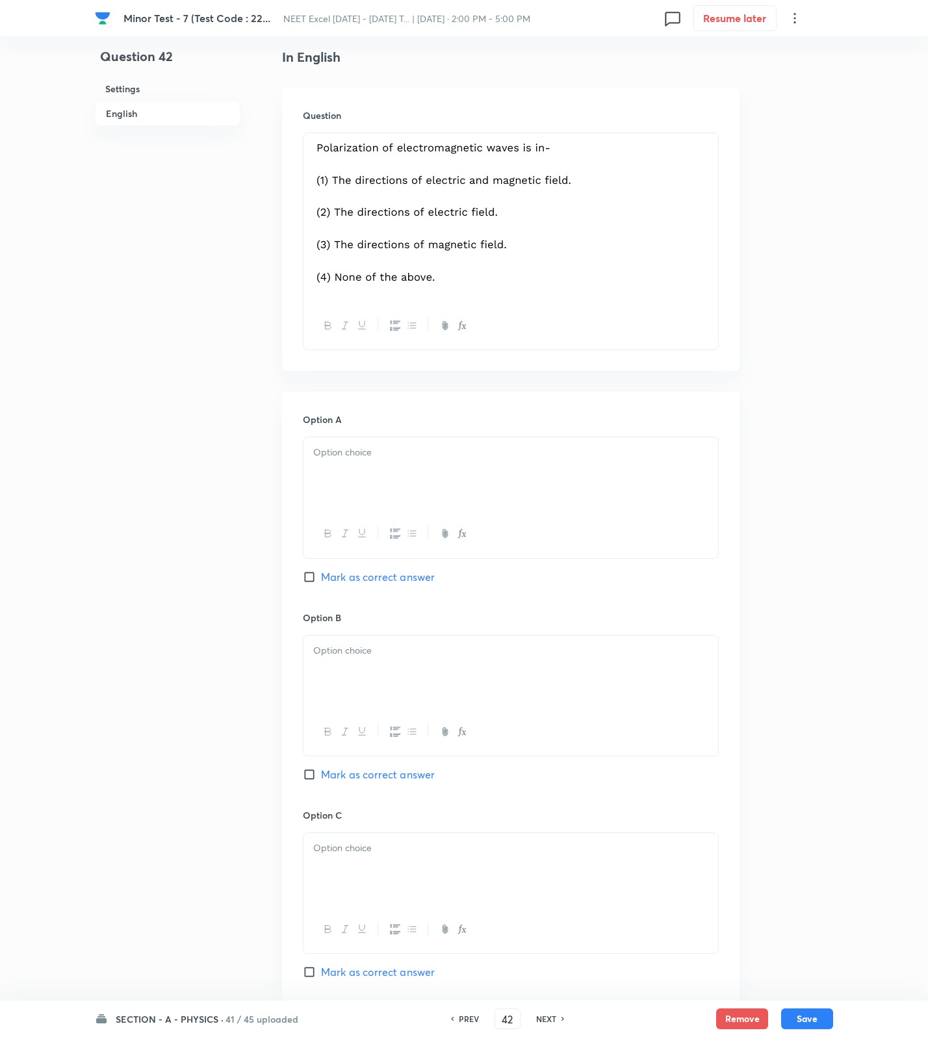
click at [365, 484] on div at bounding box center [510, 473] width 415 height 73
click at [388, 665] on div at bounding box center [510, 672] width 415 height 73
click at [370, 864] on div at bounding box center [510, 869] width 415 height 73
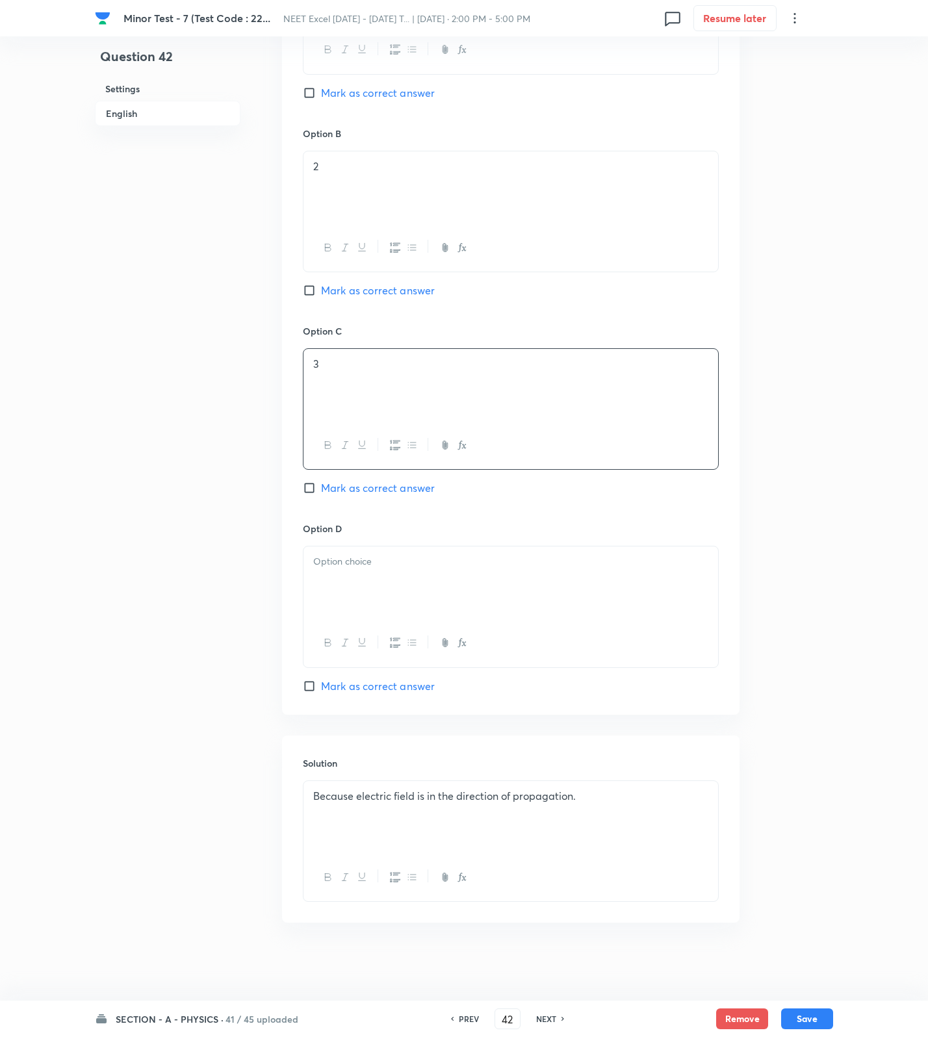
click at [382, 585] on div at bounding box center [510, 582] width 415 height 73
click at [370, 291] on span "Mark as correct answer" at bounding box center [378, 291] width 114 height 16
click at [321, 291] on input "Mark as correct answer" at bounding box center [312, 290] width 18 height 13
click at [811, 1018] on button "Save" at bounding box center [807, 1017] width 52 height 21
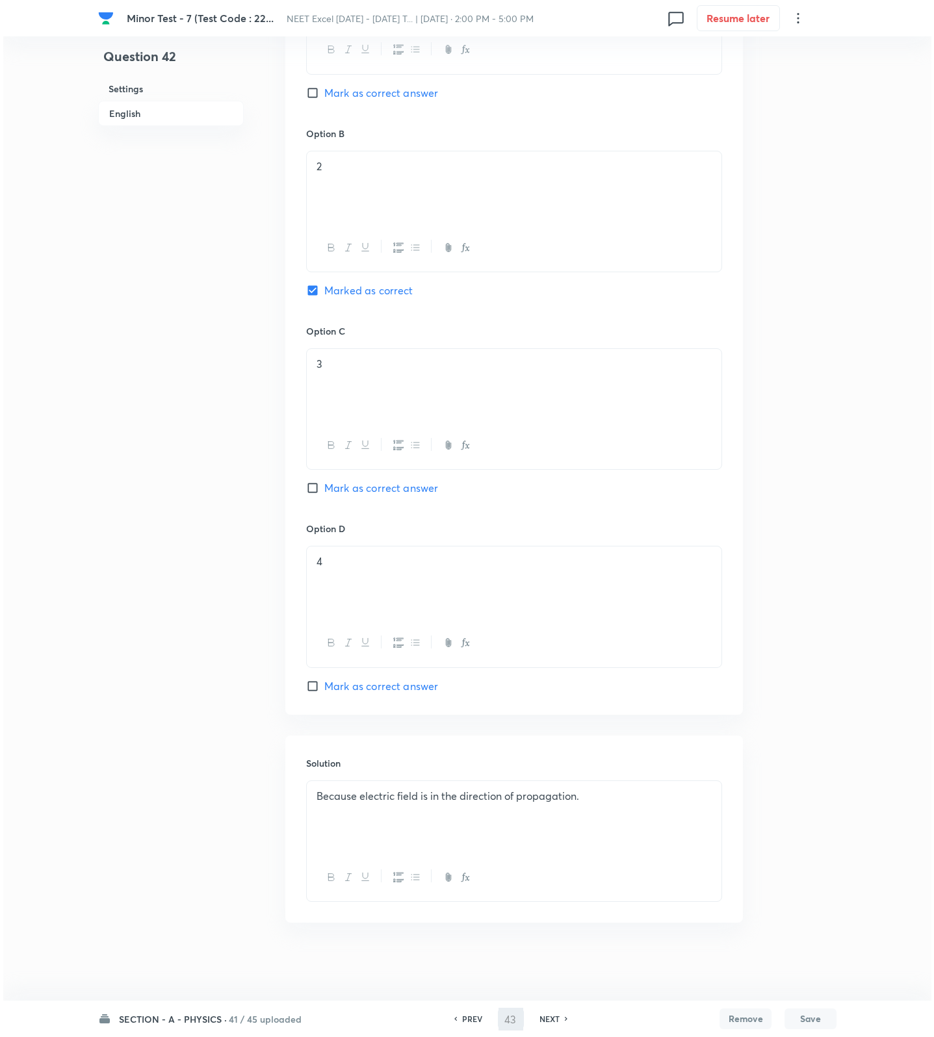
scroll to position [0, 0]
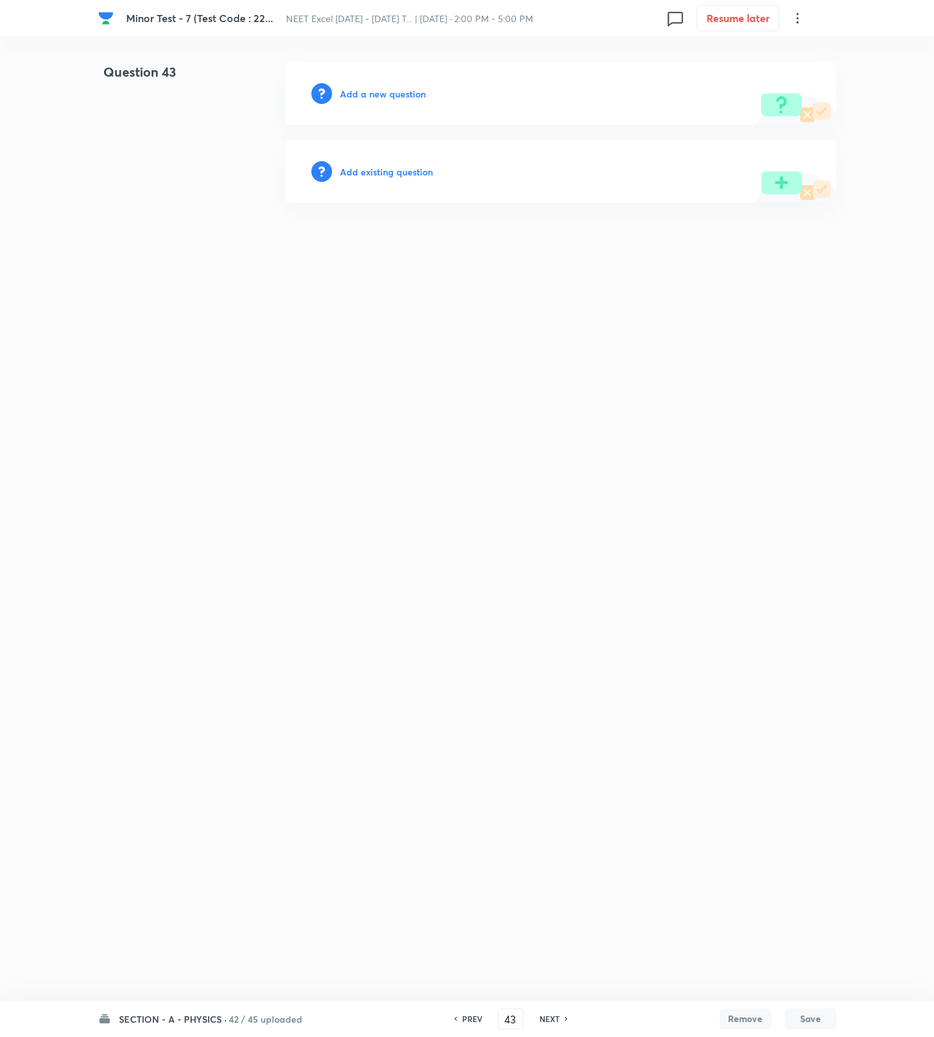
click at [396, 94] on h6 "Add a new question" at bounding box center [383, 94] width 86 height 14
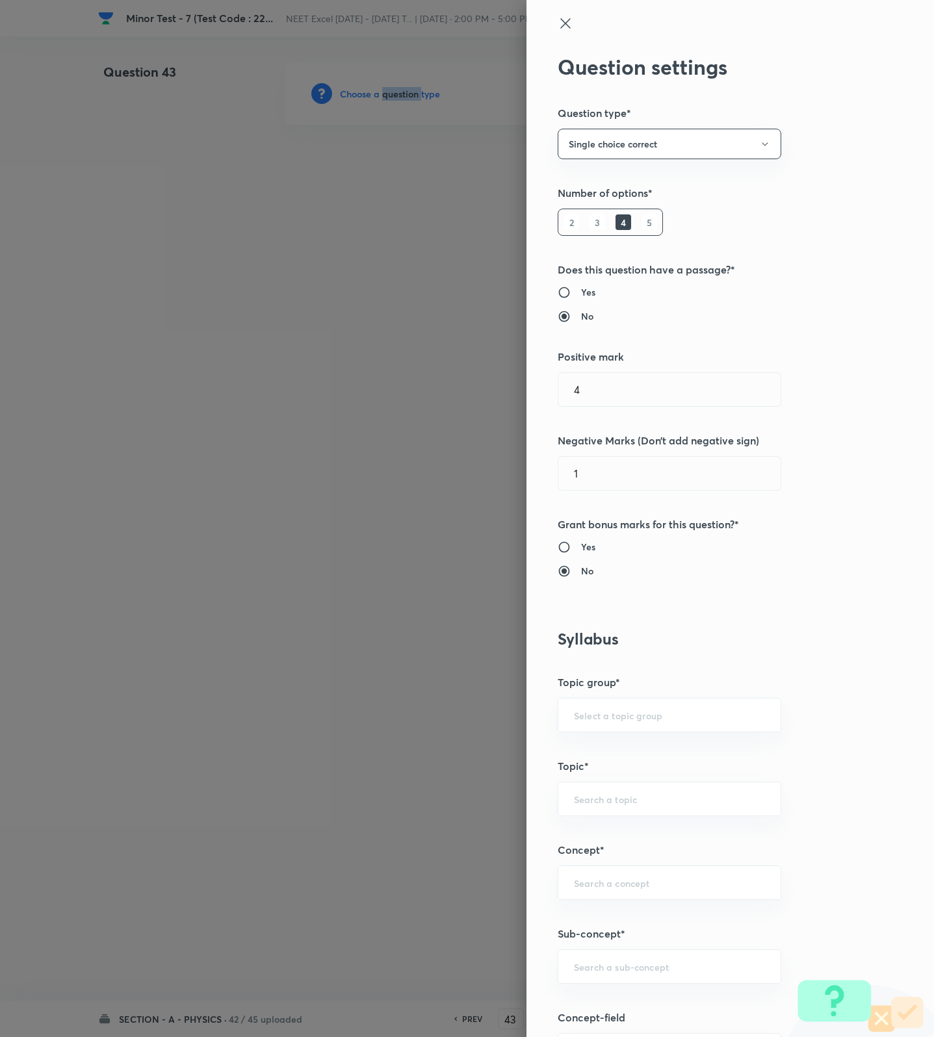
scroll to position [487, 0]
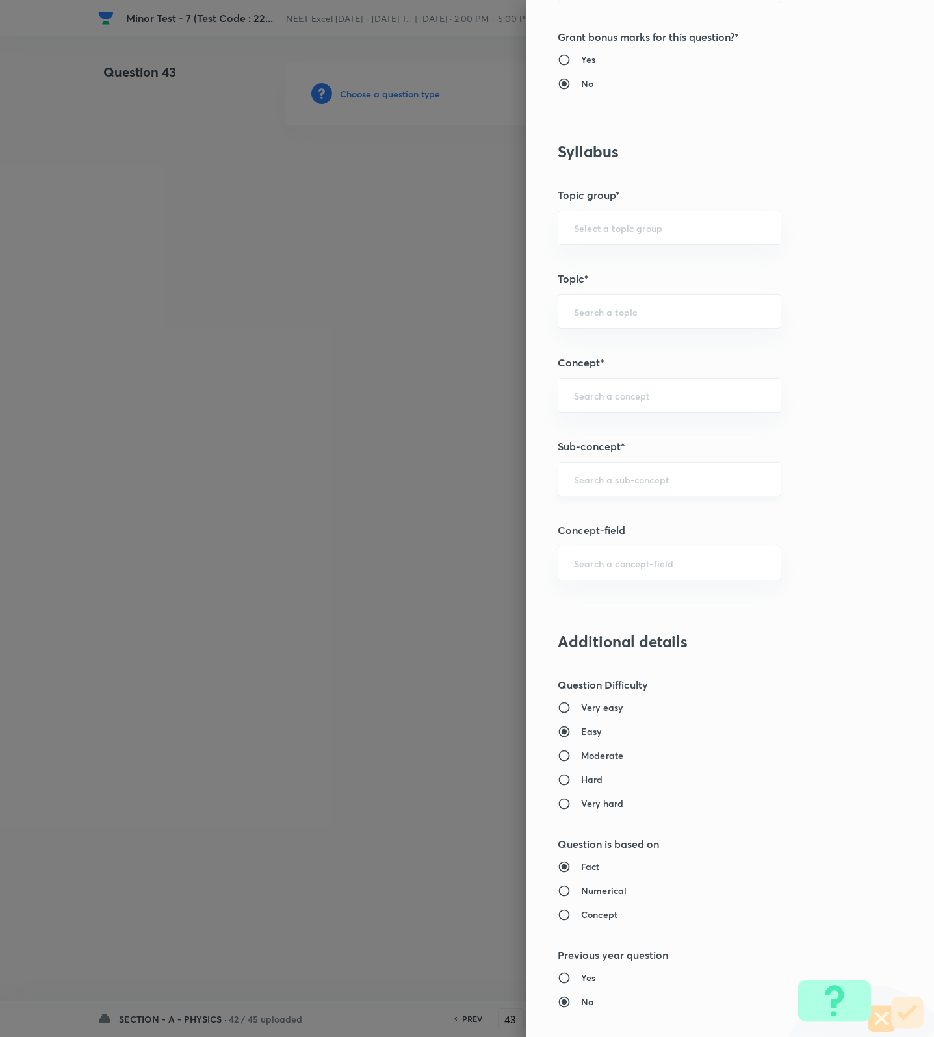
click at [618, 480] on input "text" at bounding box center [669, 479] width 191 height 12
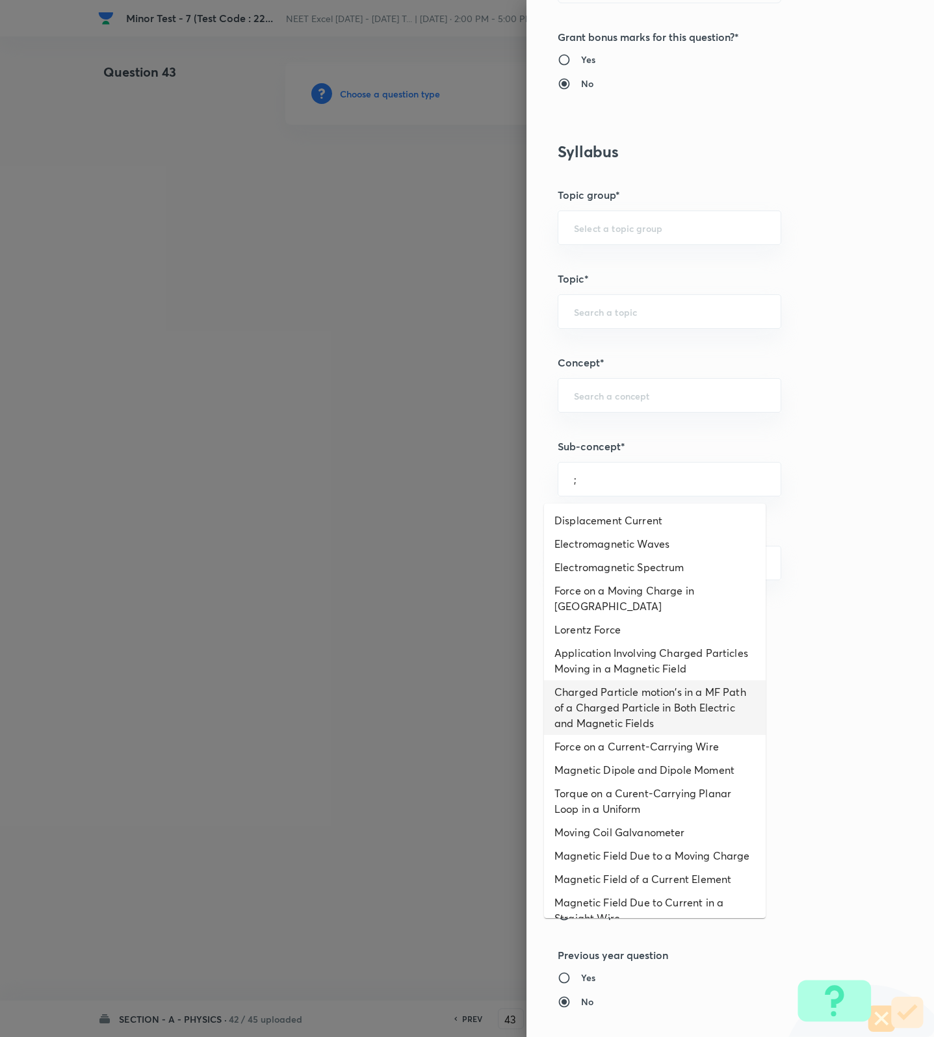
click at [612, 731] on li "Charged Particle motion's in a MF Path of a Charged Particle in Both Electric a…" at bounding box center [655, 707] width 222 height 55
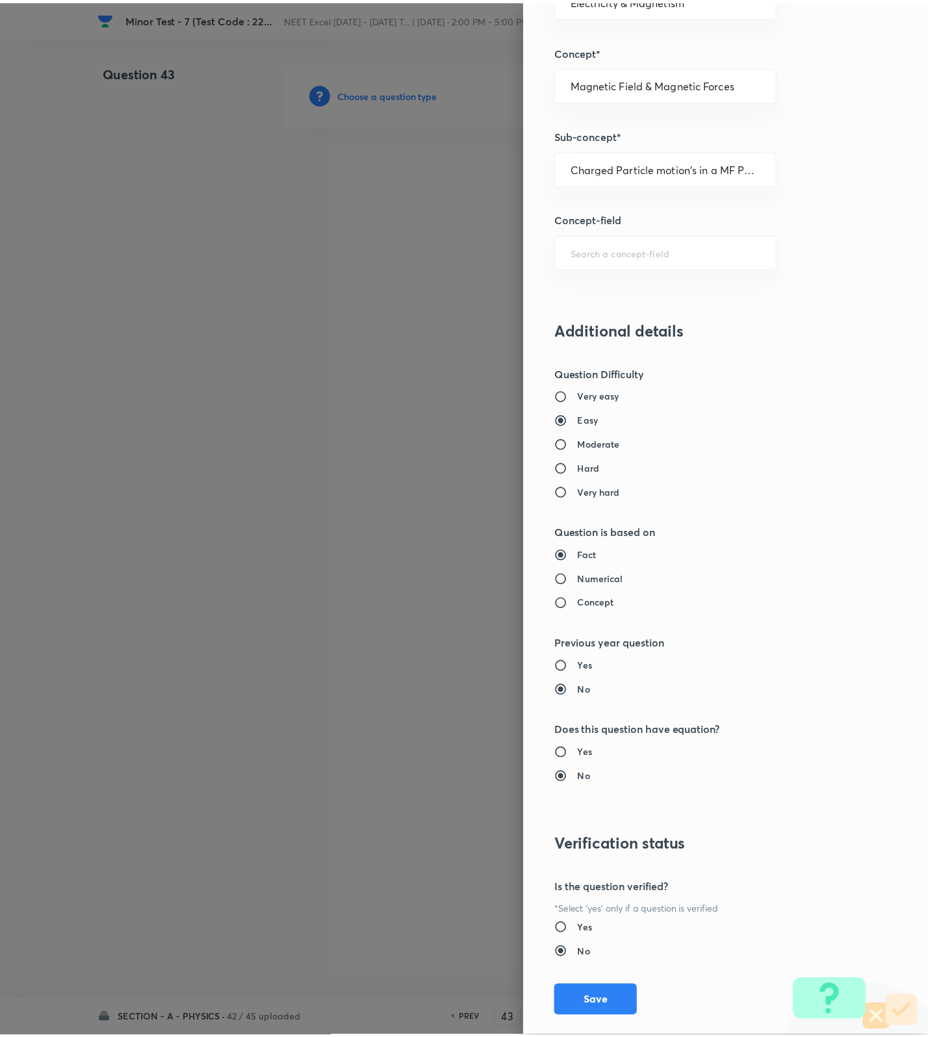
scroll to position [825, 0]
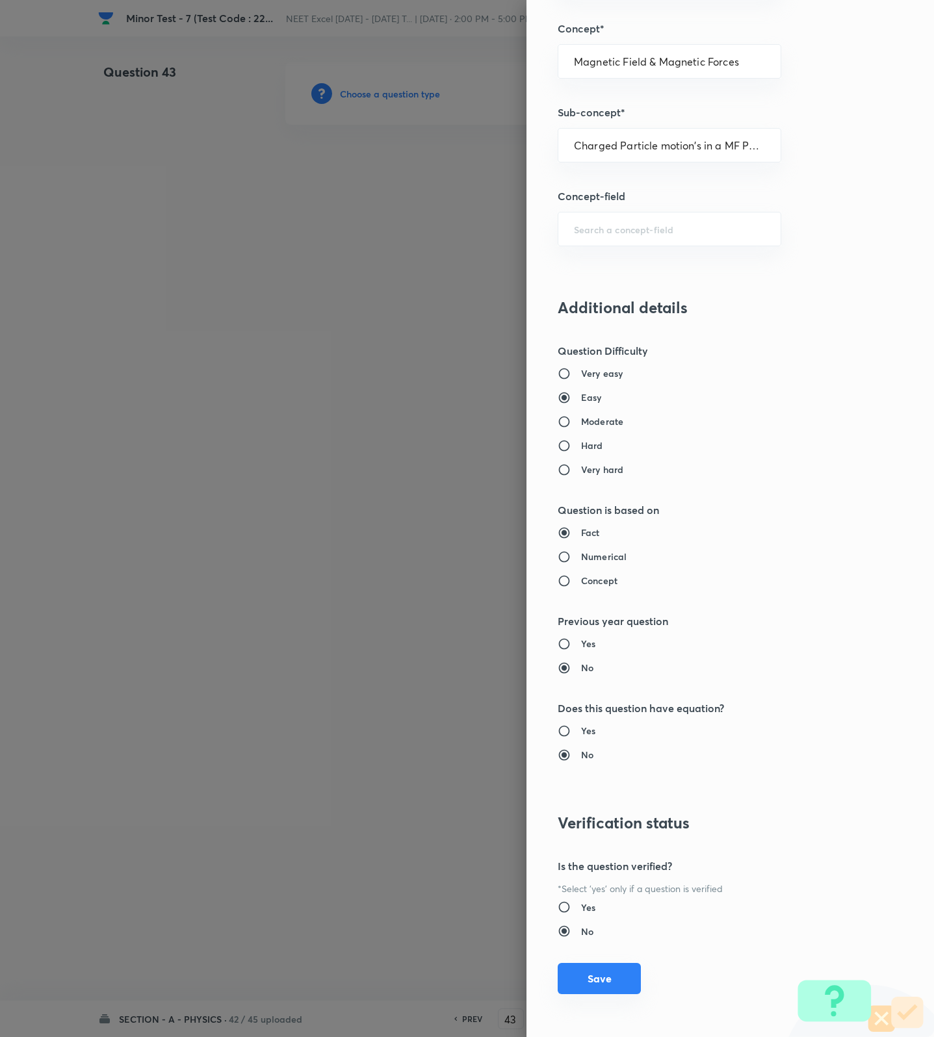
click at [597, 964] on button "Save" at bounding box center [599, 978] width 83 height 31
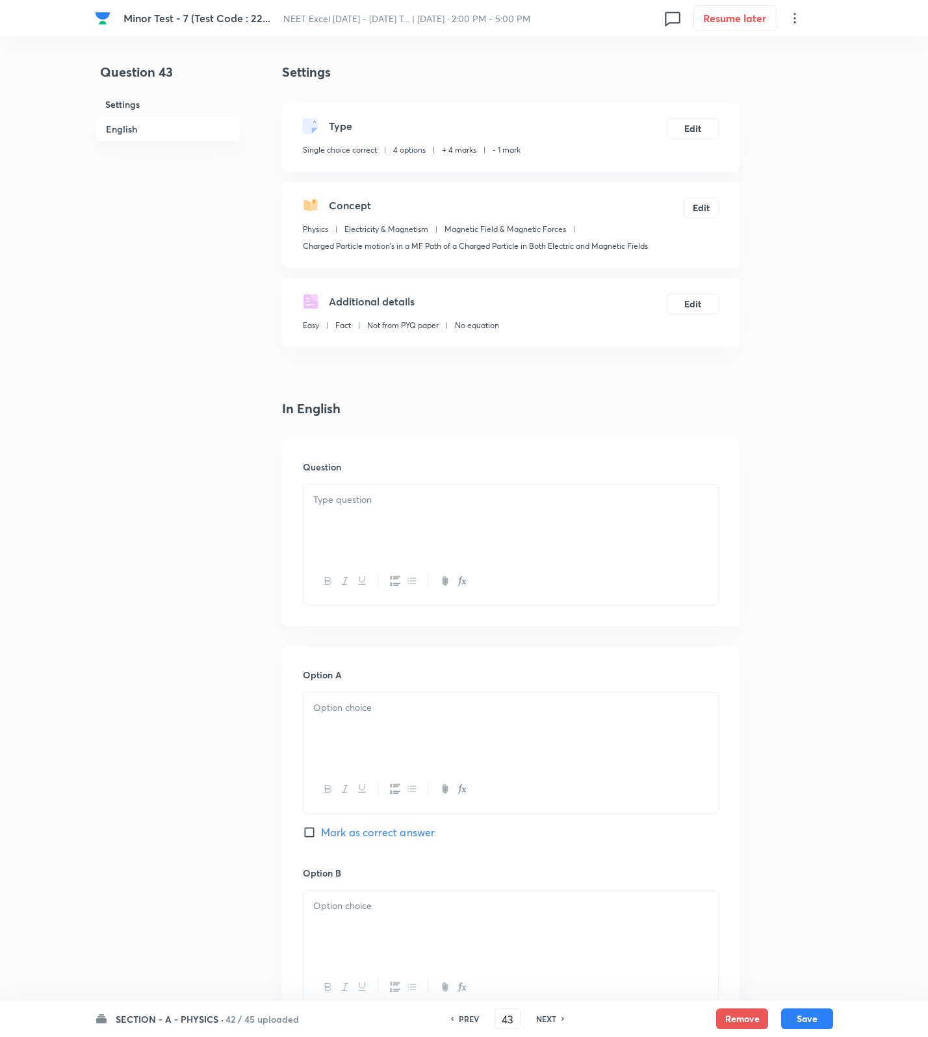
click at [665, 546] on div at bounding box center [510, 521] width 415 height 73
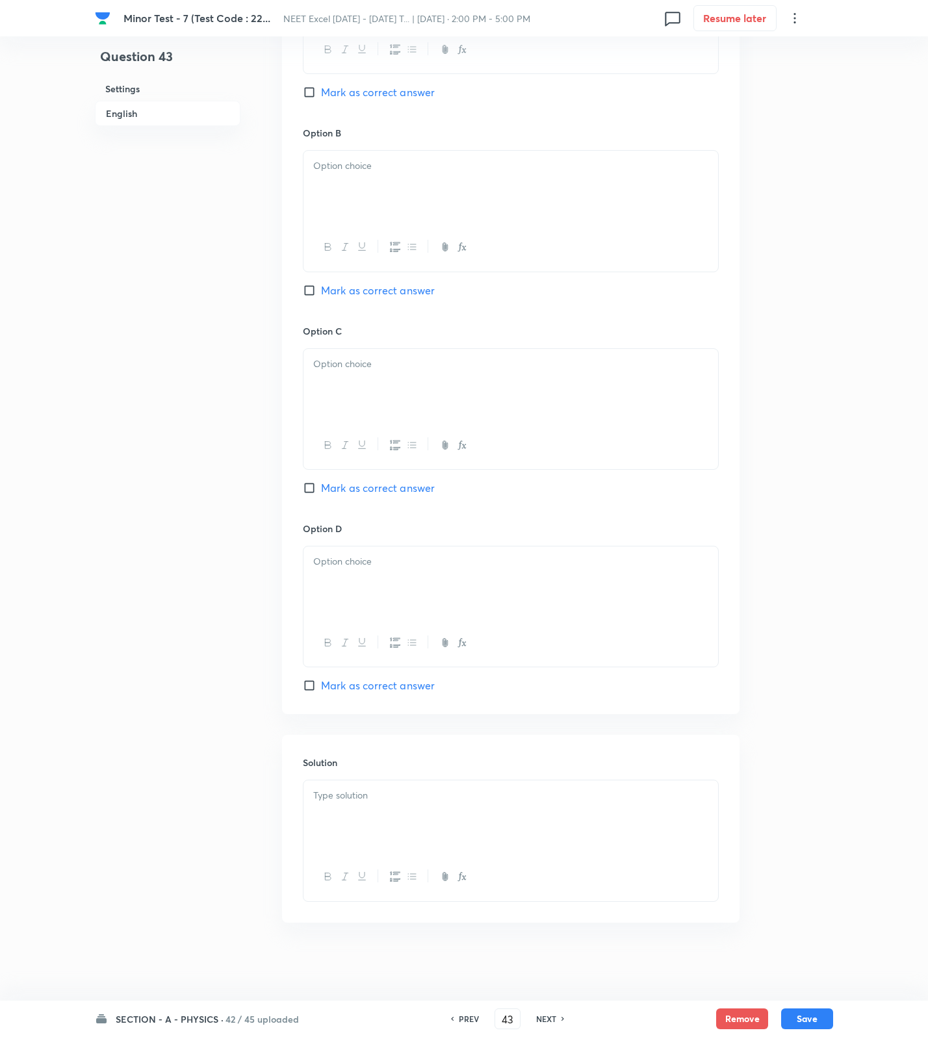
click at [439, 817] on div at bounding box center [510, 816] width 415 height 73
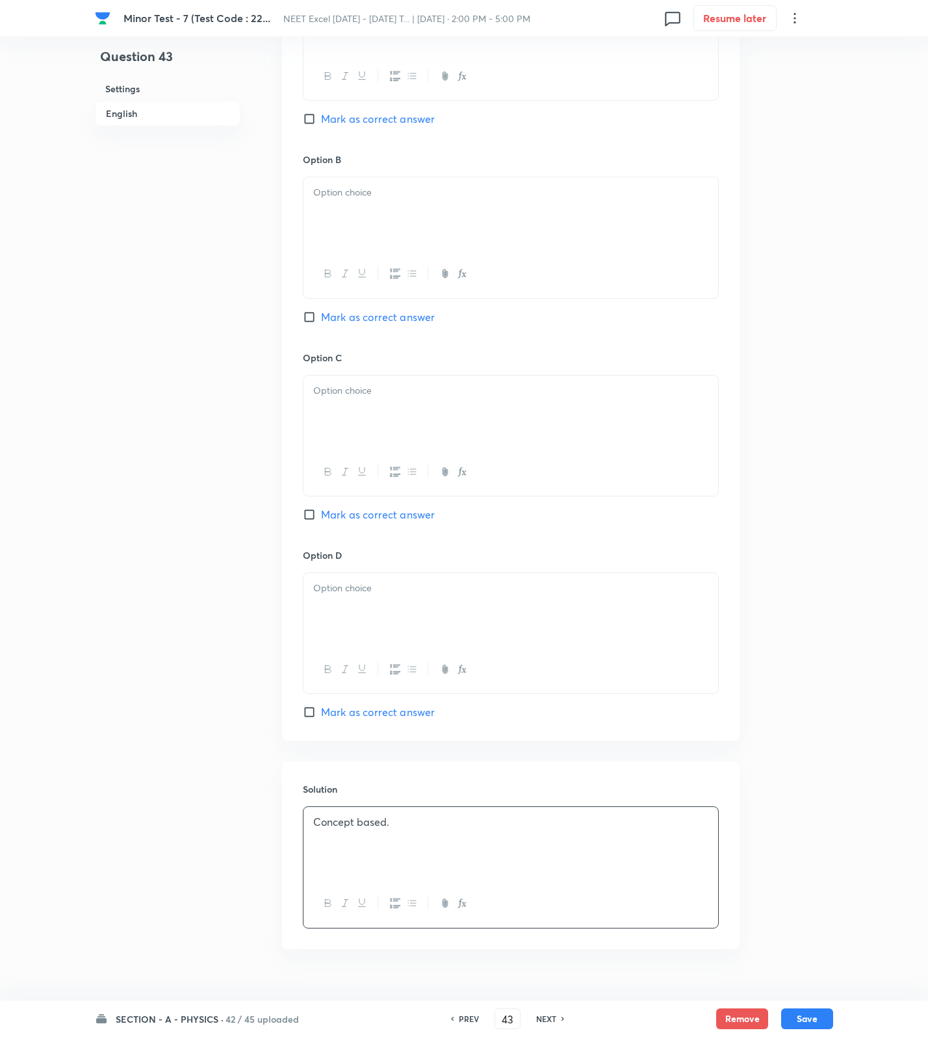
scroll to position [279, 0]
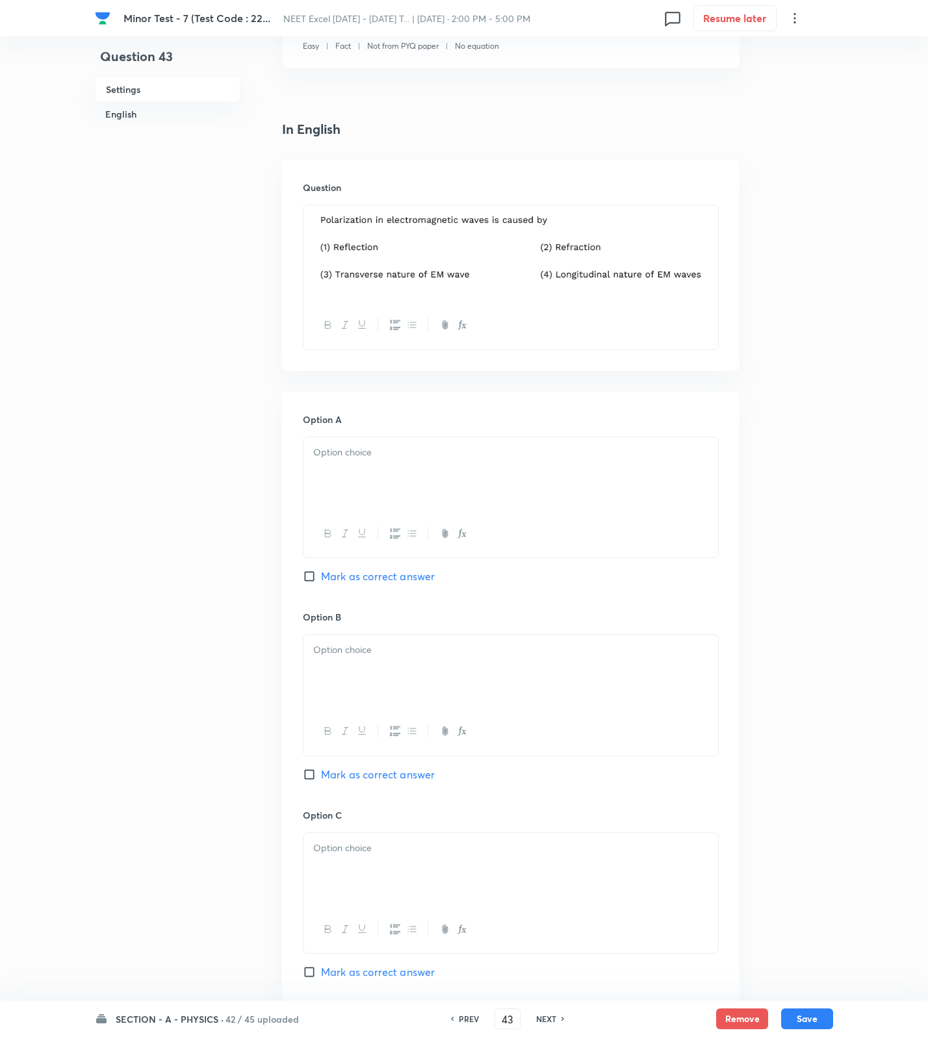
click at [375, 487] on div at bounding box center [510, 473] width 415 height 73
drag, startPoint x: 368, startPoint y: 686, endPoint x: 357, endPoint y: 745, distance: 59.5
click at [368, 687] on div at bounding box center [510, 671] width 415 height 73
click at [349, 895] on div at bounding box center [510, 869] width 415 height 73
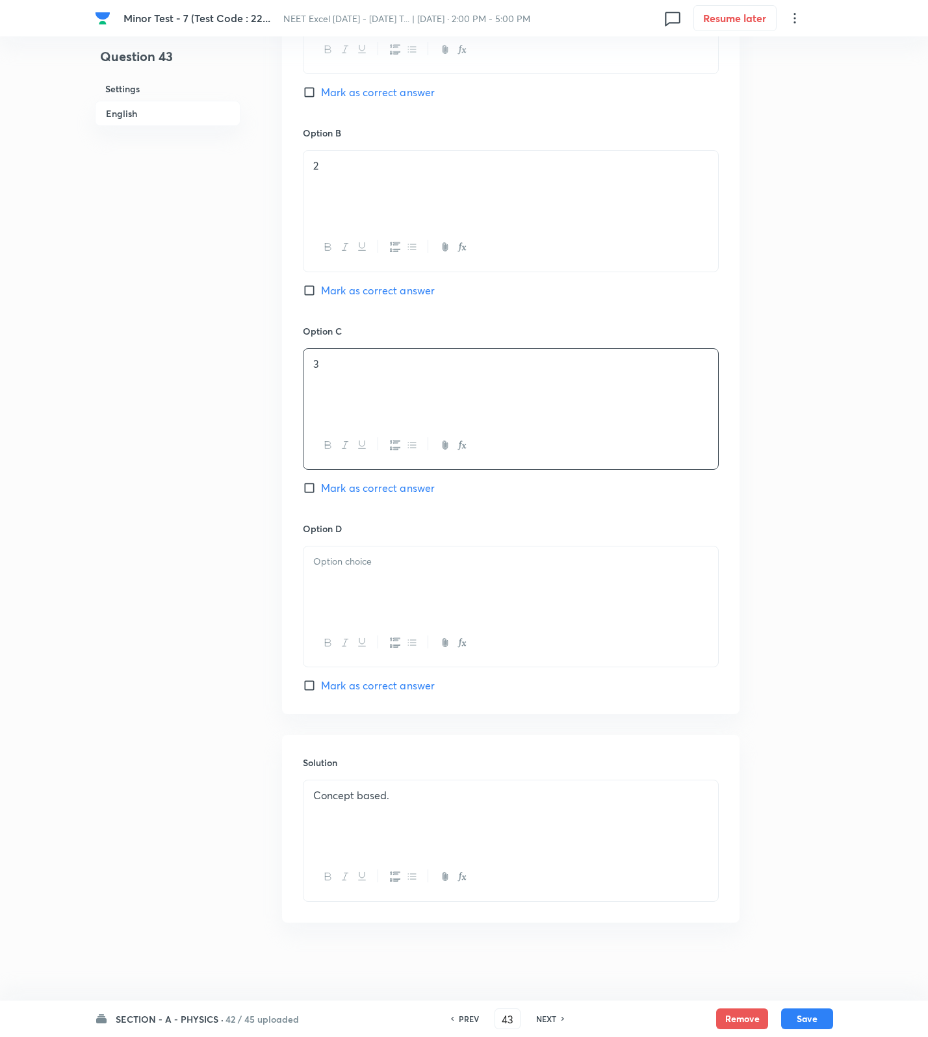
click at [424, 607] on div at bounding box center [510, 582] width 415 height 73
click at [400, 486] on span "Mark as correct answer" at bounding box center [378, 488] width 114 height 16
click at [321, 486] on input "Mark as correct answer" at bounding box center [312, 488] width 18 height 13
click at [808, 998] on html "[MEDICAL_DATA] - 7 (Test Code : 22... NEET Excel [DATE] - [DATE] T... | [DATE] …" at bounding box center [464, 136] width 928 height 1801
click at [812, 1023] on button "Save" at bounding box center [807, 1017] width 52 height 21
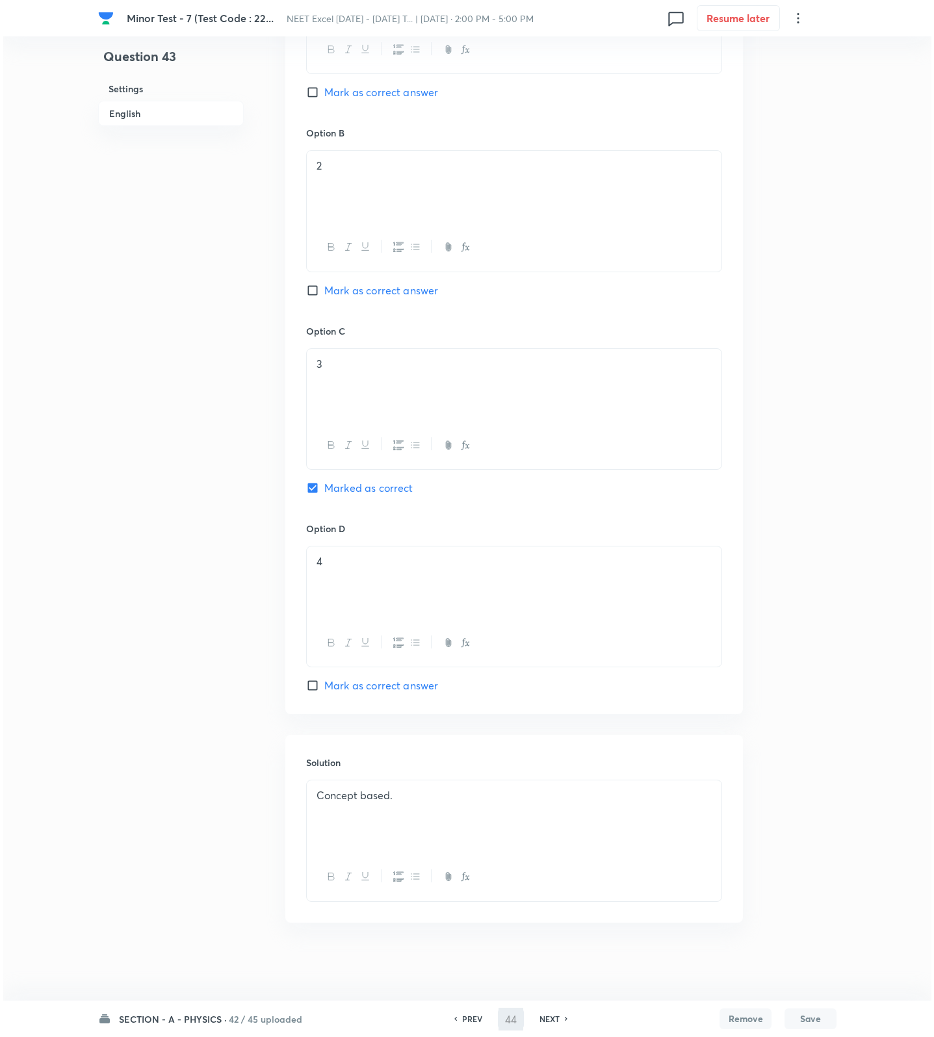
scroll to position [0, 0]
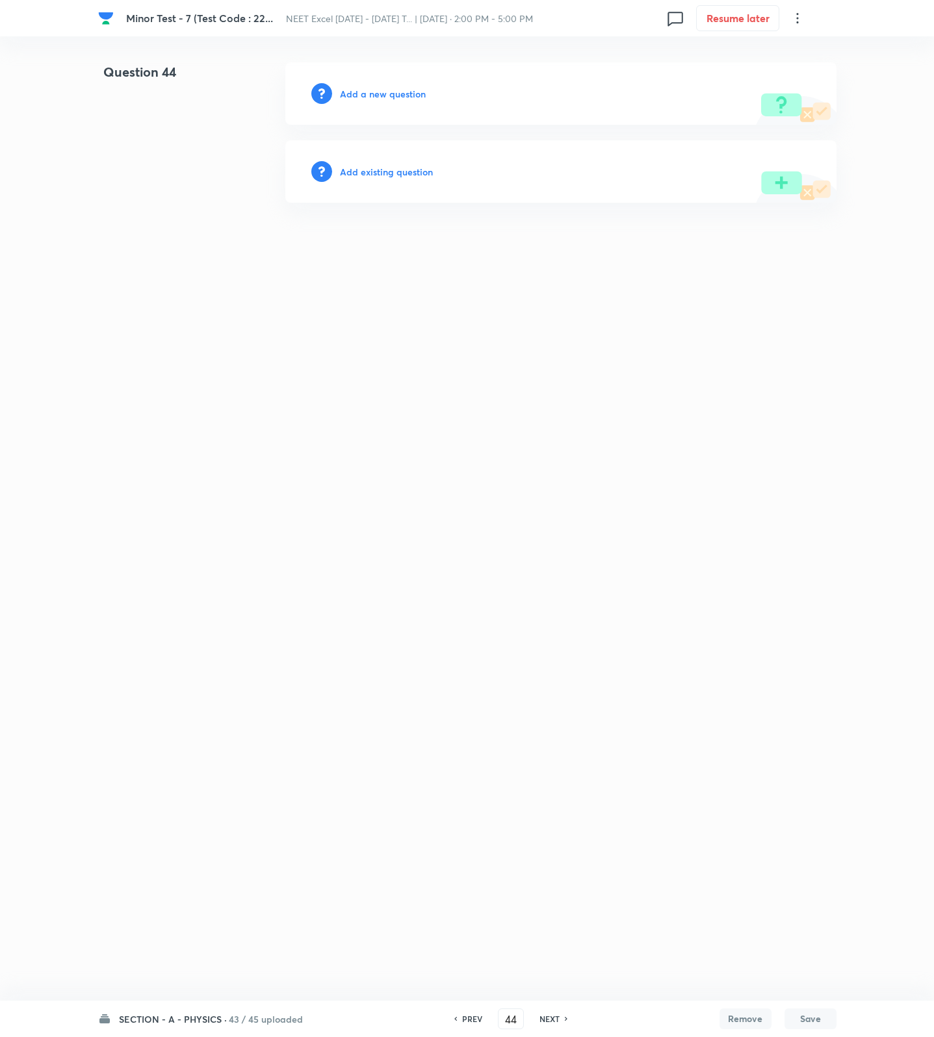
click at [371, 84] on div "Add a new question" at bounding box center [560, 93] width 551 height 62
click at [371, 87] on h6 "Add a new question" at bounding box center [383, 94] width 86 height 14
click at [371, 87] on h6 "Choose a question type" at bounding box center [390, 94] width 100 height 14
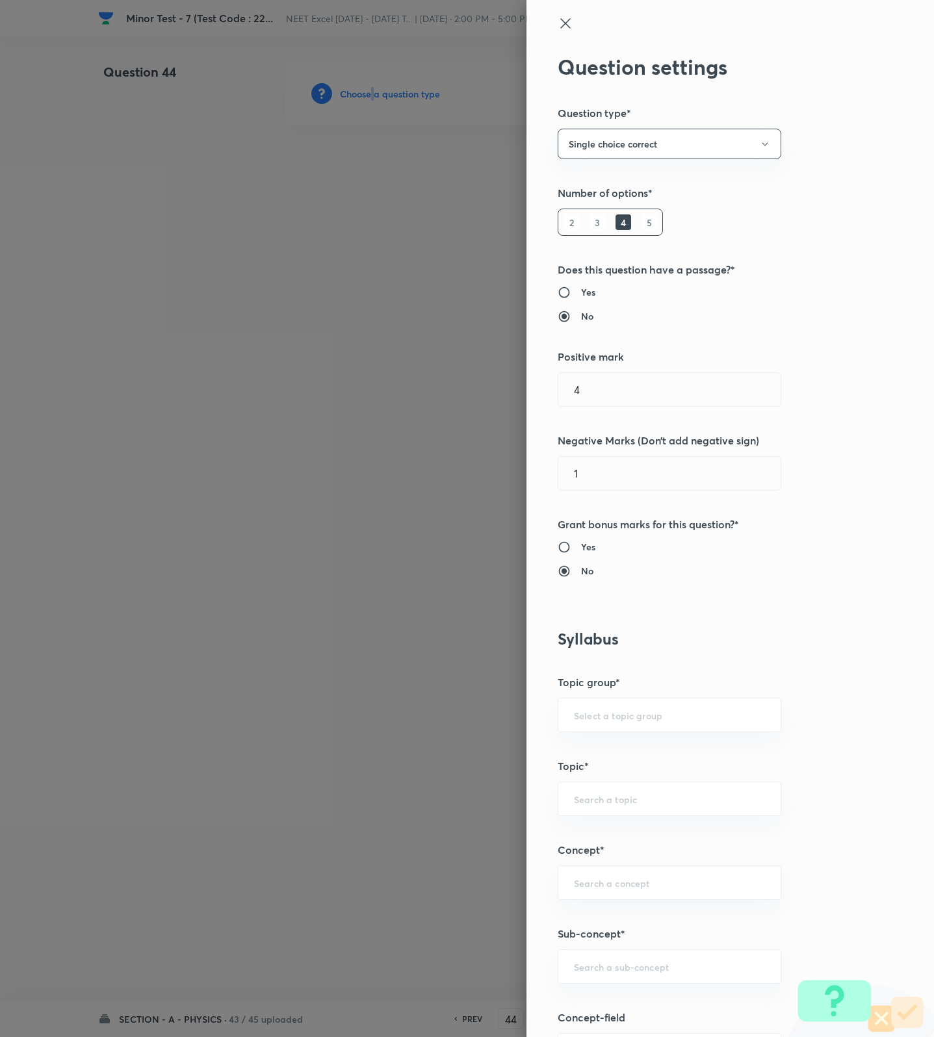
scroll to position [487, 0]
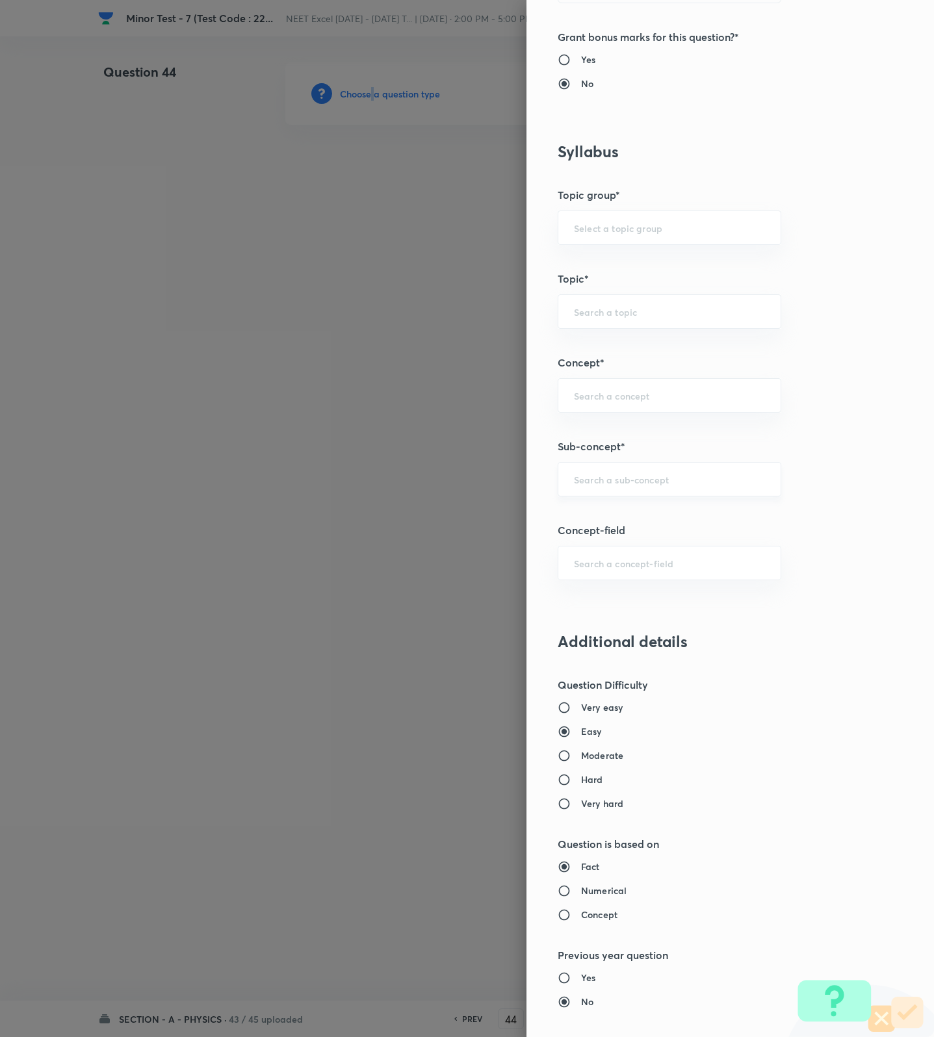
click at [623, 474] on div "​" at bounding box center [670, 479] width 224 height 34
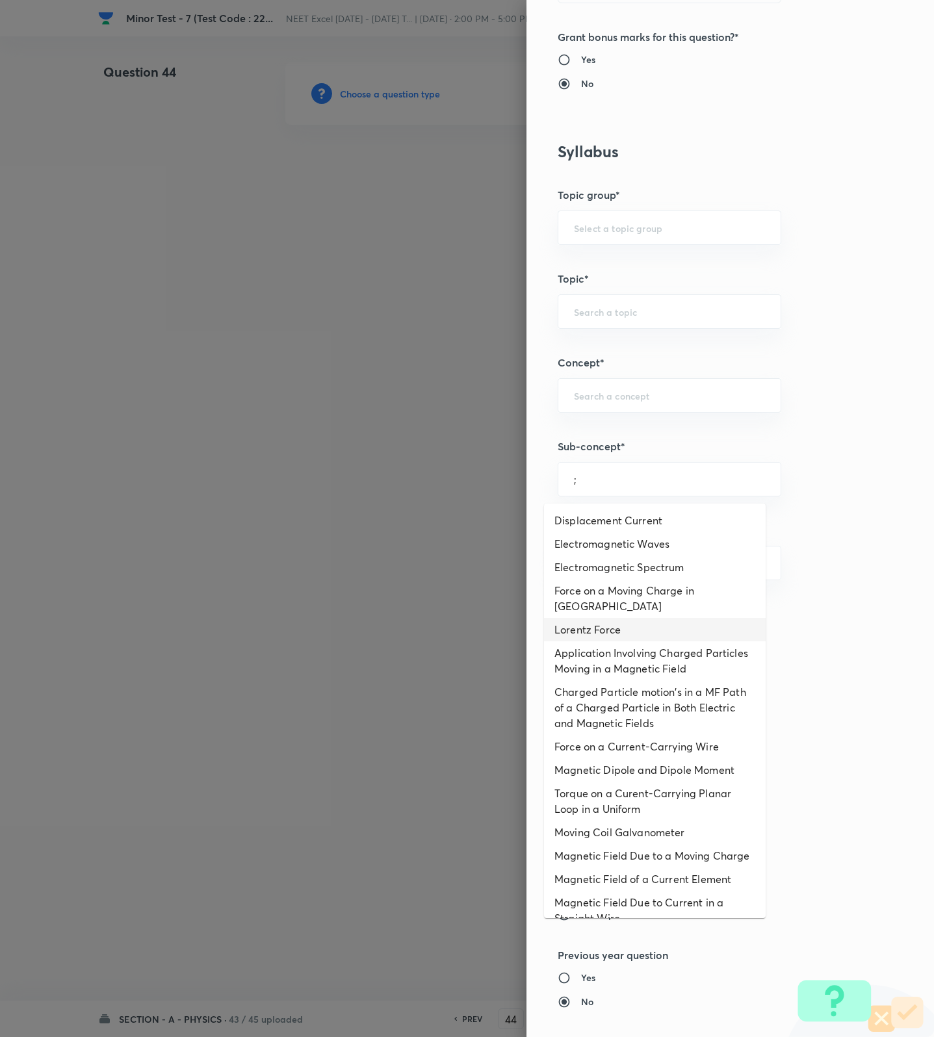
click at [636, 618] on li "Lorentz Force" at bounding box center [655, 629] width 222 height 23
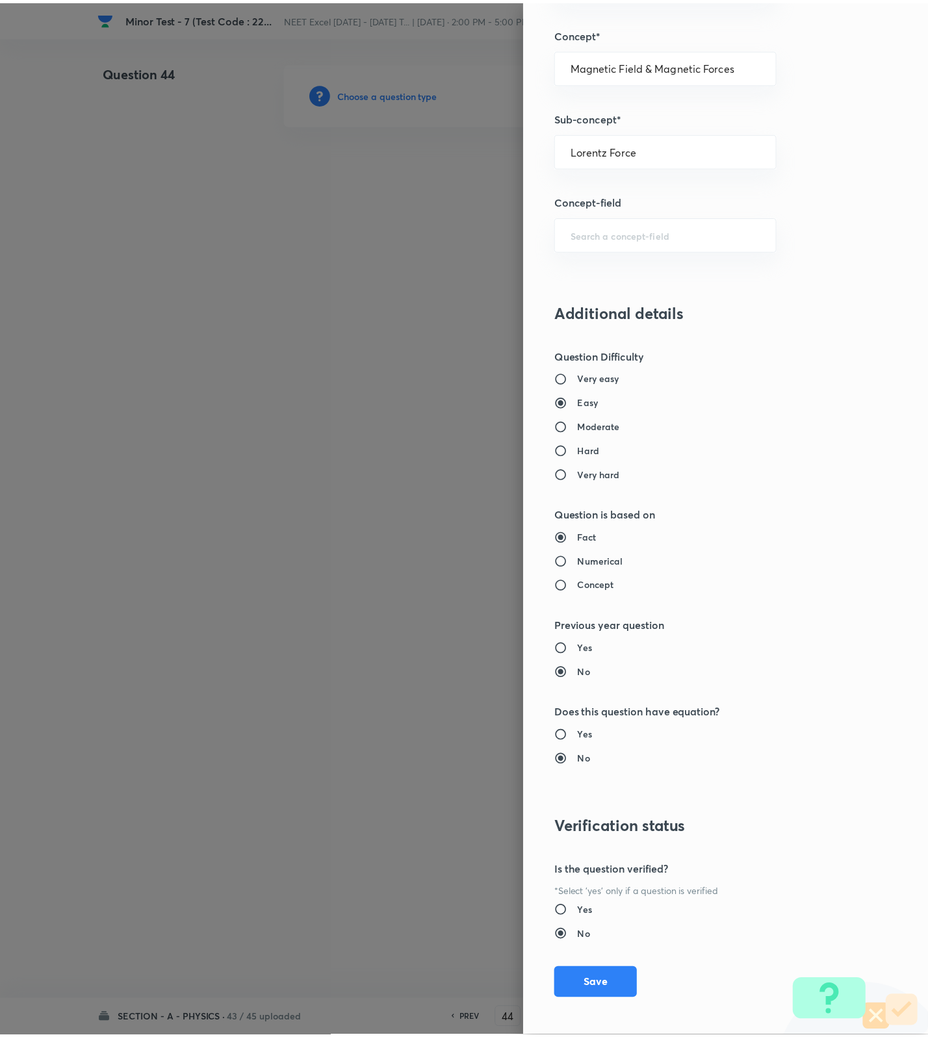
scroll to position [825, 0]
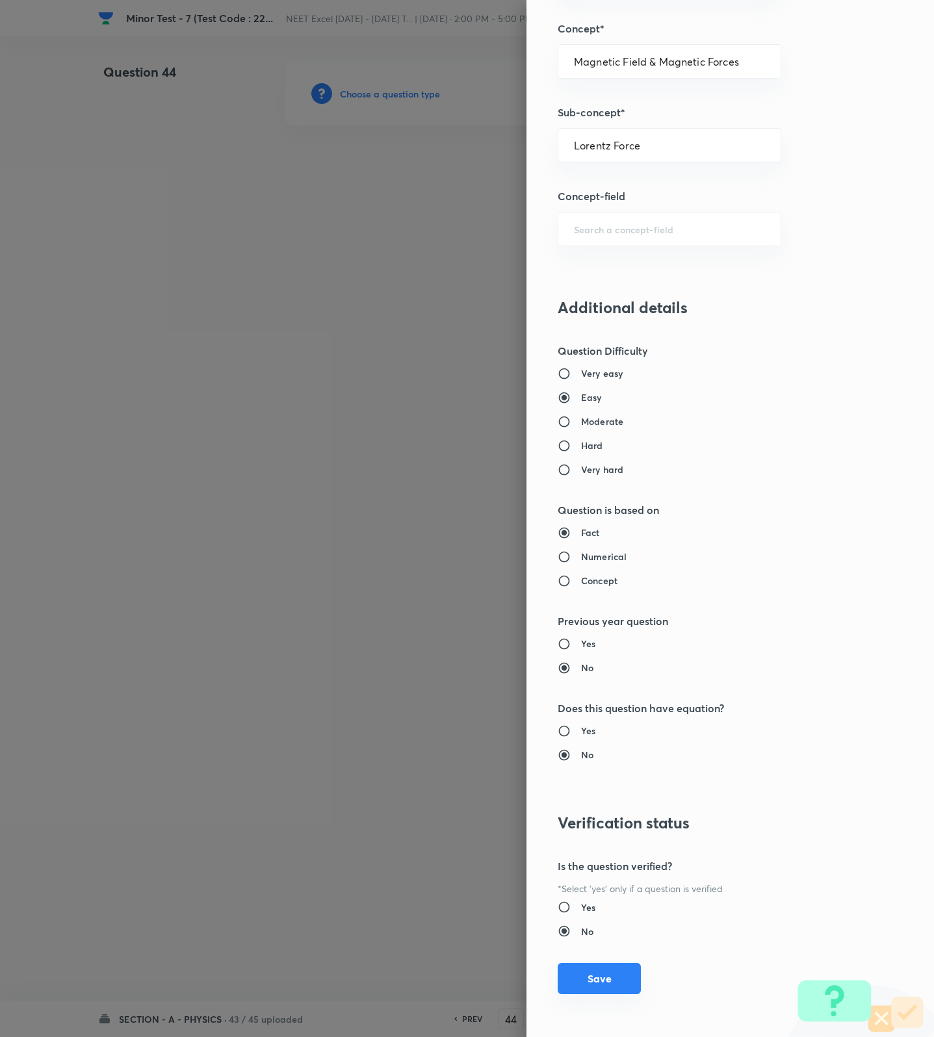
click at [597, 970] on button "Save" at bounding box center [599, 978] width 83 height 31
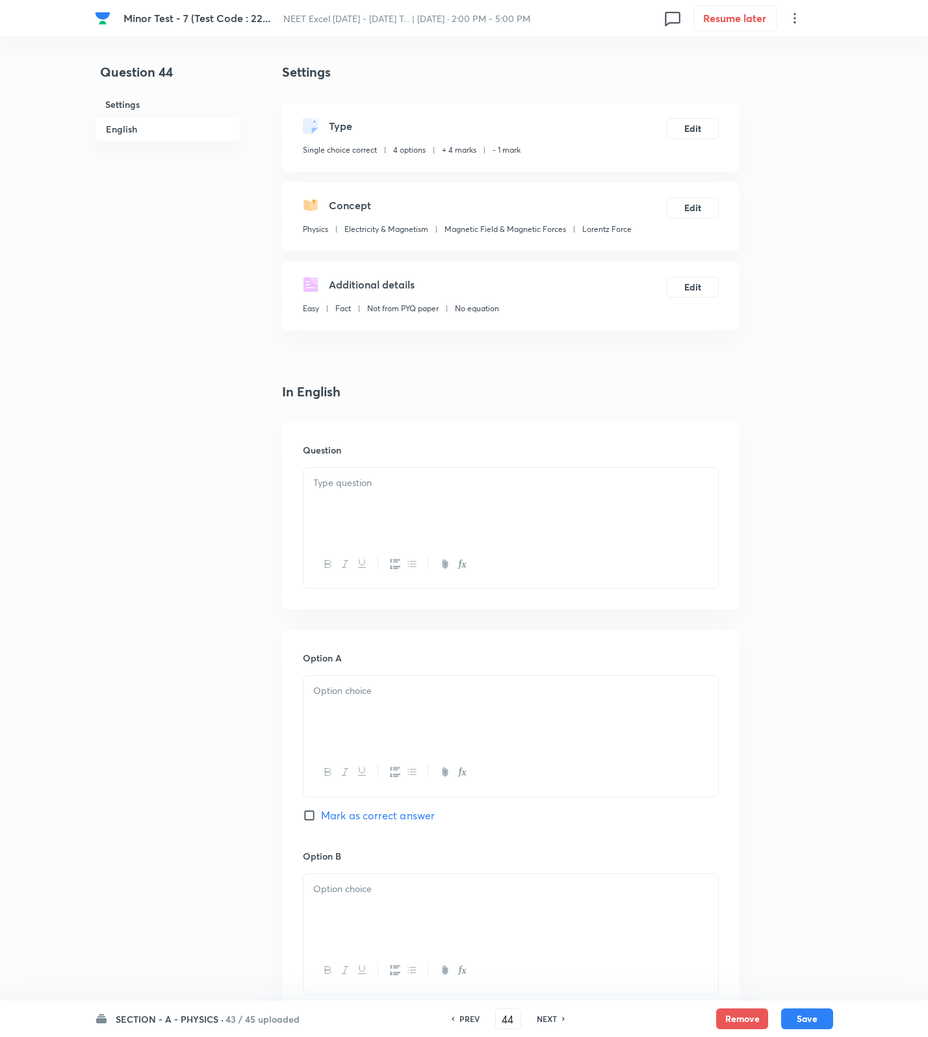
click at [640, 495] on div at bounding box center [510, 504] width 415 height 73
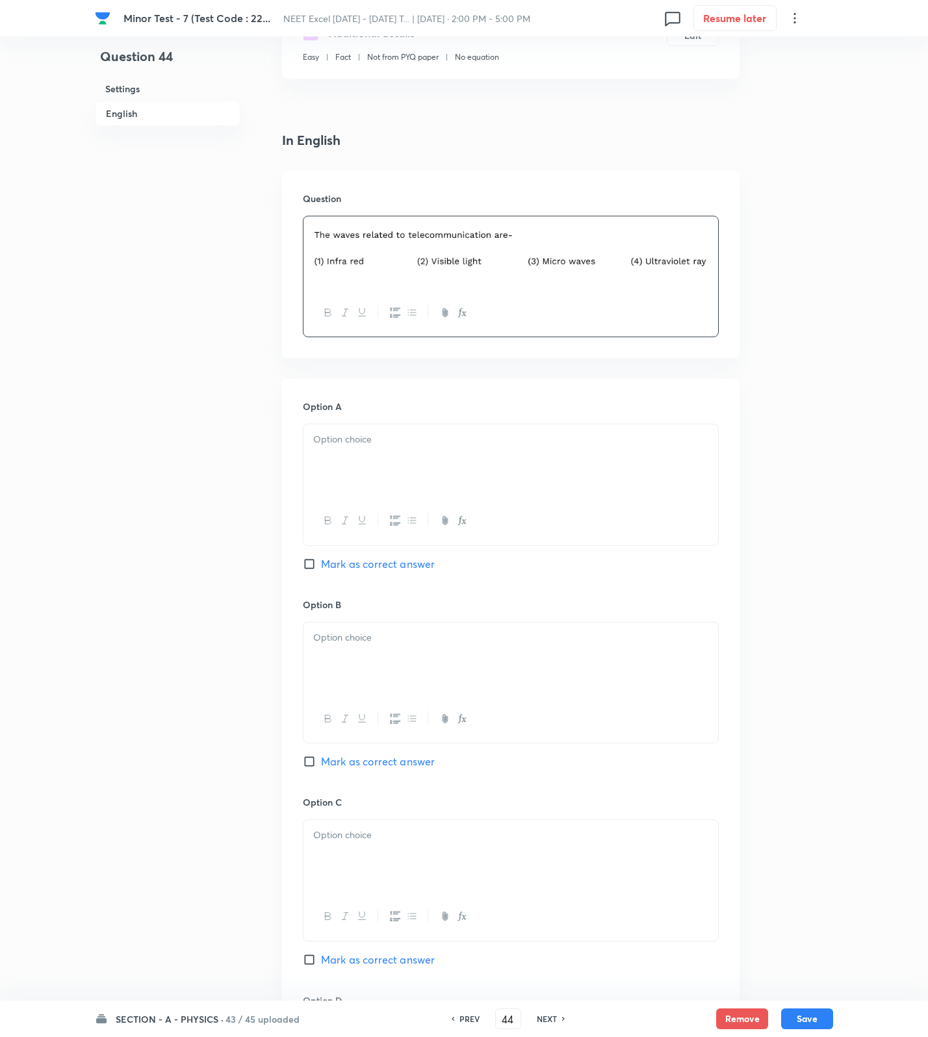
scroll to position [726, 0]
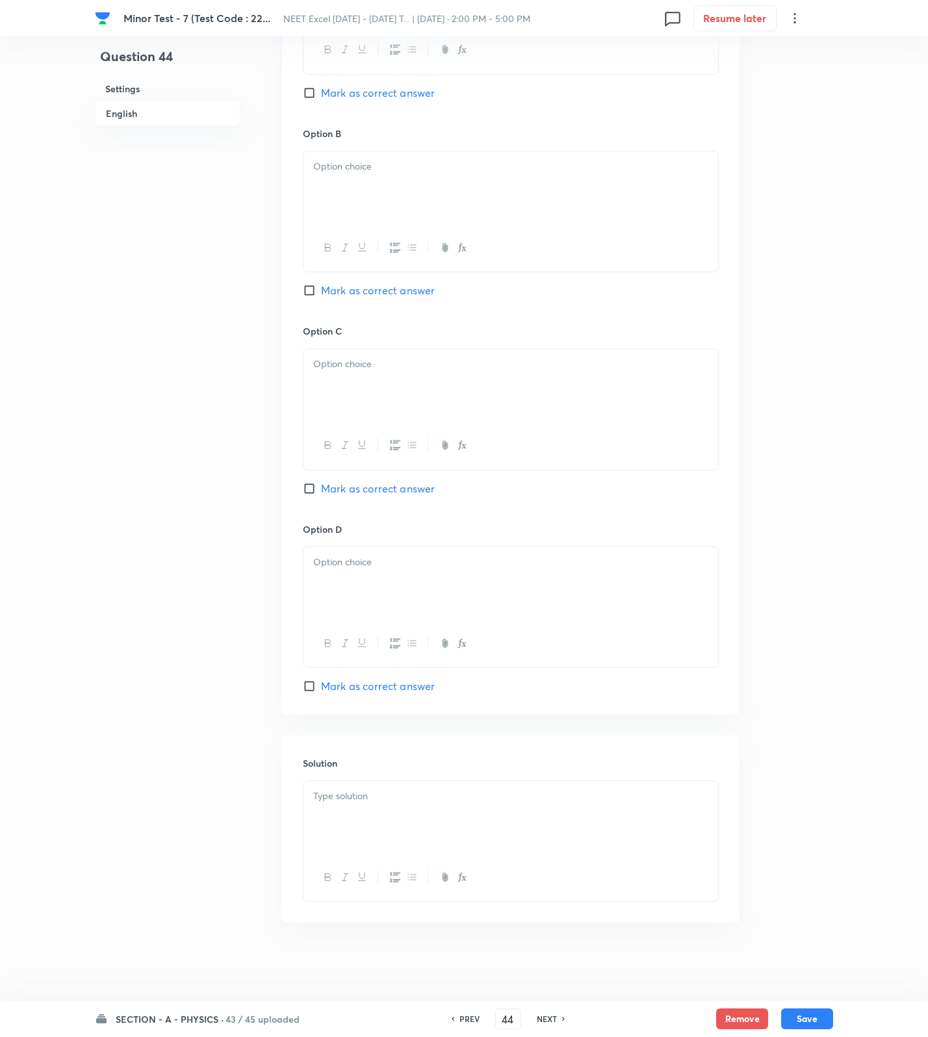
click at [437, 817] on div at bounding box center [510, 817] width 415 height 73
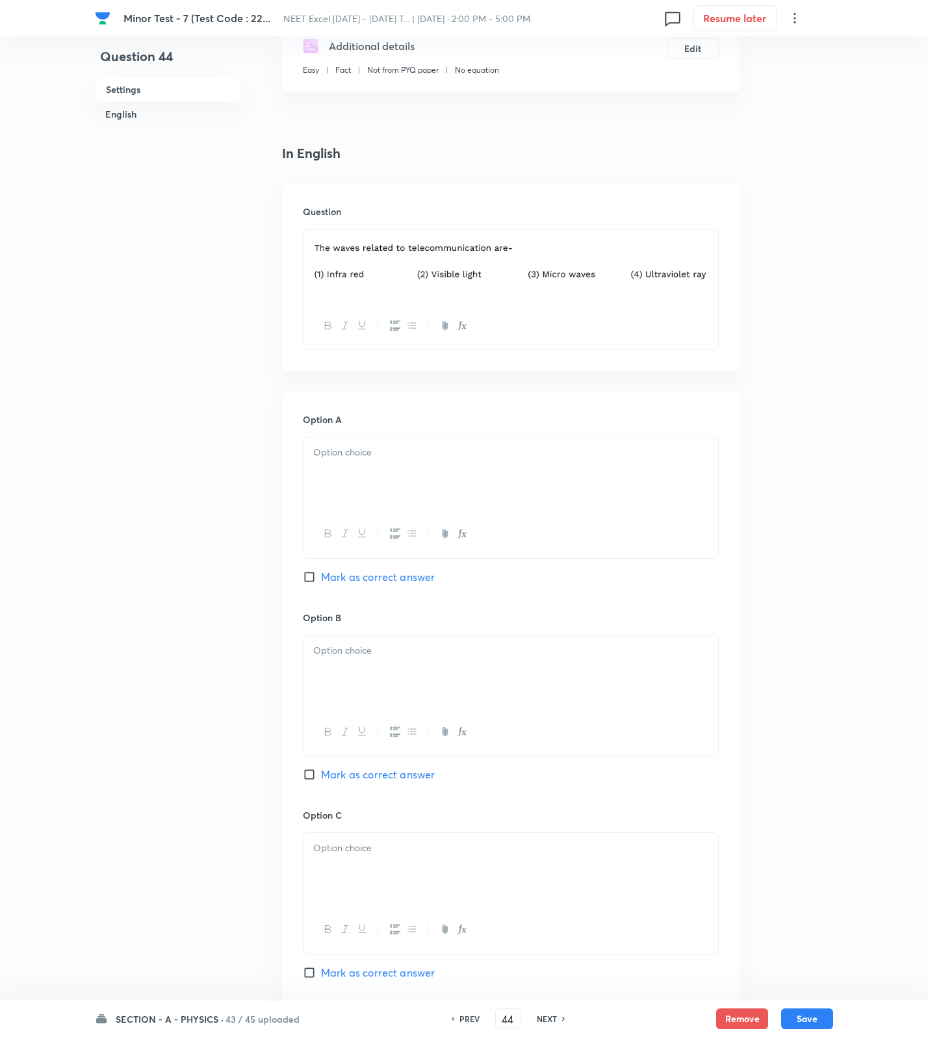
click at [390, 469] on div at bounding box center [510, 473] width 415 height 73
drag, startPoint x: 383, startPoint y: 642, endPoint x: 386, endPoint y: 772, distance: 130.0
click at [387, 669] on div "Option B [PERSON_NAME] as correct answer" at bounding box center [511, 710] width 416 height 198
drag, startPoint x: 379, startPoint y: 656, endPoint x: 386, endPoint y: 839, distance: 183.4
click at [379, 658] on p at bounding box center [510, 650] width 395 height 15
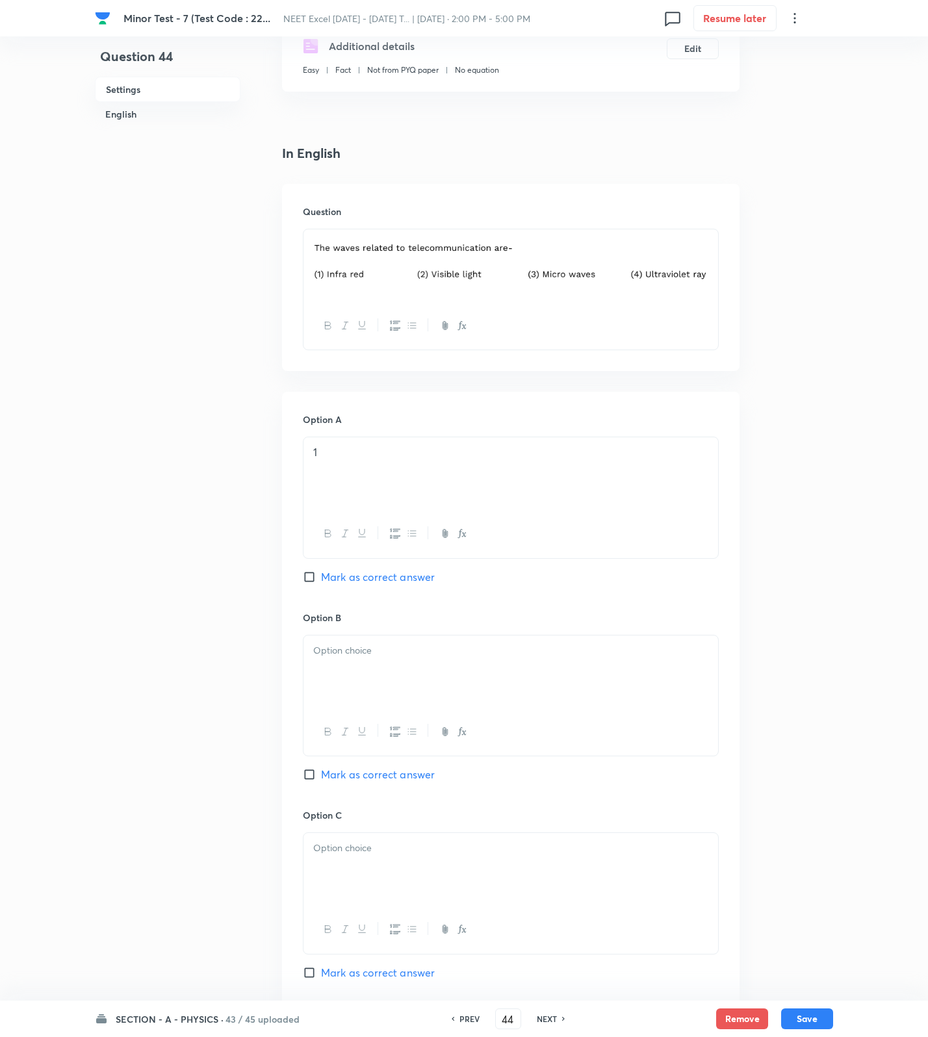
click at [404, 658] on p at bounding box center [510, 650] width 395 height 15
drag, startPoint x: 365, startPoint y: 842, endPoint x: 367, endPoint y: 876, distance: 33.9
click at [365, 843] on div at bounding box center [510, 869] width 415 height 73
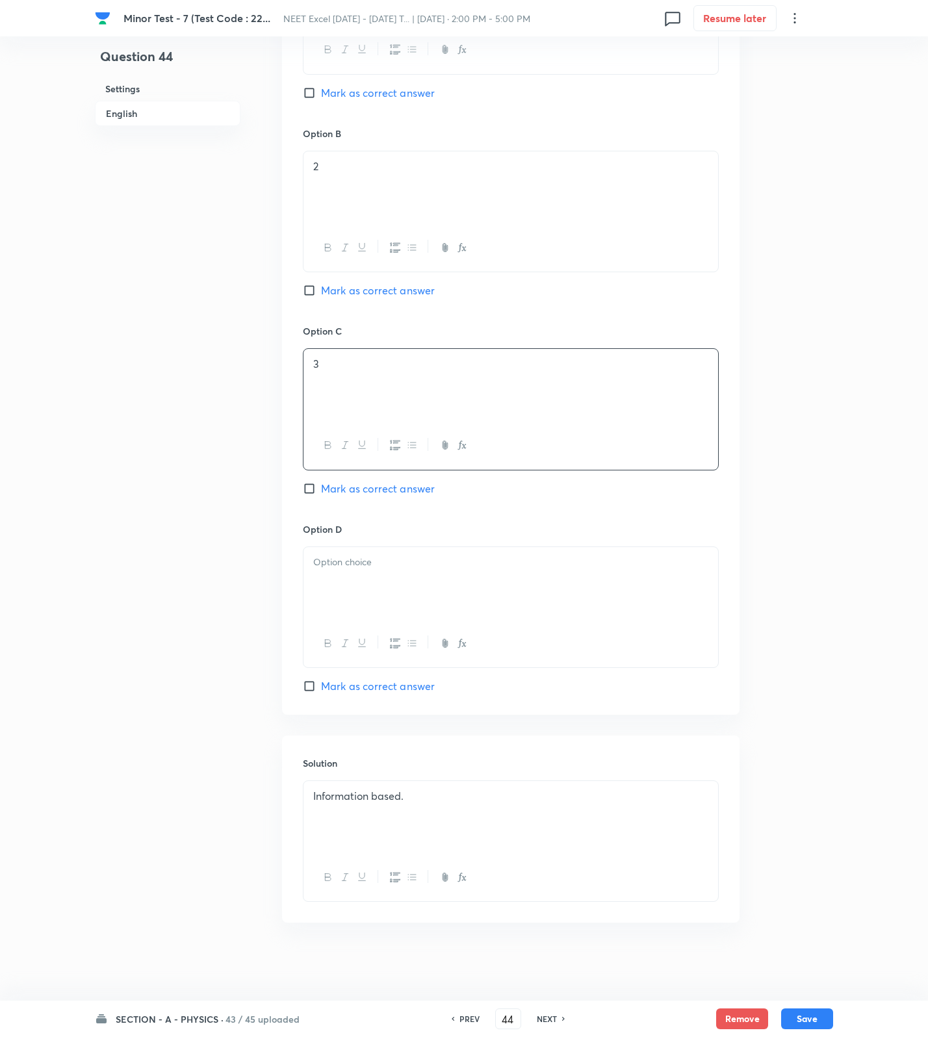
click at [365, 486] on span "Mark as correct answer" at bounding box center [378, 489] width 114 height 16
click at [321, 486] on input "Mark as correct answer" at bounding box center [312, 488] width 18 height 13
drag, startPoint x: 326, startPoint y: 615, endPoint x: 640, endPoint y: 856, distance: 395.8
click at [329, 620] on div at bounding box center [511, 607] width 416 height 122
drag, startPoint x: 797, startPoint y: 1022, endPoint x: 256, endPoint y: 734, distance: 613.4
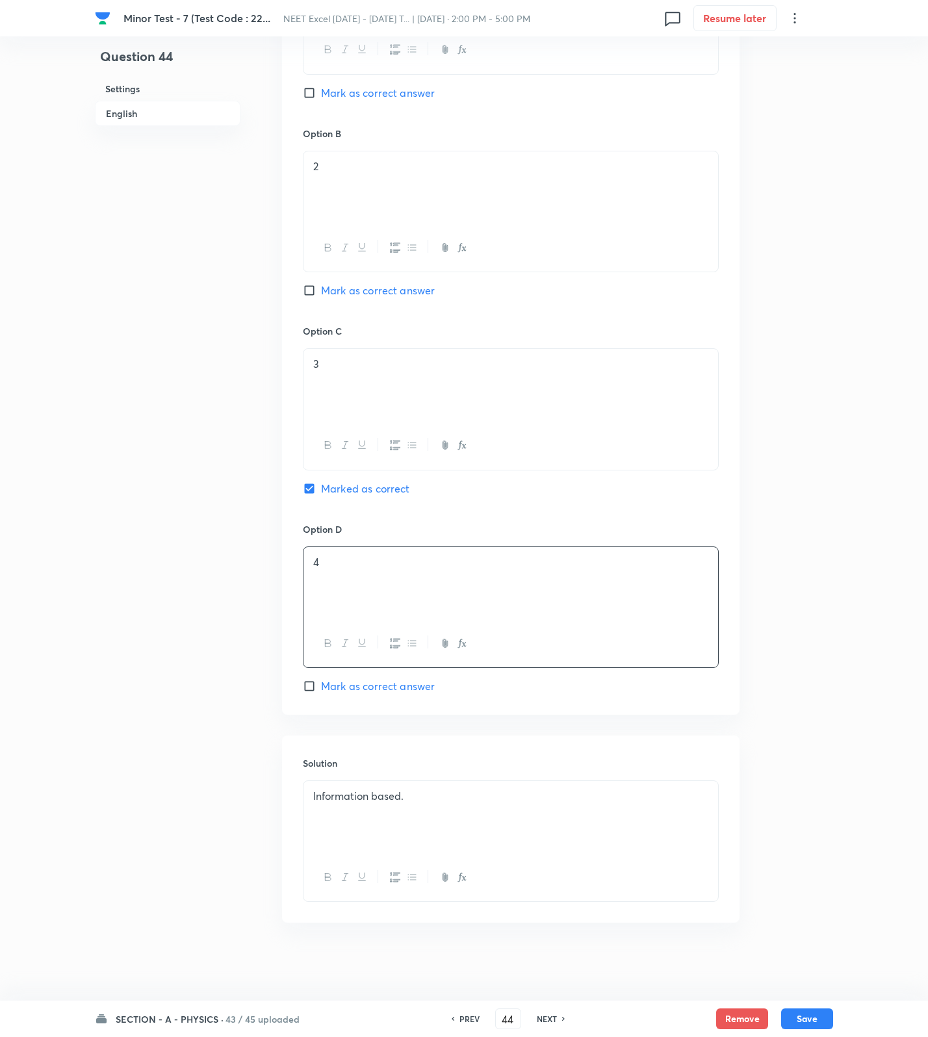
click at [795, 1020] on button "Save" at bounding box center [807, 1018] width 52 height 21
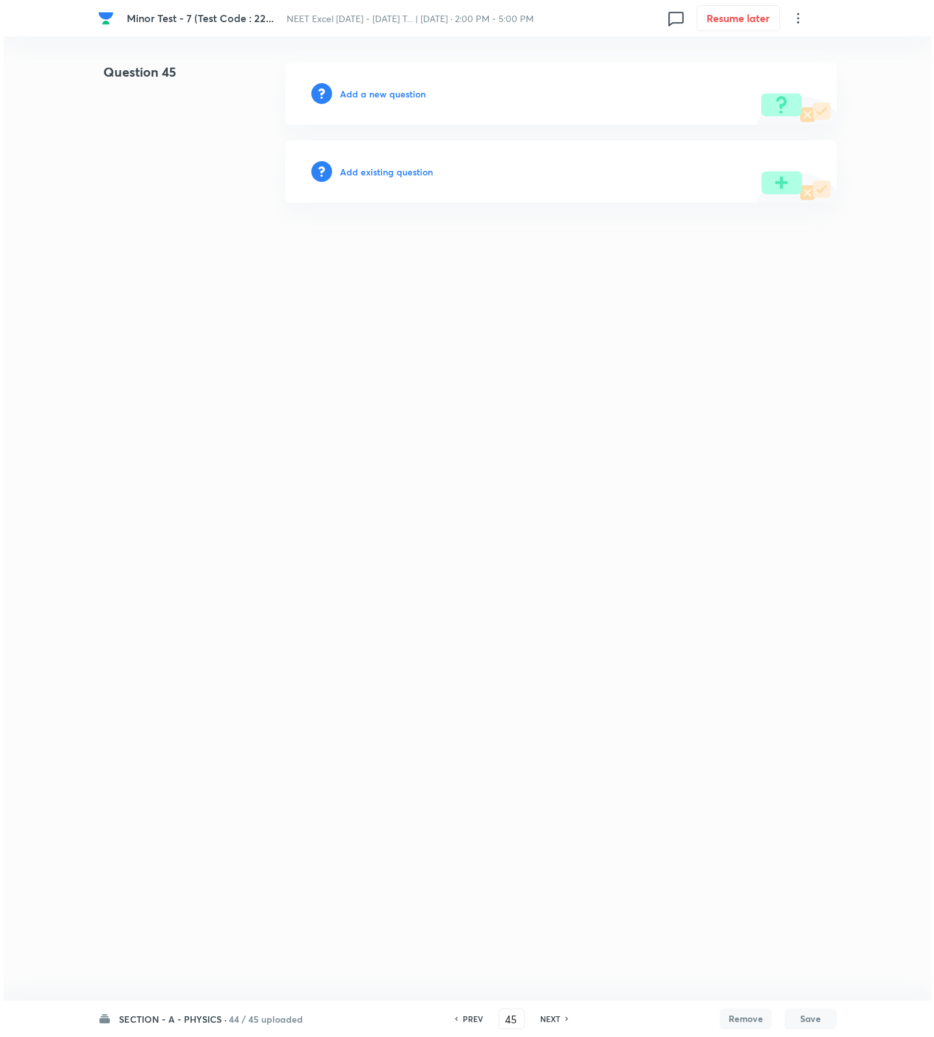
scroll to position [0, 0]
click at [412, 92] on h6 "Add a new question" at bounding box center [383, 94] width 86 height 14
click at [412, 92] on h6 "Choose a question type" at bounding box center [390, 94] width 100 height 14
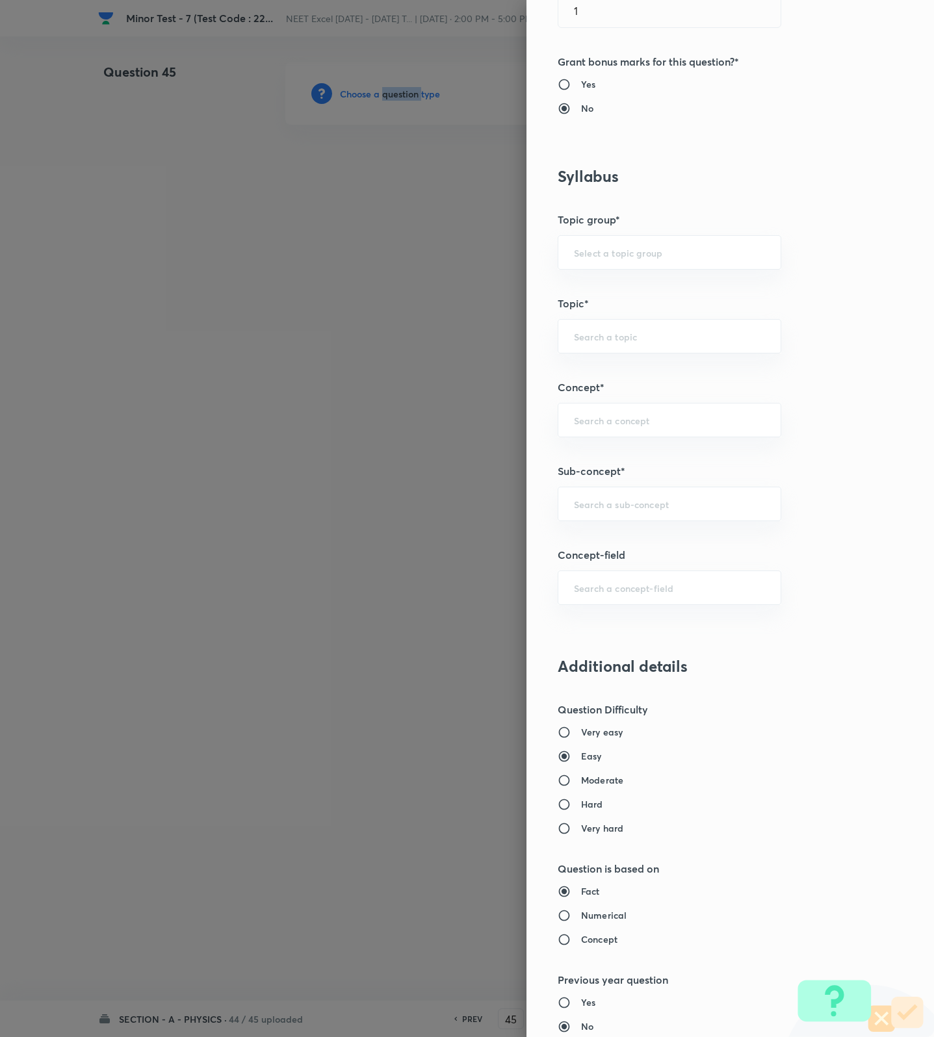
scroll to position [487, 0]
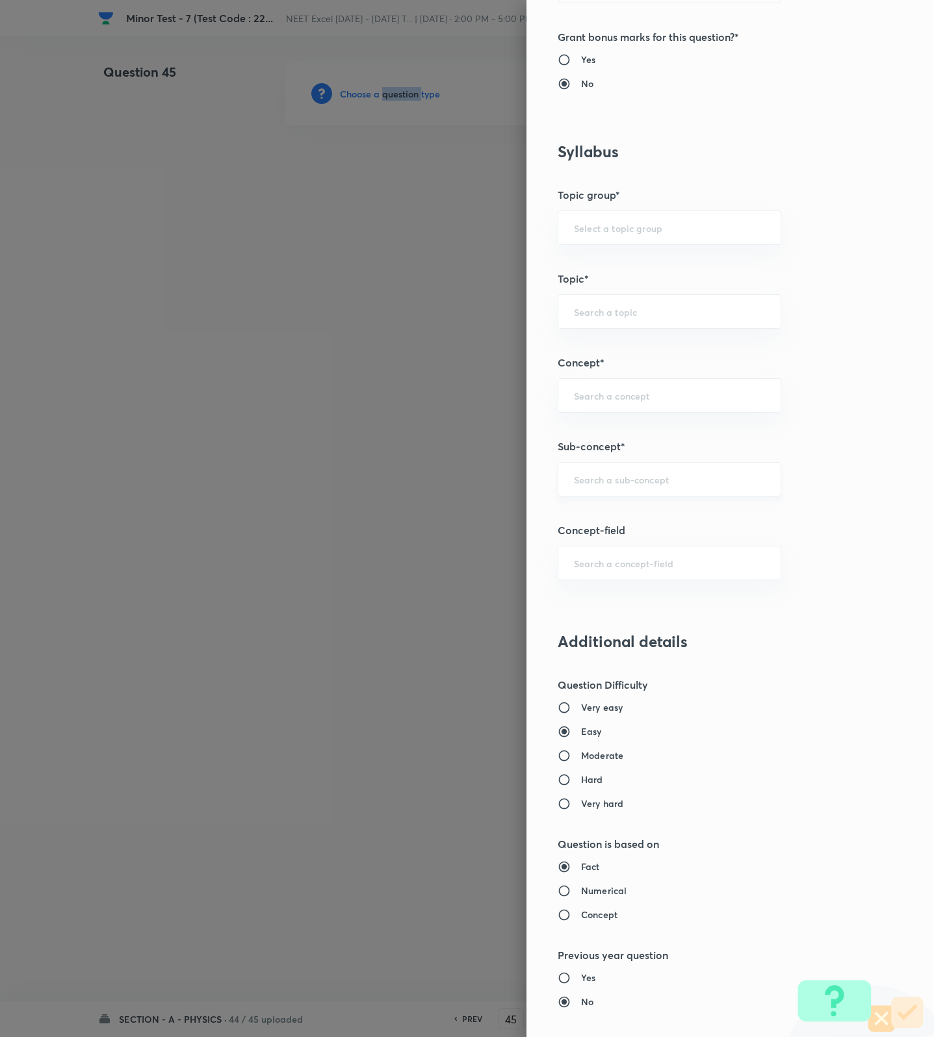
click at [618, 492] on div "​" at bounding box center [670, 479] width 224 height 34
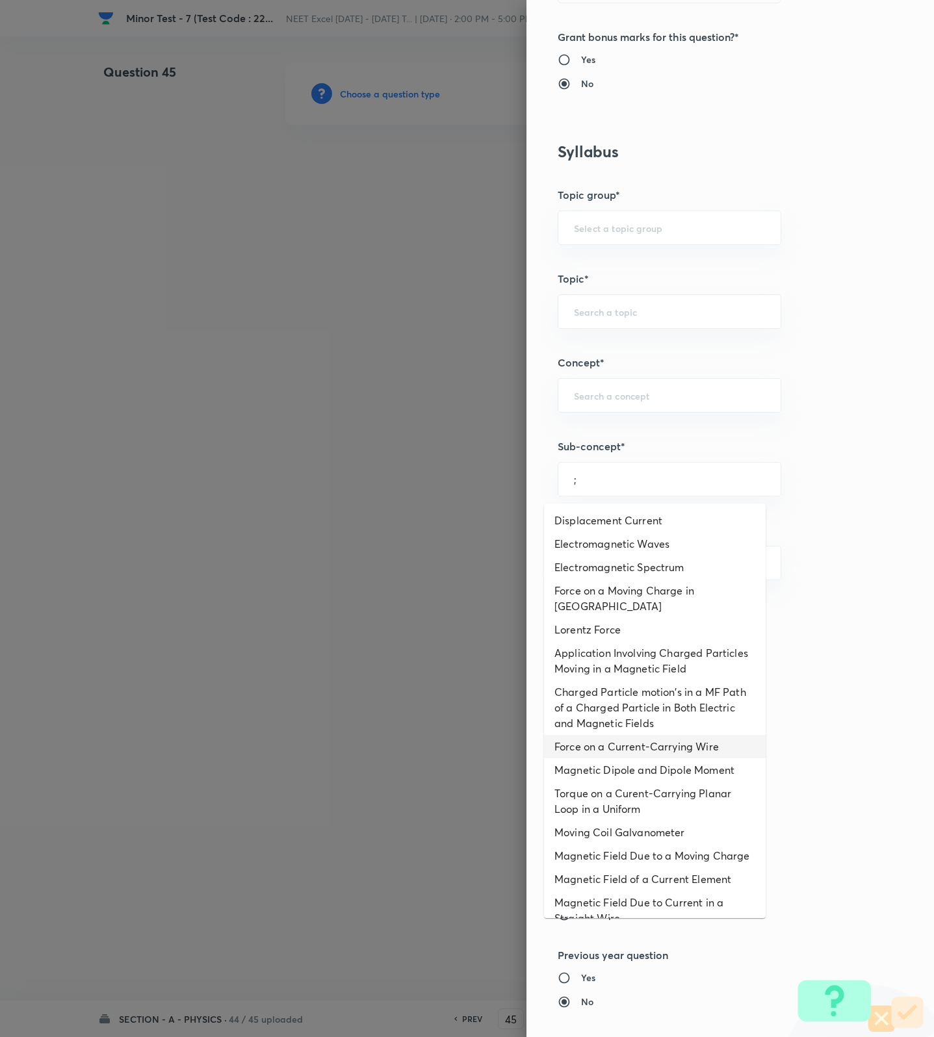
click at [632, 745] on li "Force on a Current-Carrying Wire" at bounding box center [655, 746] width 222 height 23
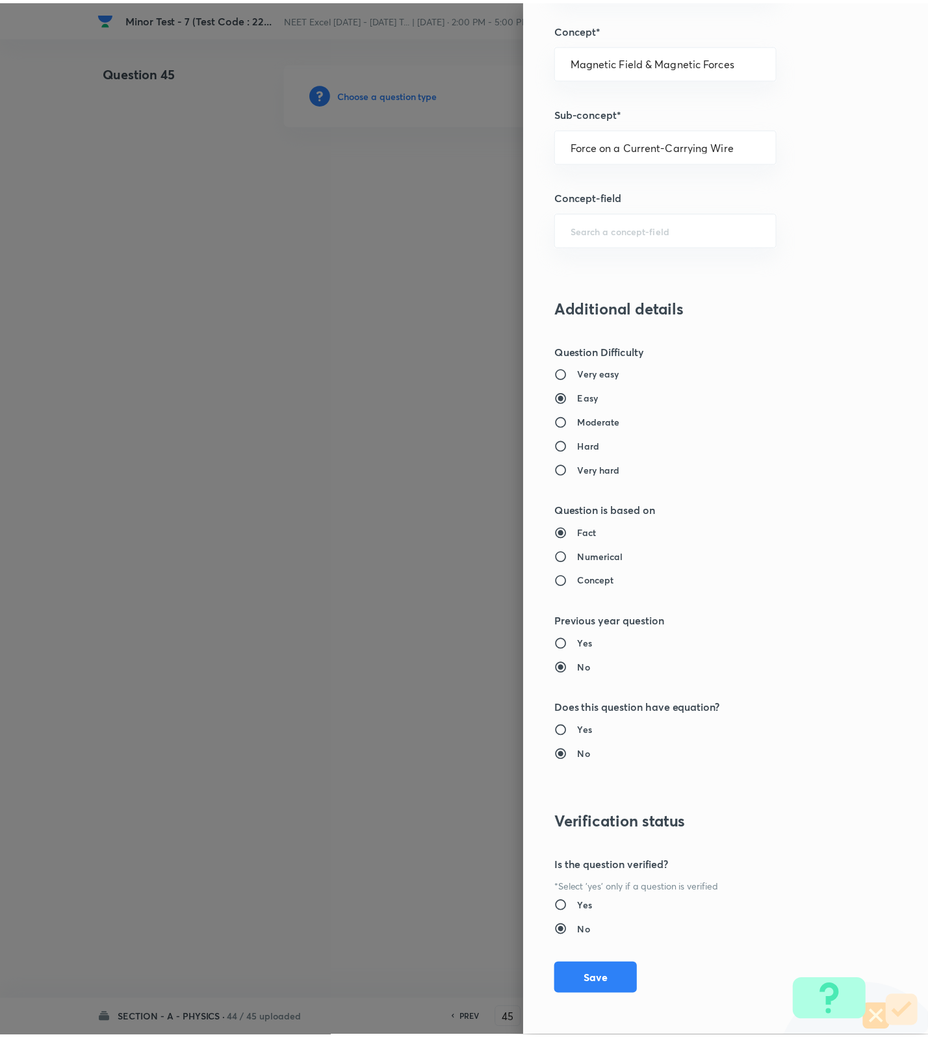
scroll to position [825, 0]
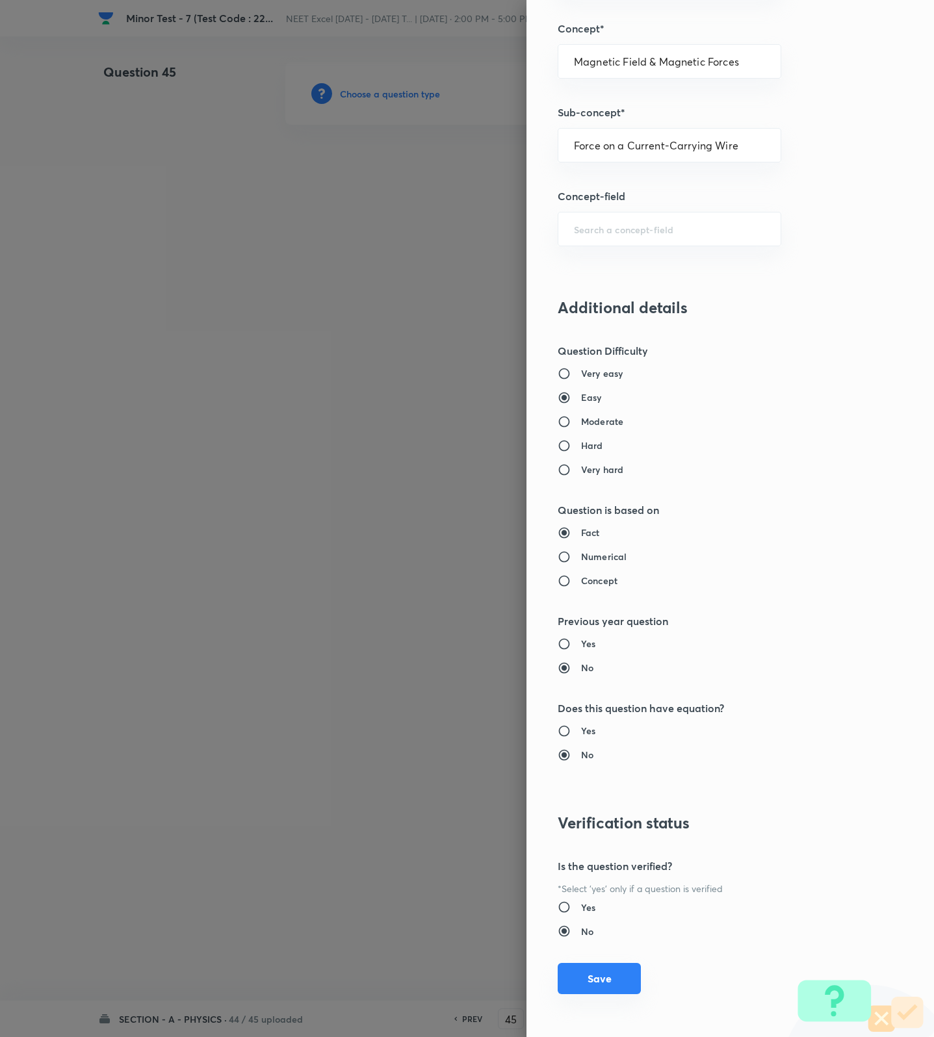
click at [595, 971] on button "Save" at bounding box center [599, 978] width 83 height 31
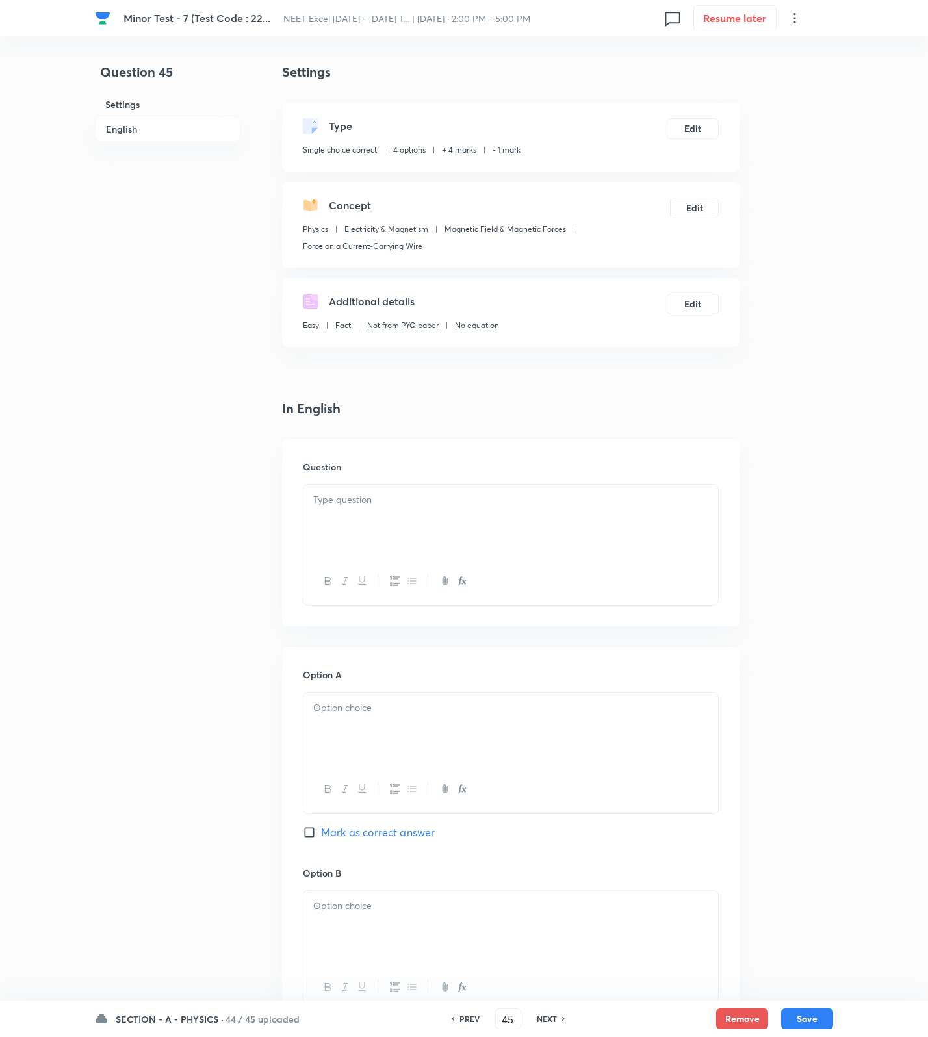
click at [587, 527] on div at bounding box center [510, 521] width 415 height 73
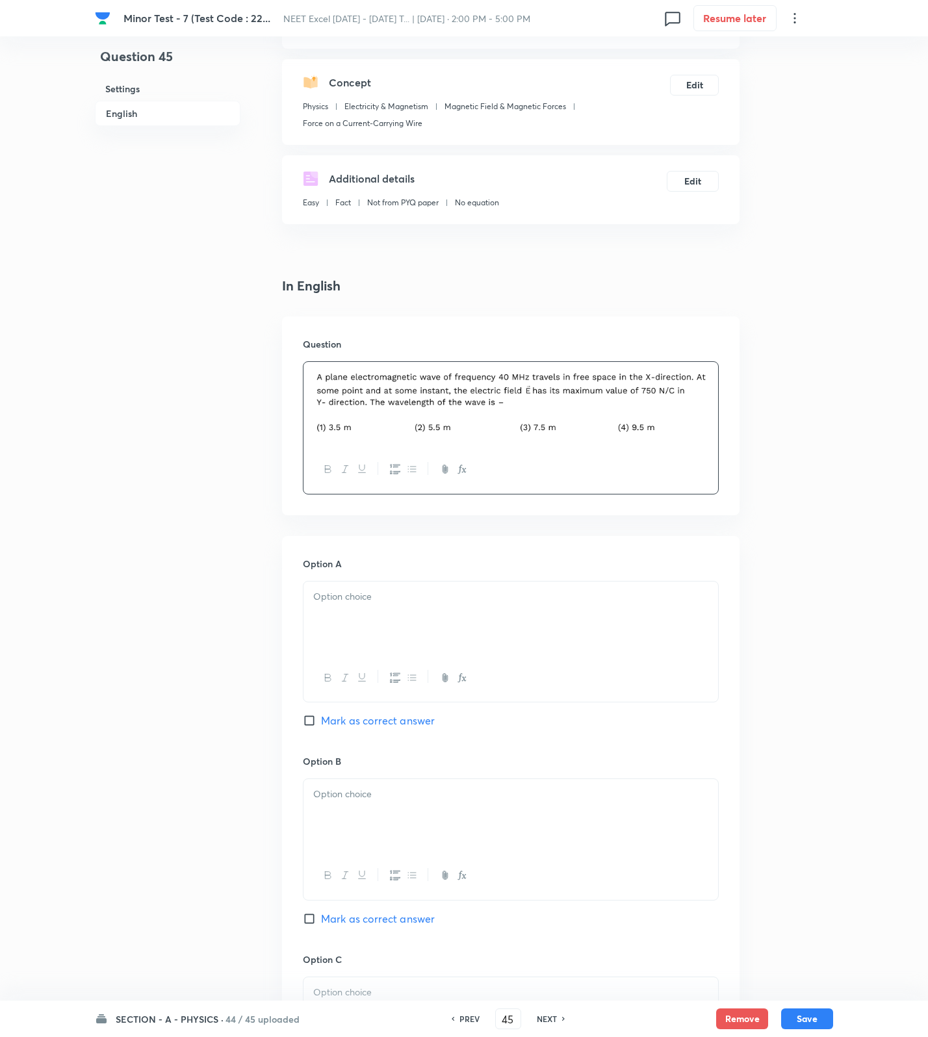
scroll to position [754, 0]
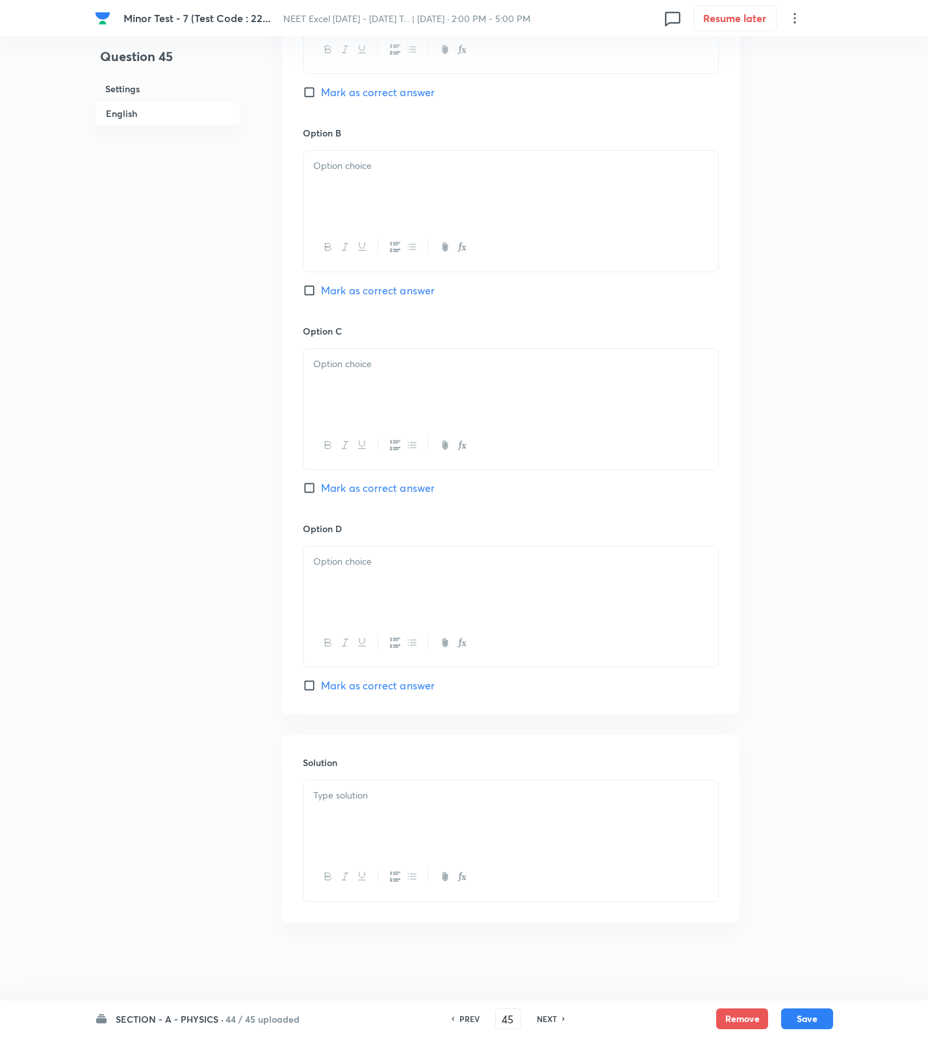
click at [389, 806] on div at bounding box center [510, 816] width 415 height 73
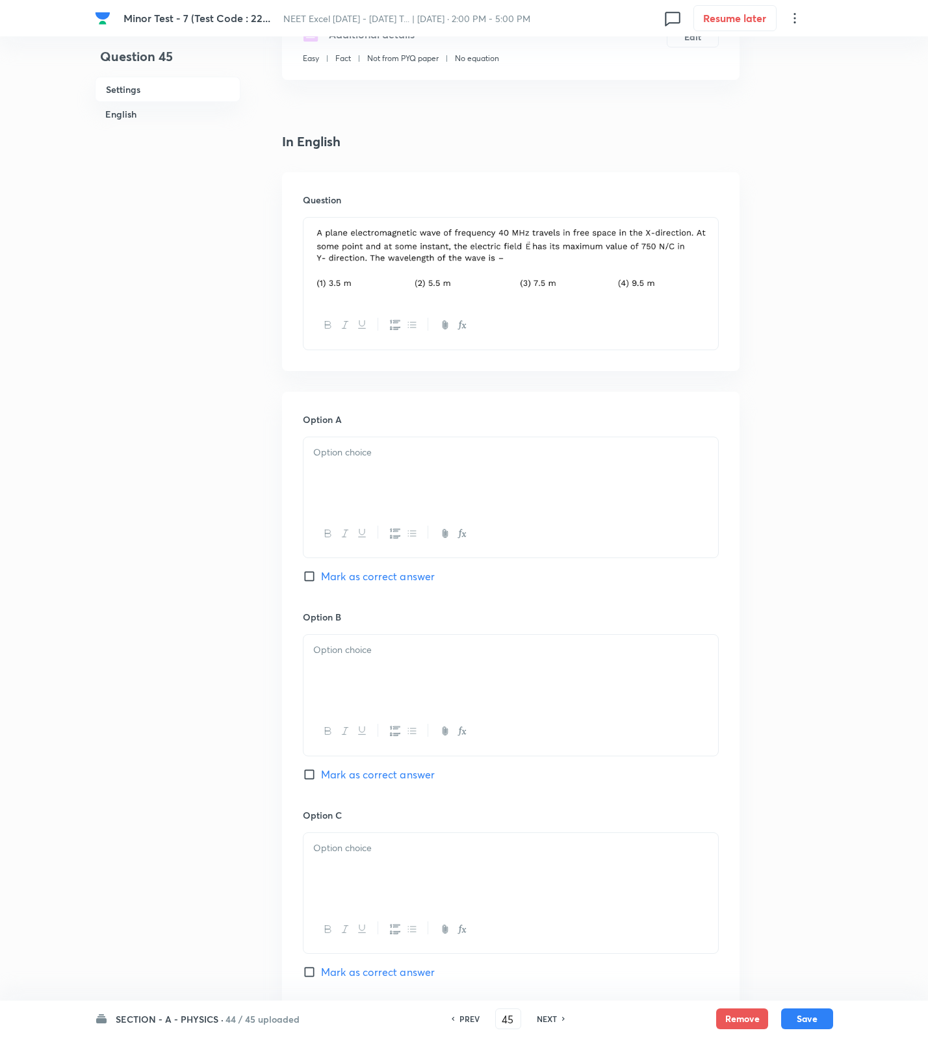
click at [343, 476] on div at bounding box center [510, 473] width 415 height 73
drag, startPoint x: 380, startPoint y: 665, endPoint x: 381, endPoint y: 797, distance: 131.9
click at [380, 673] on div at bounding box center [510, 671] width 415 height 73
click at [379, 866] on div at bounding box center [510, 869] width 415 height 73
click at [381, 967] on span "Mark as correct answer" at bounding box center [378, 972] width 114 height 16
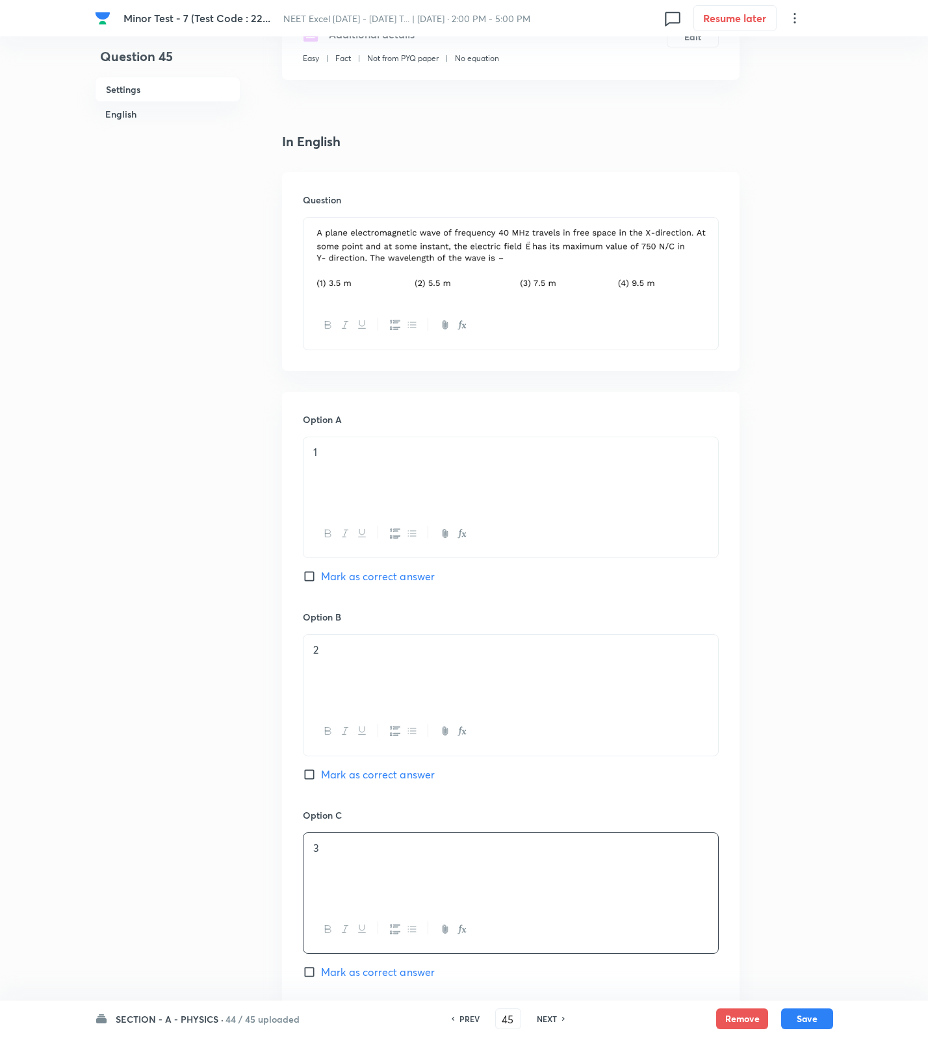
click at [321, 967] on input "Mark as correct answer" at bounding box center [312, 972] width 18 height 13
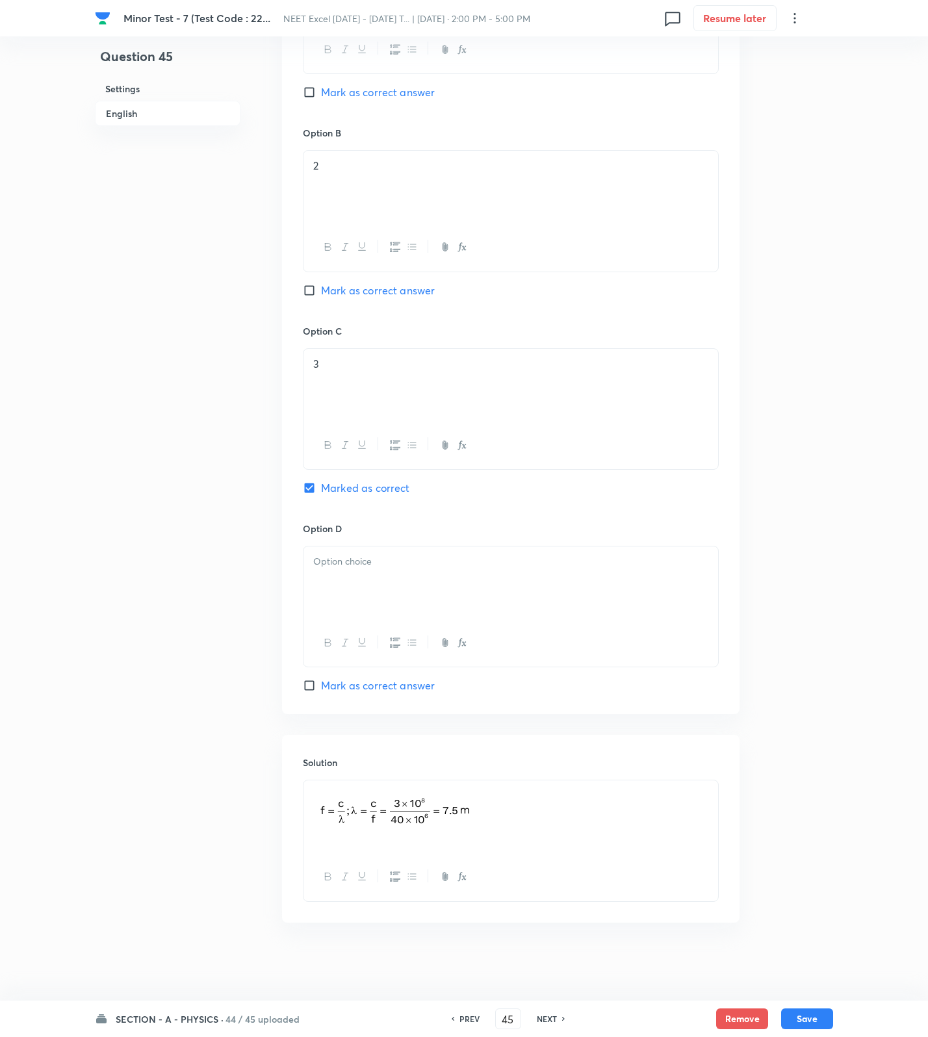
click at [361, 582] on div at bounding box center [510, 582] width 415 height 73
click at [798, 1012] on button "Save" at bounding box center [807, 1017] width 52 height 21
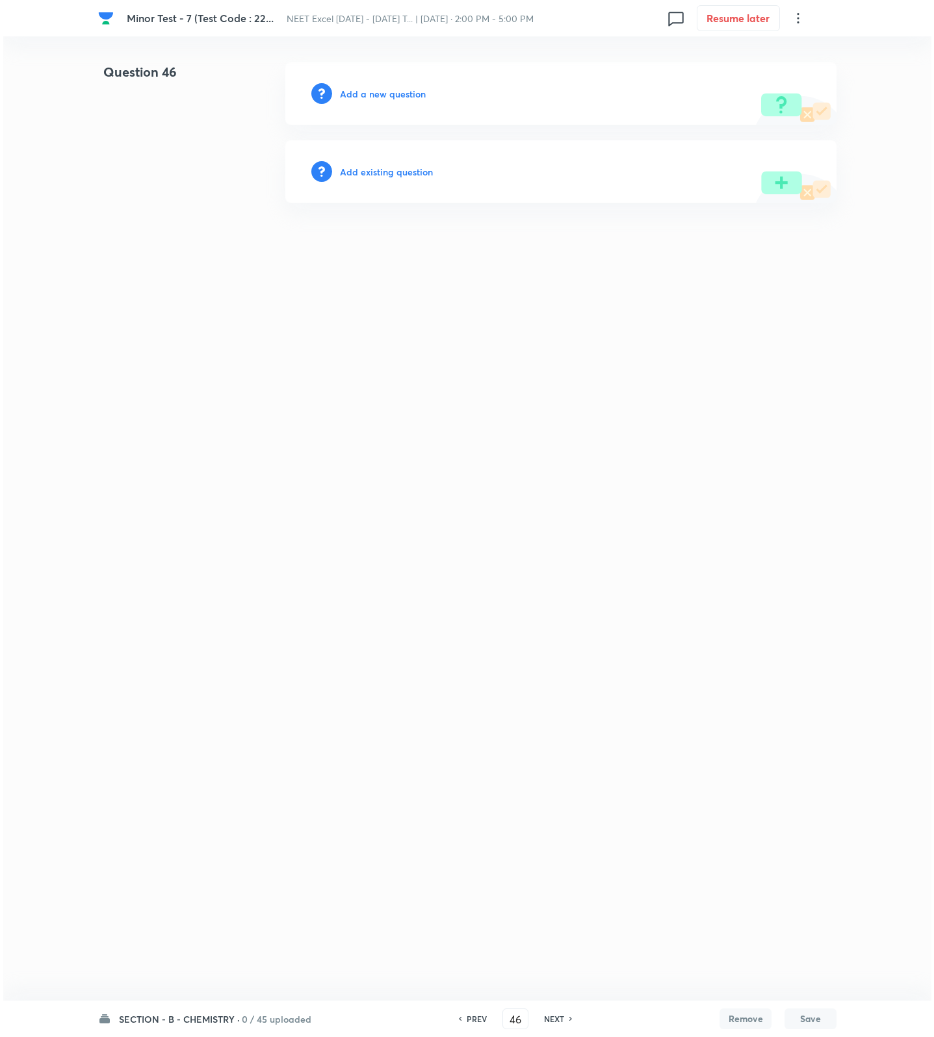
scroll to position [0, 0]
click at [376, 100] on div "Add a new question" at bounding box center [560, 93] width 551 height 62
click at [377, 100] on div "Add a new question" at bounding box center [560, 93] width 551 height 62
click at [383, 97] on h6 "Add a new question" at bounding box center [383, 94] width 86 height 14
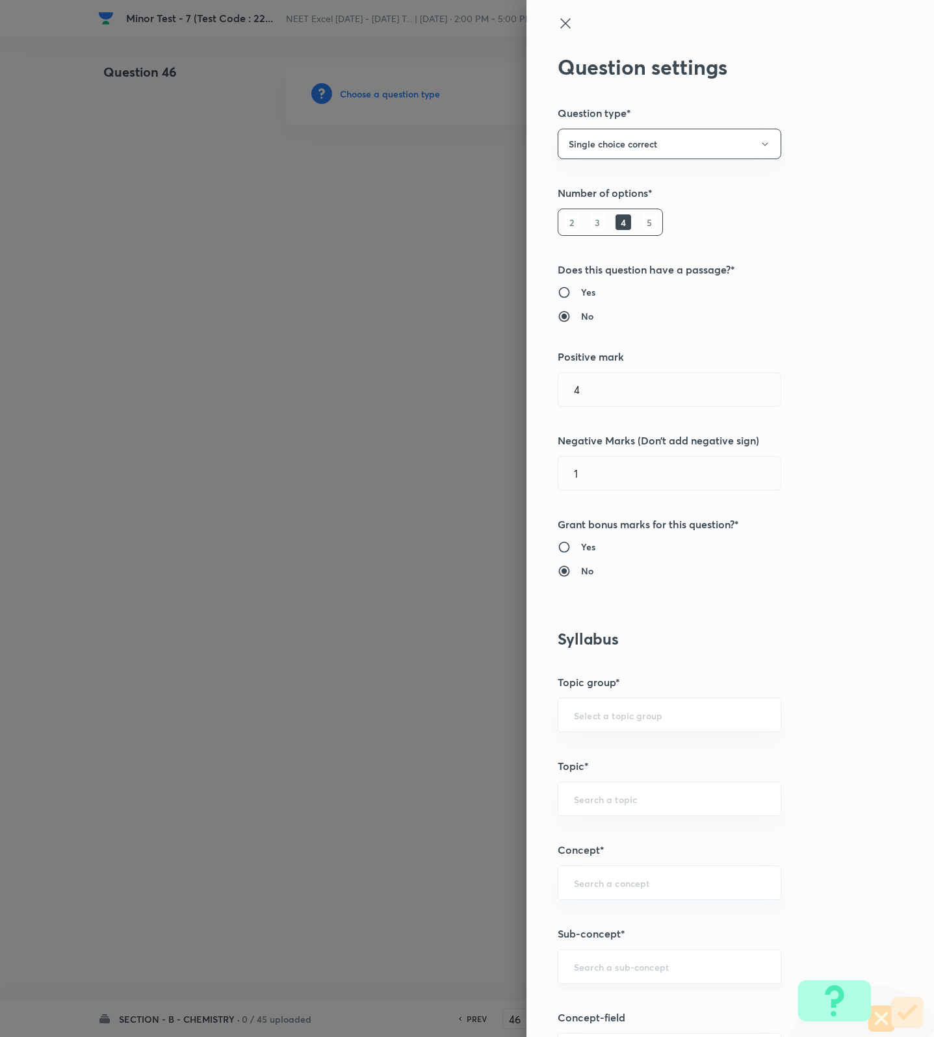
click at [577, 973] on input "text" at bounding box center [669, 966] width 191 height 12
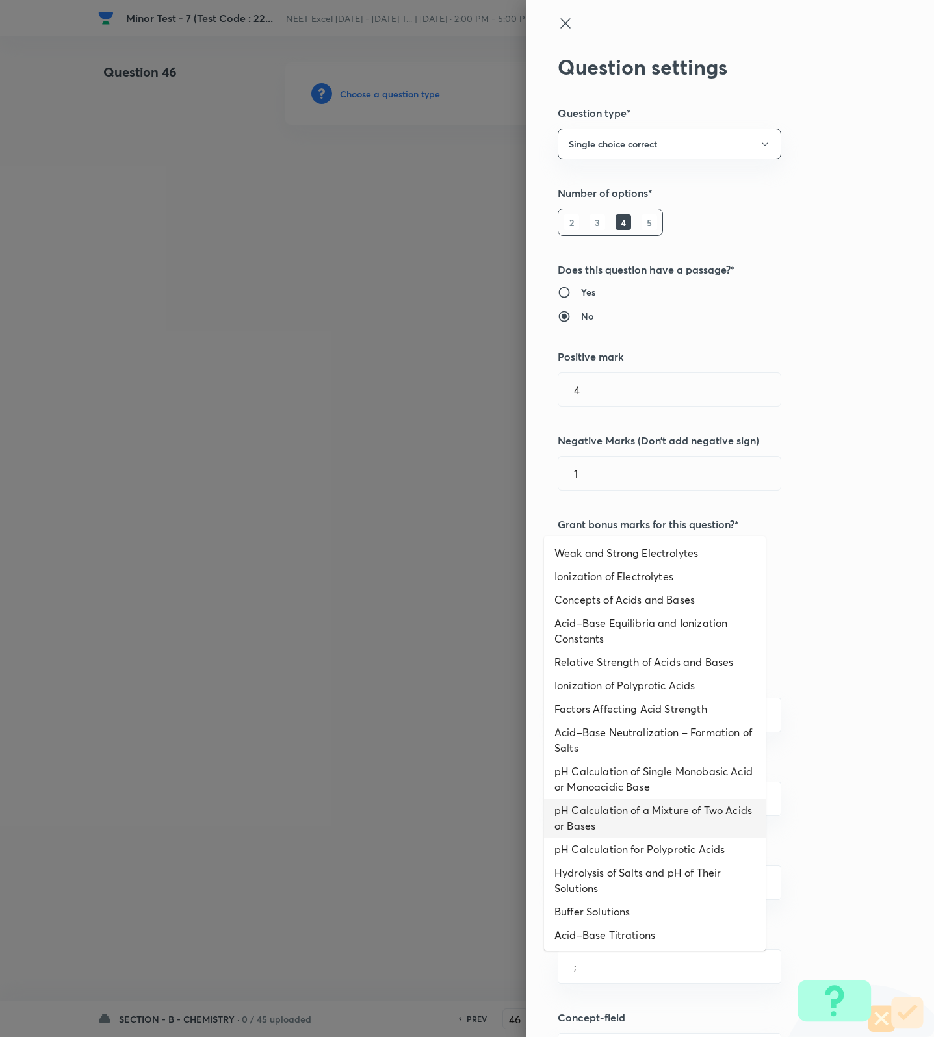
click at [606, 835] on li "pH Calculation of a Mixture of Two Acids or Bases" at bounding box center [655, 818] width 222 height 39
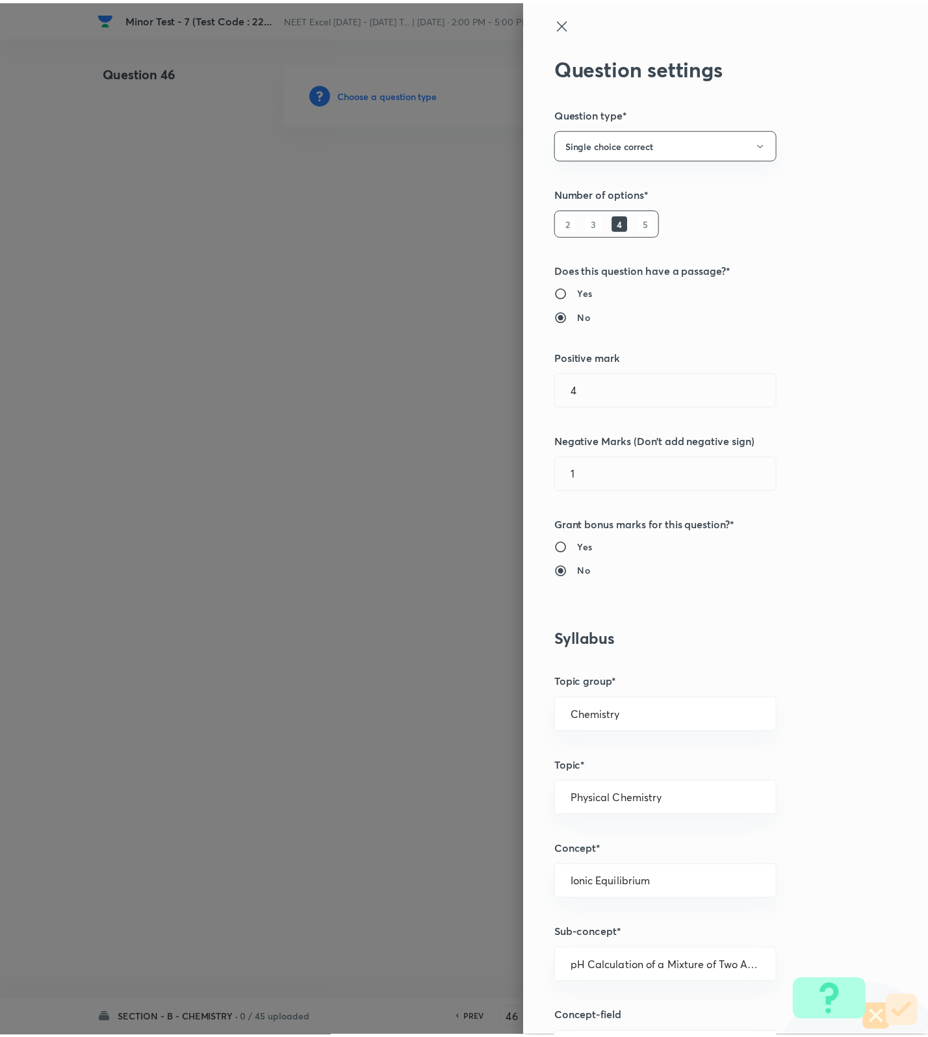
scroll to position [825, 0]
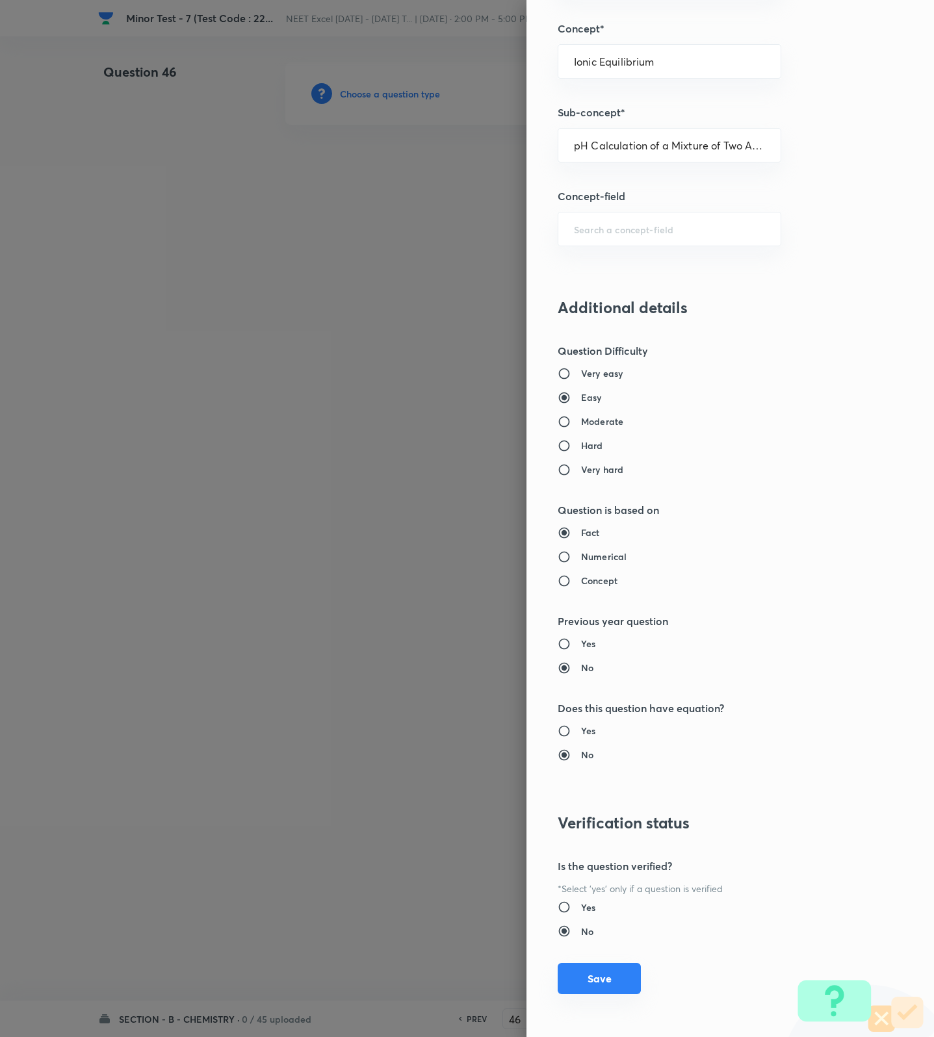
click at [589, 973] on button "Save" at bounding box center [599, 978] width 83 height 31
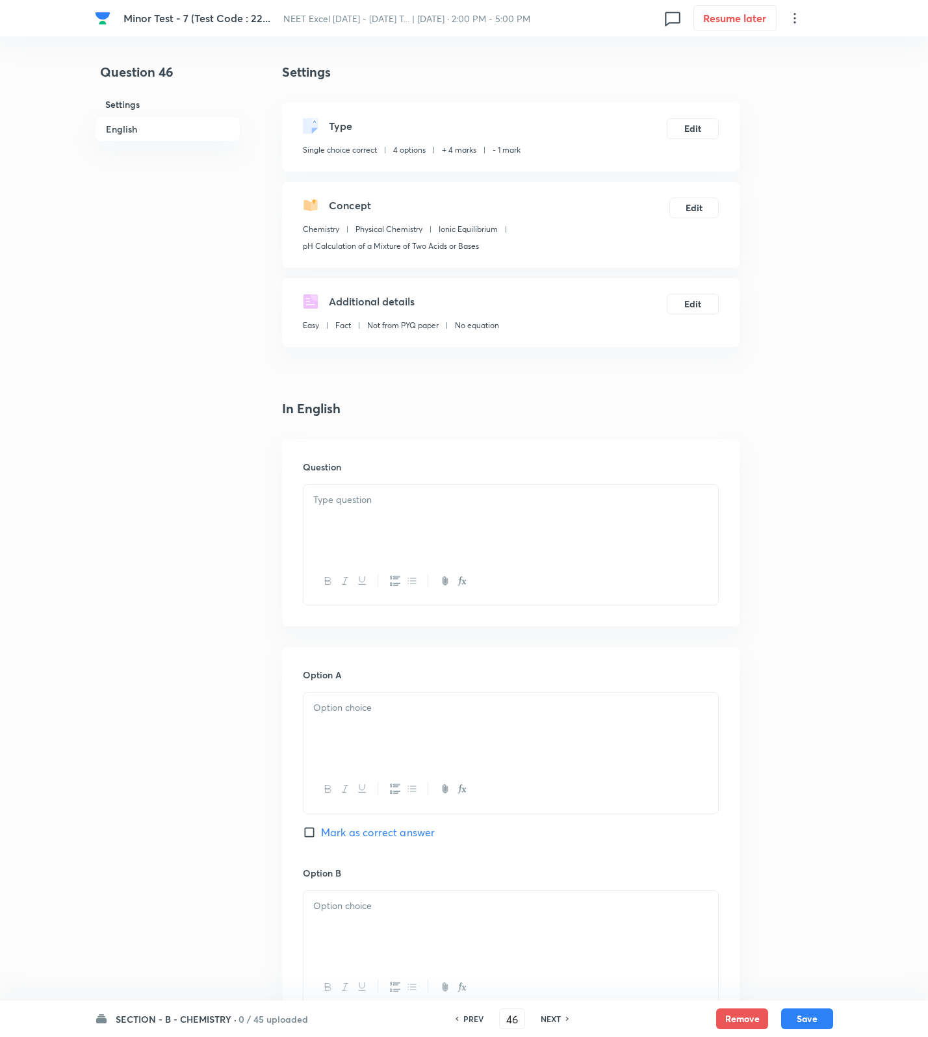
click at [660, 530] on div at bounding box center [510, 521] width 415 height 73
click at [712, 511] on div at bounding box center [510, 521] width 415 height 73
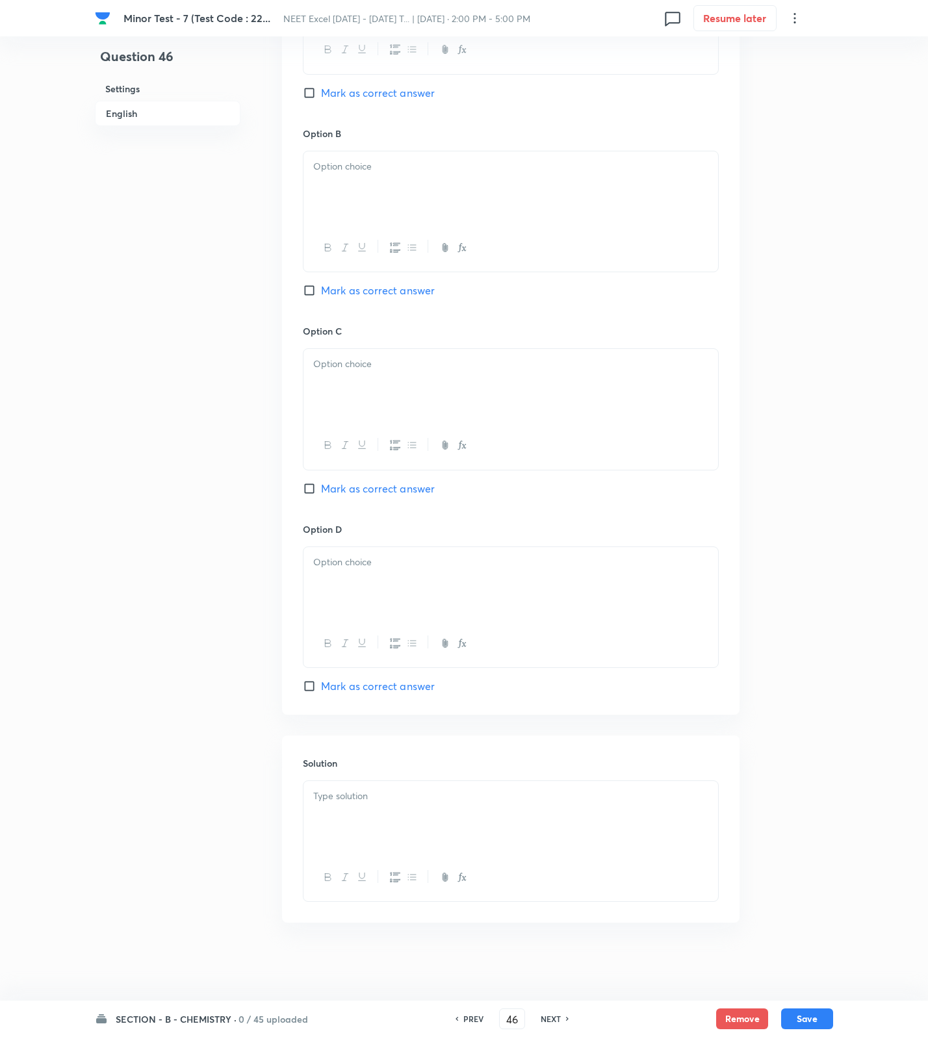
click at [472, 789] on p at bounding box center [510, 796] width 395 height 15
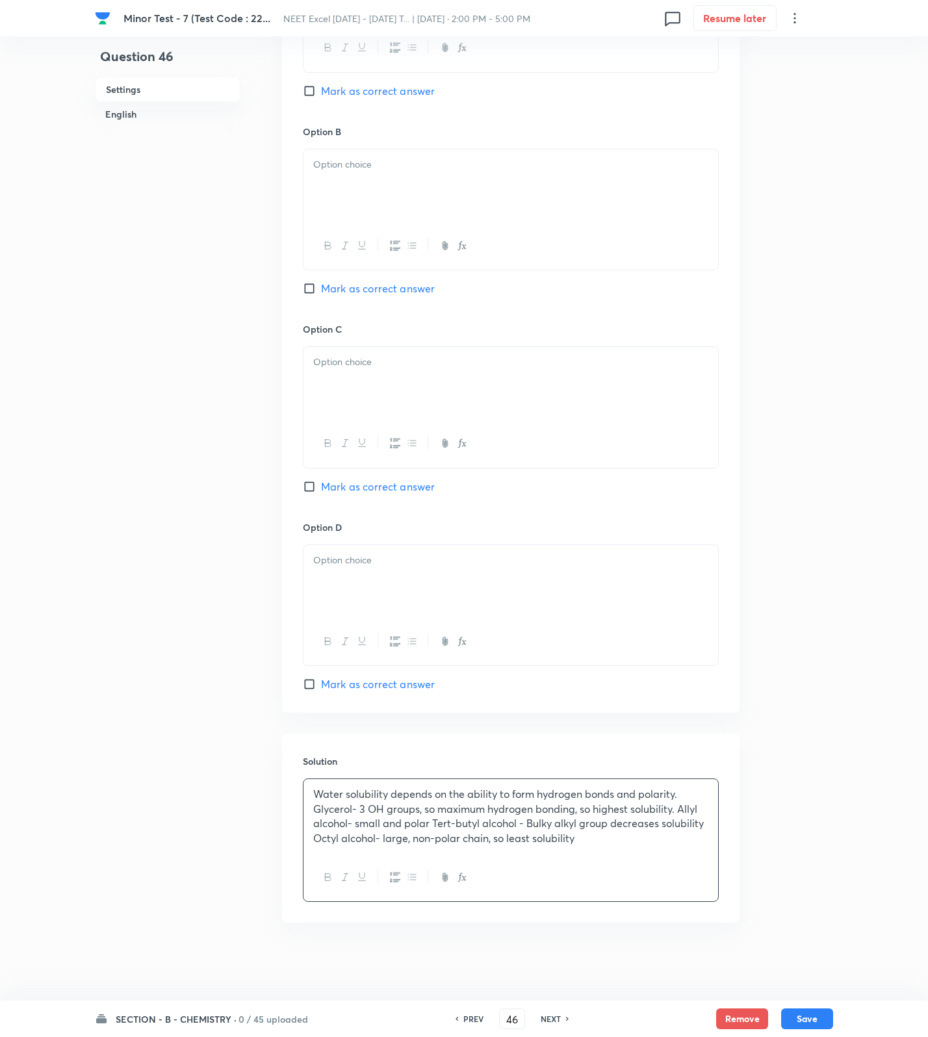
scroll to position [255, 0]
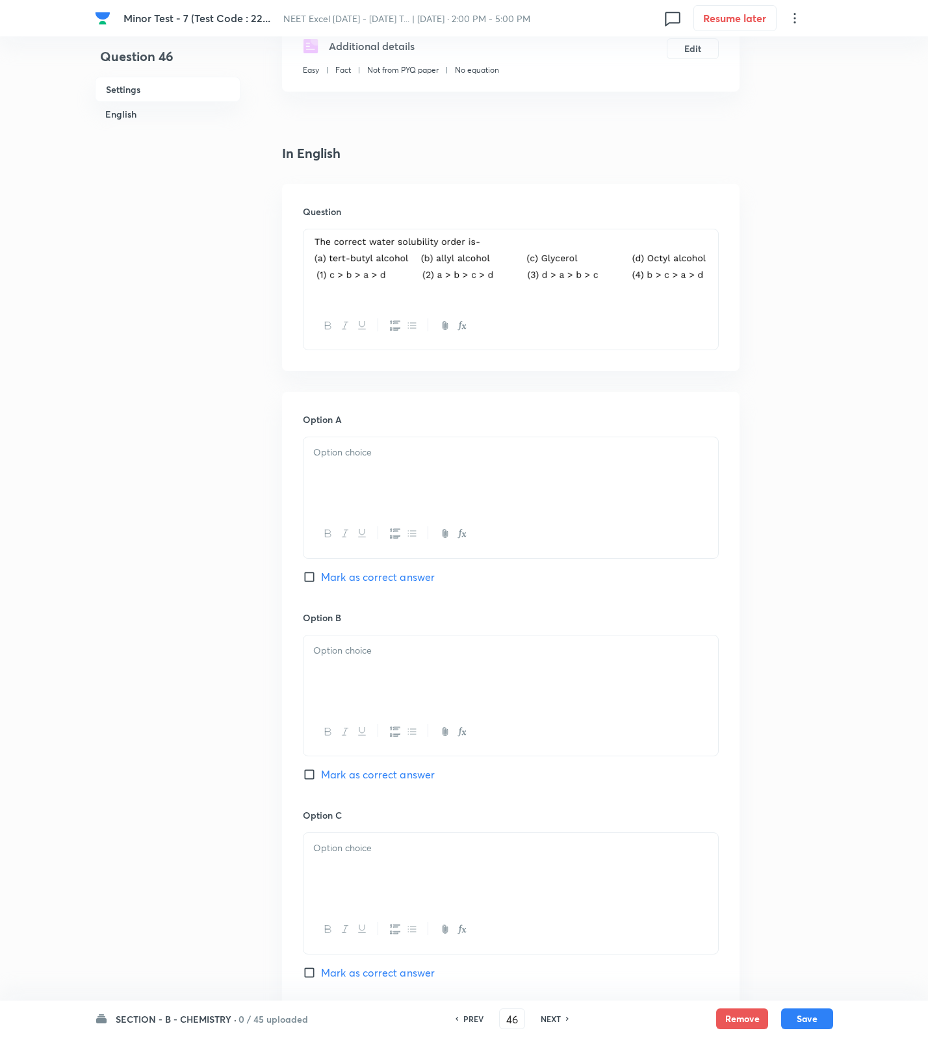
click at [394, 470] on div at bounding box center [510, 473] width 415 height 73
click at [394, 584] on span "Mark as correct answer" at bounding box center [378, 577] width 114 height 16
click at [321, 584] on input "Mark as correct answer" at bounding box center [312, 577] width 18 height 13
drag, startPoint x: 380, startPoint y: 676, endPoint x: 385, endPoint y: 774, distance: 97.6
click at [382, 700] on div at bounding box center [510, 672] width 415 height 73
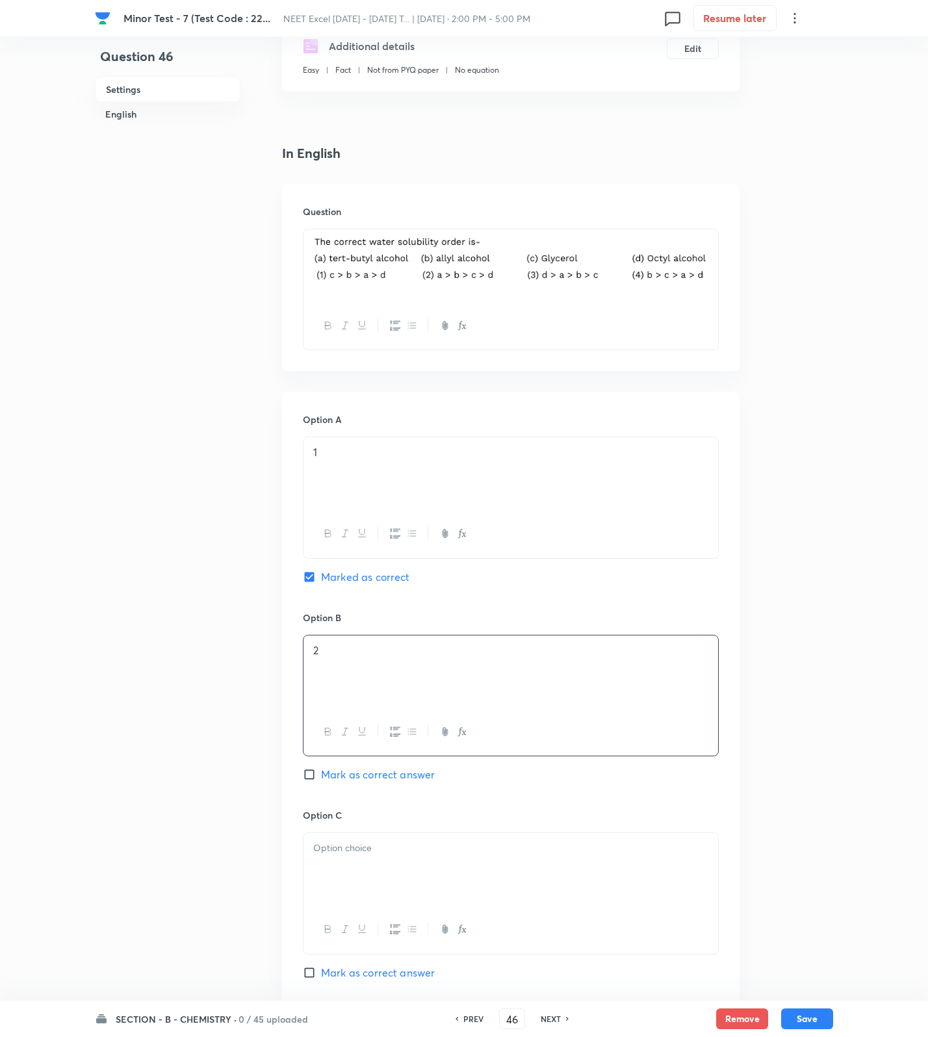
click at [376, 860] on div at bounding box center [510, 869] width 415 height 73
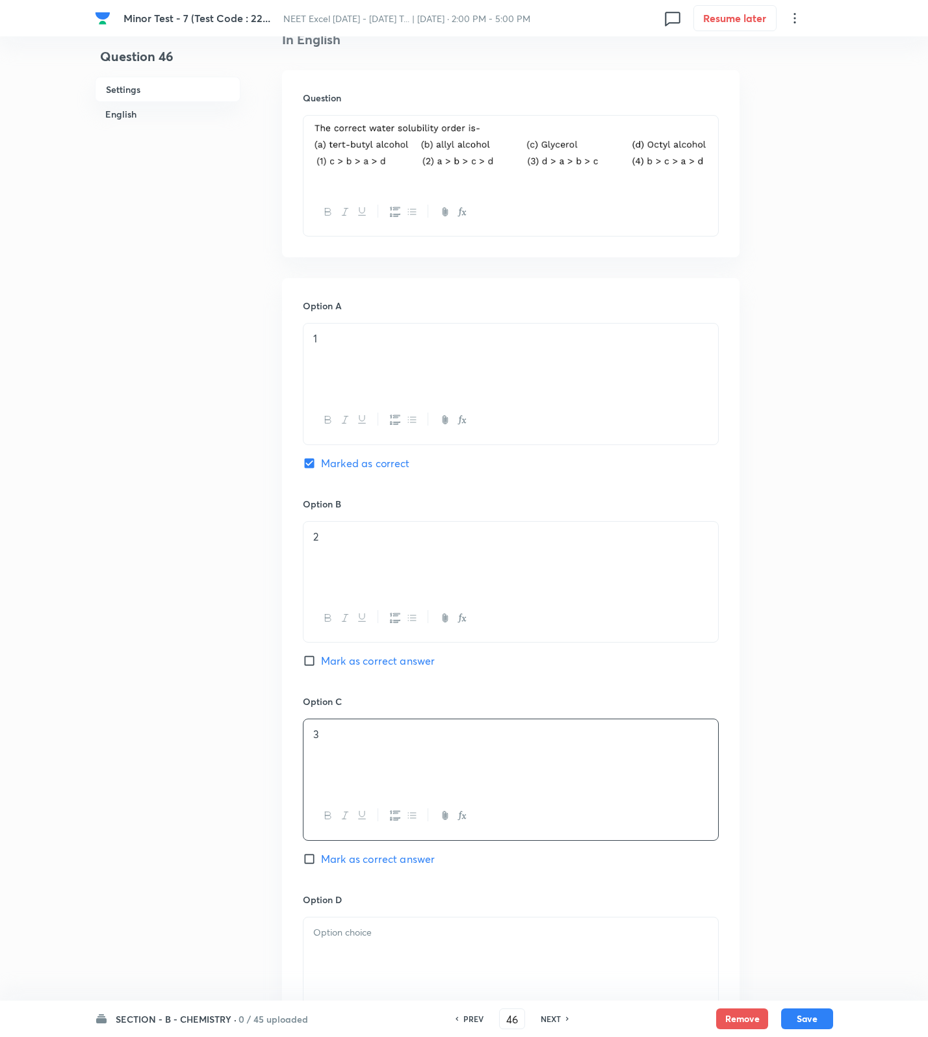
scroll to position [743, 0]
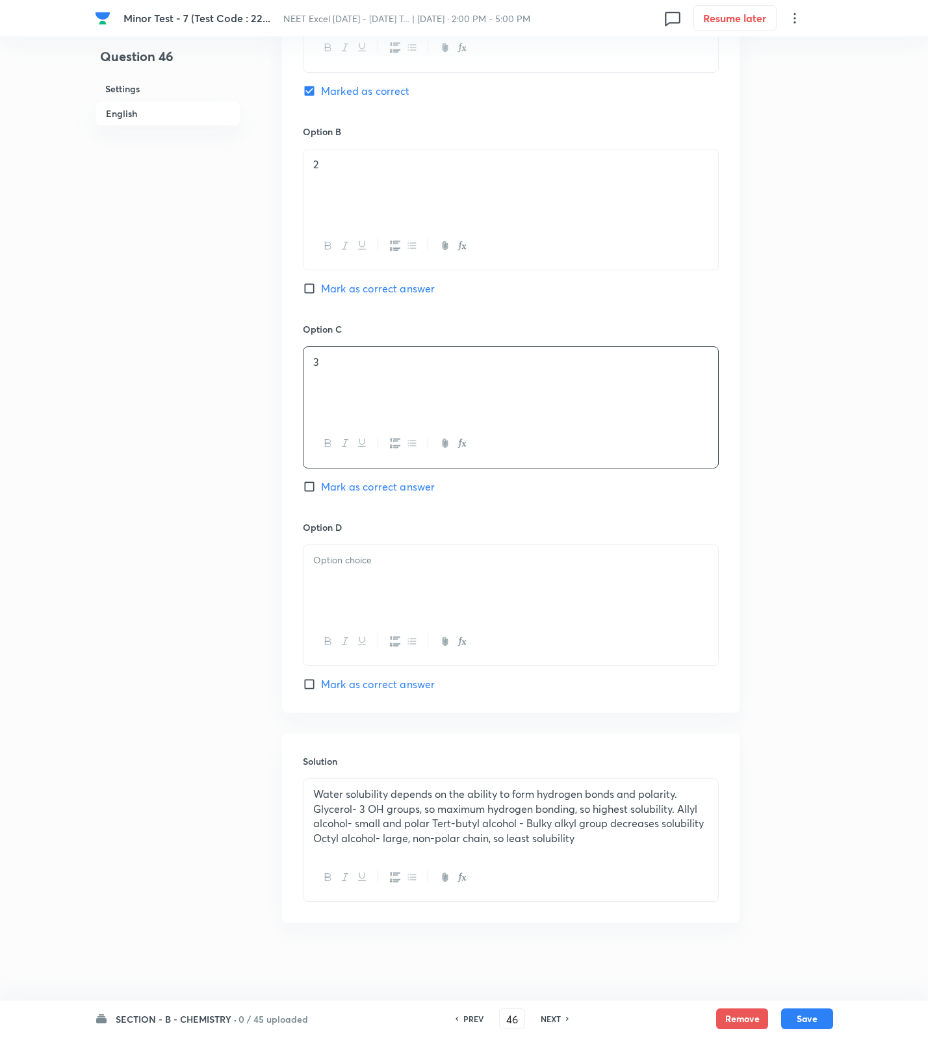
click at [352, 617] on div at bounding box center [510, 581] width 415 height 73
click at [816, 1018] on button "Save" at bounding box center [807, 1017] width 52 height 21
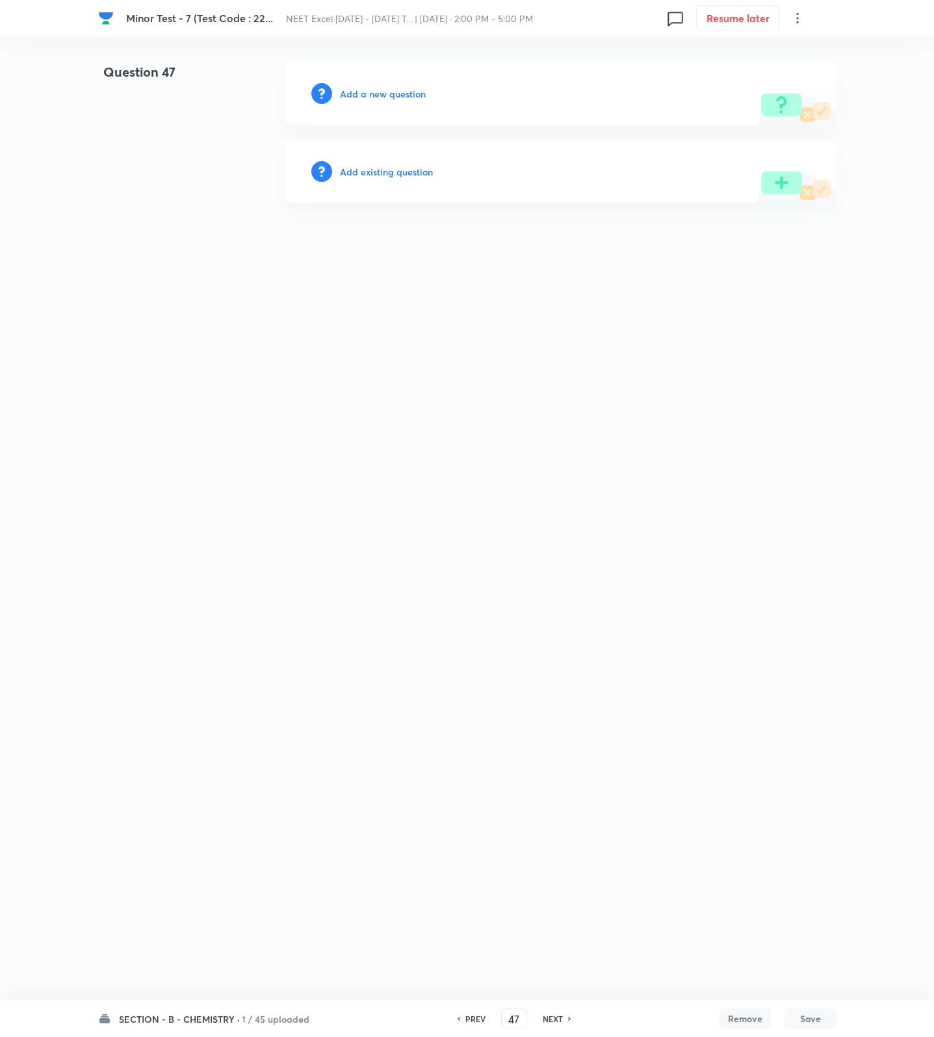
click at [405, 92] on h6 "Add a new question" at bounding box center [383, 94] width 86 height 14
click at [405, 92] on h6 "Choose a question type" at bounding box center [390, 94] width 100 height 14
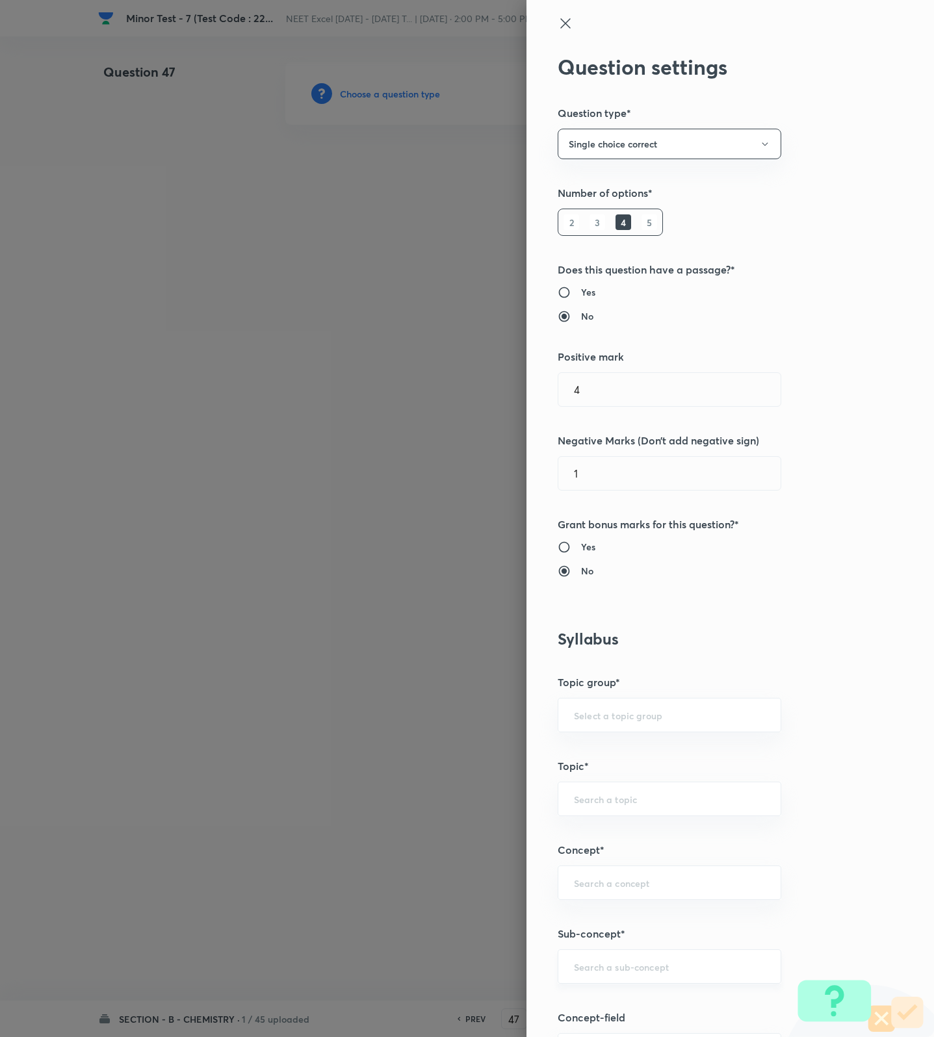
click at [585, 973] on input "text" at bounding box center [669, 966] width 191 height 12
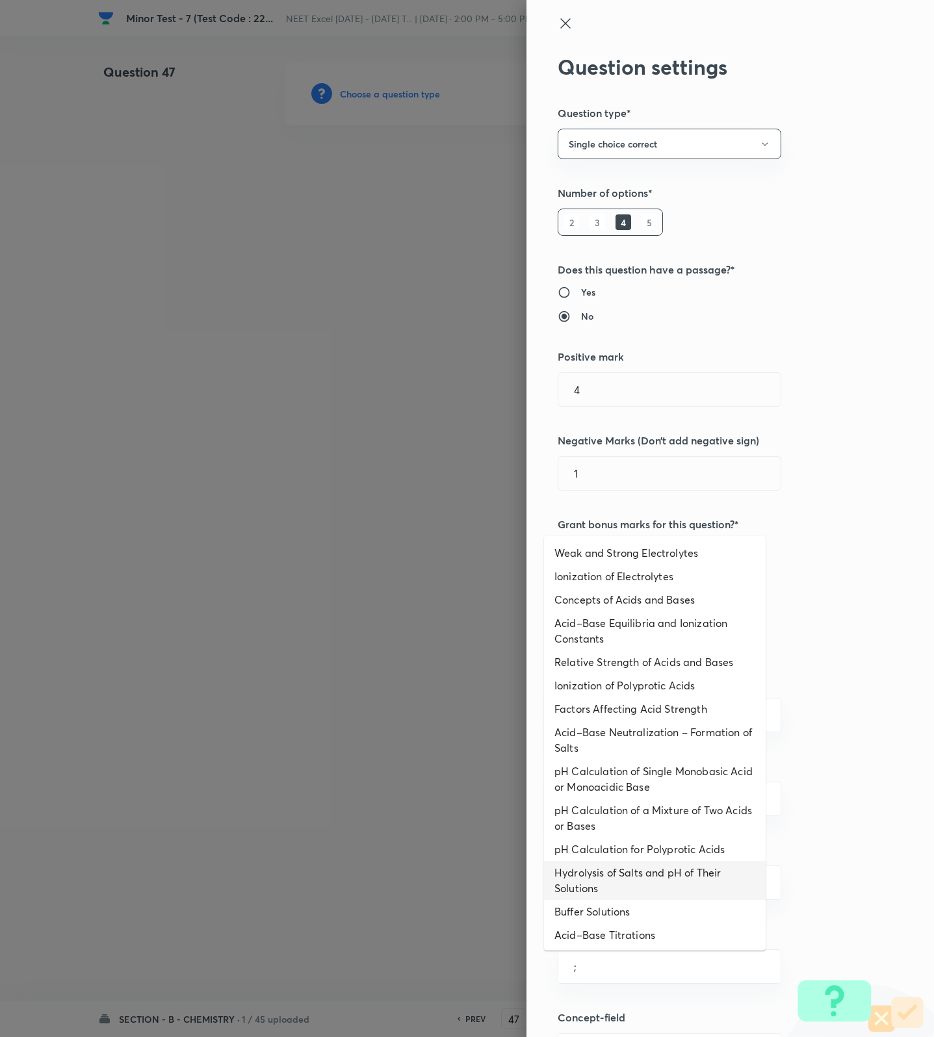
click at [597, 869] on li "Hydrolysis of Salts and pH of Their Solutions" at bounding box center [655, 880] width 222 height 39
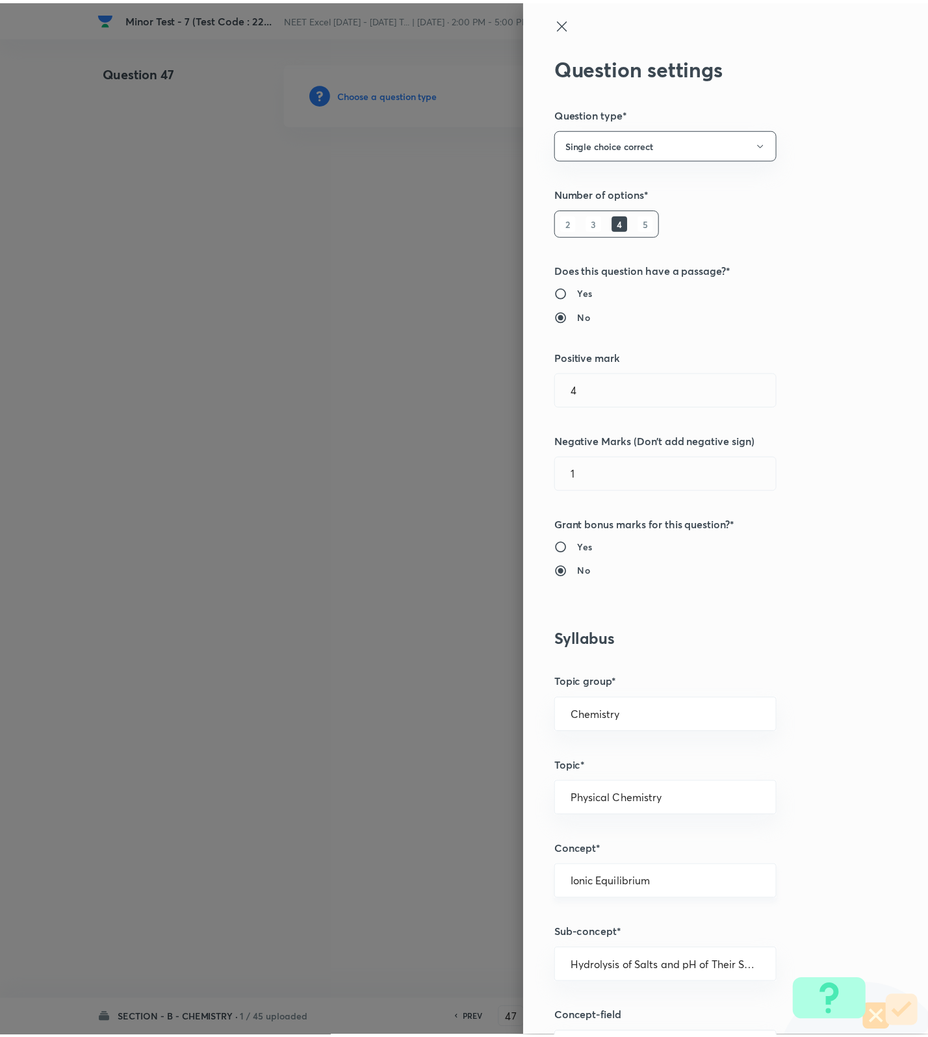
scroll to position [825, 0]
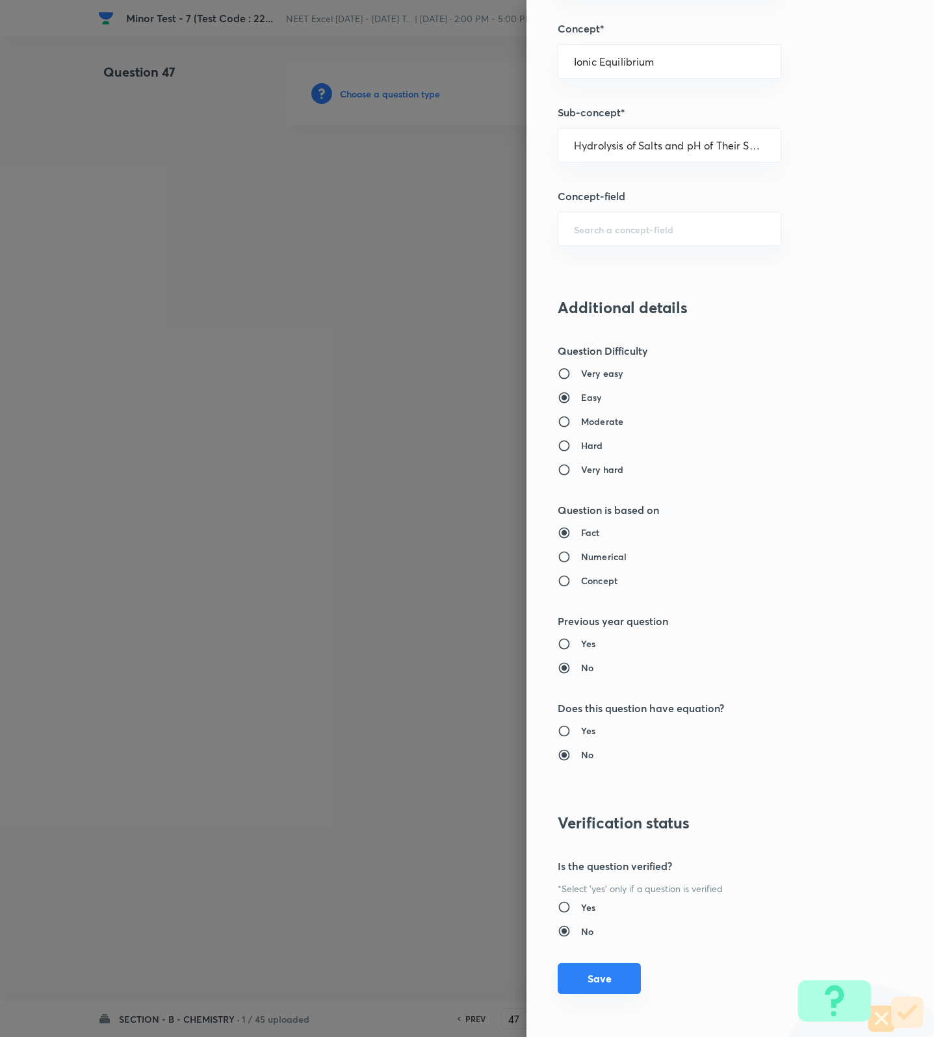
click at [585, 983] on button "Save" at bounding box center [599, 978] width 83 height 31
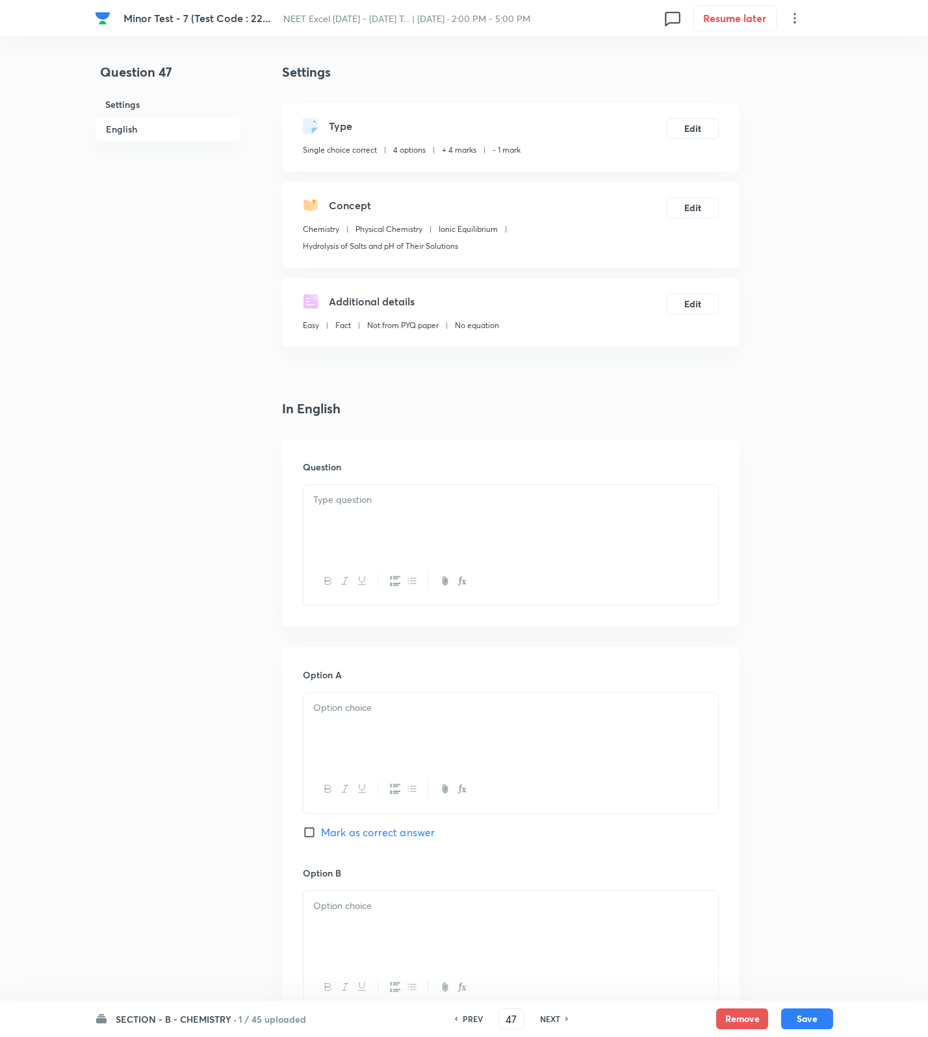
click at [641, 531] on div at bounding box center [510, 521] width 415 height 73
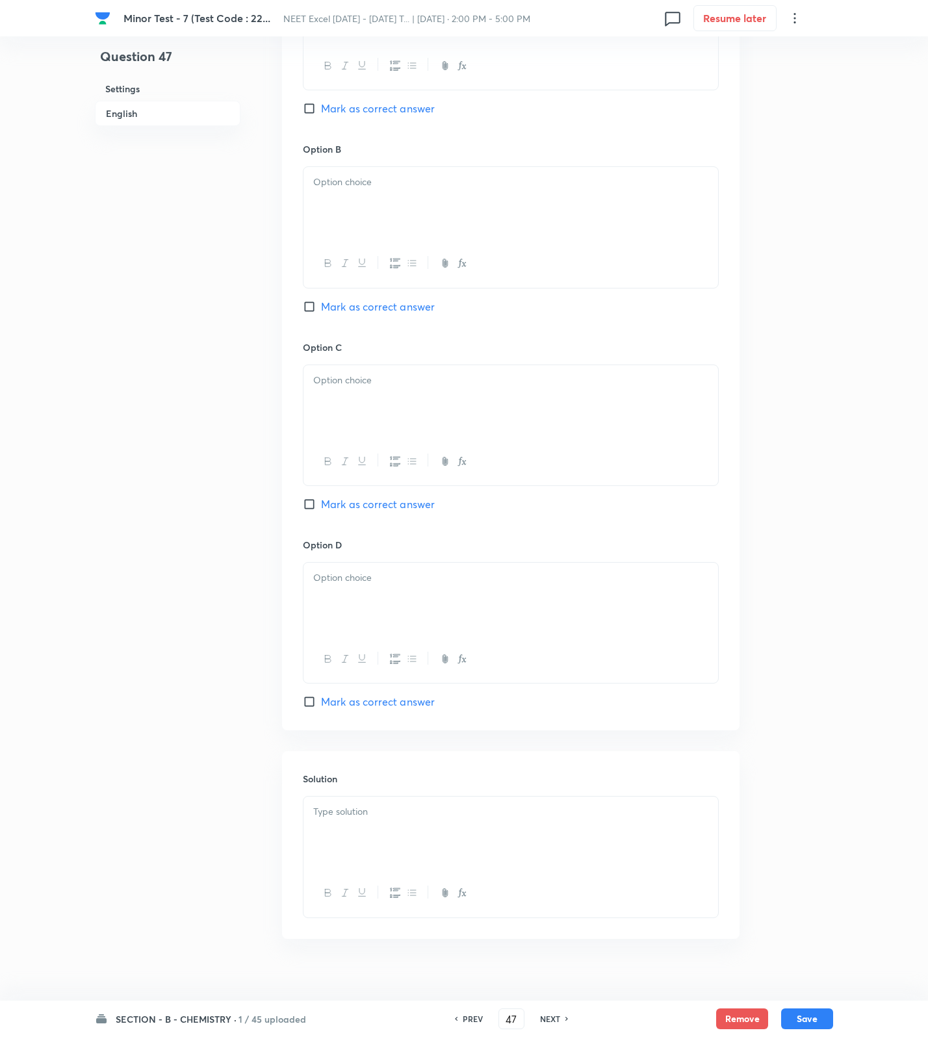
scroll to position [819, 0]
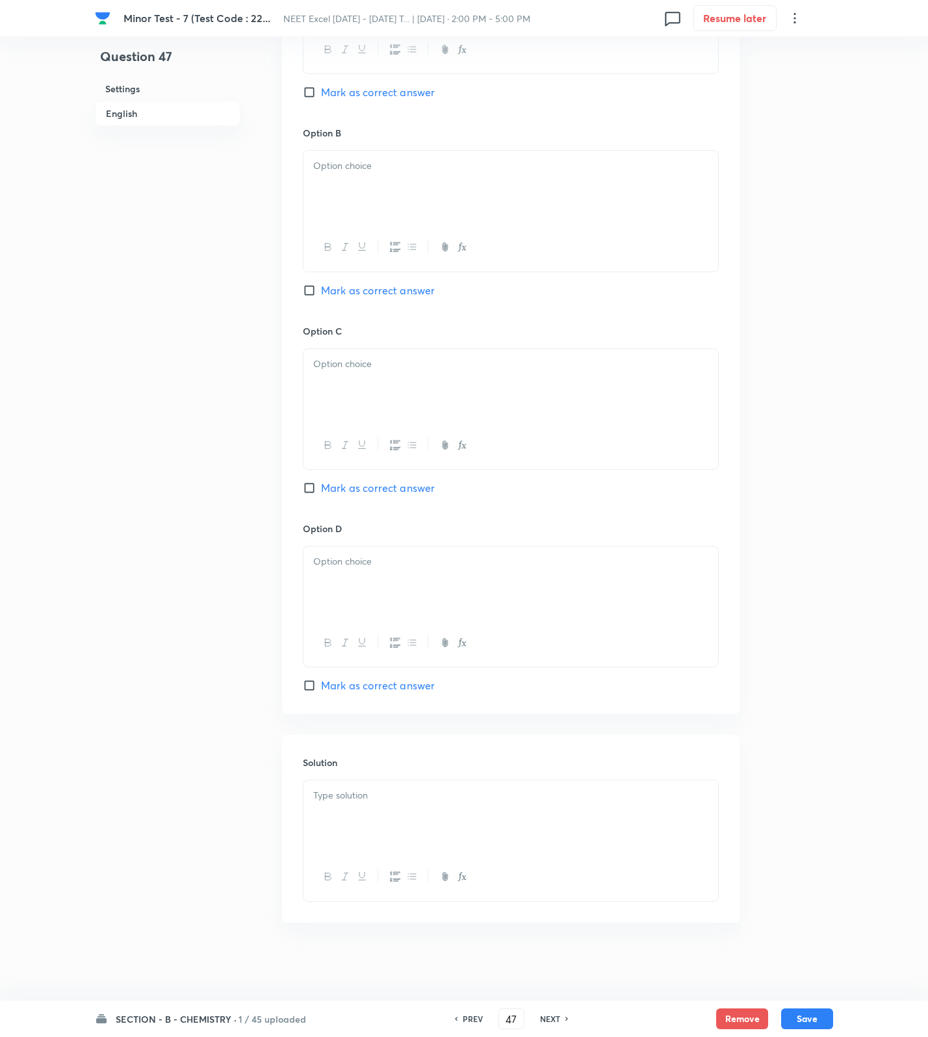
click at [417, 807] on div at bounding box center [510, 816] width 415 height 73
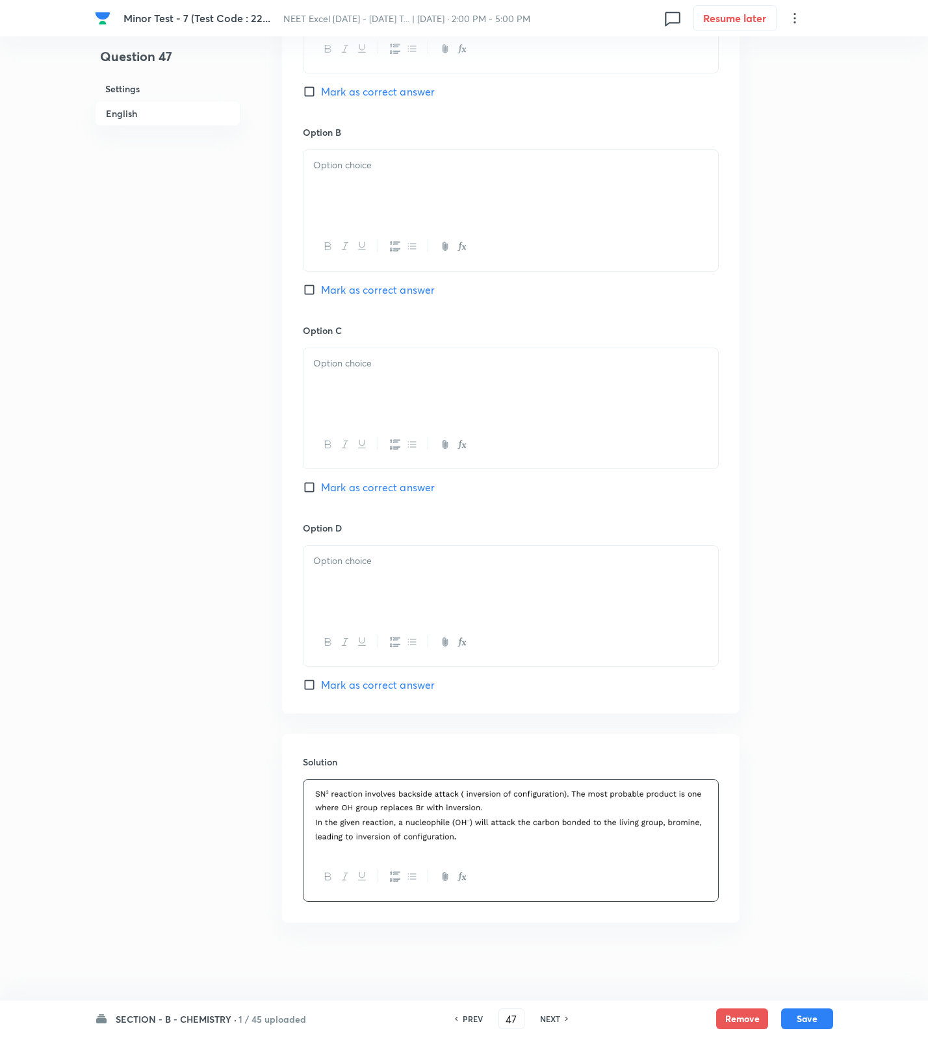
scroll to position [332, 0]
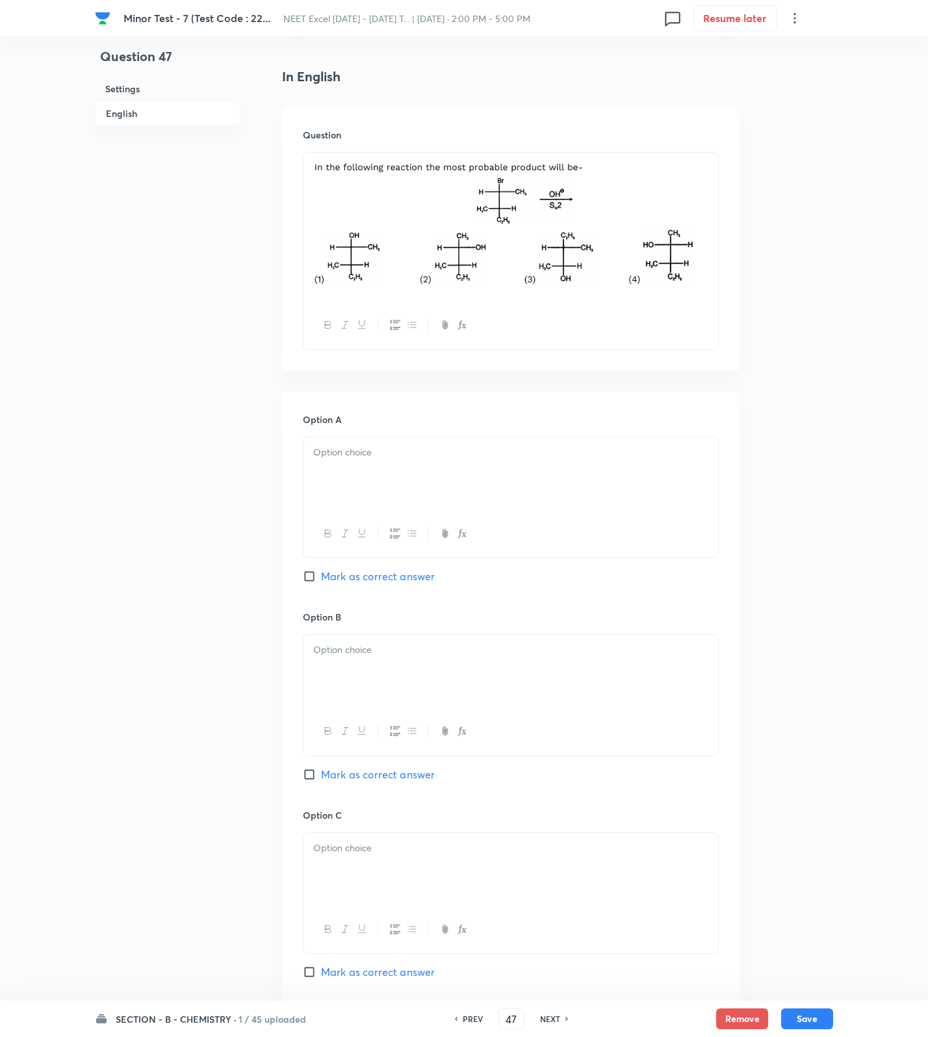
click at [382, 474] on div at bounding box center [510, 473] width 415 height 73
drag, startPoint x: 374, startPoint y: 663, endPoint x: 375, endPoint y: 686, distance: 22.8
click at [374, 671] on div at bounding box center [510, 671] width 415 height 73
drag, startPoint x: 376, startPoint y: 763, endPoint x: 379, endPoint y: 790, distance: 26.8
click at [376, 774] on div "Option B 2 Mark as correct answer" at bounding box center [511, 709] width 416 height 198
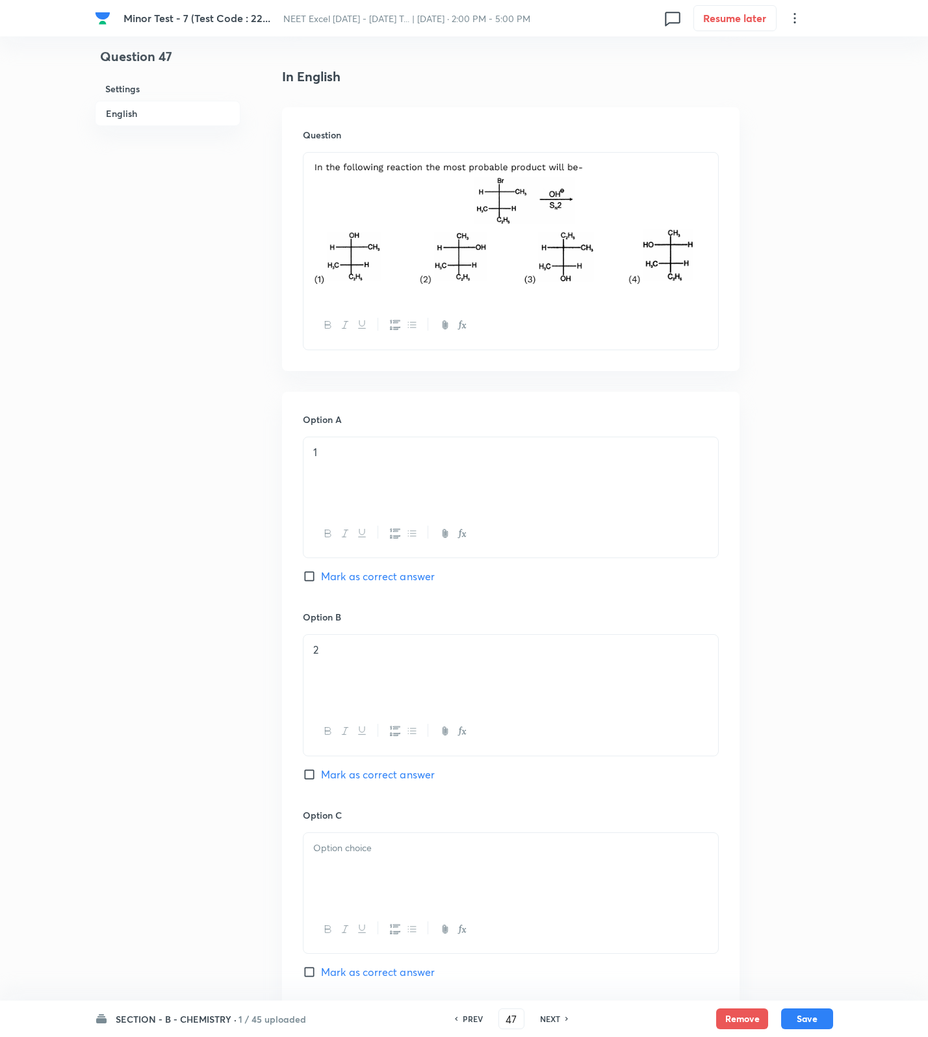
click at [379, 775] on span "Mark as correct answer" at bounding box center [378, 775] width 114 height 16
click at [321, 775] on input "Mark as correct answer" at bounding box center [312, 774] width 18 height 13
click at [371, 875] on div at bounding box center [510, 869] width 415 height 73
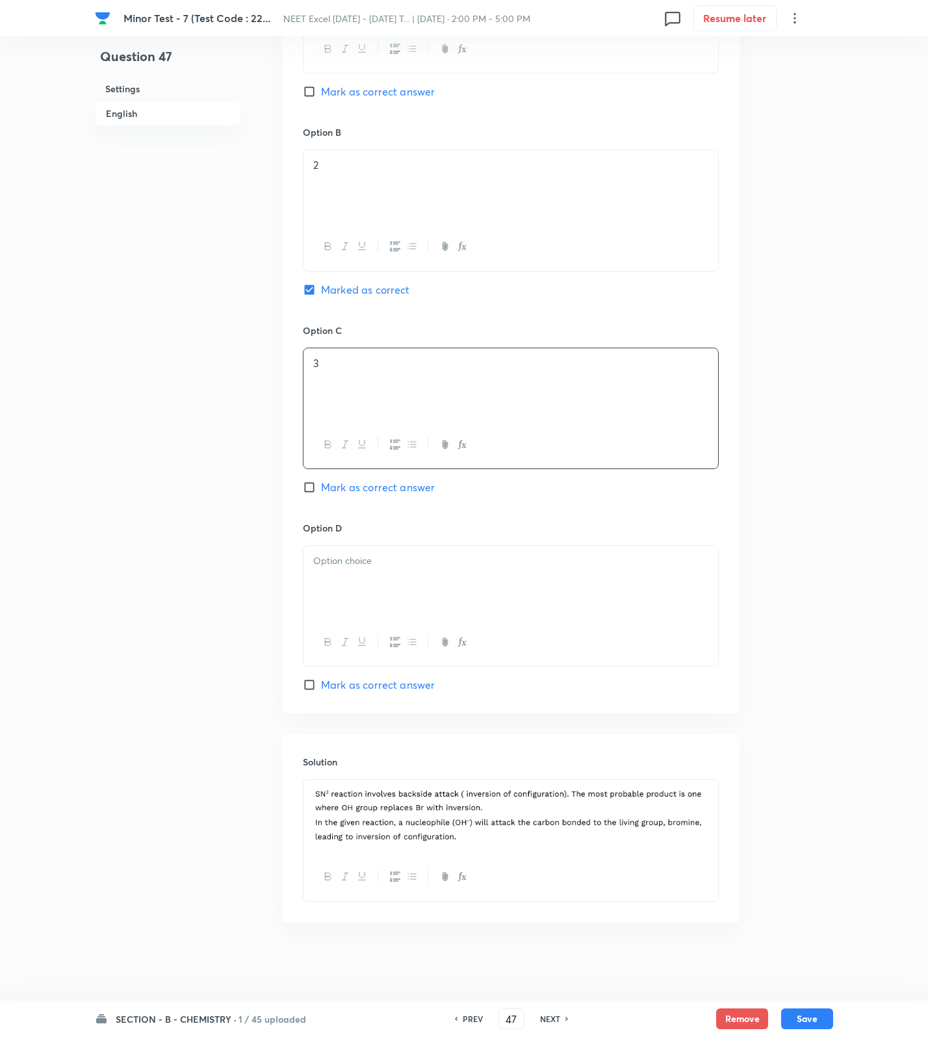
click at [369, 578] on div at bounding box center [510, 582] width 415 height 73
click at [803, 1005] on div "SECTION - B - CHEMISTRY · 1 / 45 uploaded PREV 47 ​ NEXT Remove Save" at bounding box center [464, 1019] width 738 height 36
click at [805, 1010] on button "Save" at bounding box center [807, 1017] width 52 height 21
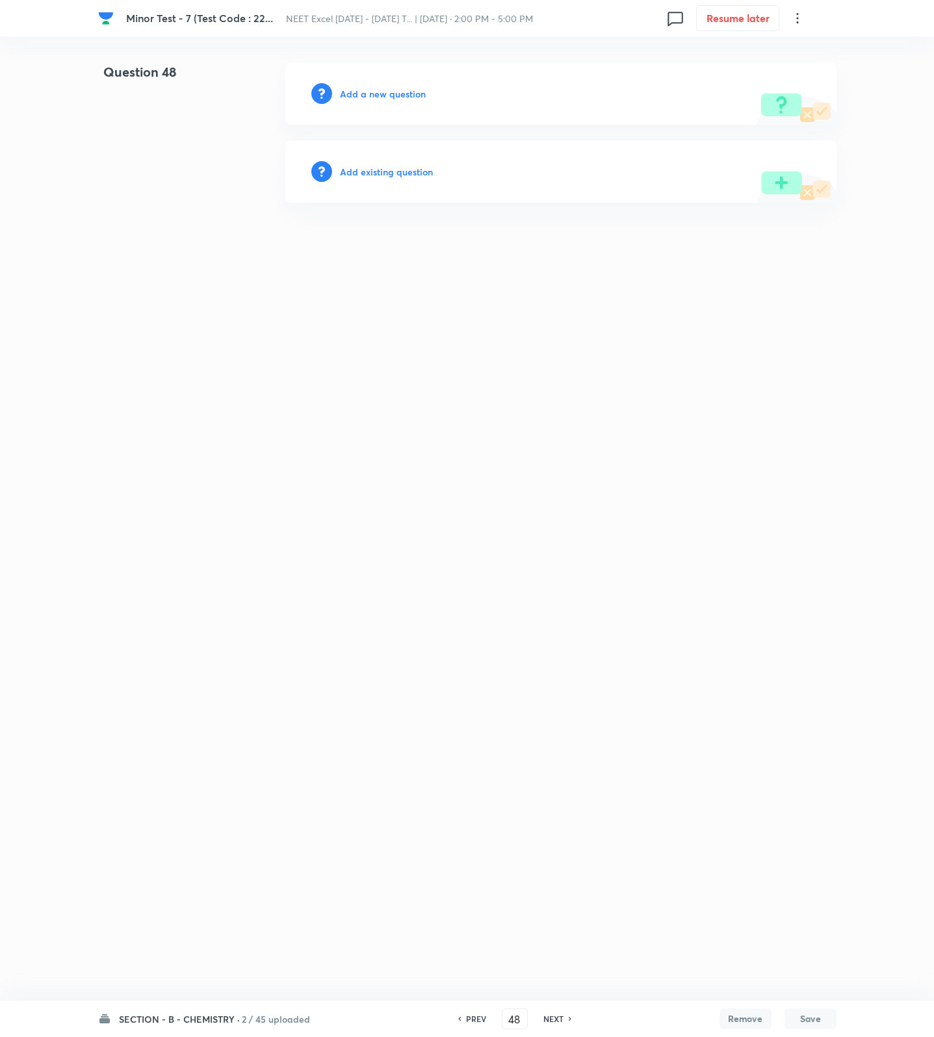
click at [396, 88] on h6 "Add a new question" at bounding box center [383, 94] width 86 height 14
click at [396, 88] on h6 "Choose a question type" at bounding box center [390, 94] width 100 height 14
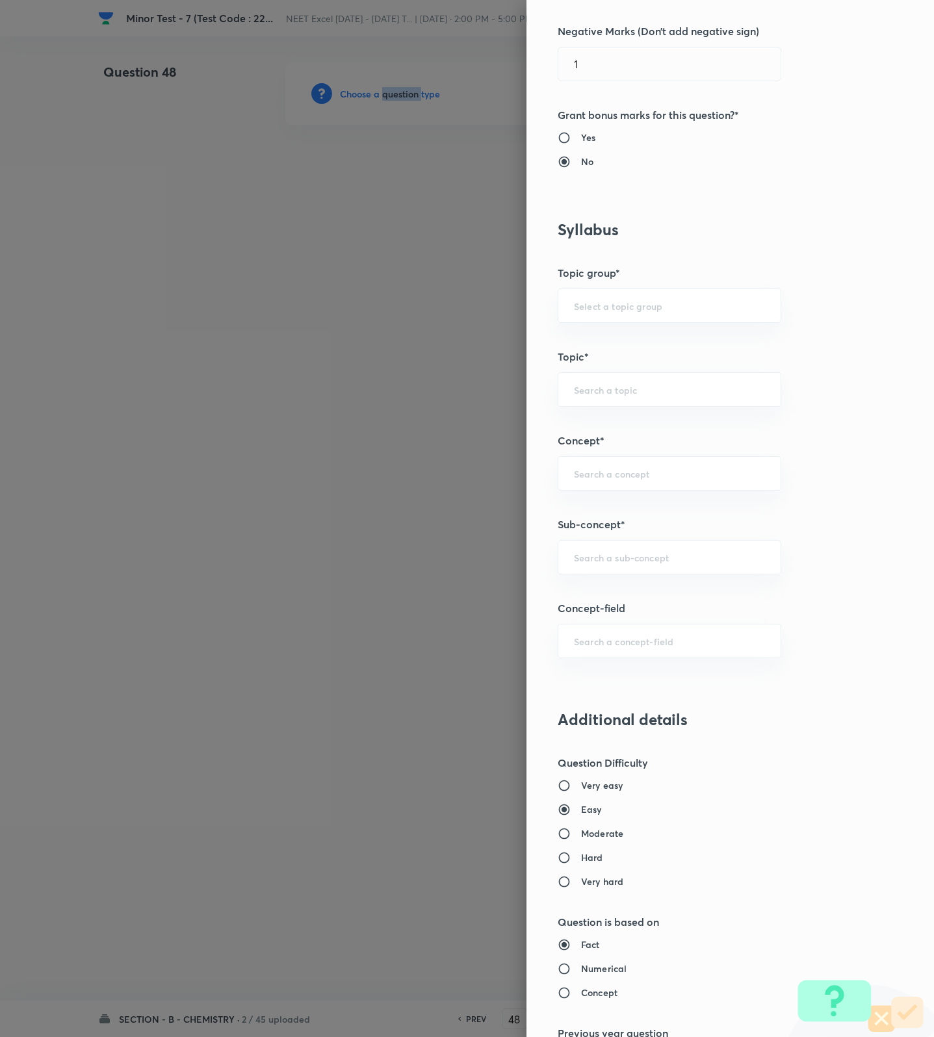
scroll to position [487, 0]
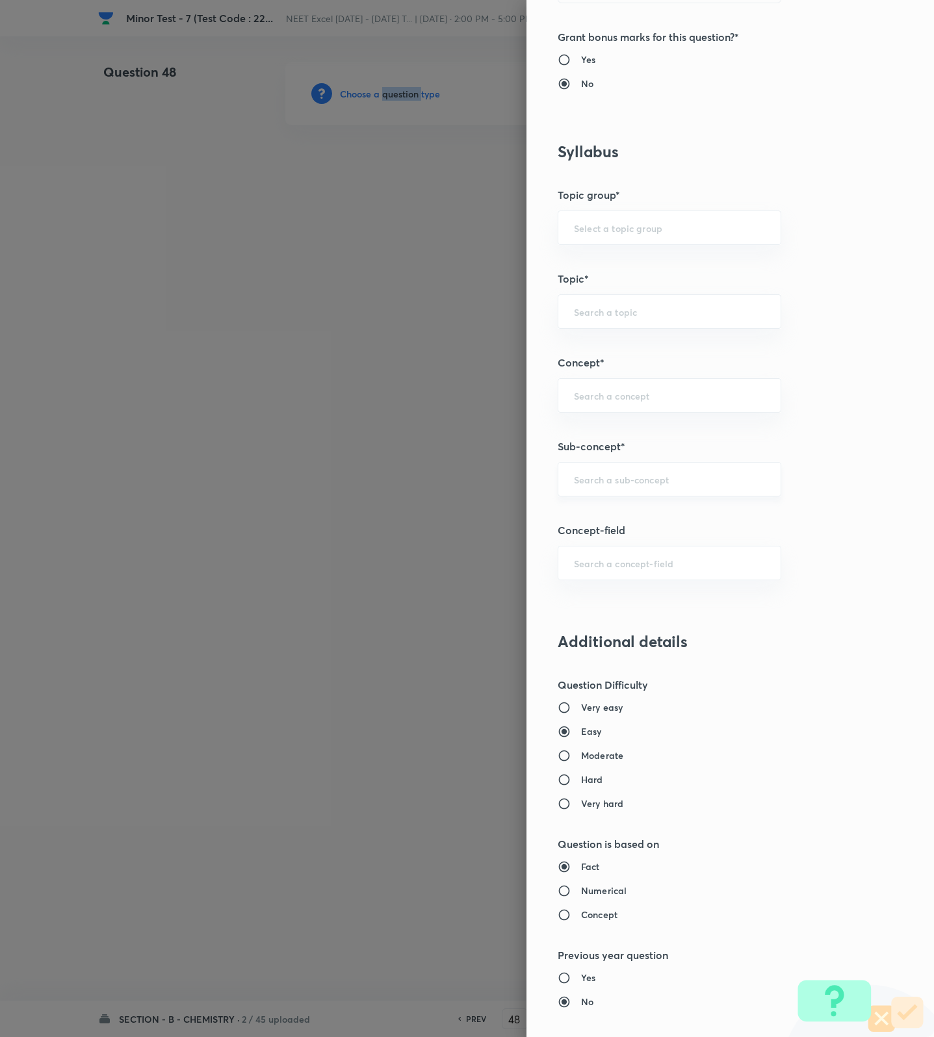
click at [607, 491] on div "​" at bounding box center [670, 479] width 224 height 34
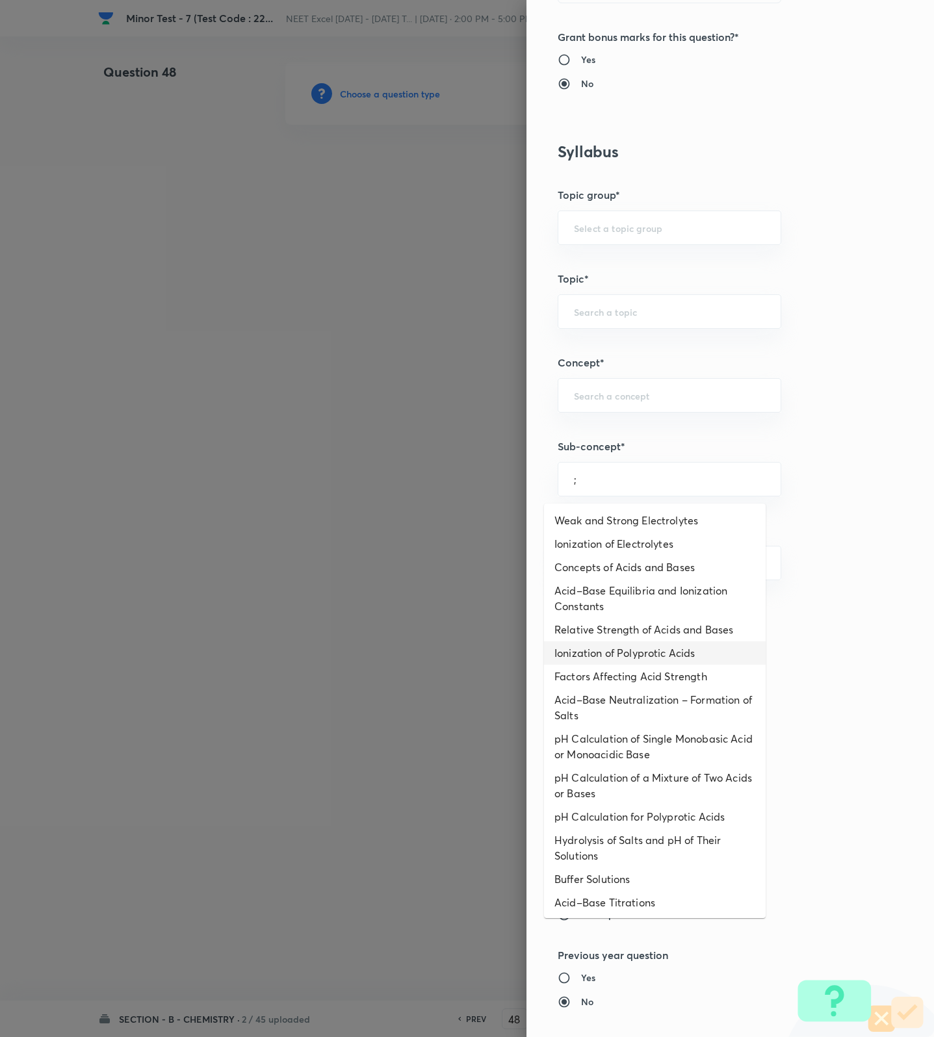
click at [585, 648] on li "Ionization of Polyprotic Acids" at bounding box center [655, 652] width 222 height 23
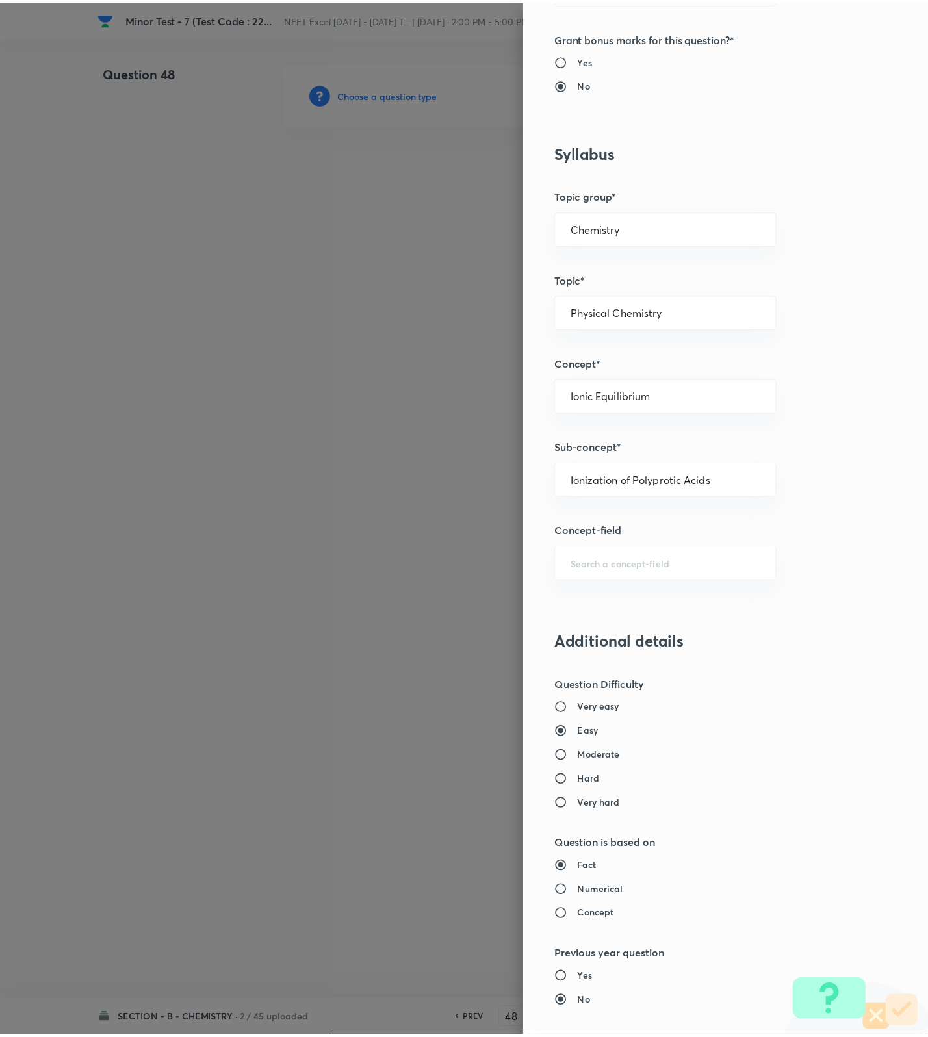
scroll to position [825, 0]
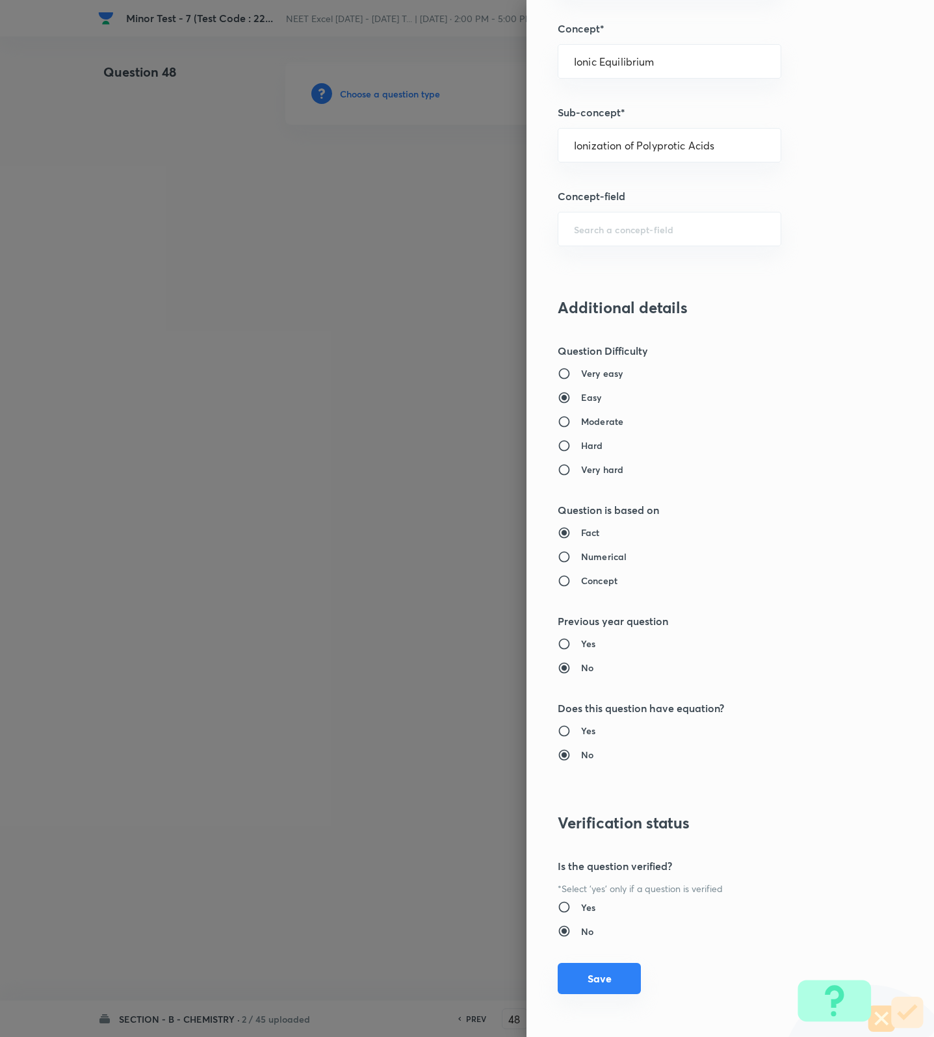
click at [600, 985] on button "Save" at bounding box center [599, 978] width 83 height 31
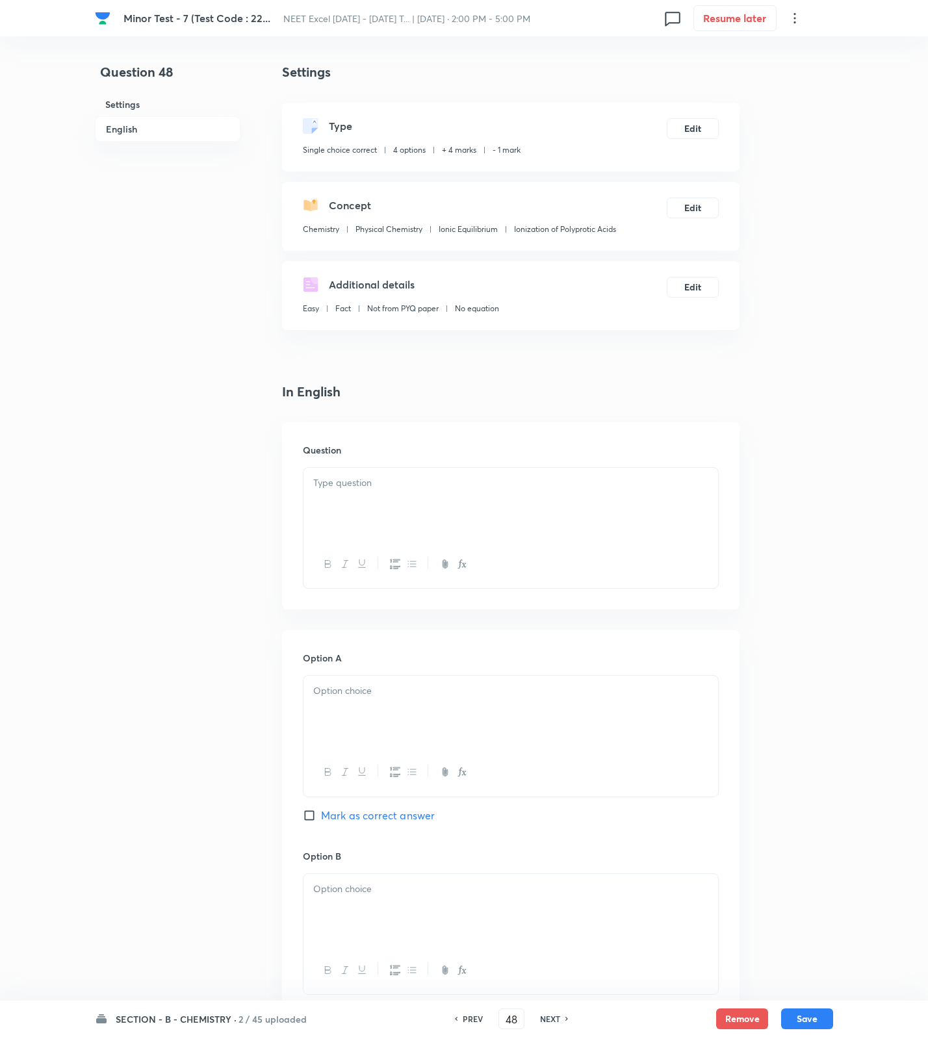
click at [472, 527] on div at bounding box center [510, 504] width 415 height 73
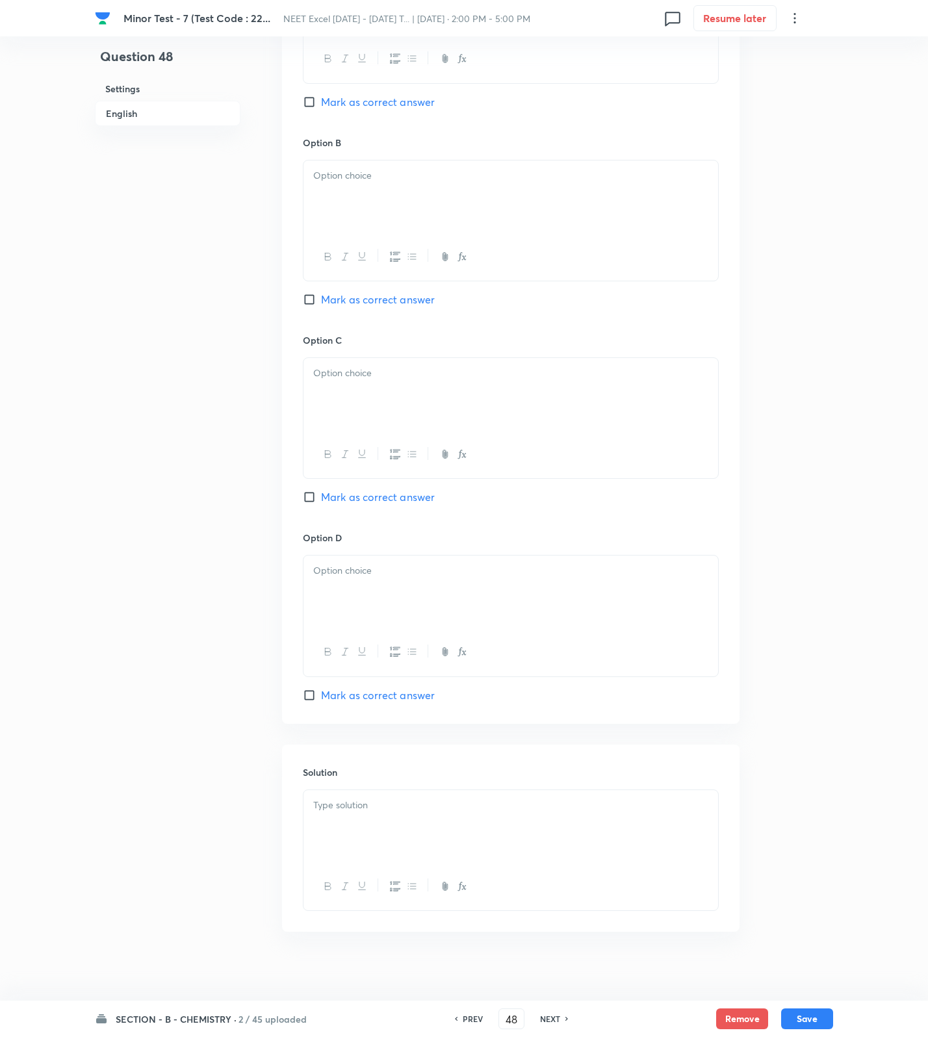
scroll to position [901, 0]
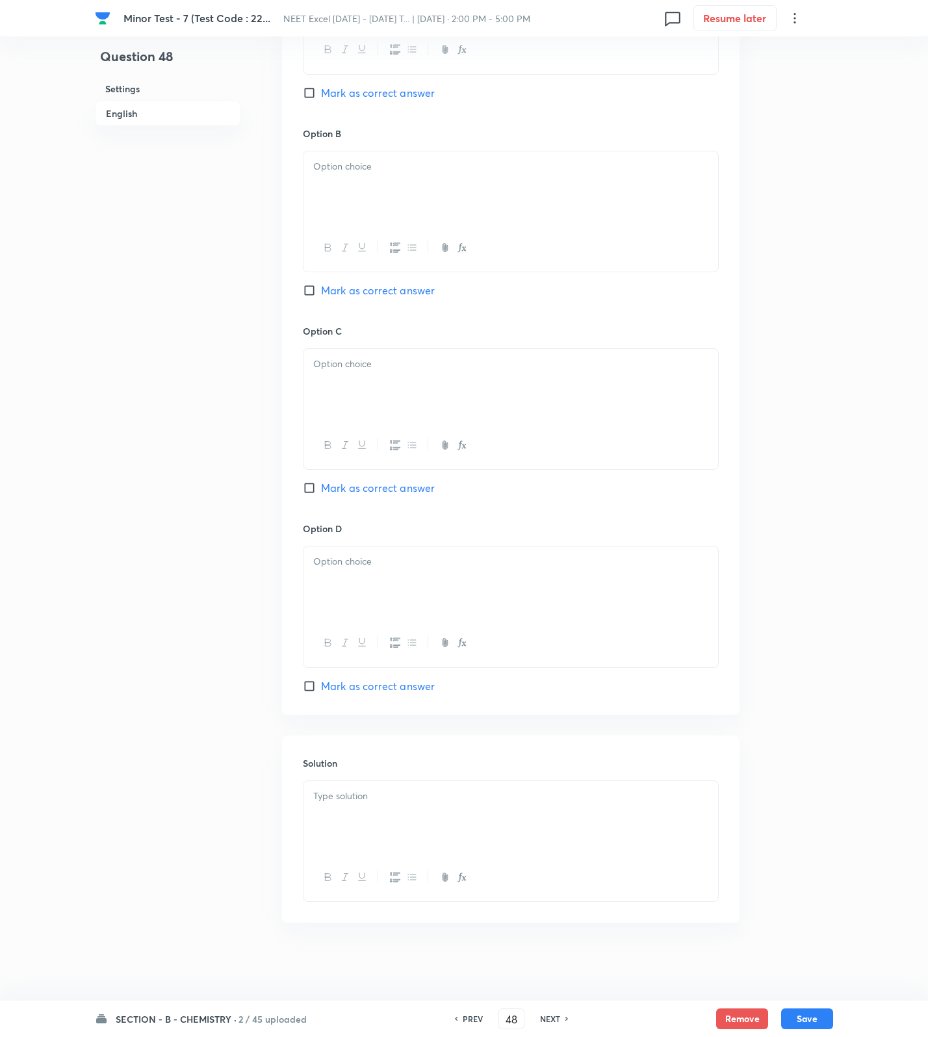
click at [583, 817] on div at bounding box center [510, 817] width 415 height 73
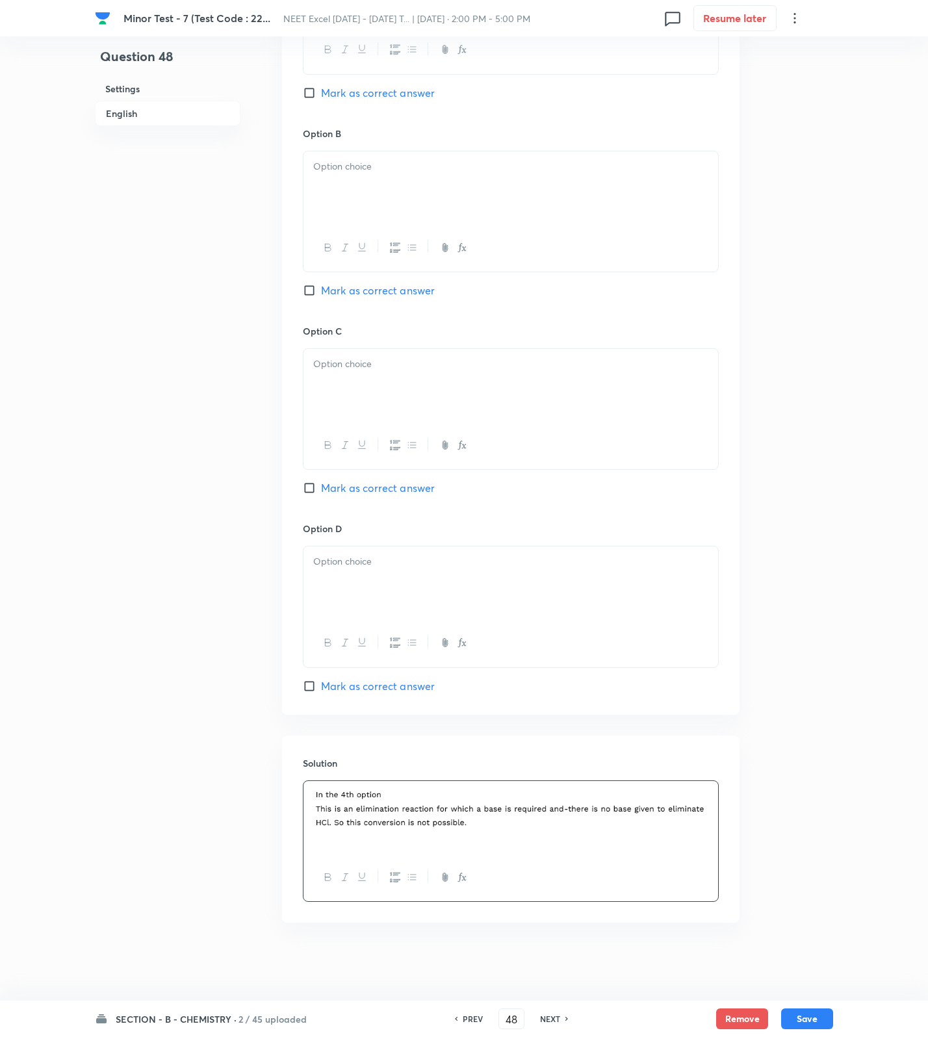
click at [383, 587] on div at bounding box center [510, 582] width 415 height 73
click at [367, 684] on span "Mark as correct answer" at bounding box center [378, 686] width 114 height 16
click at [321, 684] on input "Mark as correct answer" at bounding box center [312, 686] width 18 height 13
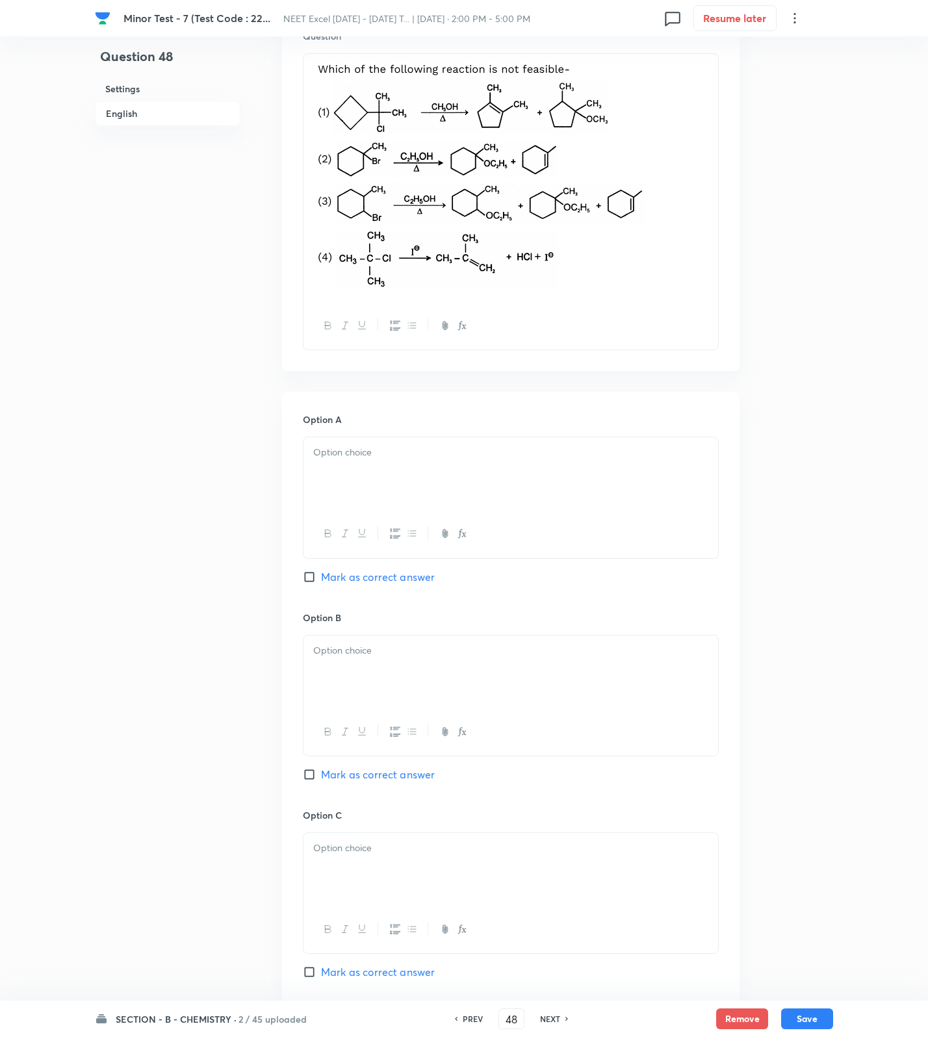
drag, startPoint x: 370, startPoint y: 459, endPoint x: 387, endPoint y: 601, distance: 143.2
click at [370, 461] on div at bounding box center [510, 473] width 415 height 73
drag, startPoint x: 389, startPoint y: 623, endPoint x: 389, endPoint y: 688, distance: 65.6
click at [389, 665] on div "Option B [PERSON_NAME] as correct answer" at bounding box center [511, 710] width 416 height 198
drag, startPoint x: 369, startPoint y: 683, endPoint x: 369, endPoint y: 690, distance: 7.1
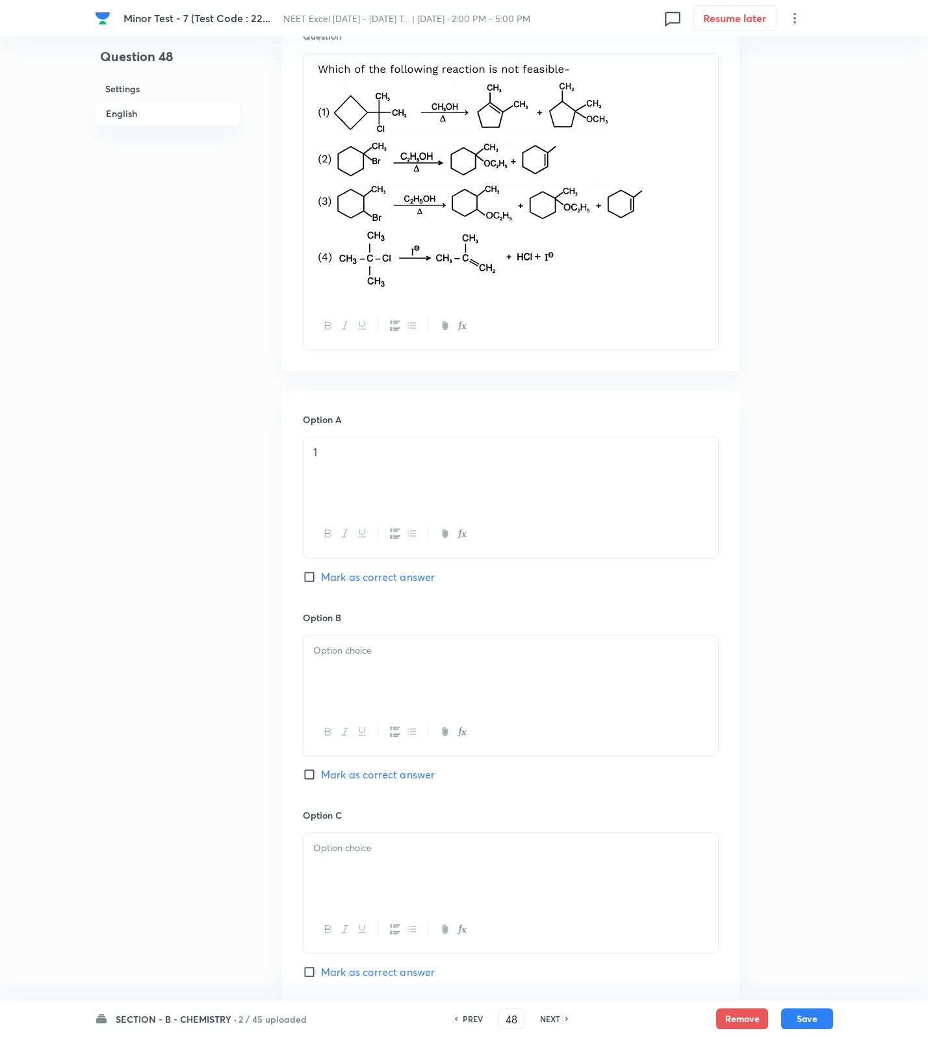
click at [369, 690] on div at bounding box center [510, 672] width 415 height 73
click at [351, 675] on div at bounding box center [510, 672] width 415 height 73
drag, startPoint x: 324, startPoint y: 630, endPoint x: 324, endPoint y: 649, distance: 19.5
click at [324, 632] on div "Option B [PERSON_NAME] as correct answer" at bounding box center [511, 710] width 416 height 198
click at [324, 649] on p at bounding box center [510, 650] width 395 height 15
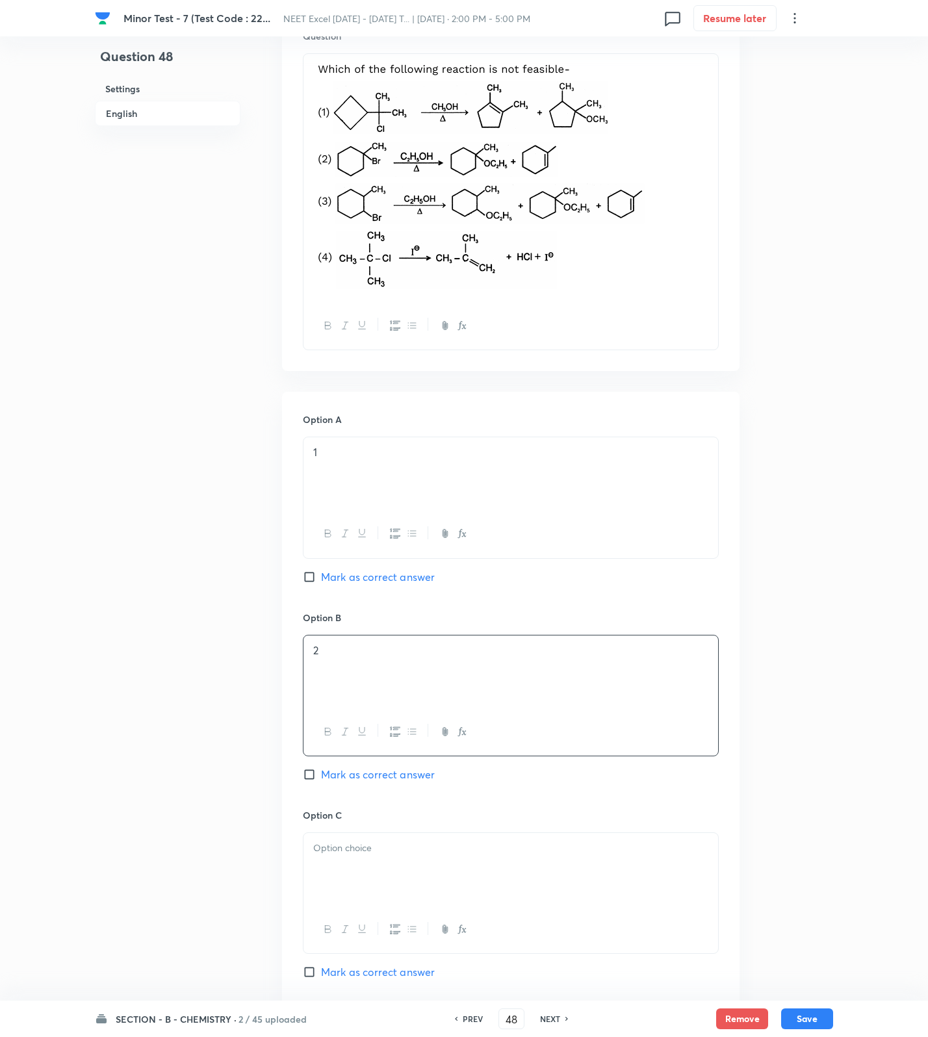
click at [365, 876] on div at bounding box center [510, 869] width 415 height 73
click at [815, 1023] on button "Save" at bounding box center [807, 1017] width 52 height 21
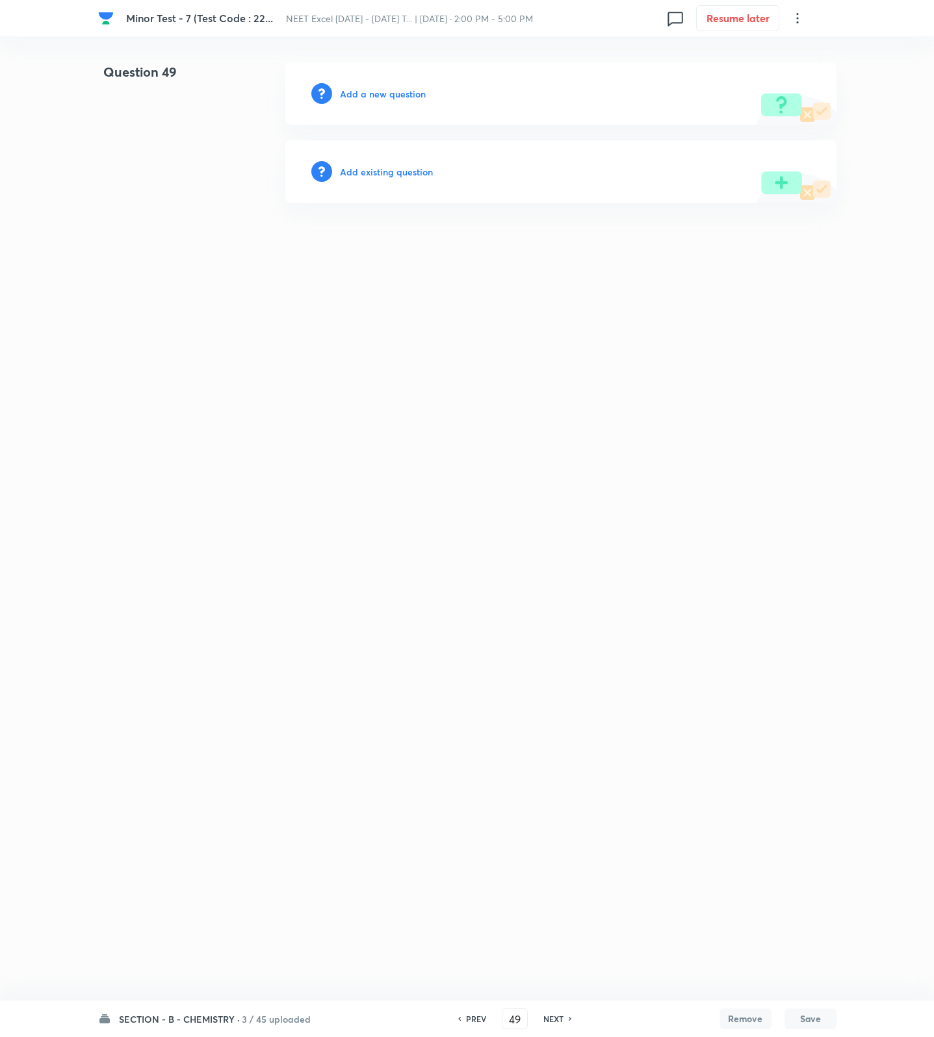
click at [383, 73] on div "Add a new question" at bounding box center [560, 93] width 551 height 62
click at [381, 90] on h6 "Add a new question" at bounding box center [383, 94] width 86 height 14
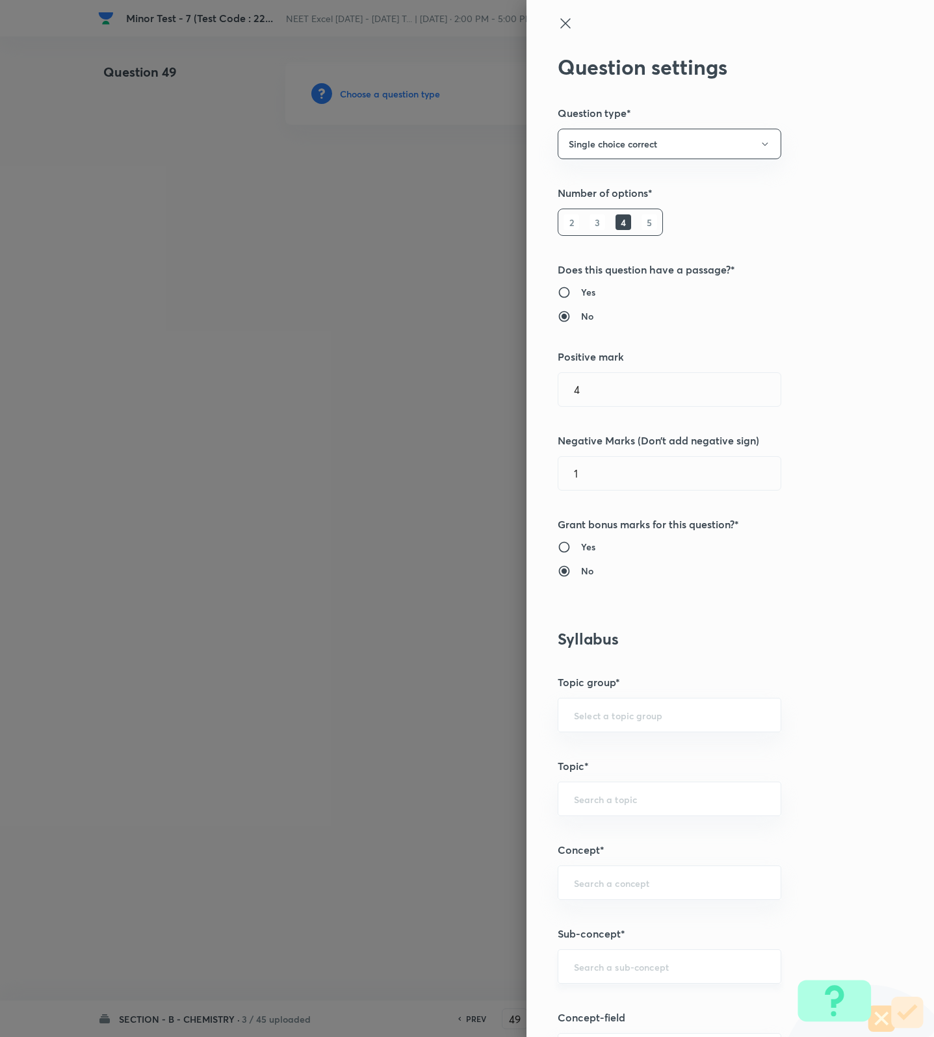
click at [604, 969] on input "text" at bounding box center [669, 966] width 191 height 12
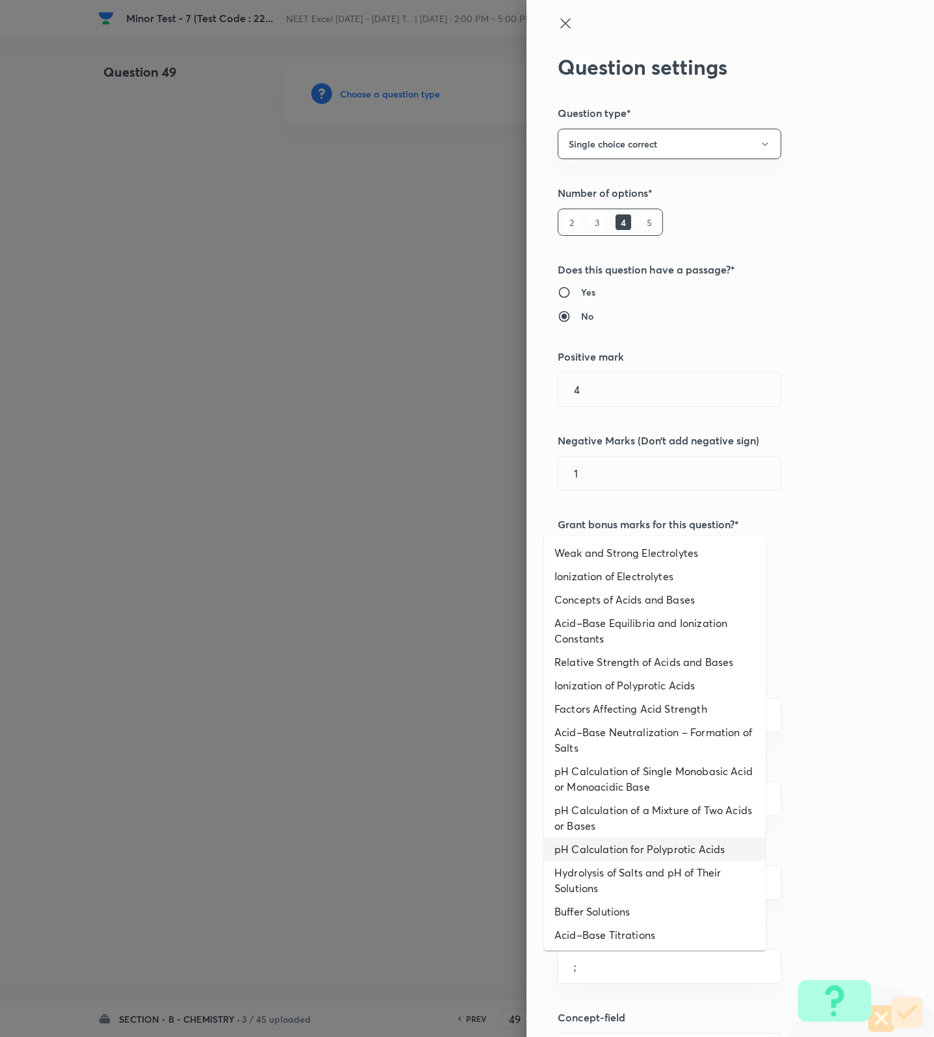
click at [595, 844] on li "pH Calculation for Polyprotic Acids" at bounding box center [655, 849] width 222 height 23
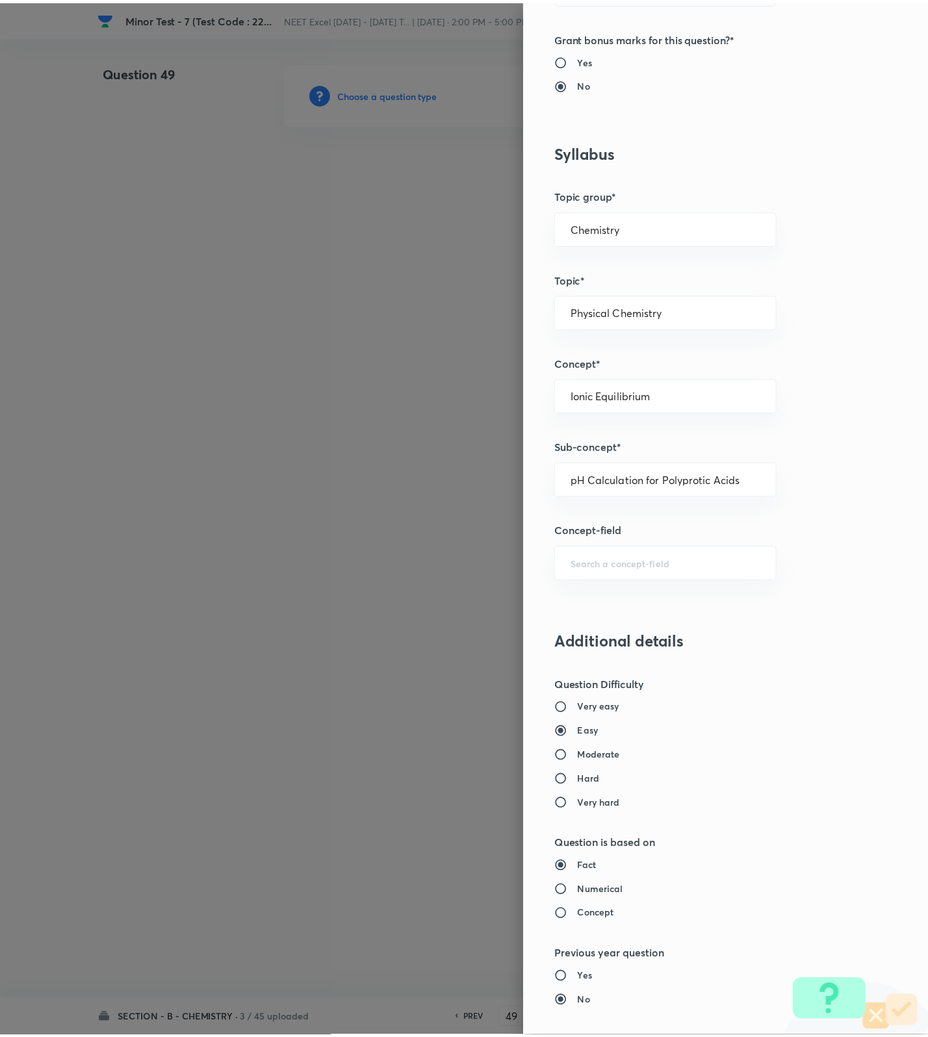
scroll to position [825, 0]
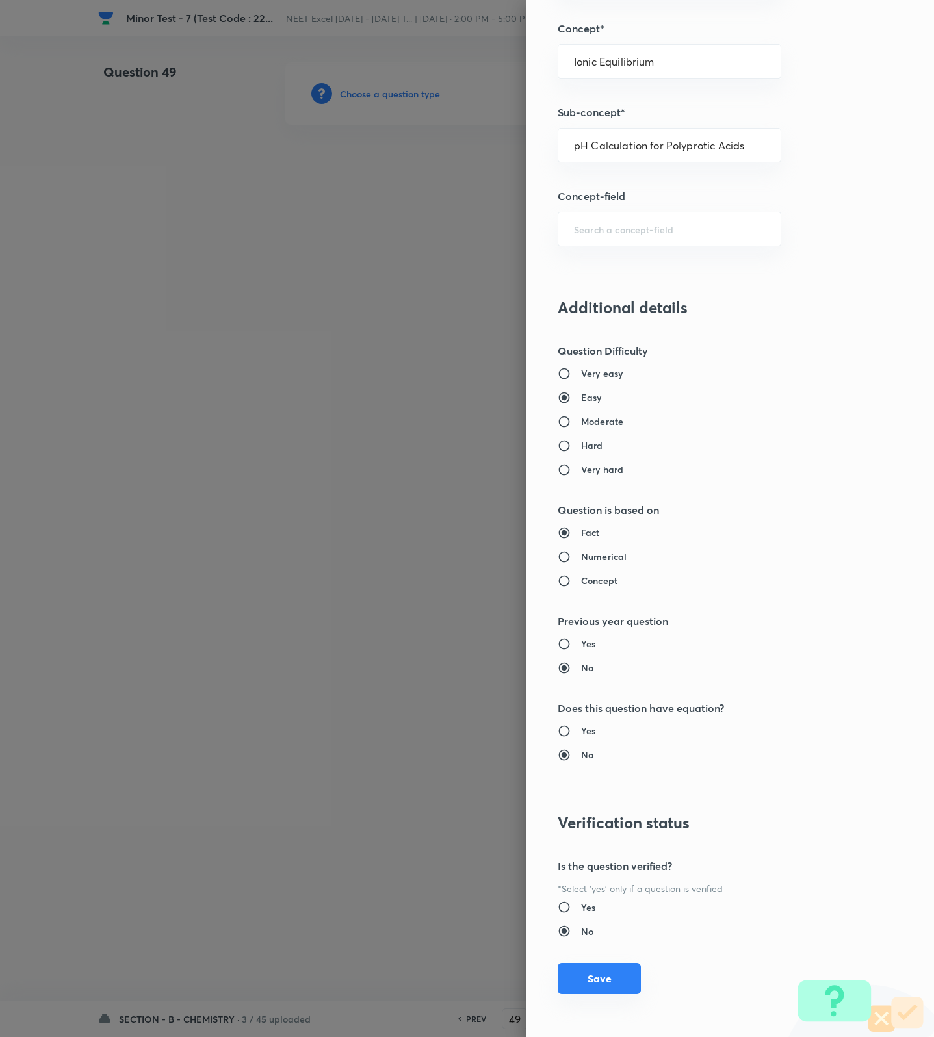
click at [581, 964] on button "Save" at bounding box center [599, 978] width 83 height 31
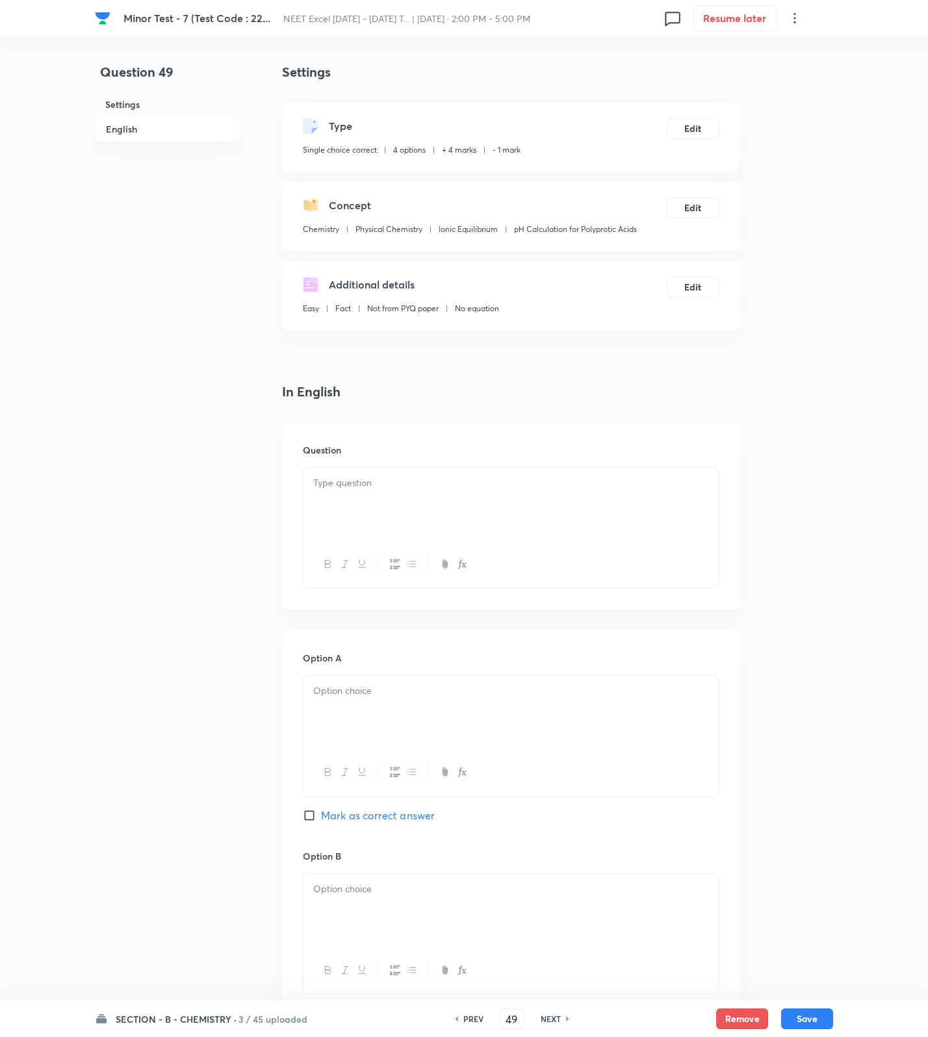
click at [494, 856] on h6 "Option B" at bounding box center [511, 856] width 416 height 14
click at [605, 545] on div at bounding box center [510, 564] width 415 height 47
click at [465, 540] on div at bounding box center [510, 504] width 415 height 73
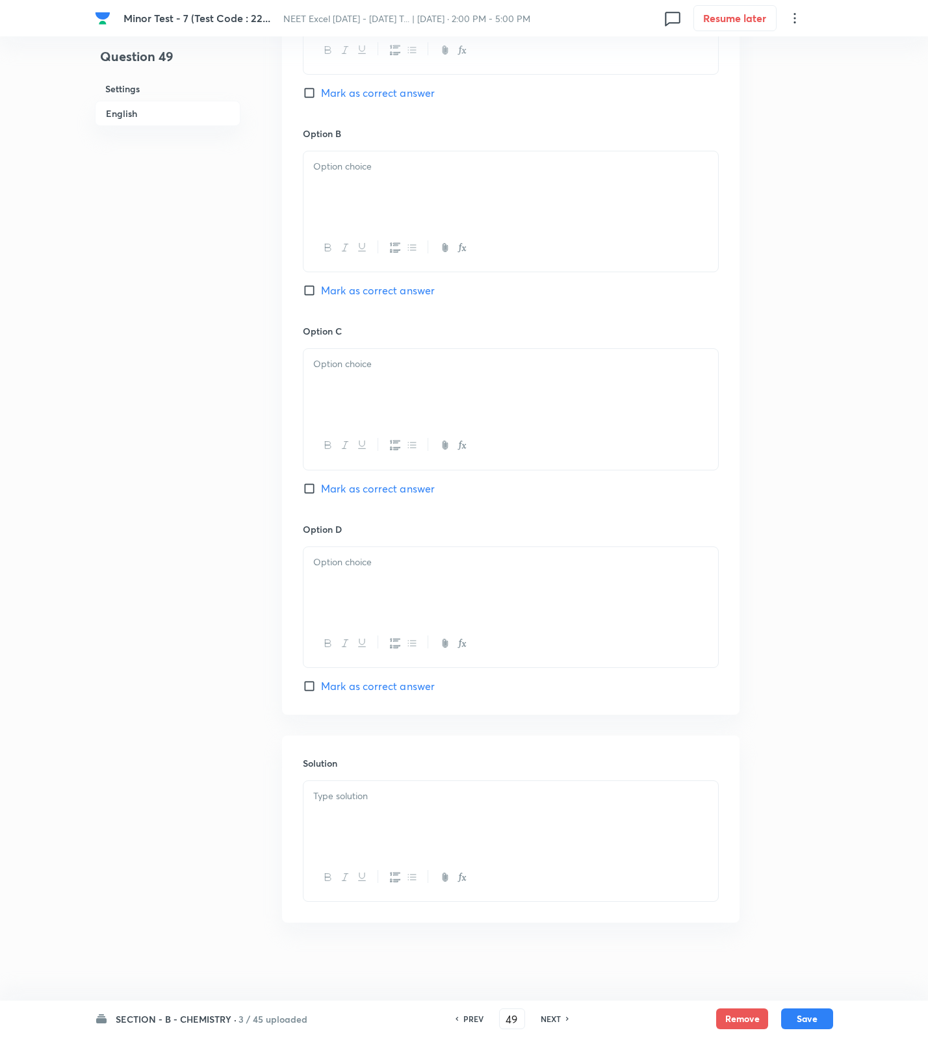
click at [342, 815] on div at bounding box center [510, 817] width 415 height 73
click at [404, 809] on div at bounding box center [510, 817] width 415 height 73
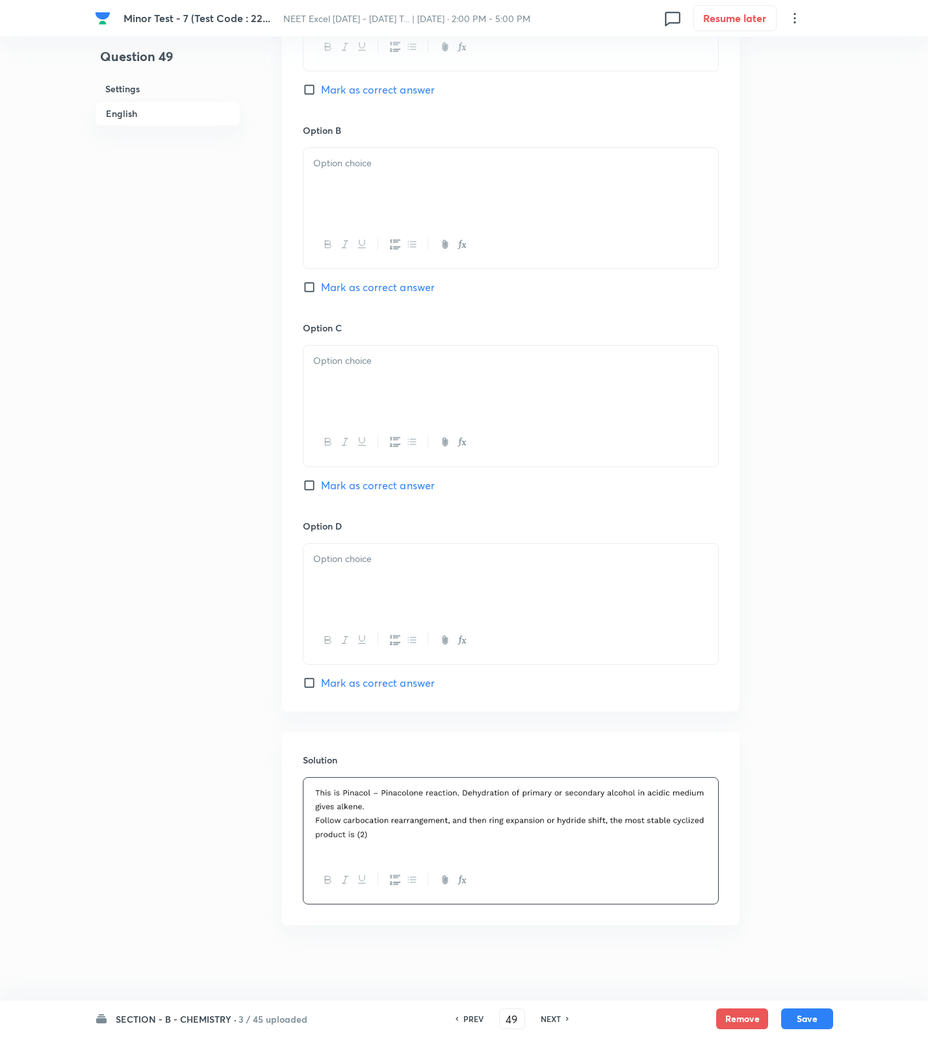
scroll to position [240, 0]
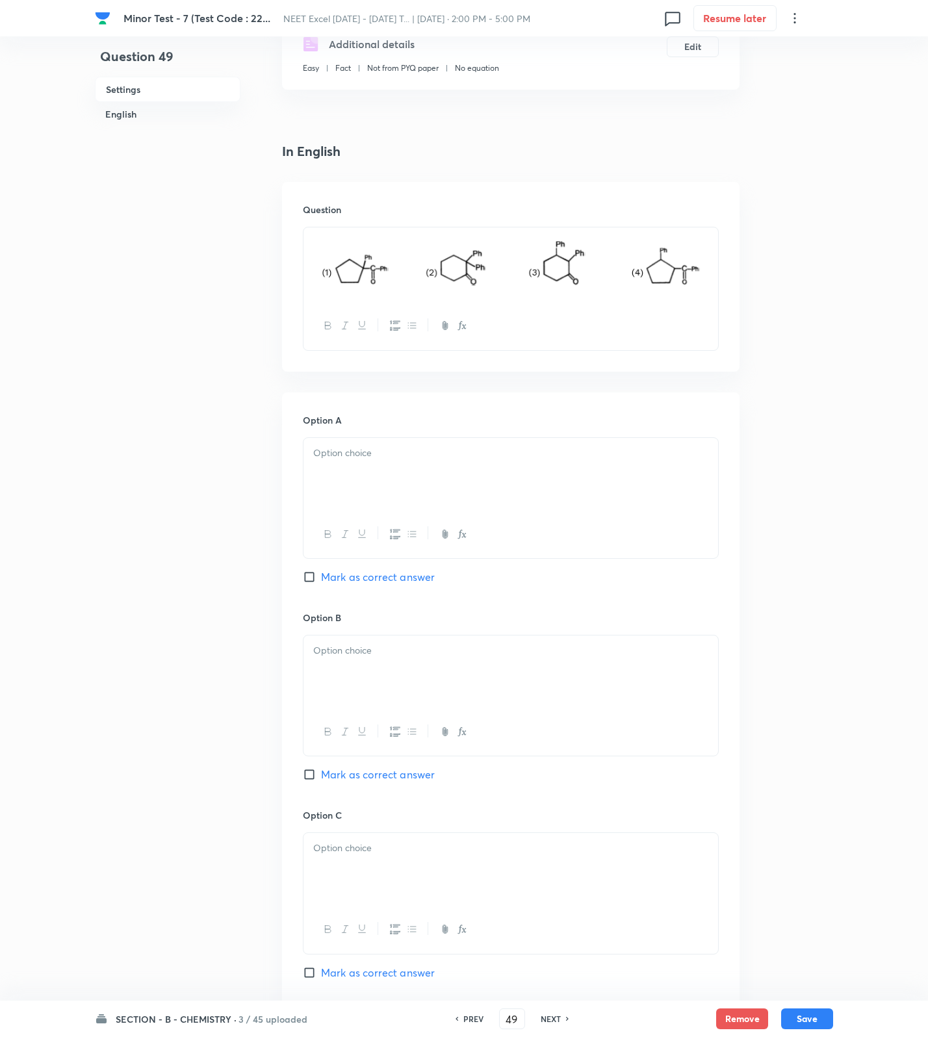
click at [370, 482] on div at bounding box center [510, 474] width 415 height 73
click at [394, 661] on div at bounding box center [510, 672] width 415 height 73
click at [373, 777] on span "Mark as correct answer" at bounding box center [378, 775] width 114 height 16
click at [321, 777] on input "Mark as correct answer" at bounding box center [312, 774] width 18 height 13
click at [365, 850] on p at bounding box center [510, 848] width 395 height 15
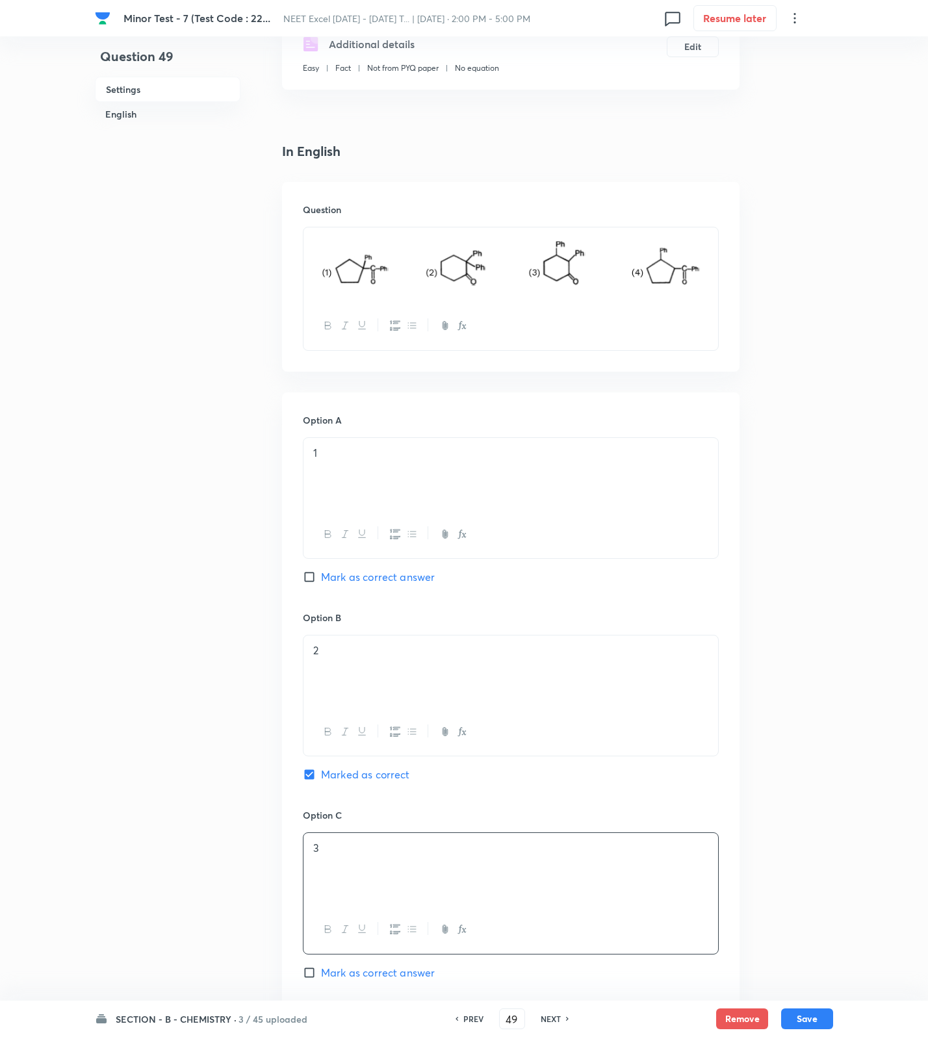
scroll to position [728, 0]
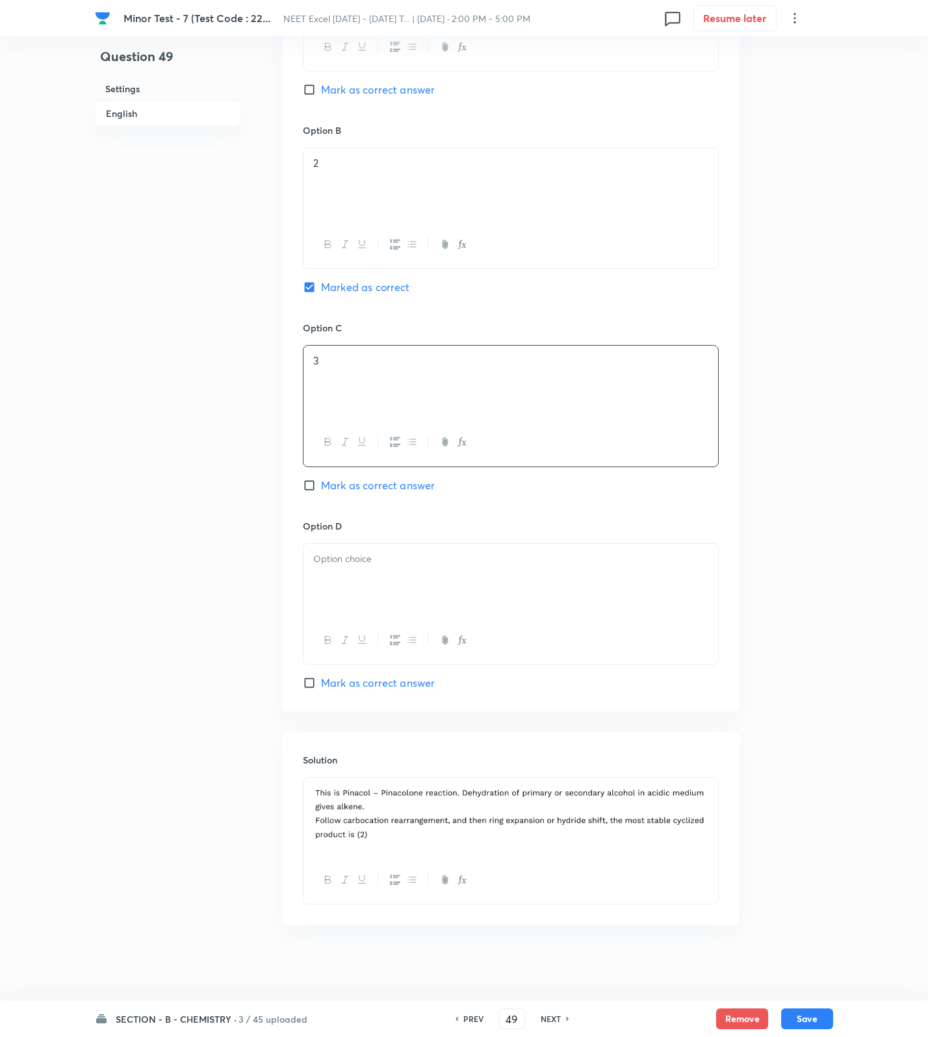
click at [368, 585] on div at bounding box center [510, 580] width 415 height 73
click at [810, 1014] on button "Save" at bounding box center [807, 1017] width 52 height 21
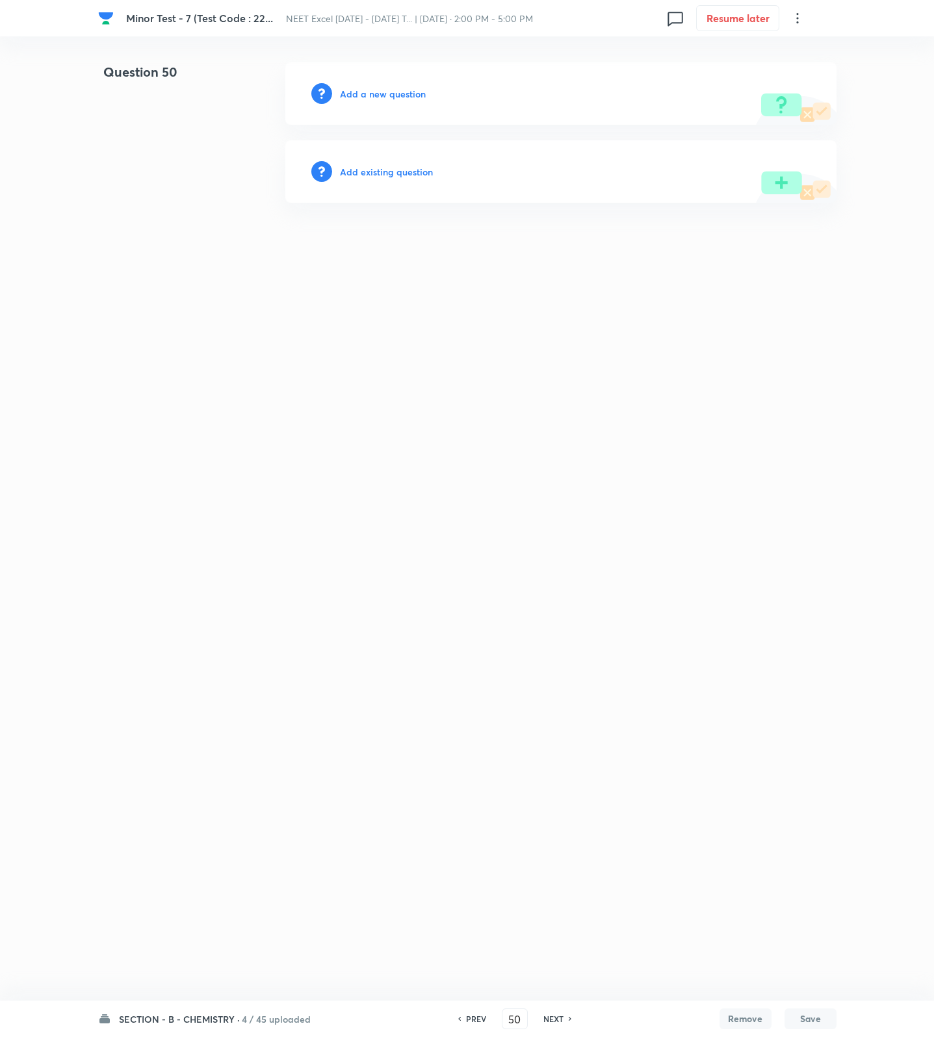
click at [392, 88] on h6 "Add a new question" at bounding box center [383, 94] width 86 height 14
click at [392, 88] on h6 "Choose a question type" at bounding box center [390, 94] width 100 height 14
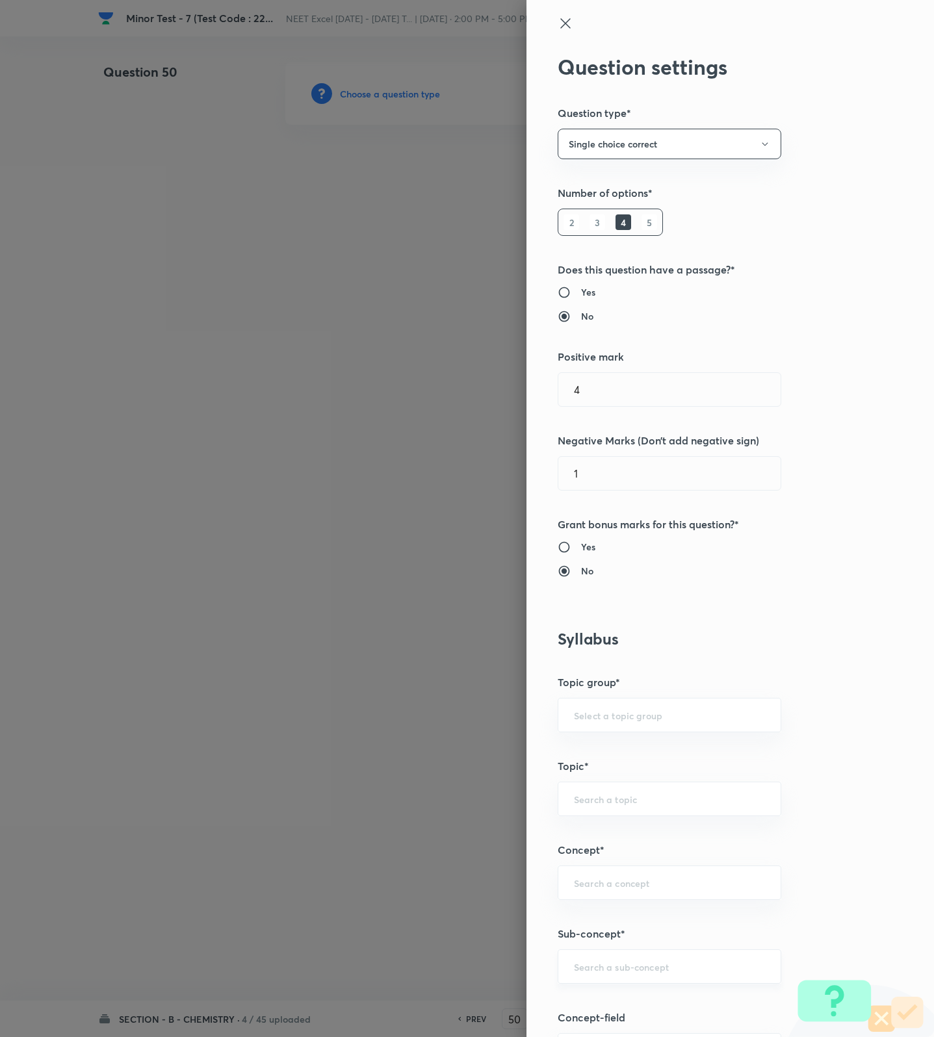
click at [597, 973] on input "text" at bounding box center [669, 966] width 191 height 12
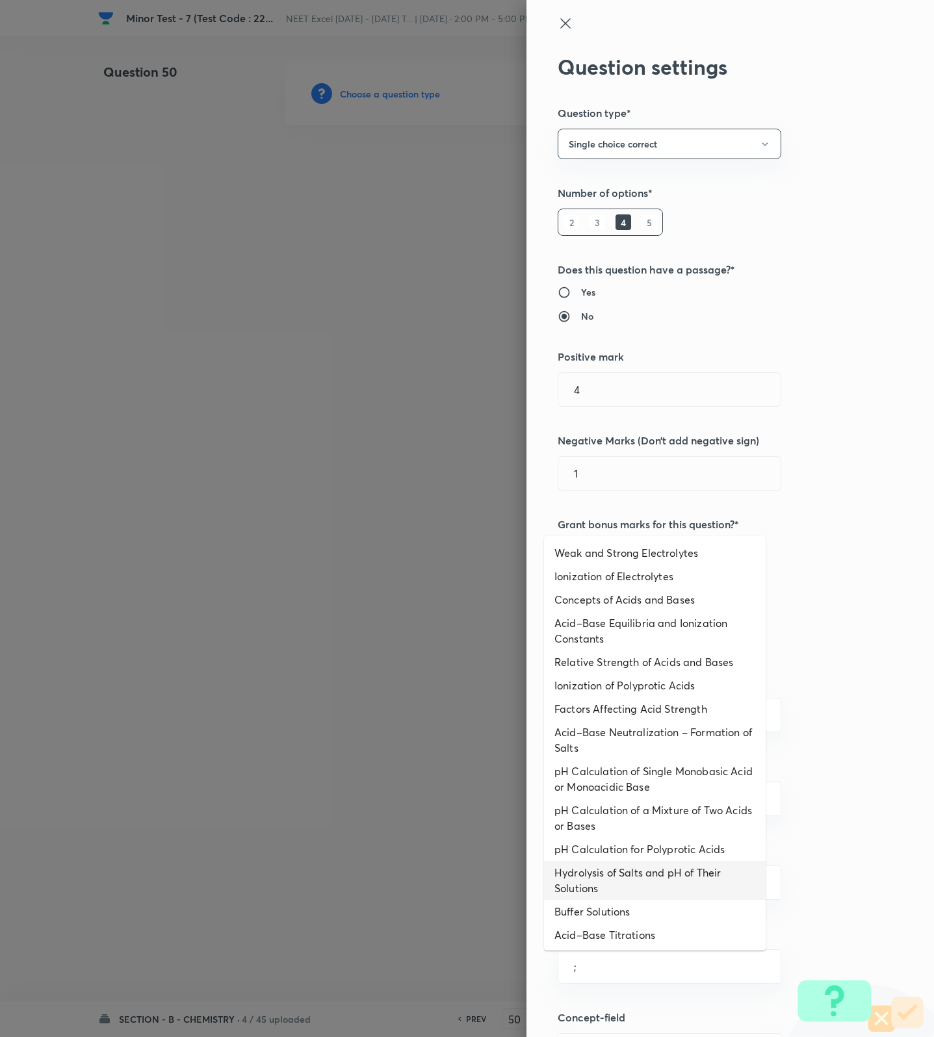
click at [560, 866] on li "Hydrolysis of Salts and pH of Their Solutions" at bounding box center [655, 880] width 222 height 39
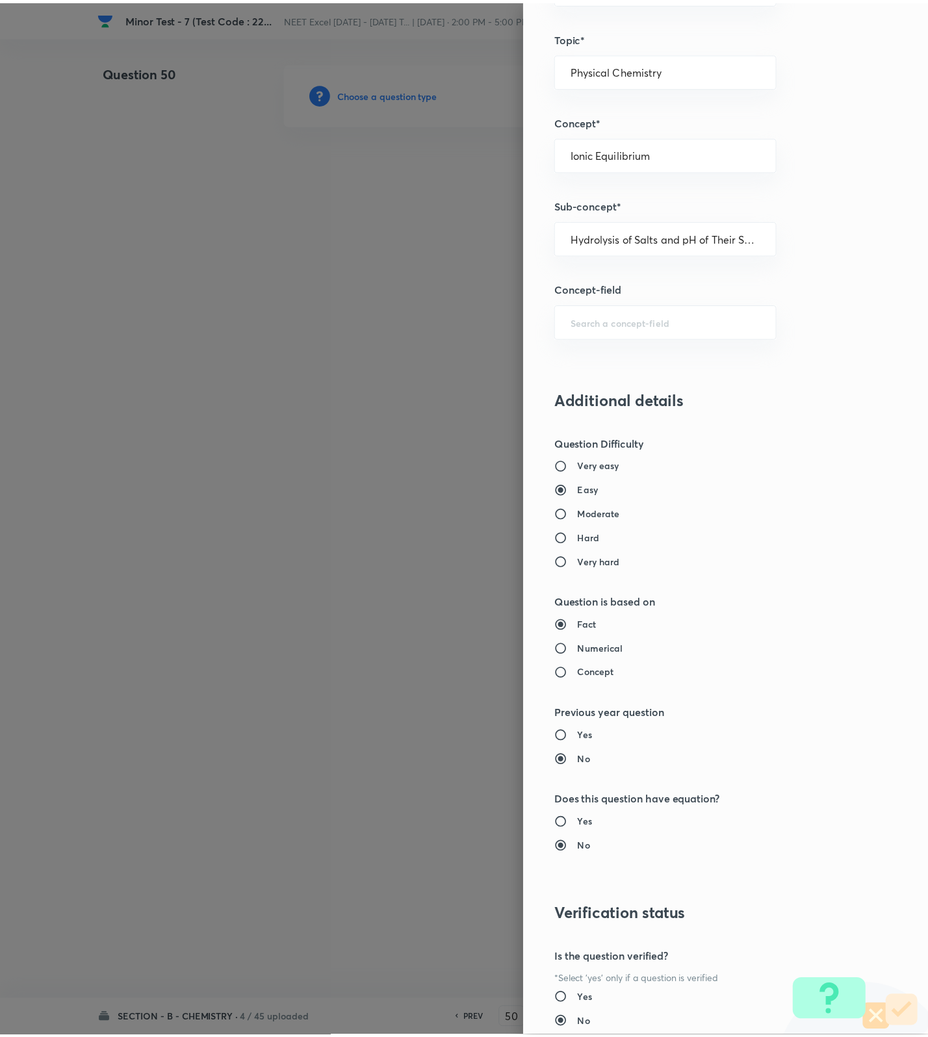
scroll to position [825, 0]
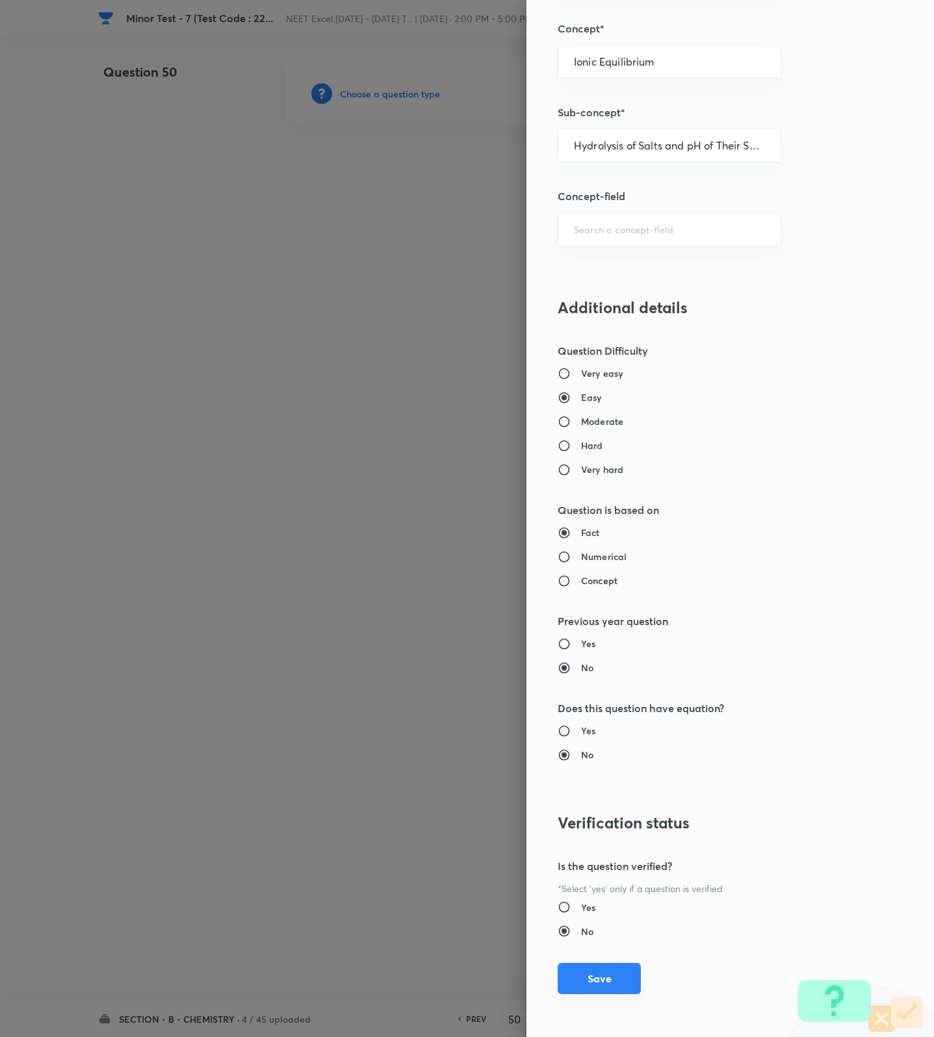
click at [583, 979] on button "Save" at bounding box center [599, 978] width 83 height 31
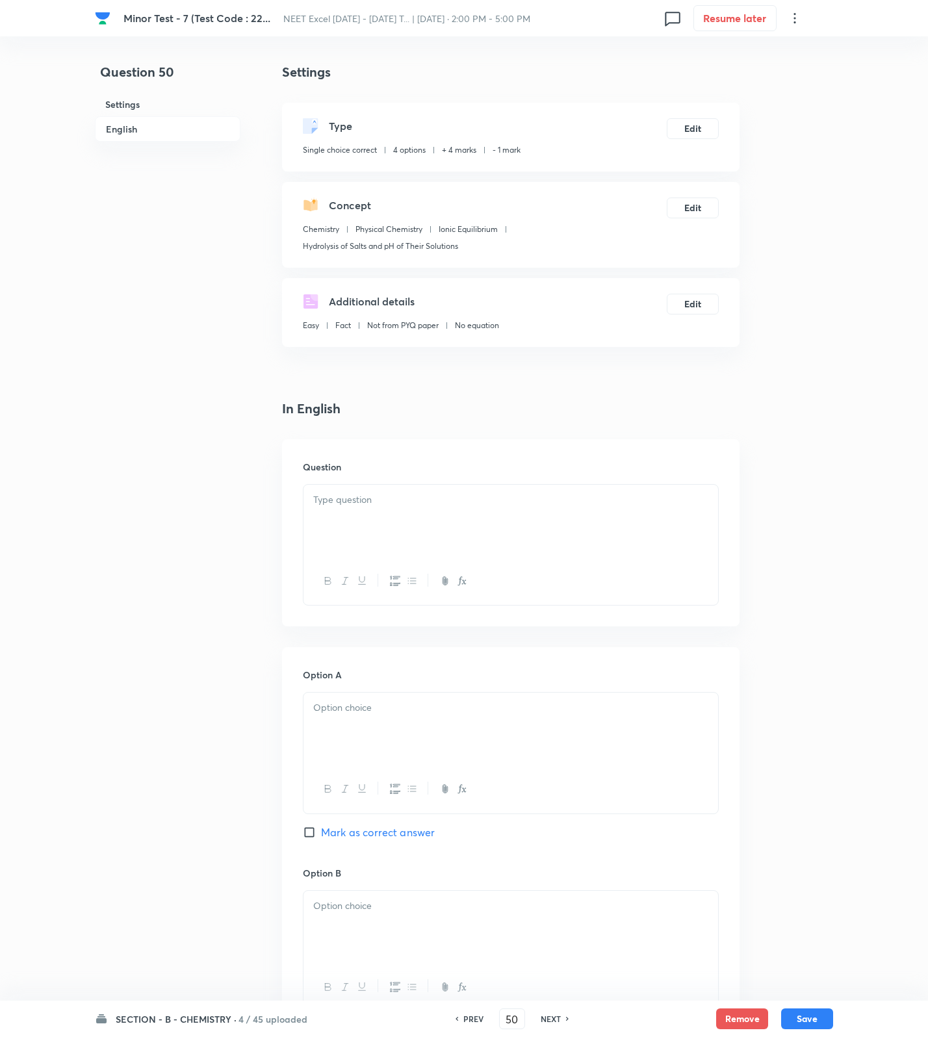
click at [611, 552] on div at bounding box center [510, 521] width 415 height 73
click at [559, 511] on div at bounding box center [510, 521] width 415 height 73
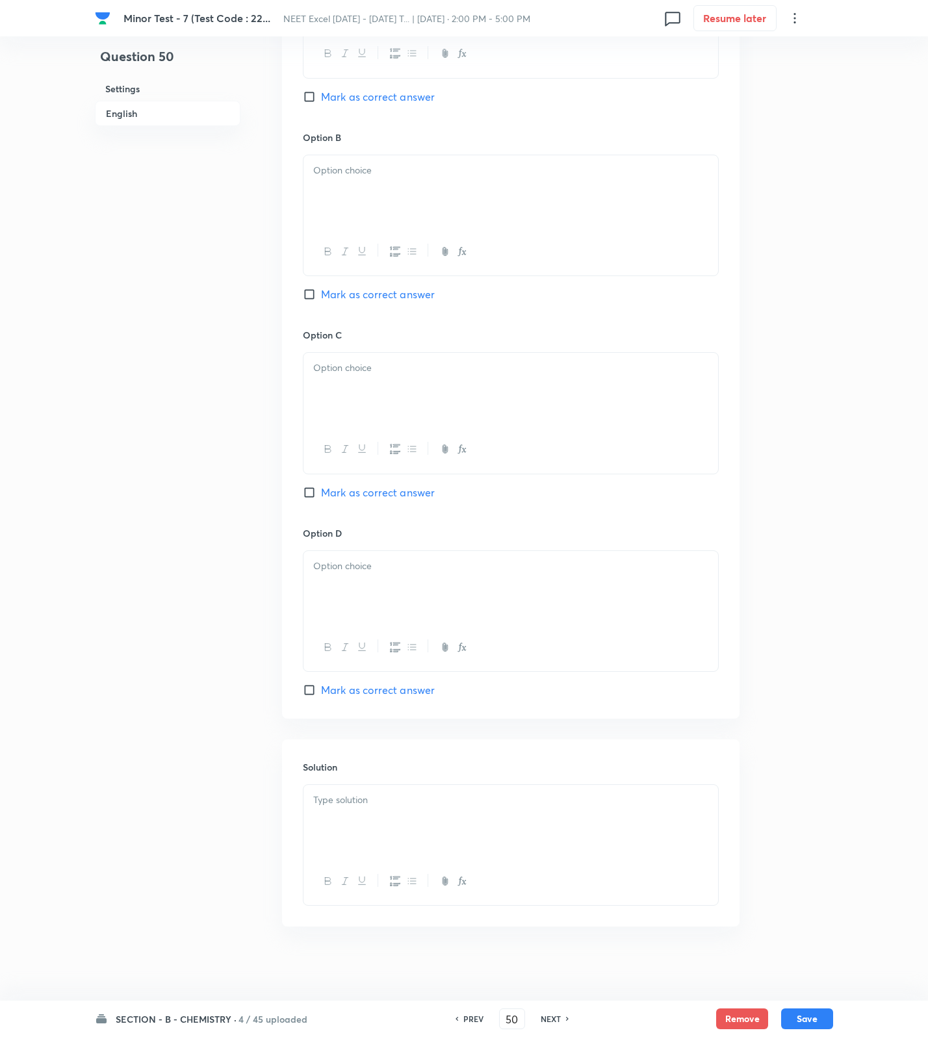
scroll to position [786, 0]
click at [504, 821] on div at bounding box center [510, 817] width 415 height 73
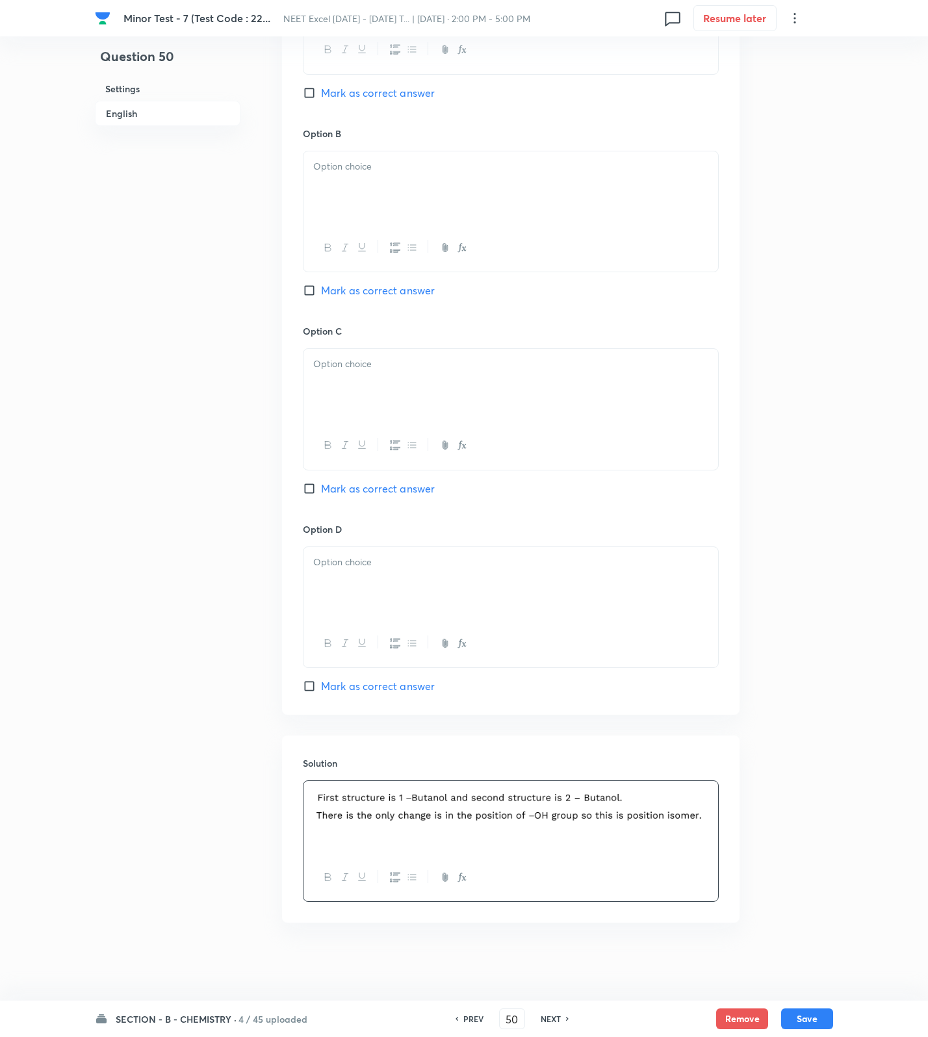
scroll to position [299, 0]
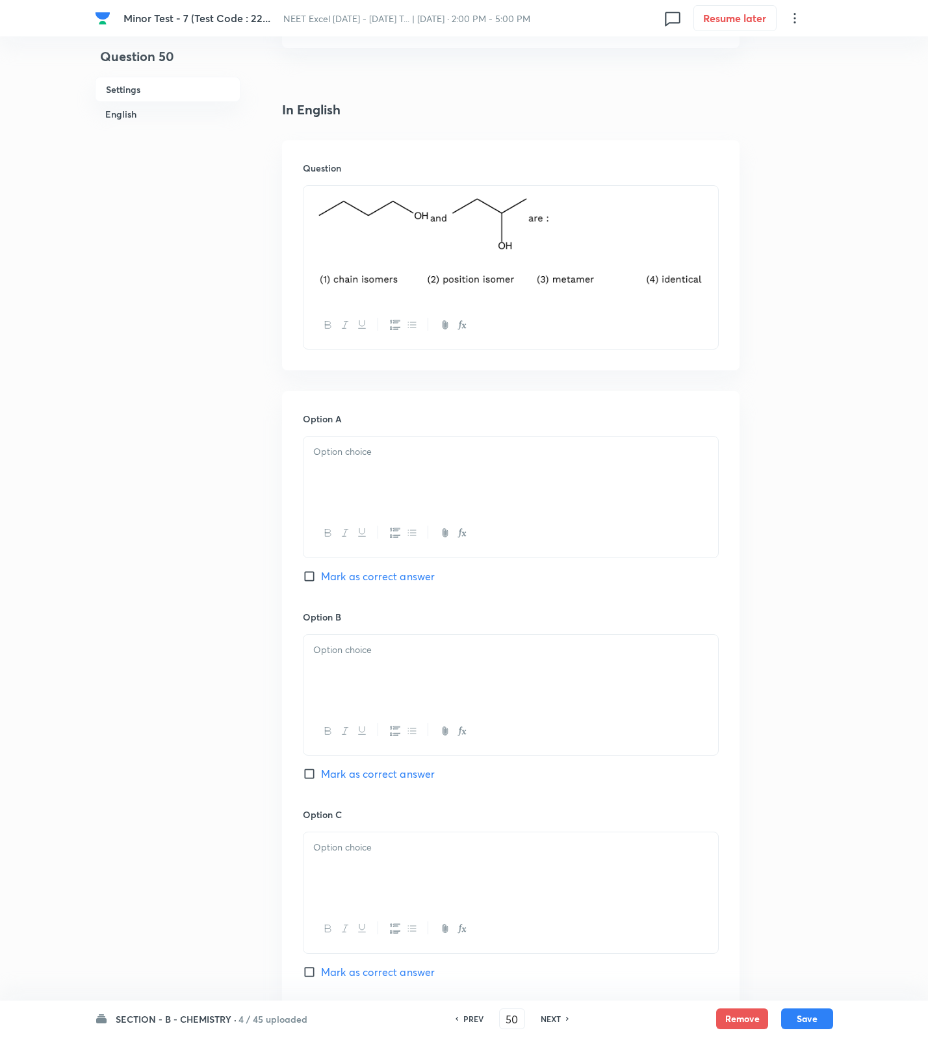
click at [366, 446] on p at bounding box center [510, 451] width 395 height 15
drag, startPoint x: 355, startPoint y: 665, endPoint x: 369, endPoint y: 733, distance: 68.9
click at [355, 667] on div at bounding box center [510, 671] width 415 height 73
click at [350, 773] on span "Mark as correct answer" at bounding box center [378, 774] width 114 height 16
click at [321, 773] on input "Mark as correct answer" at bounding box center [312, 773] width 18 height 13
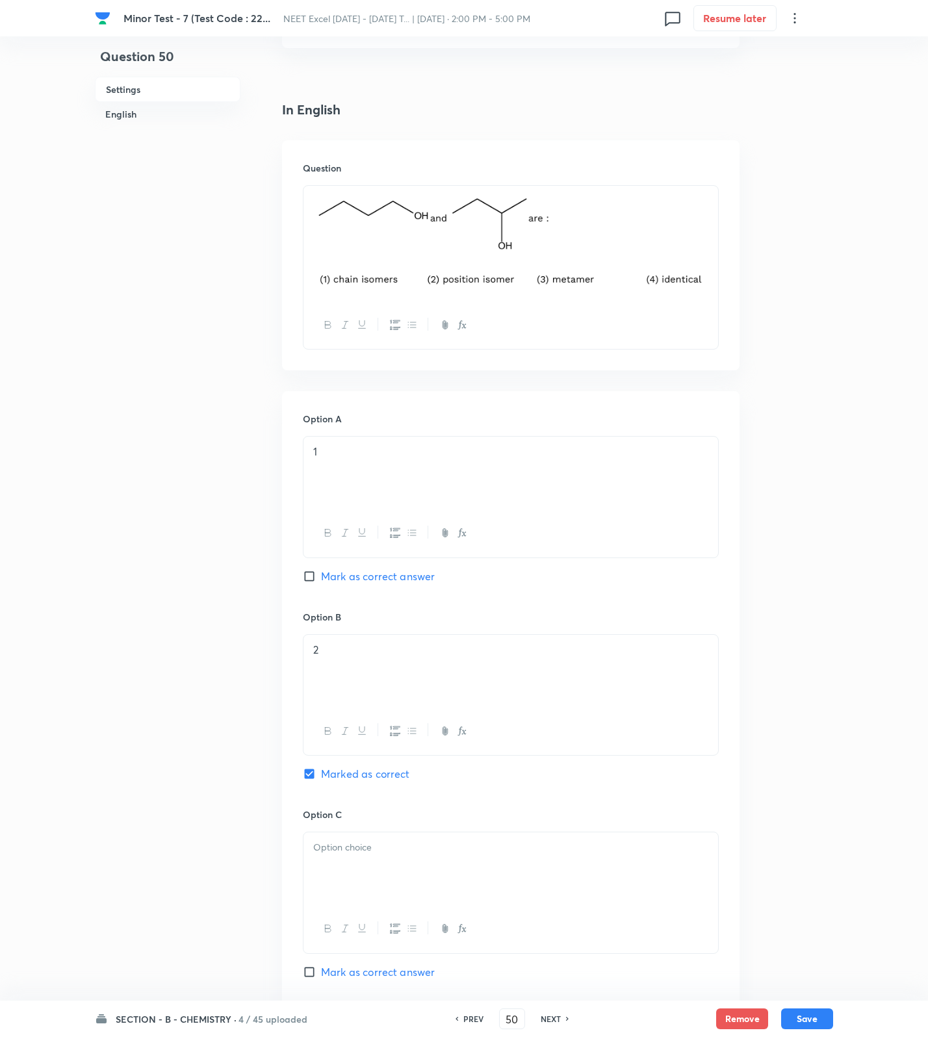
click at [379, 855] on p at bounding box center [510, 847] width 395 height 15
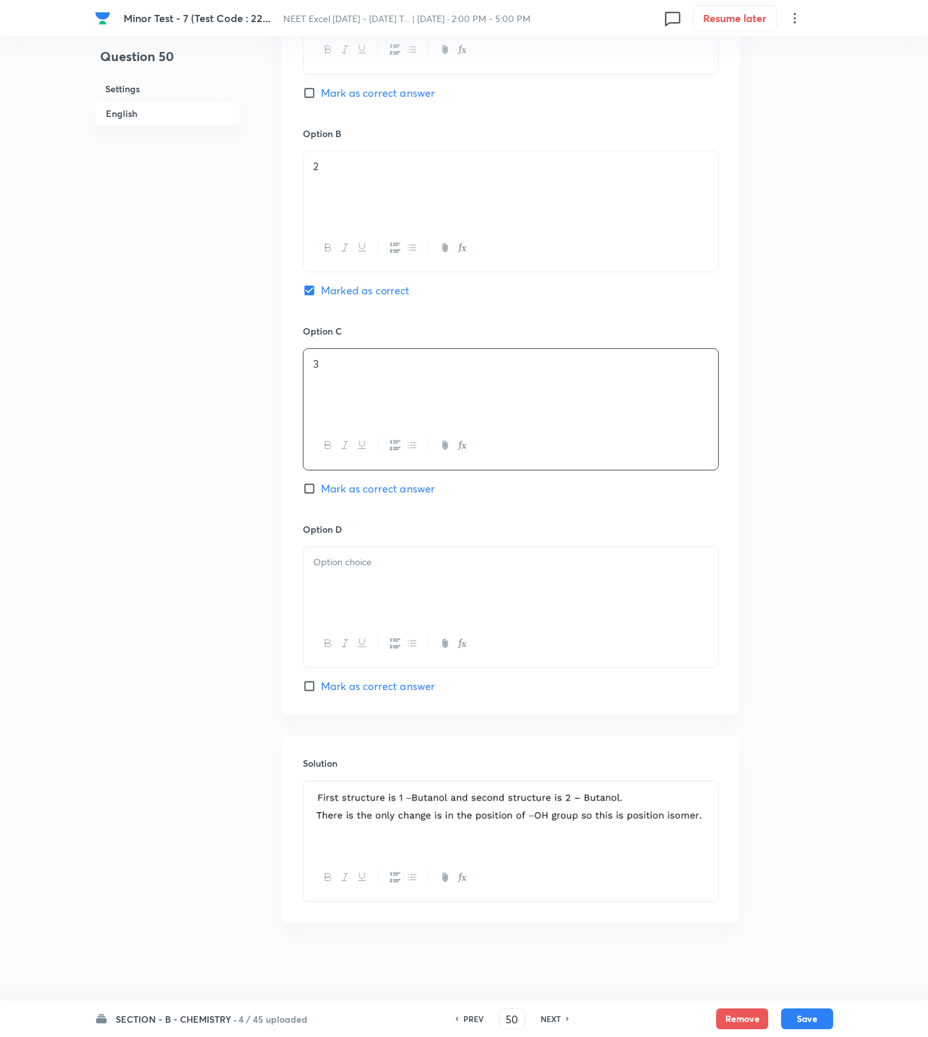
click at [357, 589] on div at bounding box center [510, 583] width 415 height 73
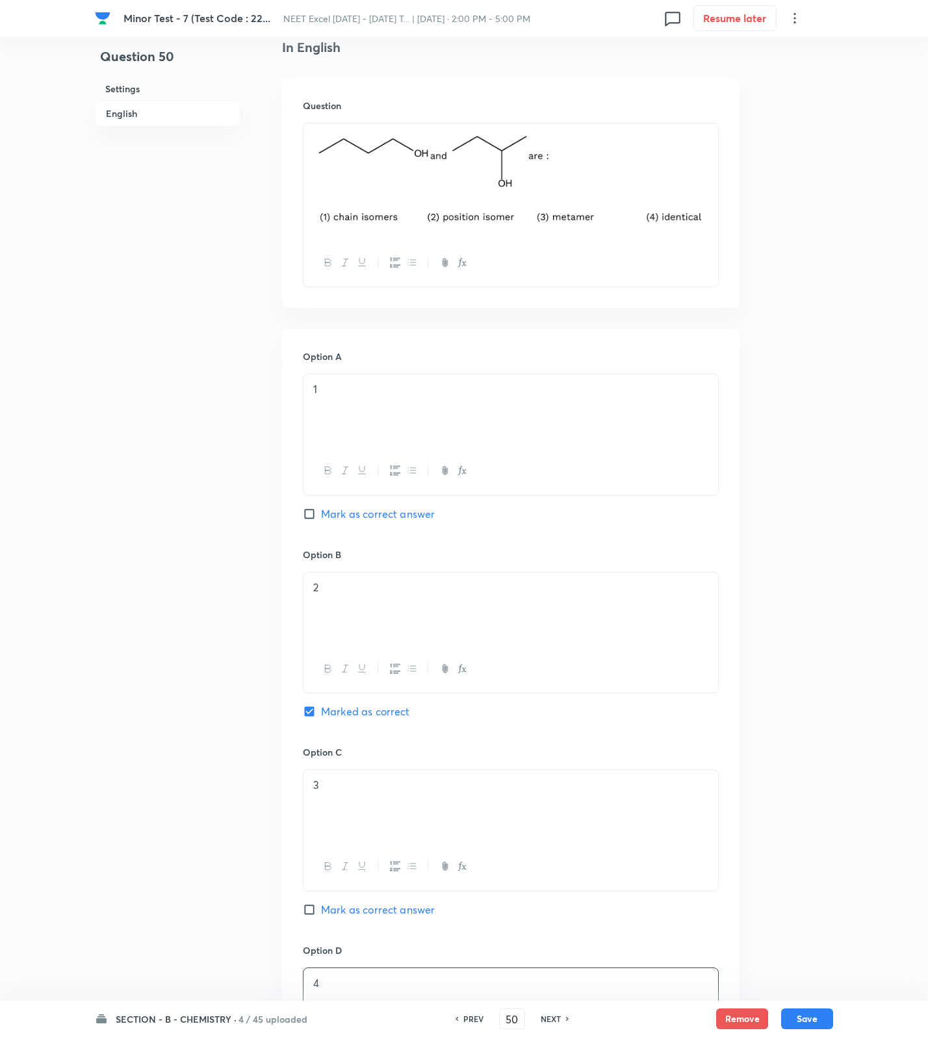
scroll to position [299, 0]
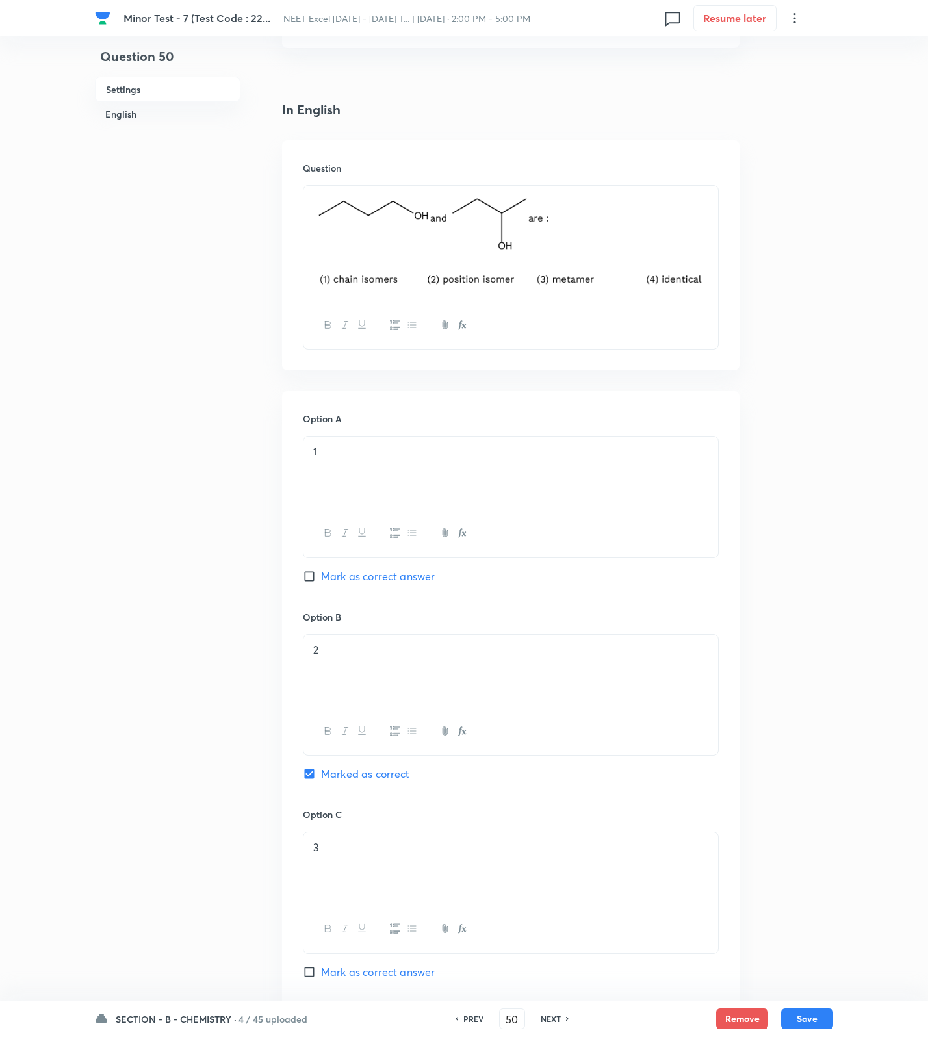
click at [817, 1008] on button "Save" at bounding box center [807, 1018] width 52 height 21
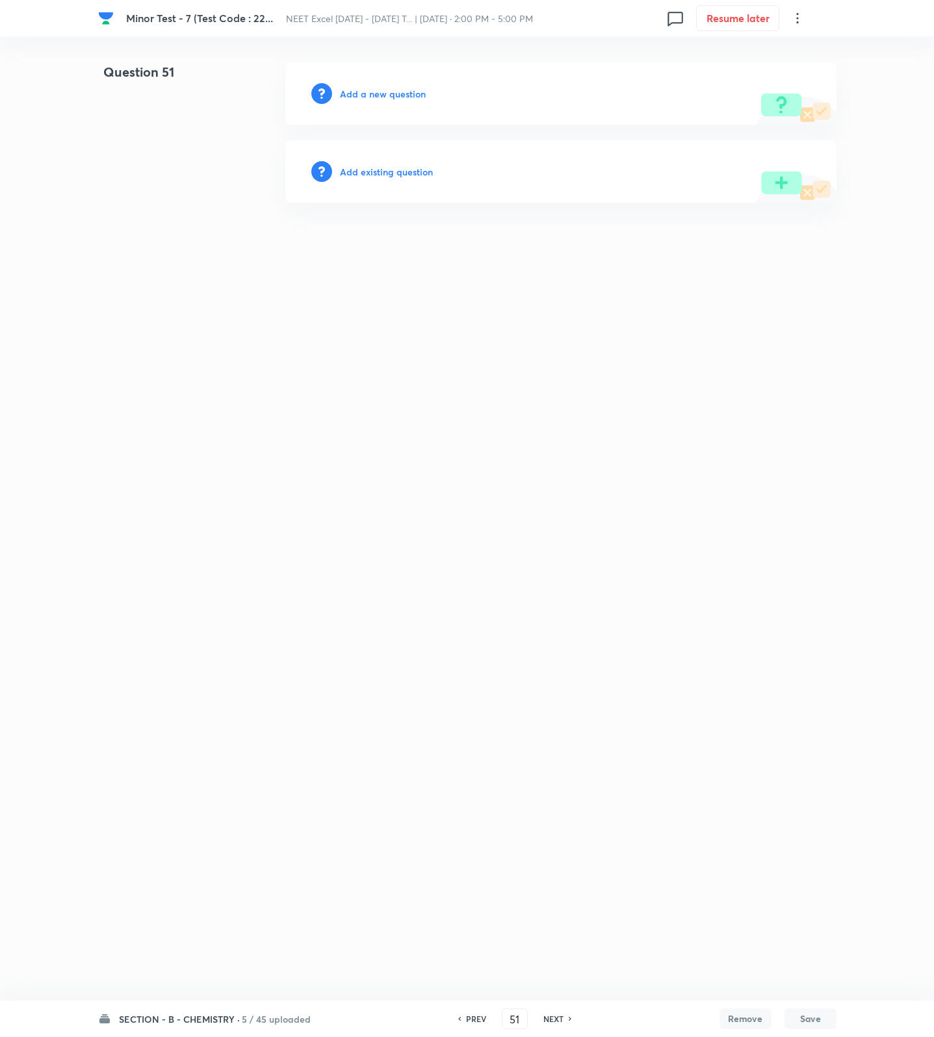
click at [386, 96] on h6 "Add a new question" at bounding box center [383, 94] width 86 height 14
click at [386, 96] on h6 "Choose a question type" at bounding box center [390, 94] width 100 height 14
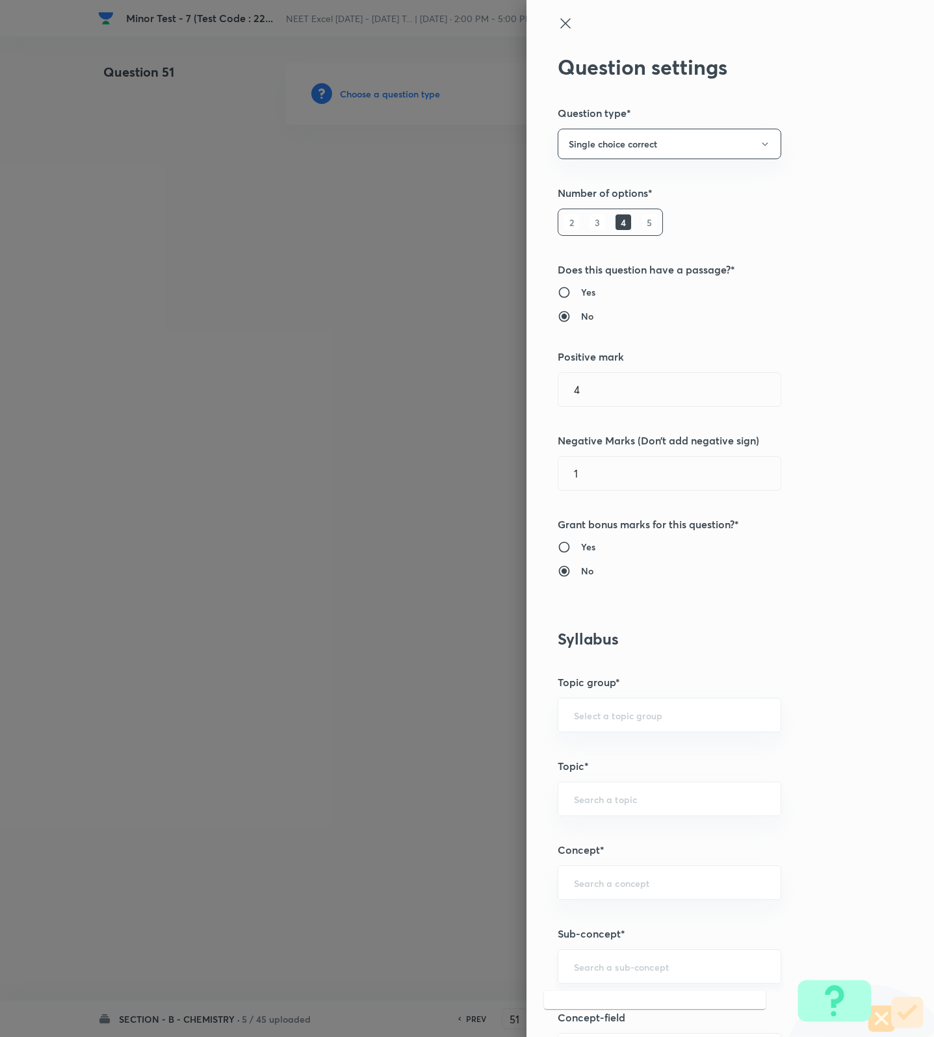
click at [619, 971] on input "text" at bounding box center [669, 966] width 191 height 12
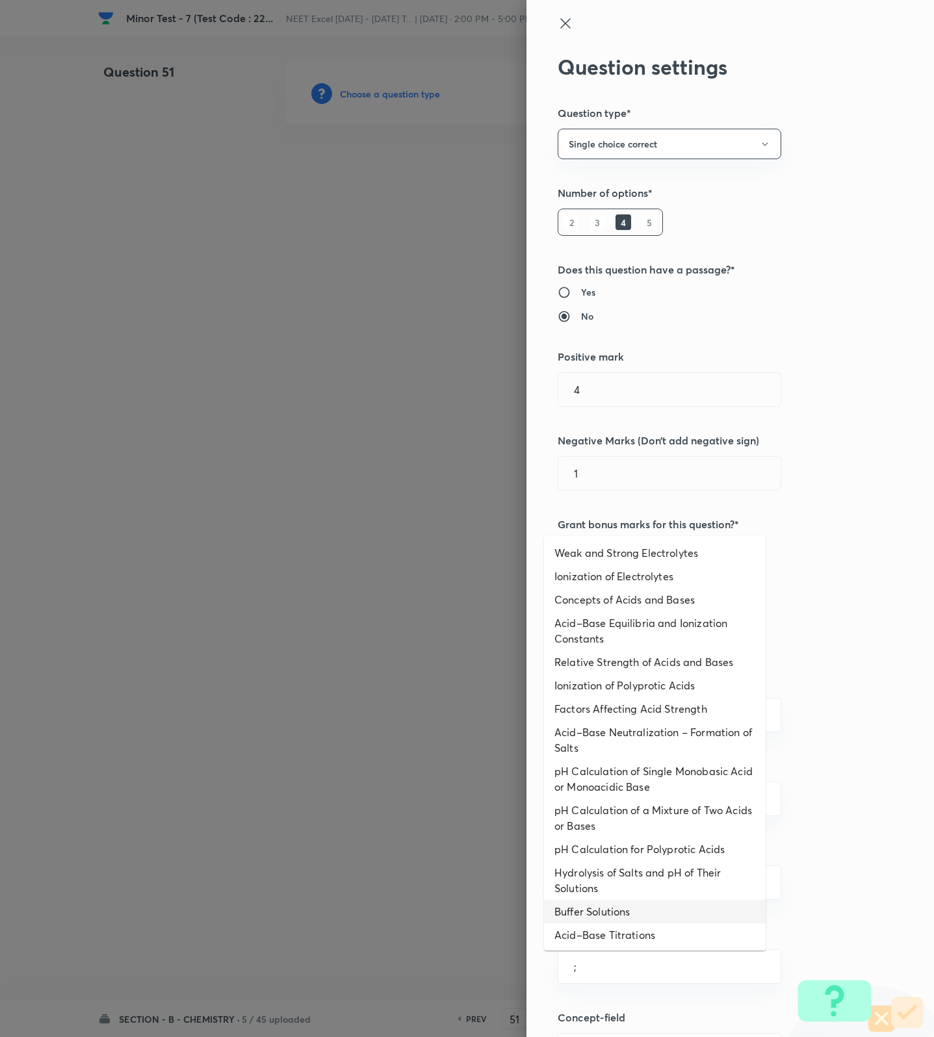
click at [618, 842] on li "pH Calculation for Polyprotic Acids" at bounding box center [655, 849] width 222 height 23
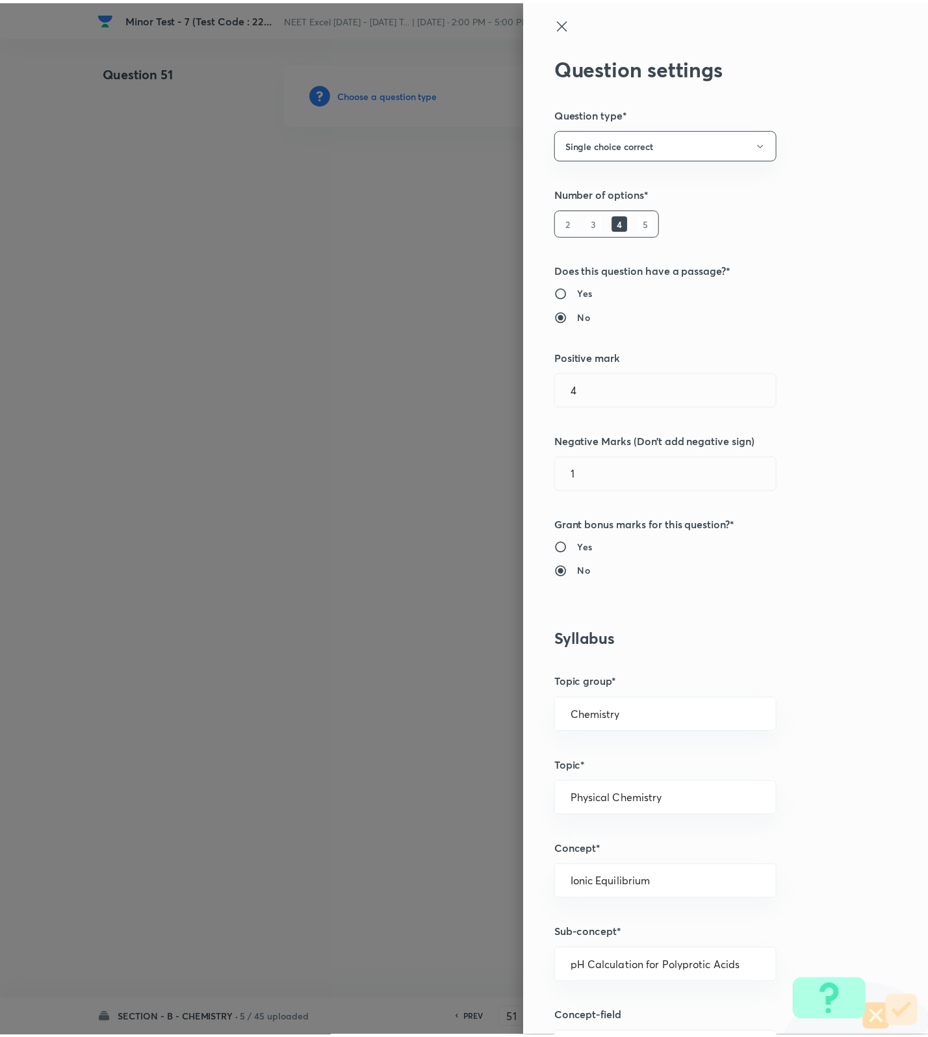
scroll to position [825, 0]
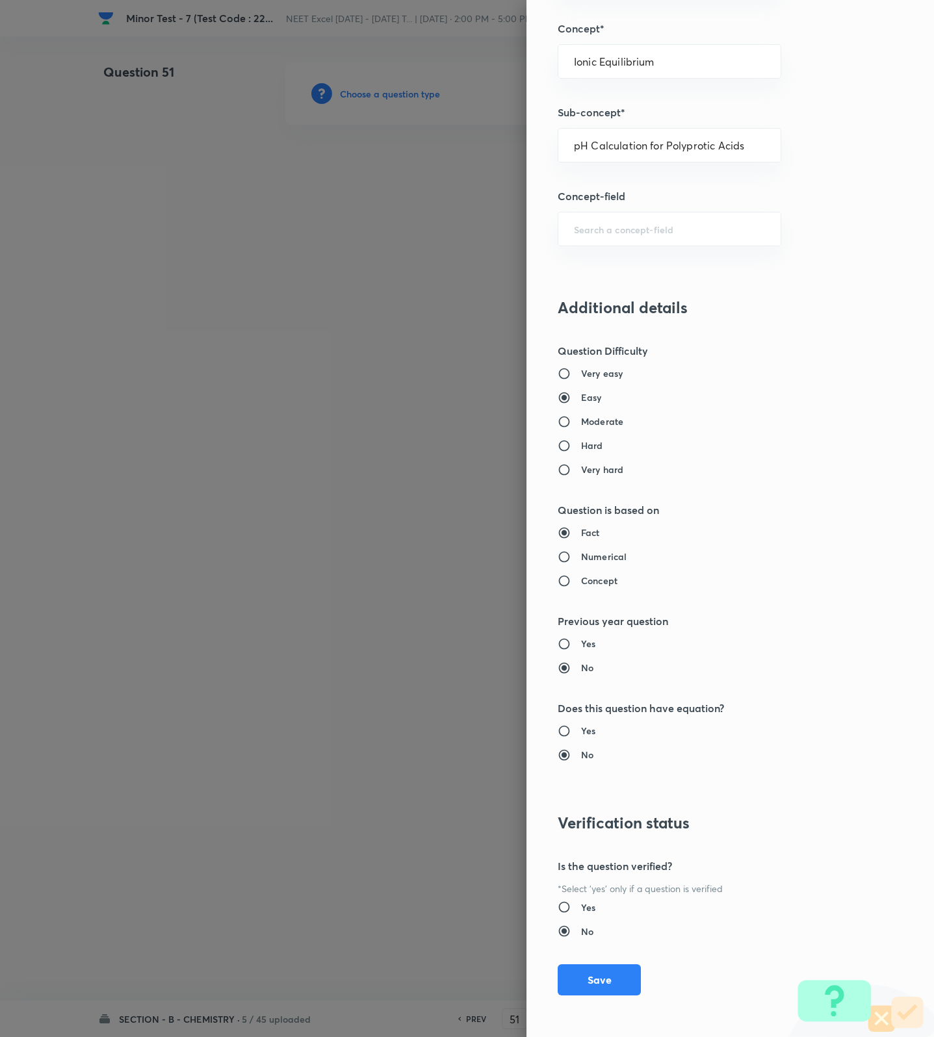
click at [591, 953] on div "Question settings Question type* Single choice correct Number of options* 2 3 4…" at bounding box center [729, 518] width 407 height 1037
click at [587, 963] on div "Question settings Question type* Single choice correct Number of options* 2 3 4…" at bounding box center [729, 518] width 407 height 1037
click at [582, 977] on button "Save" at bounding box center [599, 978] width 83 height 31
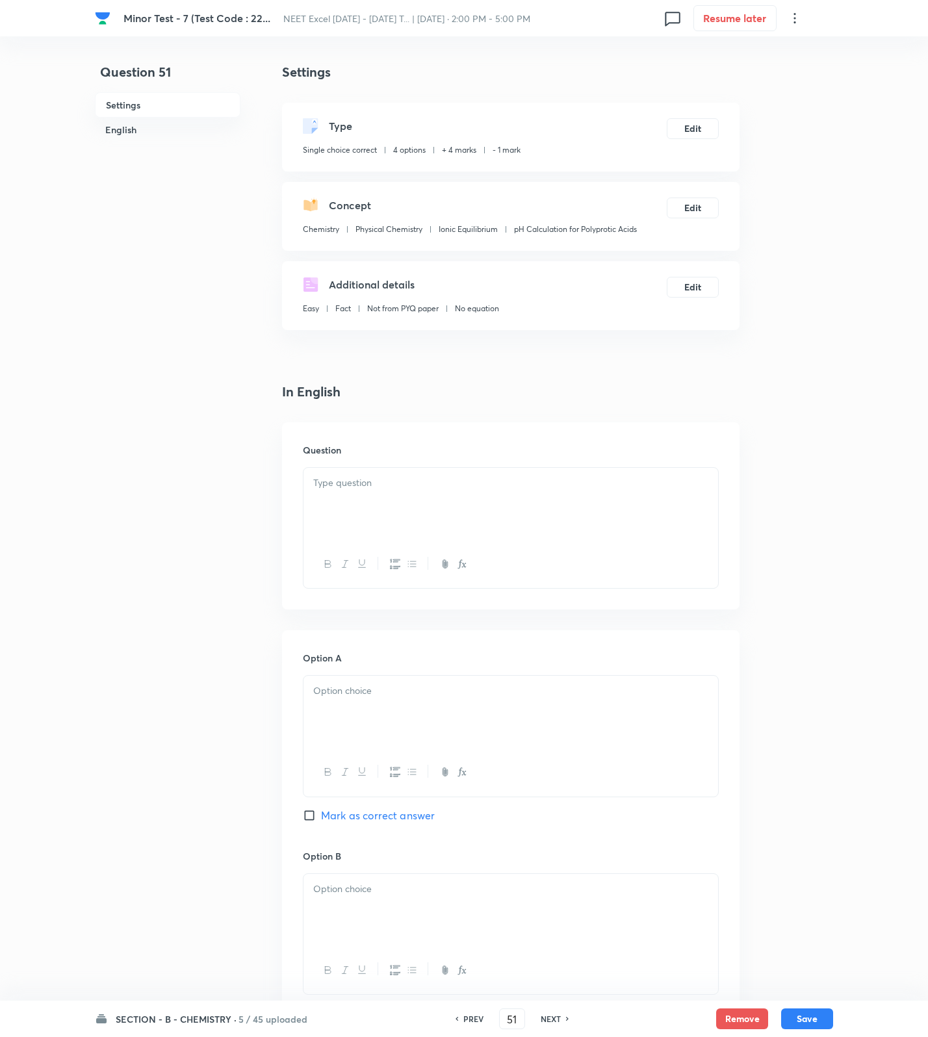
click at [357, 504] on div at bounding box center [510, 504] width 415 height 73
click at [503, 511] on div at bounding box center [510, 504] width 415 height 73
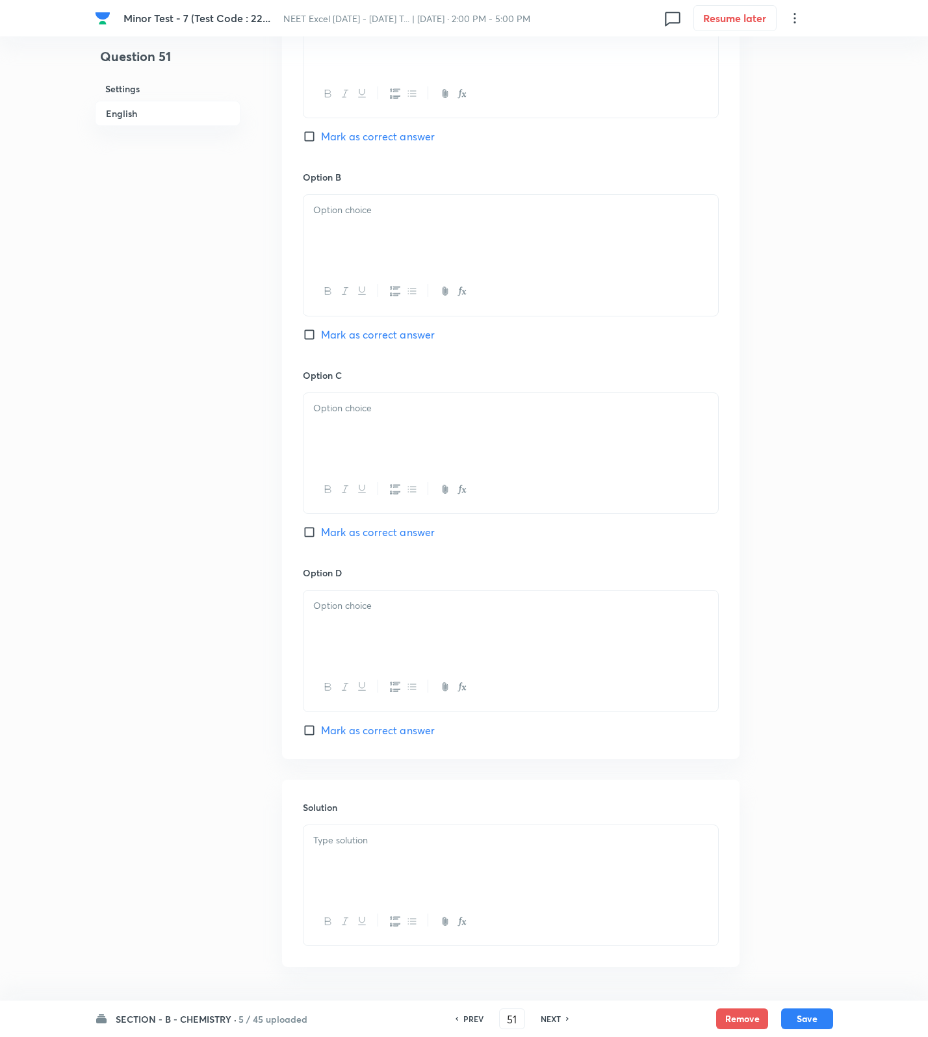
scroll to position [743, 0]
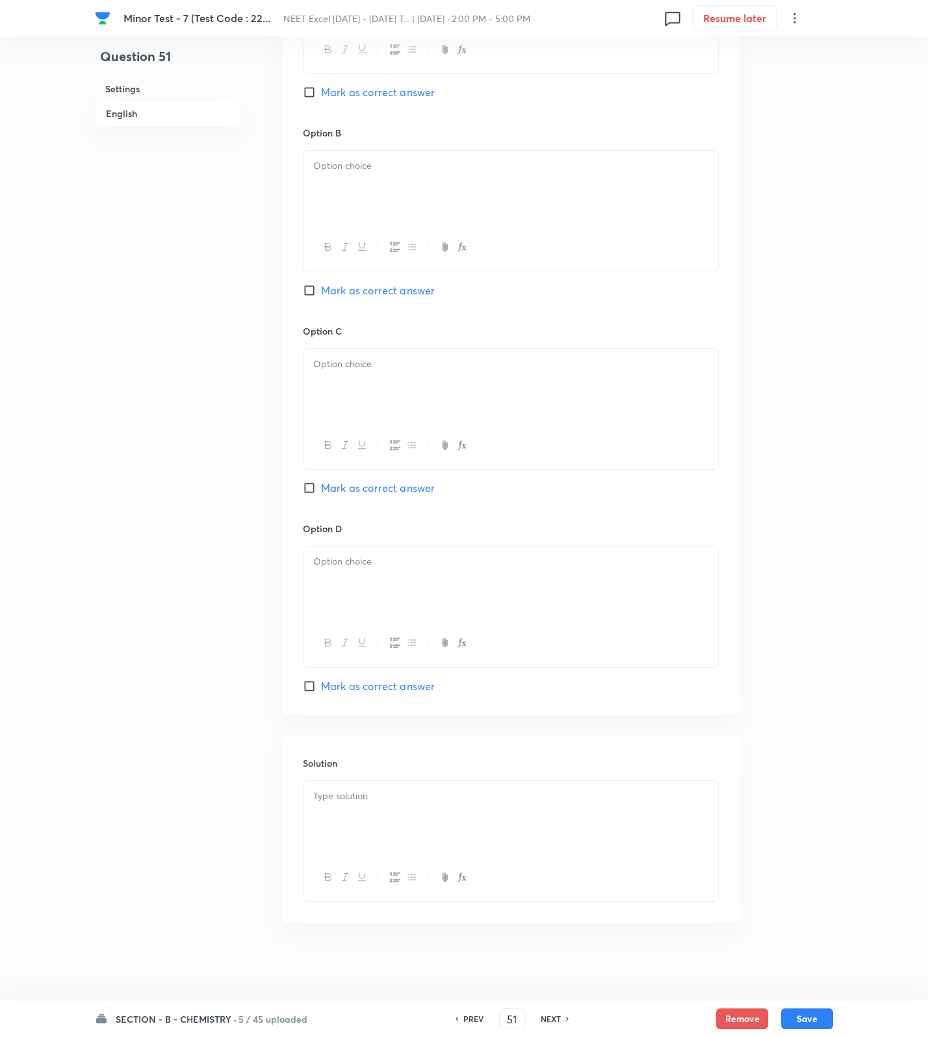
click at [484, 804] on div at bounding box center [510, 817] width 415 height 73
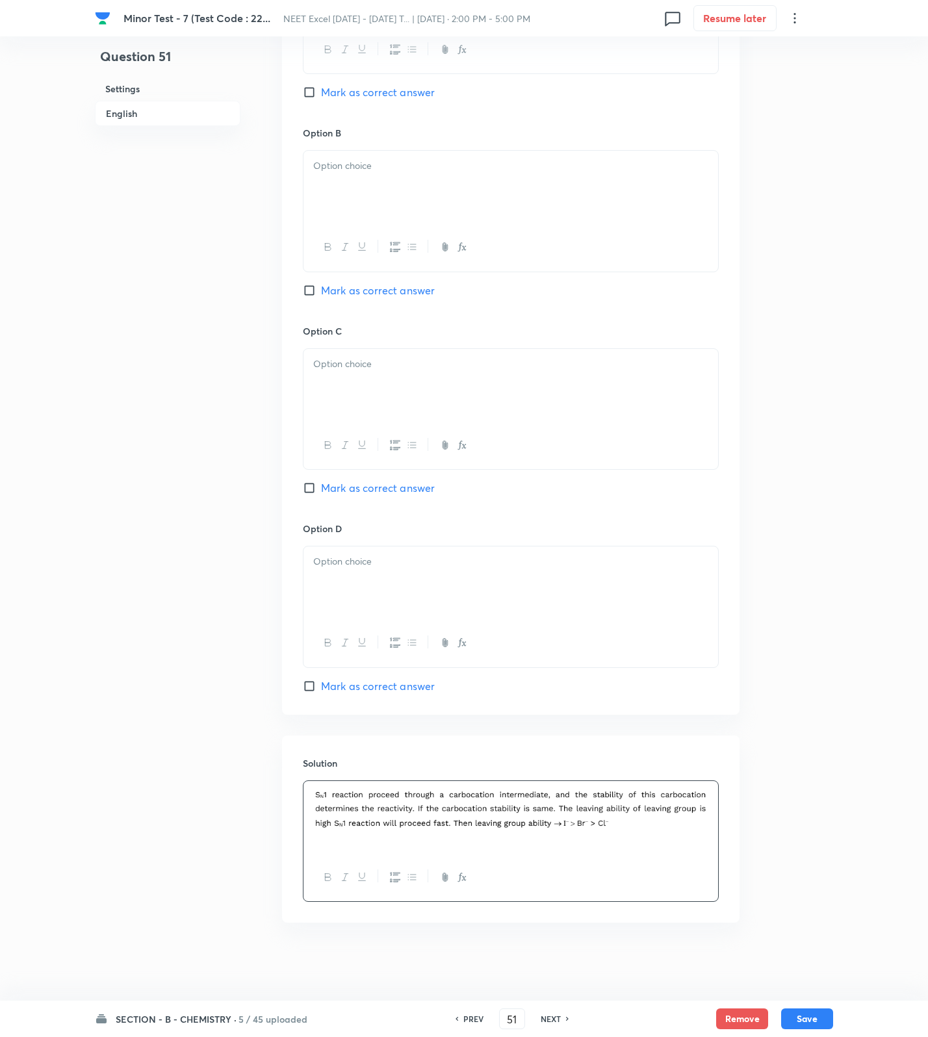
scroll to position [256, 0]
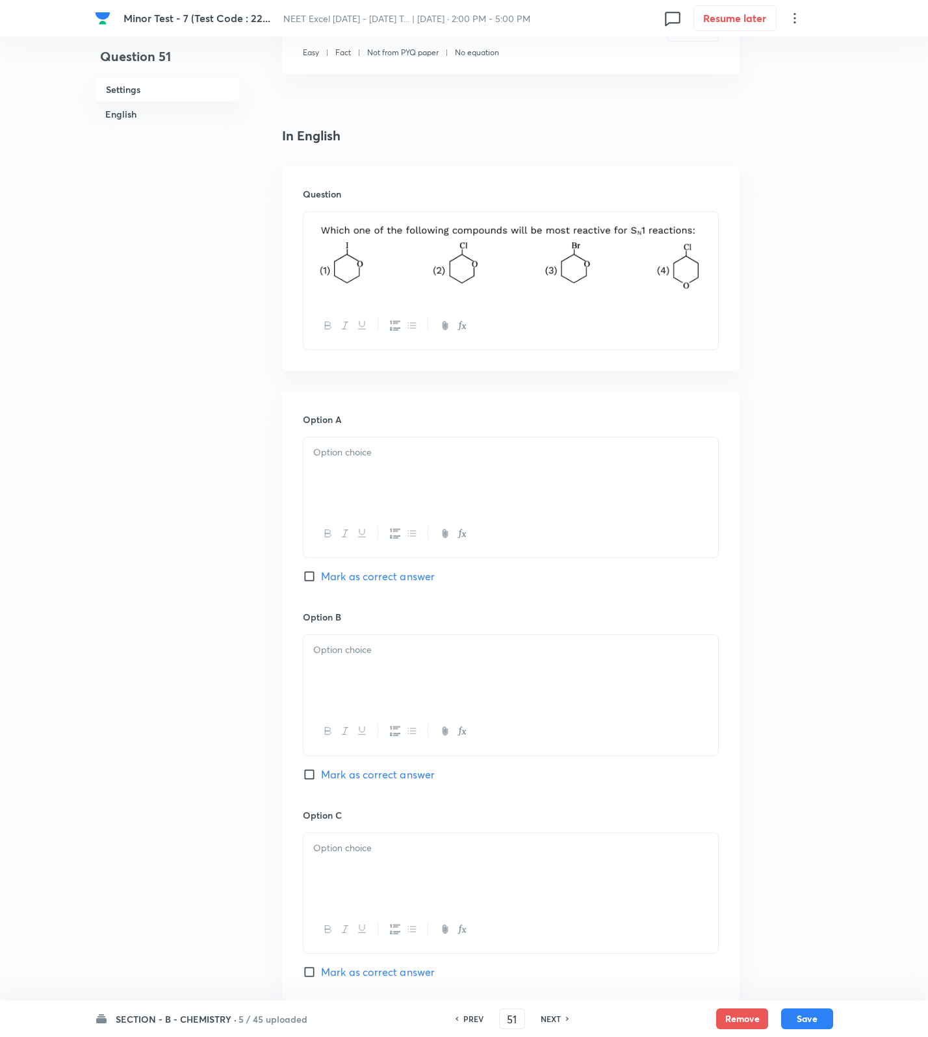
drag, startPoint x: 374, startPoint y: 453, endPoint x: 371, endPoint y: 509, distance: 56.0
click at [374, 453] on p at bounding box center [510, 452] width 395 height 15
click at [377, 584] on span "Mark as correct answer" at bounding box center [378, 577] width 114 height 16
click at [321, 583] on input "Mark as correct answer" at bounding box center [312, 576] width 18 height 13
click at [363, 651] on p at bounding box center [510, 650] width 395 height 15
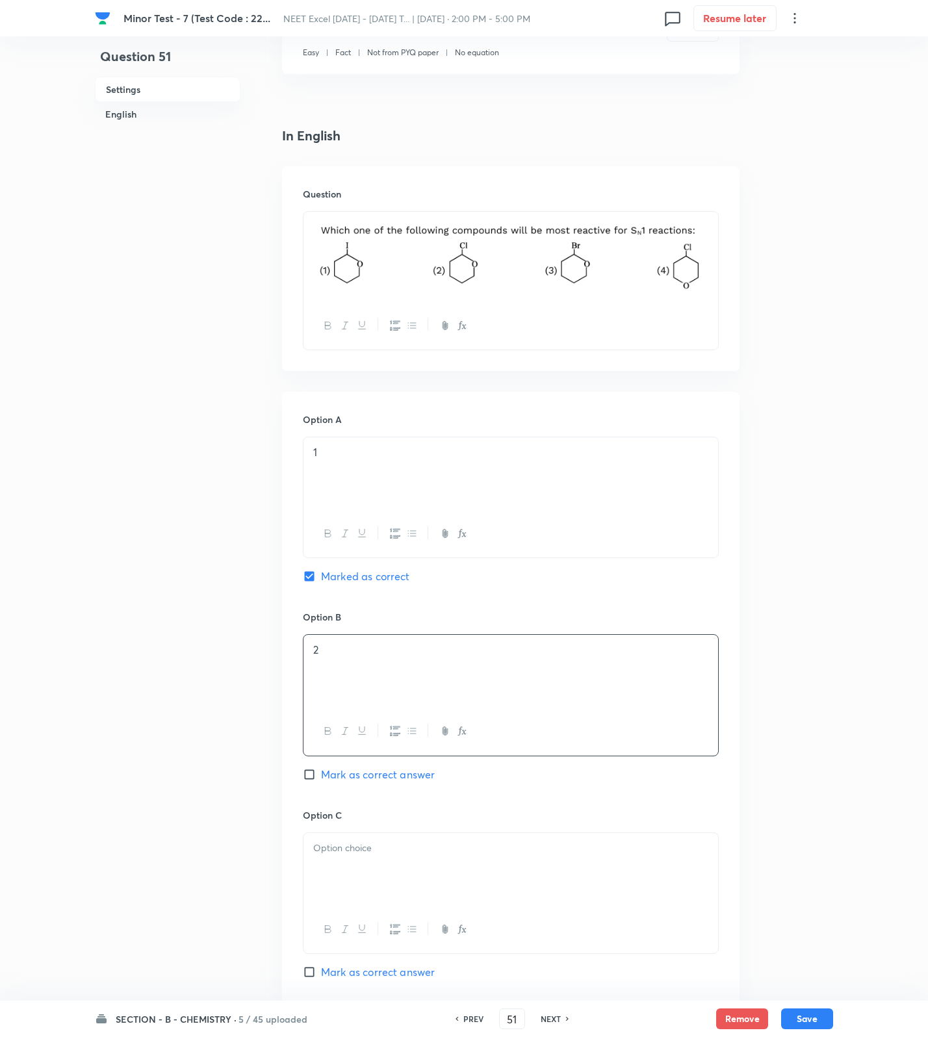
click at [314, 856] on p at bounding box center [510, 848] width 395 height 15
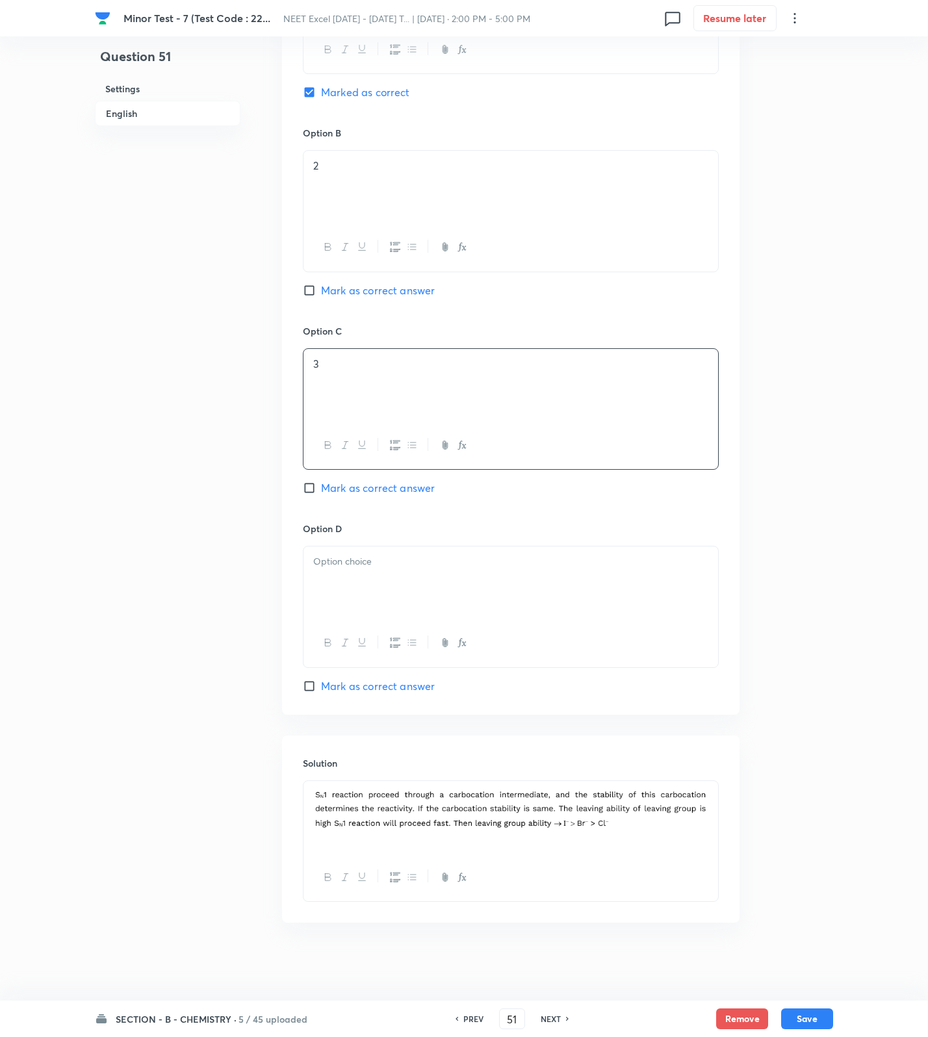
drag, startPoint x: 373, startPoint y: 593, endPoint x: 373, endPoint y: 578, distance: 15.6
click at [373, 578] on div at bounding box center [510, 582] width 415 height 73
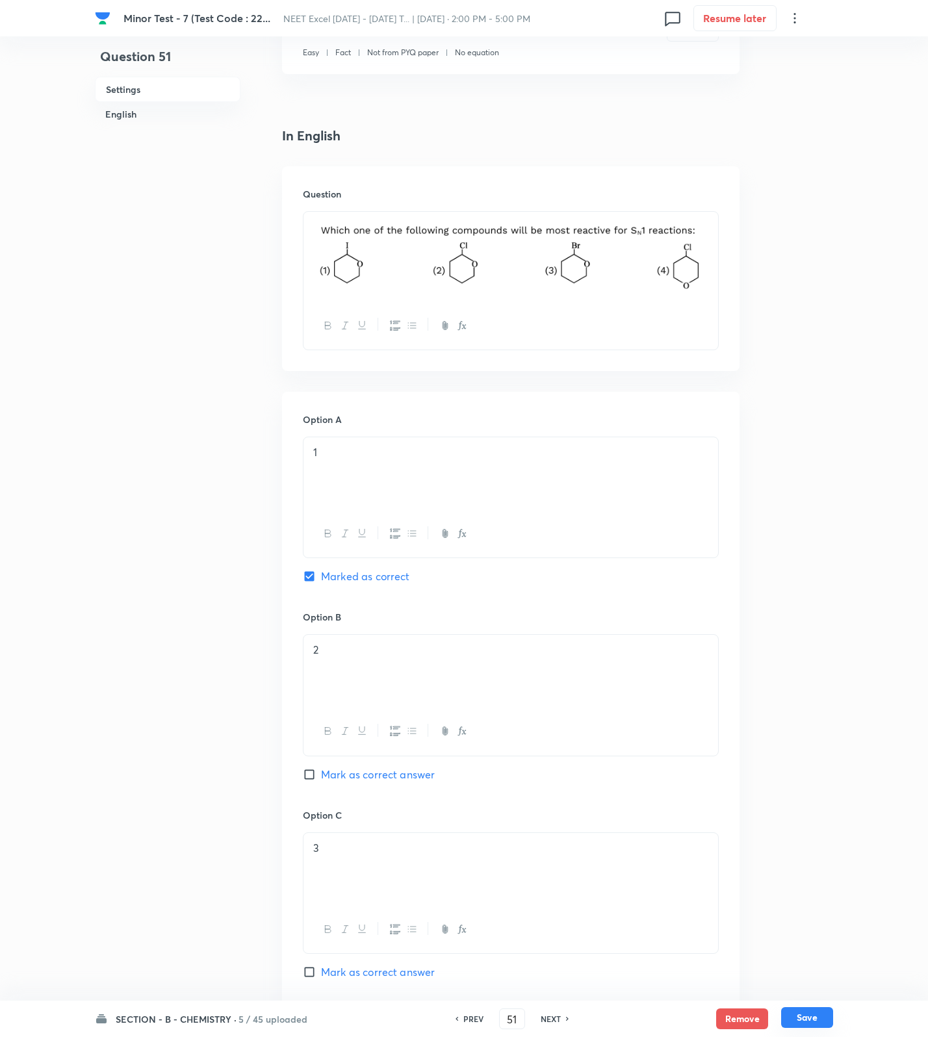
click at [823, 1016] on button "Save" at bounding box center [807, 1017] width 52 height 21
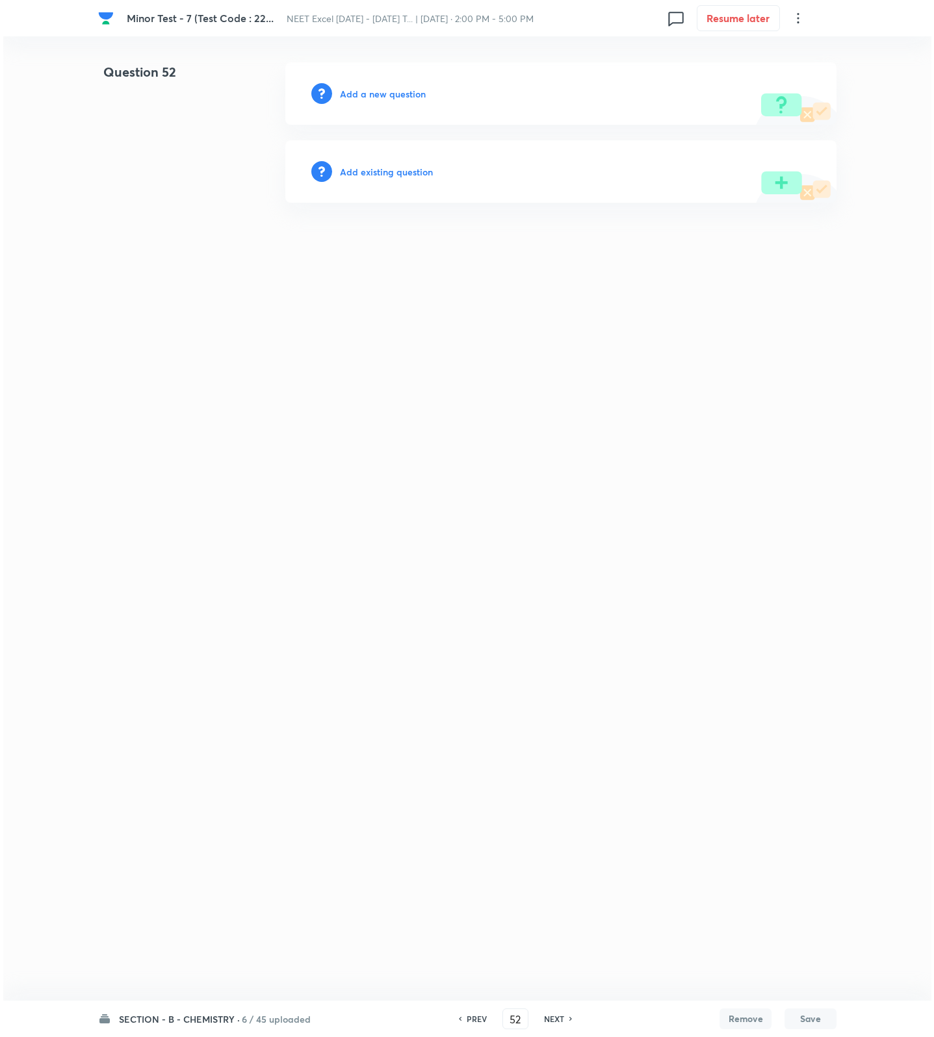
scroll to position [0, 0]
click at [400, 83] on div "Add a new question" at bounding box center [560, 93] width 551 height 62
click at [398, 88] on h6 "Add a new question" at bounding box center [383, 94] width 86 height 14
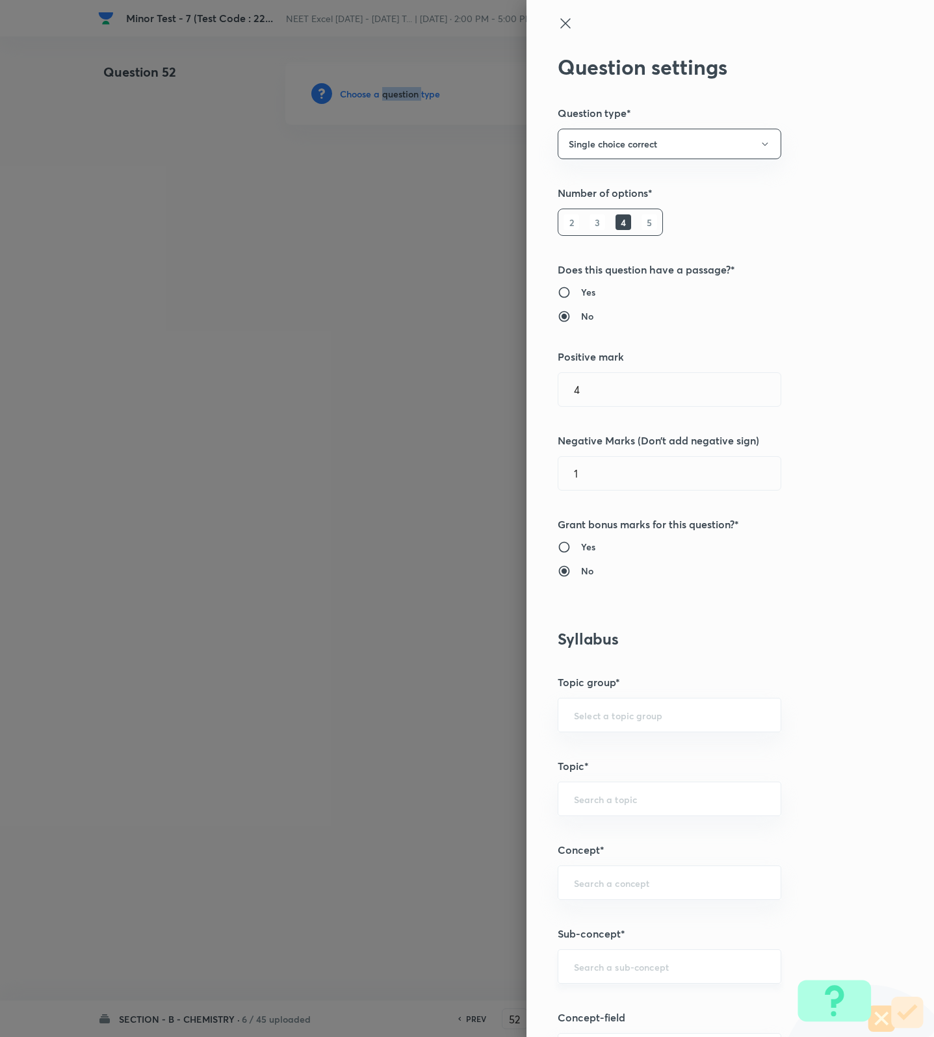
click at [601, 979] on div "​" at bounding box center [670, 966] width 224 height 34
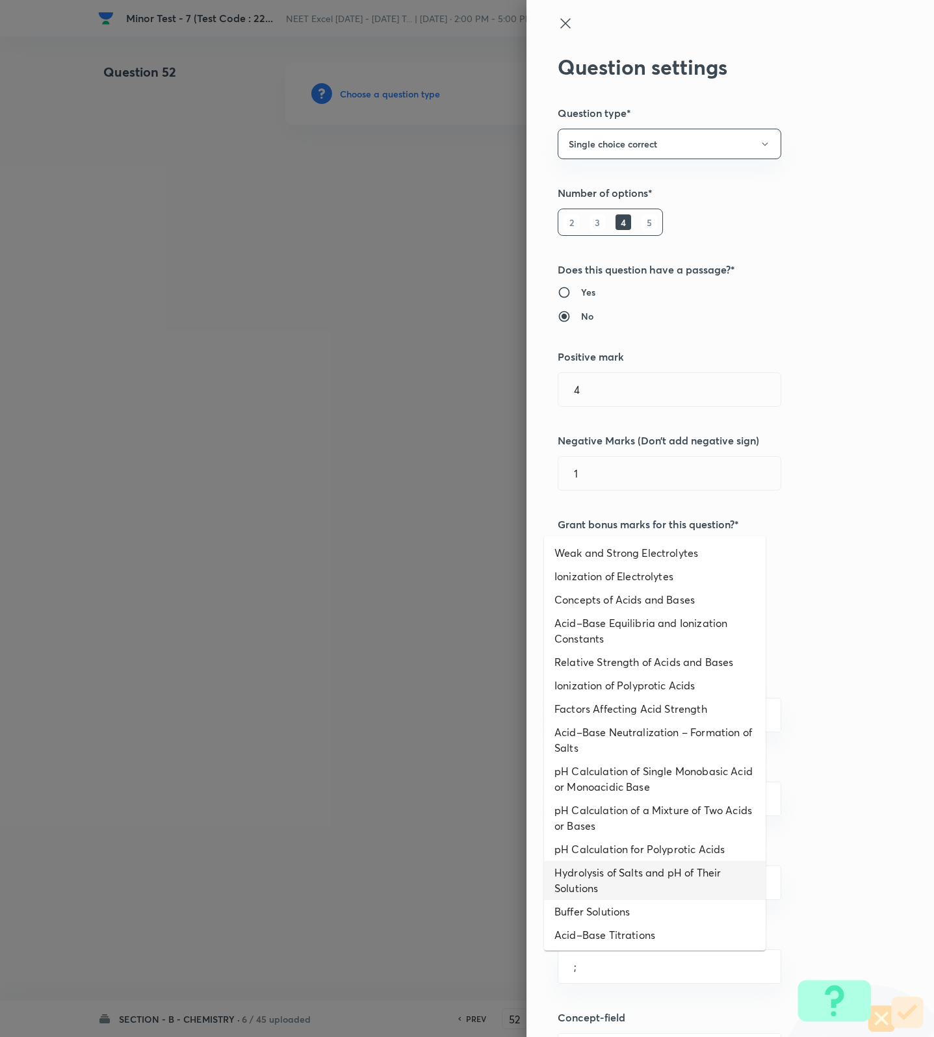
click at [621, 870] on li "Hydrolysis of Salts and pH of Their Solutions" at bounding box center [655, 880] width 222 height 39
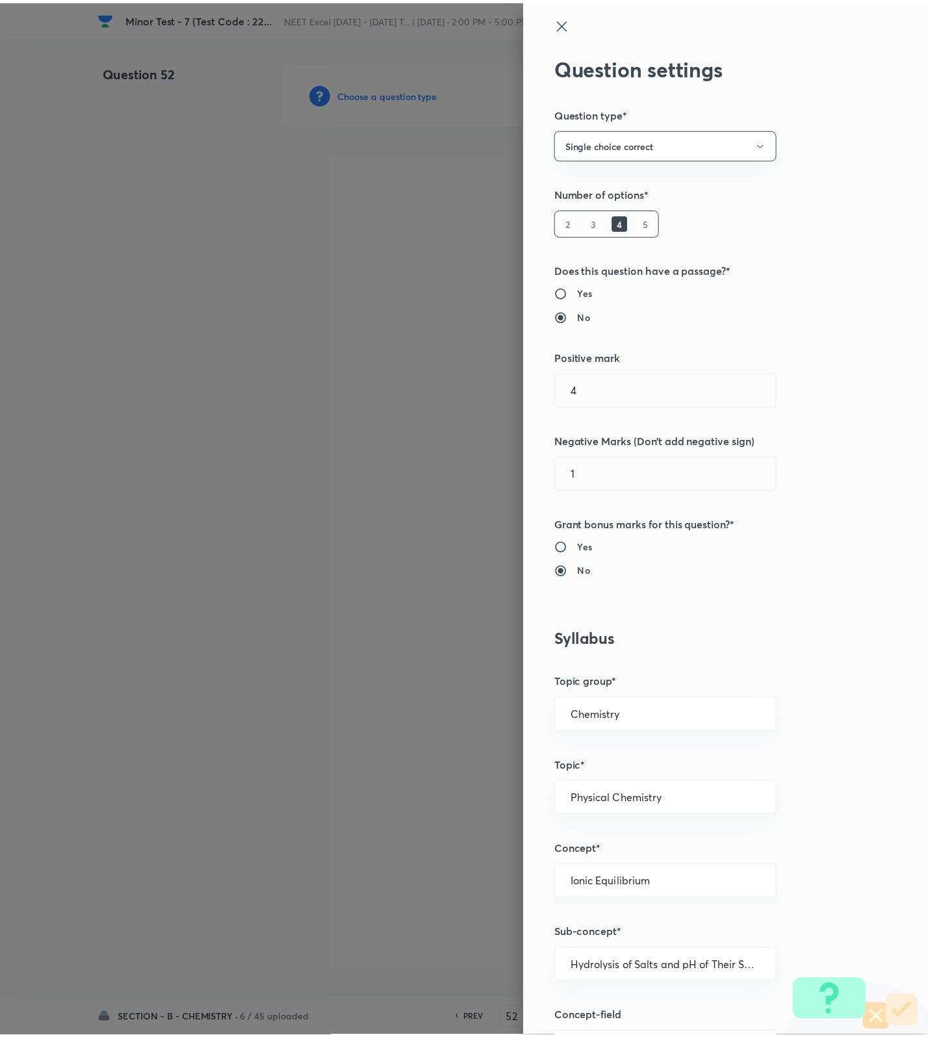
scroll to position [825, 0]
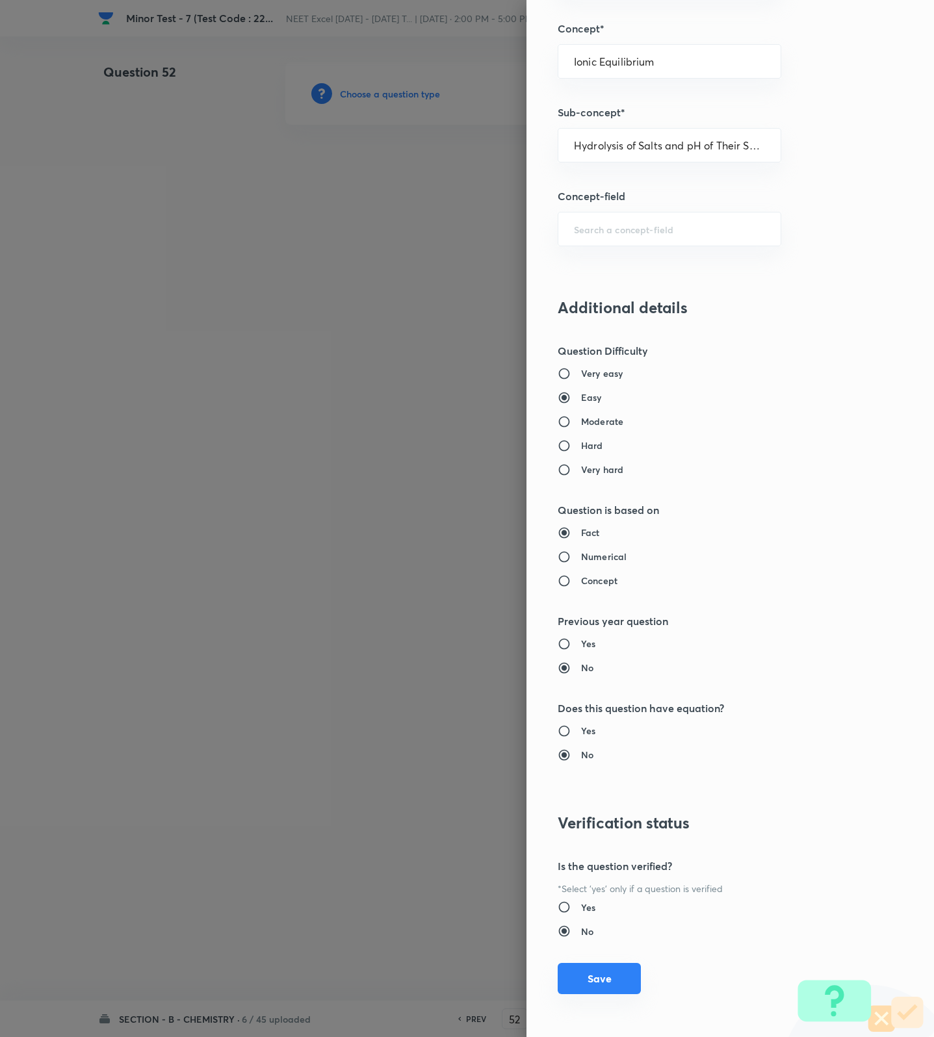
click at [573, 975] on button "Save" at bounding box center [599, 978] width 83 height 31
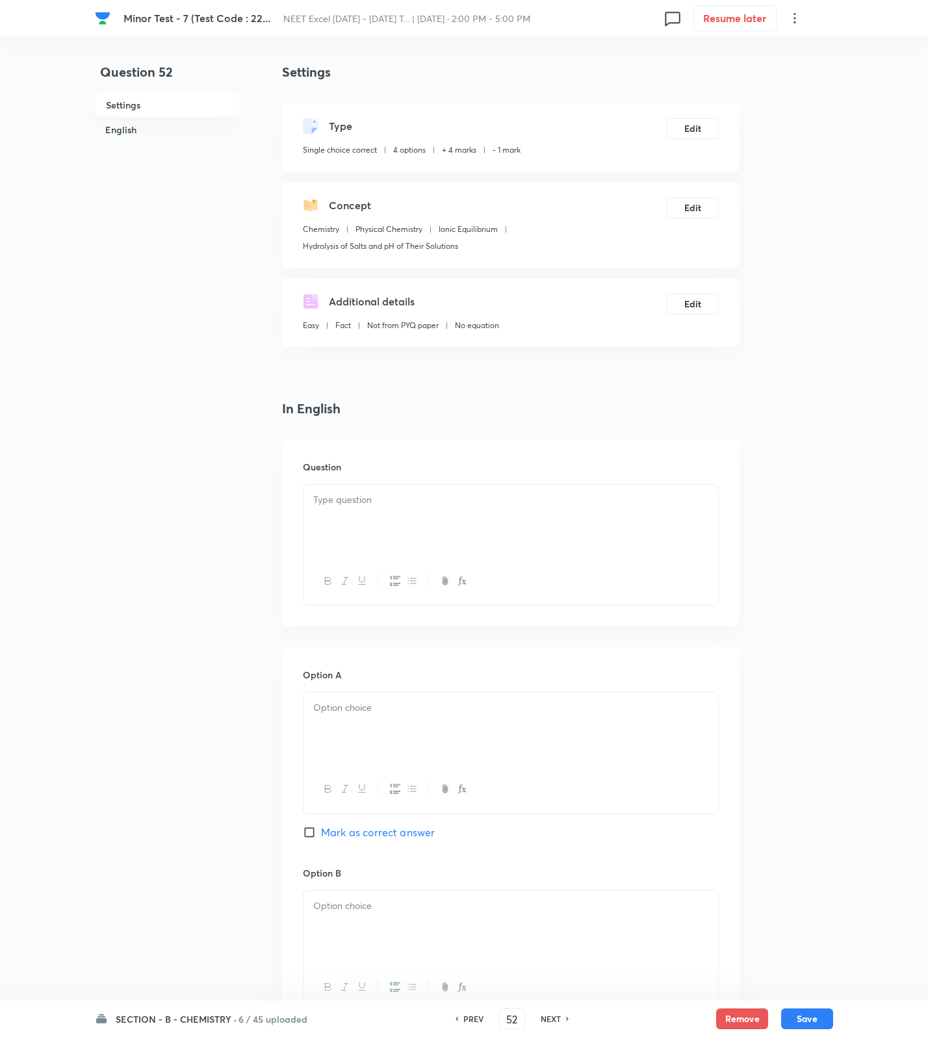
click at [614, 533] on div at bounding box center [510, 521] width 415 height 73
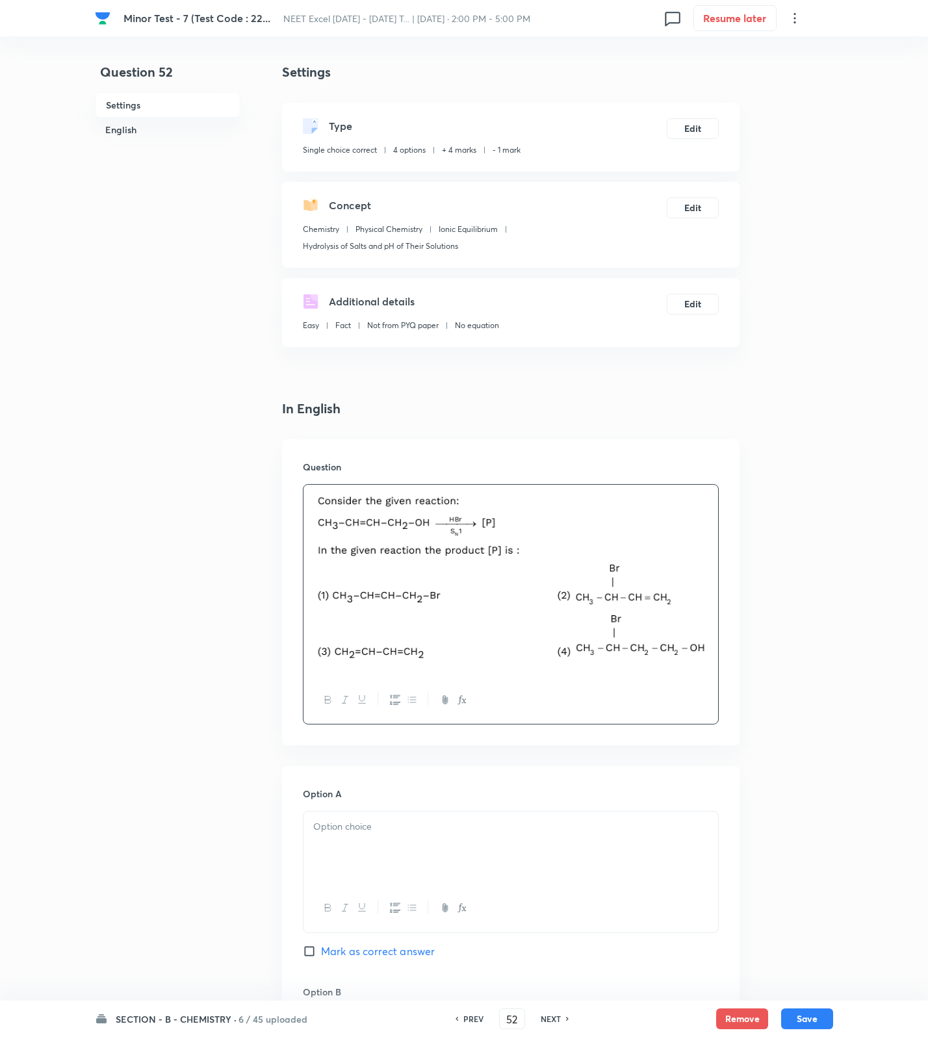
click at [696, 613] on img at bounding box center [510, 579] width 395 height 172
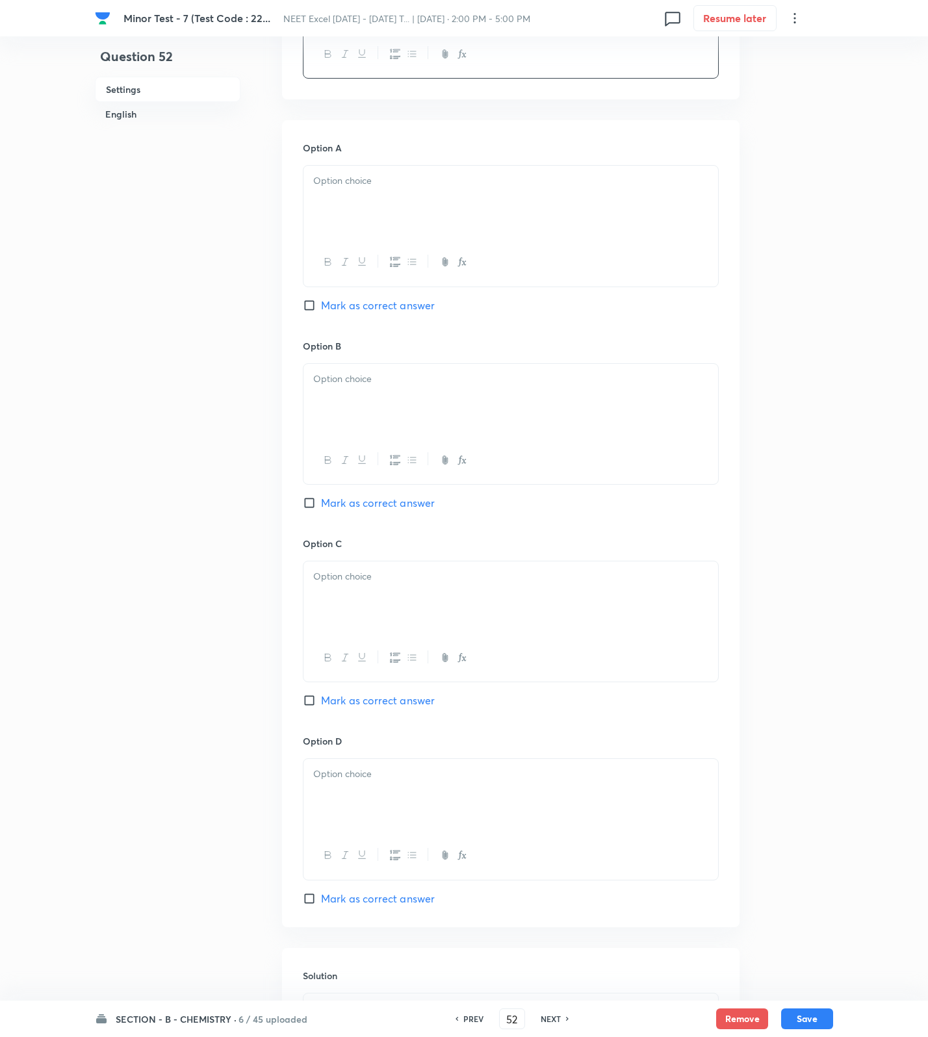
scroll to position [862, 0]
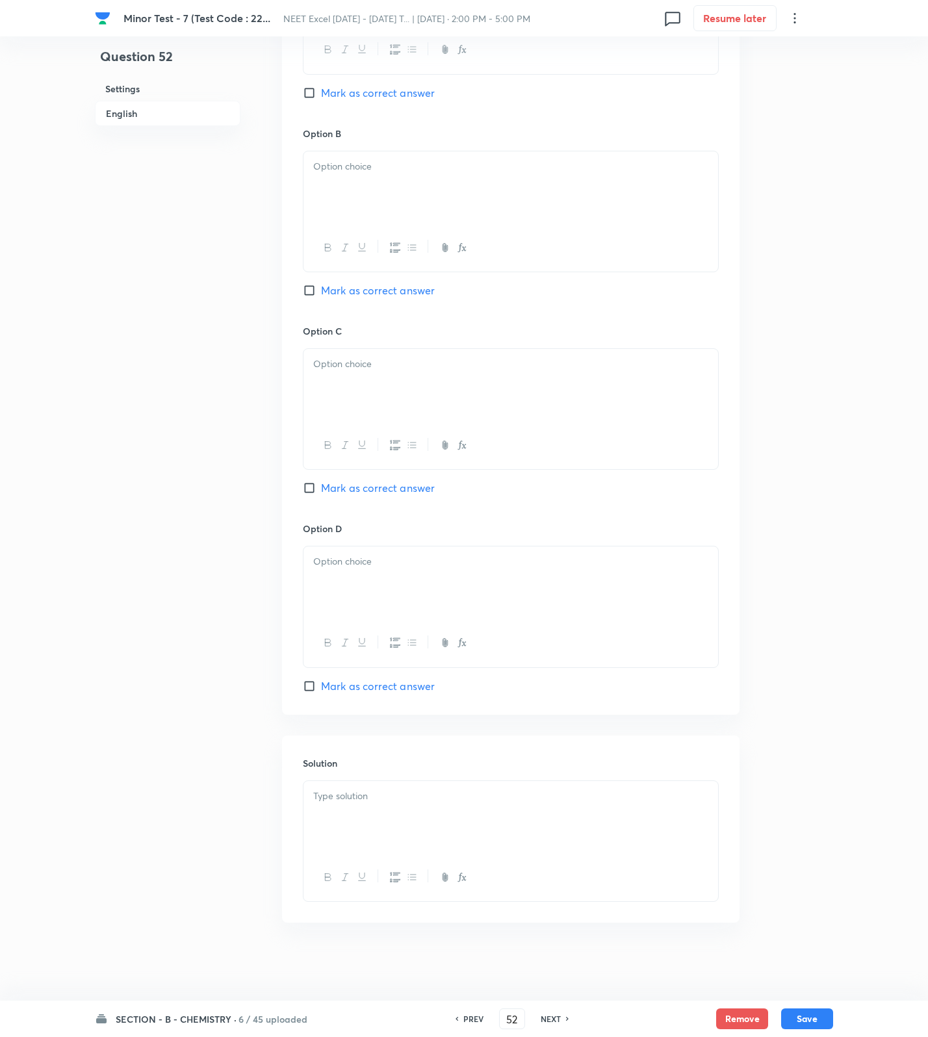
click at [379, 798] on p at bounding box center [510, 796] width 395 height 15
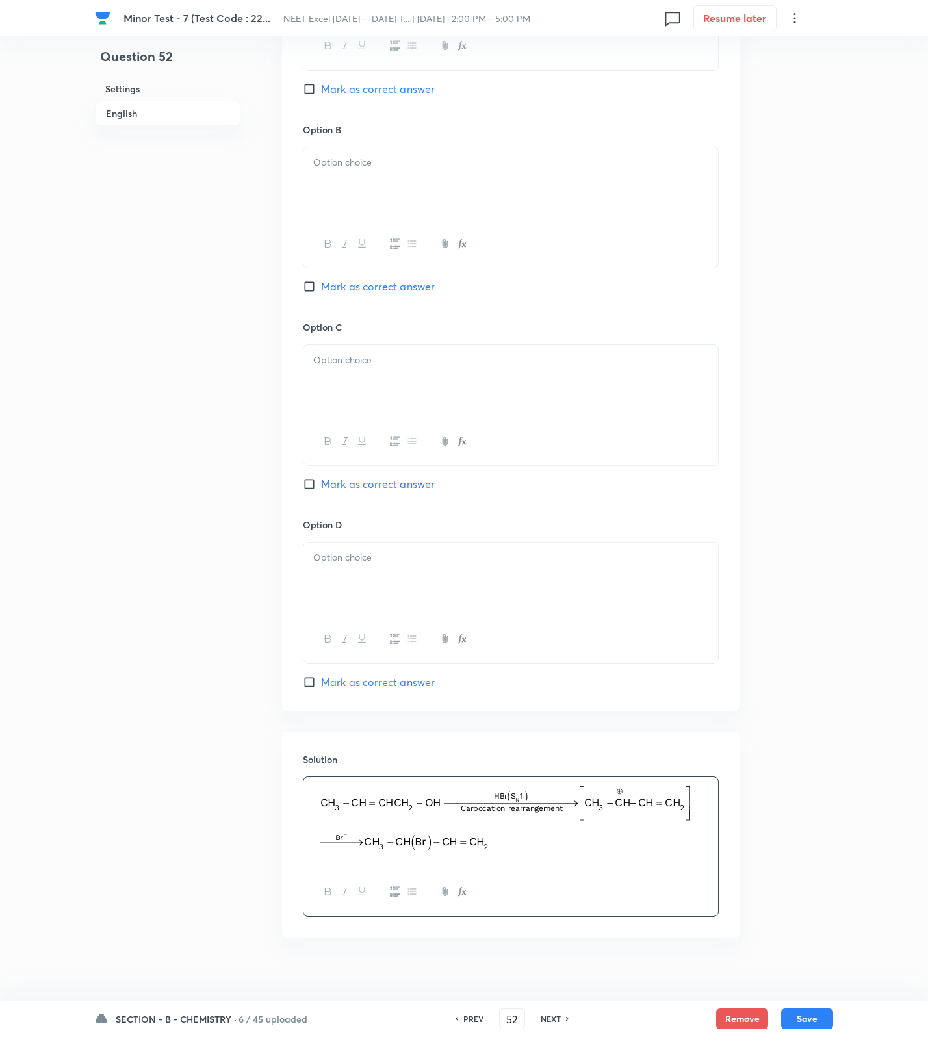
scroll to position [375, 0]
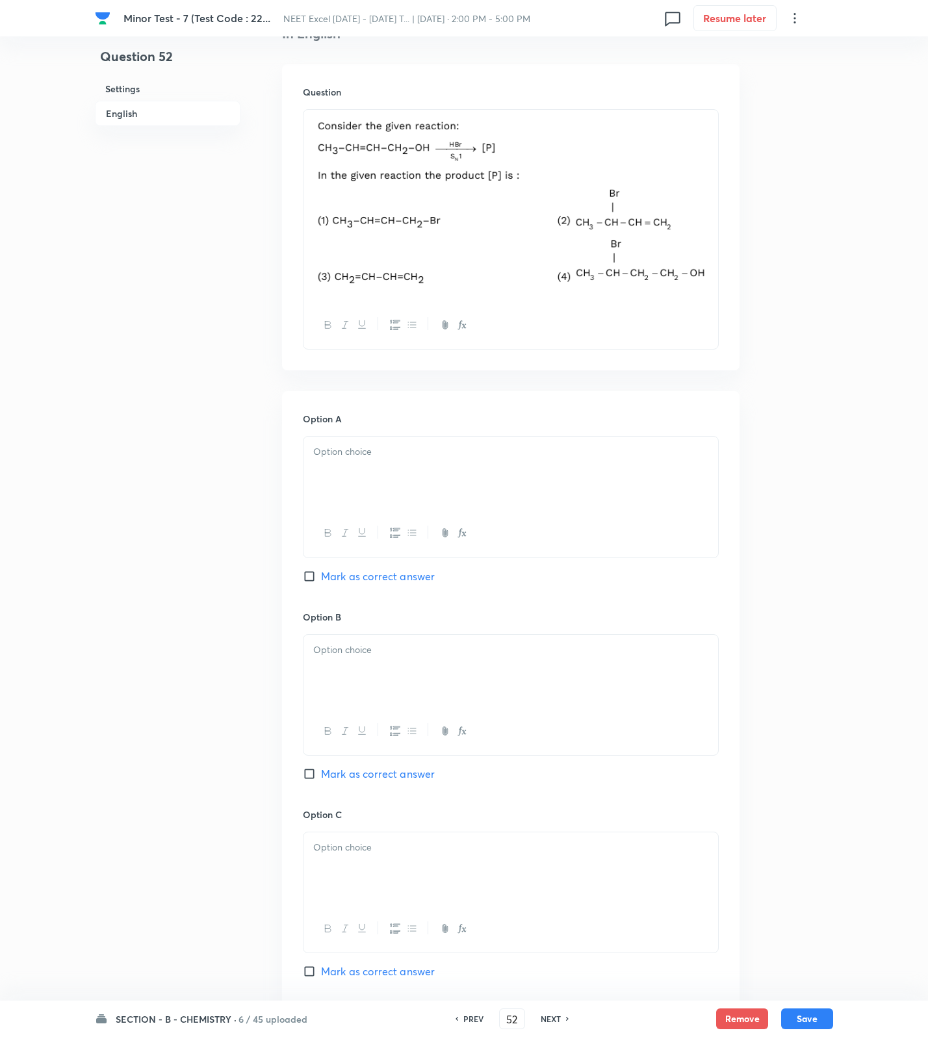
click at [365, 474] on div at bounding box center [510, 473] width 415 height 73
click at [374, 673] on div at bounding box center [510, 671] width 415 height 73
drag, startPoint x: 355, startPoint y: 762, endPoint x: 352, endPoint y: 772, distance: 10.5
click at [353, 768] on div "Option B 2 Mark as correct answer" at bounding box center [511, 709] width 416 height 198
click at [349, 775] on span "Mark as correct answer" at bounding box center [378, 774] width 114 height 16
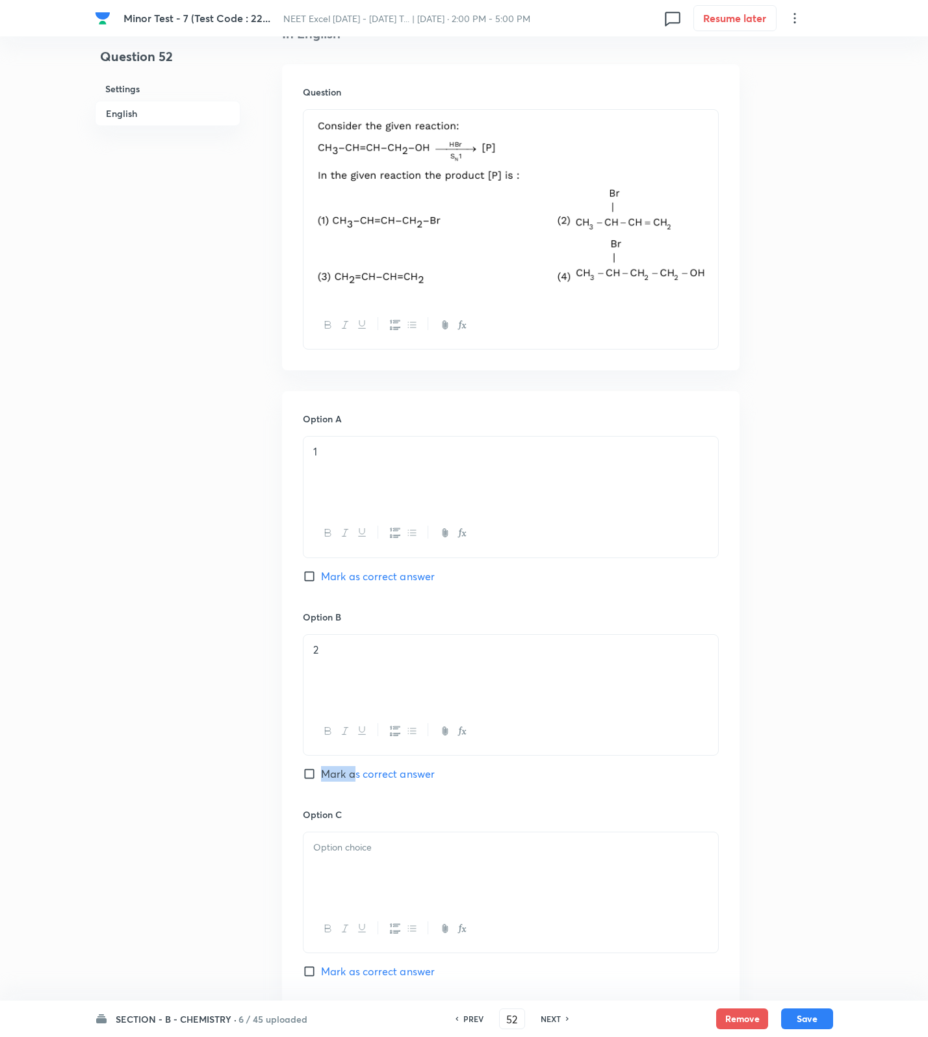
click at [321, 775] on input "Mark as correct answer" at bounding box center [312, 773] width 18 height 13
click at [313, 878] on div at bounding box center [510, 868] width 415 height 73
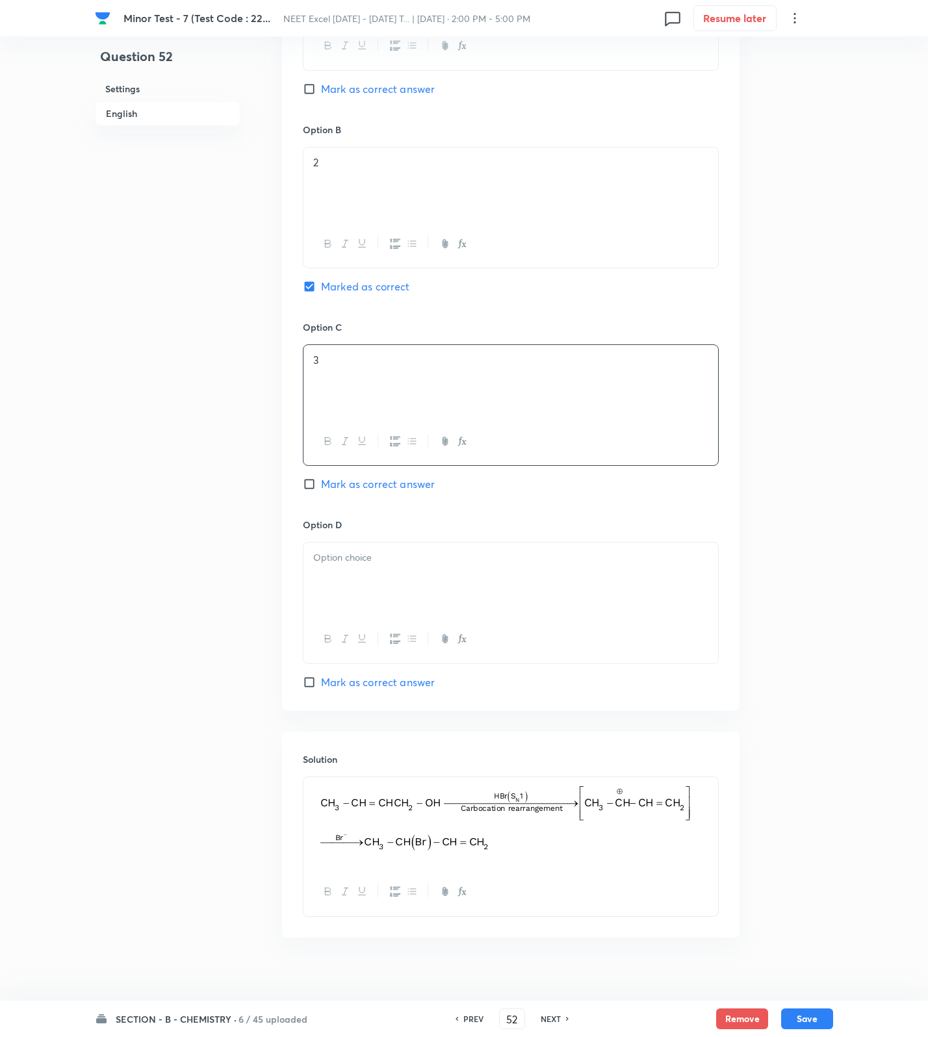
click at [371, 579] on div at bounding box center [510, 579] width 415 height 73
click at [812, 1016] on button "Save" at bounding box center [807, 1017] width 52 height 21
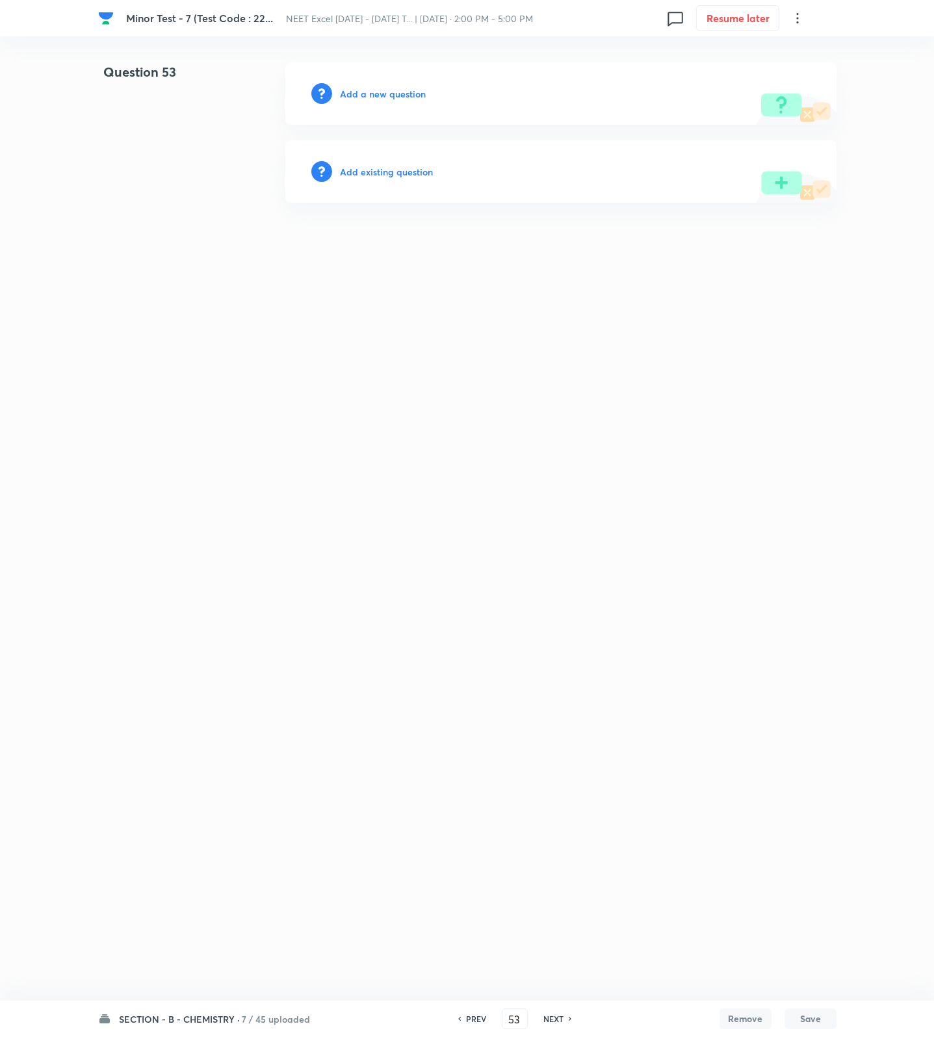
click at [359, 90] on h6 "Add a new question" at bounding box center [383, 94] width 86 height 14
click at [359, 90] on h6 "Choose a question type" at bounding box center [390, 94] width 100 height 14
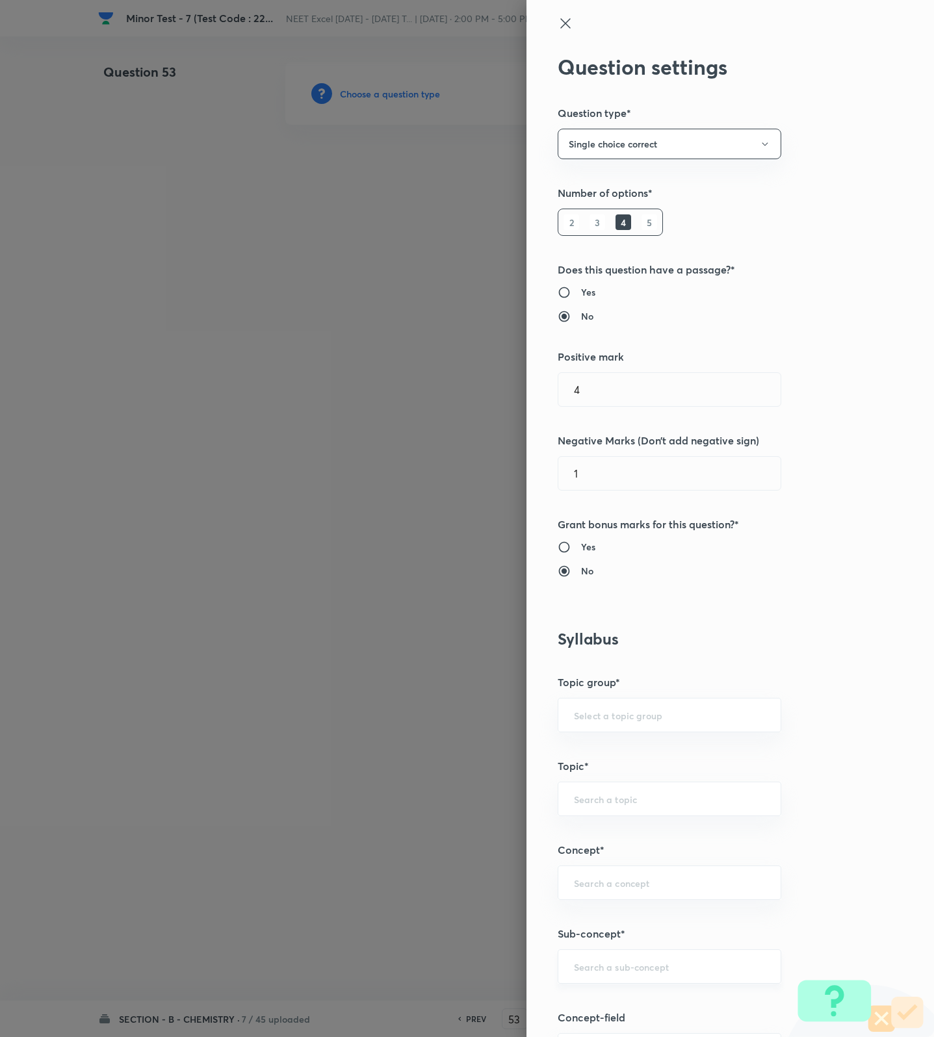
click at [650, 973] on input "text" at bounding box center [669, 966] width 191 height 12
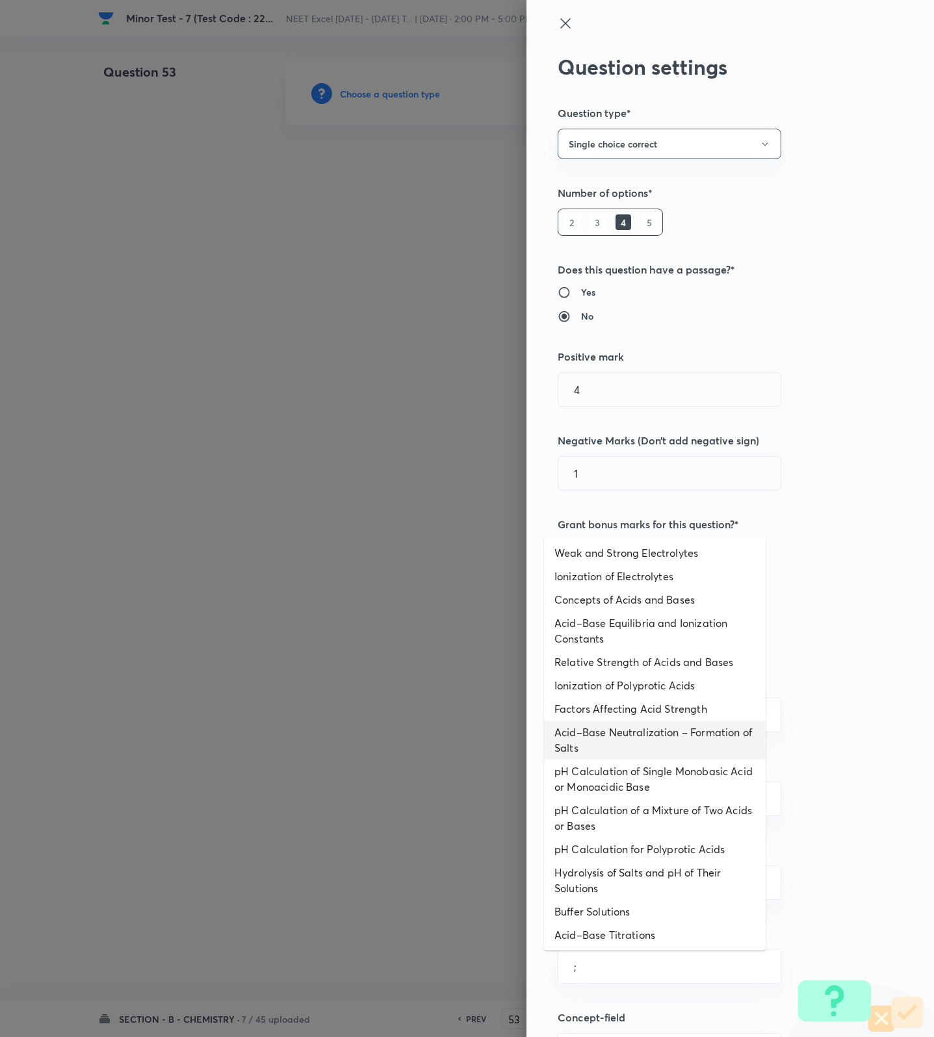
click at [681, 727] on li "Acid–Base Neutralization – Formation of Salts" at bounding box center [655, 740] width 222 height 39
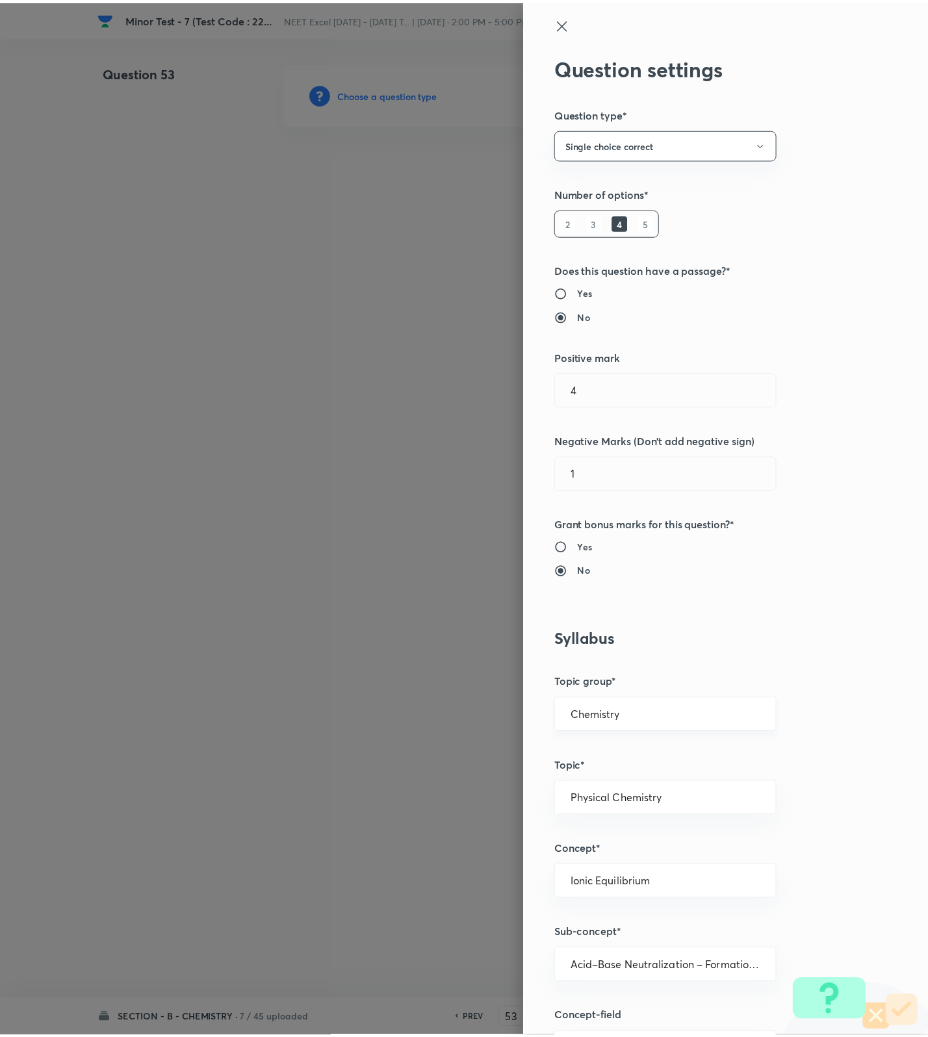
scroll to position [825, 0]
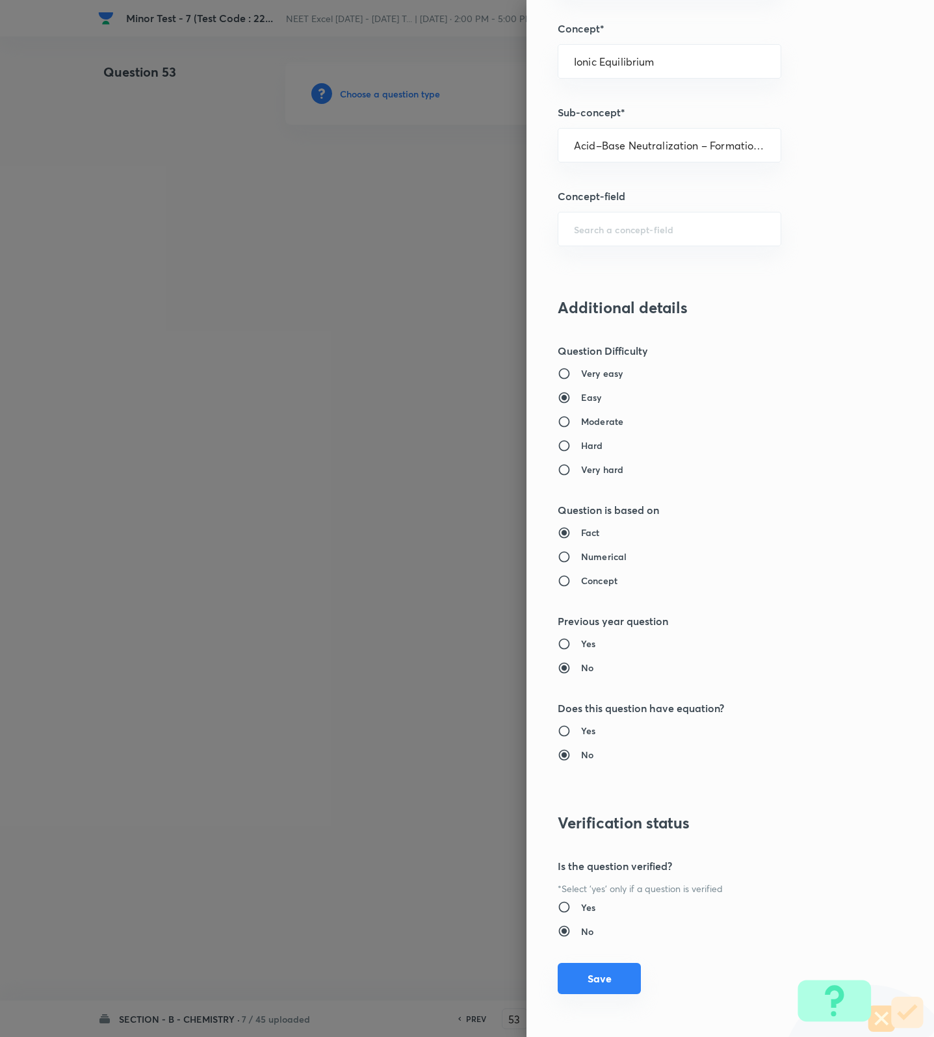
click at [581, 984] on button "Save" at bounding box center [599, 978] width 83 height 31
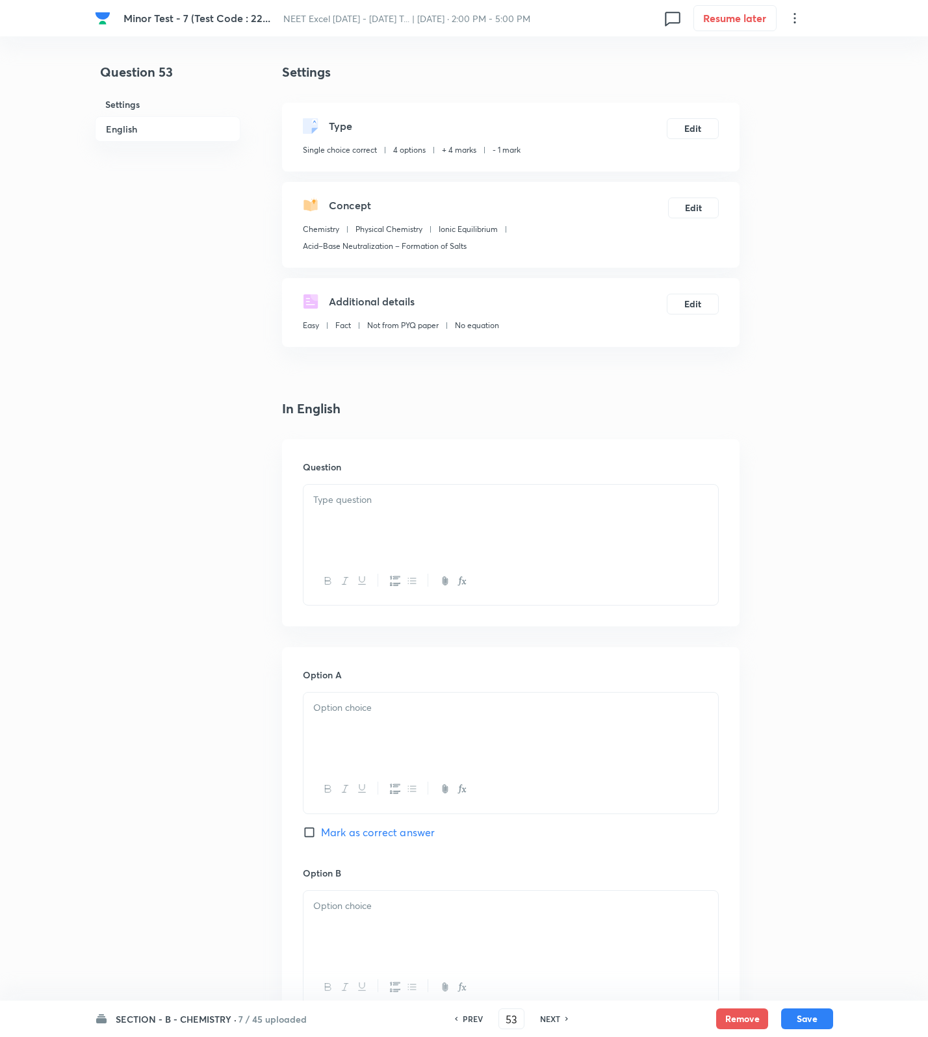
click at [581, 515] on div at bounding box center [510, 521] width 415 height 73
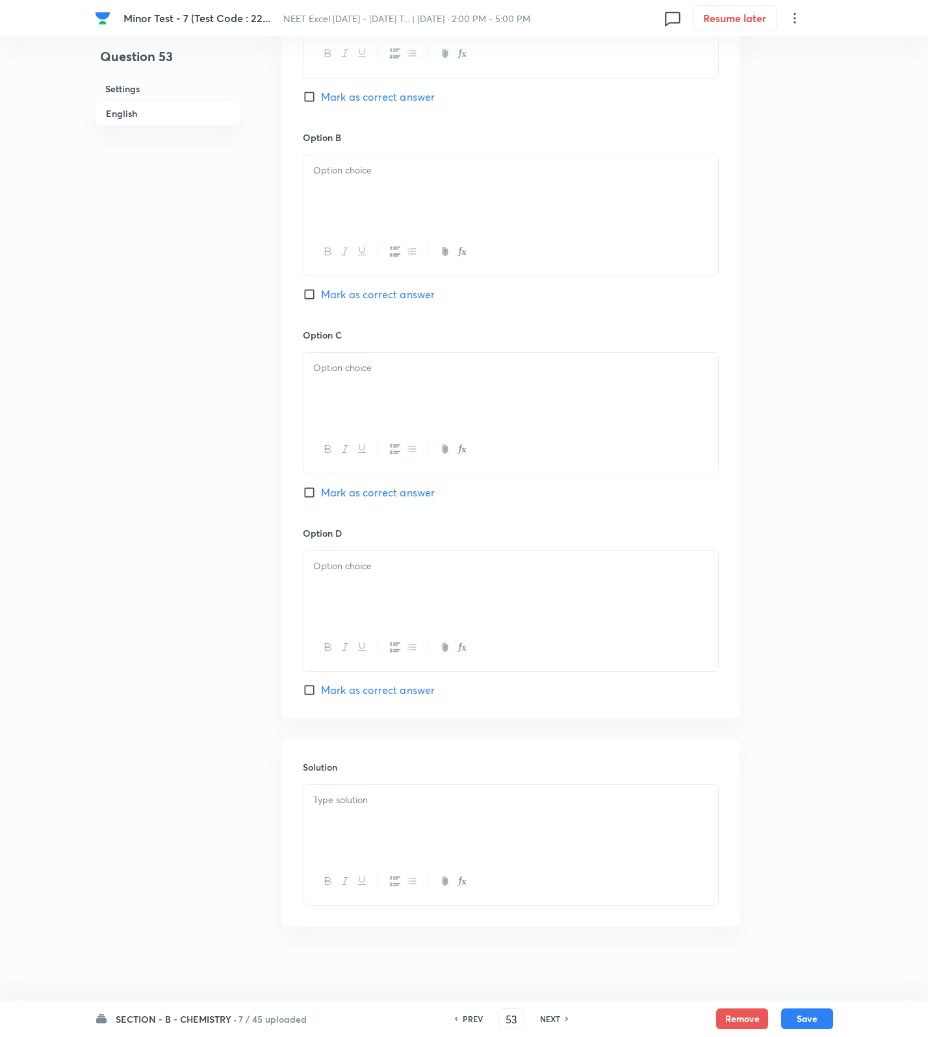
scroll to position [799, 0]
click at [470, 814] on div at bounding box center [510, 817] width 415 height 73
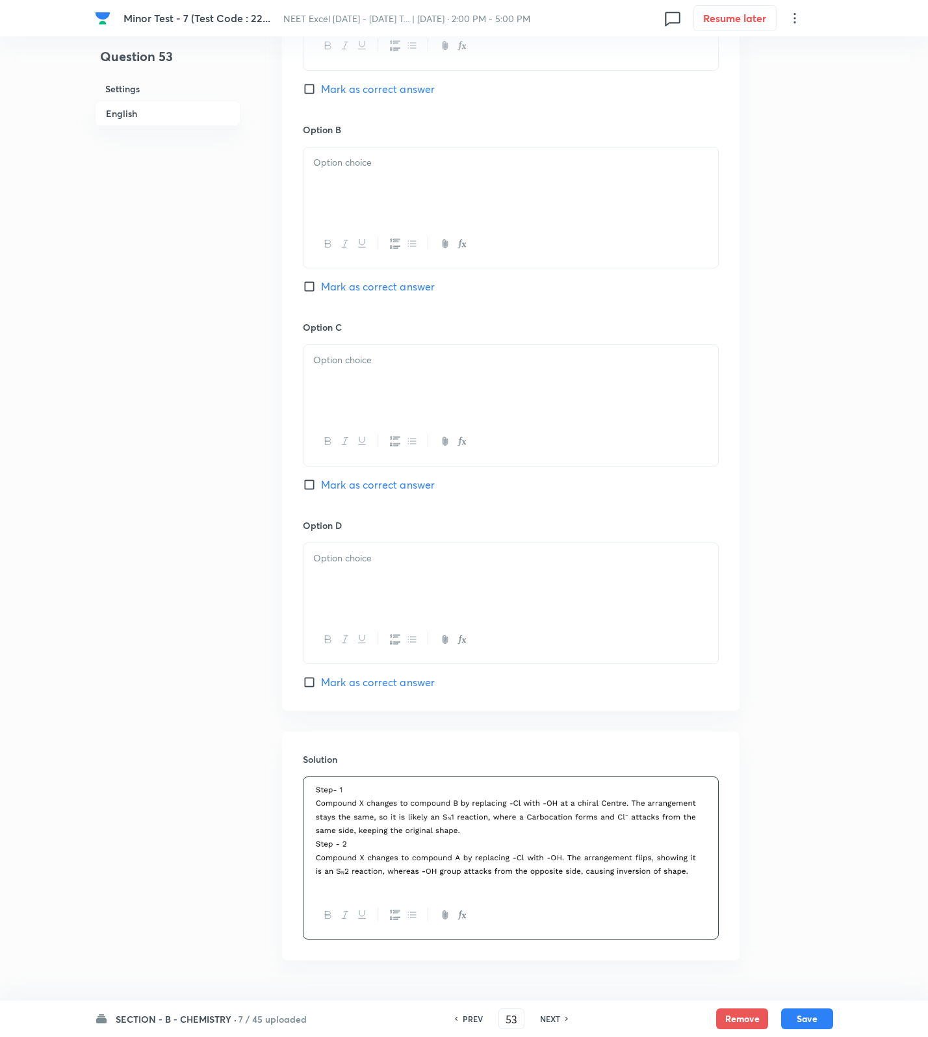
scroll to position [312, 0]
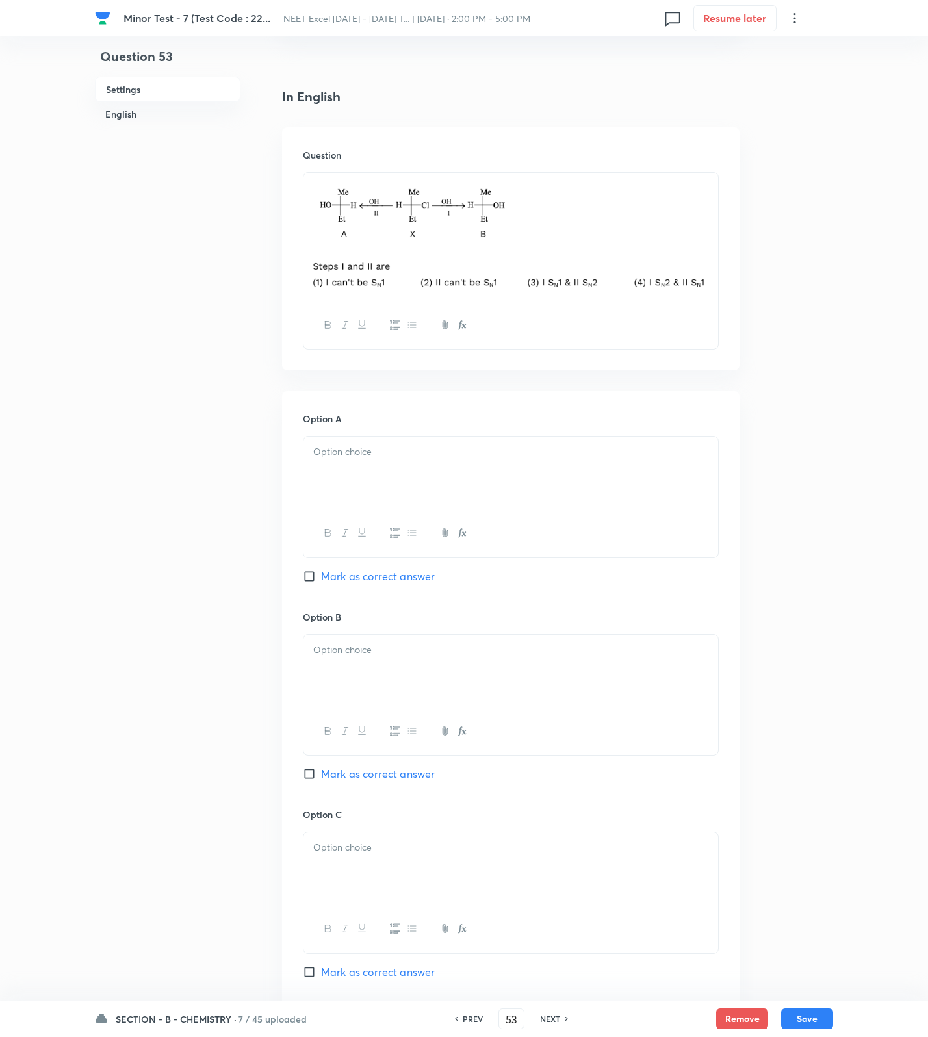
click at [348, 482] on div at bounding box center [510, 473] width 415 height 73
click at [418, 692] on div at bounding box center [510, 671] width 415 height 73
drag, startPoint x: 378, startPoint y: 858, endPoint x: 347, endPoint y: 912, distance: 62.9
click at [378, 860] on div at bounding box center [510, 868] width 415 height 73
click at [329, 969] on span "Mark as correct answer" at bounding box center [378, 972] width 114 height 16
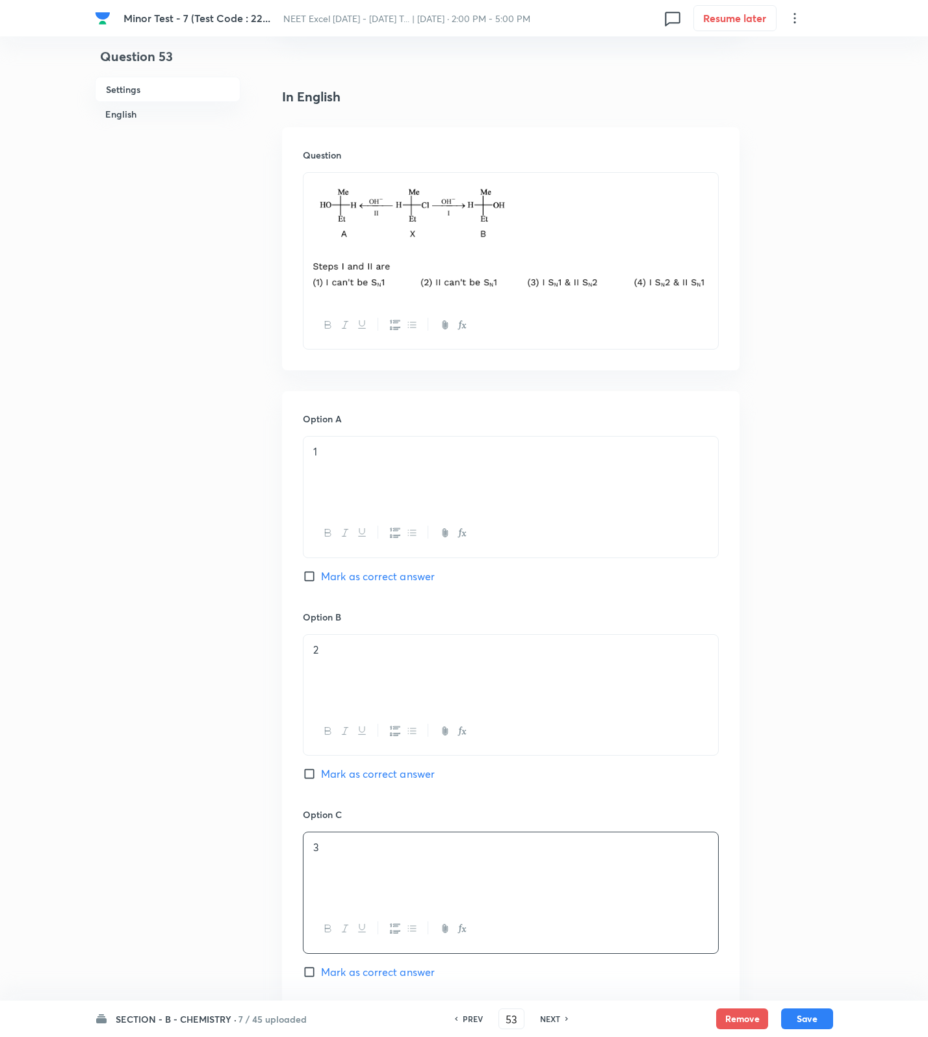
click at [321, 969] on input "Mark as correct answer" at bounding box center [312, 972] width 18 height 13
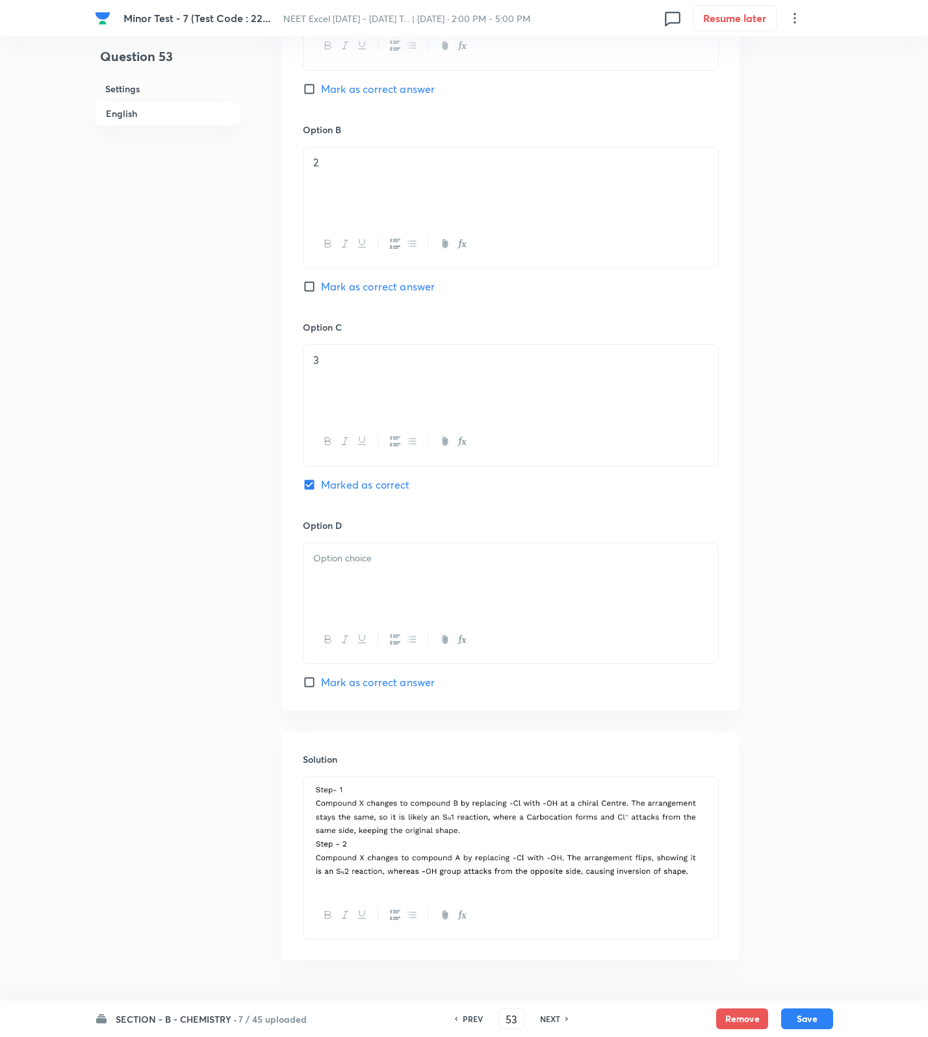
click at [367, 569] on div at bounding box center [510, 579] width 415 height 73
click at [812, 1020] on button "Save" at bounding box center [807, 1017] width 52 height 21
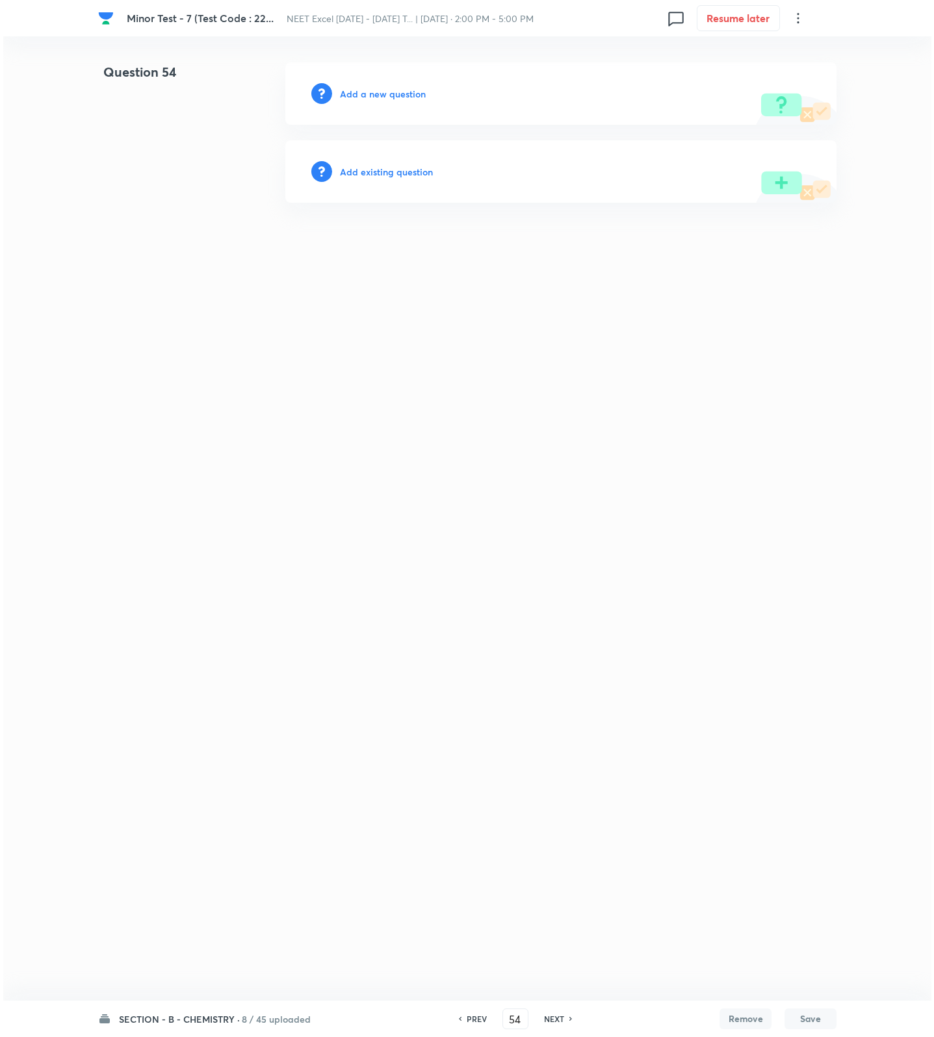
scroll to position [0, 0]
click at [400, 94] on h6 "Add a new question" at bounding box center [383, 94] width 86 height 14
click at [400, 94] on h6 "Choose a question type" at bounding box center [390, 94] width 100 height 14
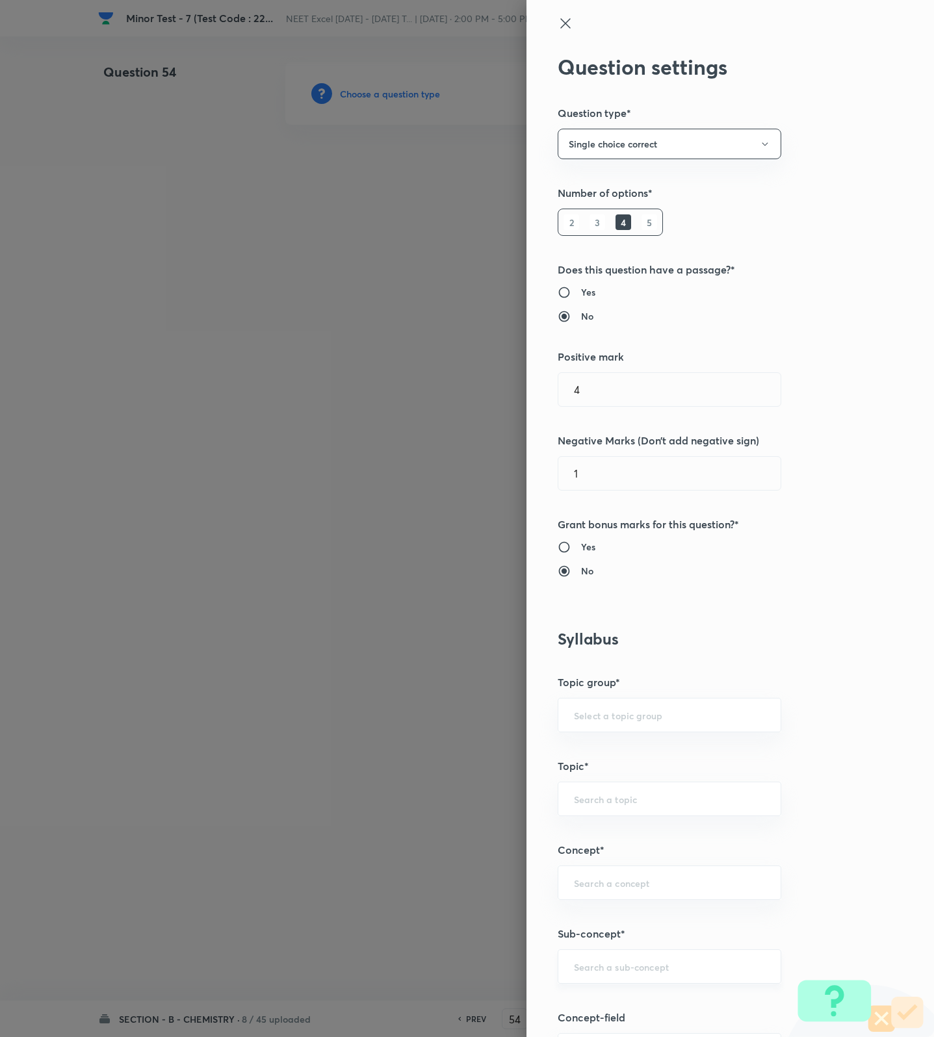
click at [639, 964] on input "text" at bounding box center [669, 966] width 191 height 12
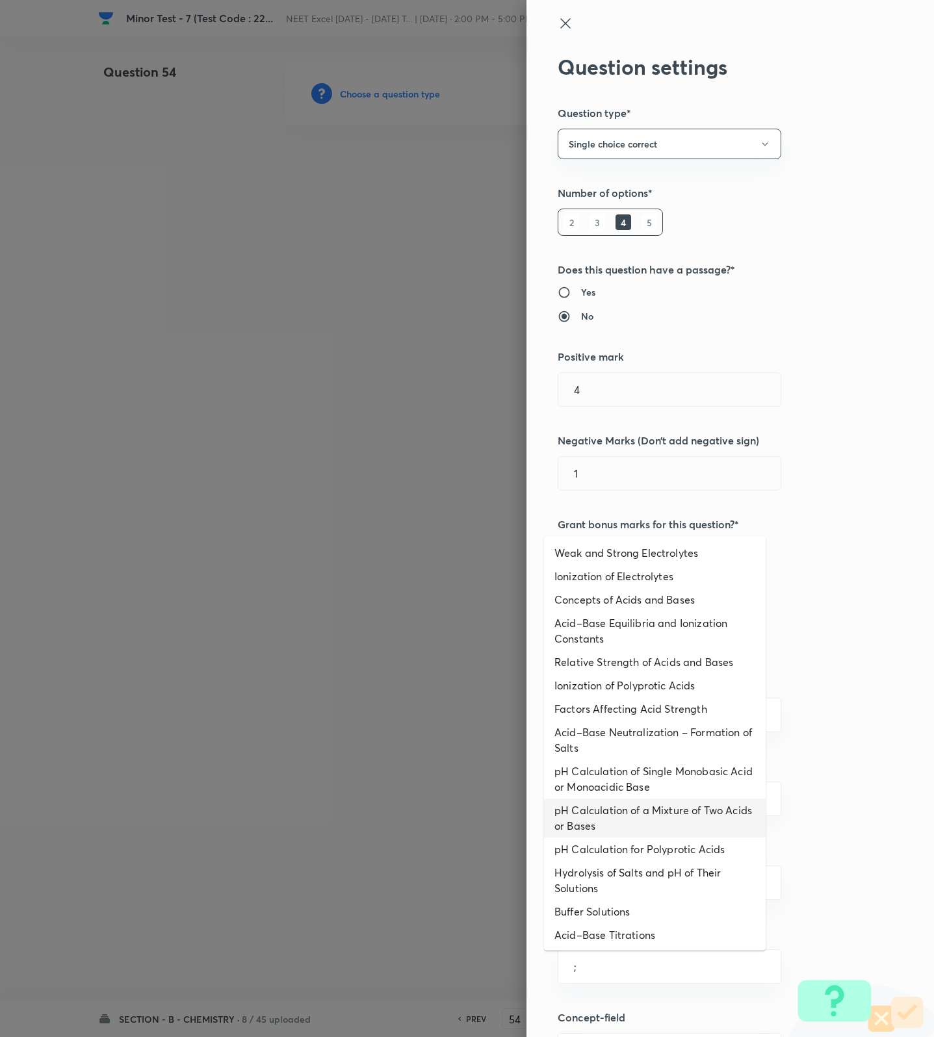
click at [624, 827] on li "pH Calculation of a Mixture of Two Acids or Bases" at bounding box center [655, 818] width 222 height 39
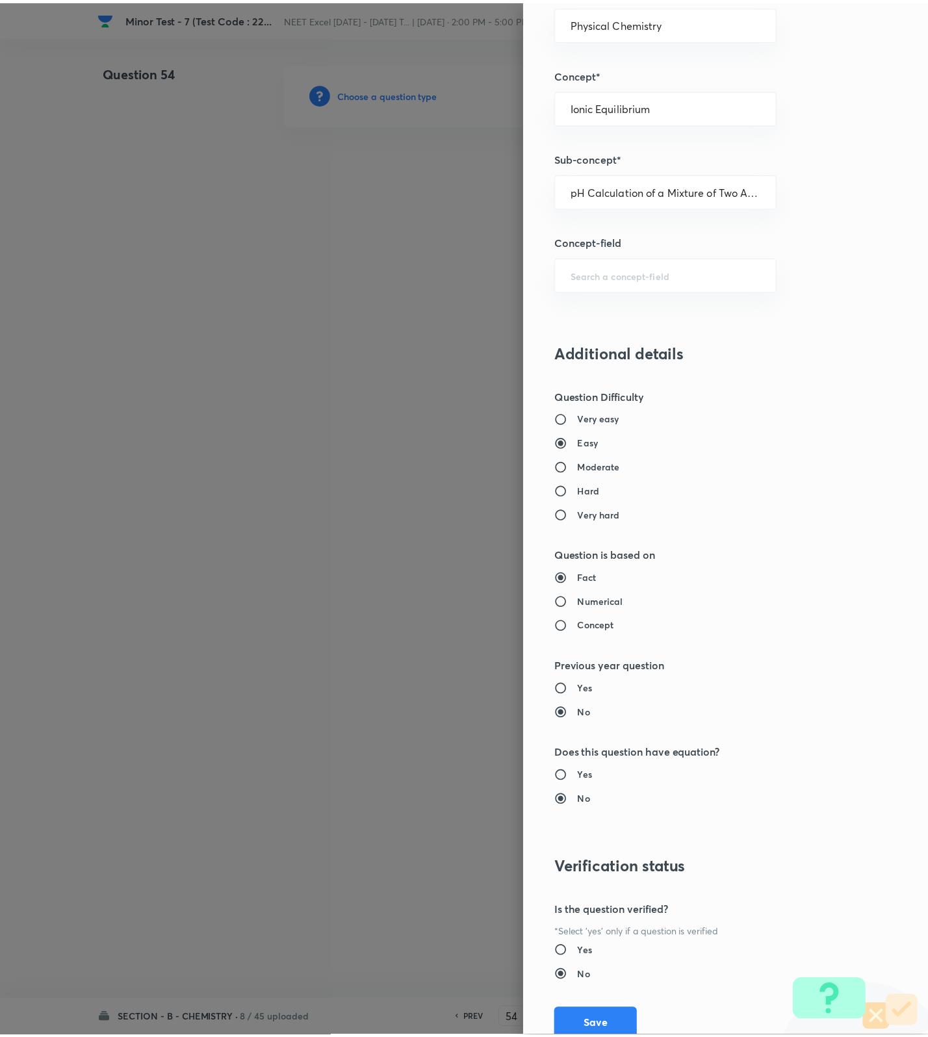
scroll to position [825, 0]
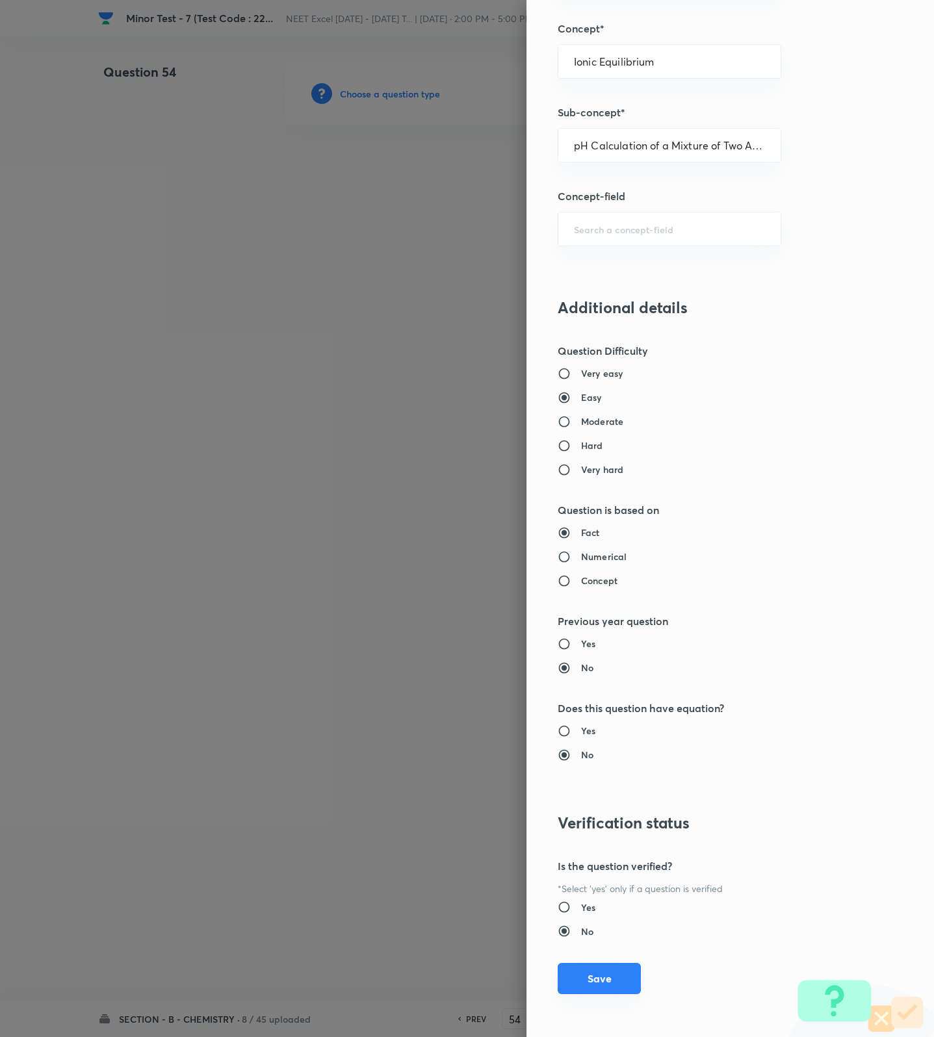
click at [587, 977] on button "Save" at bounding box center [599, 978] width 83 height 31
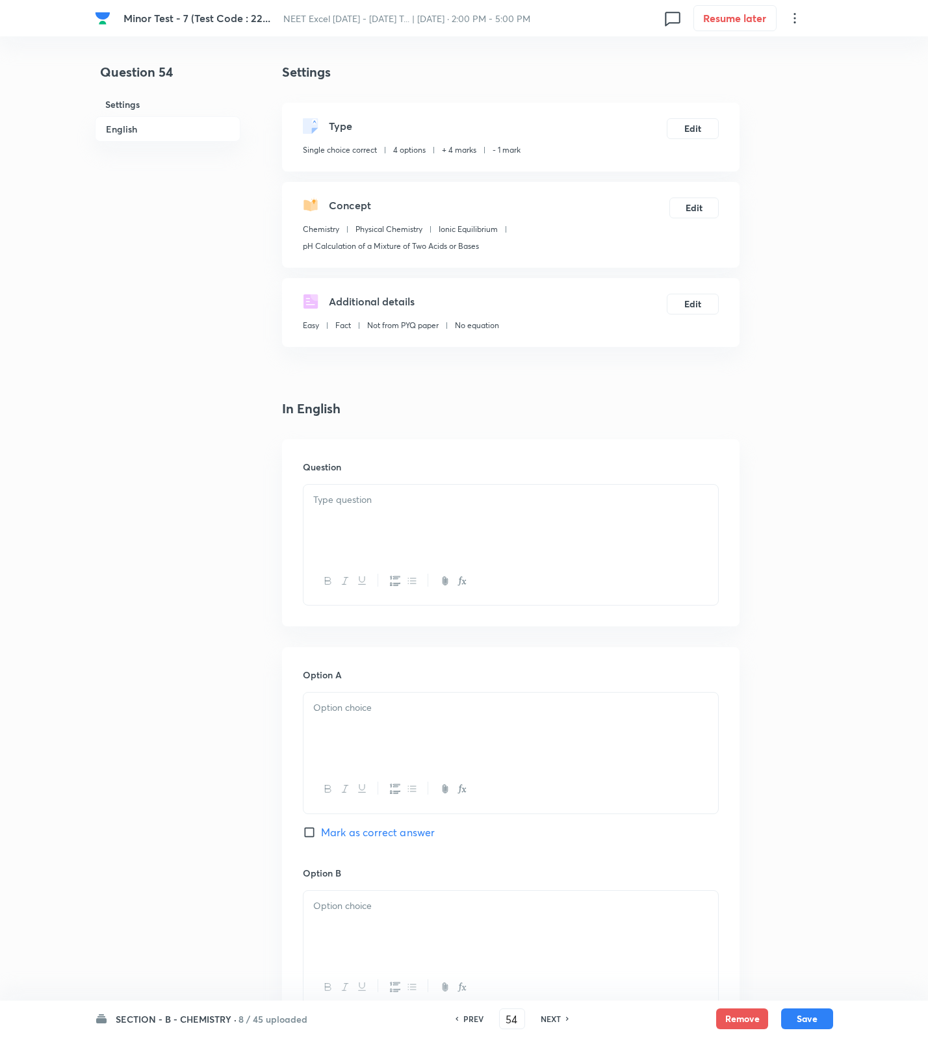
click at [423, 507] on div at bounding box center [510, 521] width 415 height 73
click at [544, 525] on div at bounding box center [510, 521] width 415 height 73
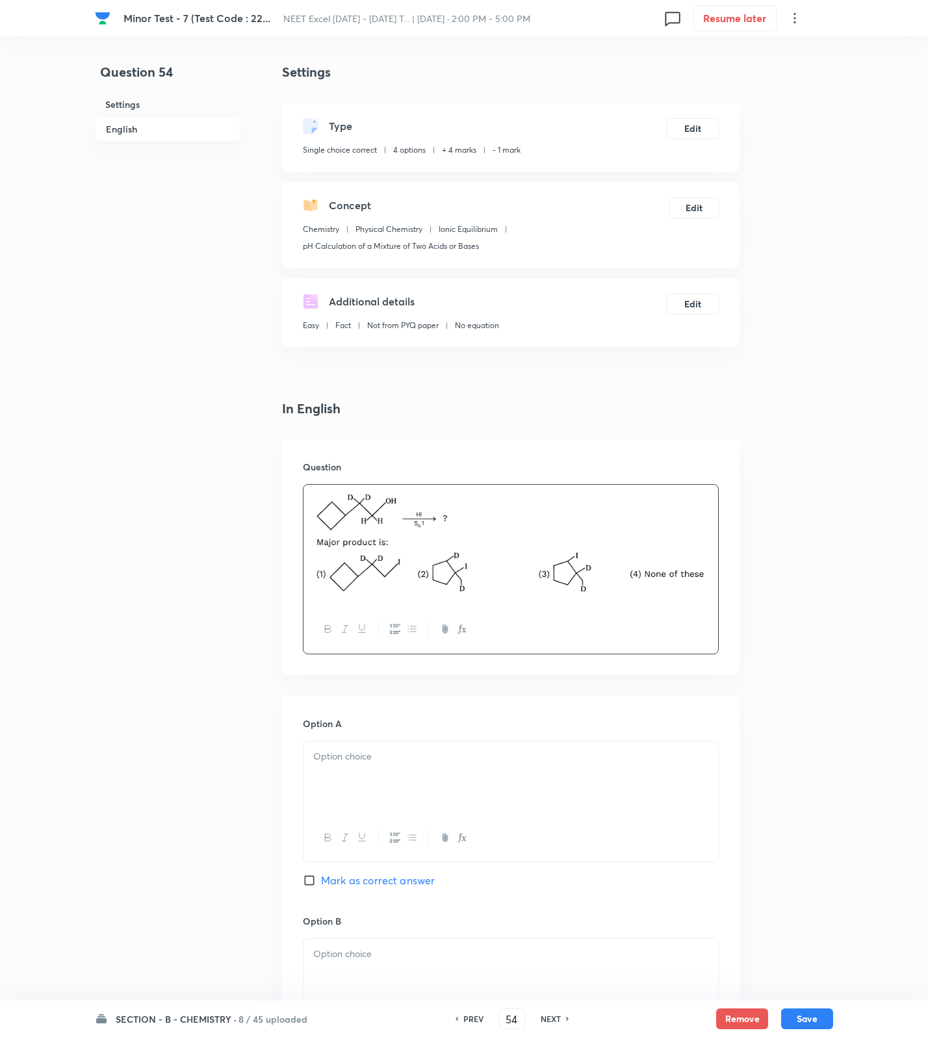
drag, startPoint x: 791, startPoint y: 644, endPoint x: 784, endPoint y: 634, distance: 12.5
click at [791, 644] on div "Question 54 Settings English Settings Type Single choice correct 4 options + 4 …" at bounding box center [464, 912] width 738 height 1701
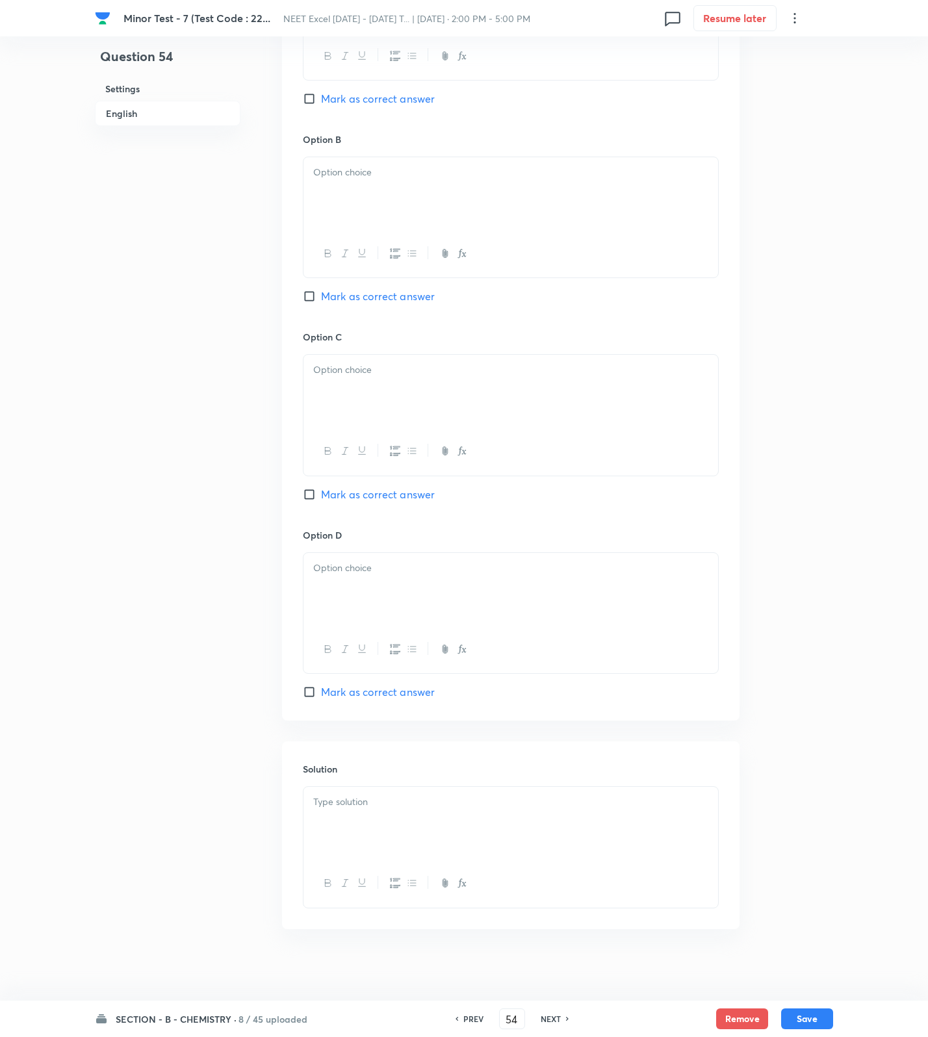
scroll to position [791, 0]
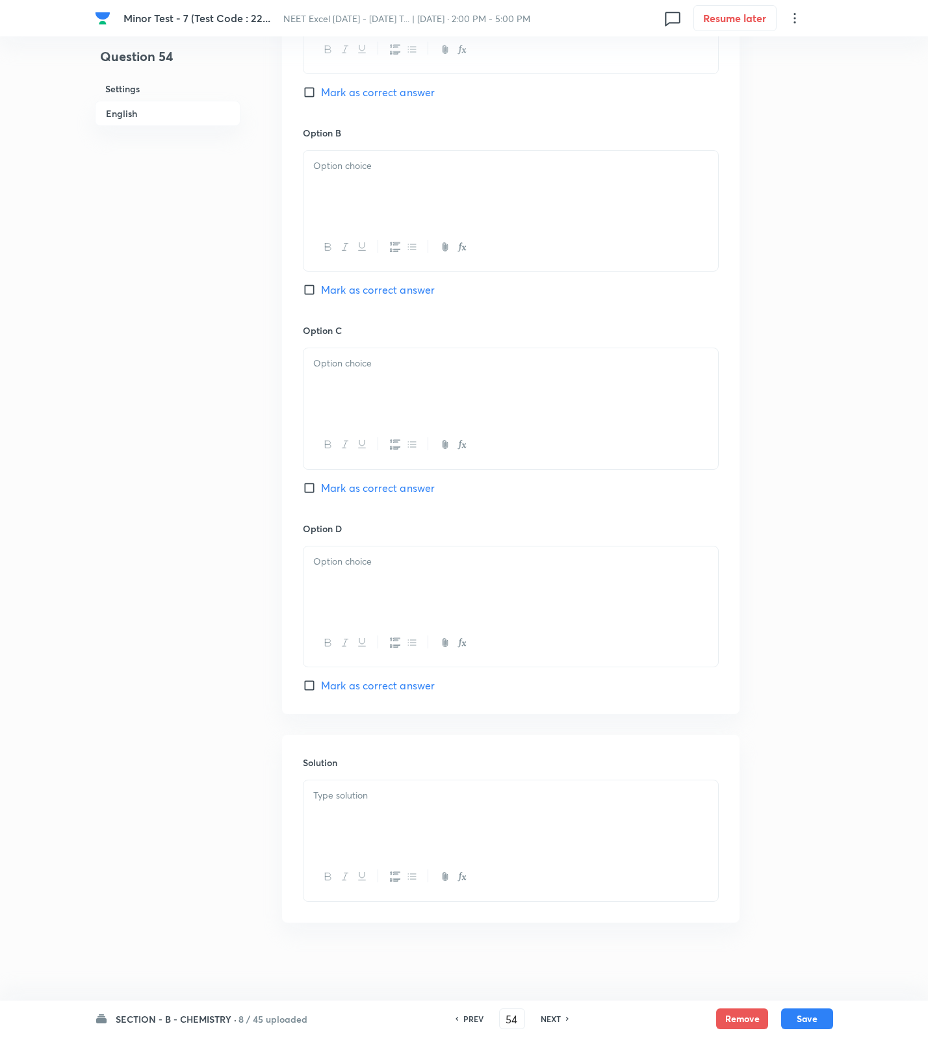
click at [349, 798] on p at bounding box center [510, 795] width 395 height 15
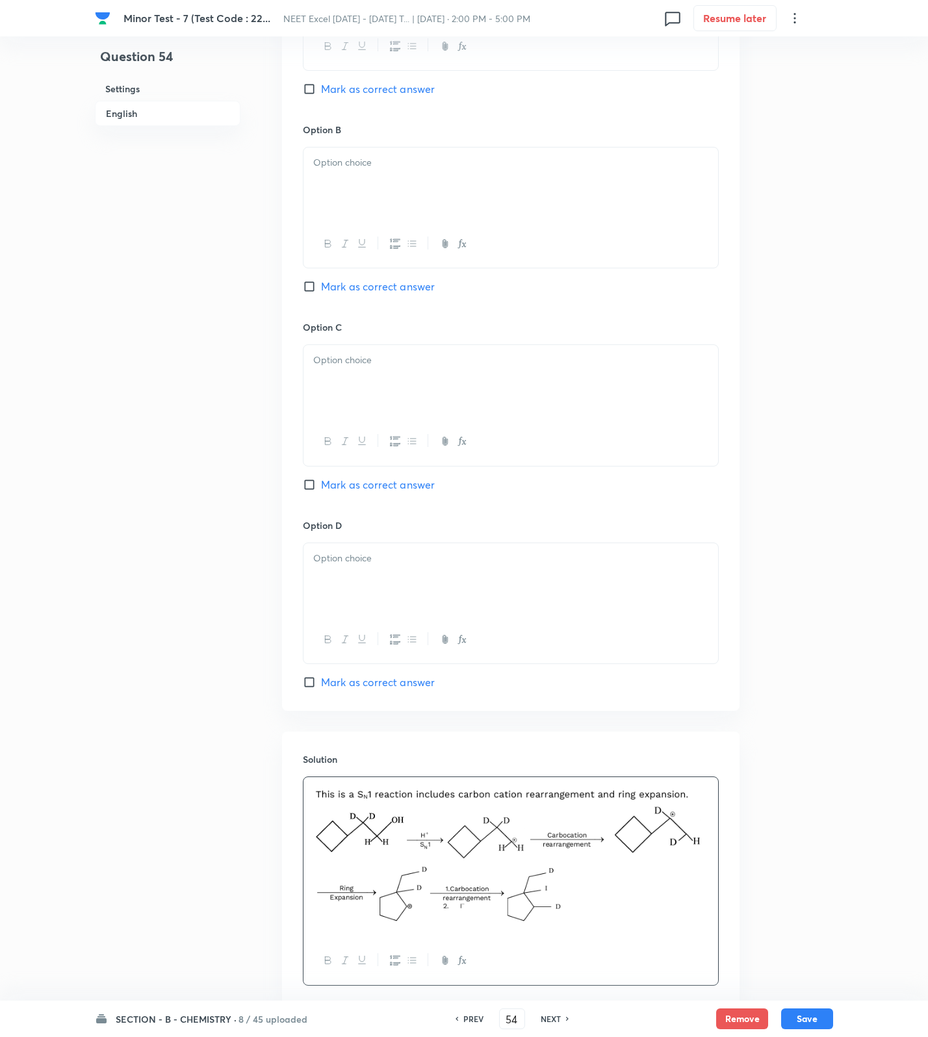
scroll to position [0, 0]
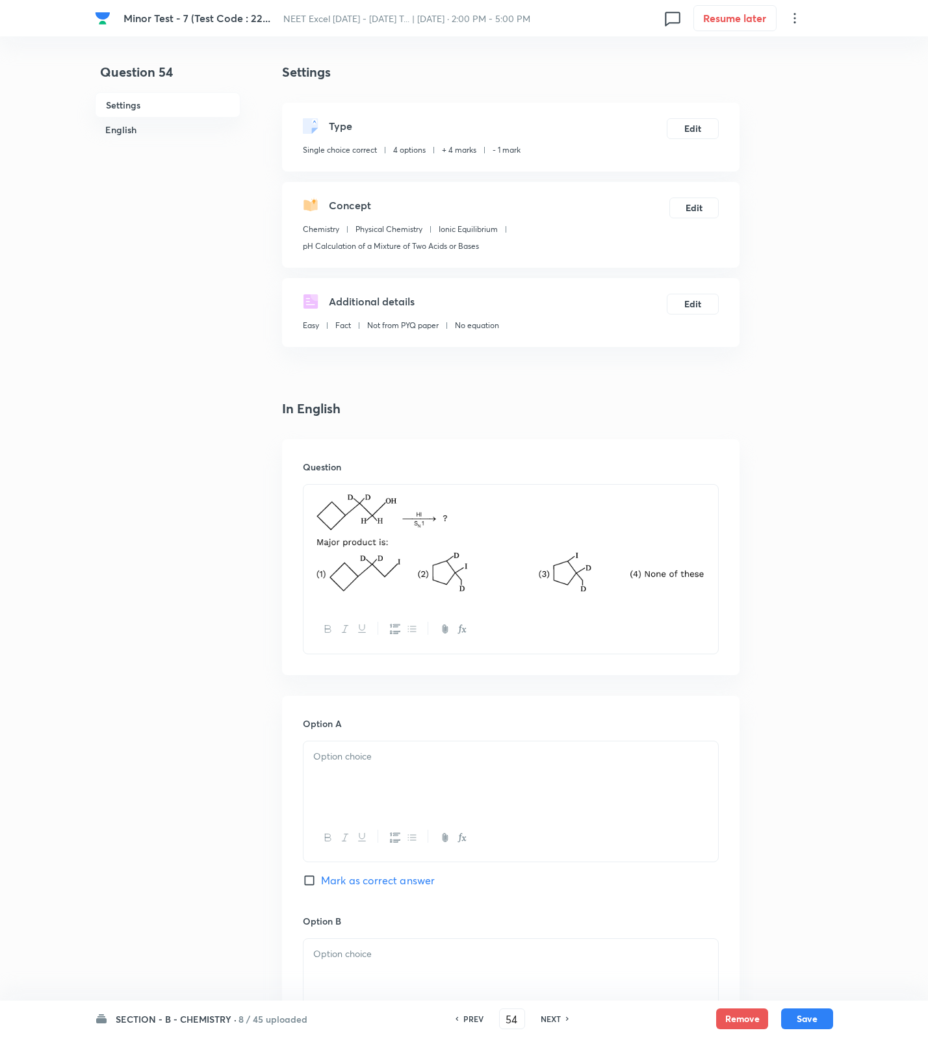
click at [390, 772] on div at bounding box center [510, 777] width 415 height 73
click at [355, 944] on div at bounding box center [510, 975] width 415 height 73
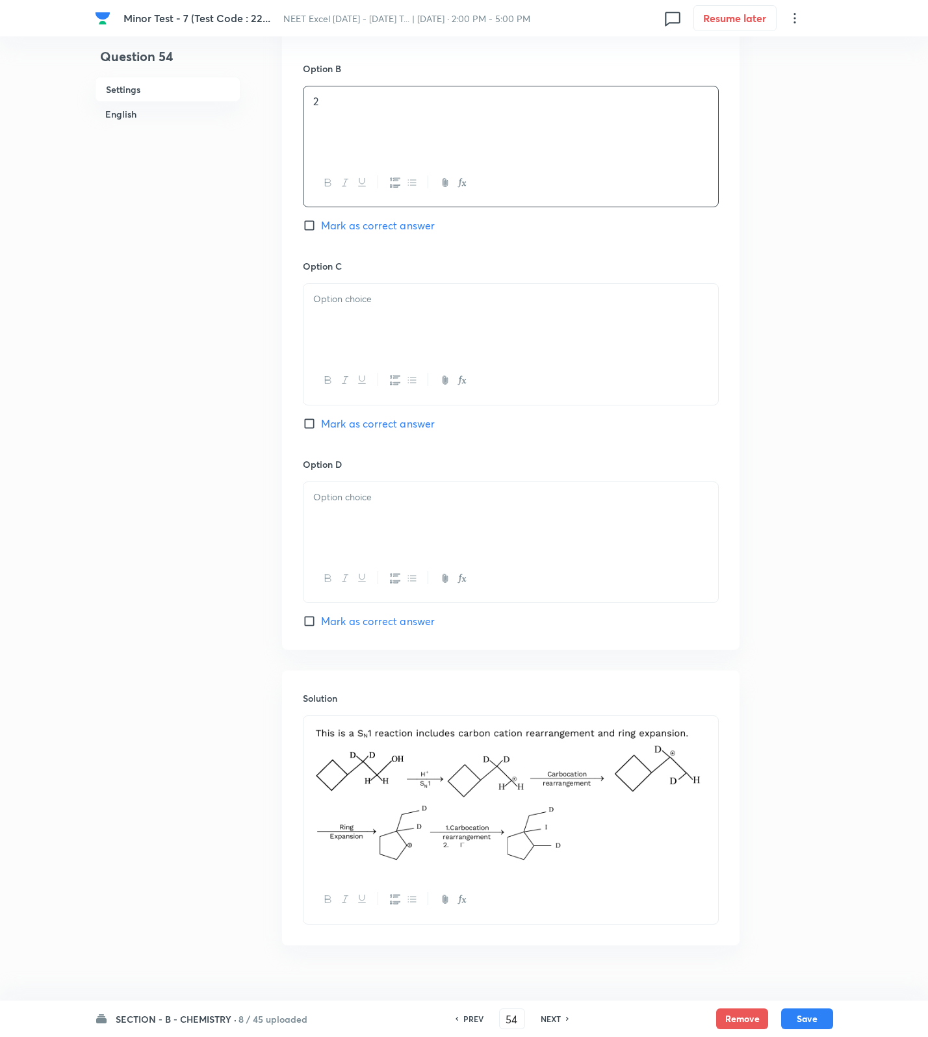
scroll to position [879, 0]
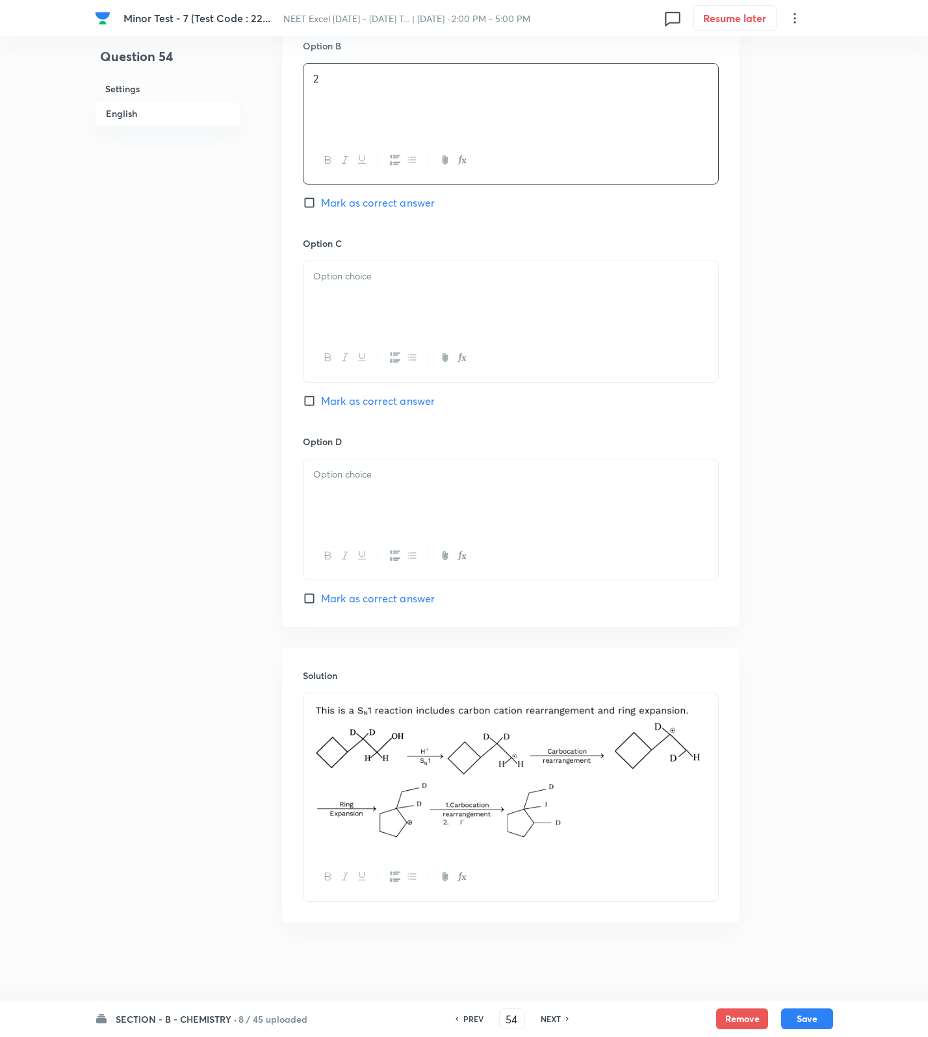
drag, startPoint x: 373, startPoint y: 314, endPoint x: 410, endPoint y: 567, distance: 256.1
click at [373, 318] on div at bounding box center [510, 297] width 415 height 73
click at [411, 521] on div at bounding box center [510, 495] width 415 height 73
click at [394, 205] on span "Mark as correct answer" at bounding box center [378, 203] width 114 height 16
click at [321, 205] on input "Mark as correct answer" at bounding box center [312, 202] width 18 height 13
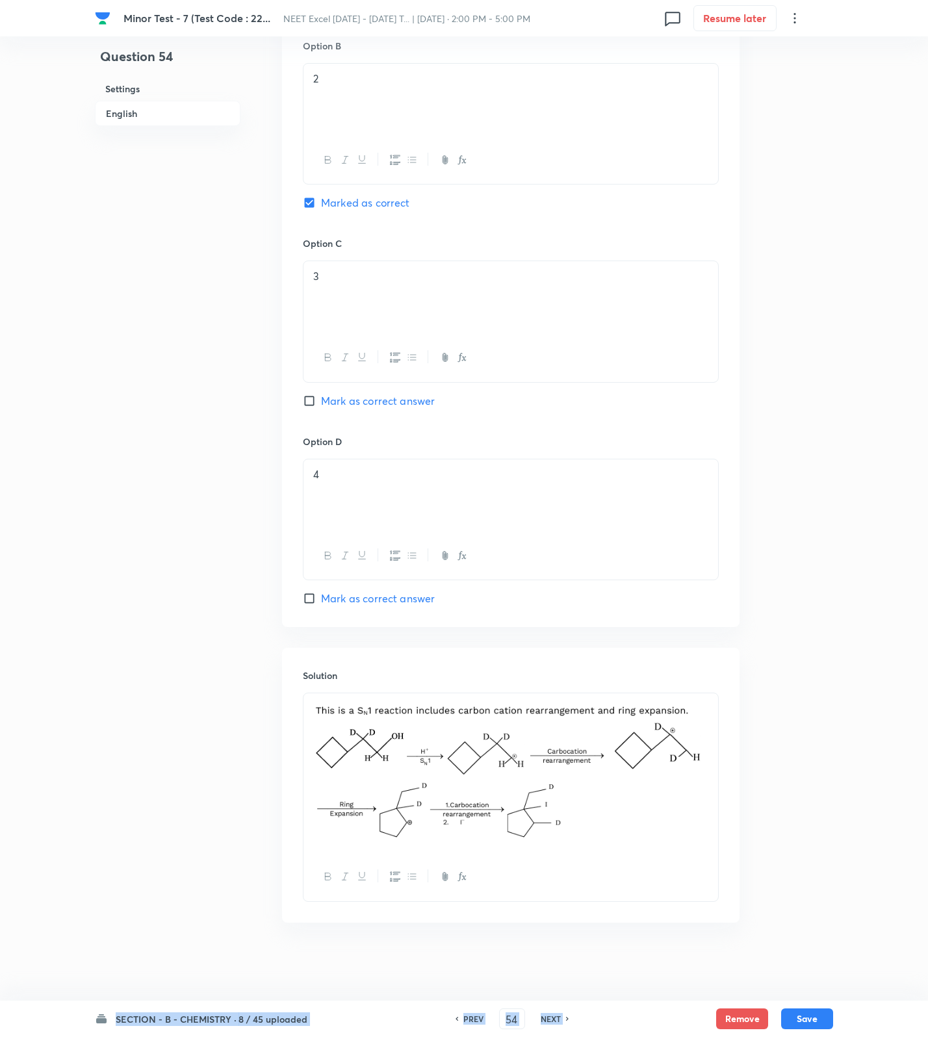
click at [808, 999] on html "[MEDICAL_DATA] - 7 (Test Code : 22... NEET Excel [DATE] - [DATE] T... | [DATE] …" at bounding box center [464, 81] width 928 height 1912
click at [808, 1010] on button "Save" at bounding box center [807, 1017] width 52 height 21
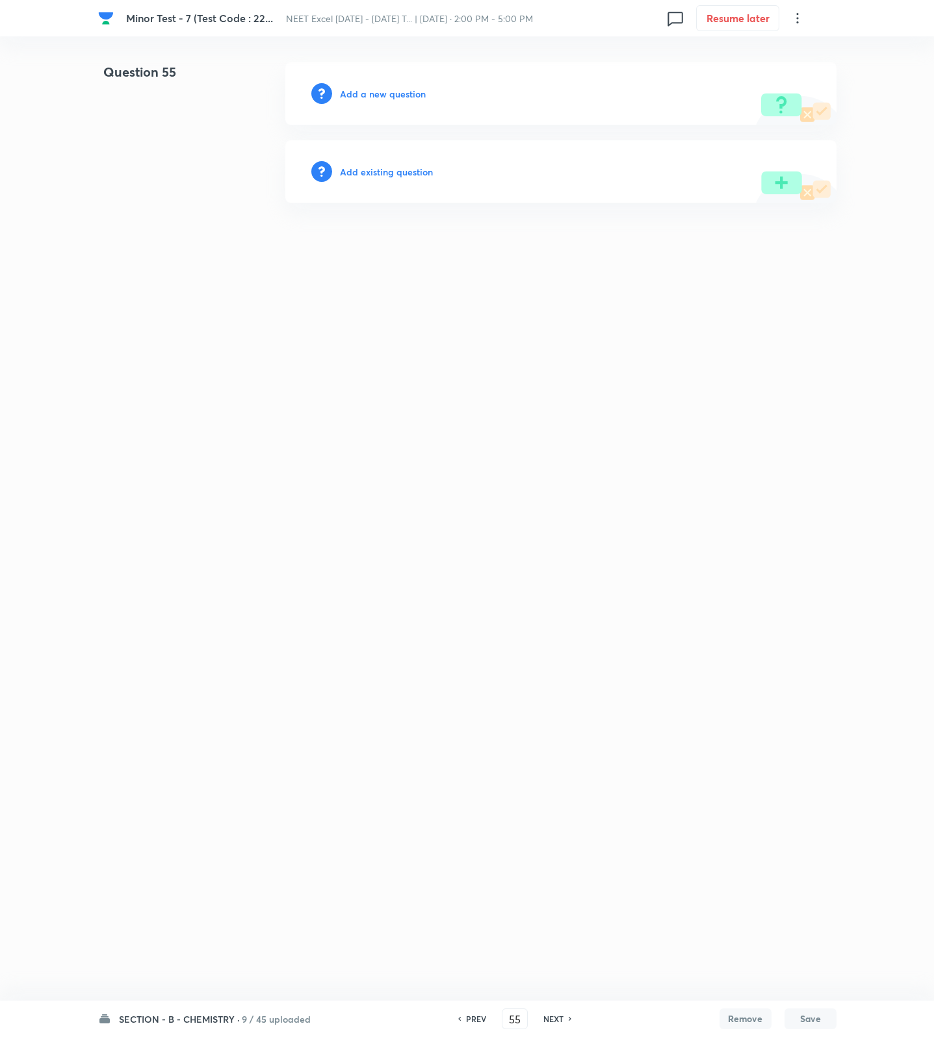
click at [345, 96] on h6 "Add a new question" at bounding box center [383, 94] width 86 height 14
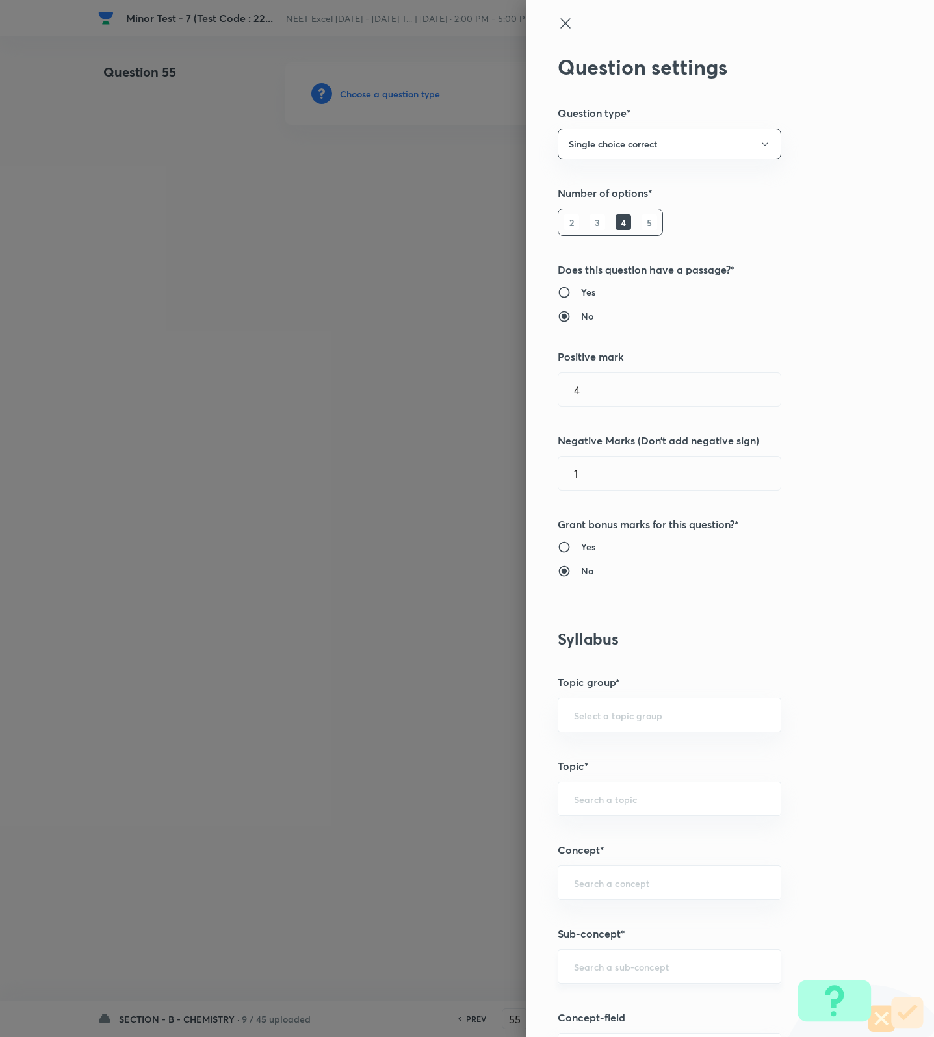
click at [613, 968] on input "text" at bounding box center [669, 966] width 191 height 12
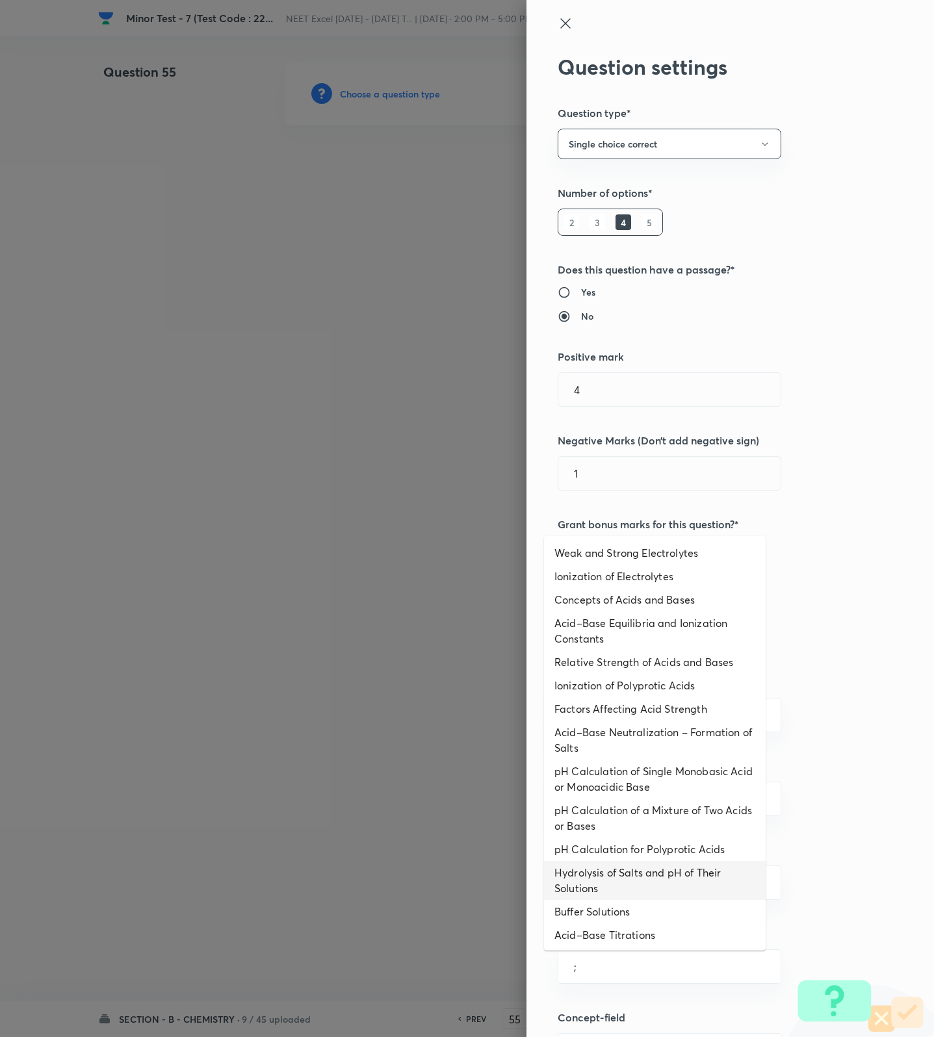
click at [612, 888] on li "Hydrolysis of Salts and pH of Their Solutions" at bounding box center [655, 880] width 222 height 39
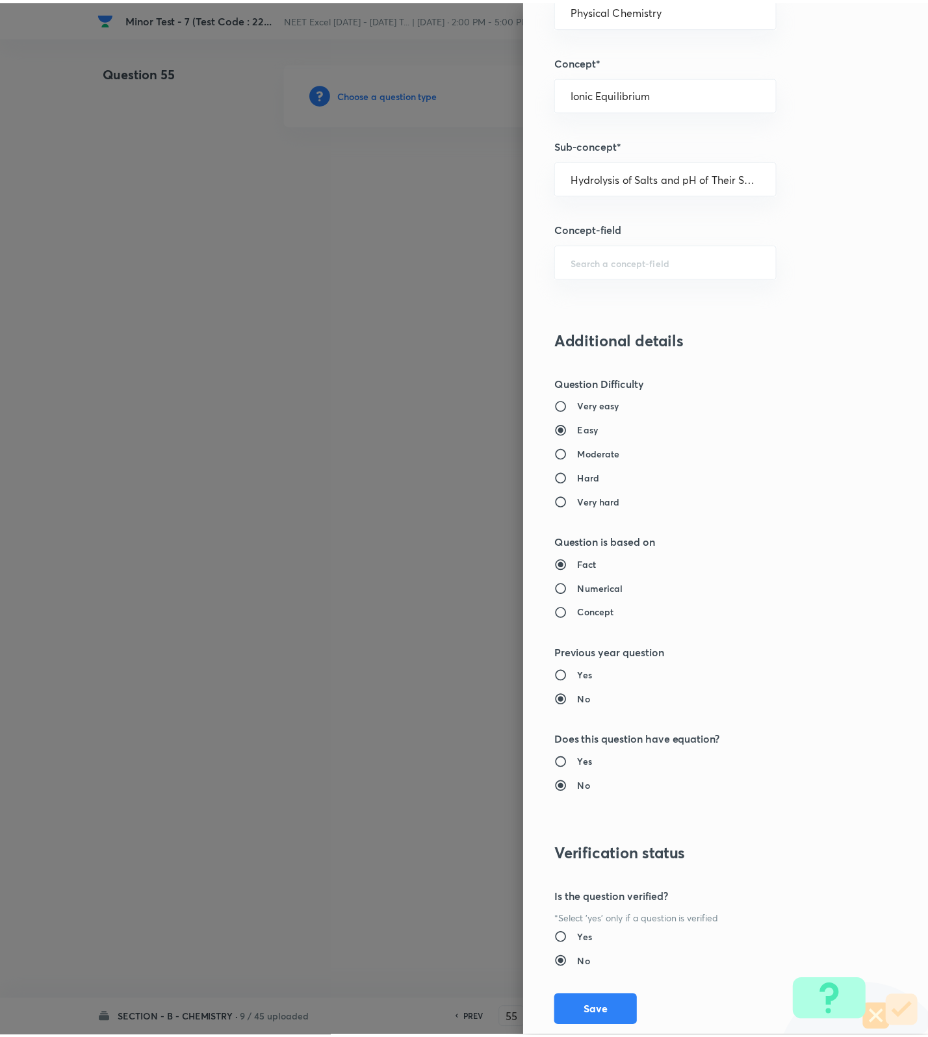
scroll to position [825, 0]
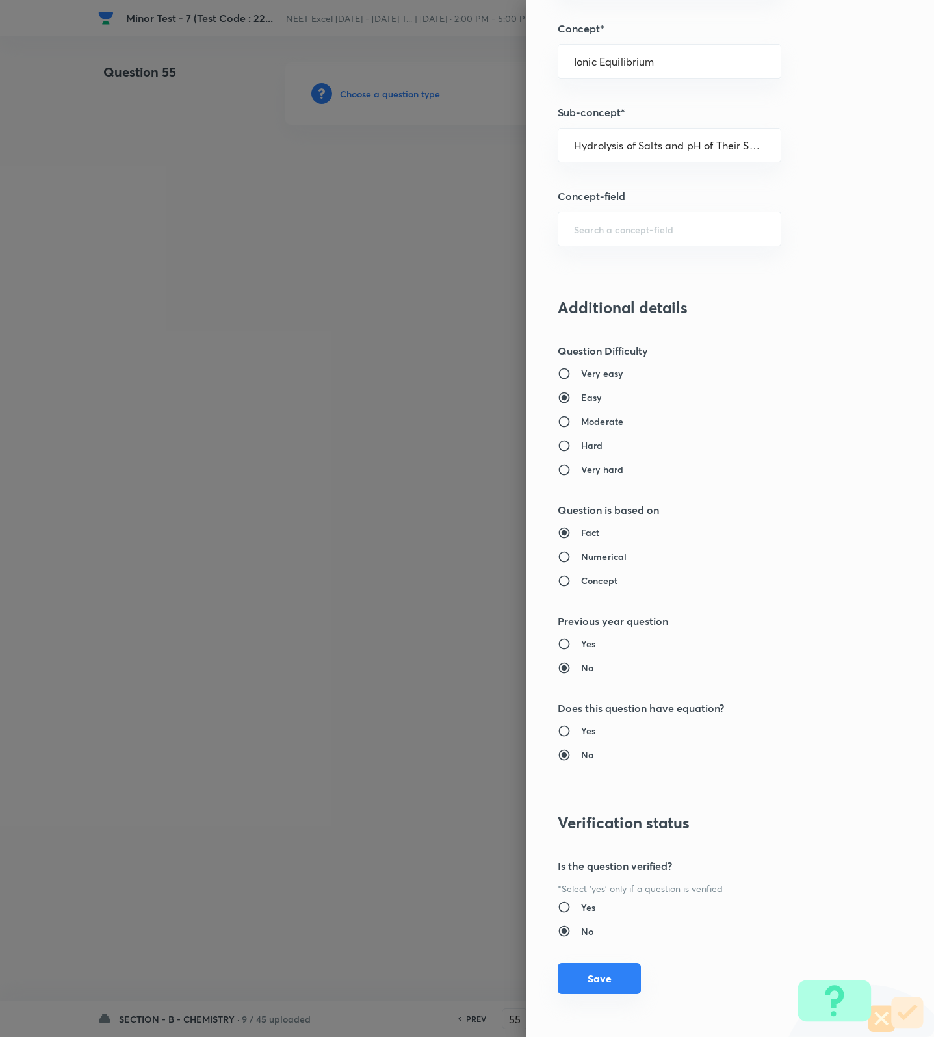
click at [589, 977] on button "Save" at bounding box center [599, 978] width 83 height 31
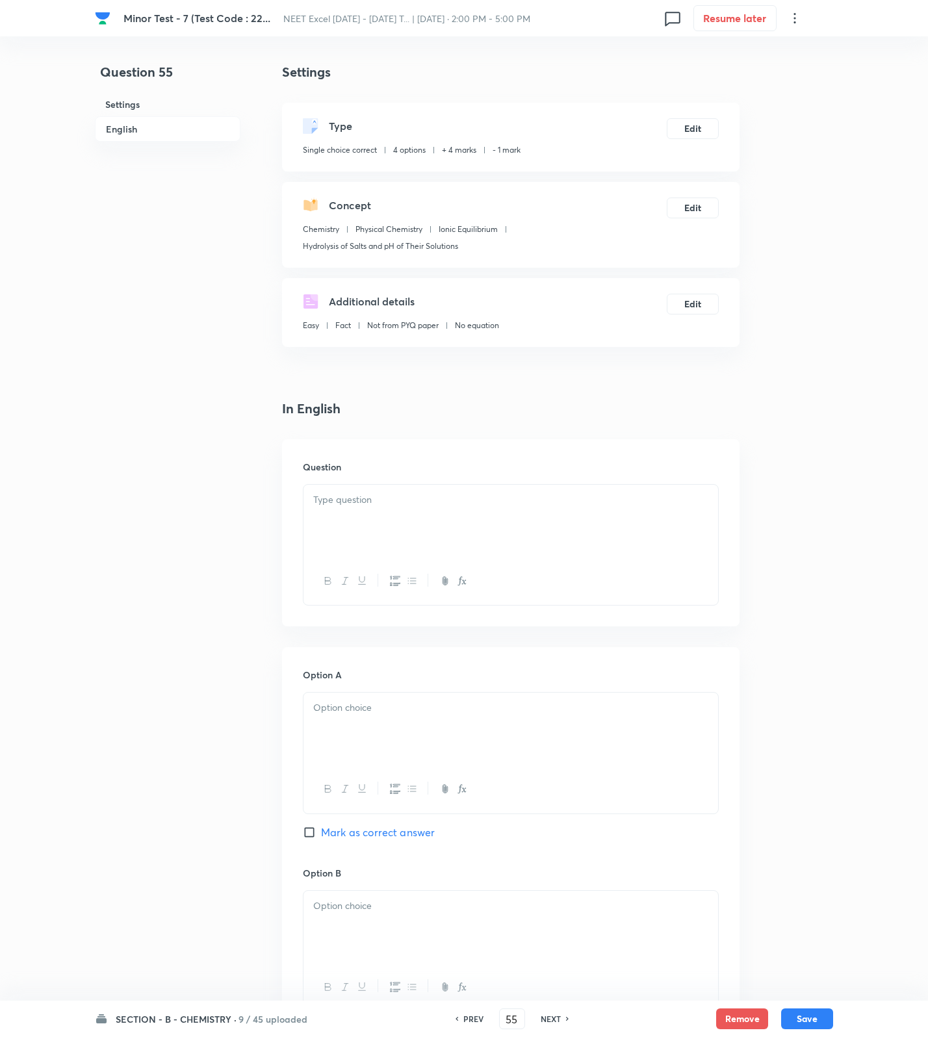
click at [626, 526] on div at bounding box center [510, 521] width 415 height 73
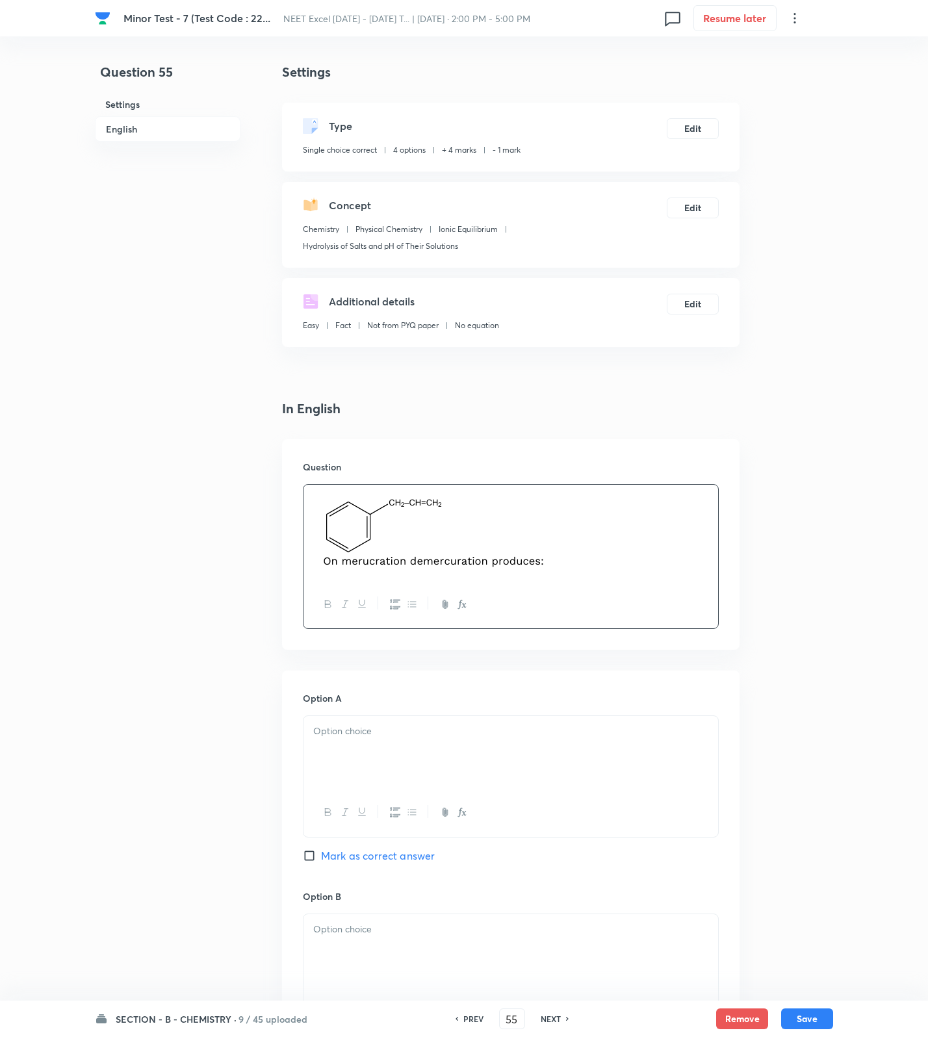
scroll to position [767, 0]
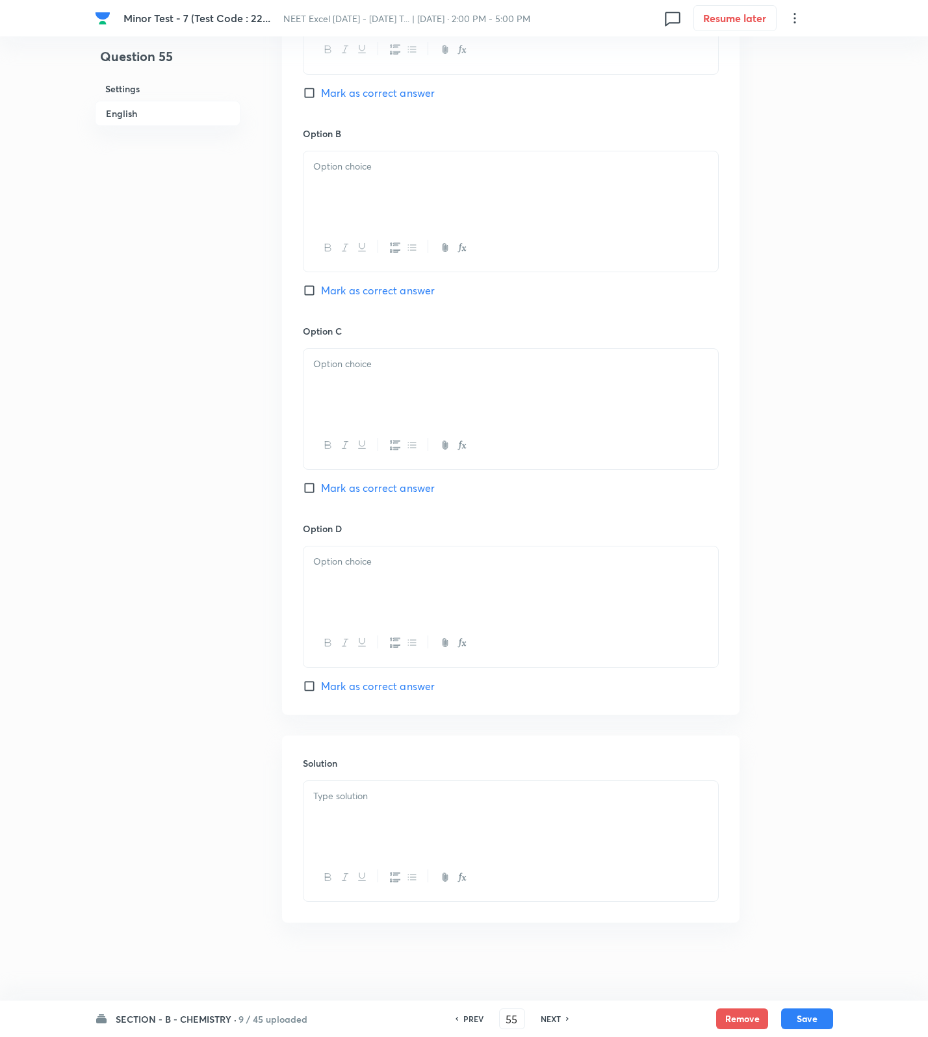
click at [530, 821] on div at bounding box center [510, 817] width 415 height 73
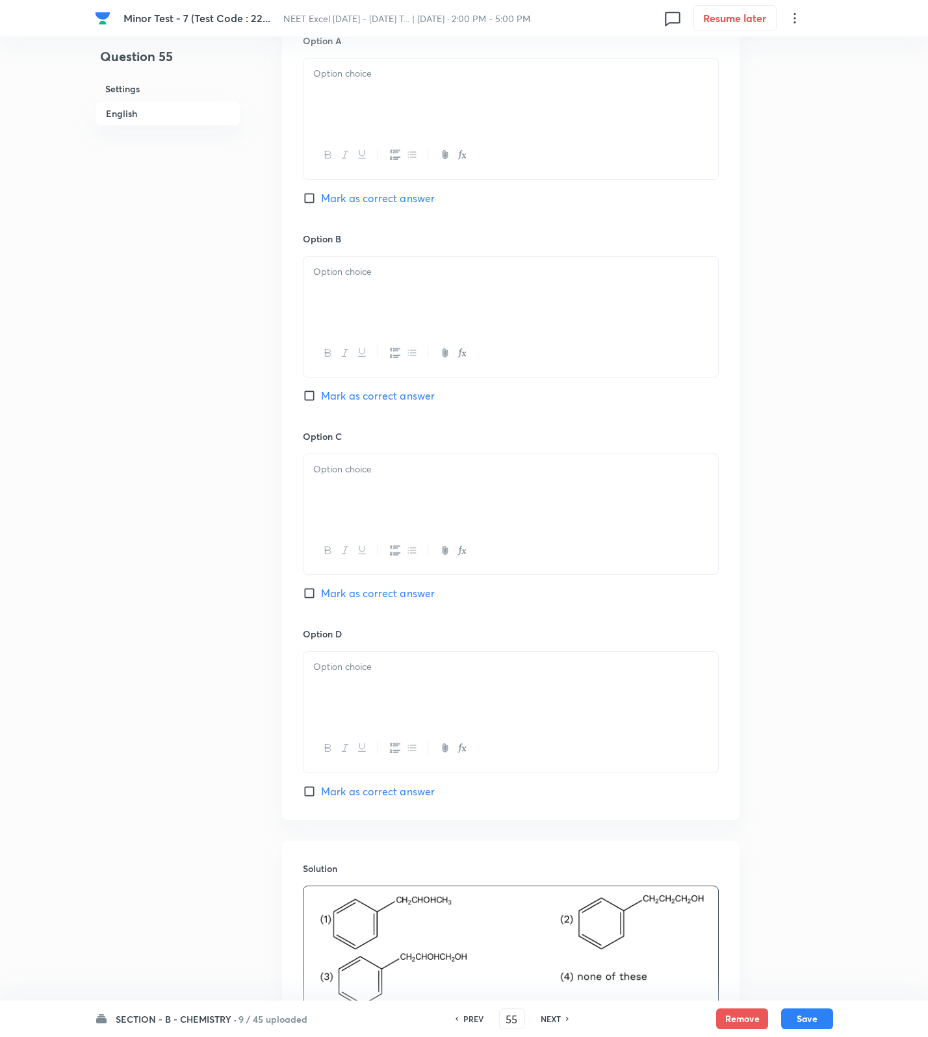
scroll to position [279, 0]
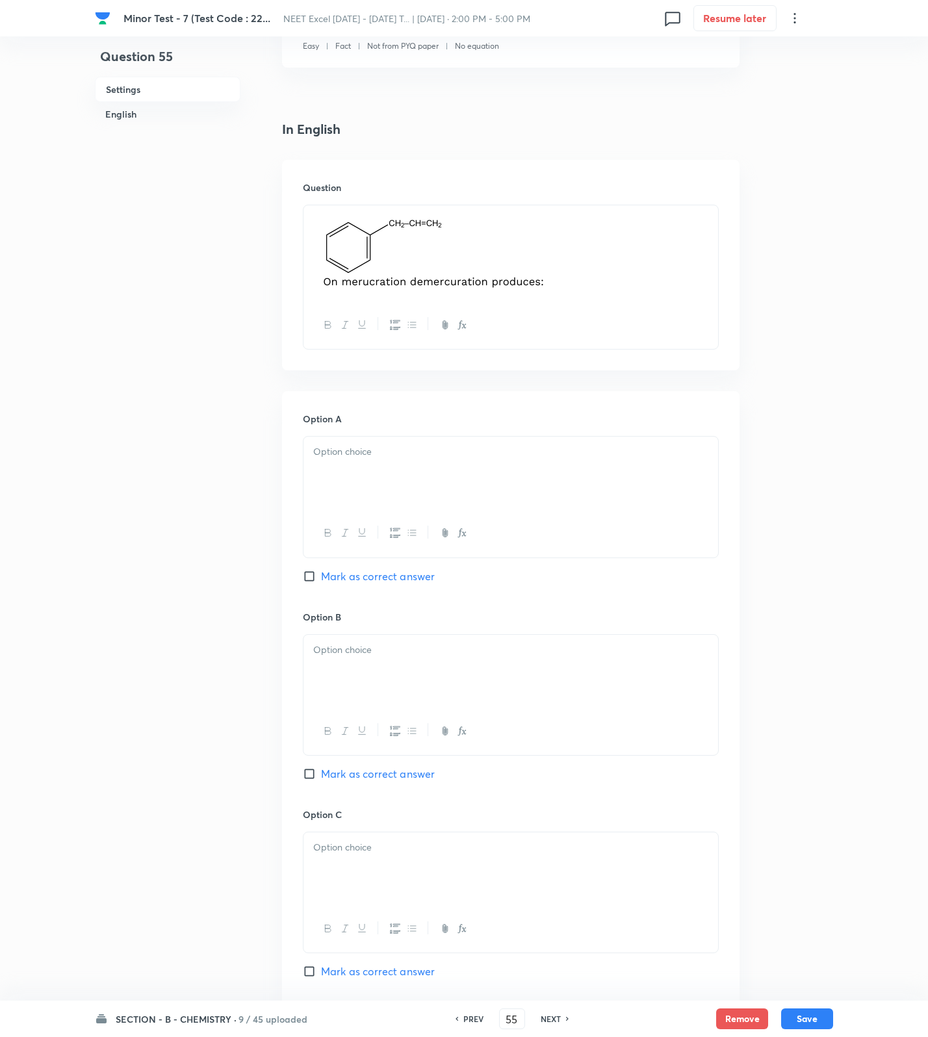
drag, startPoint x: 396, startPoint y: 446, endPoint x: 404, endPoint y: 573, distance: 126.9
click at [400, 461] on div at bounding box center [510, 473] width 415 height 73
click at [404, 577] on span "Mark as correct answer" at bounding box center [378, 577] width 114 height 16
click at [321, 577] on input "Mark as correct answer" at bounding box center [312, 576] width 18 height 13
click at [396, 714] on div at bounding box center [510, 731] width 415 height 47
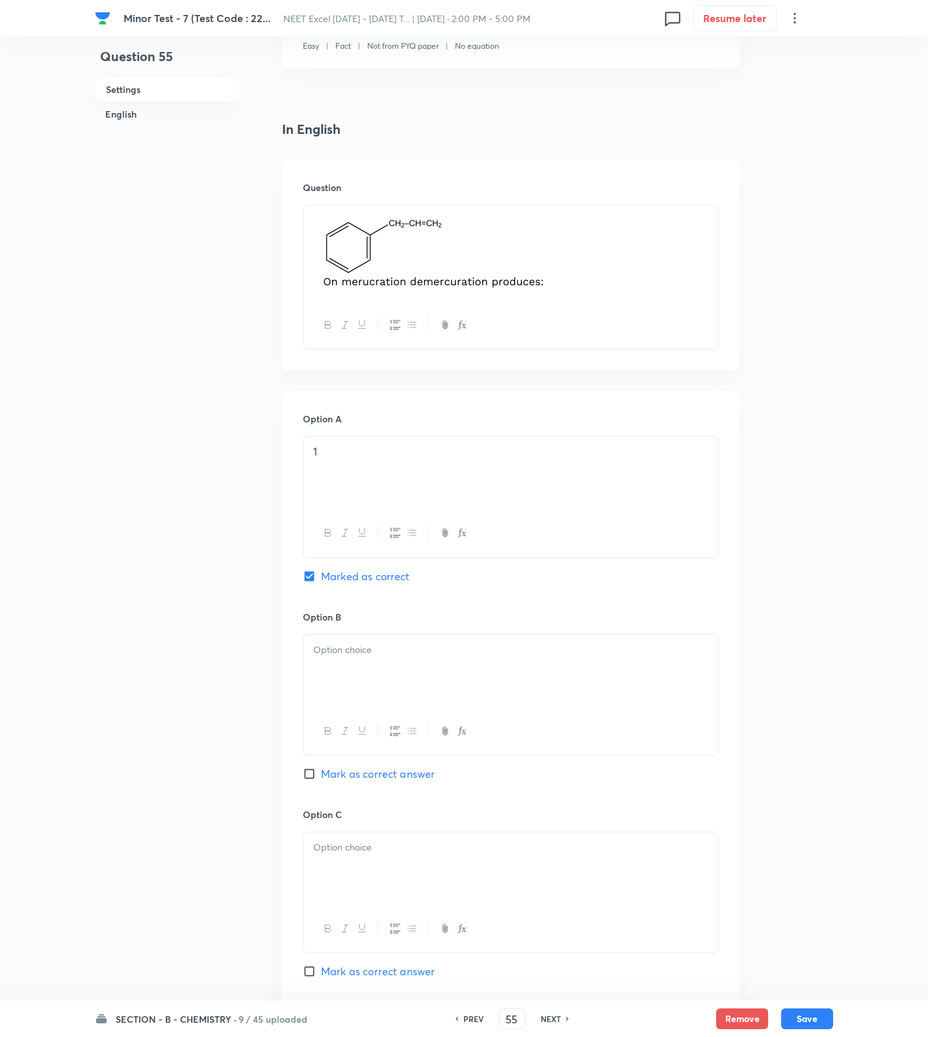
click at [402, 719] on div at bounding box center [510, 731] width 415 height 47
click at [409, 667] on div at bounding box center [510, 671] width 415 height 73
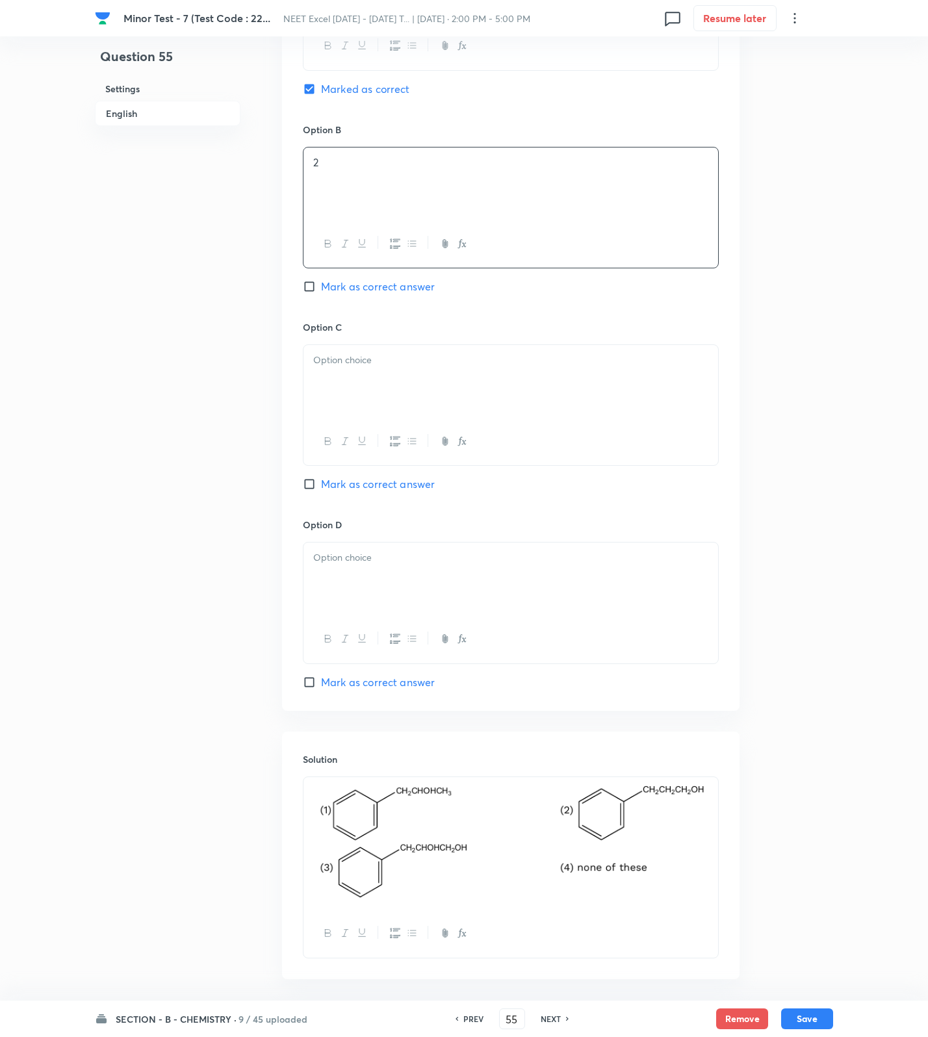
click at [390, 387] on div at bounding box center [510, 381] width 415 height 73
click at [396, 619] on div at bounding box center [510, 638] width 415 height 47
click at [400, 574] on div at bounding box center [510, 579] width 415 height 73
click at [406, 831] on img at bounding box center [510, 842] width 395 height 114
drag, startPoint x: 685, startPoint y: 848, endPoint x: 287, endPoint y: 833, distance: 398.6
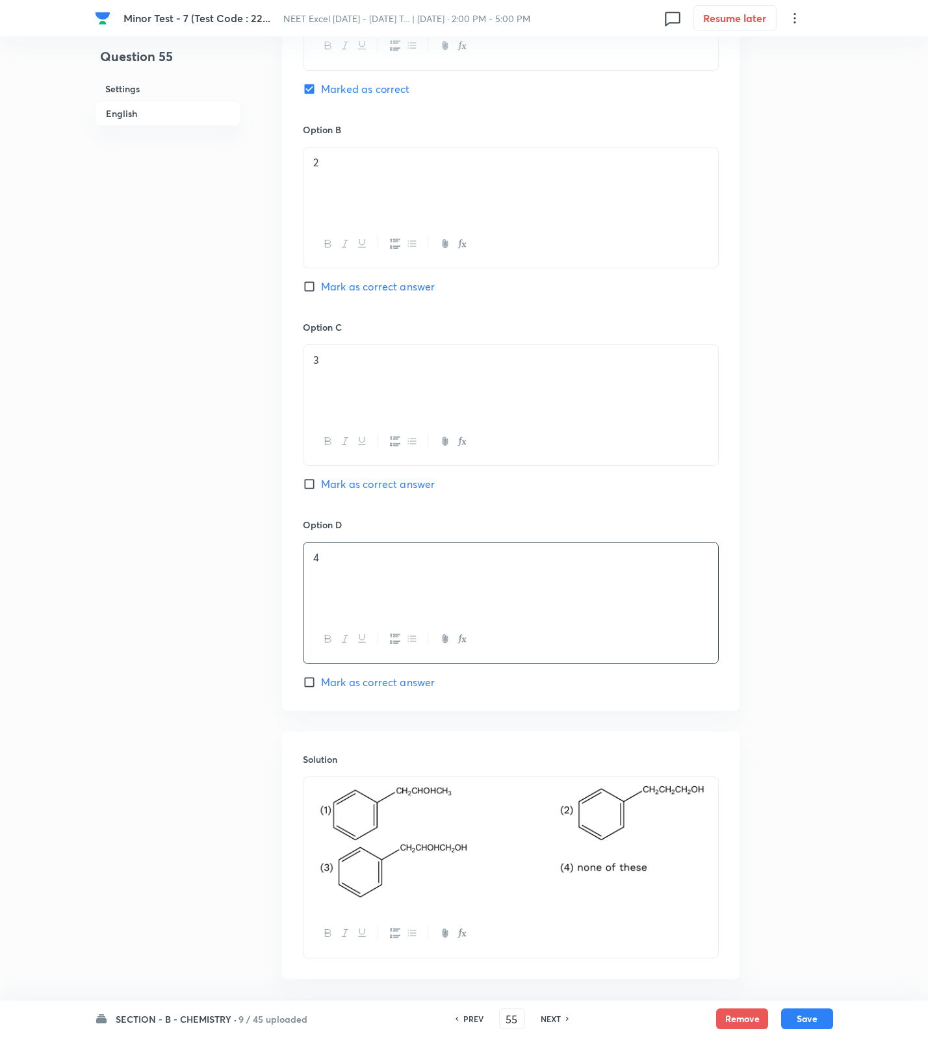
click at [287, 833] on div "Solution" at bounding box center [510, 856] width 457 height 248
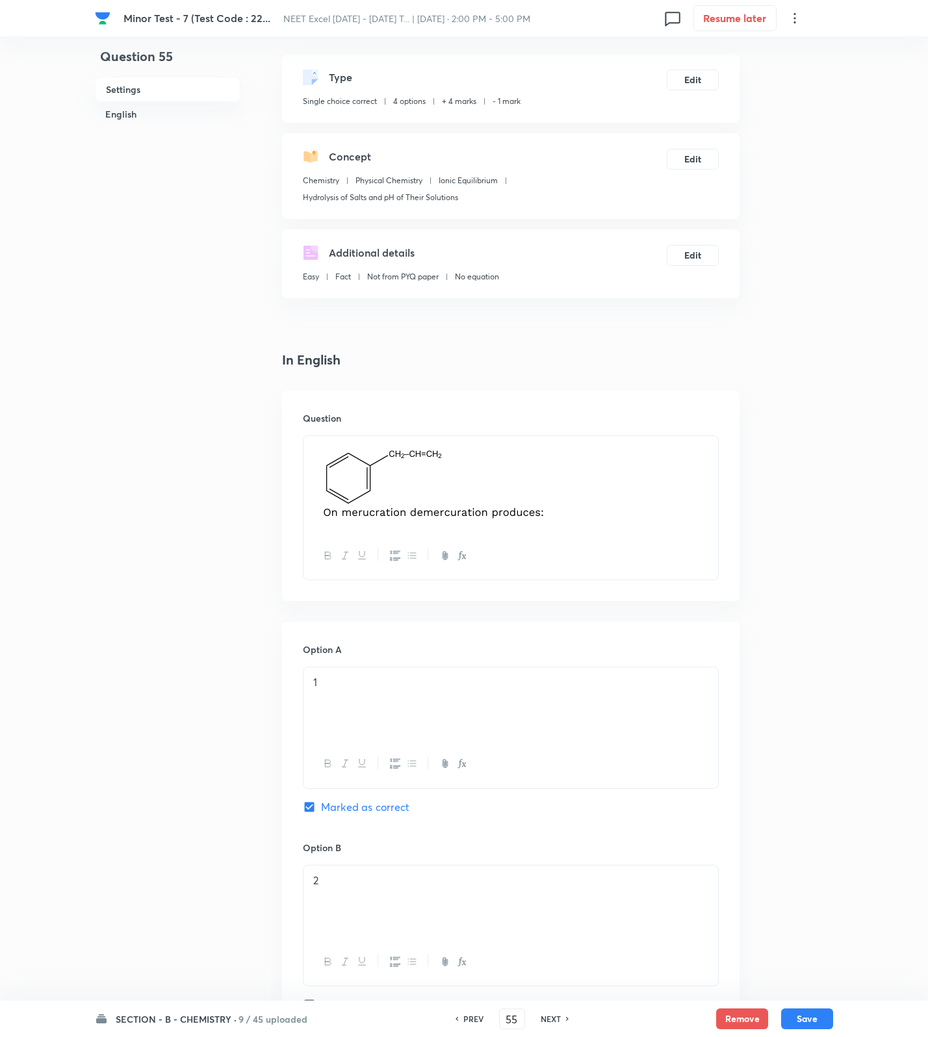
scroll to position [0, 0]
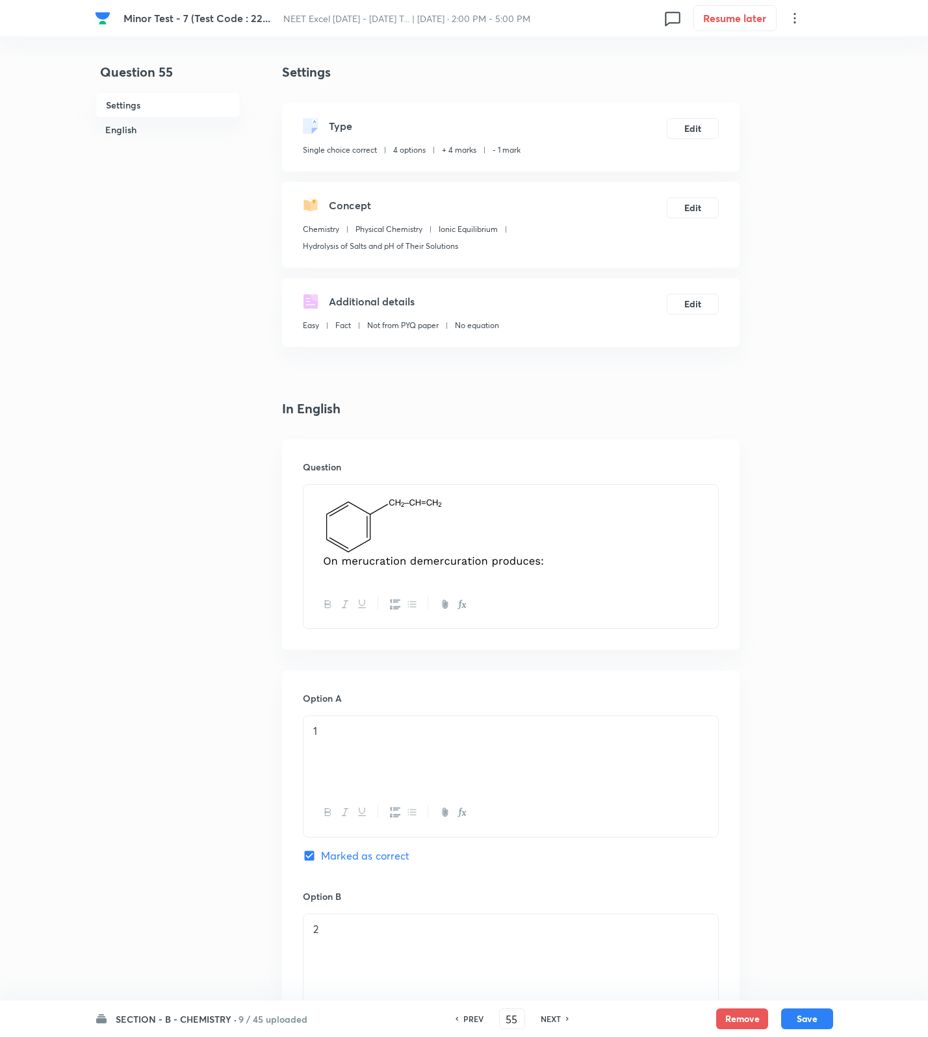
click at [613, 524] on p at bounding box center [510, 533] width 395 height 81
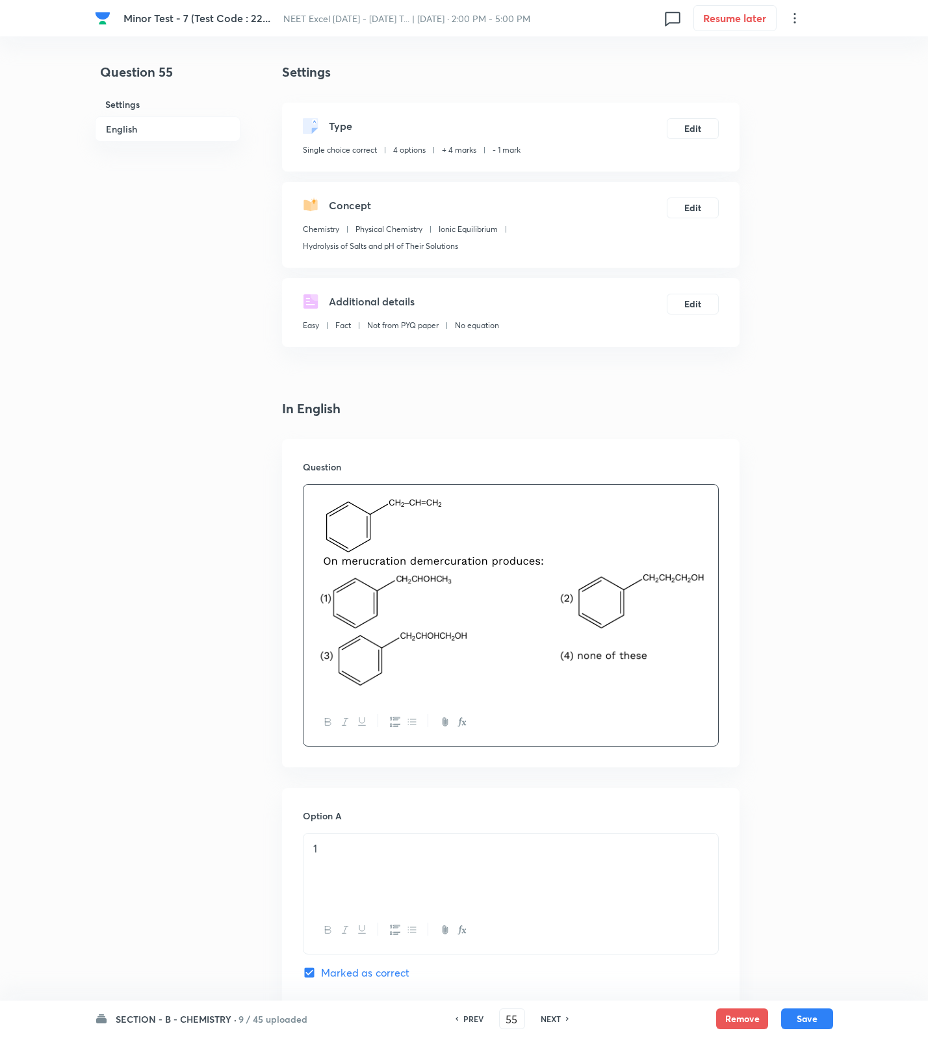
scroll to position [884, 0]
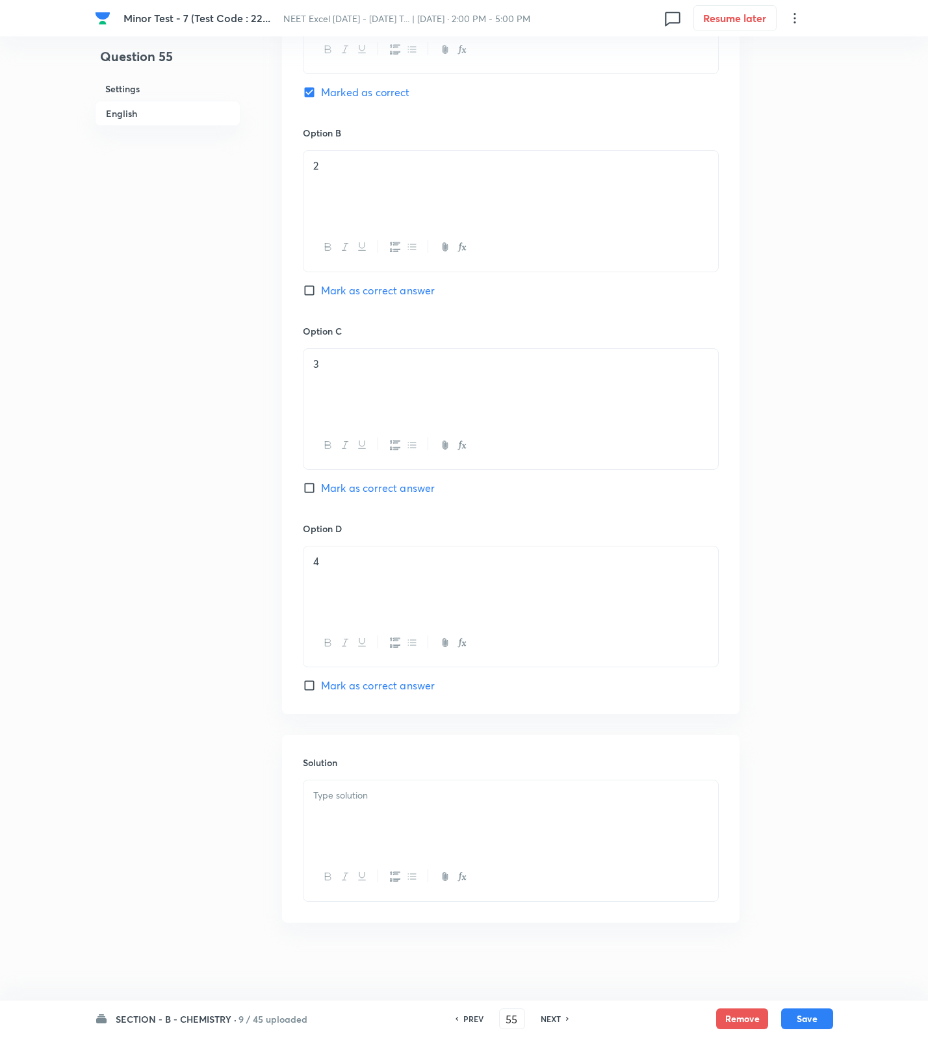
drag, startPoint x: 368, startPoint y: 784, endPoint x: 353, endPoint y: 874, distance: 91.7
click at [368, 784] on div at bounding box center [510, 816] width 415 height 73
click at [492, 830] on div at bounding box center [510, 816] width 415 height 73
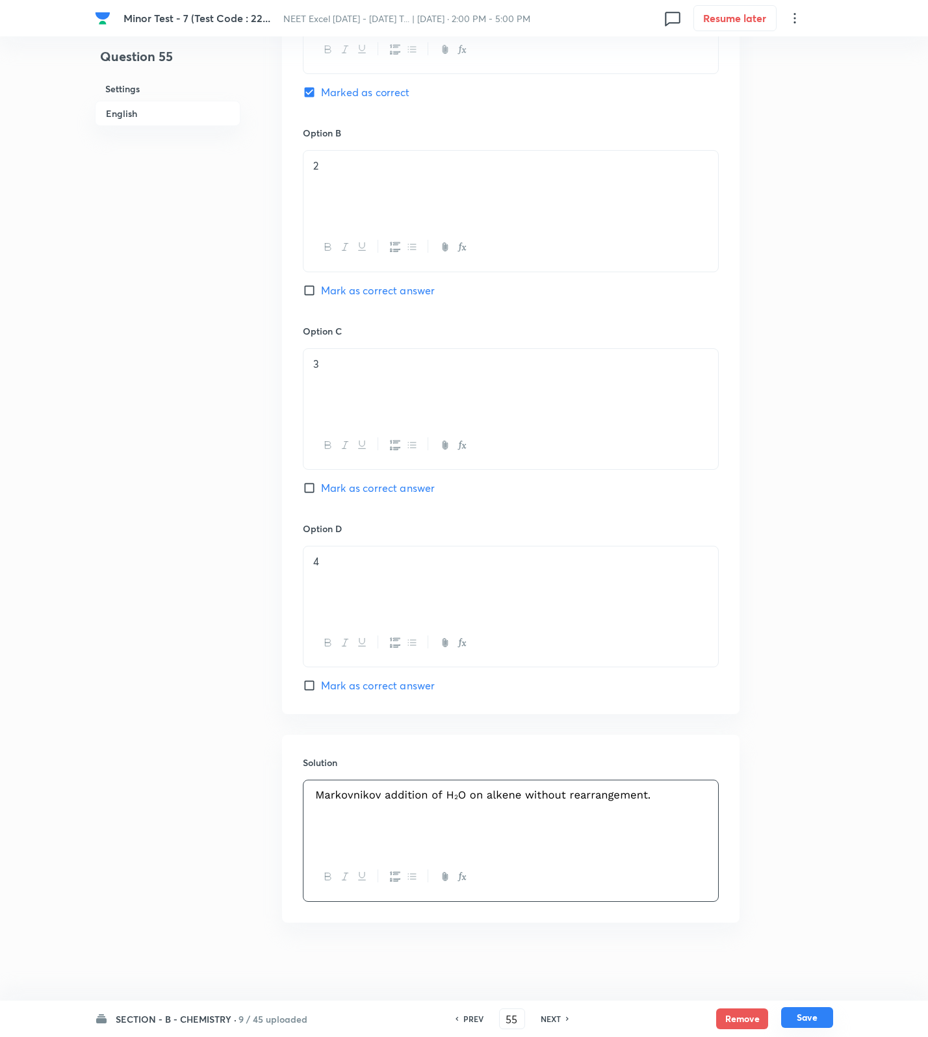
click at [821, 1018] on button "Save" at bounding box center [807, 1017] width 52 height 21
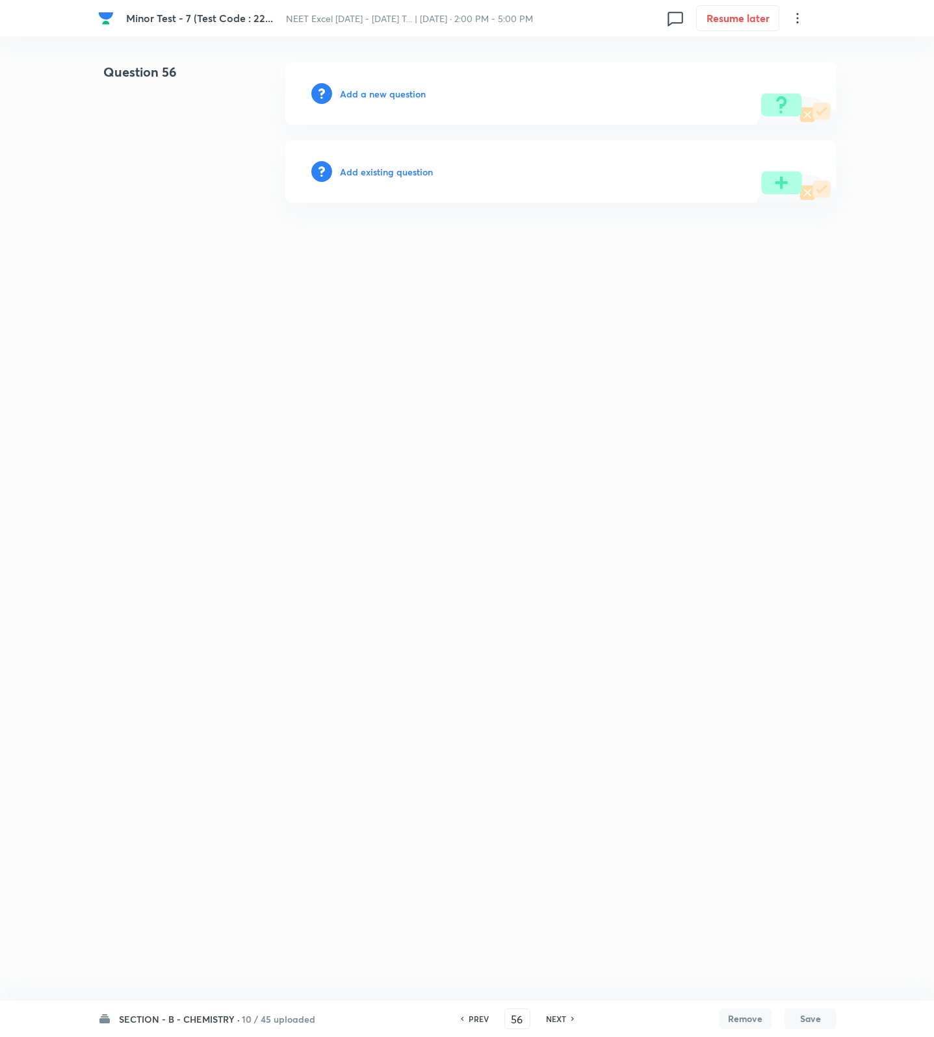
click at [373, 88] on h6 "Add a new question" at bounding box center [383, 94] width 86 height 14
click at [373, 88] on h6 "Choose a question type" at bounding box center [390, 94] width 100 height 14
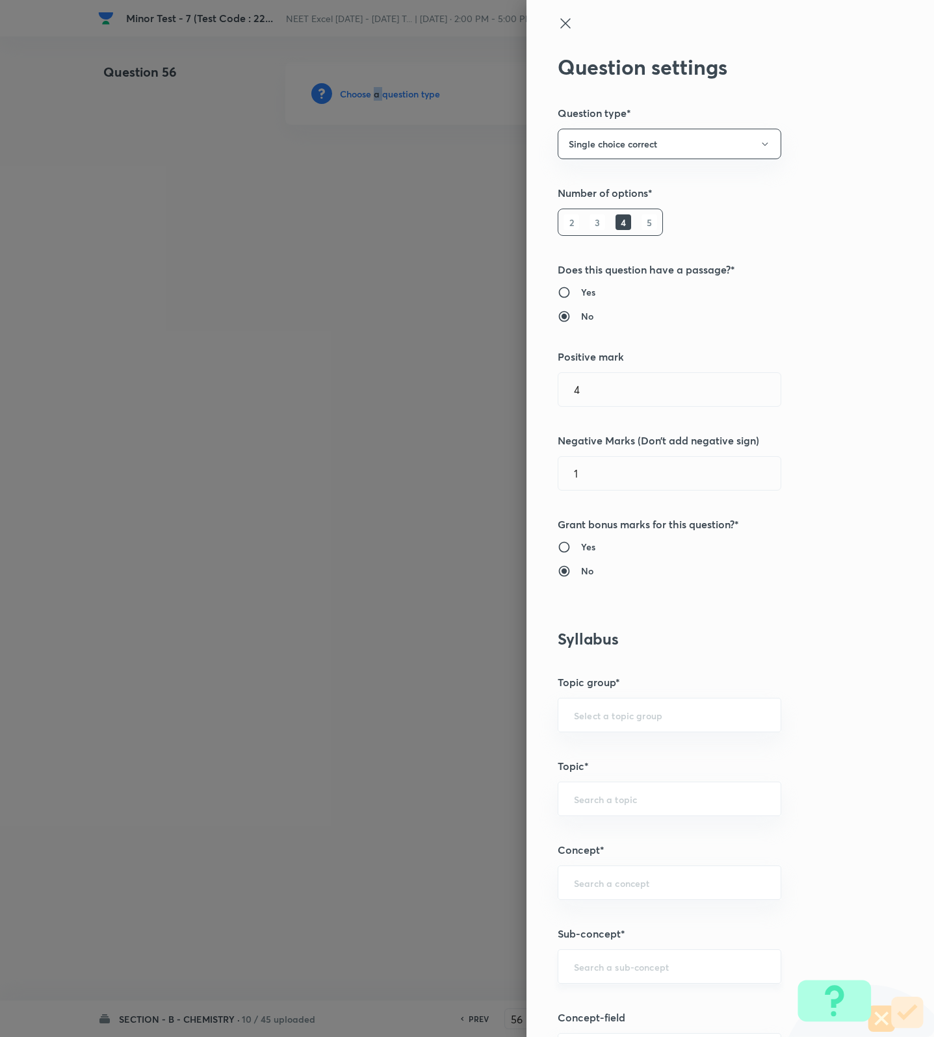
click at [658, 977] on div "​" at bounding box center [670, 966] width 224 height 34
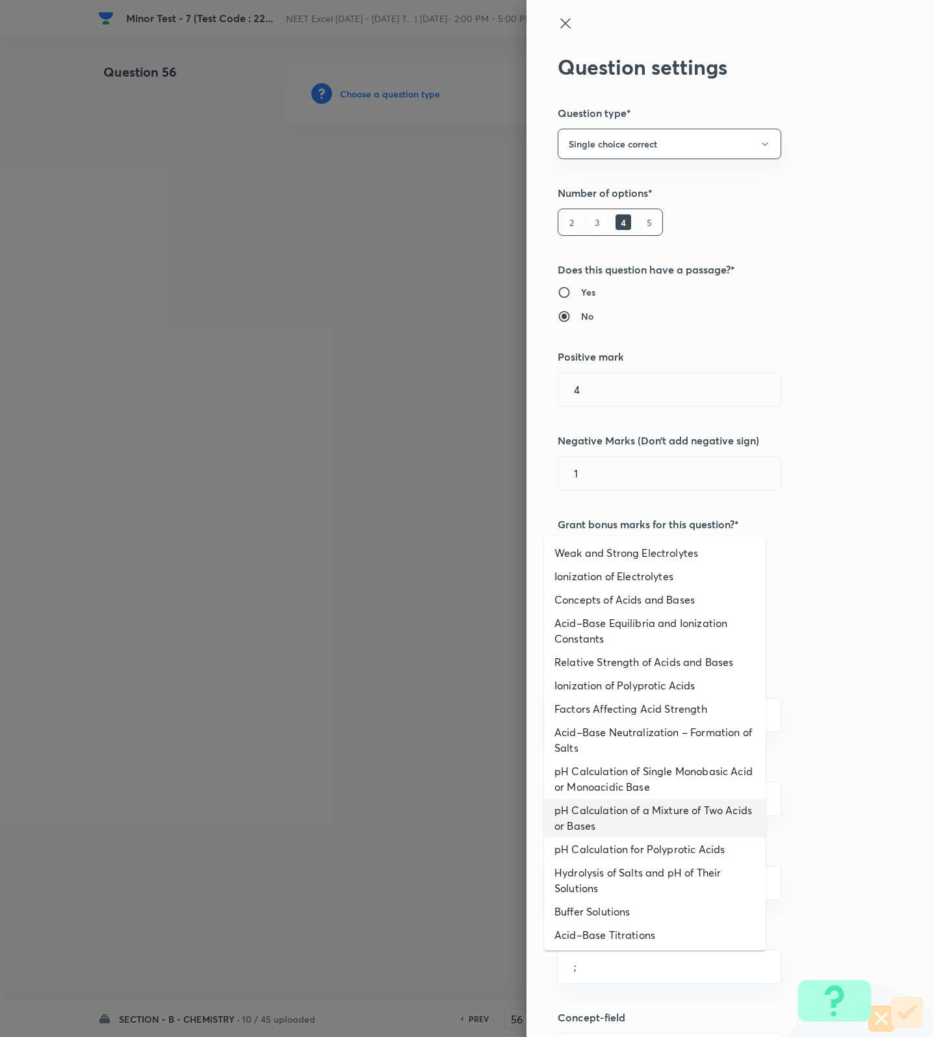
click at [682, 825] on li "pH Calculation of a Mixture of Two Acids or Bases" at bounding box center [655, 818] width 222 height 39
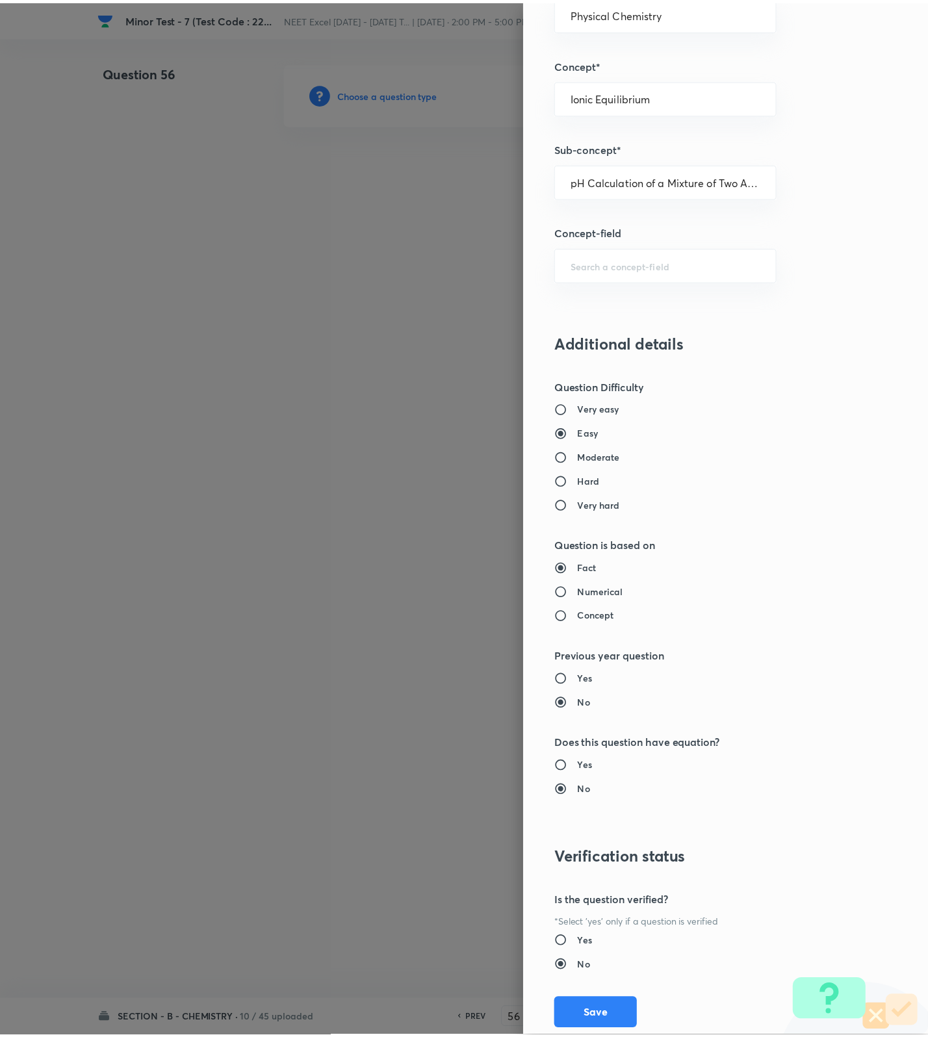
scroll to position [825, 0]
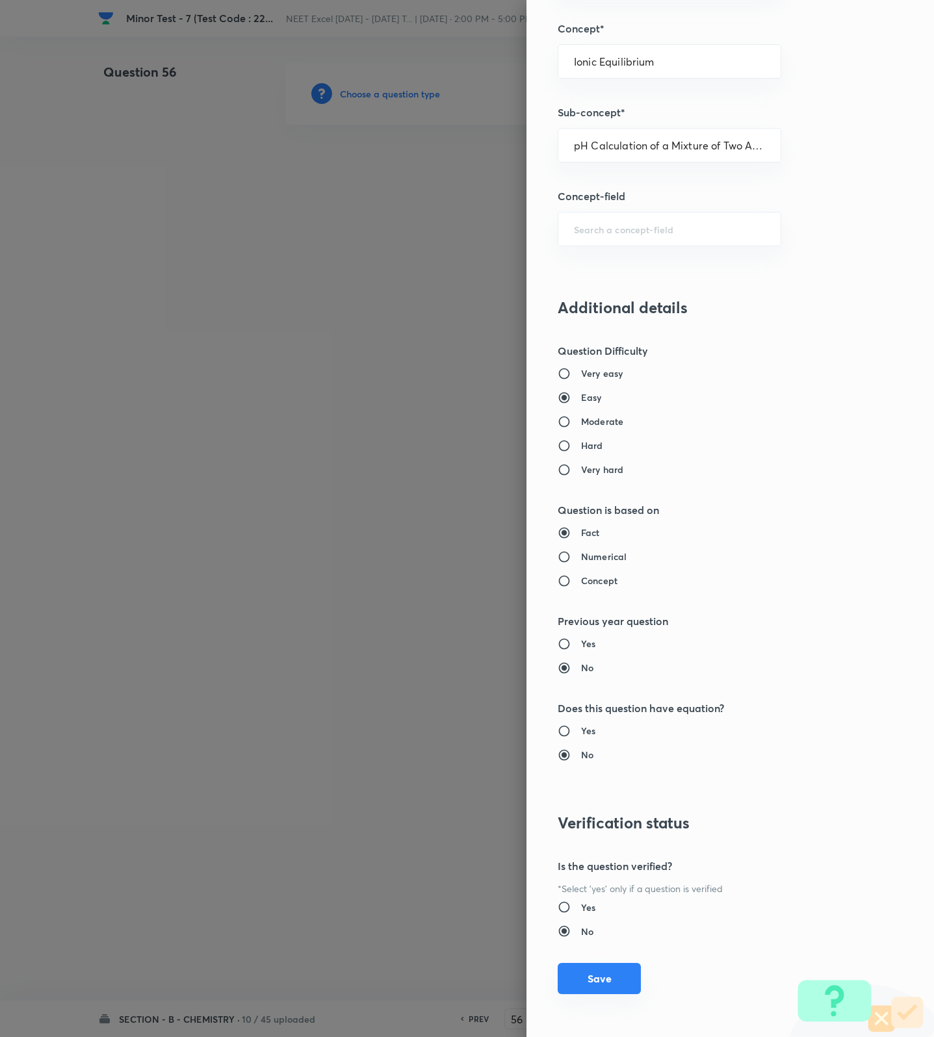
click at [587, 988] on button "Save" at bounding box center [599, 978] width 83 height 31
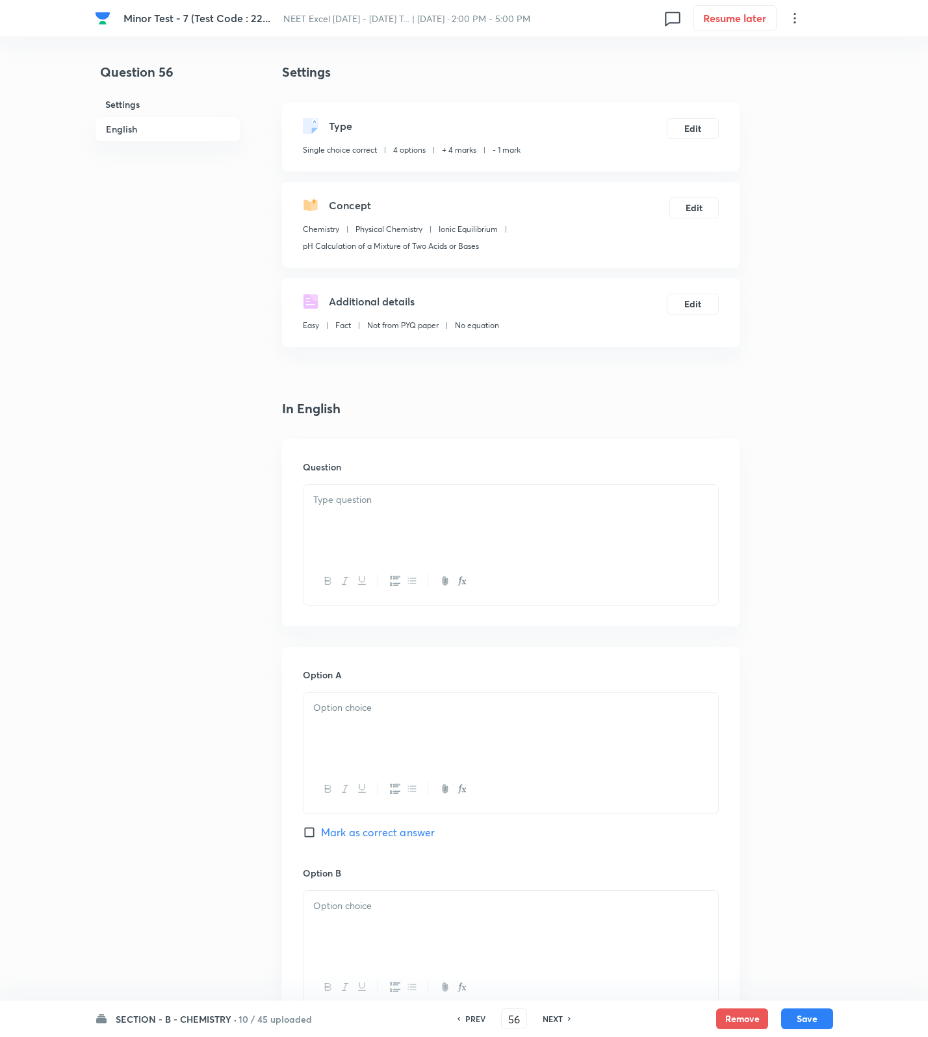
click at [448, 517] on div at bounding box center [510, 521] width 415 height 73
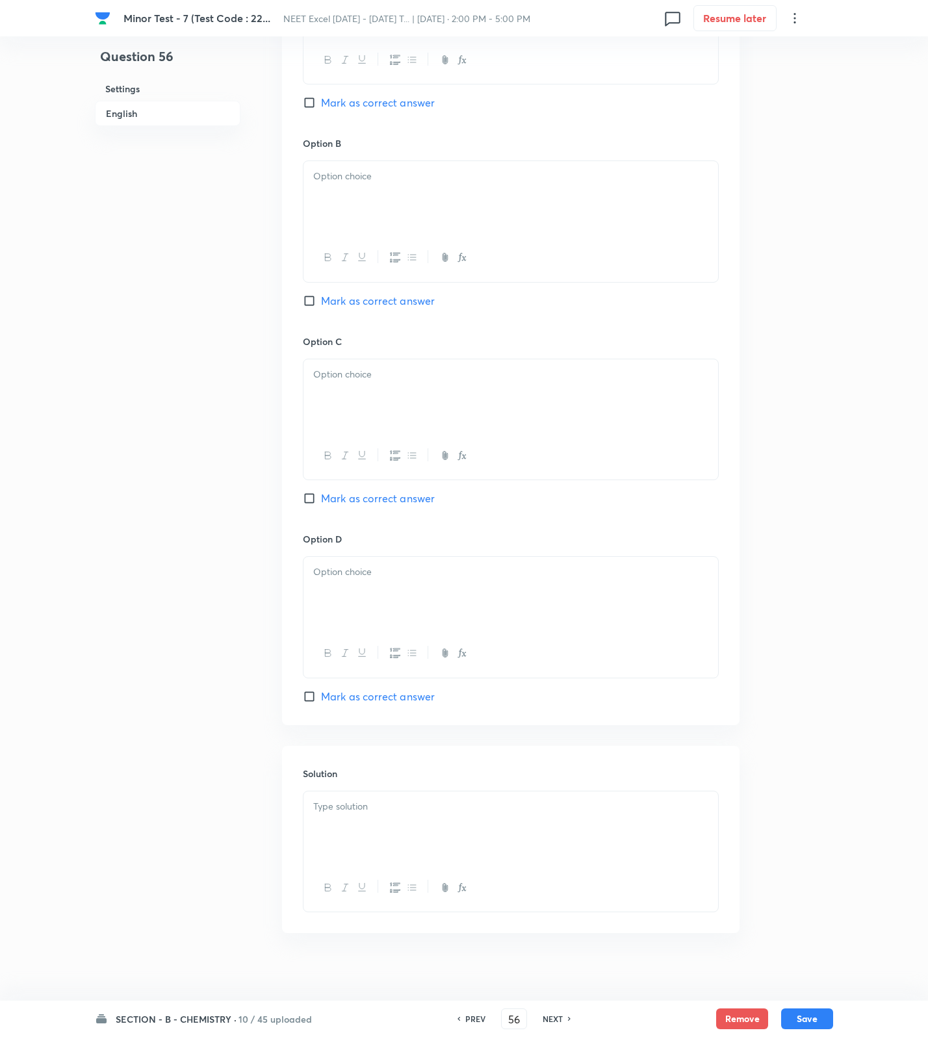
scroll to position [775, 0]
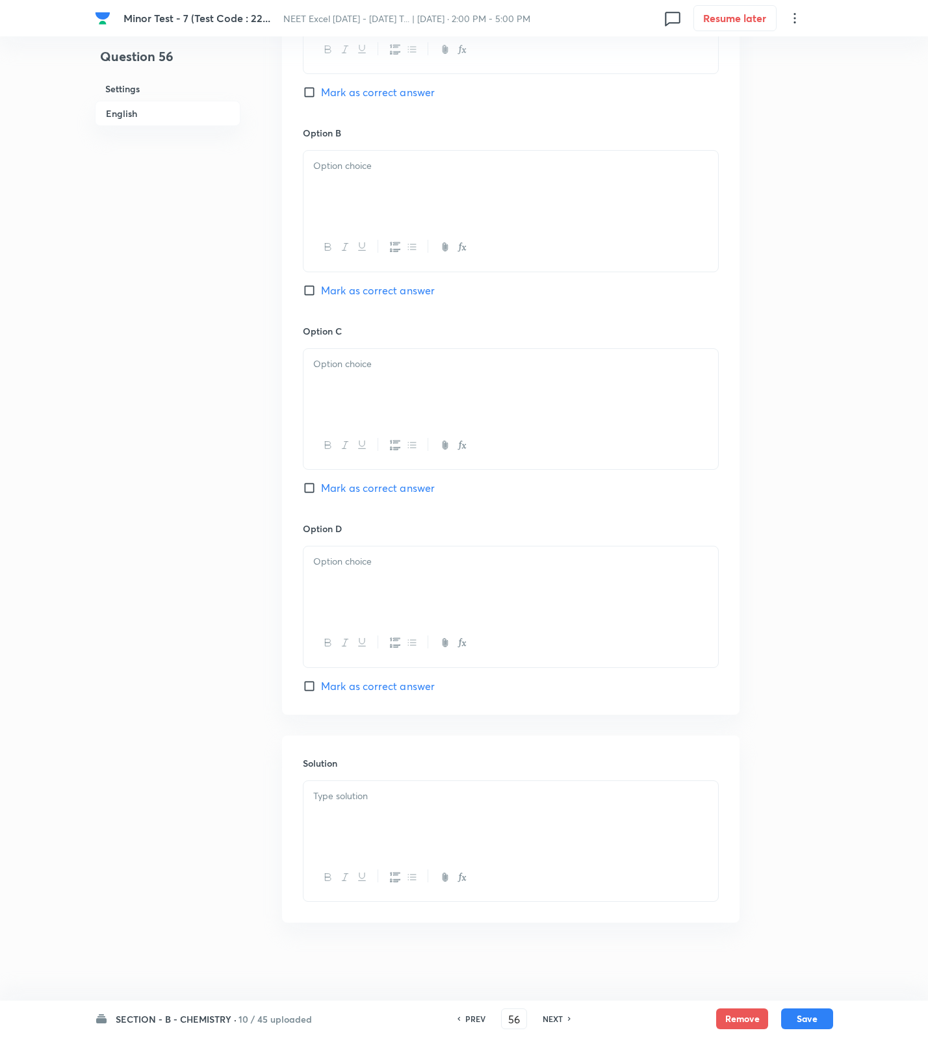
click at [446, 844] on div at bounding box center [510, 817] width 415 height 73
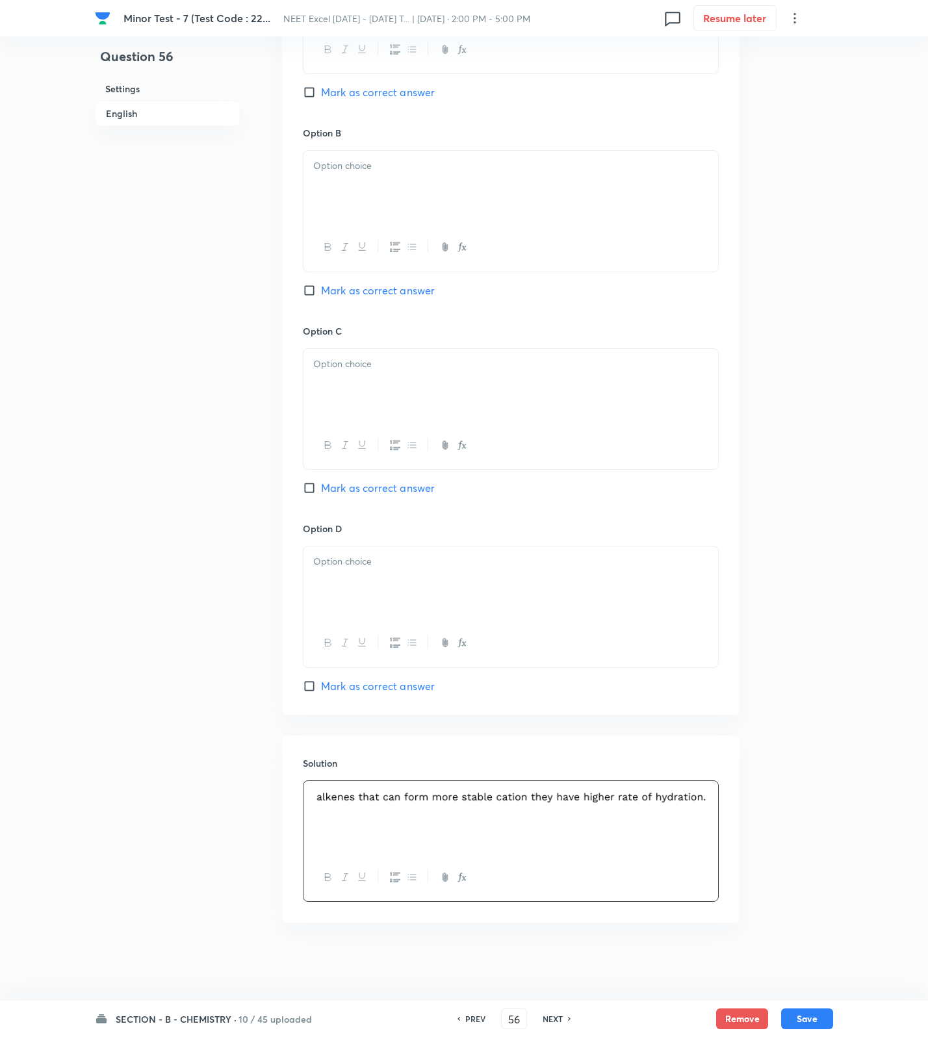
scroll to position [287, 0]
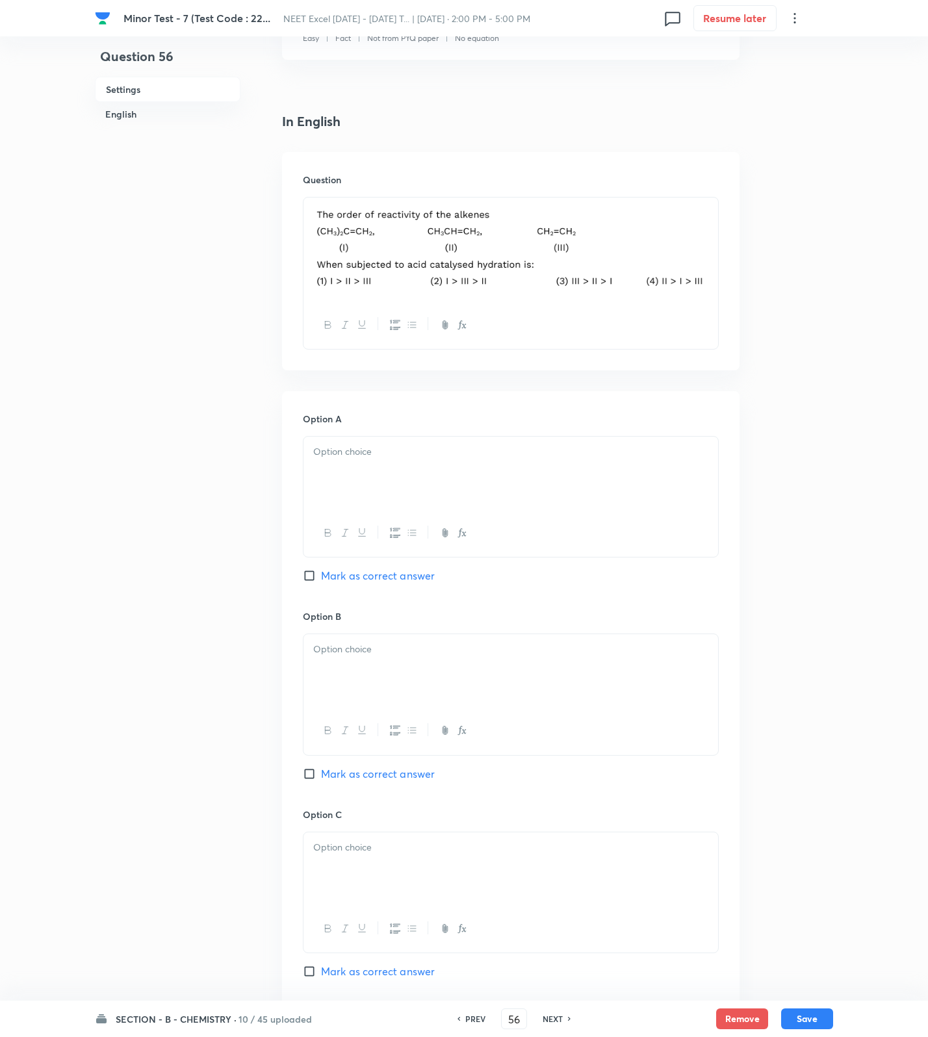
click at [419, 482] on div at bounding box center [510, 473] width 415 height 73
drag, startPoint x: 394, startPoint y: 575, endPoint x: 378, endPoint y: 656, distance: 82.1
click at [394, 577] on span "Mark as correct answer" at bounding box center [378, 576] width 114 height 16
click at [321, 577] on input "Mark as correct answer" at bounding box center [312, 575] width 18 height 13
click at [376, 659] on div at bounding box center [510, 670] width 415 height 73
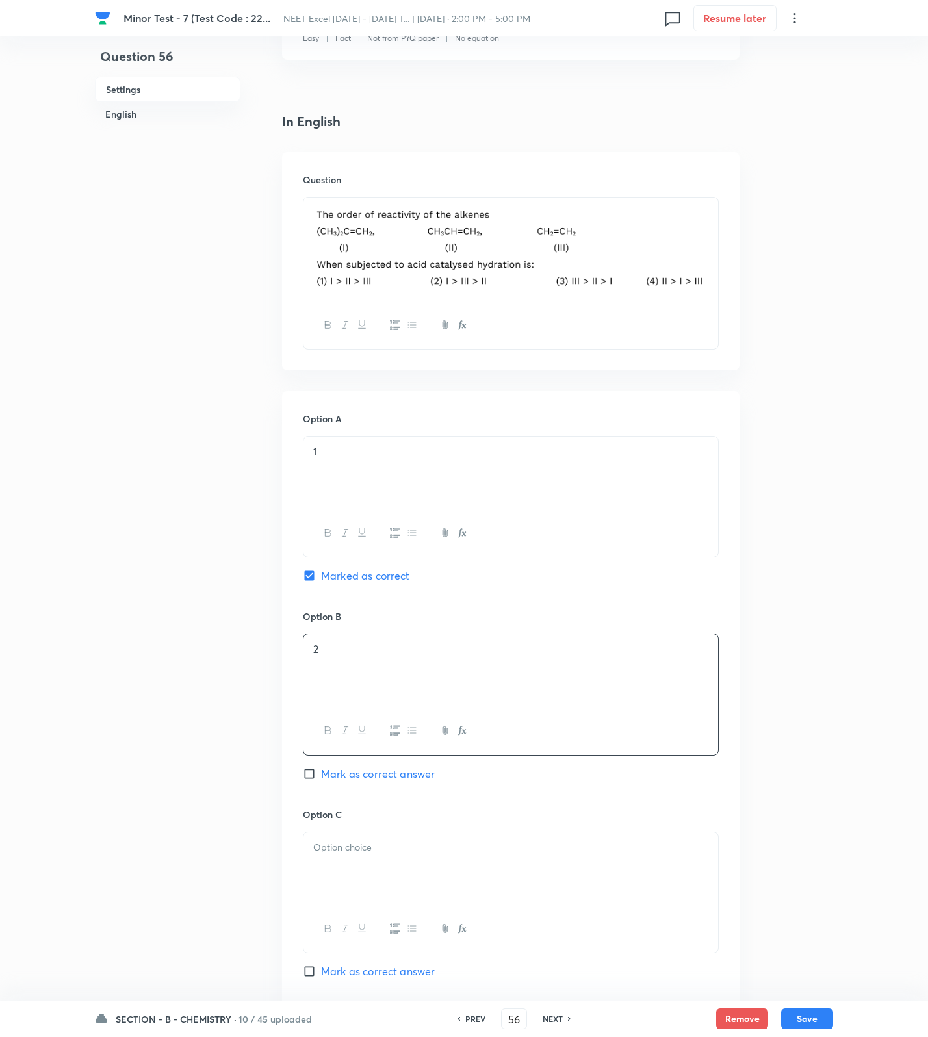
click at [387, 890] on div at bounding box center [510, 868] width 415 height 73
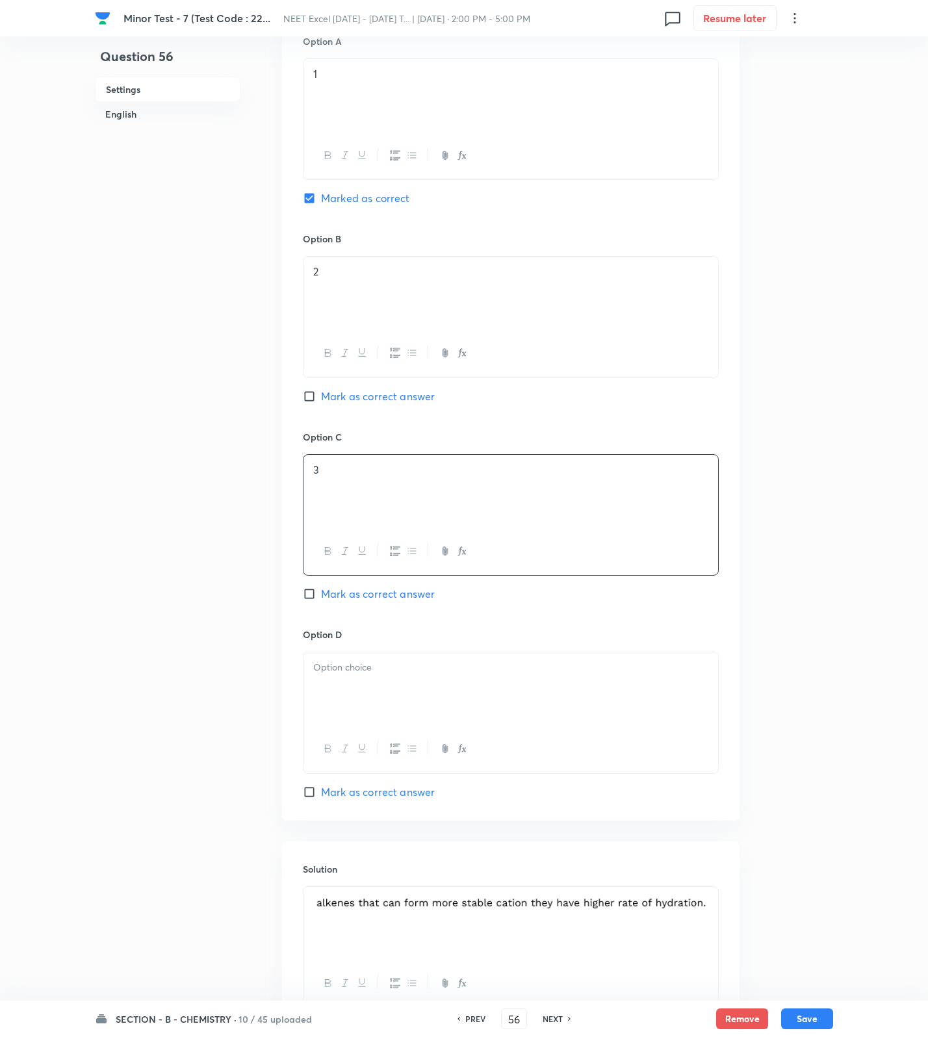
scroll to position [775, 0]
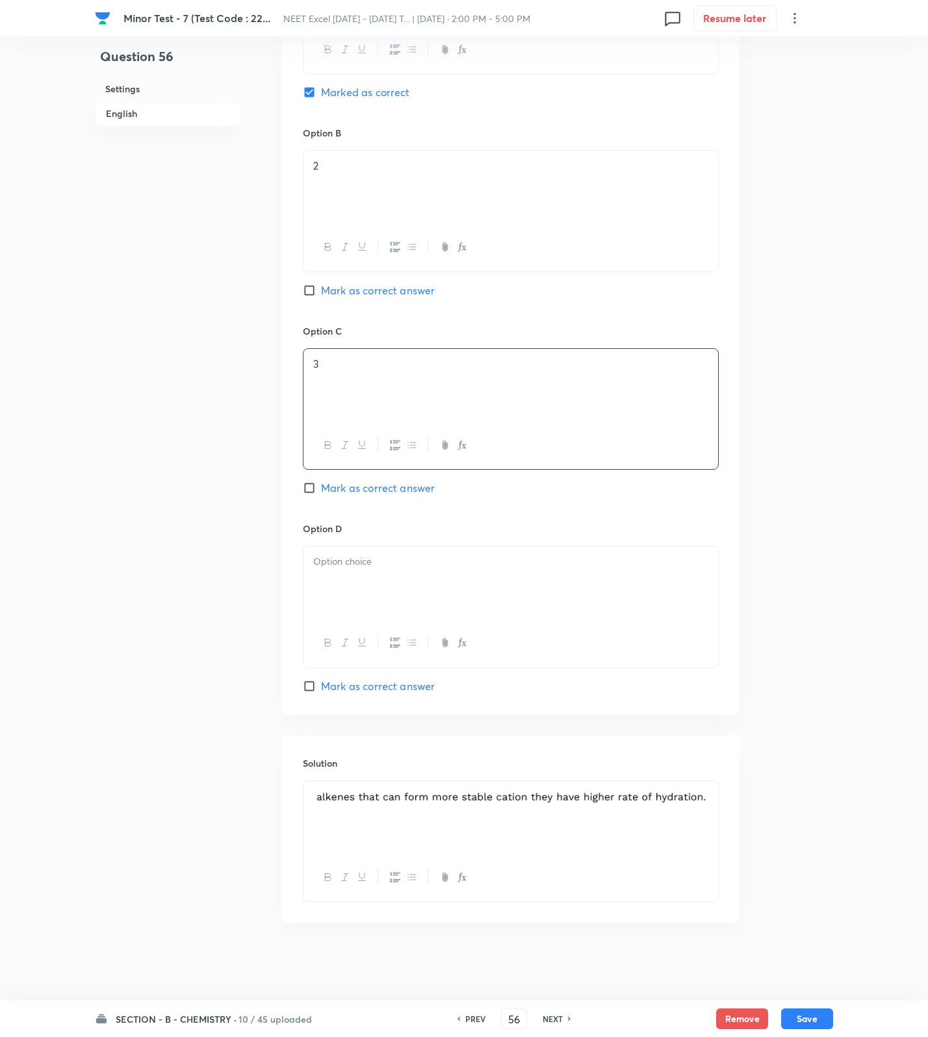
click at [383, 597] on div at bounding box center [510, 582] width 415 height 73
click at [817, 1022] on button "Save" at bounding box center [807, 1017] width 52 height 21
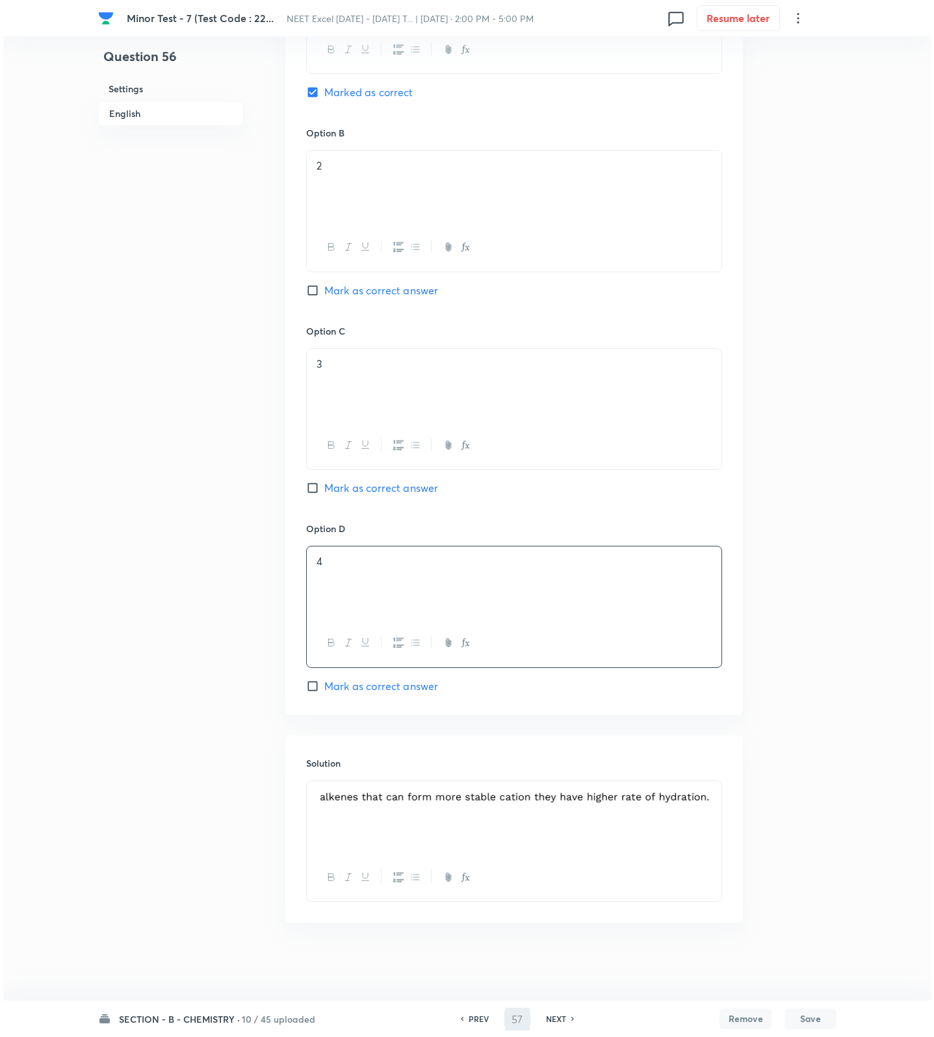
scroll to position [0, 0]
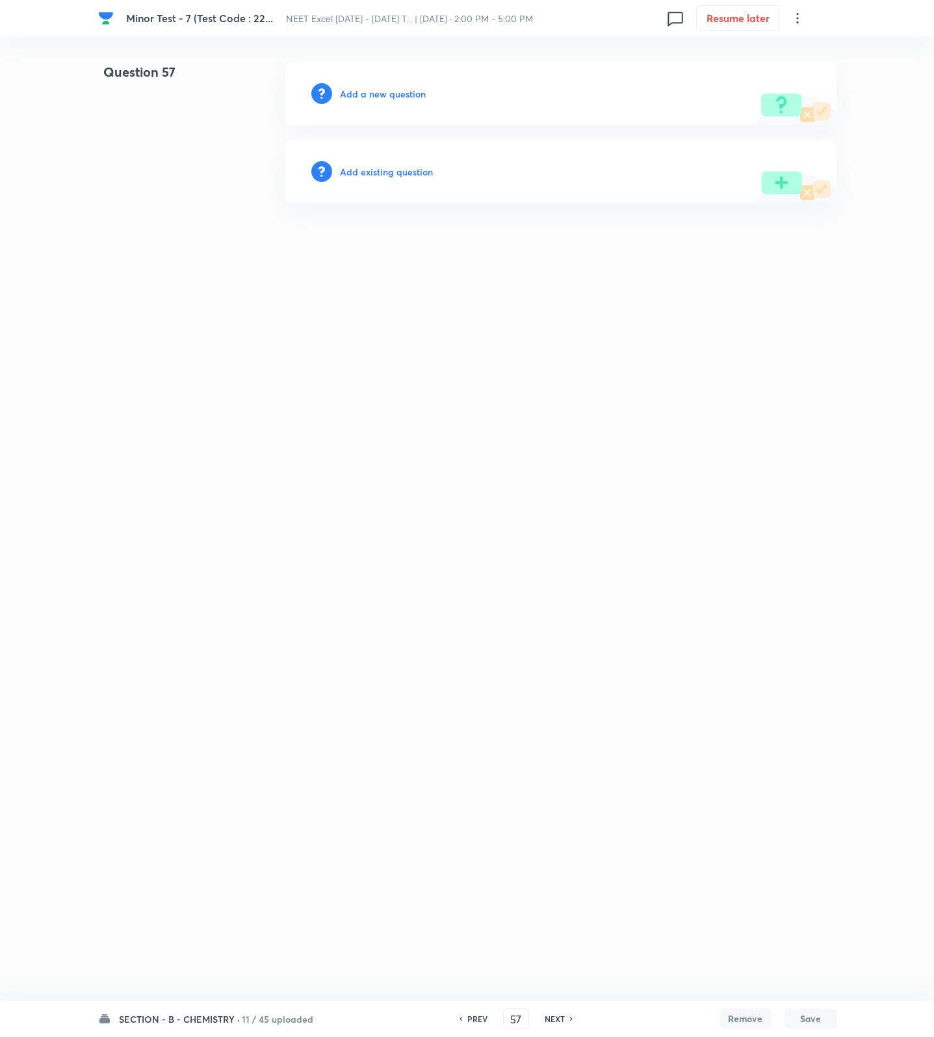
click at [398, 97] on h6 "Add a new question" at bounding box center [383, 94] width 86 height 14
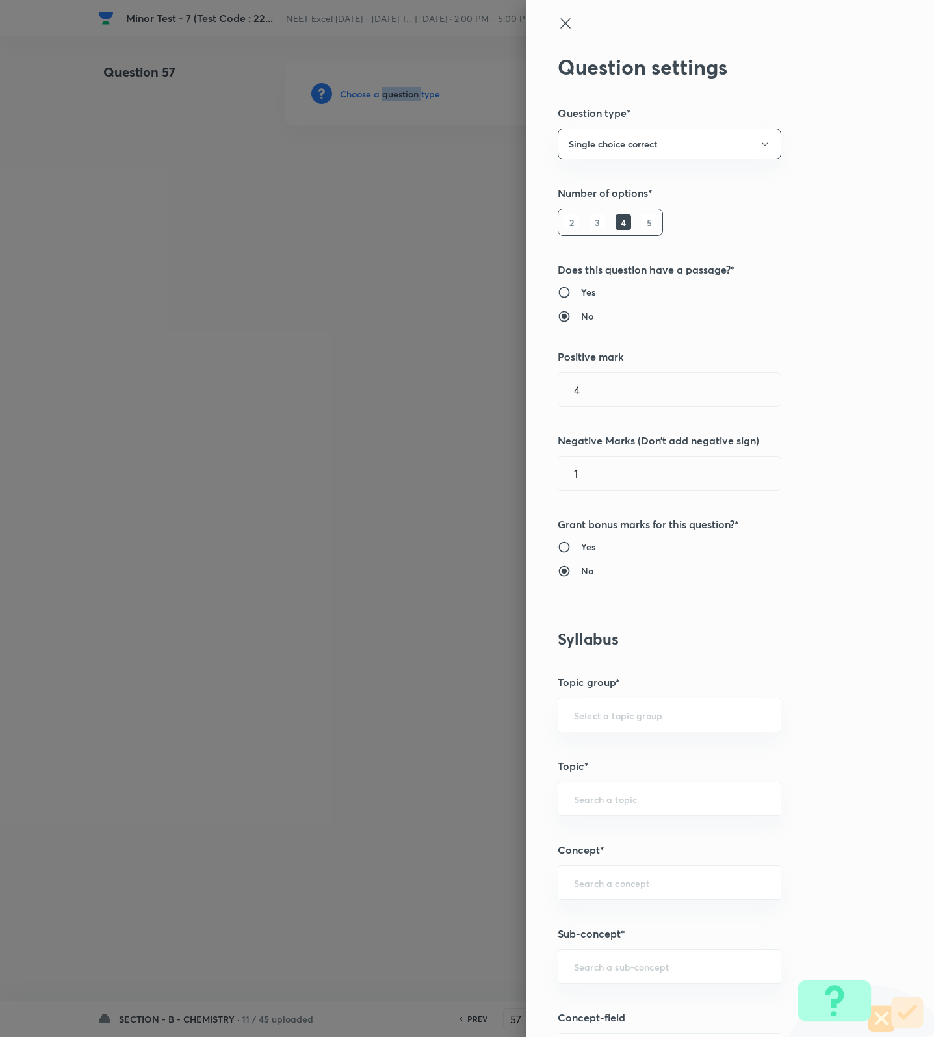
scroll to position [487, 0]
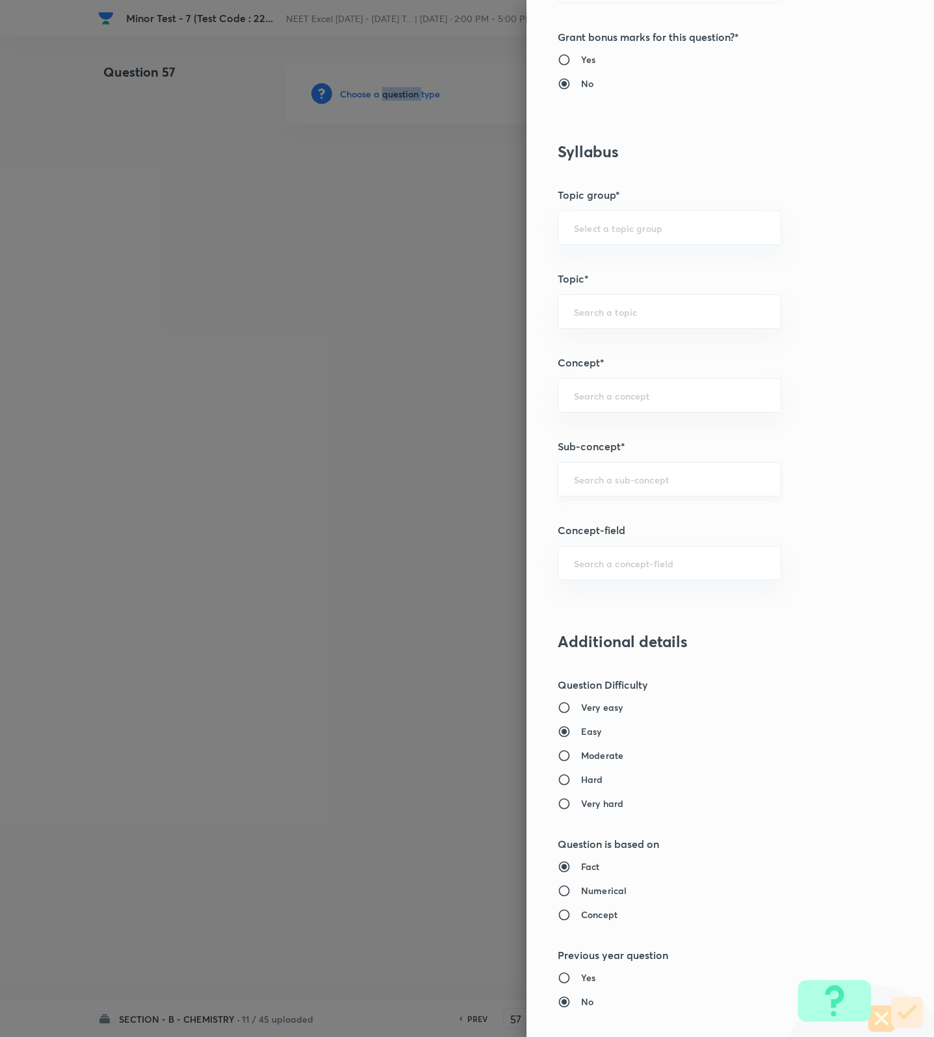
click at [655, 494] on div "​" at bounding box center [670, 479] width 224 height 34
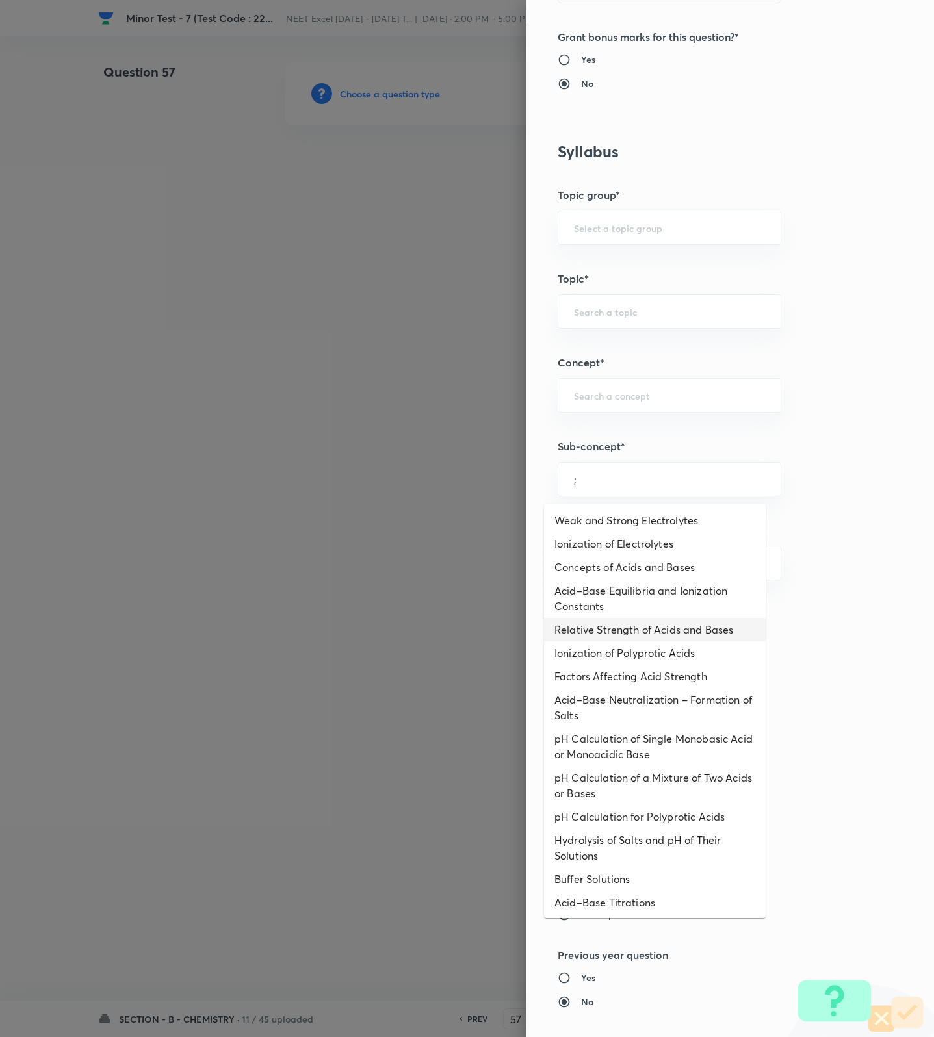
click at [621, 632] on li "Relative Strength of Acids and Bases" at bounding box center [655, 629] width 222 height 23
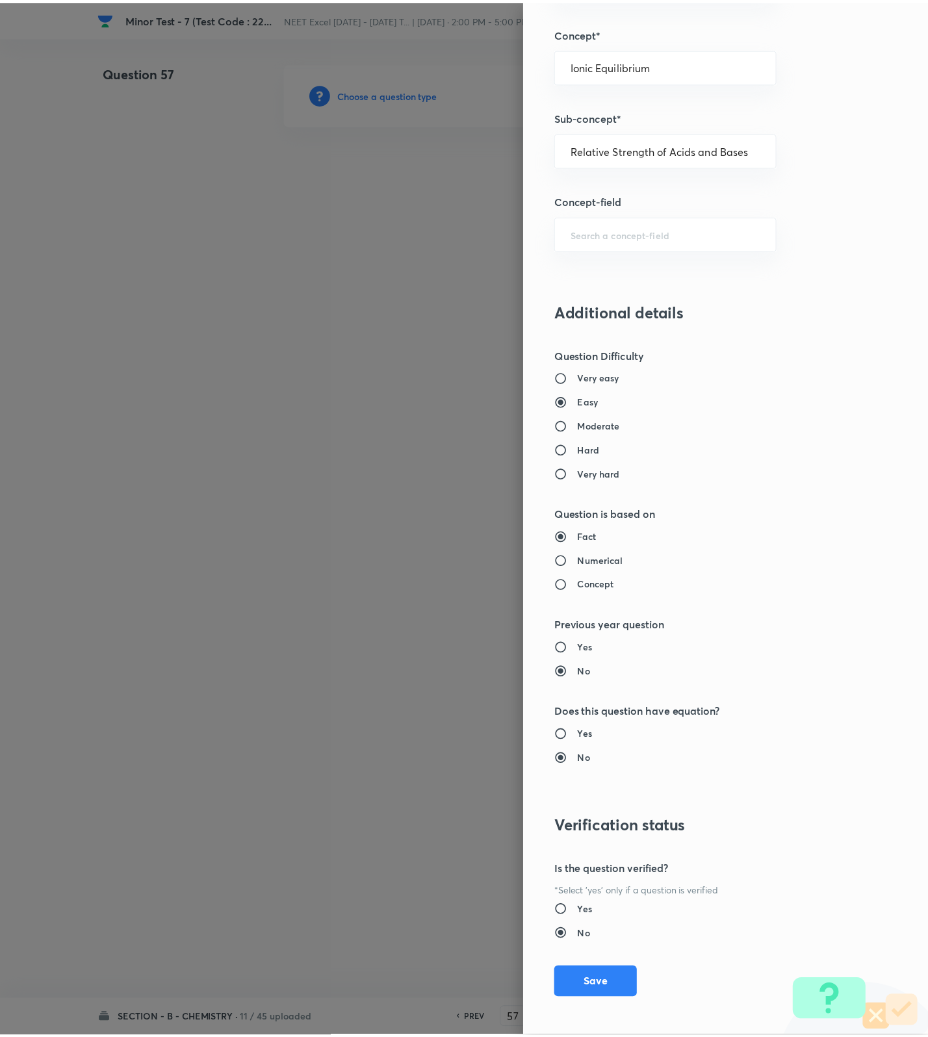
scroll to position [825, 0]
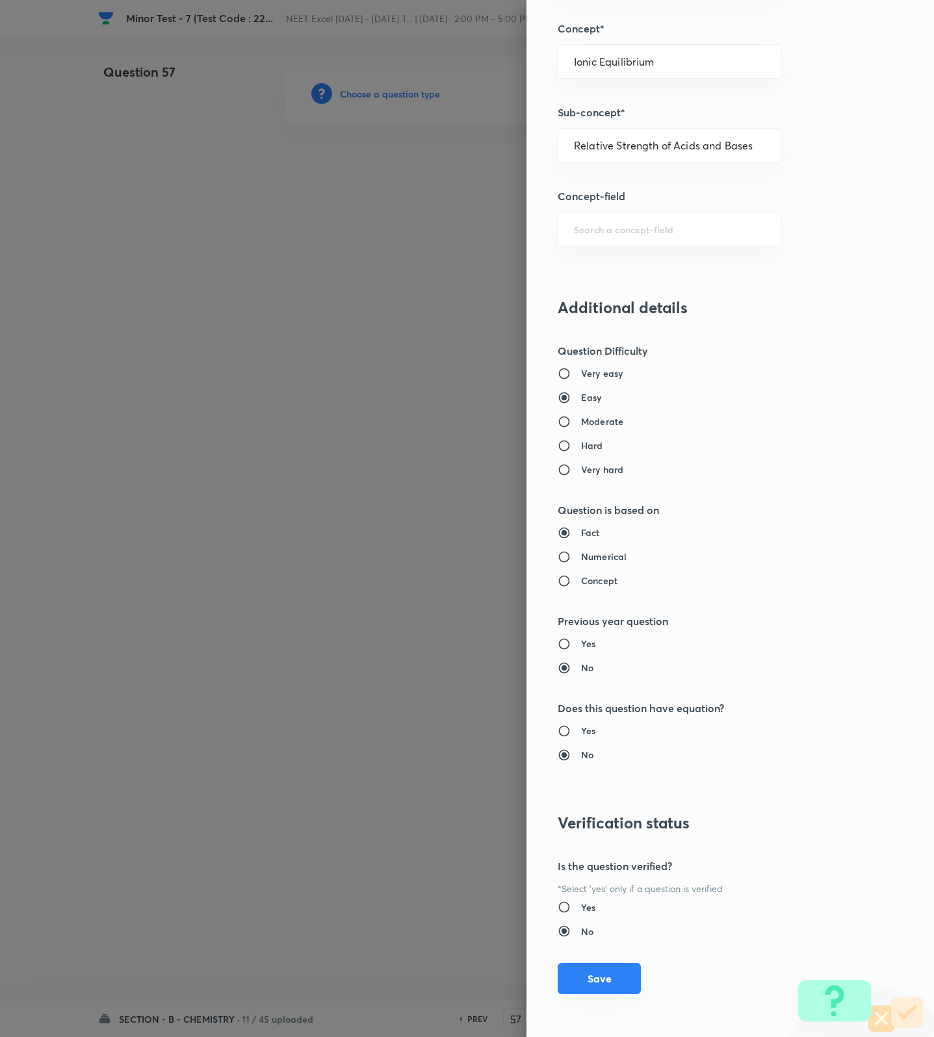
click at [595, 973] on button "Save" at bounding box center [599, 978] width 83 height 31
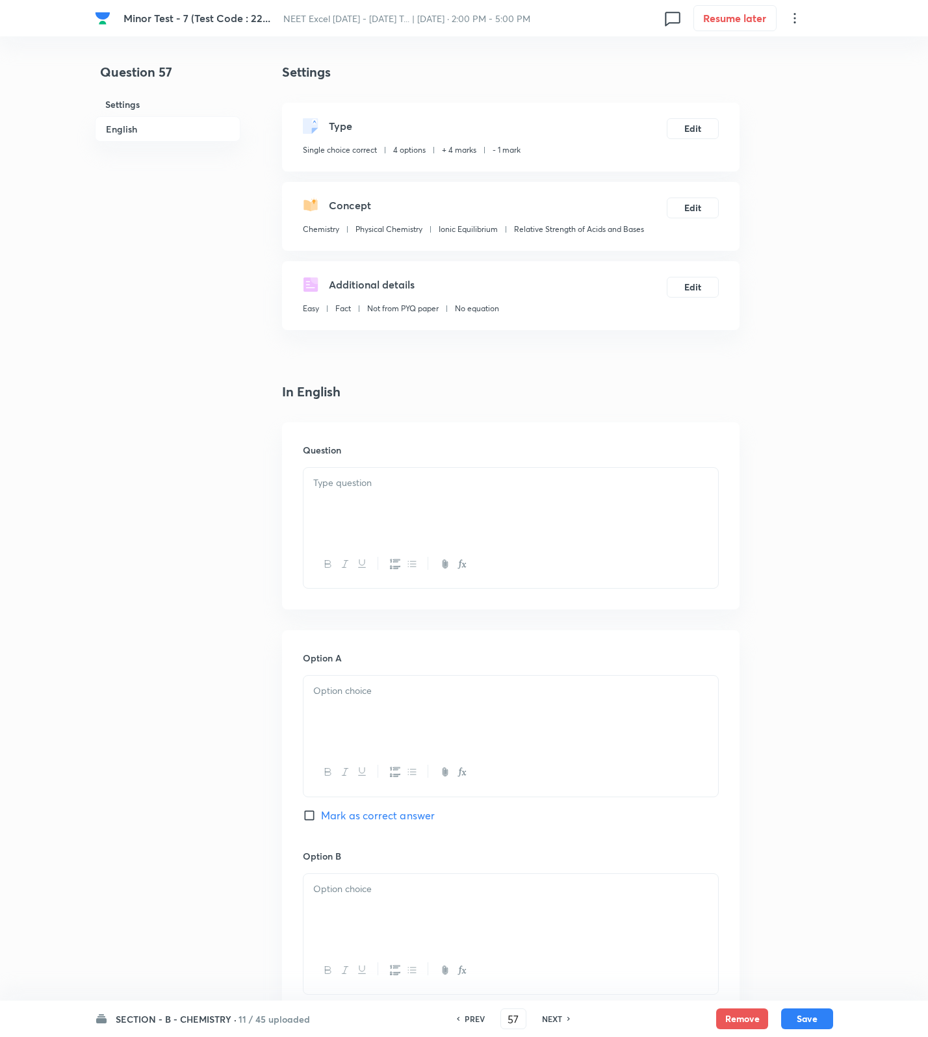
click at [598, 504] on div at bounding box center [510, 504] width 415 height 73
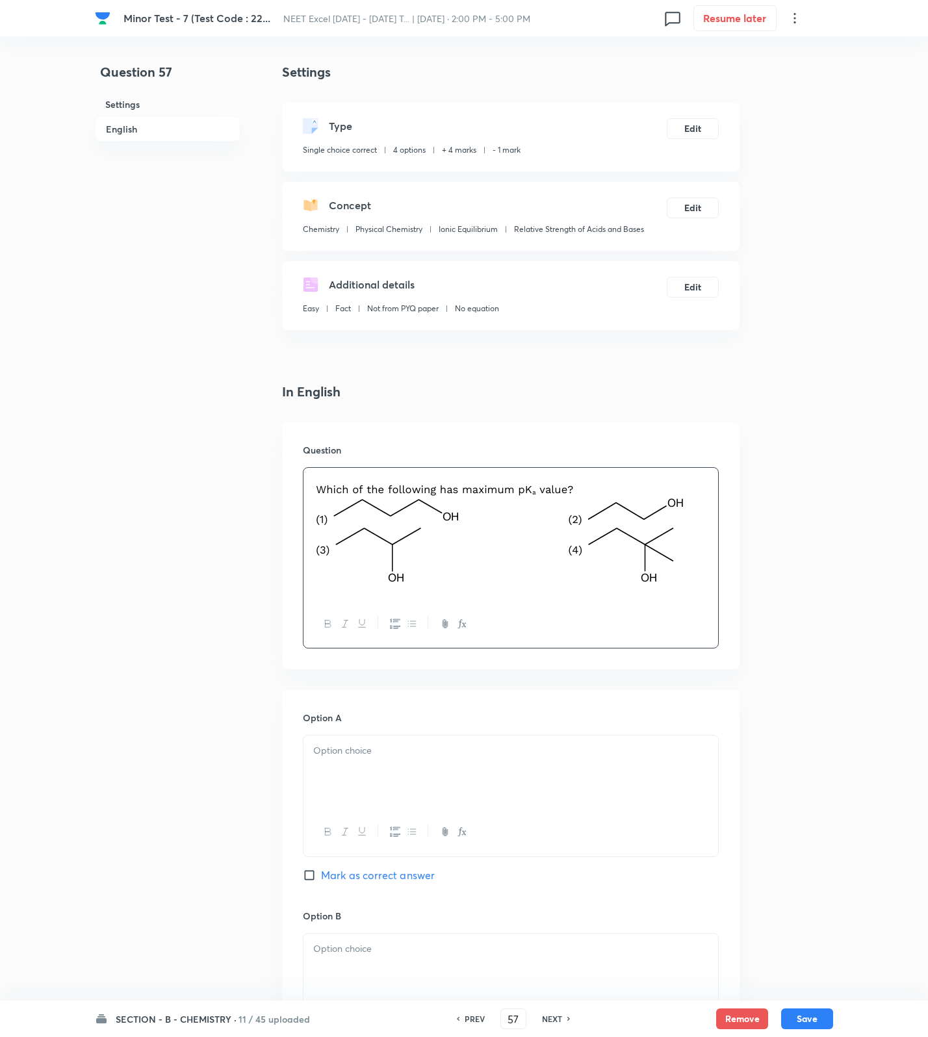
scroll to position [786, 0]
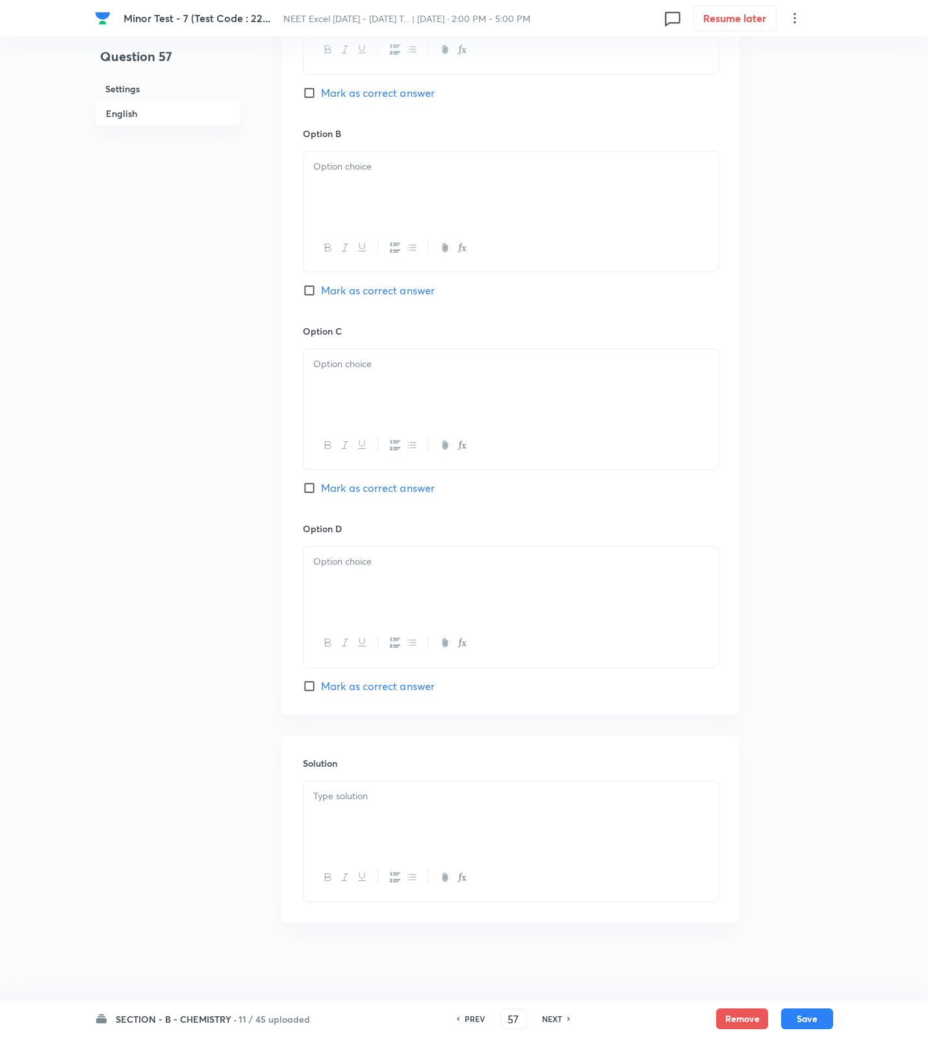
click at [511, 837] on div at bounding box center [510, 817] width 415 height 73
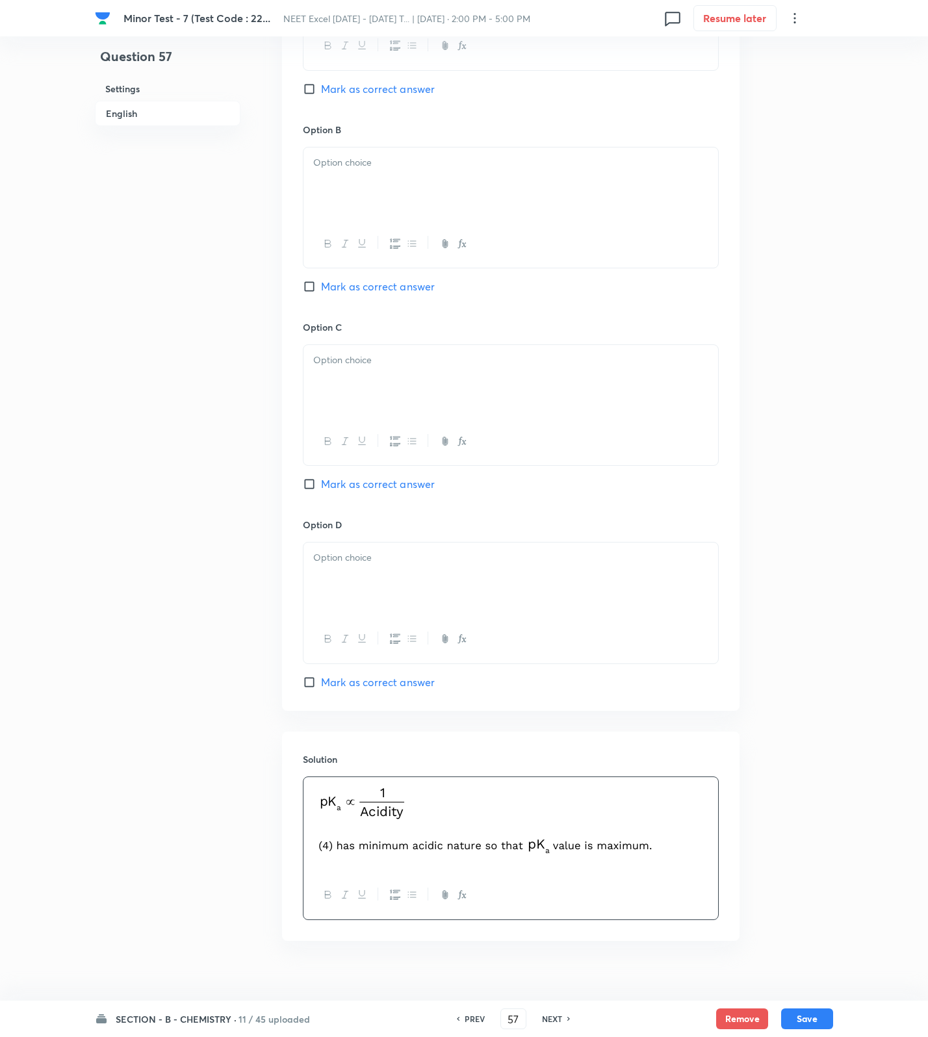
scroll to position [299, 0]
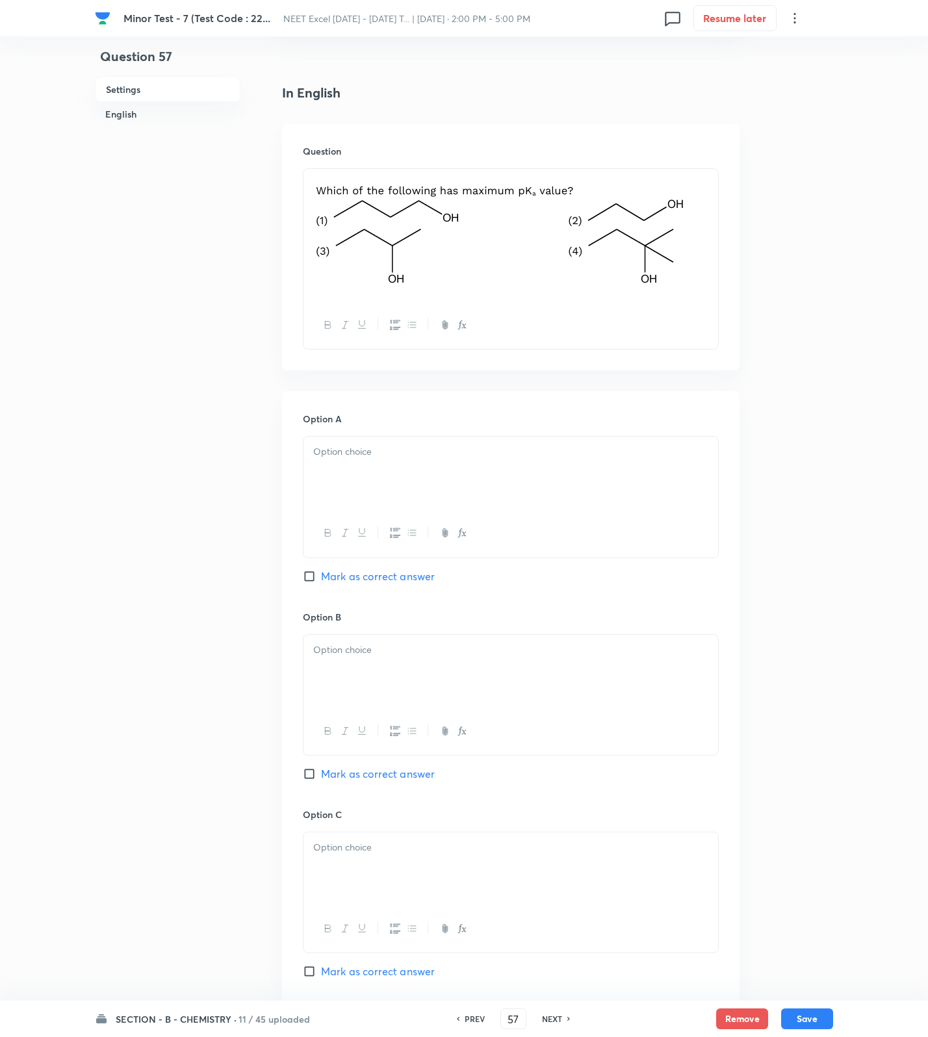
click at [384, 476] on div at bounding box center [510, 473] width 415 height 73
drag, startPoint x: 374, startPoint y: 663, endPoint x: 353, endPoint y: 753, distance: 92.2
click at [374, 669] on div at bounding box center [510, 671] width 415 height 73
click at [337, 858] on div at bounding box center [510, 868] width 415 height 73
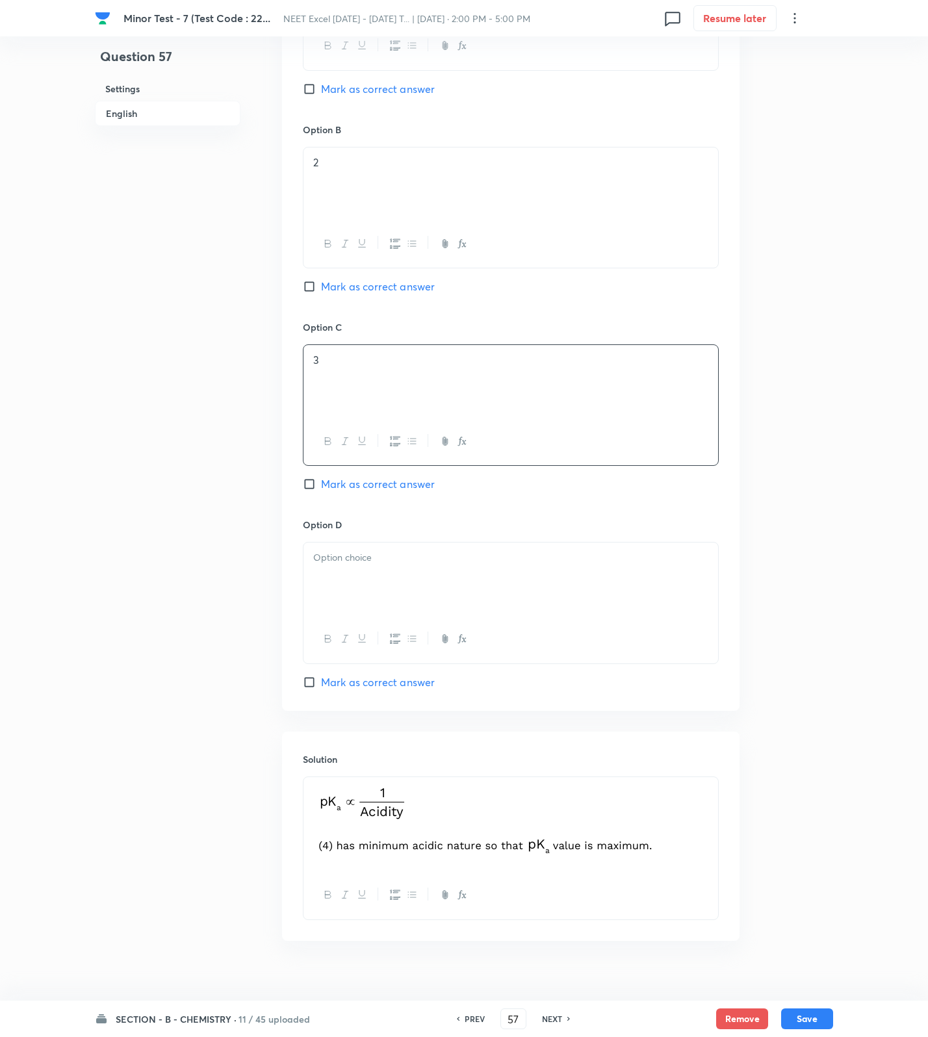
drag, startPoint x: 388, startPoint y: 552, endPoint x: 387, endPoint y: 589, distance: 37.1
click at [388, 561] on p at bounding box center [510, 557] width 395 height 15
click at [374, 686] on span "Mark as correct answer" at bounding box center [378, 682] width 114 height 16
click at [321, 686] on input "Mark as correct answer" at bounding box center [312, 682] width 18 height 13
click at [790, 1018] on button "Save" at bounding box center [807, 1017] width 52 height 21
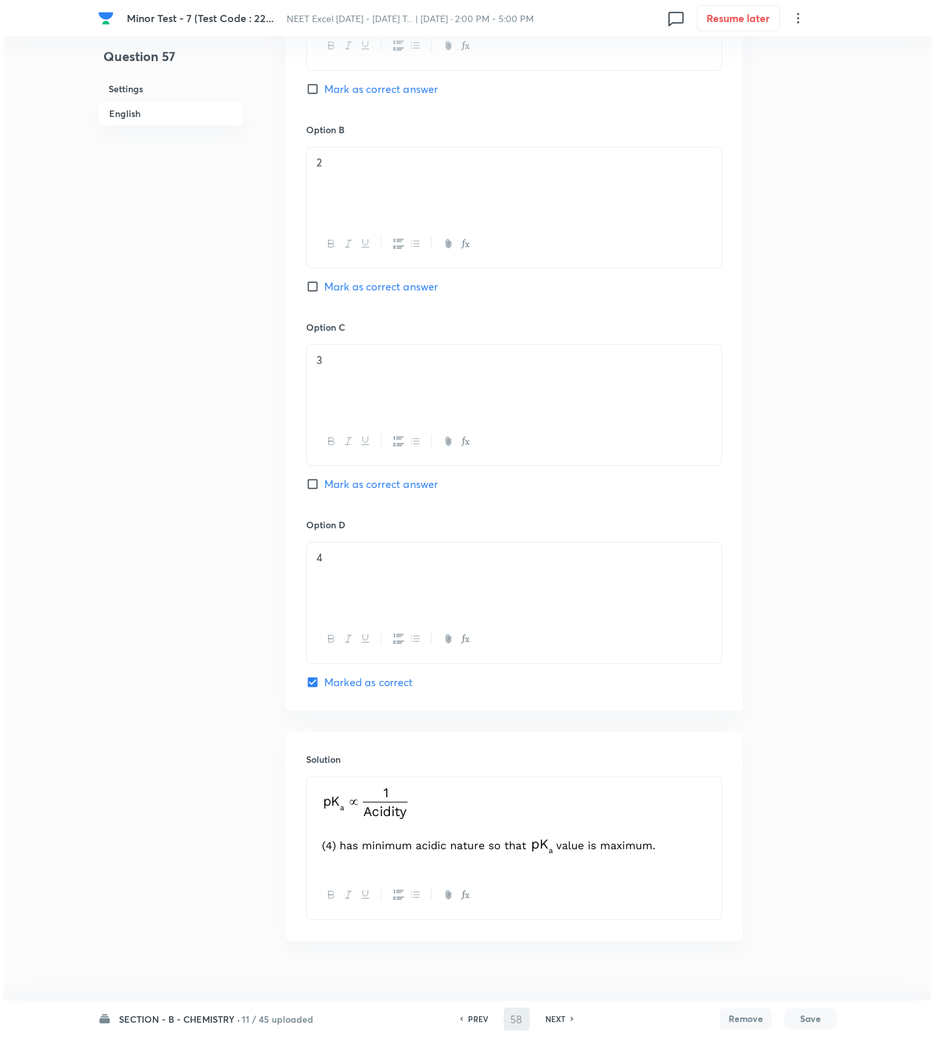
scroll to position [0, 0]
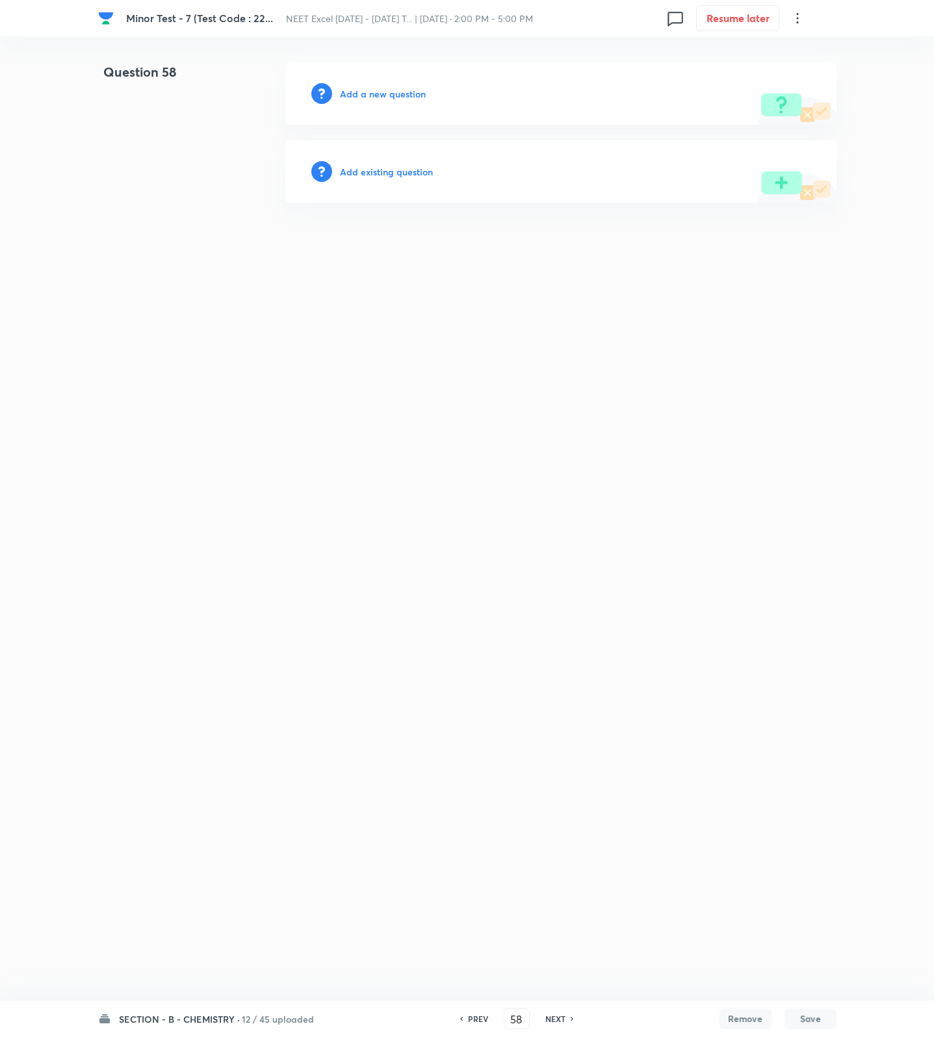
click at [413, 92] on h6 "Add a new question" at bounding box center [383, 94] width 86 height 14
click at [413, 92] on h6 "Choose a question type" at bounding box center [390, 94] width 100 height 14
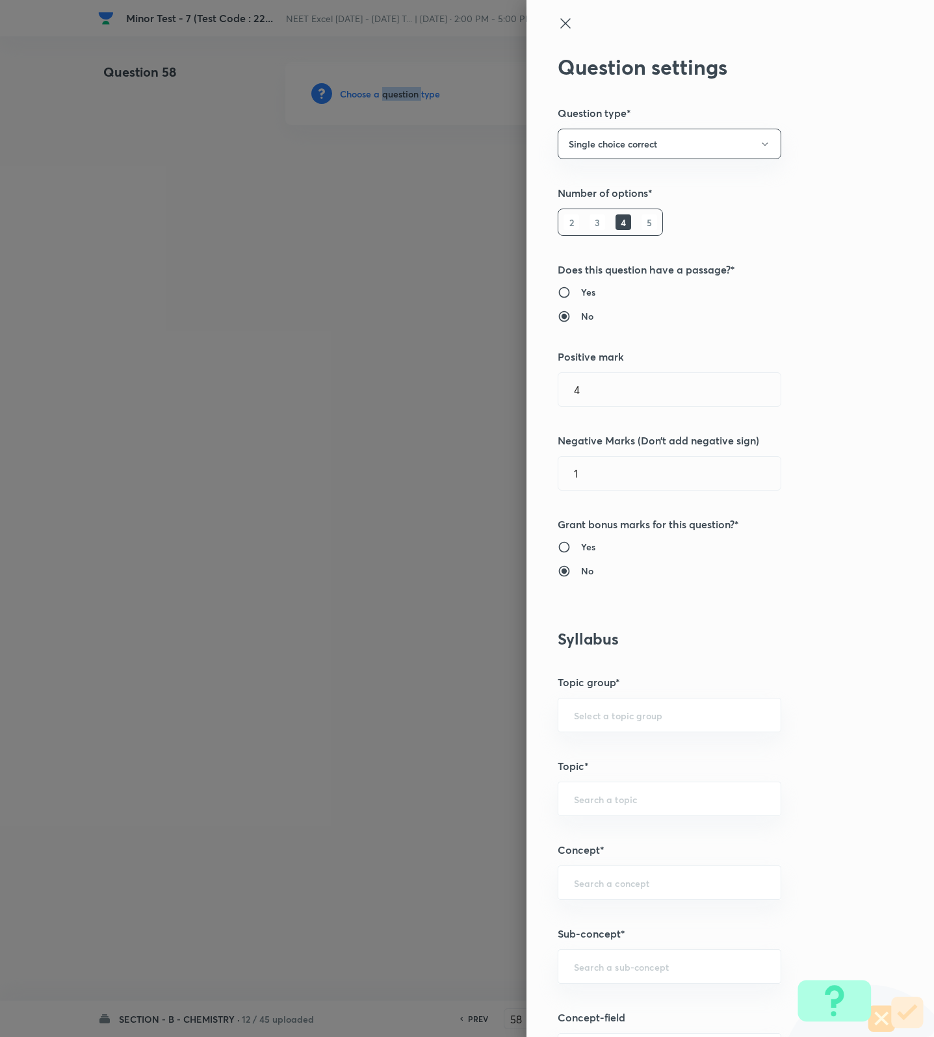
scroll to position [487, 0]
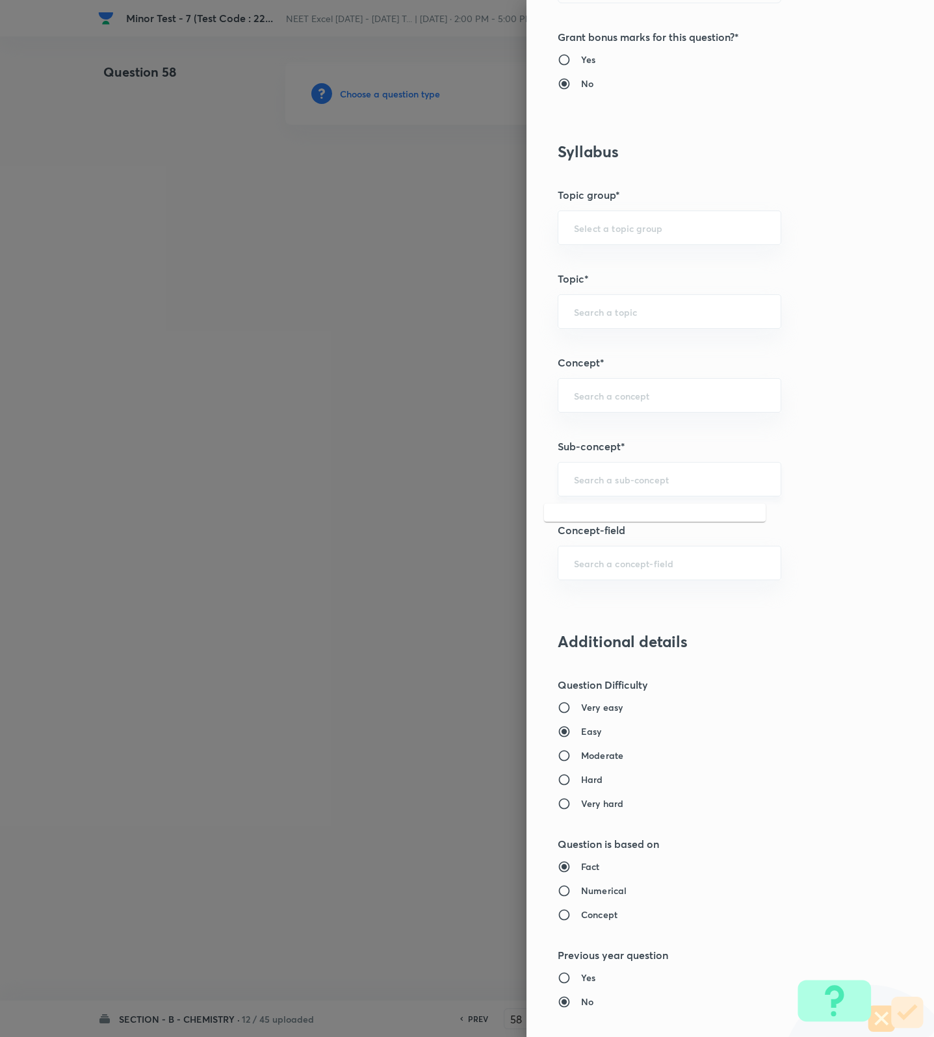
click at [665, 483] on input "text" at bounding box center [669, 479] width 191 height 12
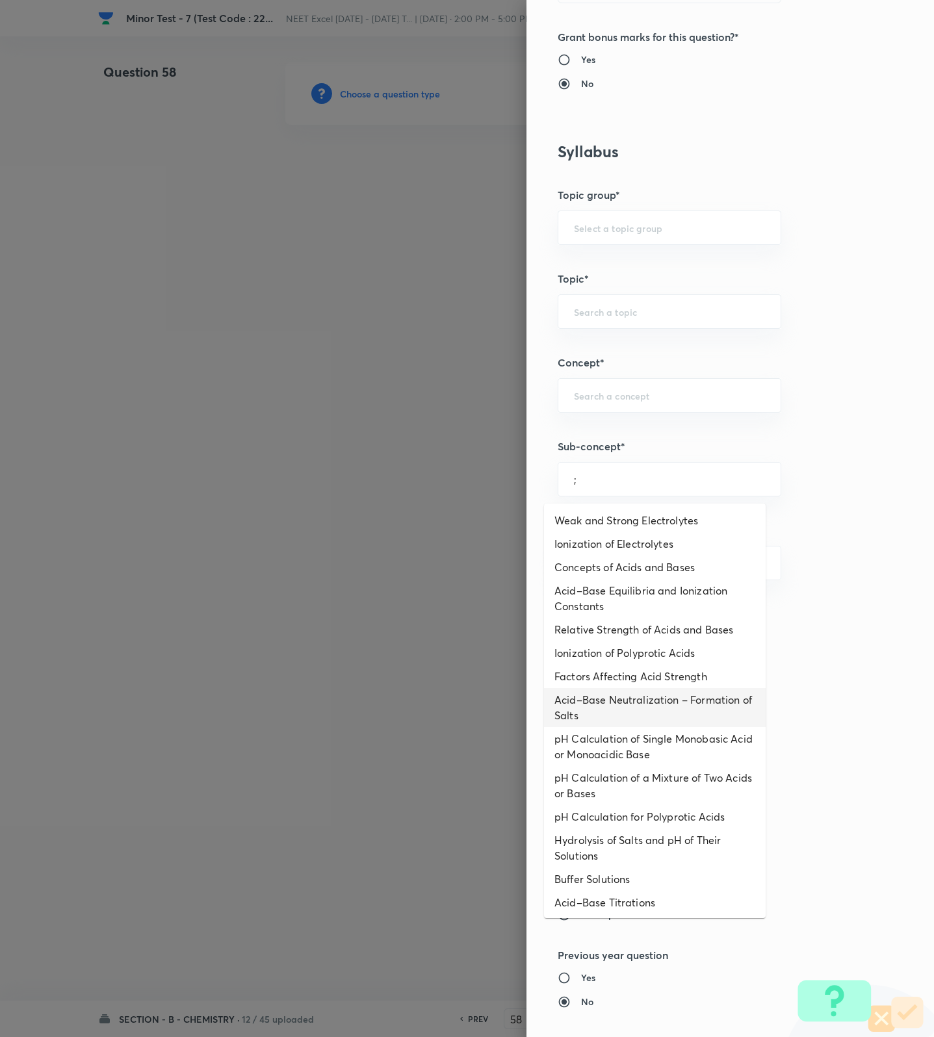
click at [598, 693] on li "Acid–Base Neutralization – Formation of Salts" at bounding box center [655, 707] width 222 height 39
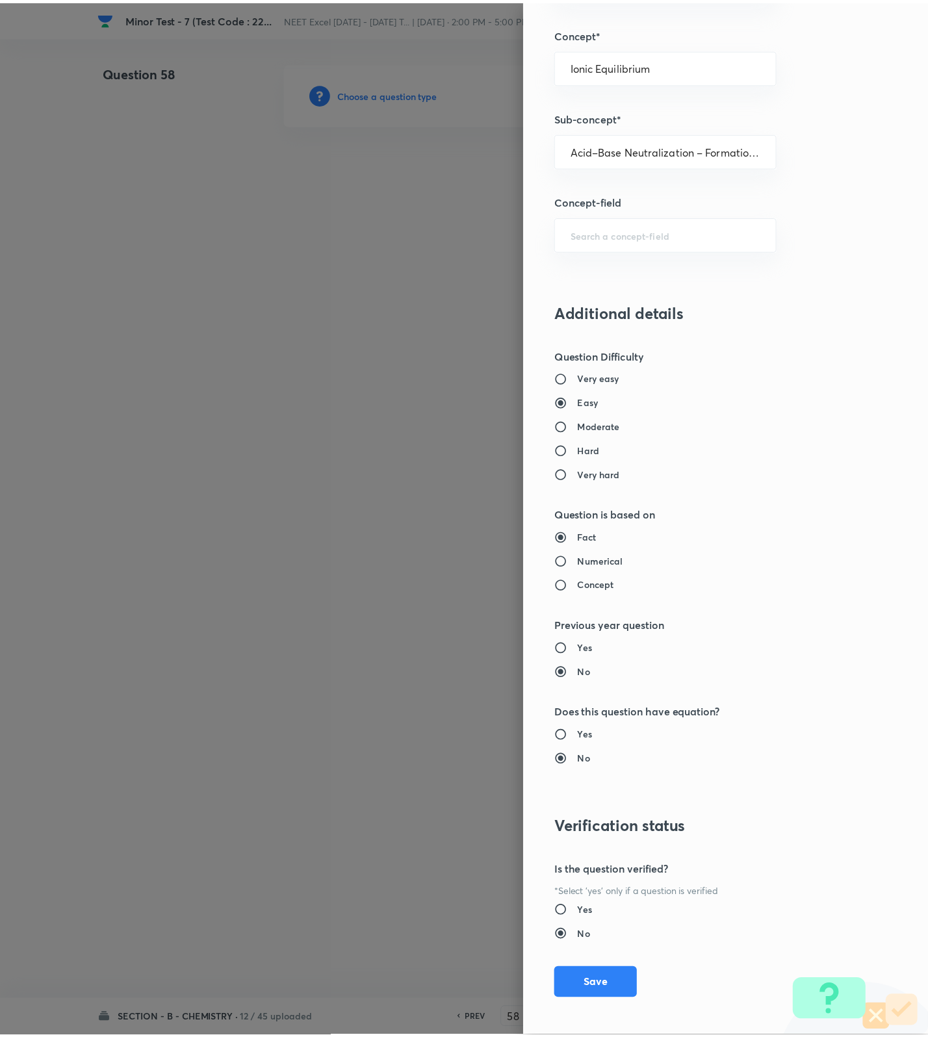
scroll to position [825, 0]
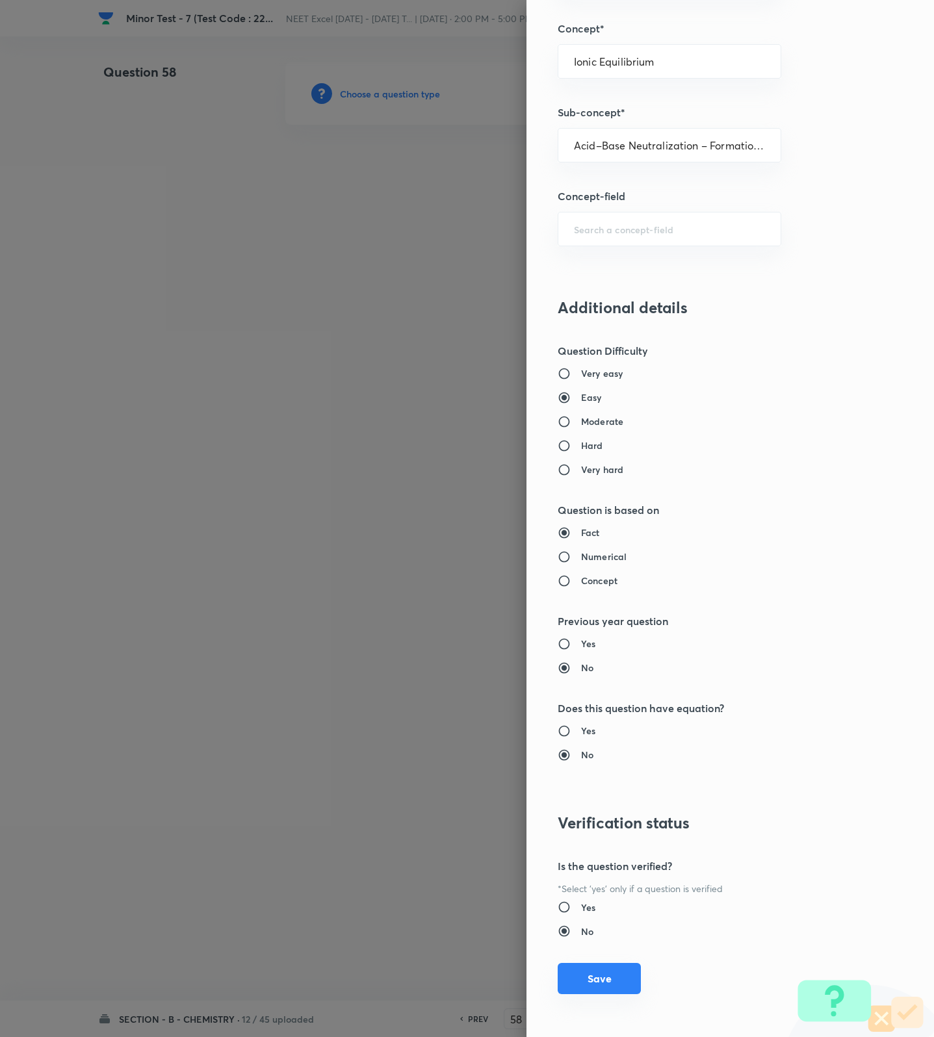
click at [587, 971] on button "Save" at bounding box center [599, 978] width 83 height 31
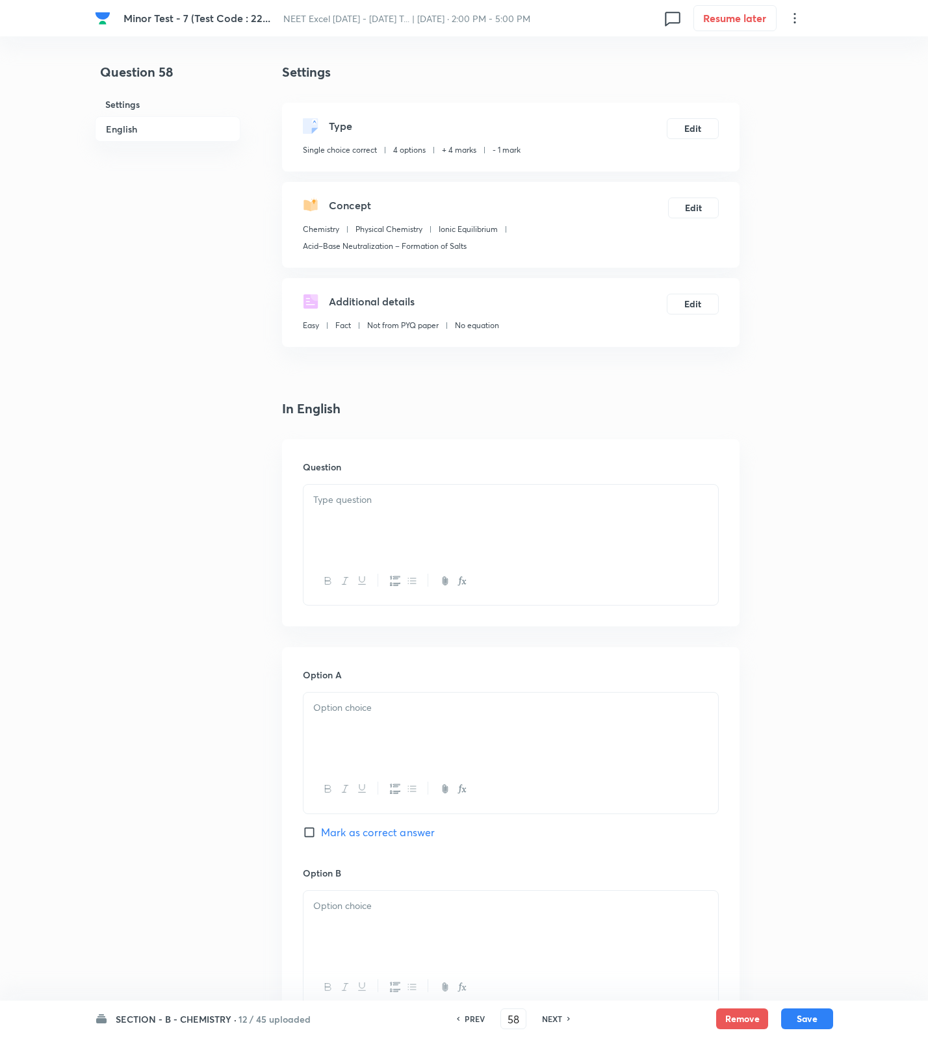
drag, startPoint x: 449, startPoint y: 509, endPoint x: 437, endPoint y: 526, distance: 20.5
click at [447, 513] on div at bounding box center [510, 521] width 415 height 73
click at [459, 476] on div "Question" at bounding box center [510, 532] width 457 height 187
click at [433, 531] on div at bounding box center [510, 521] width 415 height 73
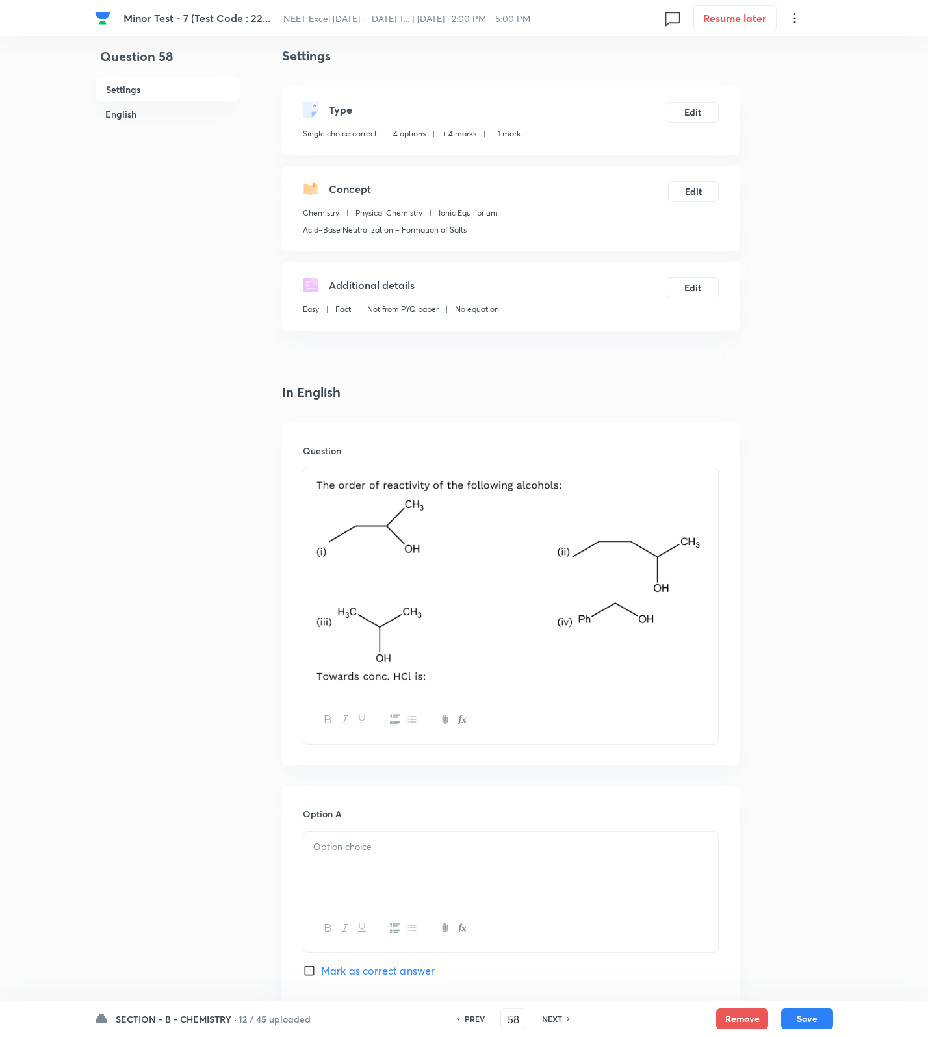
scroll to position [0, 0]
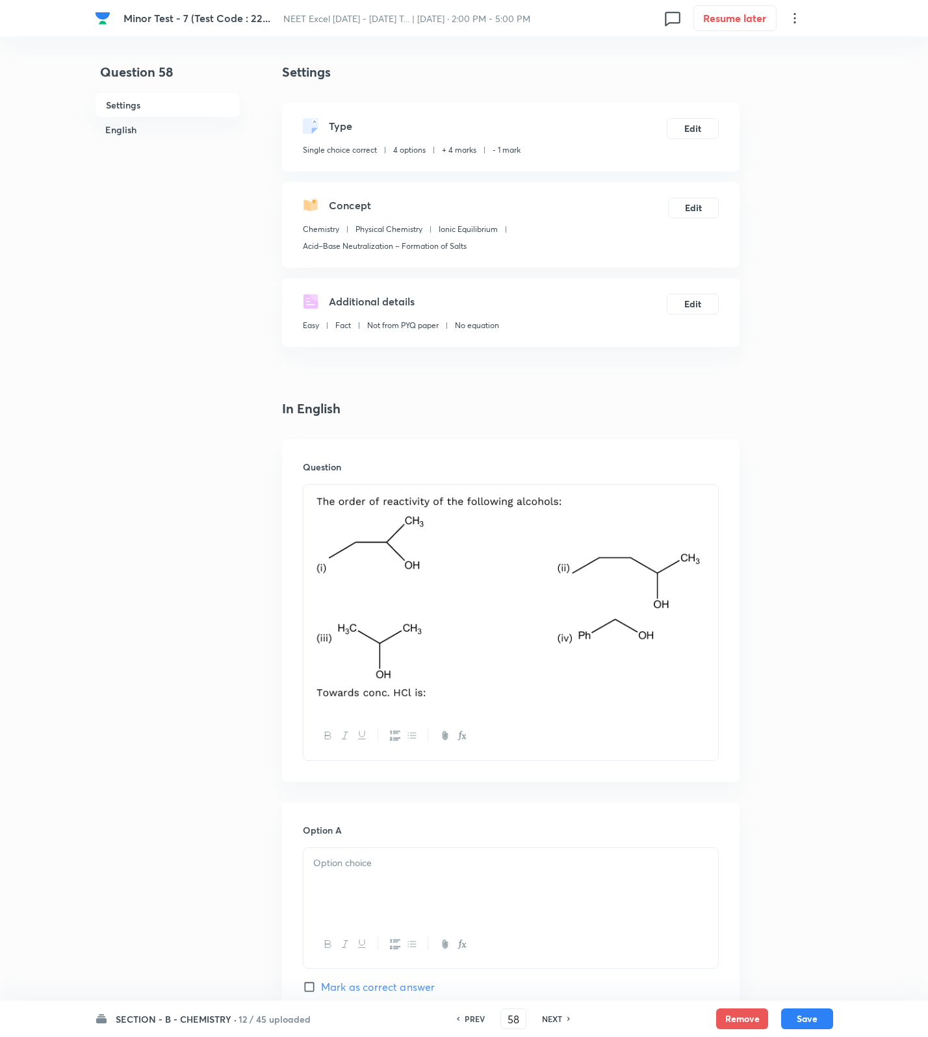
drag, startPoint x: 706, startPoint y: 623, endPoint x: 692, endPoint y: 624, distance: 13.8
click at [708, 623] on img at bounding box center [510, 597] width 395 height 209
click at [676, 602] on img at bounding box center [510, 597] width 395 height 209
drag, startPoint x: 697, startPoint y: 583, endPoint x: 708, endPoint y: 578, distance: 12.8
click at [706, 579] on img at bounding box center [510, 597] width 395 height 209
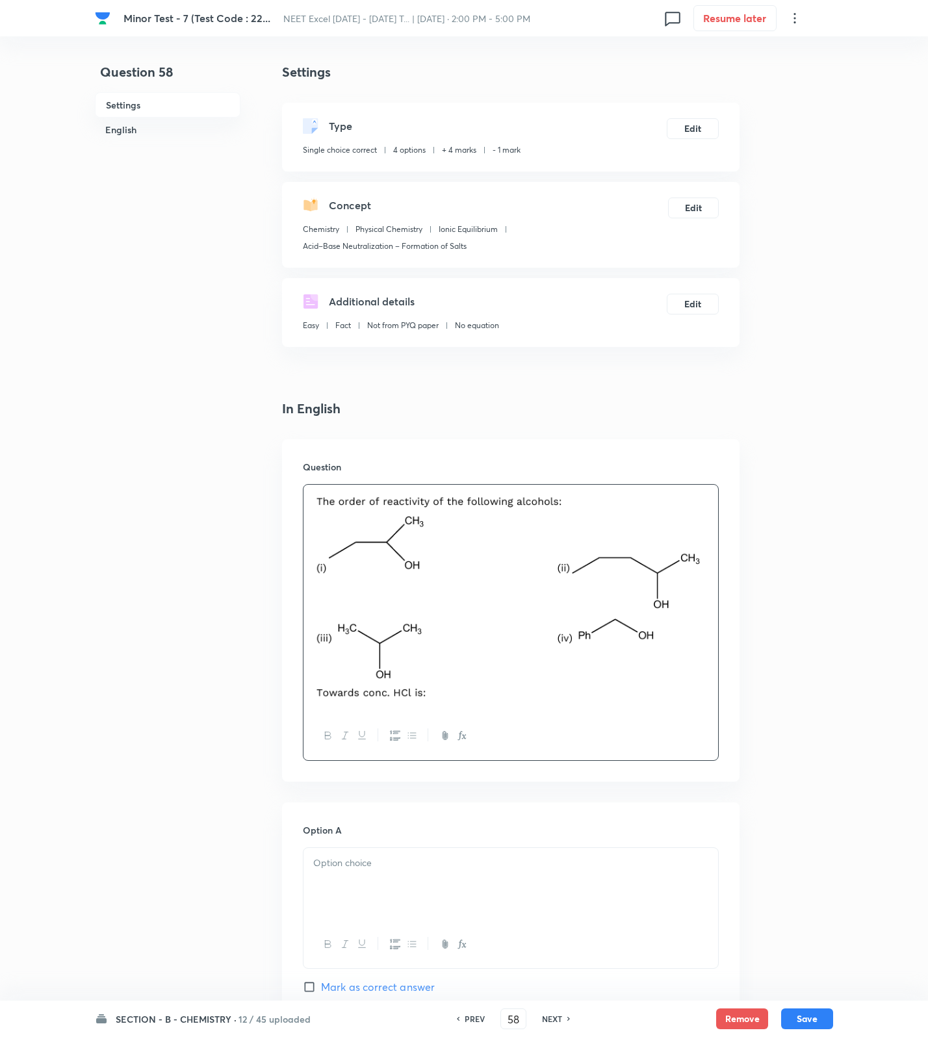
click at [710, 578] on div at bounding box center [510, 598] width 415 height 227
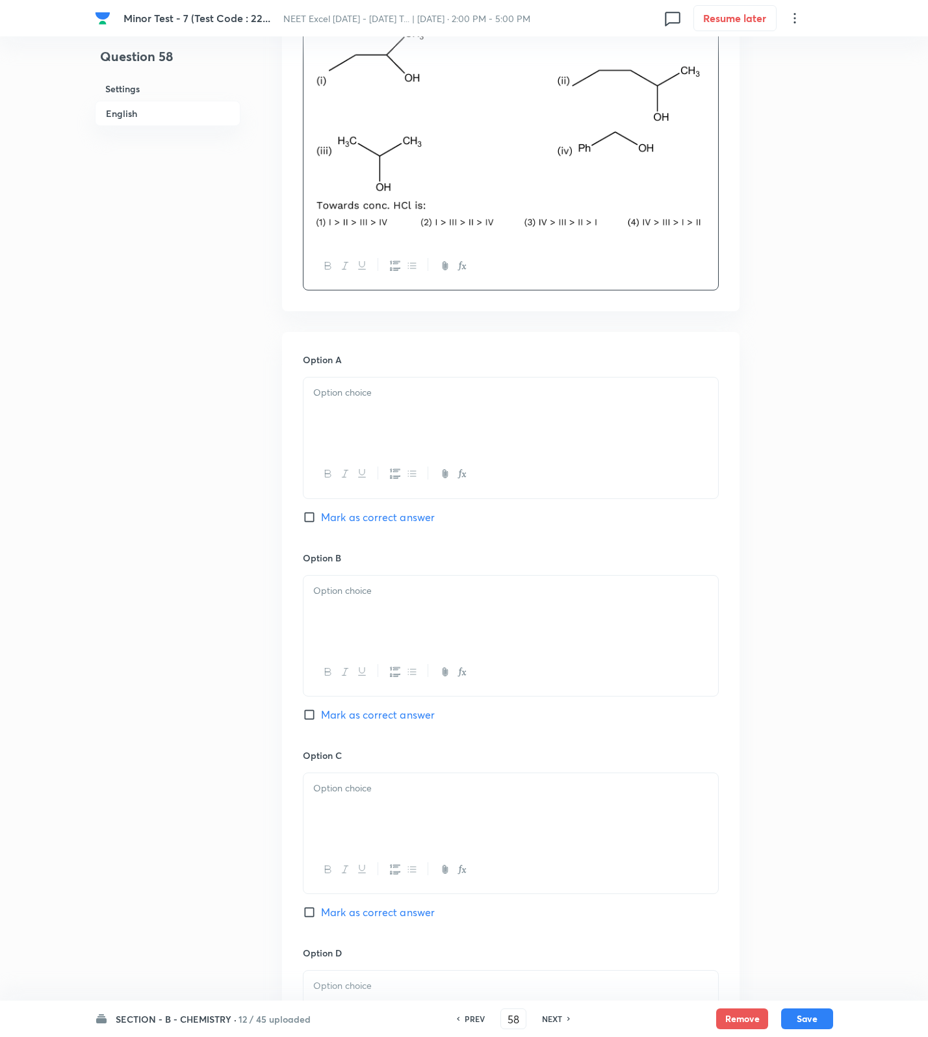
drag, startPoint x: 400, startPoint y: 435, endPoint x: 382, endPoint y: 472, distance: 41.0
click at [400, 435] on div at bounding box center [510, 414] width 415 height 73
click at [353, 620] on div at bounding box center [510, 612] width 415 height 73
click at [348, 796] on p at bounding box center [510, 788] width 395 height 15
click at [355, 927] on div "Option C 3 Mark as correct answer" at bounding box center [511, 848] width 416 height 198
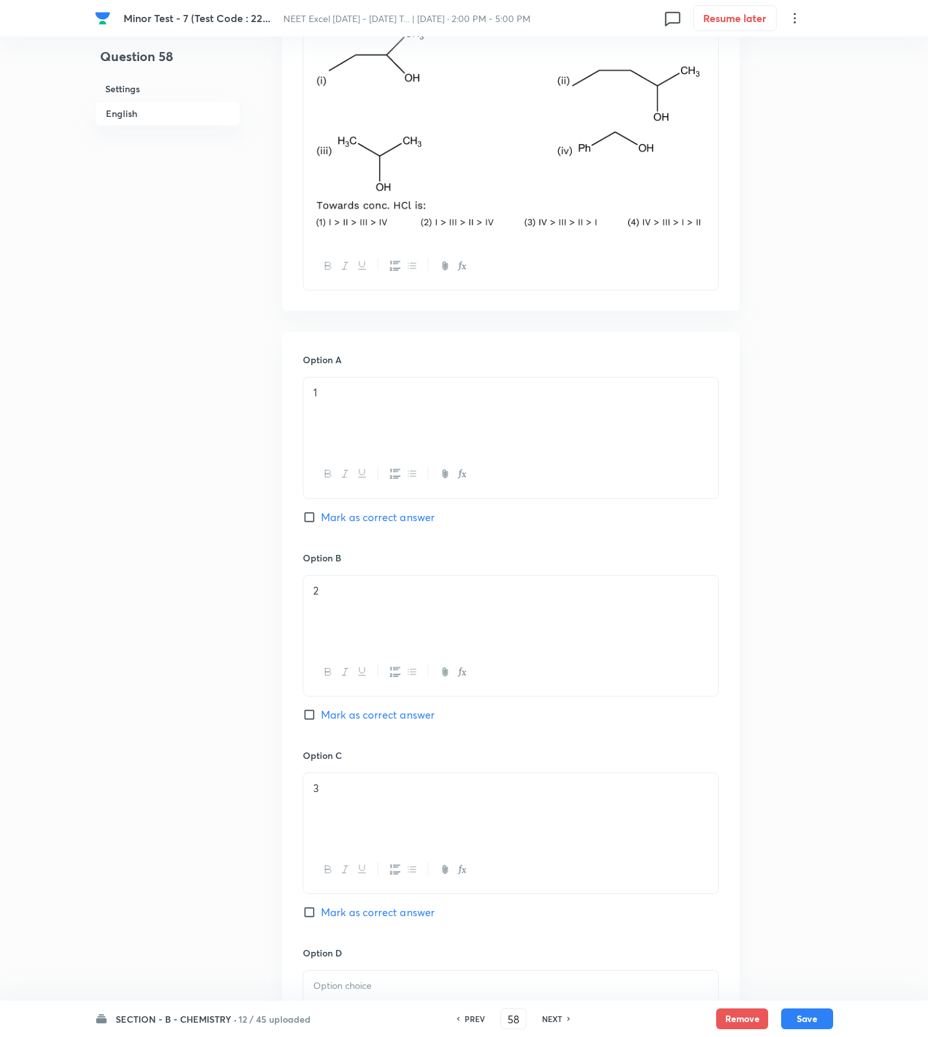
click at [357, 918] on span "Mark as correct answer" at bounding box center [378, 913] width 114 height 16
click at [321, 918] on input "Mark as correct answer" at bounding box center [312, 912] width 18 height 13
click at [355, 979] on div at bounding box center [510, 1007] width 415 height 73
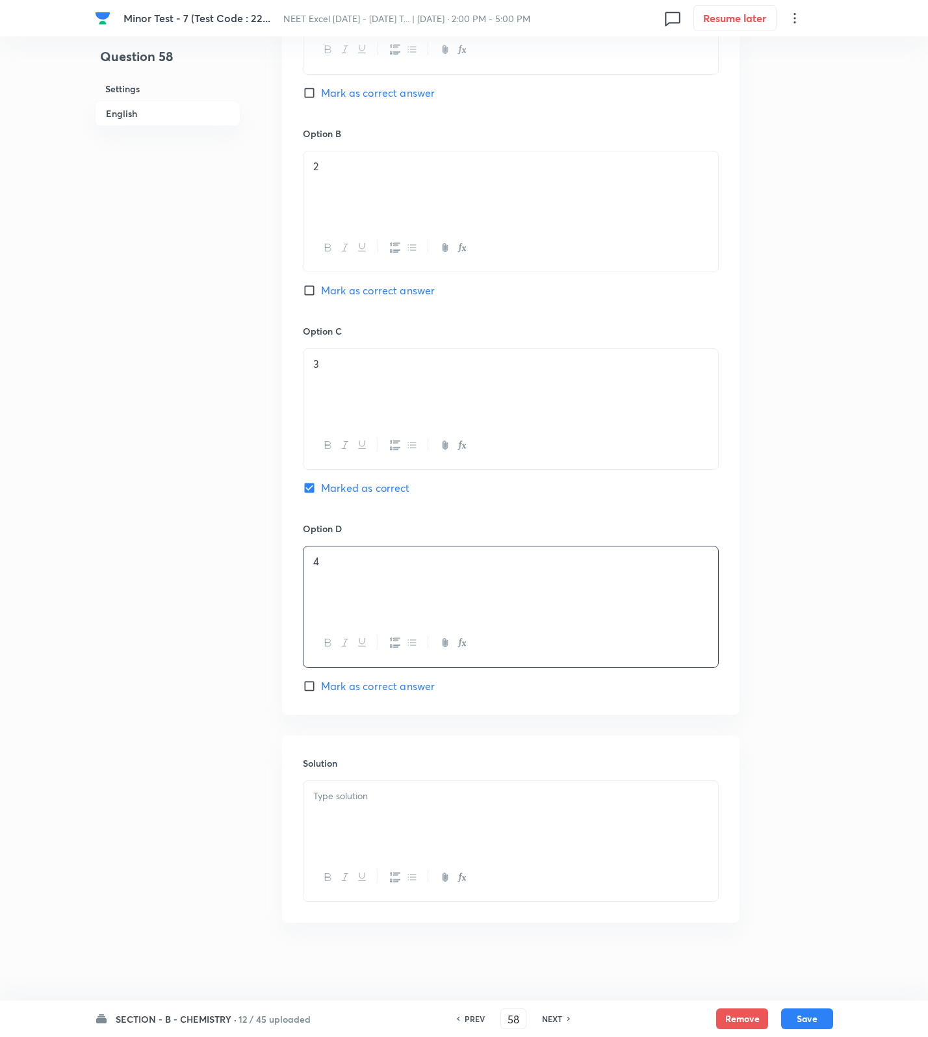
click at [343, 808] on div at bounding box center [510, 817] width 415 height 73
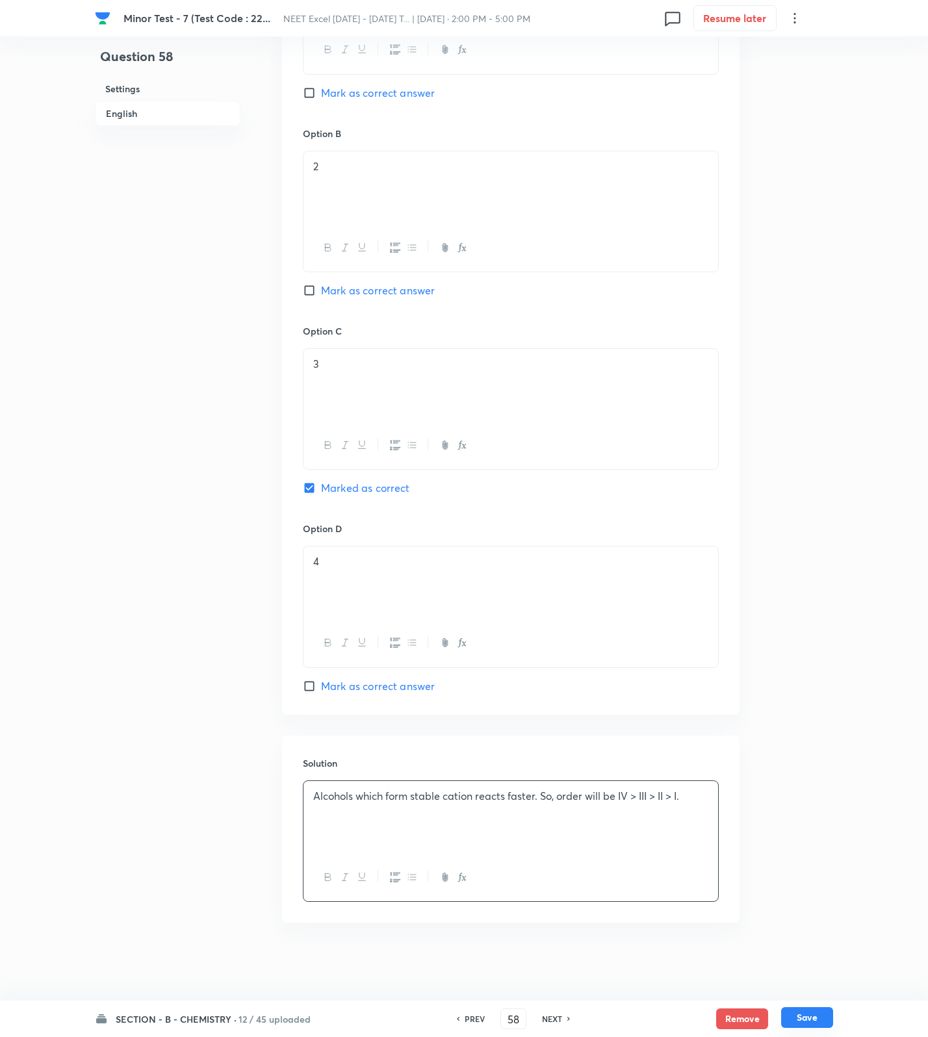
click at [799, 1016] on button "Save" at bounding box center [807, 1017] width 52 height 21
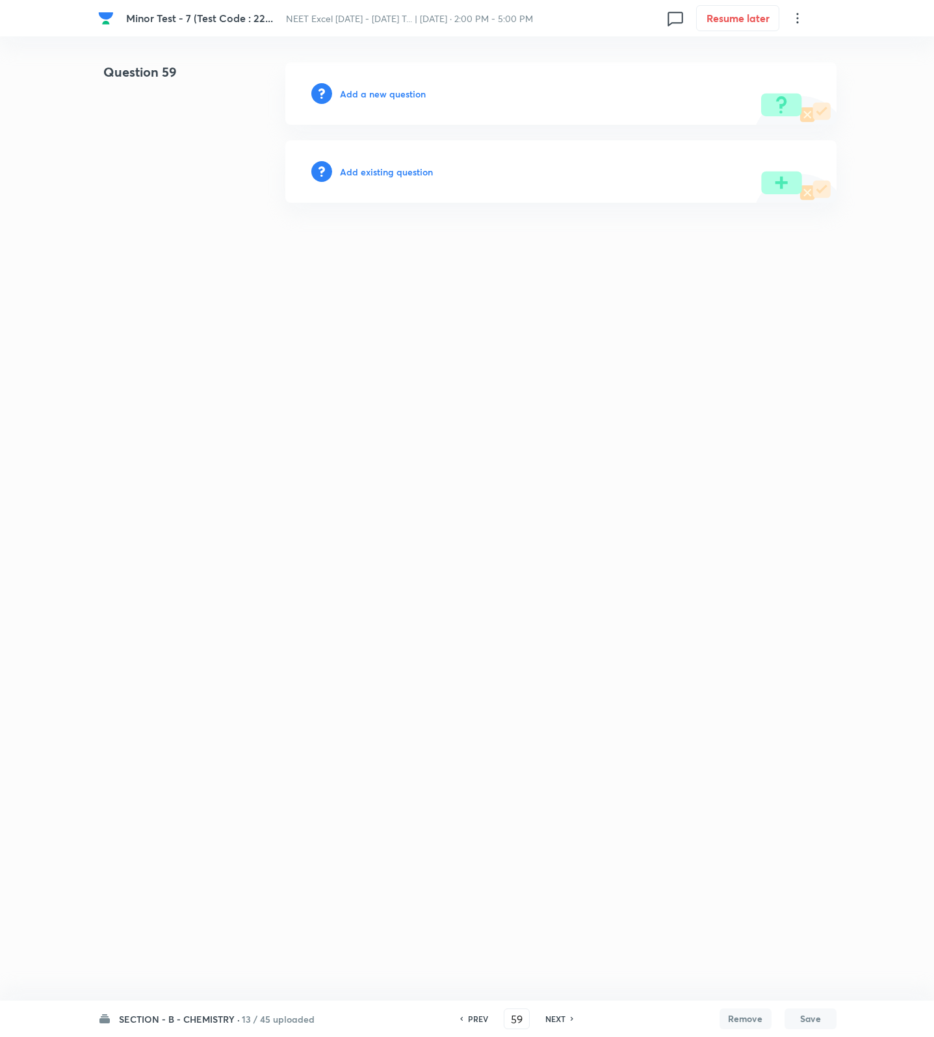
click at [386, 94] on h6 "Add a new question" at bounding box center [383, 94] width 86 height 14
click at [386, 94] on h6 "Choose a question type" at bounding box center [390, 94] width 100 height 14
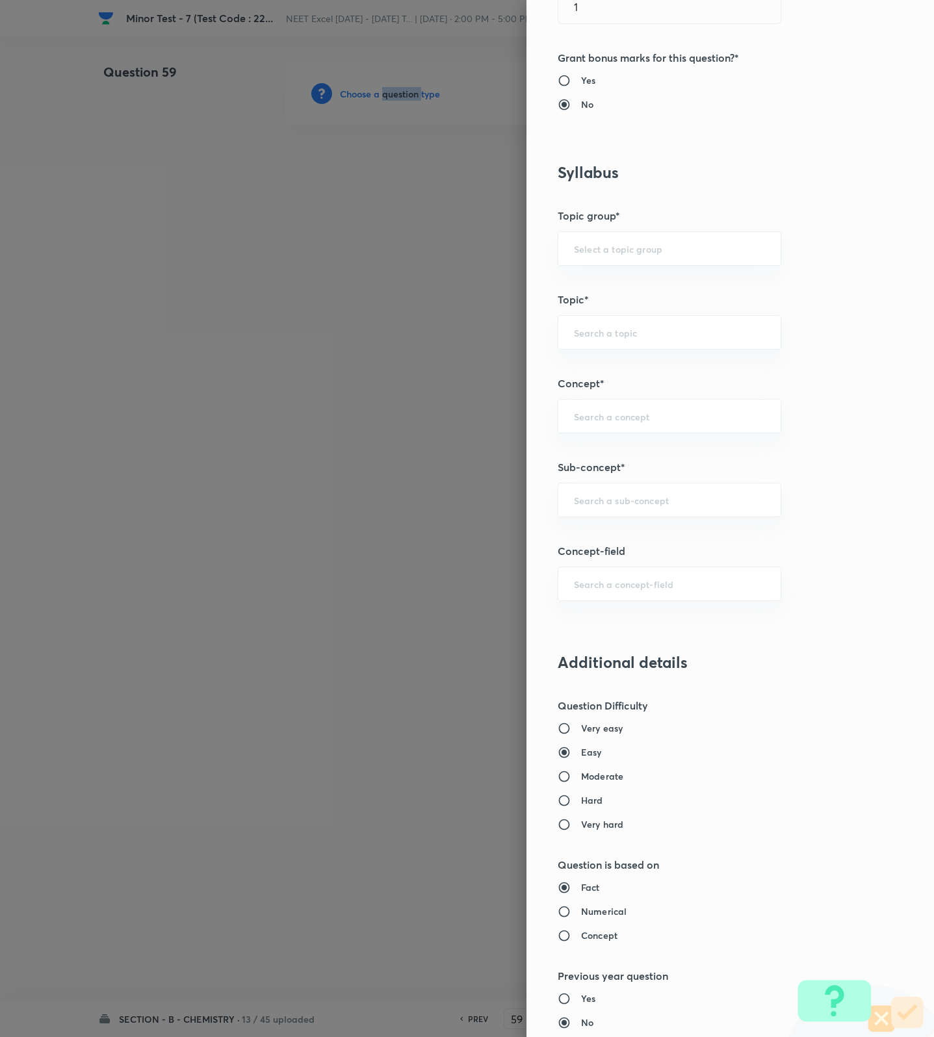
scroll to position [487, 0]
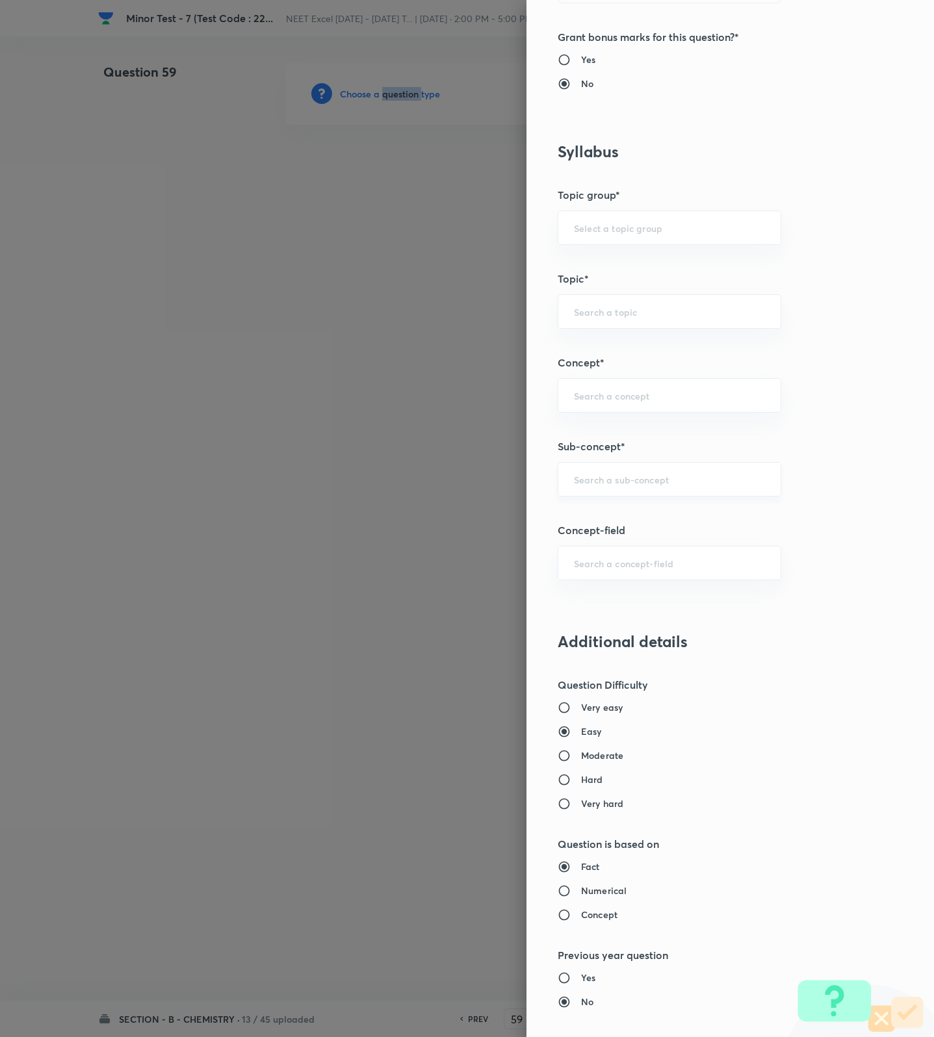
click at [630, 493] on div "​" at bounding box center [670, 479] width 224 height 34
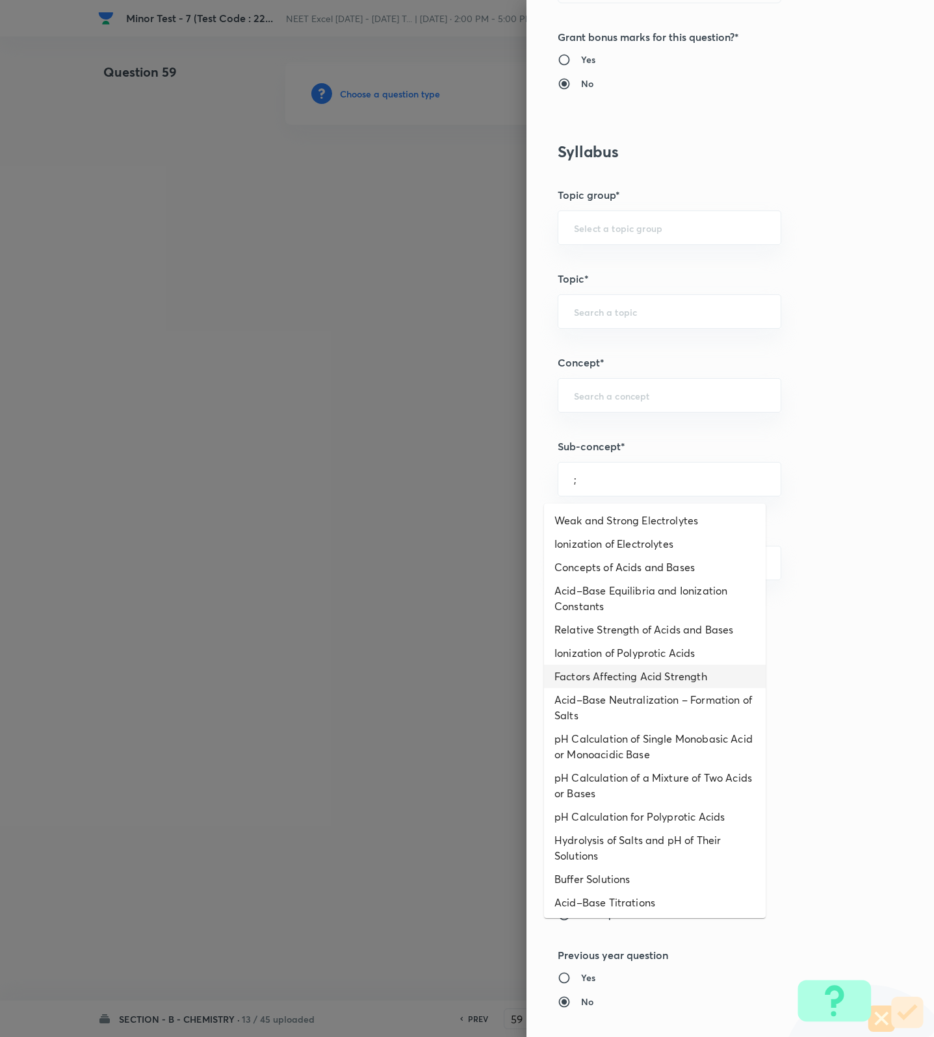
click at [600, 682] on li "Factors Affecting Acid Strength" at bounding box center [655, 676] width 222 height 23
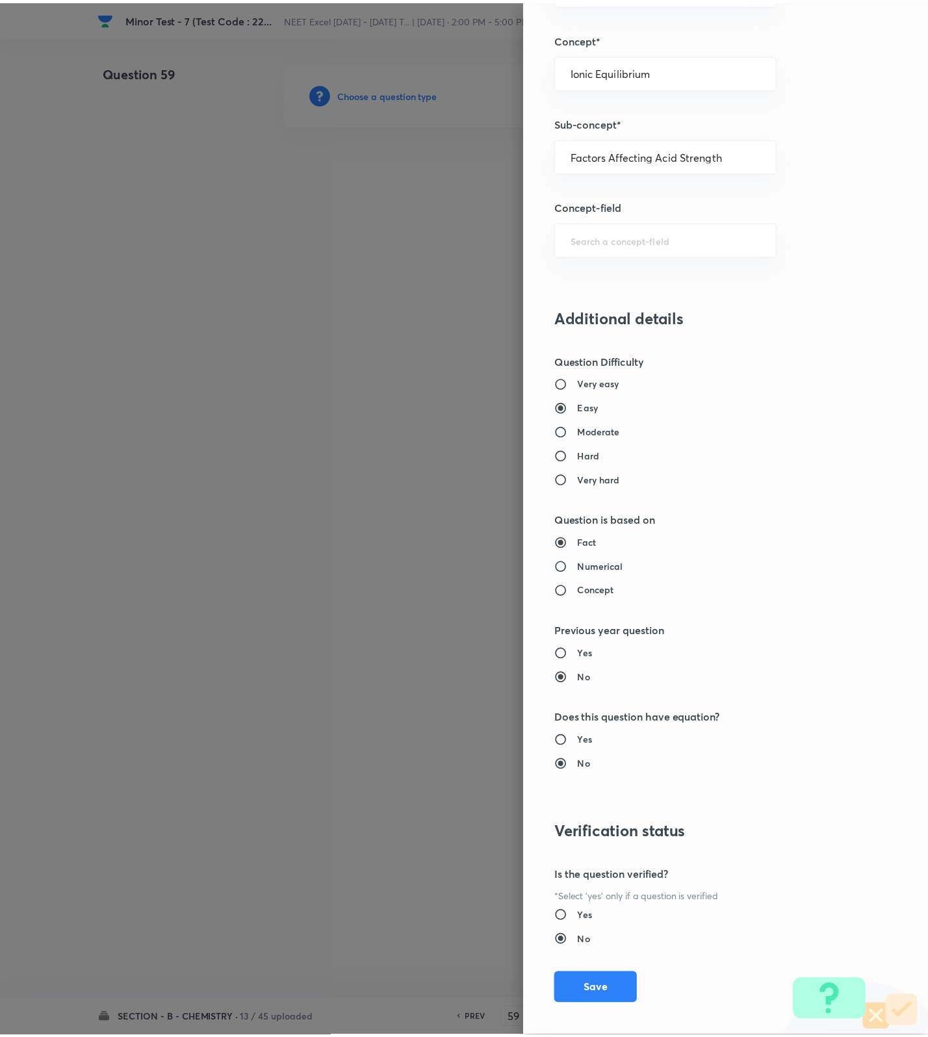
scroll to position [825, 0]
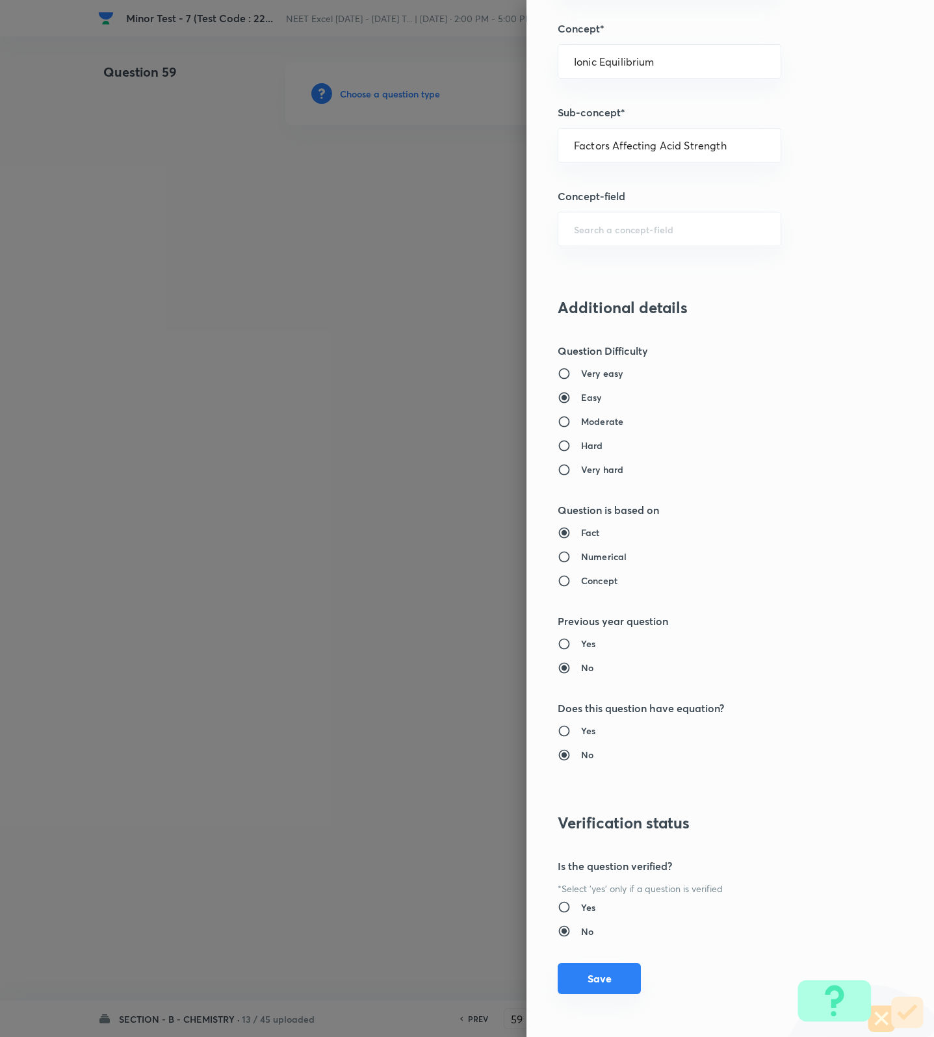
click at [595, 982] on button "Save" at bounding box center [599, 978] width 83 height 31
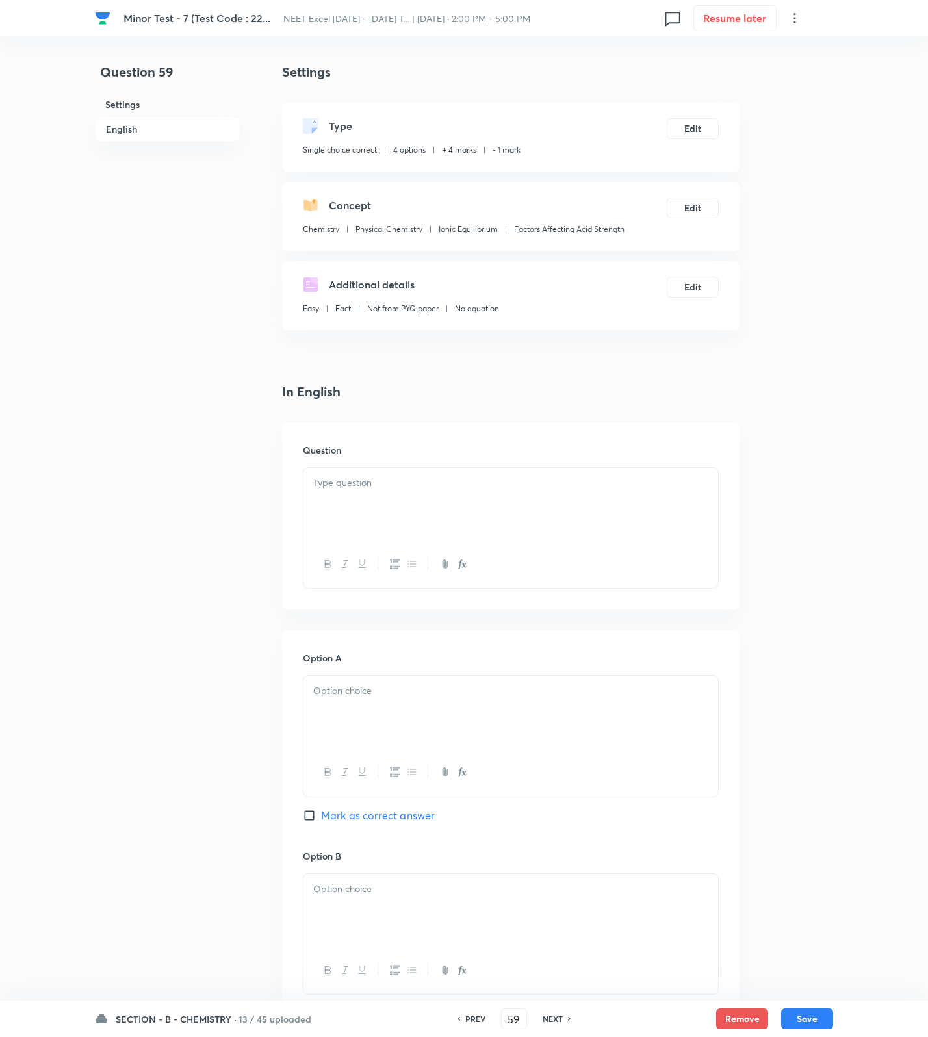
click at [540, 513] on div at bounding box center [510, 504] width 415 height 73
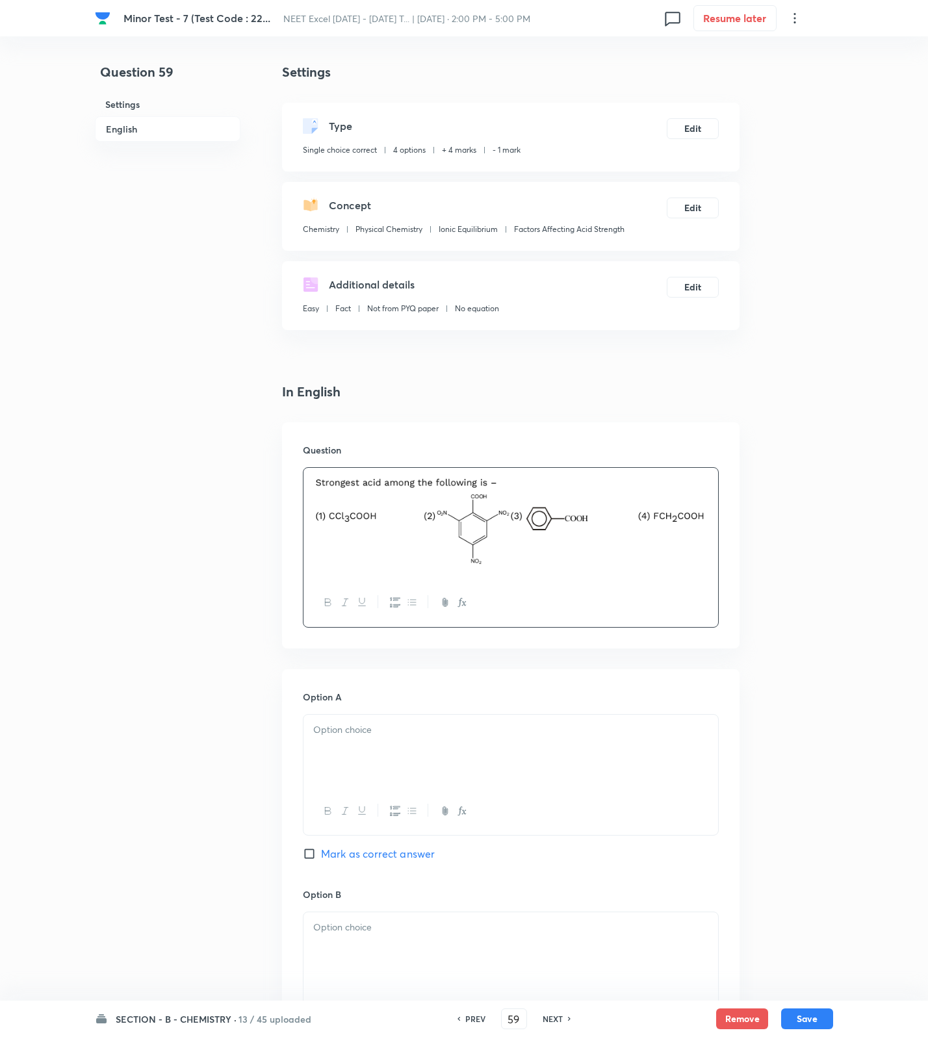
click at [458, 784] on div at bounding box center [510, 751] width 415 height 73
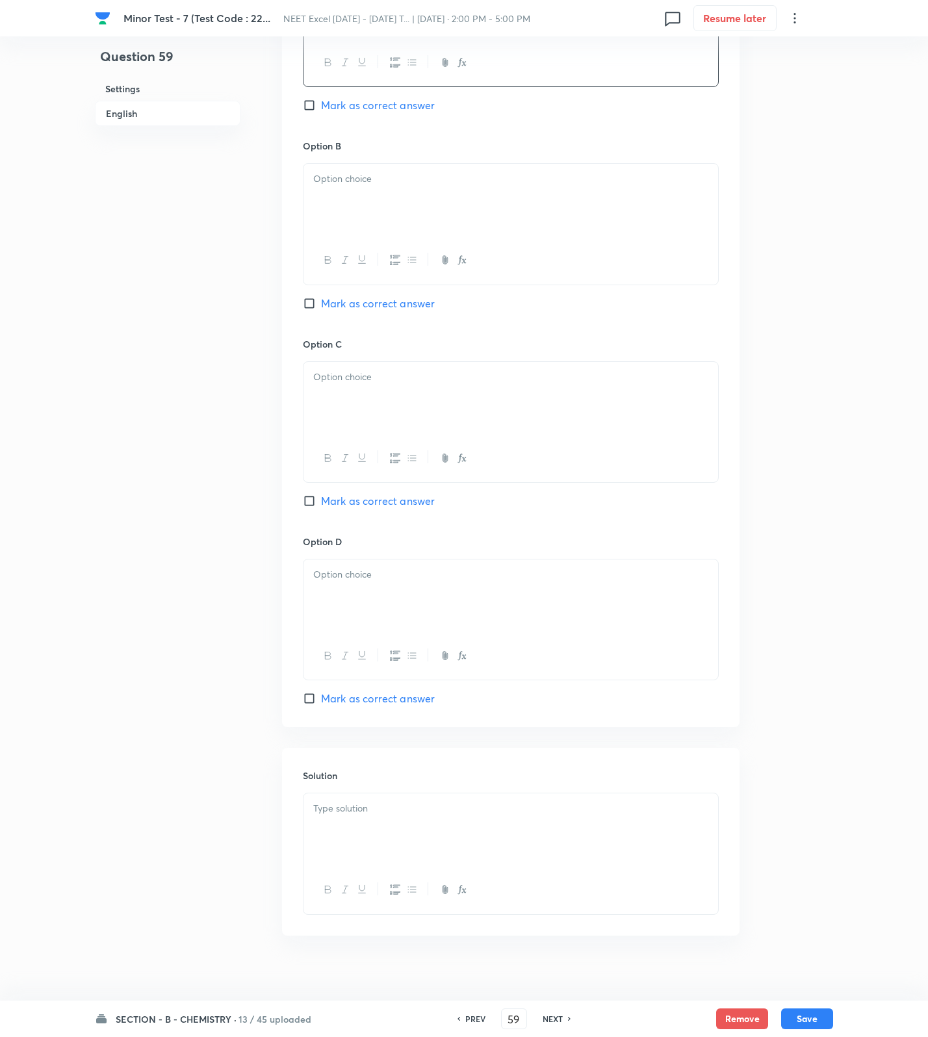
scroll to position [765, 0]
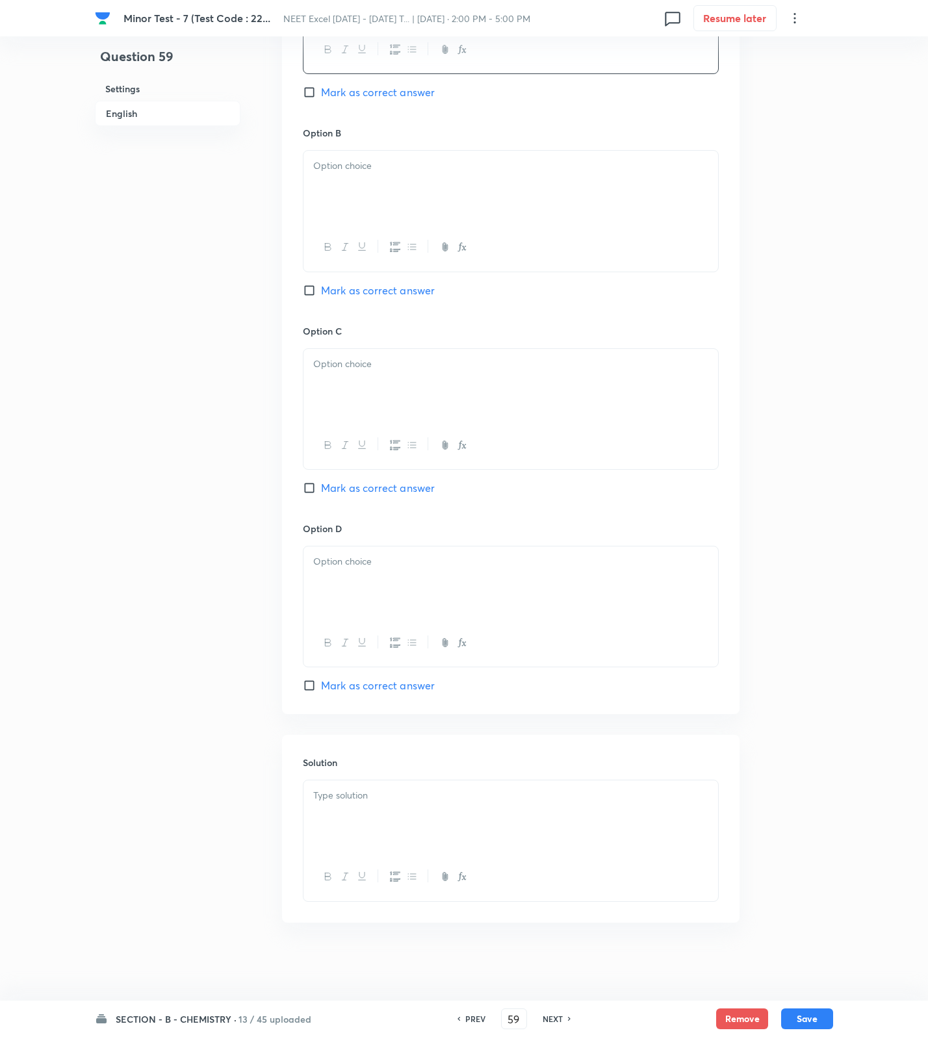
click at [370, 839] on div at bounding box center [510, 816] width 415 height 73
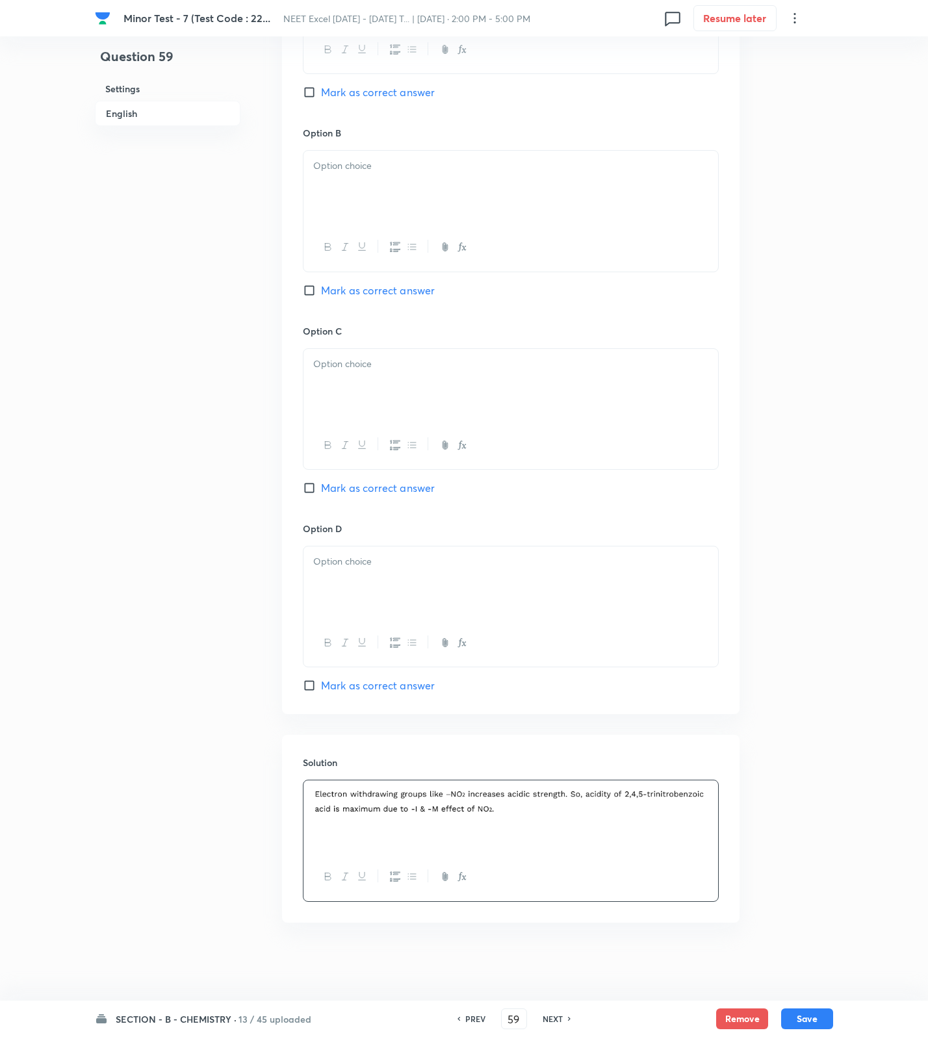
scroll to position [277, 0]
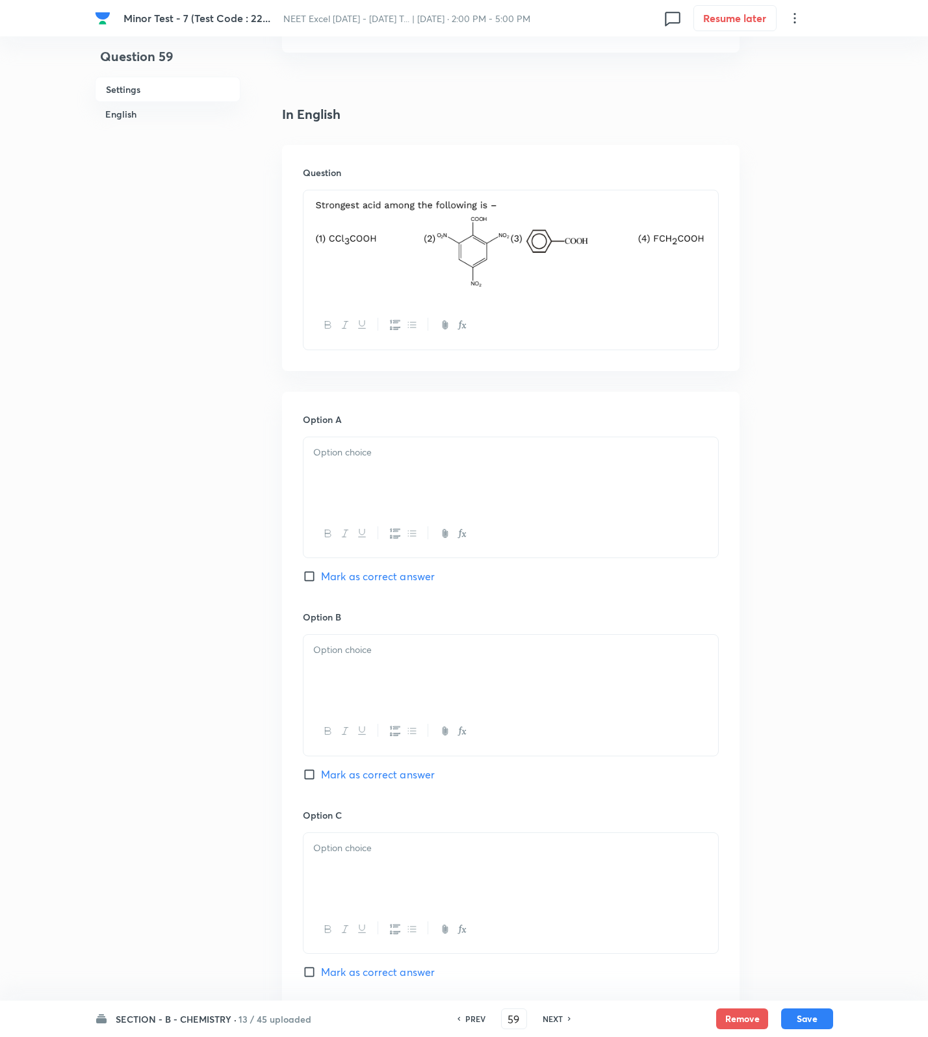
click at [363, 466] on div at bounding box center [510, 473] width 415 height 73
drag, startPoint x: 383, startPoint y: 671, endPoint x: 388, endPoint y: 692, distance: 22.1
click at [383, 671] on div at bounding box center [510, 671] width 415 height 73
drag, startPoint x: 391, startPoint y: 780, endPoint x: 378, endPoint y: 808, distance: 30.5
click at [391, 780] on span "Mark as correct answer" at bounding box center [378, 775] width 114 height 16
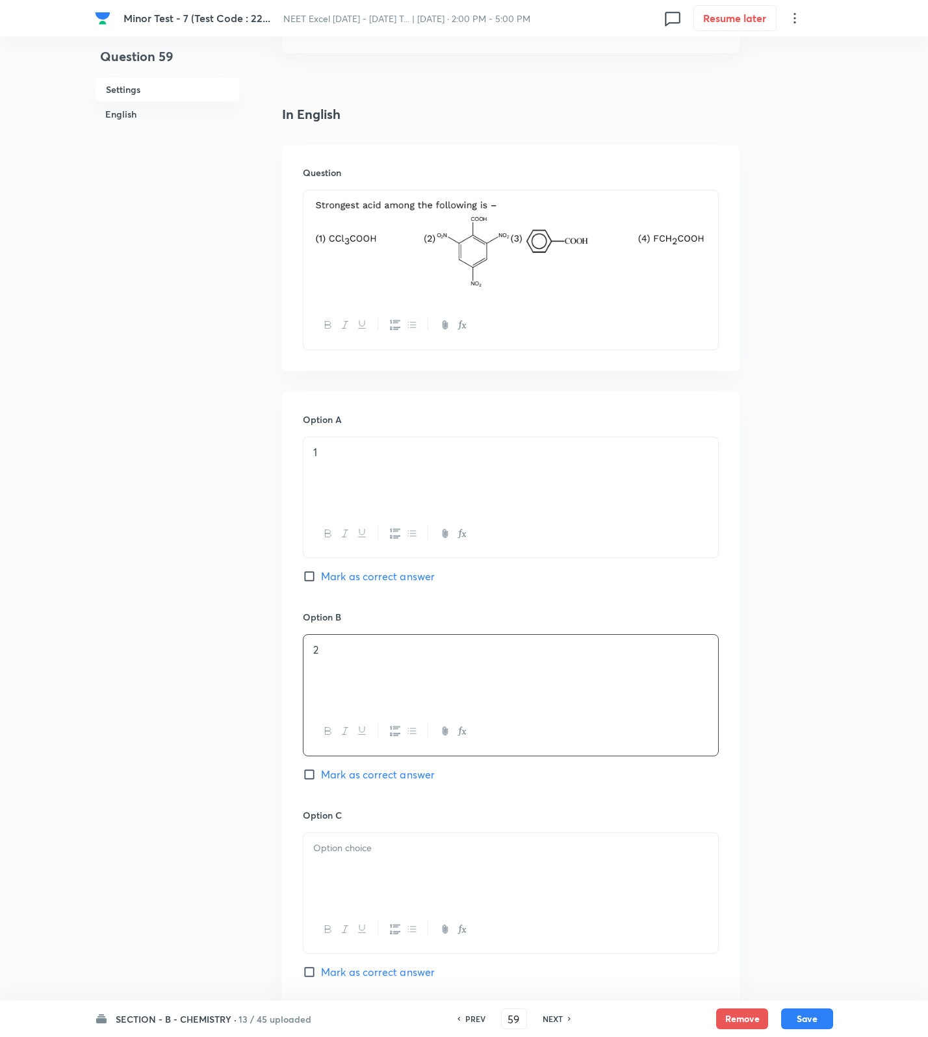
click at [321, 780] on input "Mark as correct answer" at bounding box center [312, 774] width 18 height 13
drag, startPoint x: 343, startPoint y: 887, endPoint x: 359, endPoint y: 884, distance: 15.9
click at [343, 893] on div at bounding box center [510, 869] width 415 height 73
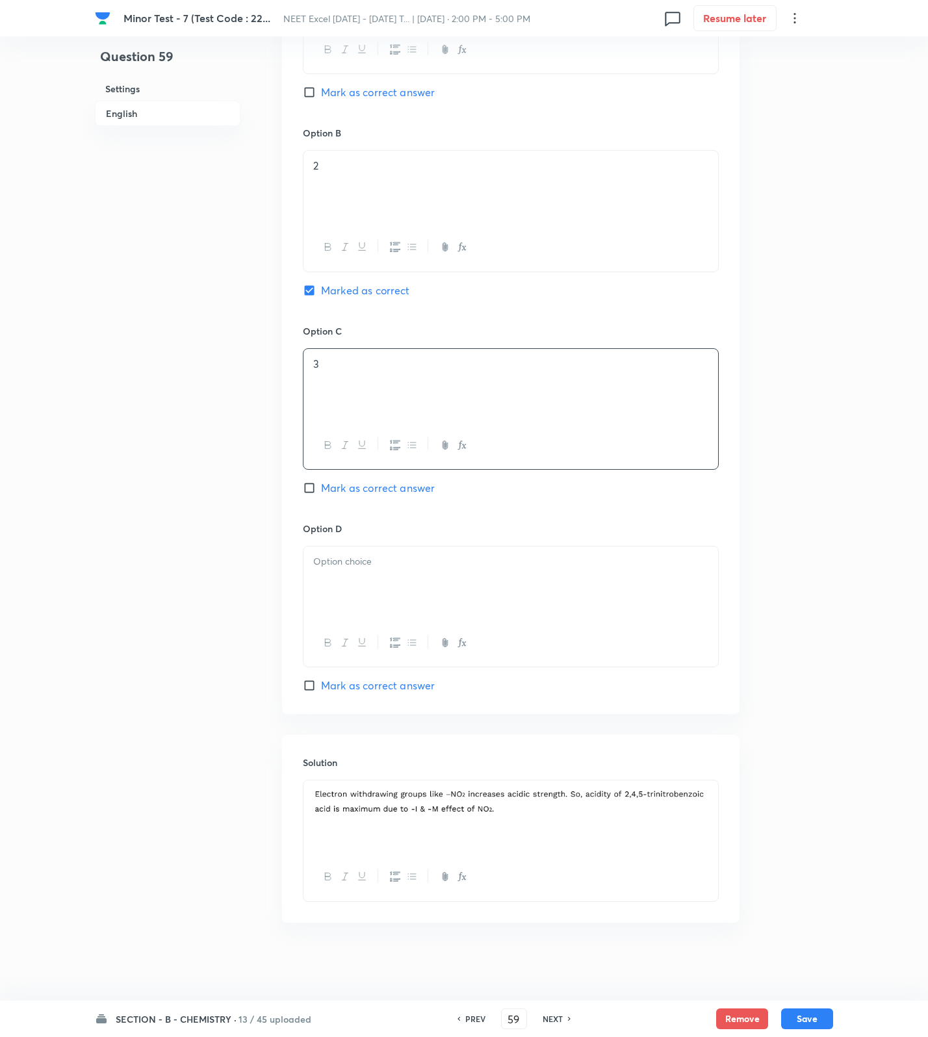
click at [371, 570] on div at bounding box center [510, 582] width 415 height 73
click at [795, 1008] on button "Save" at bounding box center [807, 1017] width 52 height 21
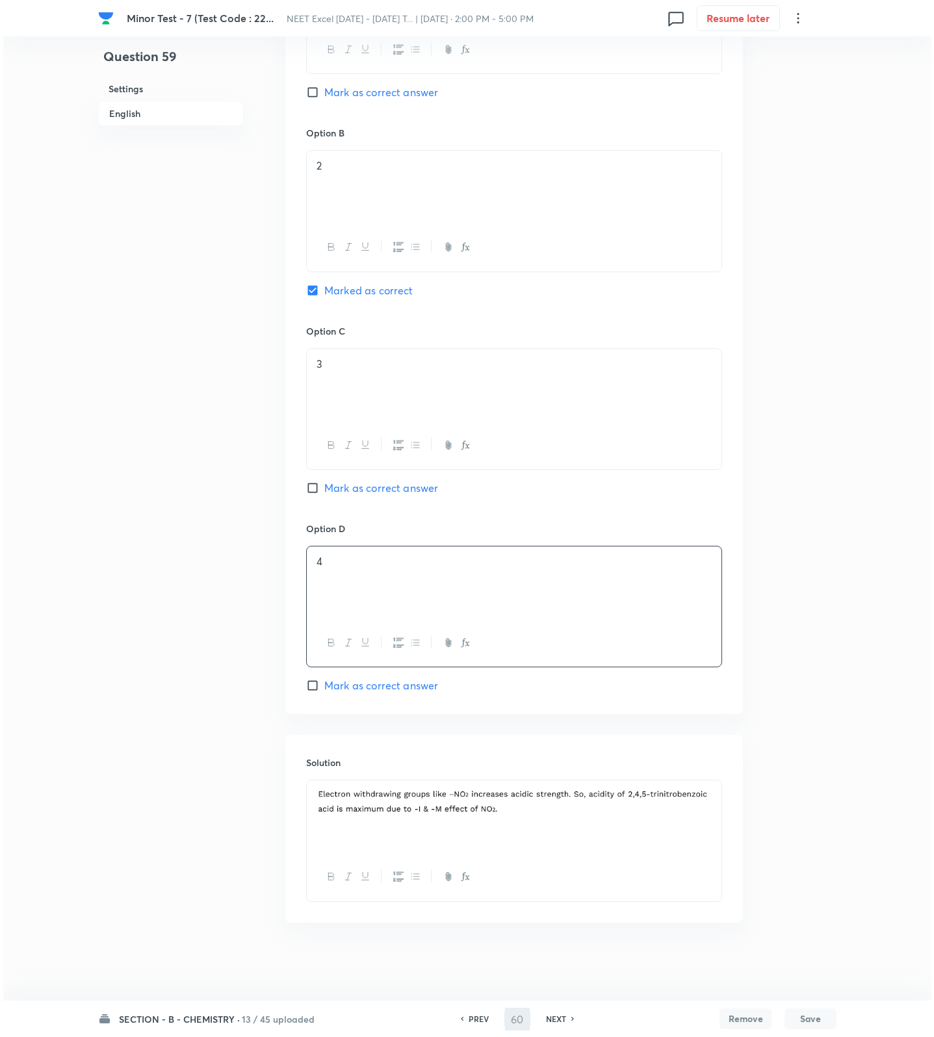
scroll to position [0, 0]
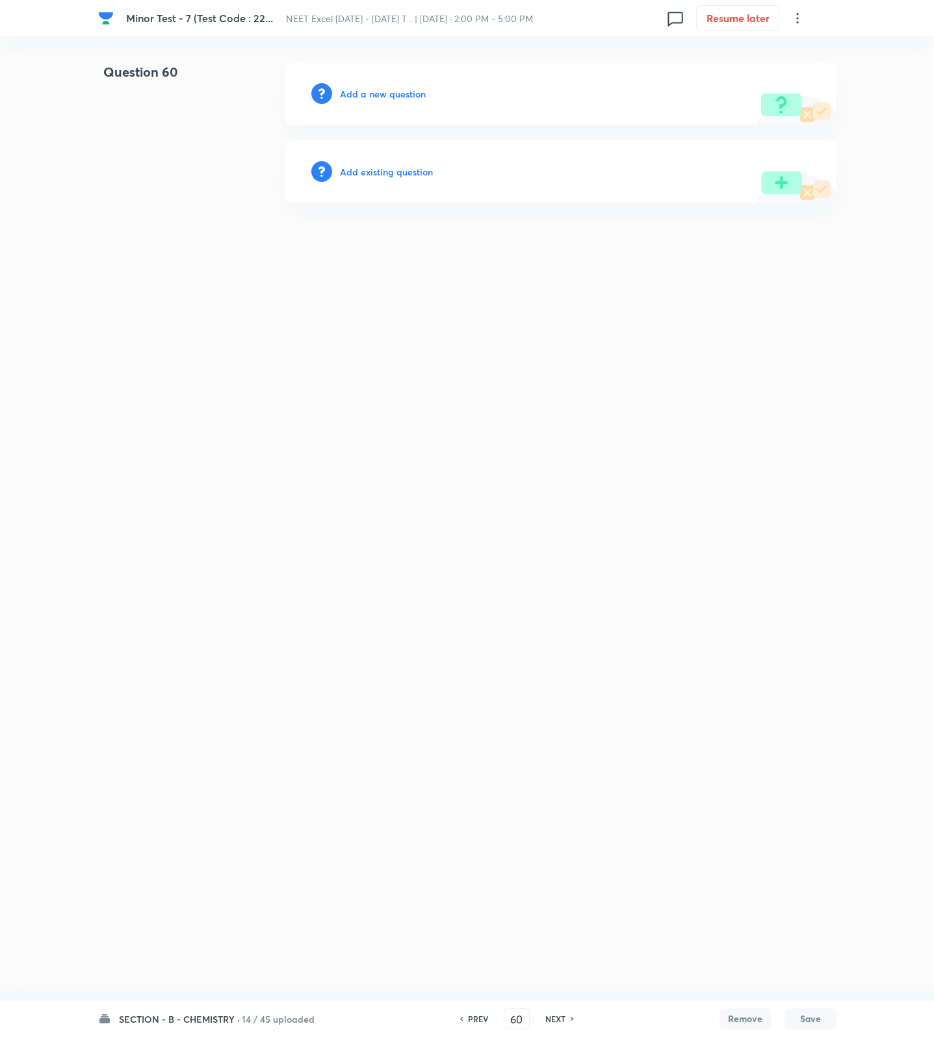
click at [405, 92] on h6 "Add a new question" at bounding box center [383, 94] width 86 height 14
click at [405, 92] on h6 "Choose a question type" at bounding box center [390, 94] width 100 height 14
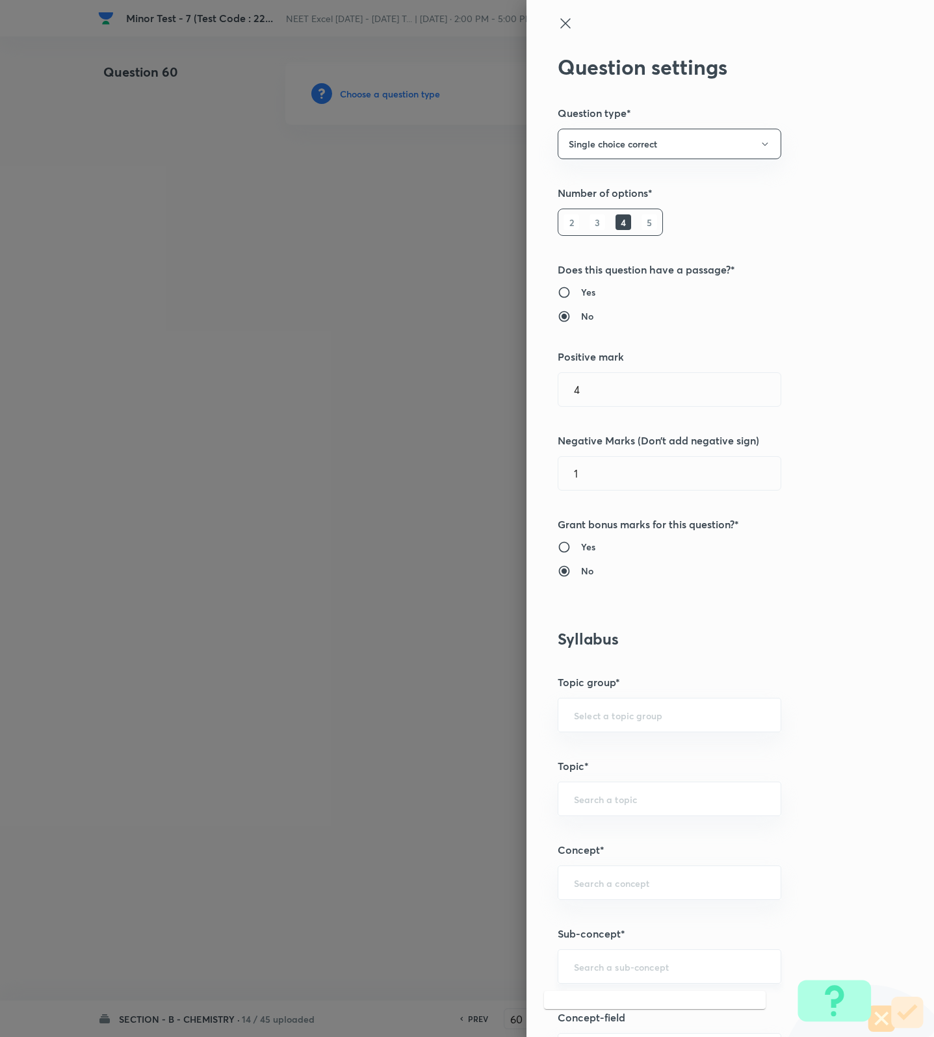
click at [677, 973] on input "text" at bounding box center [669, 966] width 191 height 12
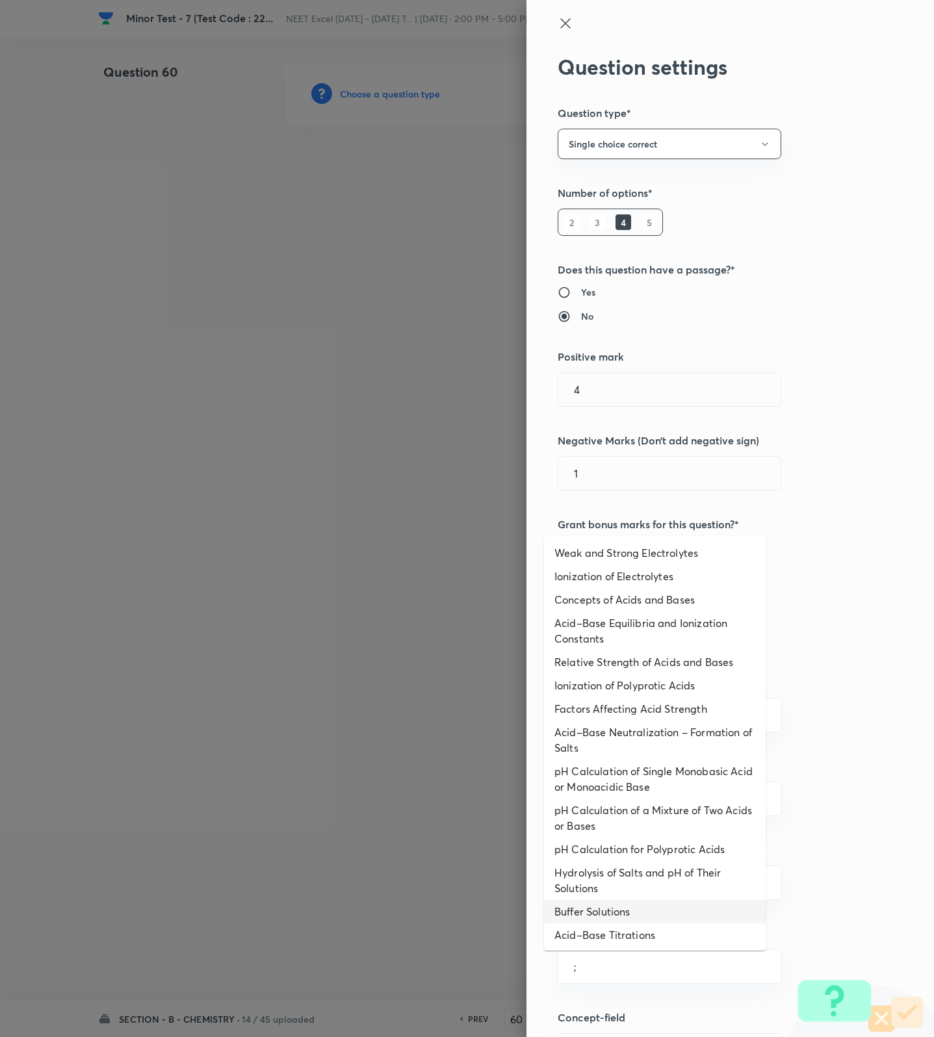
click at [663, 876] on li "Hydrolysis of Salts and pH of Their Solutions" at bounding box center [655, 880] width 222 height 39
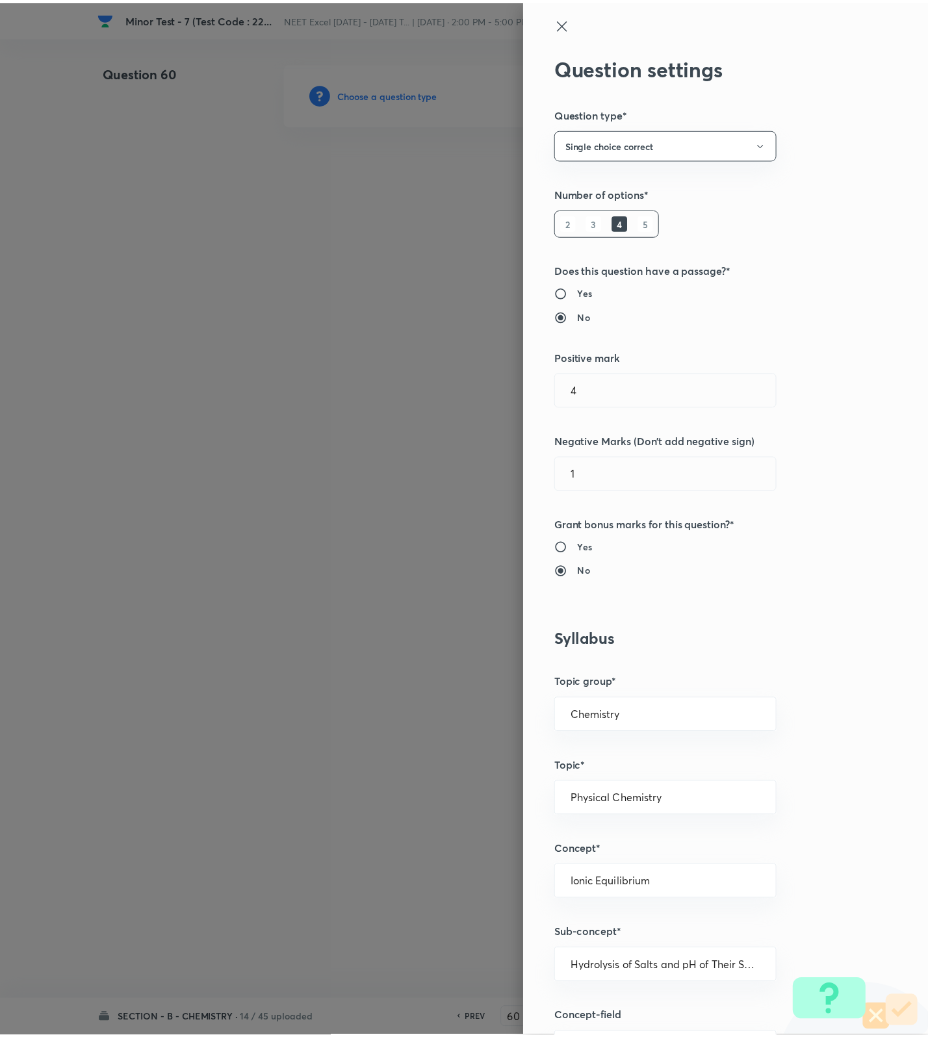
scroll to position [825, 0]
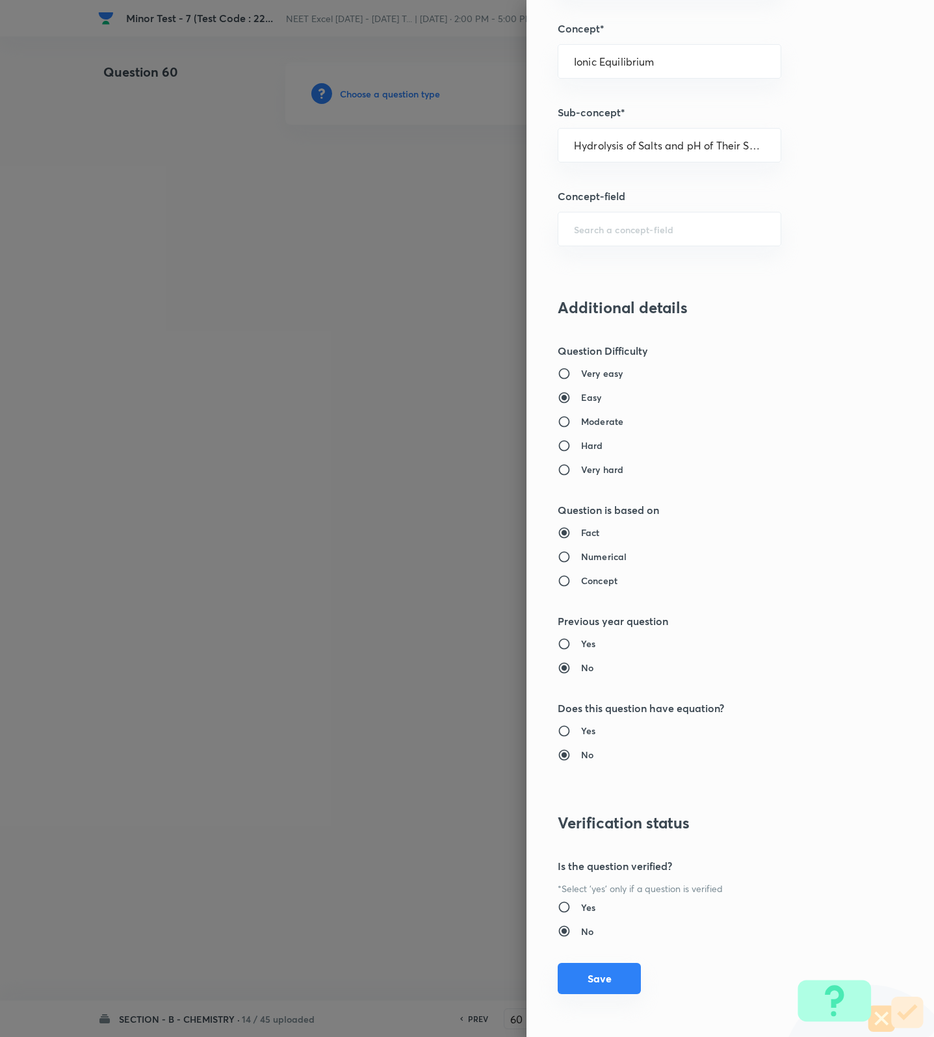
click at [608, 979] on button "Save" at bounding box center [599, 978] width 83 height 31
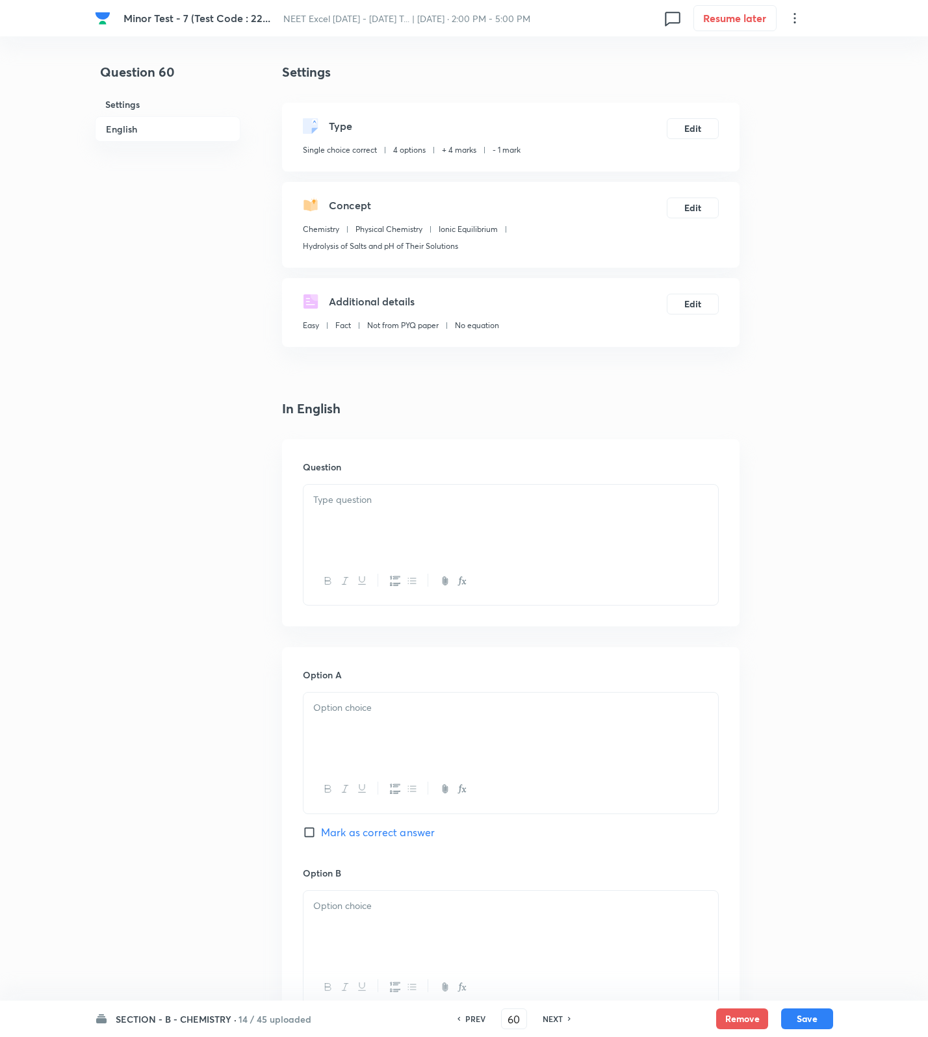
click at [519, 532] on div at bounding box center [510, 521] width 415 height 73
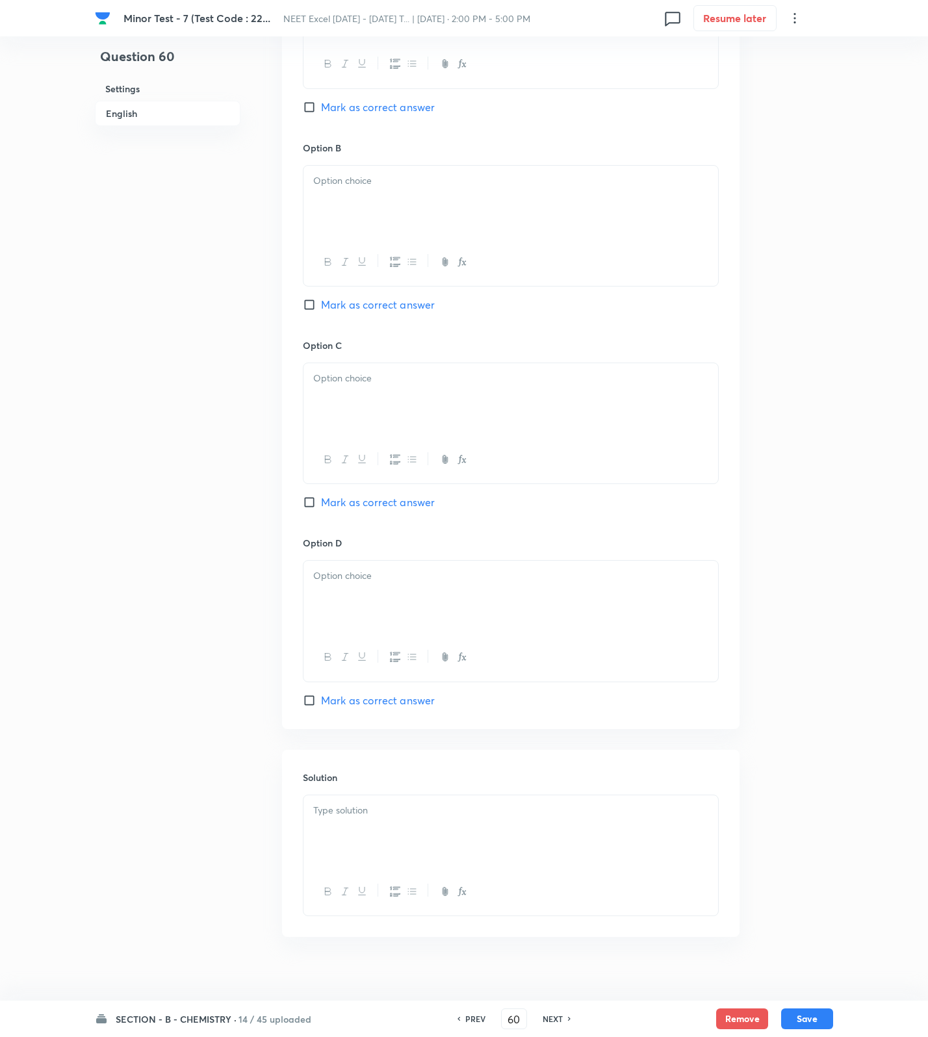
scroll to position [853, 0]
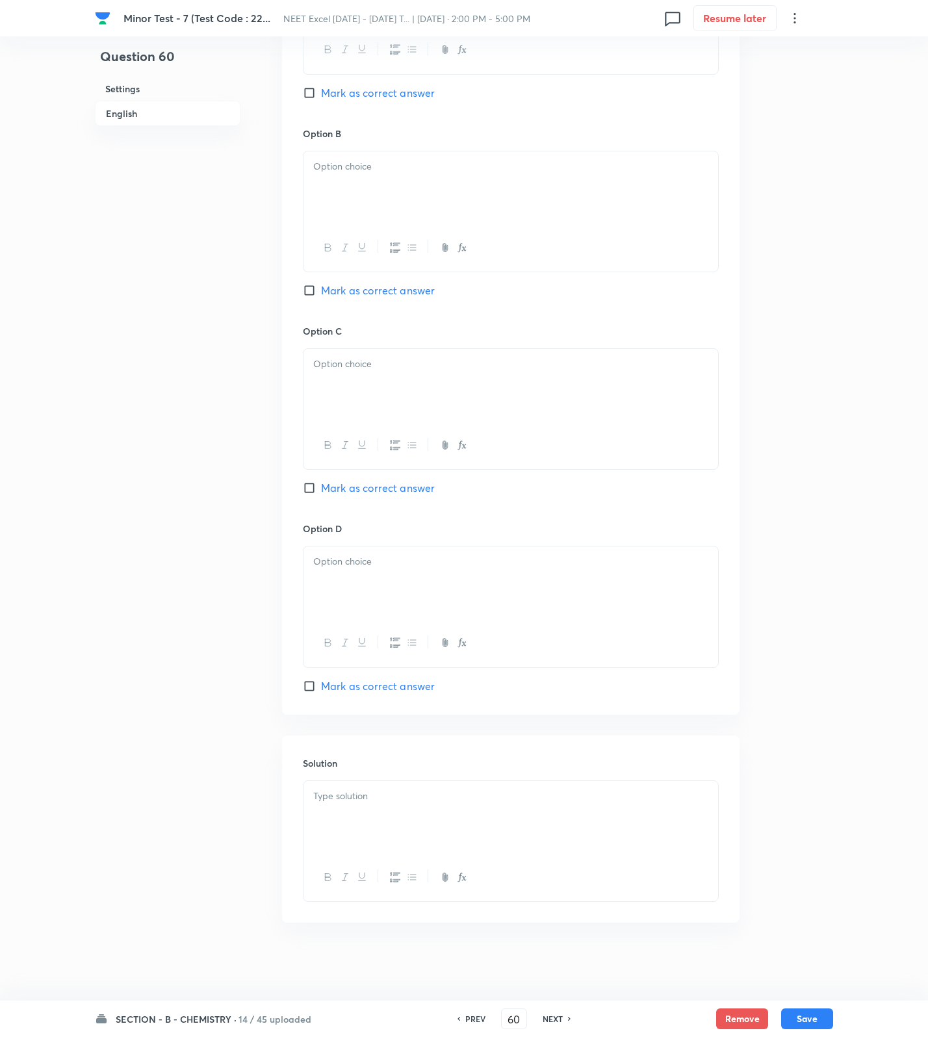
click at [470, 791] on p at bounding box center [510, 796] width 395 height 15
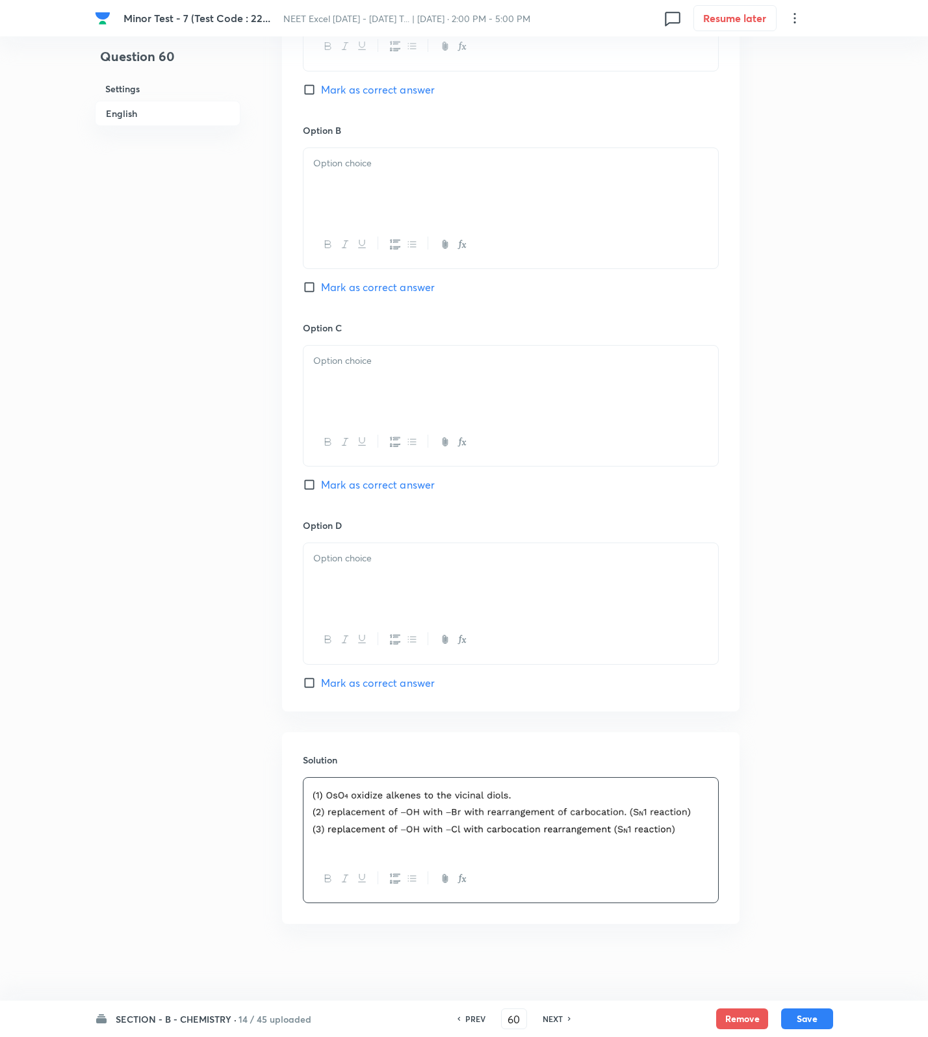
click at [414, 685] on span "Mark as correct answer" at bounding box center [378, 683] width 114 height 16
click at [321, 685] on input "Mark as correct answer" at bounding box center [312, 682] width 18 height 13
click at [398, 571] on div at bounding box center [510, 579] width 415 height 73
click at [415, 385] on div at bounding box center [510, 382] width 415 height 73
click at [408, 237] on button "button" at bounding box center [411, 245] width 17 height 16
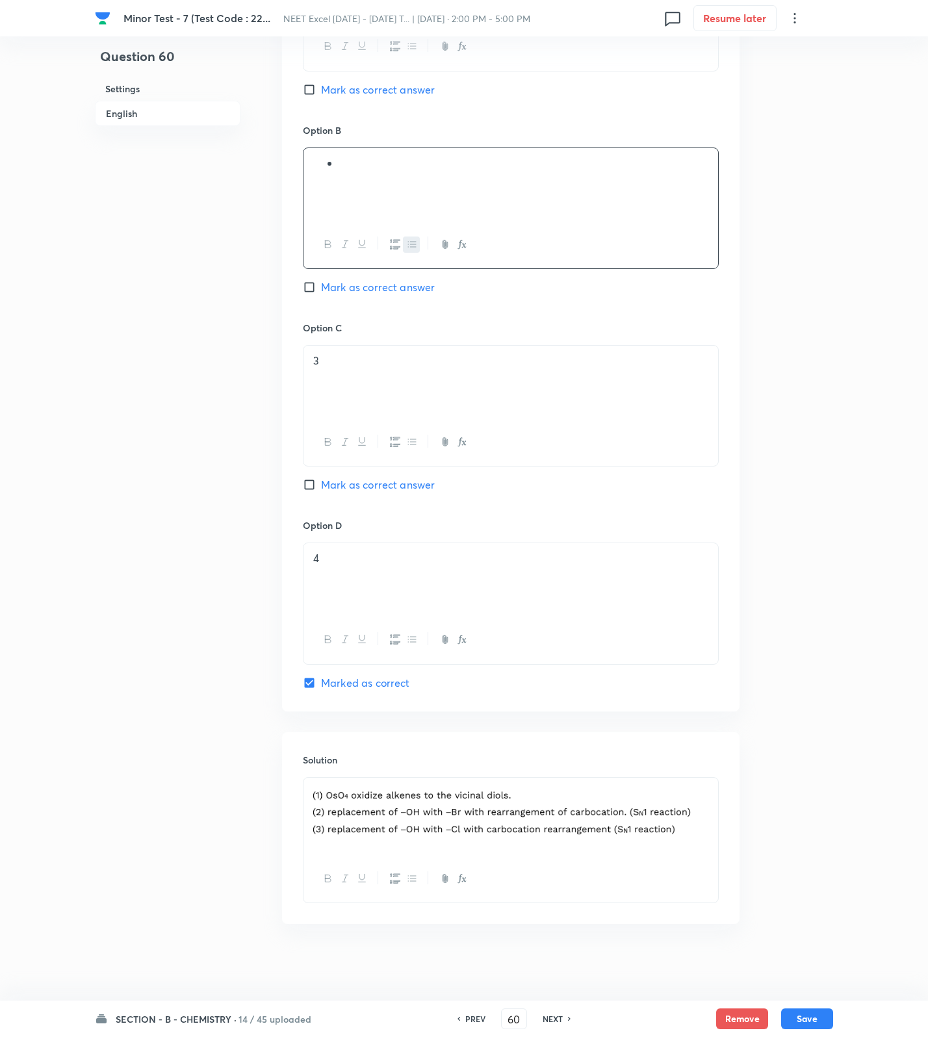
click at [413, 187] on div at bounding box center [510, 184] width 415 height 73
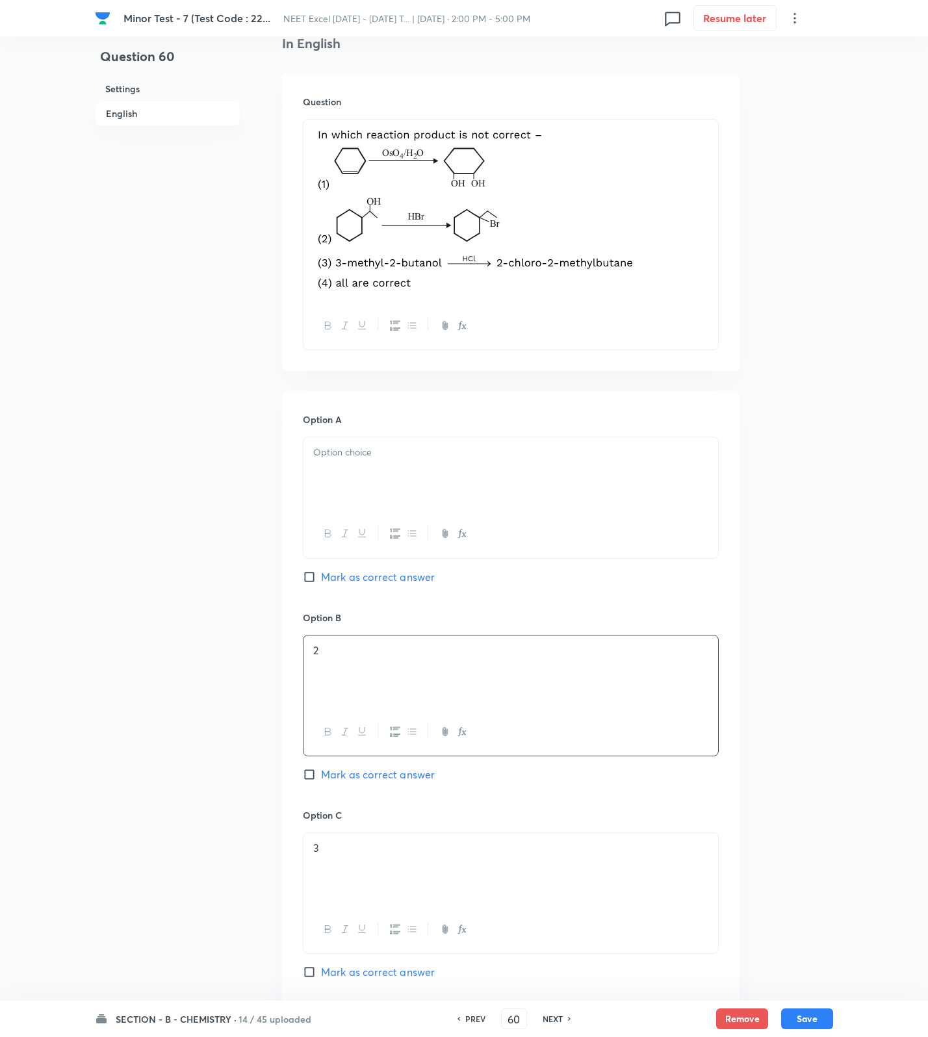
click at [353, 486] on div at bounding box center [510, 473] width 415 height 73
click at [798, 1016] on button "Save" at bounding box center [807, 1017] width 52 height 21
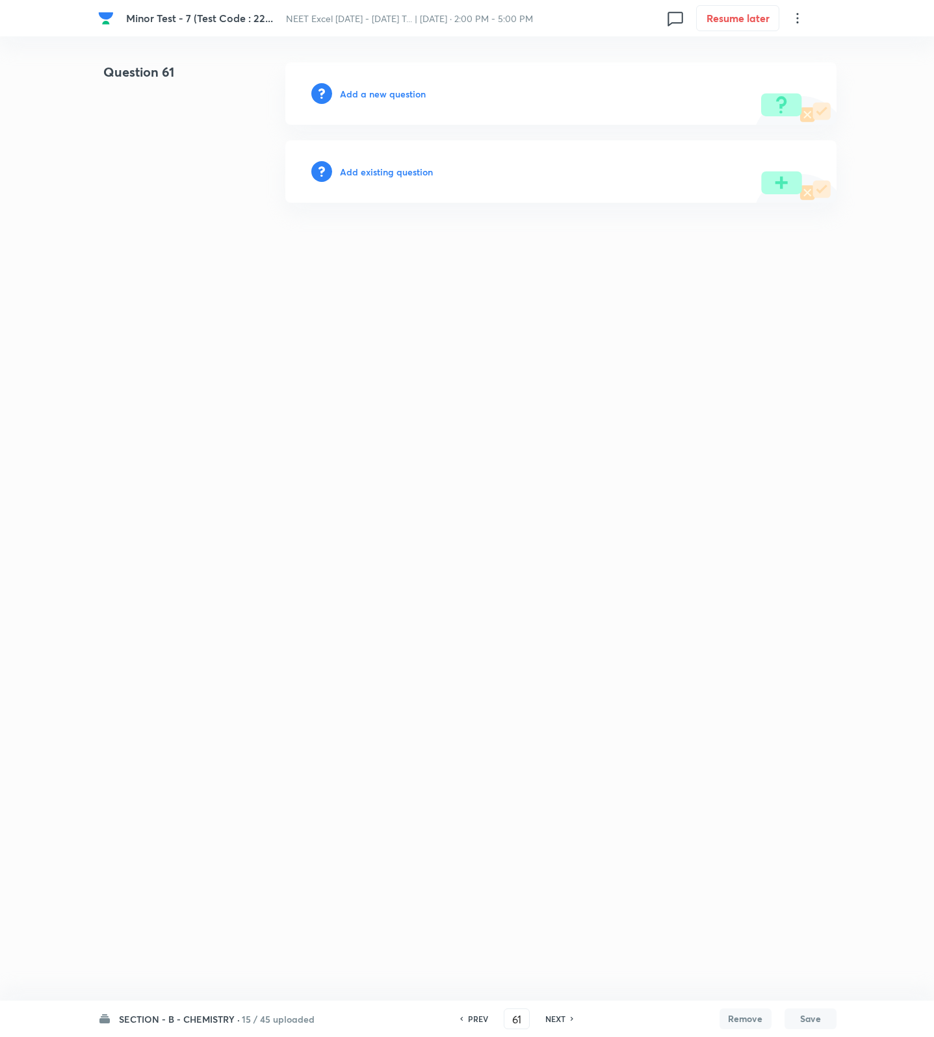
click at [480, 1018] on h6 "PREV" at bounding box center [478, 1019] width 20 height 12
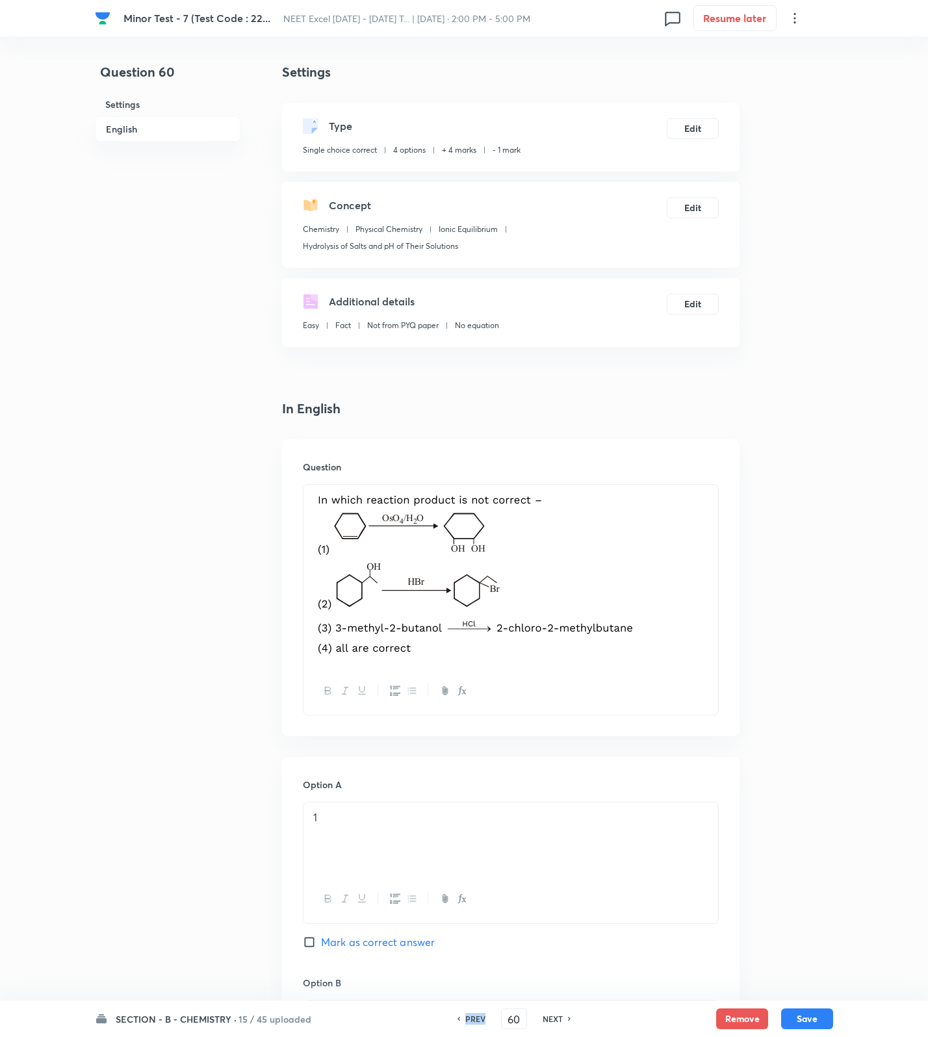
click at [480, 1018] on h6 "PREV" at bounding box center [475, 1019] width 20 height 12
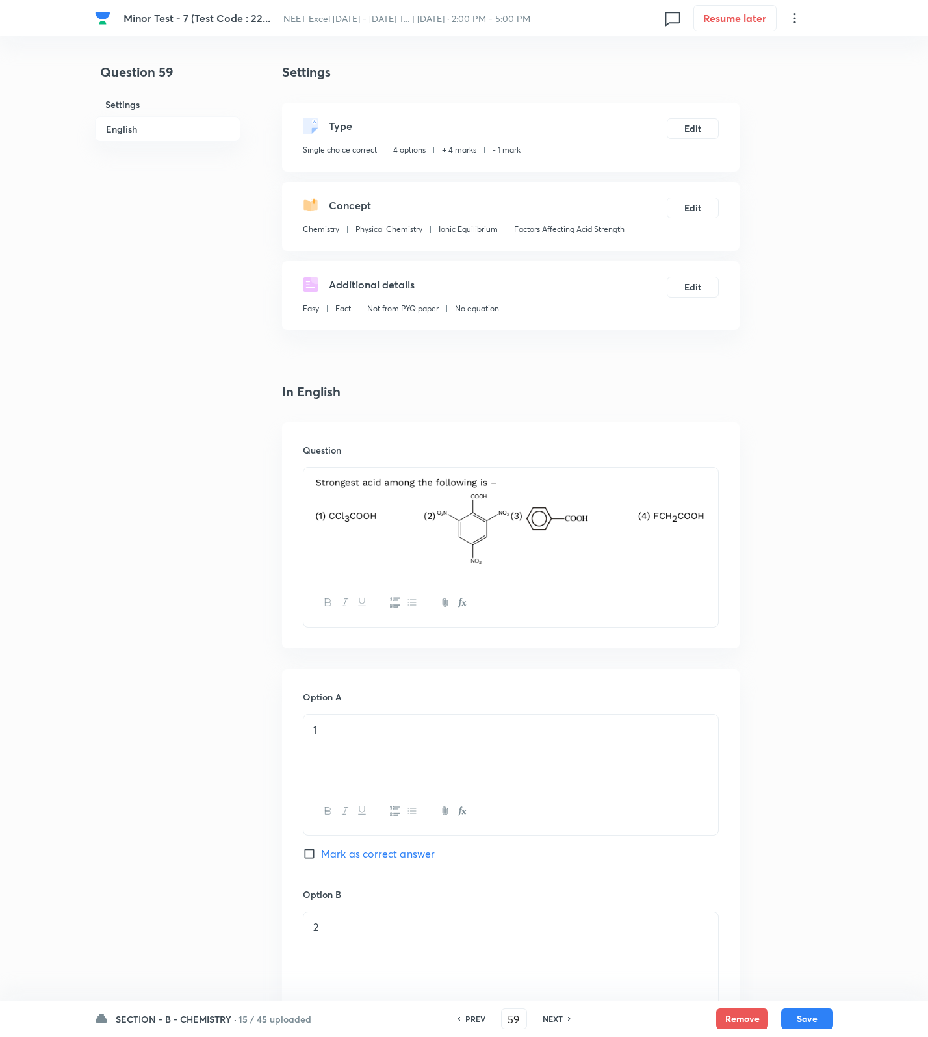
click at [558, 1016] on h6 "NEXT" at bounding box center [553, 1019] width 20 height 12
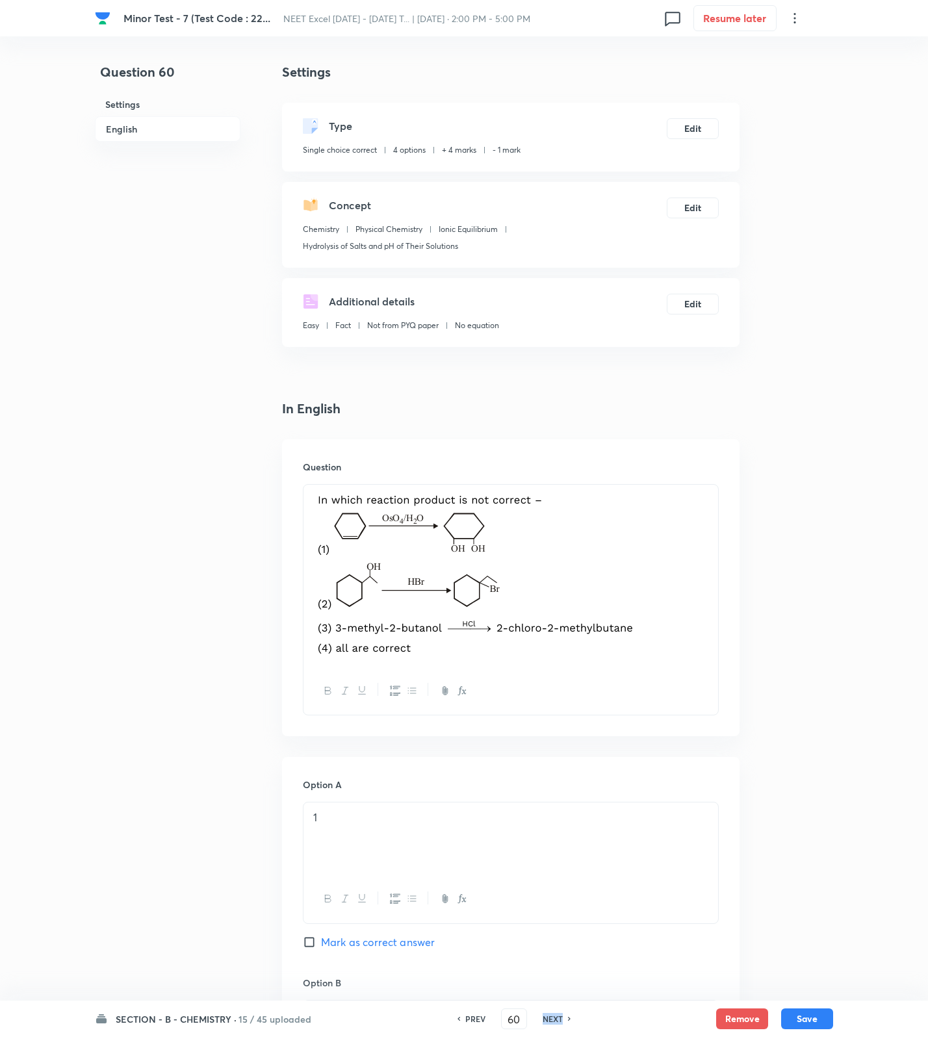
click at [558, 1016] on h6 "NEXT" at bounding box center [553, 1019] width 20 height 12
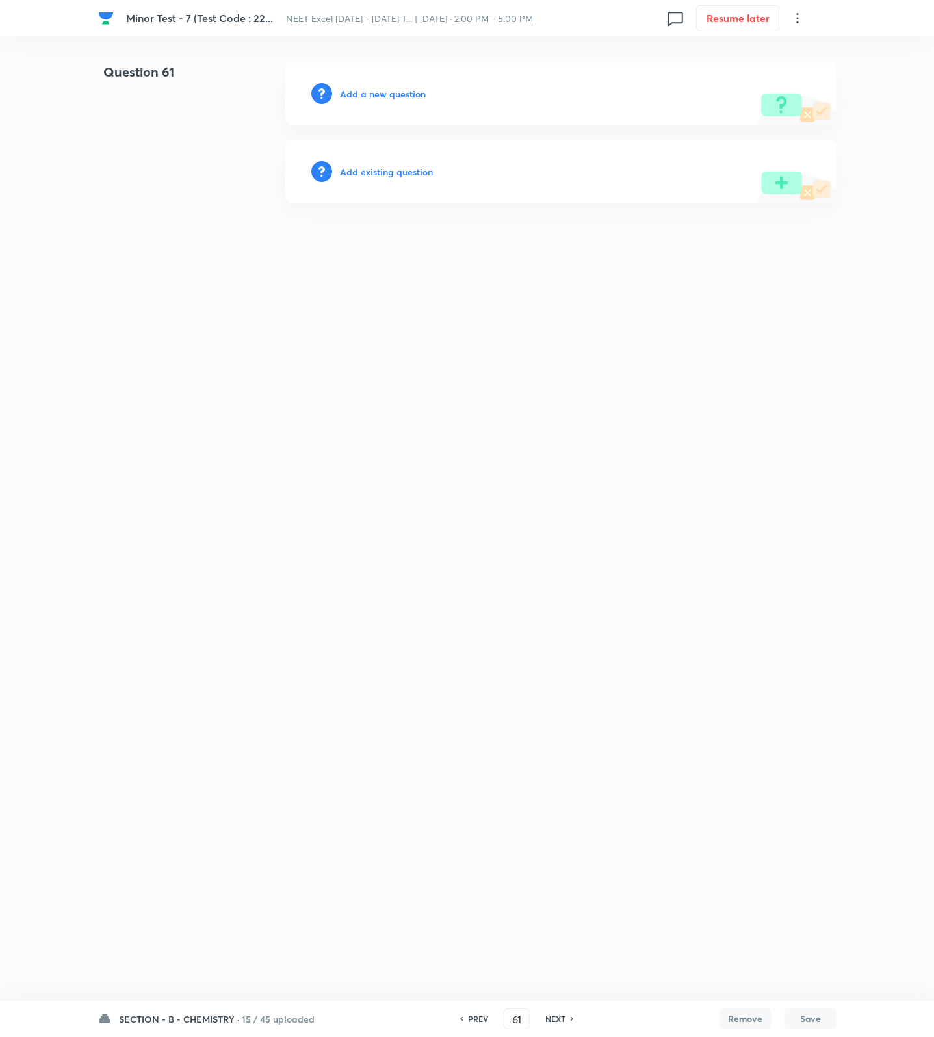
click at [379, 87] on h6 "Add a new question" at bounding box center [383, 94] width 86 height 14
click at [379, 87] on h6 "Choose a question type" at bounding box center [390, 94] width 100 height 14
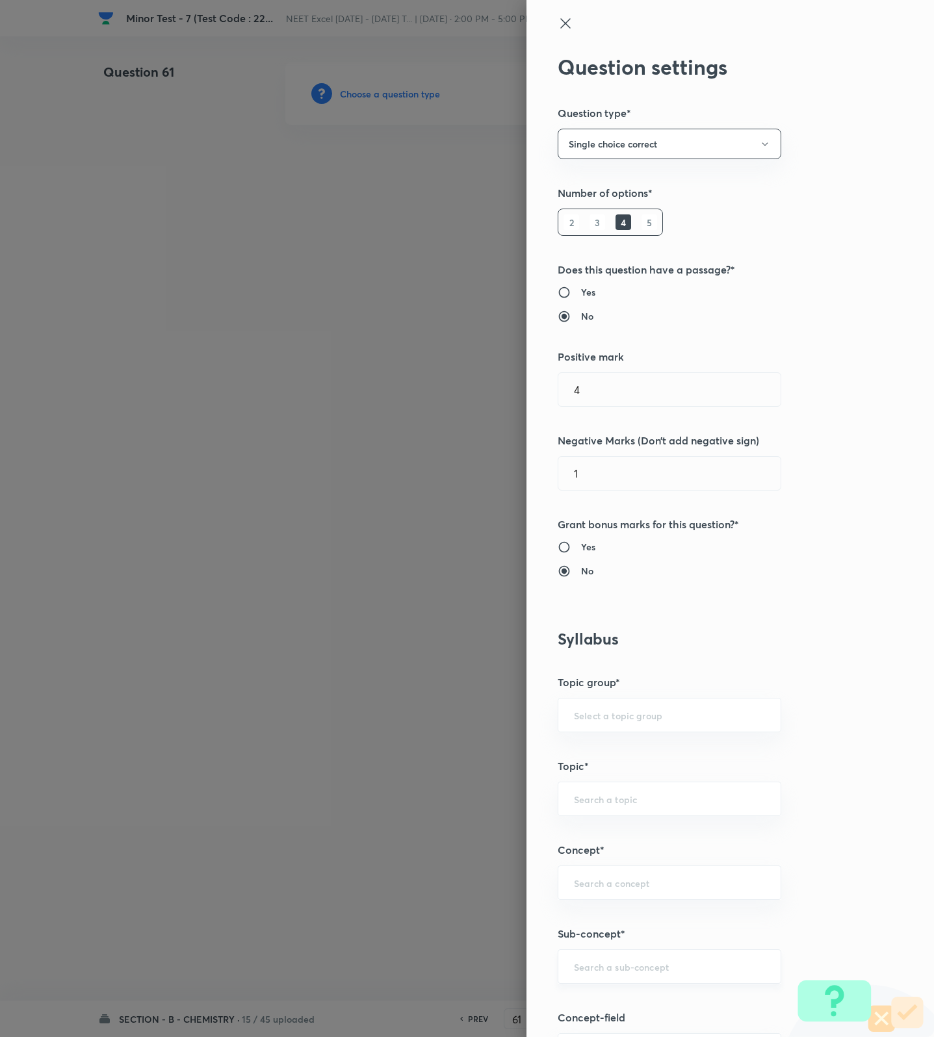
click at [636, 970] on input "text" at bounding box center [669, 966] width 191 height 12
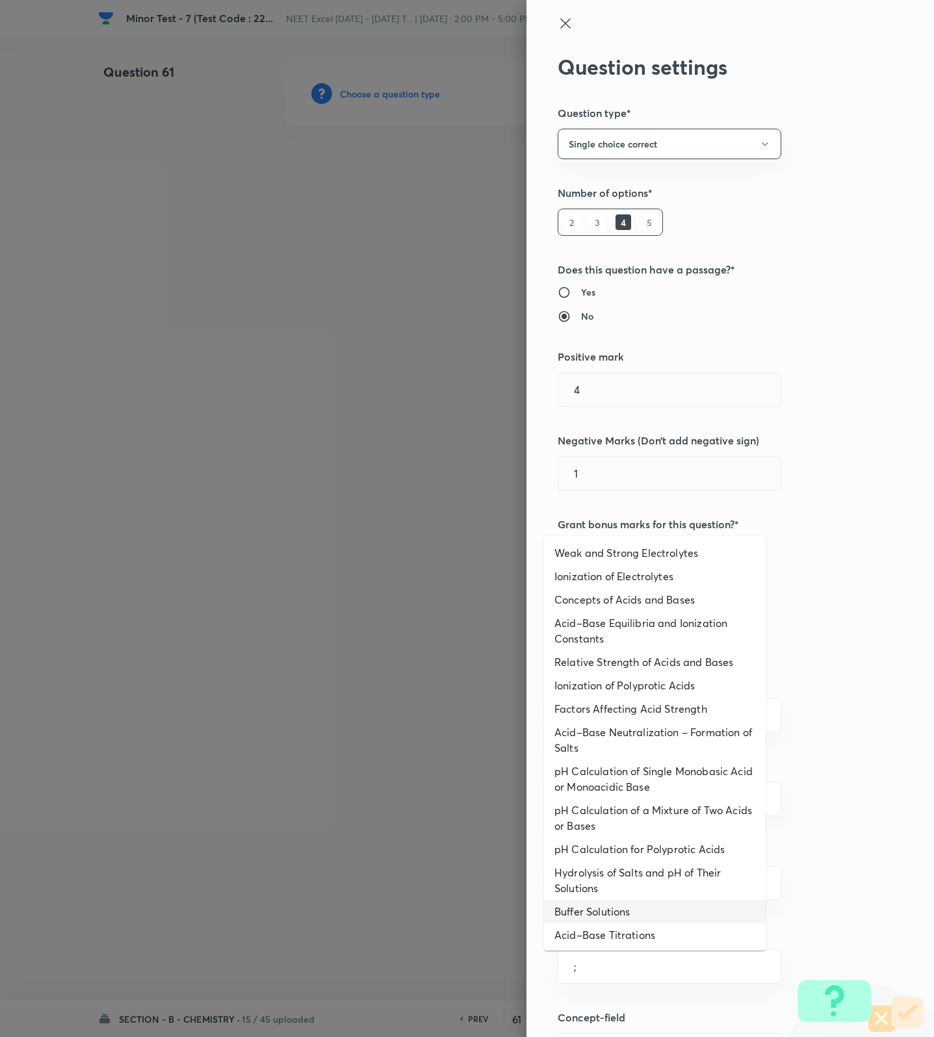
click at [605, 919] on li "Buffer Solutions" at bounding box center [655, 911] width 222 height 23
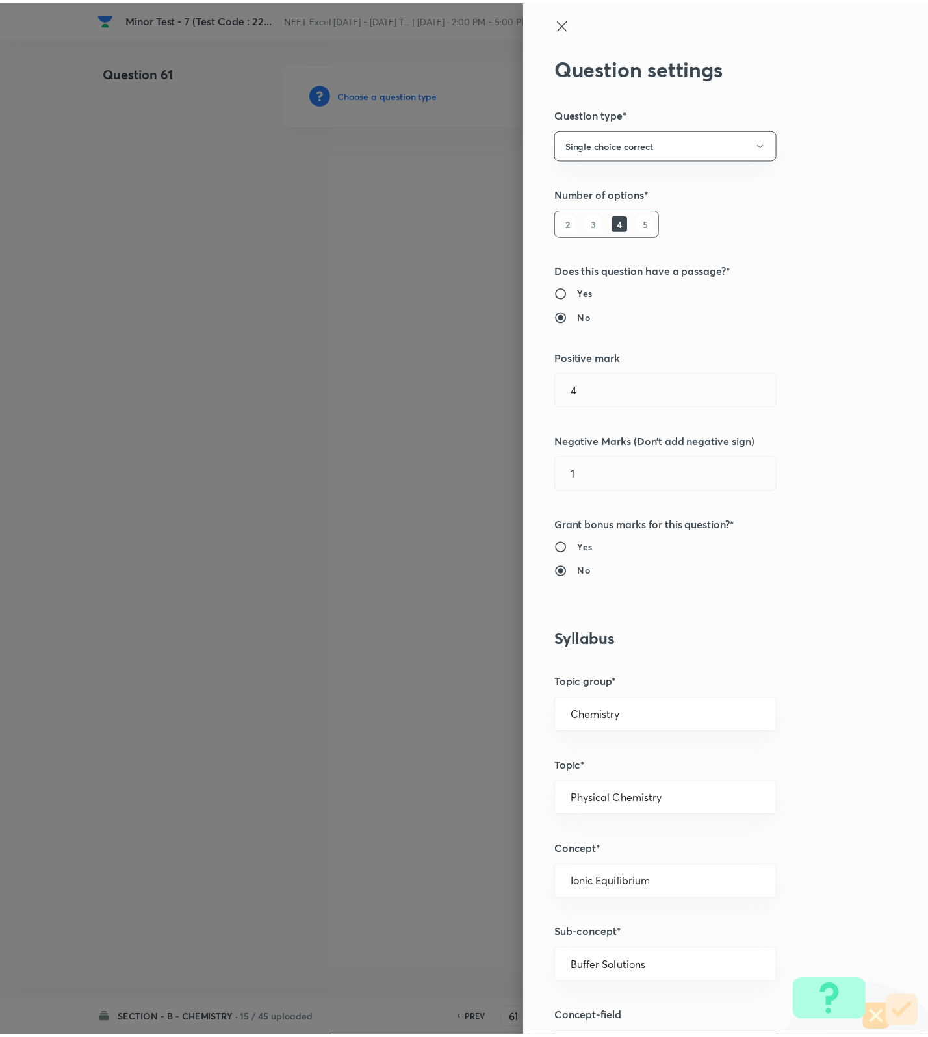
scroll to position [825, 0]
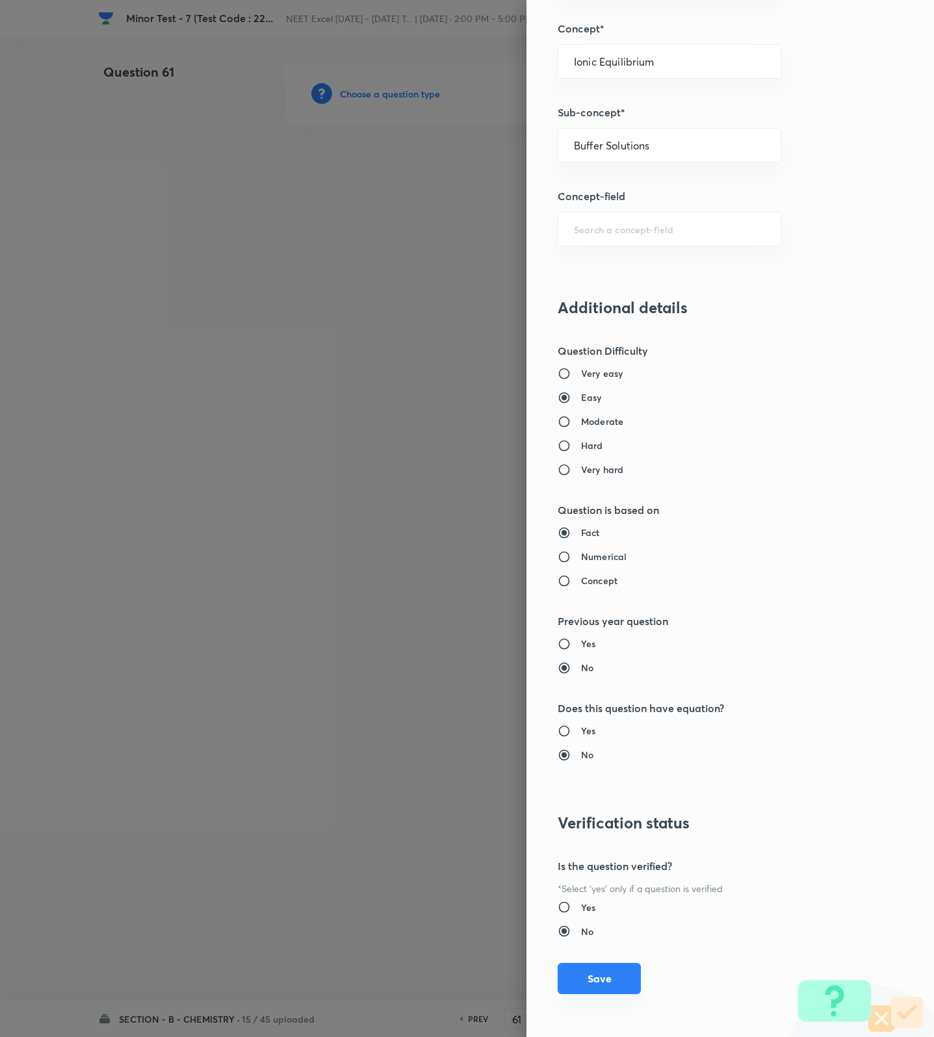
click at [589, 973] on button "Save" at bounding box center [599, 978] width 83 height 31
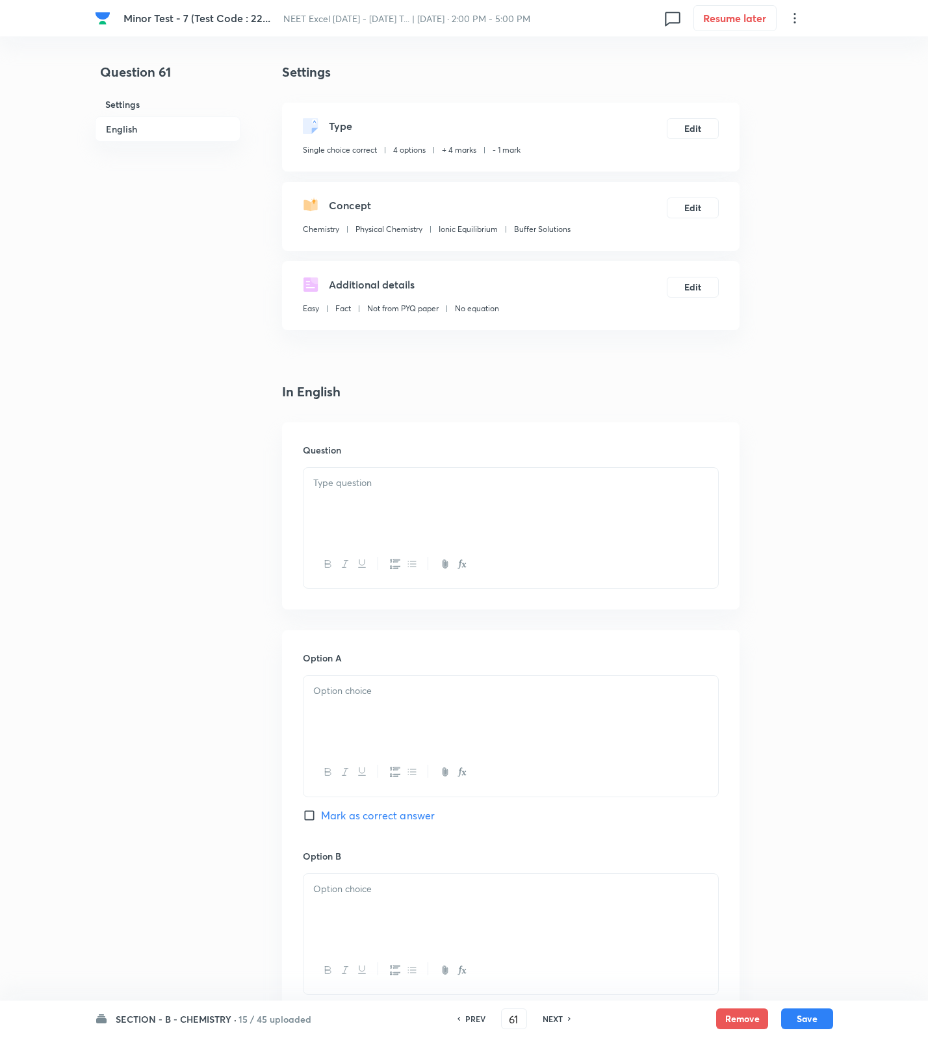
click at [509, 478] on p at bounding box center [510, 483] width 395 height 15
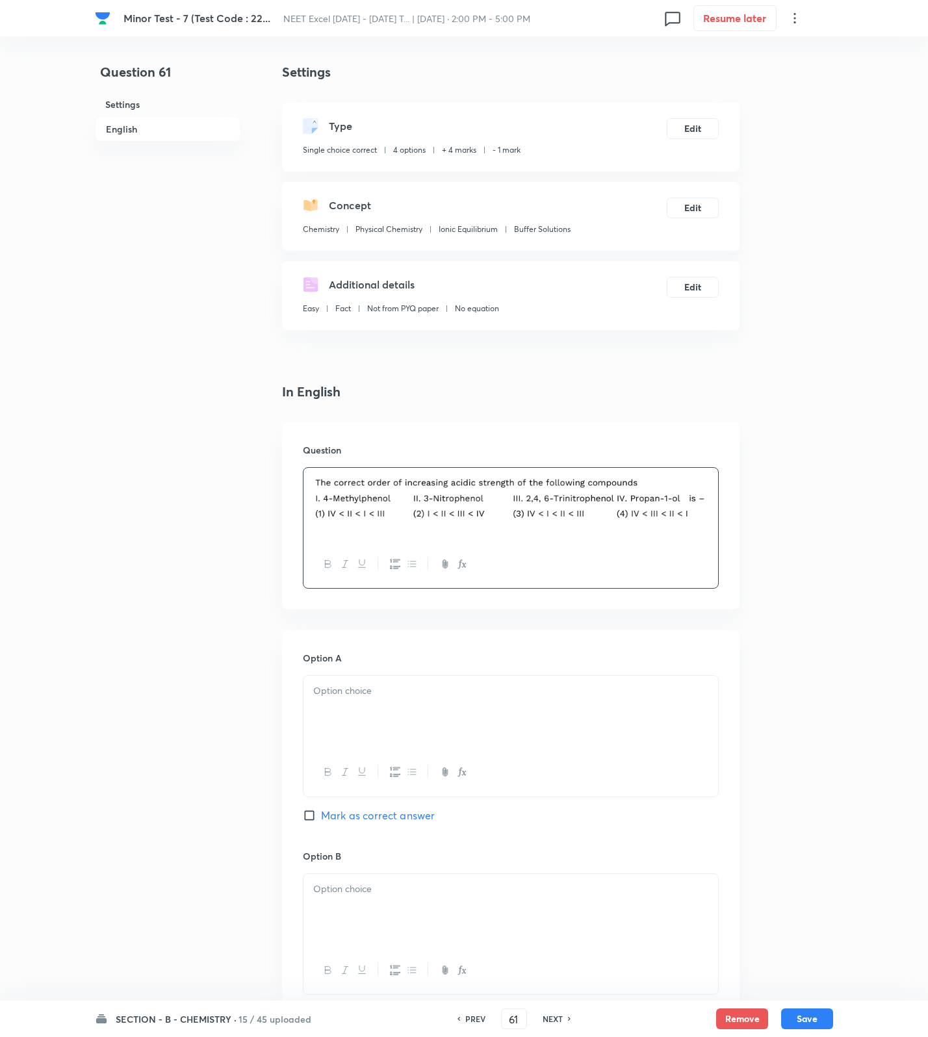
scroll to position [726, 0]
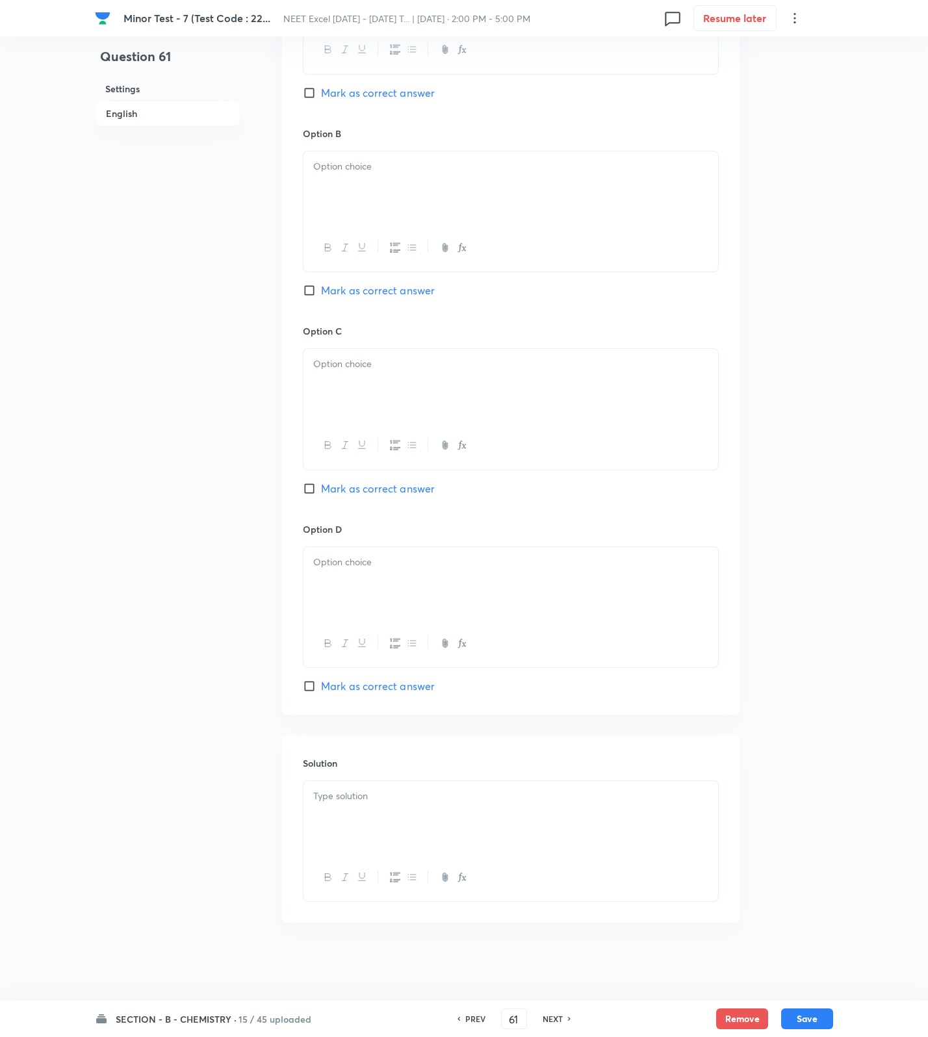
click at [410, 821] on div at bounding box center [510, 817] width 415 height 73
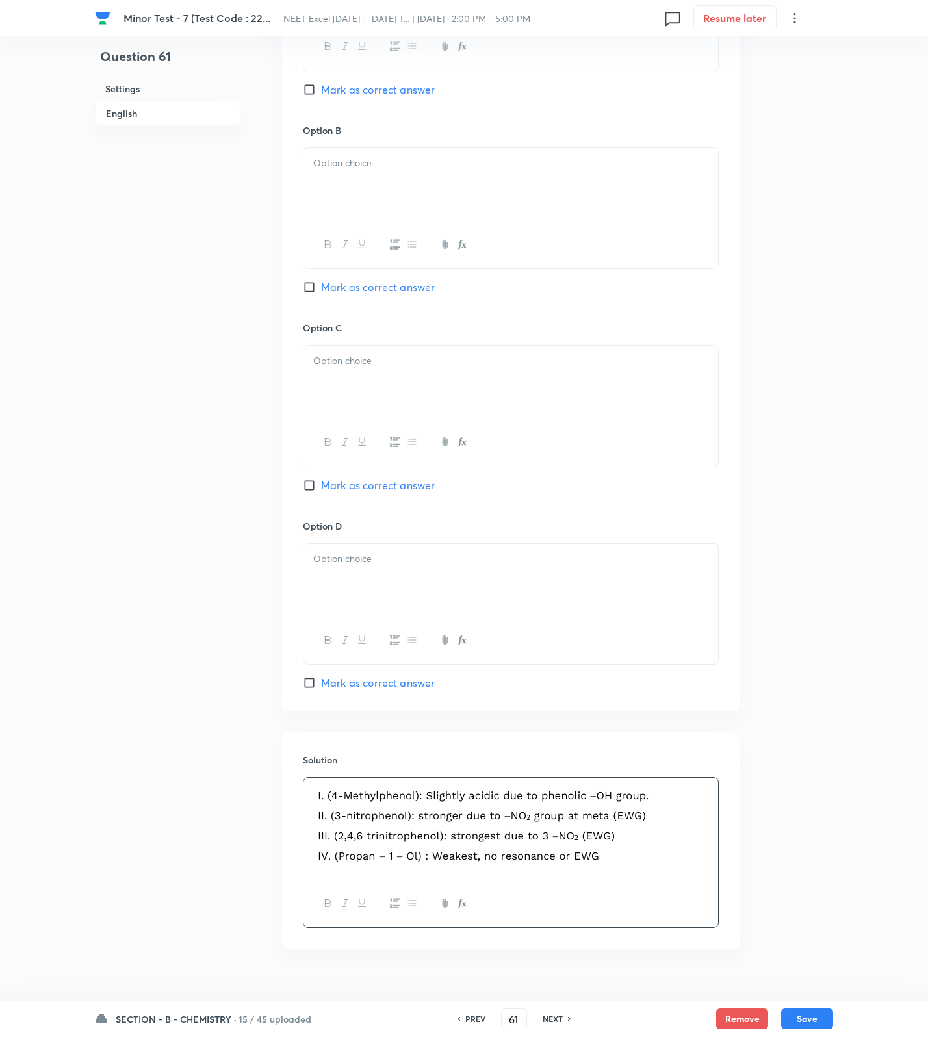
scroll to position [238, 0]
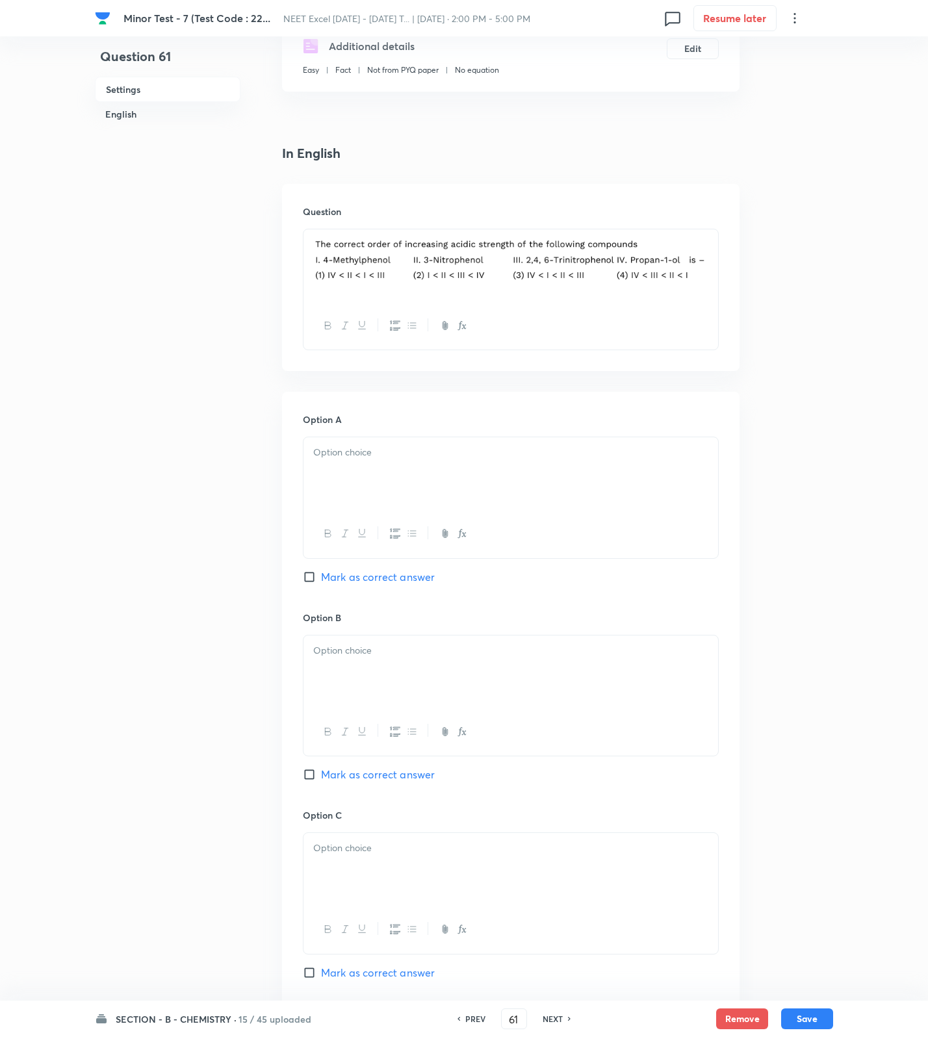
drag, startPoint x: 371, startPoint y: 465, endPoint x: 396, endPoint y: 561, distance: 100.1
click at [372, 468] on div at bounding box center [510, 473] width 415 height 73
click at [404, 665] on div at bounding box center [510, 672] width 415 height 73
drag, startPoint x: 368, startPoint y: 851, endPoint x: 361, endPoint y: 905, distance: 54.4
click at [367, 860] on div at bounding box center [510, 869] width 415 height 73
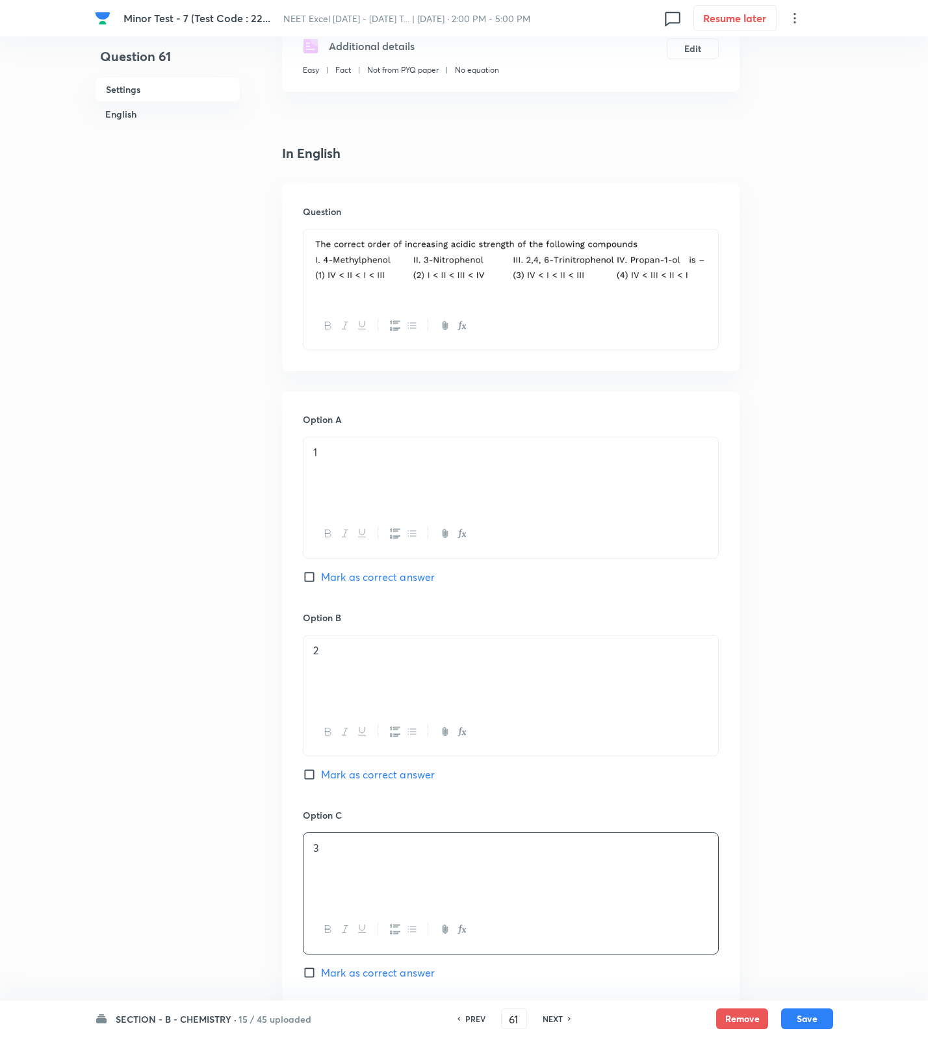
scroll to position [726, 0]
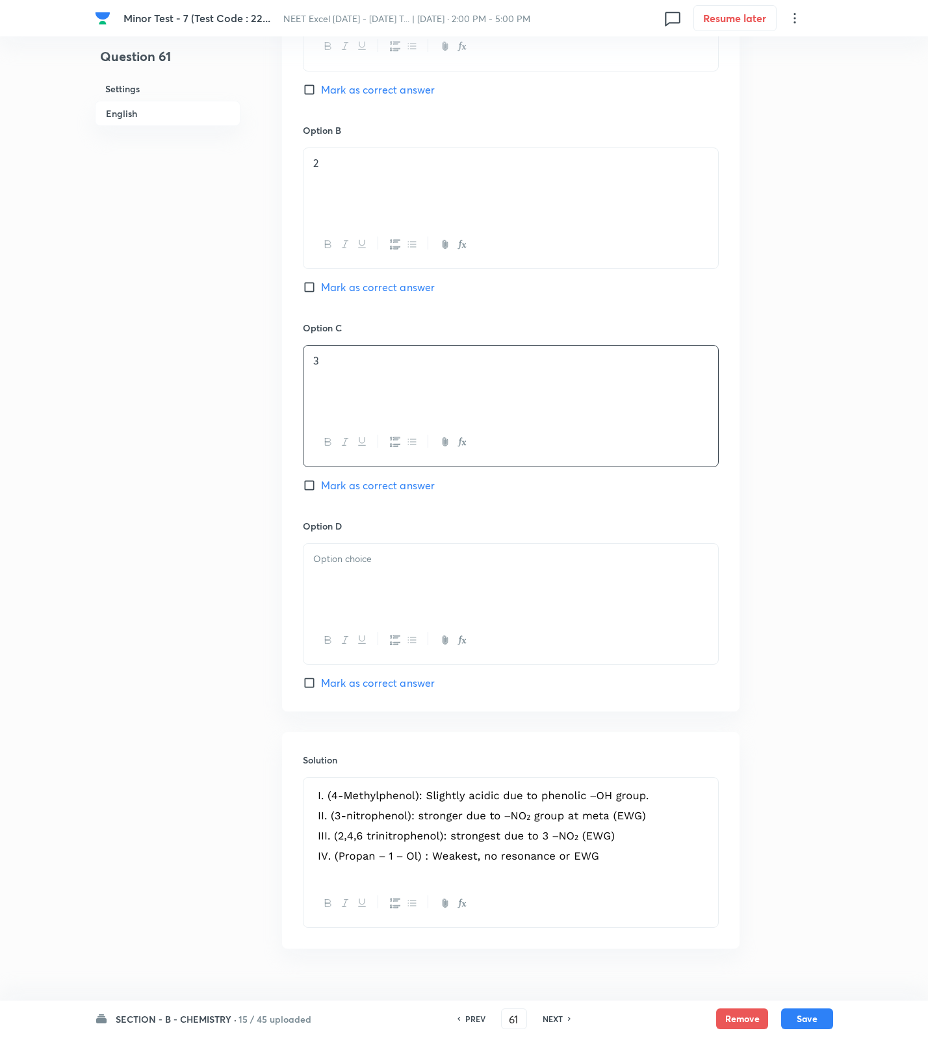
click at [363, 493] on span "Mark as correct answer" at bounding box center [378, 486] width 114 height 16
click at [321, 492] on input "Mark as correct answer" at bounding box center [312, 485] width 18 height 13
click at [367, 589] on div at bounding box center [510, 580] width 415 height 73
click at [814, 1027] on button "Save" at bounding box center [807, 1017] width 52 height 21
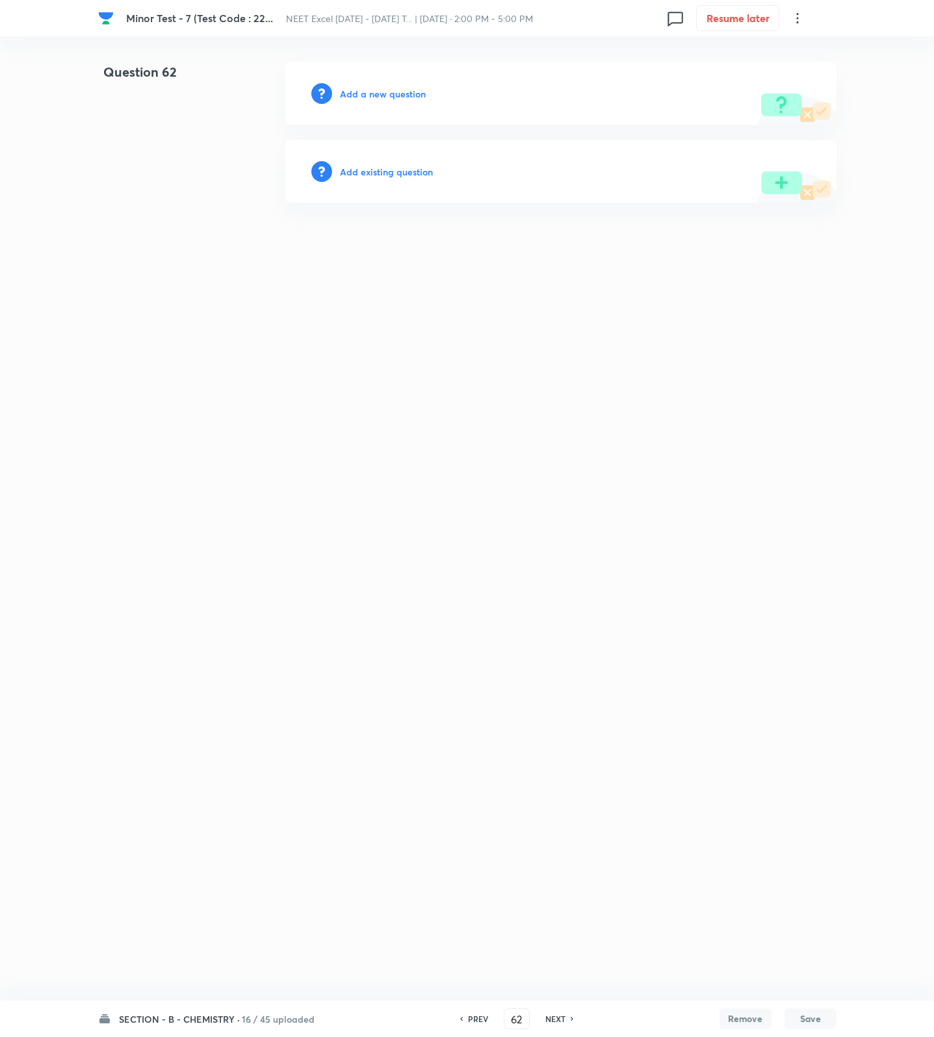
click at [363, 84] on div "Add a new question" at bounding box center [560, 93] width 551 height 62
click at [363, 94] on h6 "Add a new question" at bounding box center [383, 94] width 86 height 14
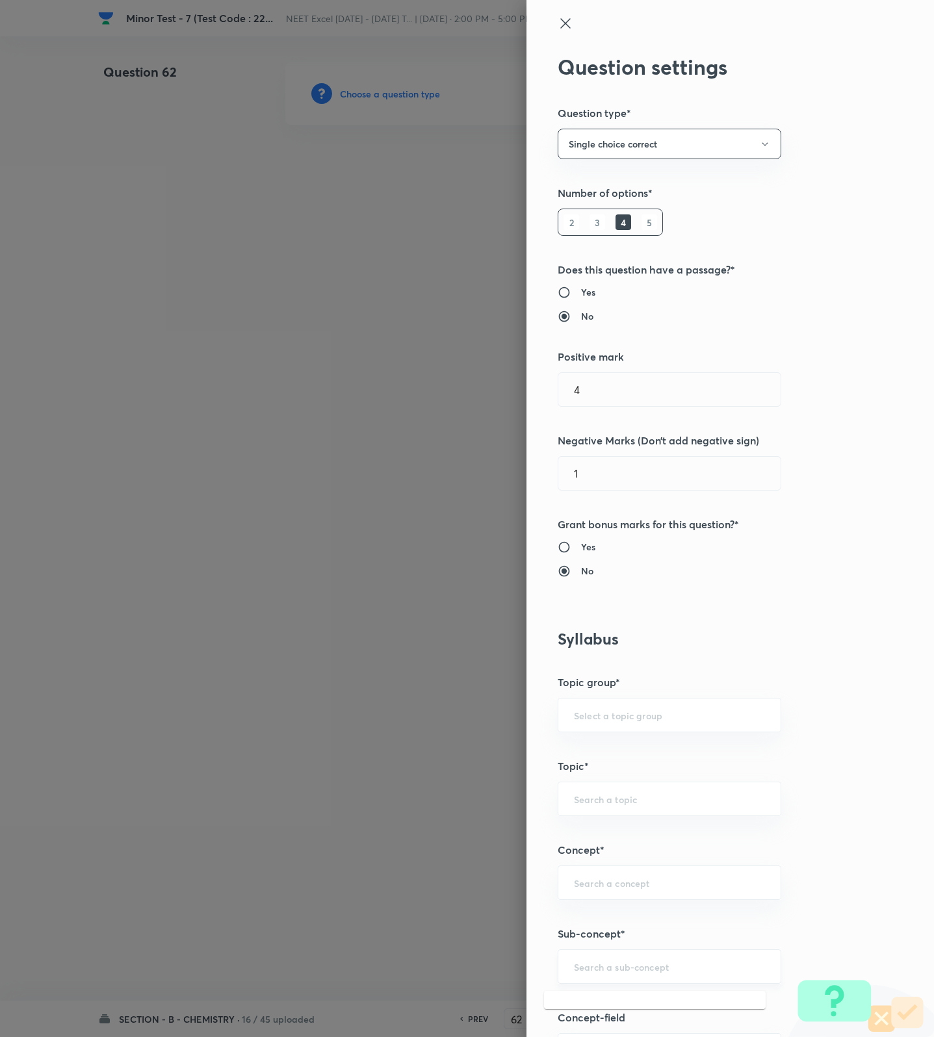
click at [574, 969] on input "text" at bounding box center [669, 966] width 191 height 12
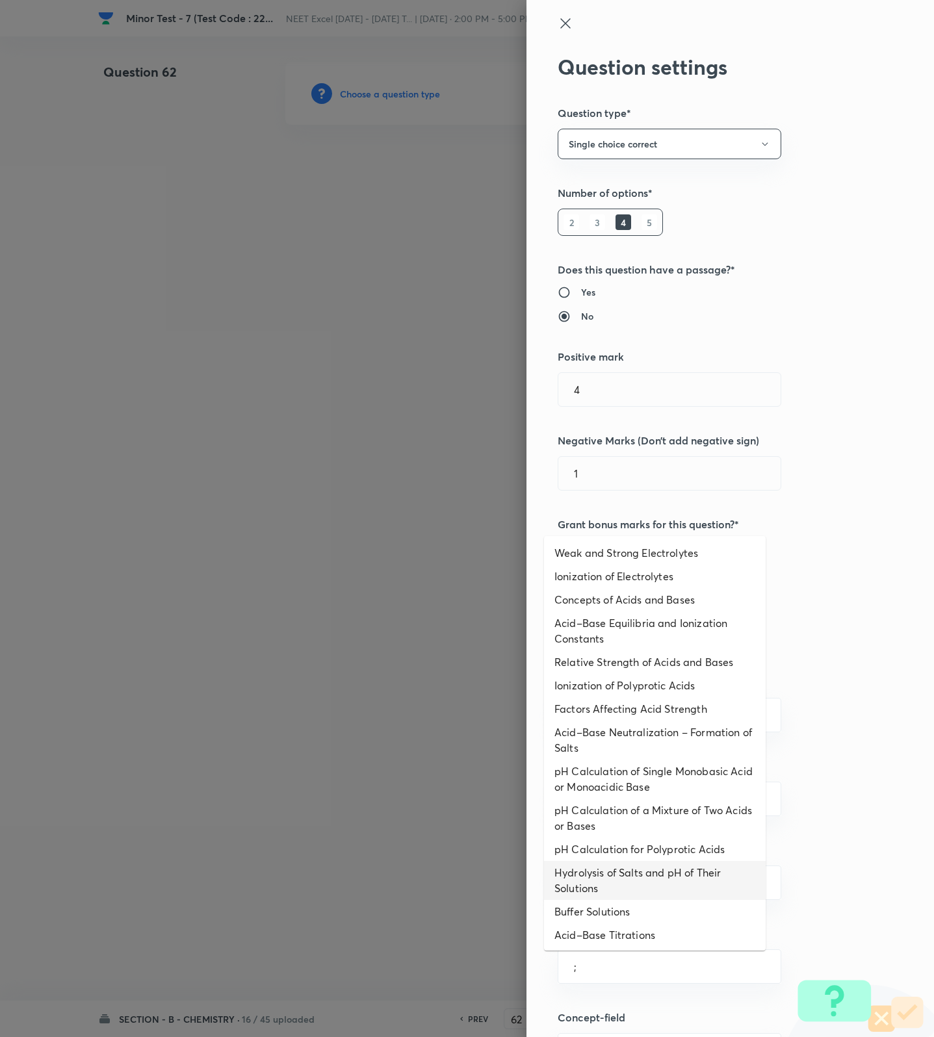
click at [628, 862] on li "Hydrolysis of Salts and pH of Their Solutions" at bounding box center [655, 880] width 222 height 39
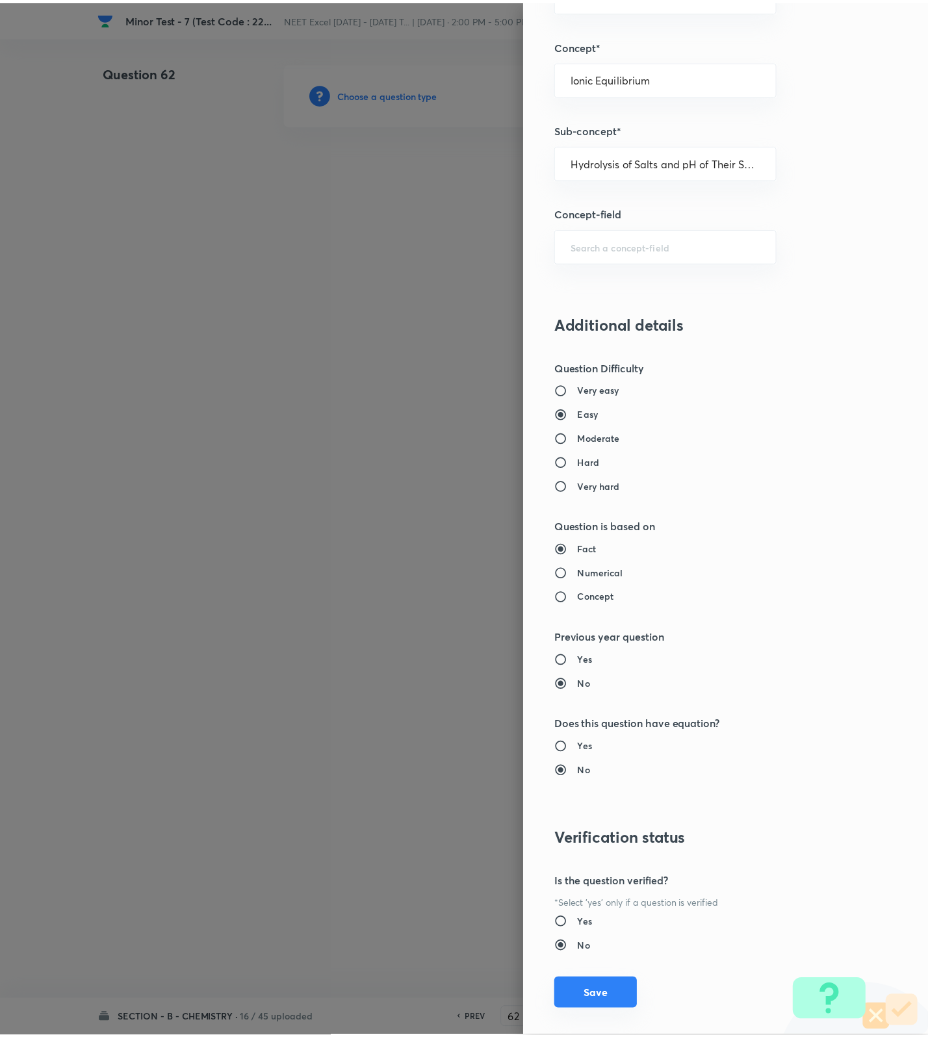
scroll to position [825, 0]
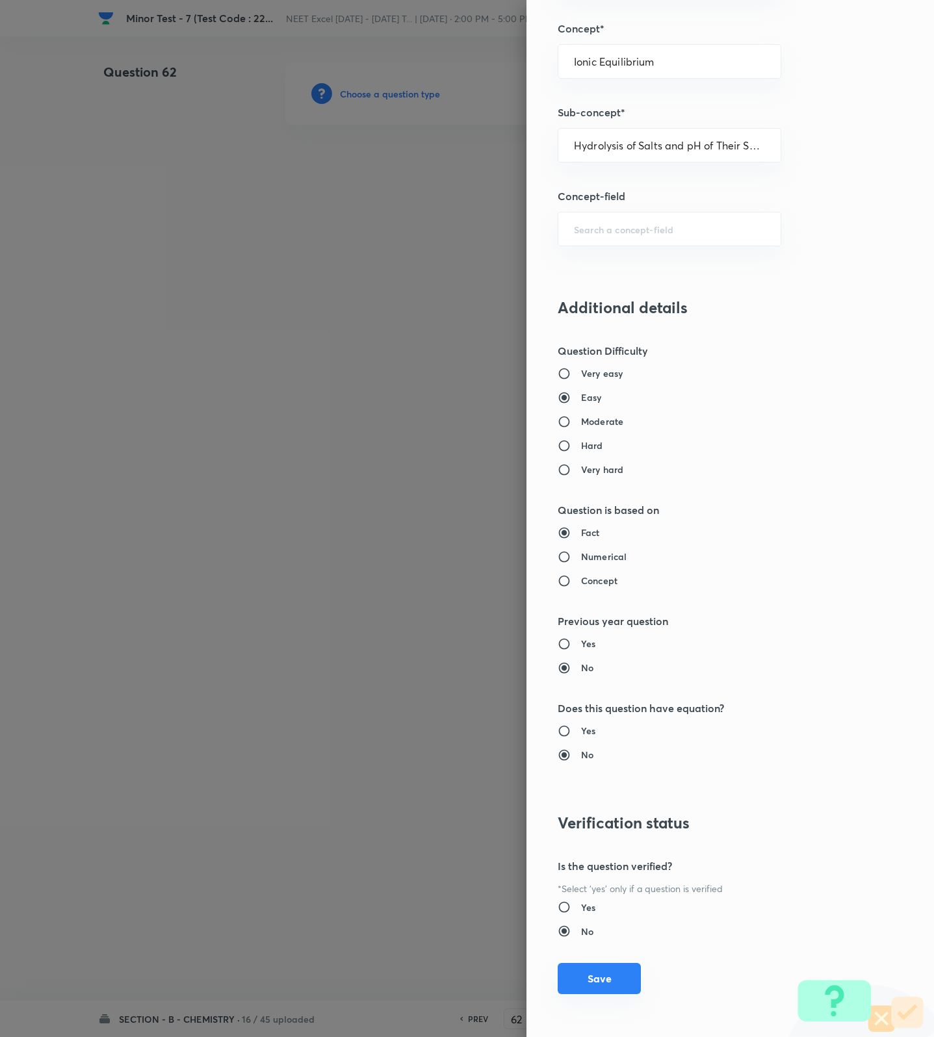
click at [593, 977] on button "Save" at bounding box center [599, 978] width 83 height 31
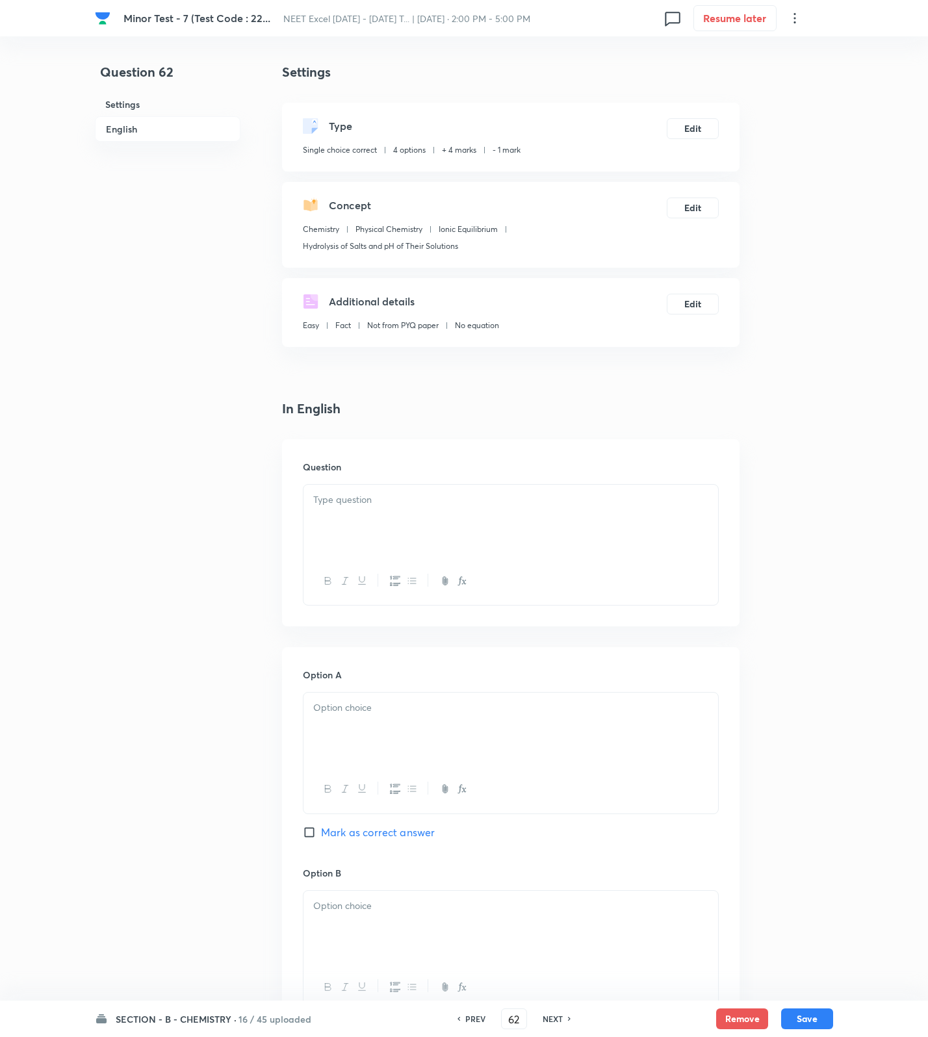
click at [572, 506] on p at bounding box center [510, 500] width 395 height 15
click at [611, 522] on p at bounding box center [510, 515] width 395 height 45
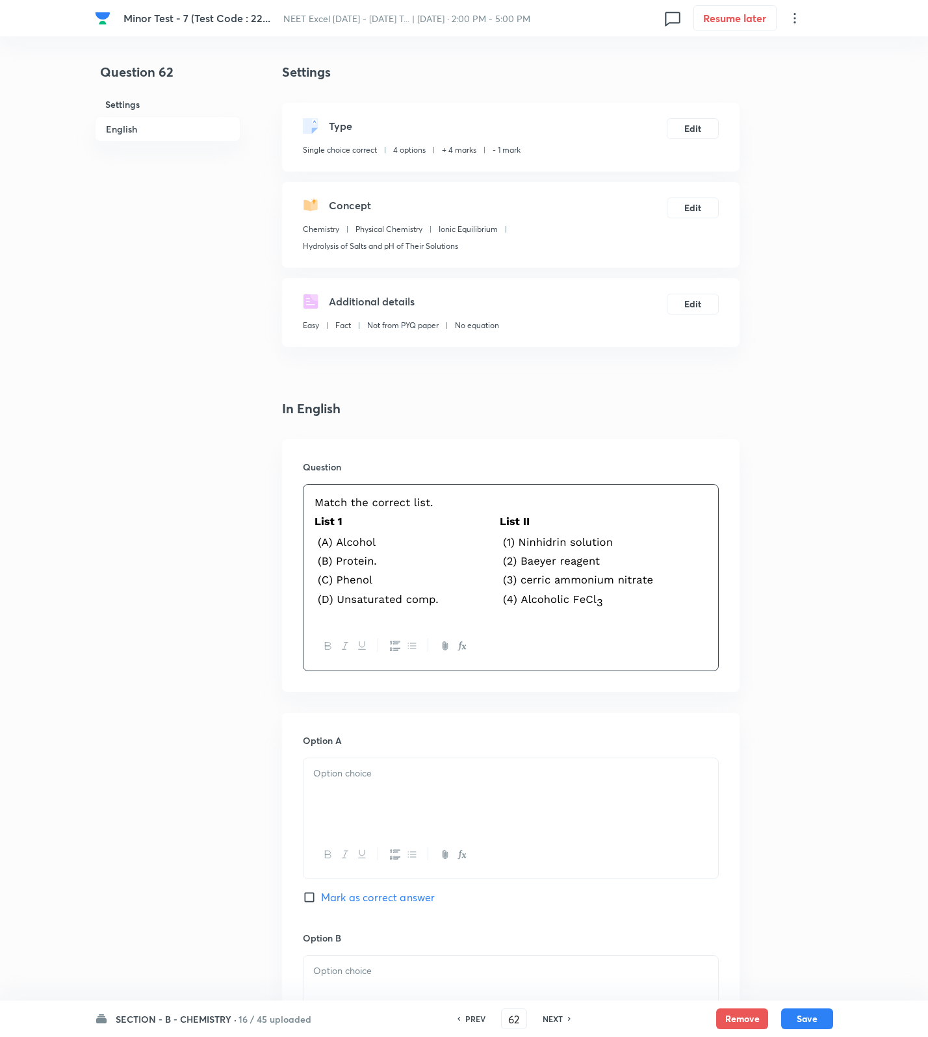
click at [597, 570] on p at bounding box center [510, 576] width 395 height 78
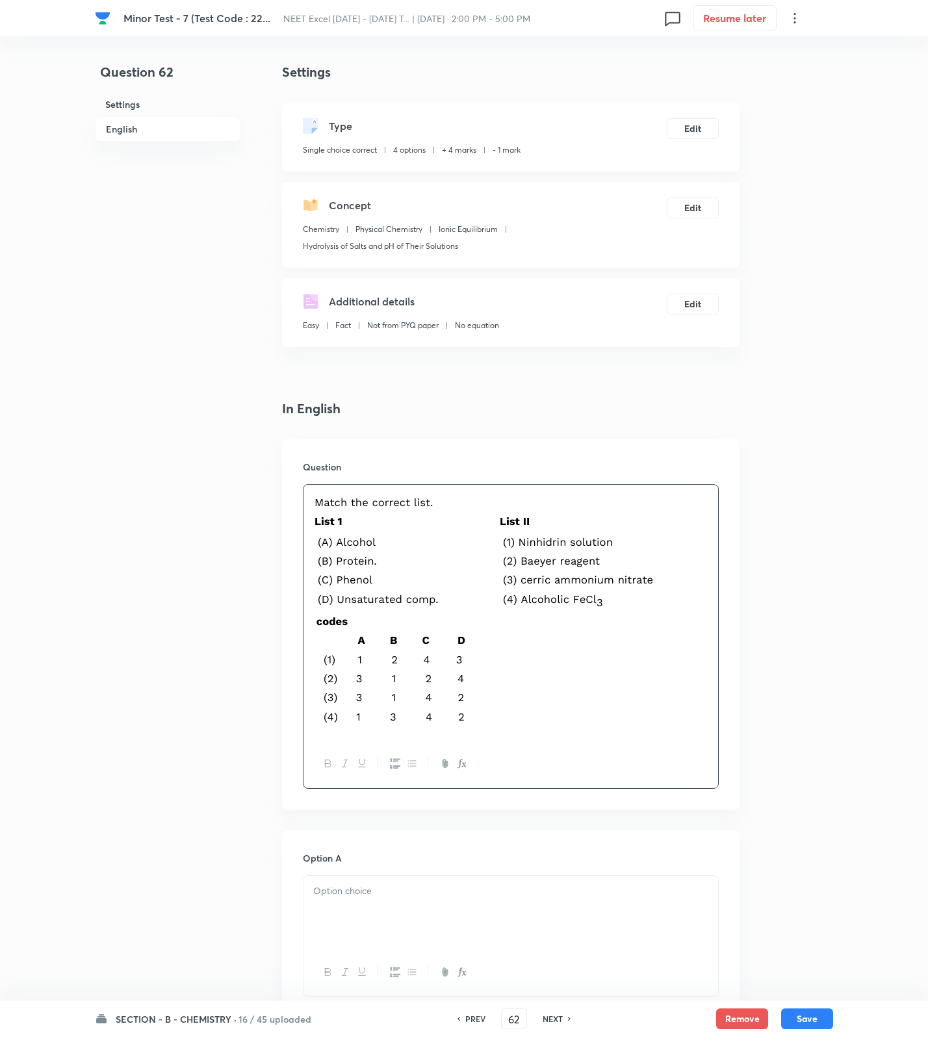
click at [534, 573] on p at bounding box center [510, 576] width 395 height 78
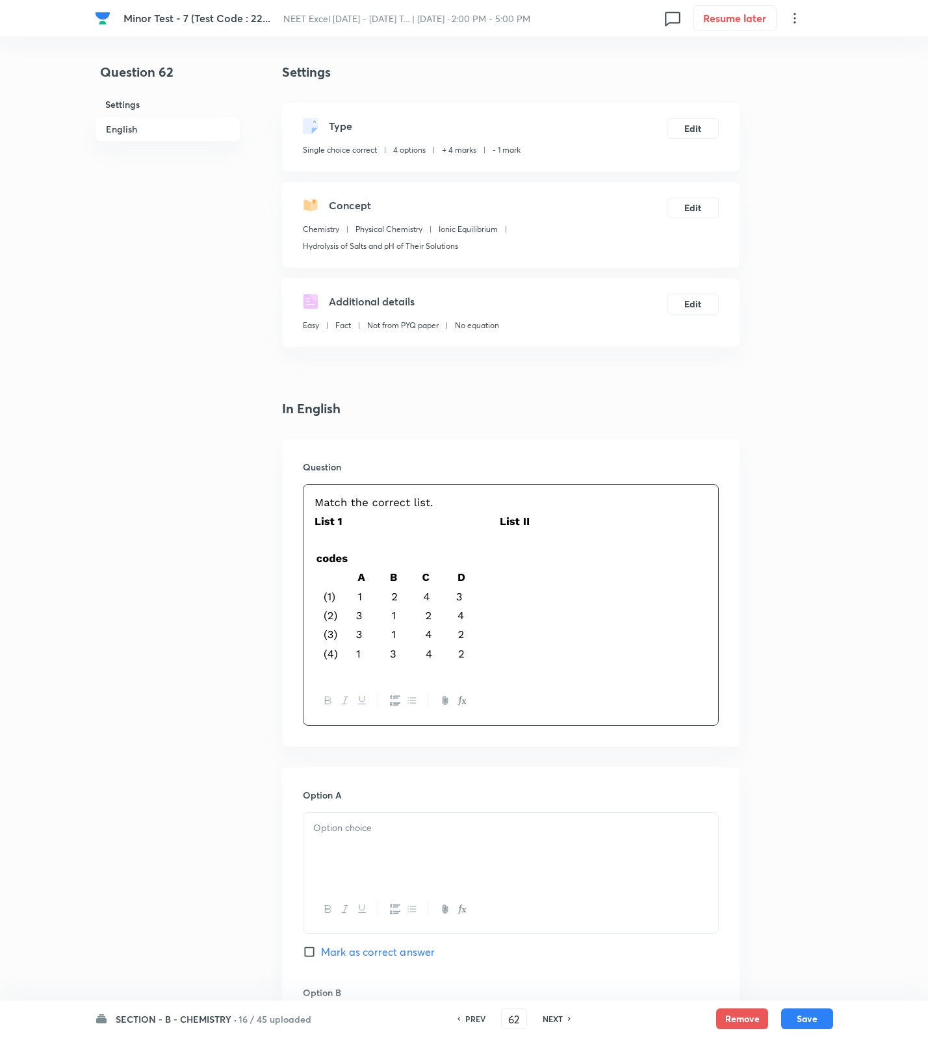
click at [459, 532] on img at bounding box center [425, 513] width 224 height 41
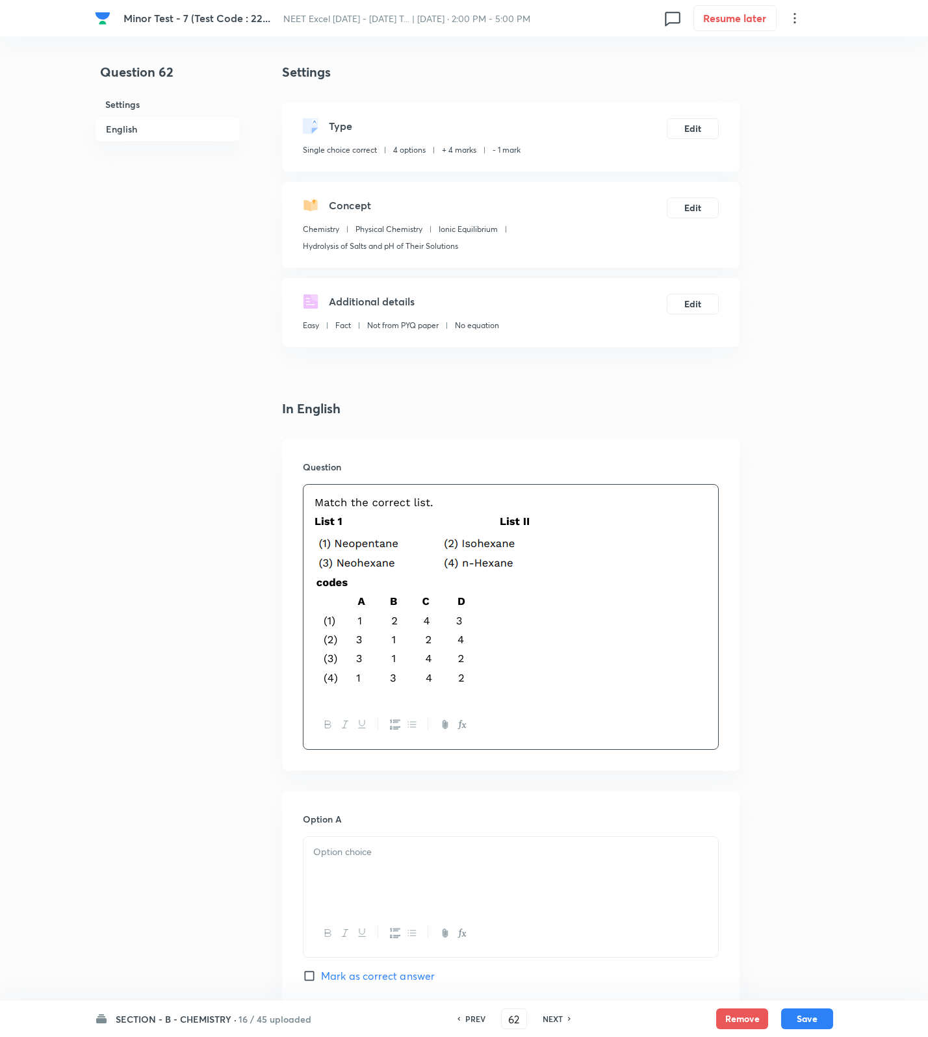
click at [599, 559] on p at bounding box center [510, 556] width 395 height 39
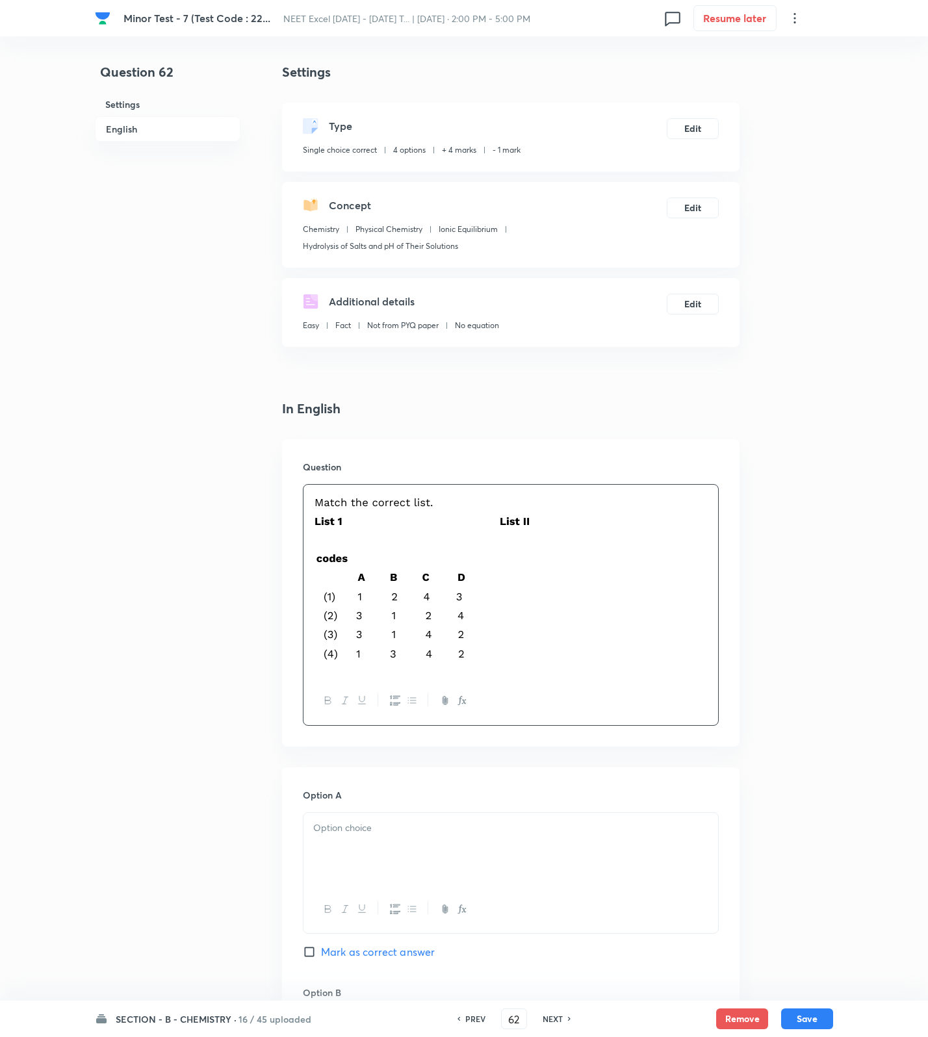
click at [591, 578] on p at bounding box center [510, 611] width 395 height 118
click at [529, 526] on img at bounding box center [425, 513] width 224 height 41
click at [486, 536] on p at bounding box center [510, 515] width 395 height 45
click at [367, 534] on p at bounding box center [510, 515] width 395 height 45
click at [342, 546] on p at bounding box center [510, 544] width 395 height 15
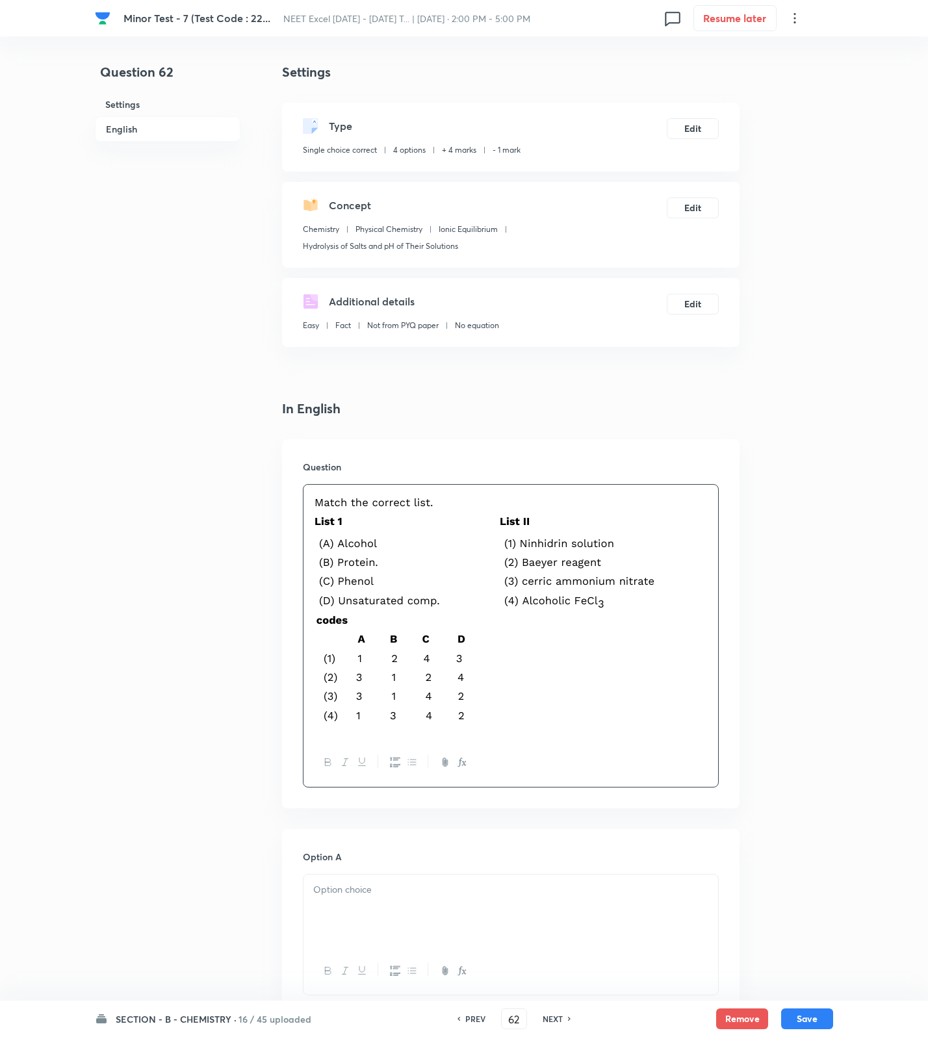
click at [686, 667] on p at bounding box center [510, 672] width 395 height 118
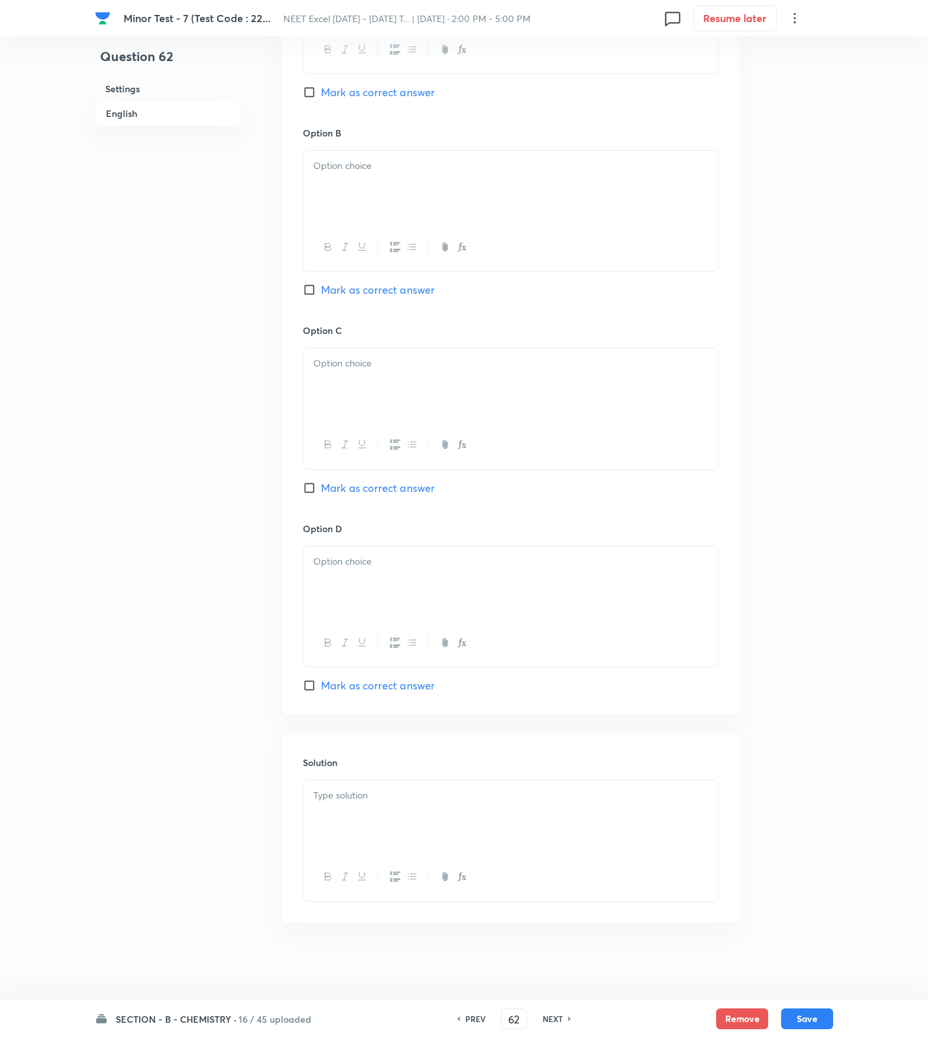
click at [400, 813] on div at bounding box center [510, 816] width 415 height 73
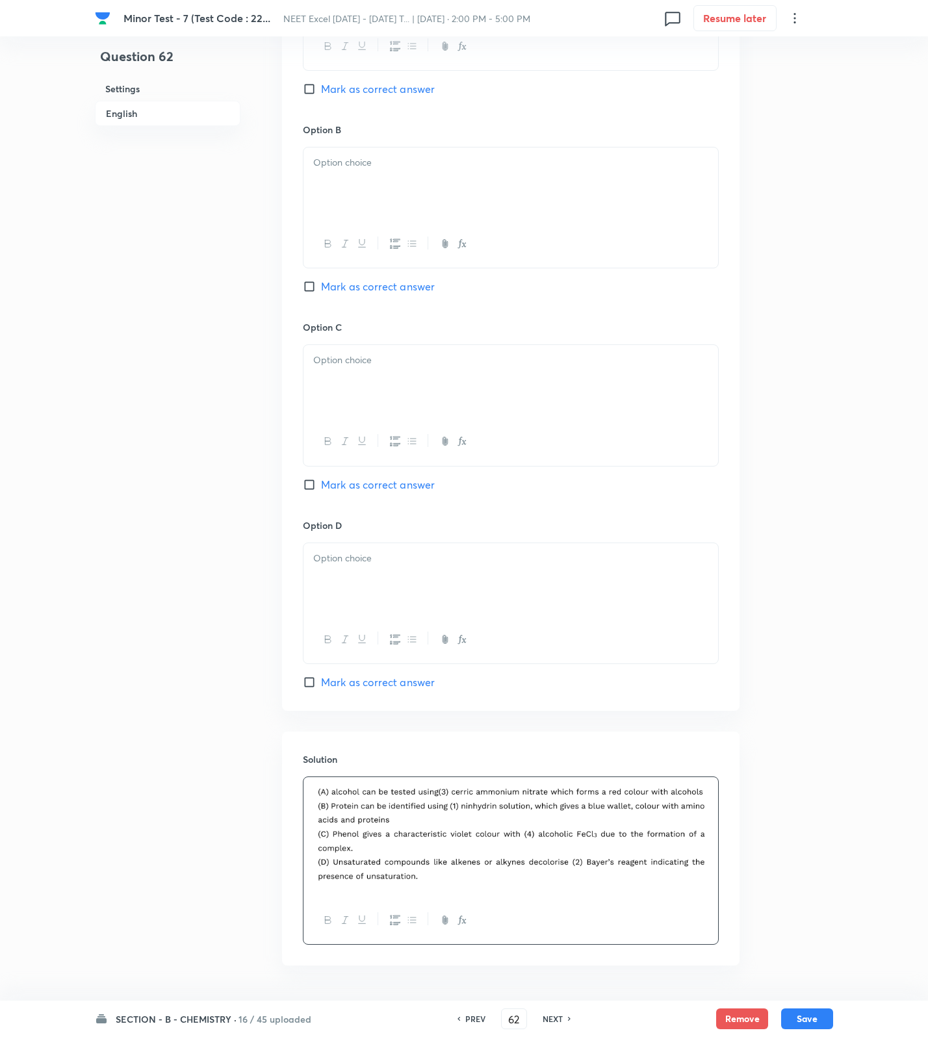
scroll to position [437, 0]
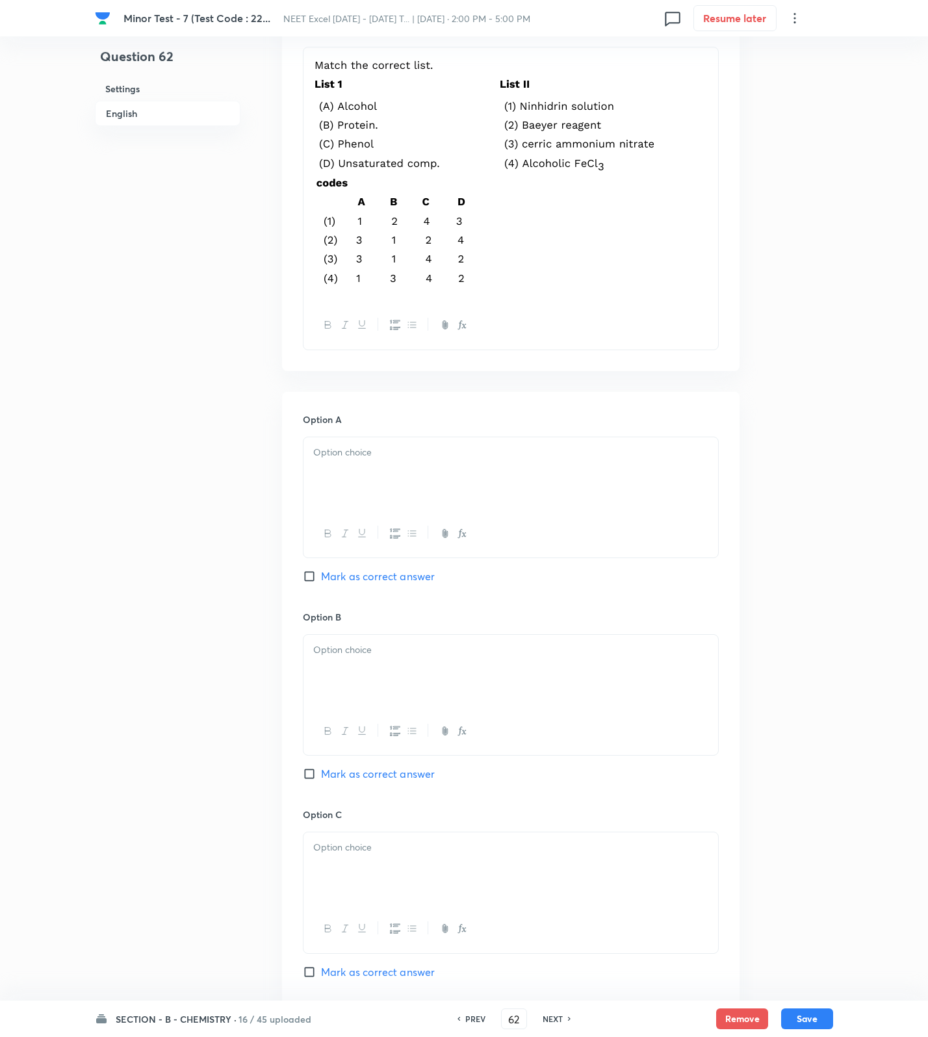
click at [341, 487] on div at bounding box center [510, 473] width 415 height 73
click at [361, 671] on div at bounding box center [510, 671] width 415 height 73
click at [357, 821] on h6 "Option C" at bounding box center [511, 815] width 416 height 14
click at [353, 871] on div at bounding box center [510, 868] width 415 height 73
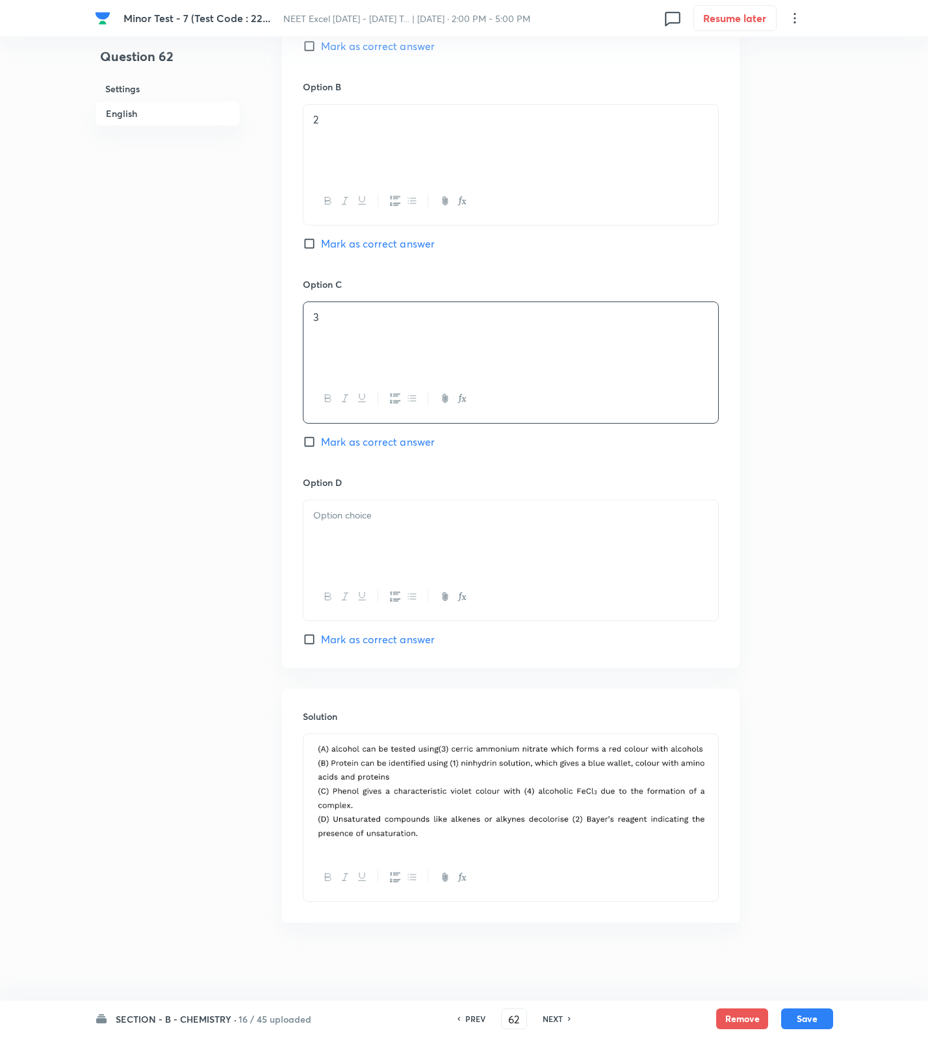
click at [379, 437] on span "Mark as correct answer" at bounding box center [378, 442] width 114 height 16
click at [321, 437] on input "Mark as correct answer" at bounding box center [312, 441] width 18 height 13
drag, startPoint x: 381, startPoint y: 531, endPoint x: 376, endPoint y: 617, distance: 85.9
click at [381, 536] on div at bounding box center [510, 536] width 415 height 73
click at [806, 1022] on button "Save" at bounding box center [807, 1017] width 52 height 21
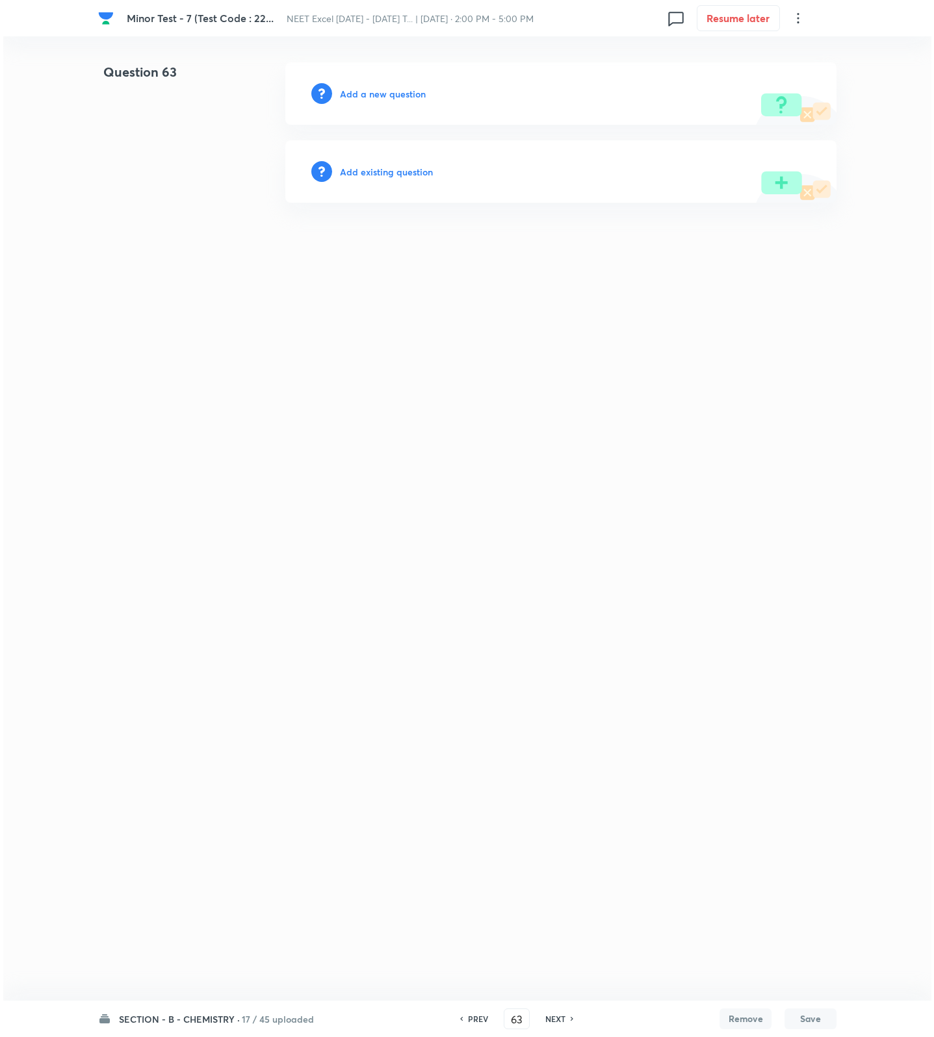
scroll to position [0, 0]
click at [417, 92] on h6 "Add a new question" at bounding box center [383, 94] width 86 height 14
click at [417, 92] on h6 "Choose a question type" at bounding box center [390, 94] width 100 height 14
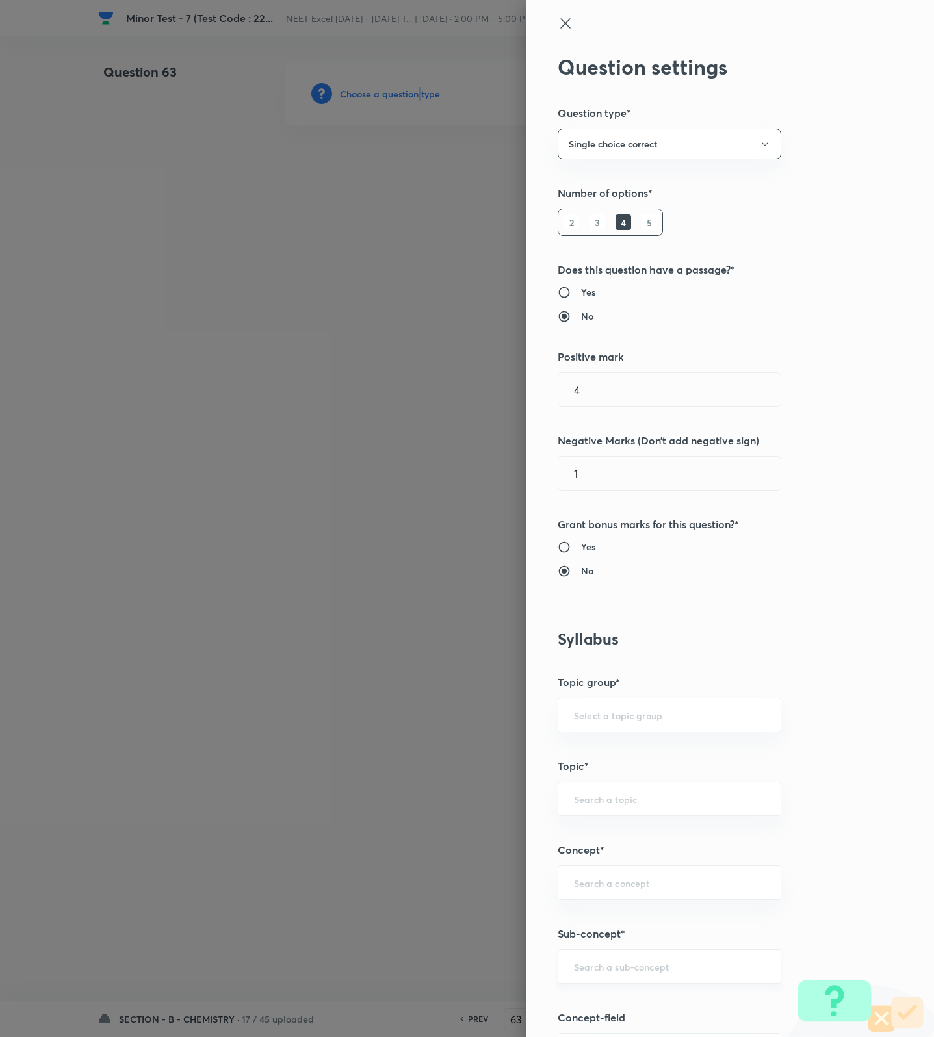
click at [624, 962] on div "​" at bounding box center [670, 966] width 224 height 34
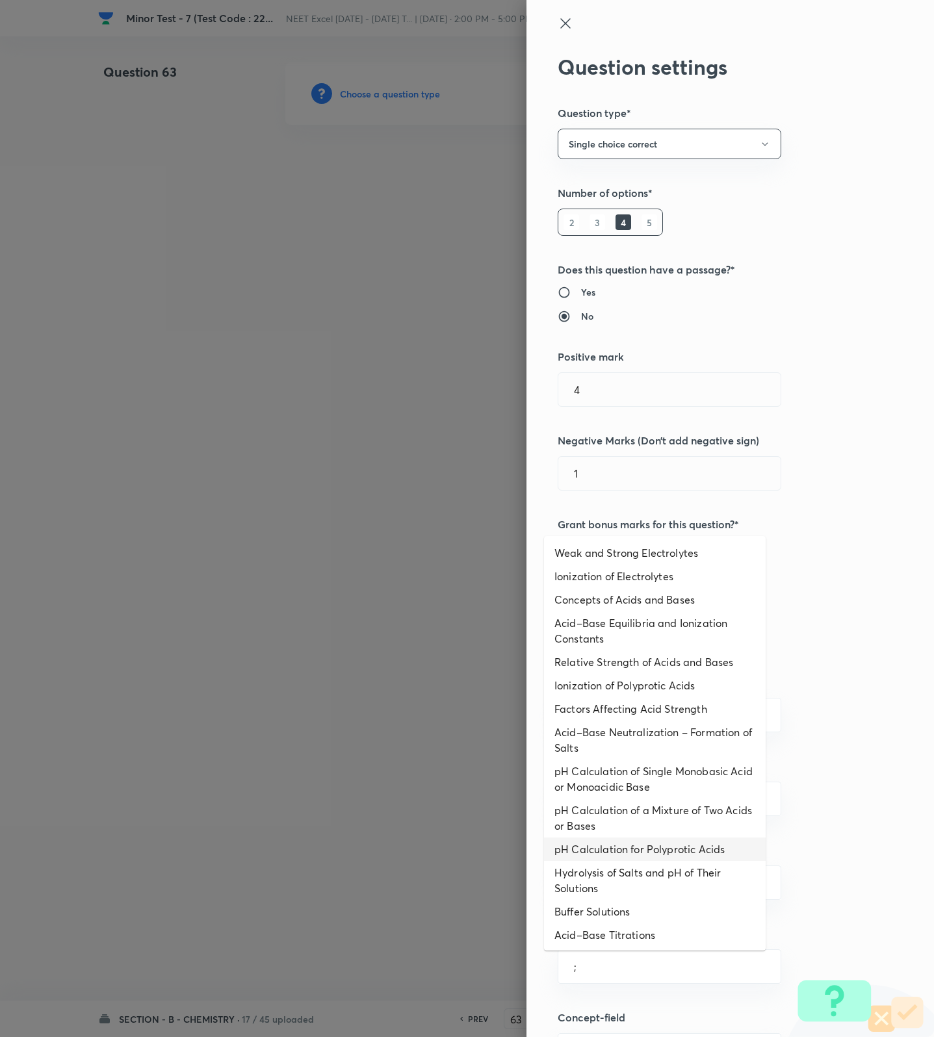
click at [636, 856] on li "pH Calculation for Polyprotic Acids" at bounding box center [655, 849] width 222 height 23
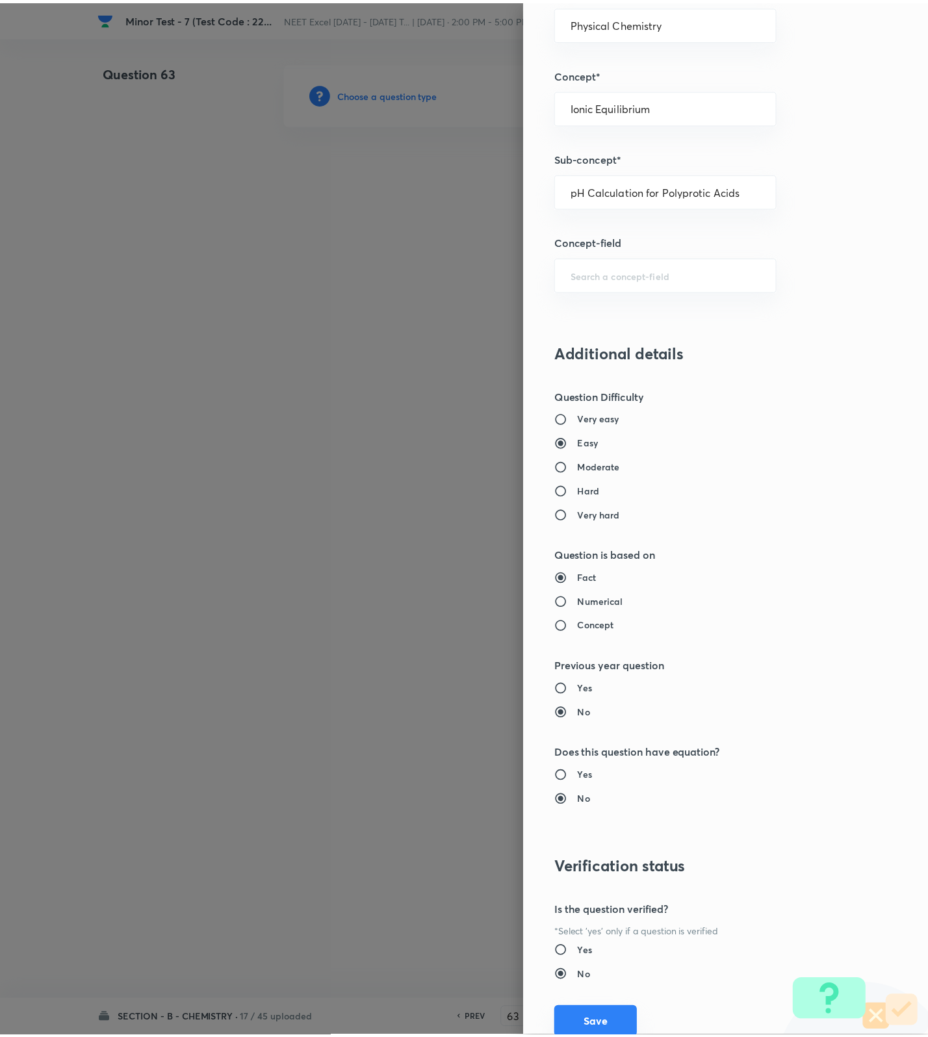
scroll to position [825, 0]
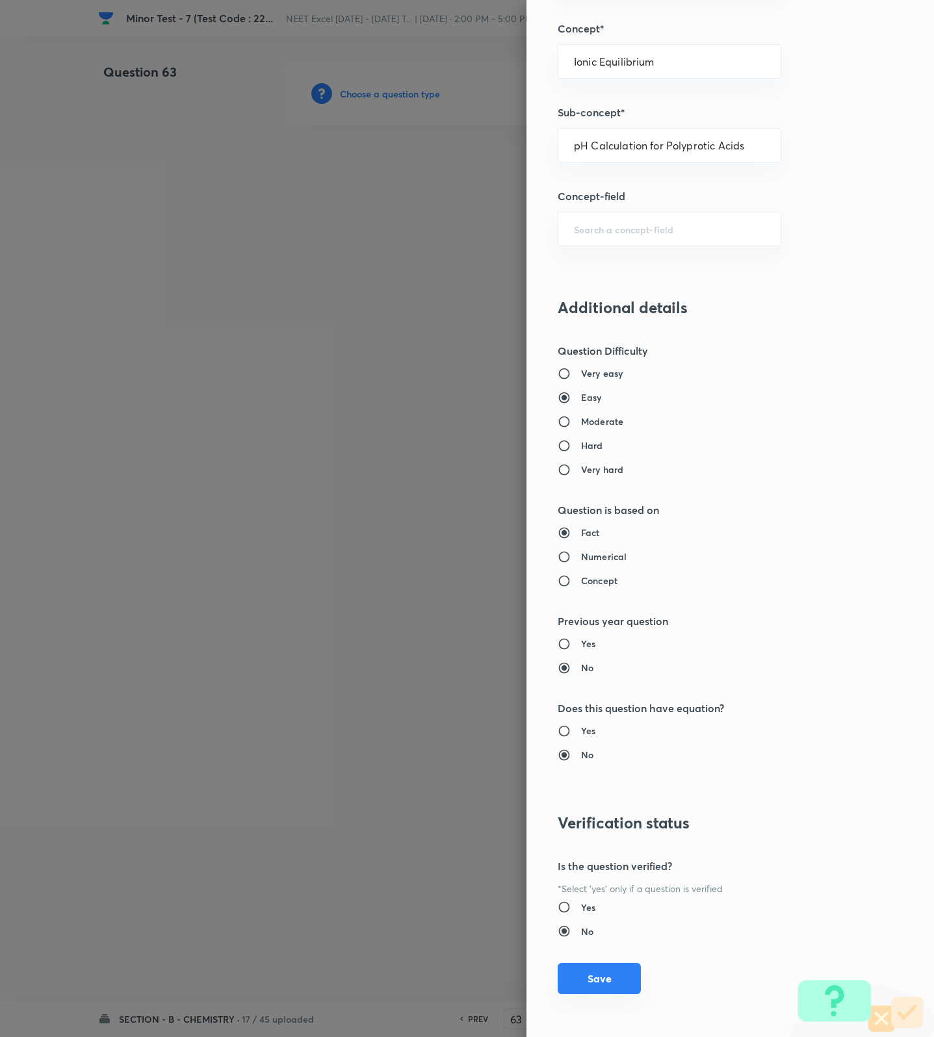
click at [587, 981] on button "Save" at bounding box center [599, 978] width 83 height 31
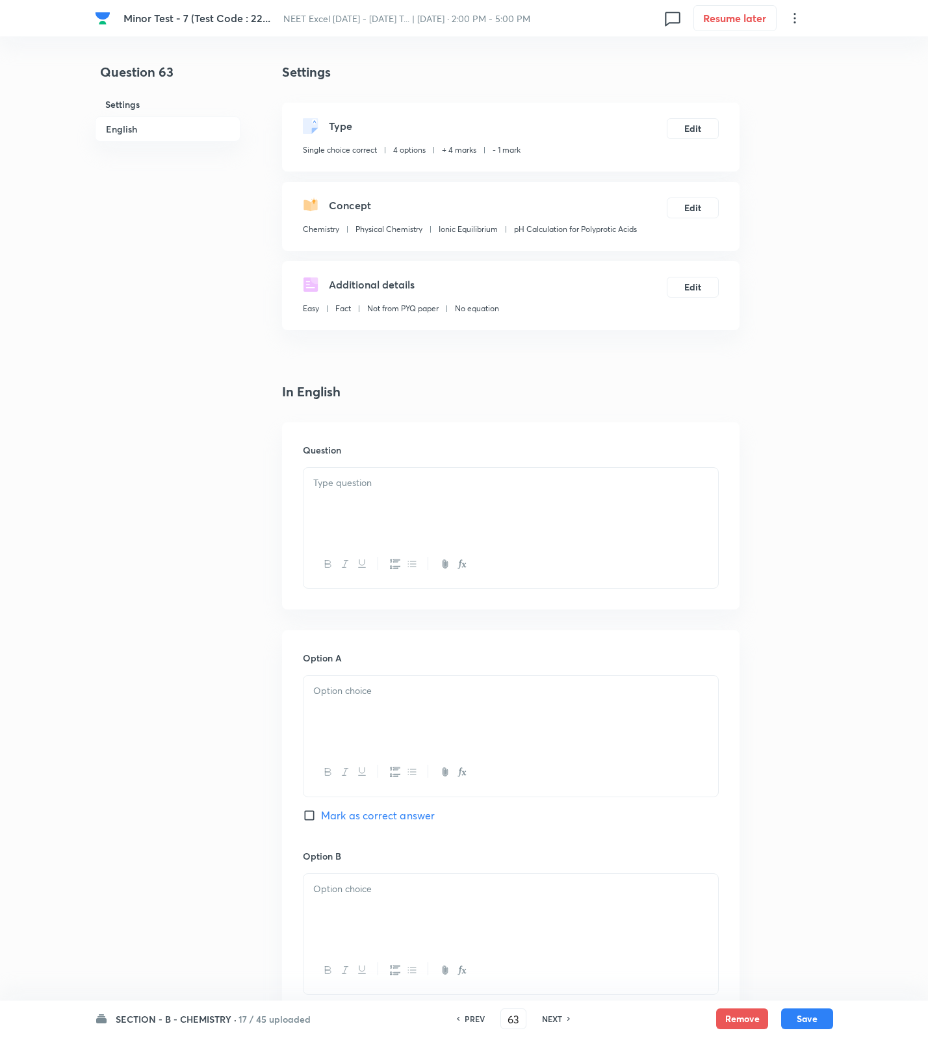
click at [355, 531] on div at bounding box center [510, 504] width 415 height 73
click at [574, 492] on div at bounding box center [510, 504] width 415 height 73
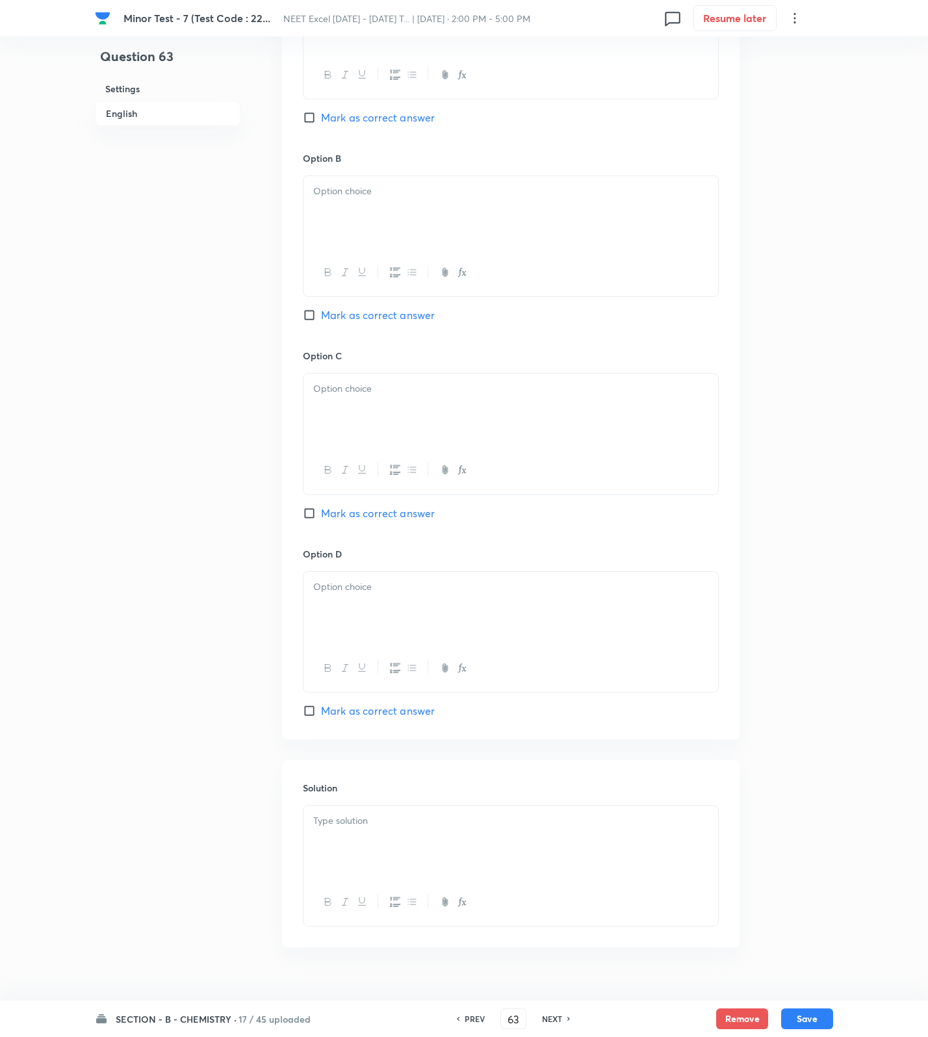
scroll to position [758, 0]
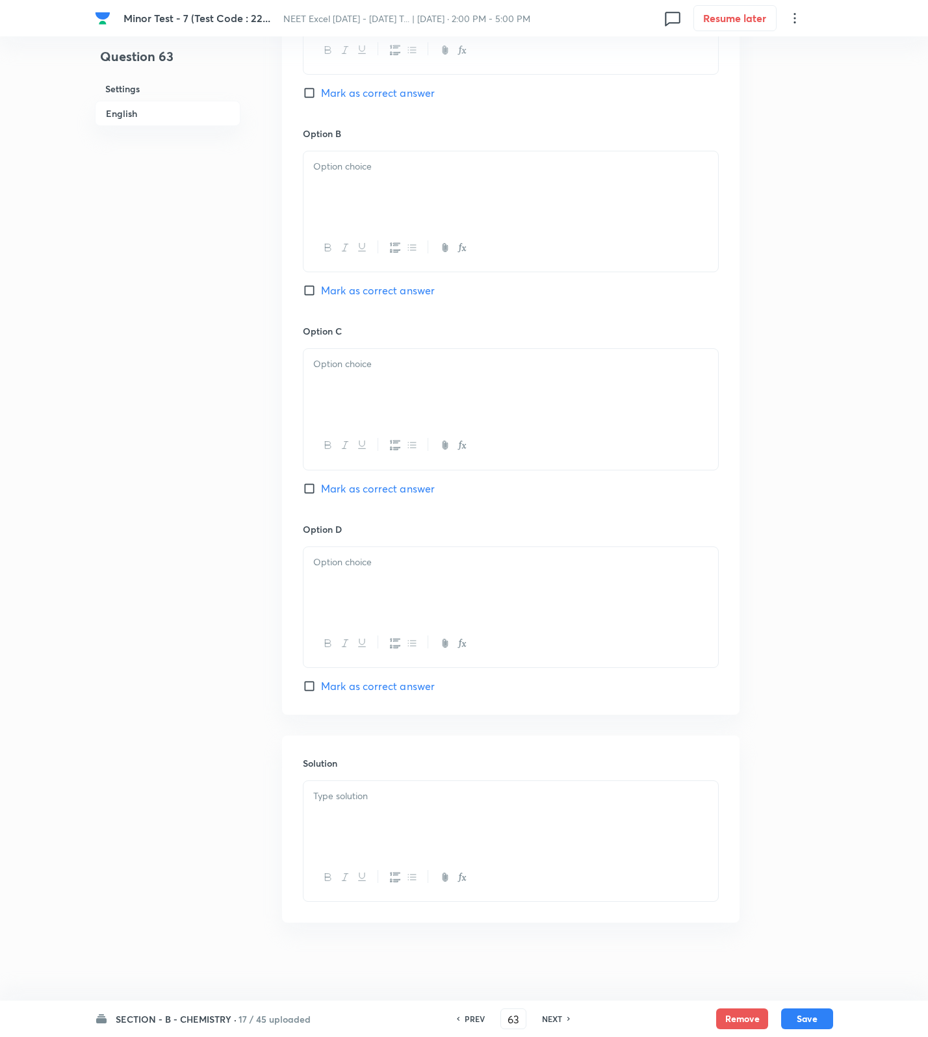
click at [613, 845] on div at bounding box center [510, 817] width 415 height 73
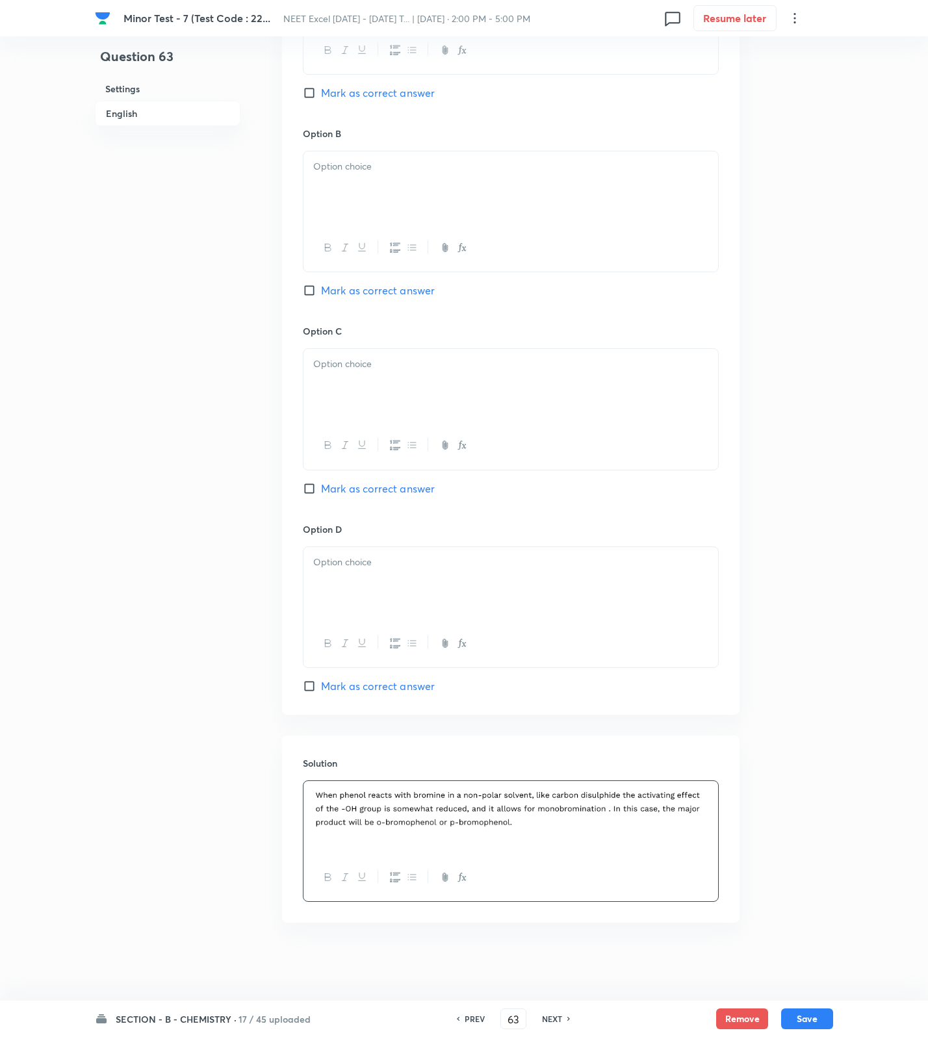
scroll to position [271, 0]
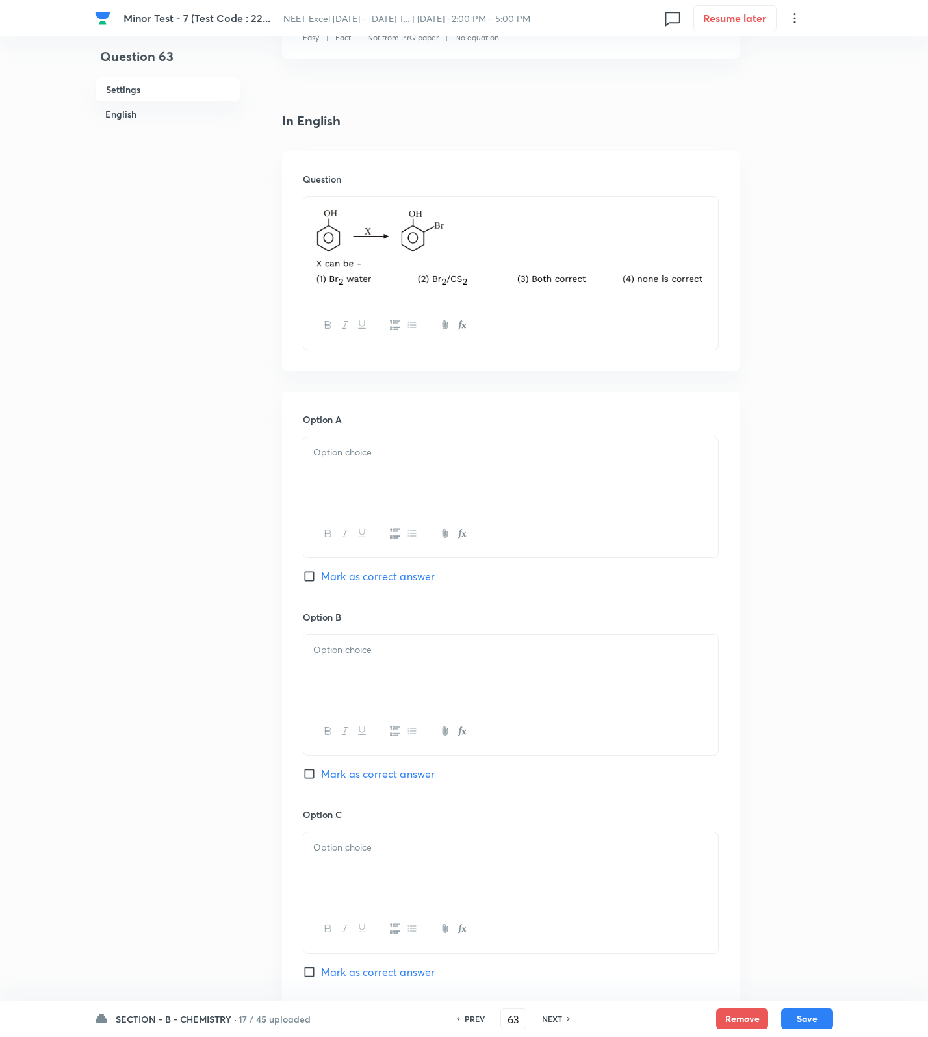
click at [391, 468] on div at bounding box center [510, 473] width 415 height 73
drag, startPoint x: 386, startPoint y: 648, endPoint x: 387, endPoint y: 757, distance: 109.2
click at [386, 654] on p at bounding box center [510, 650] width 395 height 15
click at [387, 774] on span "Mark as correct answer" at bounding box center [378, 774] width 114 height 16
click at [321, 774] on input "Mark as correct answer" at bounding box center [312, 773] width 18 height 13
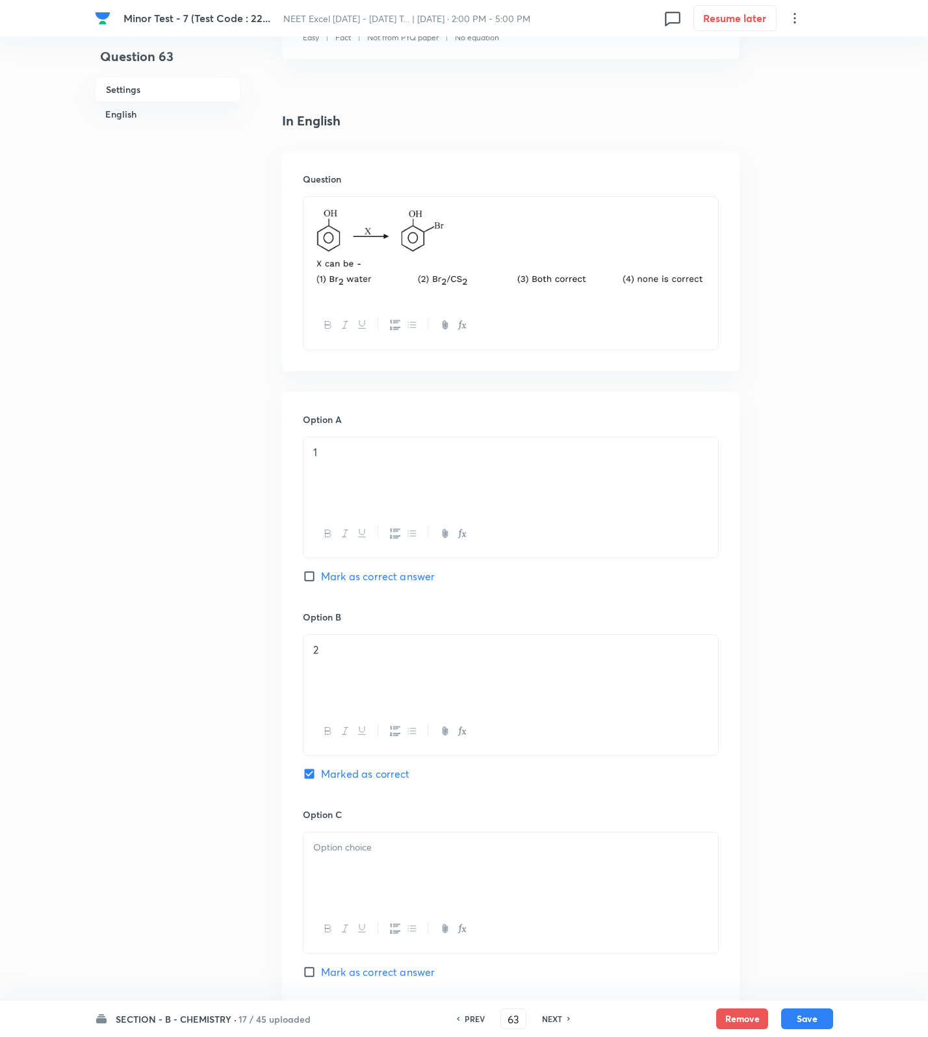
drag, startPoint x: 380, startPoint y: 849, endPoint x: 380, endPoint y: 862, distance: 13.6
click at [380, 860] on div at bounding box center [510, 868] width 415 height 73
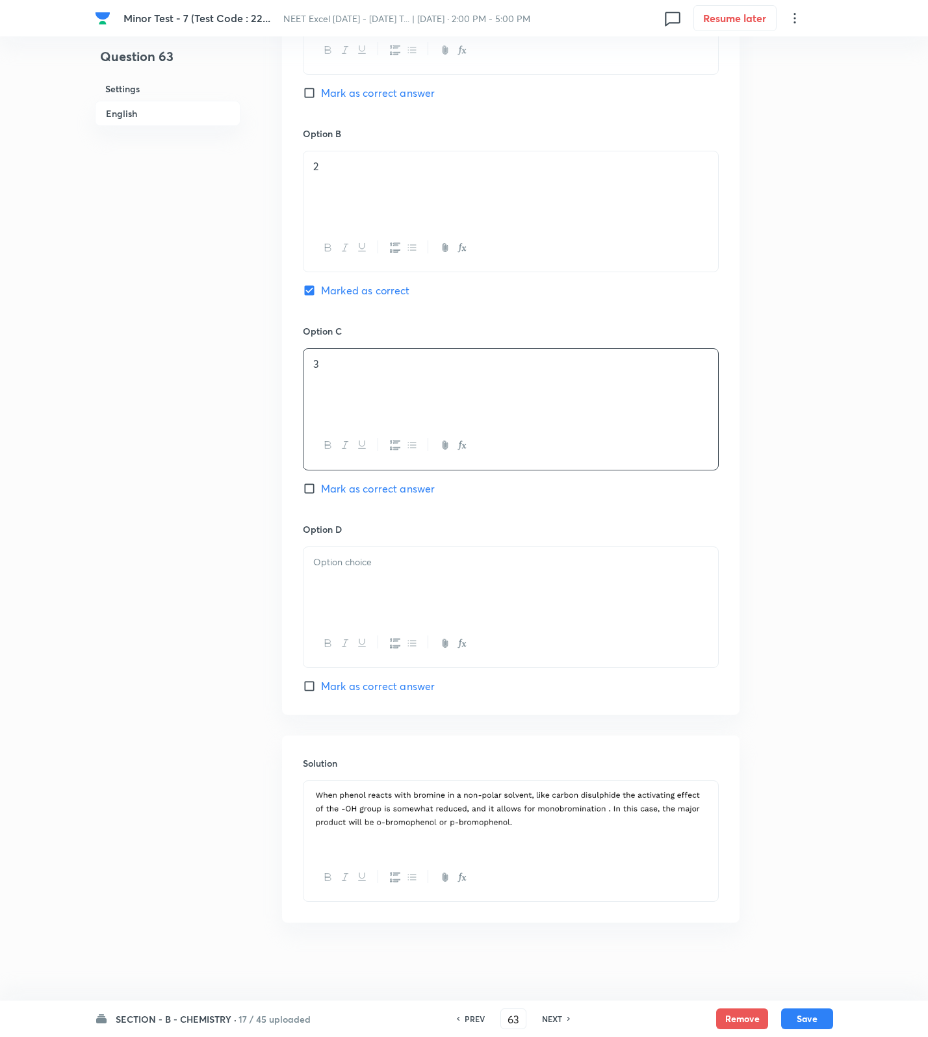
click at [374, 574] on div at bounding box center [510, 583] width 415 height 73
click at [815, 1014] on button "Save" at bounding box center [807, 1017] width 52 height 21
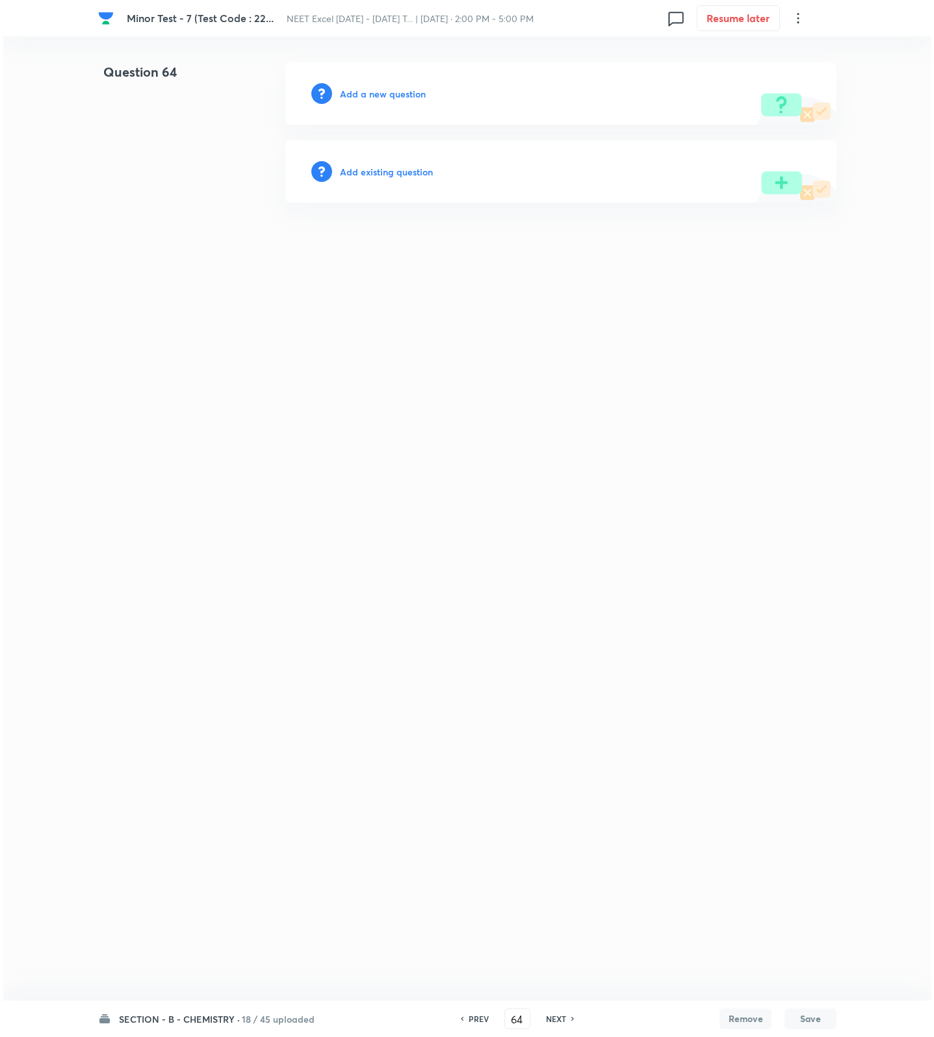
scroll to position [0, 0]
click at [400, 97] on h6 "Add a new question" at bounding box center [383, 94] width 86 height 14
click at [400, 97] on h6 "Choose a question type" at bounding box center [390, 94] width 100 height 14
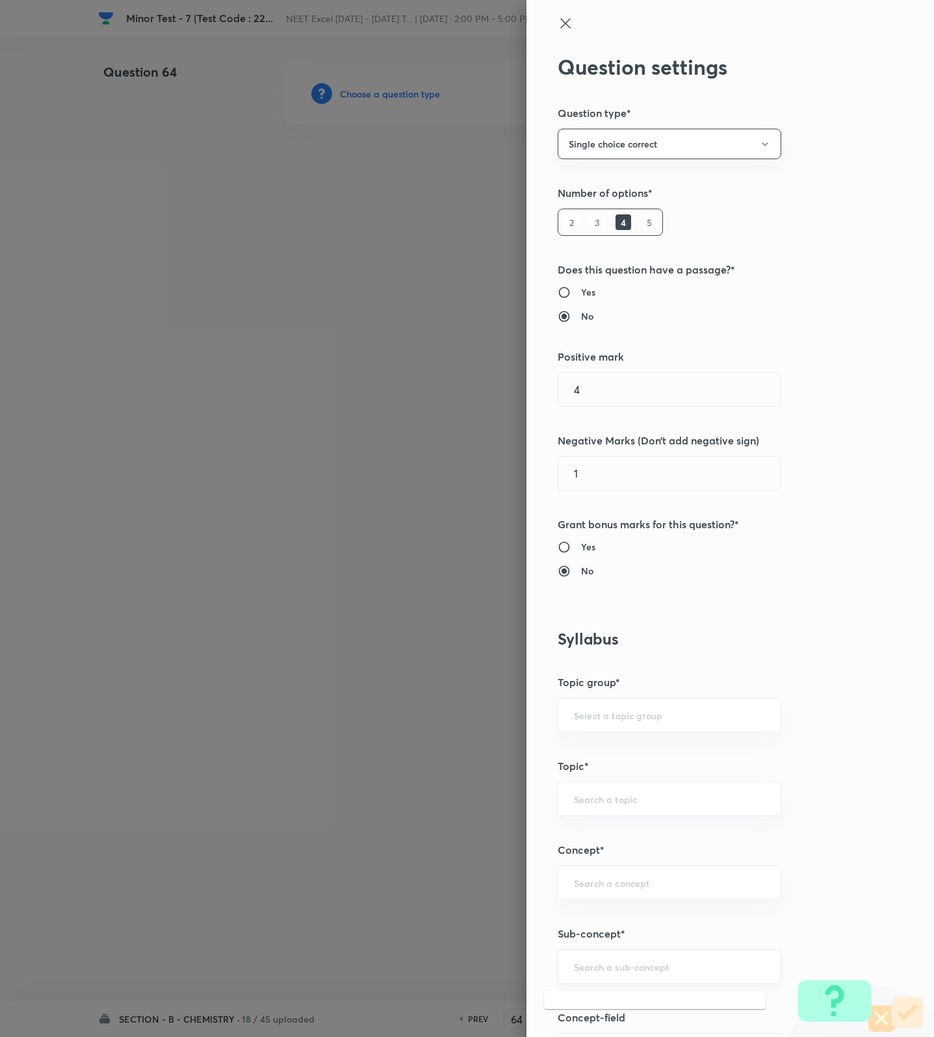
drag, startPoint x: 624, startPoint y: 973, endPoint x: 626, endPoint y: 964, distance: 9.5
click at [626, 968] on input "text" at bounding box center [669, 966] width 191 height 12
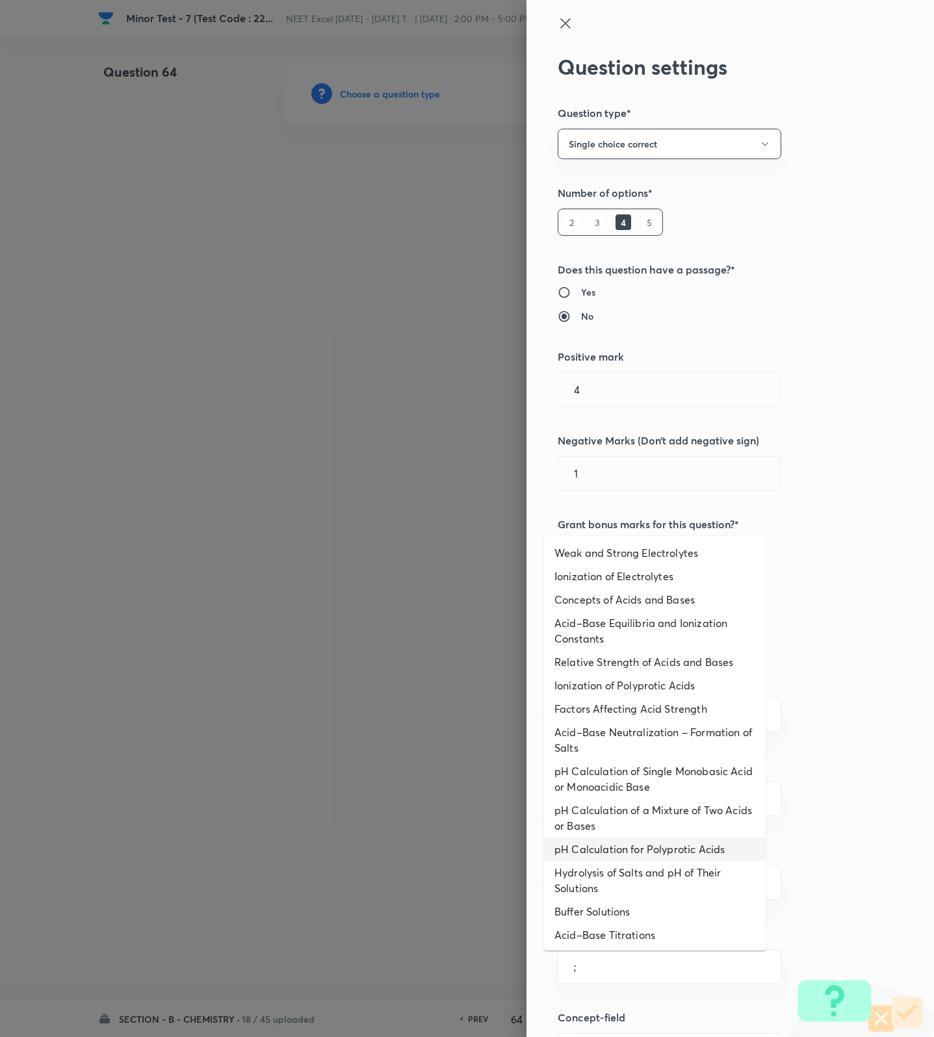
click at [663, 829] on li "pH Calculation of a Mixture of Two Acids or Bases" at bounding box center [655, 818] width 222 height 39
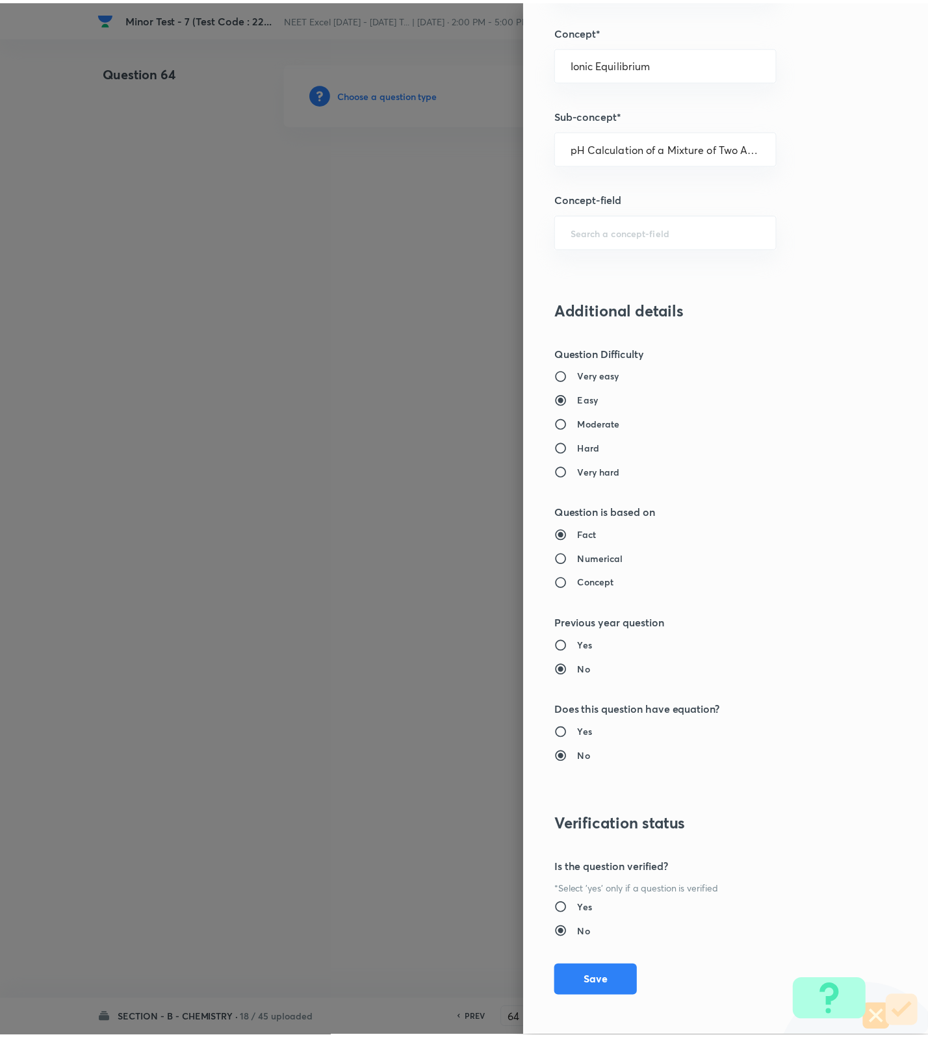
scroll to position [825, 0]
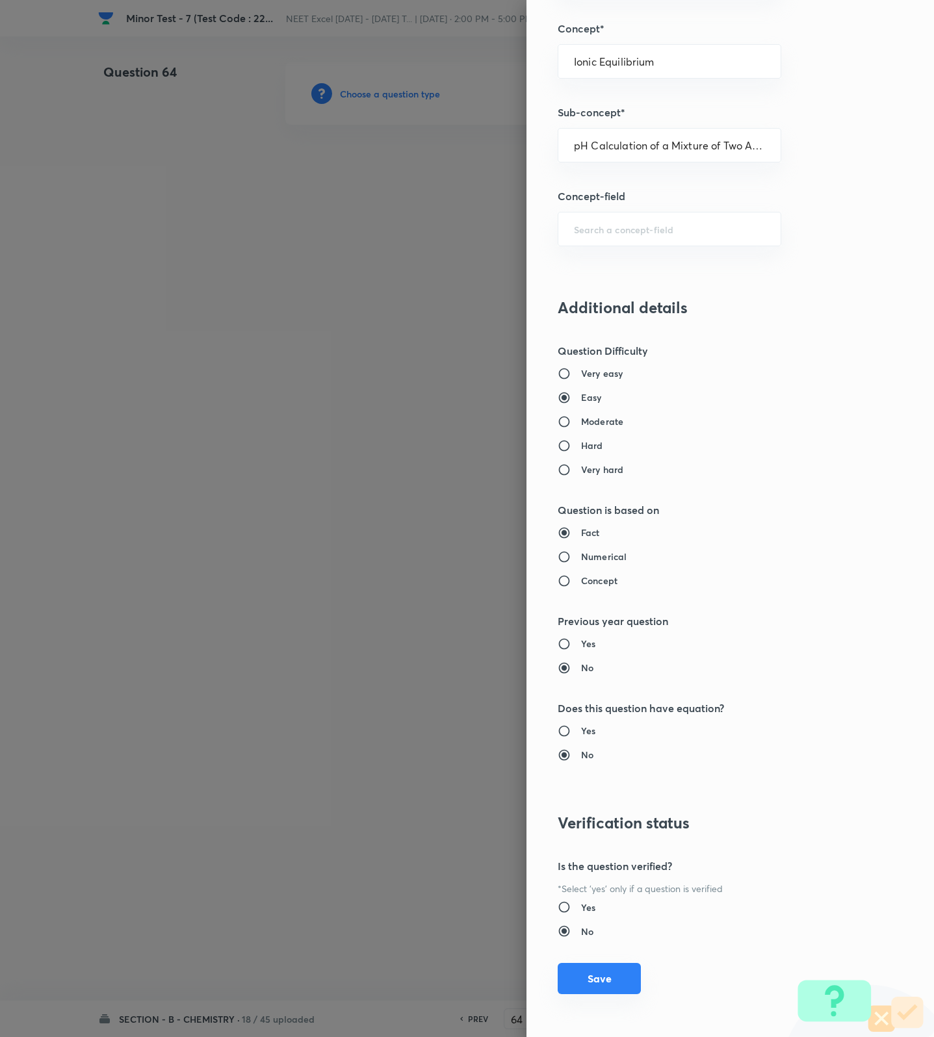
click at [606, 983] on button "Save" at bounding box center [599, 978] width 83 height 31
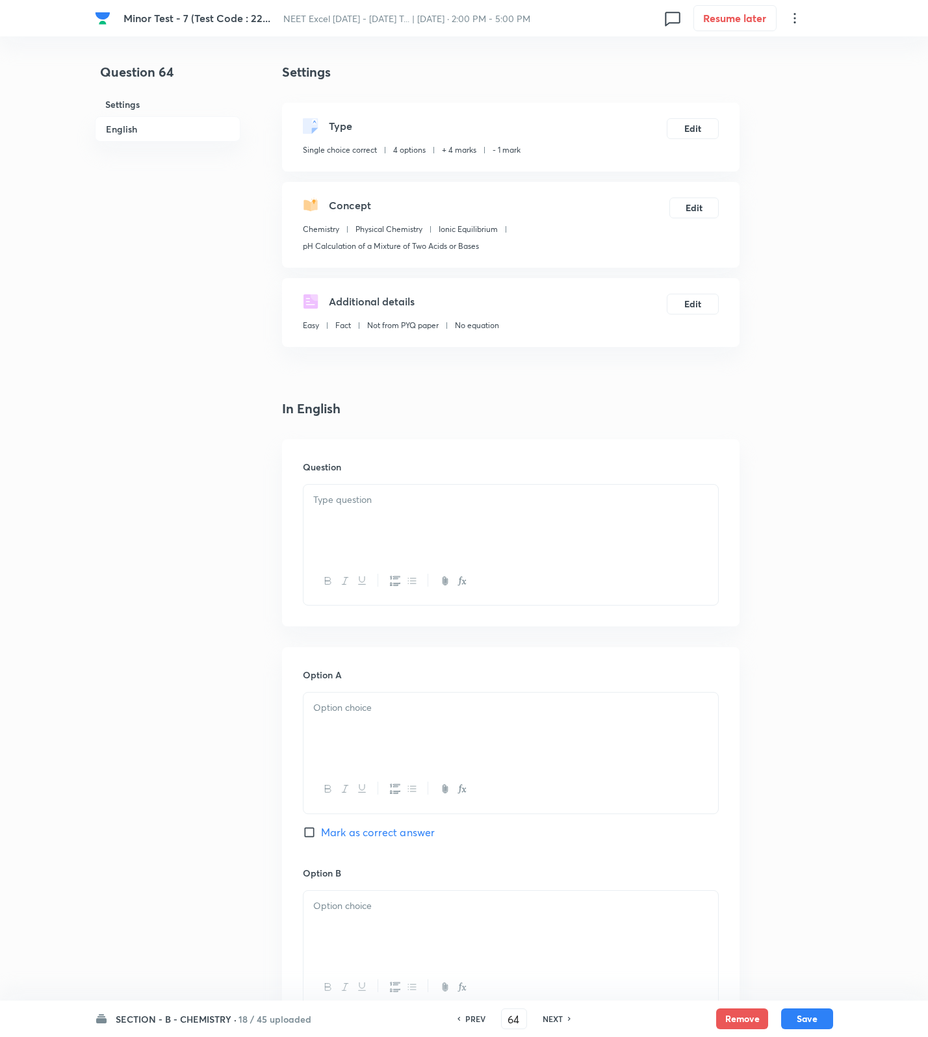
click at [591, 501] on p at bounding box center [510, 500] width 395 height 15
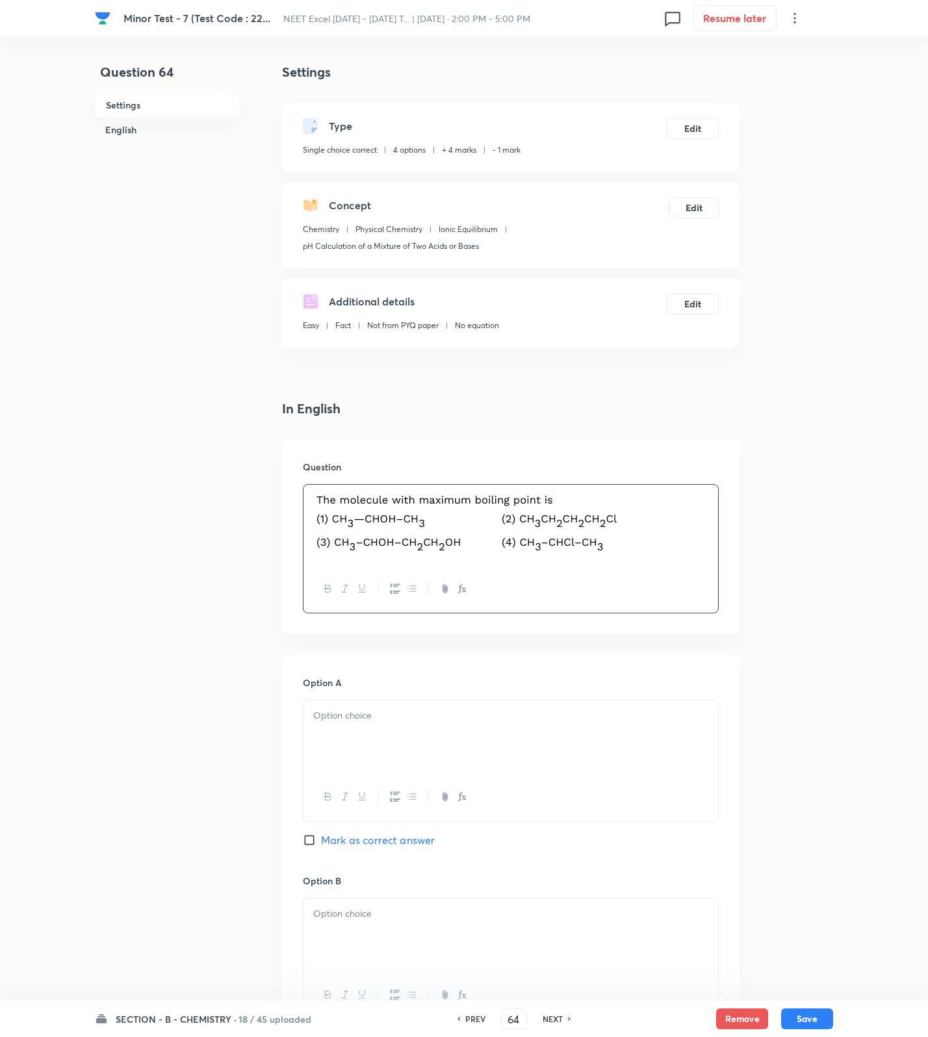
scroll to position [751, 0]
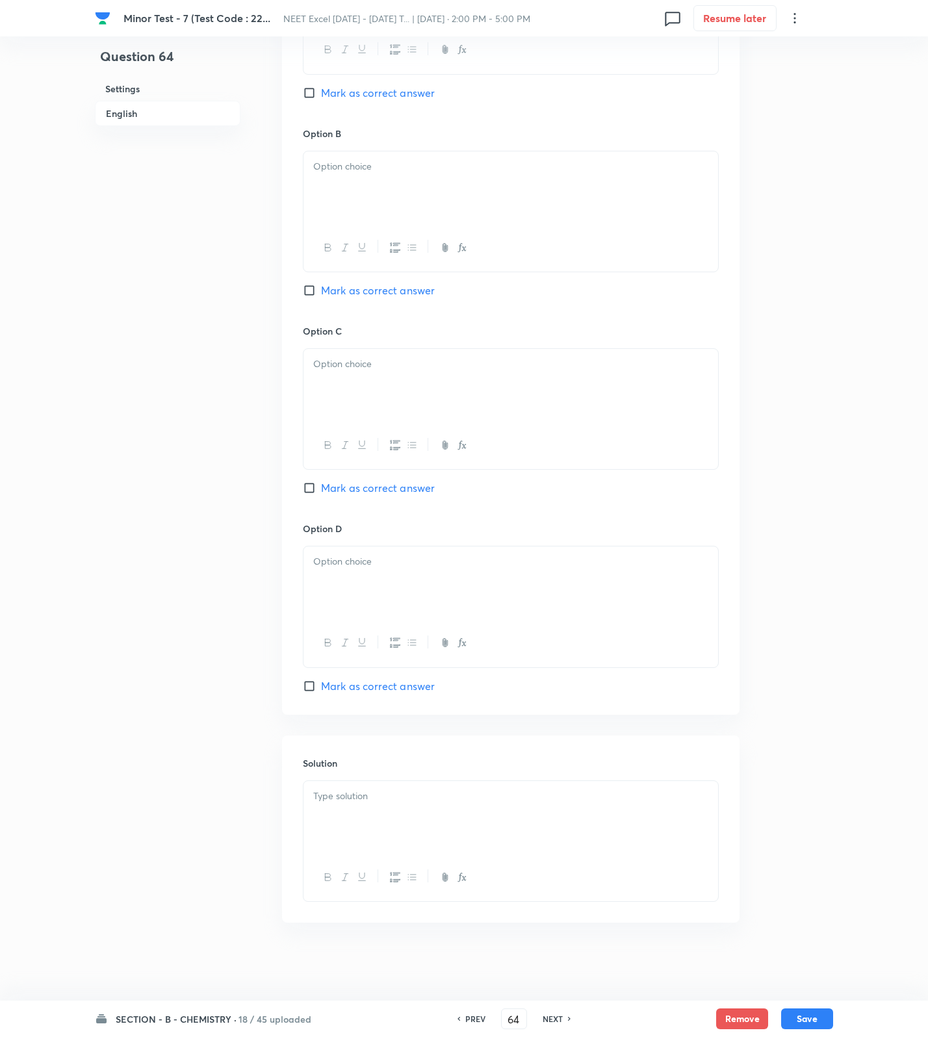
click at [454, 831] on div at bounding box center [510, 817] width 415 height 73
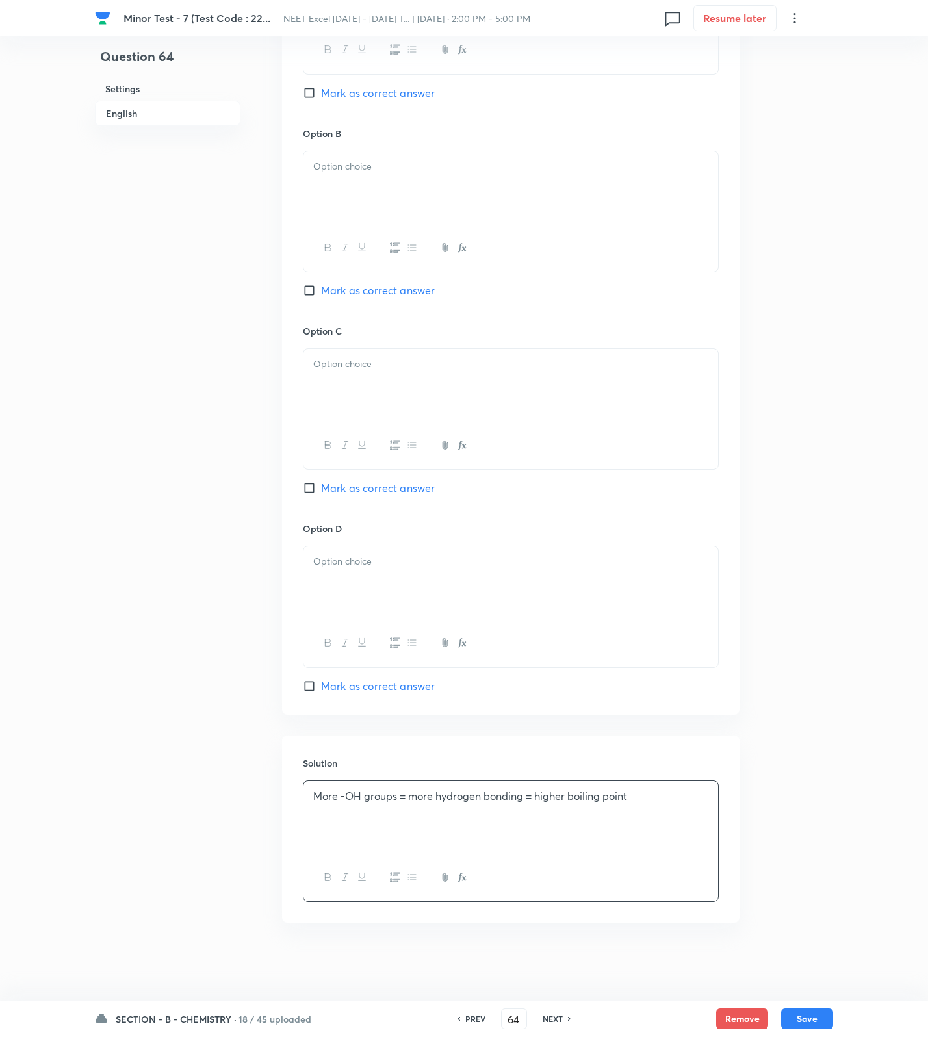
click at [370, 485] on span "Mark as correct answer" at bounding box center [378, 488] width 114 height 16
click at [321, 485] on input "Mark as correct answer" at bounding box center [312, 488] width 18 height 13
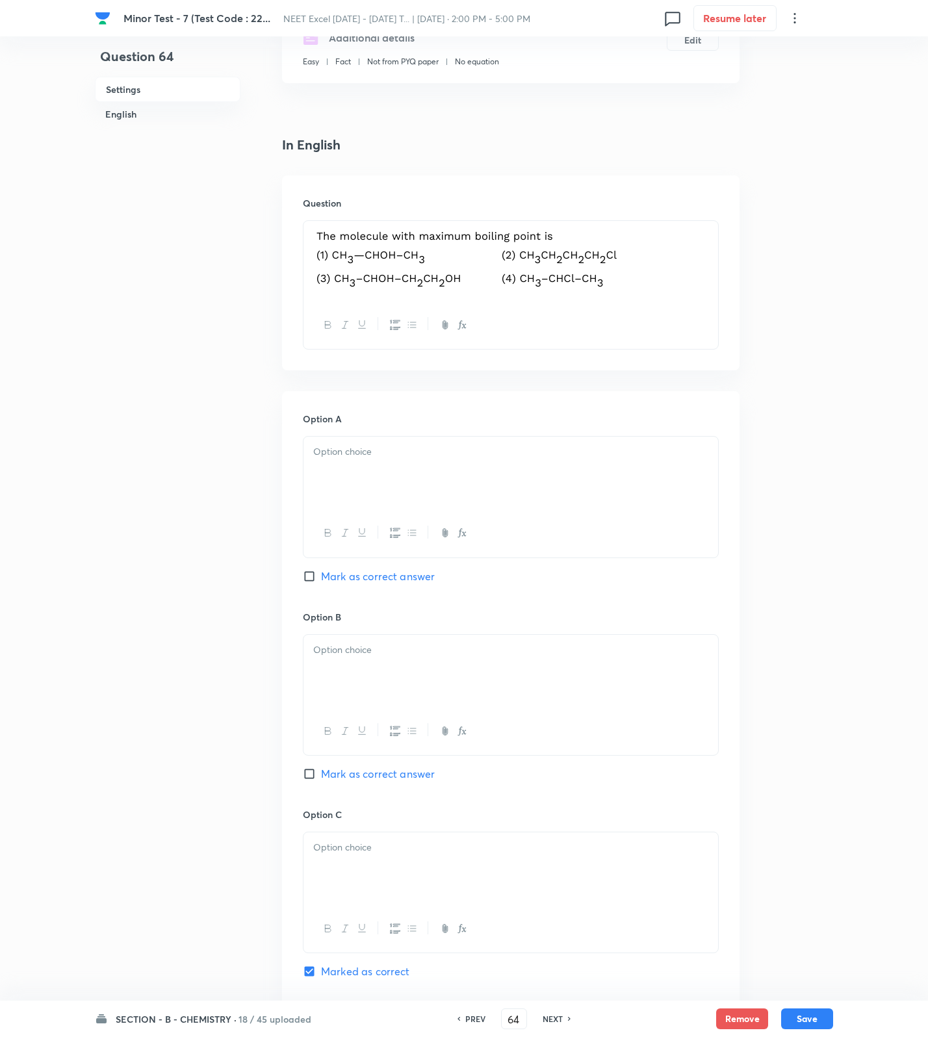
click at [370, 466] on div at bounding box center [510, 473] width 415 height 73
drag, startPoint x: 376, startPoint y: 650, endPoint x: 394, endPoint y: 743, distance: 94.6
click at [382, 682] on div at bounding box center [510, 671] width 415 height 73
drag, startPoint x: 394, startPoint y: 875, endPoint x: 394, endPoint y: 887, distance: 11.7
click at [394, 883] on div at bounding box center [510, 868] width 415 height 73
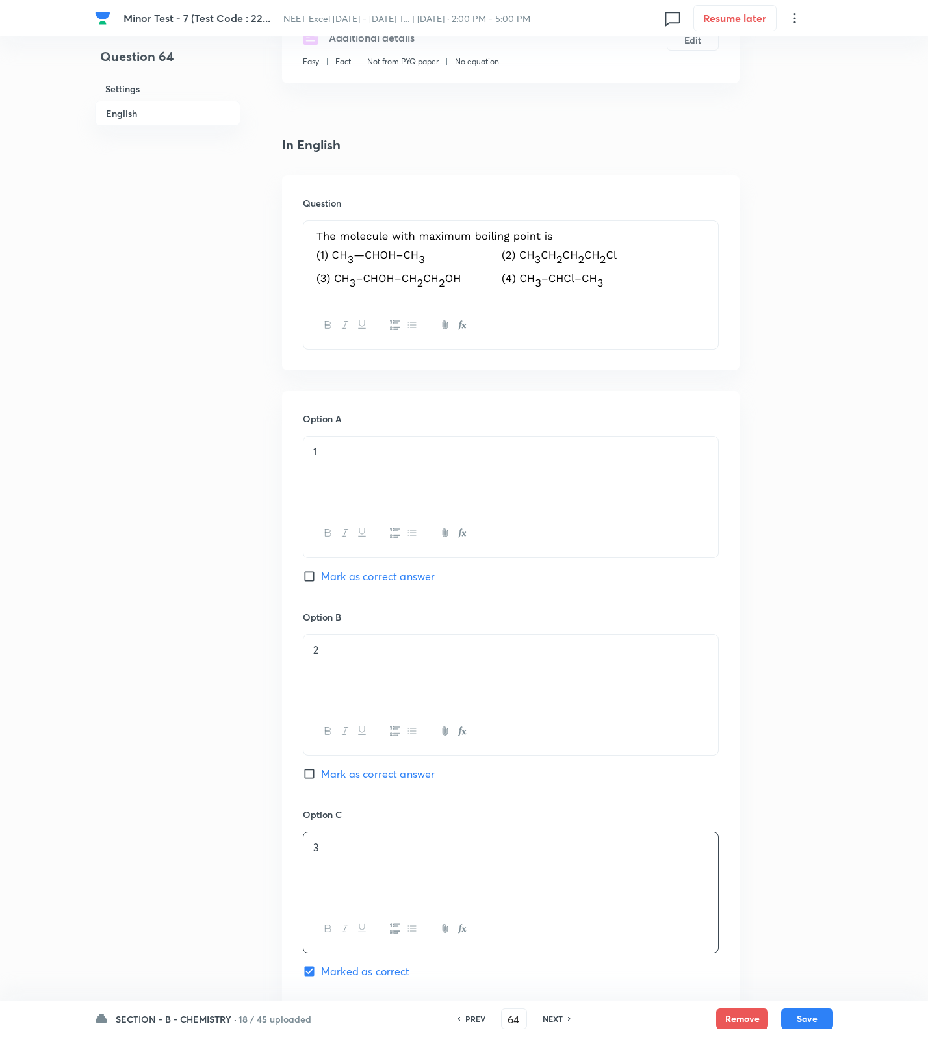
scroll to position [751, 0]
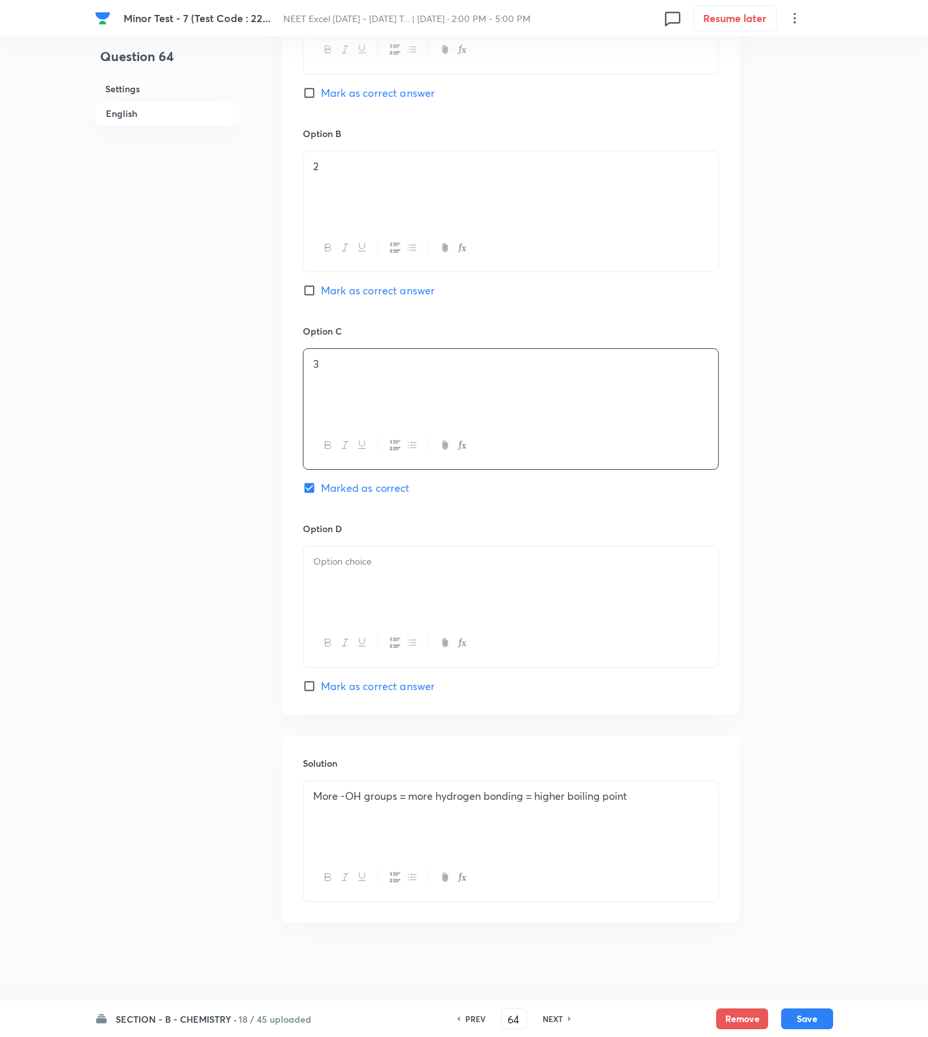
click at [382, 572] on div at bounding box center [510, 582] width 415 height 73
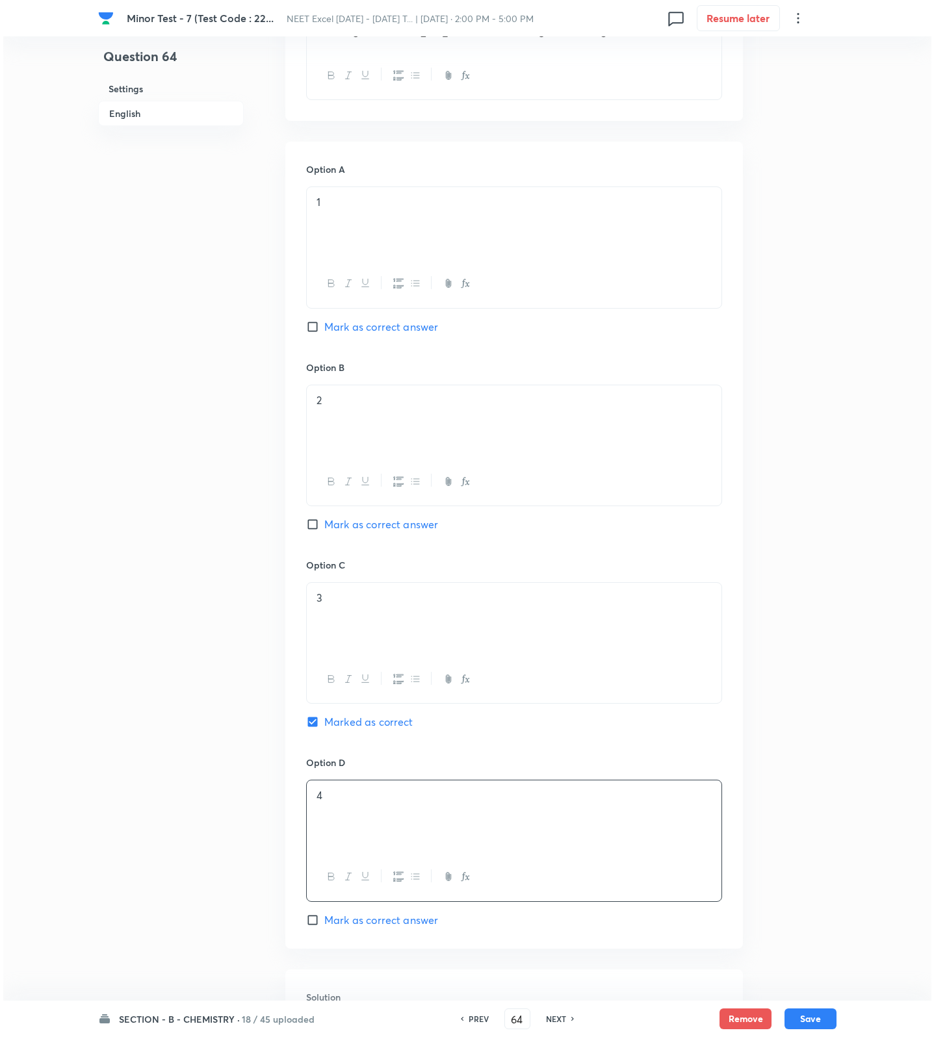
scroll to position [0, 0]
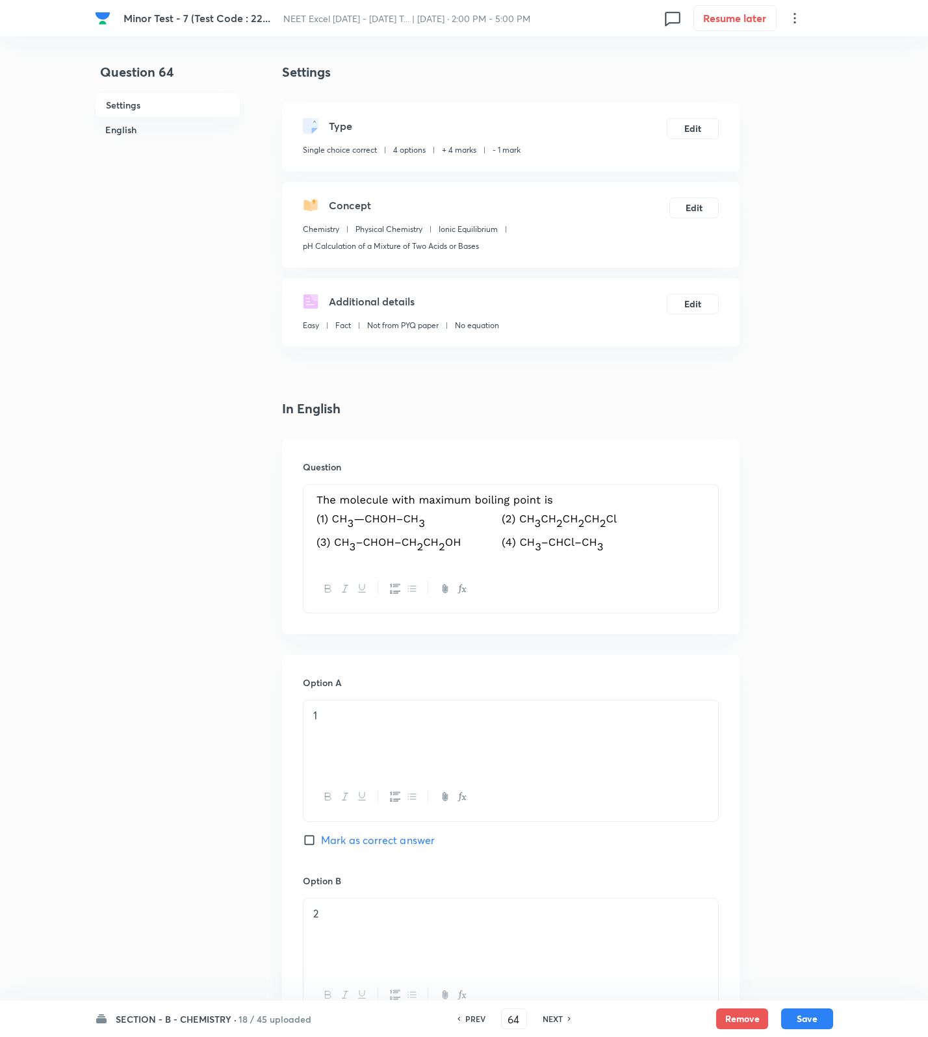
click at [805, 1007] on div "SECTION - B - CHEMISTRY · 18 / 45 uploaded PREV 64 ​ NEXT Remove Save" at bounding box center [464, 1019] width 738 height 36
click at [809, 1010] on button "Save" at bounding box center [807, 1017] width 52 height 21
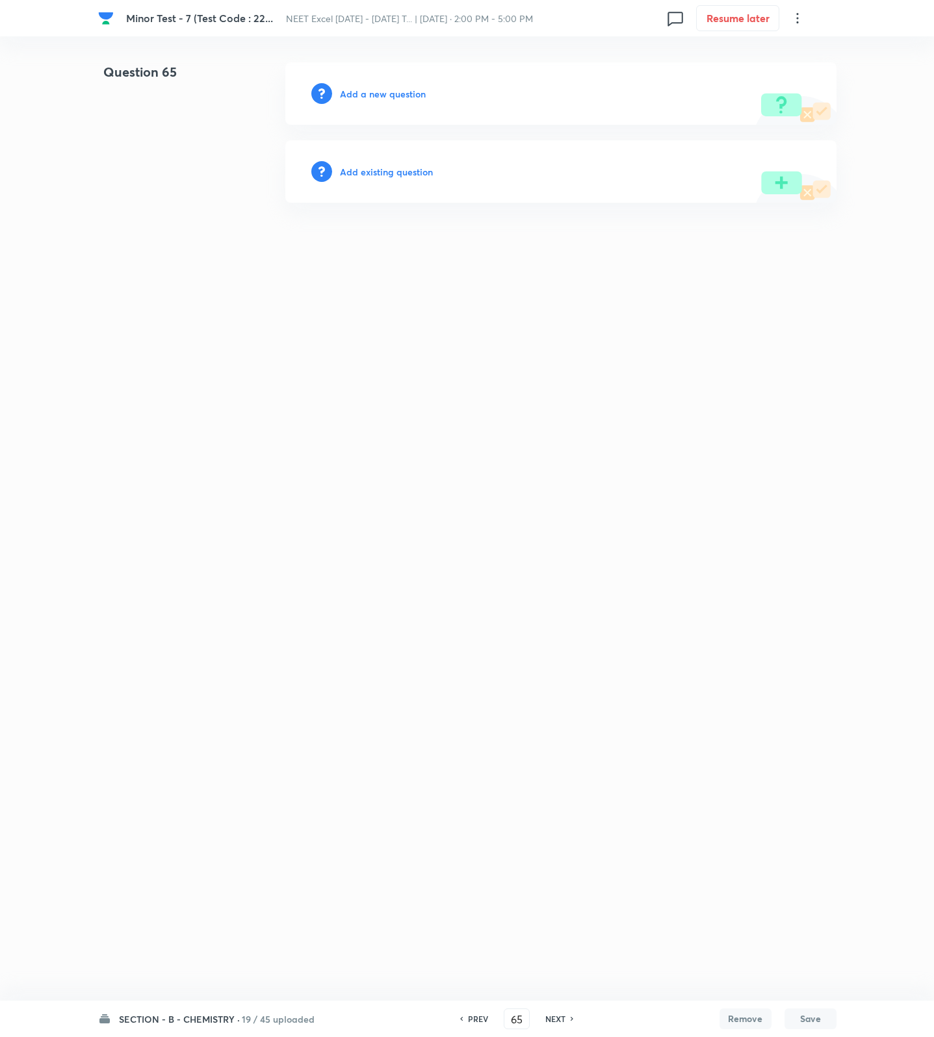
click at [367, 88] on h6 "Add a new question" at bounding box center [383, 94] width 86 height 14
click at [367, 88] on h6 "Choose a question type" at bounding box center [390, 94] width 100 height 14
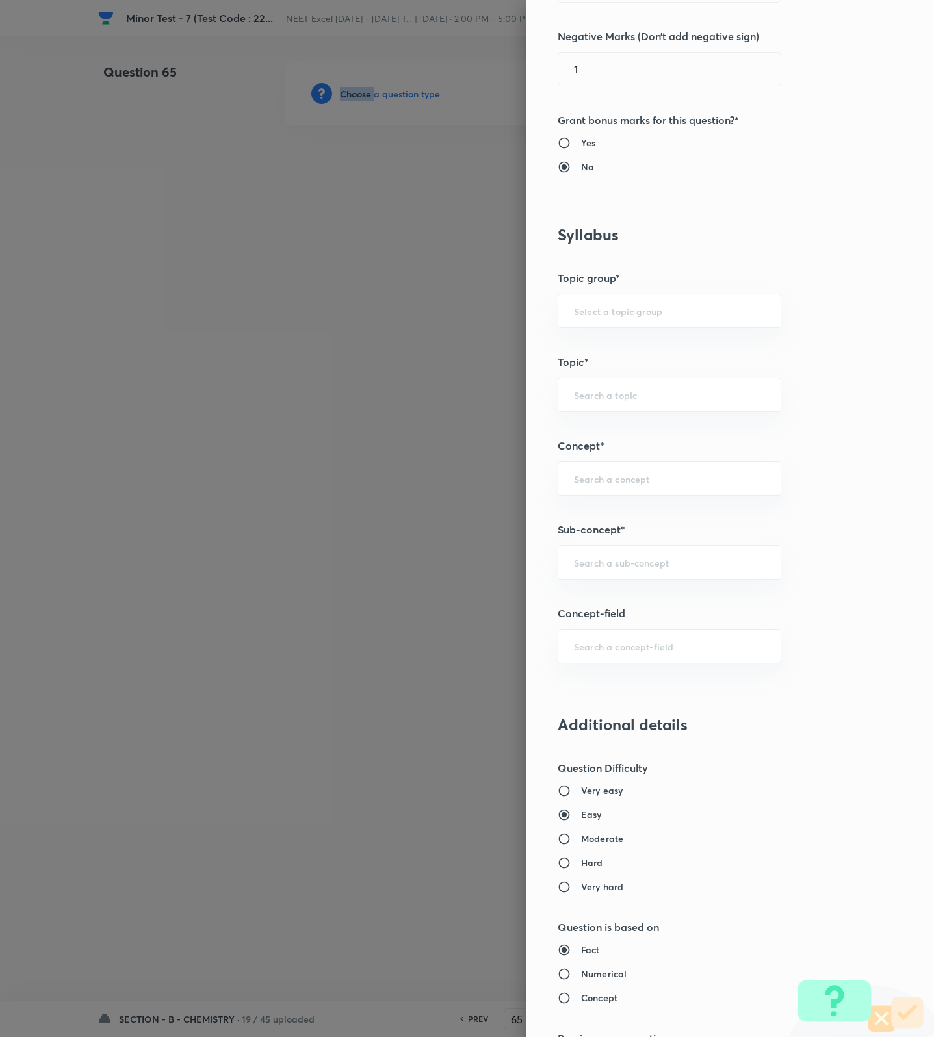
scroll to position [487, 0]
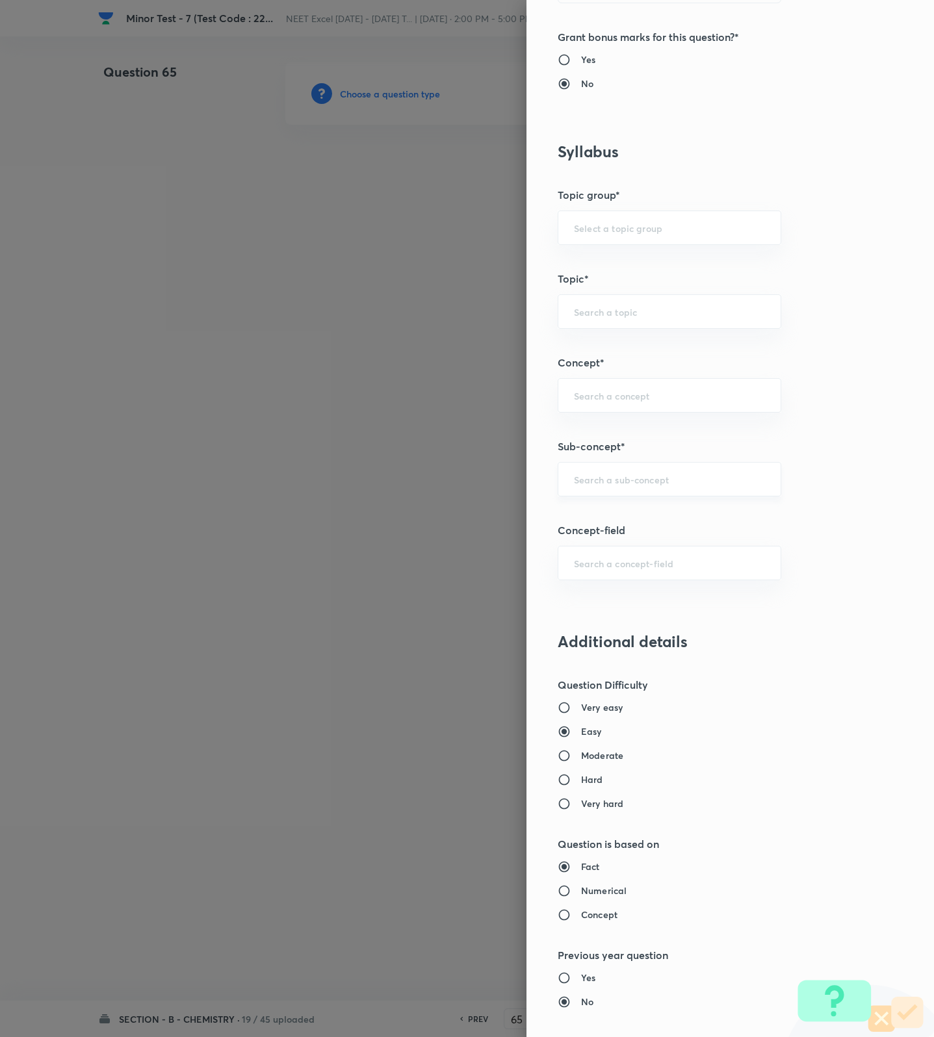
click at [646, 484] on input "text" at bounding box center [669, 479] width 191 height 12
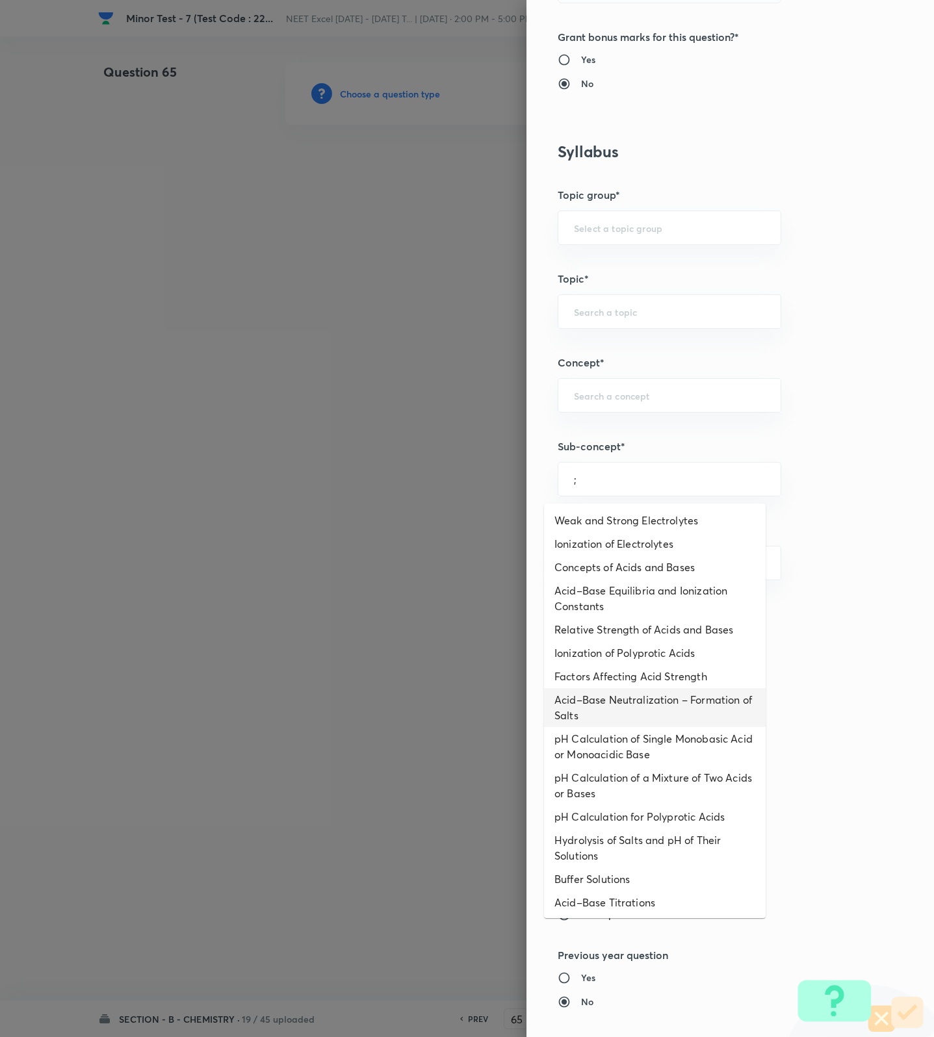
click at [632, 723] on li "Acid–Base Neutralization – Formation of Salts" at bounding box center [655, 707] width 222 height 39
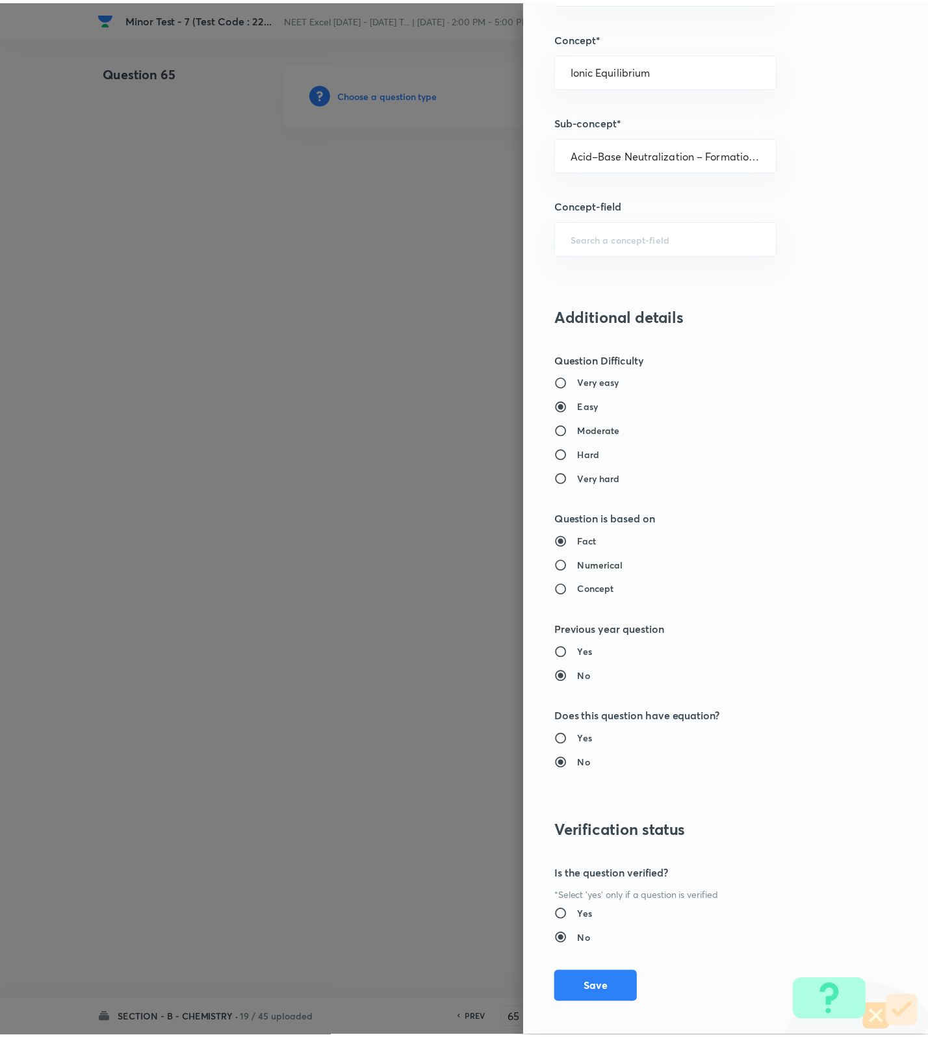
scroll to position [825, 0]
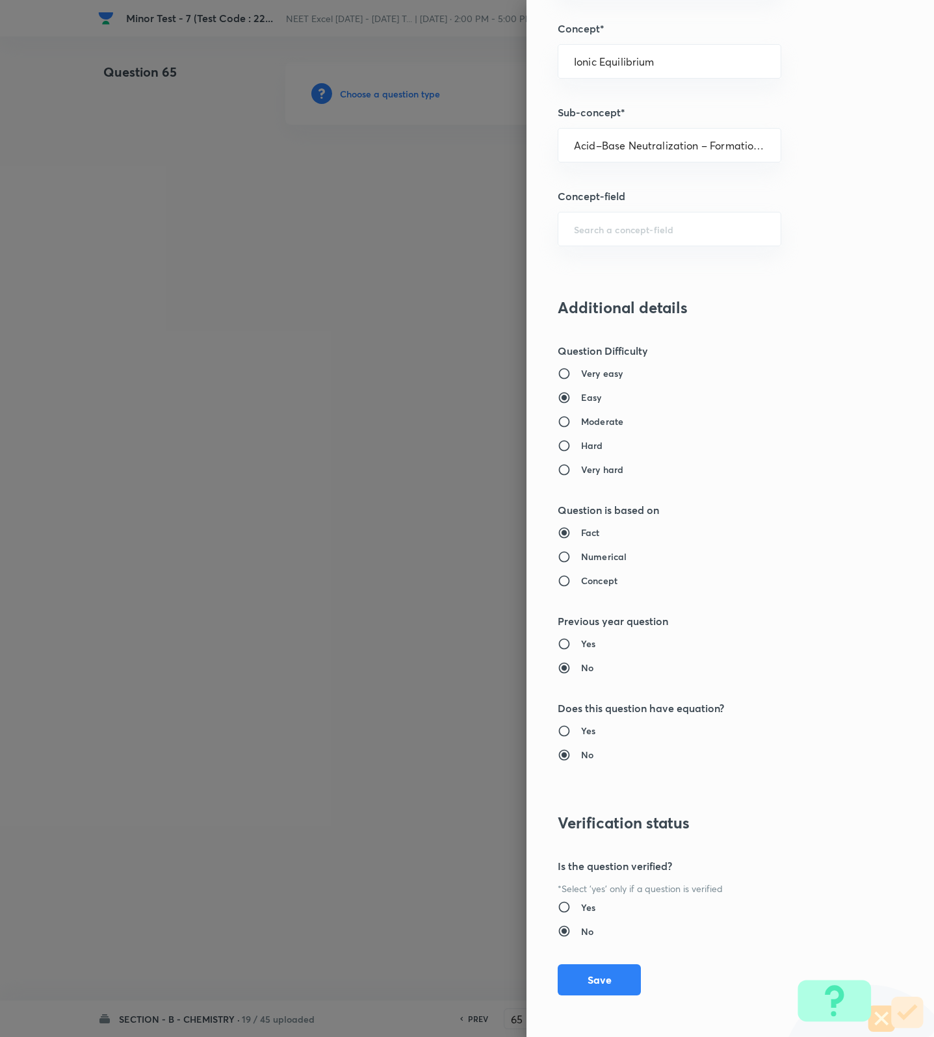
click at [587, 963] on div "Question settings Question type* Single choice correct Number of options* 2 3 4…" at bounding box center [729, 518] width 407 height 1037
drag, startPoint x: 609, startPoint y: 983, endPoint x: 437, endPoint y: 1012, distance: 174.6
click at [595, 988] on button "Save" at bounding box center [599, 979] width 83 height 31
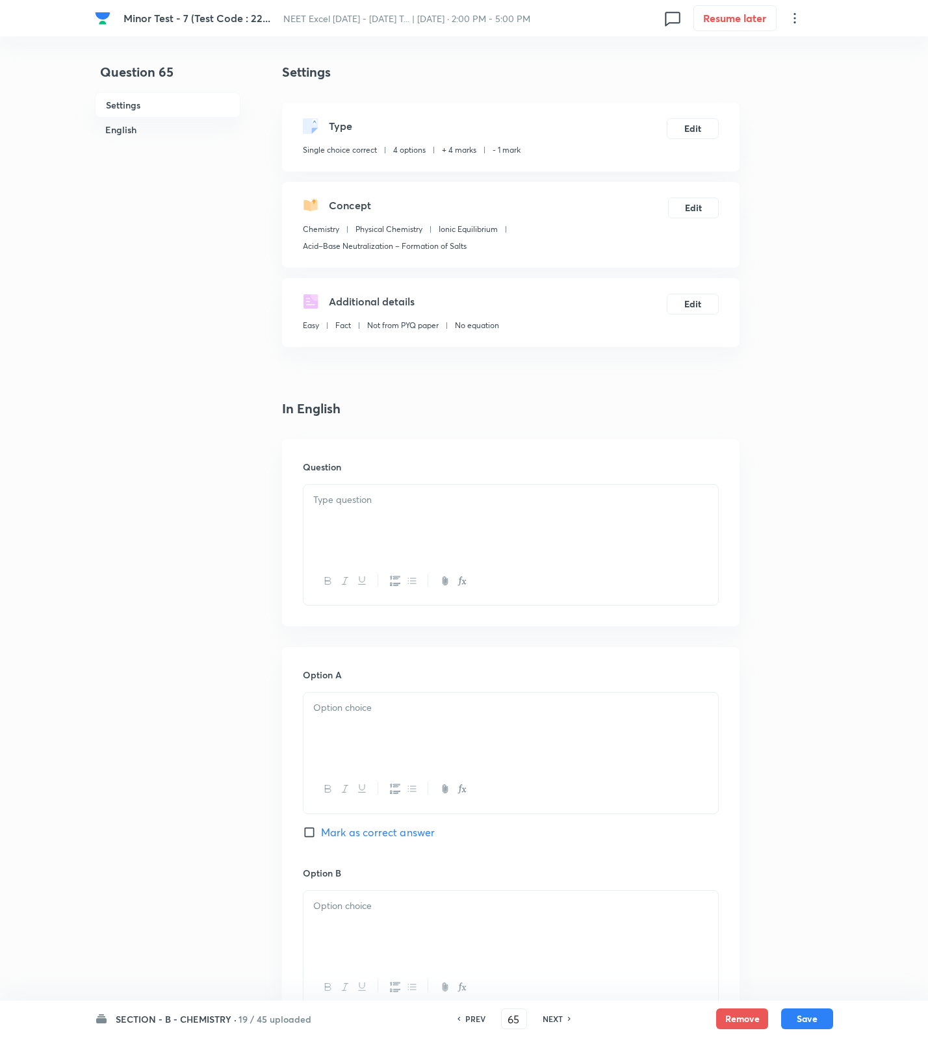
click at [566, 523] on div at bounding box center [510, 521] width 415 height 73
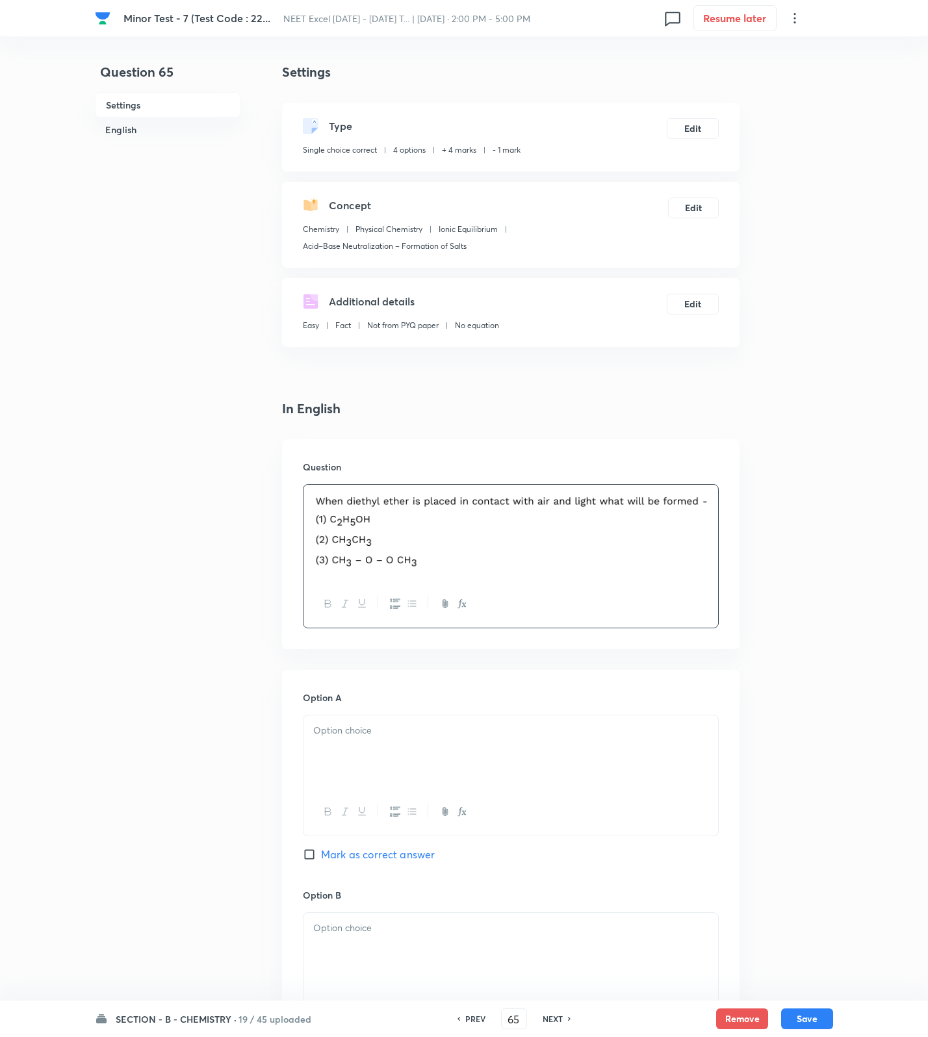
click at [710, 554] on div at bounding box center [510, 533] width 415 height 96
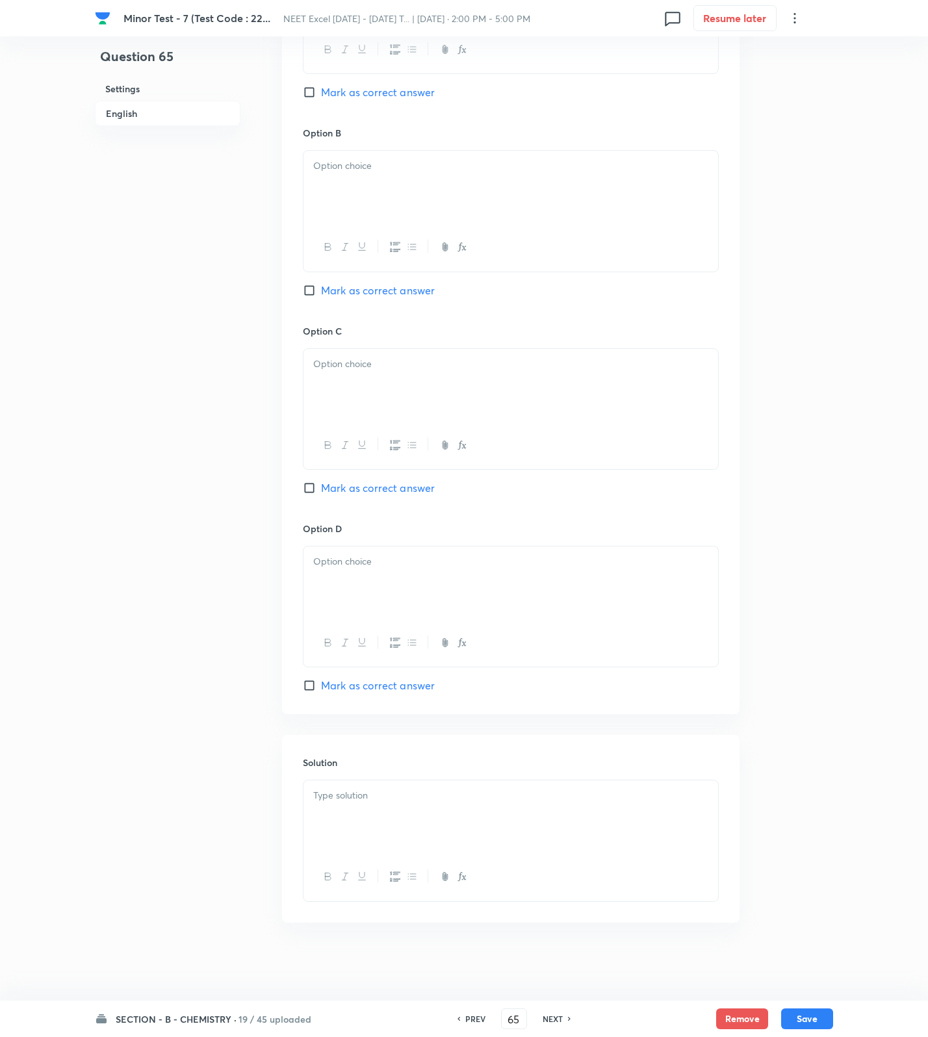
click at [519, 803] on p at bounding box center [510, 795] width 395 height 15
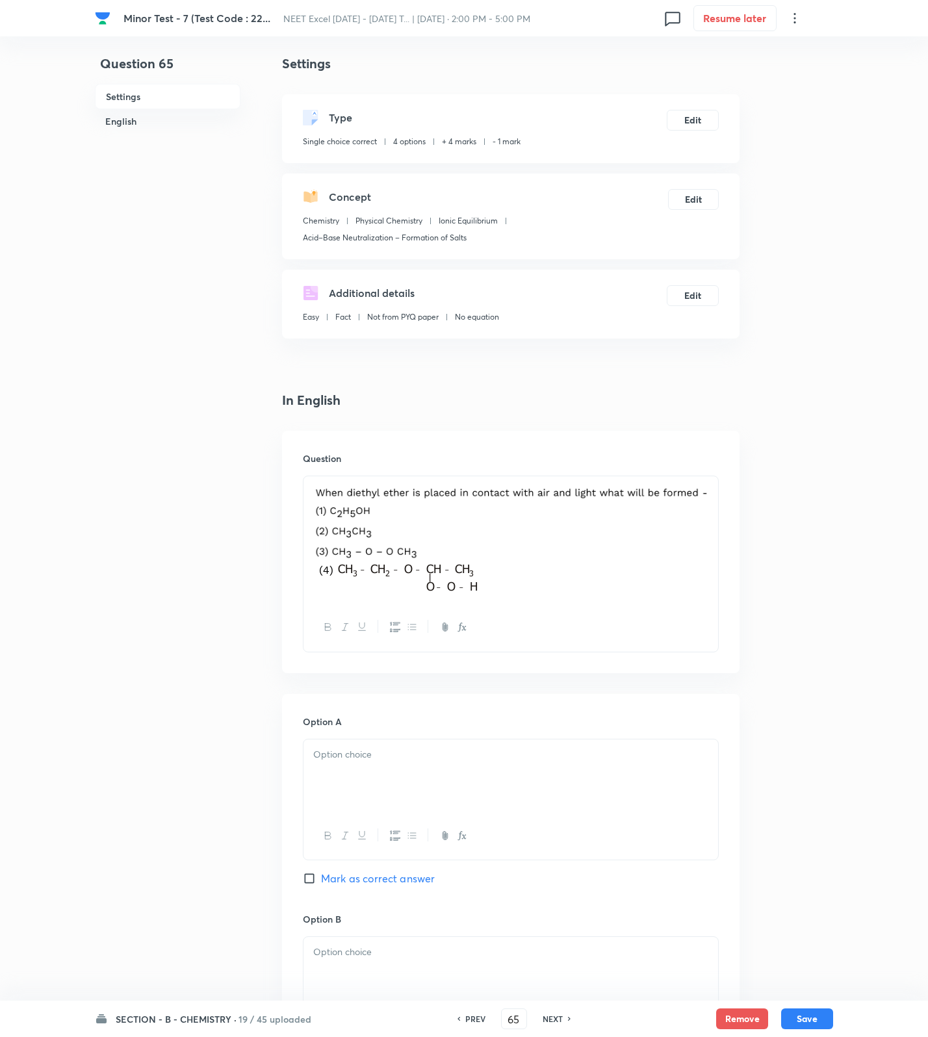
scroll to position [0, 0]
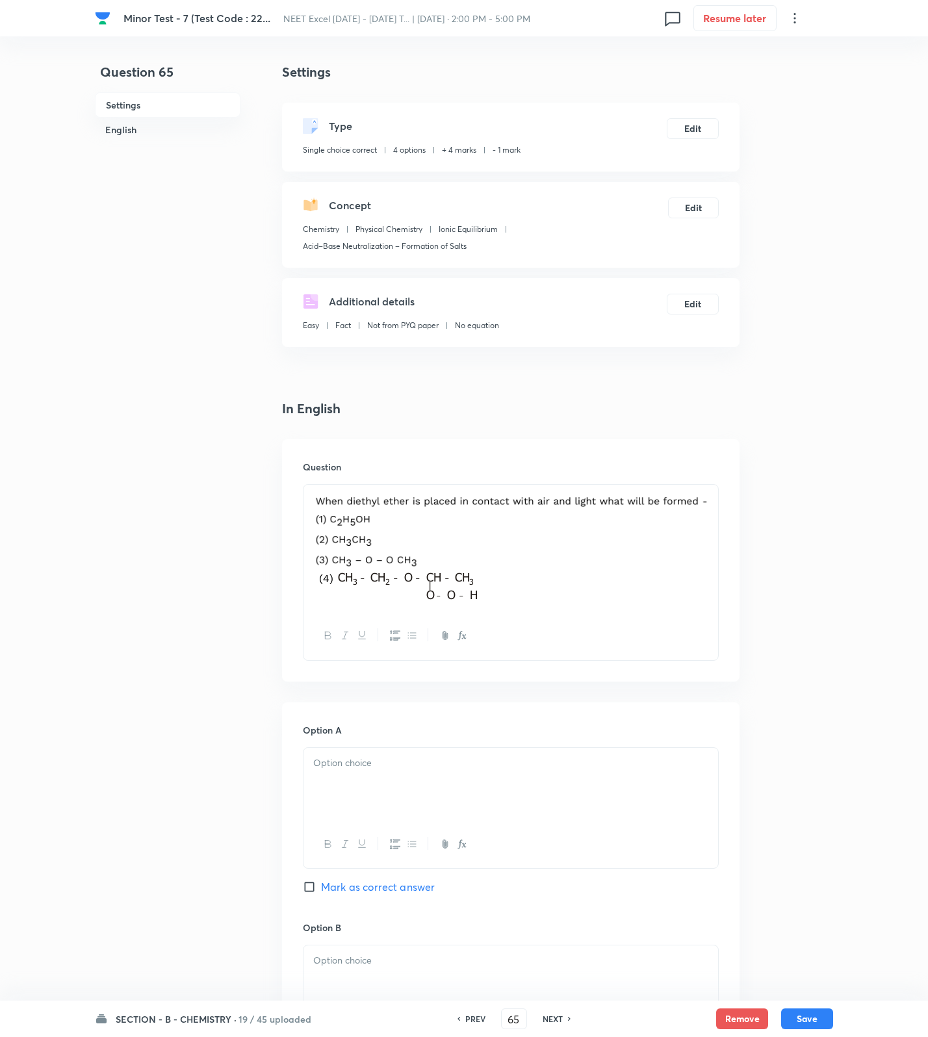
click at [387, 828] on div at bounding box center [510, 844] width 415 height 47
click at [377, 793] on div at bounding box center [510, 784] width 415 height 73
click at [411, 957] on p at bounding box center [510, 960] width 395 height 15
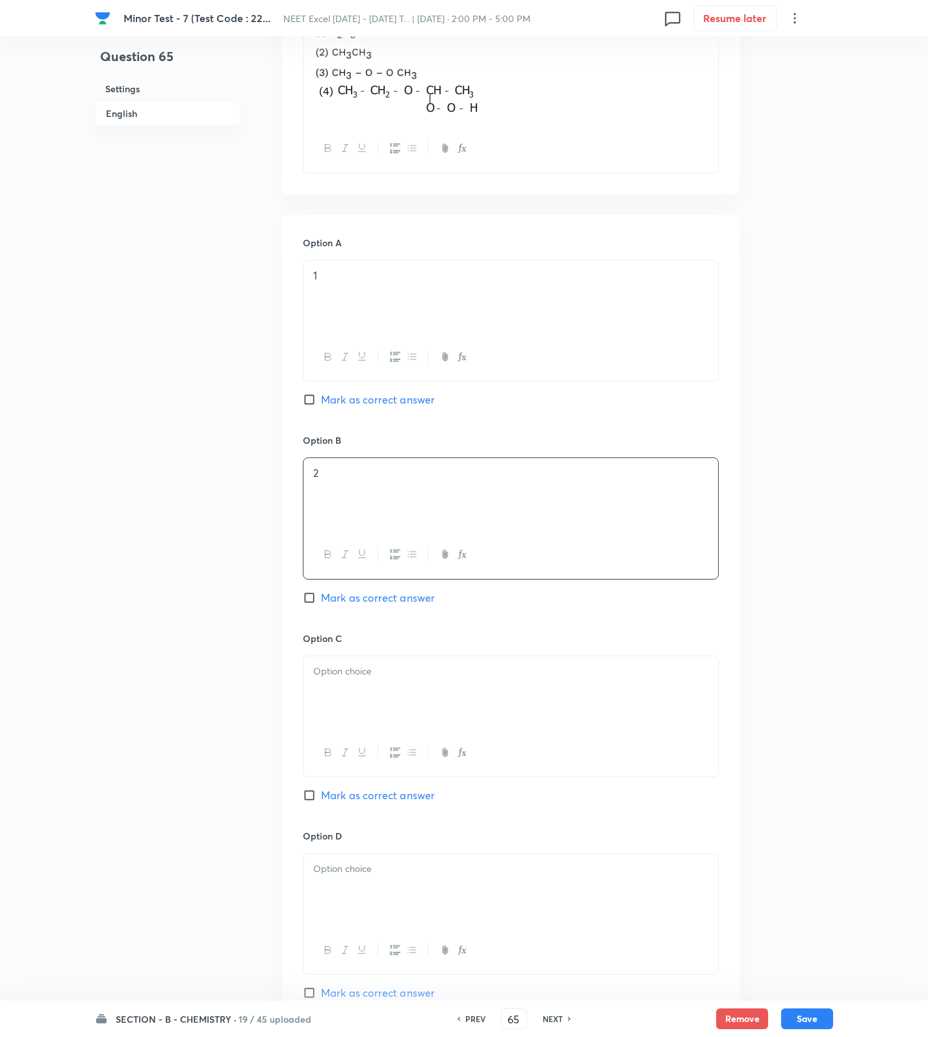
click at [365, 683] on div at bounding box center [510, 692] width 415 height 73
click at [361, 893] on div at bounding box center [510, 890] width 415 height 73
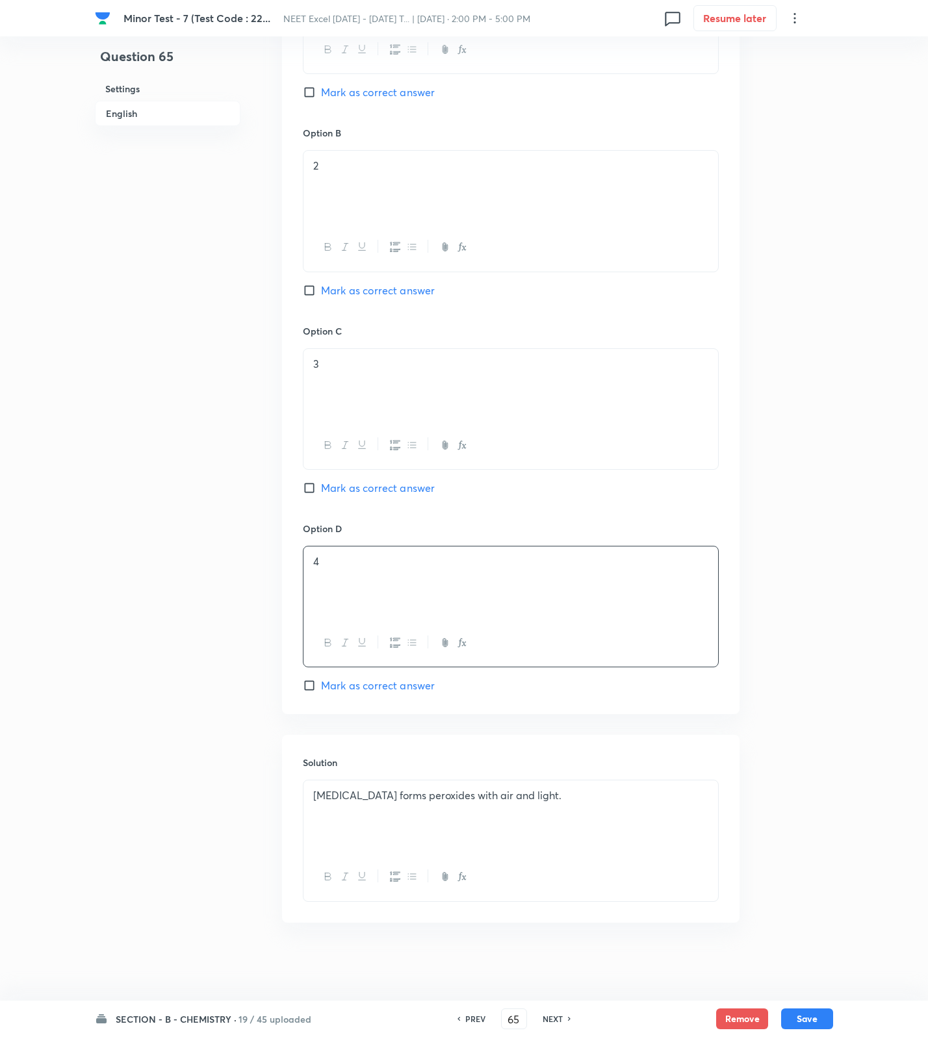
click at [390, 683] on span "Mark as correct answer" at bounding box center [378, 686] width 114 height 16
click at [321, 683] on input "Mark as correct answer" at bounding box center [312, 685] width 18 height 13
click at [804, 1008] on button "Save" at bounding box center [807, 1017] width 52 height 21
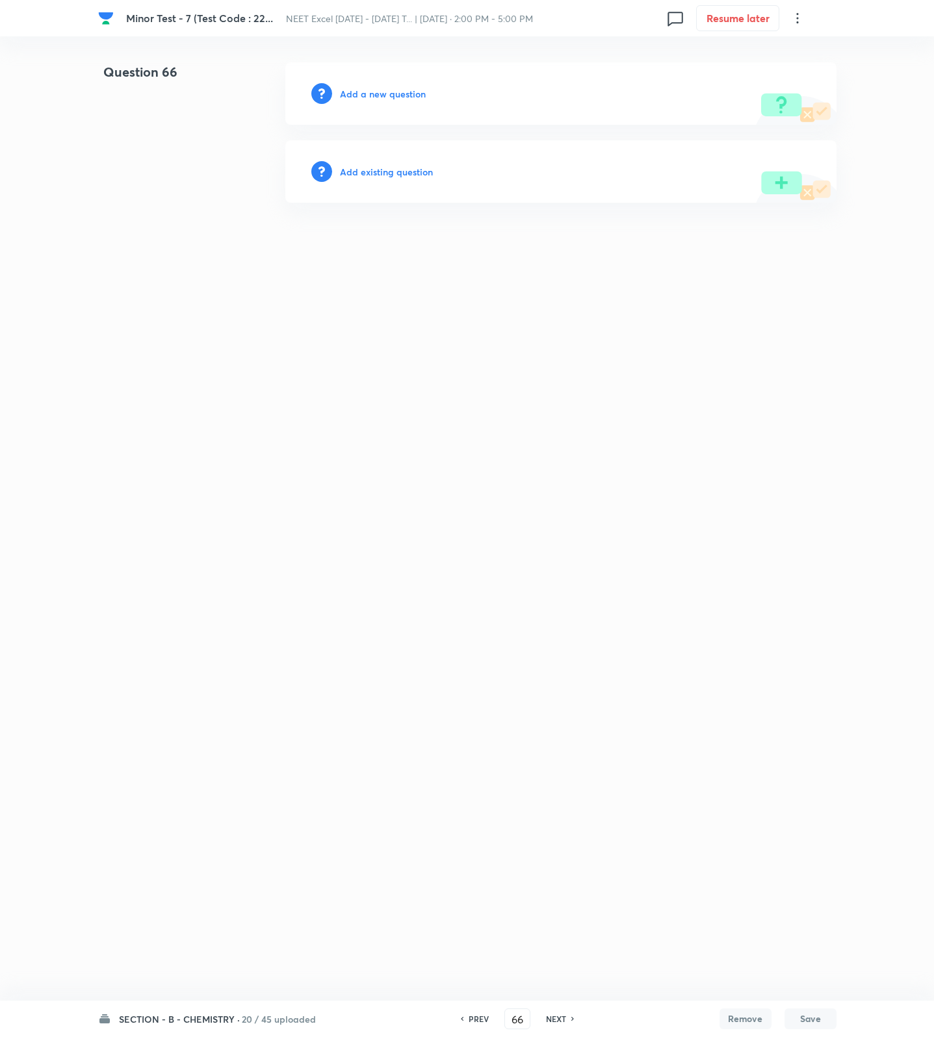
click at [382, 104] on div "Add a new question" at bounding box center [560, 93] width 551 height 62
click at [396, 99] on h6 "Add a new question" at bounding box center [383, 94] width 86 height 14
click at [396, 99] on h6 "Choose a question type" at bounding box center [390, 94] width 100 height 14
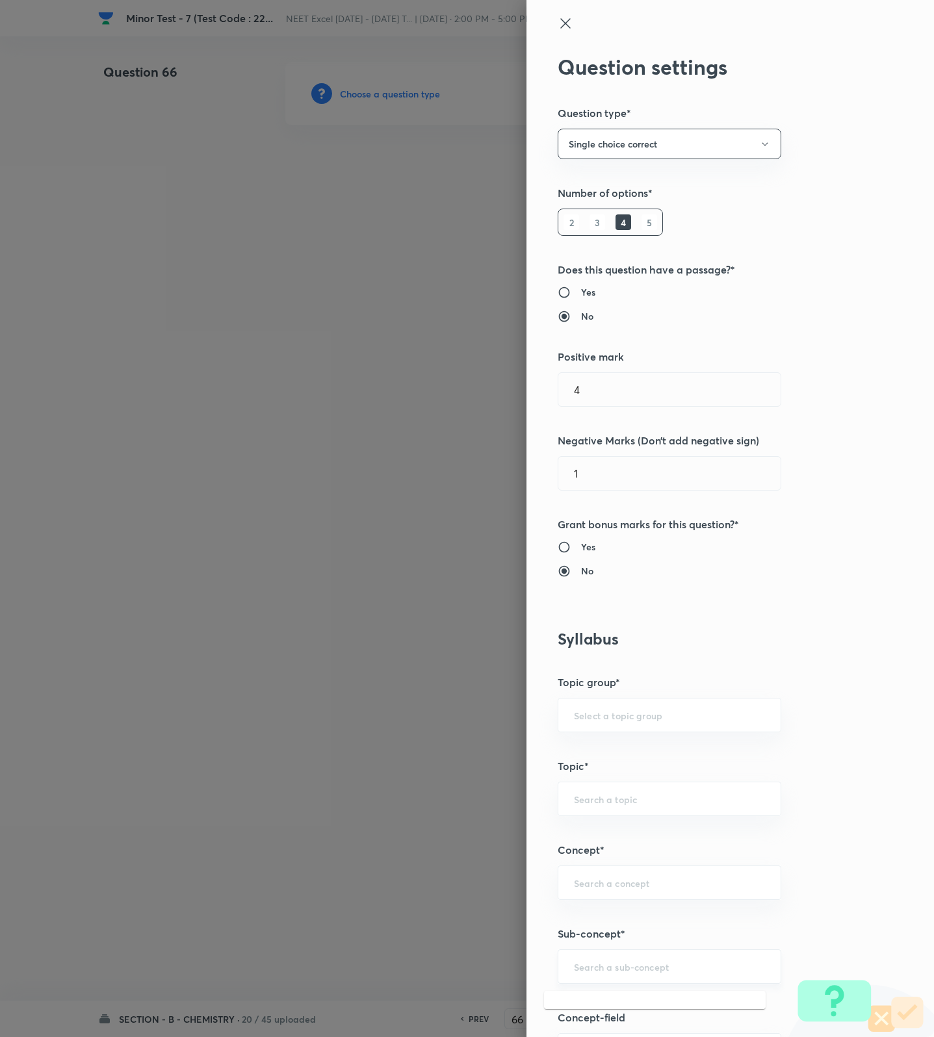
click at [652, 967] on input "text" at bounding box center [669, 966] width 191 height 12
click at [589, 799] on input "text" at bounding box center [669, 799] width 191 height 12
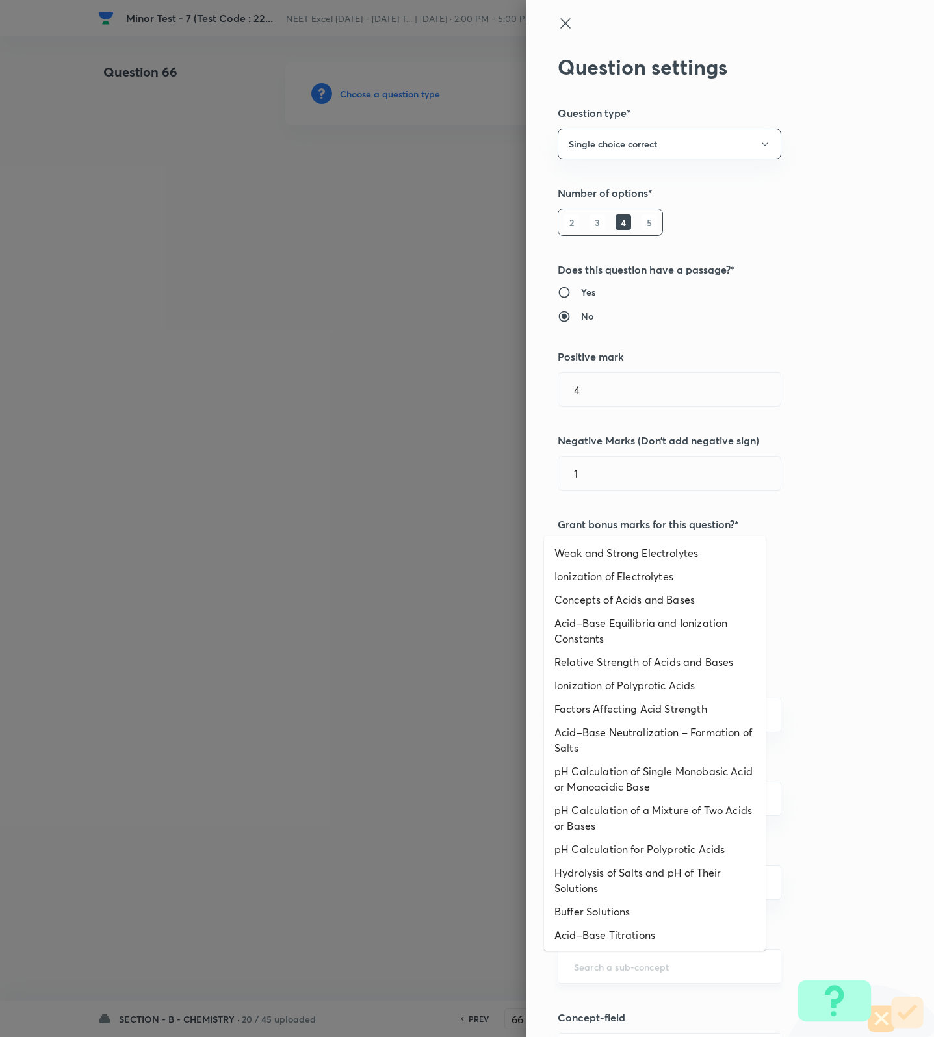
click at [601, 973] on input "text" at bounding box center [669, 966] width 191 height 12
click at [615, 921] on li "Buffer Solutions" at bounding box center [655, 911] width 222 height 23
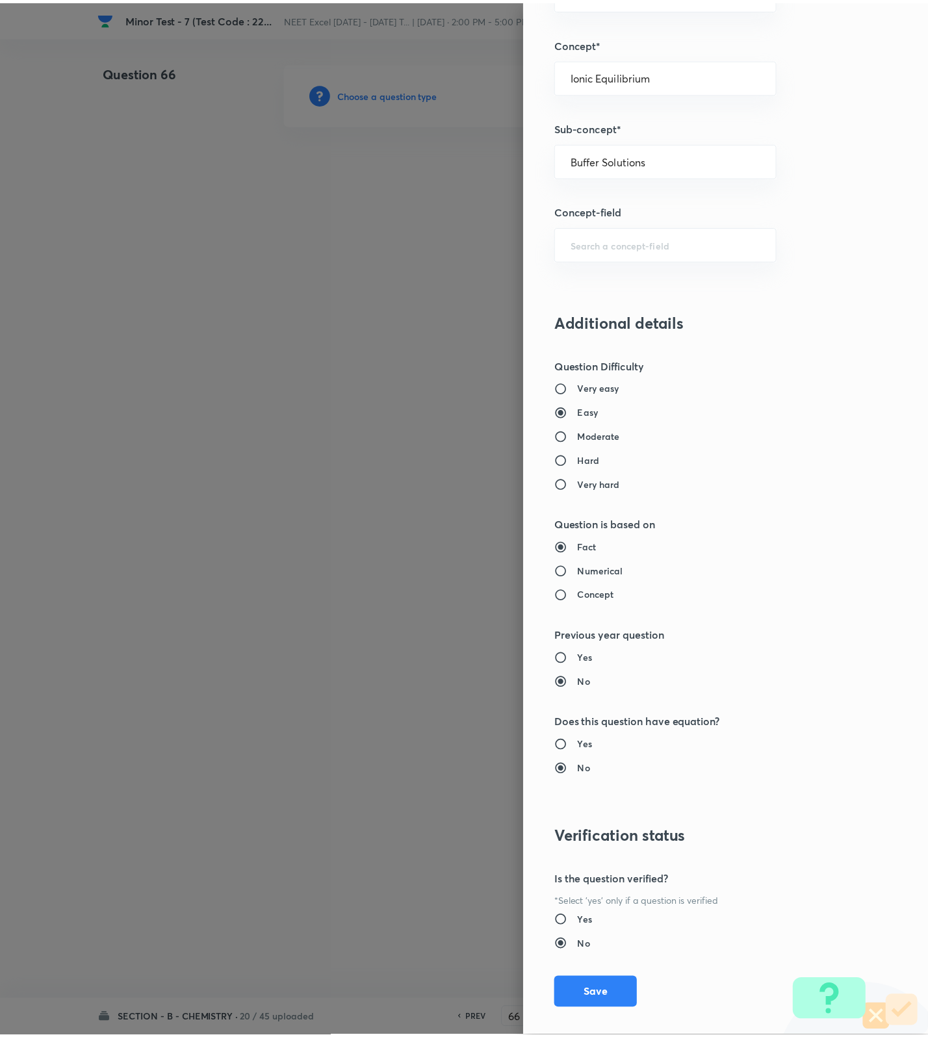
scroll to position [825, 0]
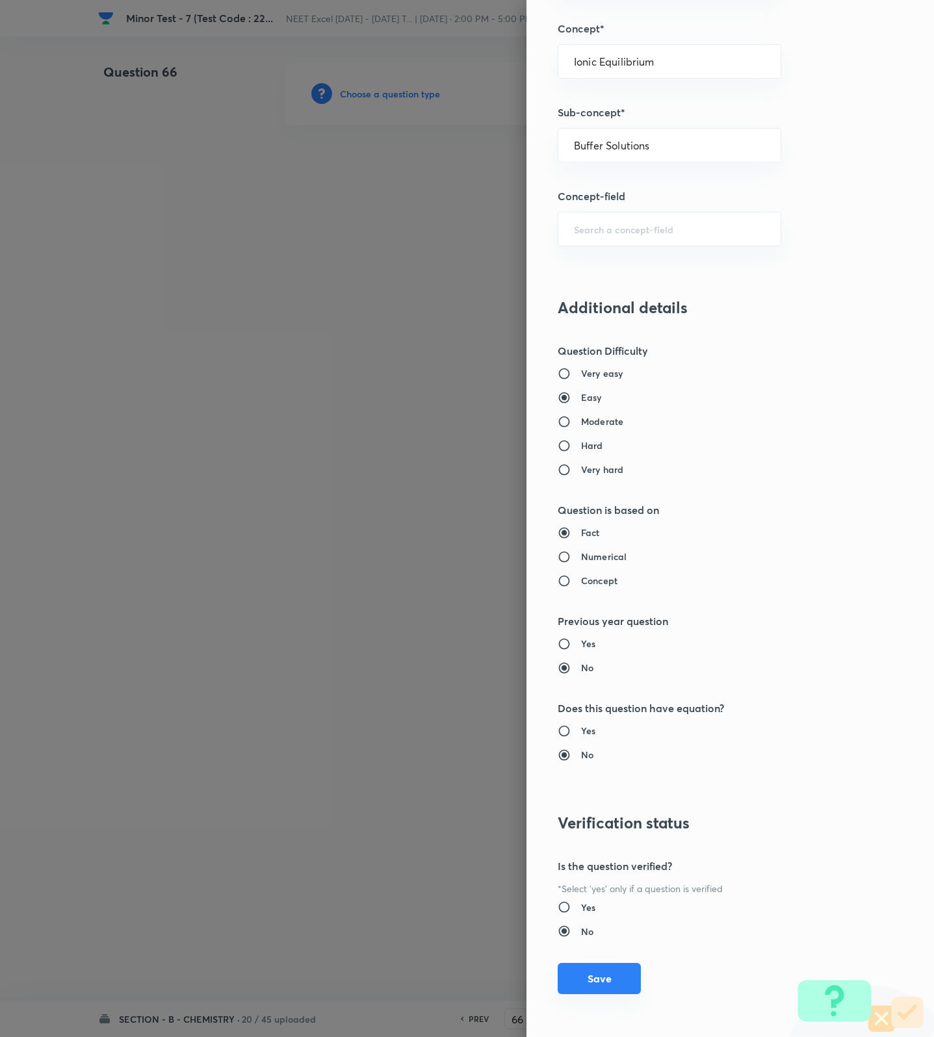
click at [598, 973] on button "Save" at bounding box center [599, 978] width 83 height 31
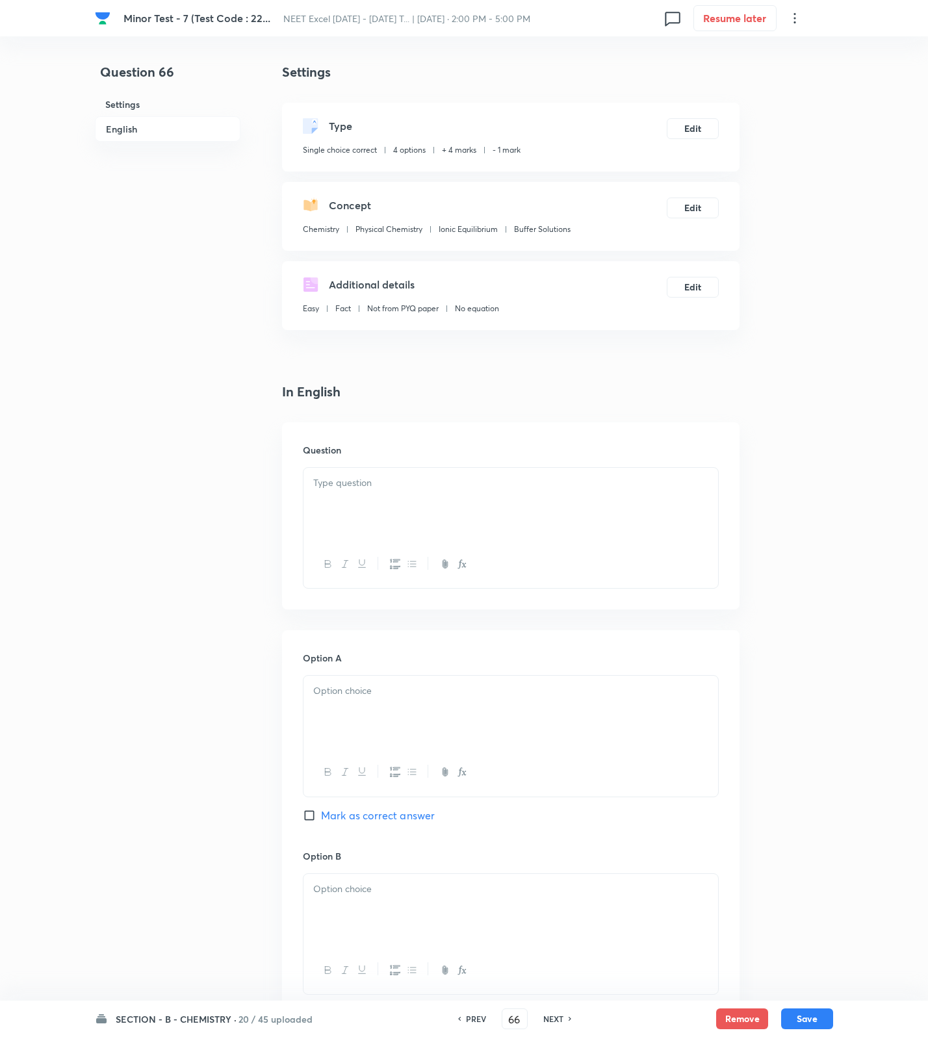
click at [610, 489] on p at bounding box center [510, 483] width 395 height 15
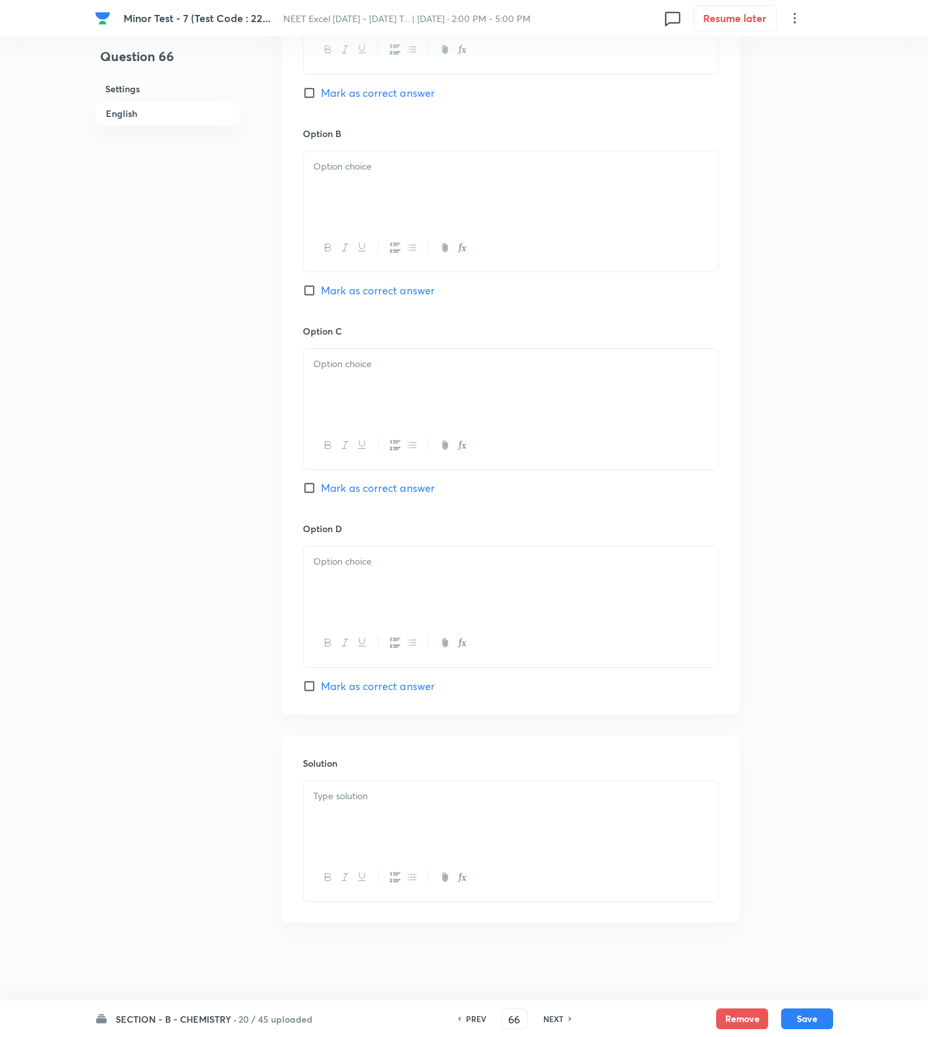
scroll to position [1016, 0]
click at [504, 796] on p at bounding box center [510, 796] width 395 height 15
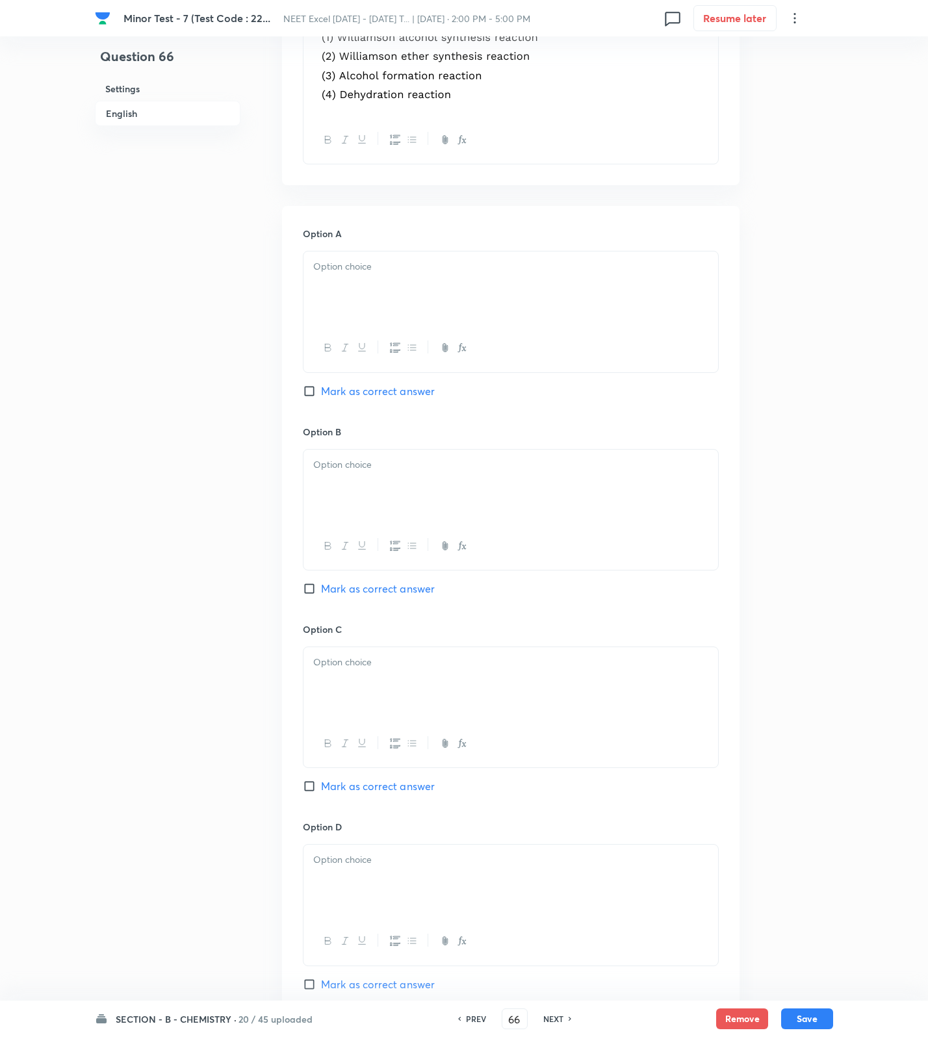
scroll to position [42, 0]
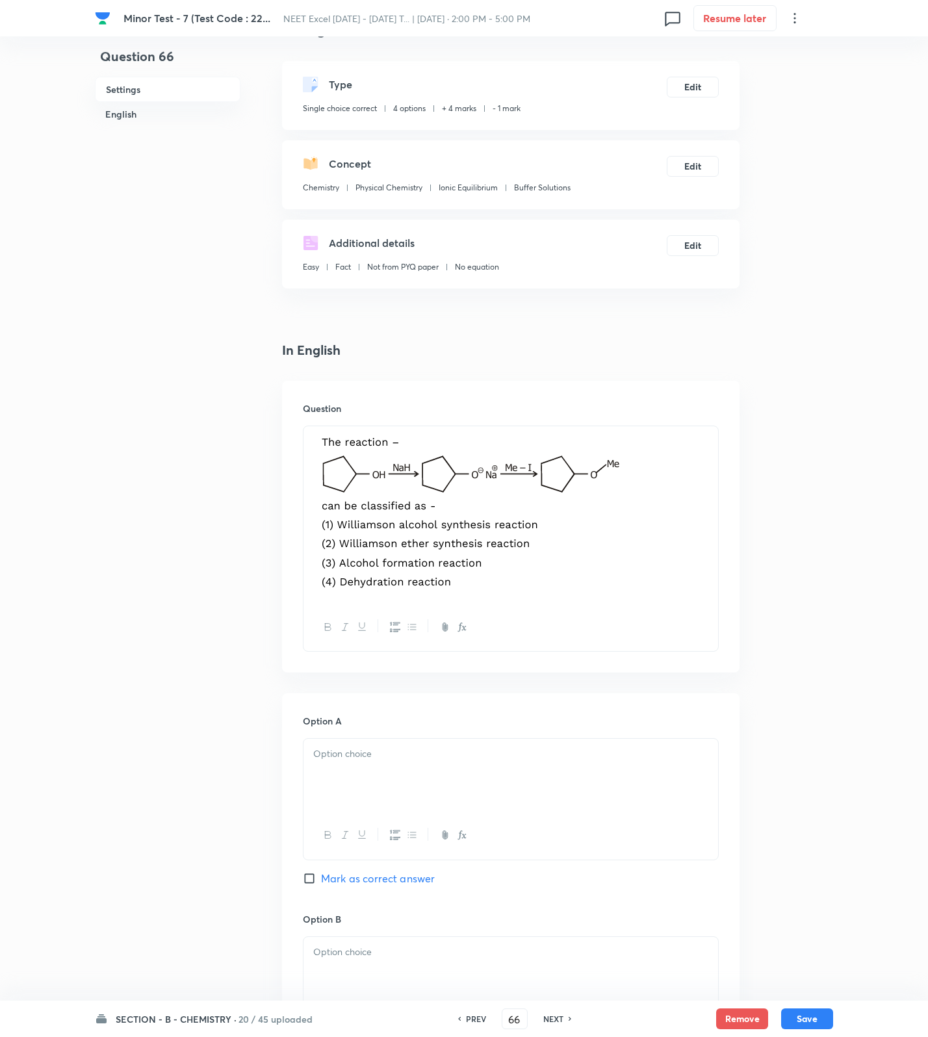
click at [639, 596] on p at bounding box center [510, 515] width 395 height 162
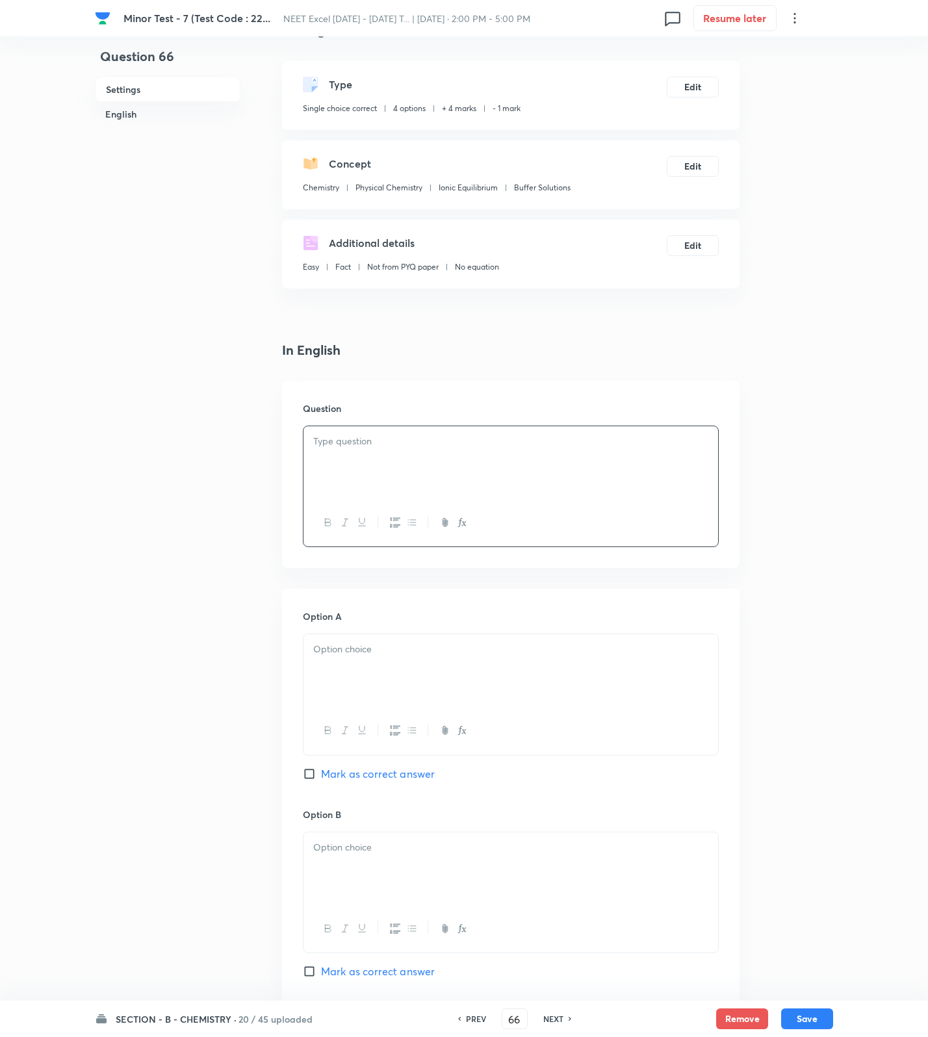
click at [581, 496] on div at bounding box center [510, 462] width 415 height 73
click at [421, 457] on div at bounding box center [510, 462] width 415 height 73
click at [366, 478] on div at bounding box center [510, 462] width 415 height 73
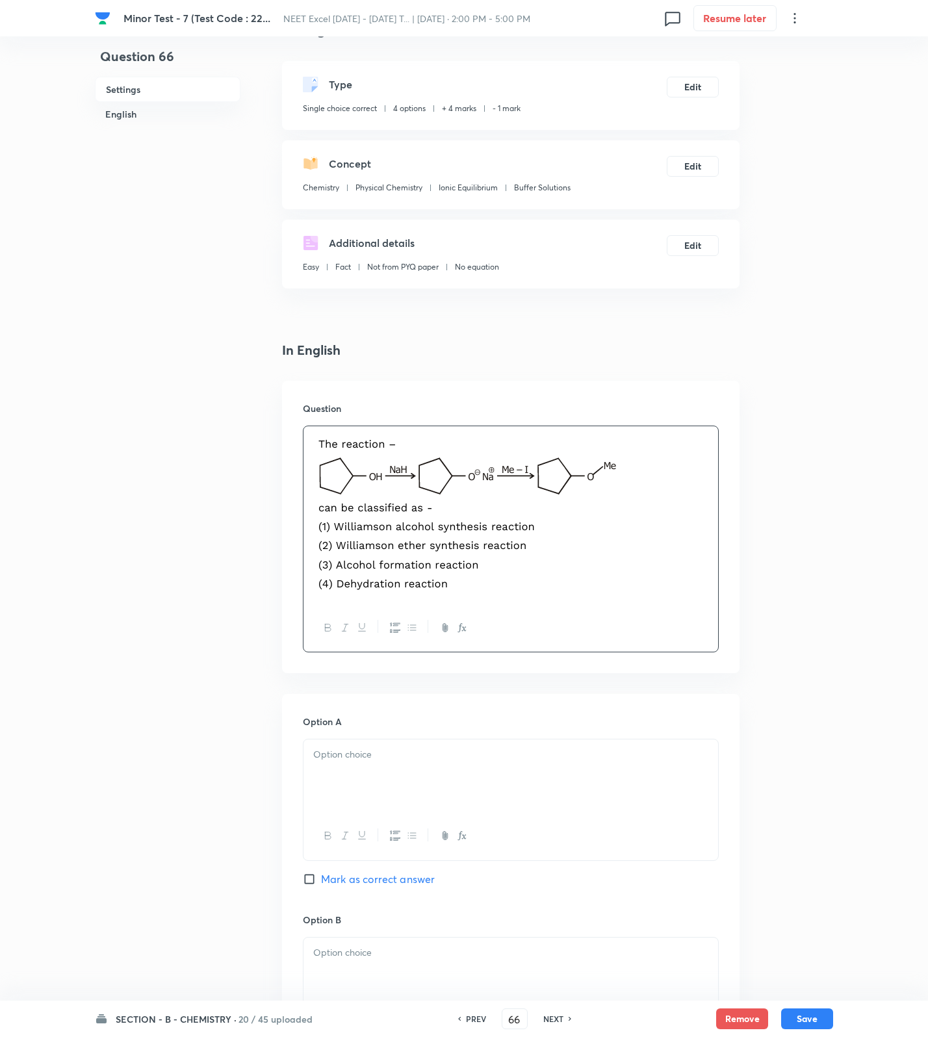
click at [392, 762] on p at bounding box center [510, 754] width 395 height 15
click at [366, 963] on div at bounding box center [510, 974] width 415 height 73
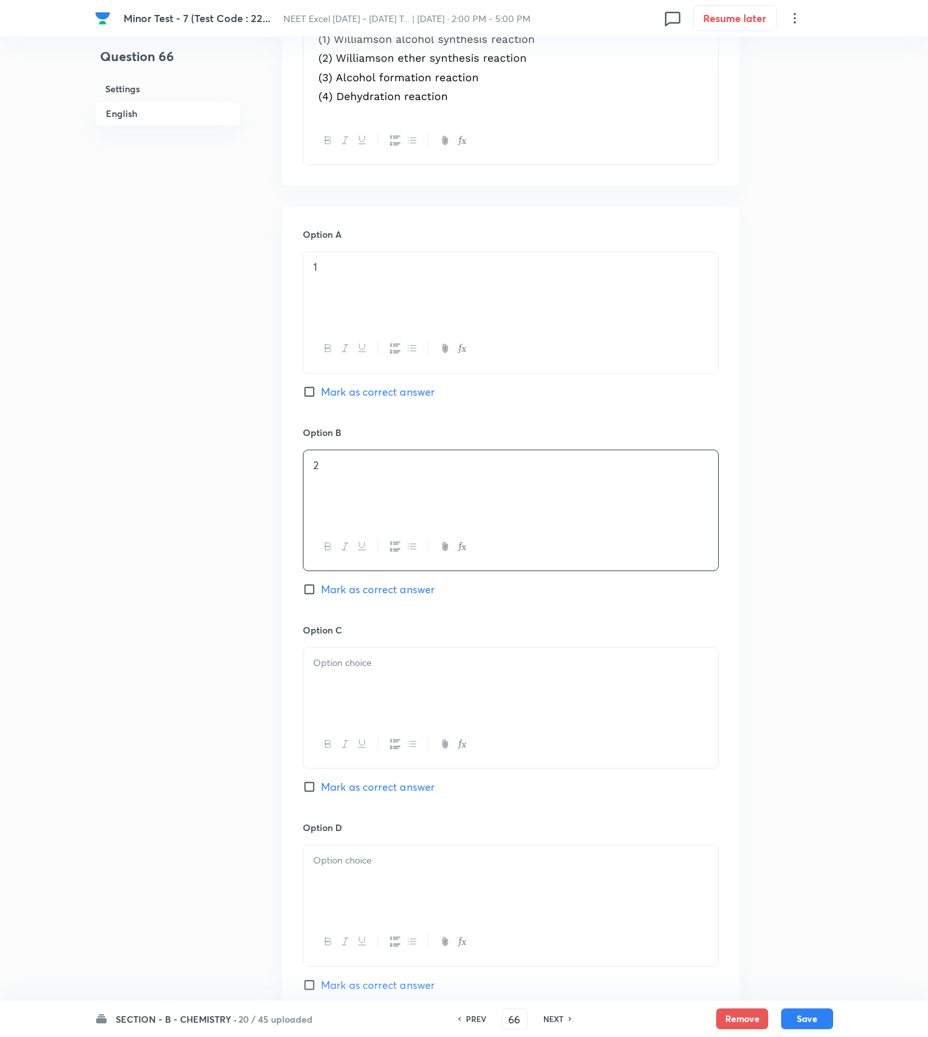
click at [387, 593] on span "Mark as correct answer" at bounding box center [378, 590] width 114 height 16
click at [321, 593] on input "Mark as correct answer" at bounding box center [312, 589] width 18 height 13
click at [377, 665] on p at bounding box center [510, 663] width 395 height 15
click at [408, 893] on div at bounding box center [510, 881] width 415 height 73
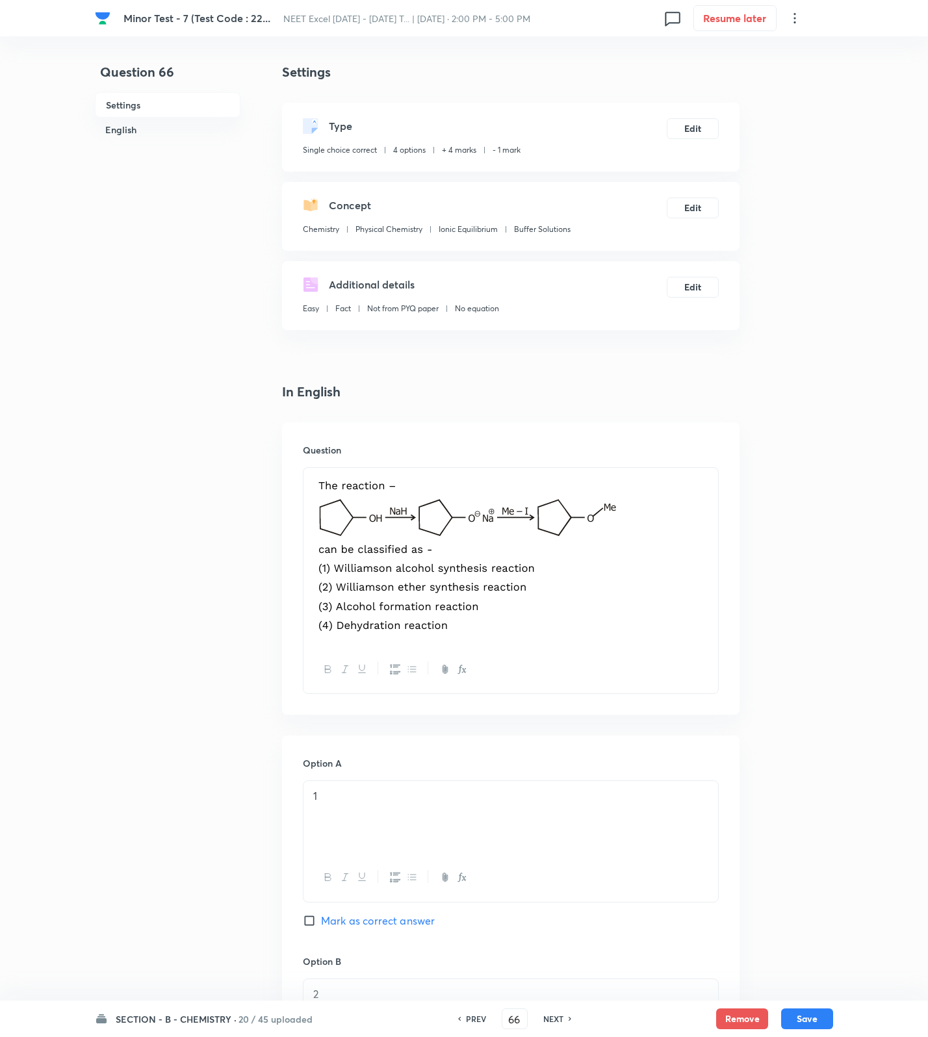
scroll to position [831, 0]
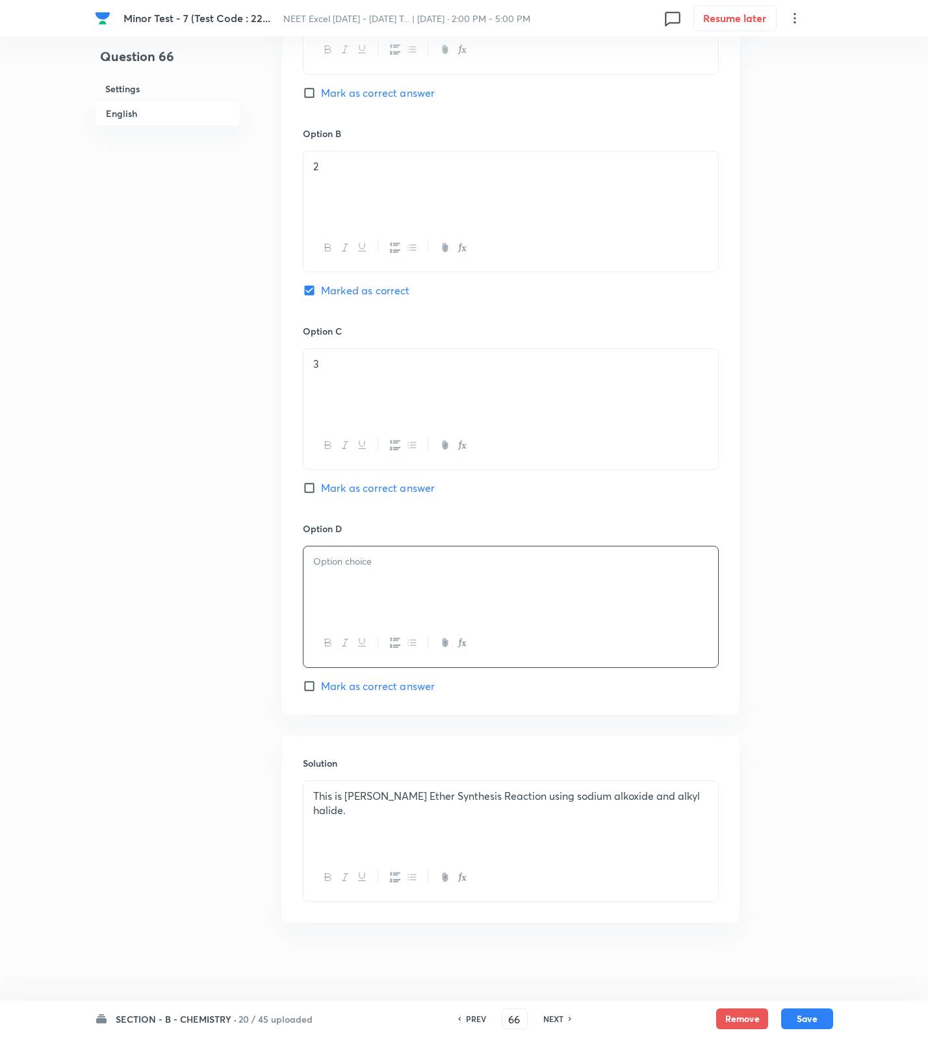
drag, startPoint x: 385, startPoint y: 377, endPoint x: 384, endPoint y: 385, distance: 7.8
click at [384, 380] on div "3" at bounding box center [510, 385] width 415 height 73
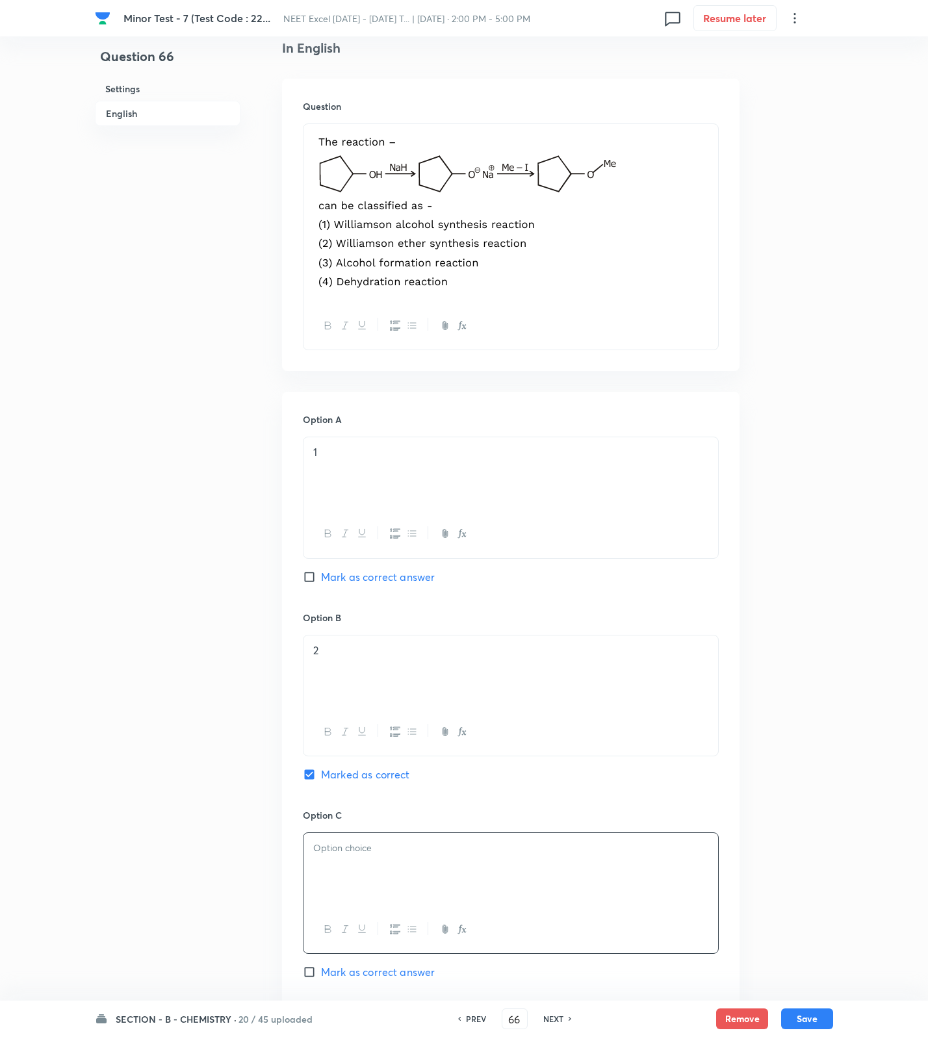
click at [368, 667] on div "2" at bounding box center [510, 672] width 415 height 73
click at [425, 446] on p "1" at bounding box center [510, 452] width 395 height 15
click at [684, 291] on p at bounding box center [510, 213] width 395 height 162
click at [392, 476] on div at bounding box center [510, 473] width 415 height 73
click at [396, 658] on p at bounding box center [510, 650] width 395 height 15
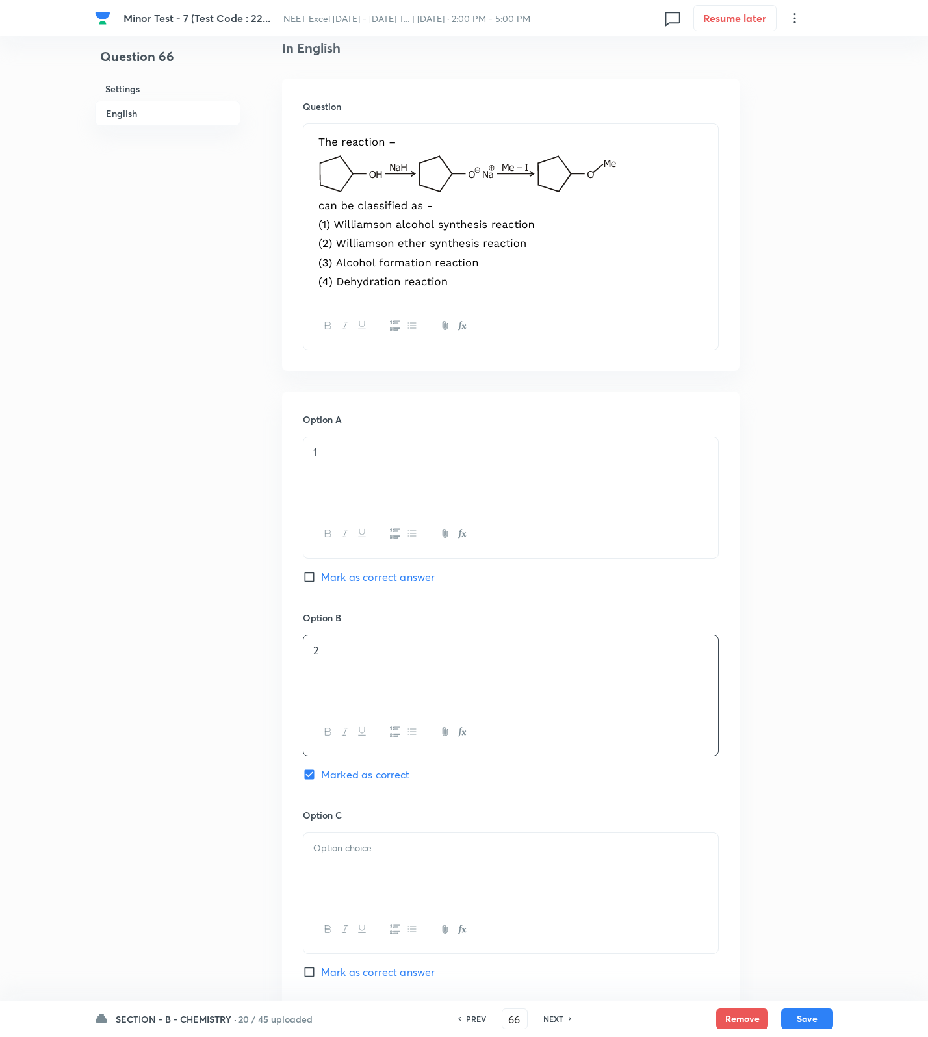
click at [398, 853] on p at bounding box center [510, 848] width 395 height 15
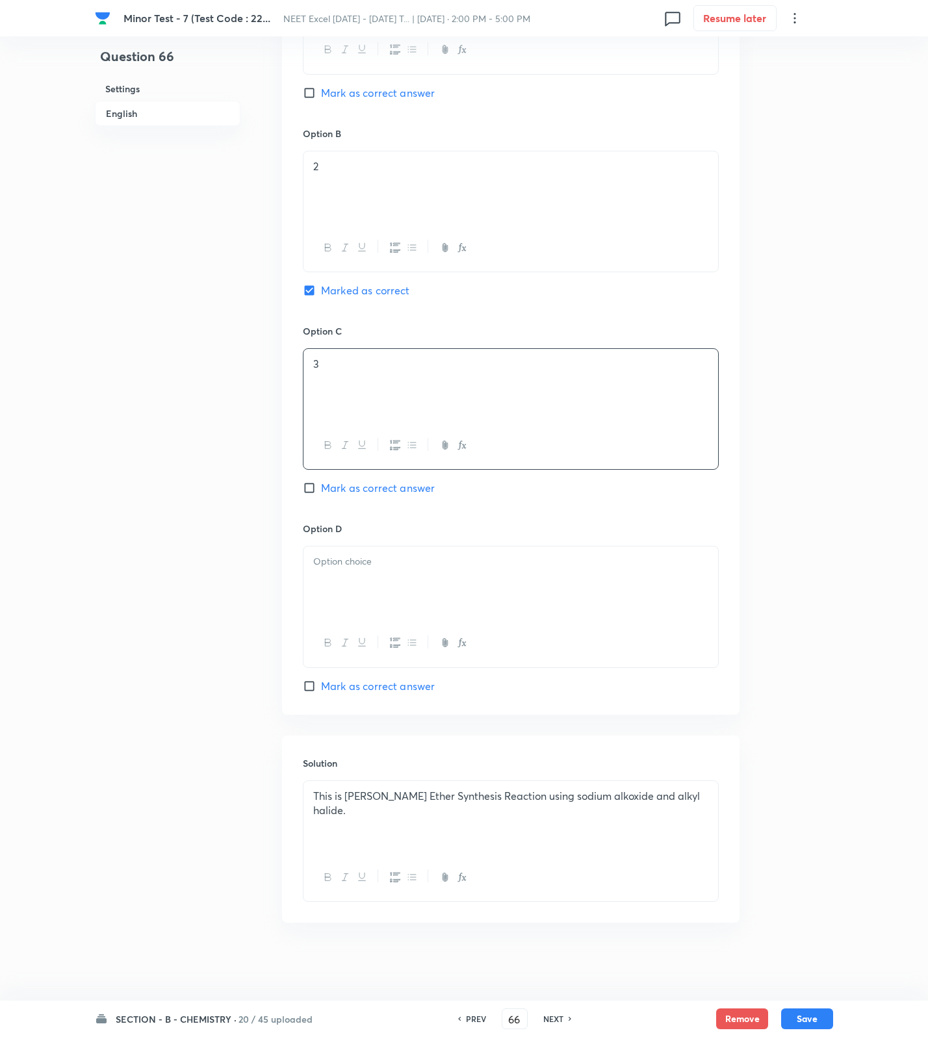
click at [392, 595] on div at bounding box center [510, 582] width 415 height 73
click at [795, 1016] on button "Save" at bounding box center [807, 1017] width 52 height 21
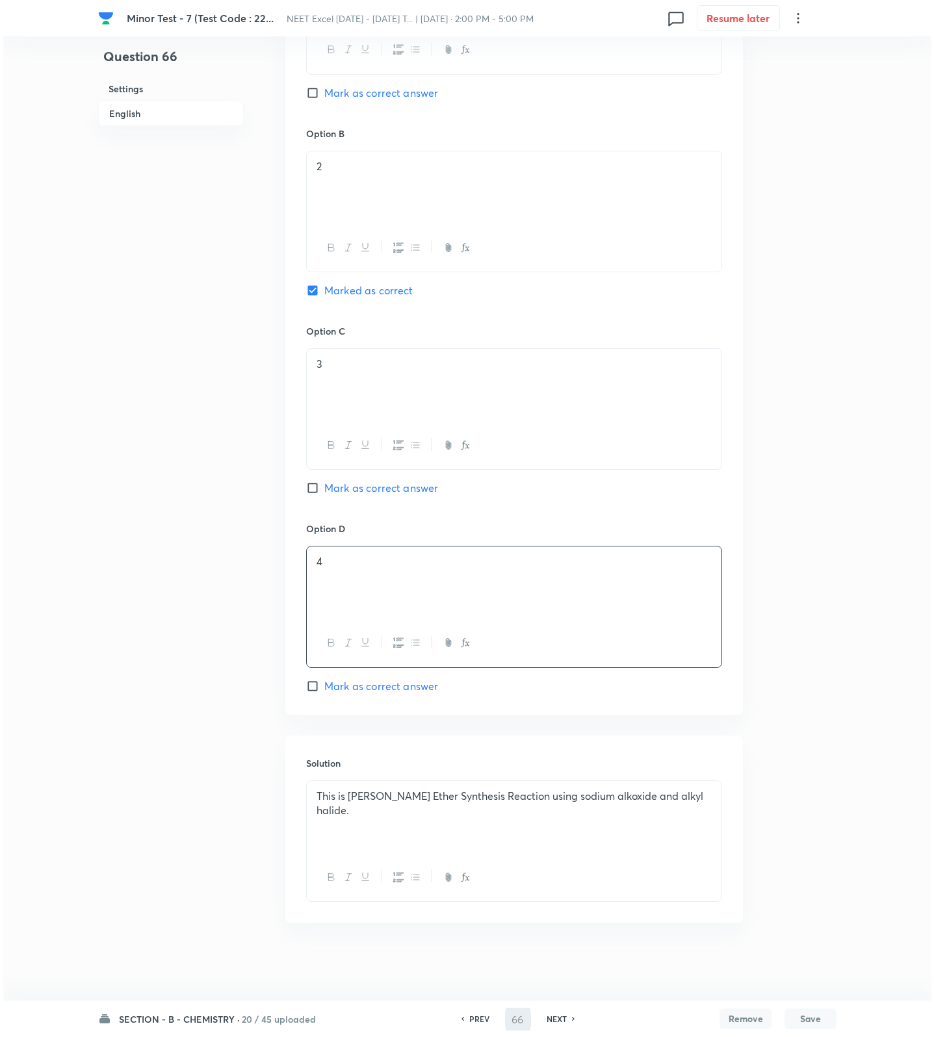
scroll to position [0, 0]
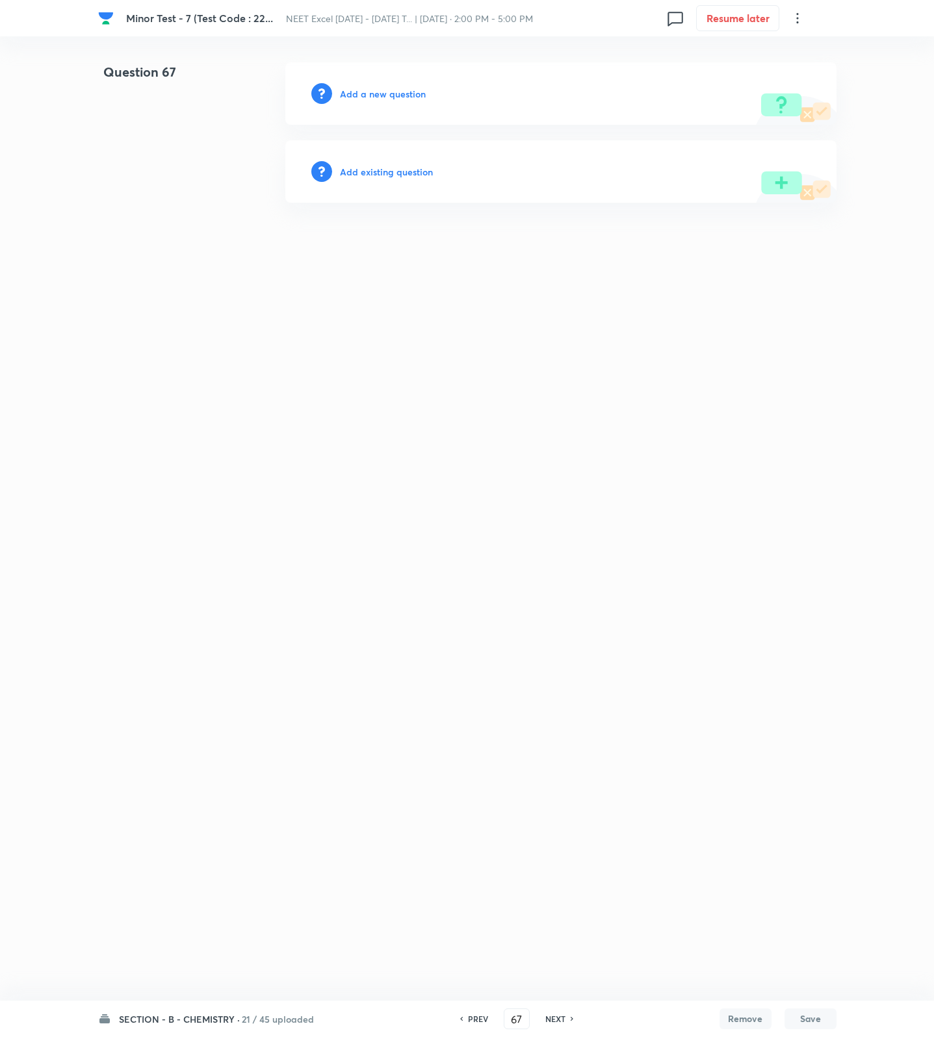
click at [394, 84] on div "Add a new question" at bounding box center [560, 93] width 551 height 62
click at [394, 94] on h6 "Add a new question" at bounding box center [383, 94] width 86 height 14
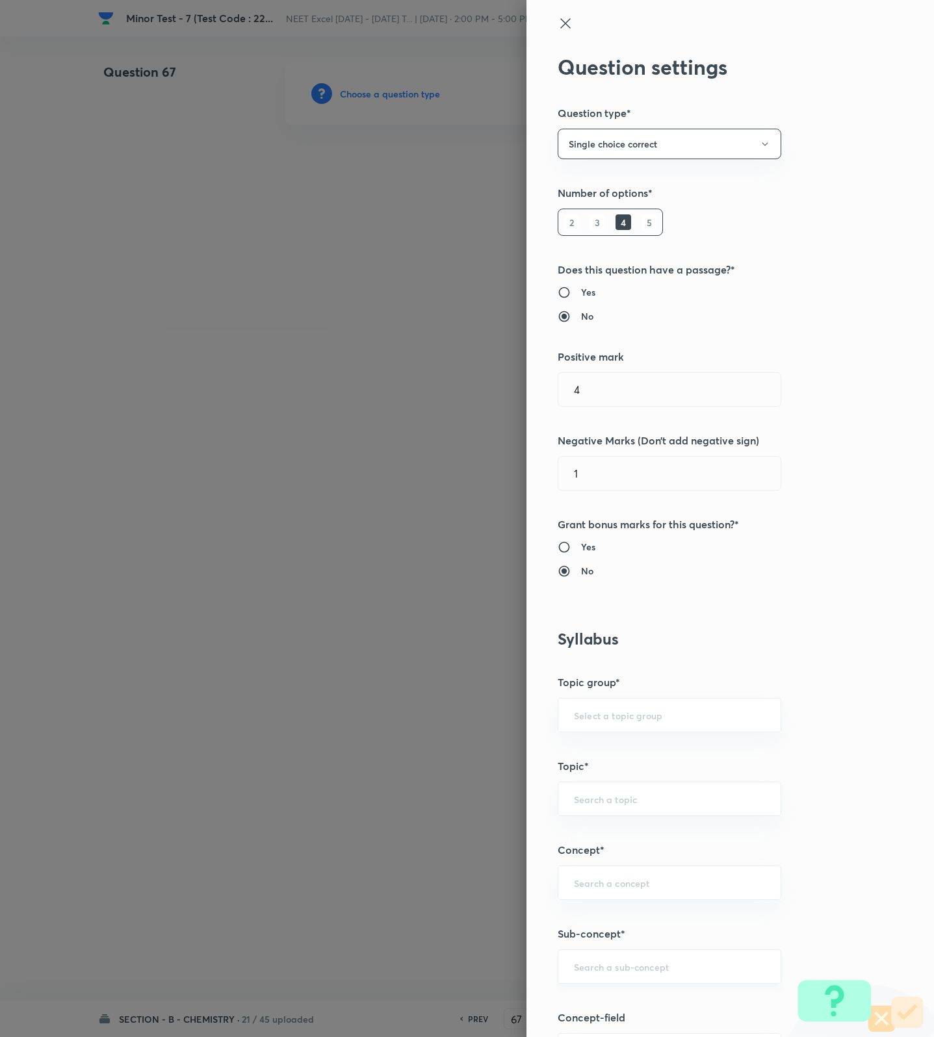
click at [620, 973] on input "text" at bounding box center [669, 966] width 191 height 12
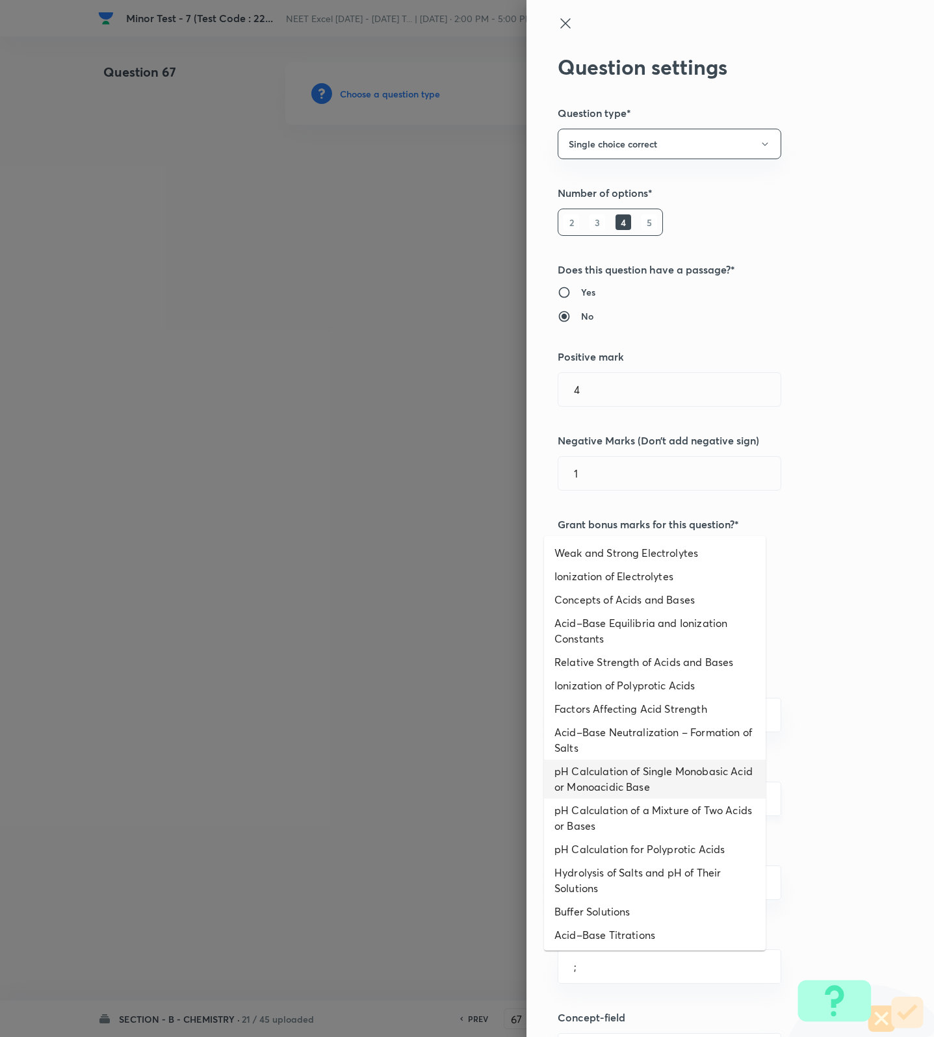
click at [637, 794] on li "pH Calculation of Single Monobasic Acid or Monoacidic Base" at bounding box center [655, 779] width 222 height 39
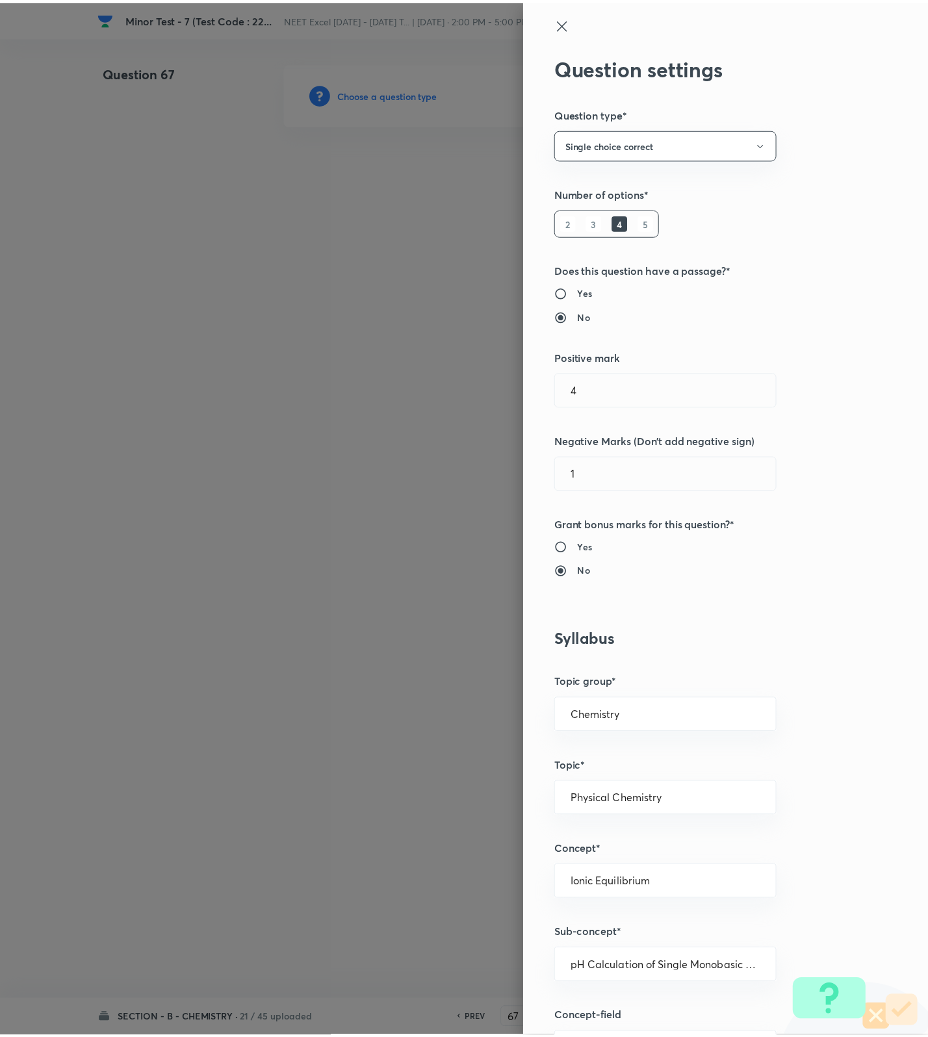
scroll to position [825, 0]
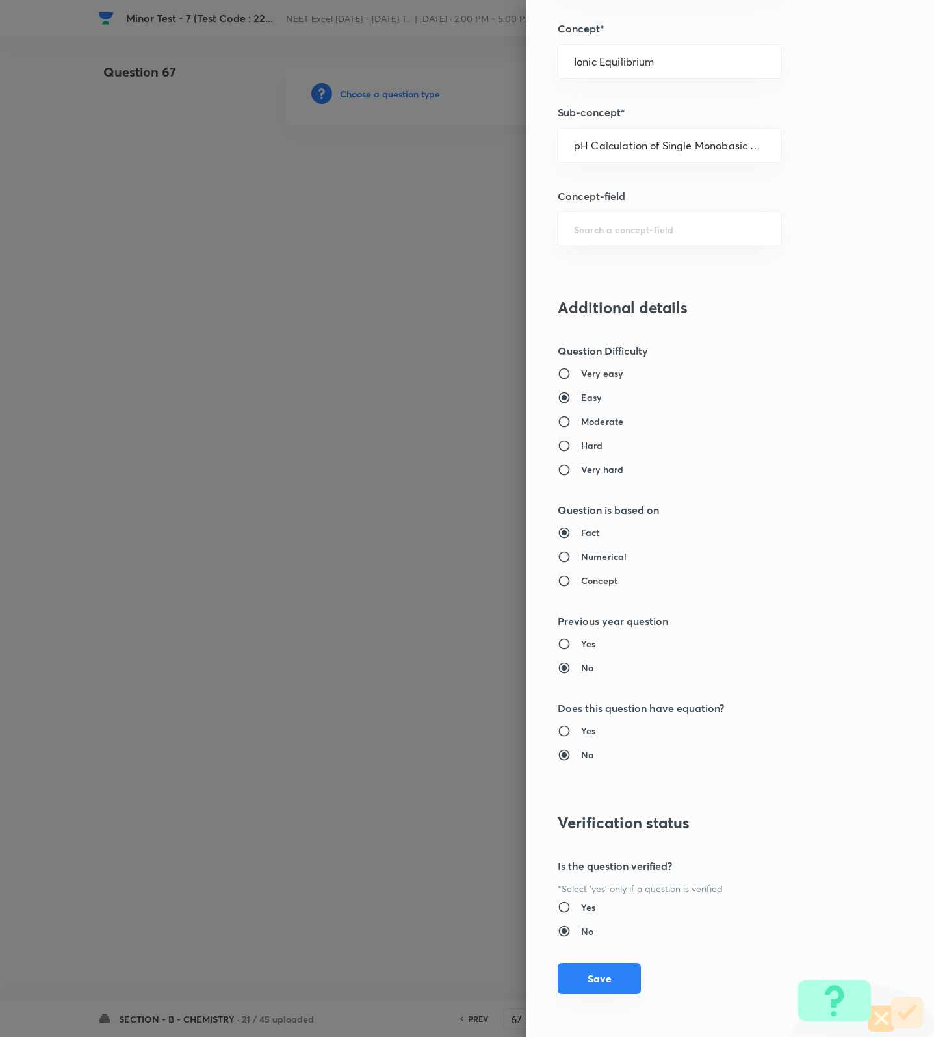
click at [612, 975] on button "Save" at bounding box center [599, 978] width 83 height 31
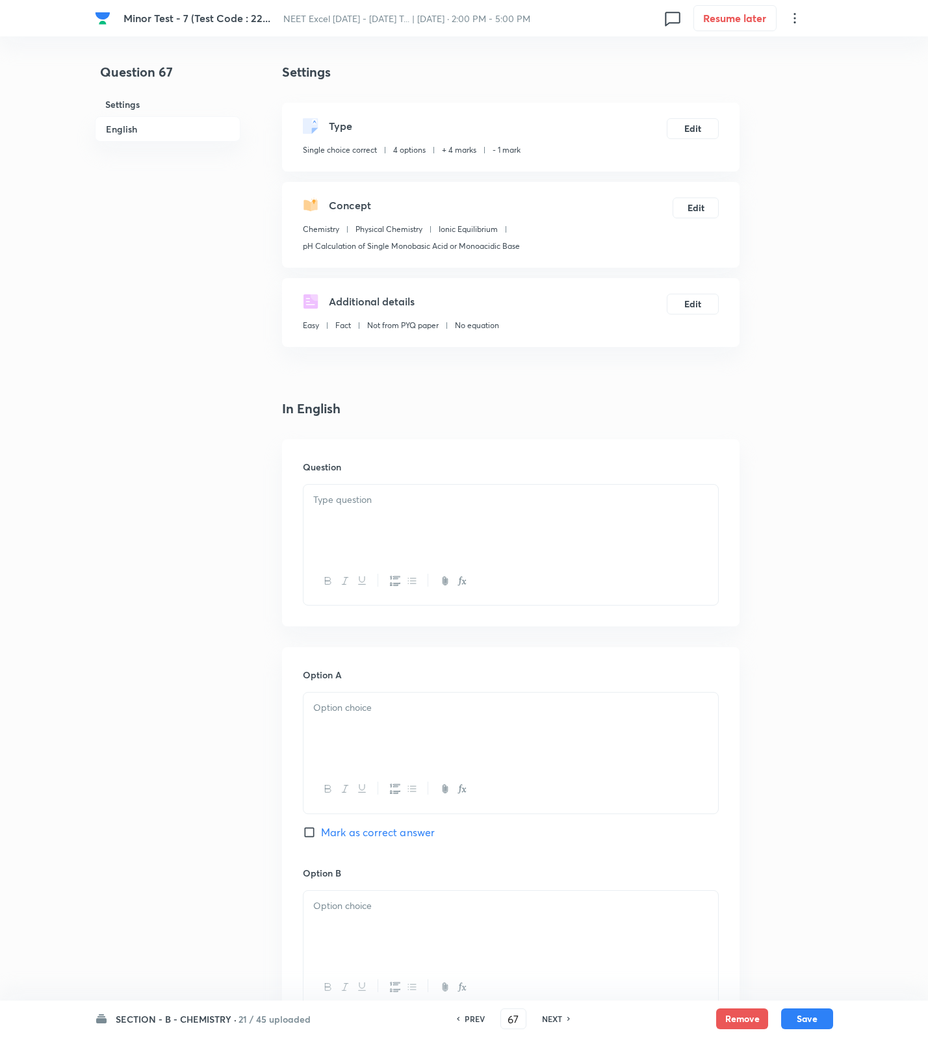
click at [546, 515] on div at bounding box center [510, 521] width 415 height 73
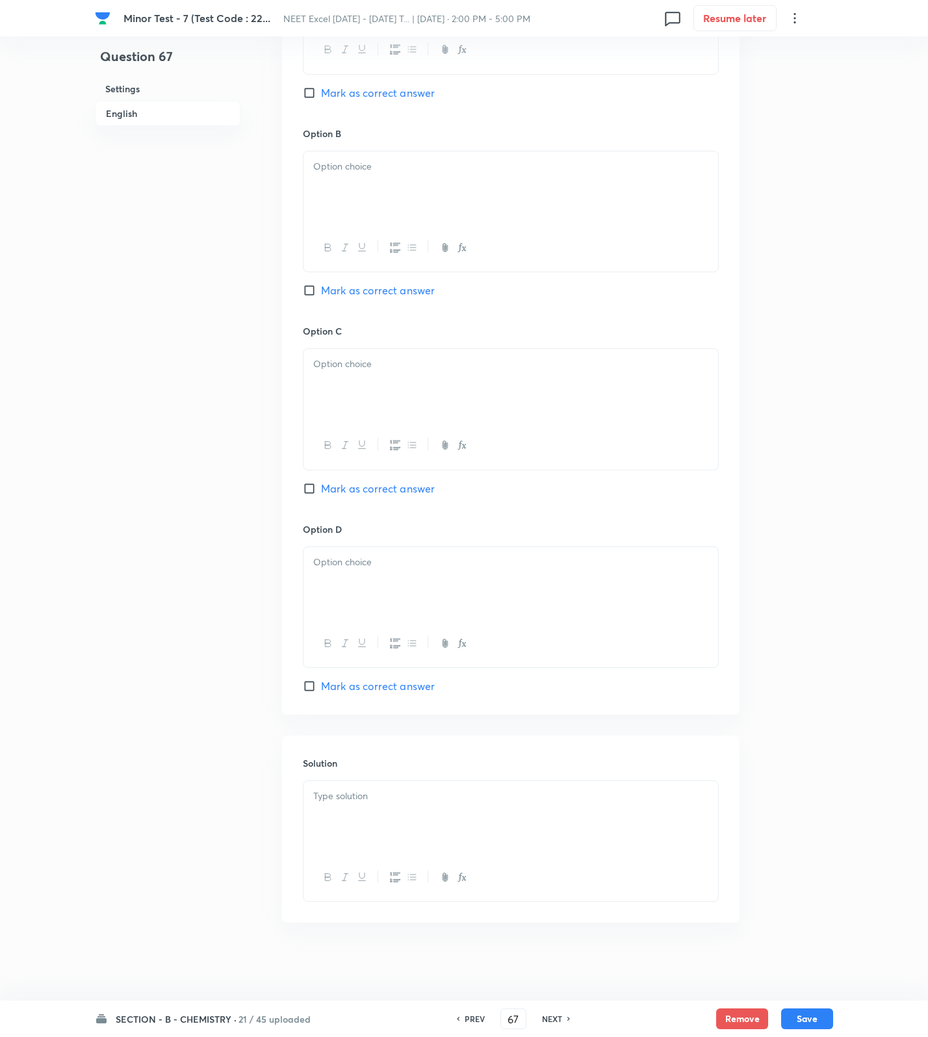
click at [499, 800] on p at bounding box center [510, 796] width 395 height 15
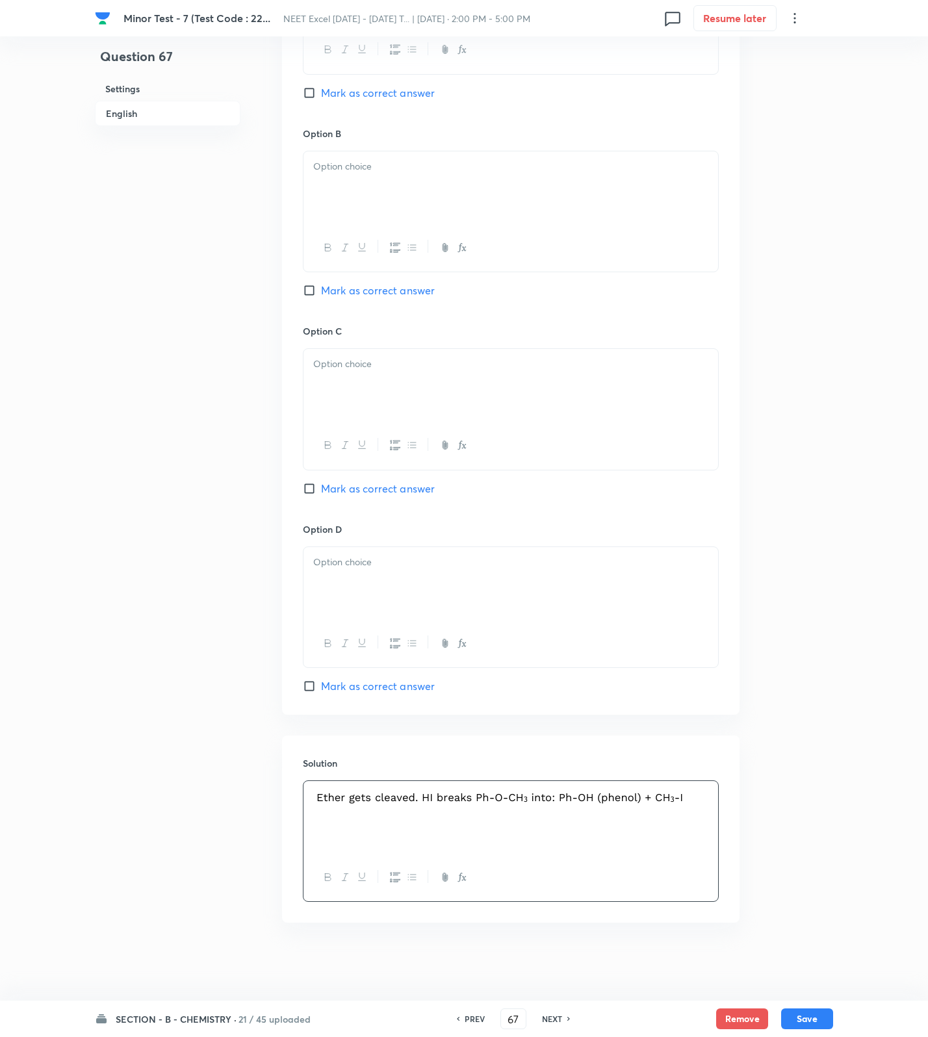
scroll to position [255, 0]
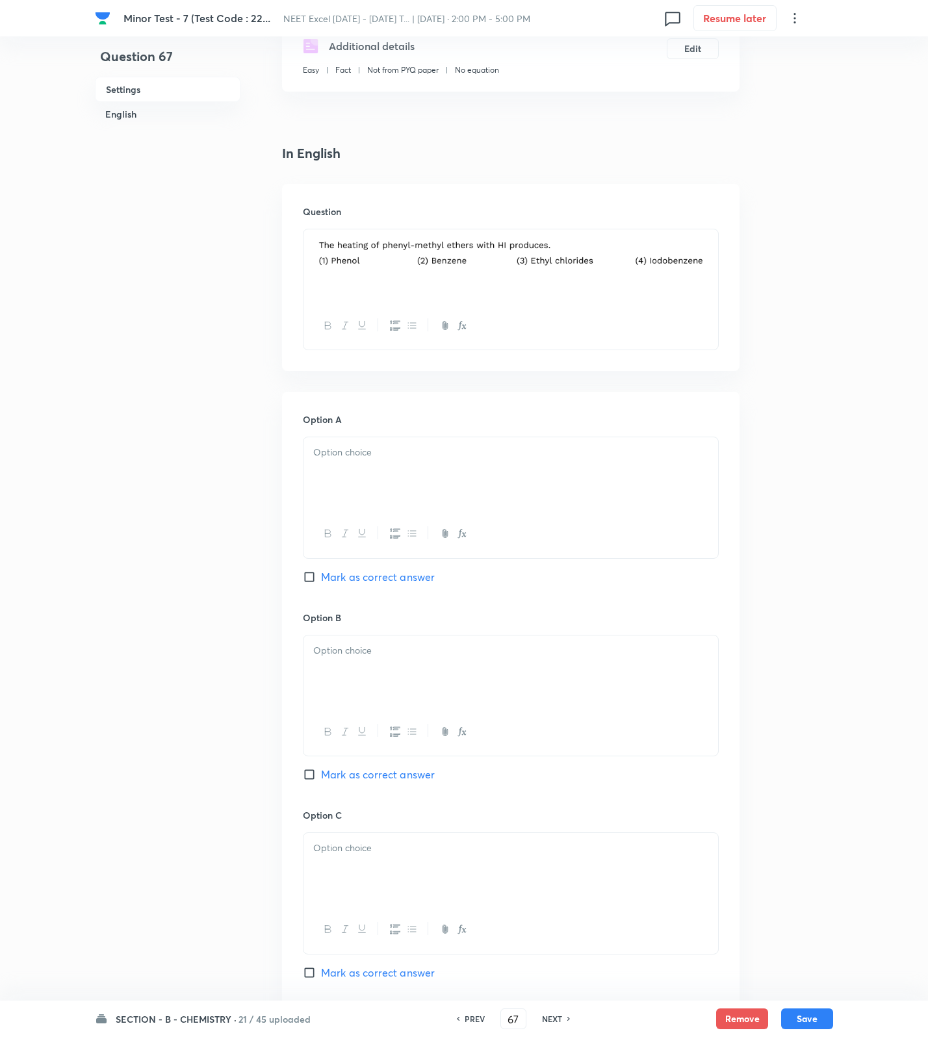
click at [370, 472] on div at bounding box center [510, 473] width 415 height 73
drag, startPoint x: 415, startPoint y: 661, endPoint x: 415, endPoint y: 669, distance: 8.4
click at [415, 665] on div at bounding box center [510, 672] width 415 height 73
drag, startPoint x: 384, startPoint y: 832, endPoint x: 381, endPoint y: 849, distance: 16.6
click at [381, 849] on div "Option C Mark as correct answer" at bounding box center [511, 907] width 416 height 198
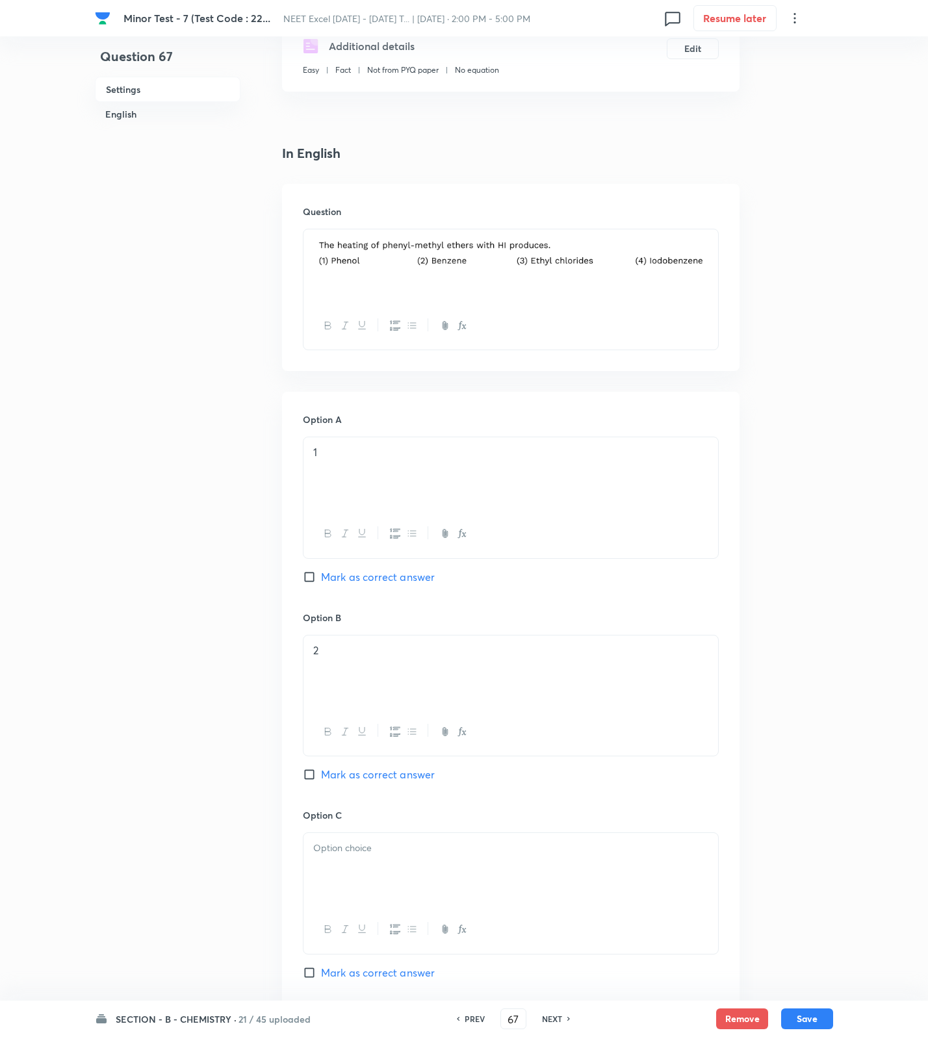
click at [376, 875] on div at bounding box center [510, 869] width 415 height 73
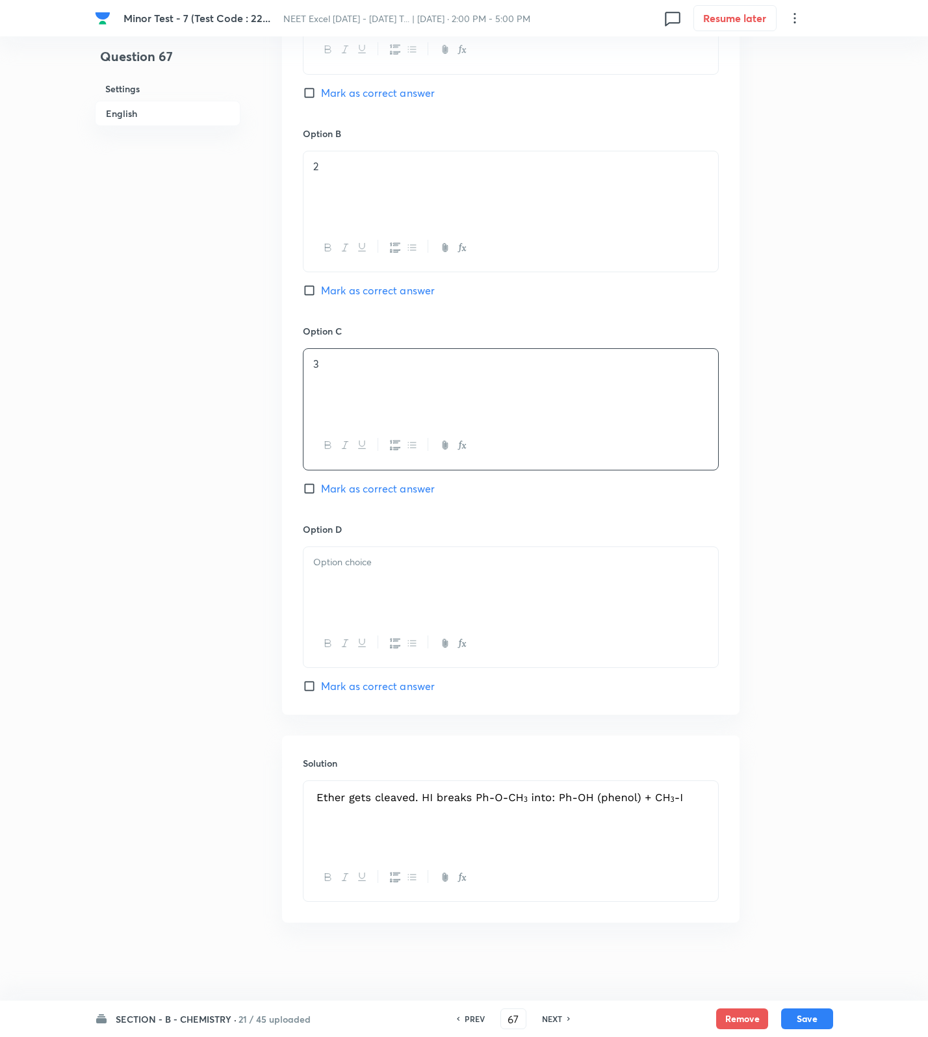
click at [370, 589] on div at bounding box center [510, 583] width 415 height 73
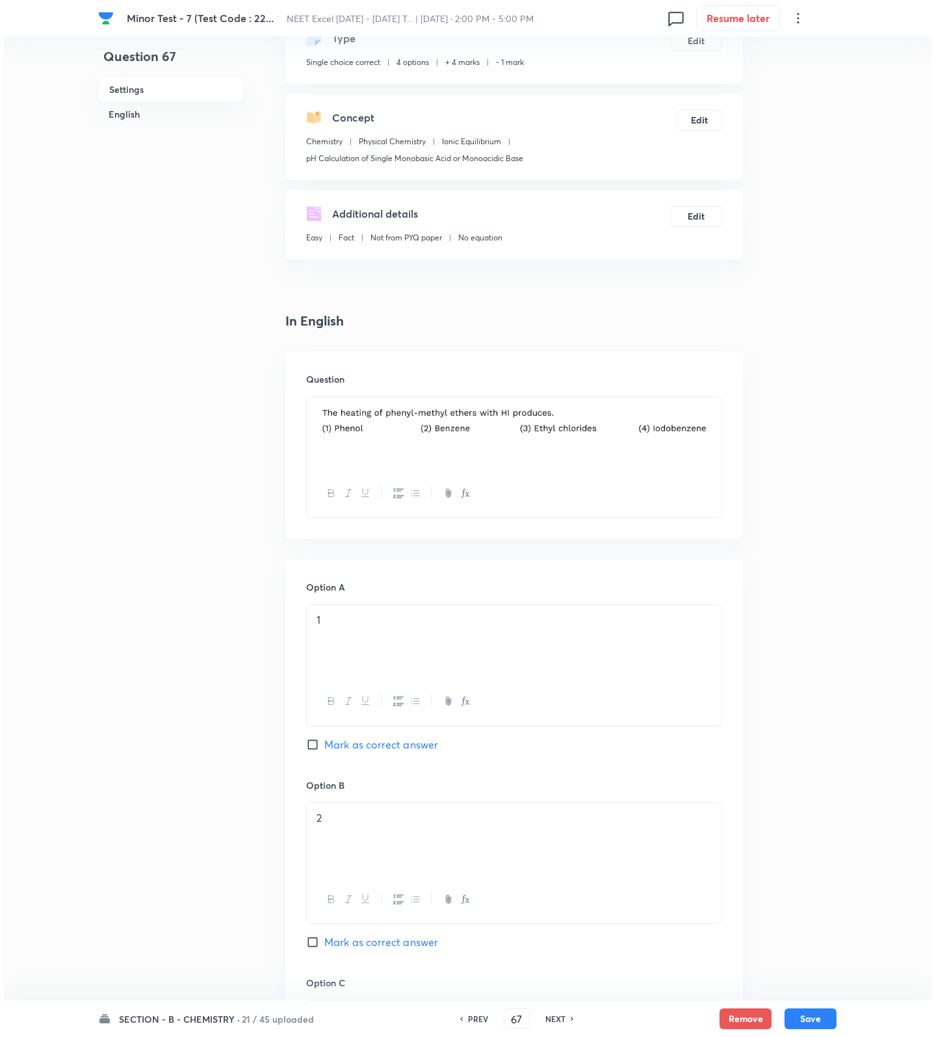
scroll to position [0, 0]
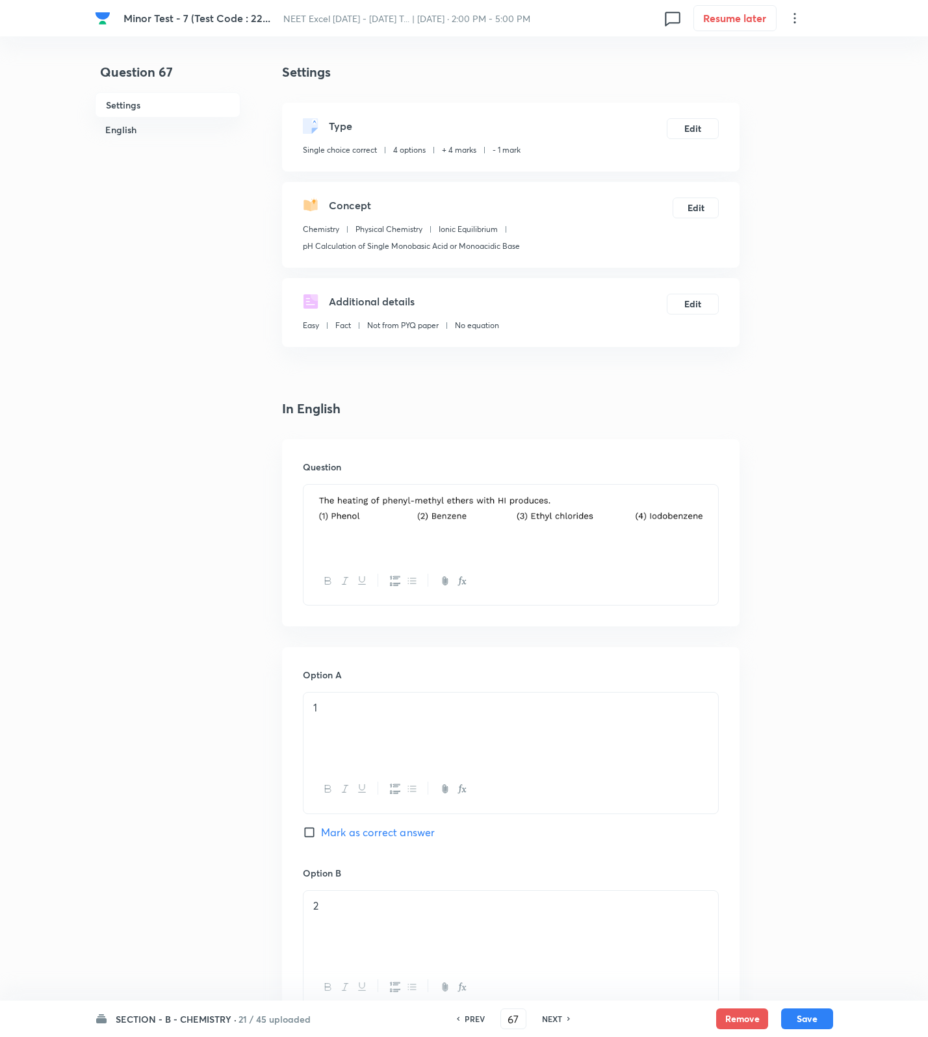
click at [408, 834] on span "Mark as correct answer" at bounding box center [378, 833] width 114 height 16
click at [321, 834] on input "Mark as correct answer" at bounding box center [312, 832] width 18 height 13
click at [790, 1018] on button "Save" at bounding box center [807, 1017] width 52 height 21
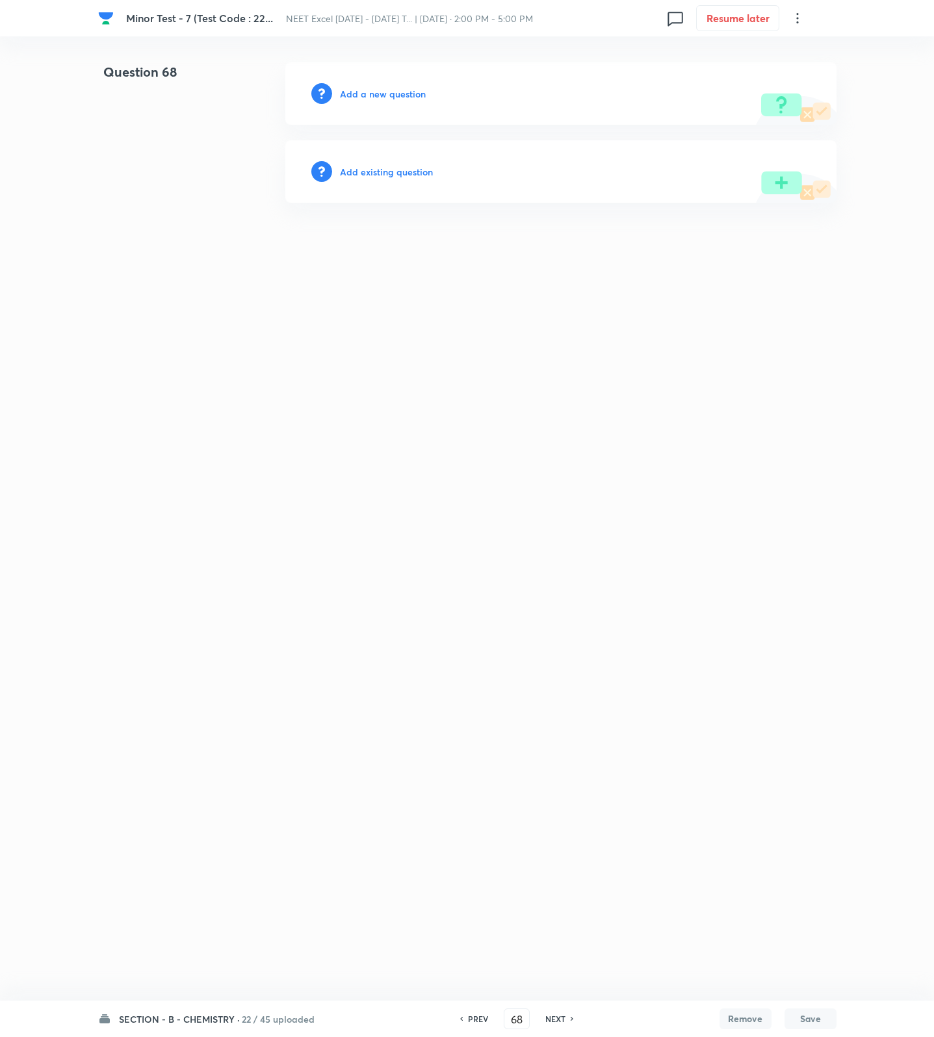
click at [346, 92] on h6 "Add a new question" at bounding box center [383, 94] width 86 height 14
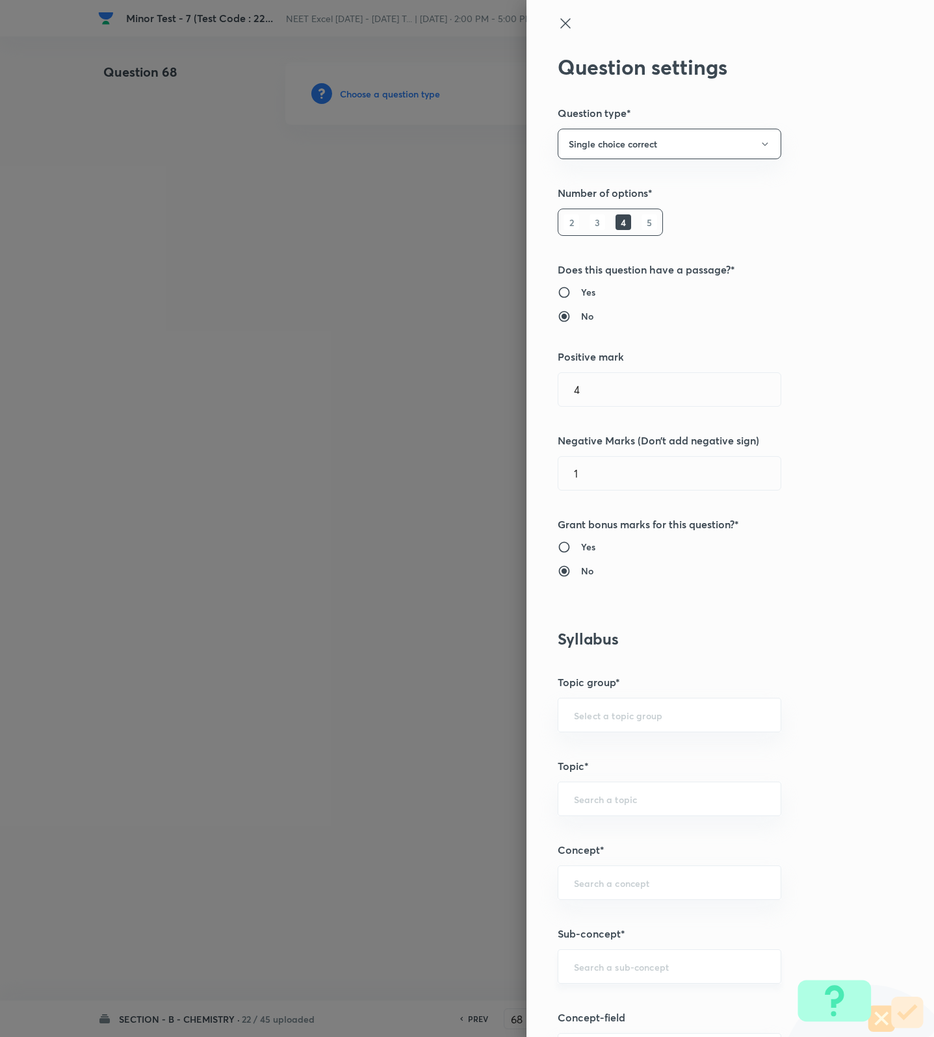
click at [607, 973] on input "text" at bounding box center [669, 966] width 191 height 12
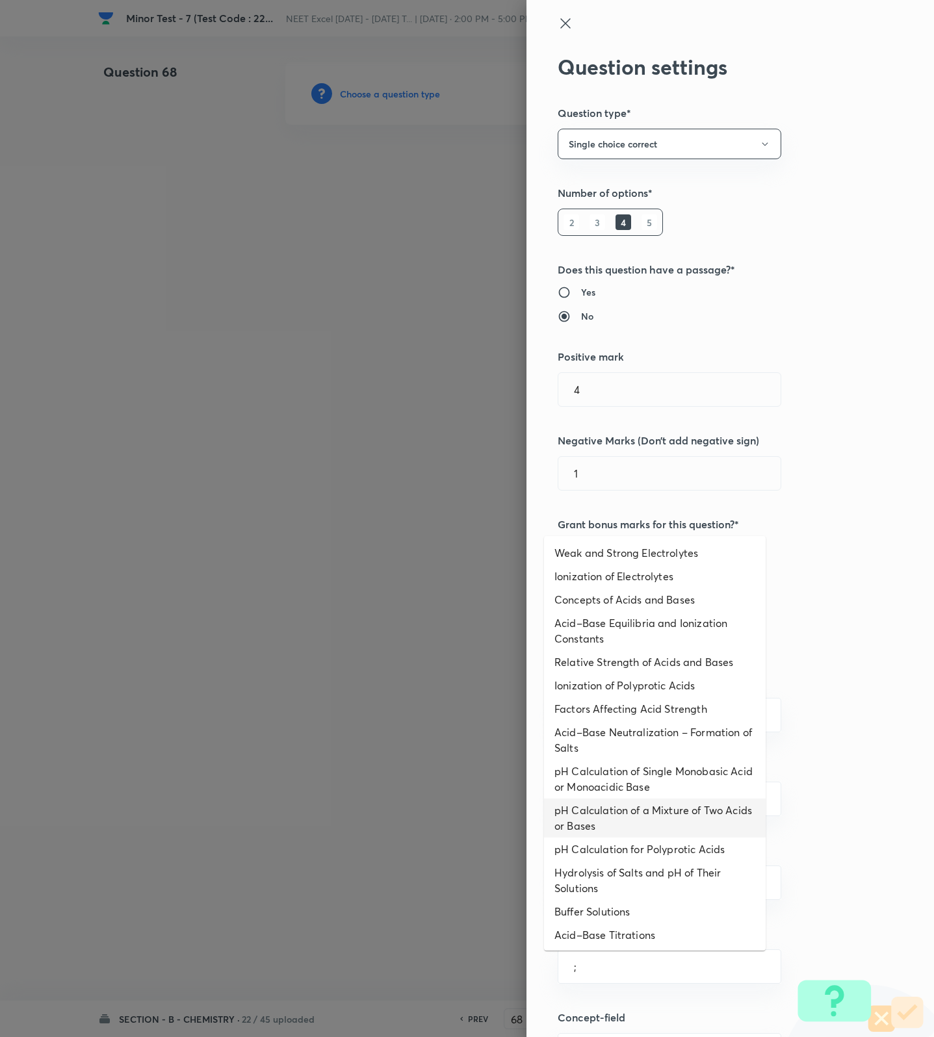
click at [579, 814] on li "pH Calculation of a Mixture of Two Acids or Bases" at bounding box center [655, 818] width 222 height 39
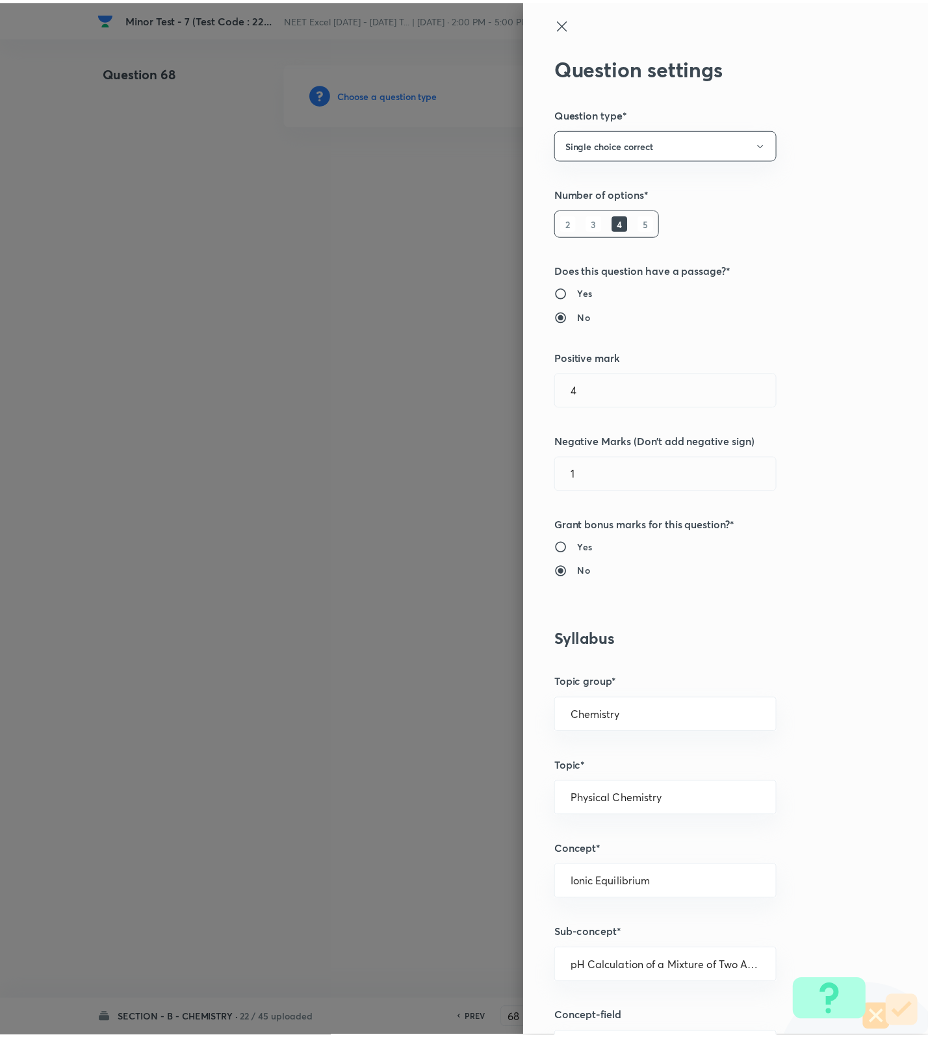
scroll to position [825, 0]
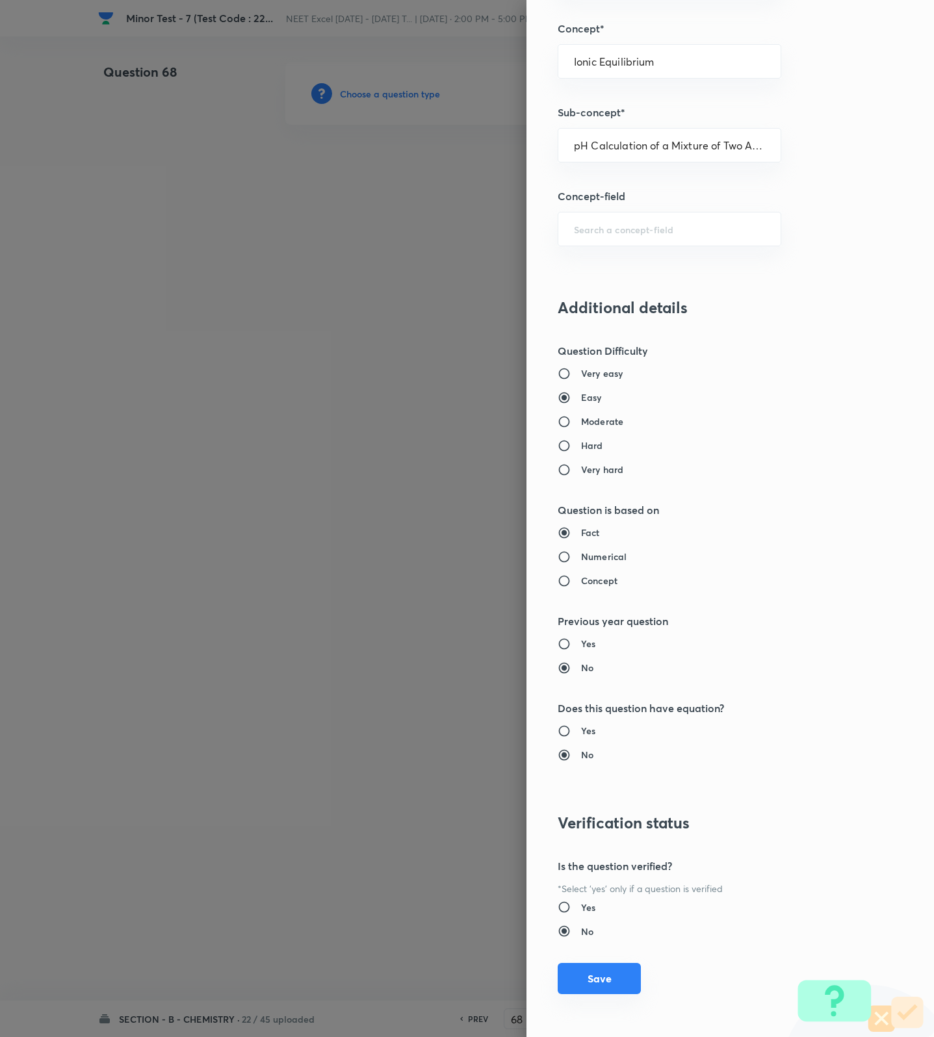
click at [597, 973] on button "Save" at bounding box center [599, 978] width 83 height 31
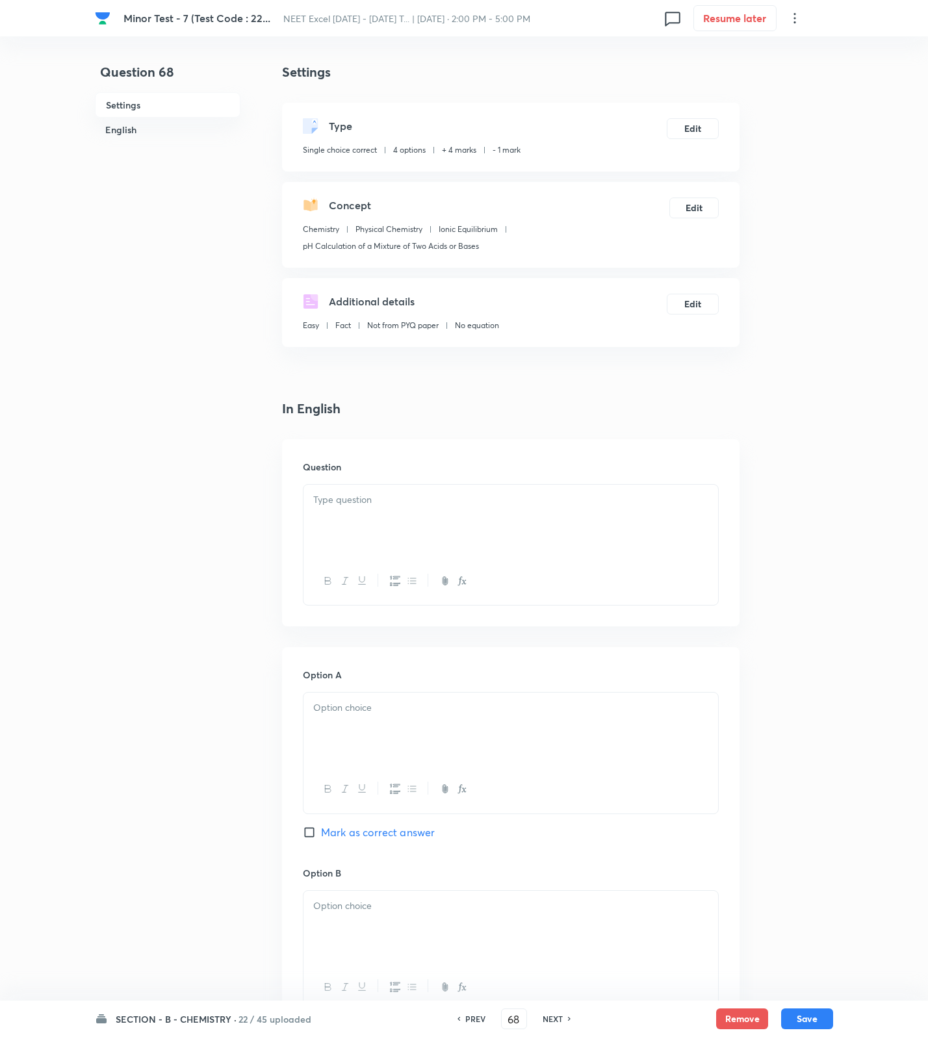
click at [556, 505] on p at bounding box center [510, 500] width 395 height 15
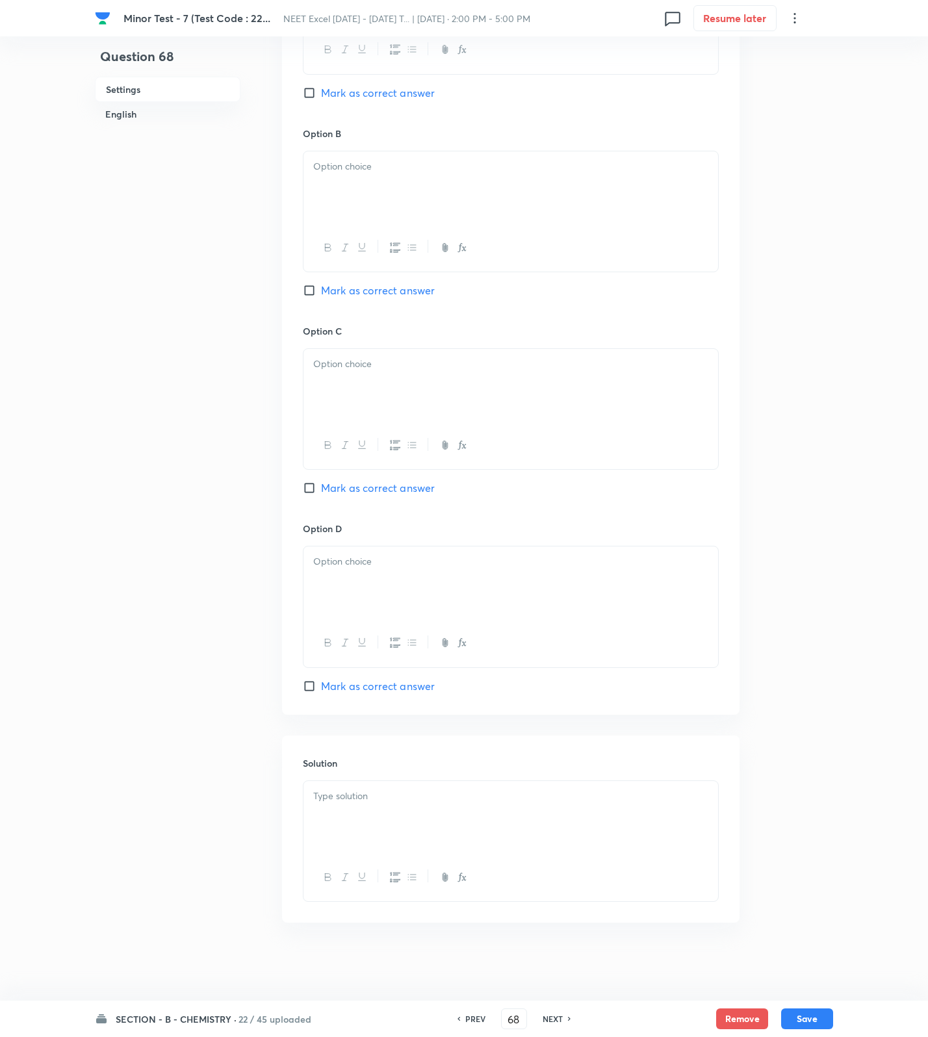
scroll to position [821, 0]
click at [493, 782] on div at bounding box center [510, 817] width 415 height 73
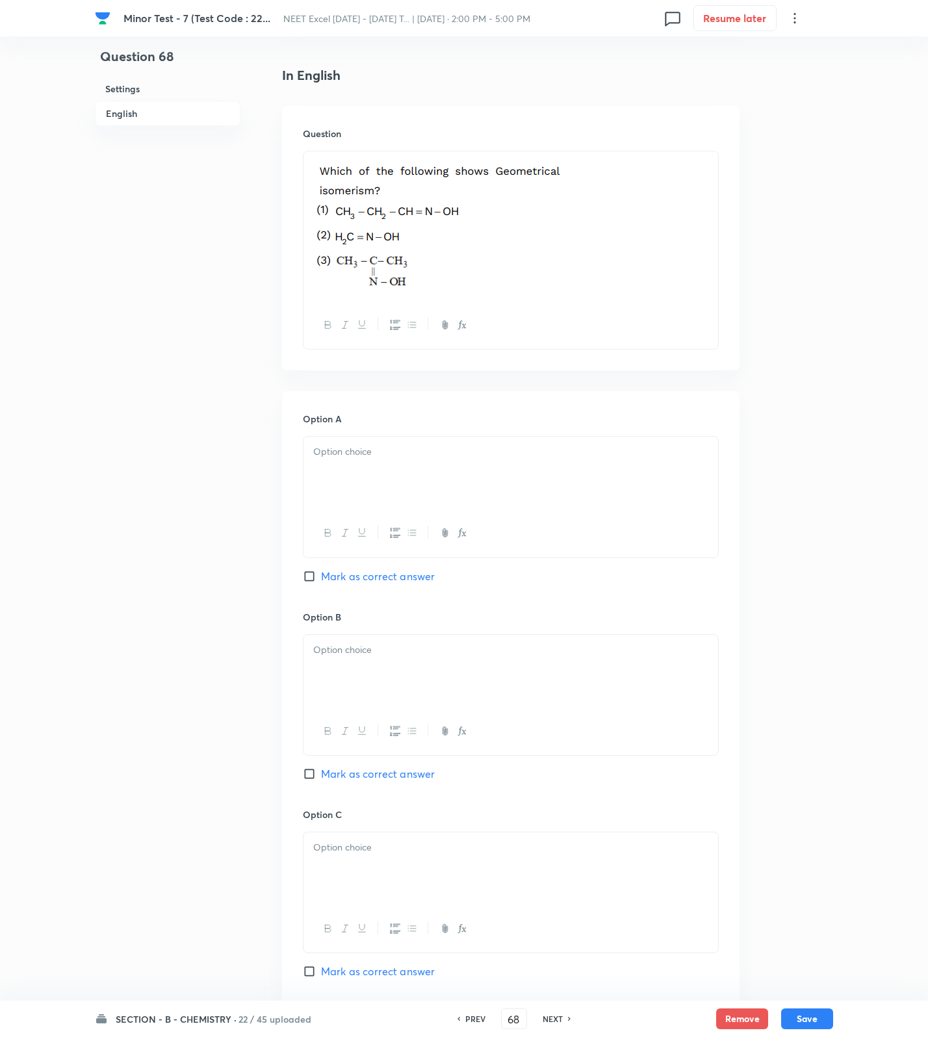
click at [359, 472] on div at bounding box center [510, 473] width 415 height 73
click at [676, 221] on p at bounding box center [510, 226] width 395 height 135
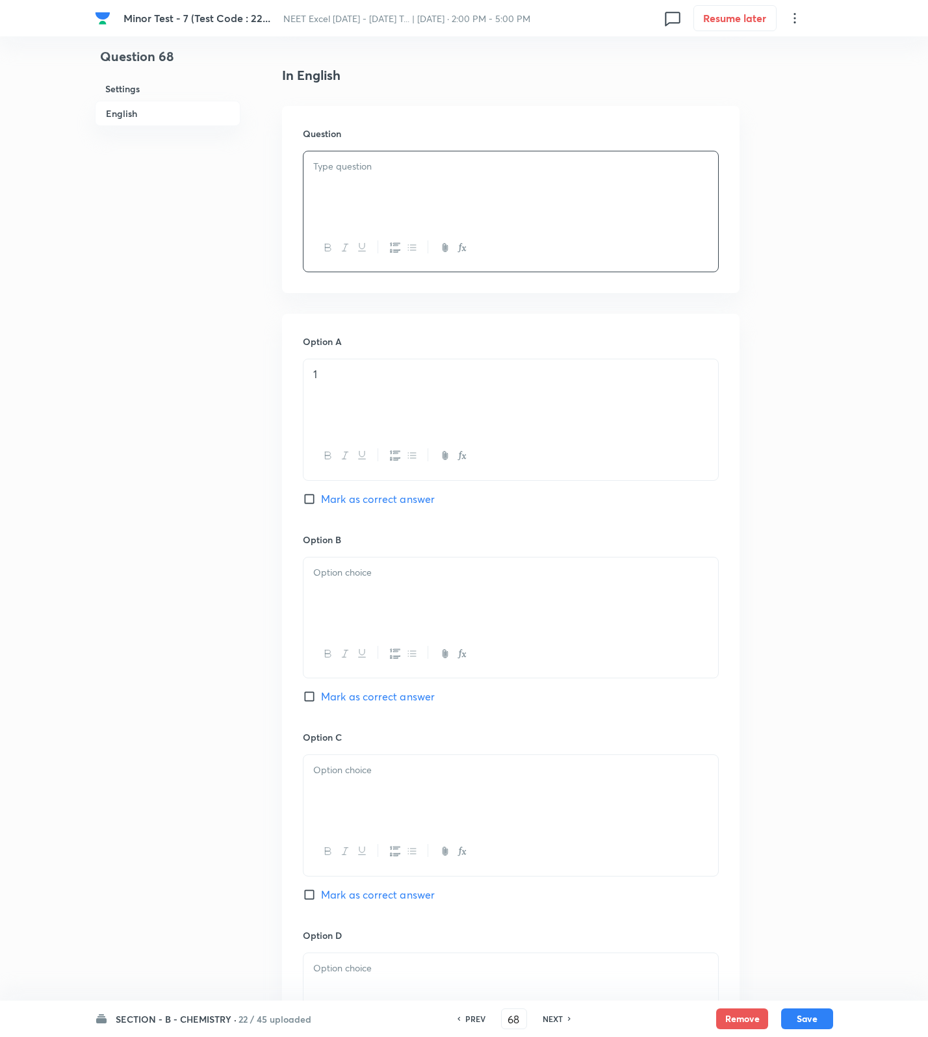
click at [652, 201] on div at bounding box center [510, 187] width 415 height 73
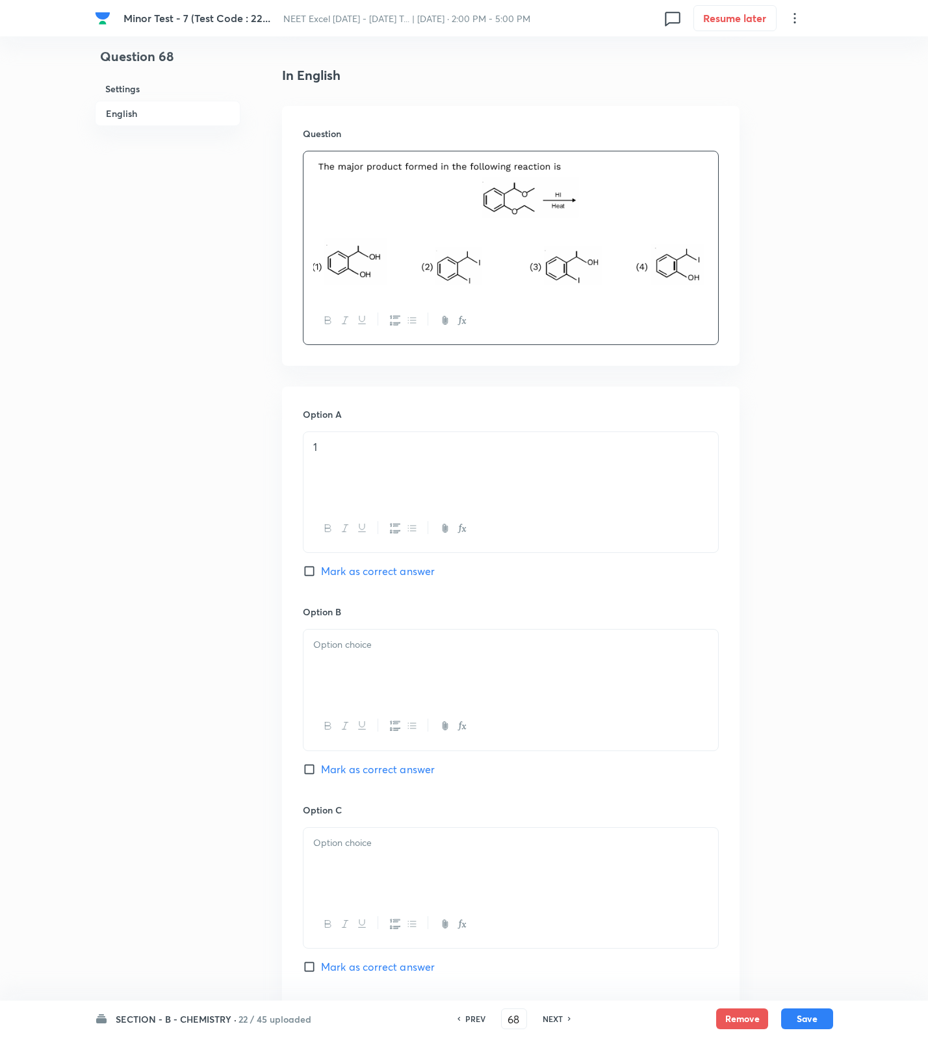
click at [365, 657] on div at bounding box center [510, 666] width 415 height 73
click at [365, 876] on div at bounding box center [510, 864] width 415 height 73
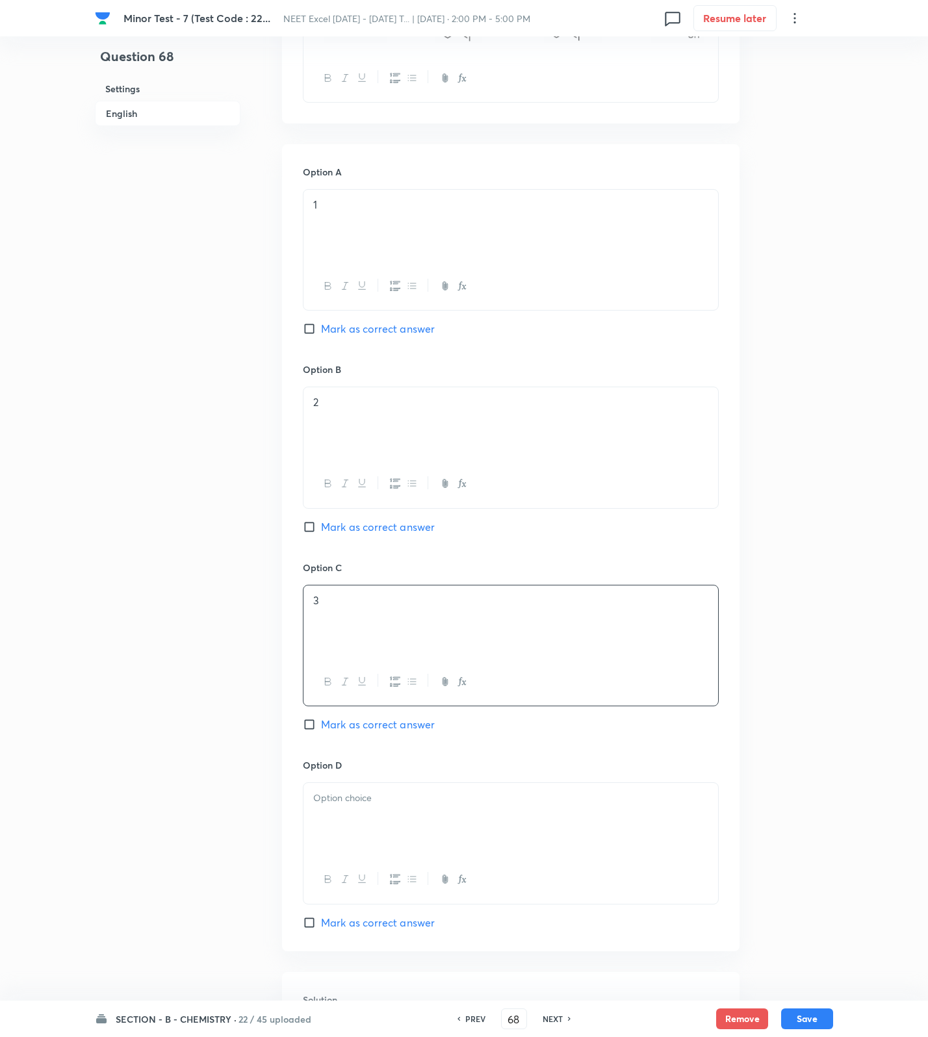
scroll to position [816, 0]
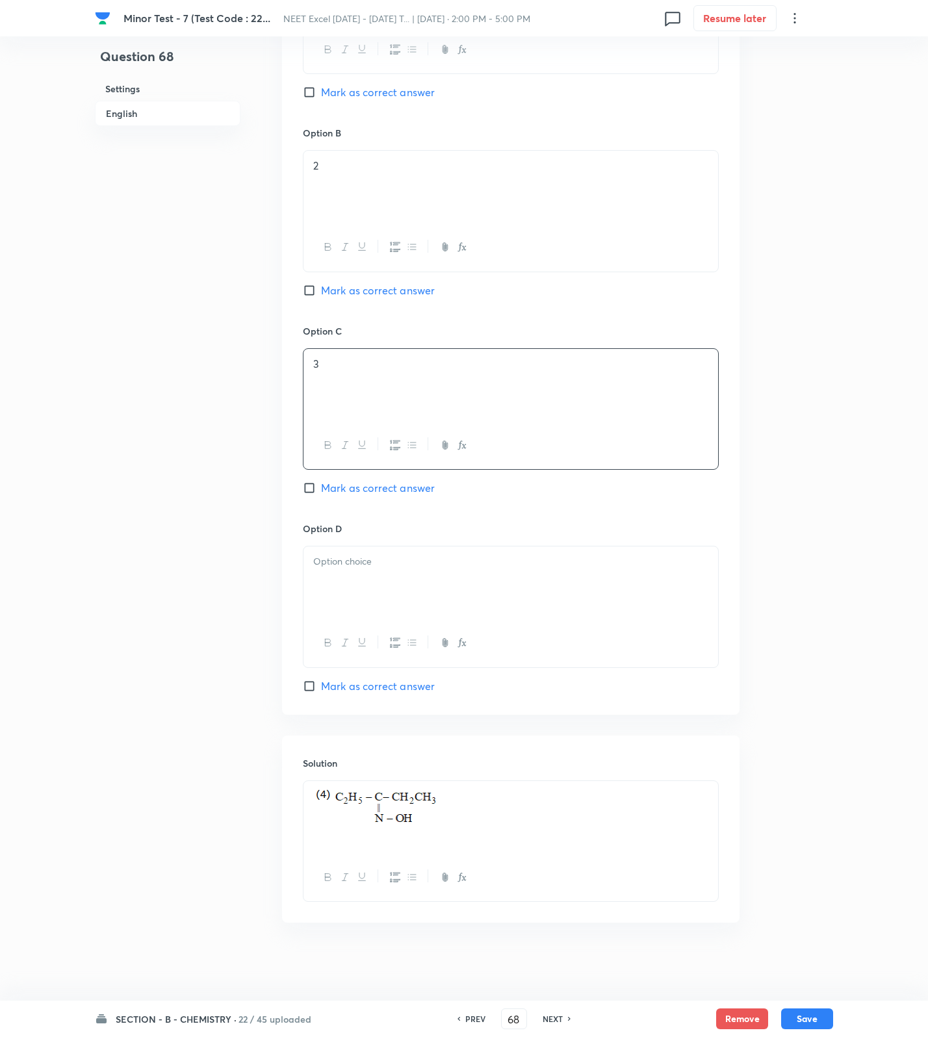
click at [365, 587] on div at bounding box center [510, 582] width 415 height 73
click at [390, 684] on span "Mark as correct answer" at bounding box center [378, 686] width 114 height 16
click at [321, 684] on input "Mark as correct answer" at bounding box center [312, 686] width 18 height 13
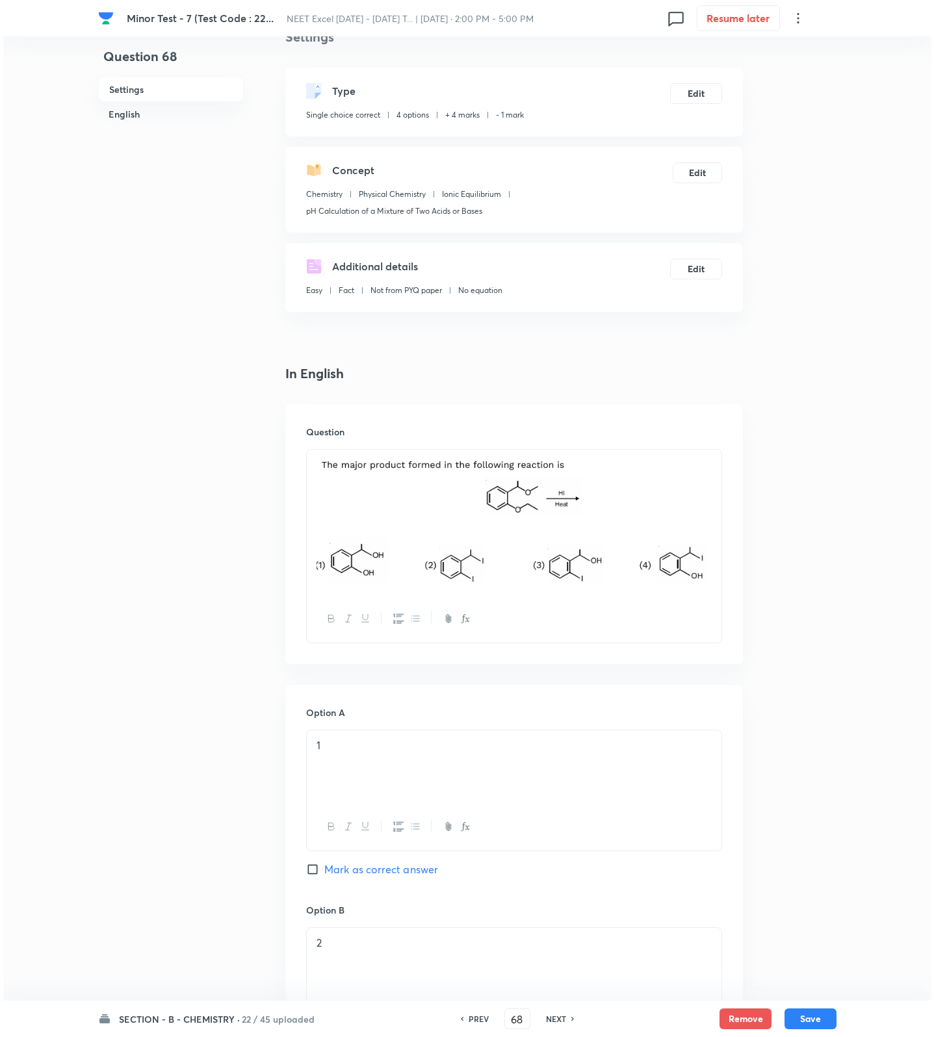
scroll to position [0, 0]
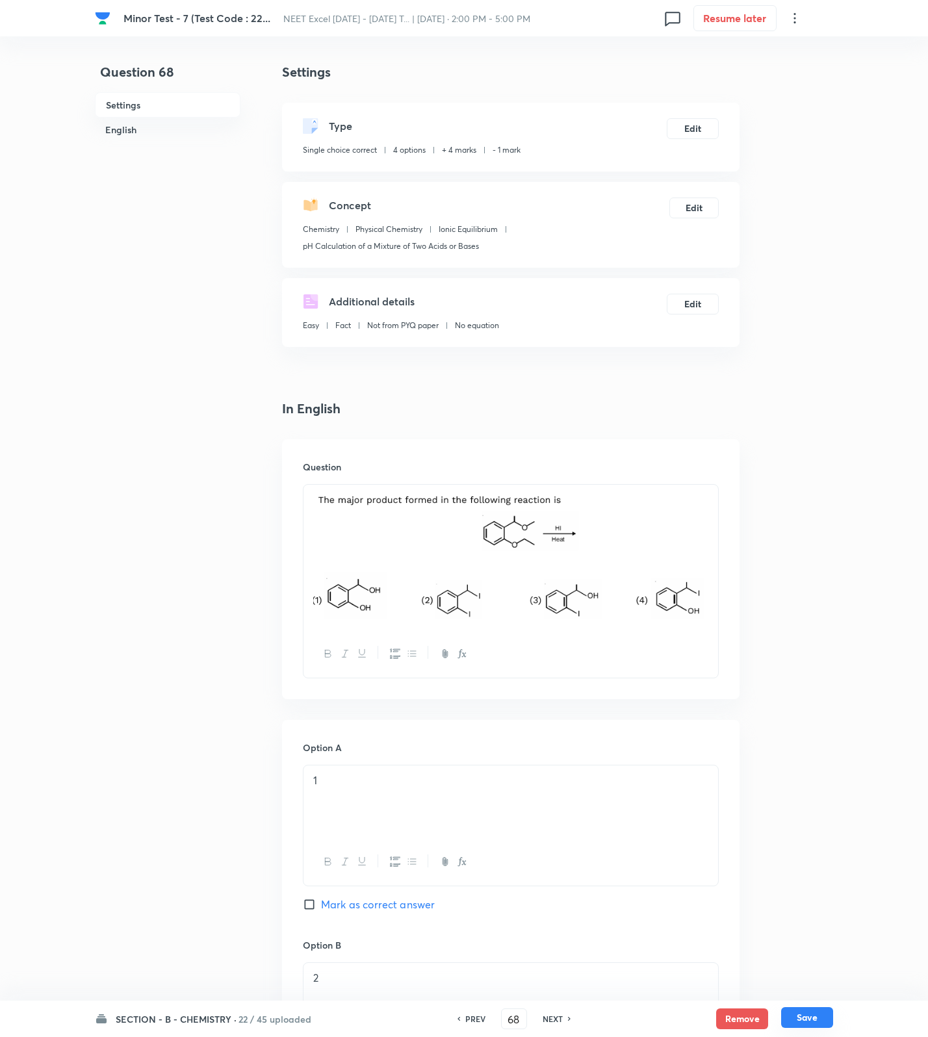
click at [817, 1021] on button "Save" at bounding box center [807, 1017] width 52 height 21
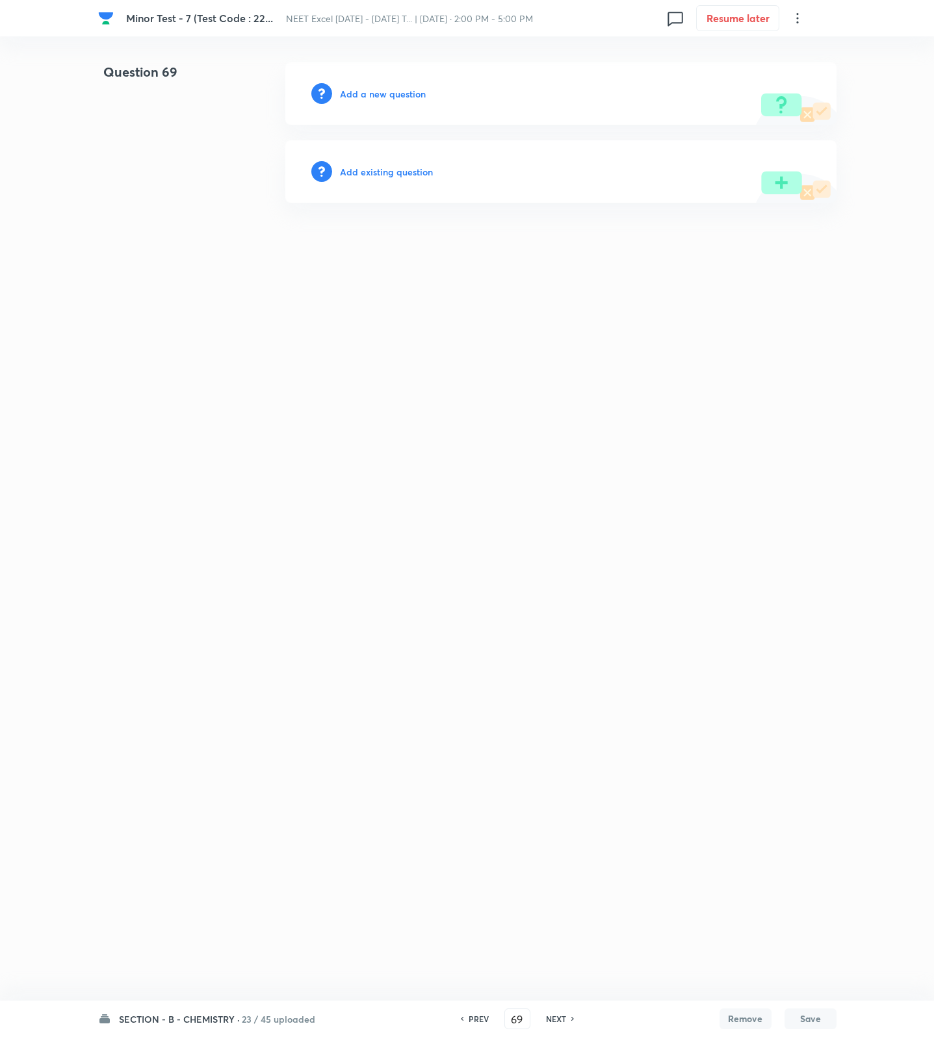
click at [390, 106] on div "Add a new question" at bounding box center [560, 93] width 551 height 62
click at [388, 96] on h6 "Add a new question" at bounding box center [383, 94] width 86 height 14
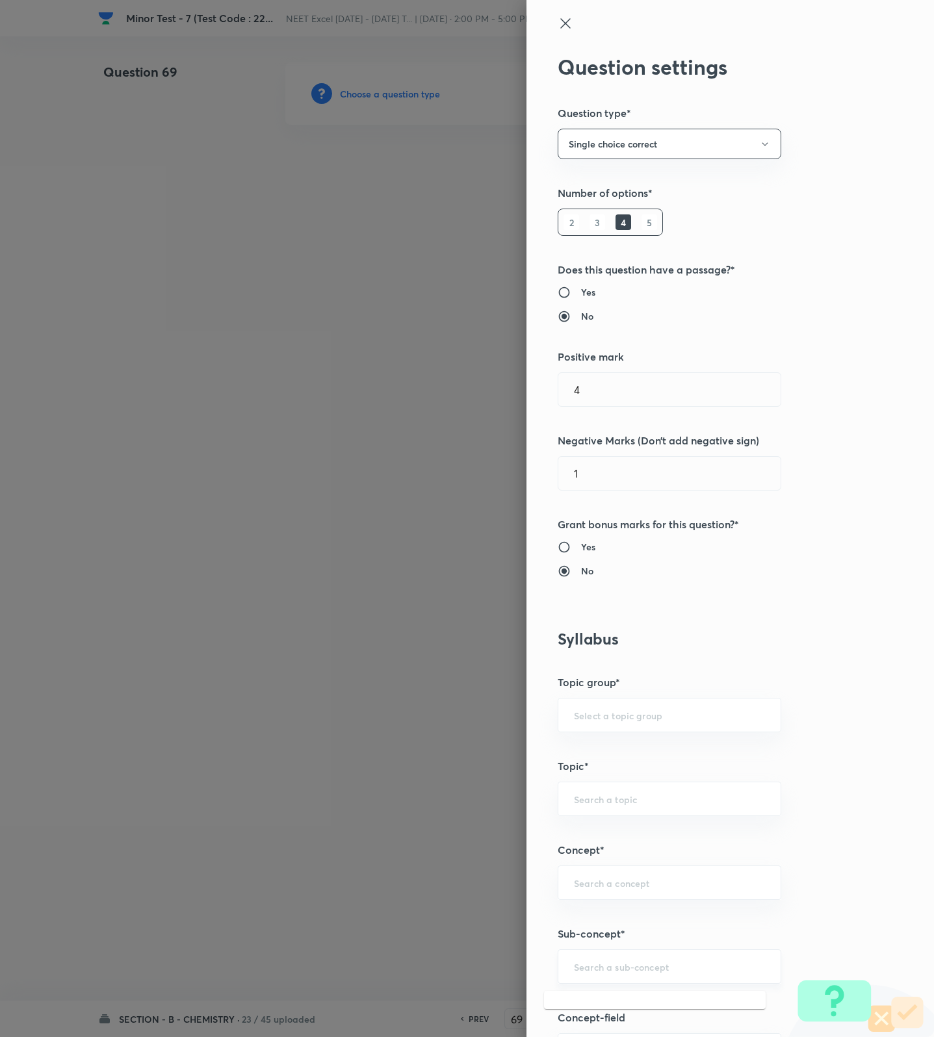
click at [649, 965] on input "text" at bounding box center [669, 966] width 191 height 12
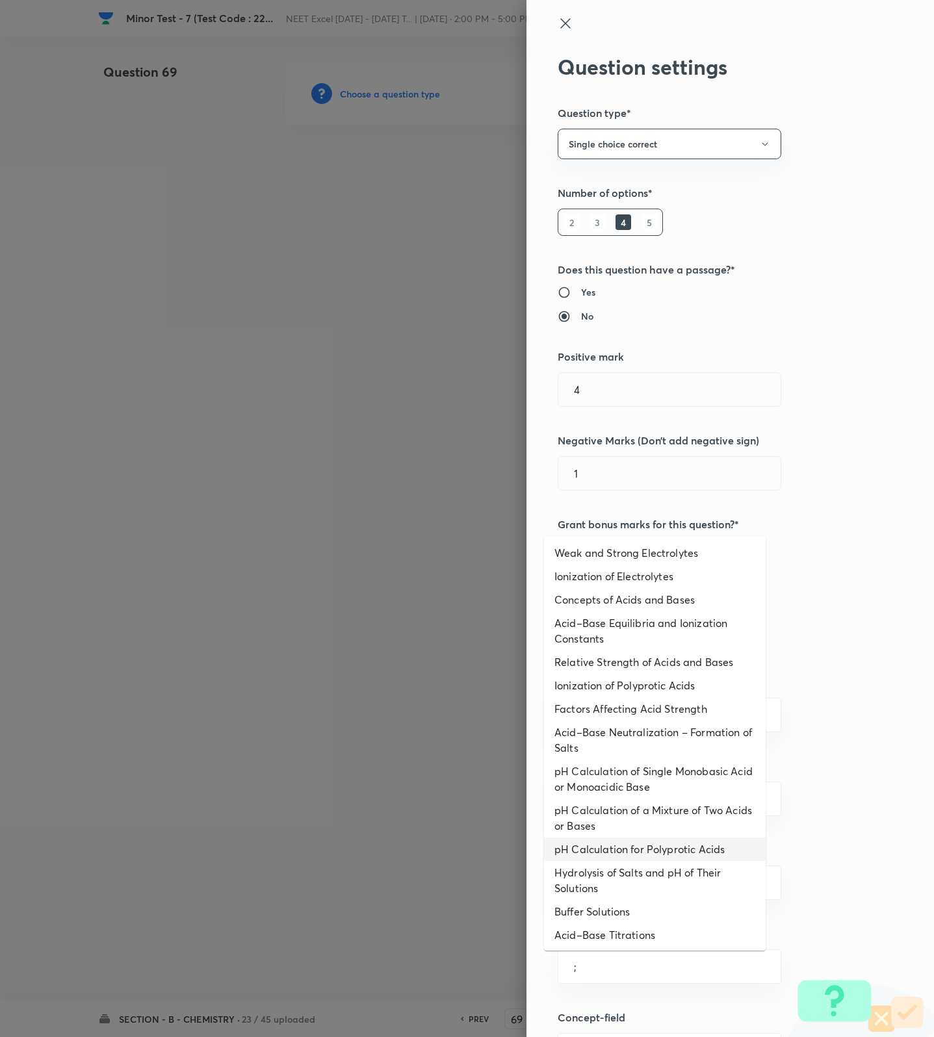
click at [591, 852] on li "pH Calculation for Polyprotic Acids" at bounding box center [655, 849] width 222 height 23
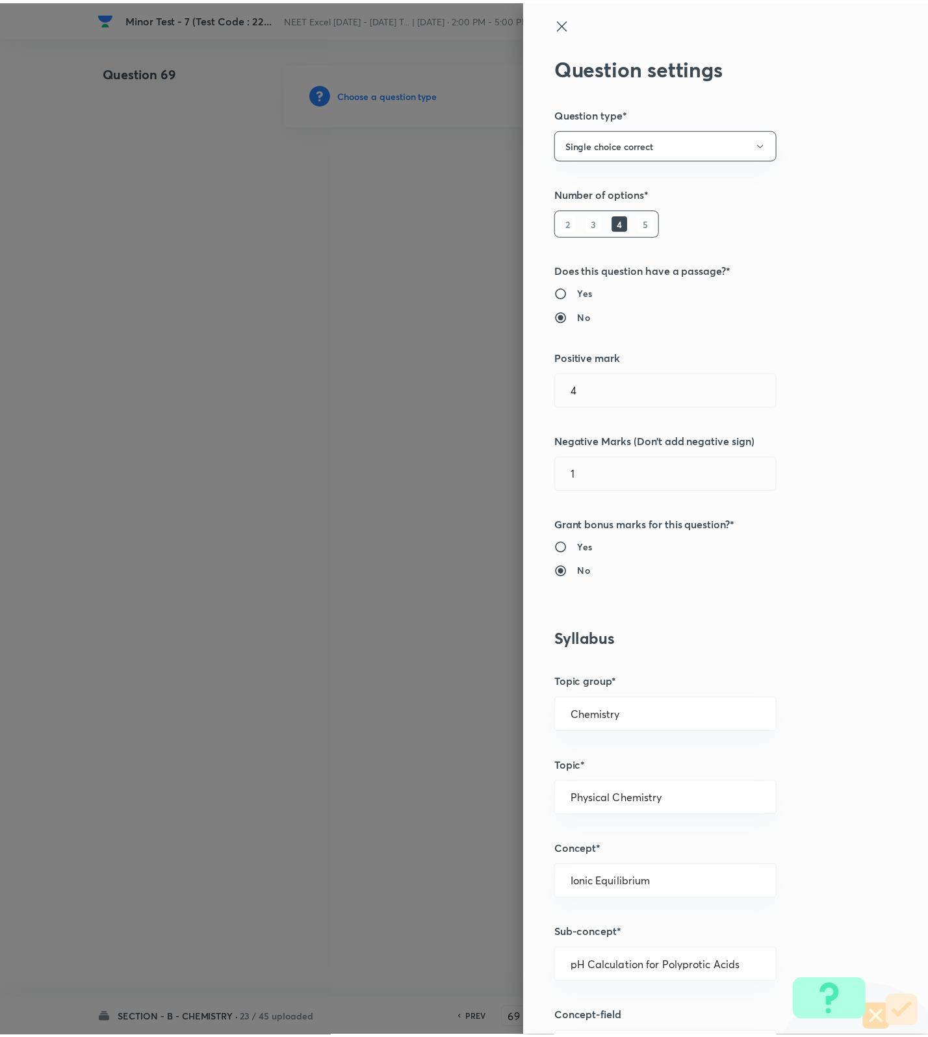
scroll to position [825, 0]
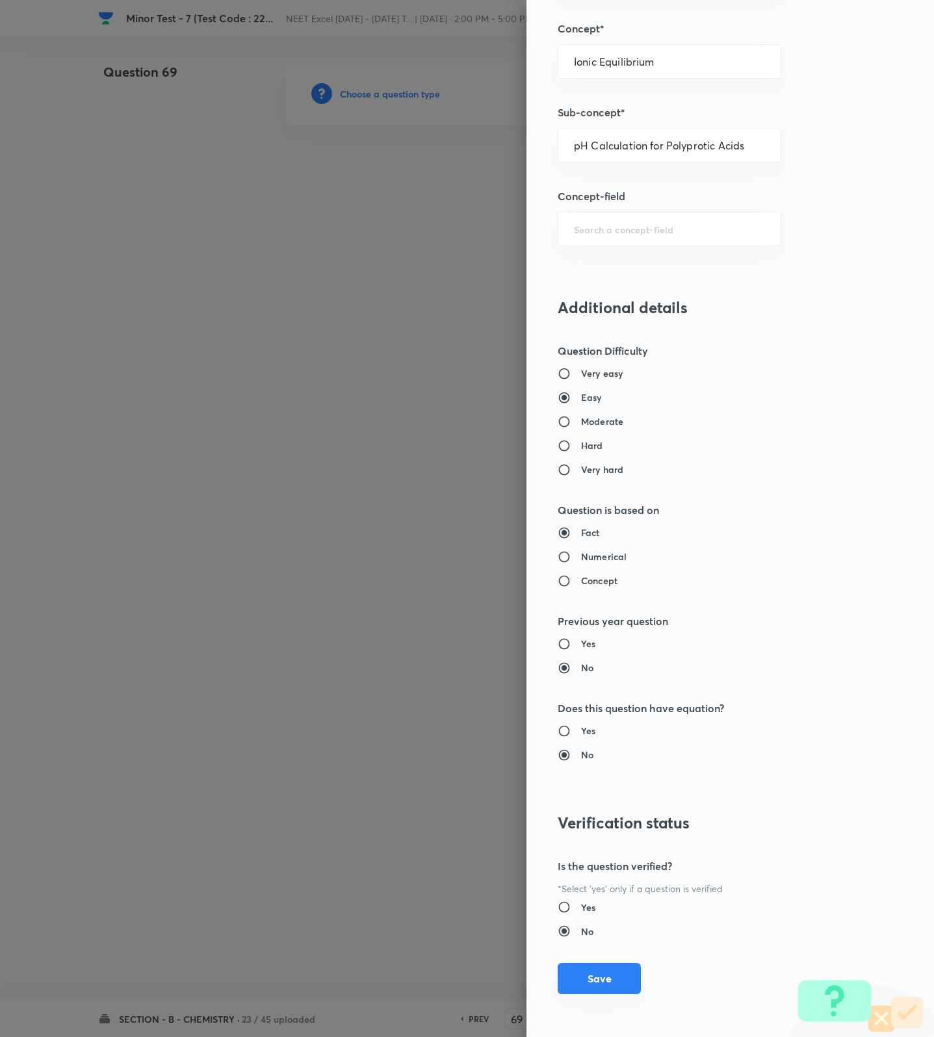
click at [566, 981] on button "Save" at bounding box center [599, 978] width 83 height 31
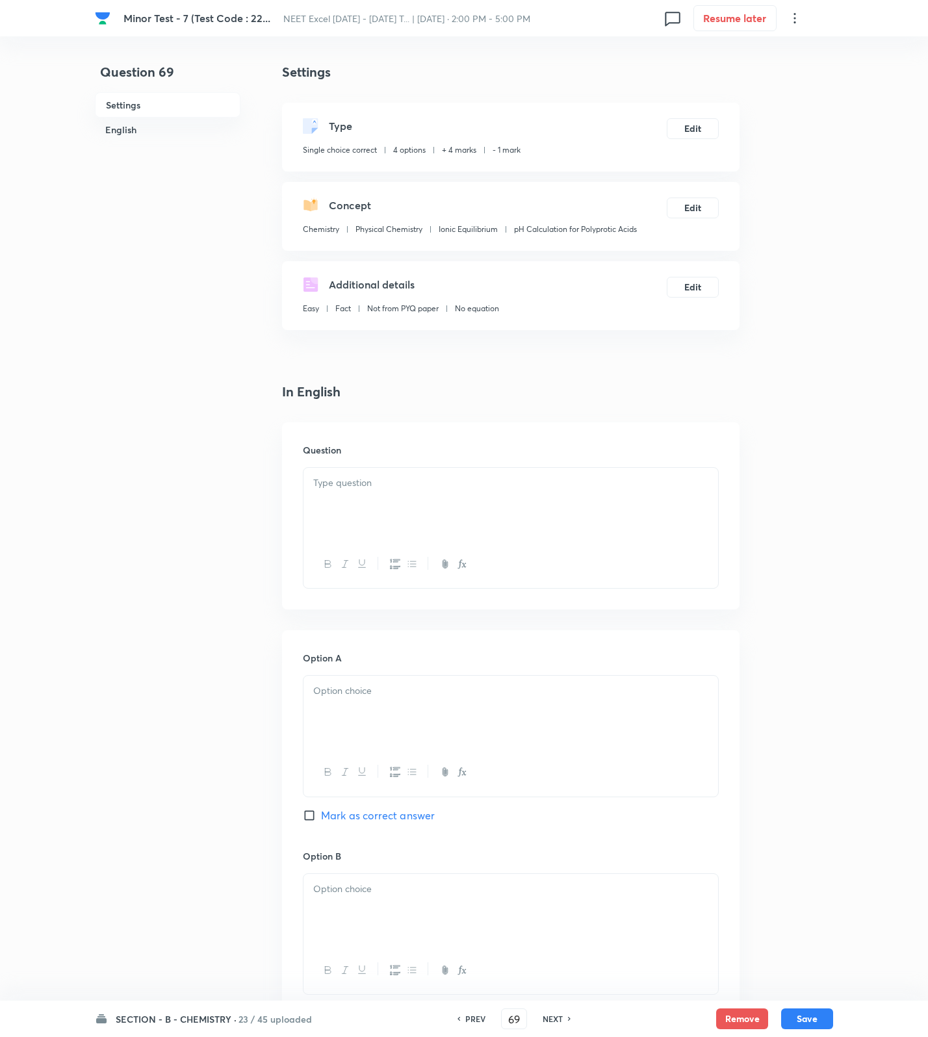
click at [381, 496] on div at bounding box center [510, 504] width 415 height 73
click at [522, 499] on div at bounding box center [510, 504] width 415 height 73
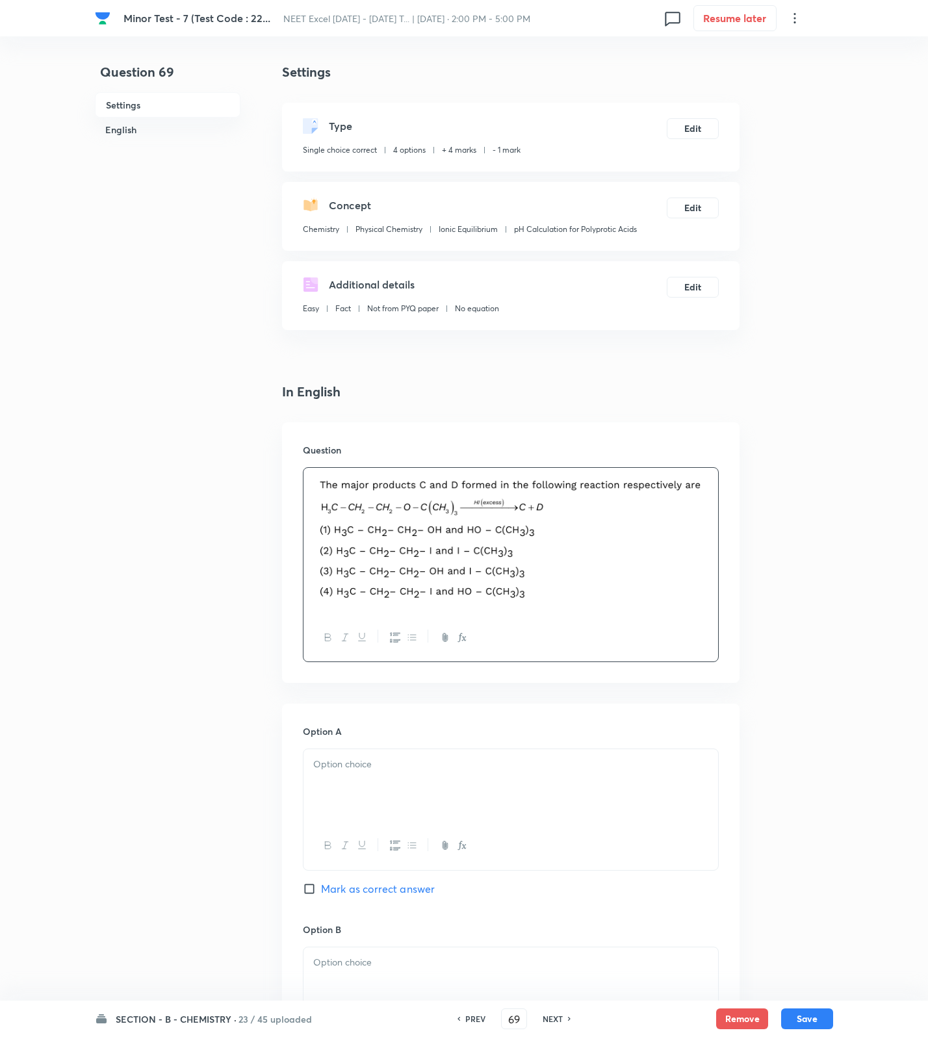
scroll to position [800, 0]
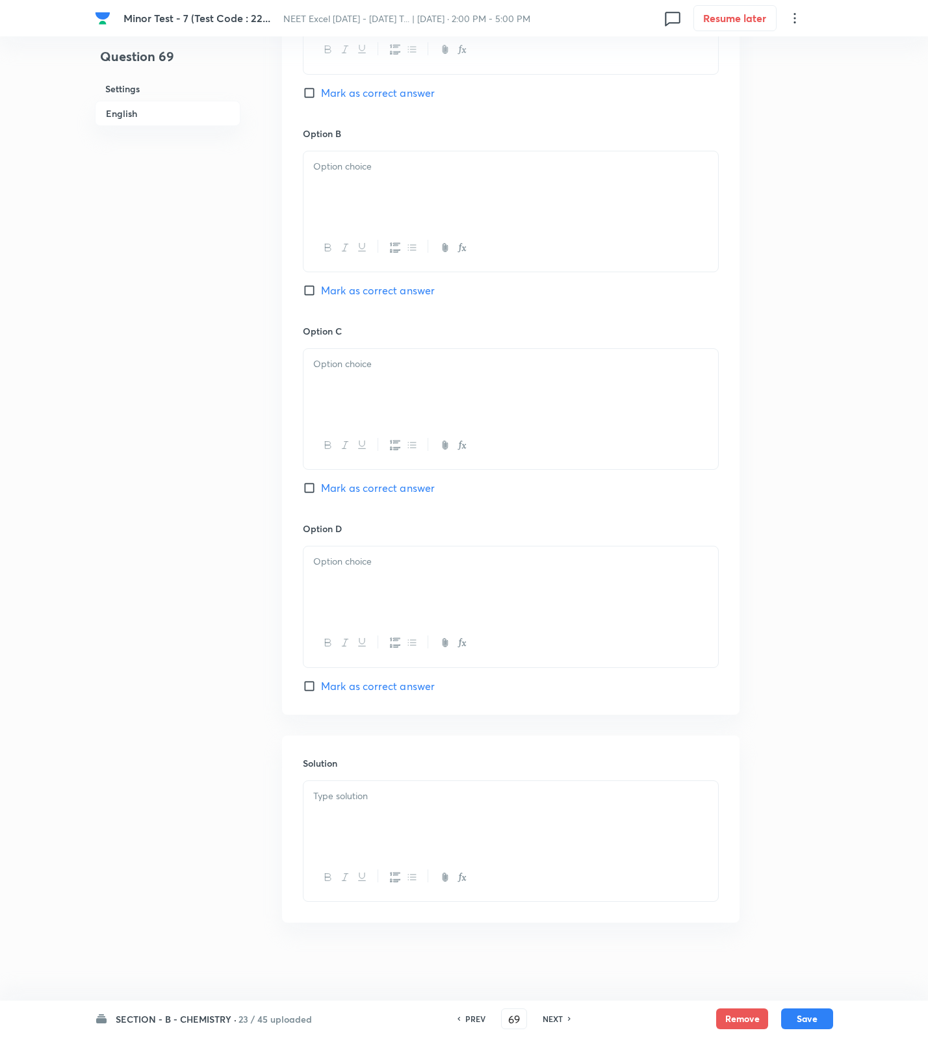
click at [396, 849] on div at bounding box center [510, 817] width 415 height 73
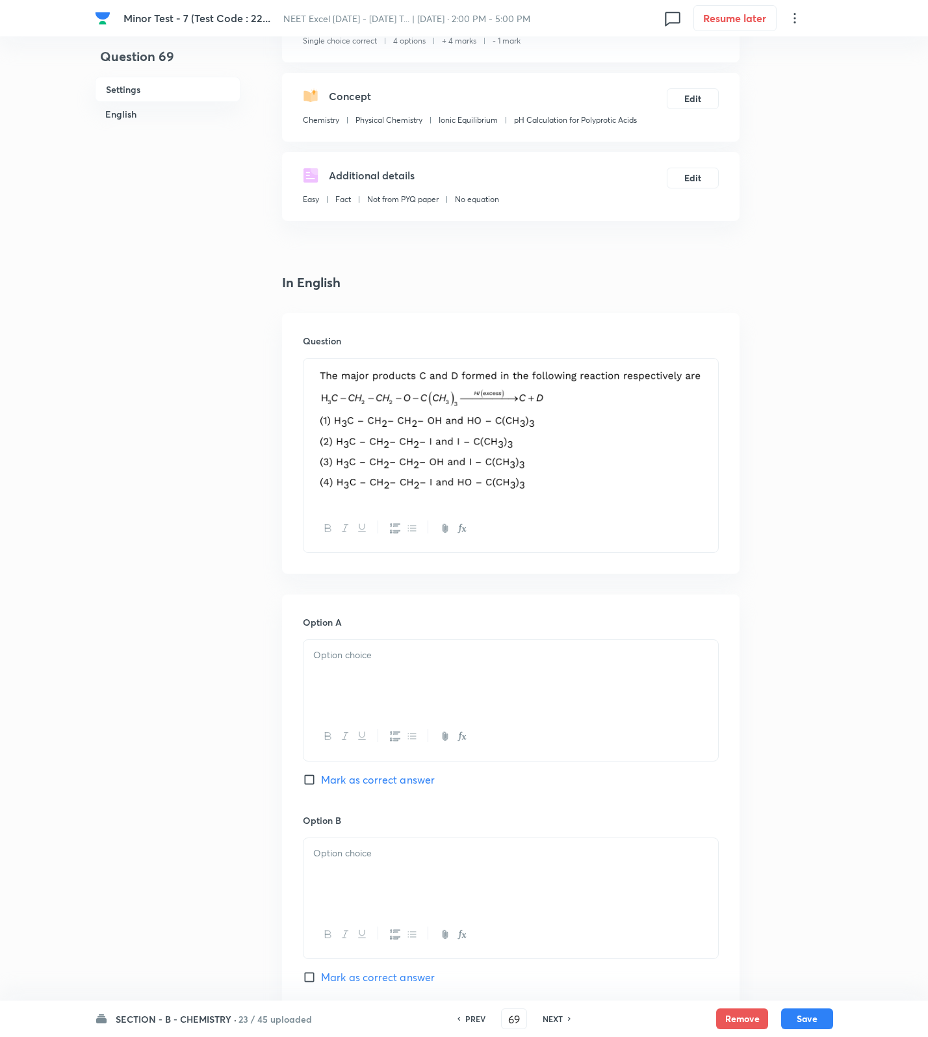
scroll to position [0, 0]
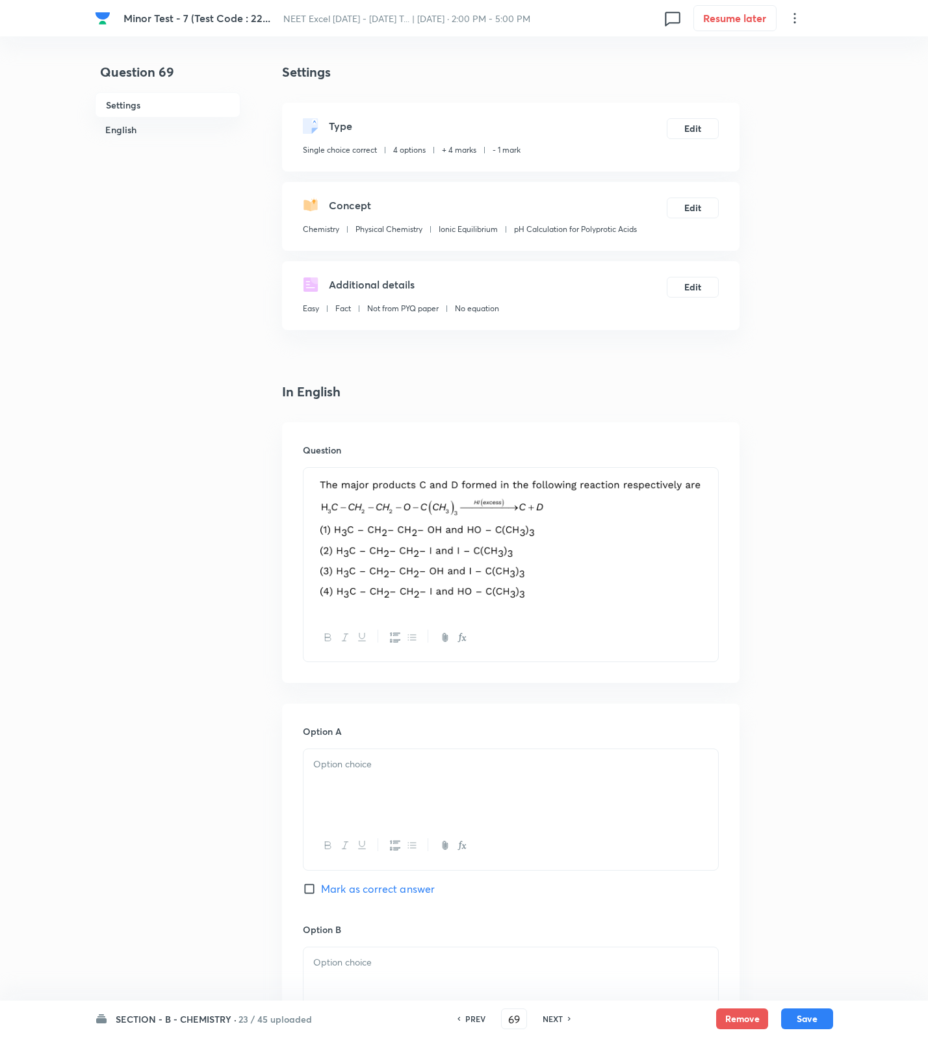
drag, startPoint x: 385, startPoint y: 773, endPoint x: 382, endPoint y: 930, distance: 157.3
click at [385, 780] on div at bounding box center [510, 785] width 415 height 73
click at [379, 967] on p at bounding box center [510, 962] width 395 height 15
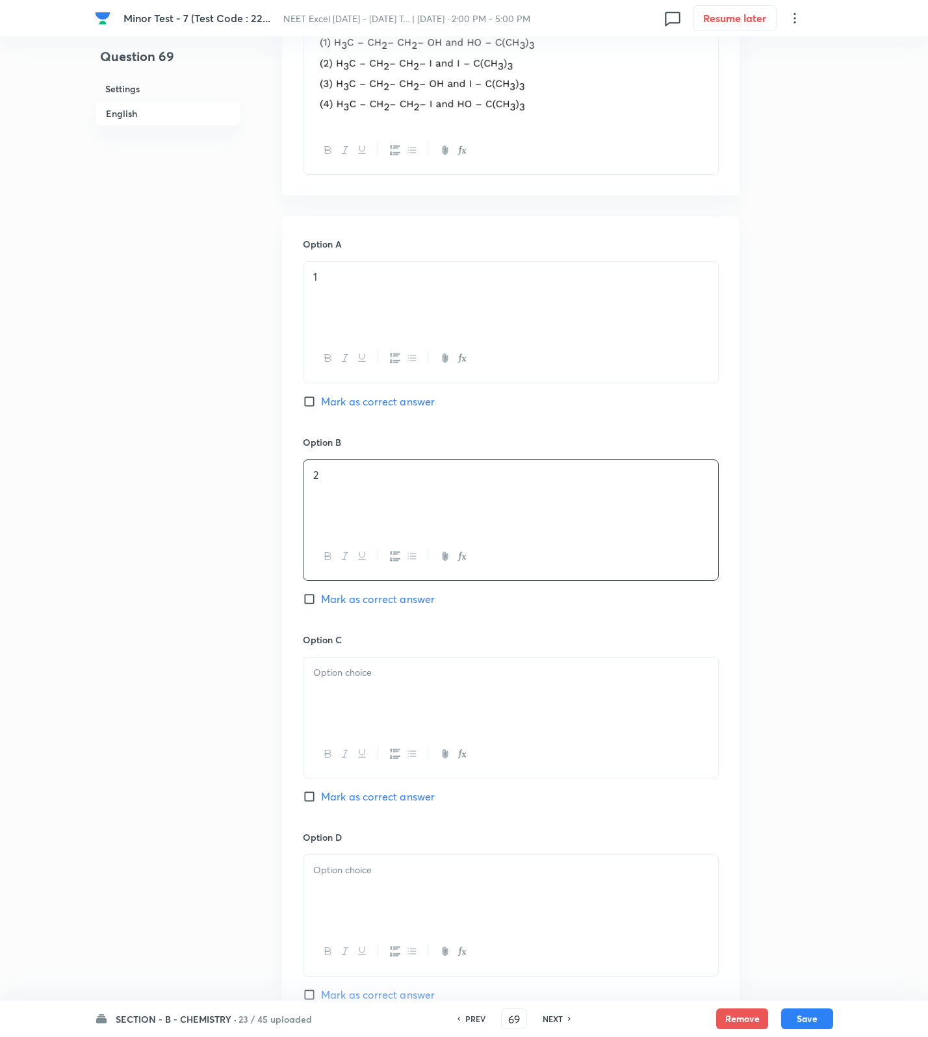
click at [352, 602] on span "Mark as correct answer" at bounding box center [378, 599] width 114 height 16
click at [321, 602] on input "Mark as correct answer" at bounding box center [312, 599] width 18 height 13
click at [368, 725] on div at bounding box center [510, 694] width 415 height 73
click at [374, 914] on div at bounding box center [510, 891] width 415 height 73
click at [813, 1016] on button "Save" at bounding box center [807, 1017] width 52 height 21
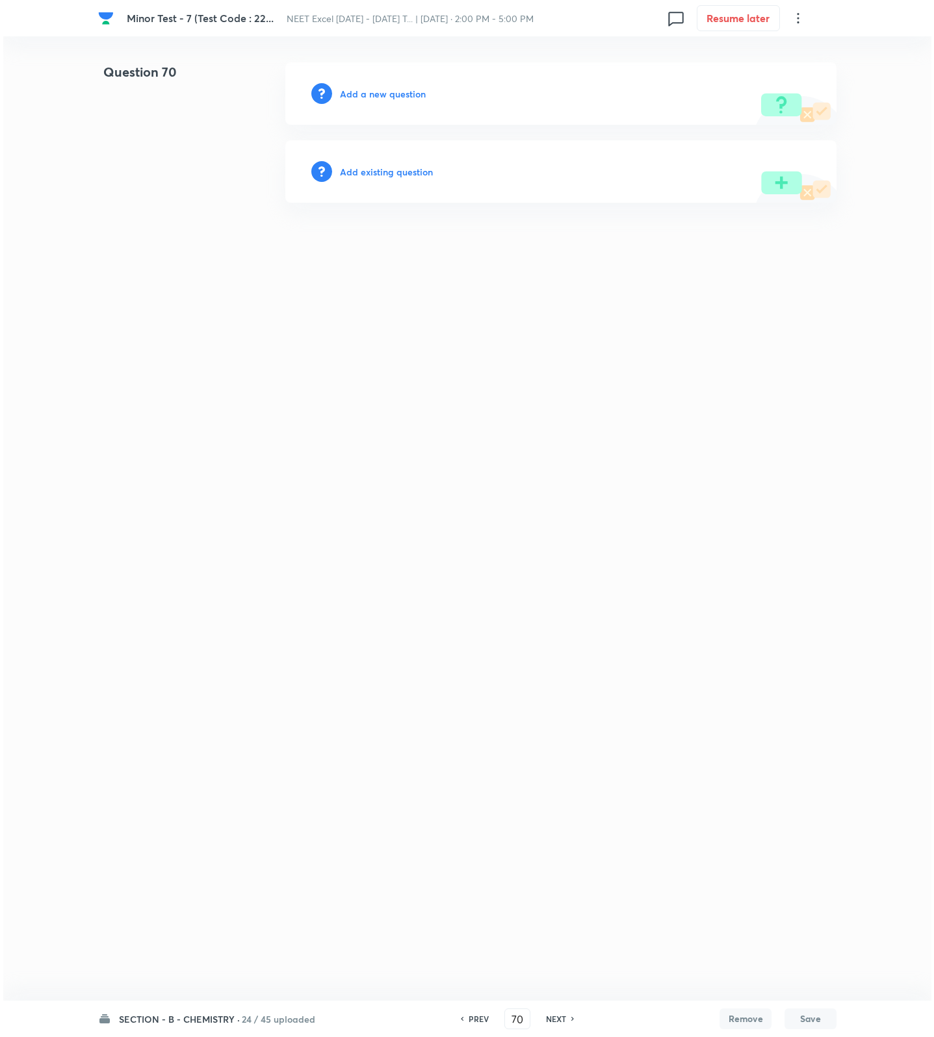
scroll to position [0, 0]
click at [405, 102] on div "Add a new question" at bounding box center [560, 93] width 551 height 62
click at [404, 96] on h6 "Add a new question" at bounding box center [383, 94] width 86 height 14
click at [404, 96] on h6 "Choose a question type" at bounding box center [390, 94] width 100 height 14
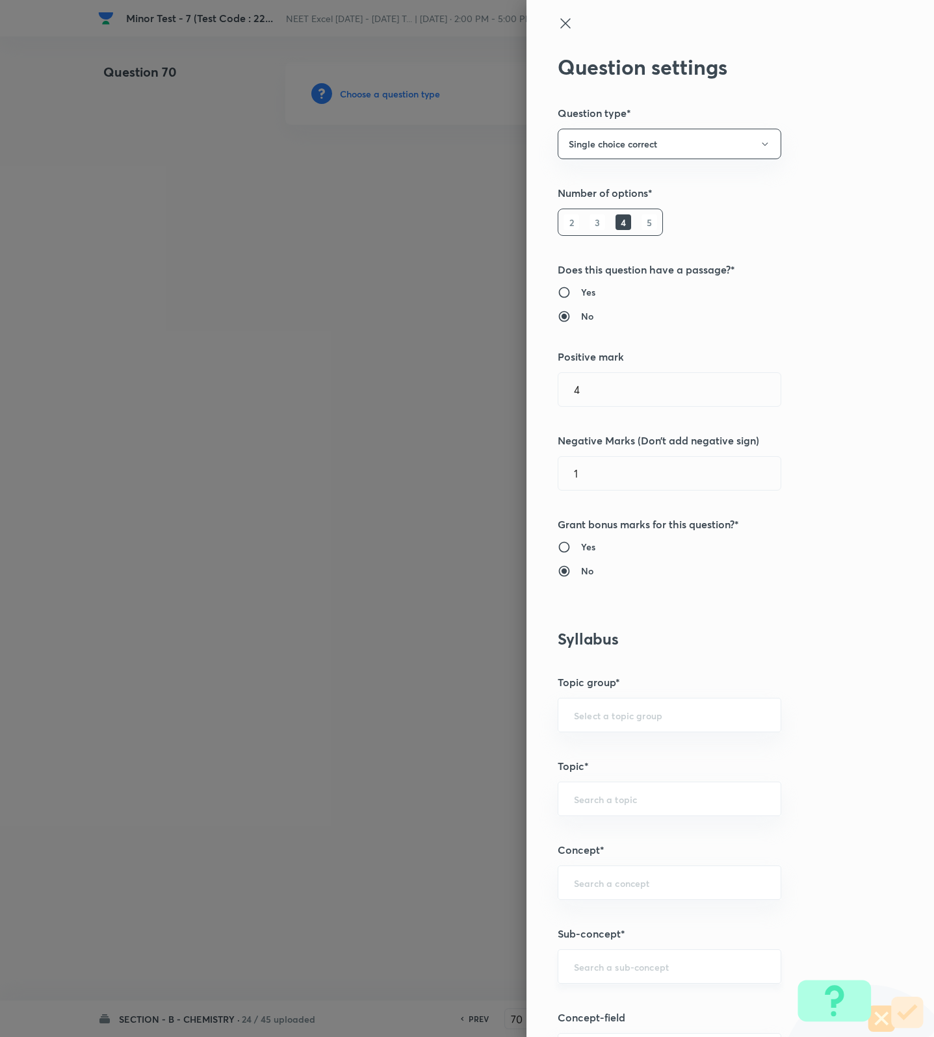
click at [654, 973] on input "text" at bounding box center [669, 966] width 191 height 12
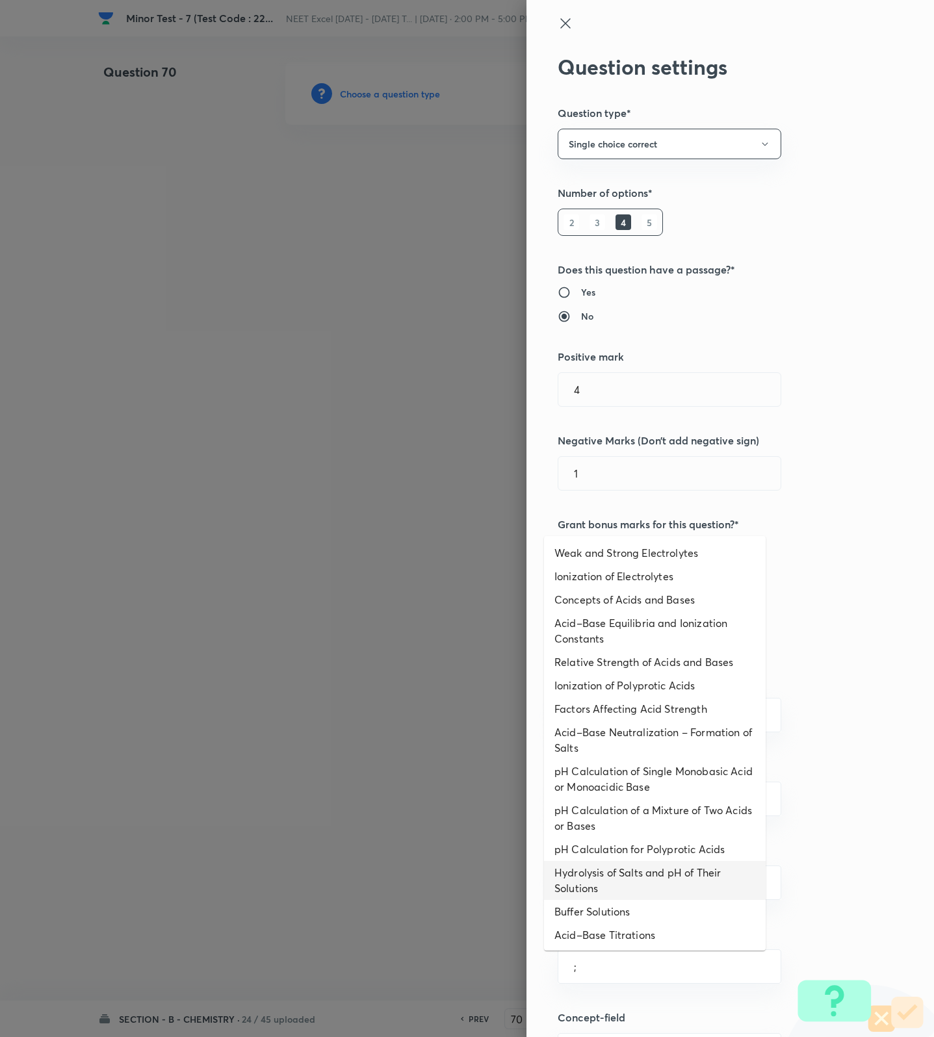
drag, startPoint x: 636, startPoint y: 877, endPoint x: 647, endPoint y: 895, distance: 21.1
click at [636, 878] on li "Hydrolysis of Salts and pH of Their Solutions" at bounding box center [655, 880] width 222 height 39
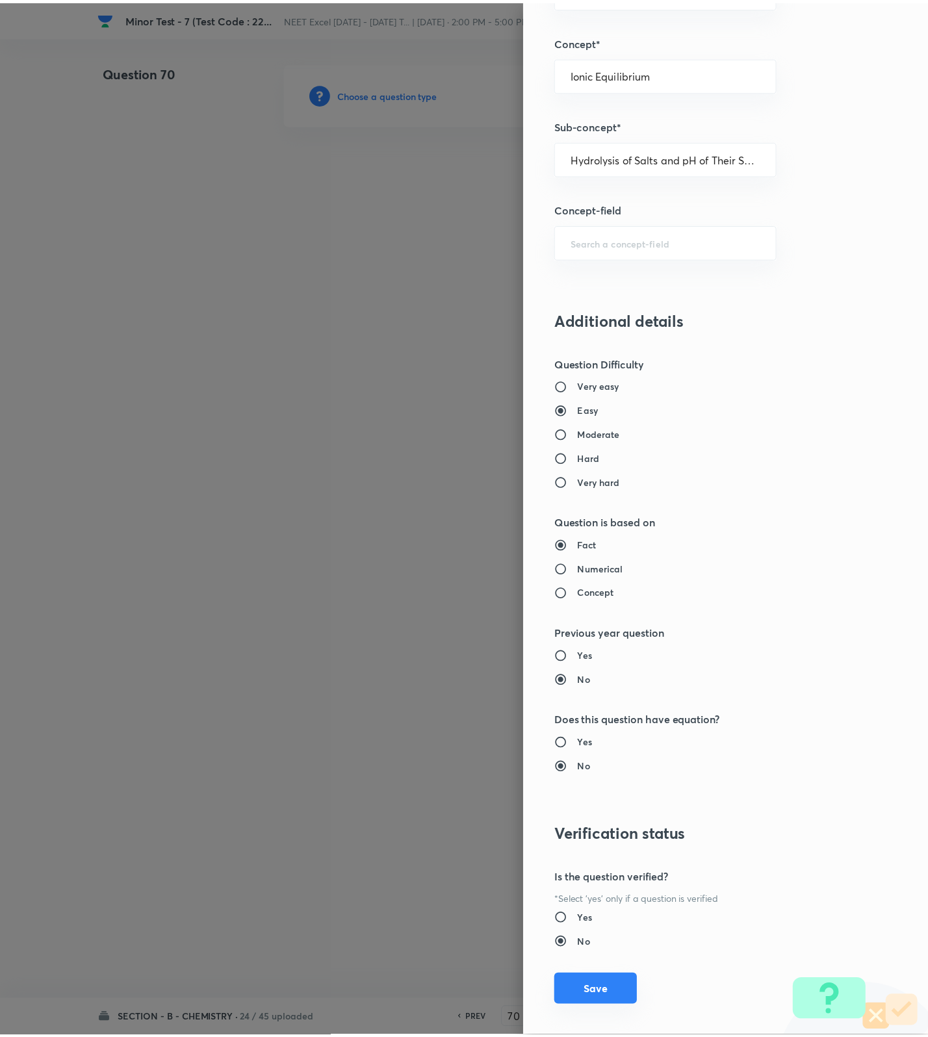
scroll to position [825, 0]
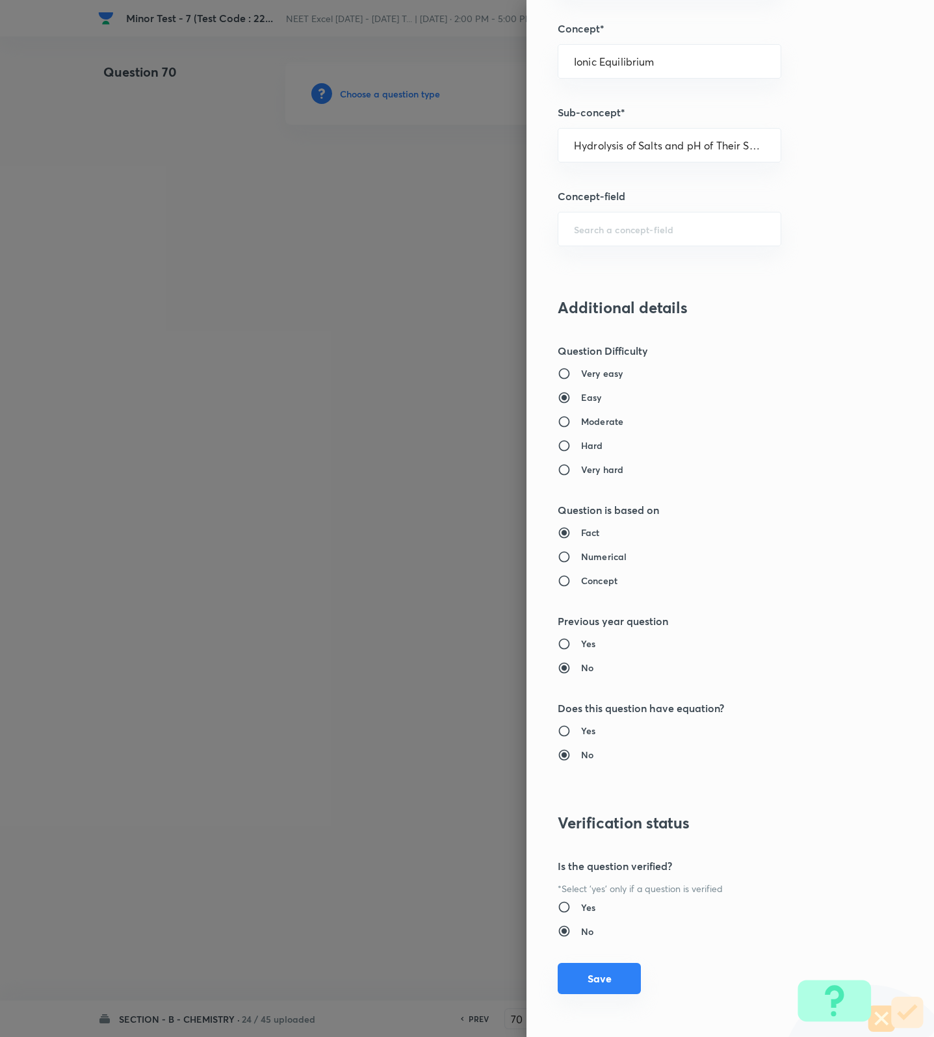
click at [589, 985] on button "Save" at bounding box center [599, 978] width 83 height 31
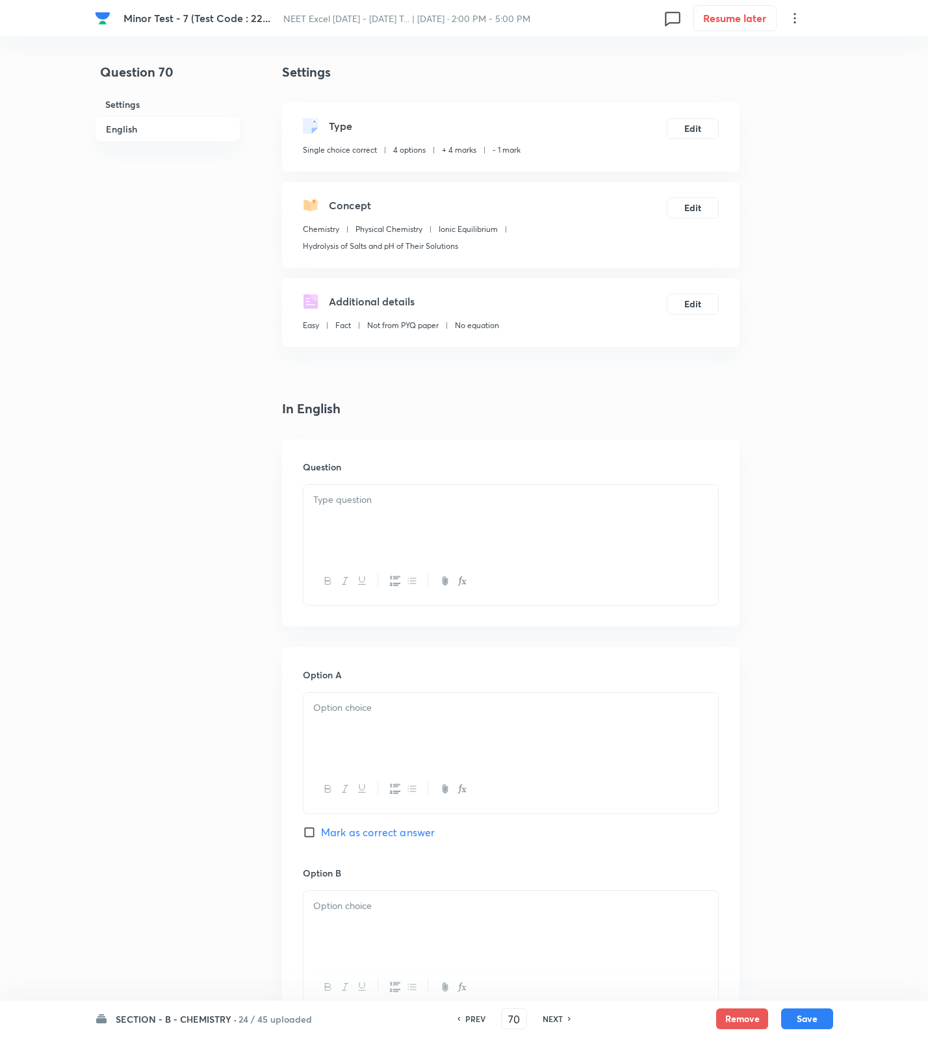
click at [574, 505] on p at bounding box center [510, 500] width 395 height 15
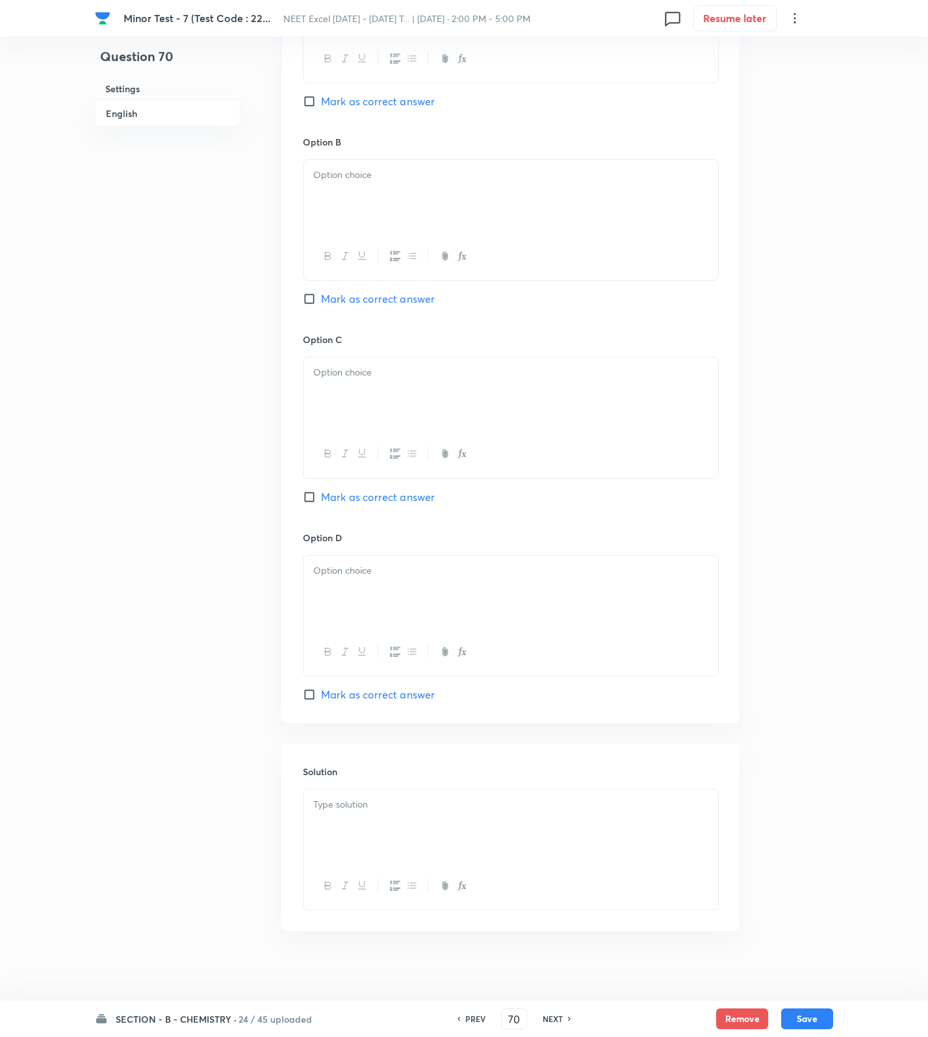
scroll to position [841, 0]
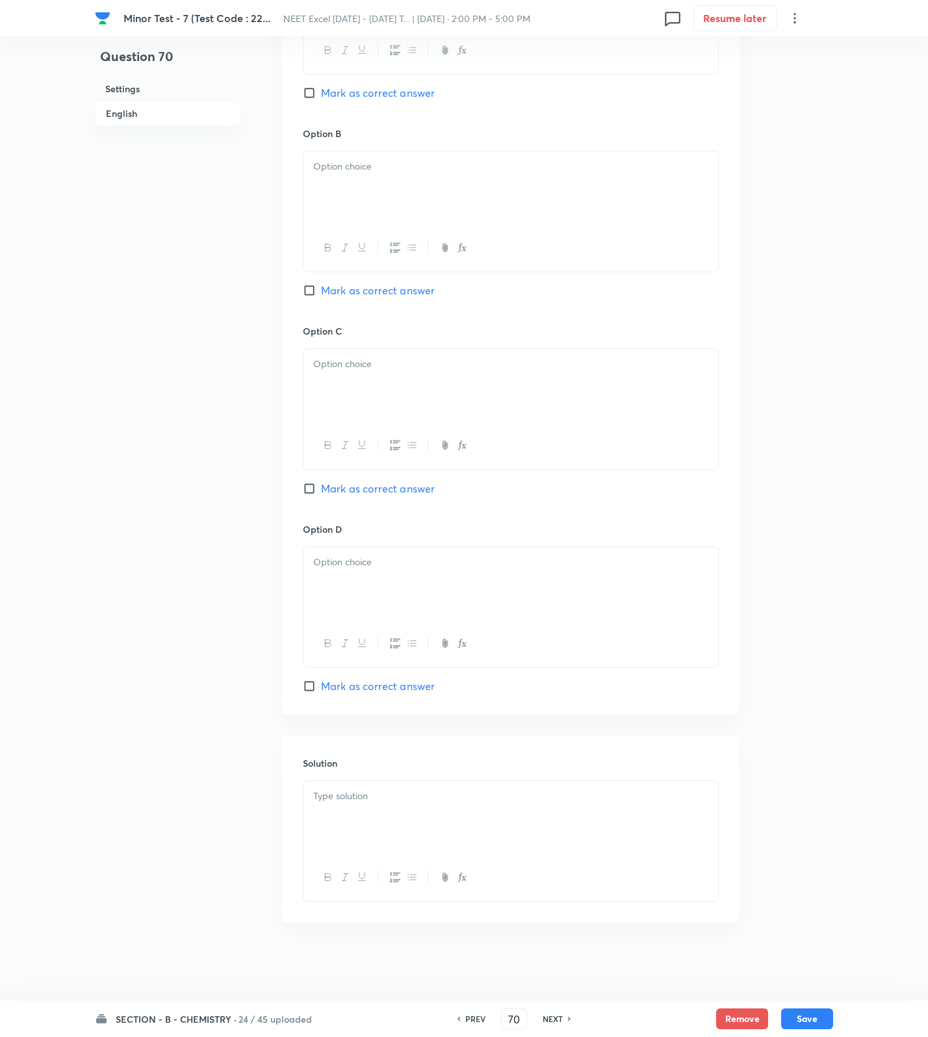
click at [452, 795] on p at bounding box center [510, 796] width 395 height 15
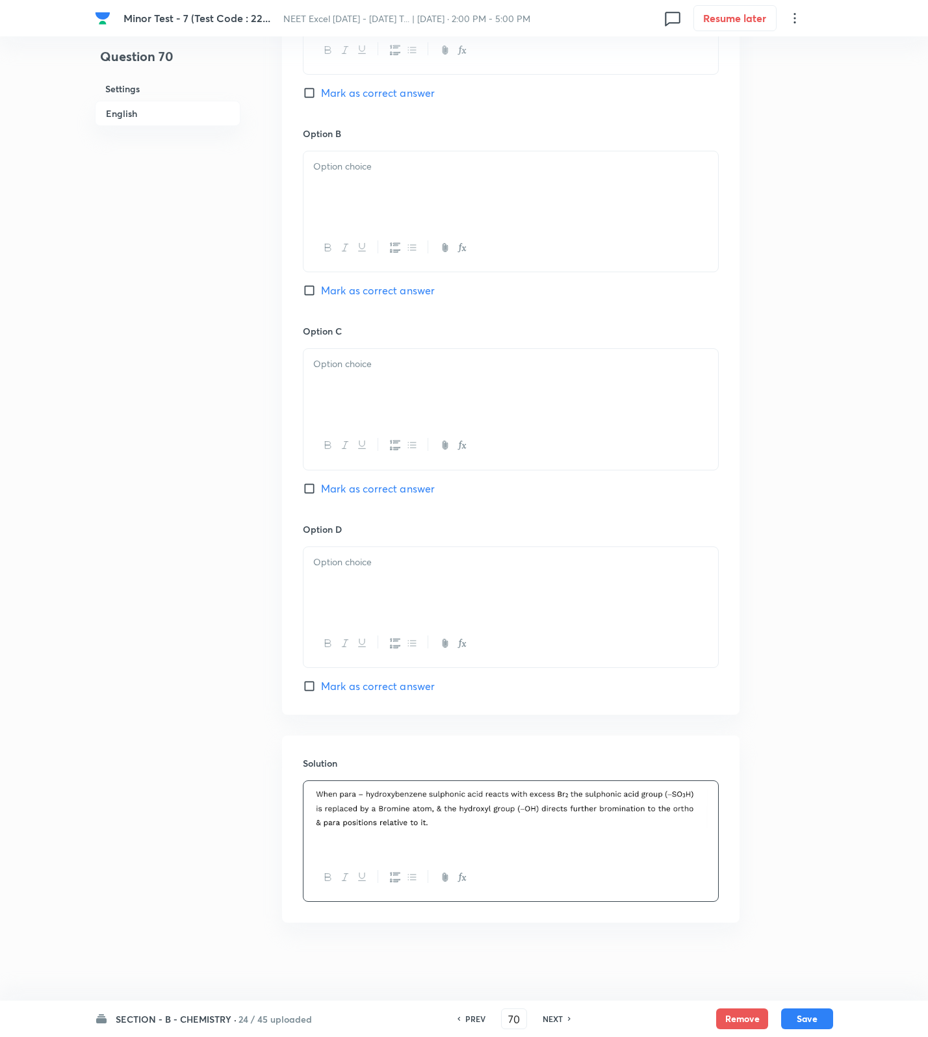
scroll to position [353, 0]
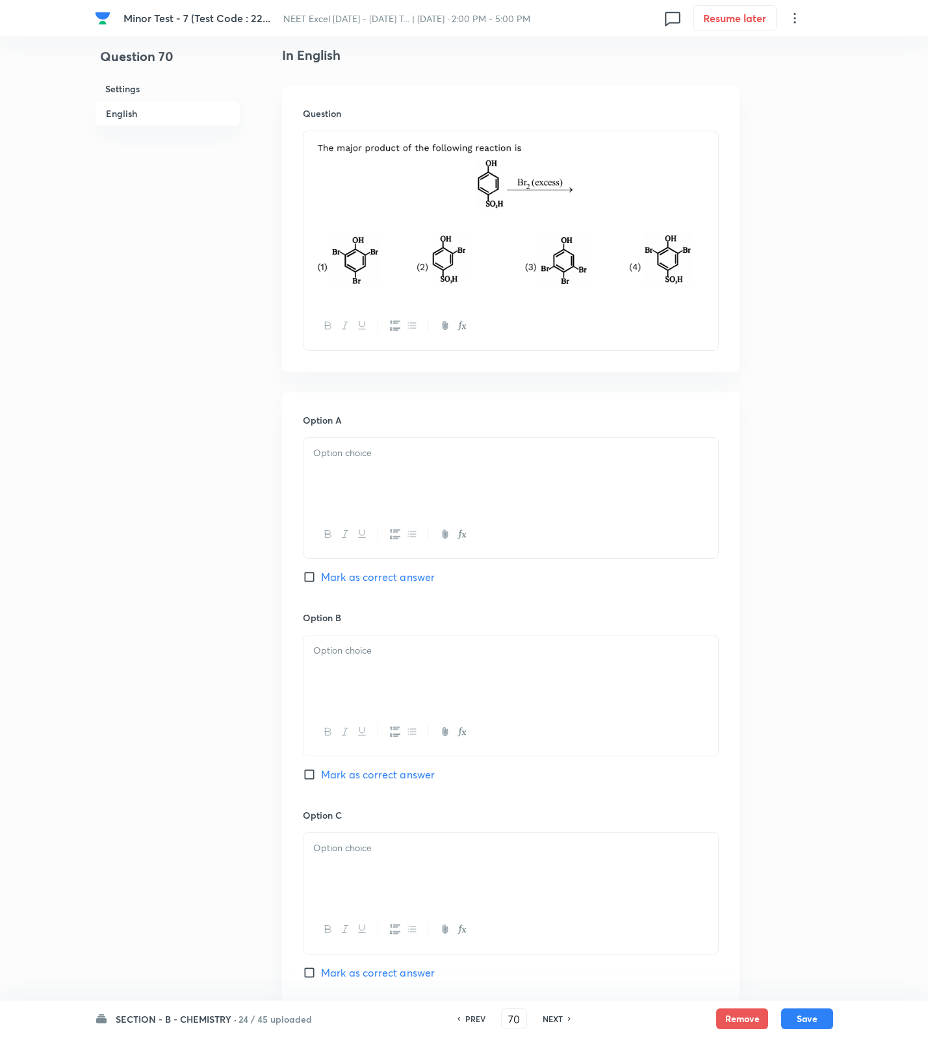
drag, startPoint x: 414, startPoint y: 461, endPoint x: 414, endPoint y: 543, distance: 81.9
click at [414, 467] on div at bounding box center [510, 474] width 415 height 73
drag, startPoint x: 391, startPoint y: 700, endPoint x: 378, endPoint y: 812, distance: 112.4
click at [391, 704] on div at bounding box center [510, 672] width 415 height 73
drag, startPoint x: 378, startPoint y: 866, endPoint x: 382, endPoint y: 906, distance: 41.1
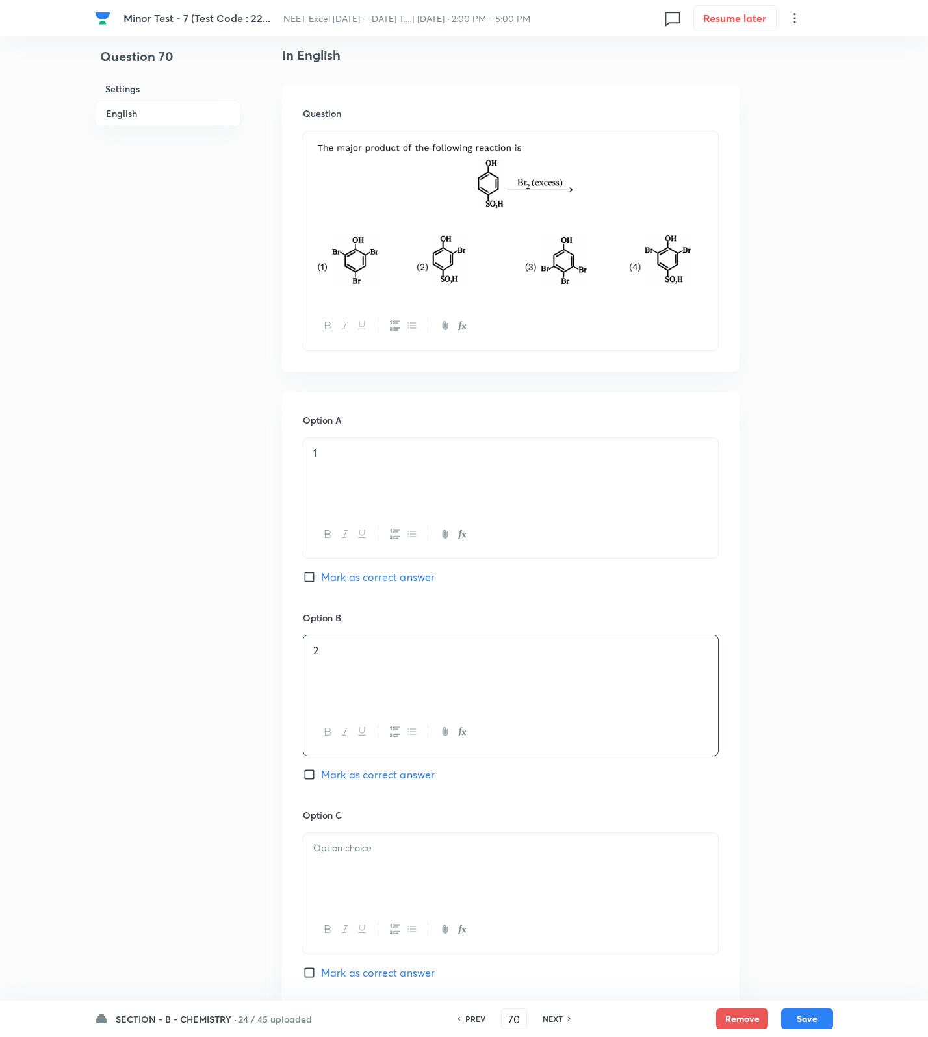
click at [378, 867] on div at bounding box center [510, 869] width 415 height 73
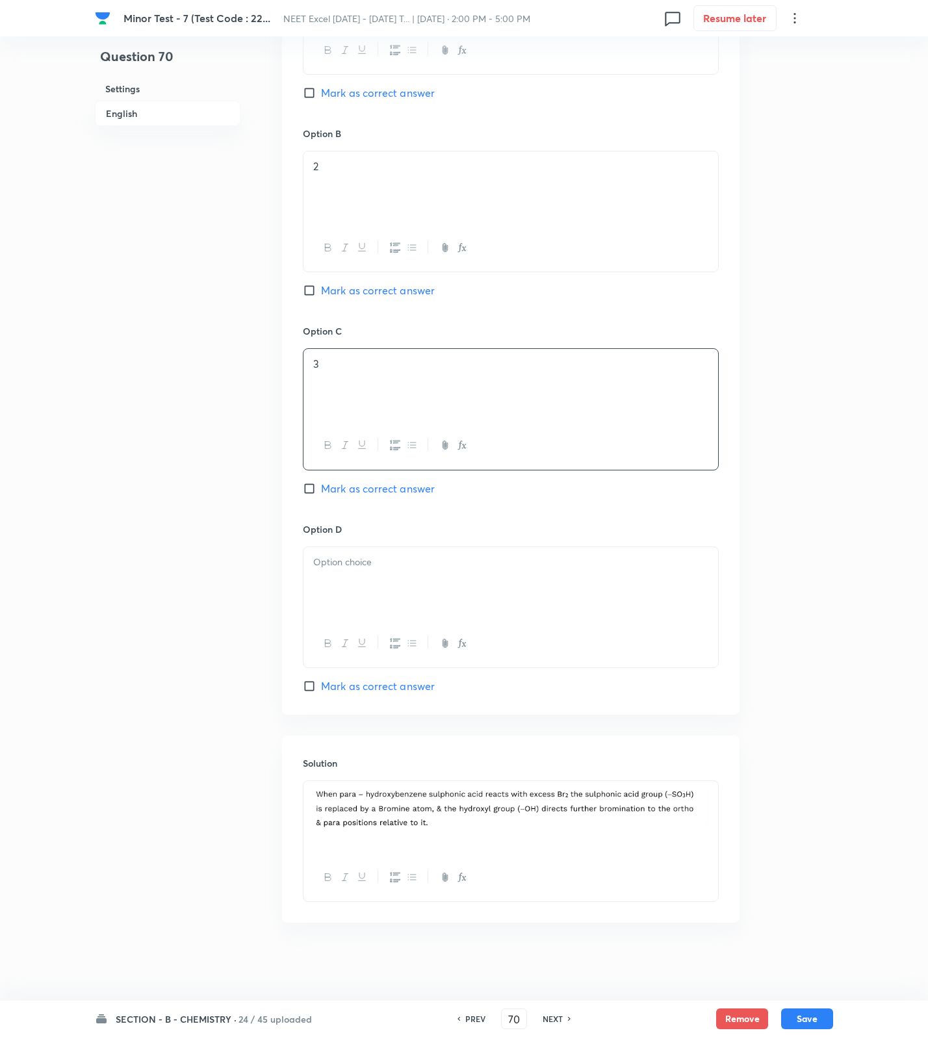
click at [365, 593] on div at bounding box center [510, 583] width 415 height 73
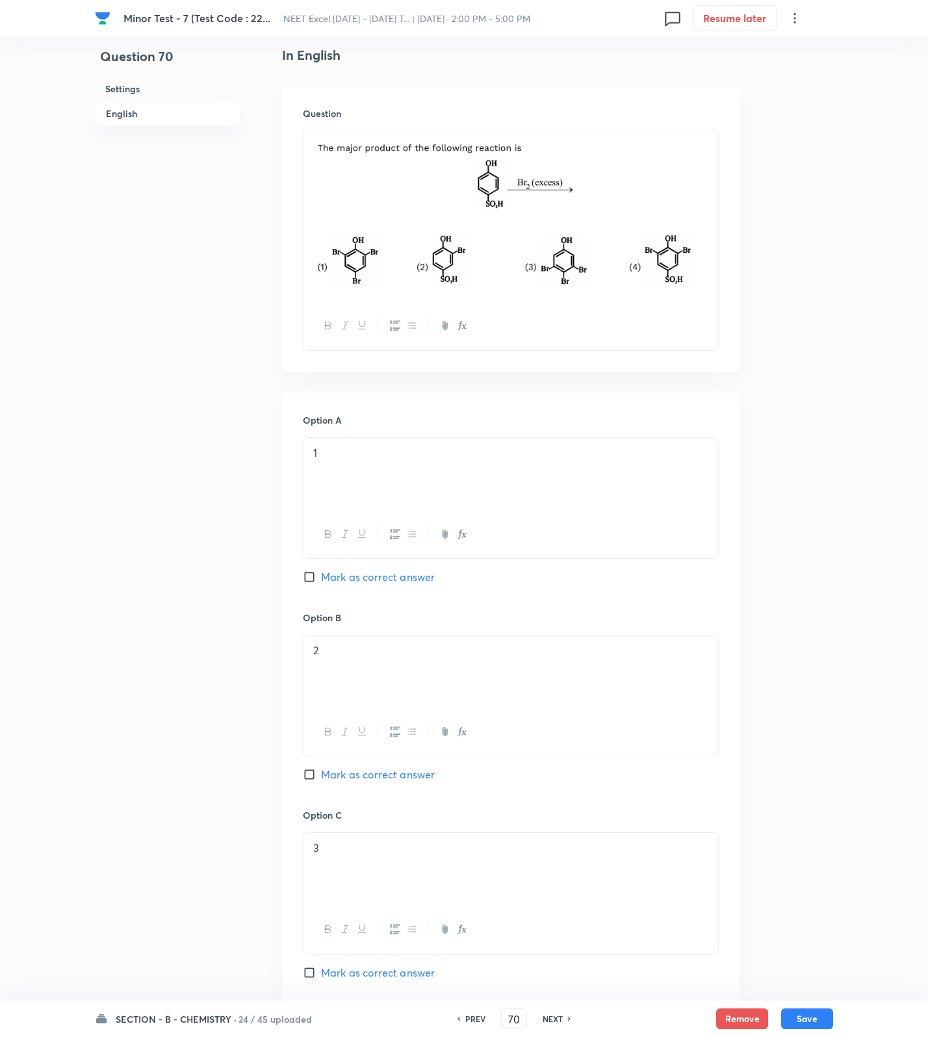
click at [369, 580] on span "Mark as correct answer" at bounding box center [378, 577] width 114 height 16
click at [321, 580] on input "Mark as correct answer" at bounding box center [312, 577] width 18 height 13
click at [819, 1008] on button "Save" at bounding box center [807, 1017] width 52 height 21
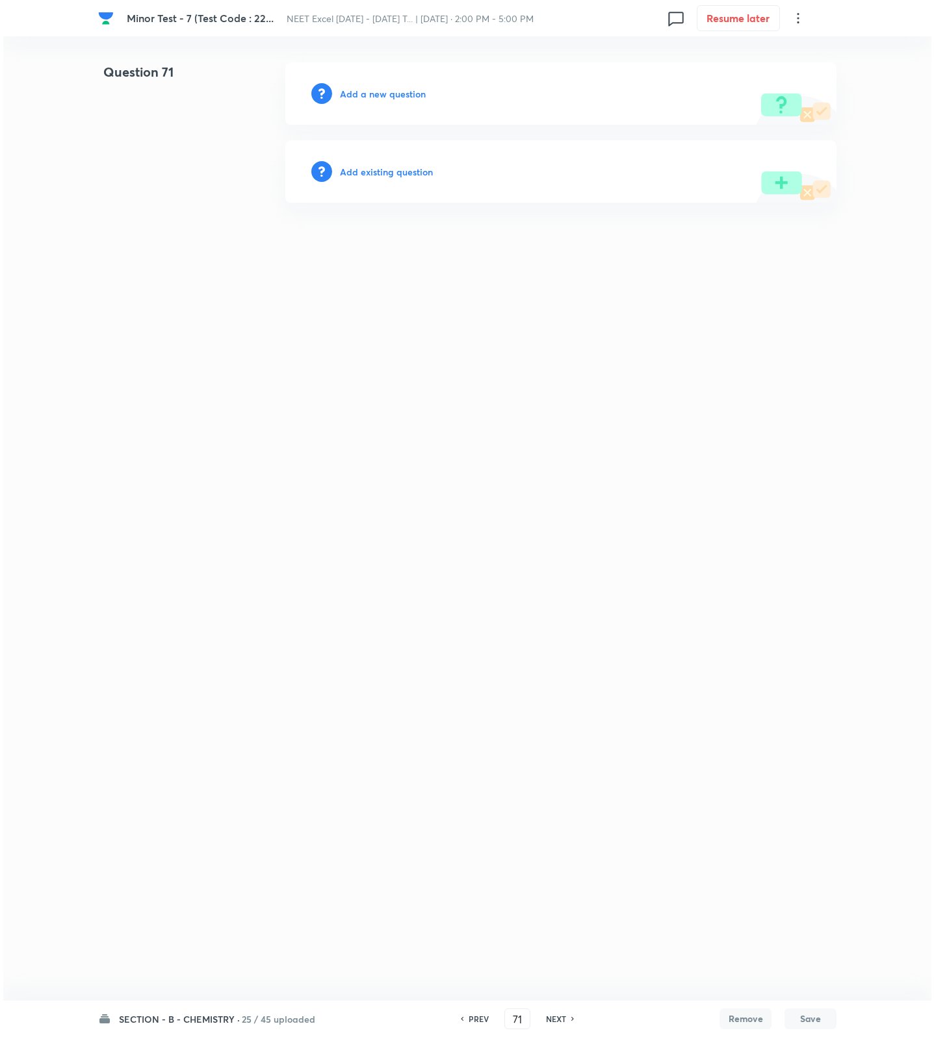
scroll to position [0, 0]
click at [392, 96] on h6 "Add a new question" at bounding box center [383, 94] width 86 height 14
click at [392, 96] on h6 "Choose a question type" at bounding box center [390, 94] width 100 height 14
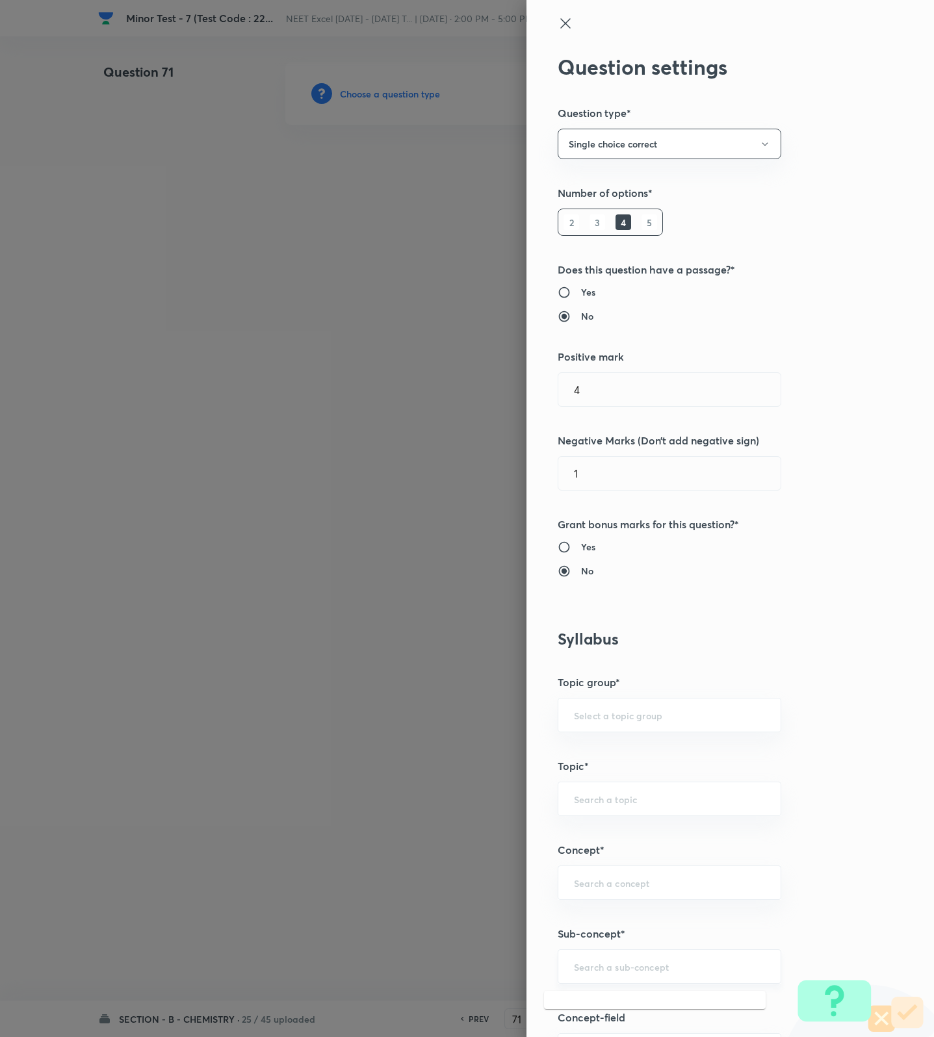
click at [655, 968] on input "text" at bounding box center [669, 966] width 191 height 12
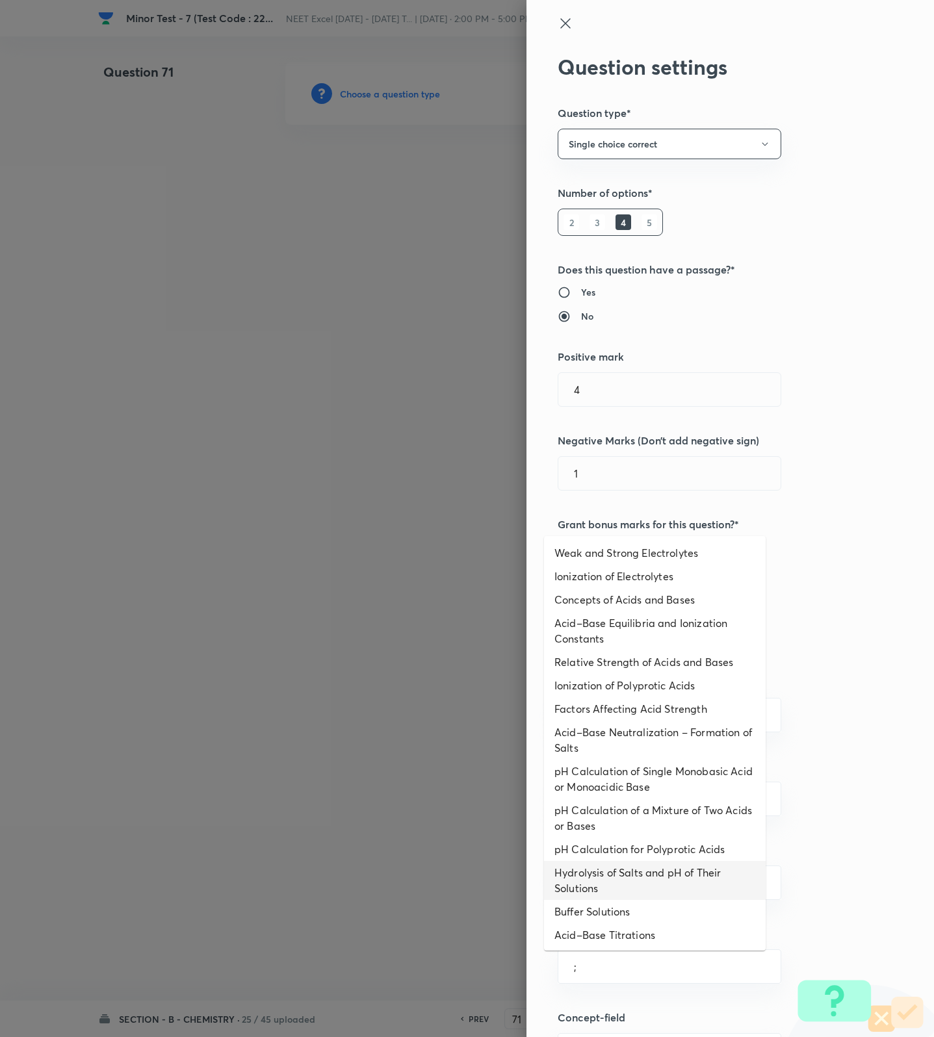
click at [623, 868] on li "Hydrolysis of Salts and pH of Their Solutions" at bounding box center [655, 880] width 222 height 39
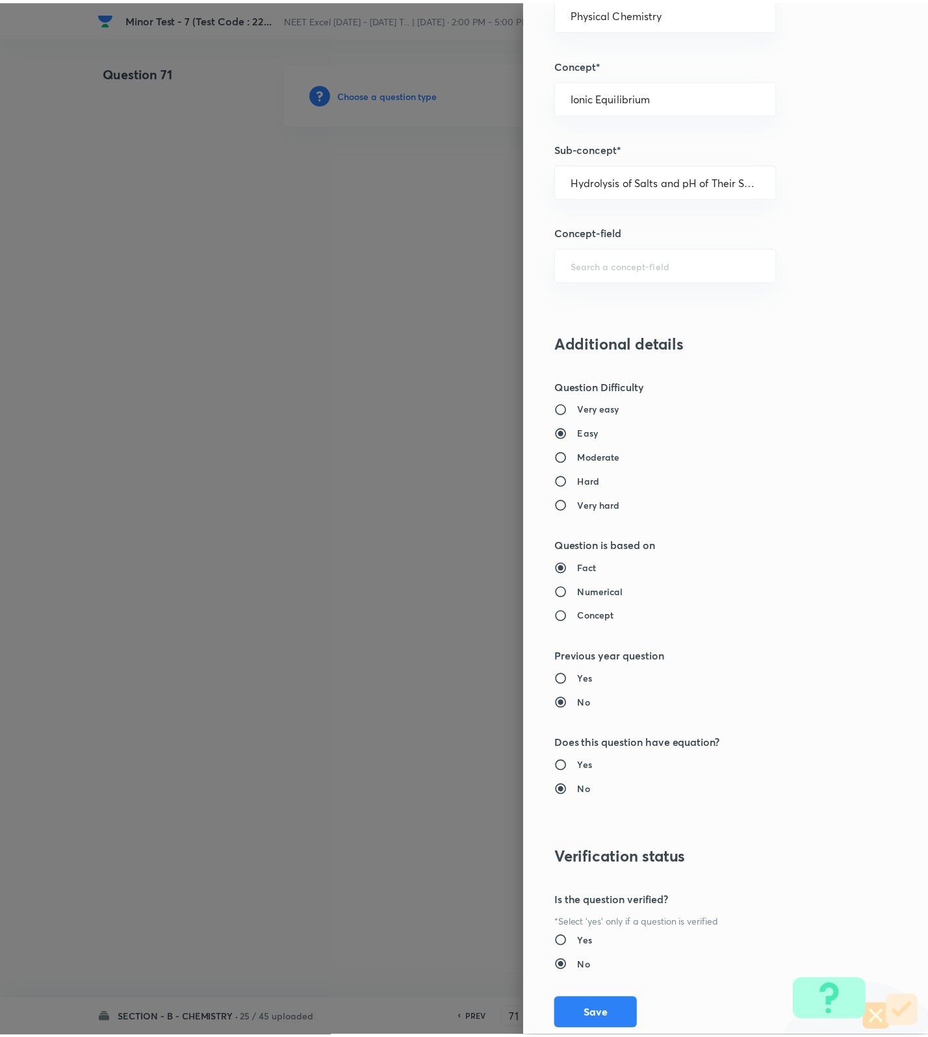
scroll to position [825, 0]
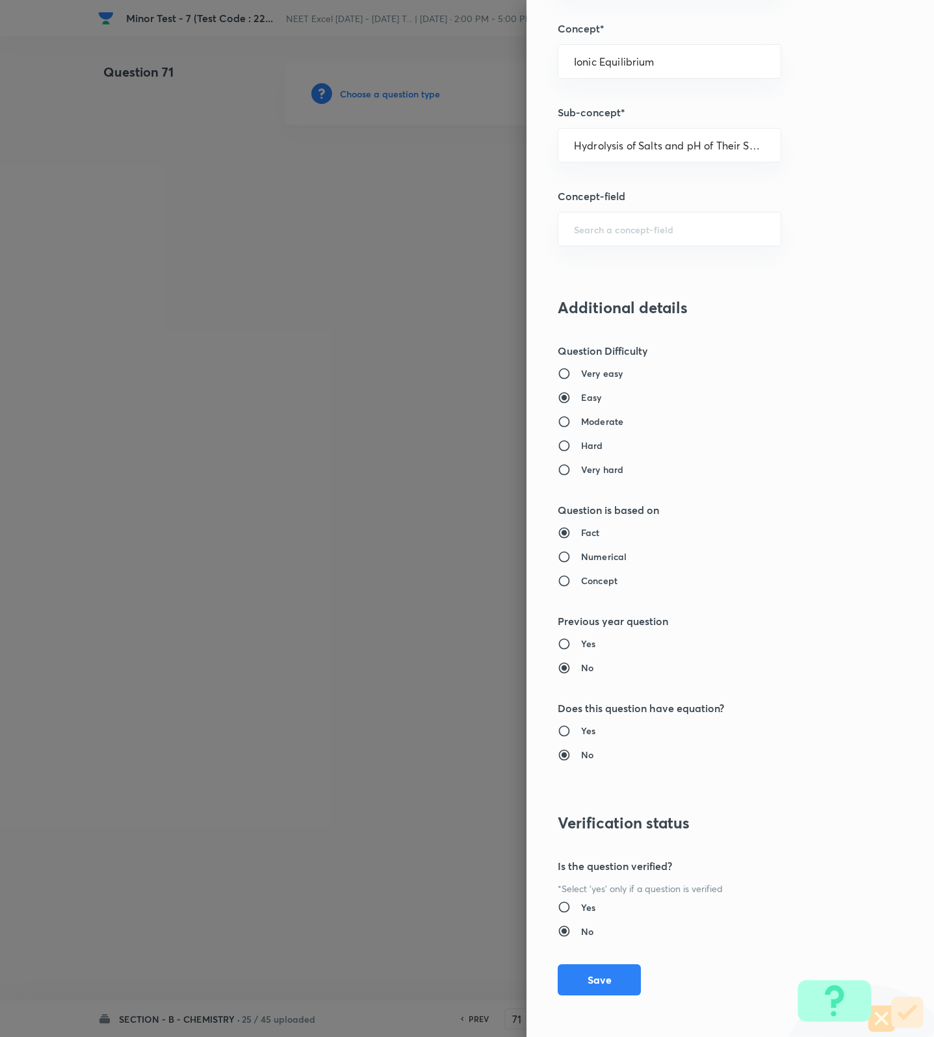
click at [595, 962] on div "Question settings Question type* Single choice correct Number of options* 2 3 4…" at bounding box center [729, 518] width 407 height 1037
click at [597, 973] on button "Save" at bounding box center [599, 978] width 83 height 31
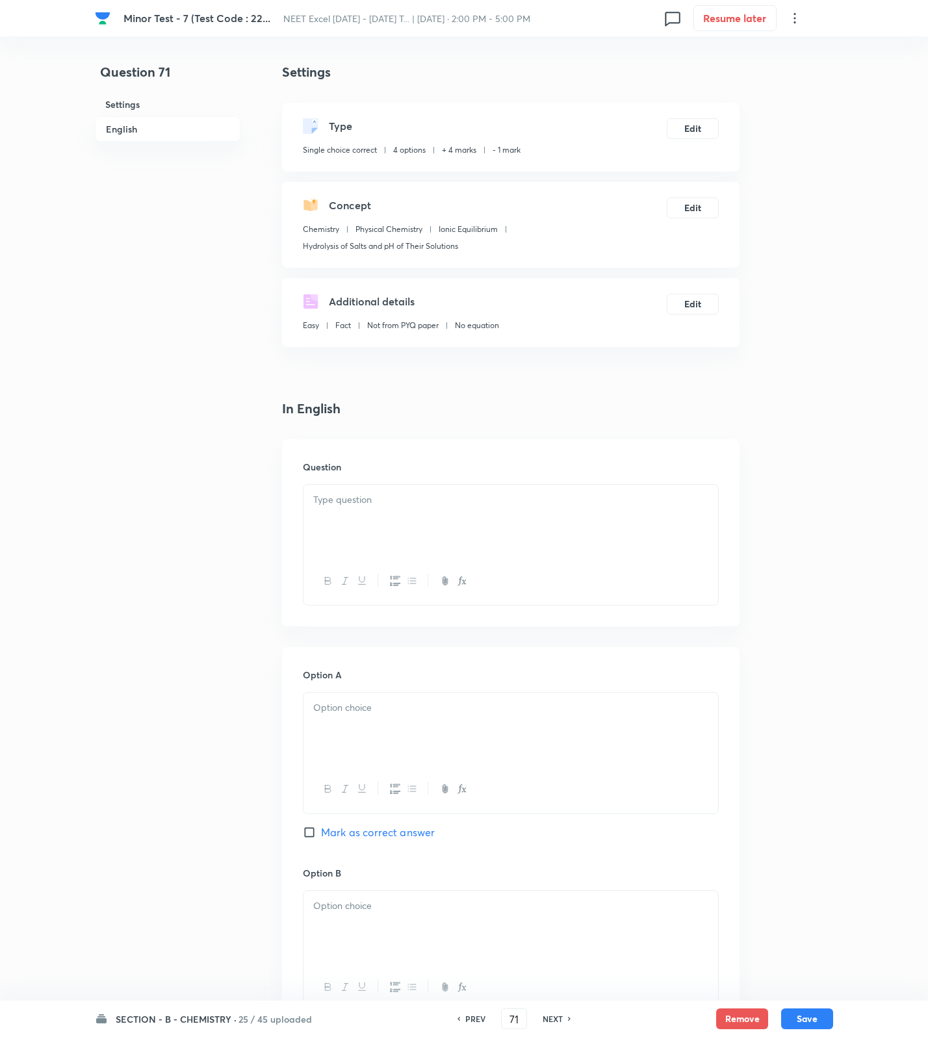
click at [537, 470] on h6 "Question" at bounding box center [511, 467] width 416 height 14
click at [532, 501] on p at bounding box center [510, 500] width 395 height 15
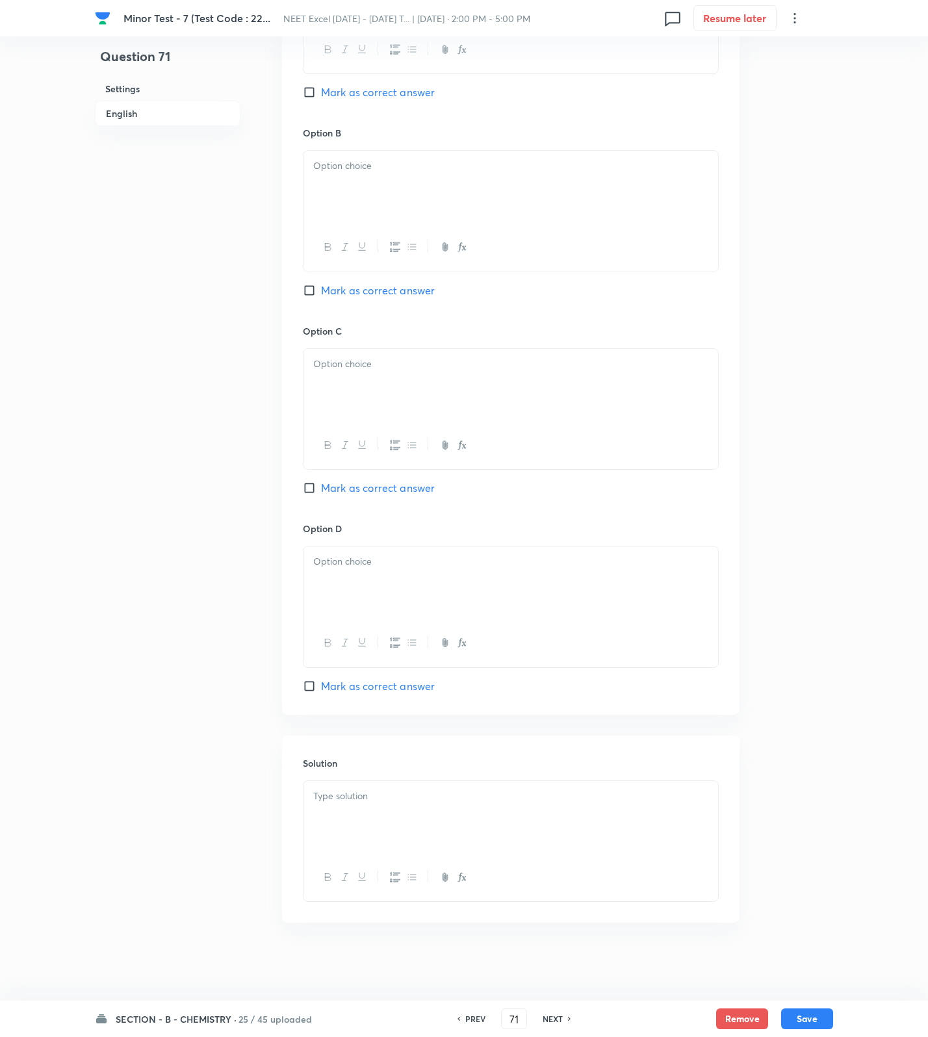
scroll to position [759, 0]
click at [506, 800] on p at bounding box center [510, 796] width 395 height 15
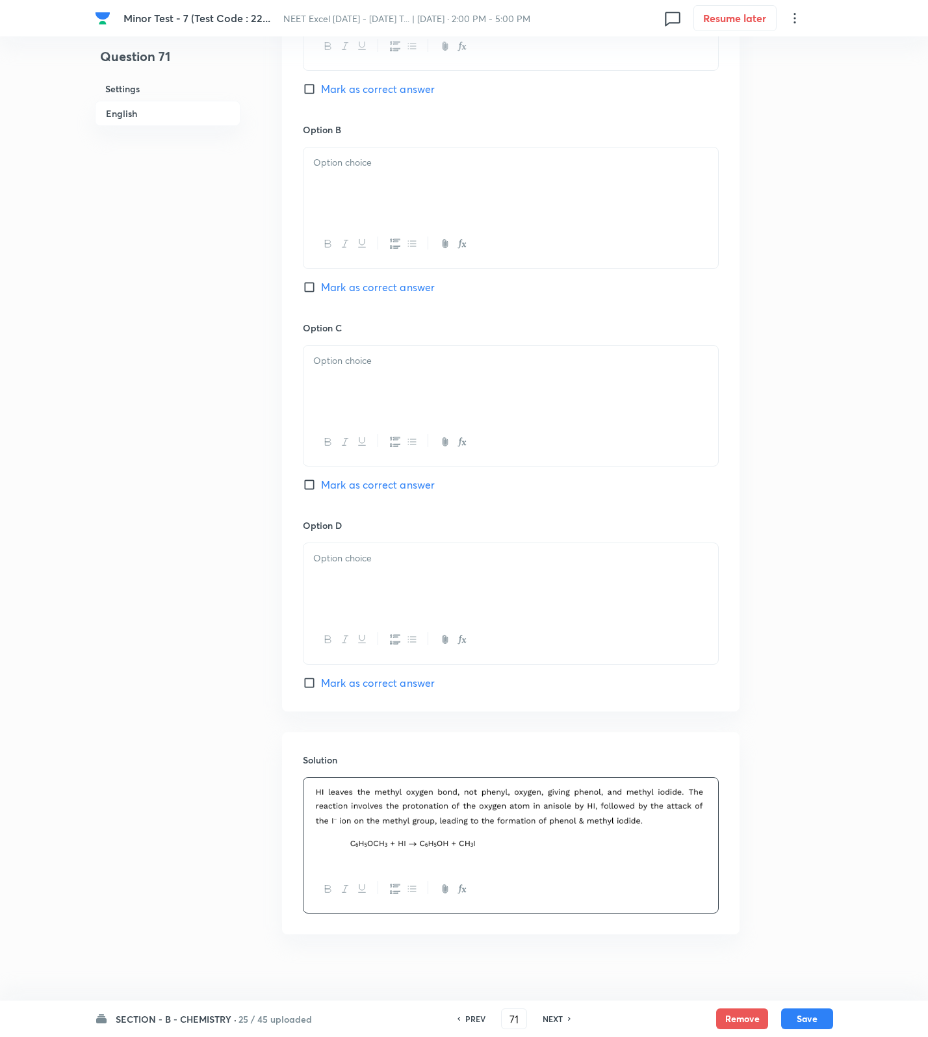
scroll to position [272, 0]
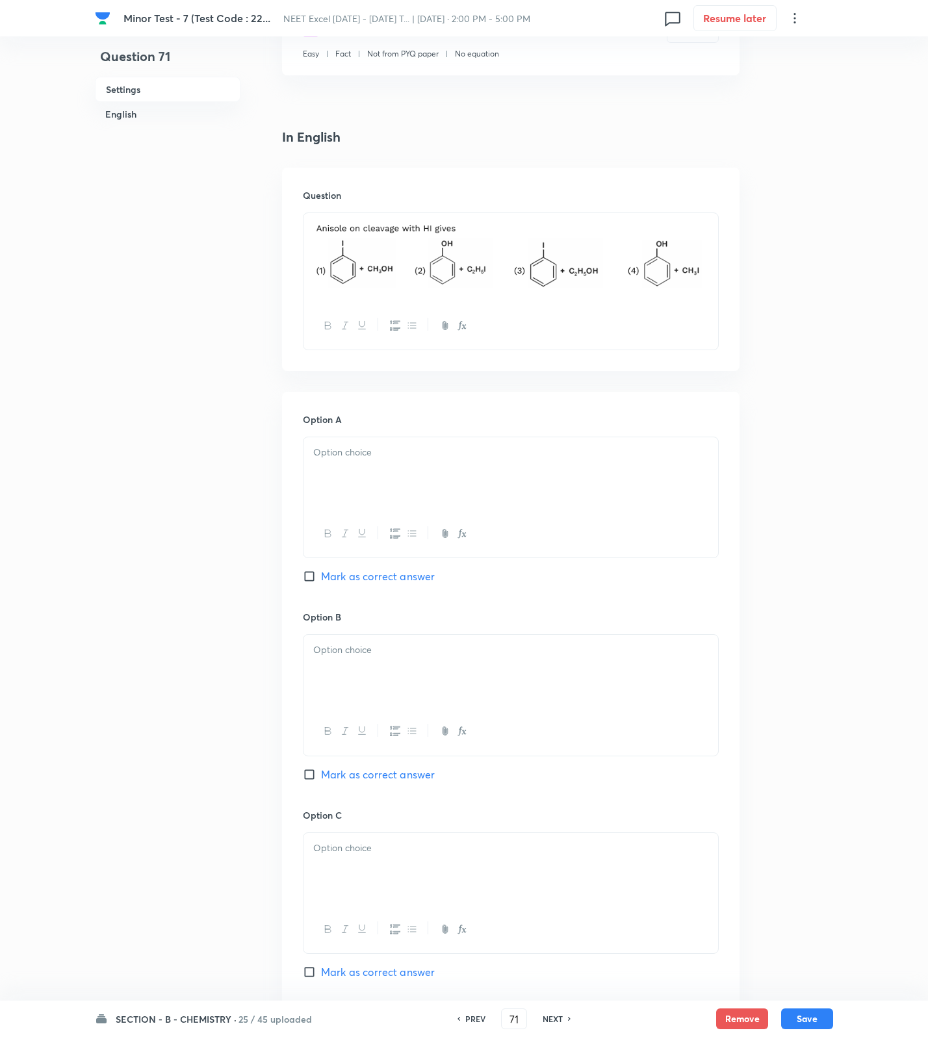
click at [423, 491] on div at bounding box center [510, 473] width 415 height 73
drag, startPoint x: 375, startPoint y: 700, endPoint x: 391, endPoint y: 870, distance: 170.3
click at [375, 708] on div at bounding box center [510, 671] width 415 height 73
click at [391, 883] on div at bounding box center [510, 869] width 415 height 73
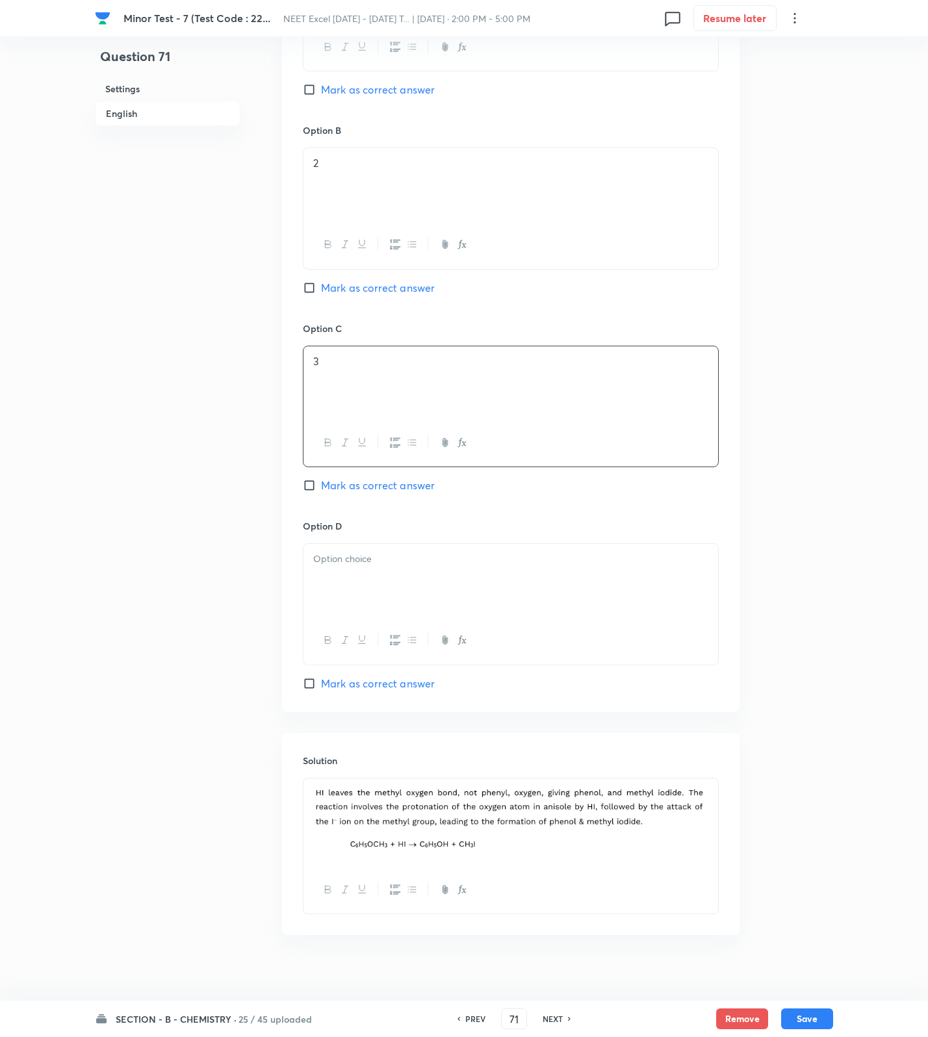
scroll to position [775, 0]
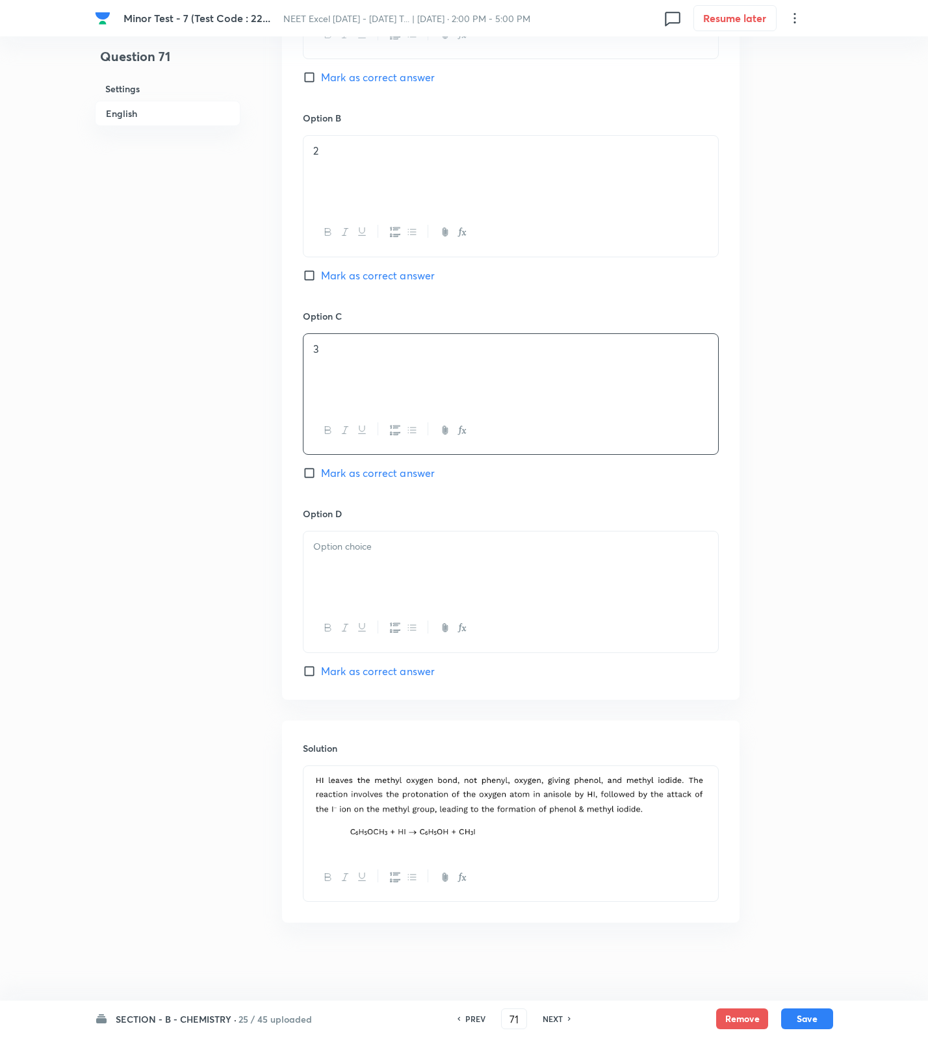
click at [373, 558] on div at bounding box center [510, 568] width 415 height 73
click at [391, 669] on span "Mark as correct answer" at bounding box center [378, 671] width 114 height 16
click at [321, 669] on input "Mark as correct answer" at bounding box center [312, 671] width 18 height 13
click at [803, 1014] on button "Save" at bounding box center [807, 1017] width 52 height 21
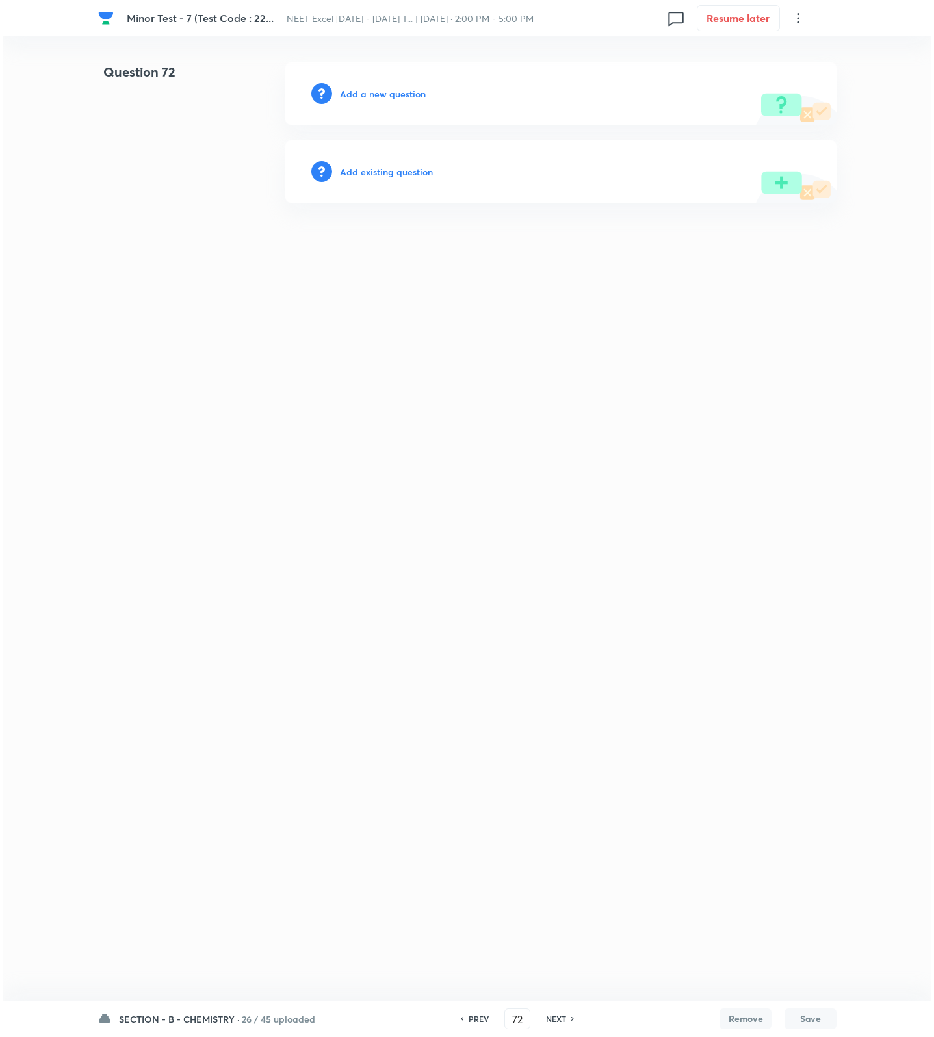
scroll to position [0, 0]
click at [378, 88] on h6 "Add a new question" at bounding box center [383, 94] width 86 height 14
click at [378, 88] on h6 "Choose a question type" at bounding box center [390, 94] width 100 height 14
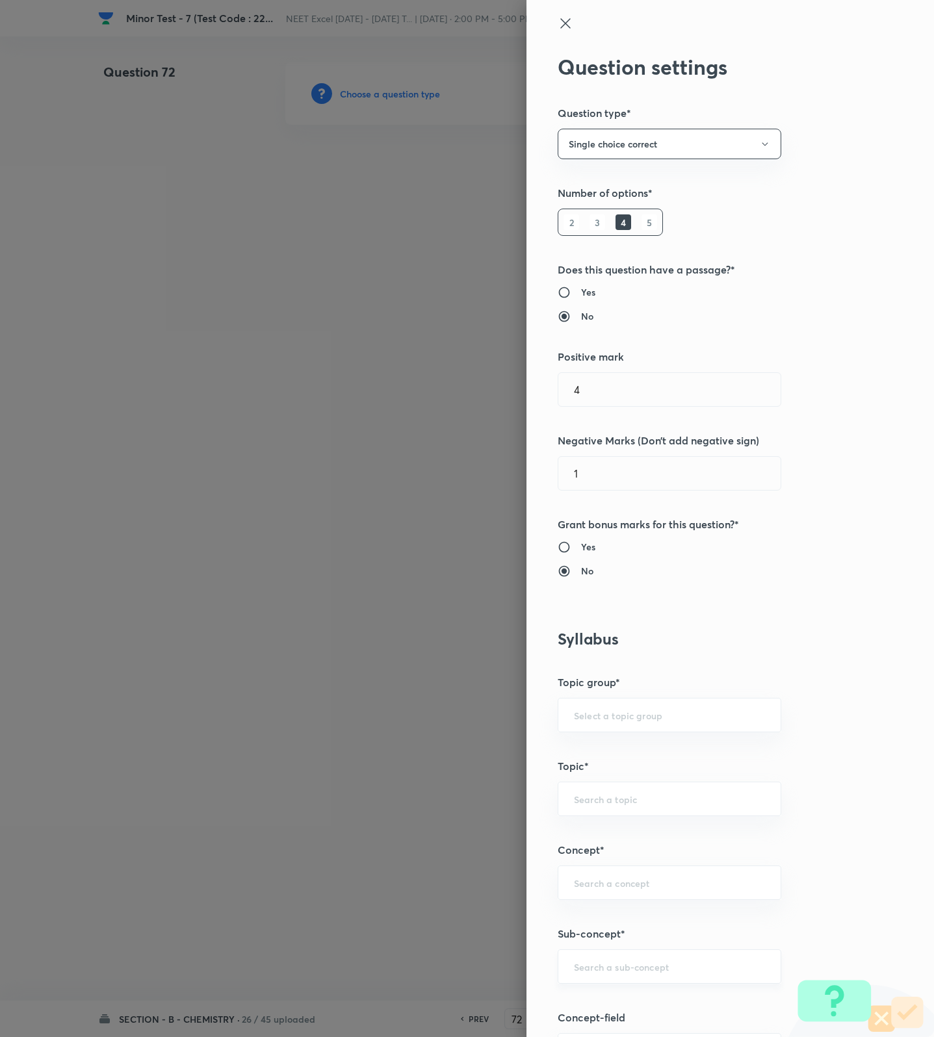
click at [695, 973] on input "text" at bounding box center [669, 966] width 191 height 12
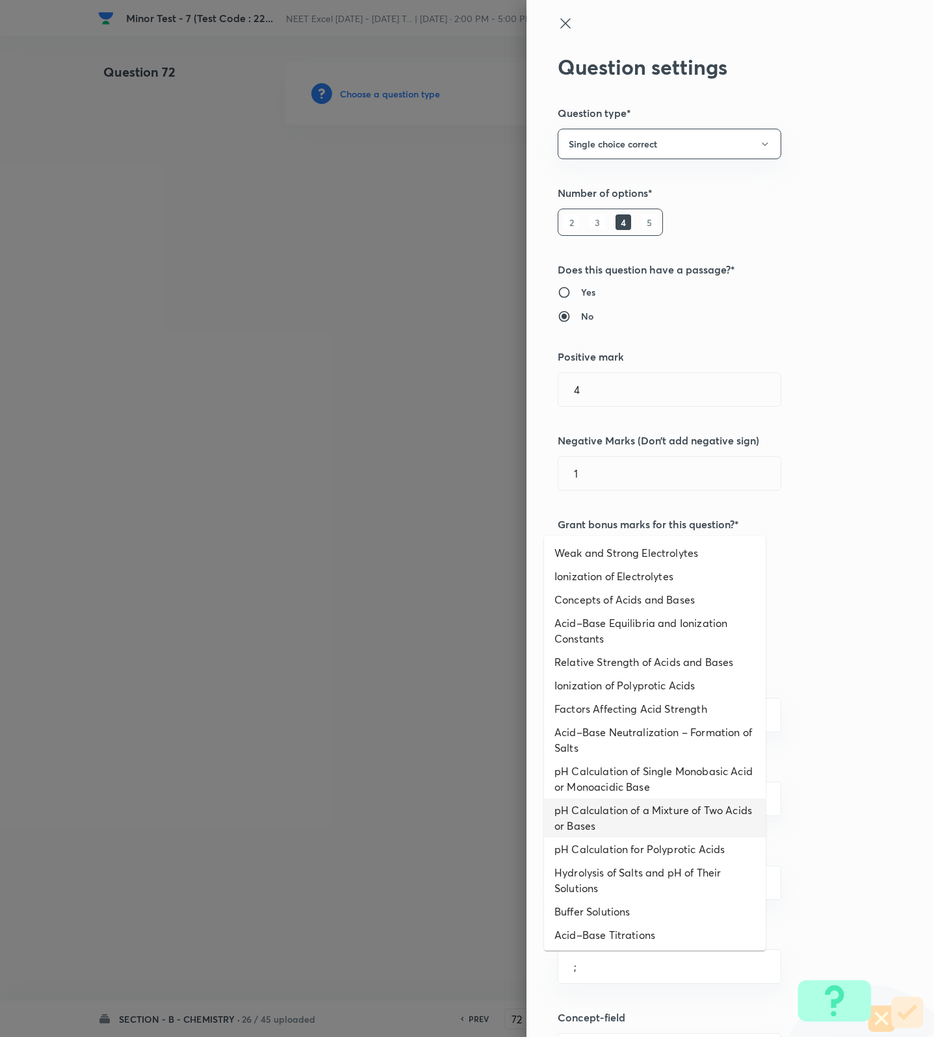
click at [652, 823] on li "pH Calculation of a Mixture of Two Acids or Bases" at bounding box center [655, 818] width 222 height 39
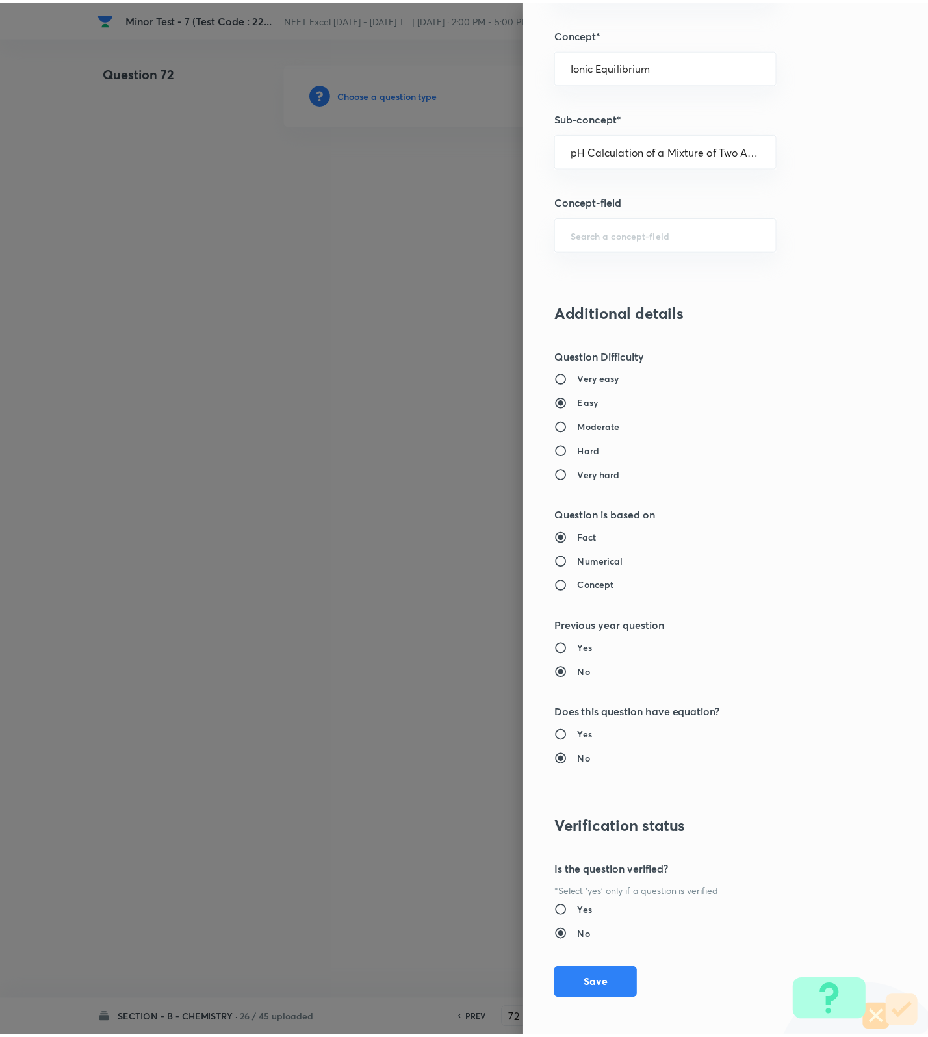
scroll to position [825, 0]
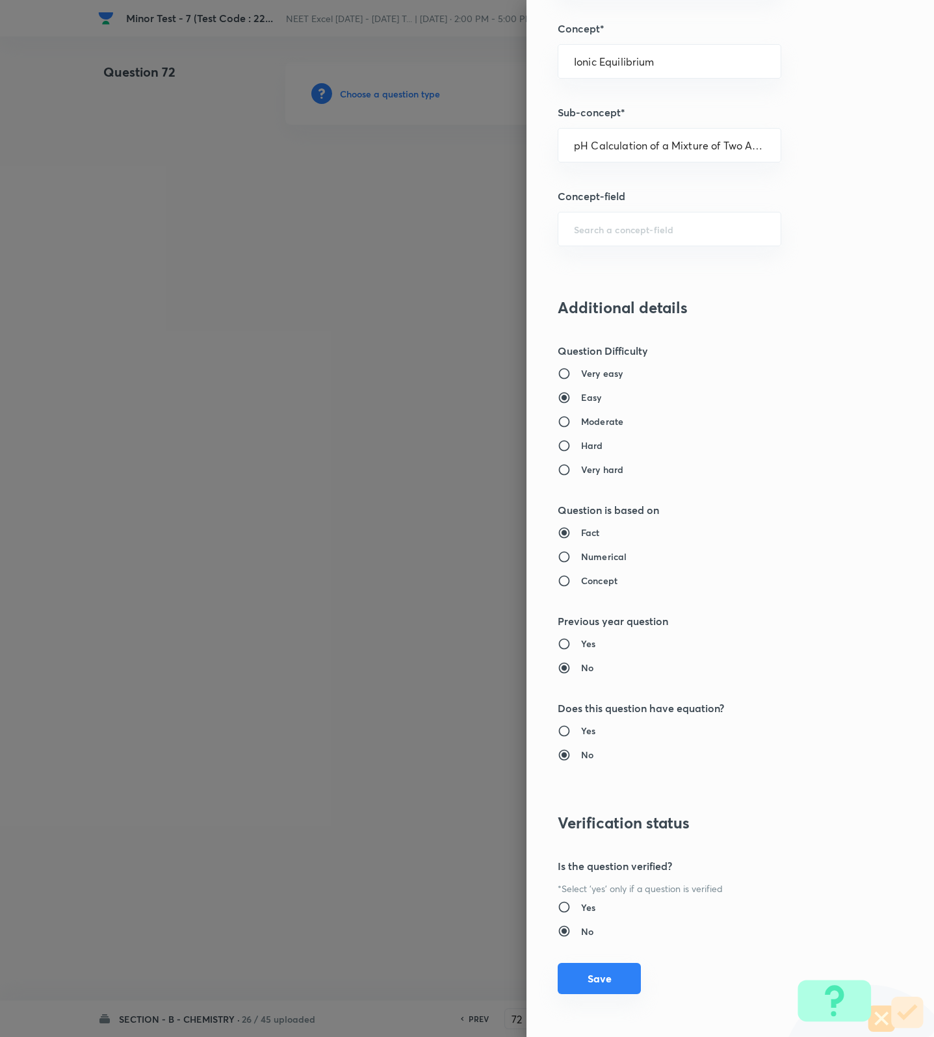
click at [611, 985] on button "Save" at bounding box center [599, 978] width 83 height 31
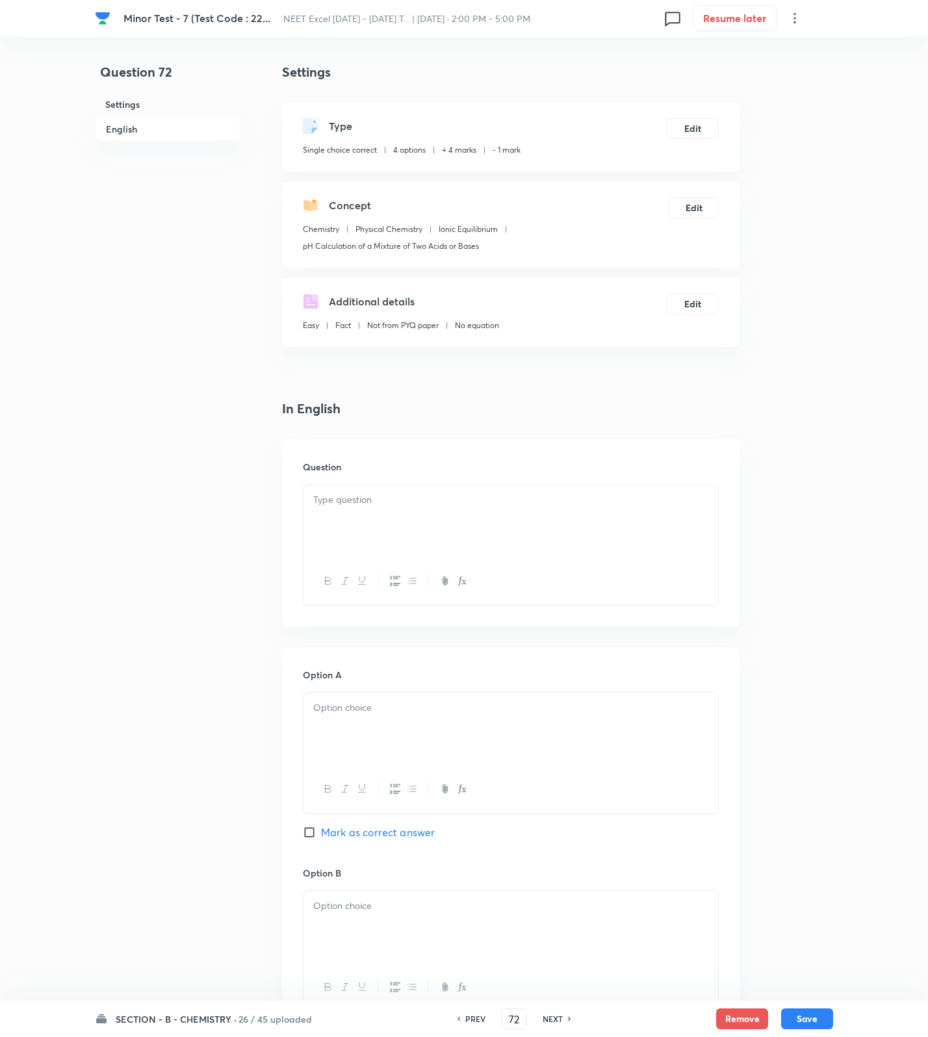
click at [494, 504] on p at bounding box center [510, 500] width 395 height 15
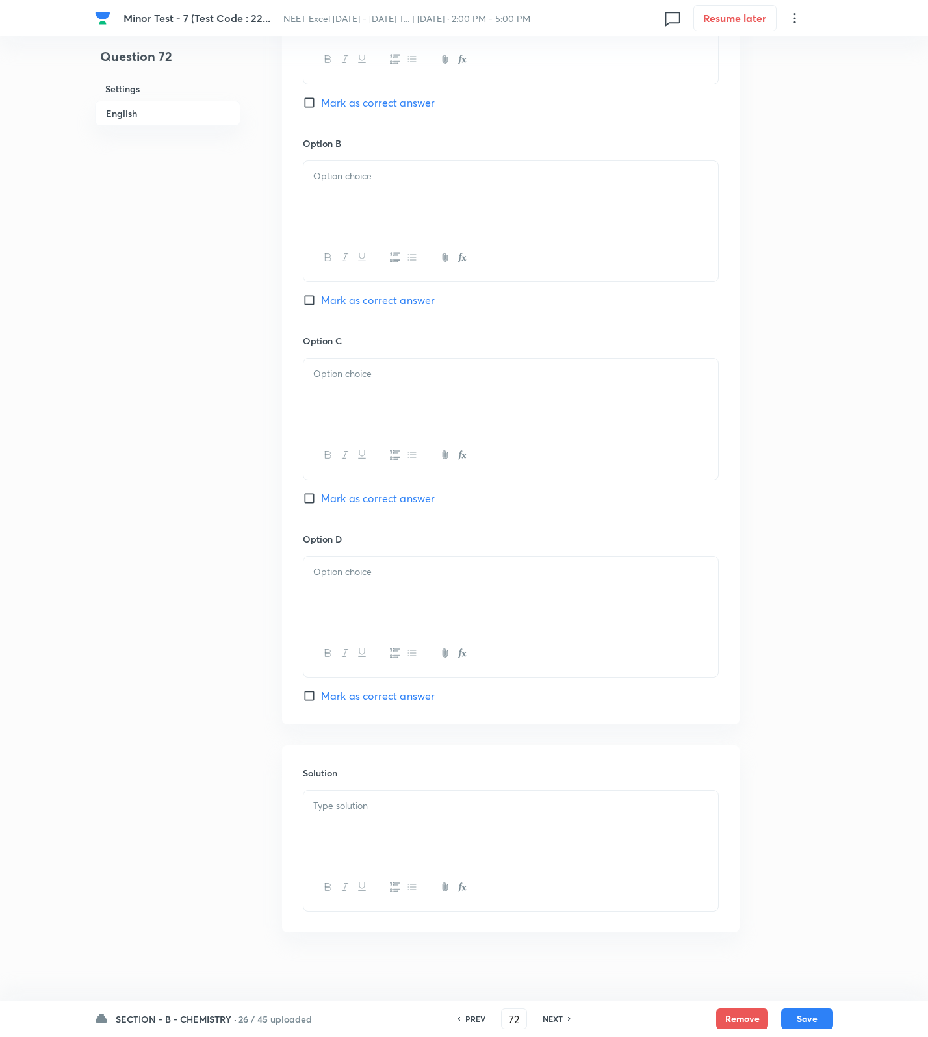
scroll to position [743, 0]
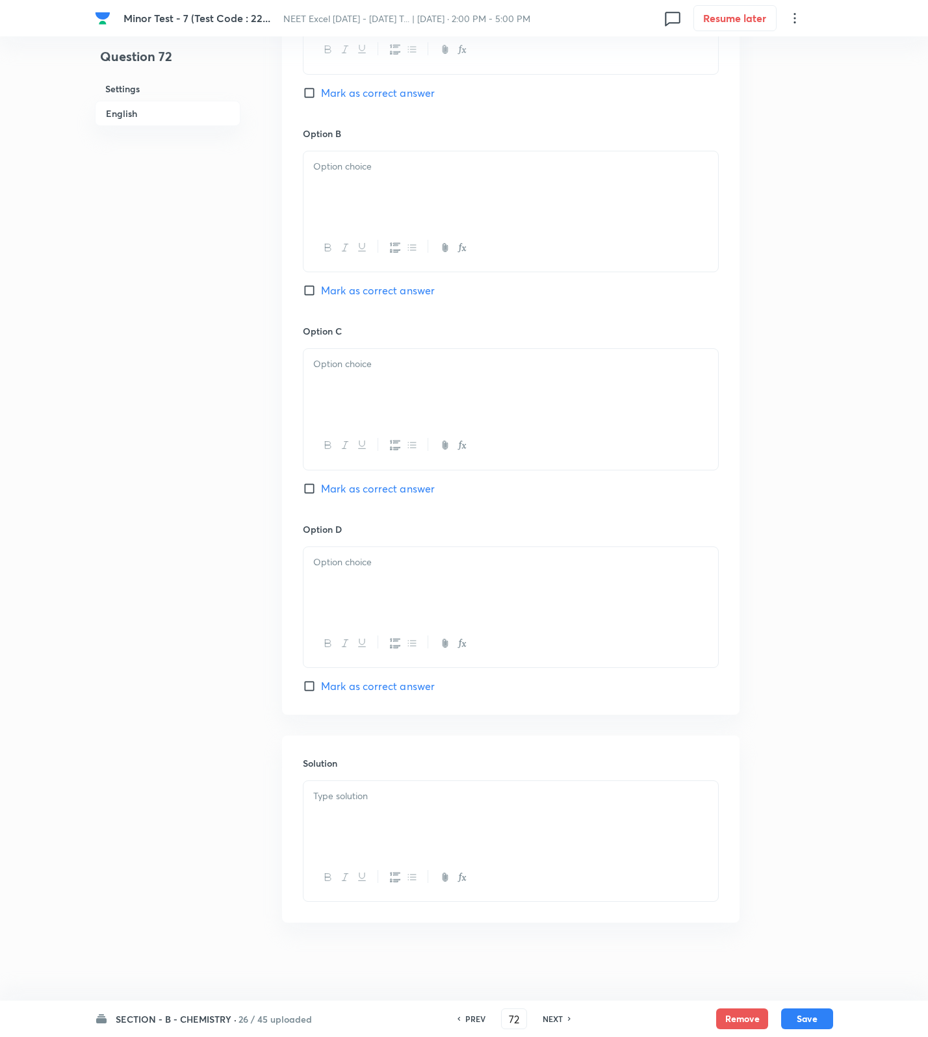
click at [515, 847] on div at bounding box center [510, 817] width 415 height 73
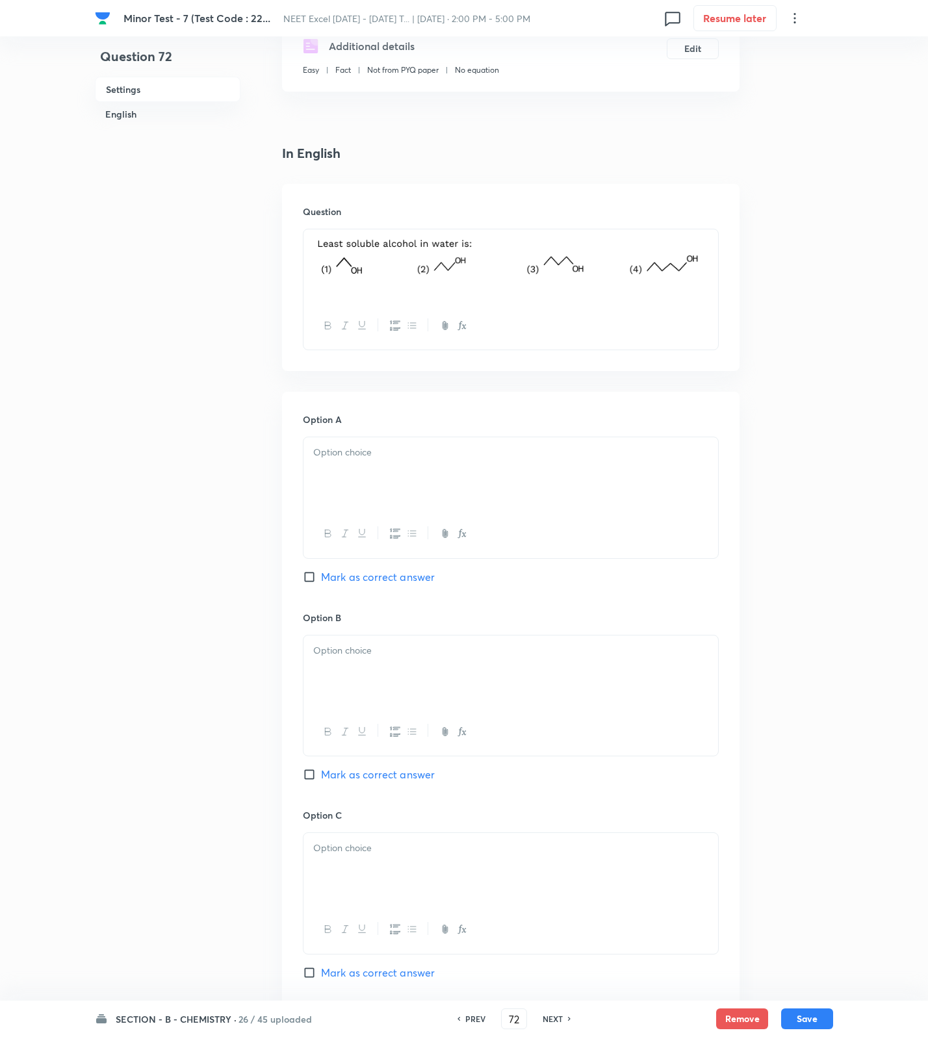
drag, startPoint x: 419, startPoint y: 462, endPoint x: 429, endPoint y: 726, distance: 264.0
click at [419, 464] on div at bounding box center [510, 473] width 415 height 73
drag, startPoint x: 423, startPoint y: 660, endPoint x: 348, endPoint y: 862, distance: 216.3
click at [419, 674] on div at bounding box center [510, 672] width 415 height 73
click at [348, 889] on div at bounding box center [510, 869] width 415 height 73
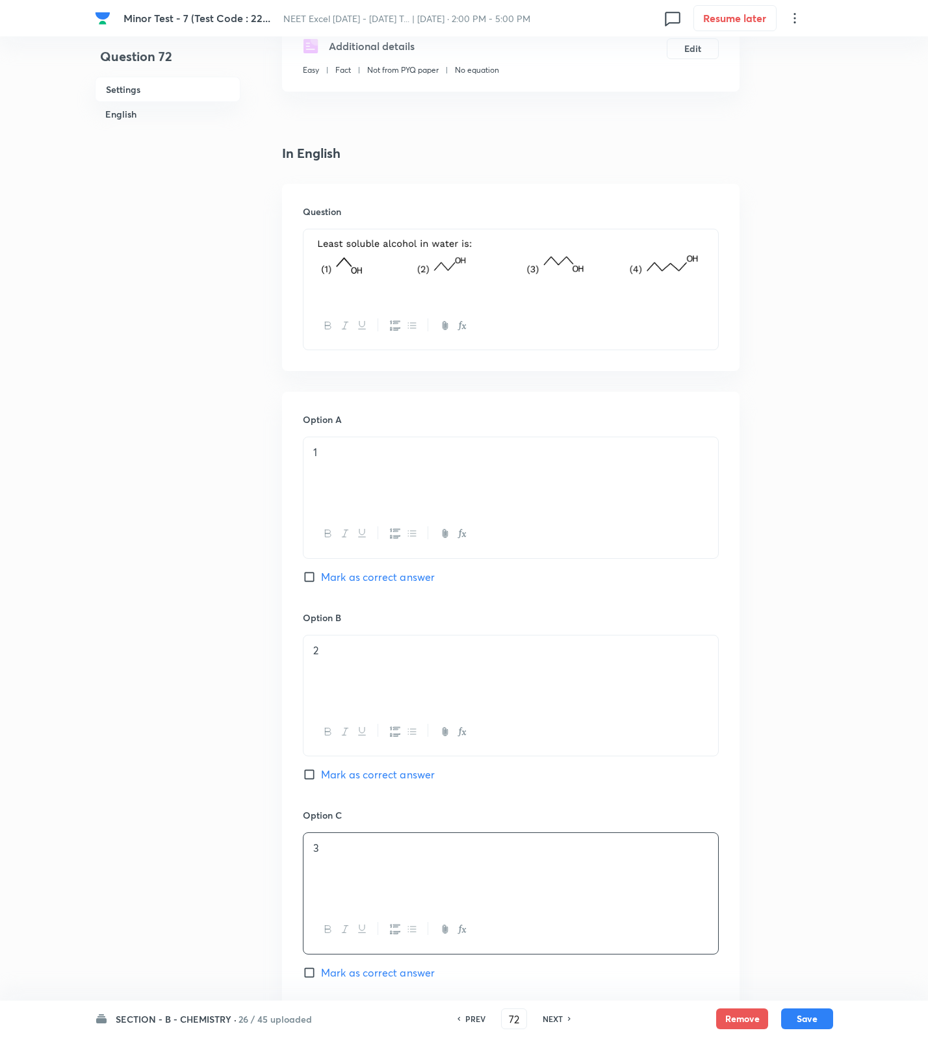
scroll to position [743, 0]
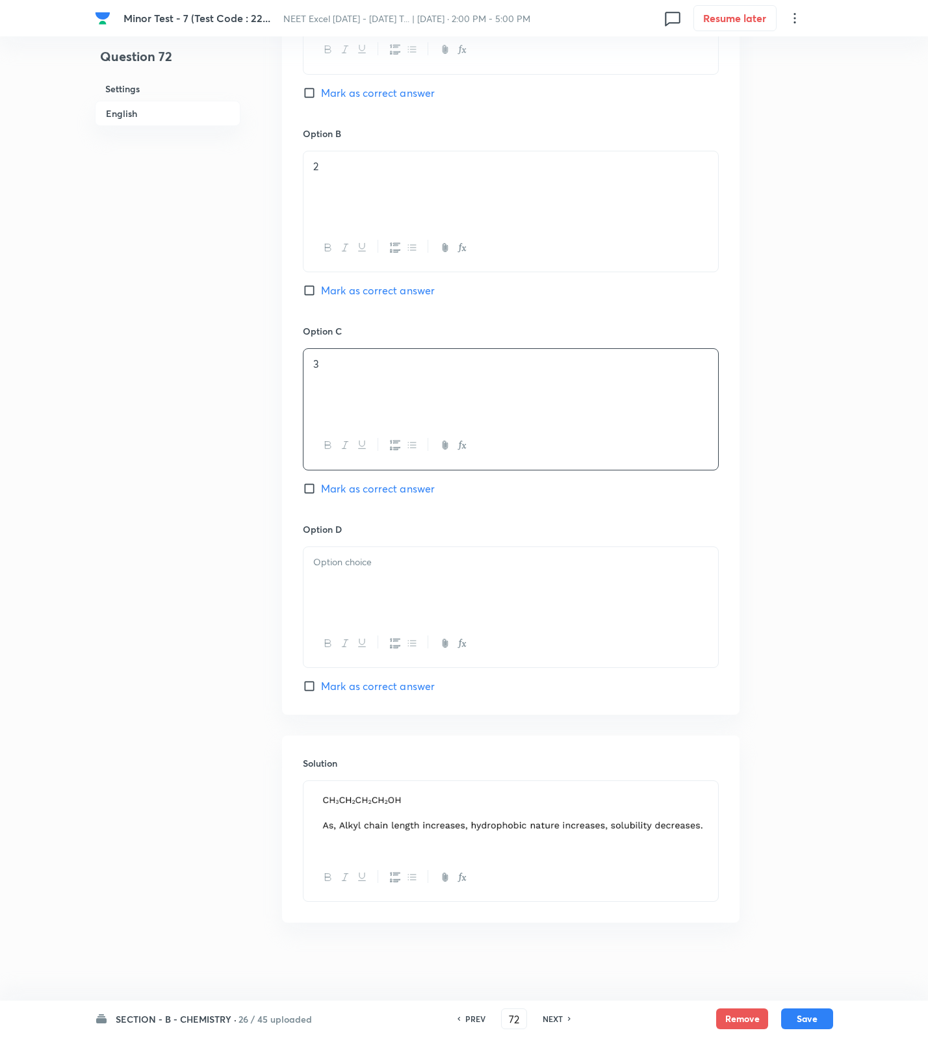
click at [392, 606] on div at bounding box center [510, 583] width 415 height 73
click at [394, 698] on div "Option A 1 Mark as correct answer Option B 2 Mark as correct answer Option C 3 …" at bounding box center [510, 311] width 457 height 807
click at [408, 684] on span "Mark as correct answer" at bounding box center [378, 686] width 114 height 16
click at [321, 684] on input "Mark as correct answer" at bounding box center [312, 686] width 18 height 13
click at [810, 1016] on button "Save" at bounding box center [807, 1017] width 52 height 21
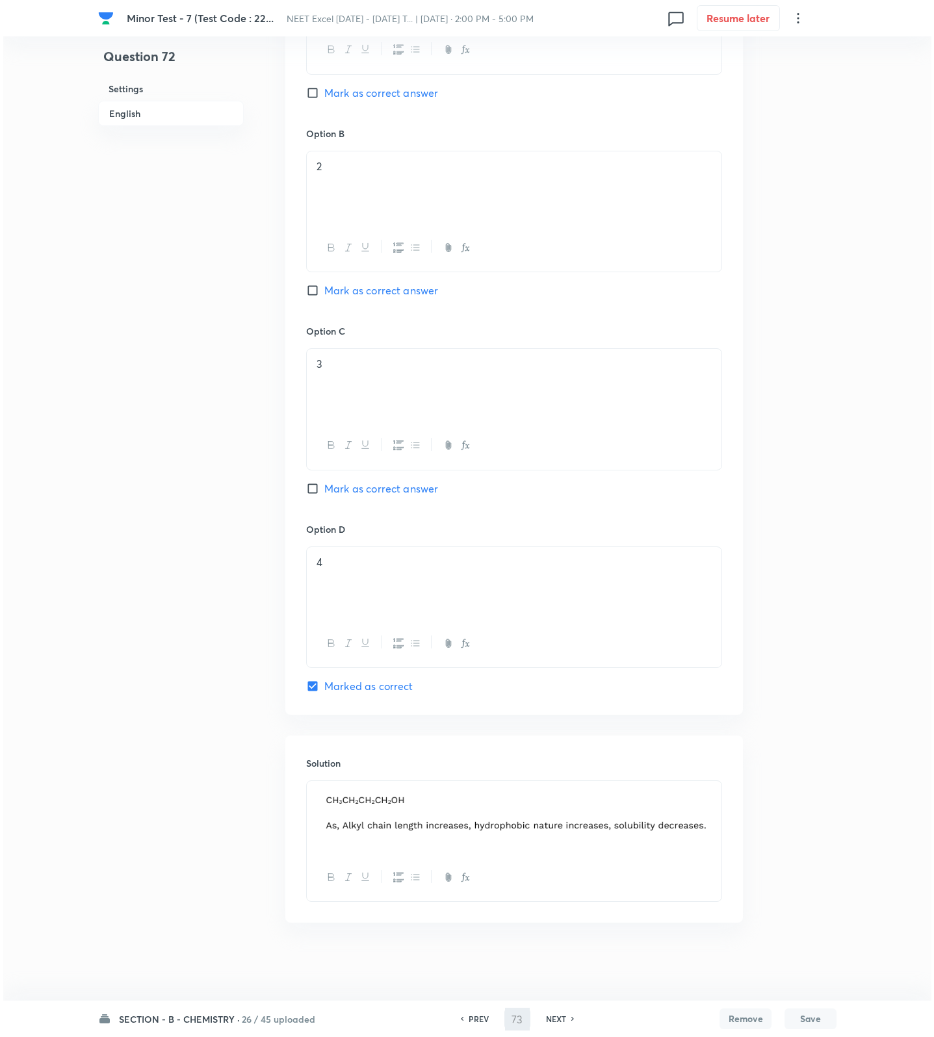
scroll to position [0, 0]
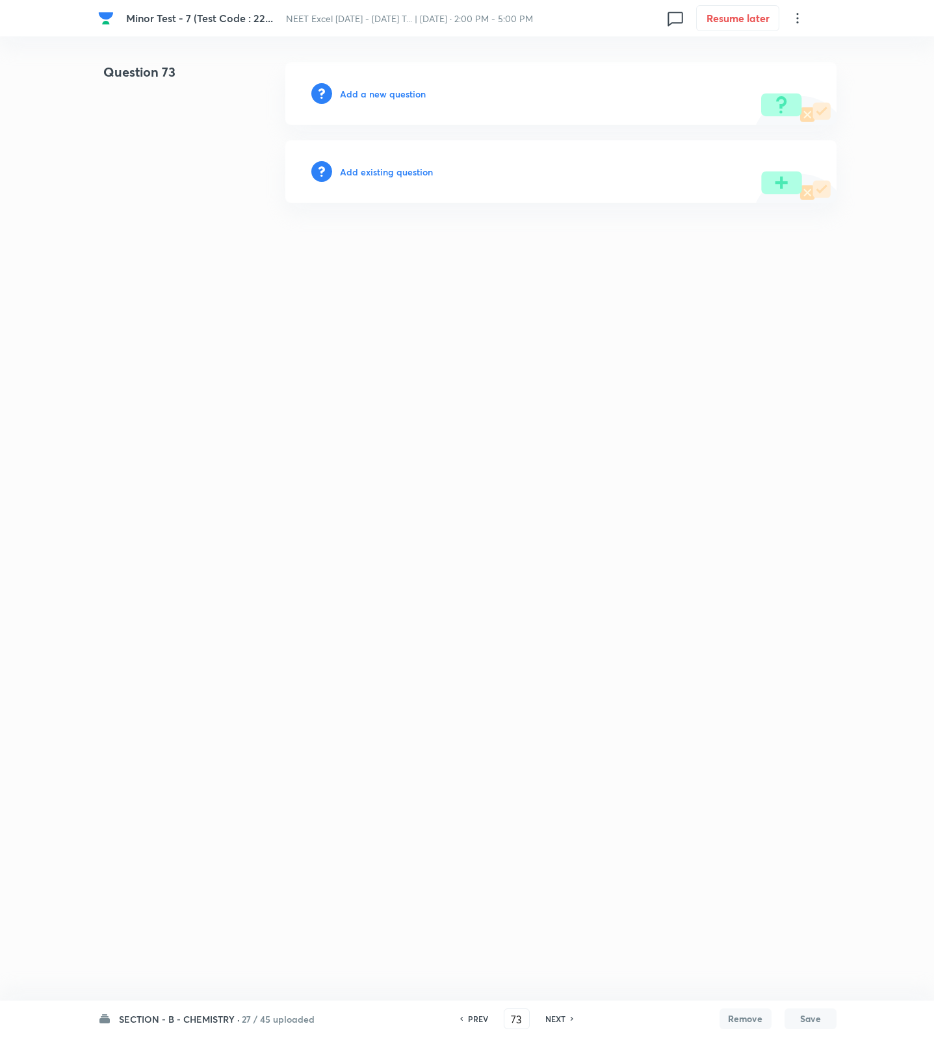
click at [367, 90] on h6 "Add a new question" at bounding box center [383, 94] width 86 height 14
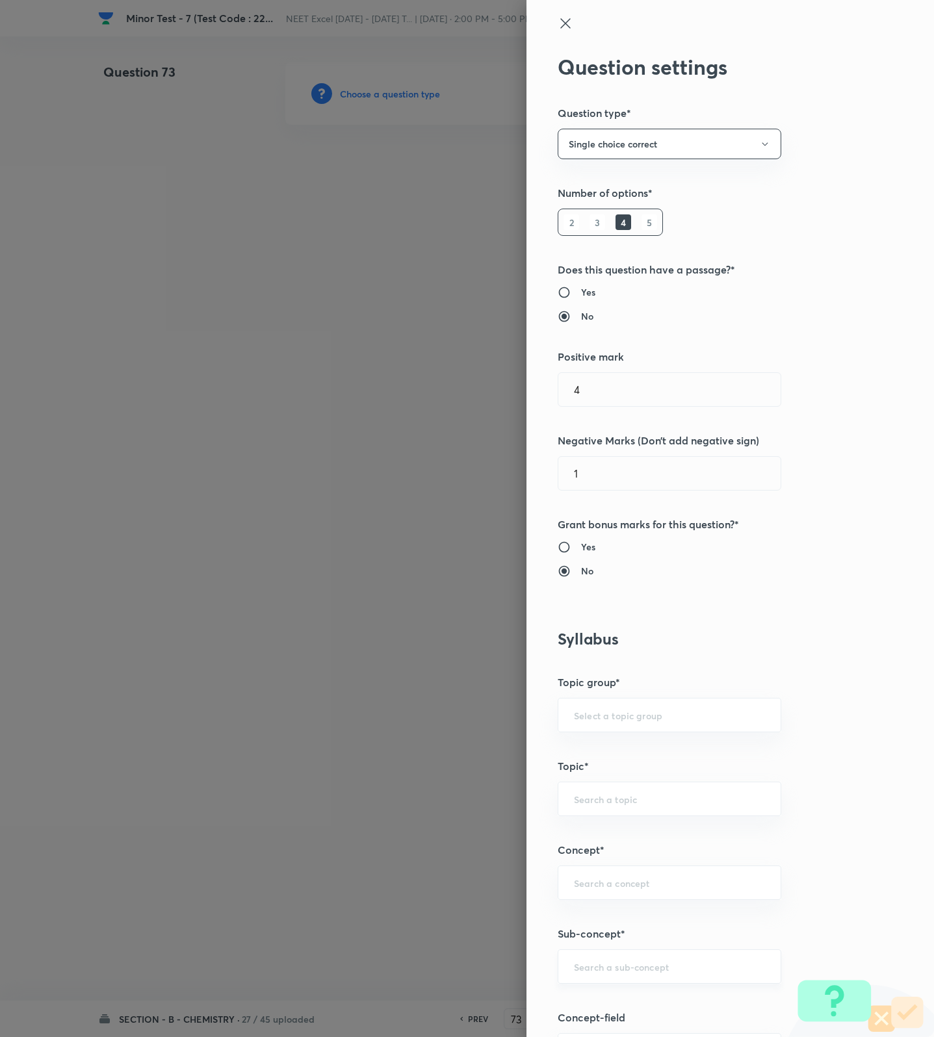
click at [574, 973] on input "text" at bounding box center [669, 966] width 191 height 12
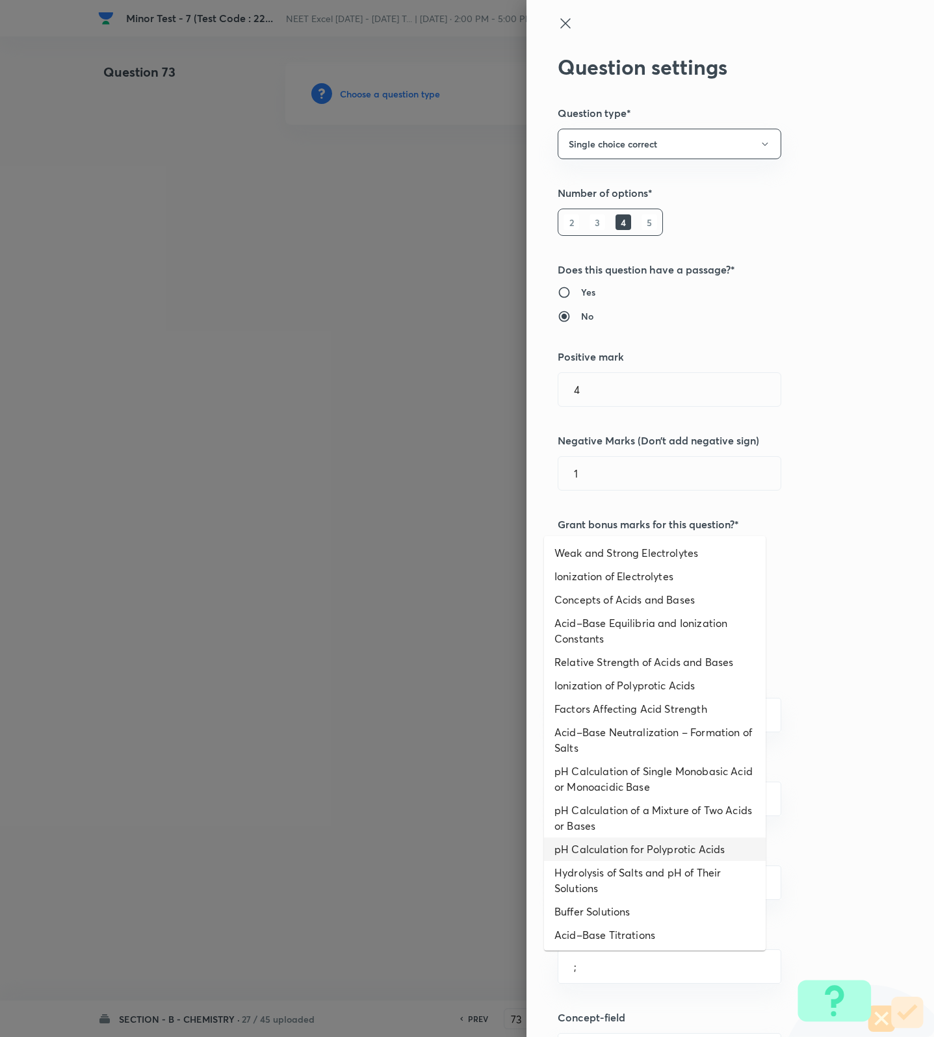
click at [623, 854] on li "pH Calculation for Polyprotic Acids" at bounding box center [655, 849] width 222 height 23
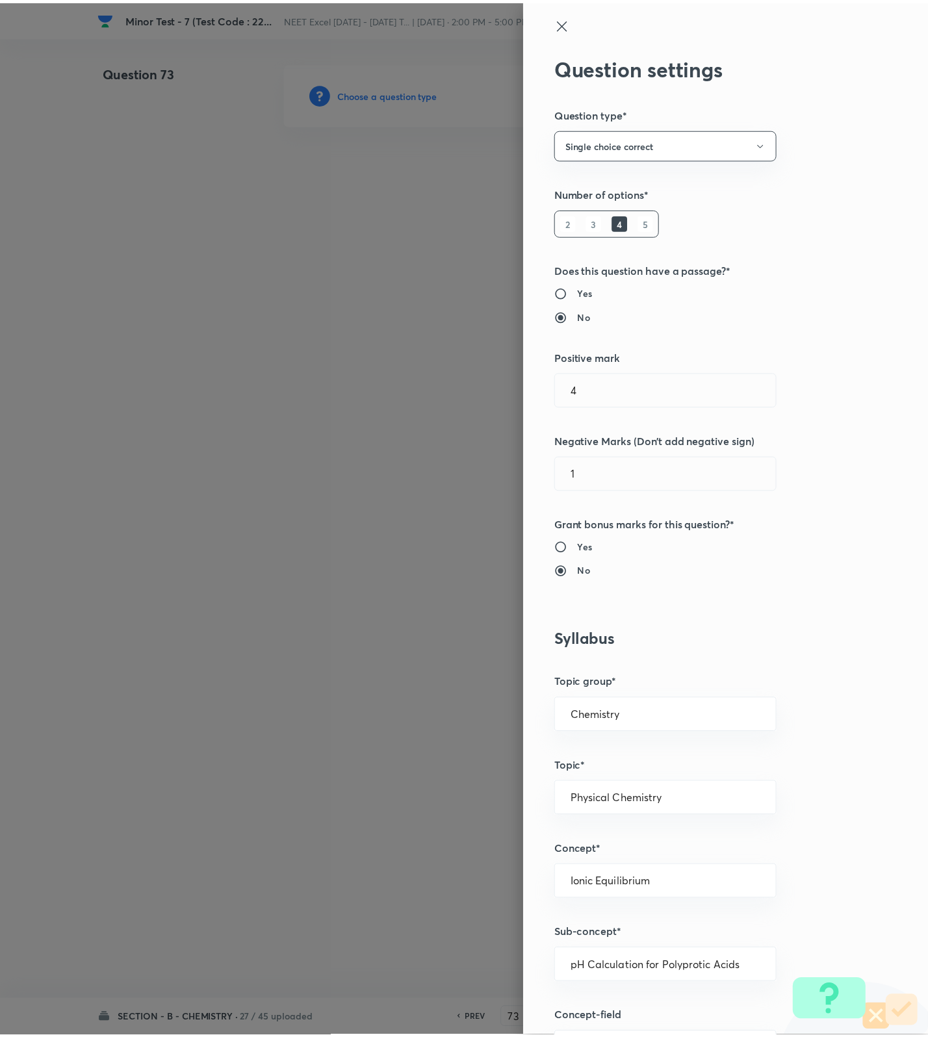
scroll to position [825, 0]
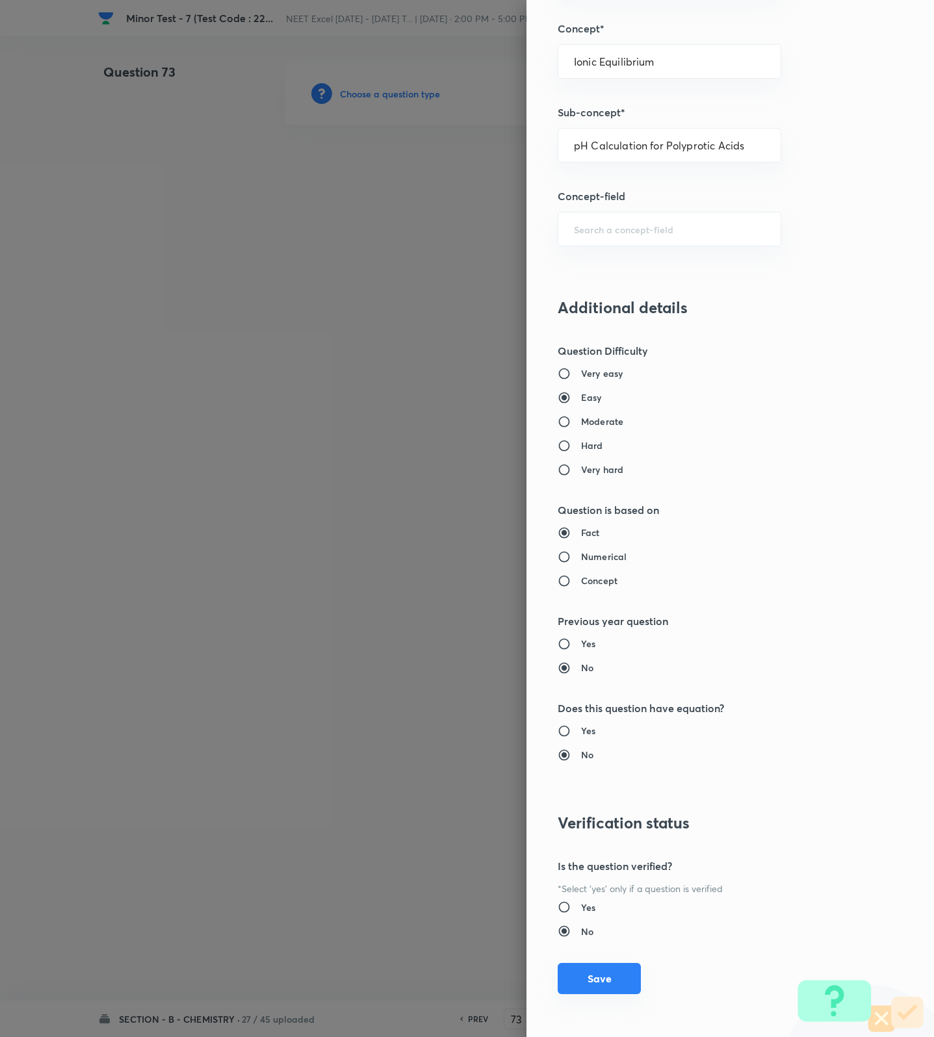
click at [597, 966] on button "Save" at bounding box center [599, 978] width 83 height 31
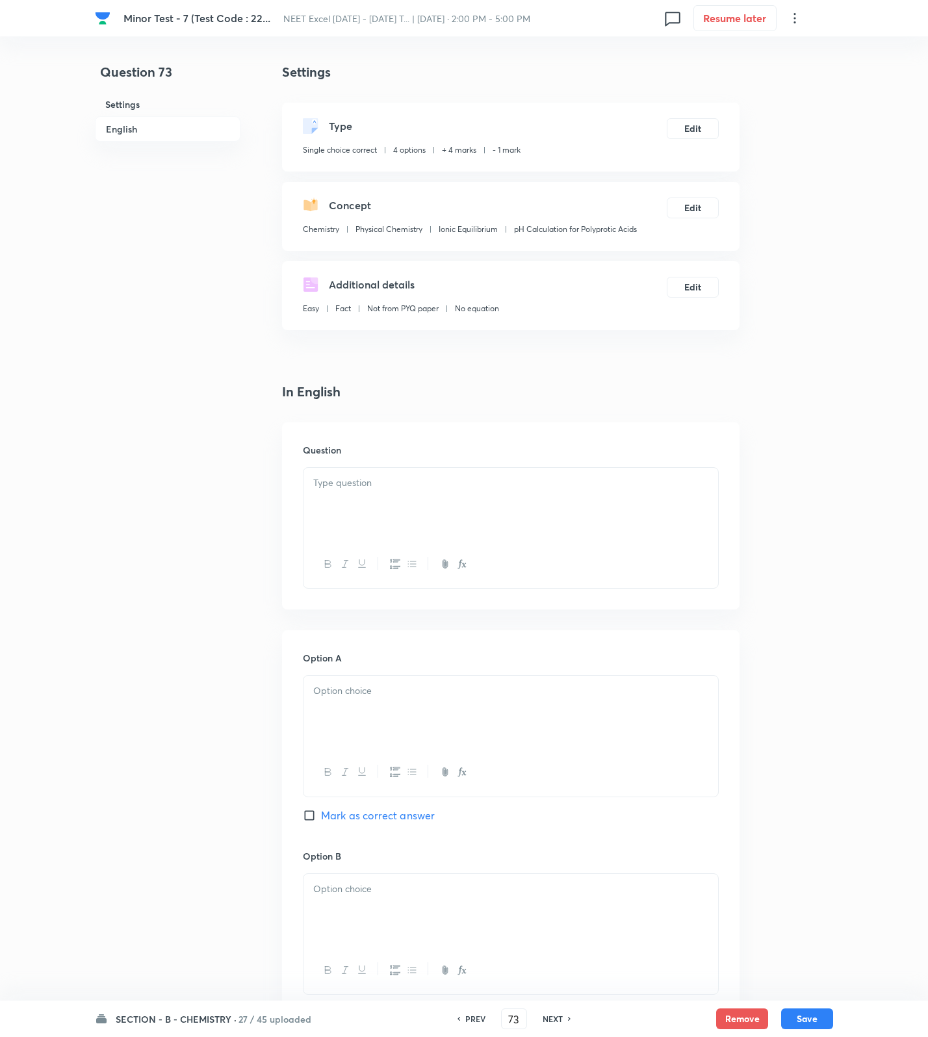
click at [478, 515] on div at bounding box center [510, 504] width 415 height 73
click at [607, 483] on p at bounding box center [510, 494] width 395 height 37
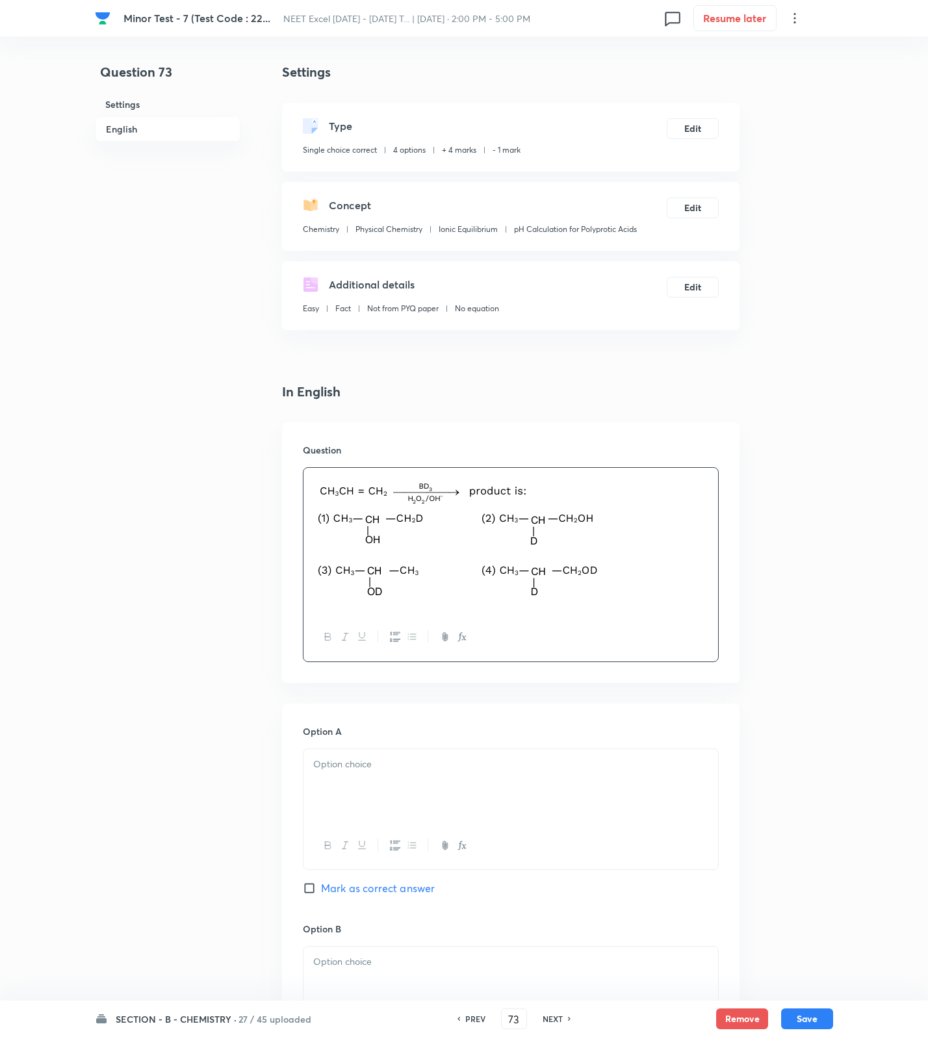
click at [386, 829] on div at bounding box center [510, 845] width 415 height 47
click at [414, 780] on div at bounding box center [510, 785] width 415 height 73
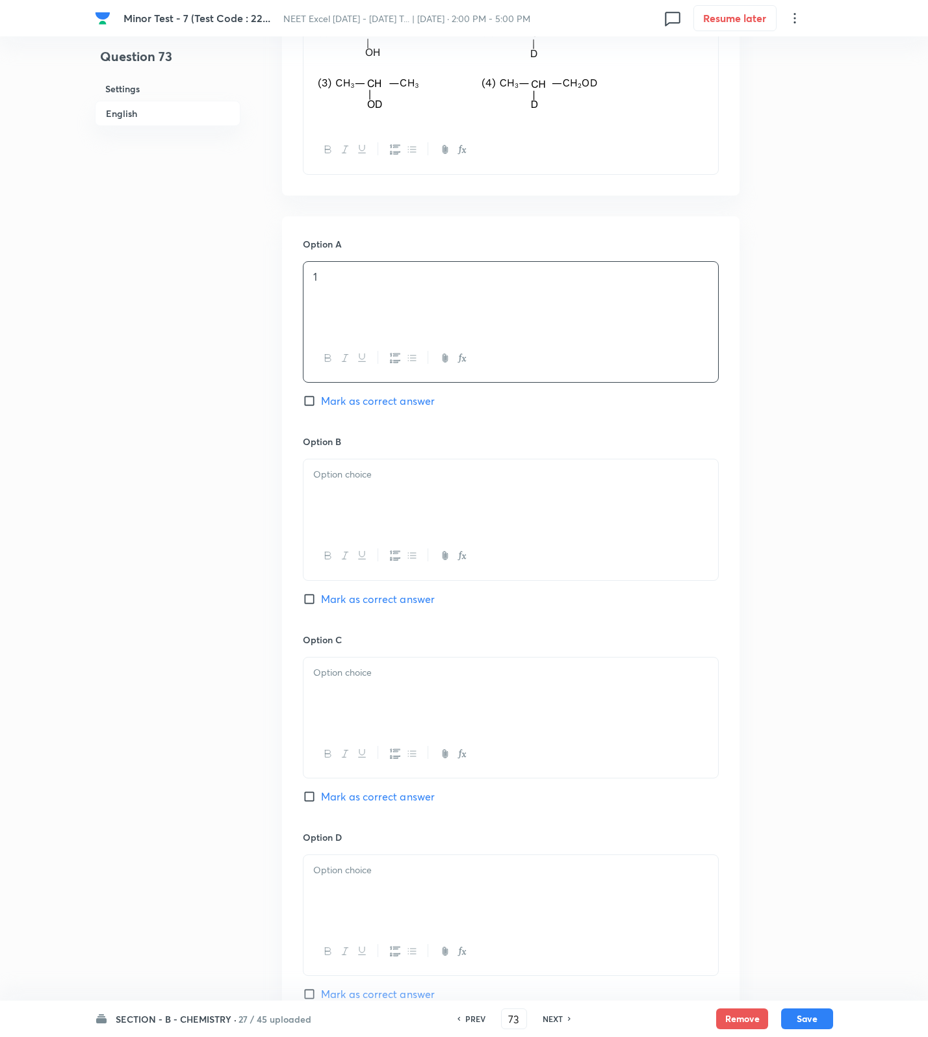
click at [378, 513] on div at bounding box center [510, 495] width 415 height 73
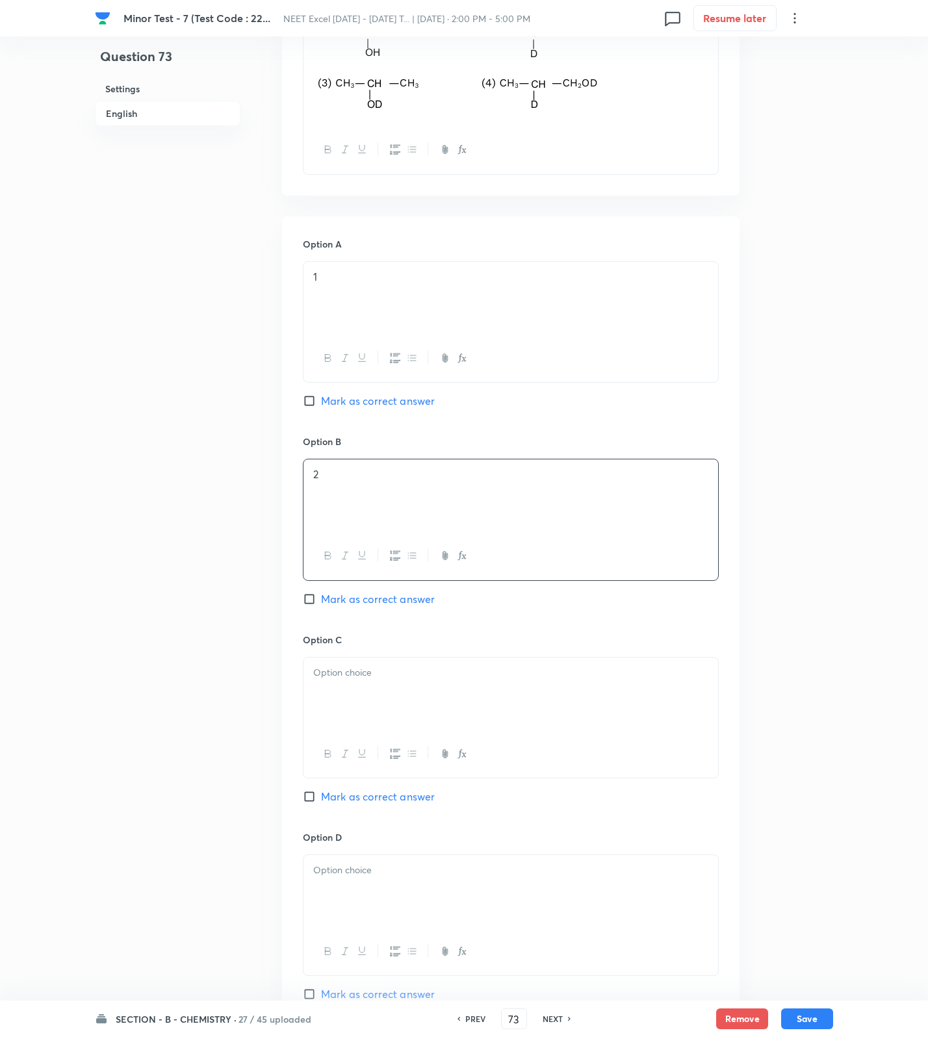
click at [388, 607] on span "Mark as correct answer" at bounding box center [378, 599] width 114 height 16
click at [321, 606] on input "Mark as correct answer" at bounding box center [312, 599] width 18 height 13
click at [370, 710] on div at bounding box center [510, 694] width 415 height 73
click at [375, 909] on div at bounding box center [510, 891] width 415 height 73
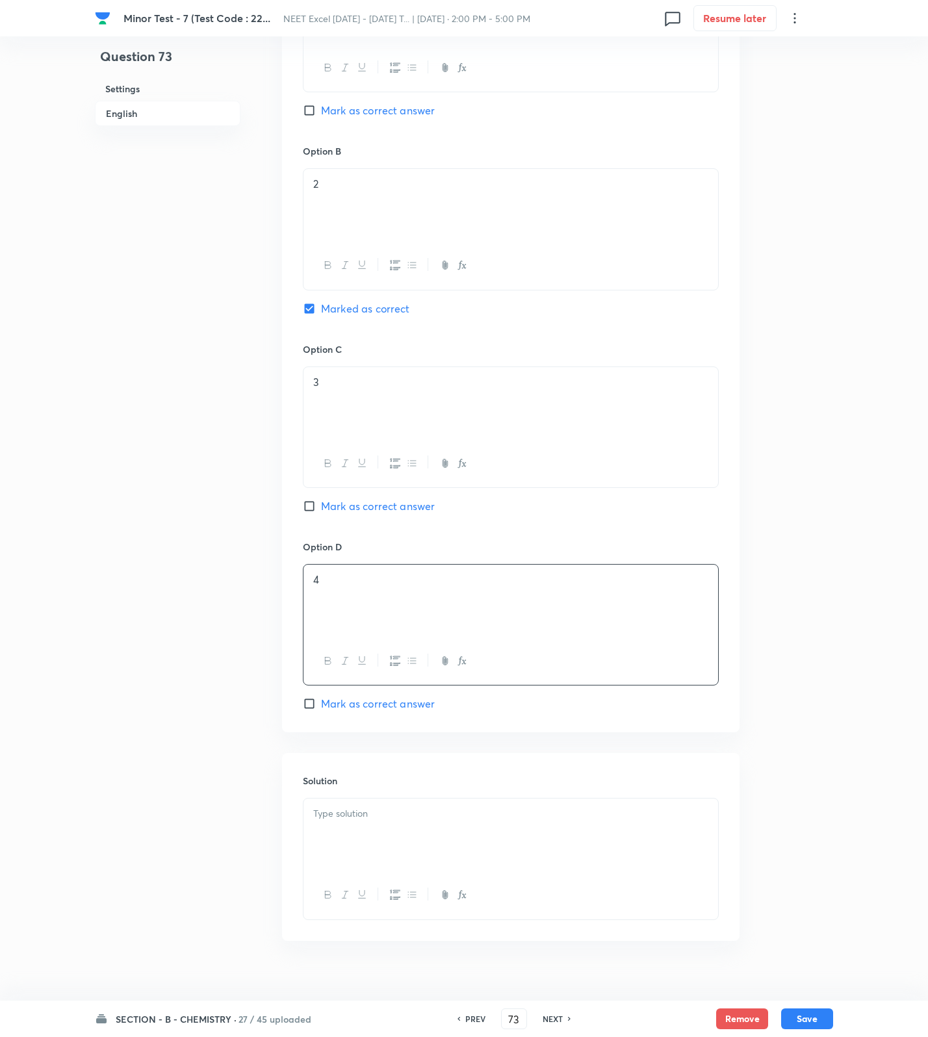
scroll to position [800, 0]
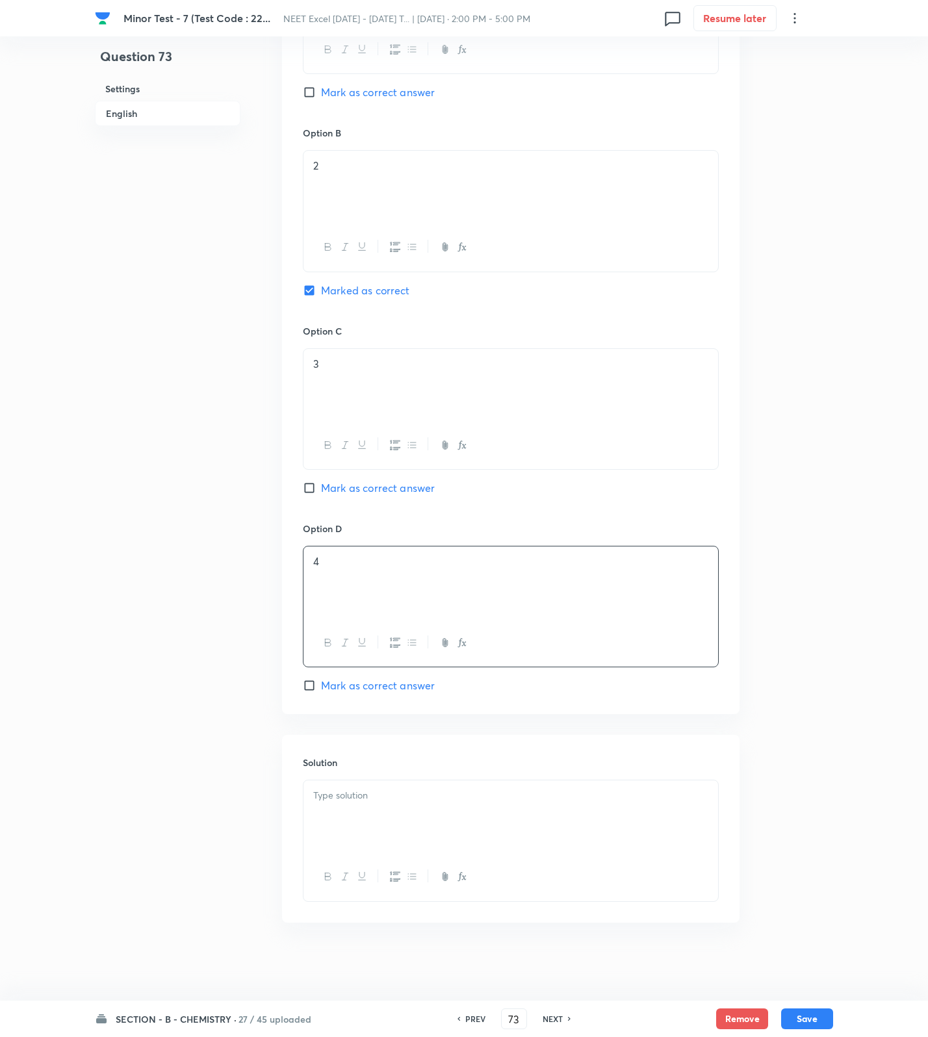
drag, startPoint x: 520, startPoint y: 854, endPoint x: 520, endPoint y: 821, distance: 32.5
click at [520, 845] on div at bounding box center [511, 841] width 416 height 122
click at [509, 821] on div at bounding box center [510, 816] width 415 height 73
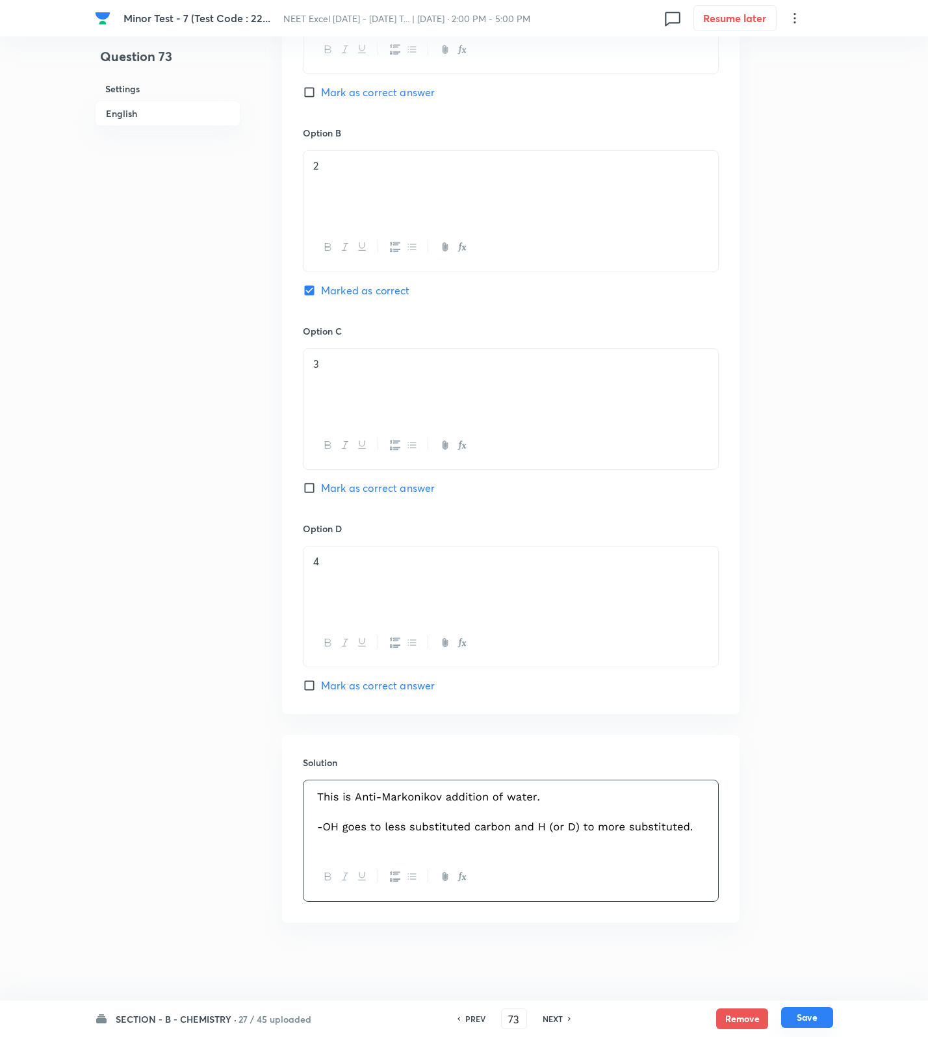
click at [827, 1007] on div "SECTION - B - CHEMISTRY · 27 / 45 uploaded PREV 73 ​ NEXT Remove Save" at bounding box center [464, 1019] width 738 height 36
click at [813, 1014] on button "Save" at bounding box center [807, 1017] width 52 height 21
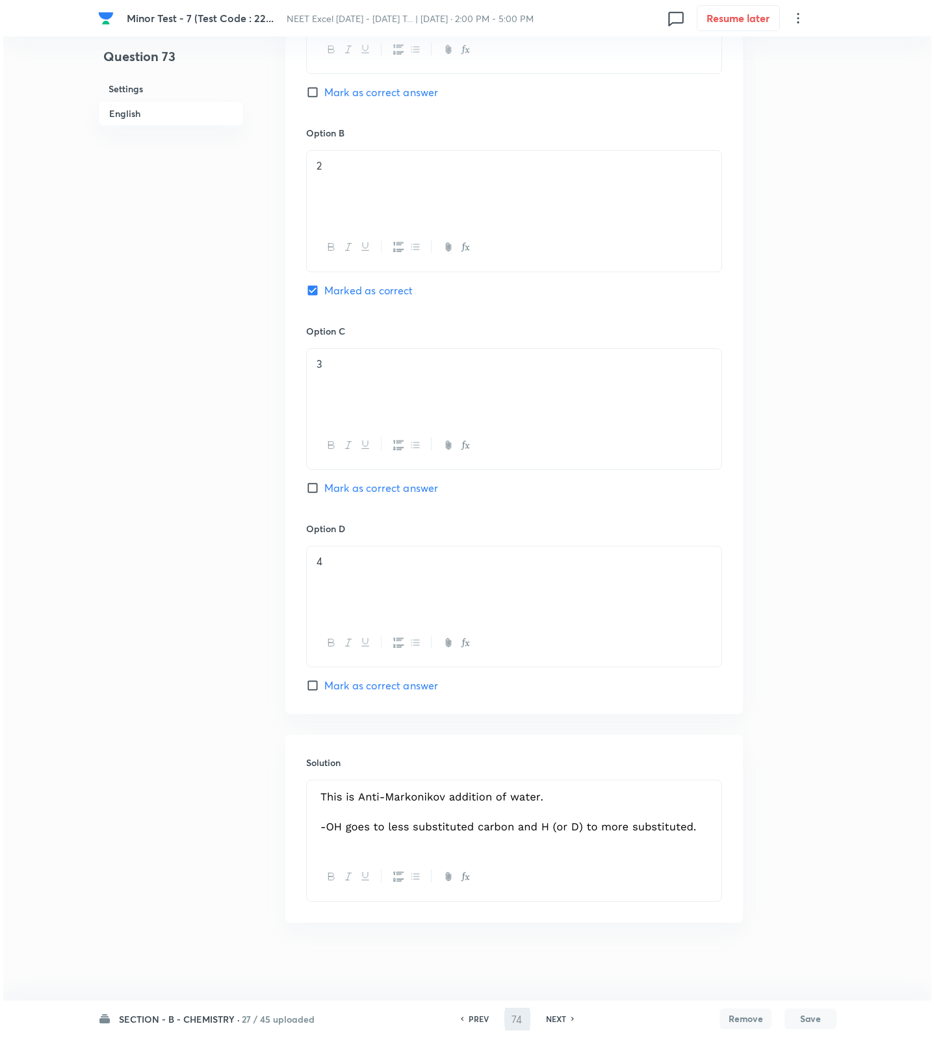
scroll to position [0, 0]
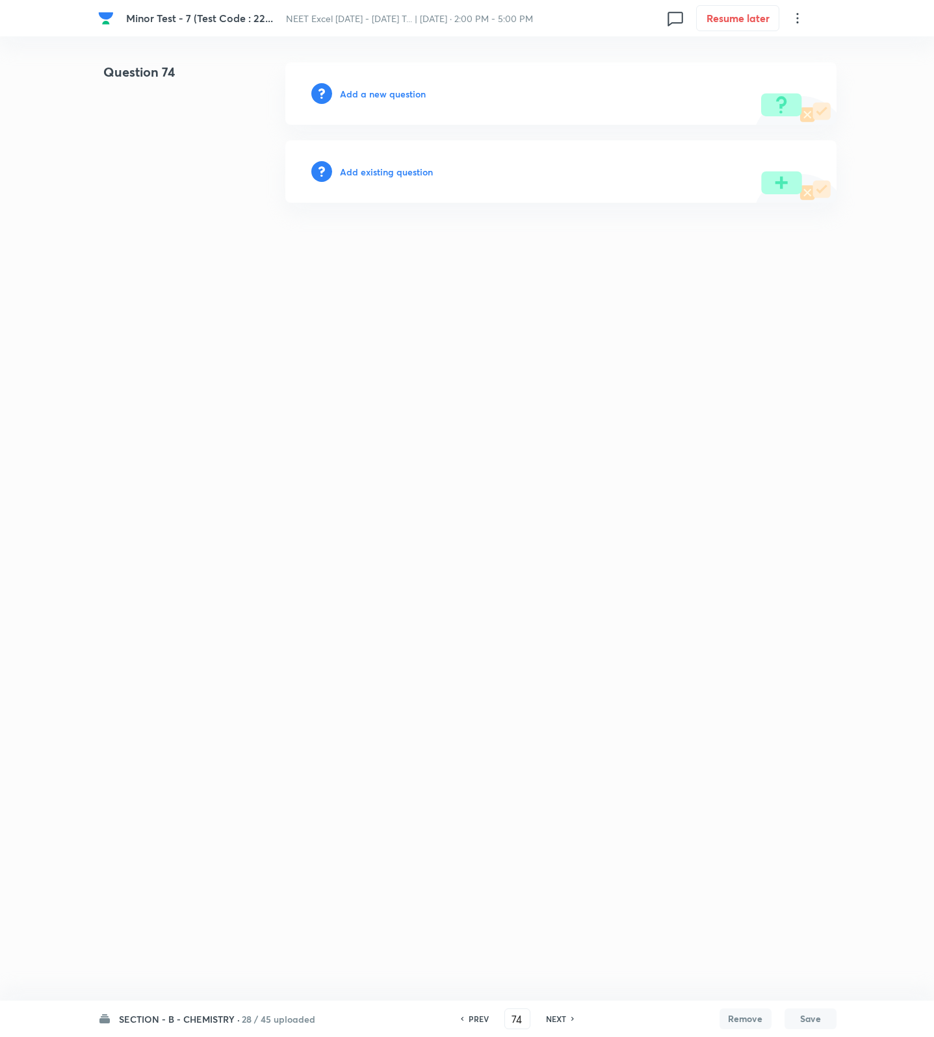
click at [396, 92] on h6 "Add a new question" at bounding box center [383, 94] width 86 height 14
click at [396, 92] on h6 "Choose a question type" at bounding box center [390, 94] width 100 height 14
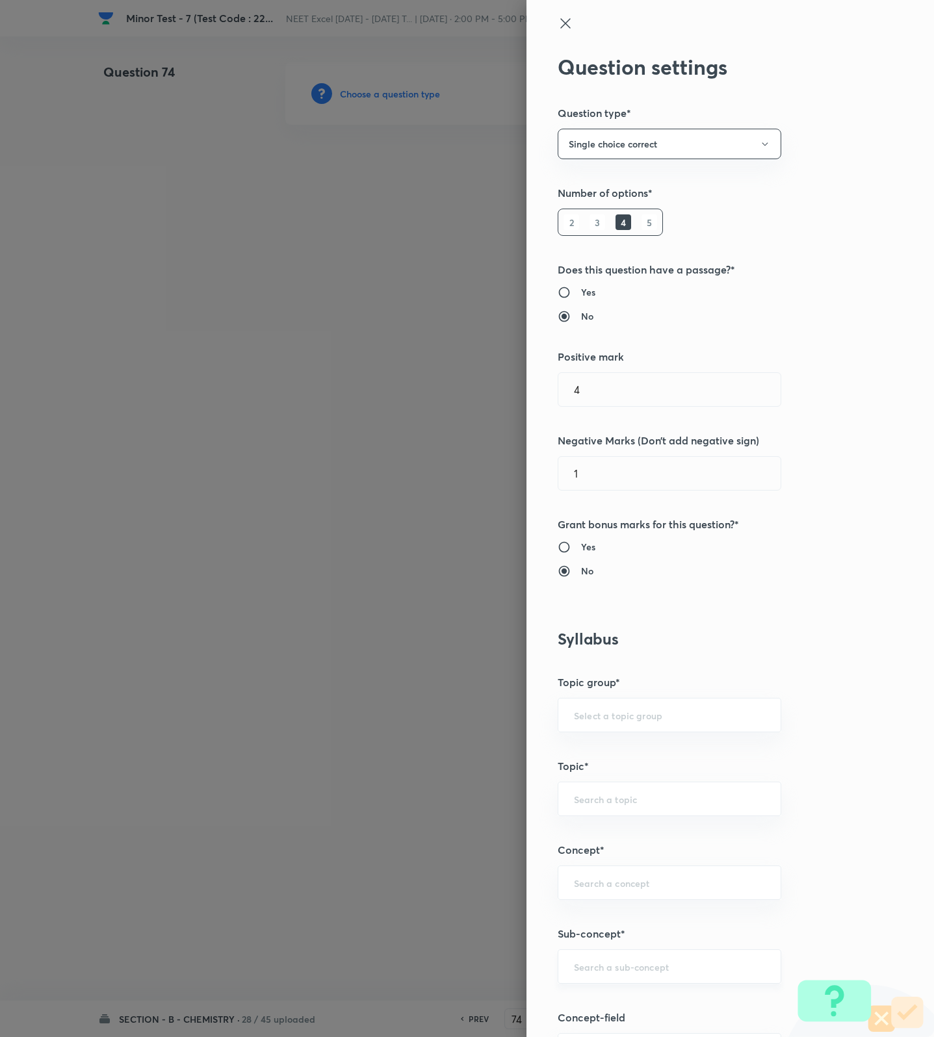
click at [591, 965] on input "text" at bounding box center [669, 966] width 191 height 12
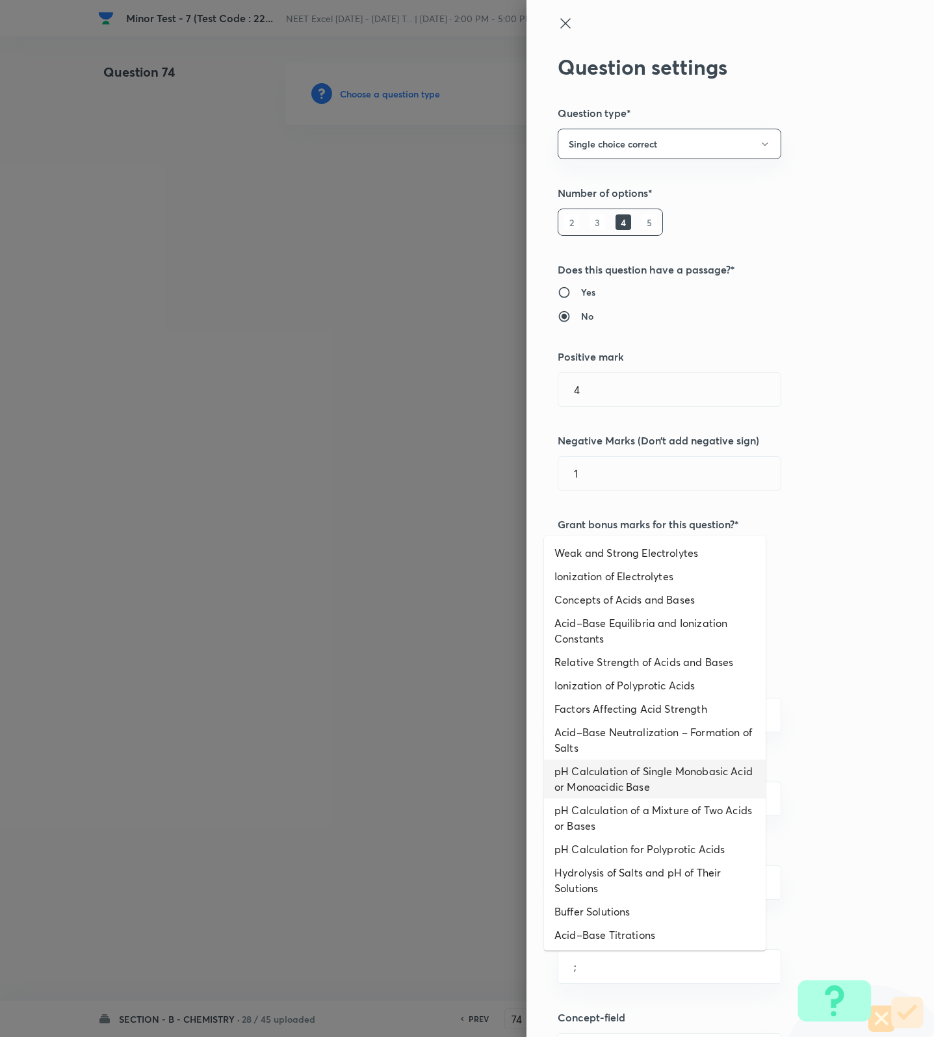
click at [619, 790] on li "pH Calculation of Single Monobasic Acid or Monoacidic Base" at bounding box center [655, 779] width 222 height 39
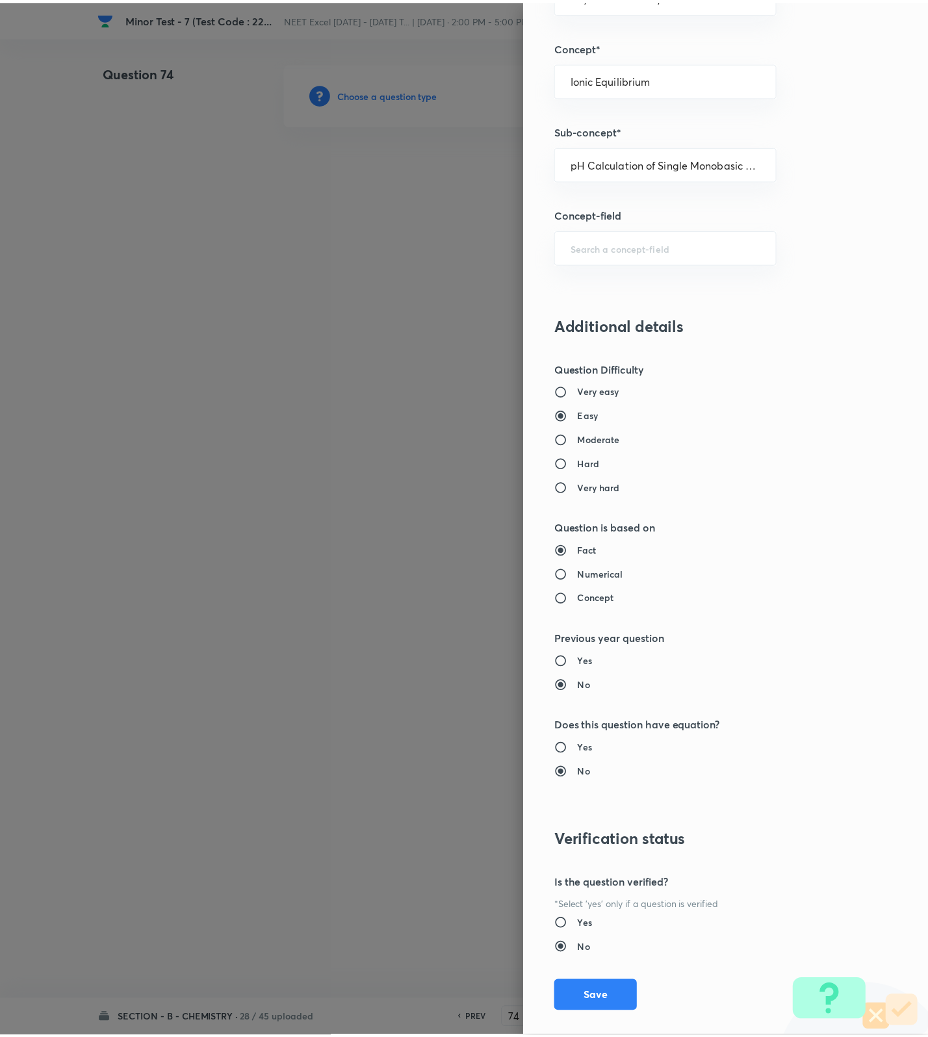
scroll to position [825, 0]
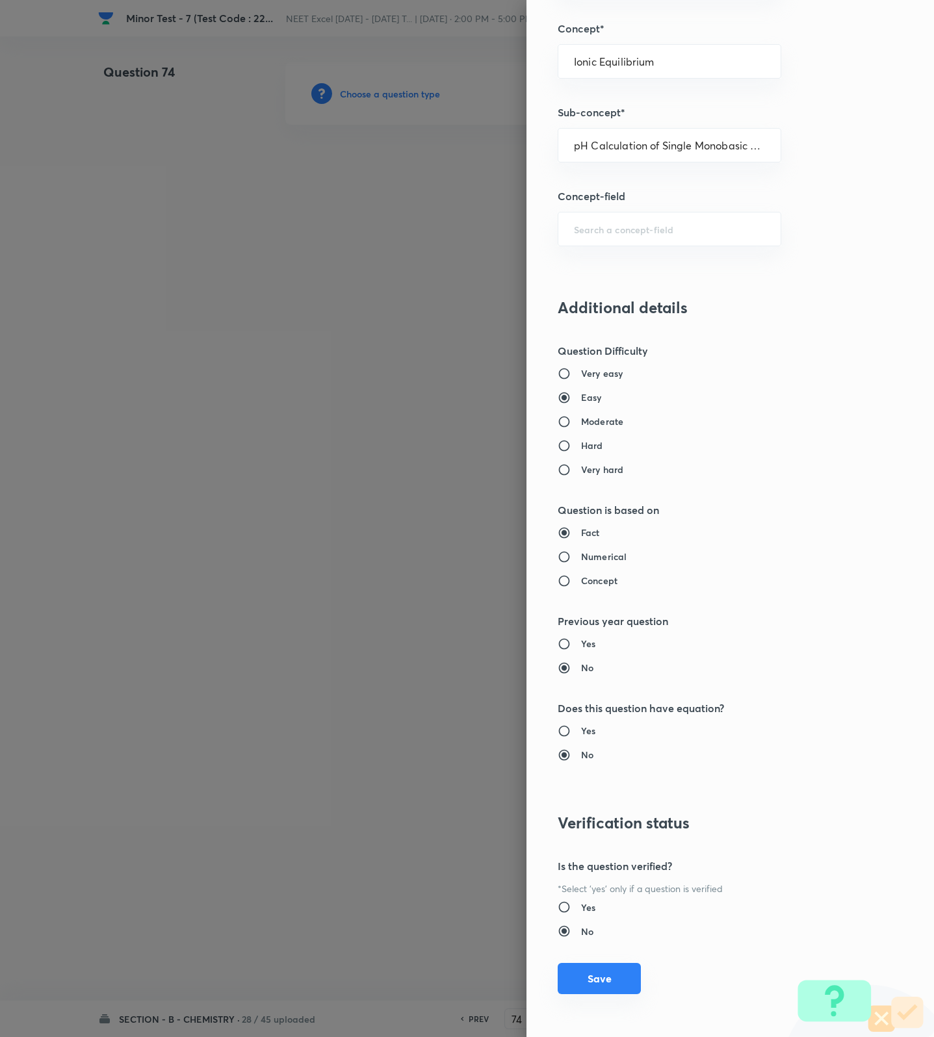
click at [610, 973] on button "Save" at bounding box center [599, 978] width 83 height 31
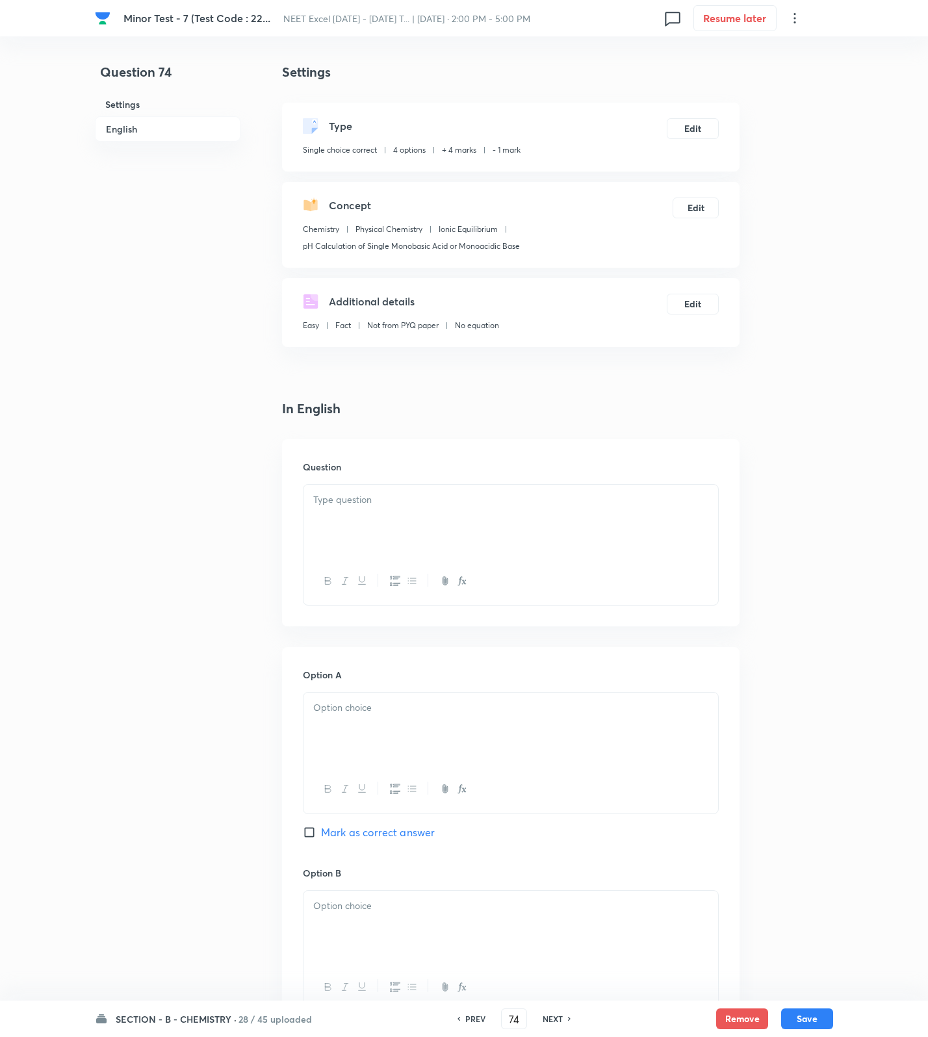
click at [659, 537] on div at bounding box center [510, 521] width 415 height 73
click at [359, 480] on div "Question" at bounding box center [510, 532] width 457 height 187
click at [507, 507] on p at bounding box center [510, 500] width 395 height 15
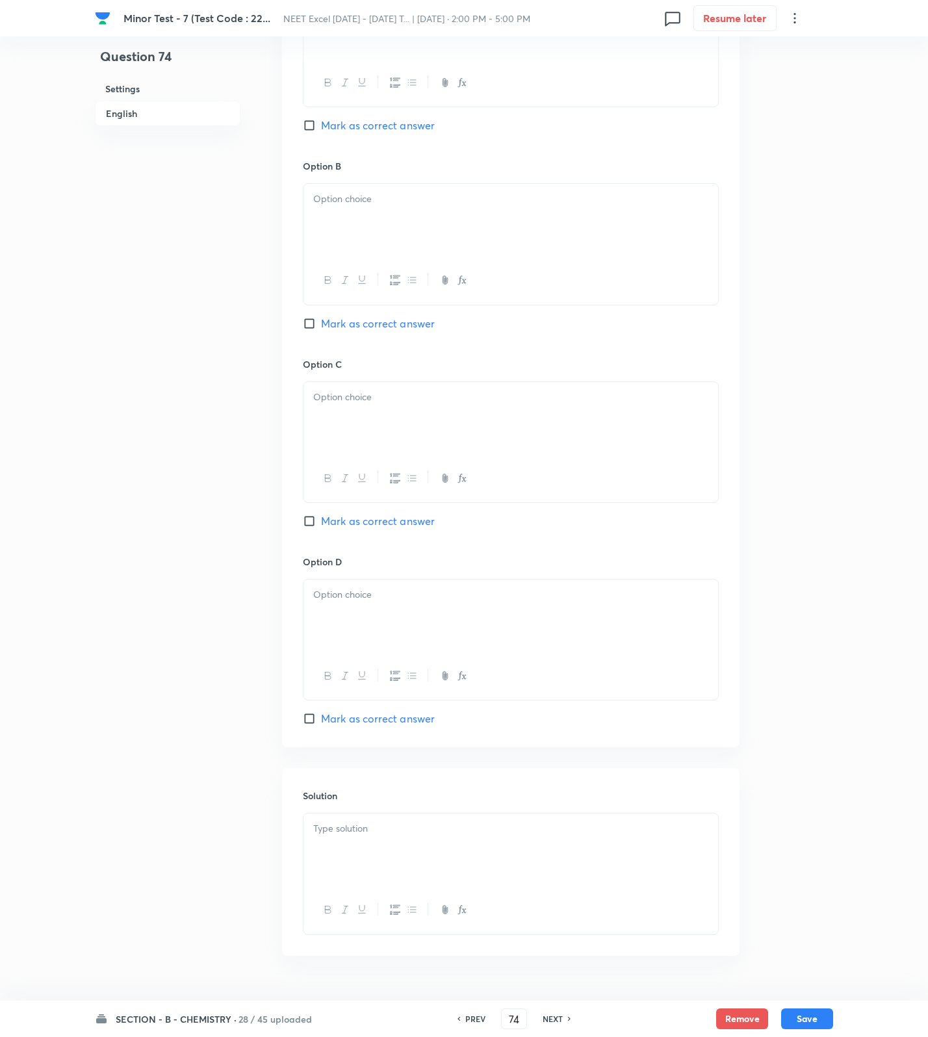
scroll to position [821, 0]
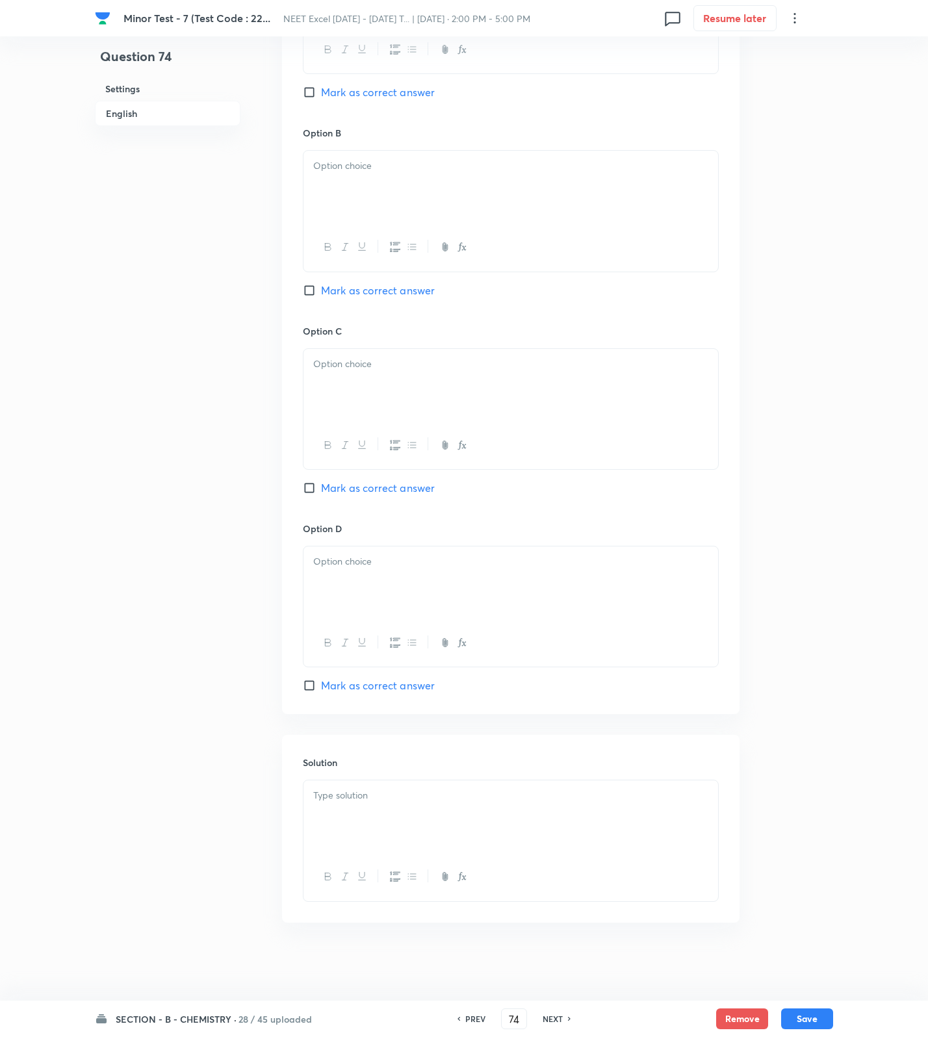
click at [420, 844] on div at bounding box center [510, 816] width 415 height 73
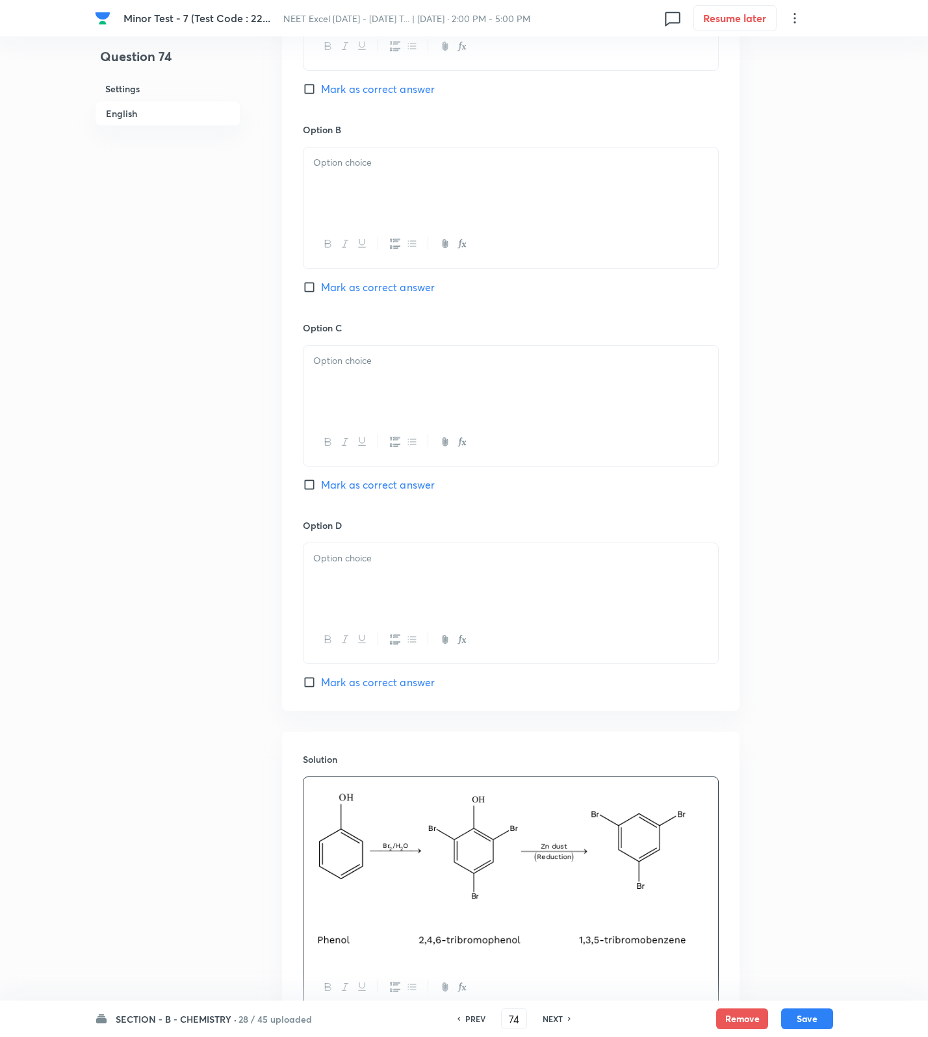
scroll to position [333, 0]
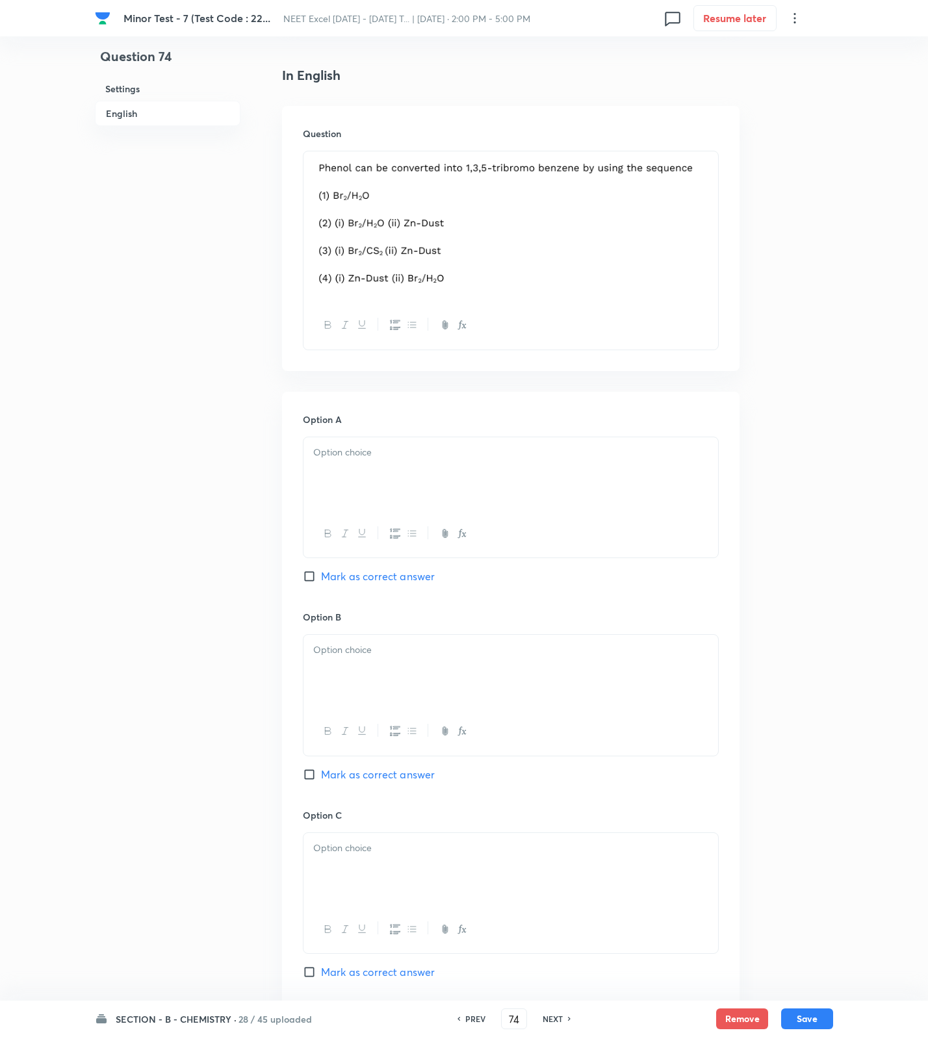
click at [470, 493] on div at bounding box center [510, 473] width 415 height 73
drag, startPoint x: 370, startPoint y: 673, endPoint x: 363, endPoint y: 736, distance: 62.9
click at [368, 694] on div at bounding box center [510, 671] width 415 height 73
click at [391, 778] on span "Mark as correct answer" at bounding box center [378, 775] width 114 height 16
click at [321, 778] on input "Mark as correct answer" at bounding box center [312, 774] width 18 height 13
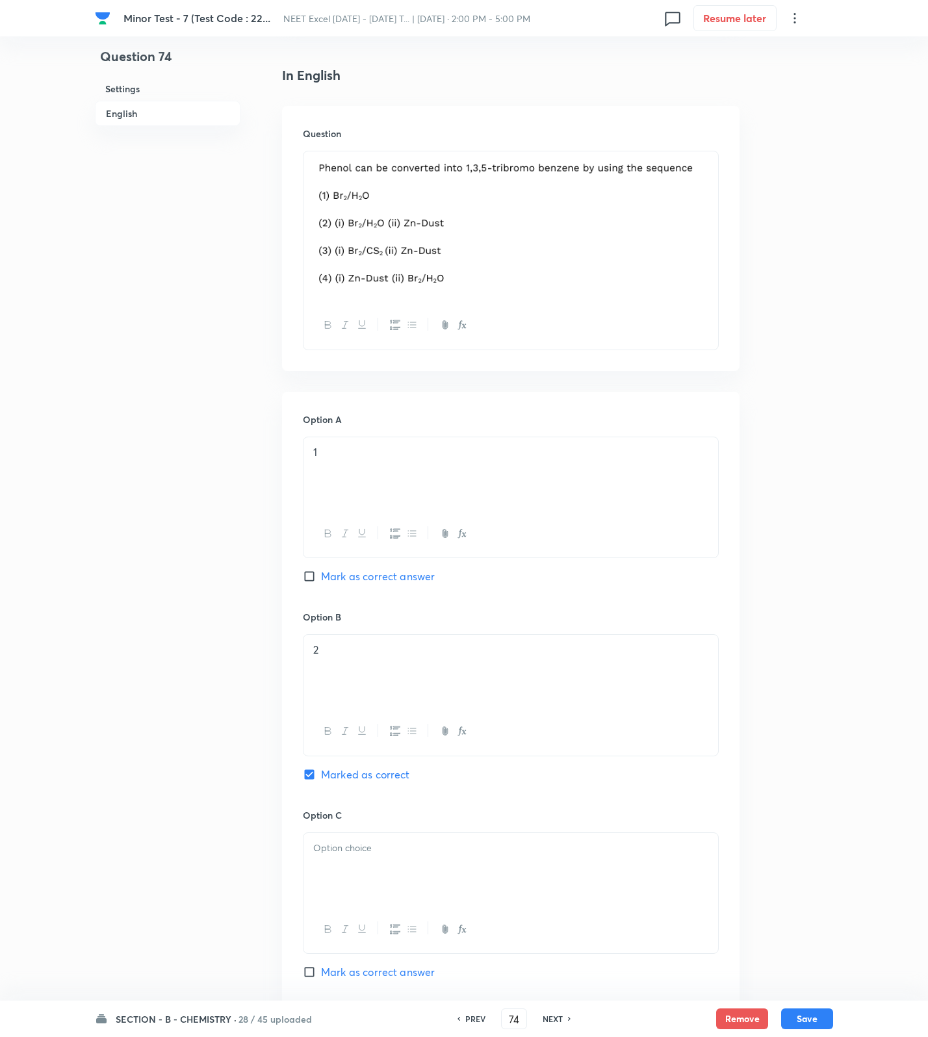
click at [368, 848] on p at bounding box center [510, 848] width 395 height 15
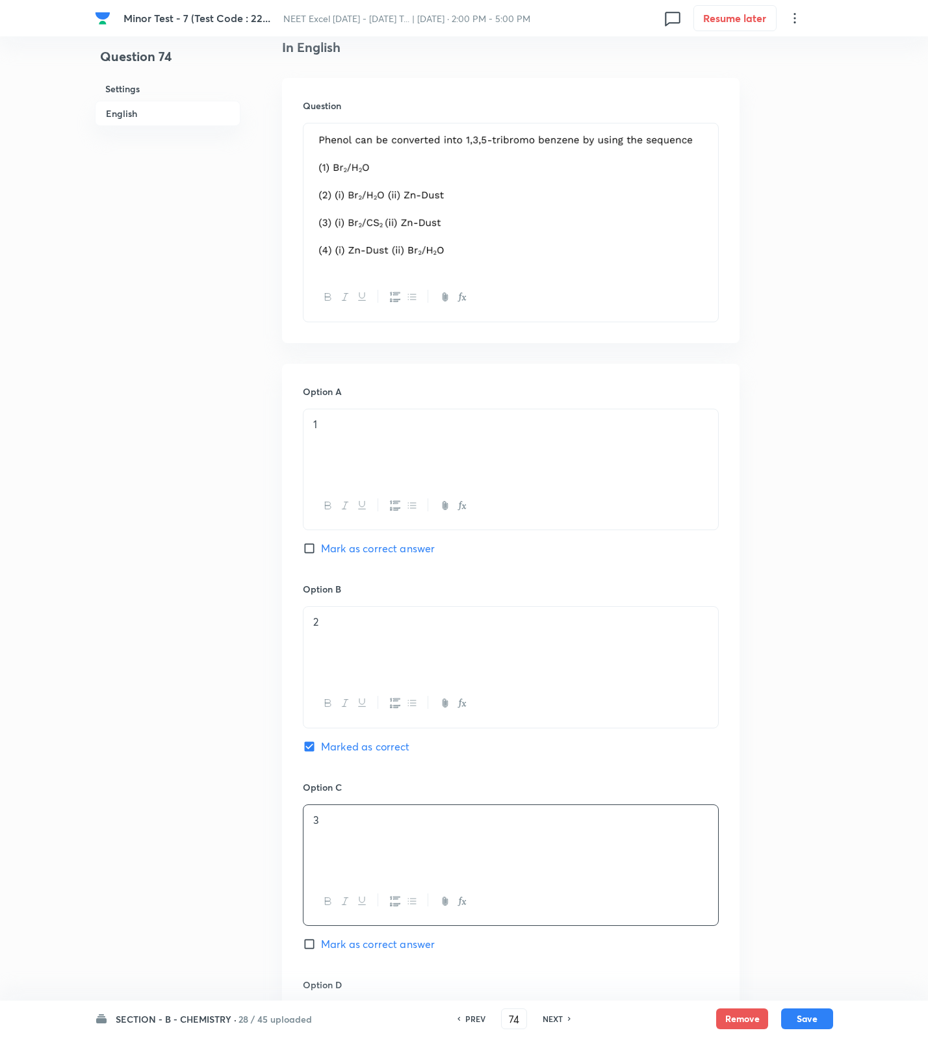
scroll to position [821, 0]
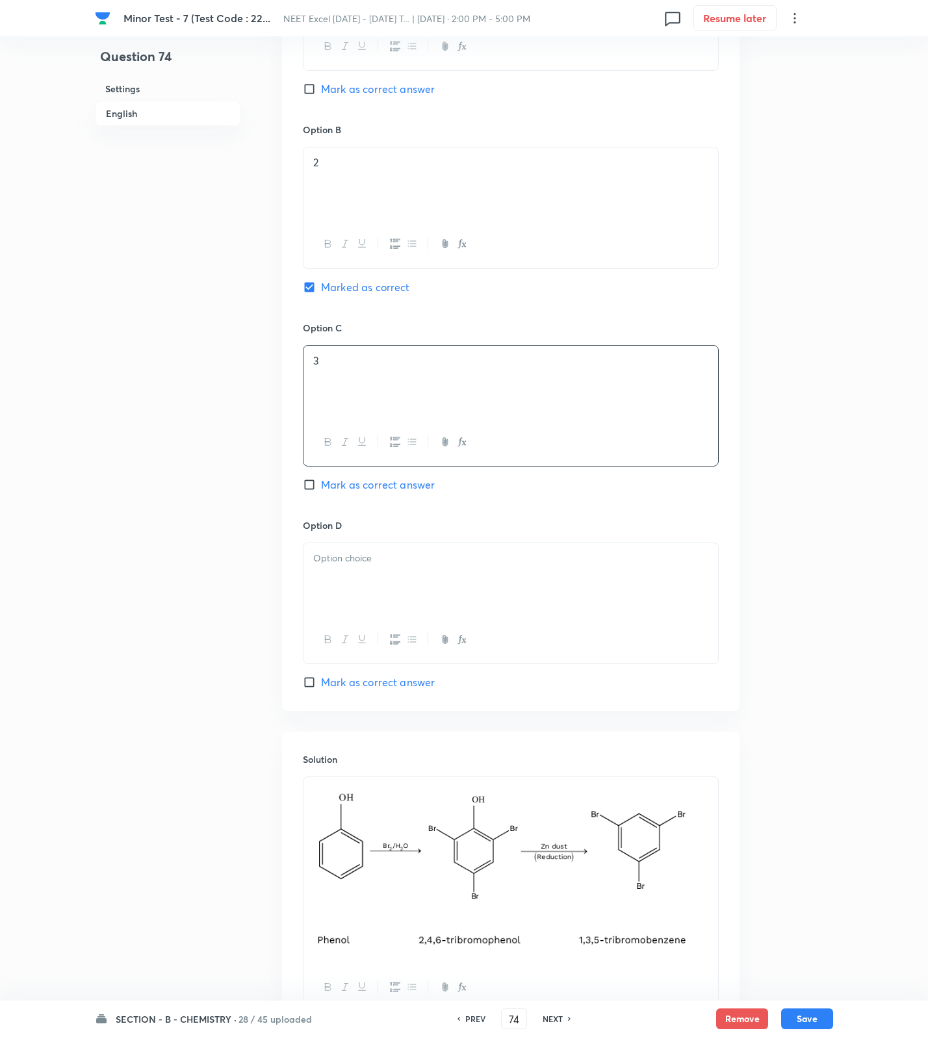
click at [388, 552] on div at bounding box center [510, 579] width 415 height 73
click at [811, 1020] on button "Save" at bounding box center [807, 1017] width 52 height 21
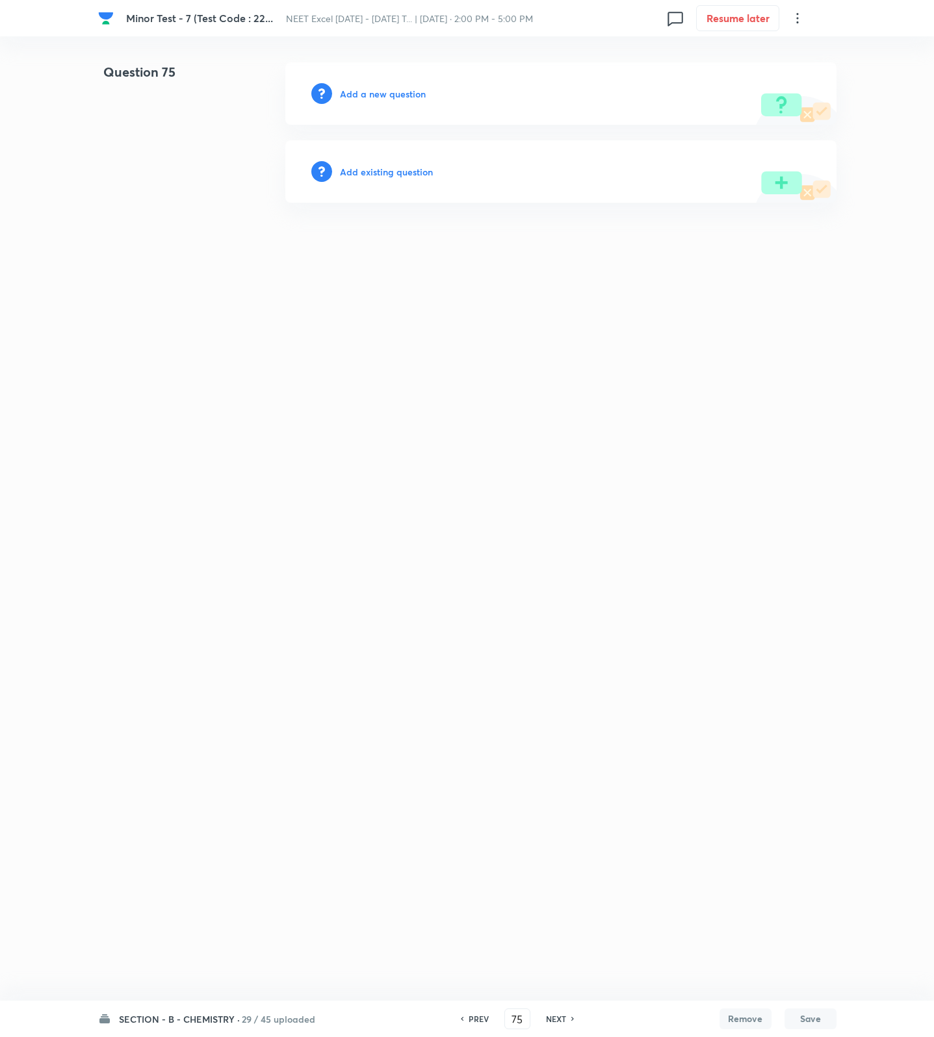
click at [398, 100] on div "Add a new question" at bounding box center [560, 93] width 551 height 62
click at [398, 96] on h6 "Add a new question" at bounding box center [383, 94] width 86 height 14
click at [398, 96] on h6 "Choose a question type" at bounding box center [390, 94] width 100 height 14
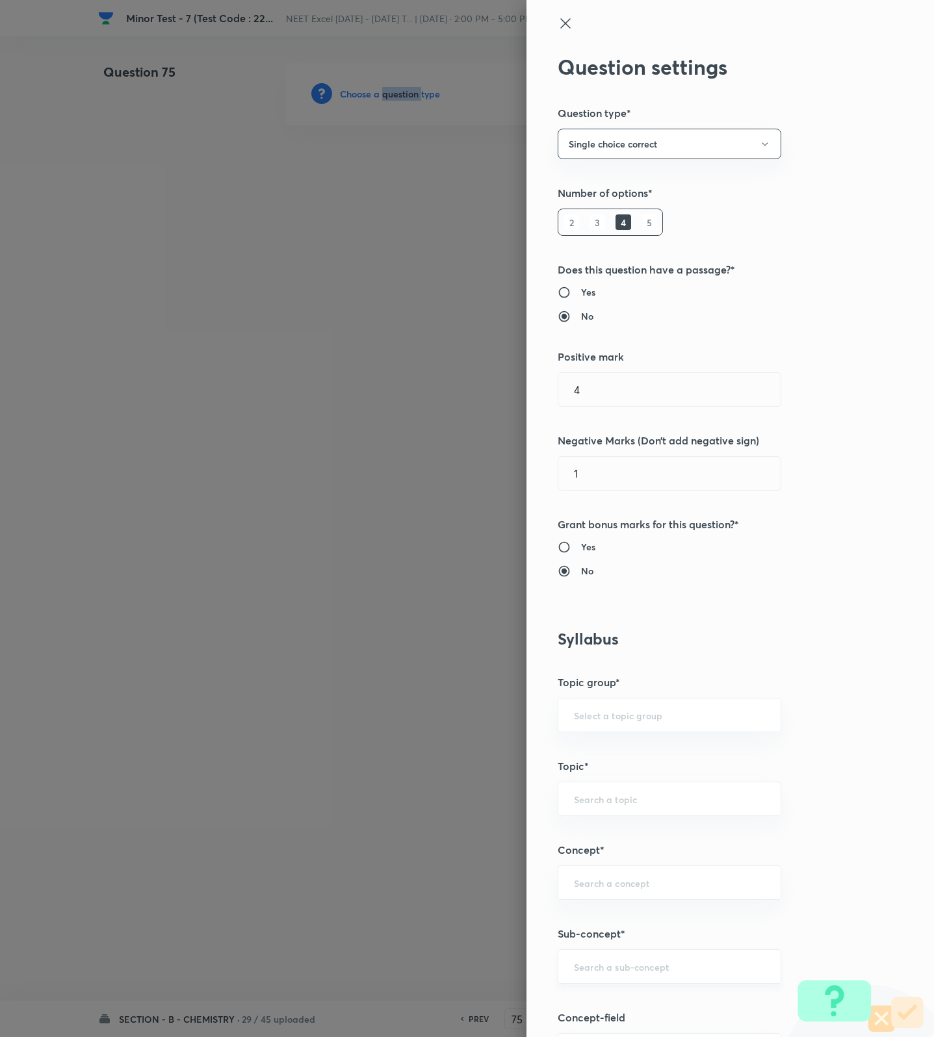
click at [591, 977] on div "​" at bounding box center [670, 966] width 224 height 34
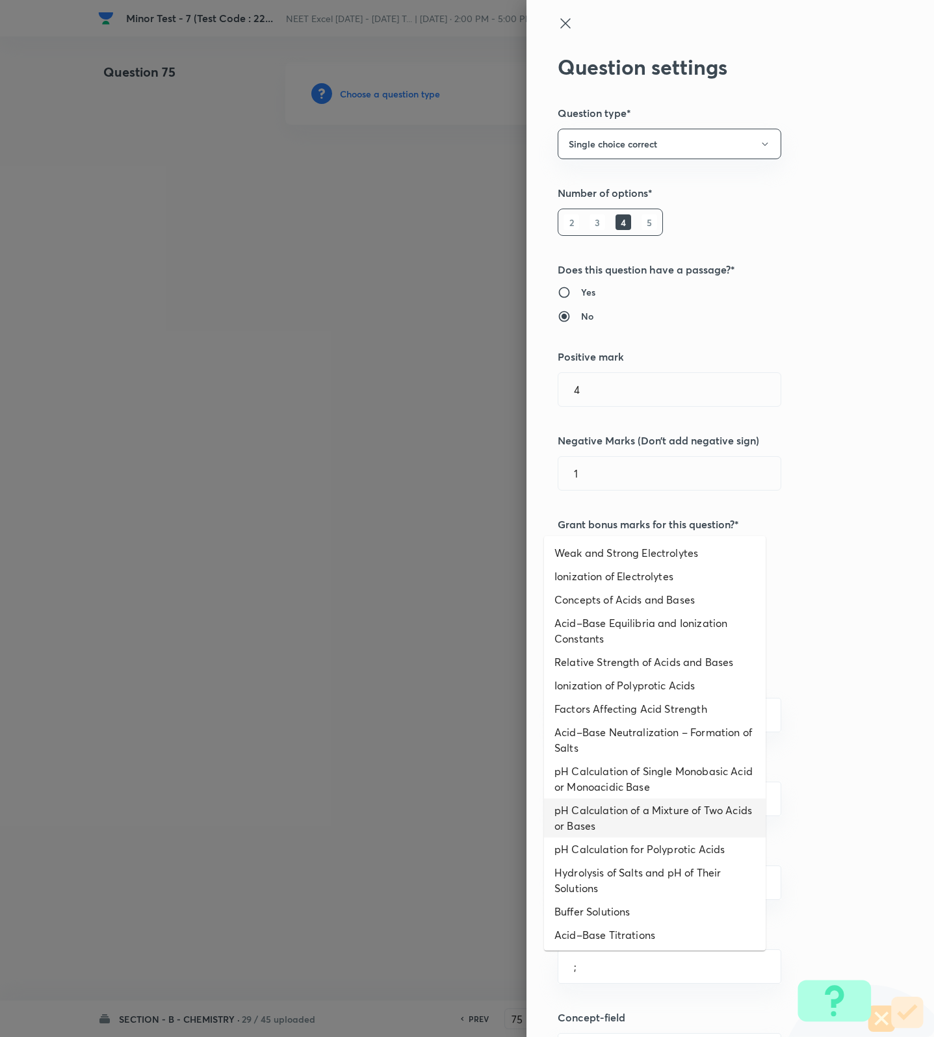
drag, startPoint x: 632, startPoint y: 802, endPoint x: 636, endPoint y: 833, distance: 31.4
click at [632, 804] on li "pH Calculation of a Mixture of Two Acids or Bases" at bounding box center [655, 818] width 222 height 39
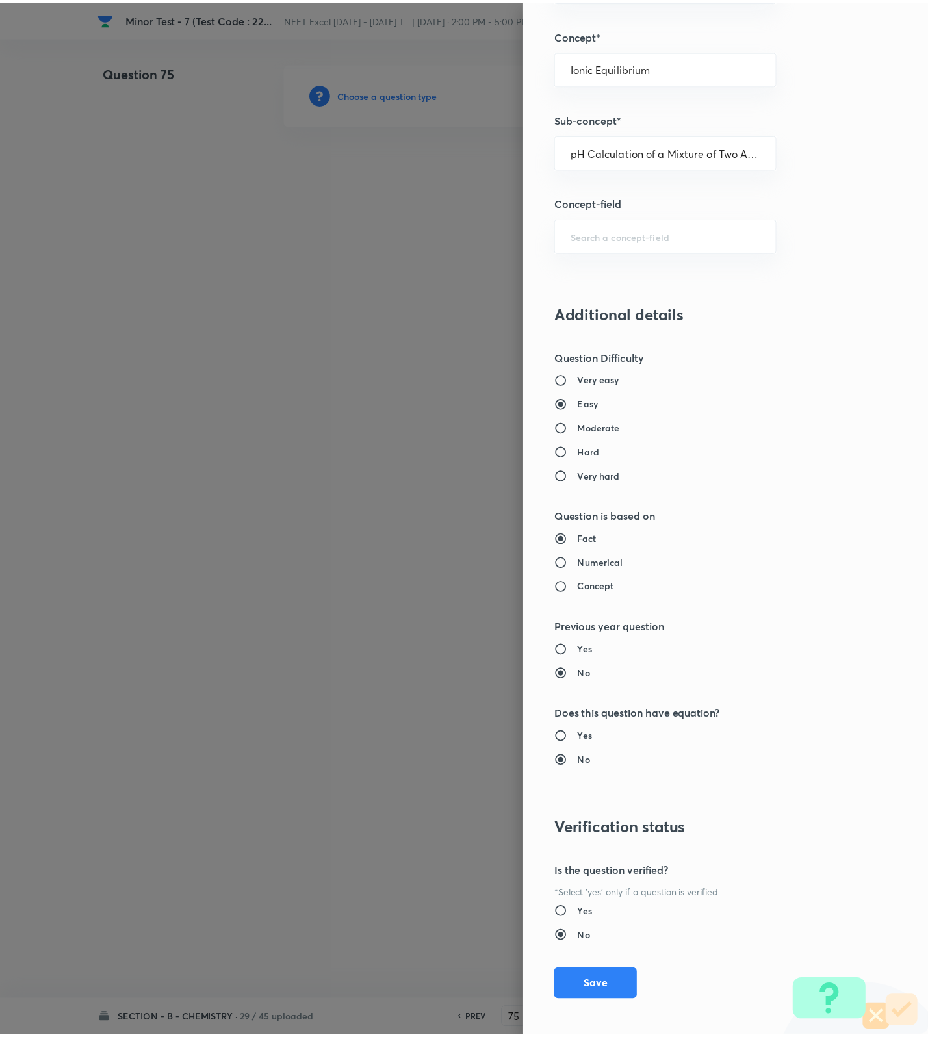
scroll to position [825, 0]
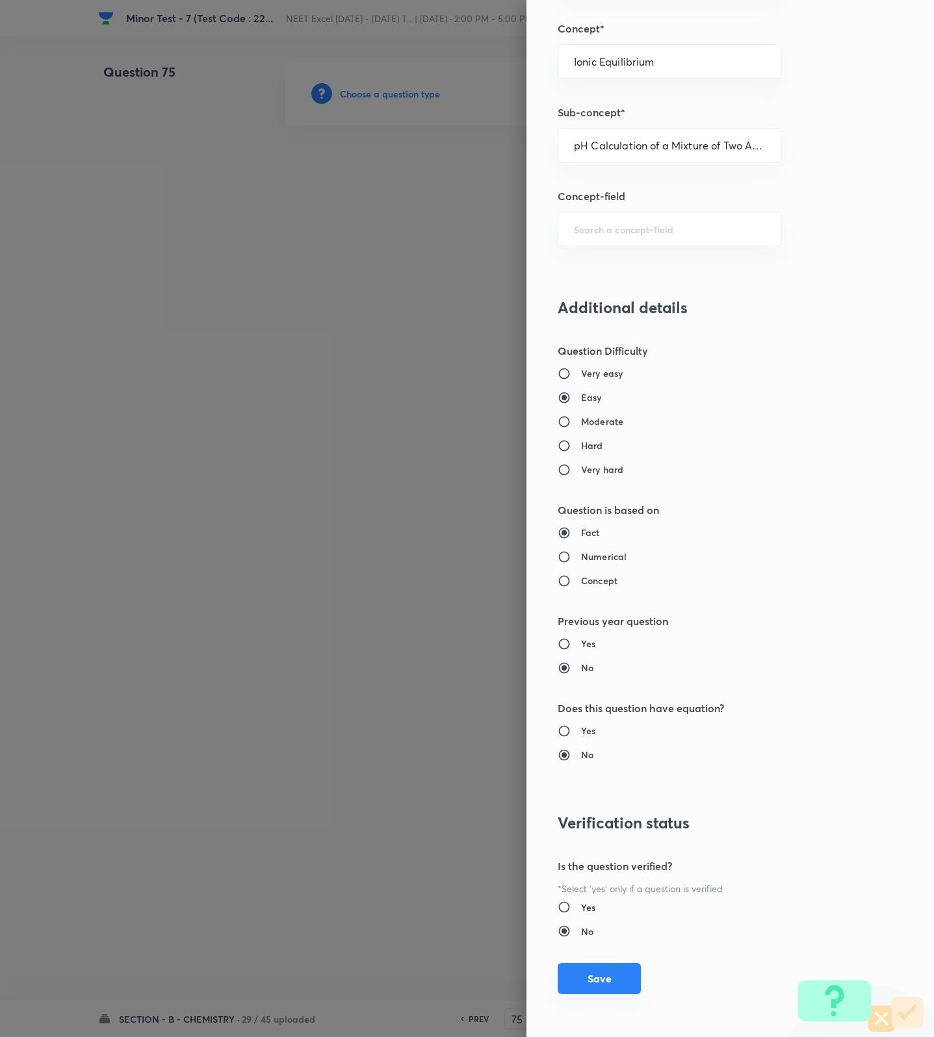
click at [593, 979] on button "Save" at bounding box center [599, 978] width 83 height 31
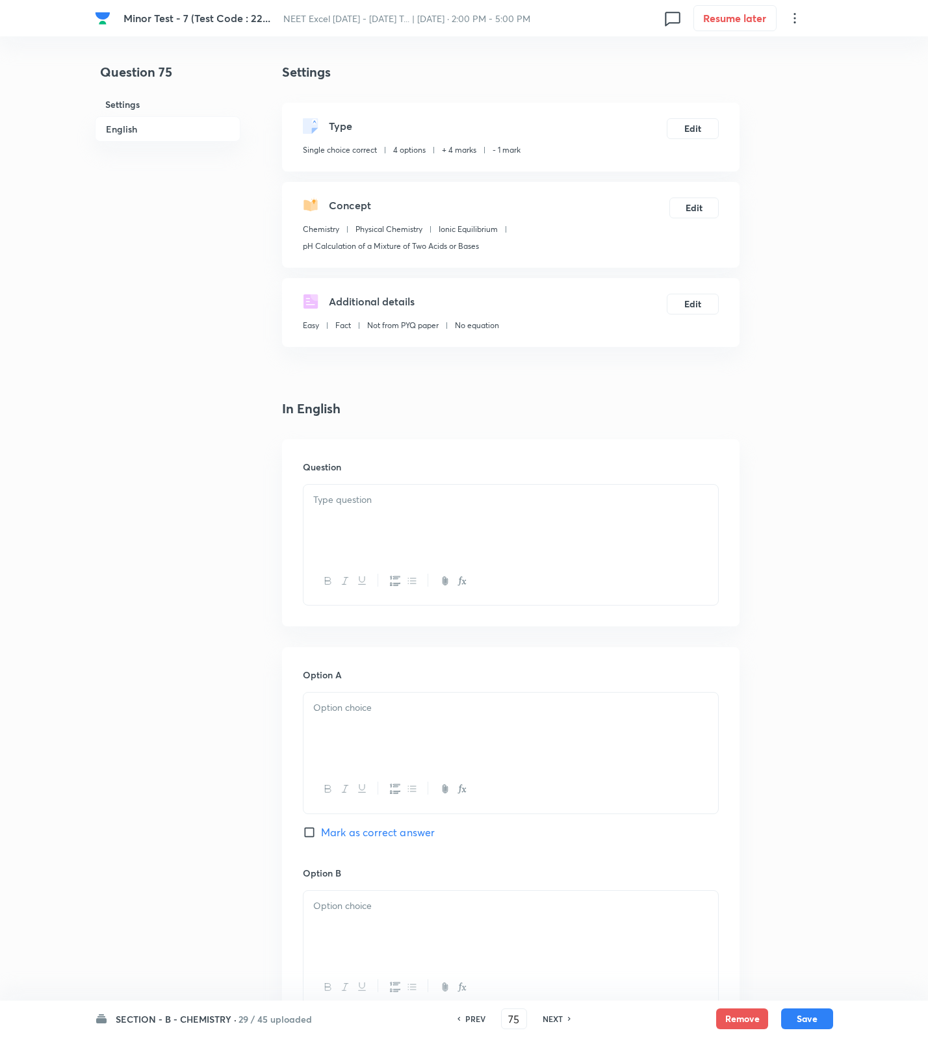
click at [513, 523] on div at bounding box center [510, 521] width 415 height 73
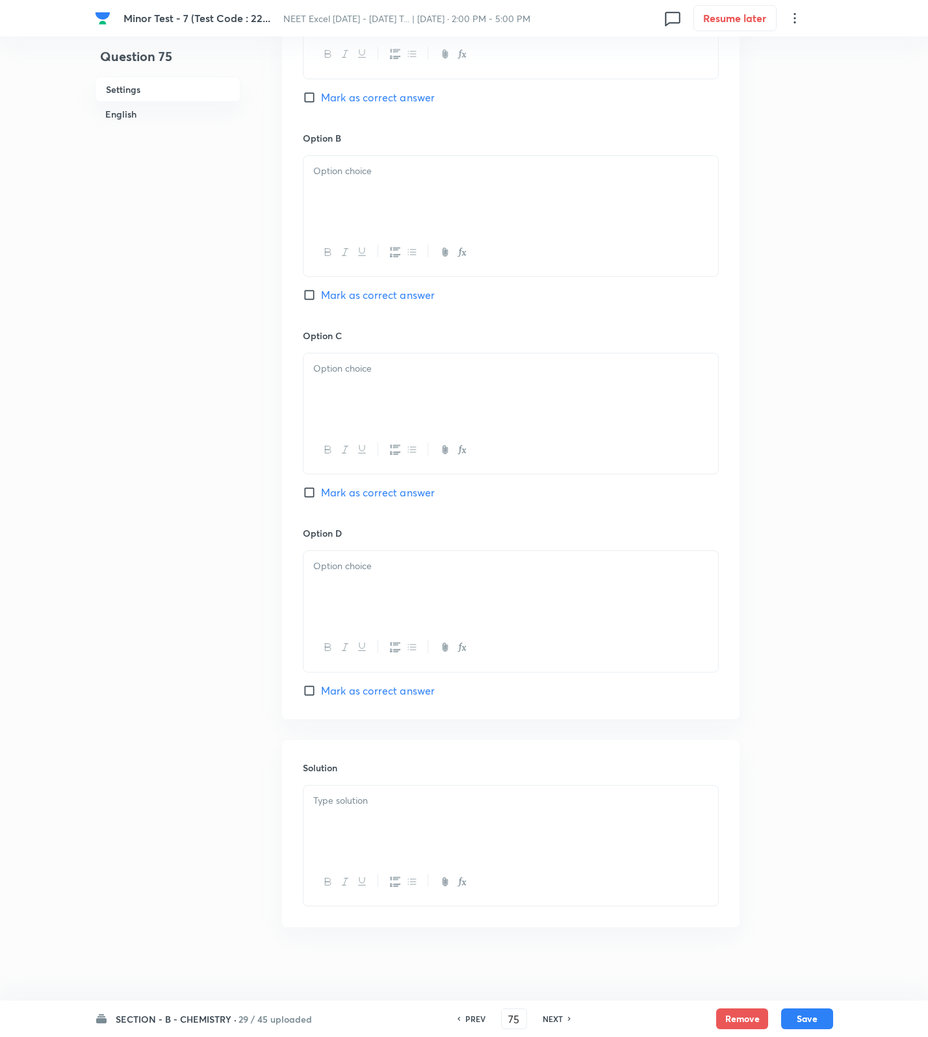
scroll to position [831, 0]
click at [457, 812] on div at bounding box center [510, 817] width 415 height 73
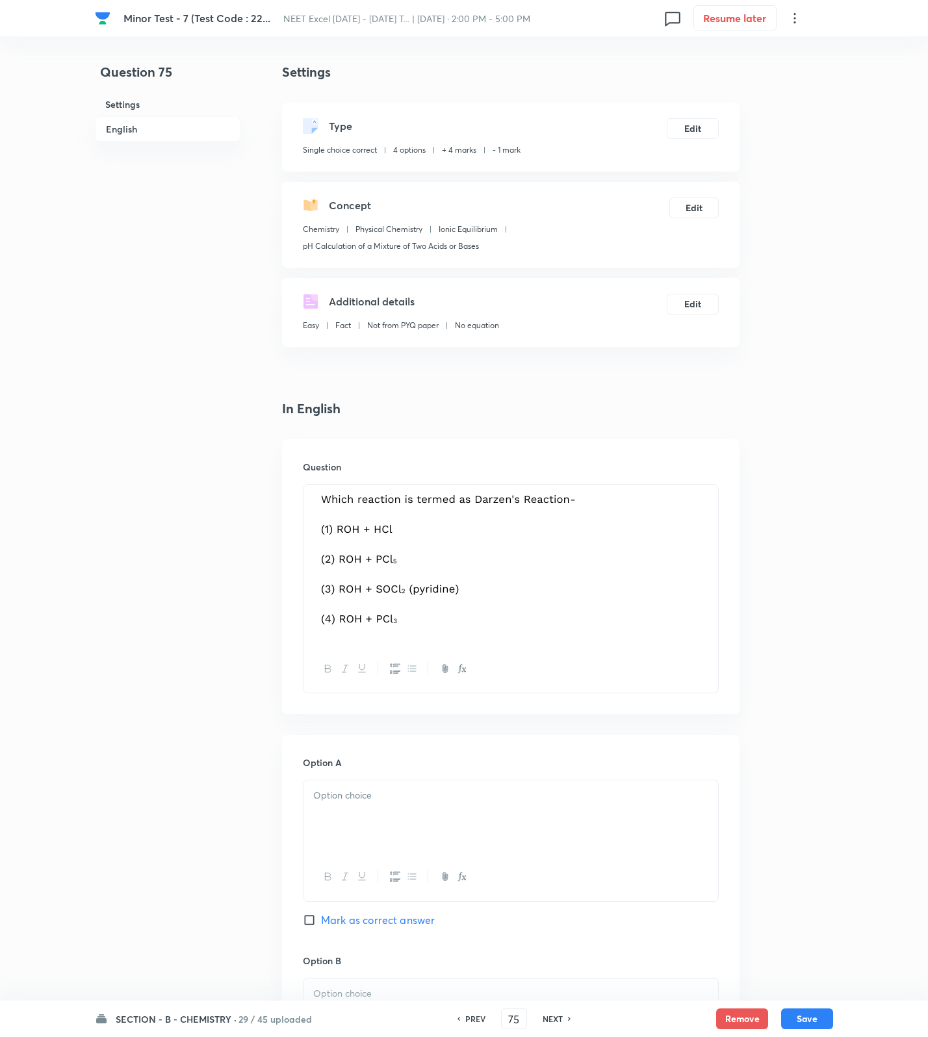
scroll to position [487, 0]
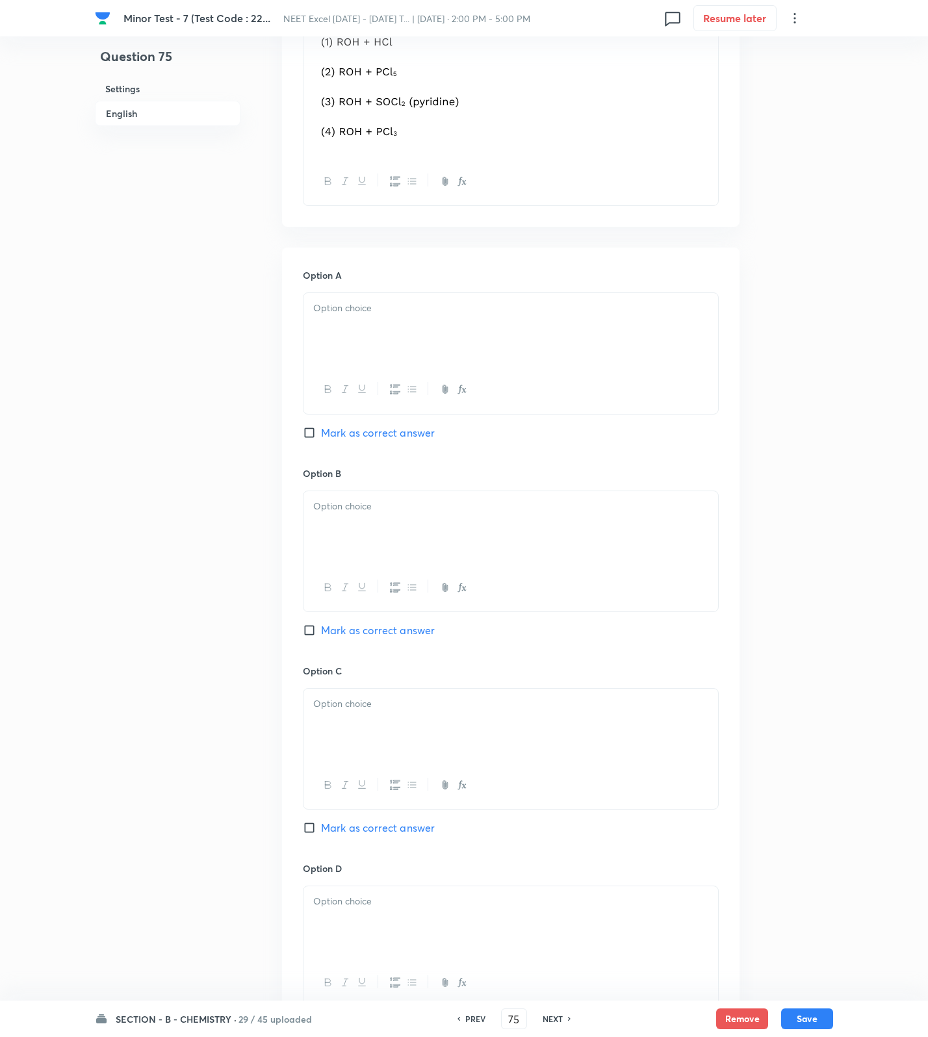
drag, startPoint x: 404, startPoint y: 355, endPoint x: 404, endPoint y: 456, distance: 100.7
click at [404, 359] on div at bounding box center [510, 329] width 415 height 73
drag, startPoint x: 391, startPoint y: 507, endPoint x: 381, endPoint y: 637, distance: 131.0
click at [391, 529] on div at bounding box center [510, 527] width 415 height 73
click at [357, 754] on div at bounding box center [510, 725] width 415 height 73
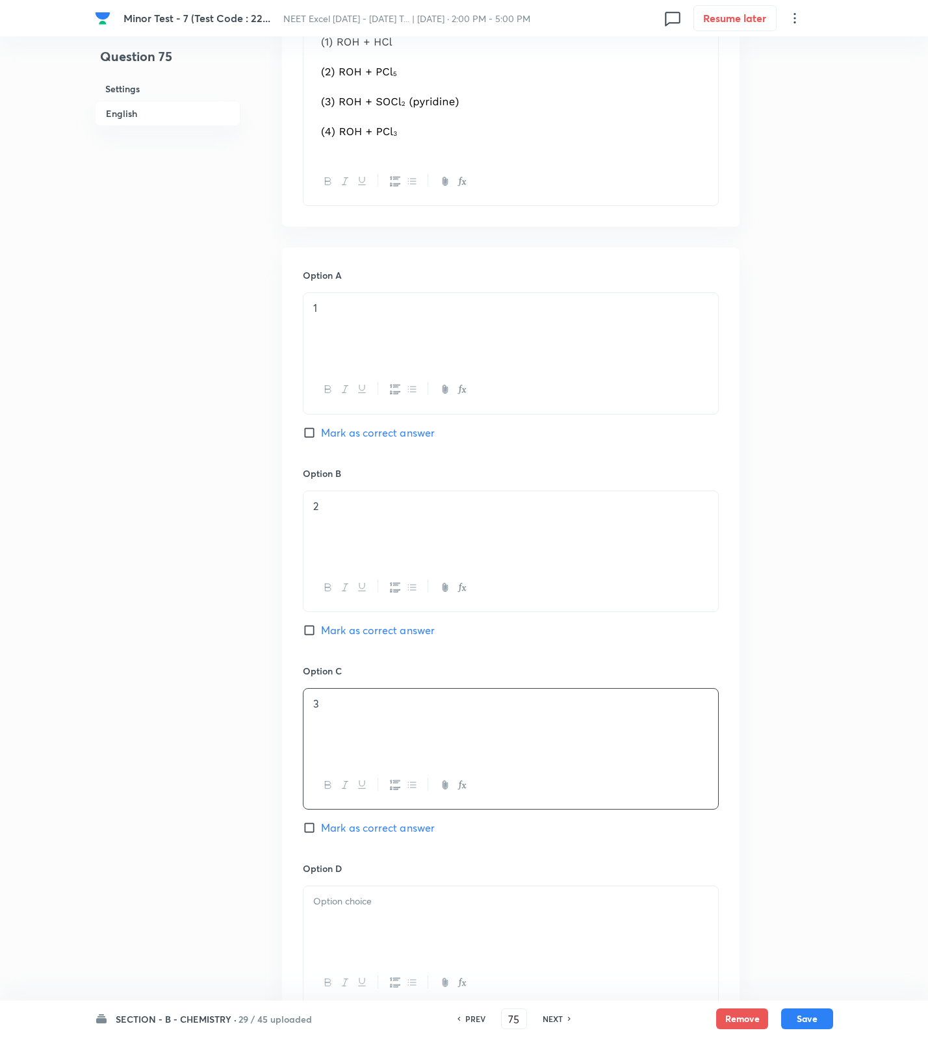
drag, startPoint x: 365, startPoint y: 829, endPoint x: 355, endPoint y: 895, distance: 66.9
click at [363, 840] on div "Option C 3 Mark as correct answer" at bounding box center [511, 763] width 416 height 198
click at [359, 920] on div at bounding box center [510, 922] width 415 height 73
click at [368, 844] on div "Option C 3 Mark as correct answer" at bounding box center [511, 763] width 416 height 198
drag, startPoint x: 370, startPoint y: 834, endPoint x: 580, endPoint y: 901, distance: 219.7
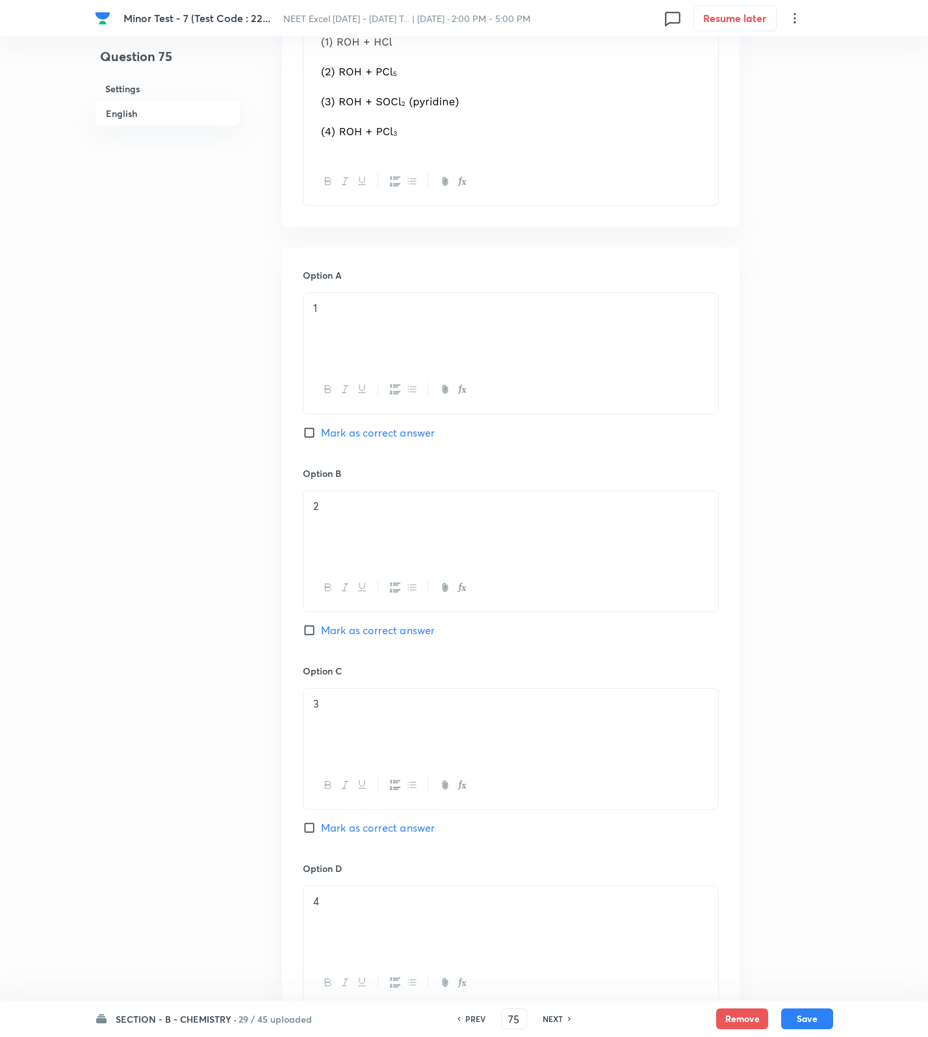
click at [370, 836] on span "Mark as correct answer" at bounding box center [378, 828] width 114 height 16
click at [321, 834] on input "Mark as correct answer" at bounding box center [312, 827] width 18 height 13
click at [823, 1008] on div "SECTION - B - CHEMISTRY · 29 / 45 uploaded PREV 75 ​ NEXT Remove Save" at bounding box center [464, 1019] width 738 height 36
click at [817, 1024] on button "Save" at bounding box center [807, 1017] width 52 height 21
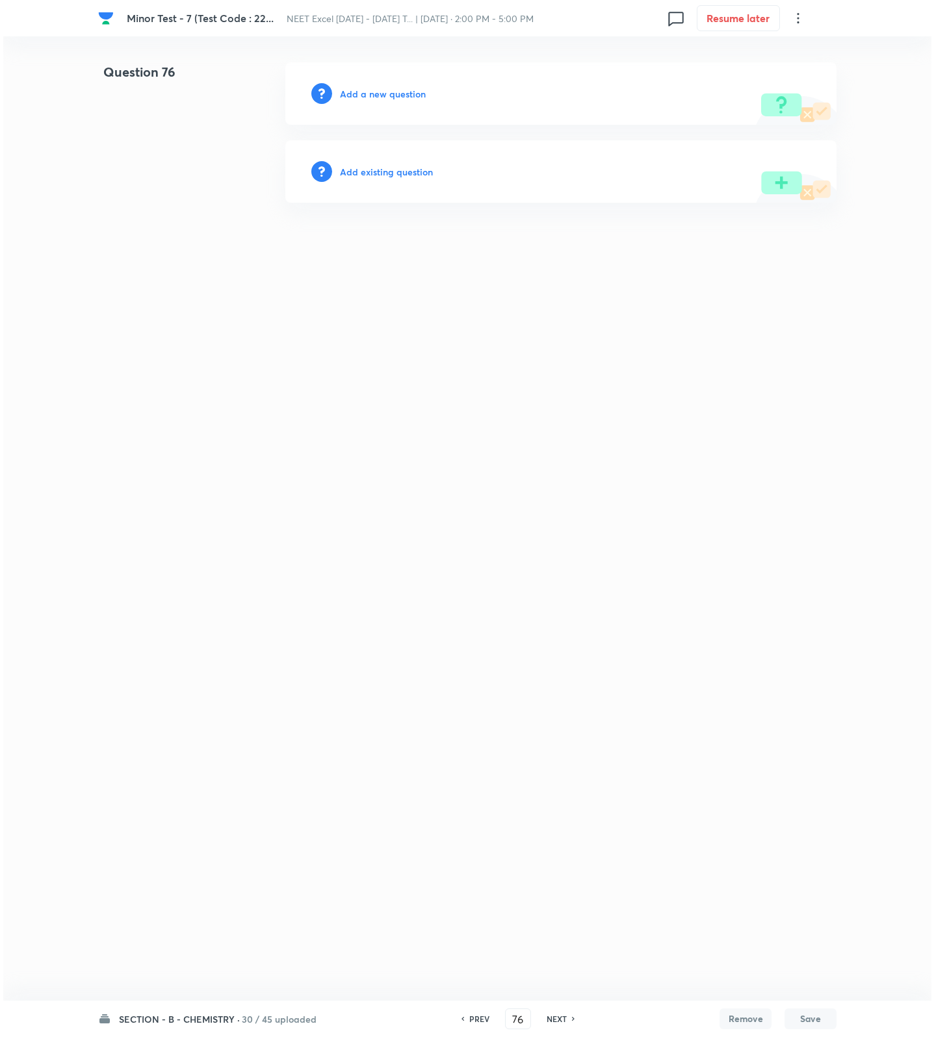
scroll to position [0, 0]
click at [384, 84] on div "Add a new question" at bounding box center [560, 93] width 551 height 62
click at [384, 88] on h6 "Add a new question" at bounding box center [383, 94] width 86 height 14
click at [384, 88] on h6 "Choose a question type" at bounding box center [390, 94] width 100 height 14
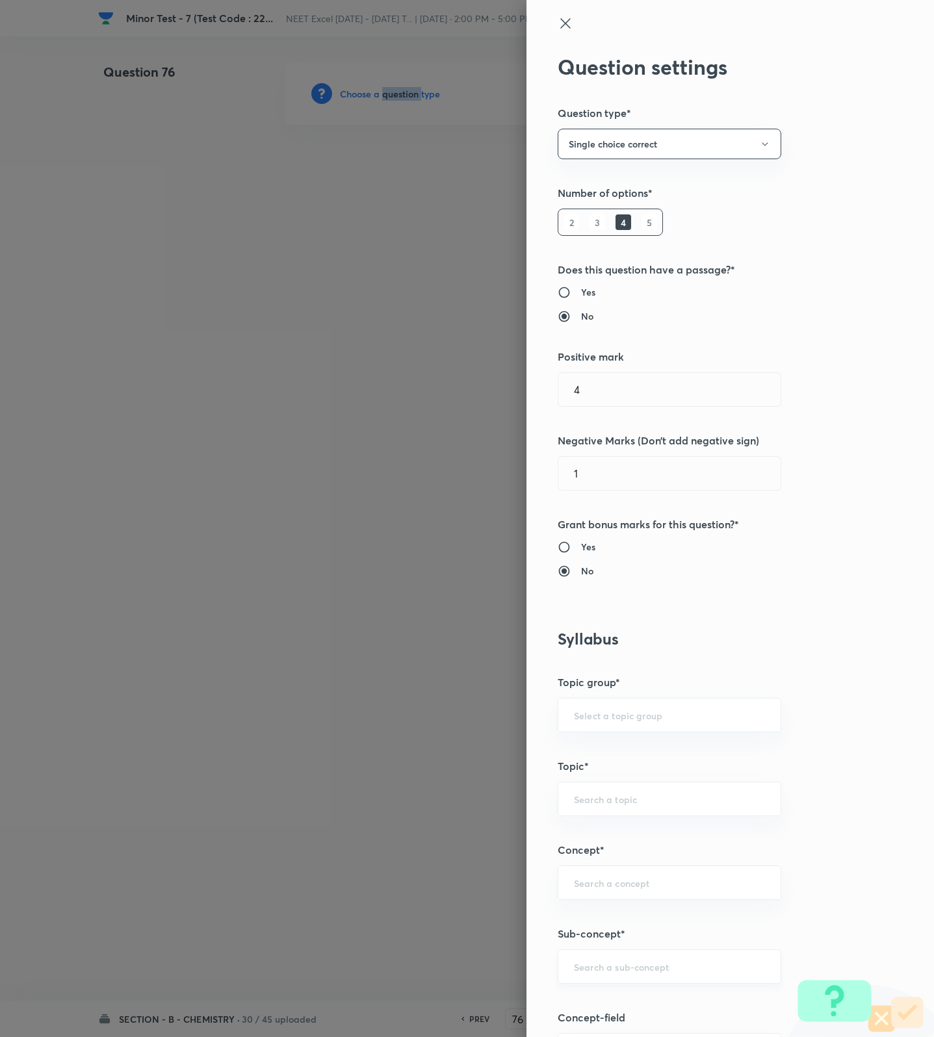
click at [630, 981] on div "​" at bounding box center [670, 966] width 224 height 34
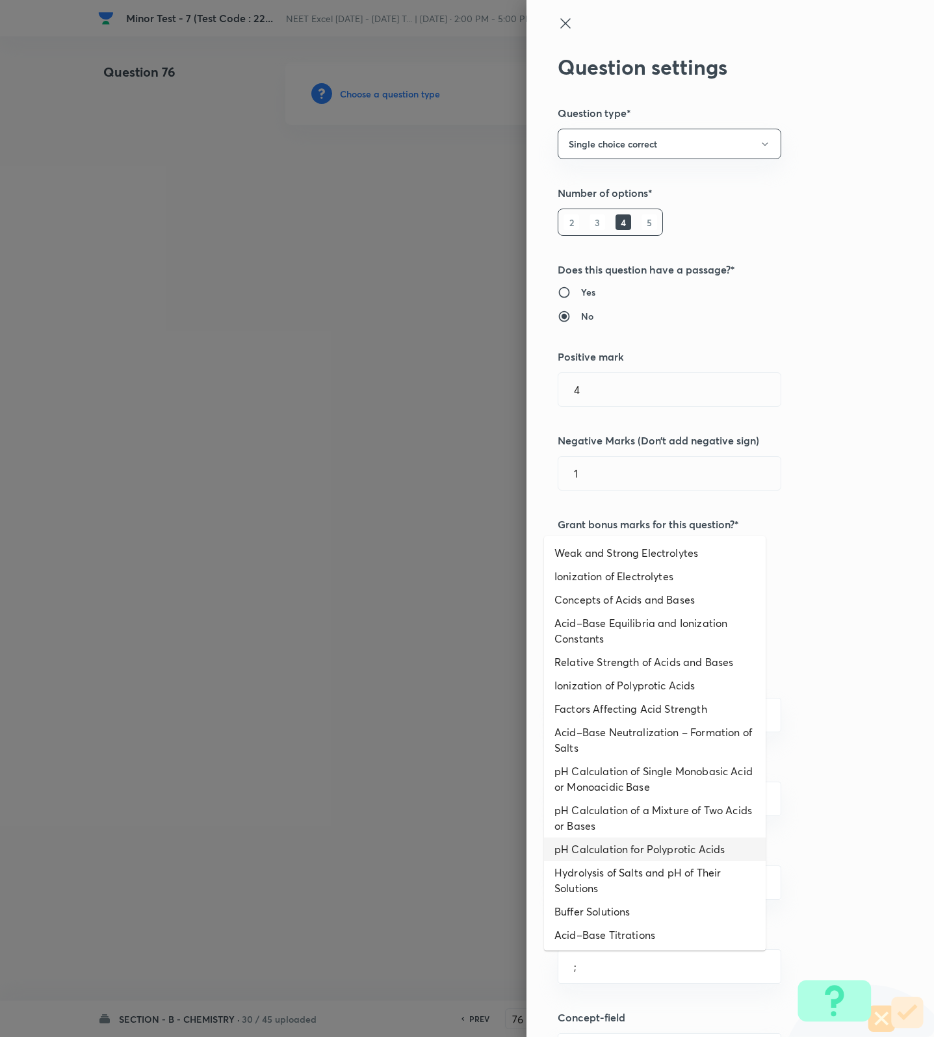
click at [613, 844] on li "pH Calculation for Polyprotic Acids" at bounding box center [655, 849] width 222 height 23
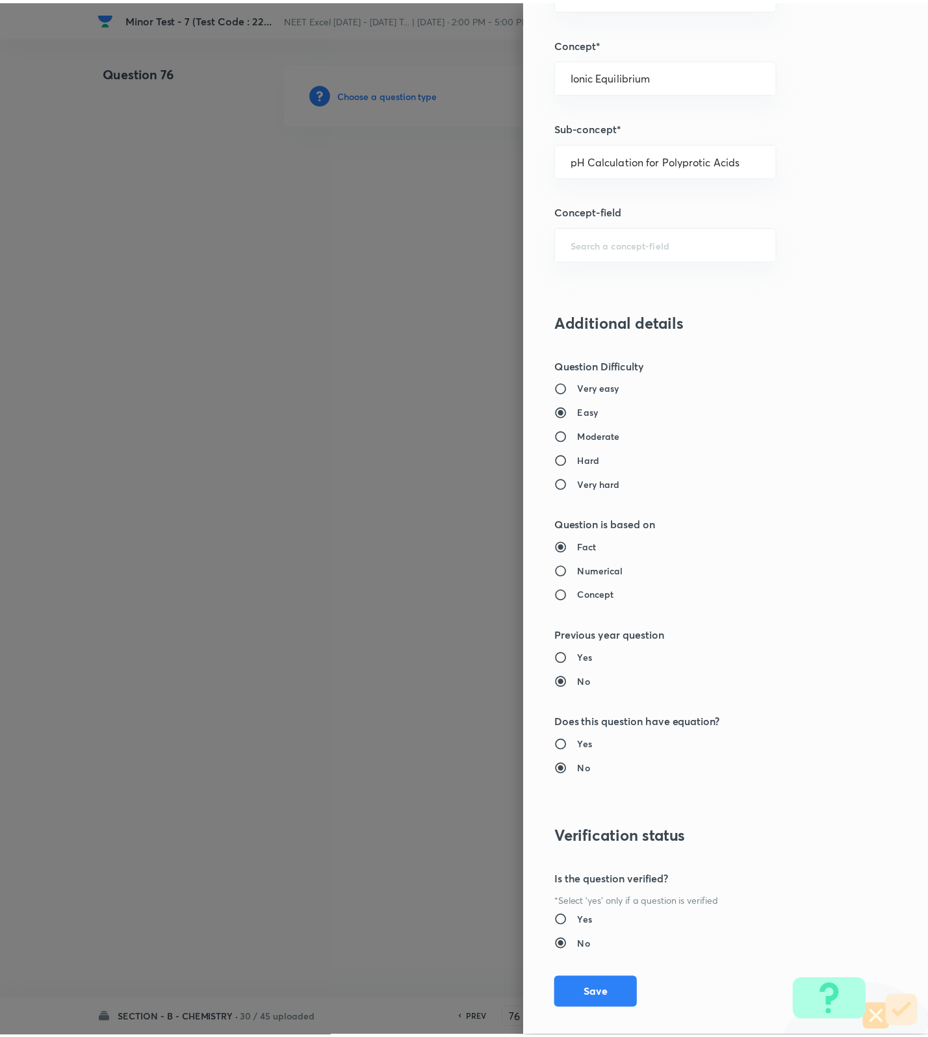
scroll to position [825, 0]
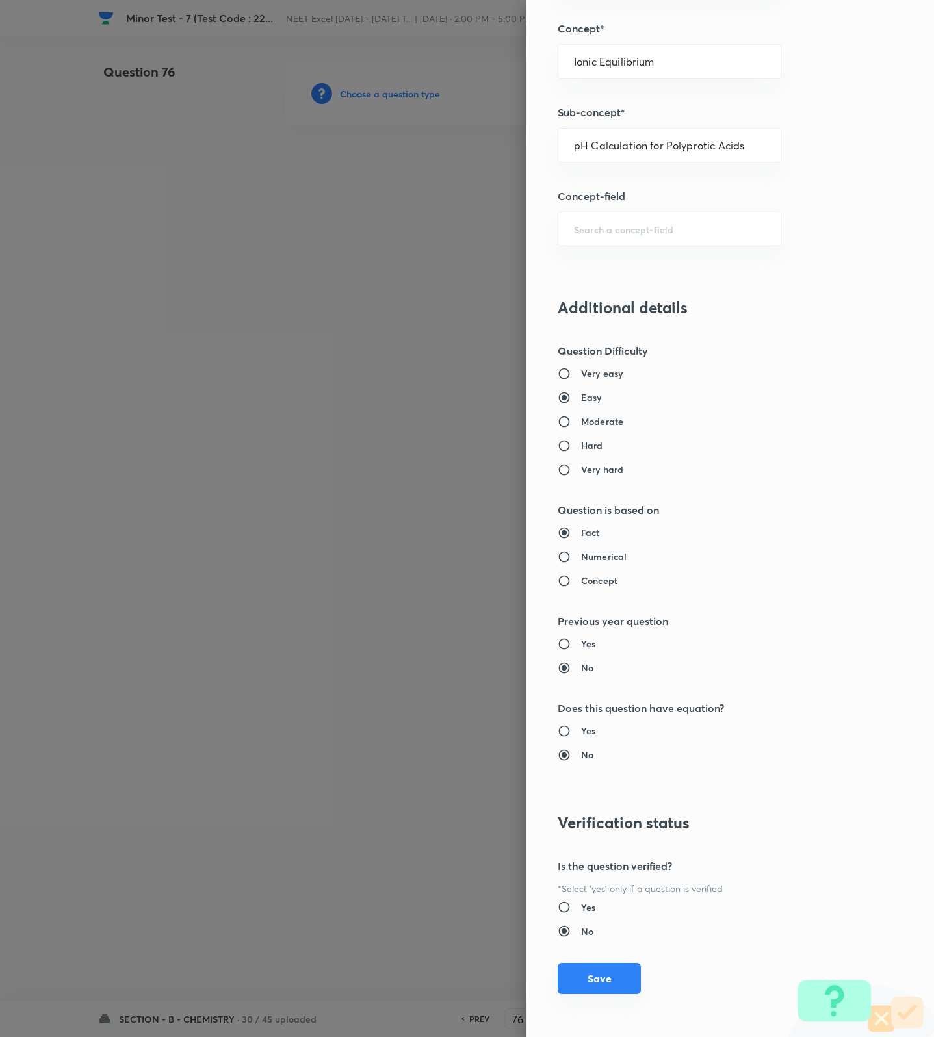
click at [593, 982] on button "Save" at bounding box center [599, 978] width 83 height 31
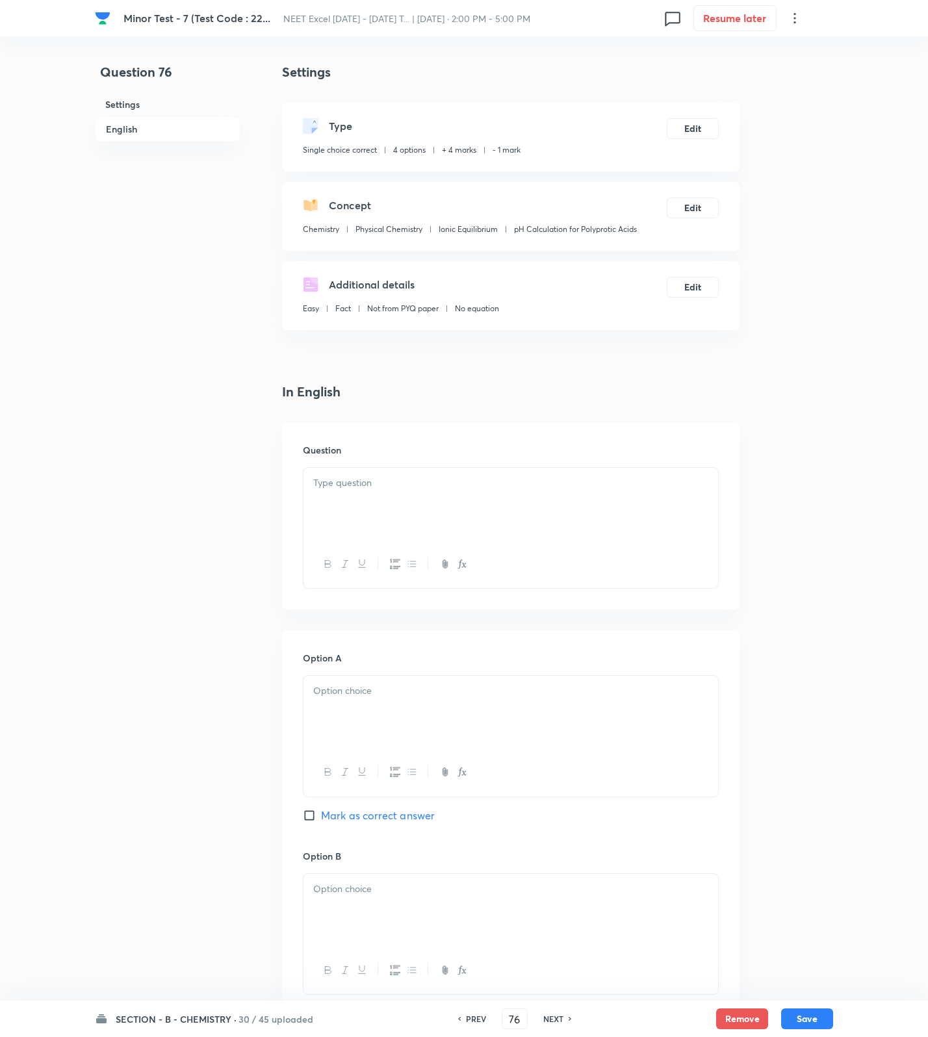
click at [470, 497] on div at bounding box center [510, 504] width 415 height 73
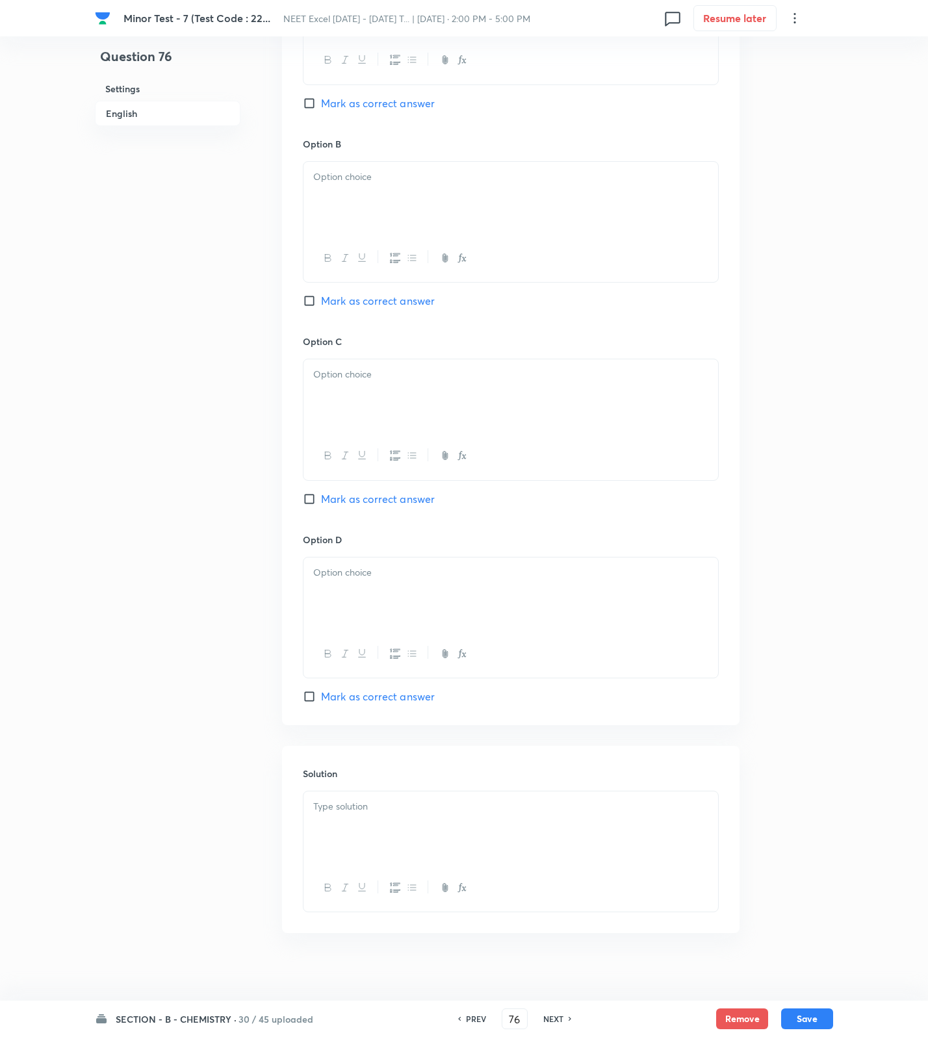
scroll to position [726, 0]
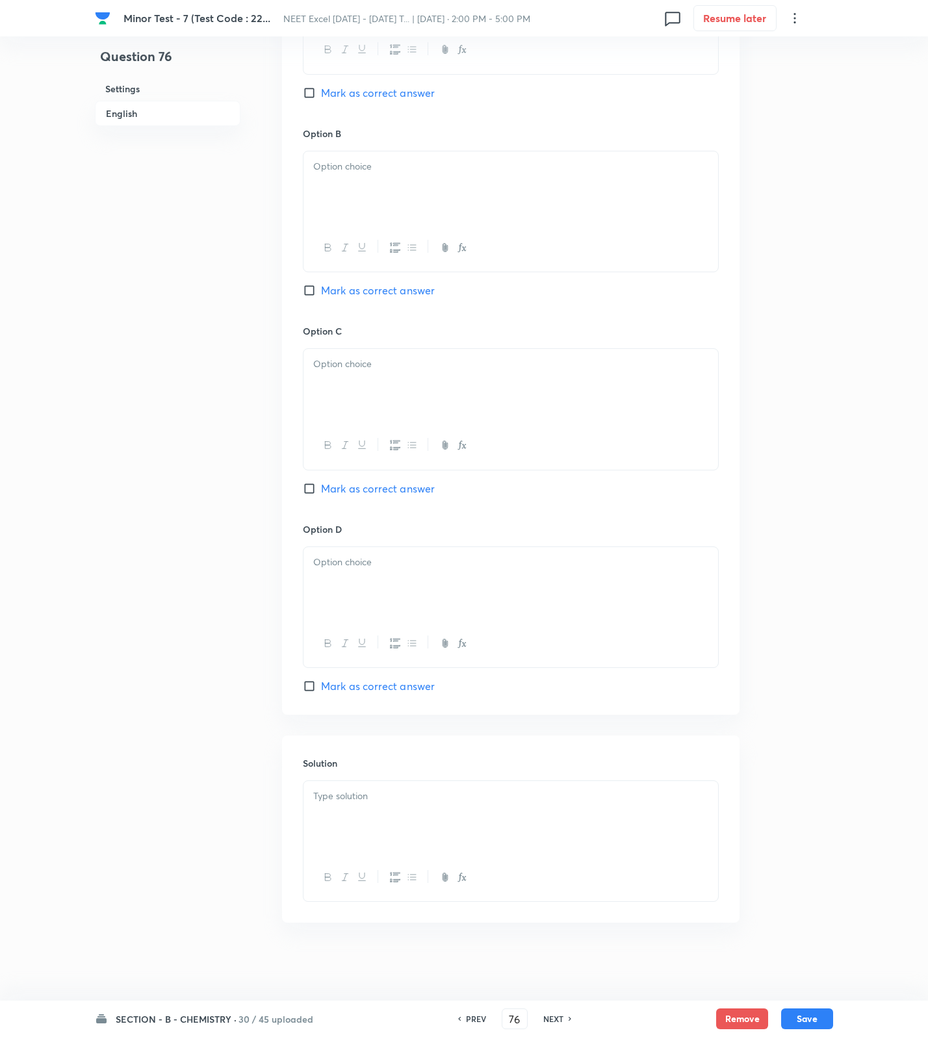
click at [443, 825] on body "[MEDICAL_DATA] - 7 (Test Code : 22... NEET Excel [DATE] - [DATE] T... | [DATE] …" at bounding box center [464, 157] width 928 height 1635
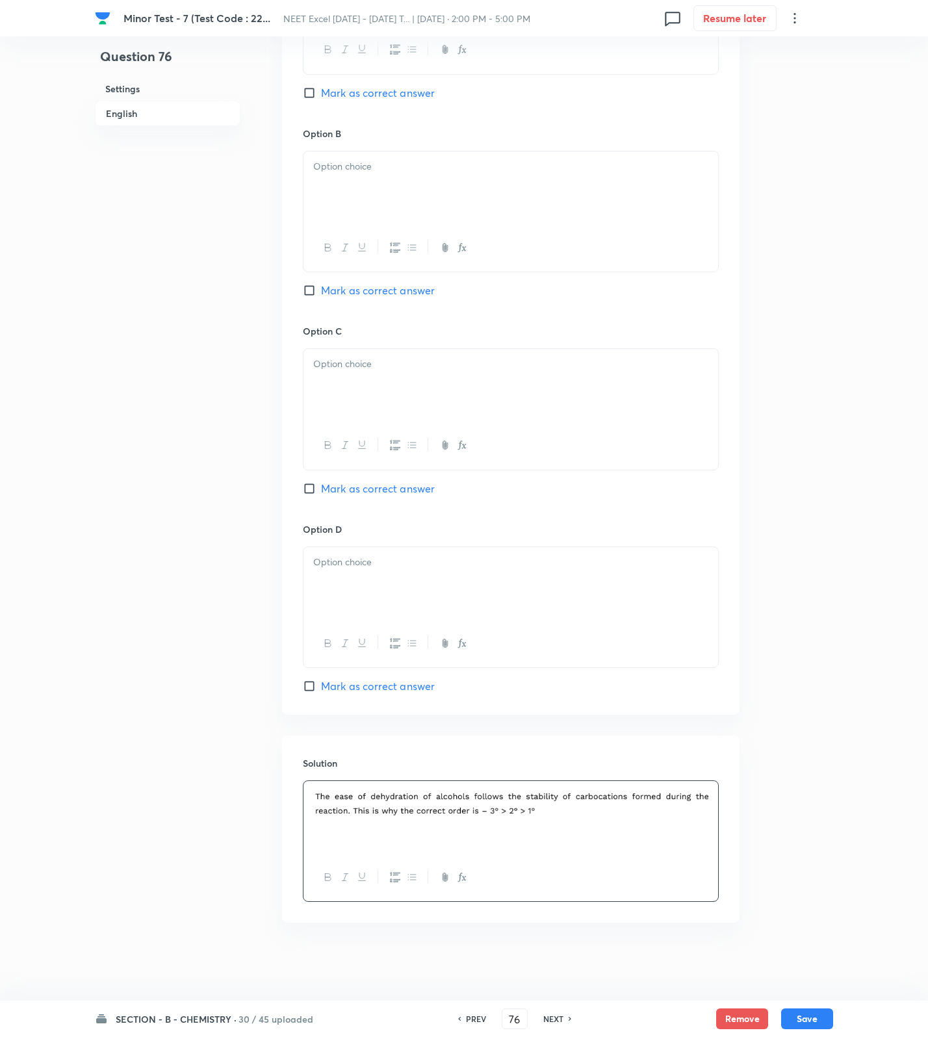
scroll to position [238, 0]
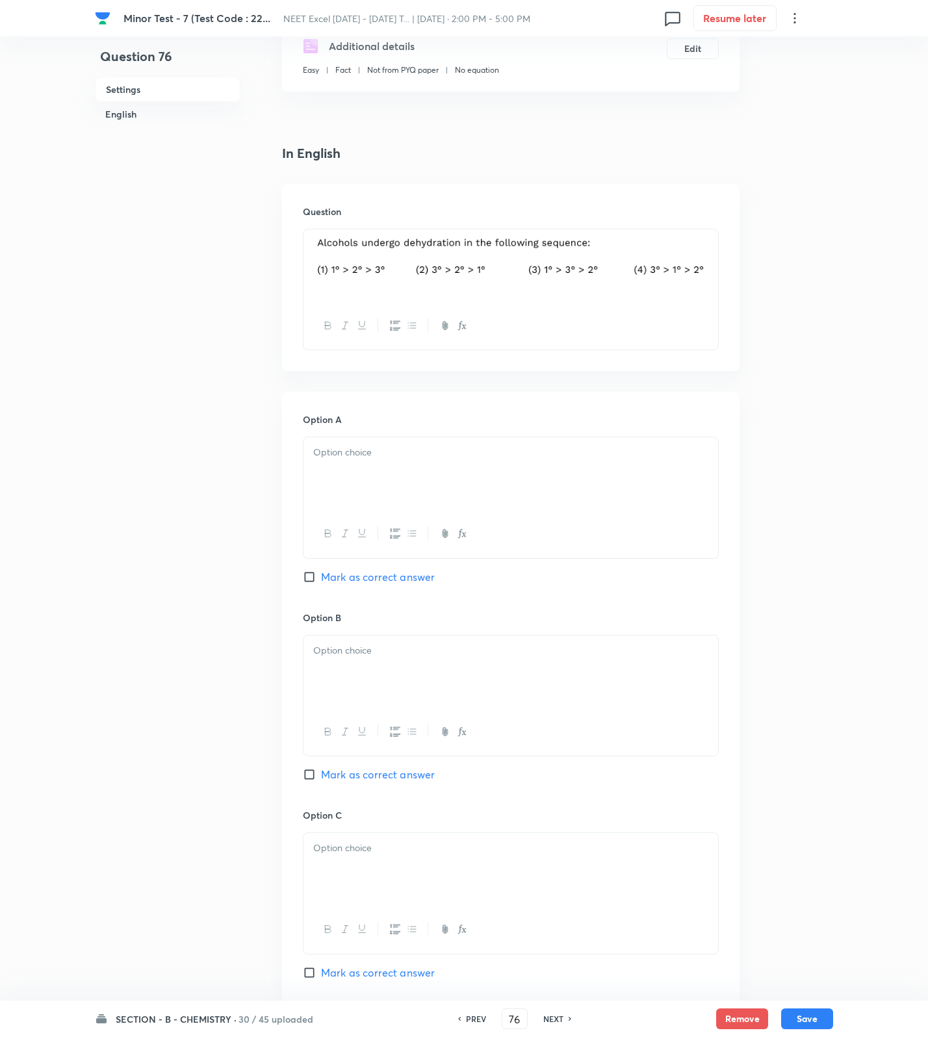
drag, startPoint x: 427, startPoint y: 467, endPoint x: 439, endPoint y: 571, distance: 105.3
click at [429, 472] on div at bounding box center [510, 473] width 415 height 73
drag, startPoint x: 412, startPoint y: 642, endPoint x: 412, endPoint y: 667, distance: 24.7
click at [412, 663] on div at bounding box center [510, 672] width 415 height 73
click at [382, 780] on span "Mark as correct answer" at bounding box center [378, 775] width 114 height 16
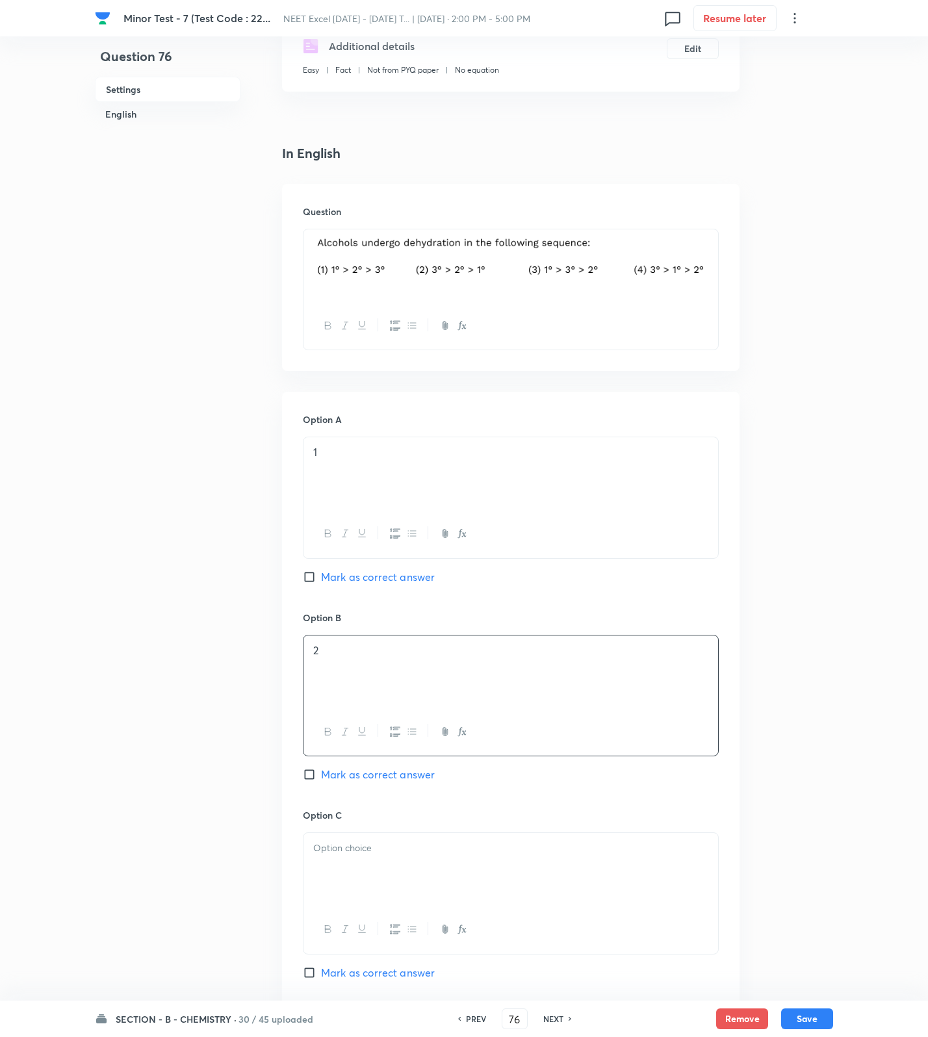
click at [321, 780] on input "Mark as correct answer" at bounding box center [312, 774] width 18 height 13
drag, startPoint x: 375, startPoint y: 873, endPoint x: 394, endPoint y: 878, distance: 20.0
click at [375, 874] on div at bounding box center [510, 869] width 415 height 73
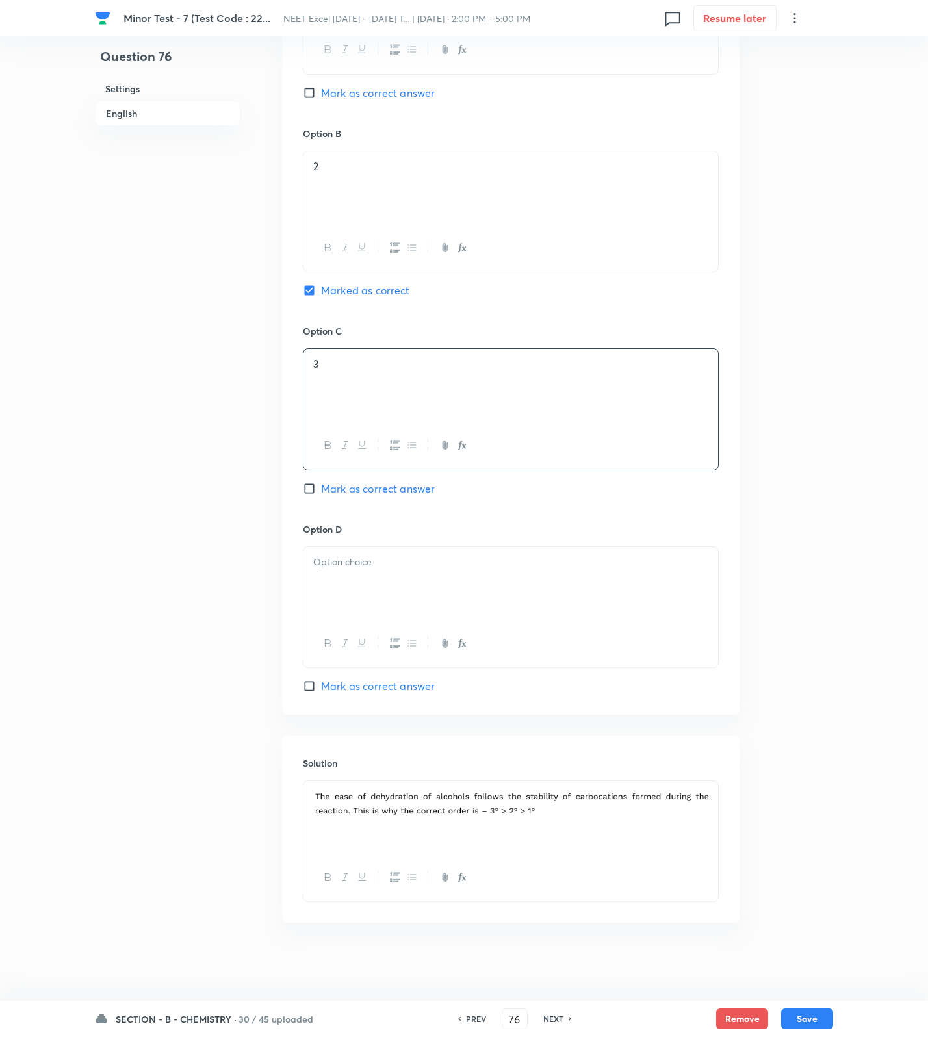
click at [372, 571] on div at bounding box center [510, 583] width 415 height 73
click at [812, 1016] on button "Save" at bounding box center [807, 1017] width 52 height 21
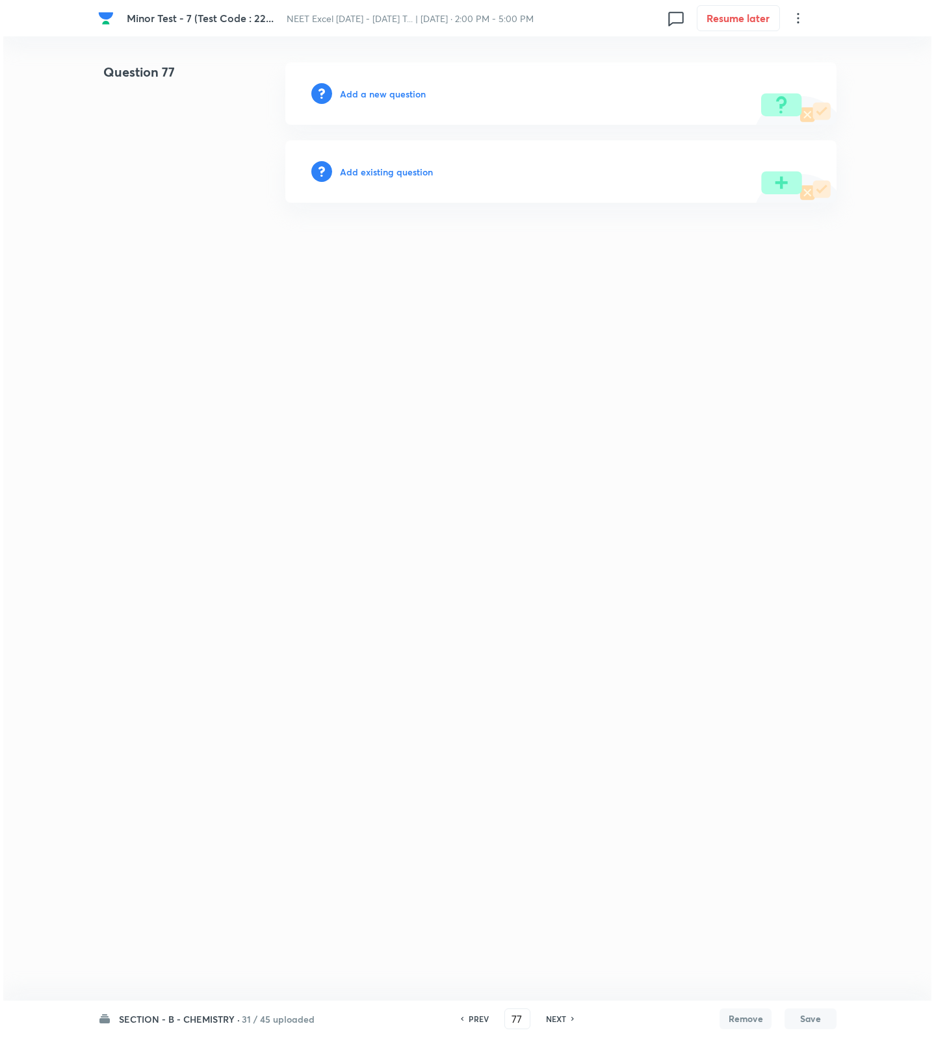
scroll to position [0, 0]
click at [400, 96] on h6 "Add a new question" at bounding box center [383, 94] width 86 height 14
click at [400, 96] on h6 "Choose a question type" at bounding box center [390, 94] width 100 height 14
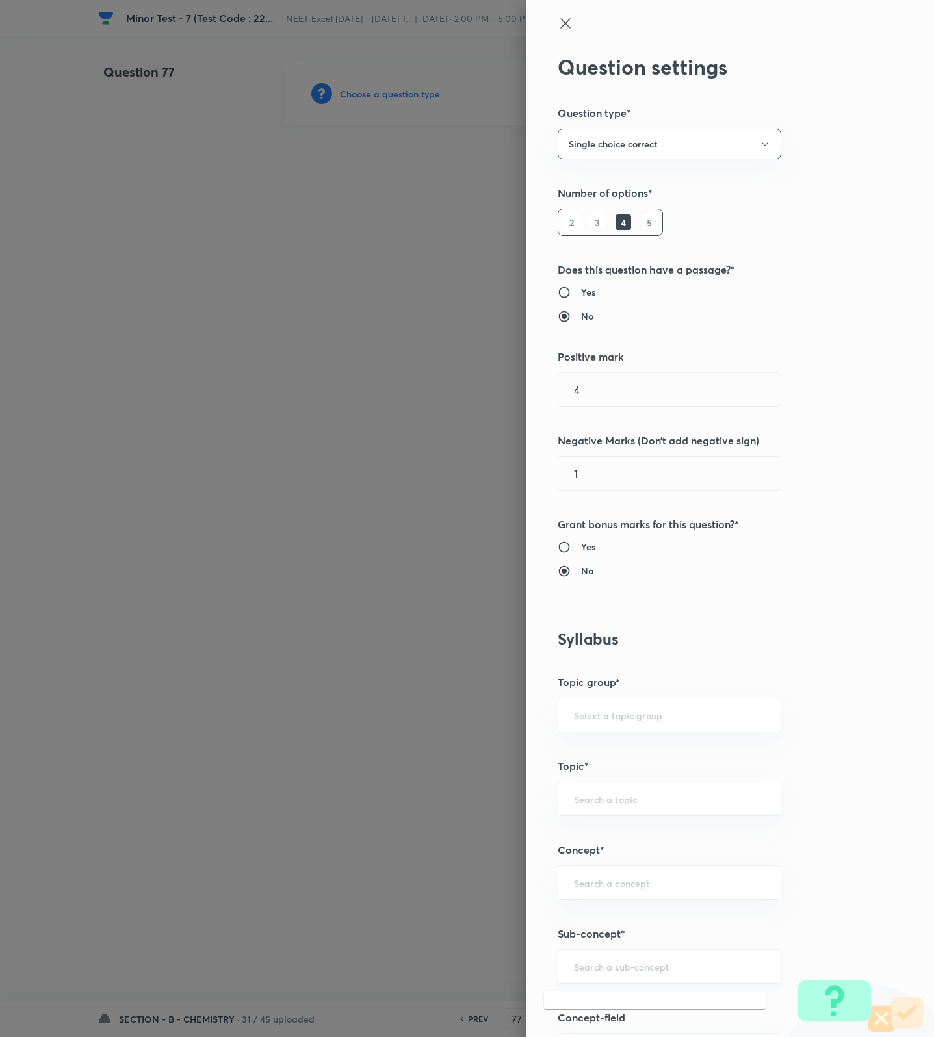
click at [628, 970] on input "text" at bounding box center [669, 966] width 191 height 12
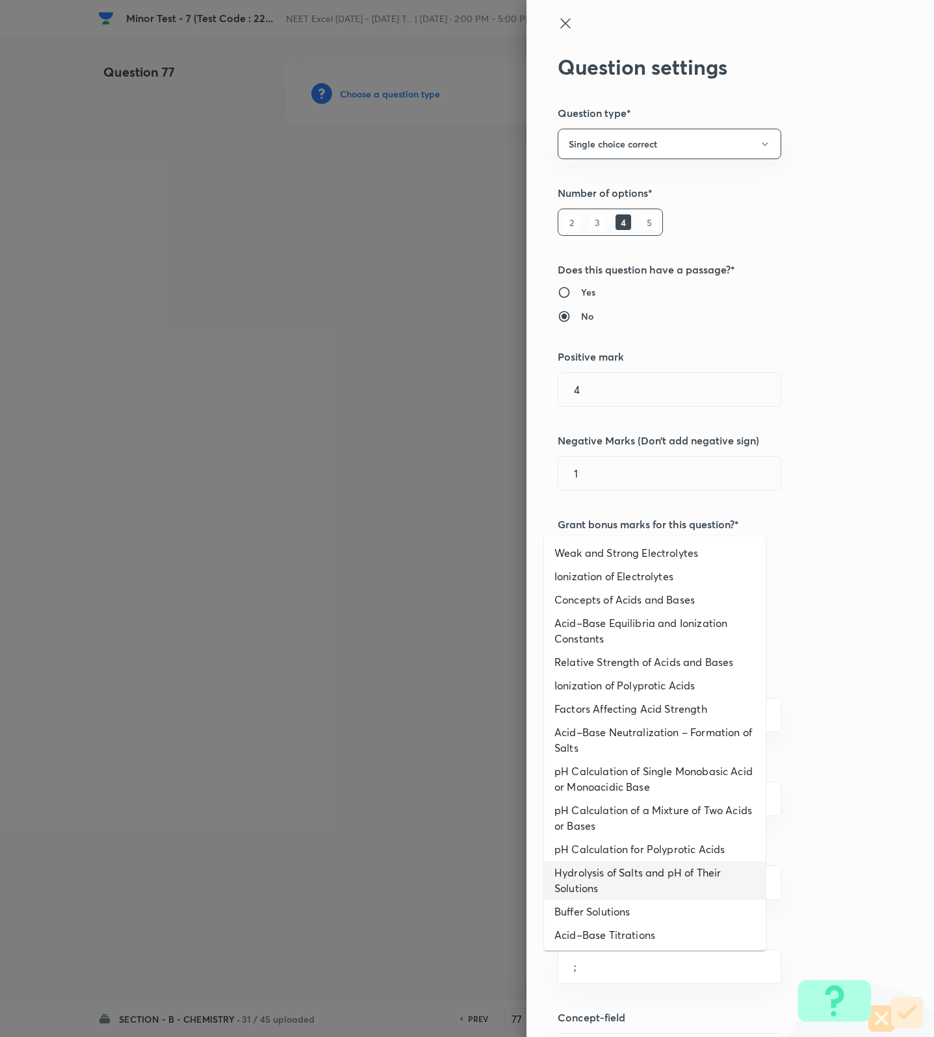
click at [628, 888] on li "Hydrolysis of Salts and pH of Their Solutions" at bounding box center [655, 880] width 222 height 39
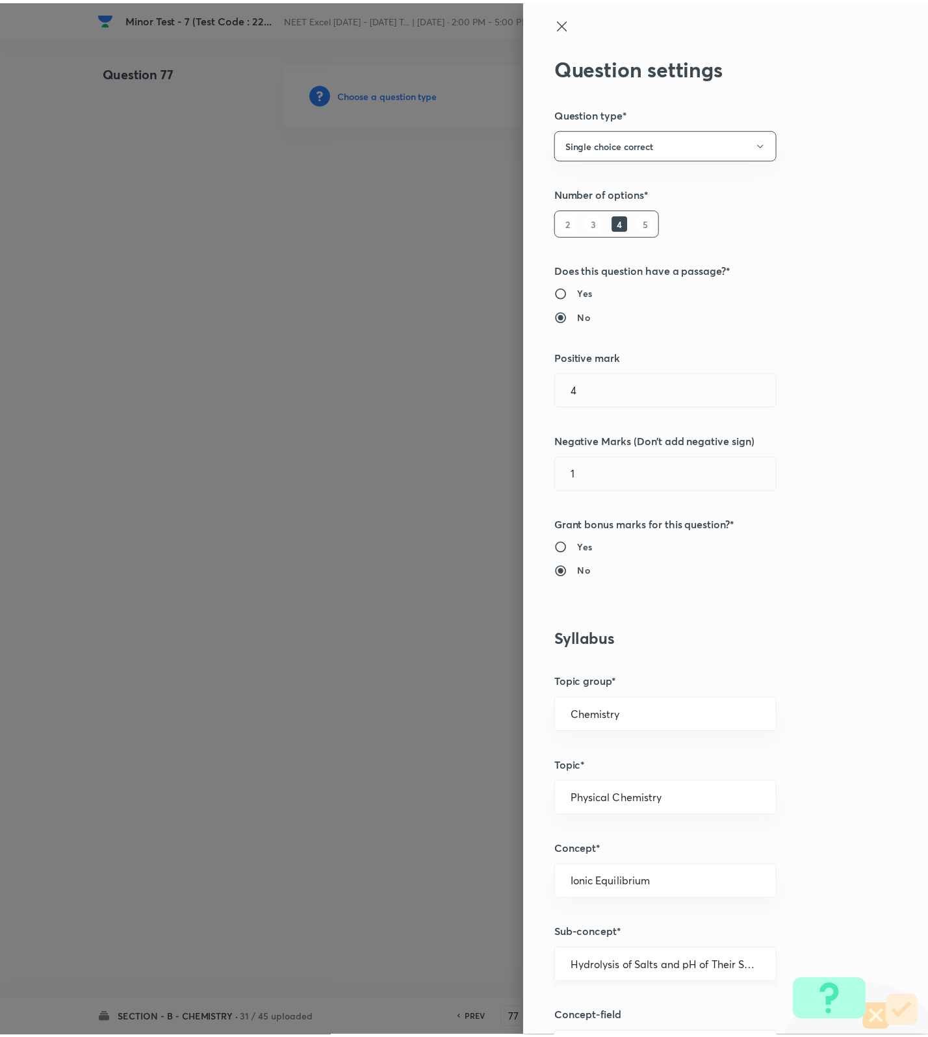
scroll to position [825, 0]
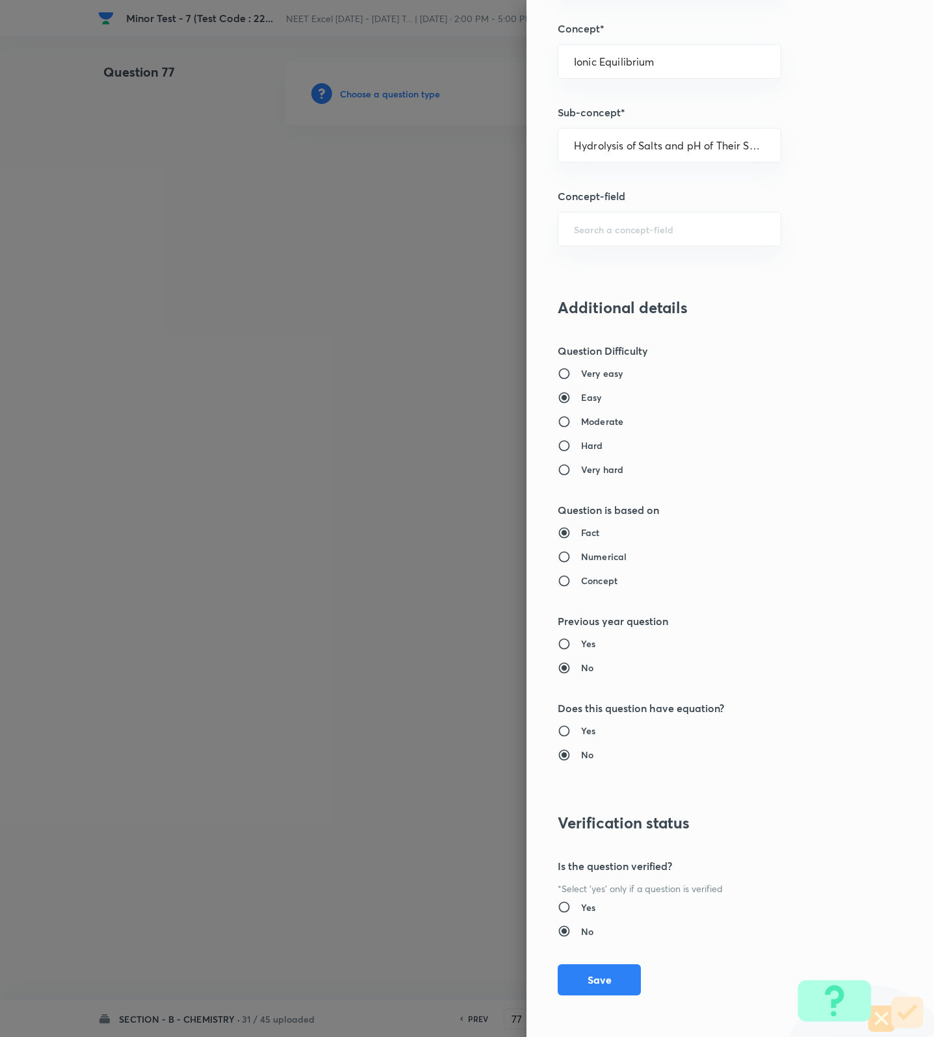
drag, startPoint x: 582, startPoint y: 962, endPoint x: 517, endPoint y: 1005, distance: 77.9
click at [580, 969] on div "Question settings Question type* Single choice correct Number of options* 2 3 4…" at bounding box center [729, 518] width 407 height 1037
drag, startPoint x: 568, startPoint y: 979, endPoint x: 415, endPoint y: 1033, distance: 161.9
click at [560, 994] on button "Save" at bounding box center [599, 979] width 83 height 31
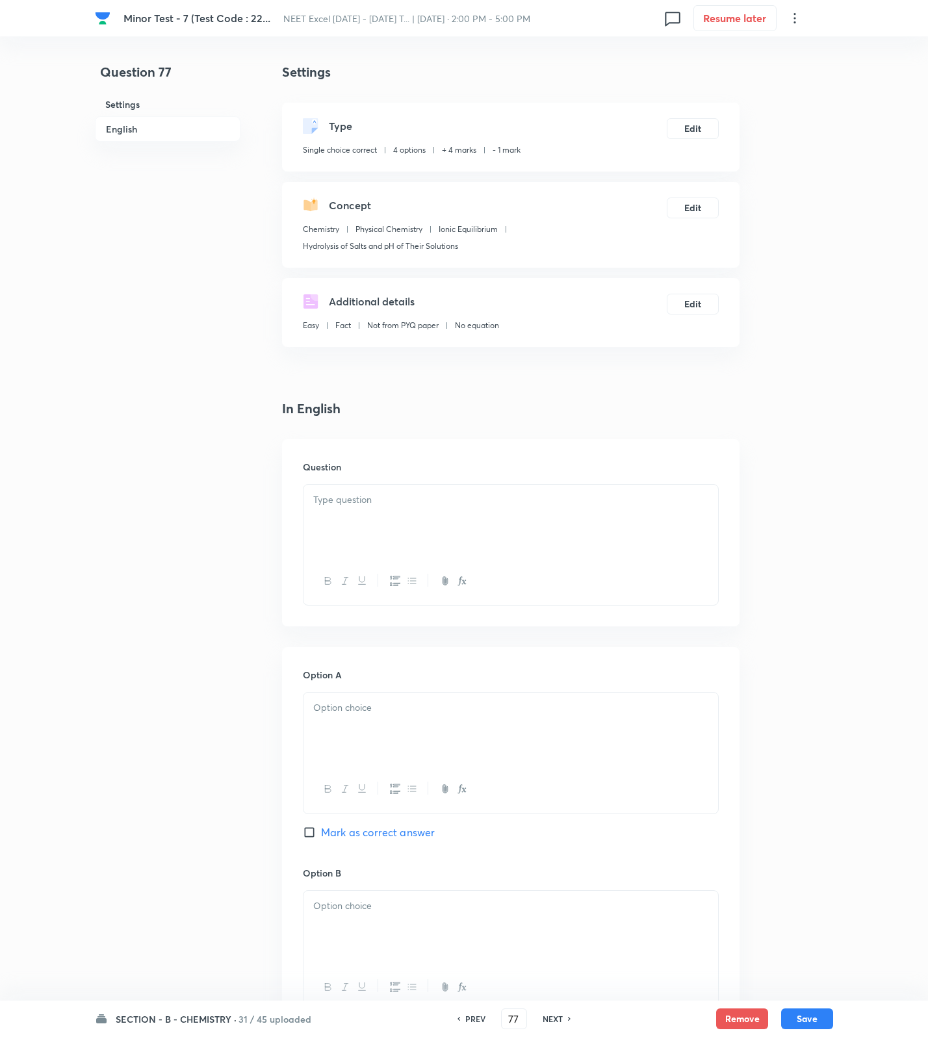
click at [562, 505] on p at bounding box center [510, 500] width 395 height 15
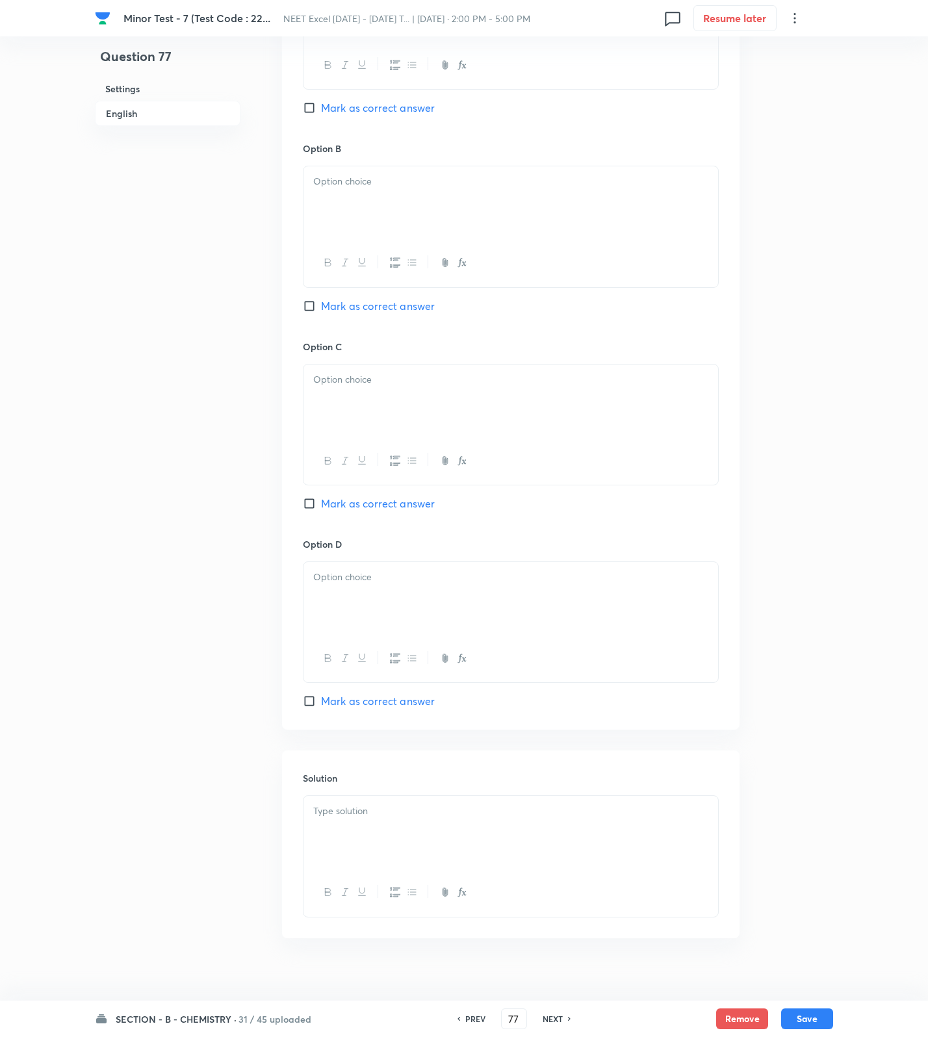
scroll to position [797, 0]
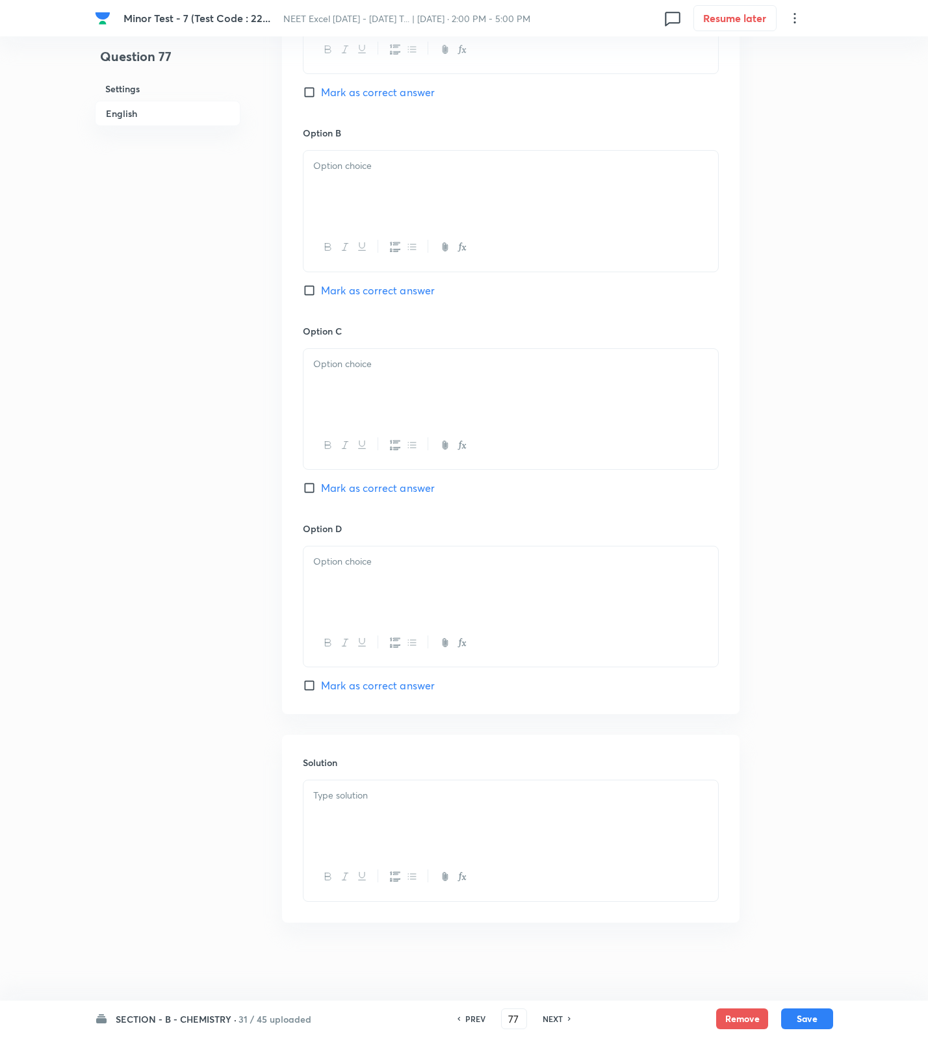
click at [496, 827] on div at bounding box center [510, 816] width 415 height 73
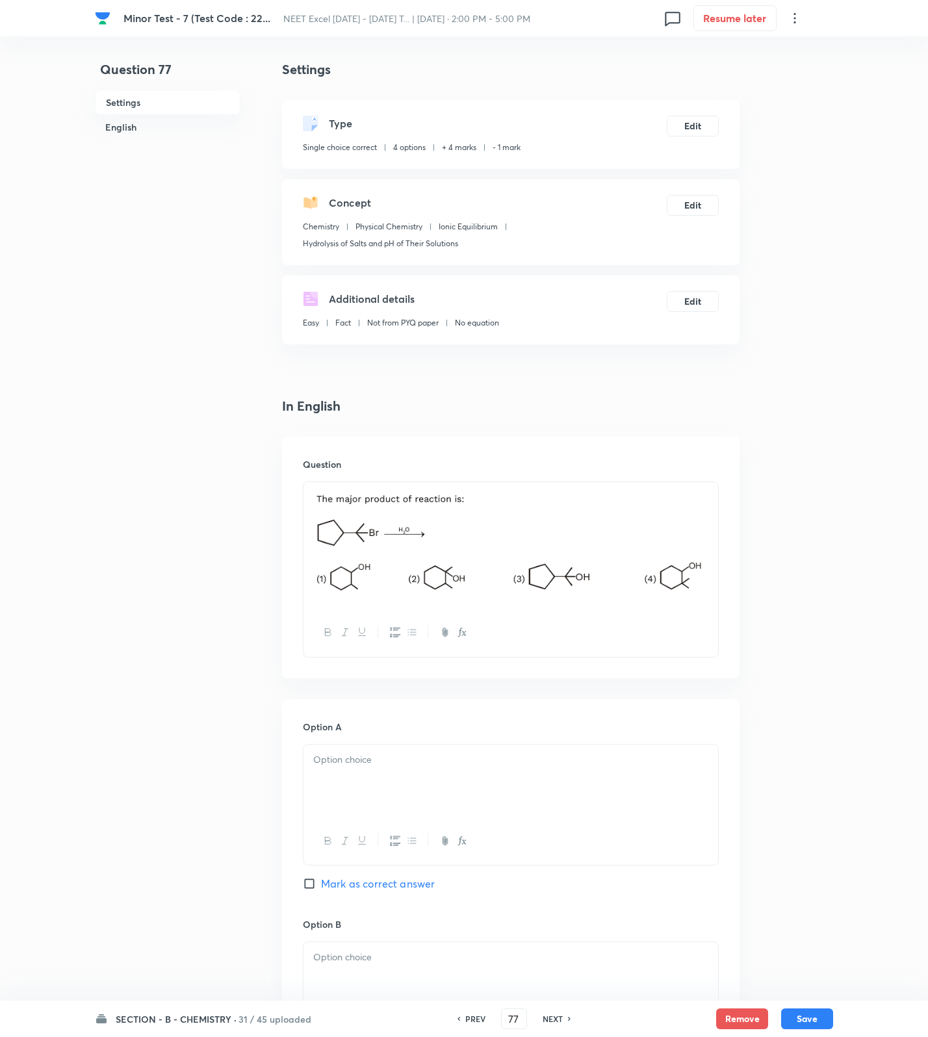
scroll to position [0, 0]
click at [373, 782] on div at bounding box center [510, 783] width 415 height 73
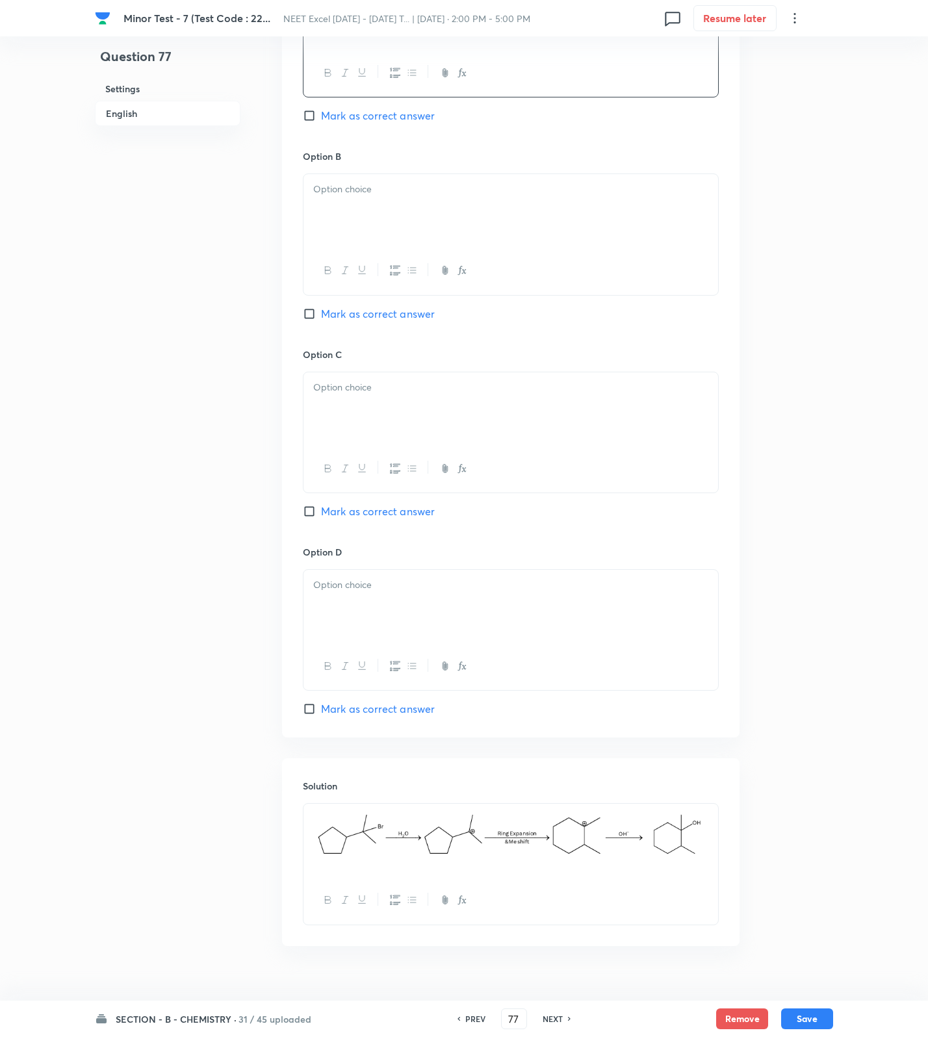
scroll to position [797, 0]
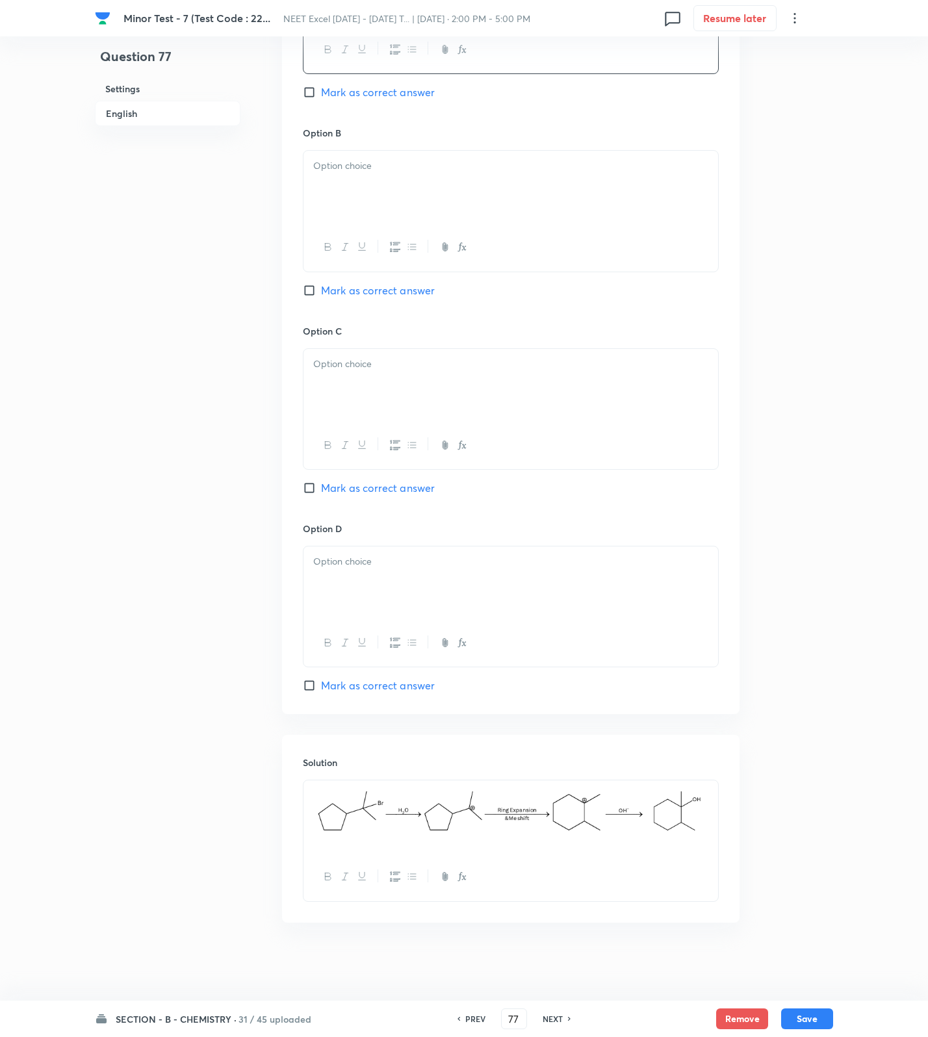
drag, startPoint x: 368, startPoint y: 176, endPoint x: 374, endPoint y: 287, distance: 111.3
click at [369, 185] on div at bounding box center [510, 187] width 415 height 73
click at [376, 285] on span "Mark as correct answer" at bounding box center [378, 291] width 114 height 16
click at [321, 285] on input "Mark as correct answer" at bounding box center [312, 290] width 18 height 13
drag, startPoint x: 357, startPoint y: 392, endPoint x: 376, endPoint y: 501, distance: 110.8
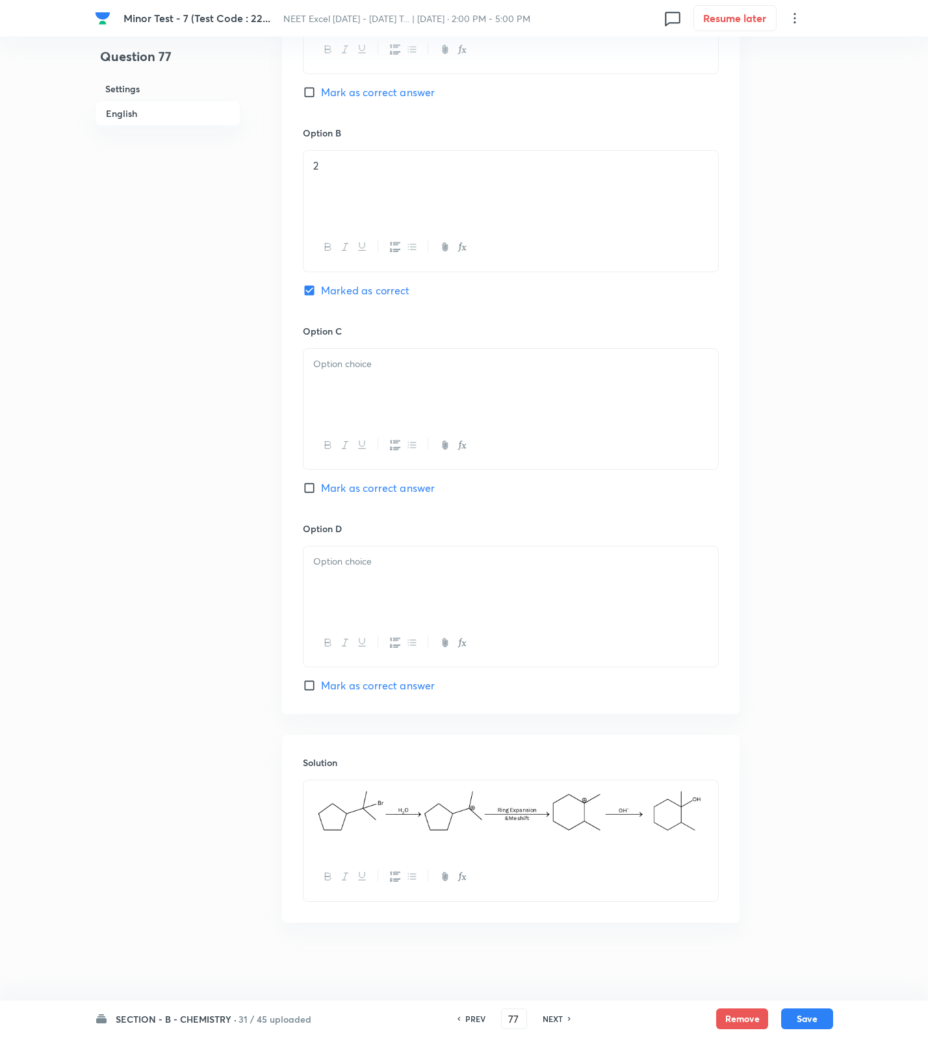
click at [361, 410] on div at bounding box center [510, 385] width 415 height 73
drag, startPoint x: 381, startPoint y: 570, endPoint x: 428, endPoint y: 645, distance: 88.7
click at [381, 583] on div at bounding box center [510, 582] width 415 height 73
click at [797, 1010] on button "Save" at bounding box center [807, 1017] width 52 height 21
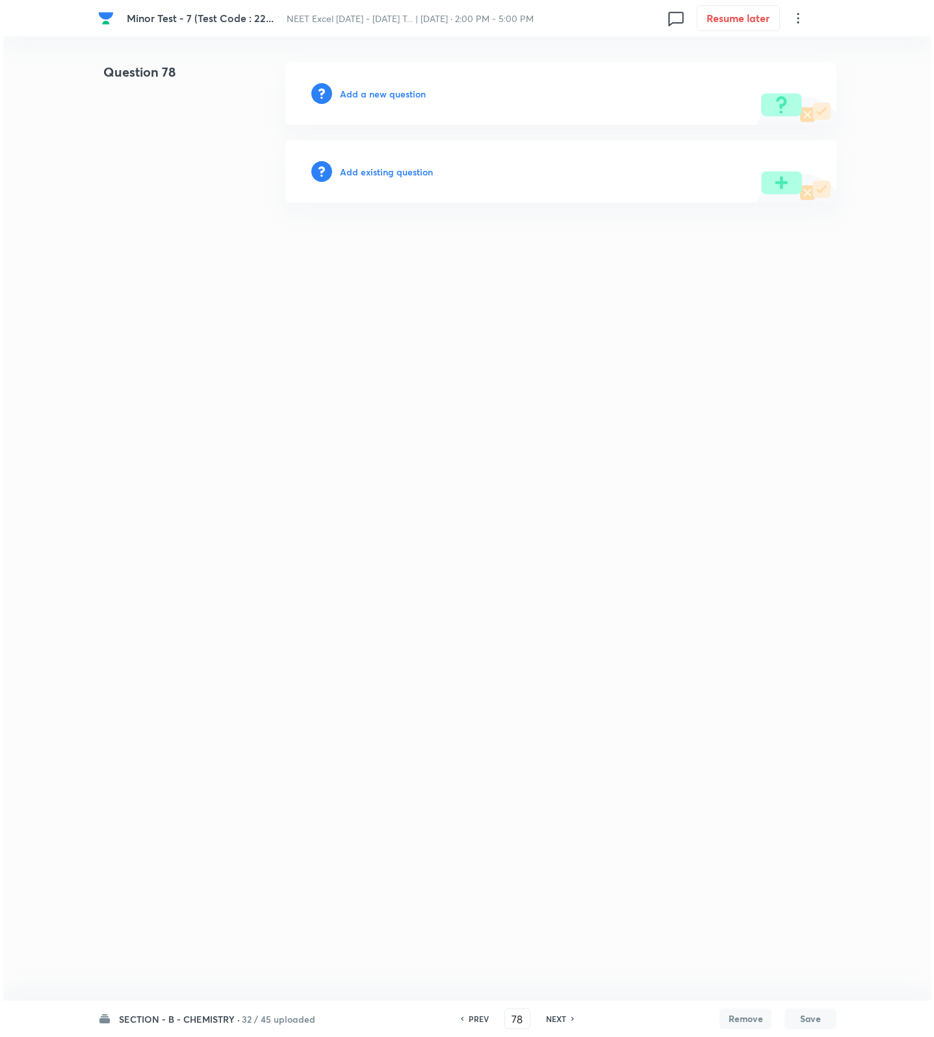
scroll to position [0, 0]
click at [405, 88] on h6 "Add a new question" at bounding box center [383, 94] width 86 height 14
click at [405, 88] on h6 "Choose a question type" at bounding box center [390, 94] width 100 height 14
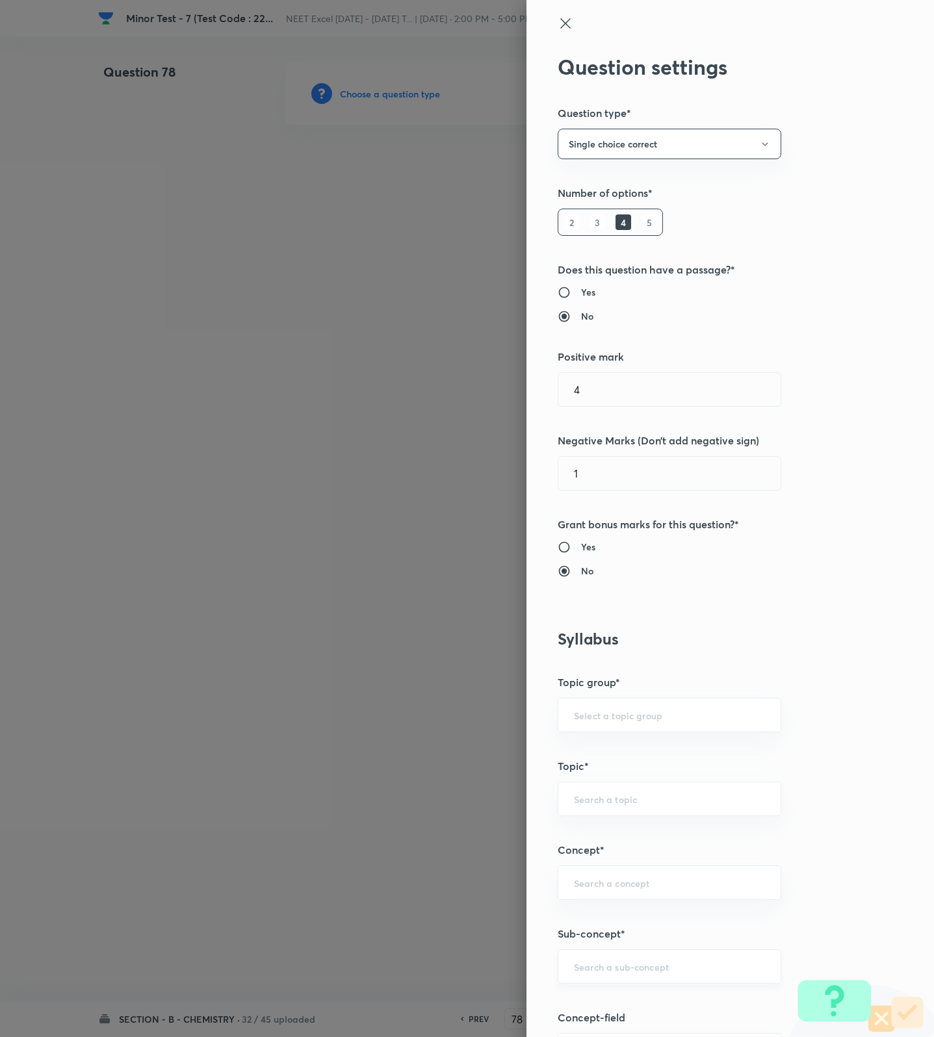
click at [578, 965] on input "text" at bounding box center [669, 966] width 191 height 12
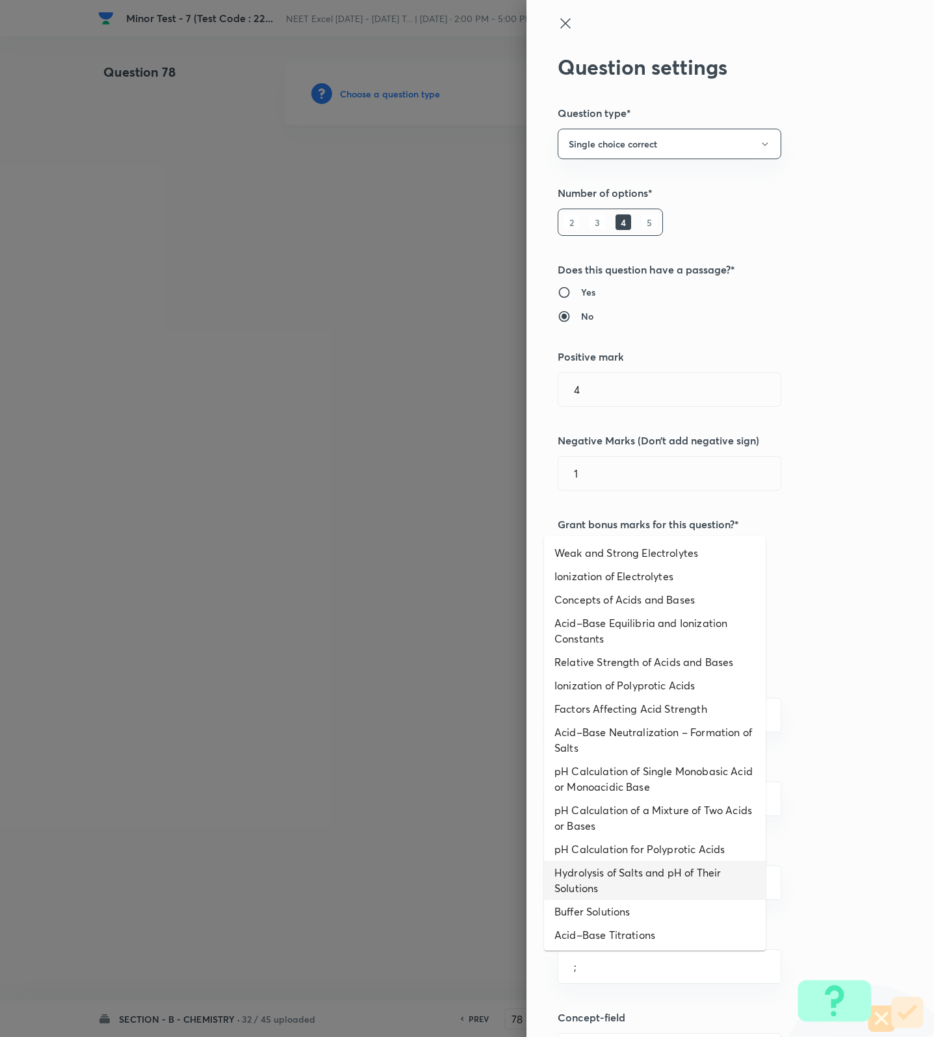
click at [604, 807] on li "pH Calculation of a Mixture of Two Acids or Bases" at bounding box center [655, 818] width 222 height 39
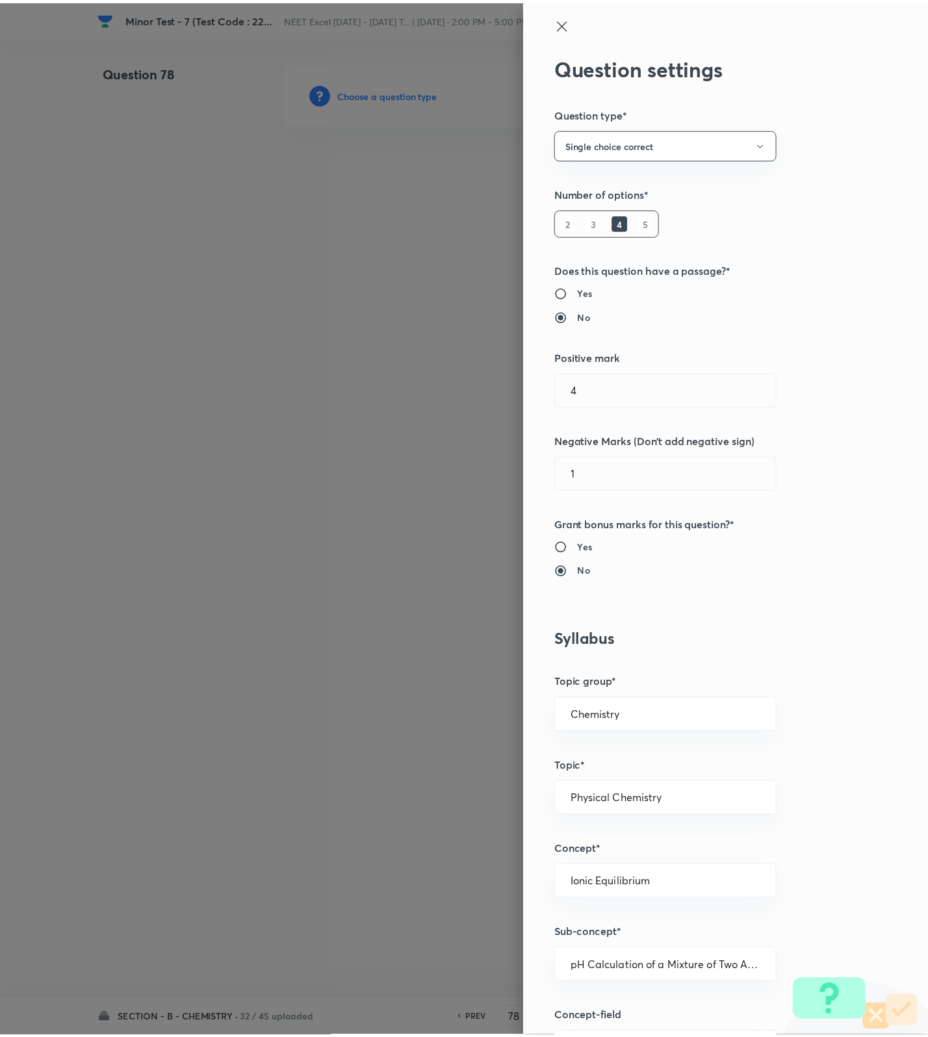
scroll to position [825, 0]
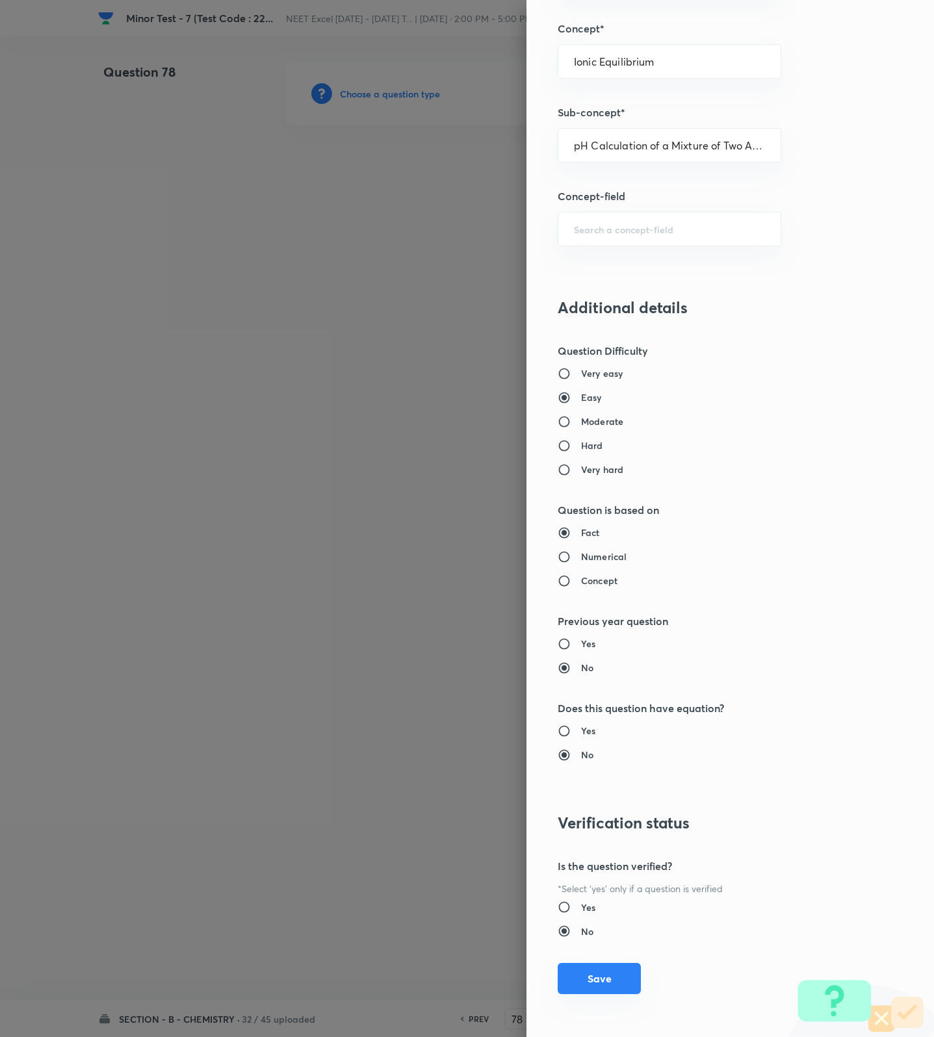
click at [585, 982] on button "Save" at bounding box center [599, 978] width 83 height 31
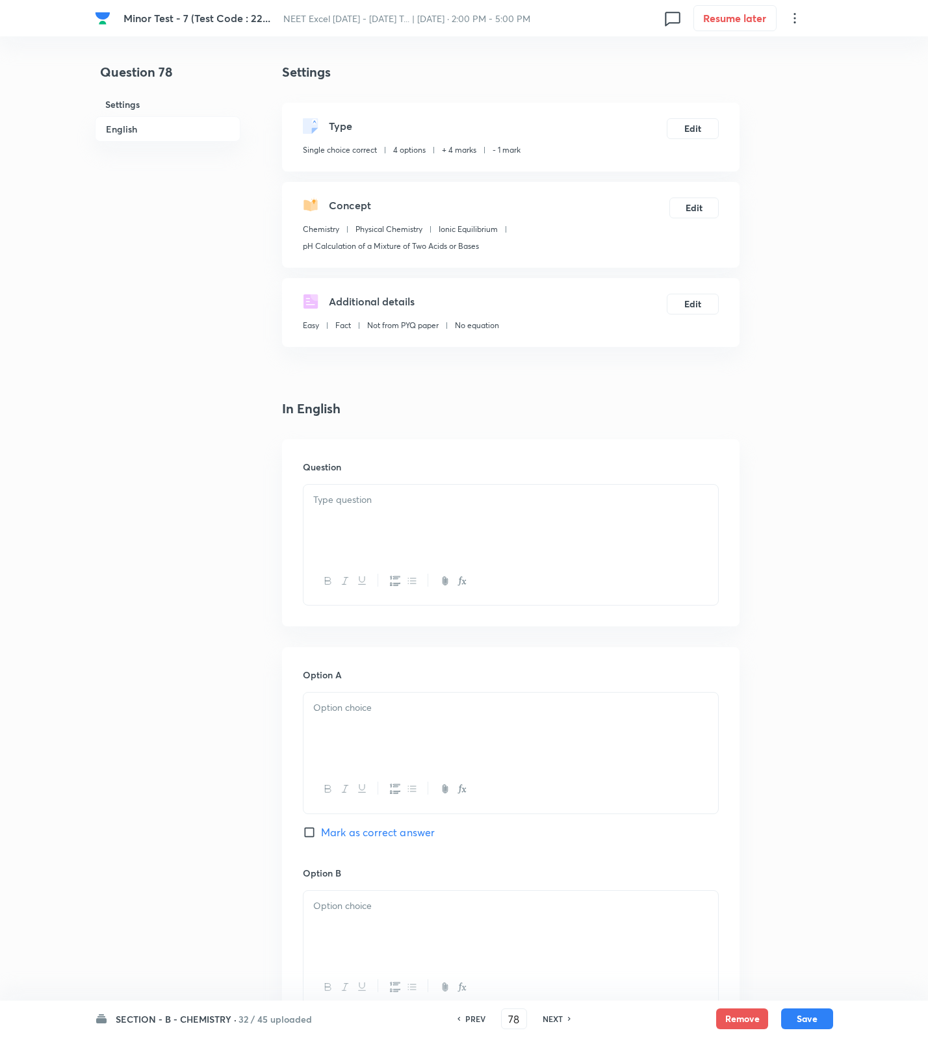
click at [515, 519] on div at bounding box center [510, 521] width 415 height 73
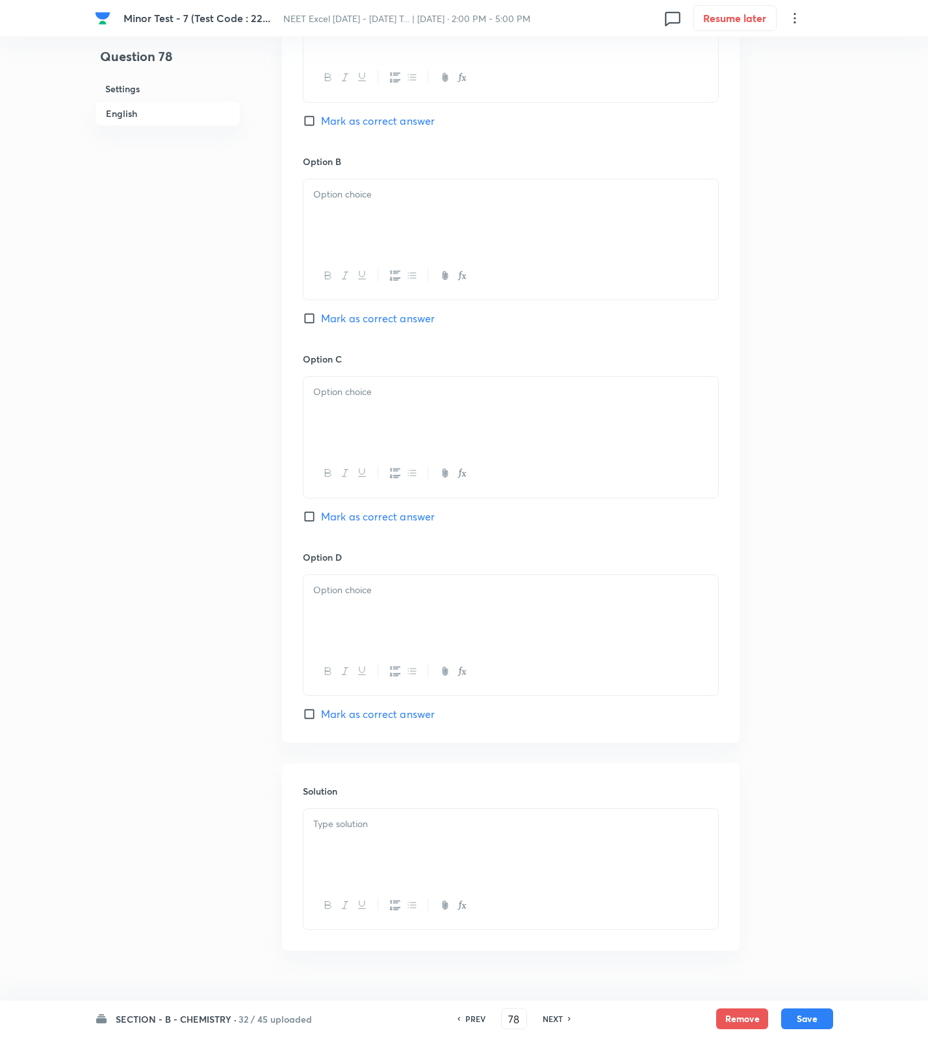
scroll to position [876, 0]
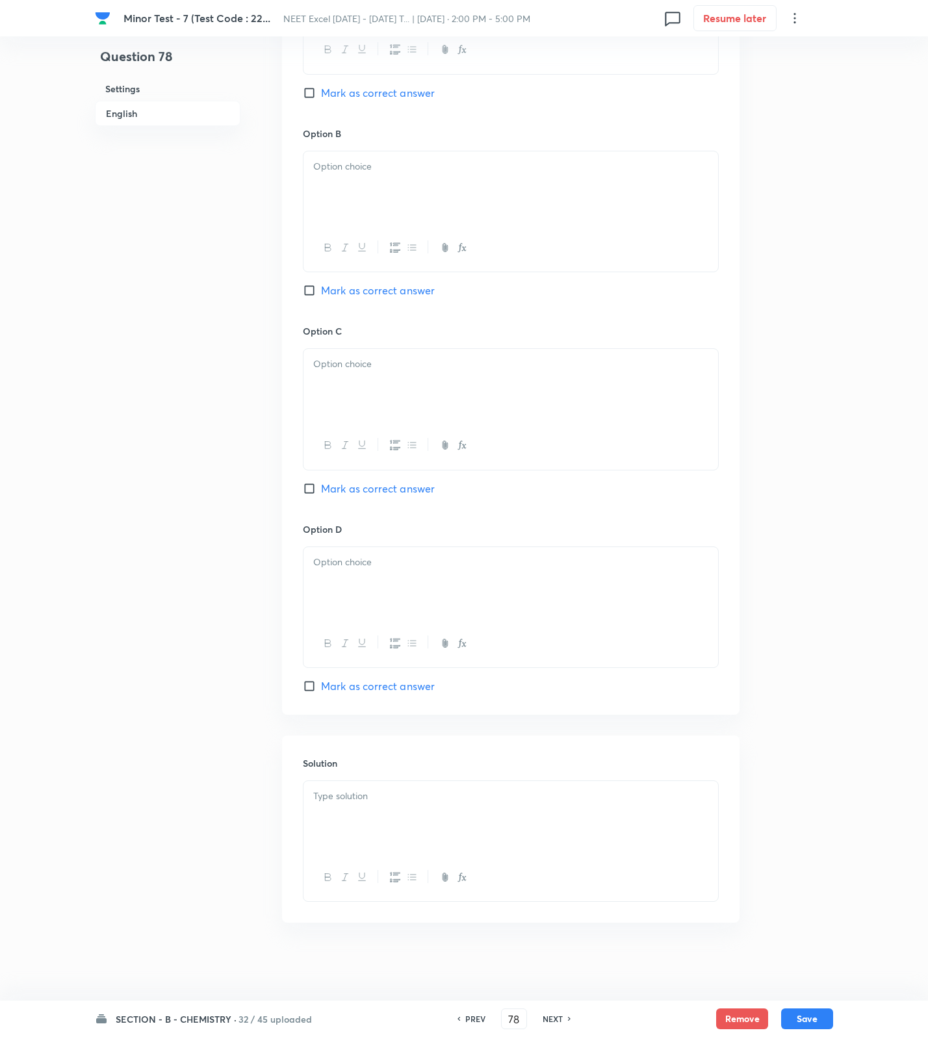
click at [394, 784] on body "[MEDICAL_DATA] - 7 (Test Code : 22... NEET Excel [DATE] - [DATE] T... | [DATE] …" at bounding box center [464, 82] width 928 height 1785
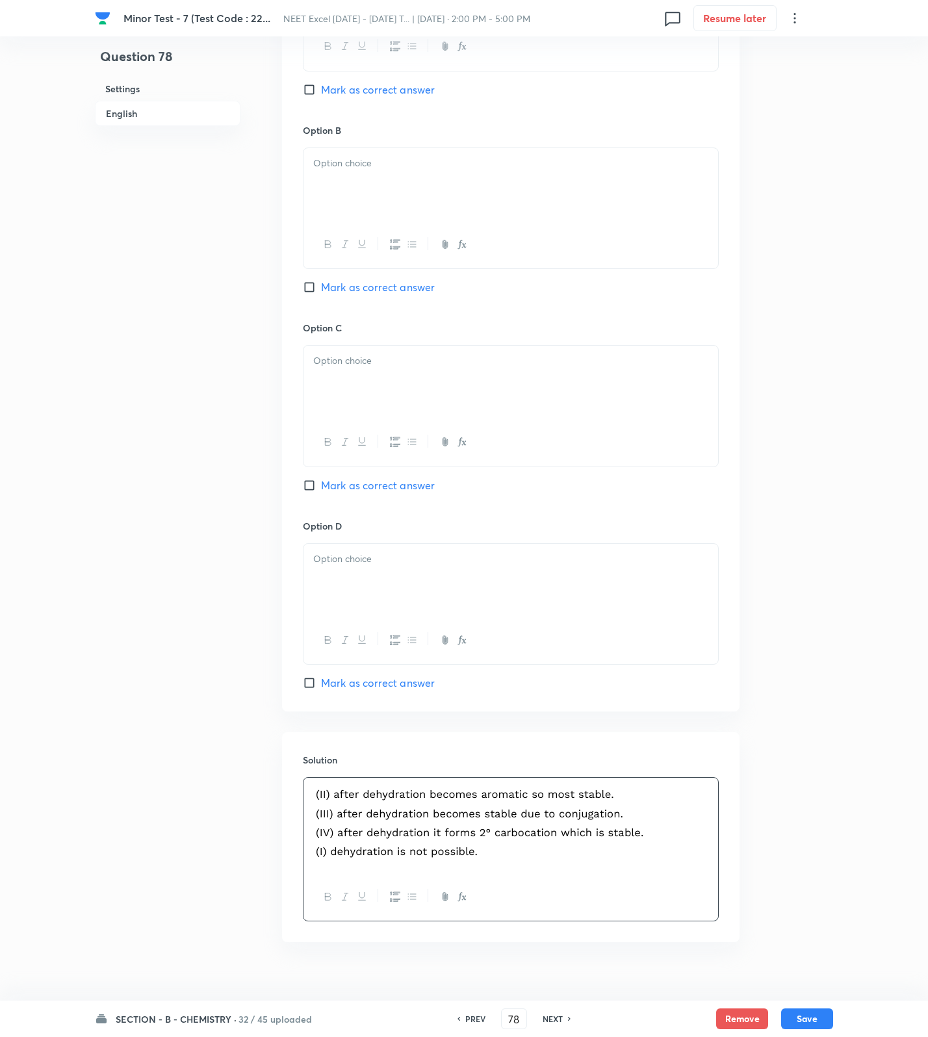
scroll to position [389, 0]
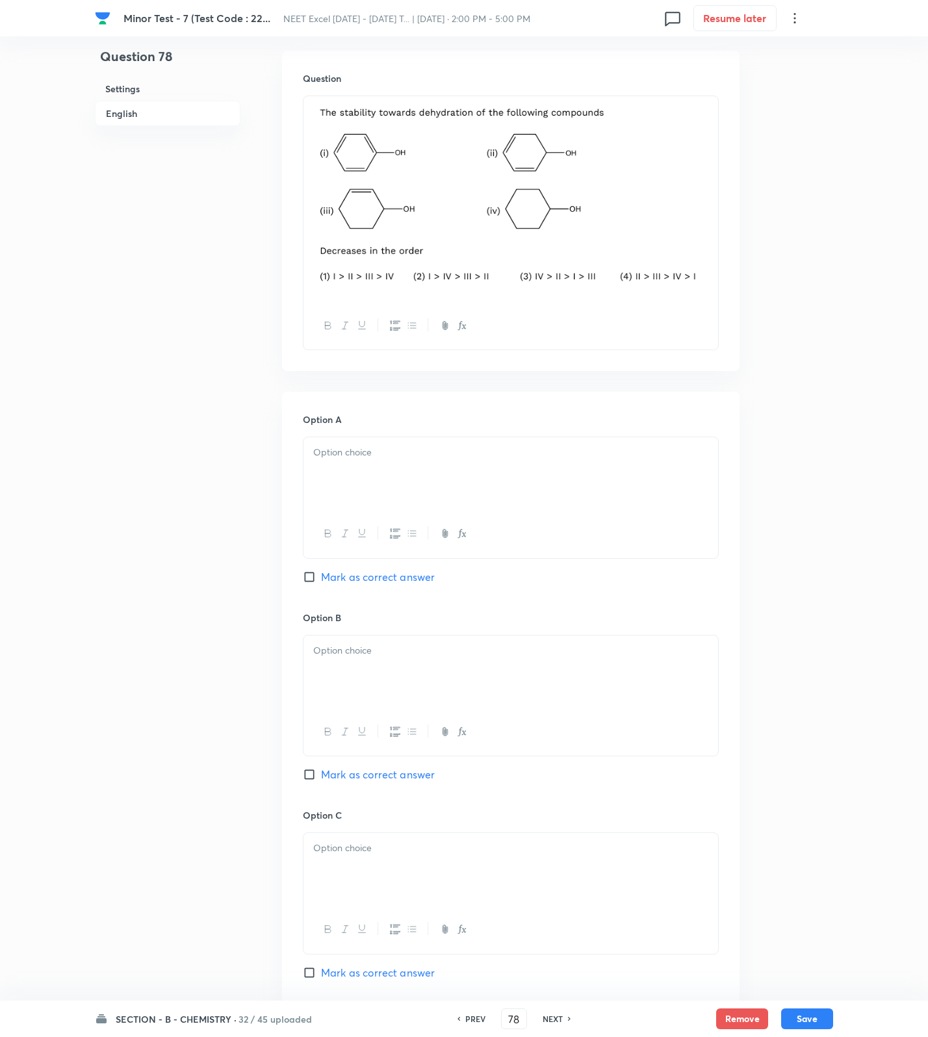
click at [388, 482] on div at bounding box center [510, 473] width 415 height 73
drag, startPoint x: 383, startPoint y: 680, endPoint x: 384, endPoint y: 786, distance: 105.3
click at [384, 696] on div at bounding box center [510, 672] width 415 height 73
click at [376, 856] on p at bounding box center [510, 848] width 395 height 15
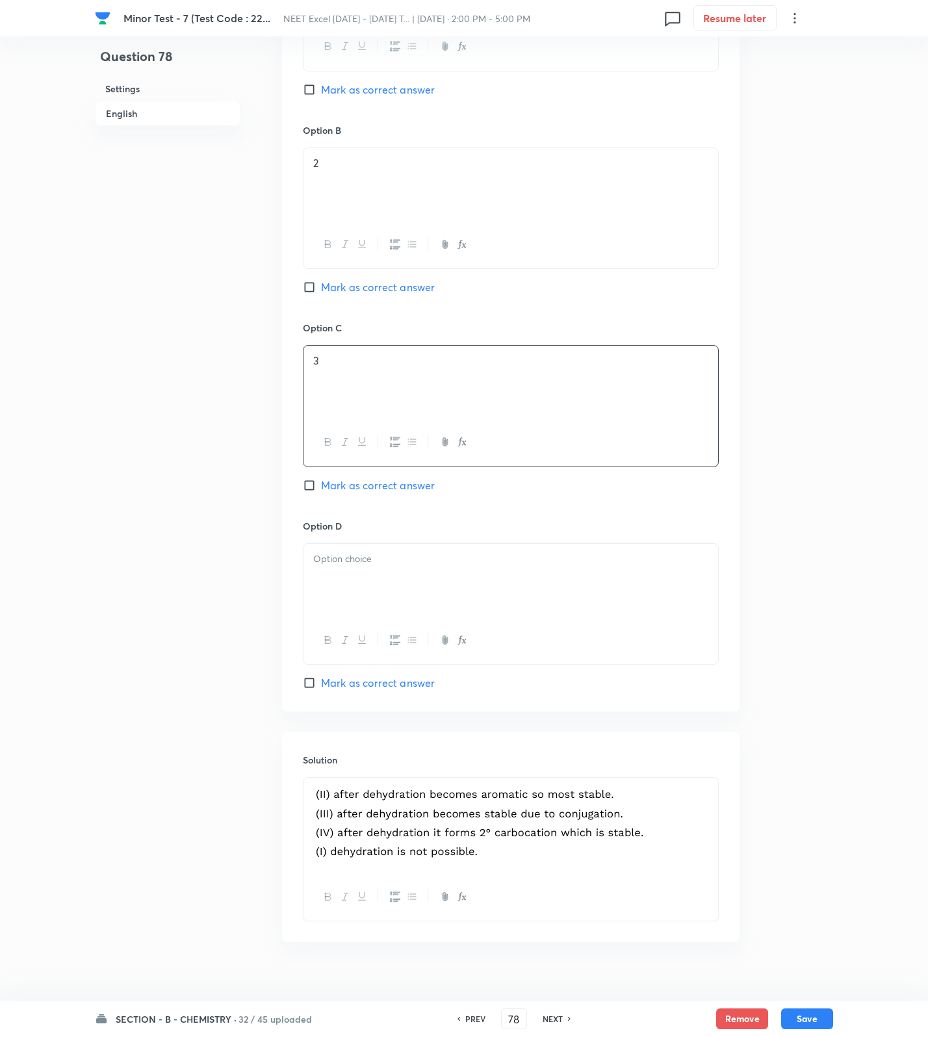
drag, startPoint x: 367, startPoint y: 565, endPoint x: 406, endPoint y: 685, distance: 125.8
click at [368, 570] on div at bounding box center [510, 580] width 415 height 73
click at [406, 691] on span "Mark as correct answer" at bounding box center [378, 683] width 114 height 16
click at [321, 689] on input "Mark as correct answer" at bounding box center [312, 682] width 18 height 13
drag, startPoint x: 798, startPoint y: 1008, endPoint x: 776, endPoint y: 1016, distance: 23.4
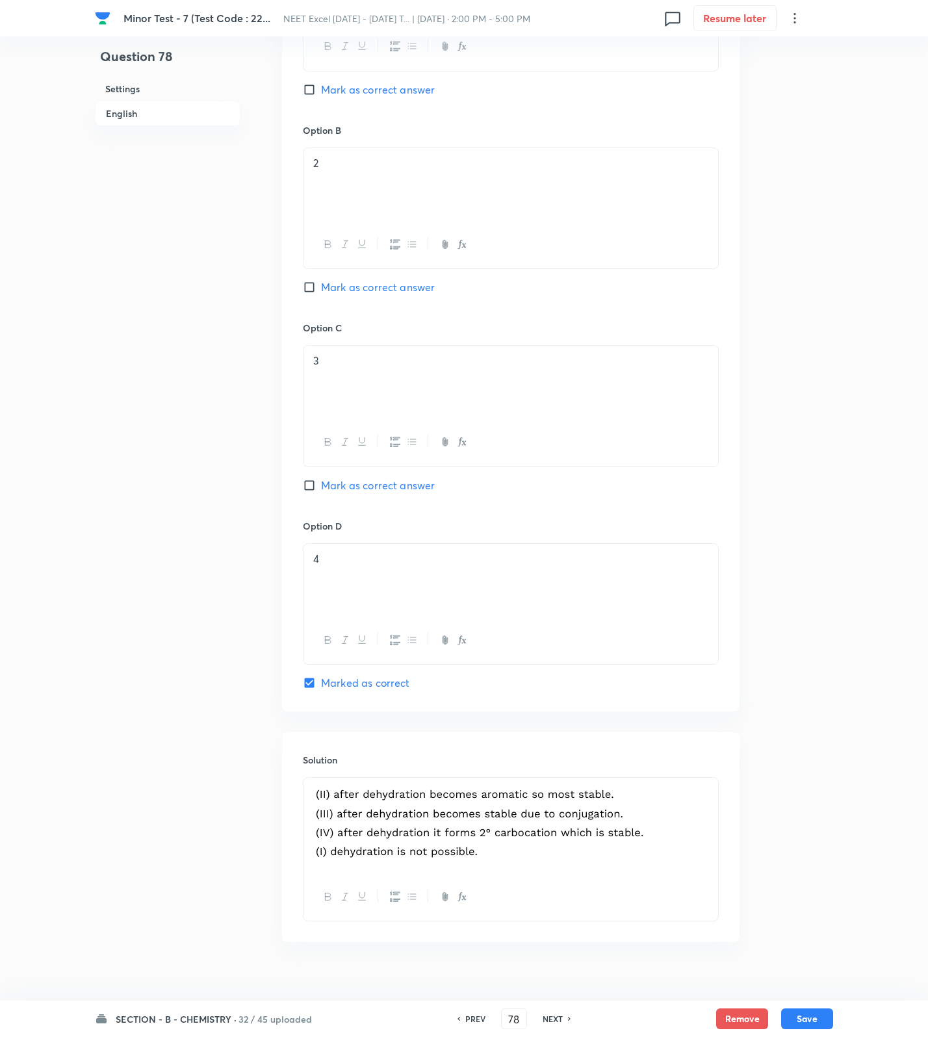
click at [798, 1012] on button "Save" at bounding box center [807, 1018] width 52 height 21
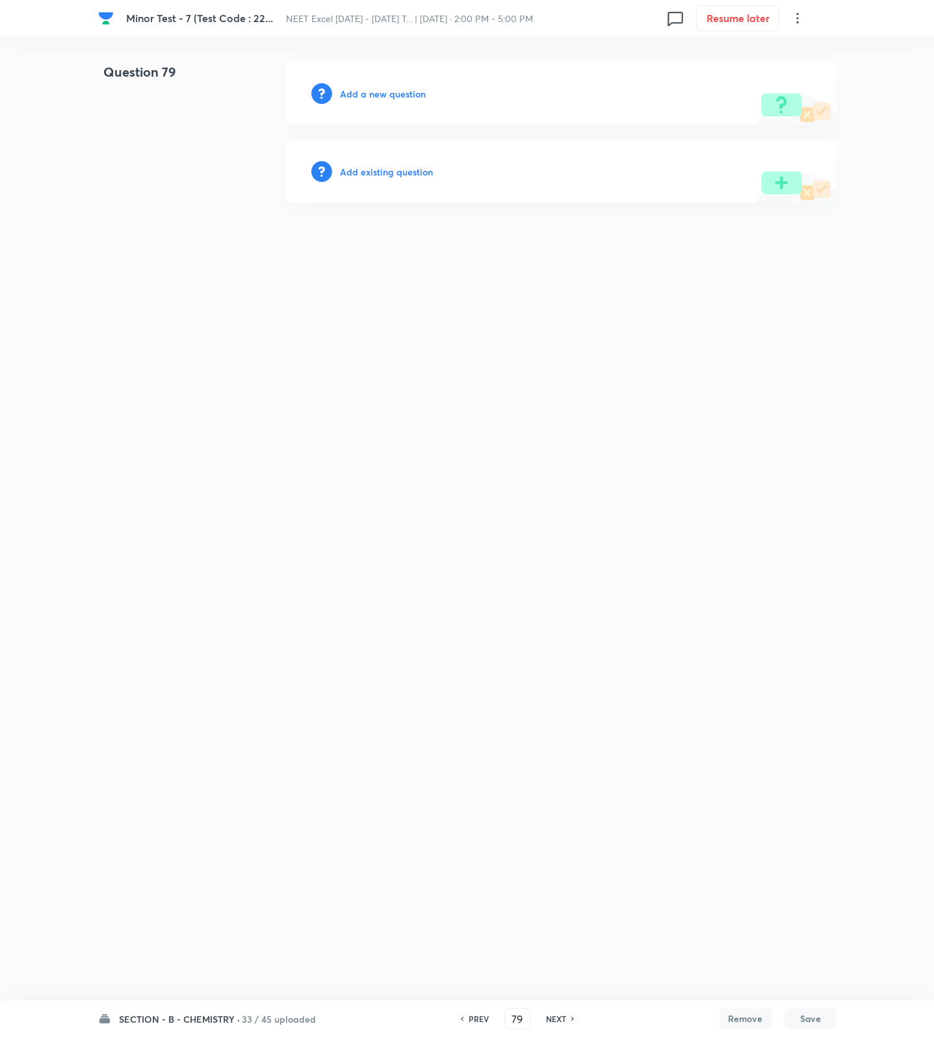
click at [402, 94] on h6 "Add a new question" at bounding box center [383, 94] width 86 height 14
click at [402, 94] on h6 "Choose a question type" at bounding box center [390, 94] width 100 height 14
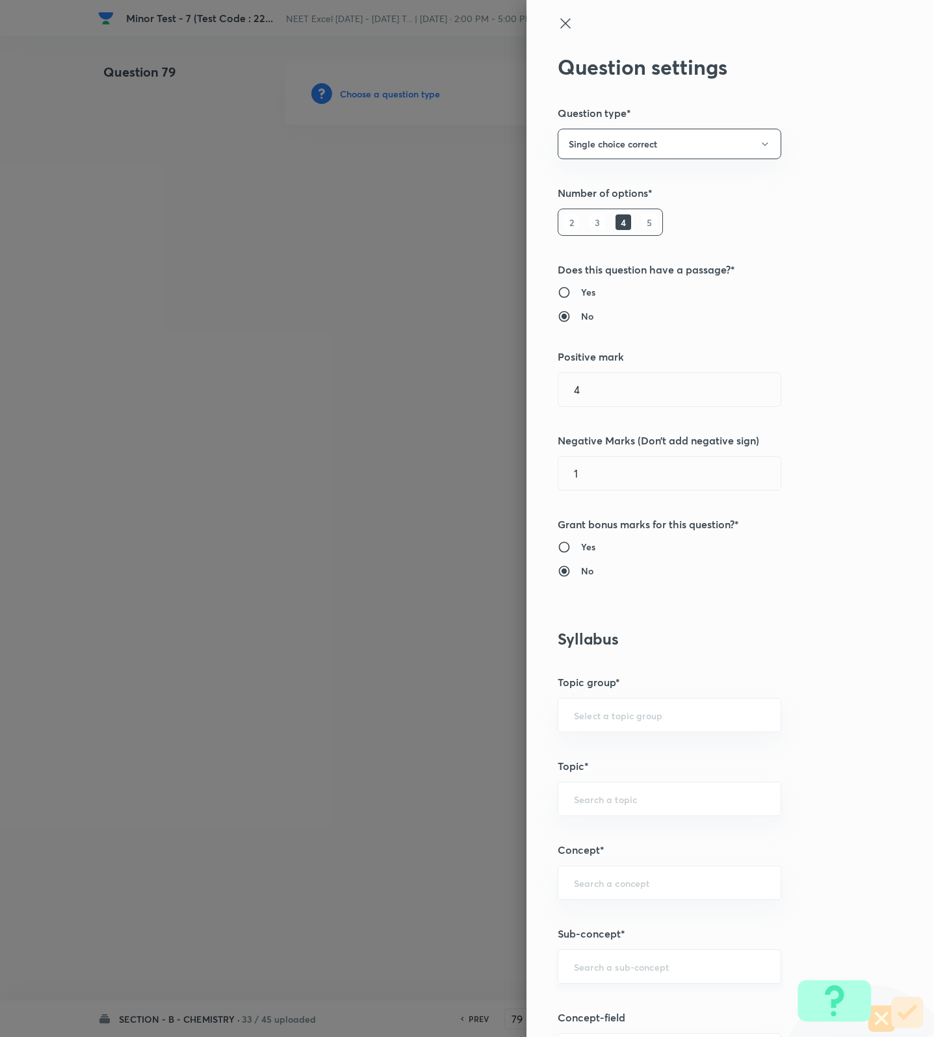
click at [652, 971] on input "text" at bounding box center [669, 966] width 191 height 12
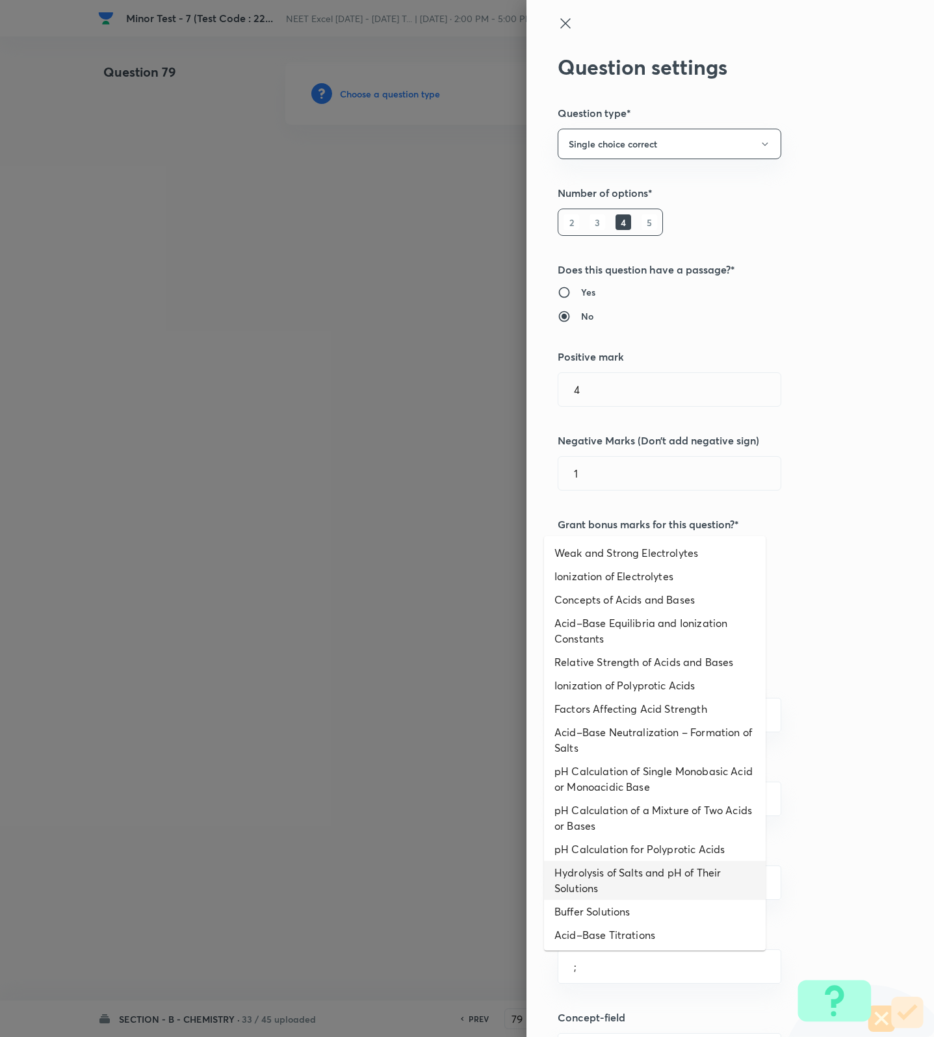
click at [619, 835] on li "pH Calculation of a Mixture of Two Acids or Bases" at bounding box center [655, 818] width 222 height 39
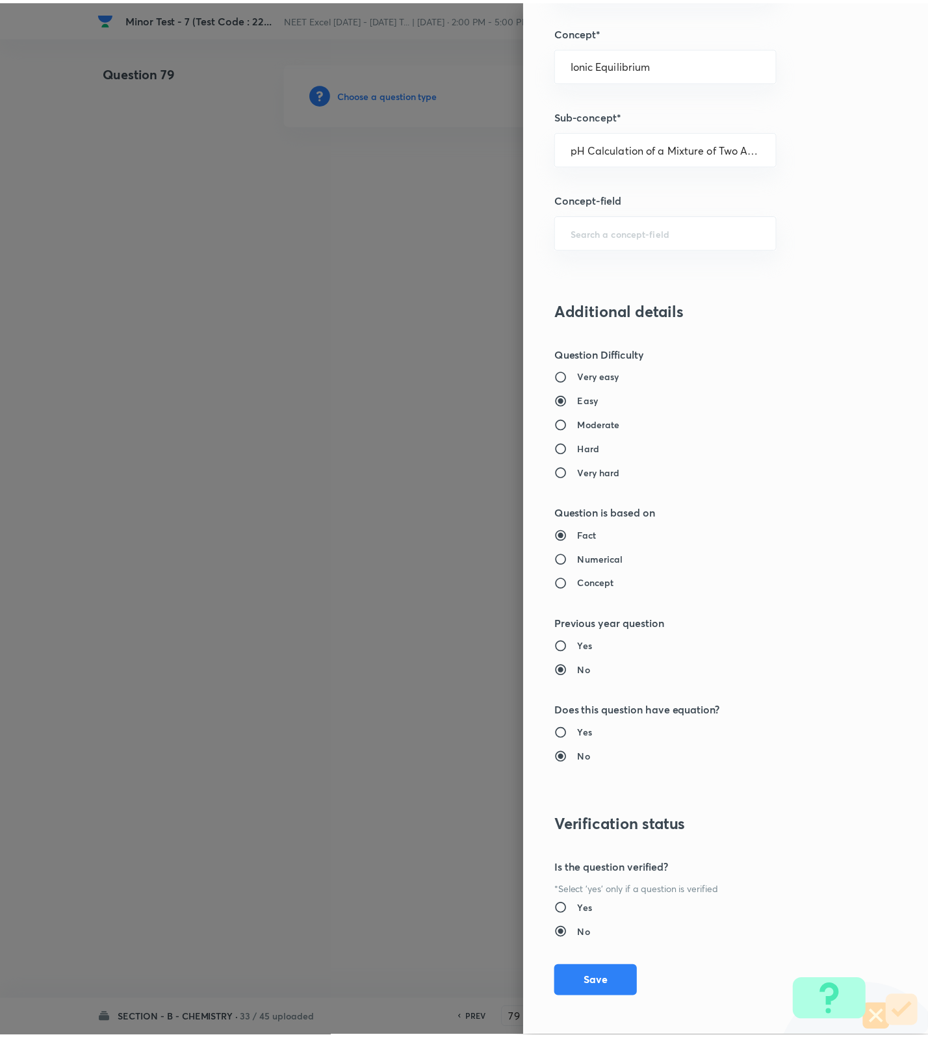
scroll to position [825, 0]
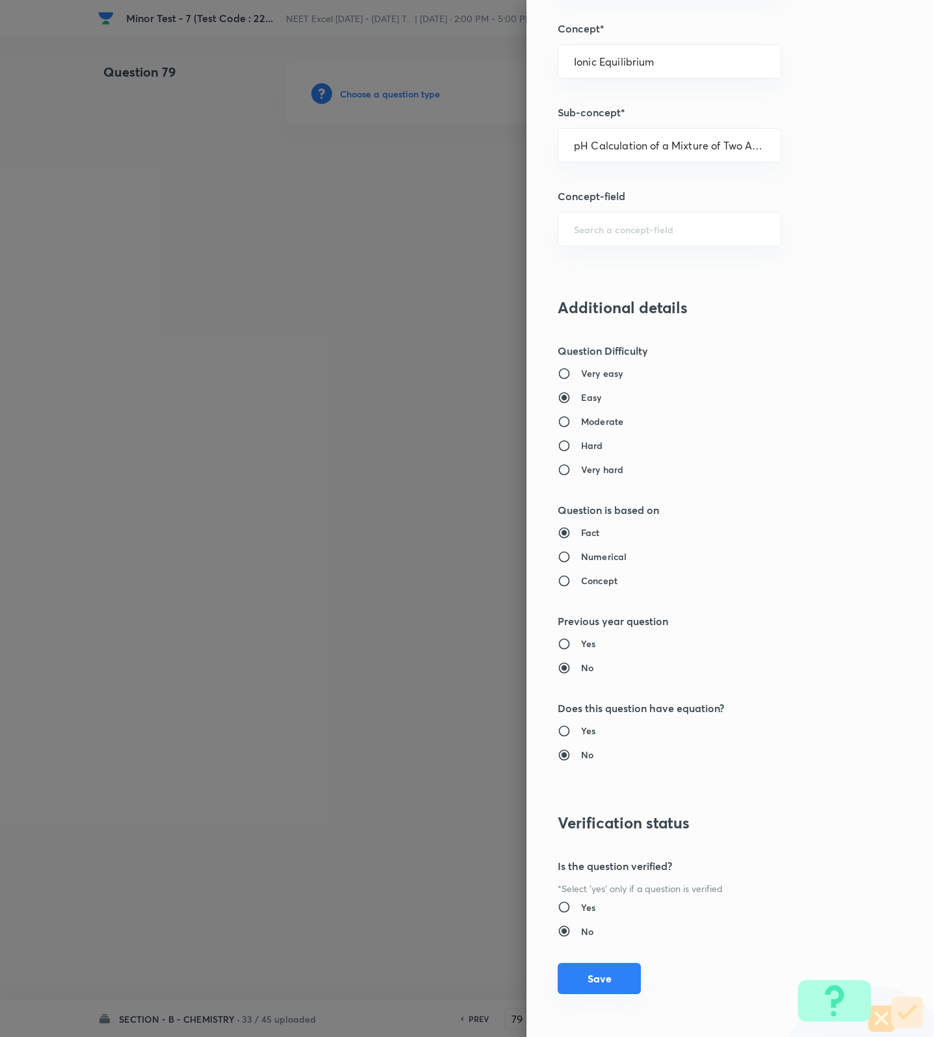
click at [576, 967] on button "Save" at bounding box center [599, 978] width 83 height 31
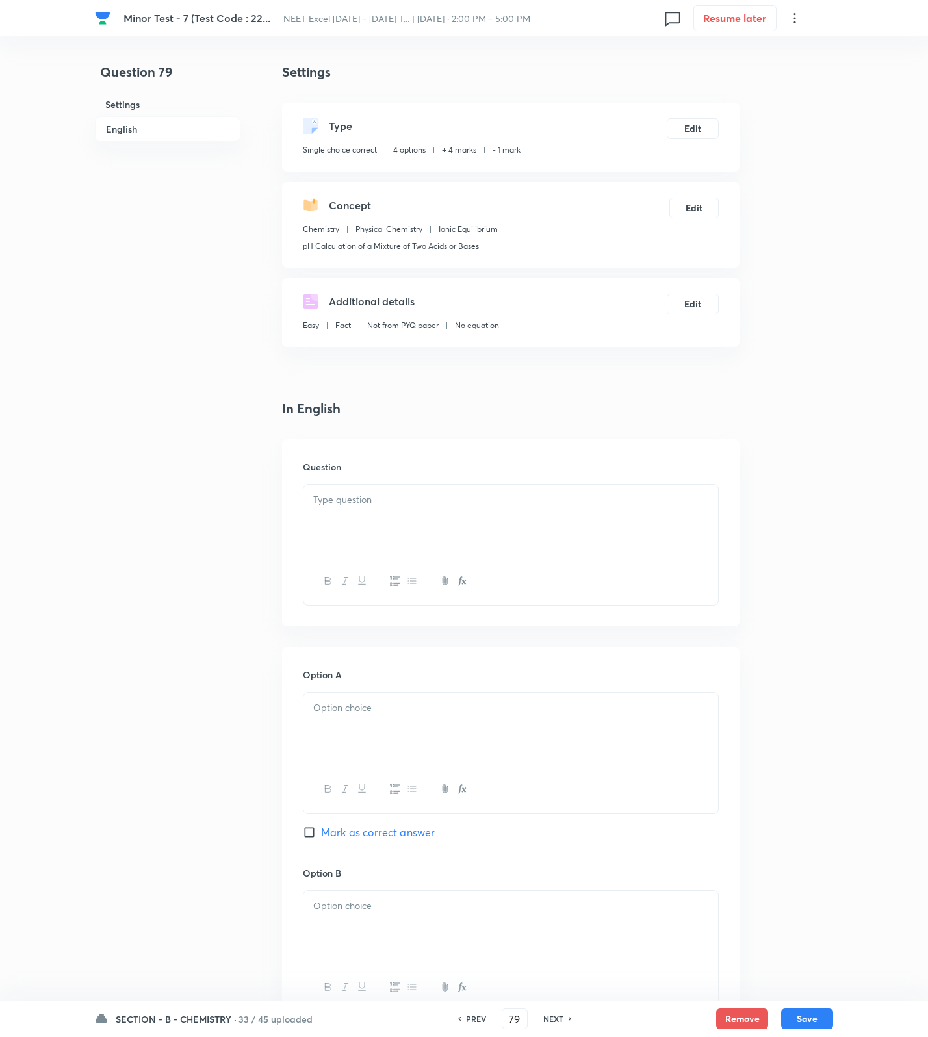
click at [392, 521] on div at bounding box center [510, 521] width 415 height 73
click at [618, 521] on p at bounding box center [510, 514] width 395 height 15
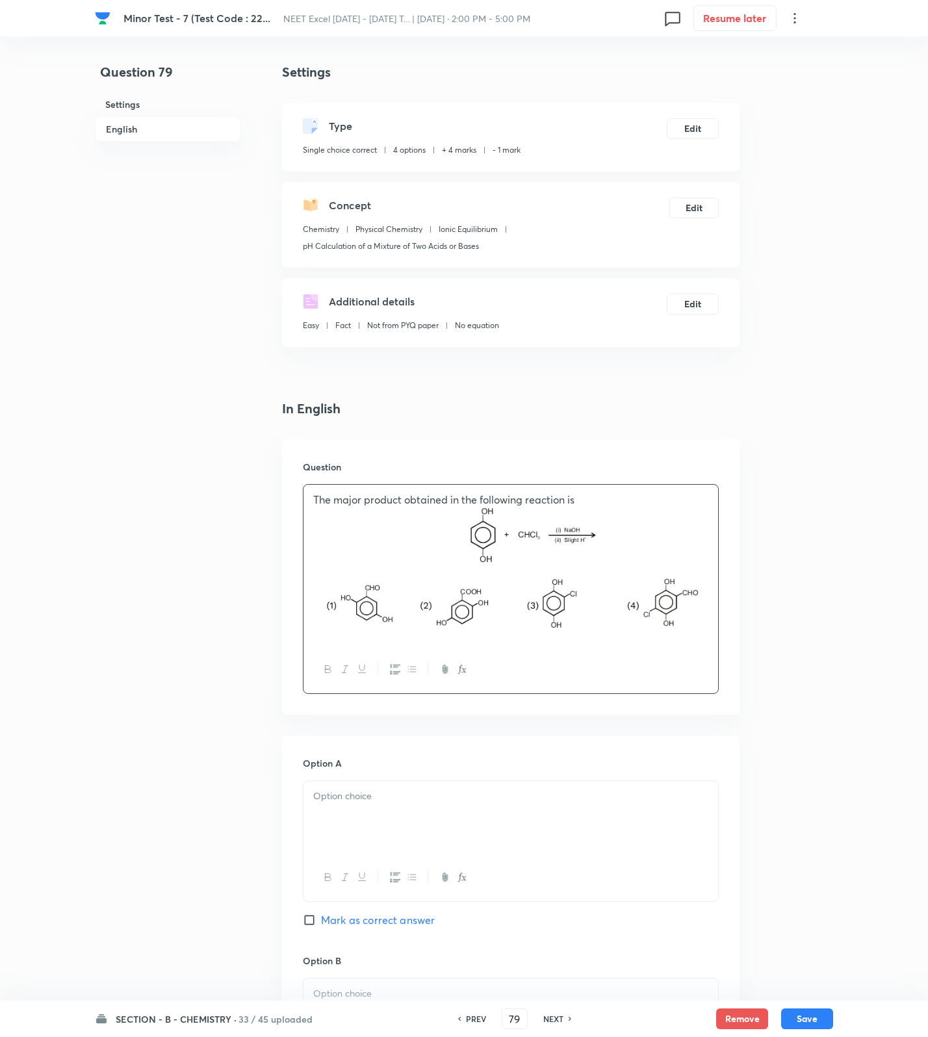
scroll to position [831, 0]
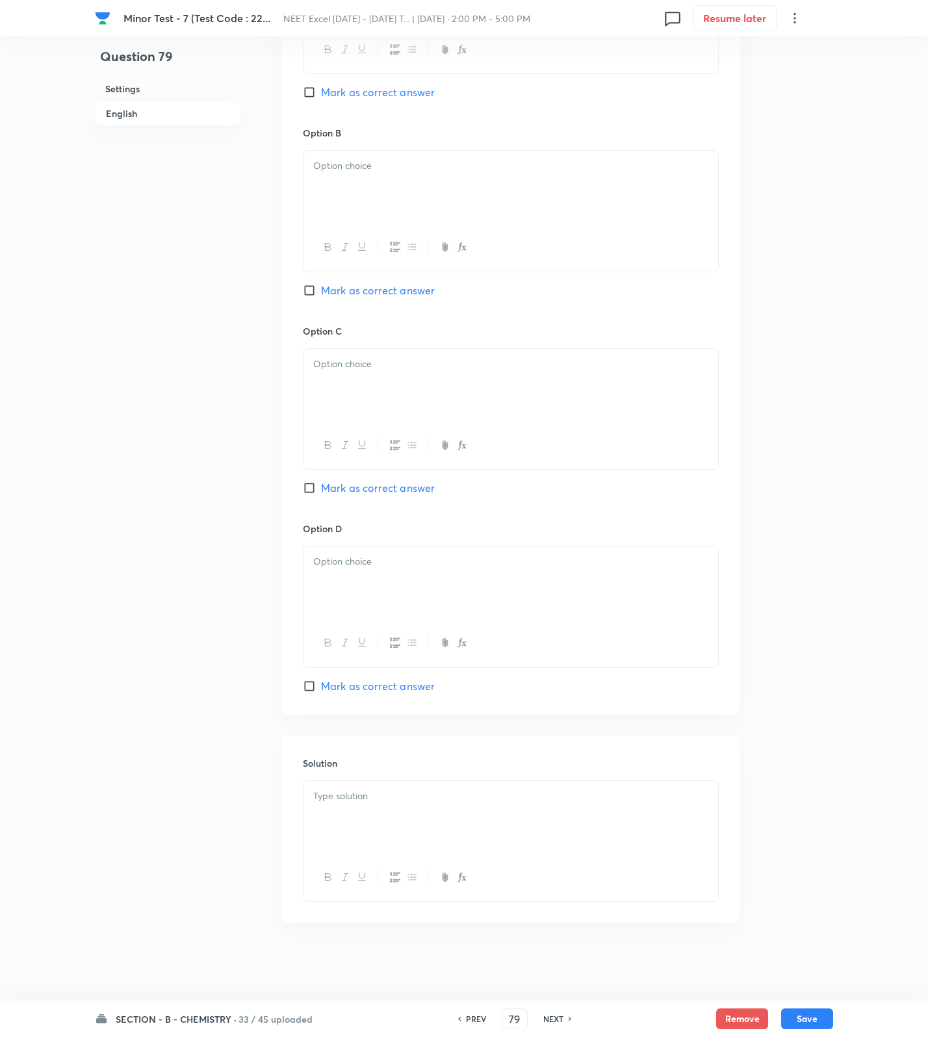
drag, startPoint x: 324, startPoint y: 795, endPoint x: 332, endPoint y: 801, distance: 9.7
click at [332, 799] on p at bounding box center [510, 796] width 395 height 15
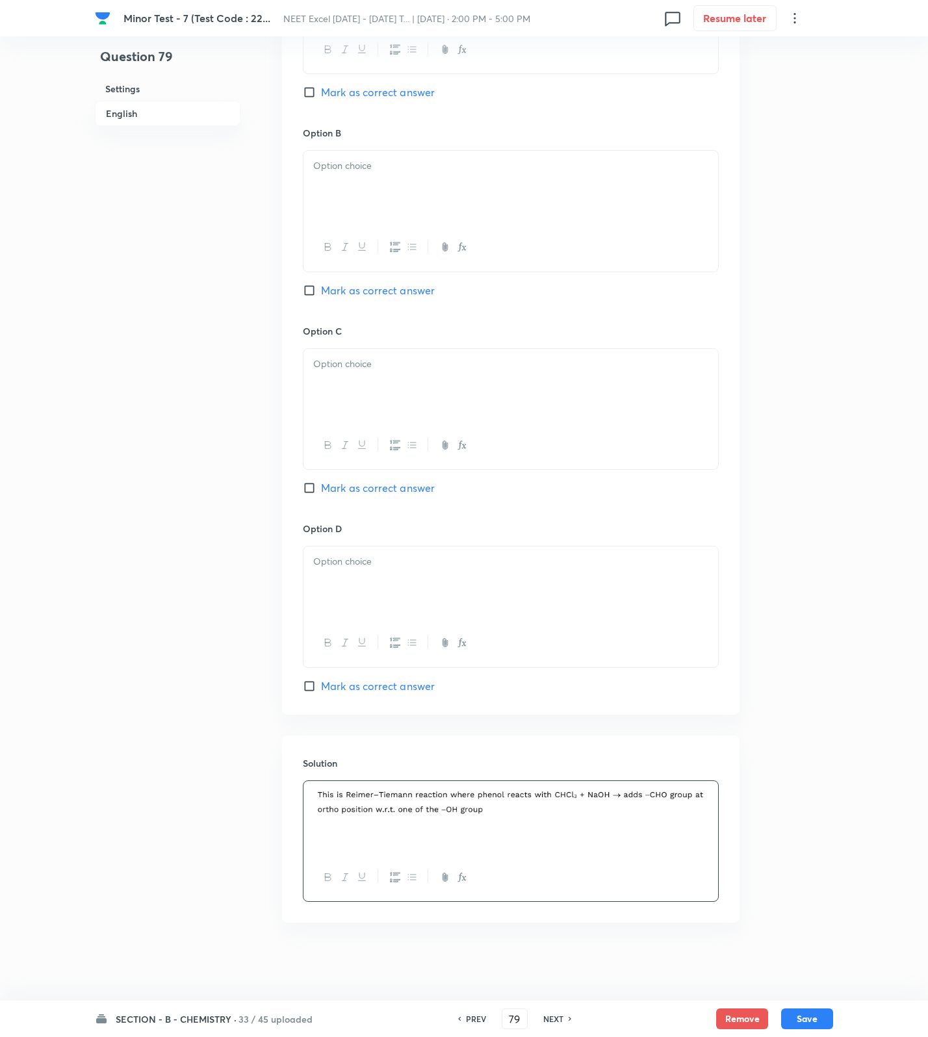
scroll to position [344, 0]
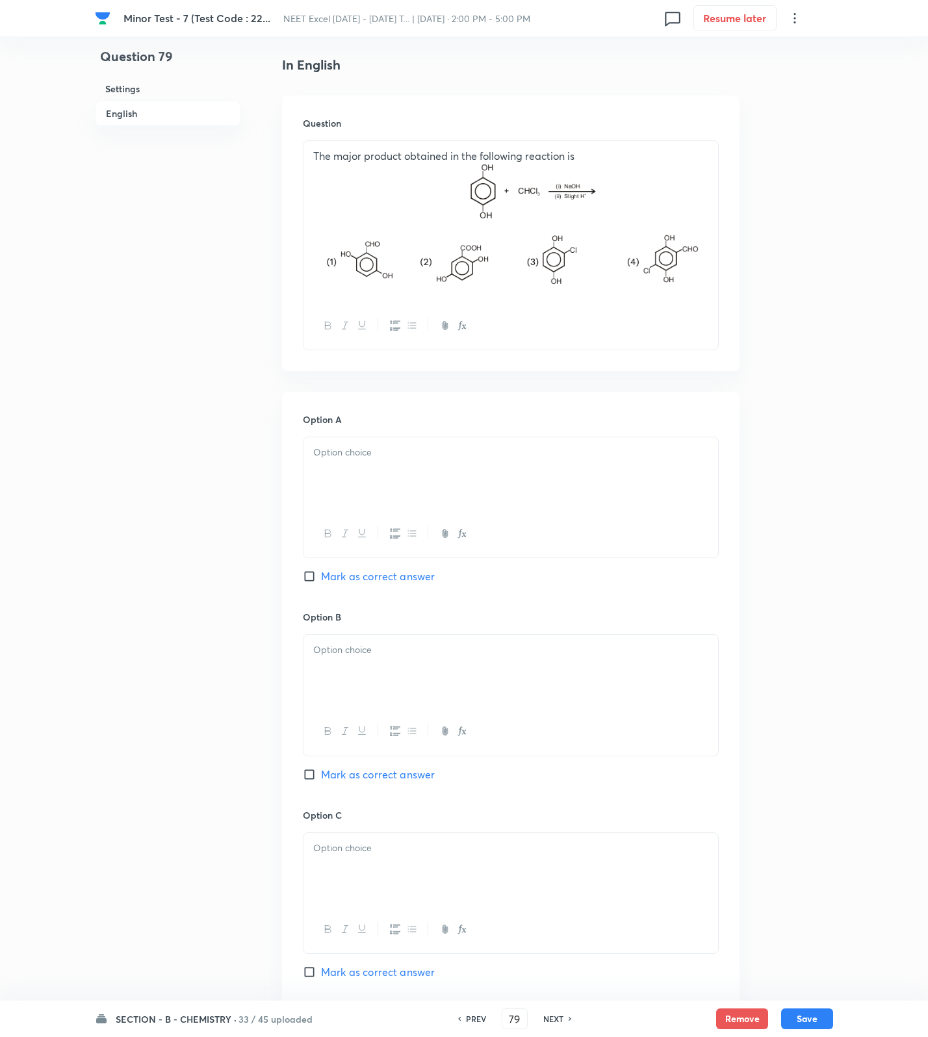
click at [426, 482] on div at bounding box center [510, 473] width 415 height 73
drag, startPoint x: 409, startPoint y: 569, endPoint x: 400, endPoint y: 650, distance: 81.2
click at [409, 572] on span "Mark as correct answer" at bounding box center [378, 577] width 114 height 16
click at [321, 572] on input "Mark as correct answer" at bounding box center [312, 576] width 18 height 13
click at [392, 681] on div at bounding box center [510, 671] width 415 height 73
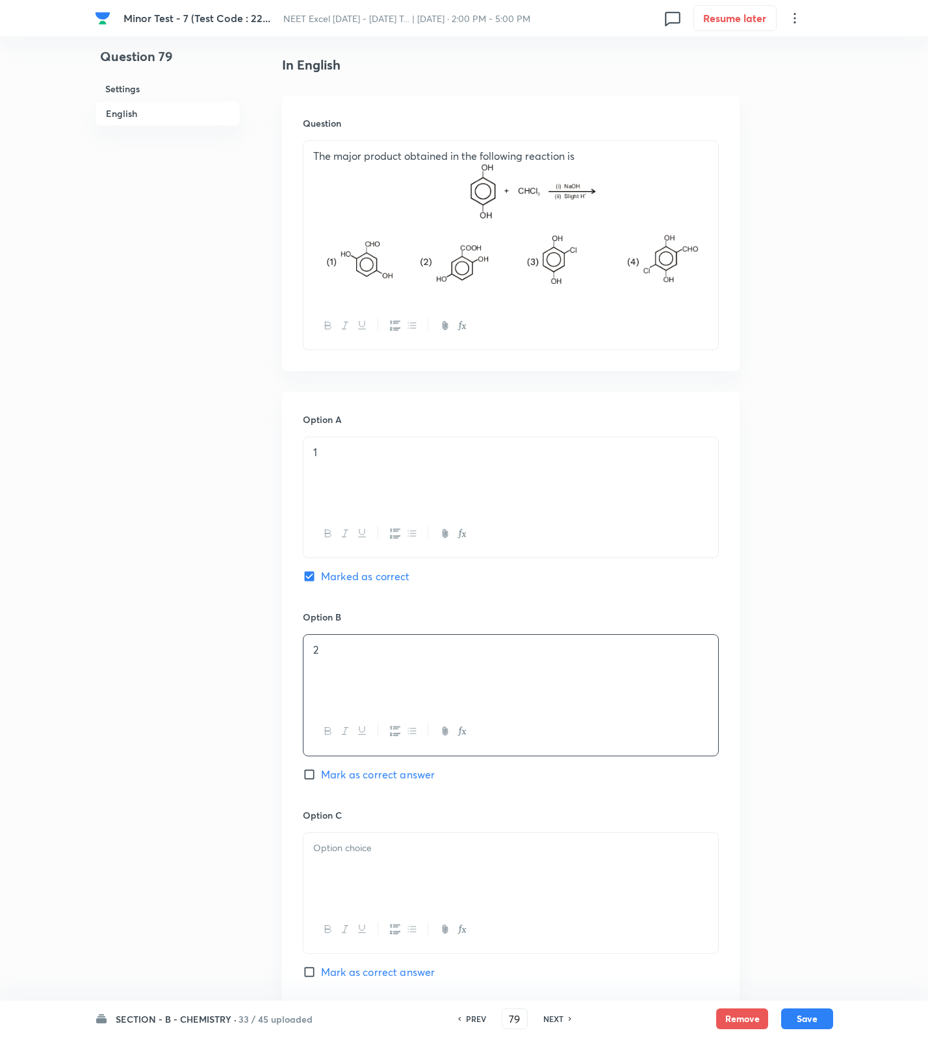
click at [388, 854] on p at bounding box center [510, 848] width 395 height 15
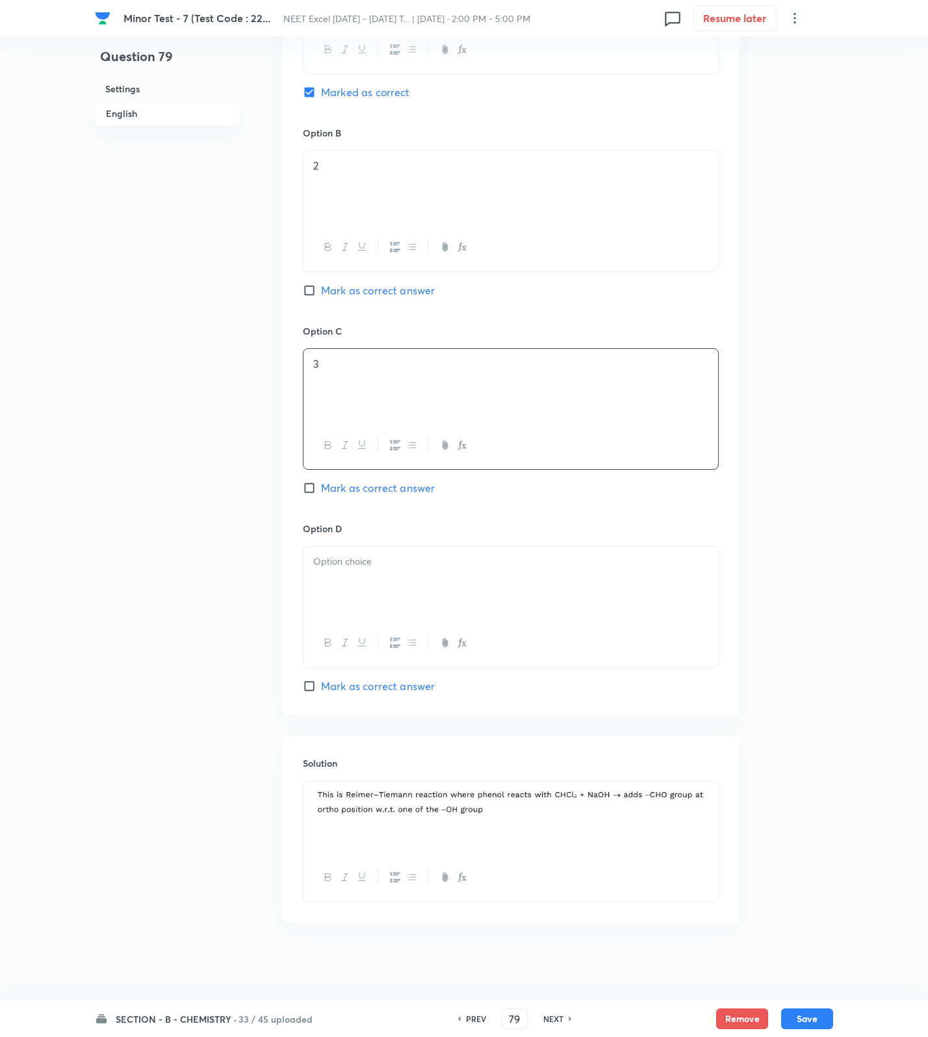
drag, startPoint x: 346, startPoint y: 585, endPoint x: 743, endPoint y: 858, distance: 481.4
click at [357, 593] on div at bounding box center [510, 582] width 415 height 73
click at [800, 1010] on button "Save" at bounding box center [807, 1017] width 52 height 21
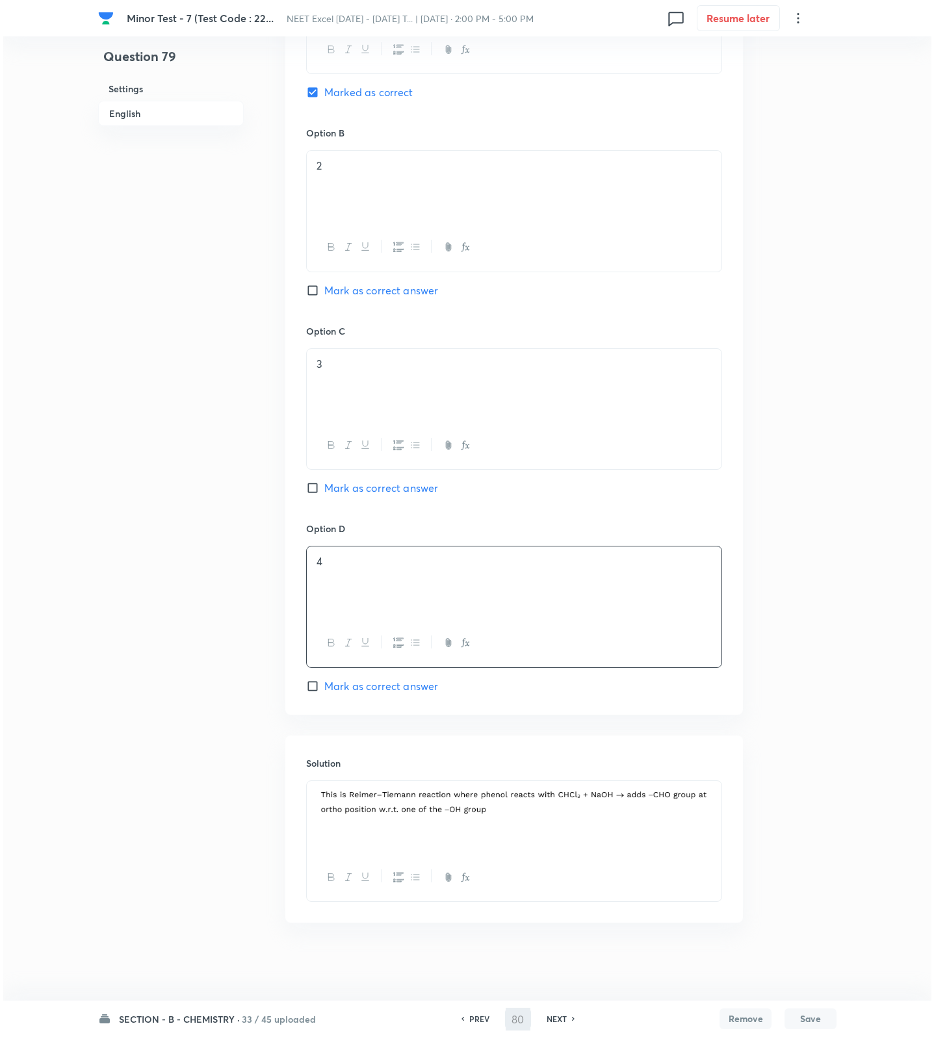
scroll to position [0, 0]
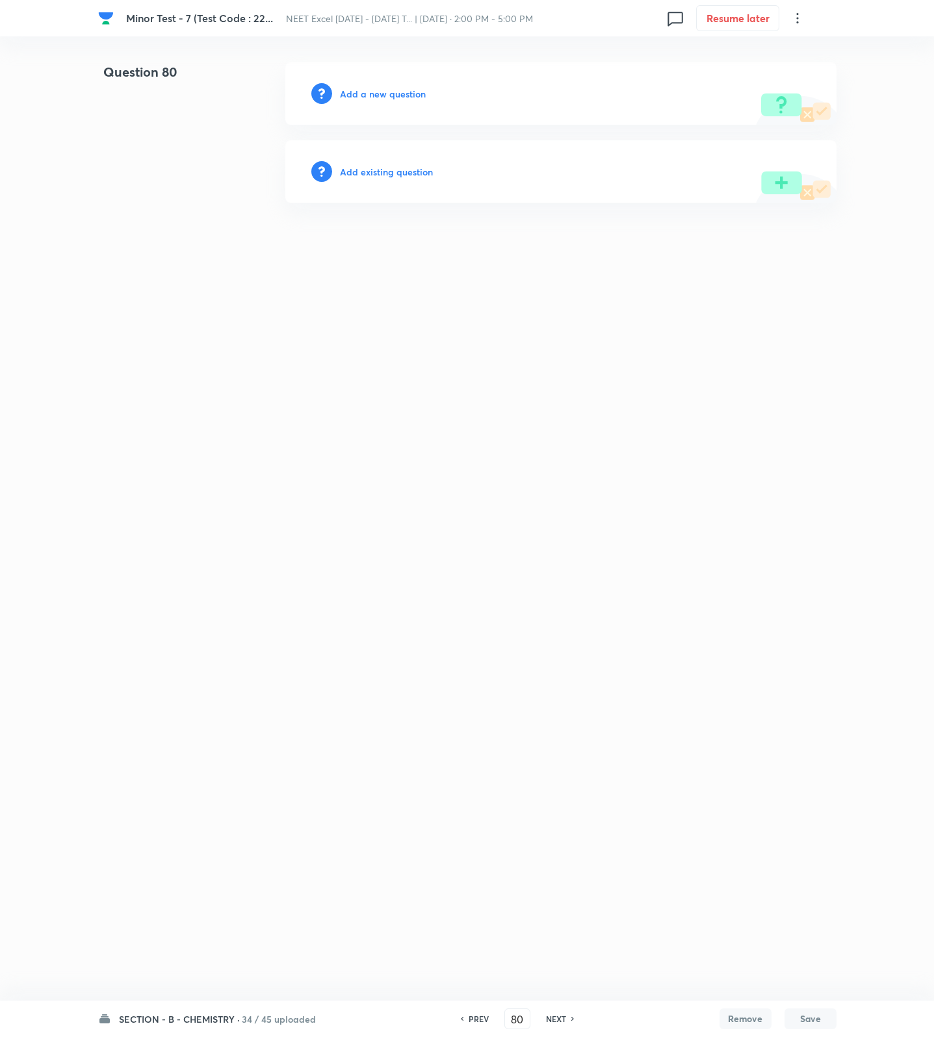
click at [366, 94] on h6 "Add a new question" at bounding box center [383, 94] width 86 height 14
click at [366, 94] on h6 "Choose a question type" at bounding box center [390, 94] width 100 height 14
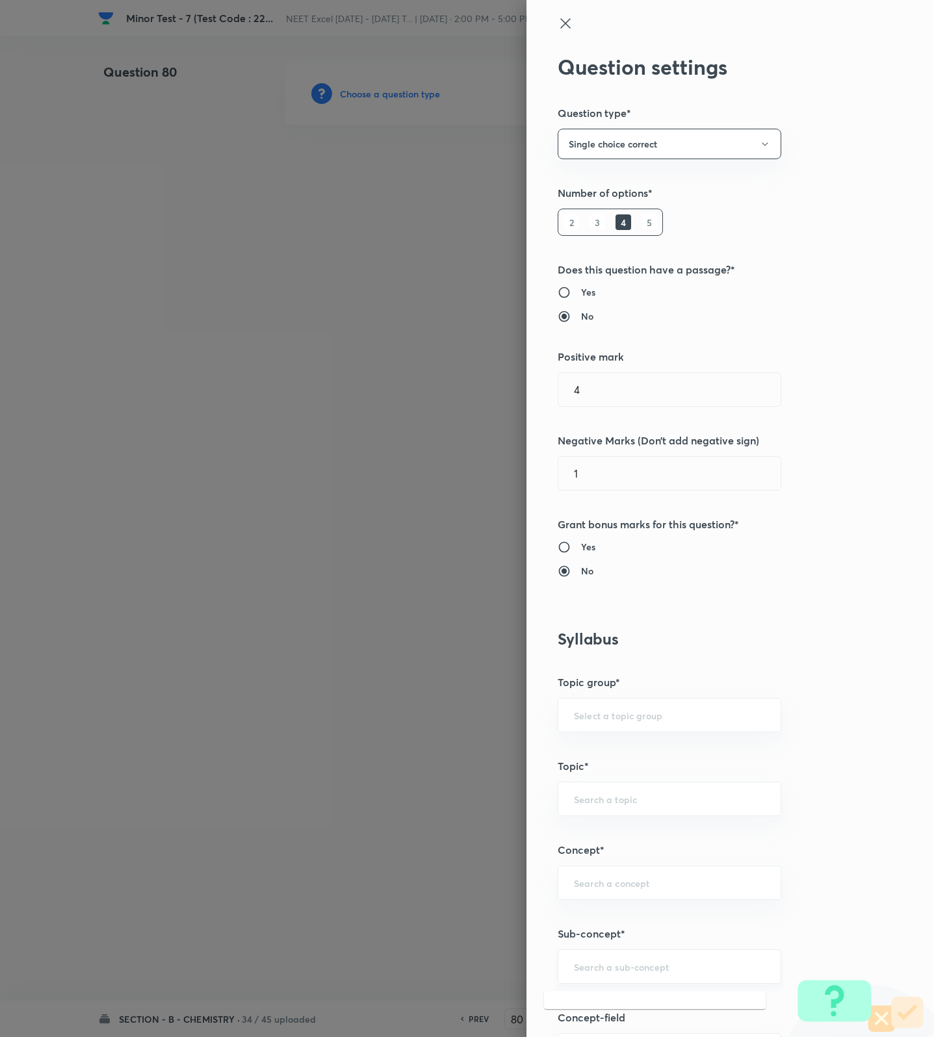
click at [680, 973] on input "text" at bounding box center [669, 966] width 191 height 12
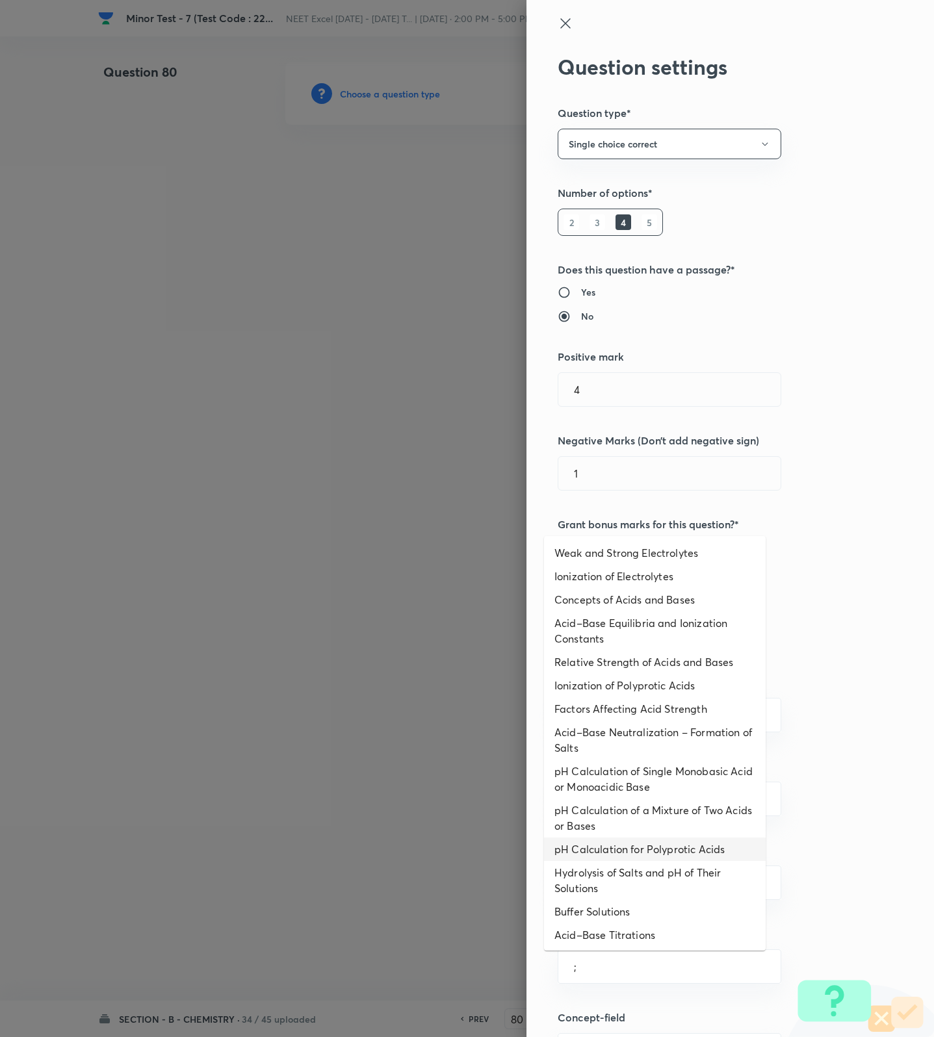
click at [637, 852] on li "pH Calculation for Polyprotic Acids" at bounding box center [655, 849] width 222 height 23
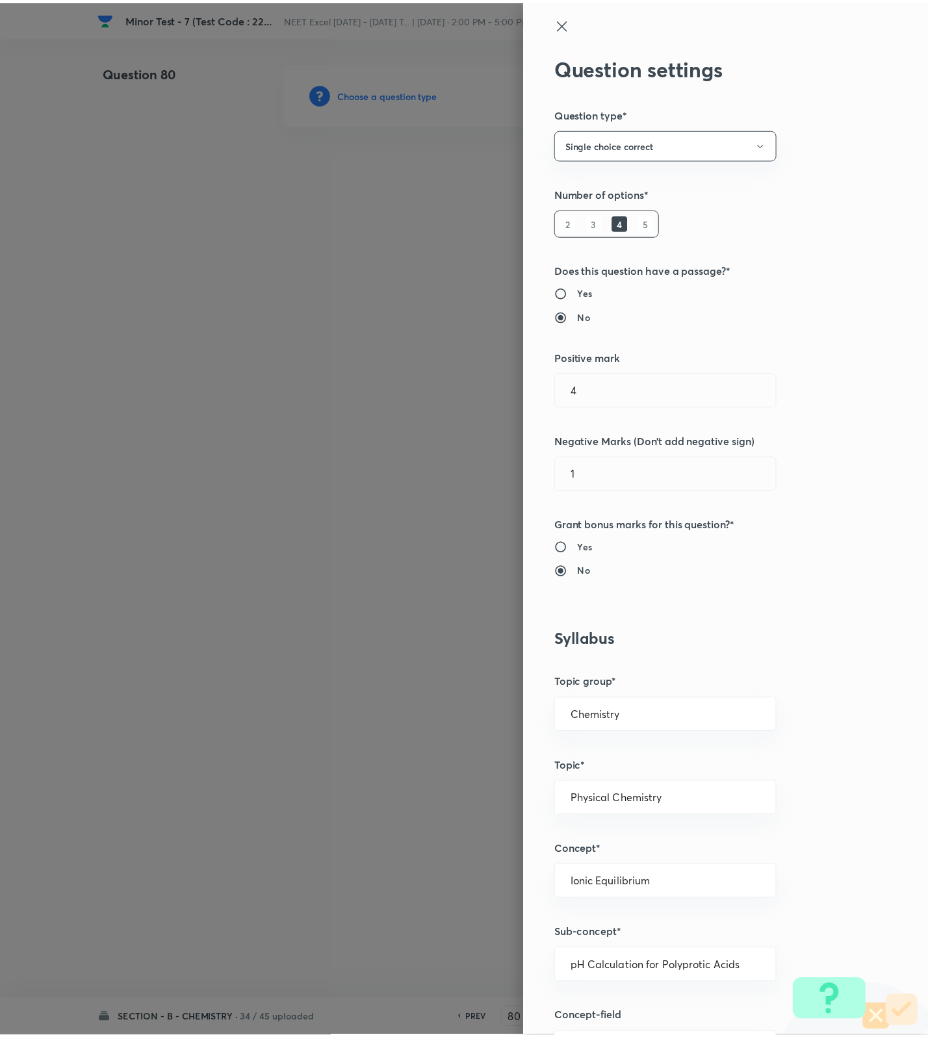
scroll to position [825, 0]
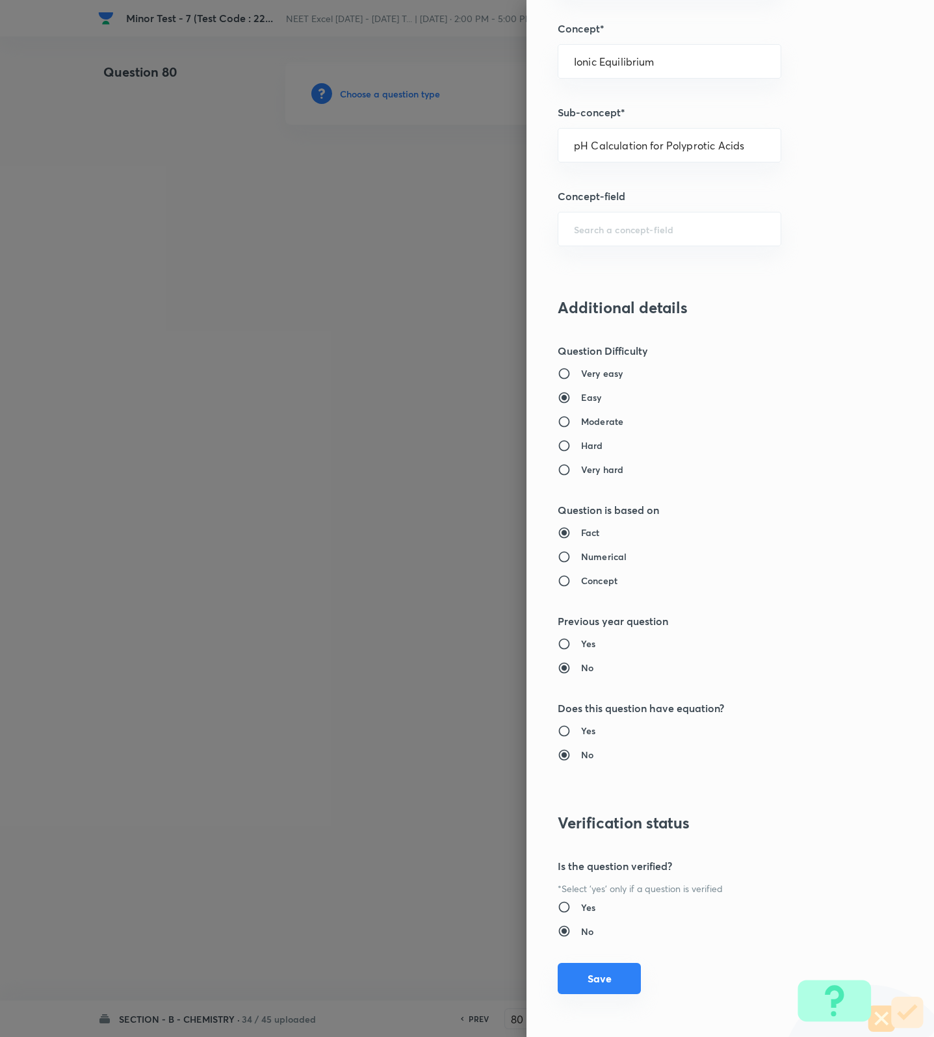
click at [616, 969] on button "Save" at bounding box center [599, 978] width 83 height 31
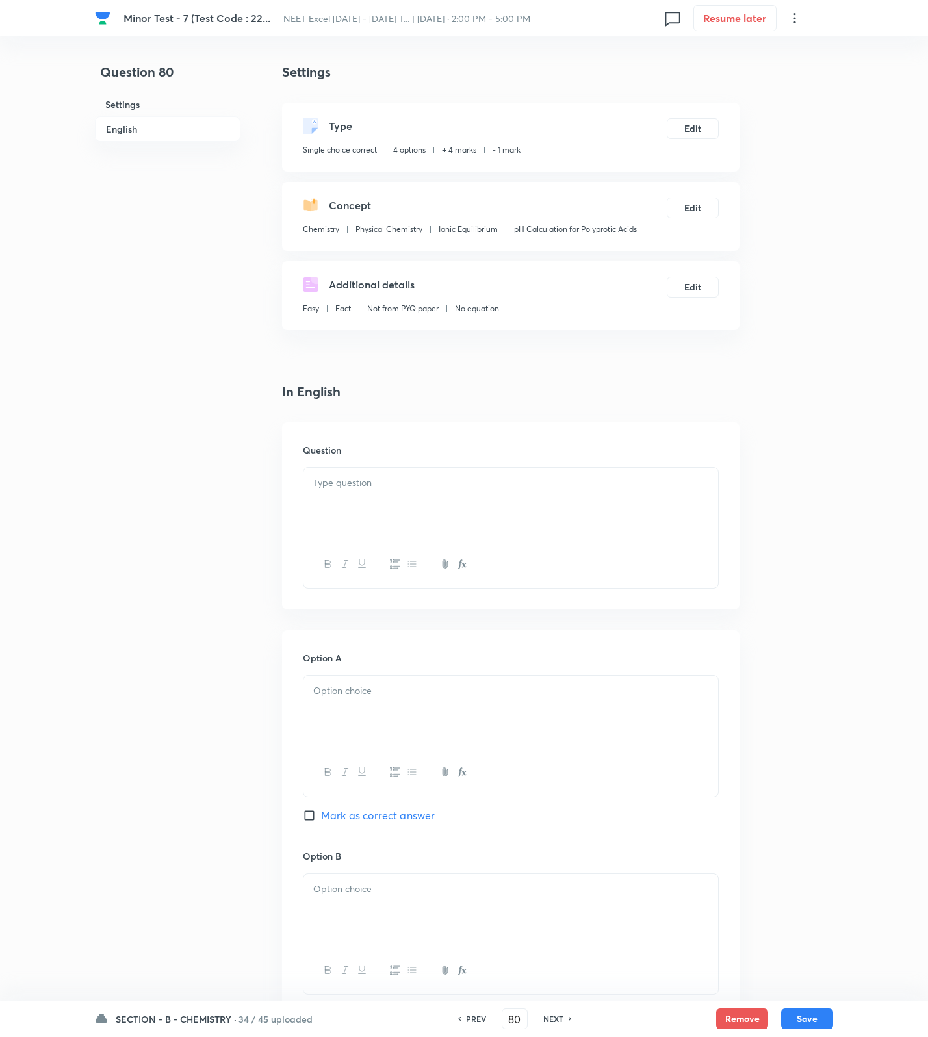
click at [693, 486] on p at bounding box center [510, 483] width 395 height 15
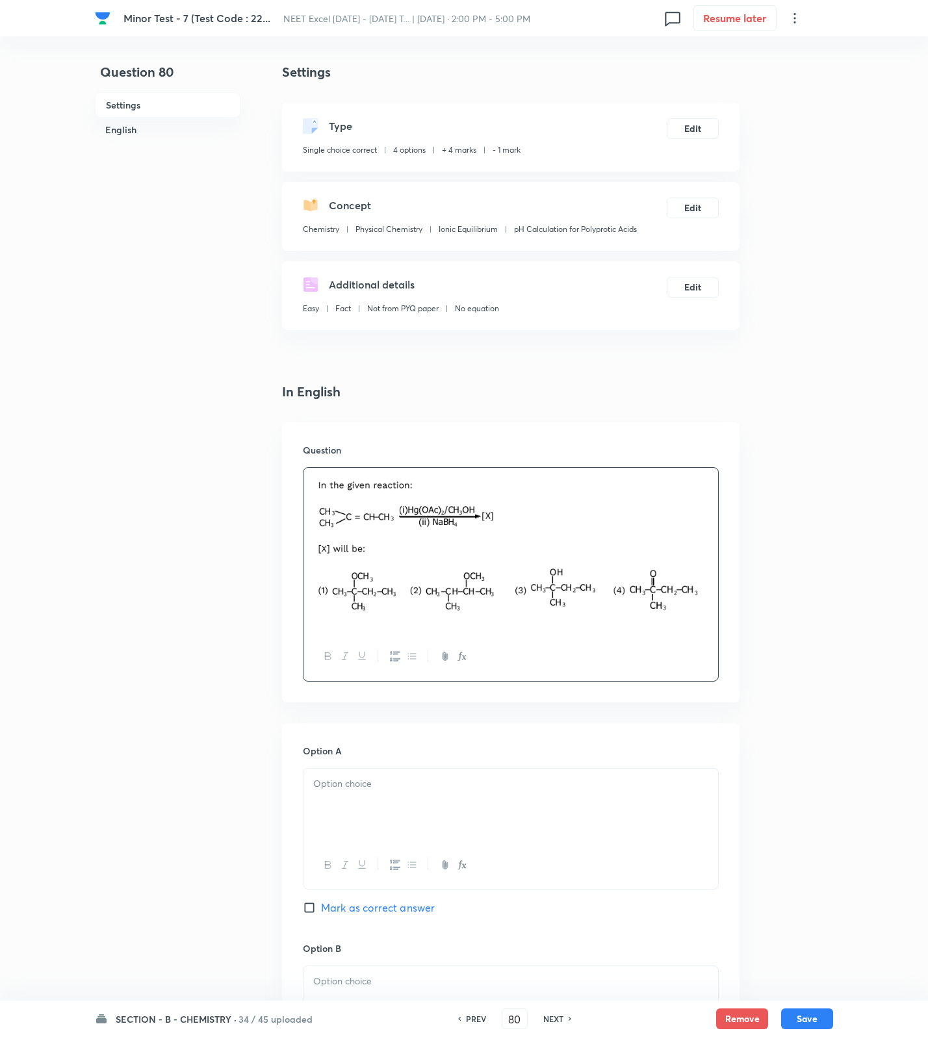
scroll to position [819, 0]
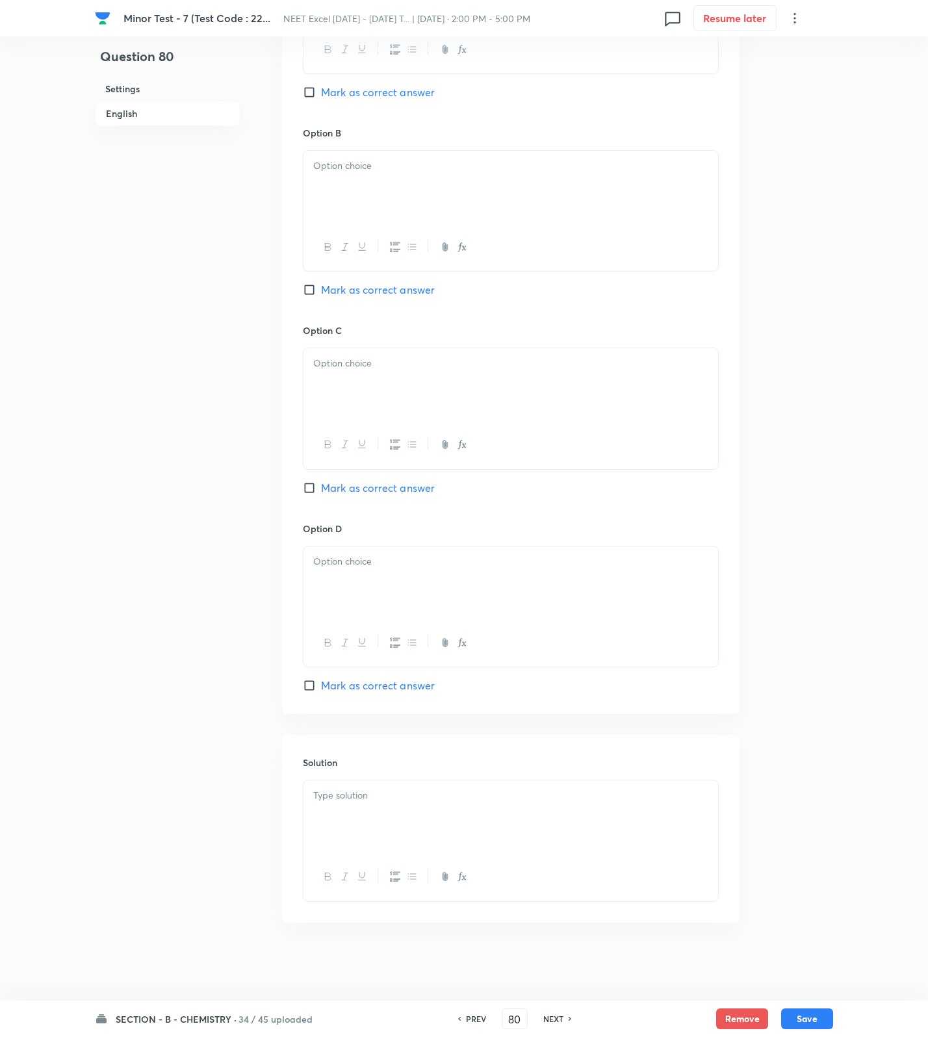
click at [490, 795] on p at bounding box center [510, 795] width 395 height 15
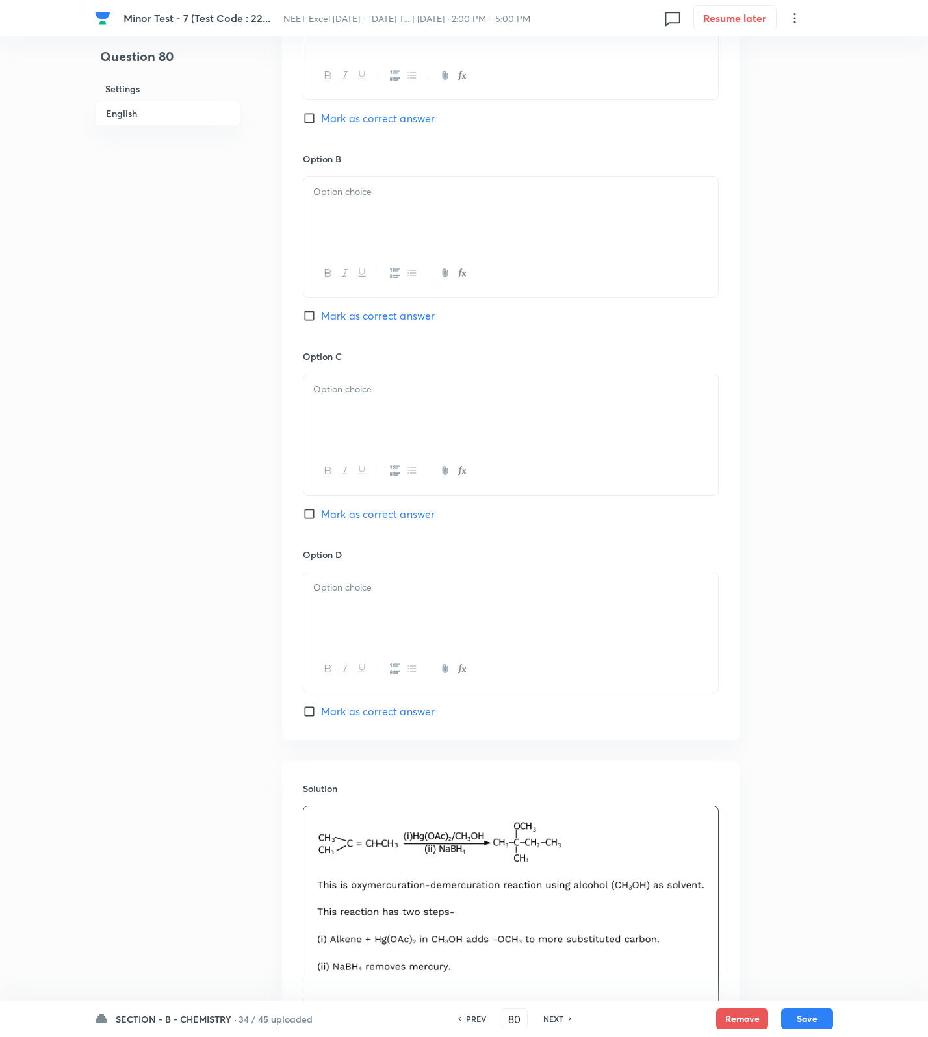
scroll to position [331, 0]
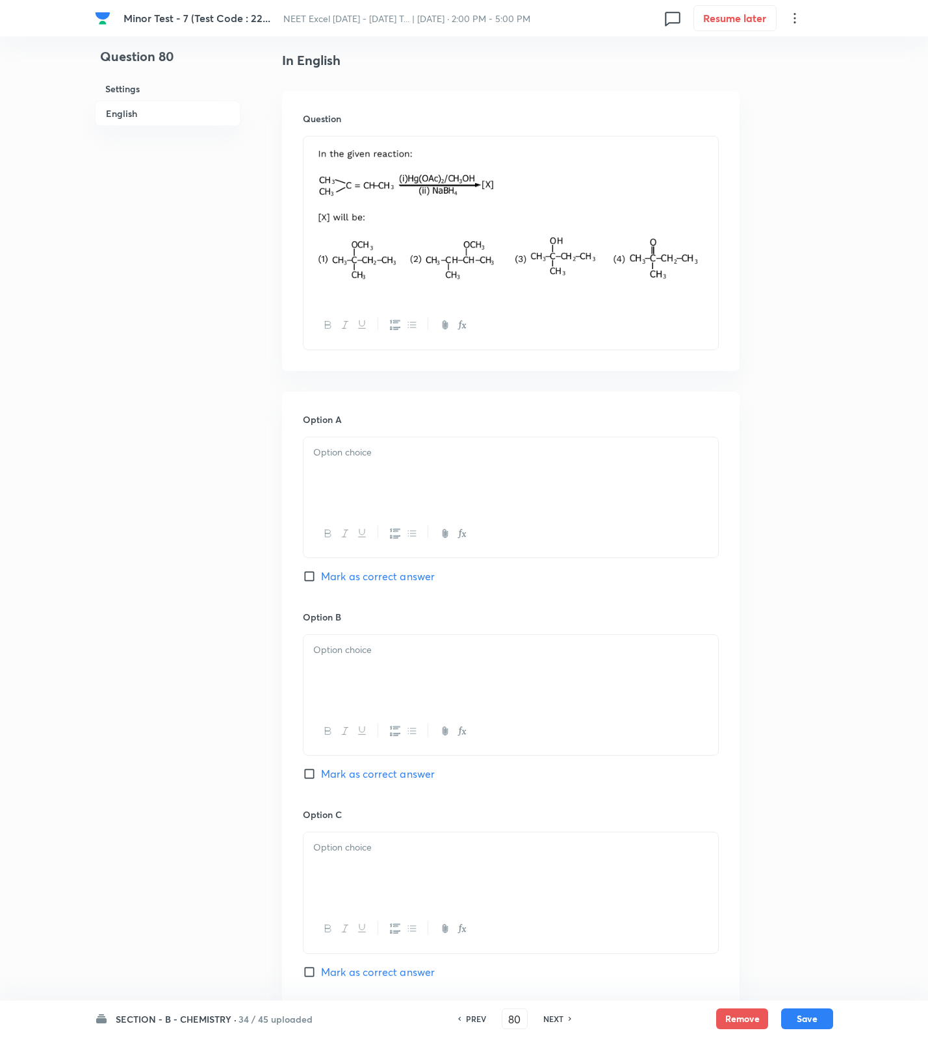
drag, startPoint x: 392, startPoint y: 461, endPoint x: 398, endPoint y: 559, distance: 99.0
click at [392, 467] on div at bounding box center [510, 473] width 415 height 73
click at [394, 584] on span "Mark as correct answer" at bounding box center [378, 577] width 114 height 16
click at [321, 583] on input "Mark as correct answer" at bounding box center [312, 576] width 18 height 13
drag, startPoint x: 388, startPoint y: 669, endPoint x: 388, endPoint y: 688, distance: 18.8
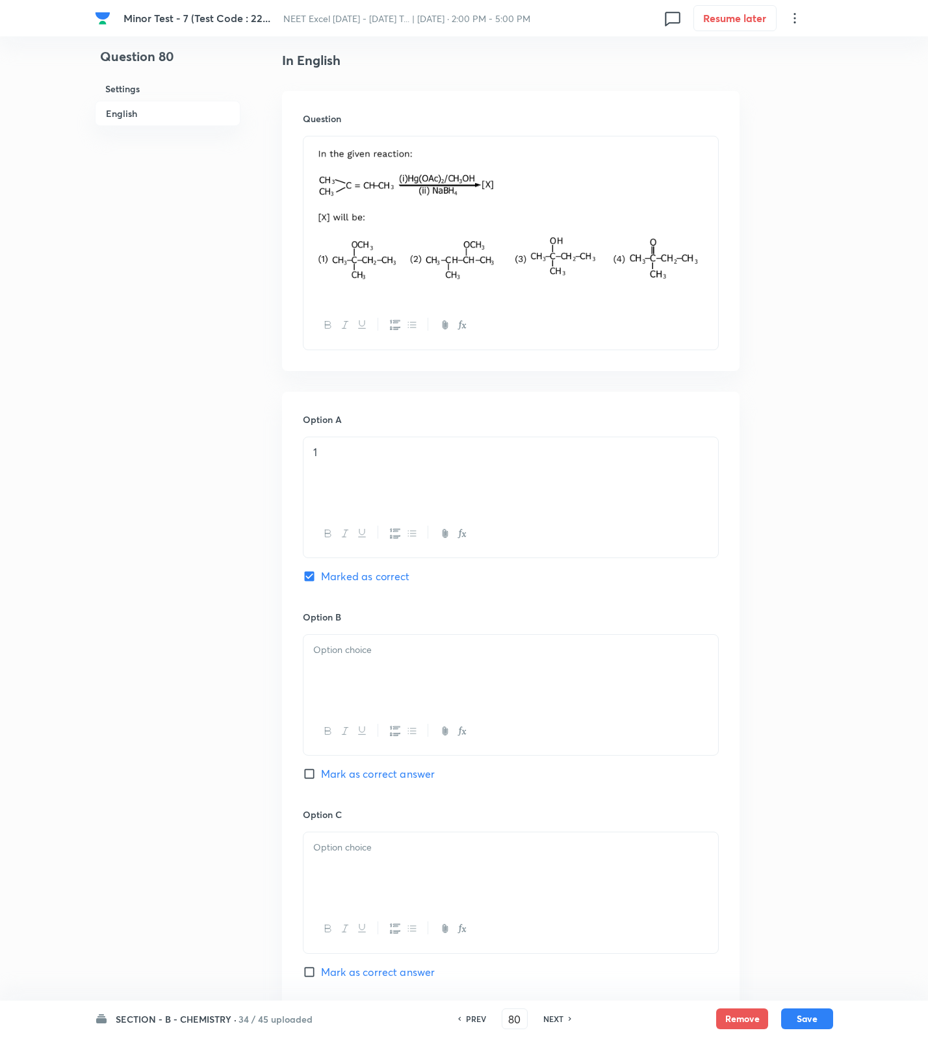
click at [388, 681] on div at bounding box center [510, 671] width 415 height 73
click at [396, 864] on div at bounding box center [510, 868] width 415 height 73
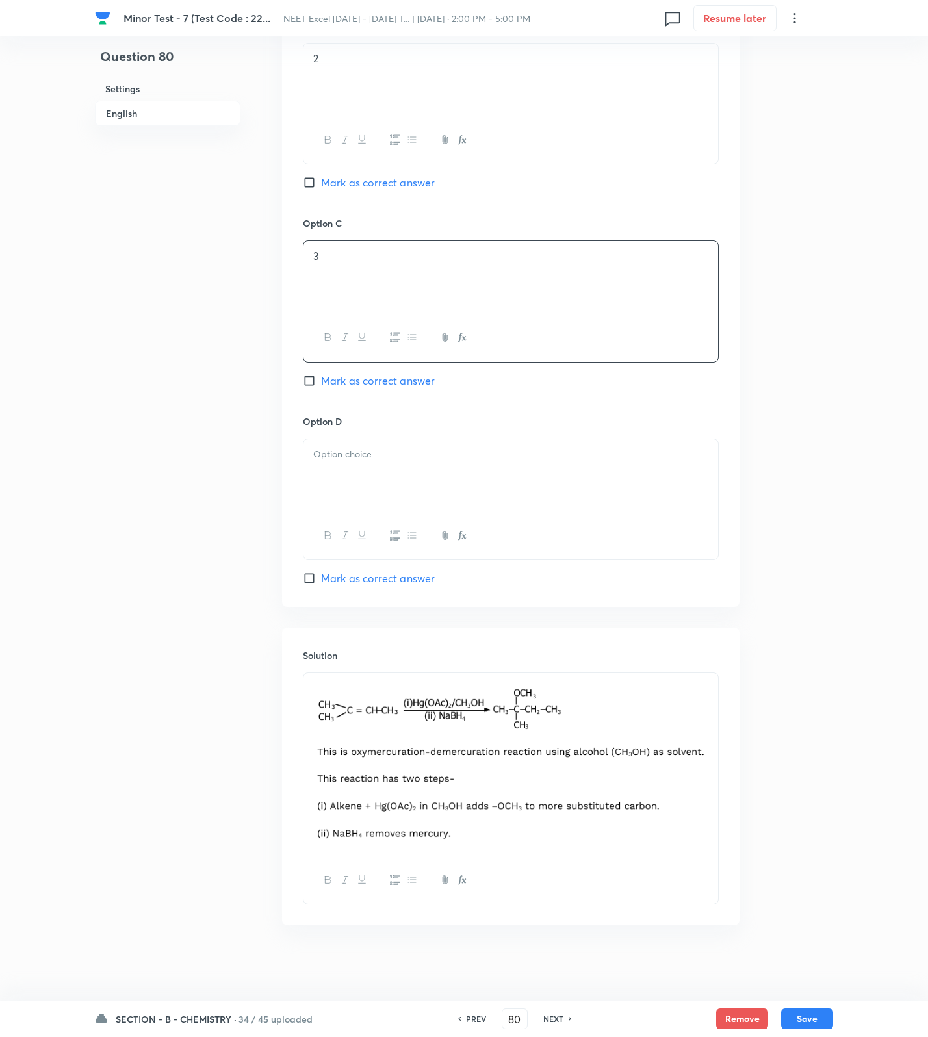
scroll to position [929, 0]
click at [363, 476] on div at bounding box center [510, 473] width 415 height 73
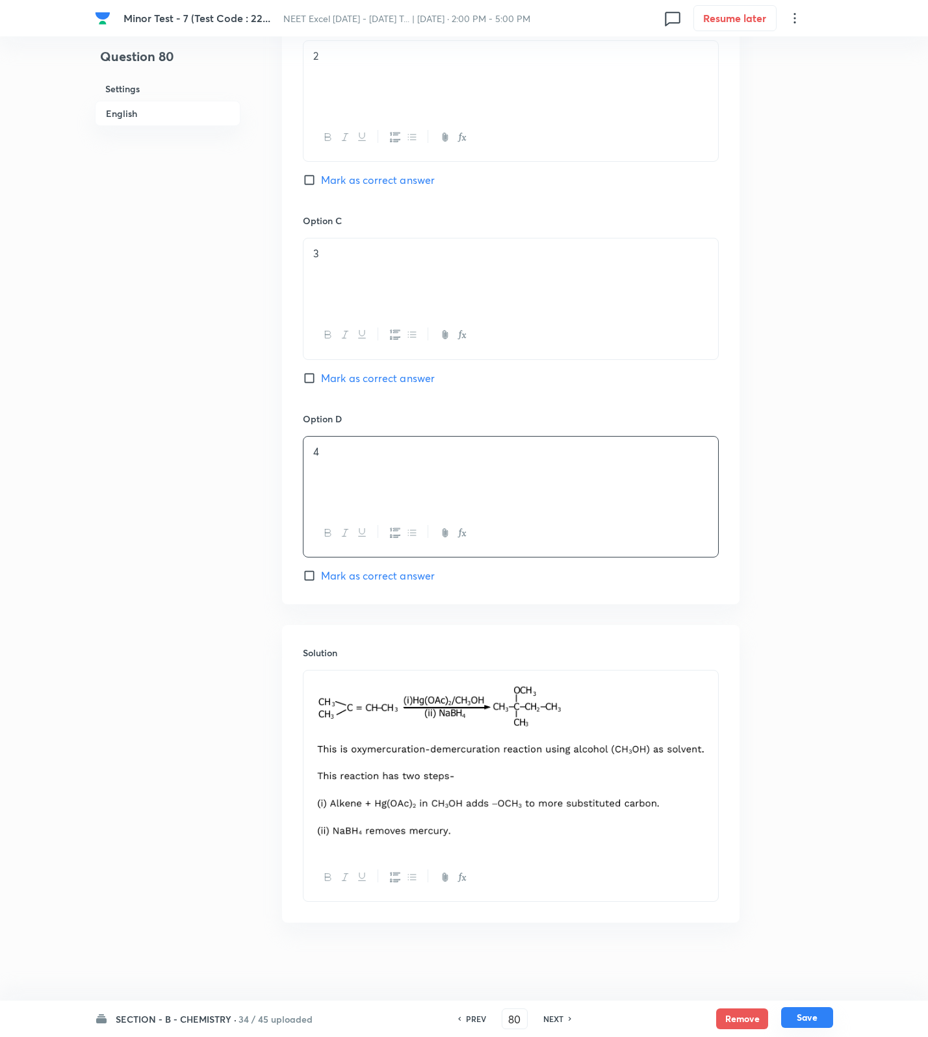
click at [811, 1014] on button "Save" at bounding box center [807, 1017] width 52 height 21
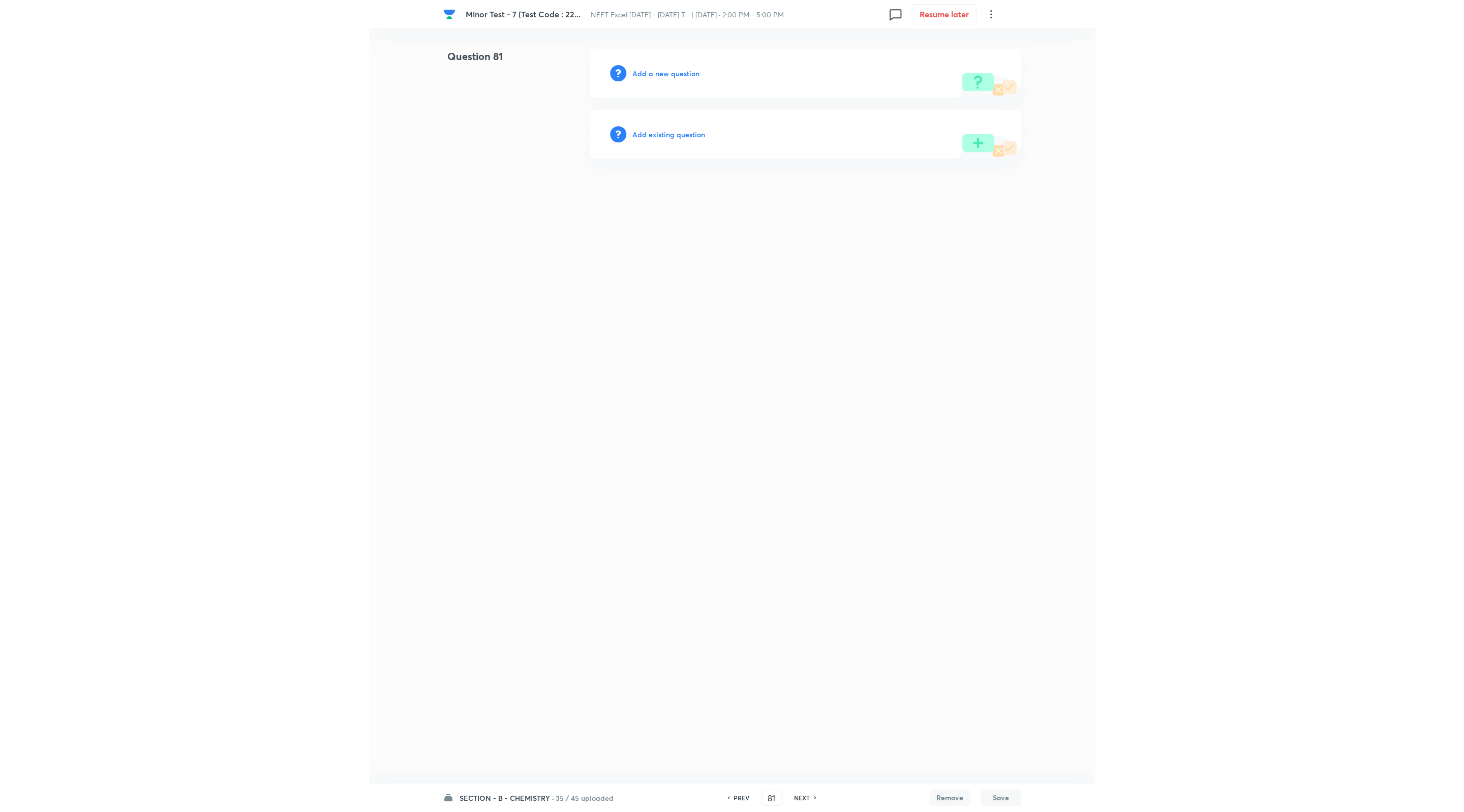
scroll to position [0, 0]
drag, startPoint x: 551, startPoint y: 313, endPoint x: 541, endPoint y: 307, distance: 11.7
click at [541, 207] on html "[MEDICAL_DATA] - 7 (Test Code : 22... NEET Excel [DATE] - [DATE] T... | [DATE] …" at bounding box center [732, 103] width 1464 height 207
click at [540, 207] on html "[MEDICAL_DATA] - 7 (Test Code : 22... NEET Excel [DATE] - [DATE] T... | [DATE] …" at bounding box center [732, 103] width 1464 height 207
